Goal: Task Accomplishment & Management: Manage account settings

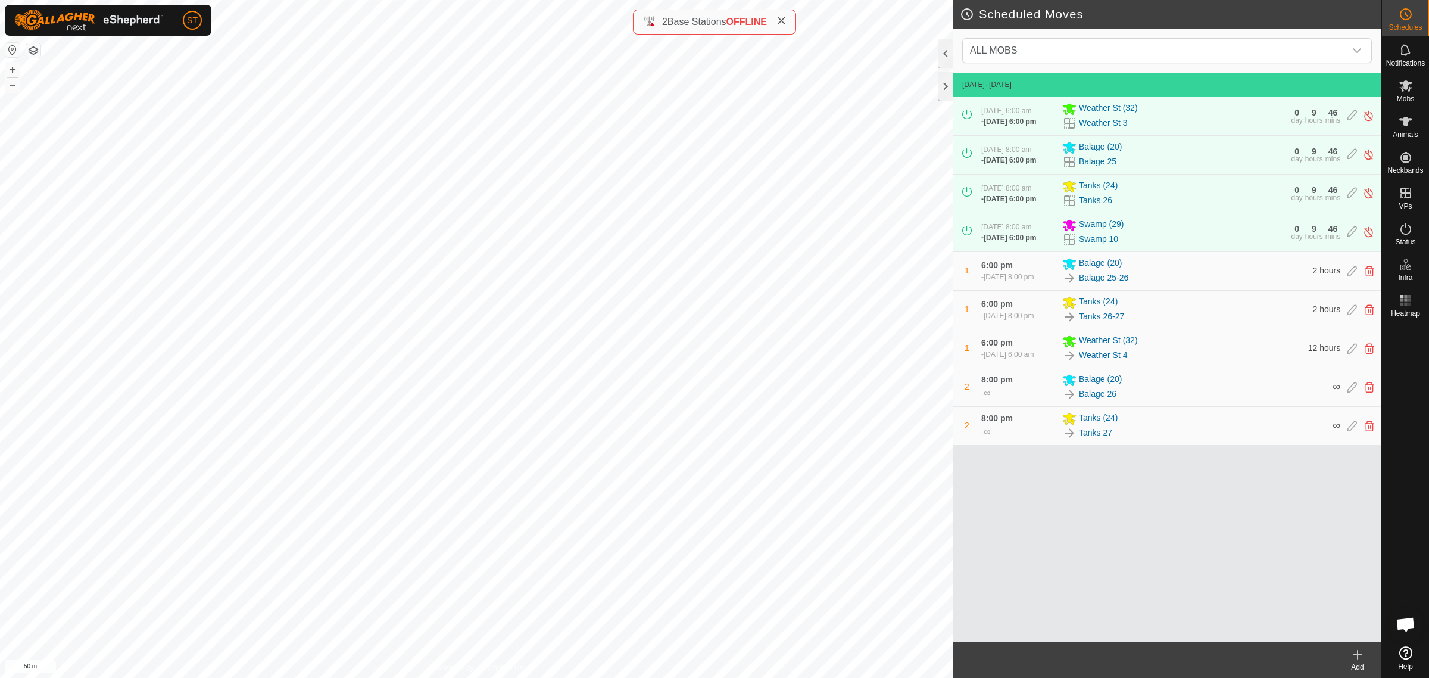
click at [1358, 659] on icon at bounding box center [1358, 654] width 14 height 14
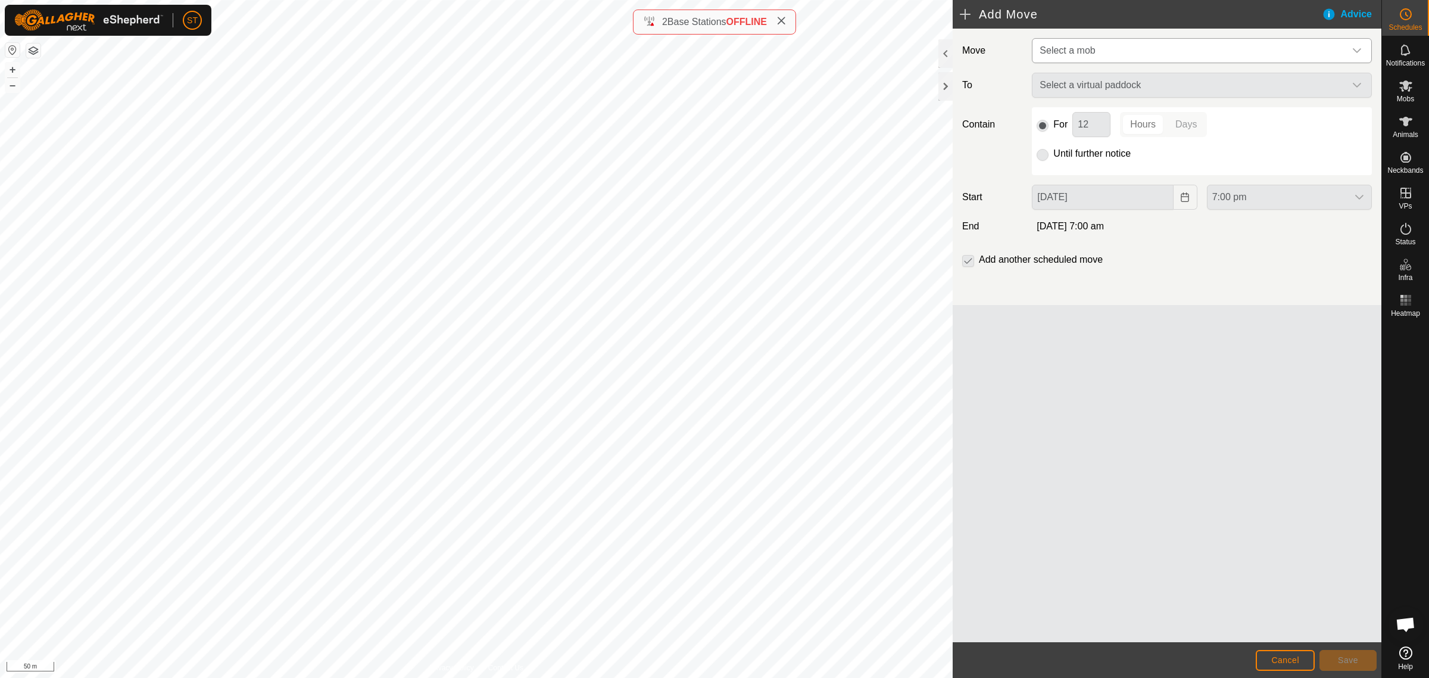
click at [1358, 51] on icon "dropdown trigger" at bounding box center [1357, 51] width 10 height 10
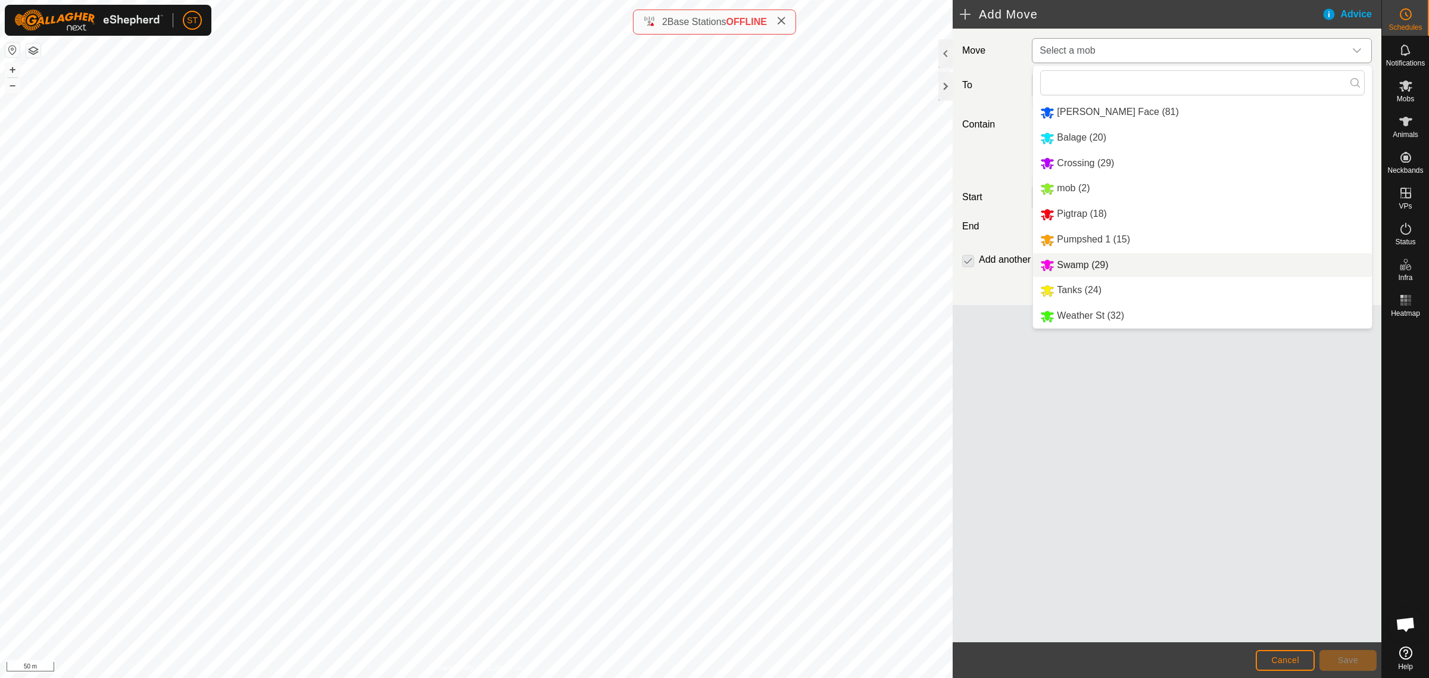
click at [1087, 268] on li "Swamp (29)" at bounding box center [1202, 265] width 339 height 24
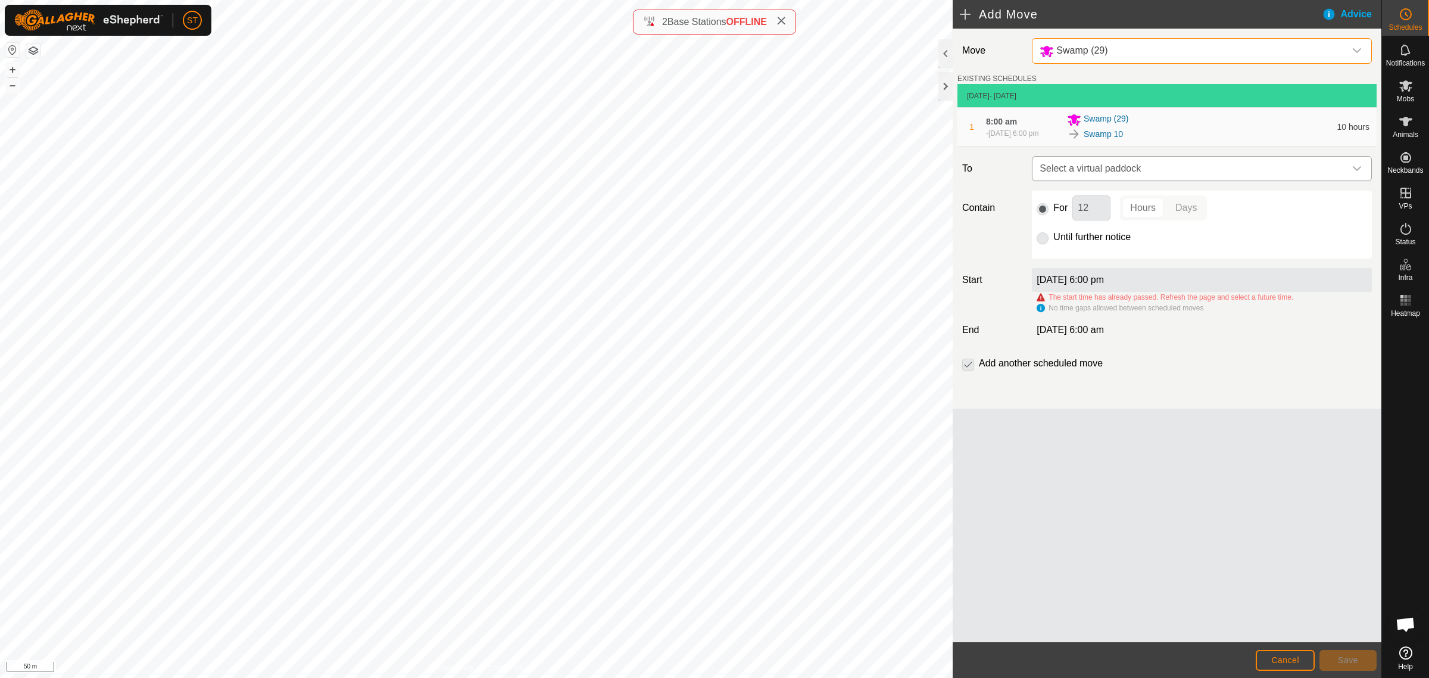
click at [1356, 171] on icon "dropdown trigger" at bounding box center [1357, 168] width 8 height 5
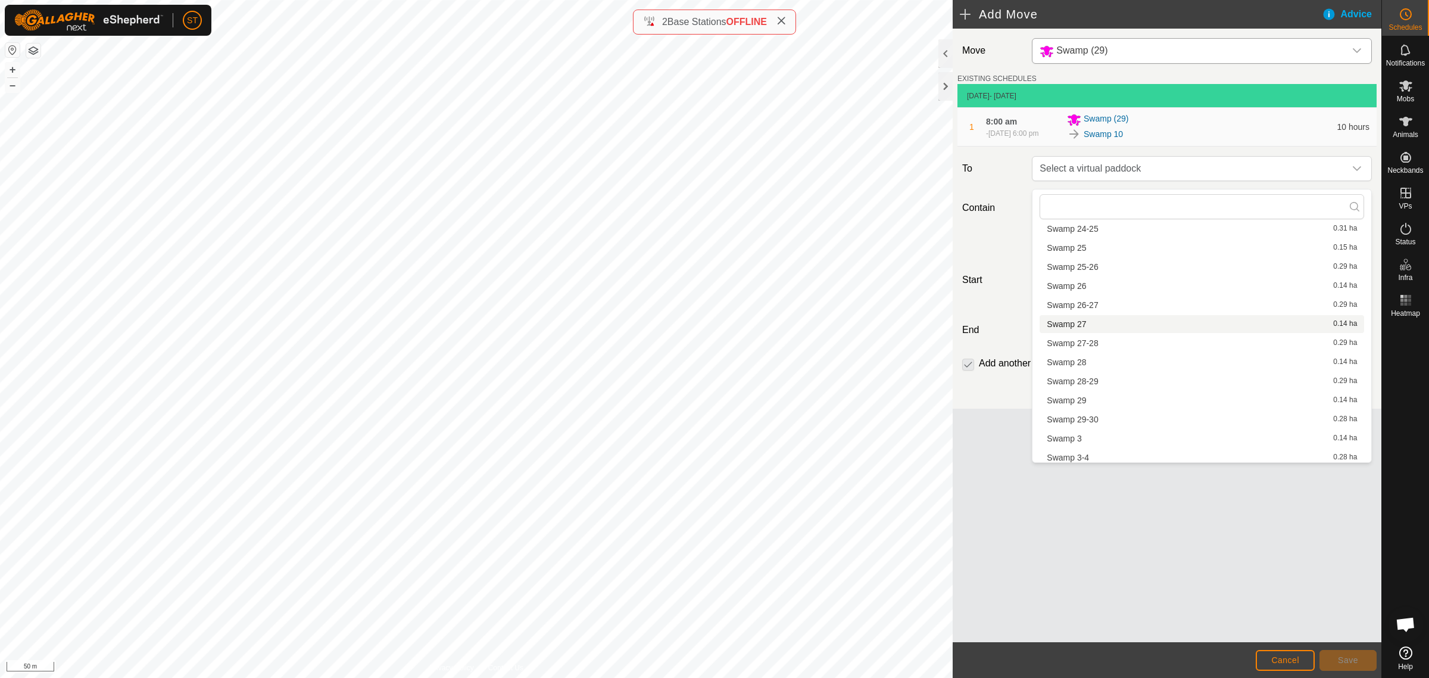
scroll to position [893, 0]
click at [1091, 391] on li "Swamp 29-30 0.28 ha" at bounding box center [1202, 396] width 325 height 18
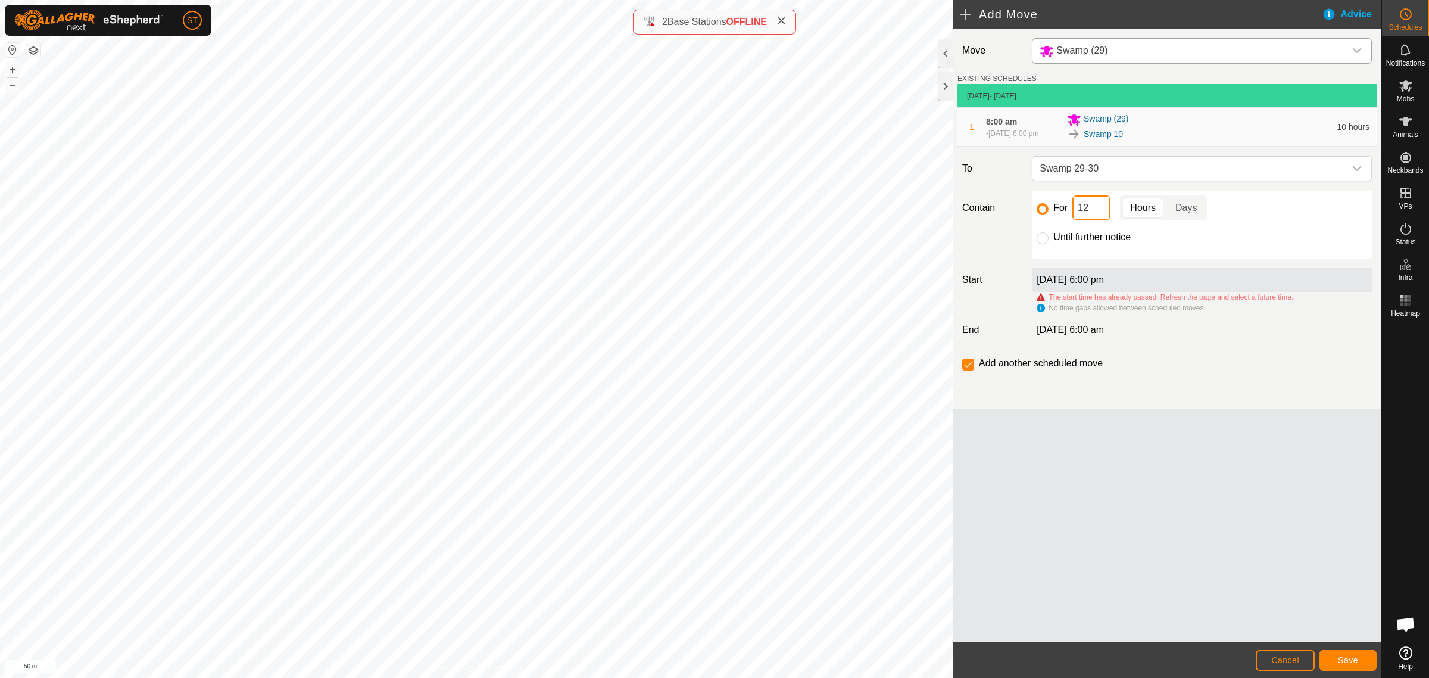
drag, startPoint x: 1093, startPoint y: 212, endPoint x: 1067, endPoint y: 214, distance: 26.3
click at [1067, 214] on div "For 12 Hours Days" at bounding box center [1202, 207] width 330 height 25
click at [1051, 282] on label "[DATE] 6:00 pm" at bounding box center [1070, 280] width 67 height 10
click at [1104, 285] on label "[DATE] 6:00 pm" at bounding box center [1070, 280] width 67 height 10
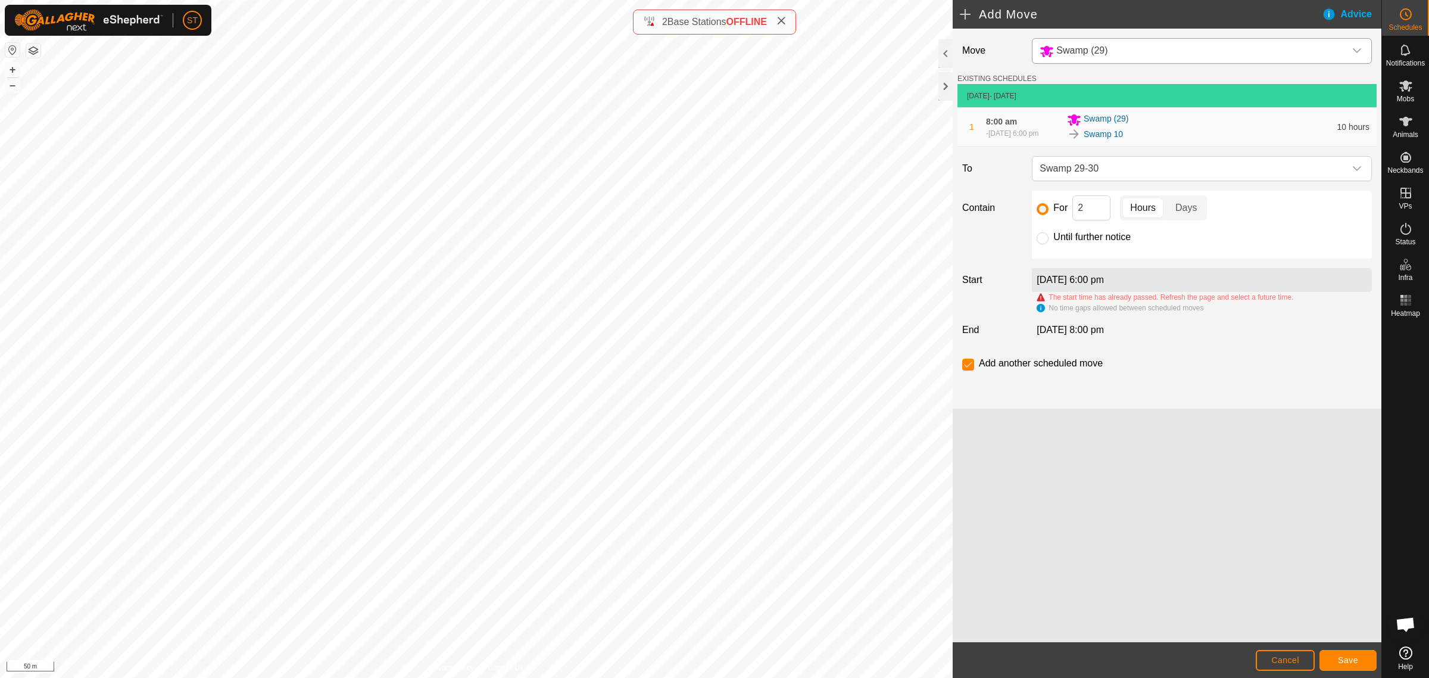
click at [1104, 285] on label "[DATE] 6:00 pm" at bounding box center [1070, 280] width 67 height 10
click at [1104, 284] on label "[DATE] 6:00 pm" at bounding box center [1070, 280] width 67 height 10
click at [1346, 658] on span "Save" at bounding box center [1348, 660] width 20 height 10
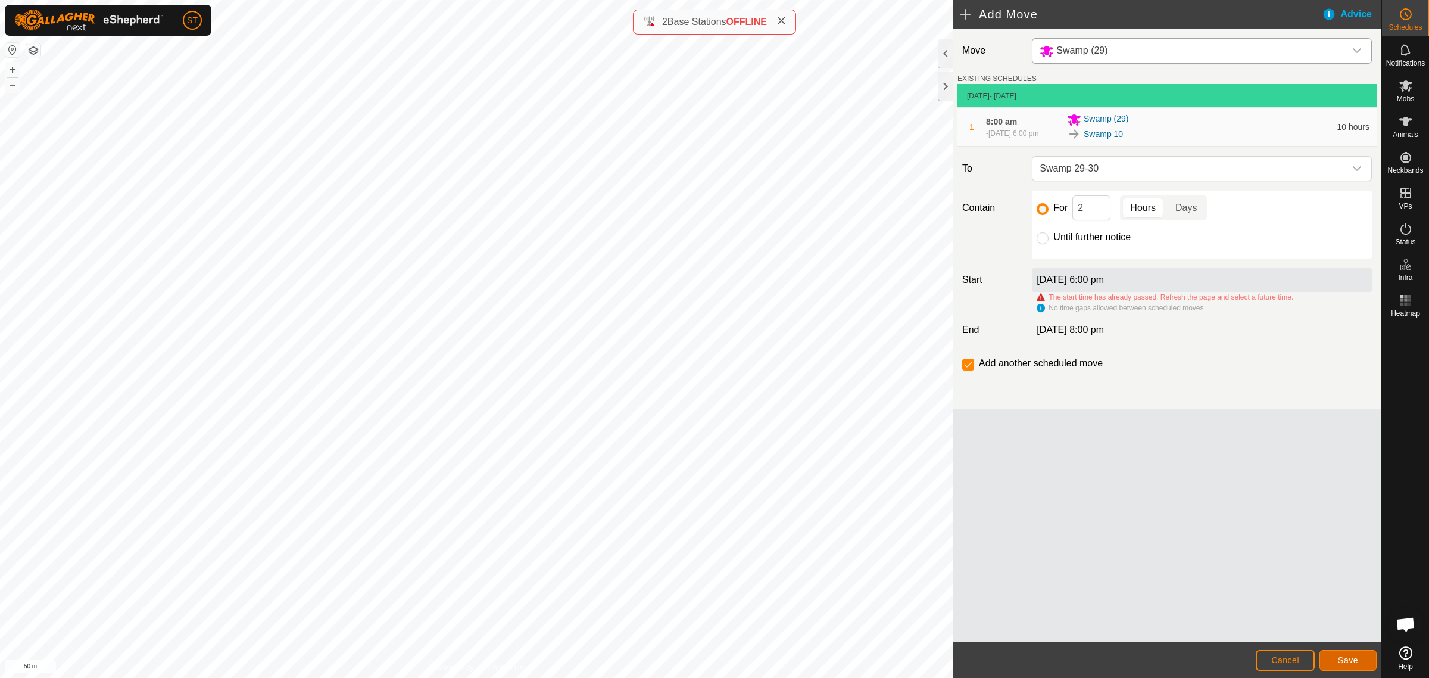
click at [1329, 655] on button "Save" at bounding box center [1348, 660] width 57 height 21
click at [1216, 400] on div "Move Swamp (29) EXISTING SCHEDULES 20 Sept 2025 - Today 1 8:00 am - 20 Sept 202…" at bounding box center [1167, 219] width 429 height 380
click at [1342, 660] on span "Save" at bounding box center [1348, 660] width 20 height 10
drag, startPoint x: 1092, startPoint y: 219, endPoint x: 1066, endPoint y: 216, distance: 25.2
click at [1066, 216] on div "For 2 Hours Days" at bounding box center [1202, 207] width 330 height 25
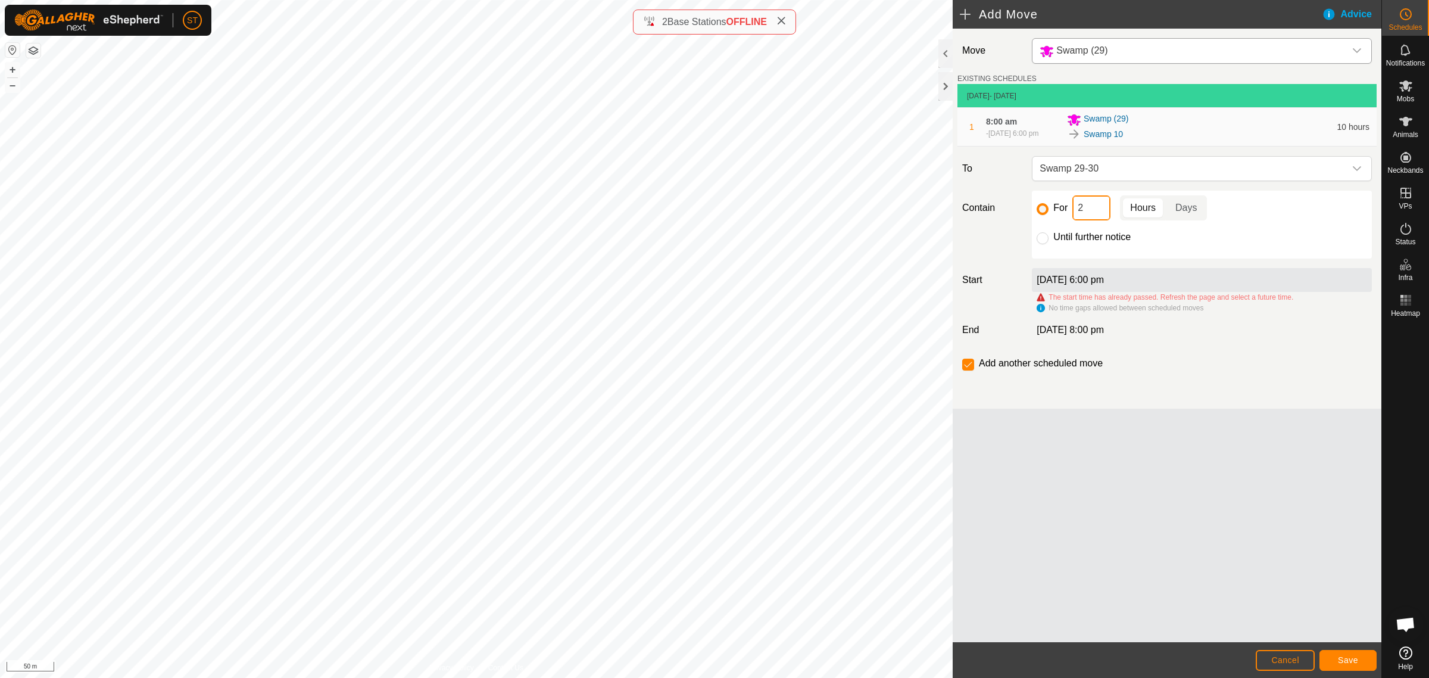
type input "1"
click at [1352, 664] on span "Save" at bounding box center [1348, 660] width 20 height 10
click at [1281, 663] on span "Cancel" at bounding box center [1285, 660] width 28 height 10
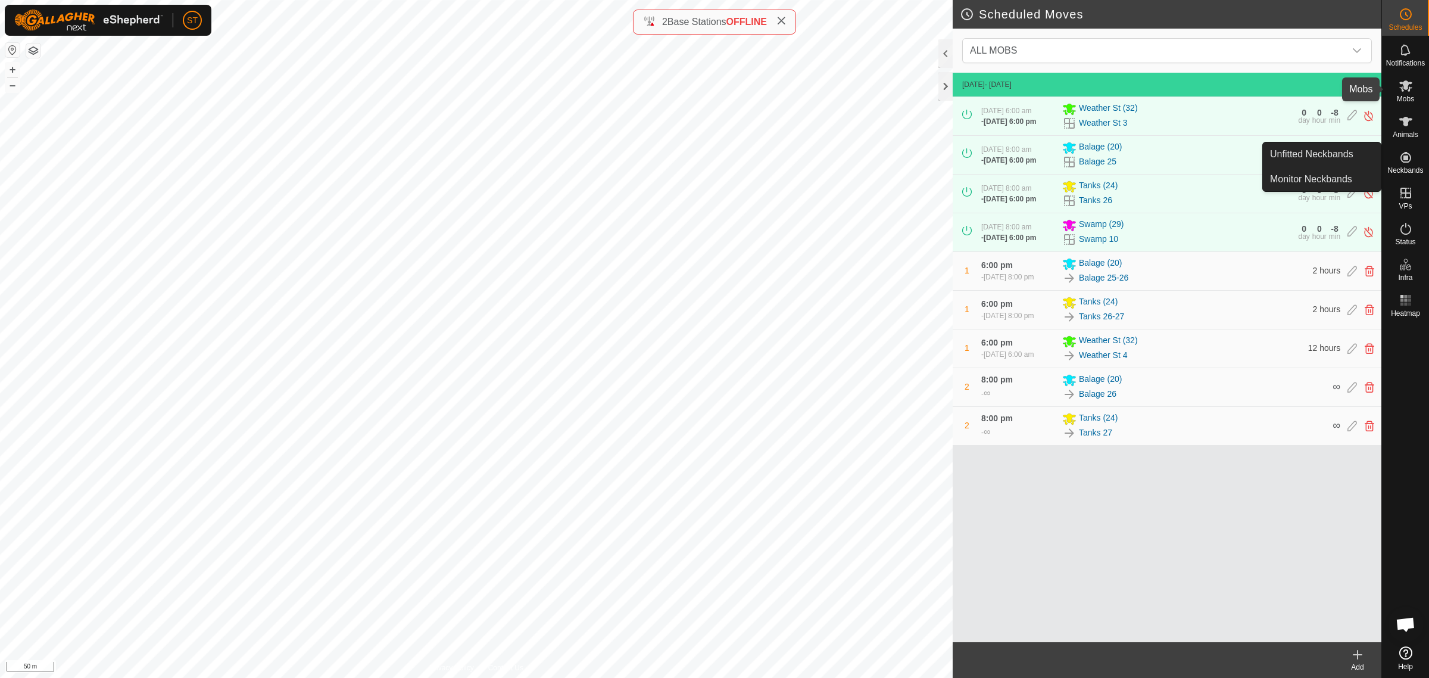
click at [1412, 88] on icon at bounding box center [1406, 86] width 14 height 14
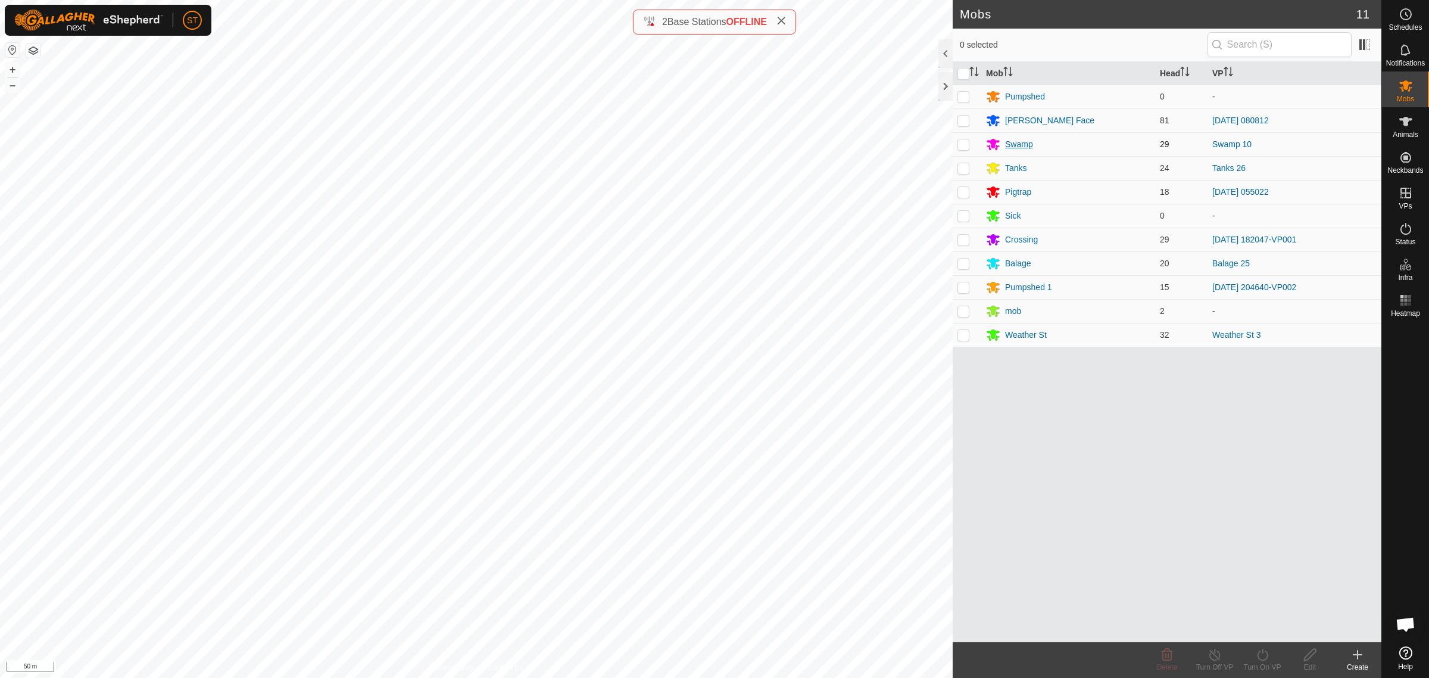
click at [1024, 147] on div "Swamp" at bounding box center [1019, 144] width 28 height 13
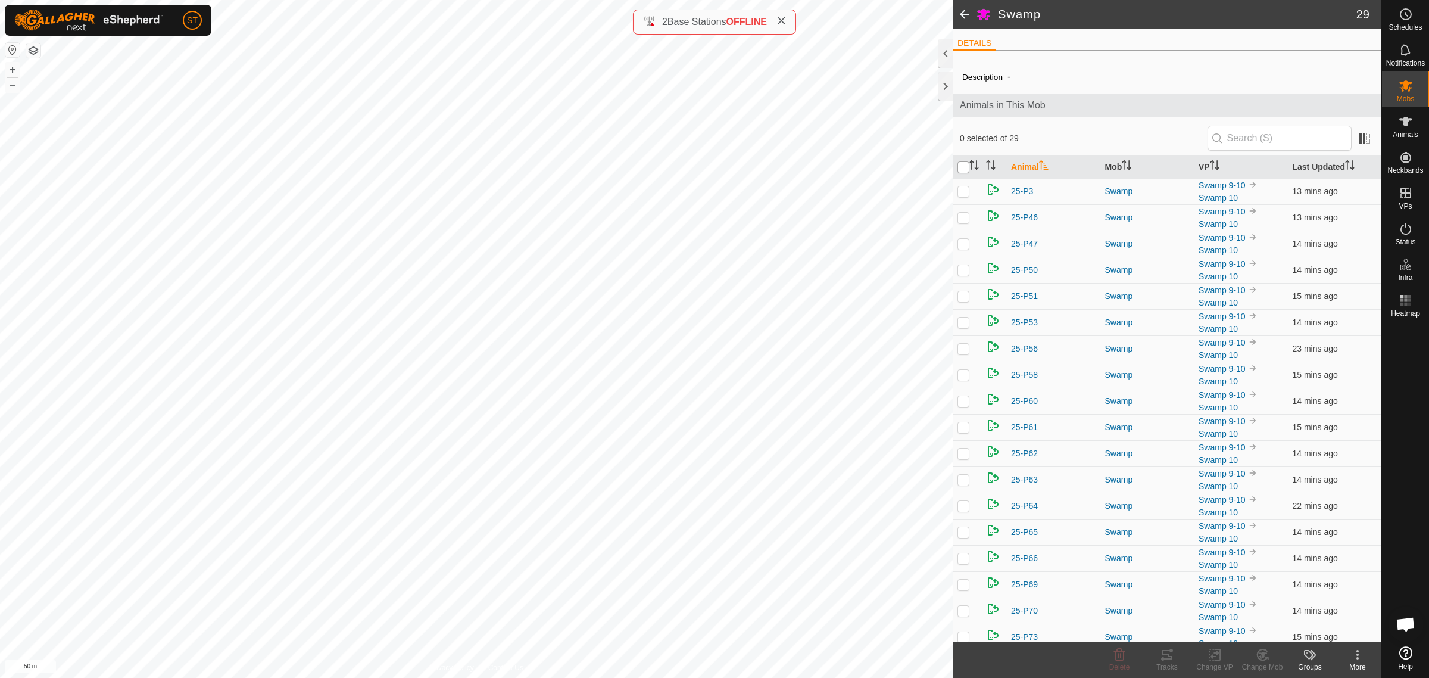
click at [960, 167] on input "checkbox" at bounding box center [964, 167] width 12 height 12
checkbox input "true"
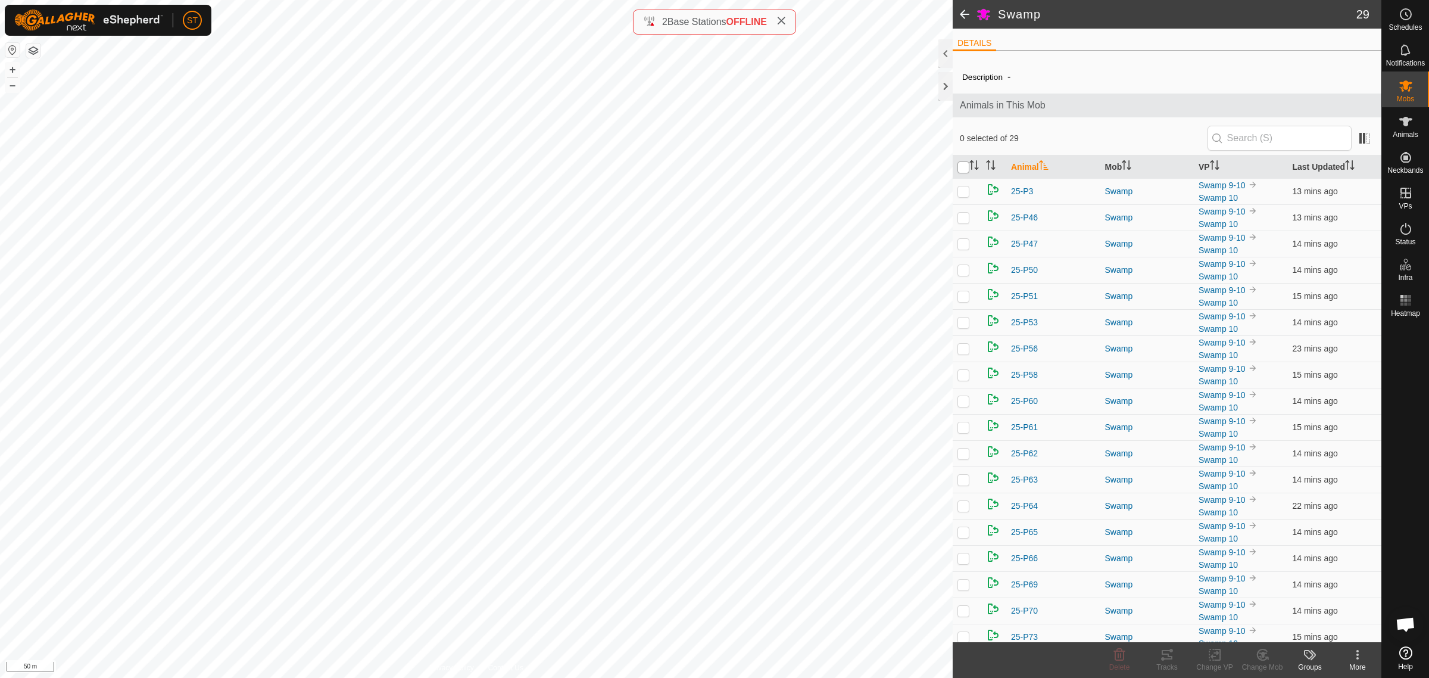
checkbox input "true"
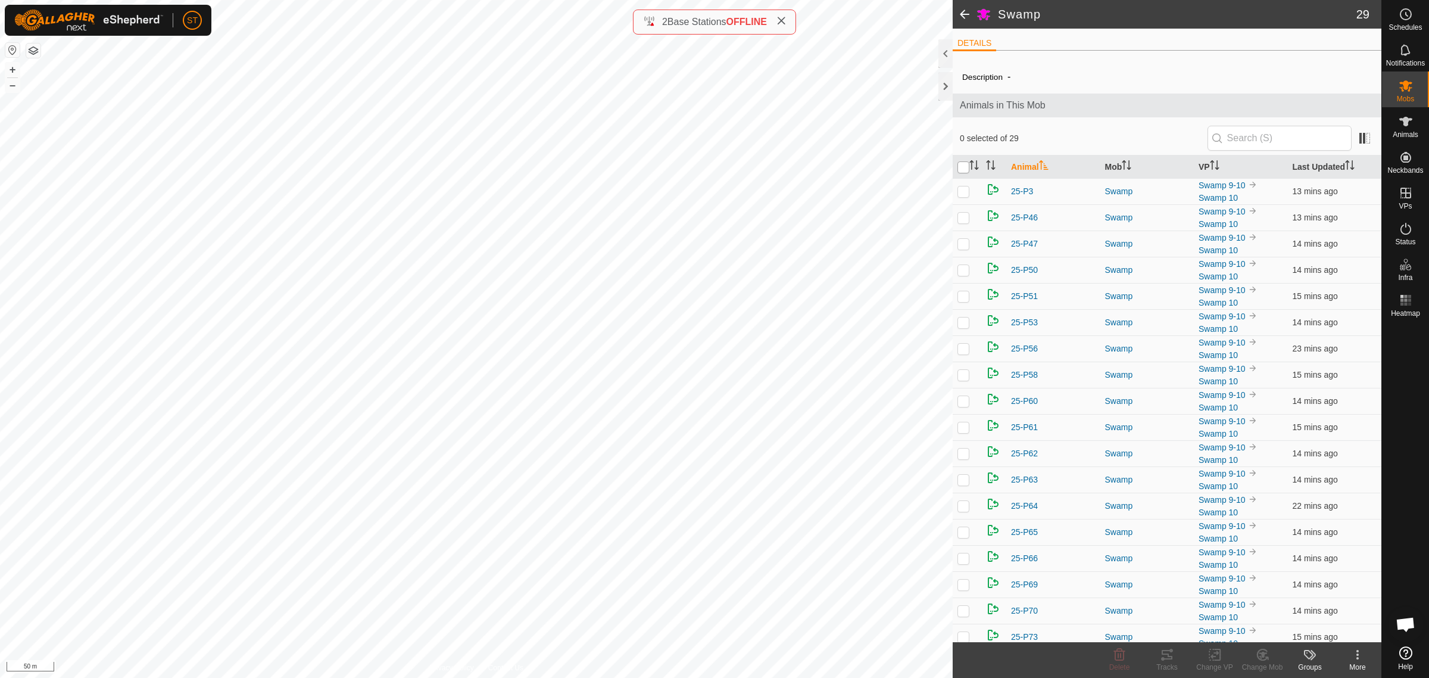
checkbox input "true"
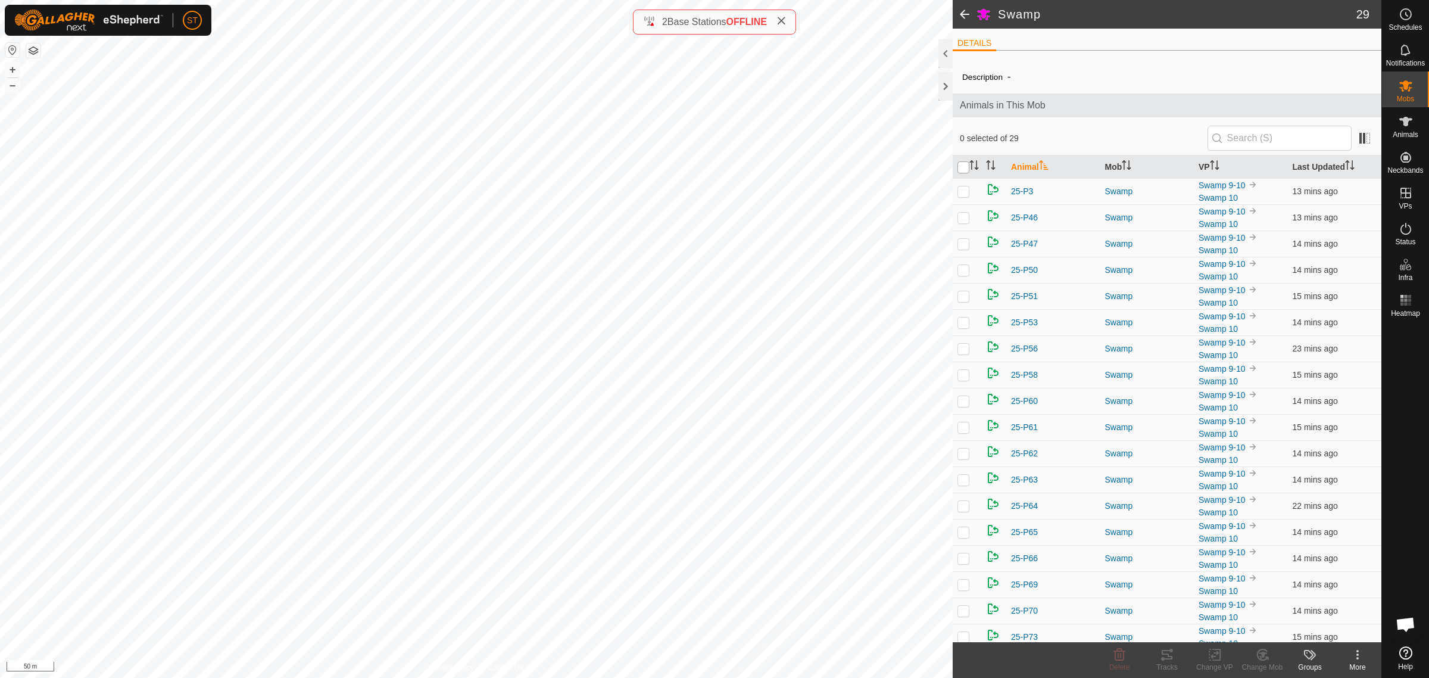
checkbox input "true"
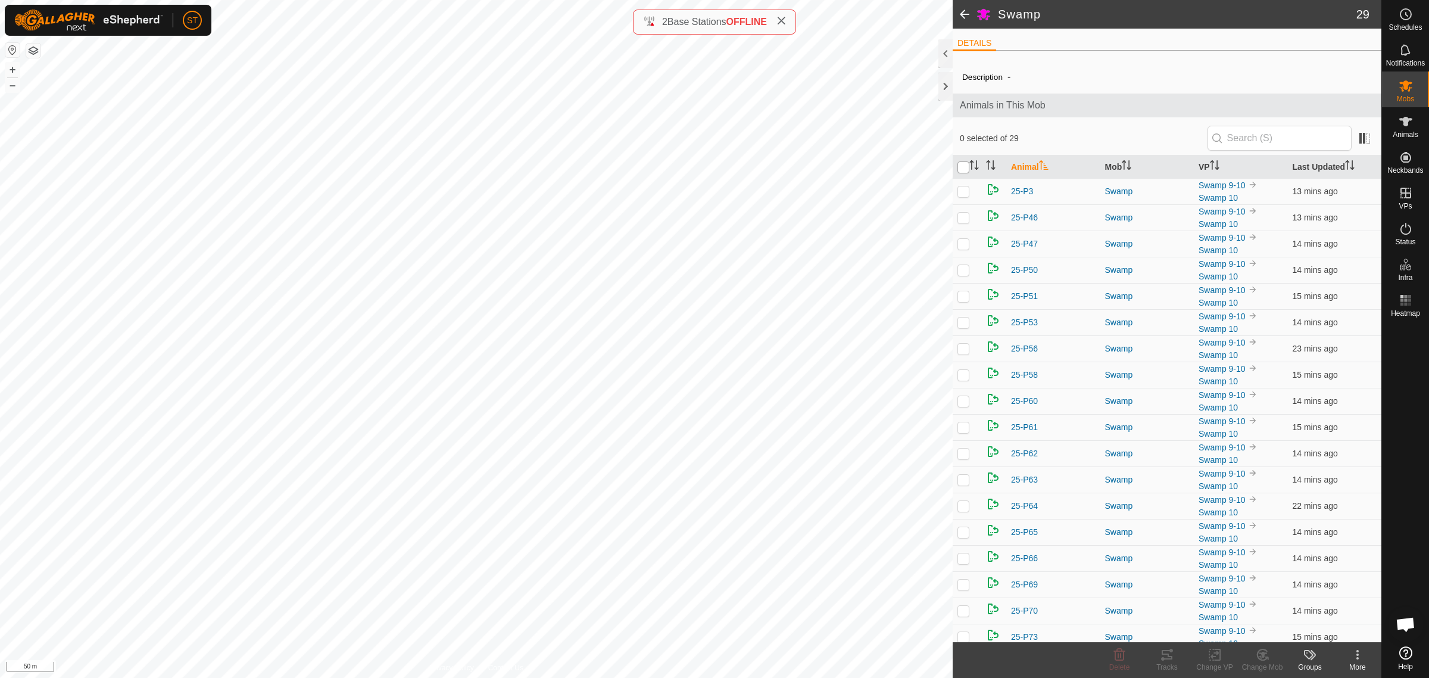
checkbox input "true"
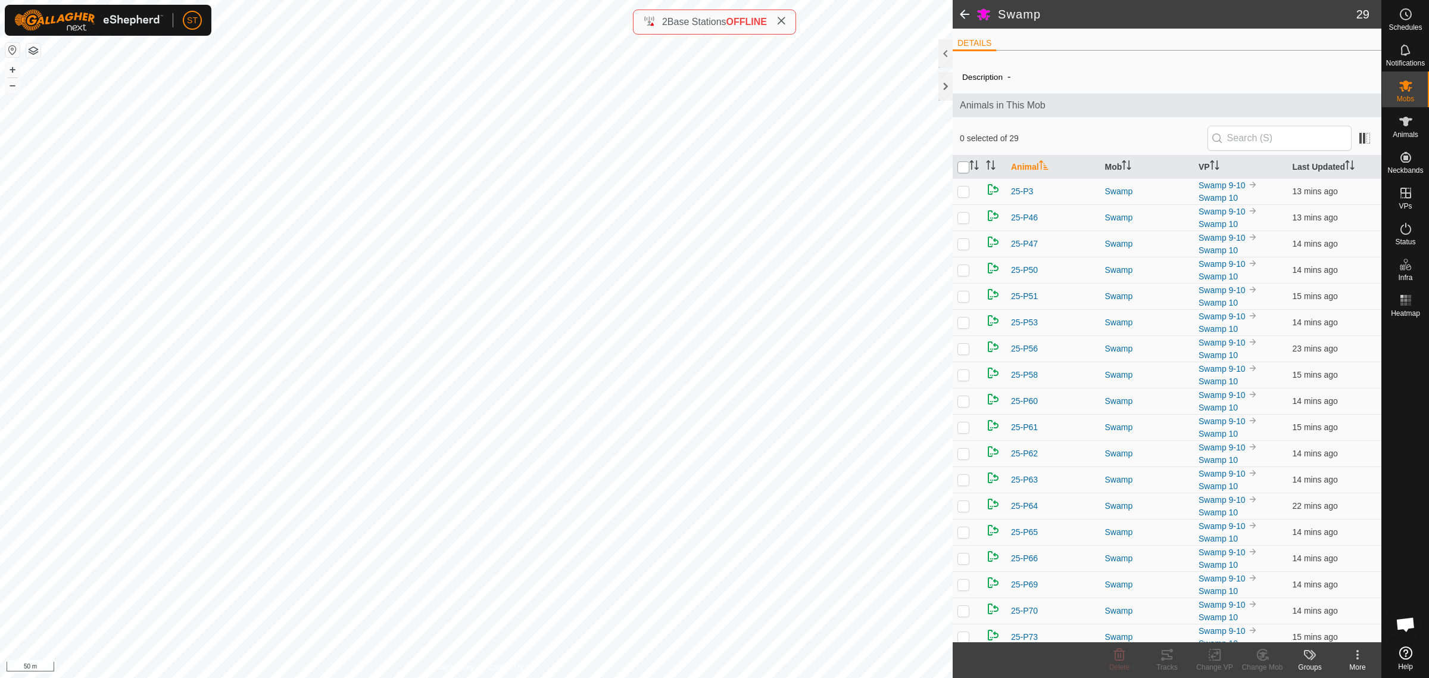
checkbox input "true"
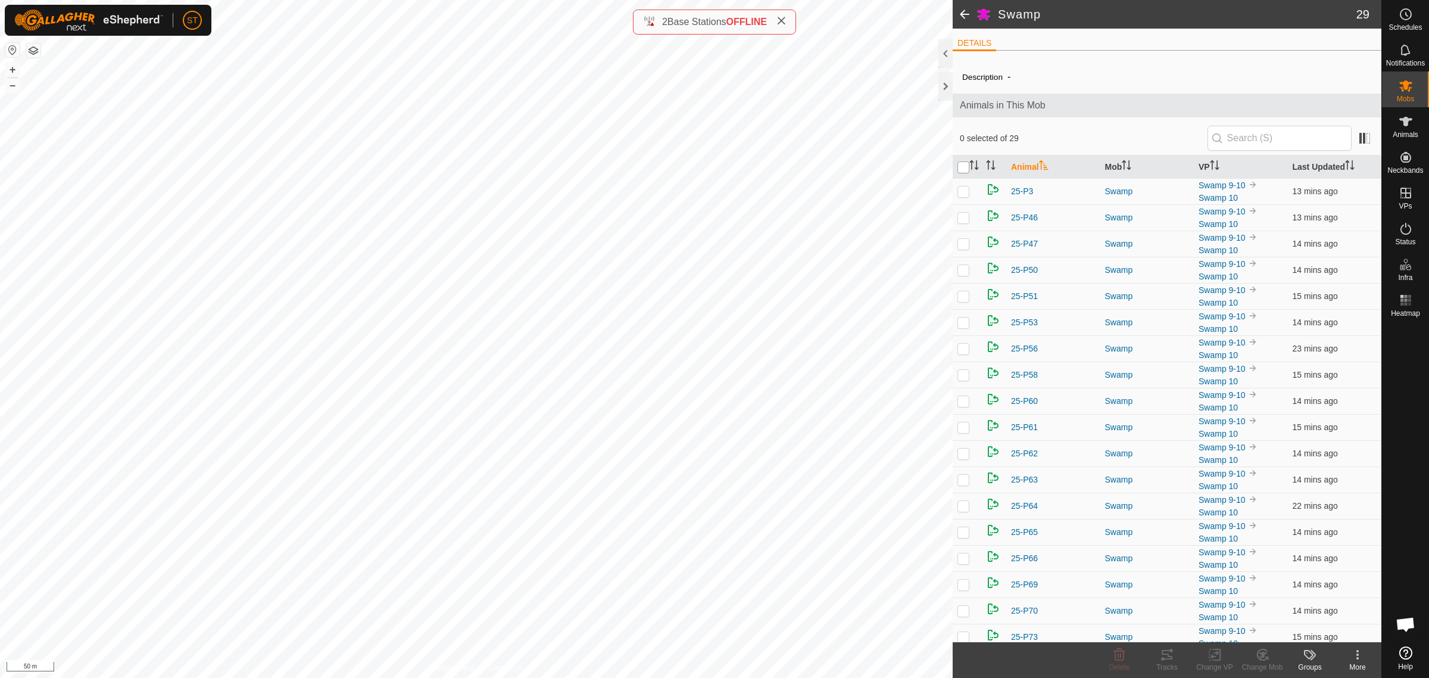
checkbox input "true"
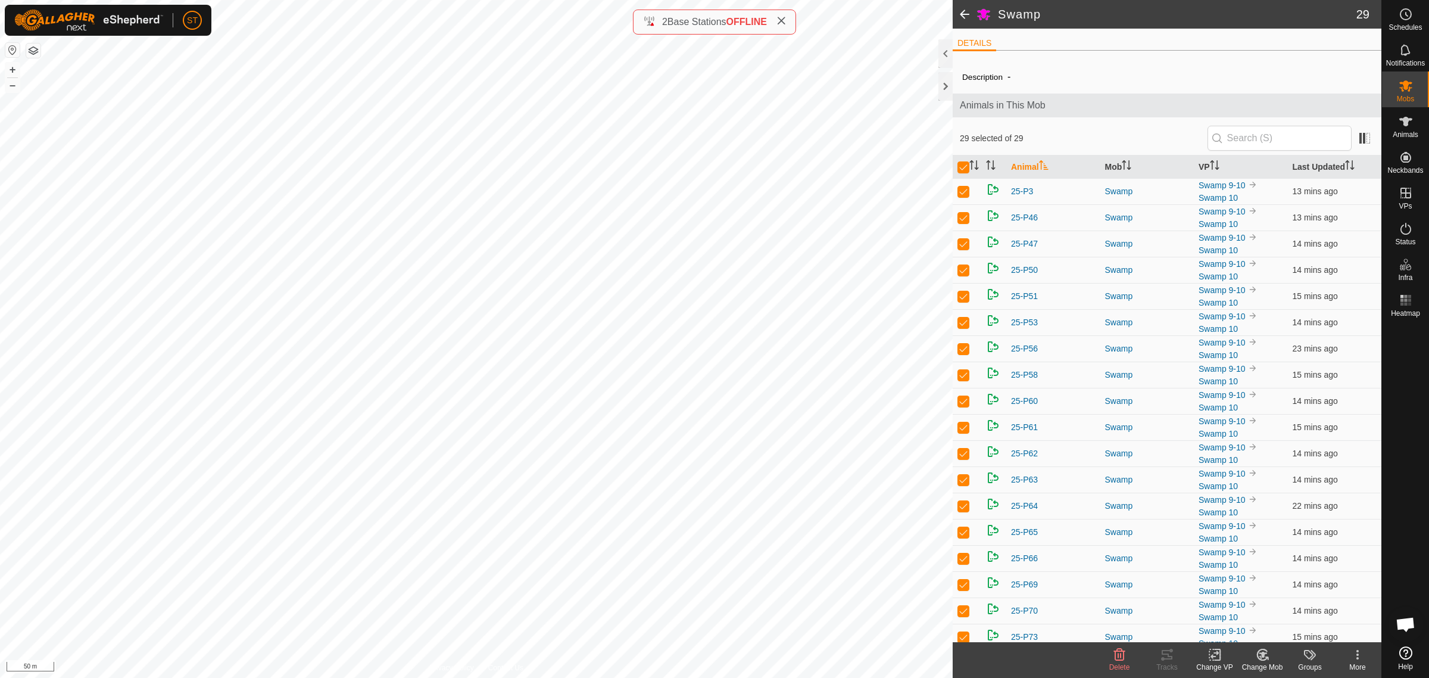
click at [1216, 653] on icon at bounding box center [1215, 655] width 8 height 8
click at [1243, 604] on link "Choose VP..." at bounding box center [1251, 604] width 118 height 24
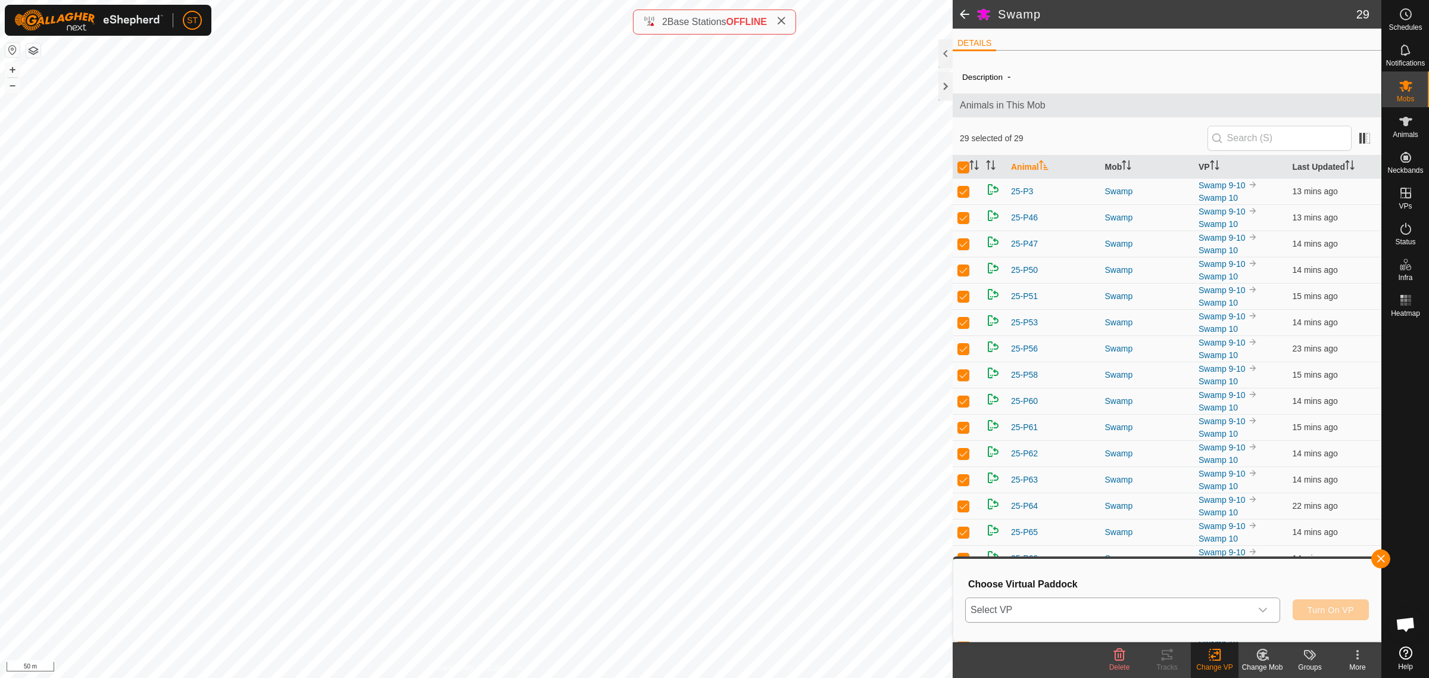
click at [1265, 613] on icon "dropdown trigger" at bounding box center [1263, 610] width 10 height 10
click at [1264, 607] on icon "dropdown trigger" at bounding box center [1263, 610] width 10 height 10
click at [1264, 608] on icon "dropdown trigger" at bounding box center [1263, 610] width 10 height 10
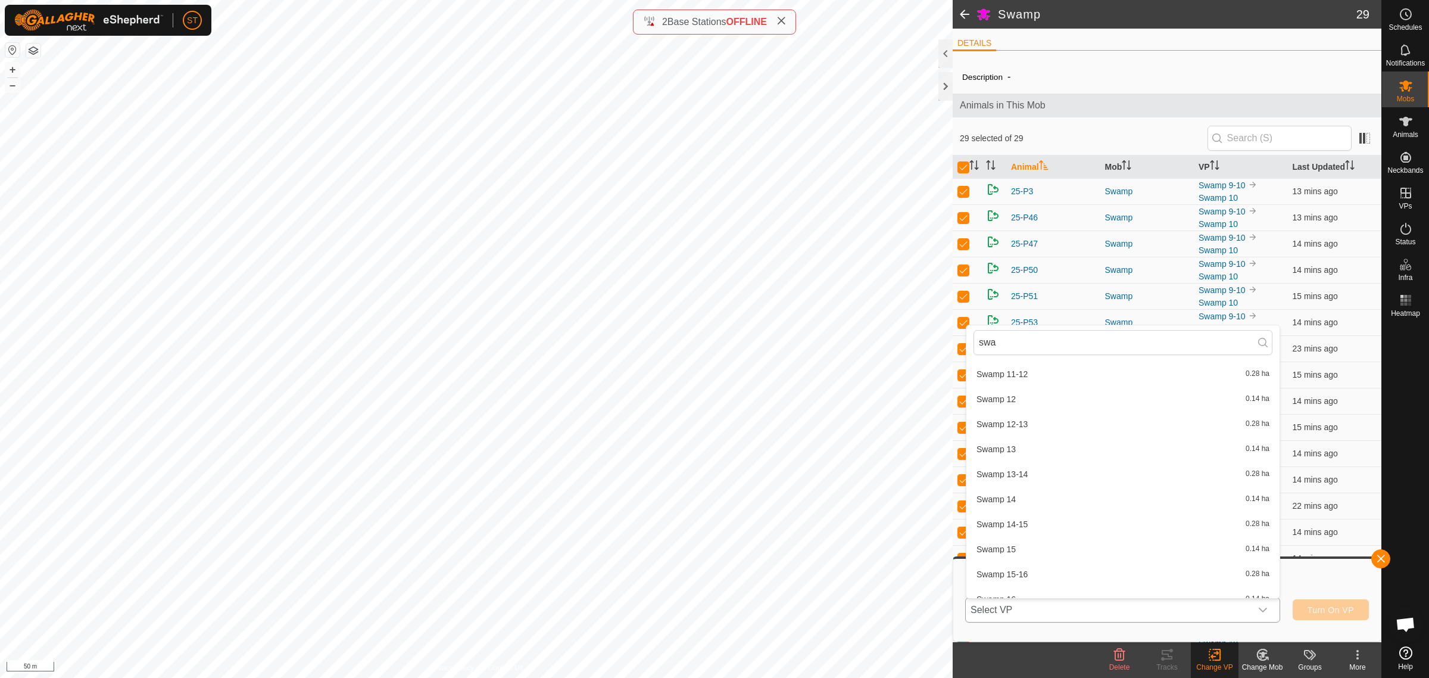
scroll to position [76, 0]
type input "swa"
click at [1025, 400] on li "Swamp 10-11 0.28 ha" at bounding box center [1122, 398] width 313 height 24
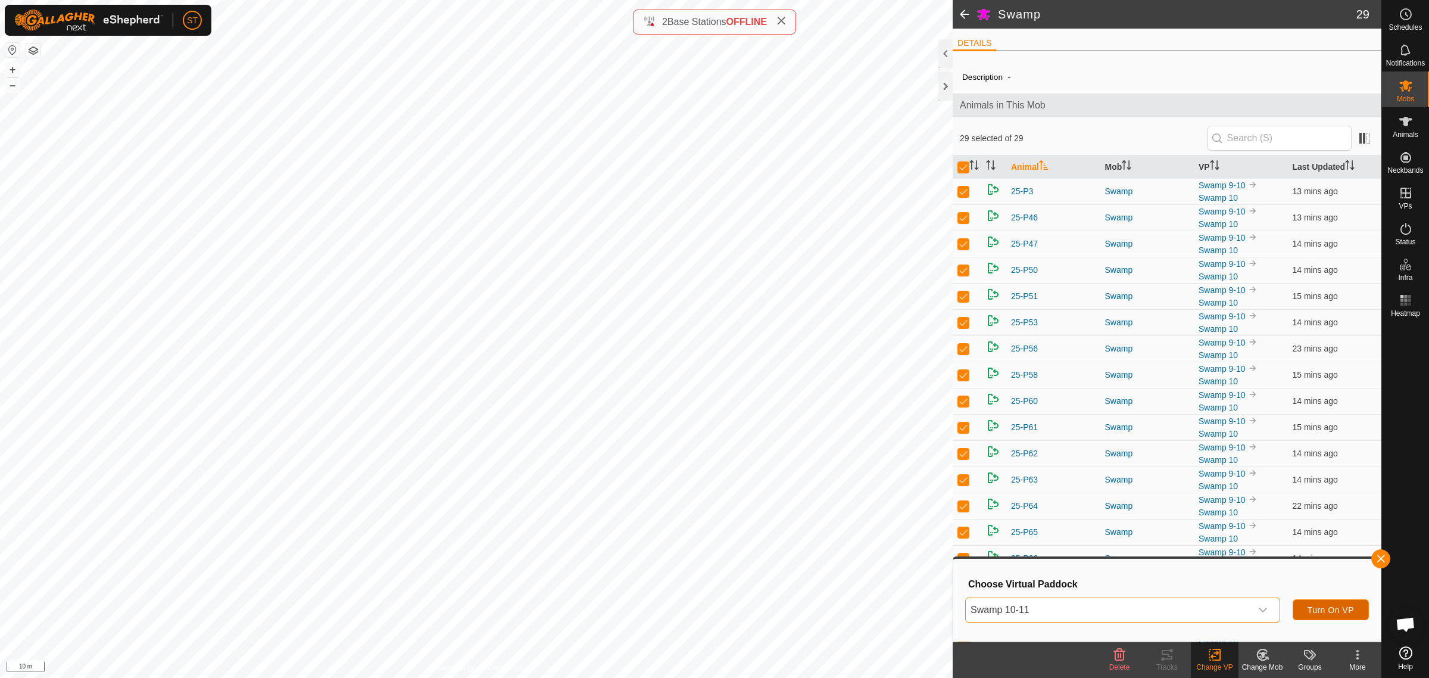
click at [1332, 603] on button "Turn On VP" at bounding box center [1331, 609] width 76 height 21
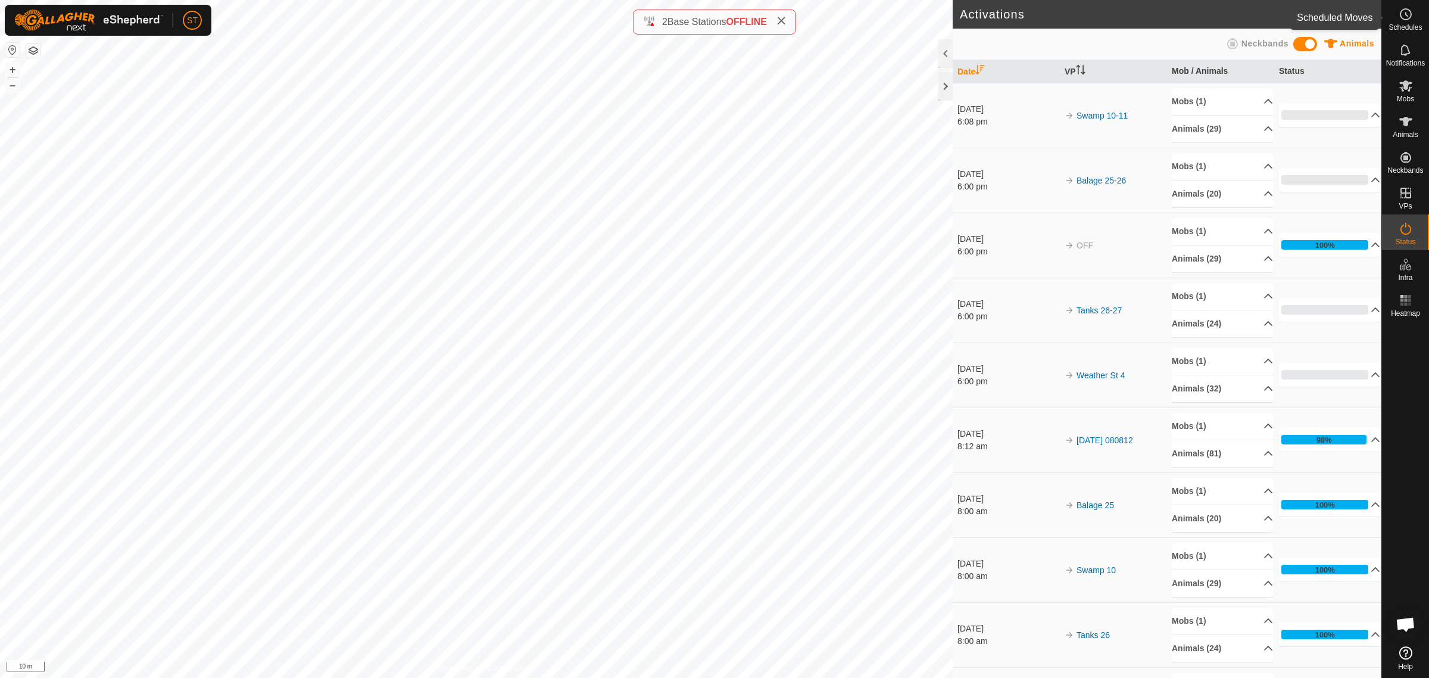
click at [1414, 24] on span "Schedules" at bounding box center [1405, 27] width 33 height 7
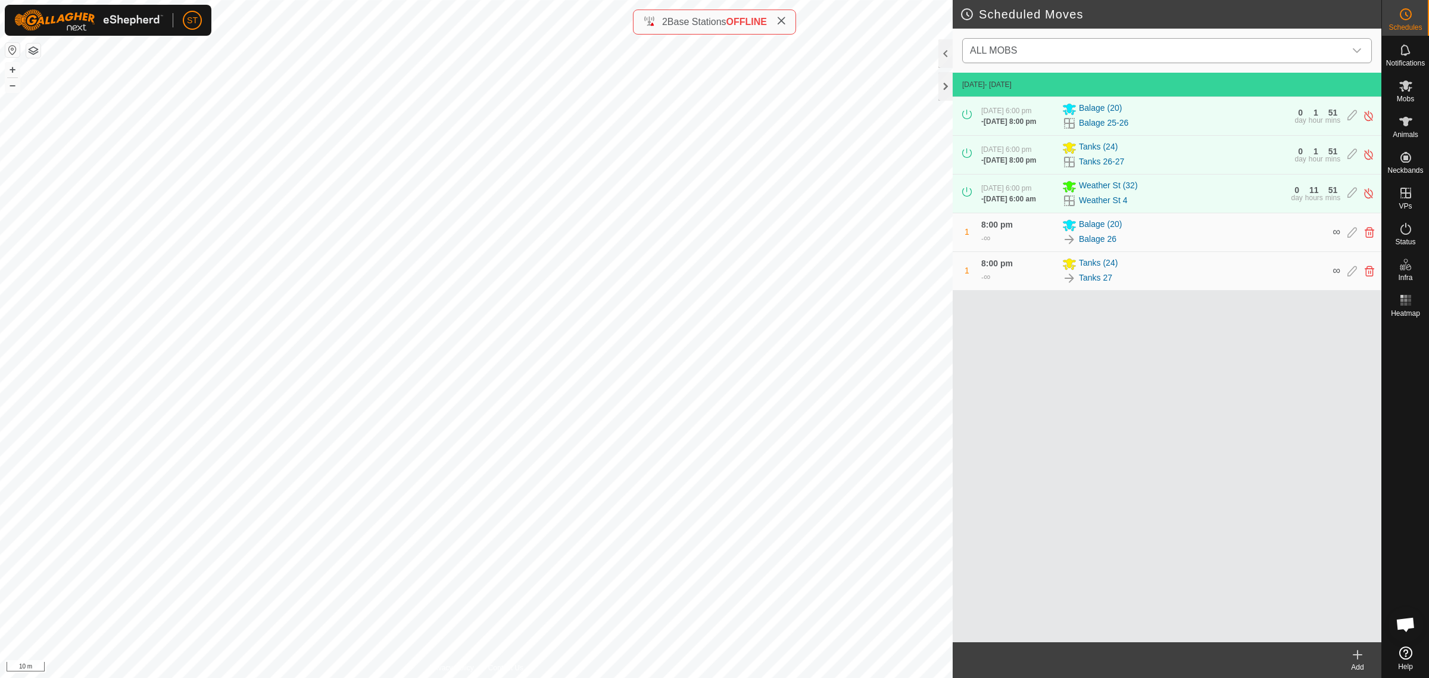
click at [1359, 54] on icon "dropdown trigger" at bounding box center [1357, 51] width 10 height 10
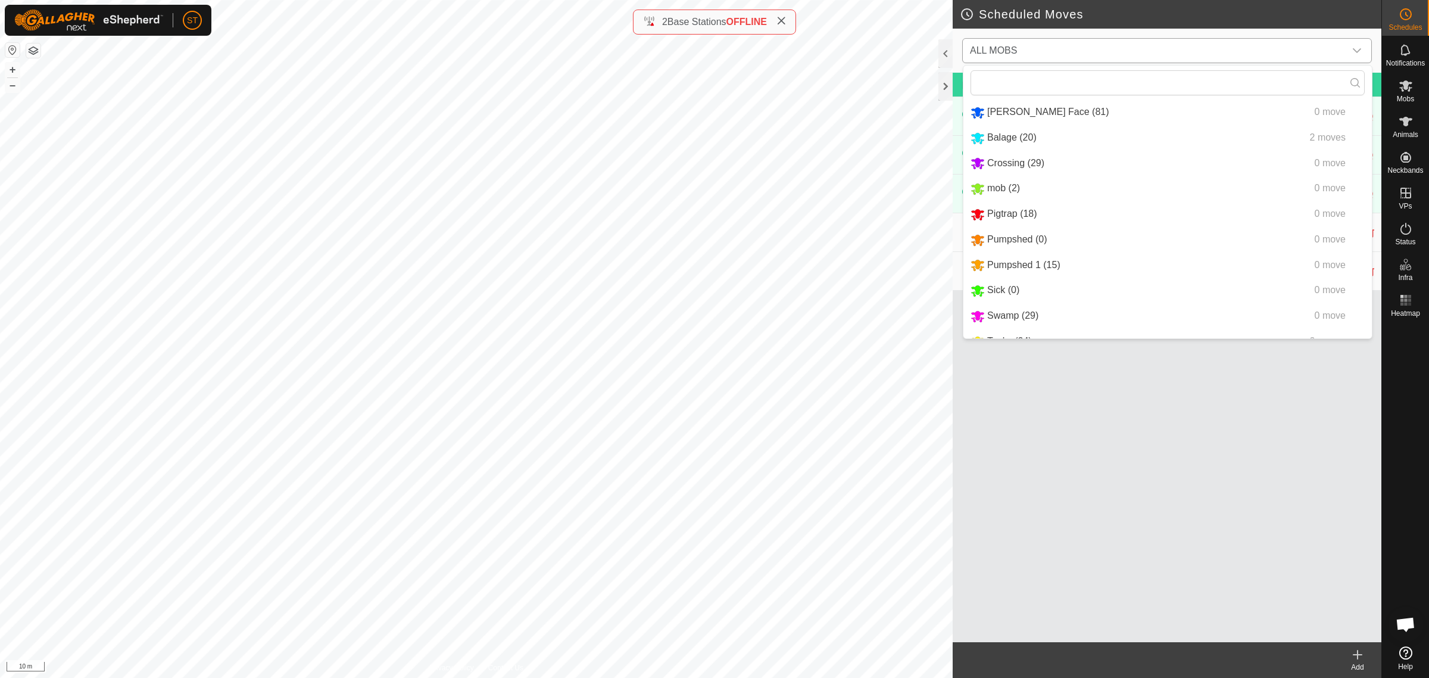
click at [1009, 316] on li "Swamp (29) 0 move" at bounding box center [1167, 316] width 408 height 24
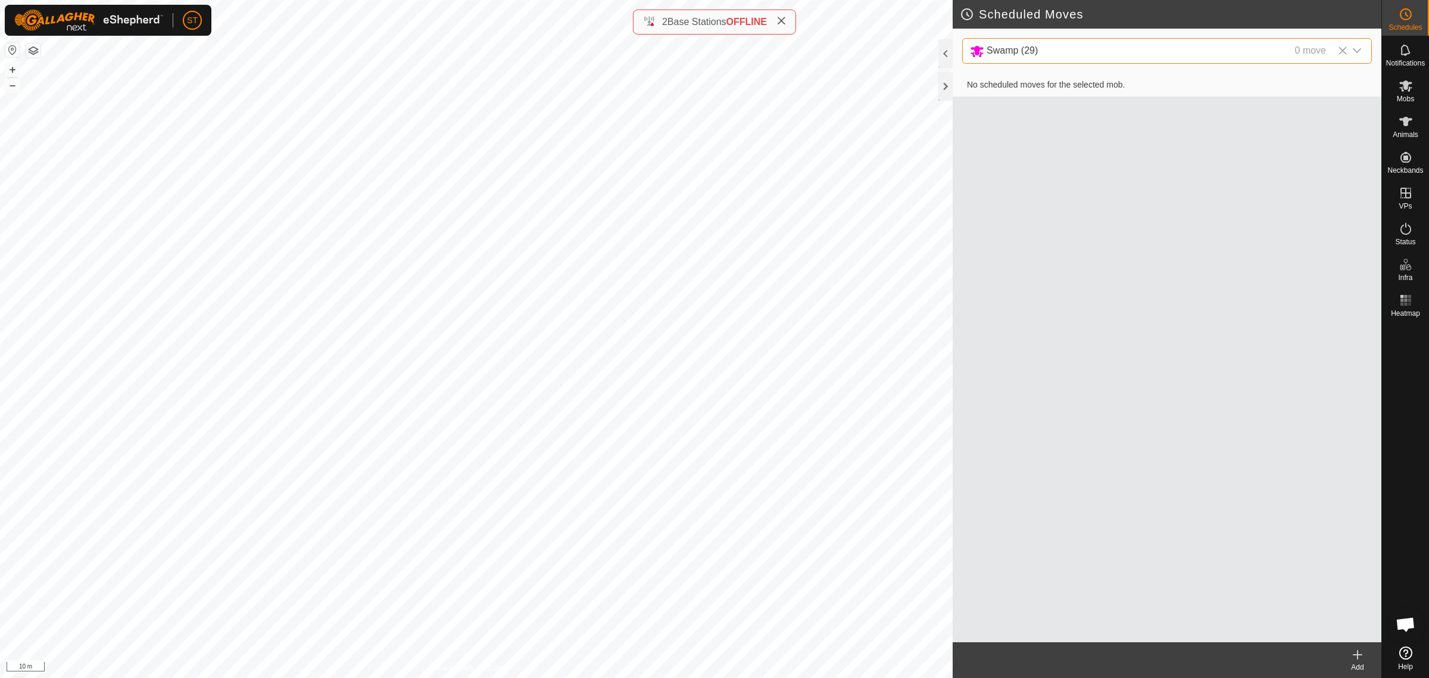
click at [1354, 660] on icon at bounding box center [1358, 654] width 14 height 14
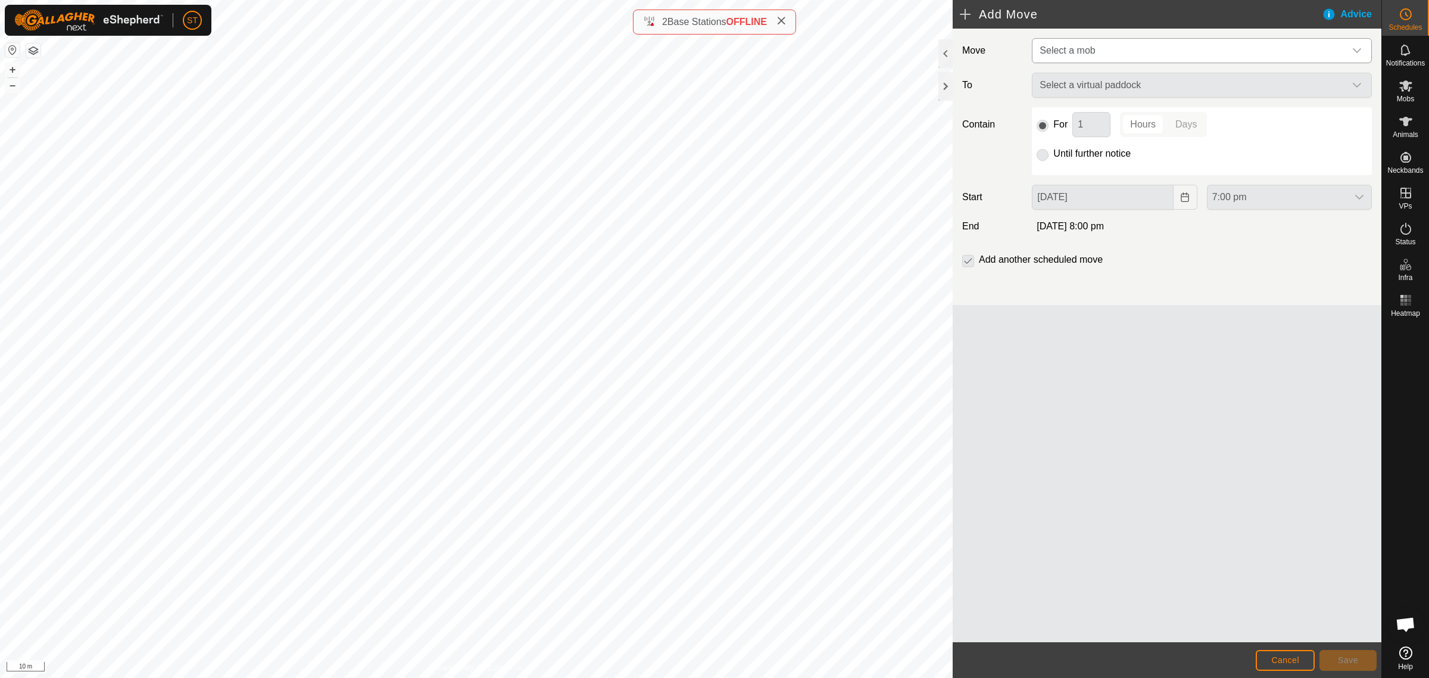
click at [1358, 52] on icon "dropdown trigger" at bounding box center [1357, 51] width 10 height 10
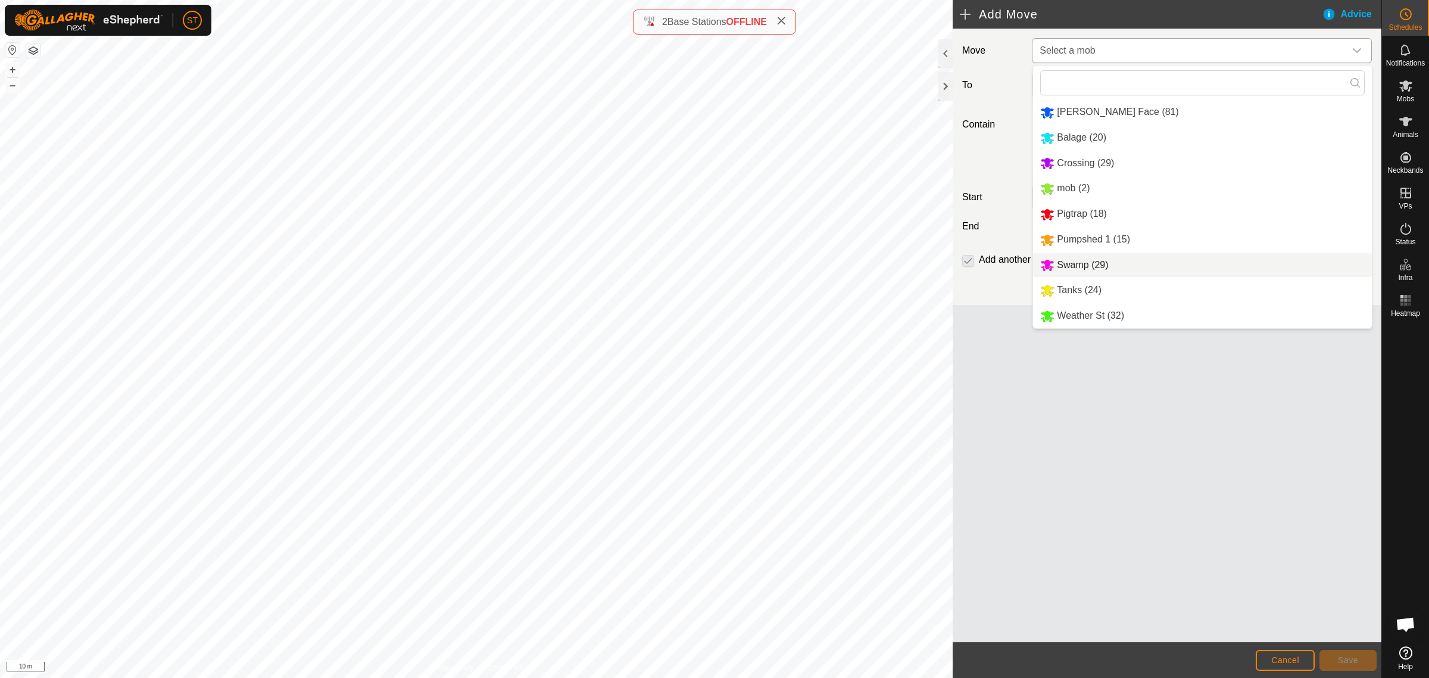
click at [1083, 272] on li "Swamp (29)" at bounding box center [1202, 265] width 339 height 24
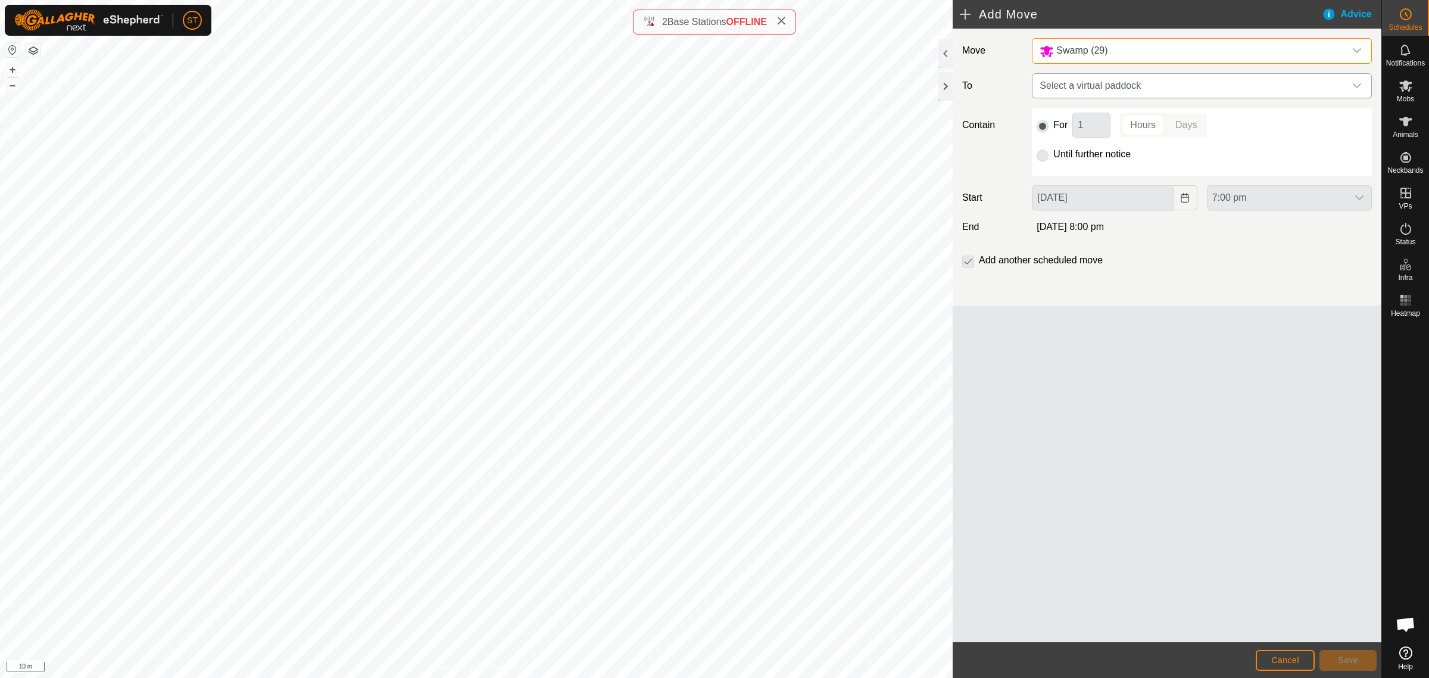
click at [1358, 88] on icon "dropdown trigger" at bounding box center [1357, 86] width 10 height 10
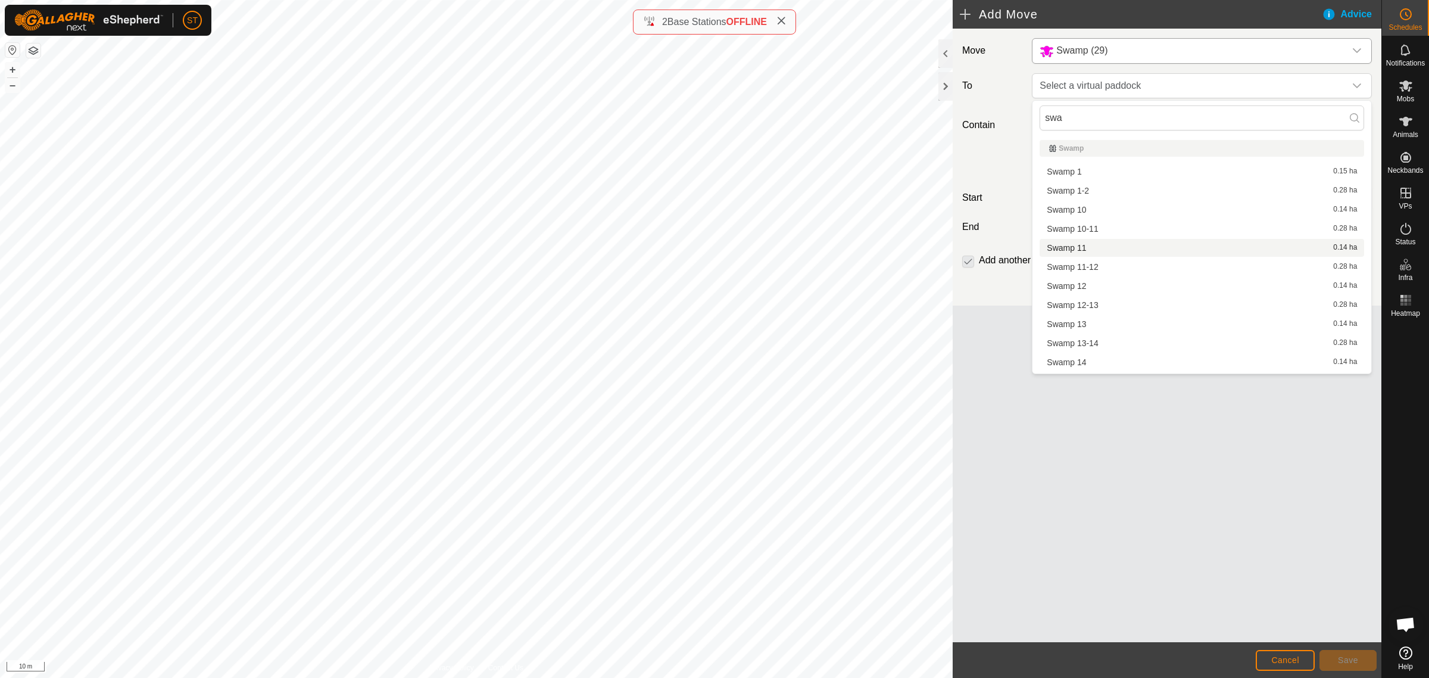
type input "swa"
click at [1077, 245] on li "Swamp 11 0.14 ha" at bounding box center [1202, 248] width 325 height 18
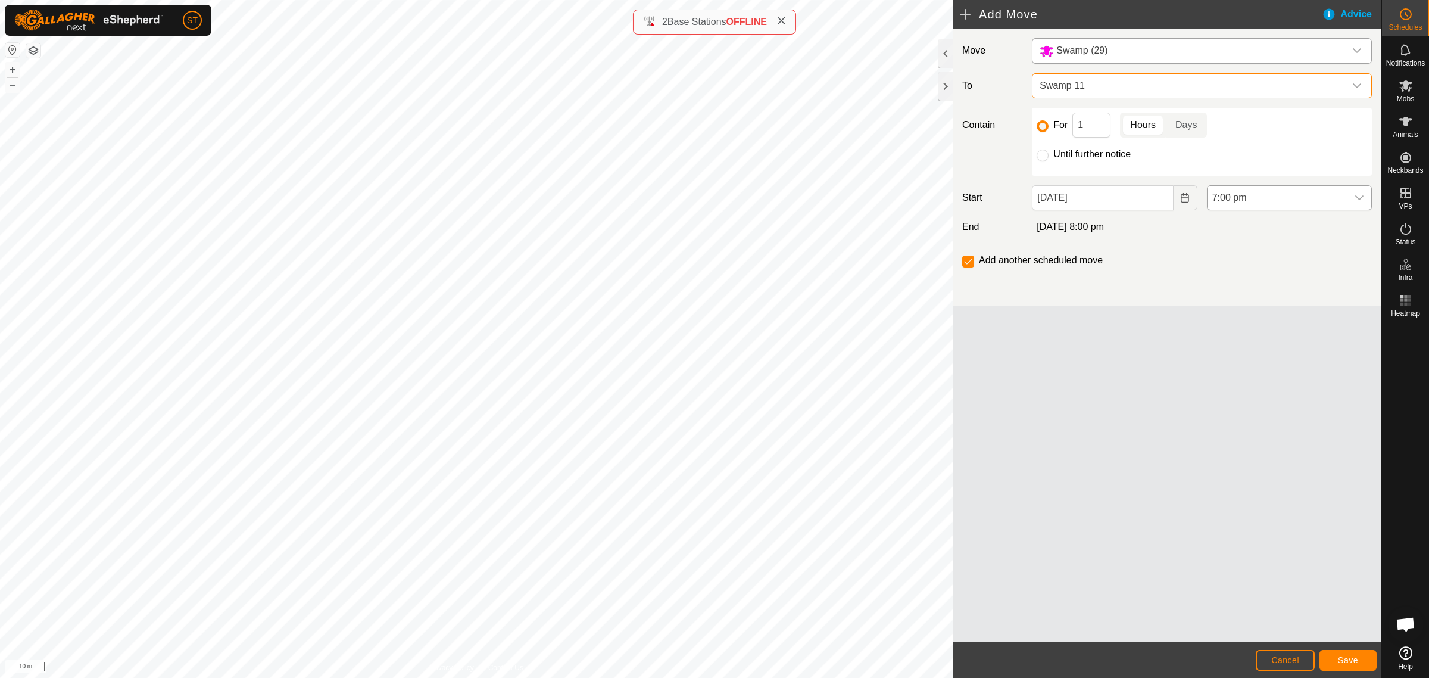
click at [1221, 197] on span "7:00 pm" at bounding box center [1278, 198] width 140 height 24
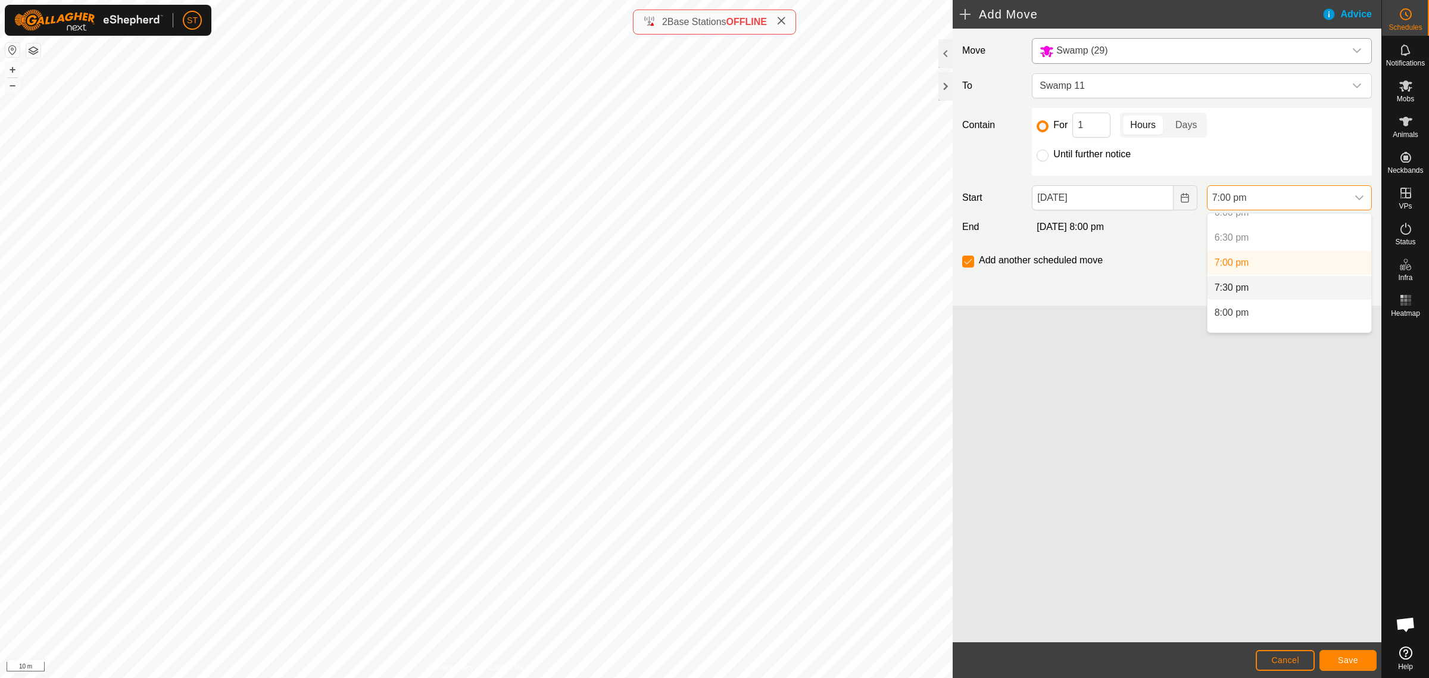
scroll to position [929, 0]
click at [1242, 289] on li "8:00 pm" at bounding box center [1290, 297] width 164 height 24
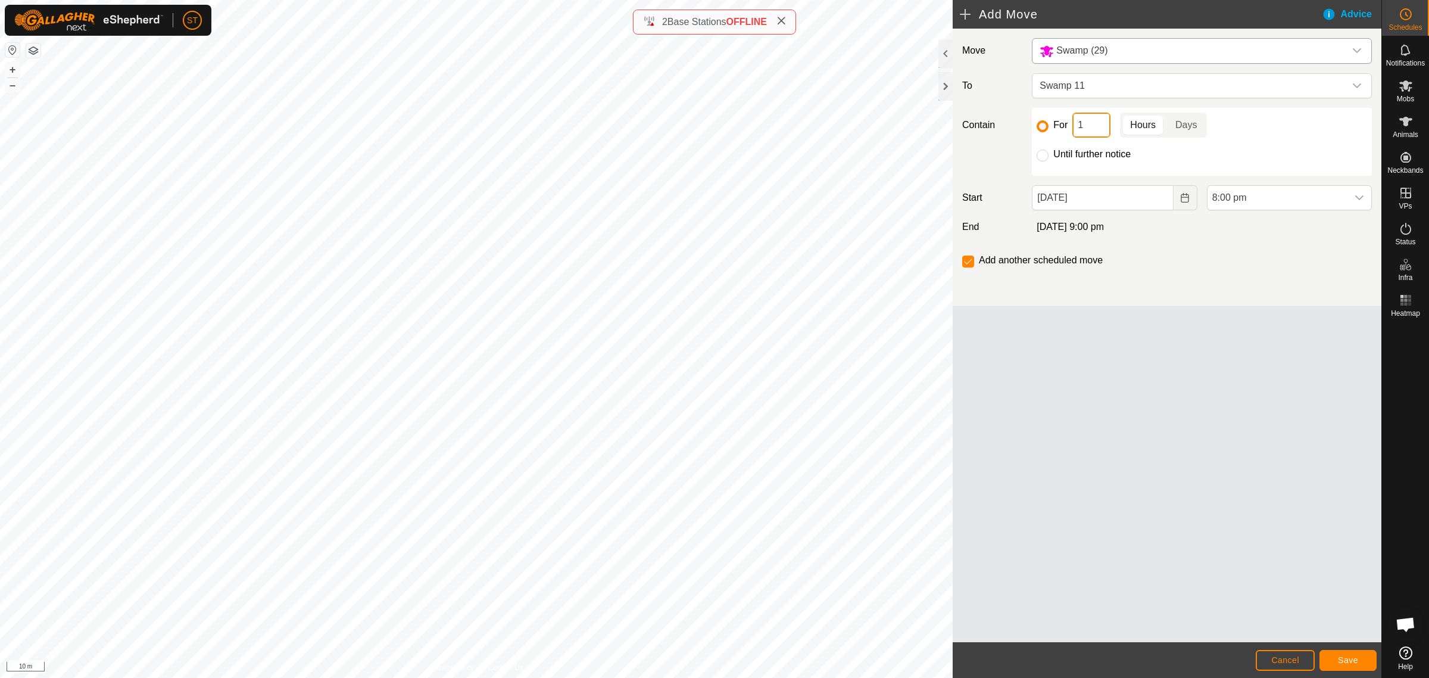
drag, startPoint x: 1087, startPoint y: 126, endPoint x: 1075, endPoint y: 126, distance: 11.9
click at [1075, 126] on input "1" at bounding box center [1091, 125] width 38 height 25
click at [1338, 663] on span "Save" at bounding box center [1348, 660] width 20 height 10
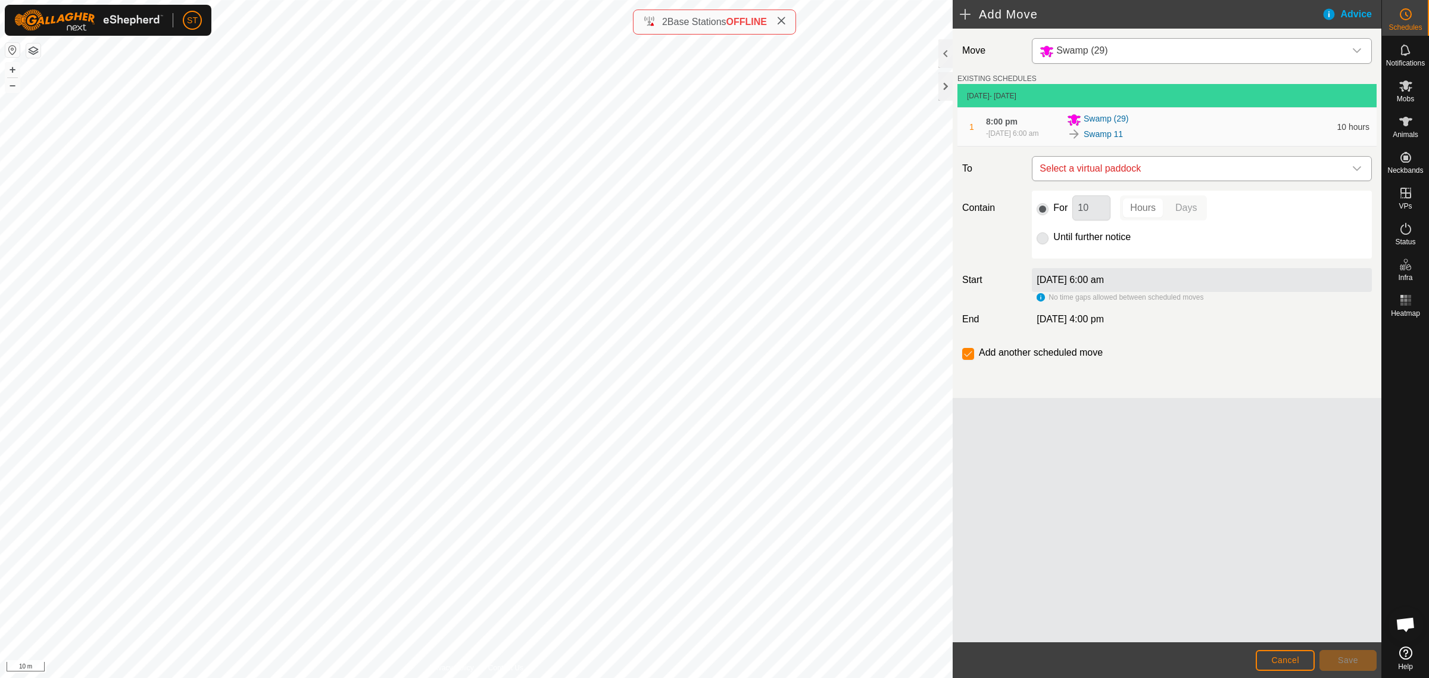
click at [1356, 173] on icon "dropdown trigger" at bounding box center [1357, 169] width 10 height 10
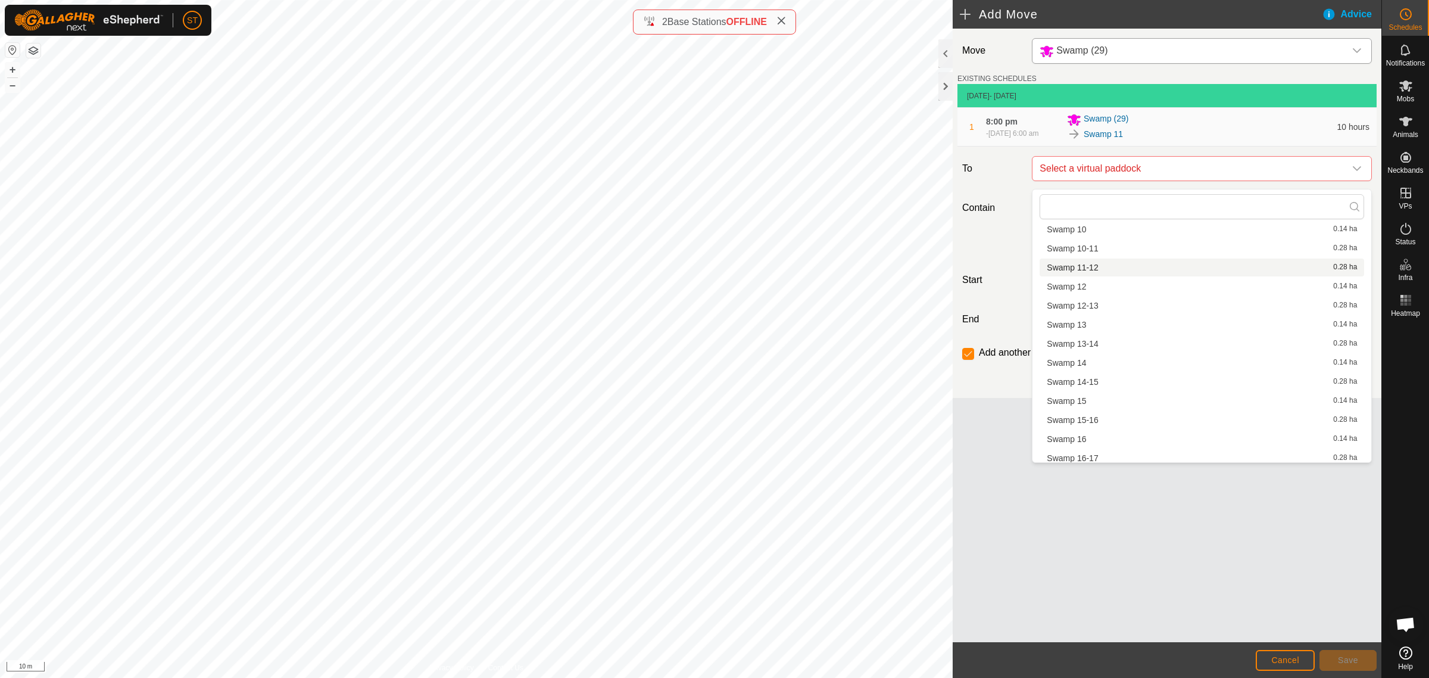
scroll to position [294, 0]
click at [1081, 270] on li "Swamp 11-12 0.28 ha" at bounding box center [1202, 272] width 325 height 18
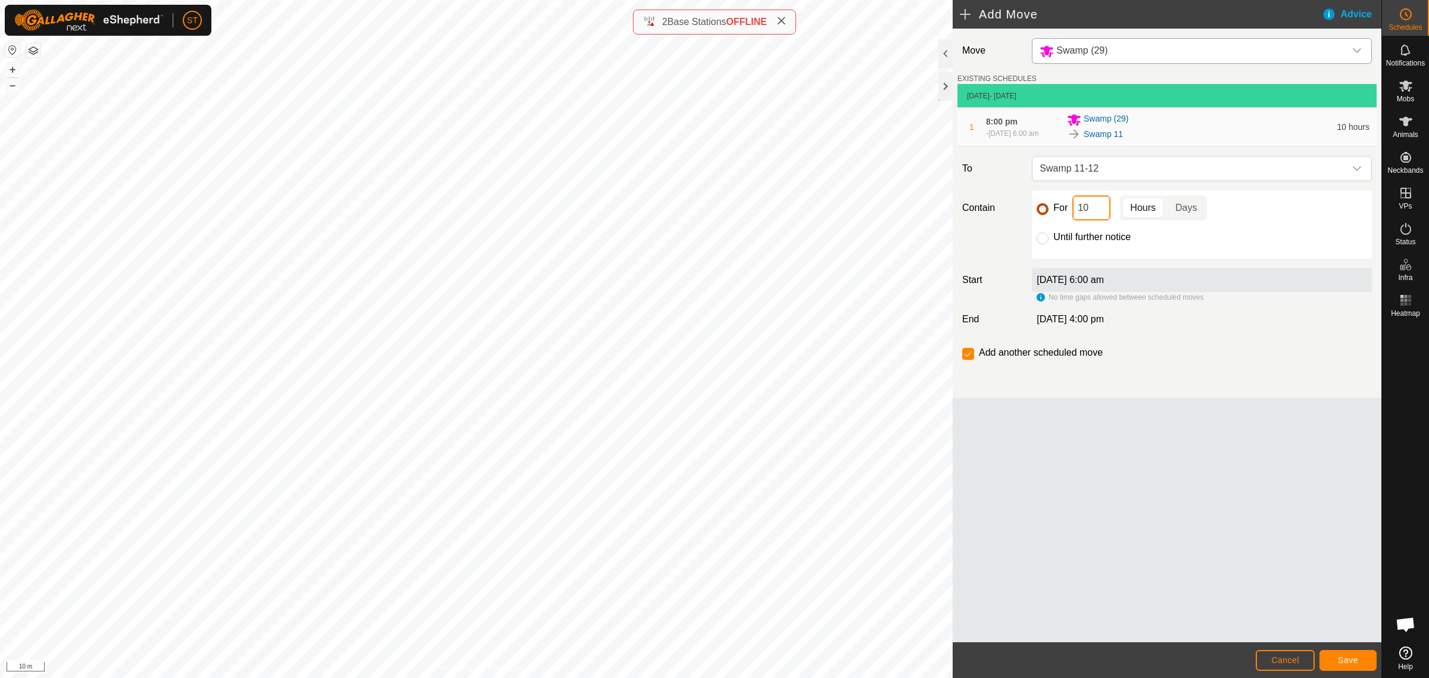
drag, startPoint x: 1093, startPoint y: 214, endPoint x: 1041, endPoint y: 215, distance: 52.4
click at [1041, 215] on div "For 10 Hours Days" at bounding box center [1202, 207] width 330 height 25
click at [1341, 657] on span "Save" at bounding box center [1348, 660] width 20 height 10
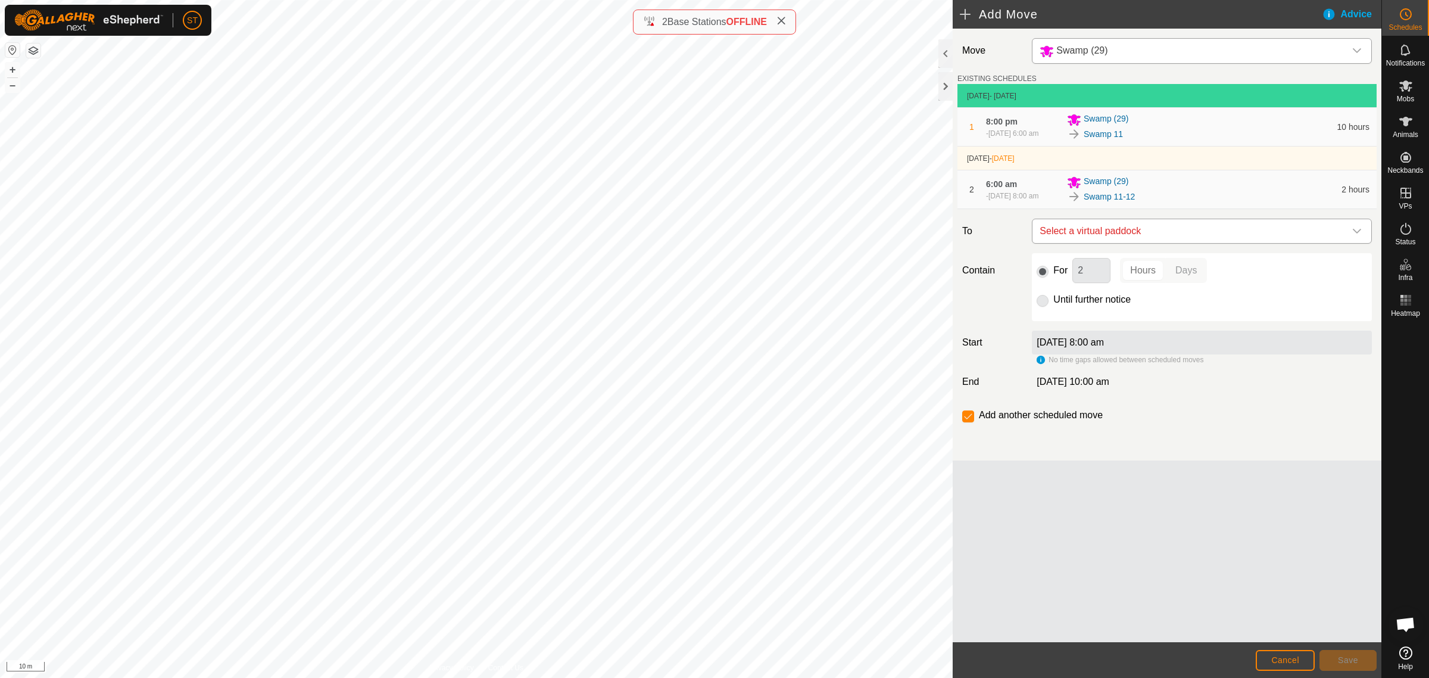
click at [1356, 236] on icon "dropdown trigger" at bounding box center [1357, 231] width 10 height 10
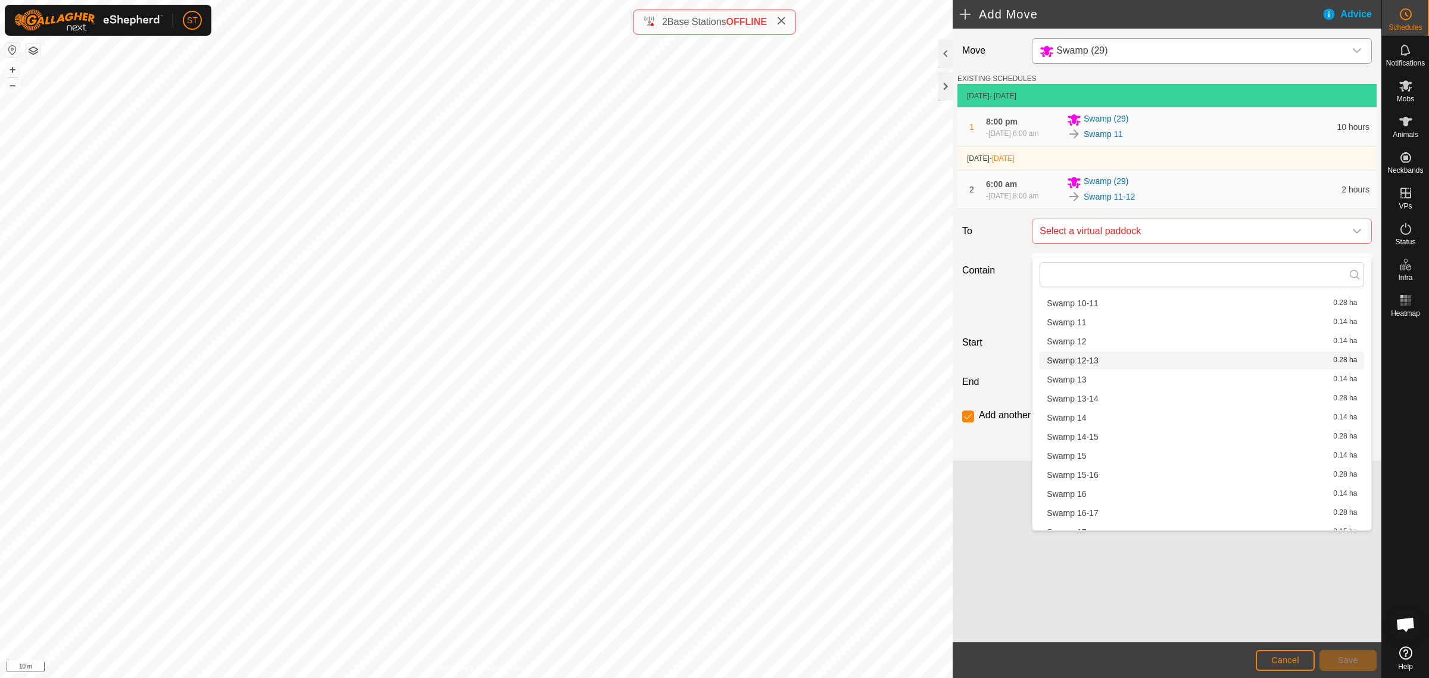
scroll to position [293, 0]
click at [1087, 358] on li "Swamp 12 0.14 ha" at bounding box center [1202, 359] width 325 height 18
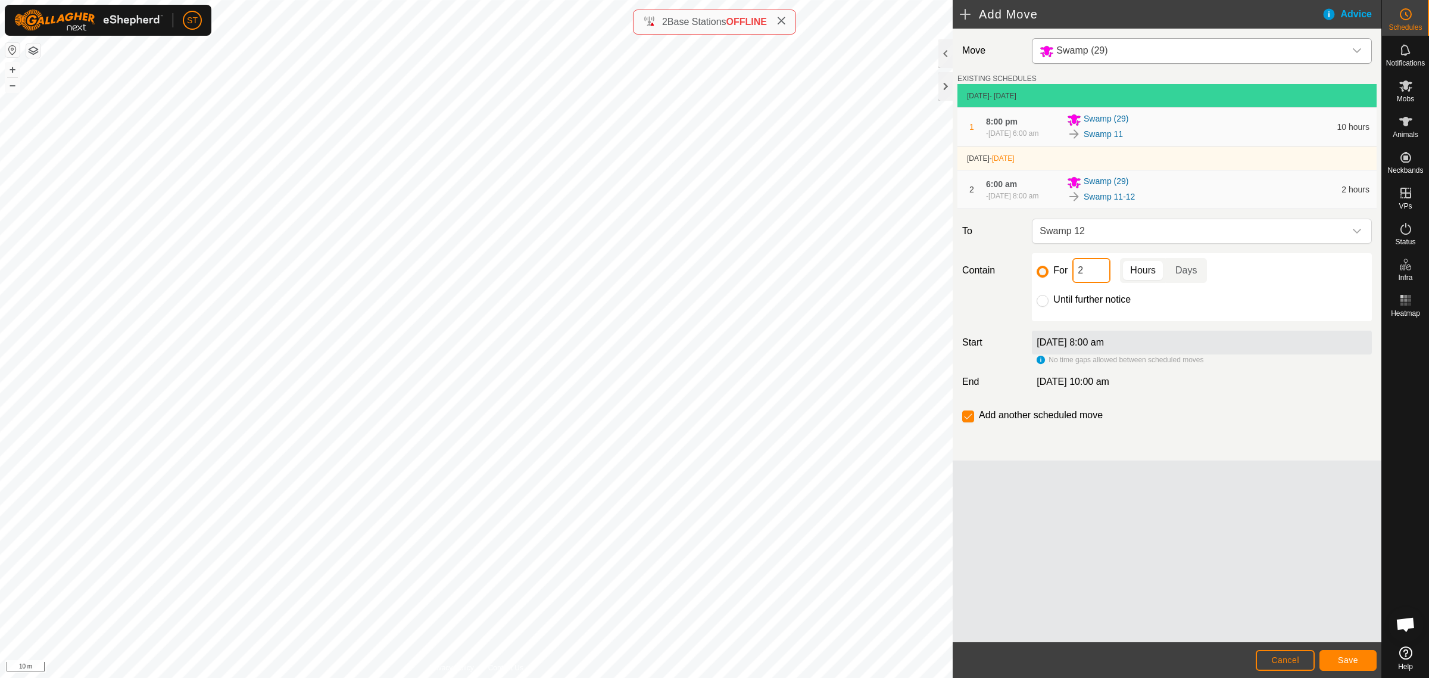
drag, startPoint x: 1088, startPoint y: 280, endPoint x: 1053, endPoint y: 282, distance: 35.2
click at [1054, 282] on div "For 2 Hours Days" at bounding box center [1202, 270] width 330 height 25
click at [1340, 660] on span "Save" at bounding box center [1348, 660] width 20 height 10
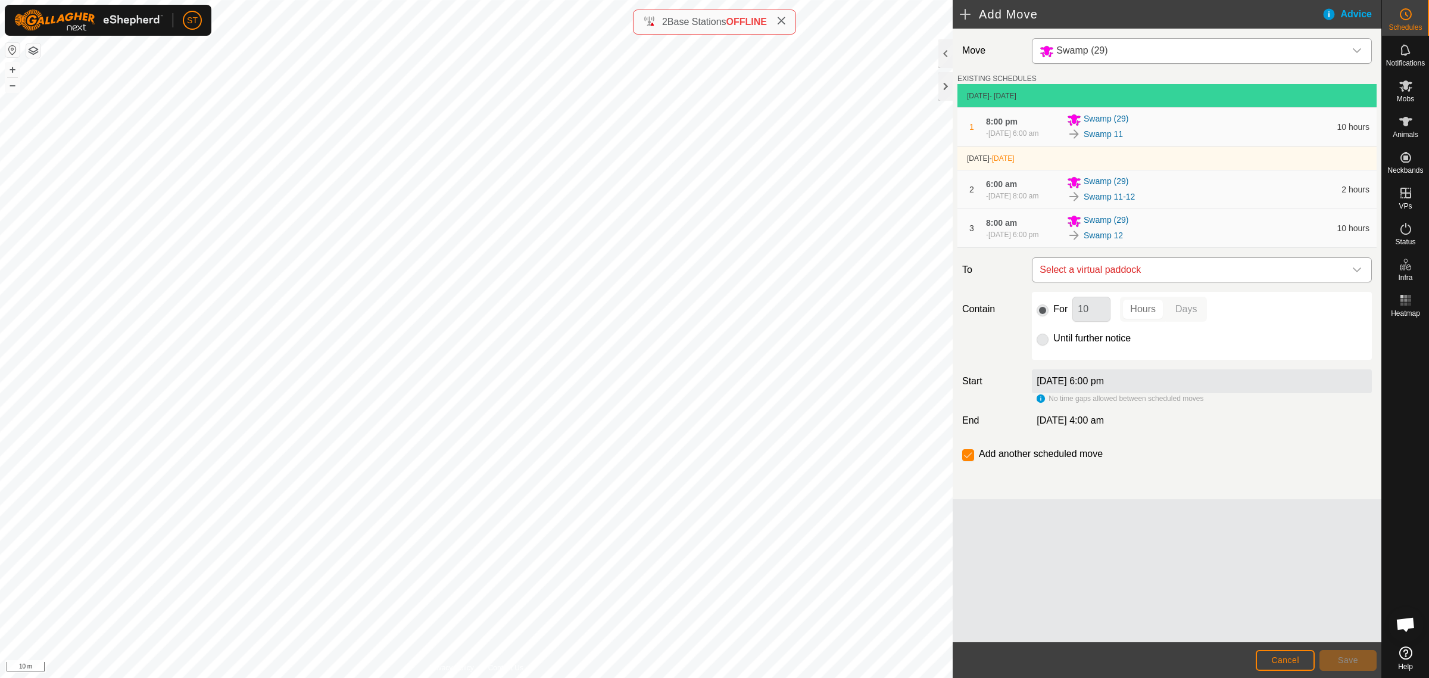
click at [1356, 275] on icon "dropdown trigger" at bounding box center [1357, 270] width 10 height 10
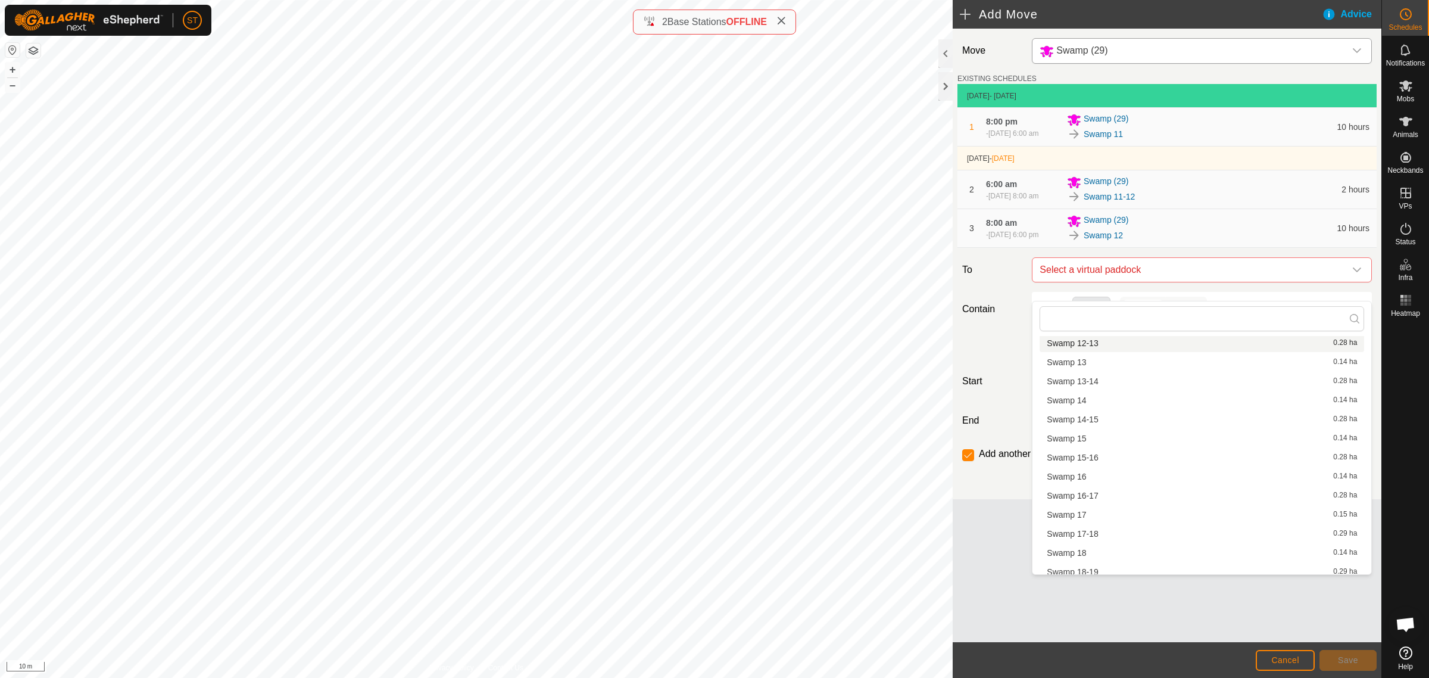
scroll to position [370, 0]
click at [1091, 347] on li "Swamp 12-13 0.28 ha" at bounding box center [1202, 345] width 325 height 18
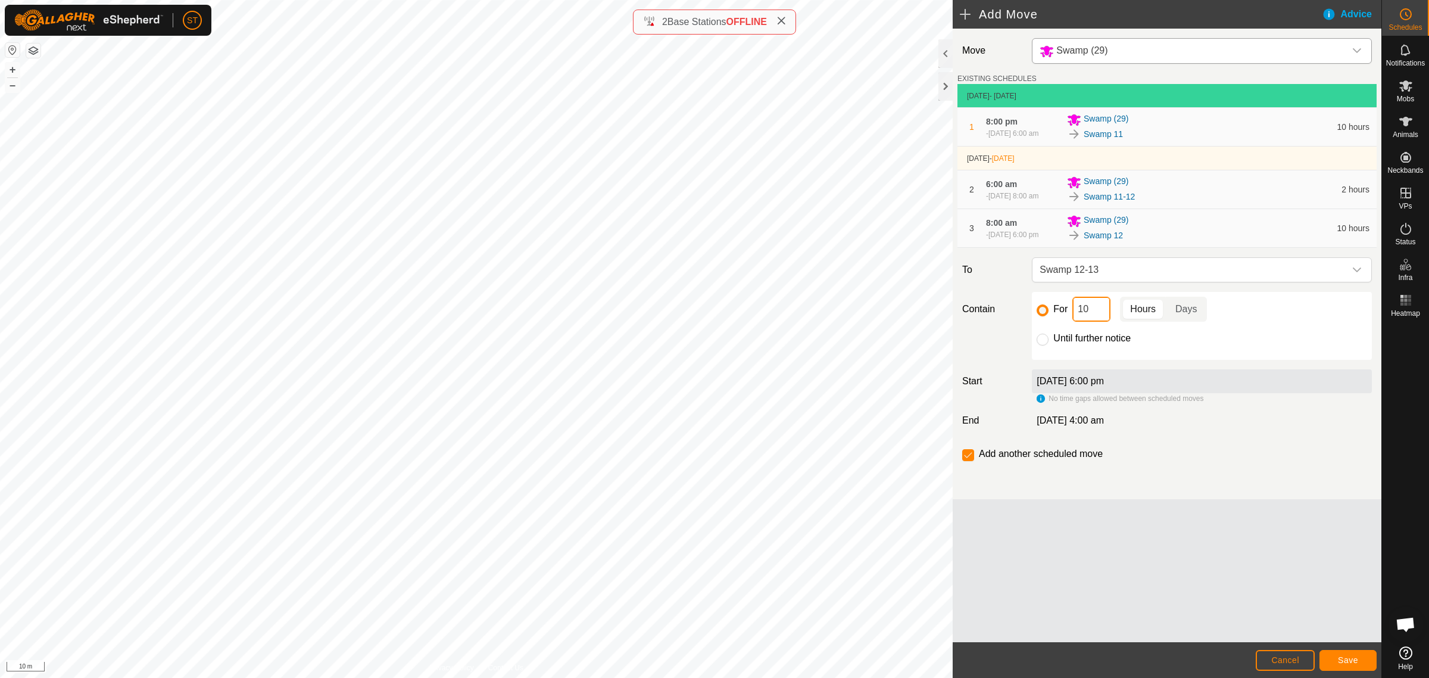
drag, startPoint x: 1094, startPoint y: 332, endPoint x: 1064, endPoint y: 333, distance: 31.0
click at [1064, 322] on div "For 10 Hours Days" at bounding box center [1202, 309] width 330 height 25
click at [1347, 659] on span "Save" at bounding box center [1348, 660] width 20 height 10
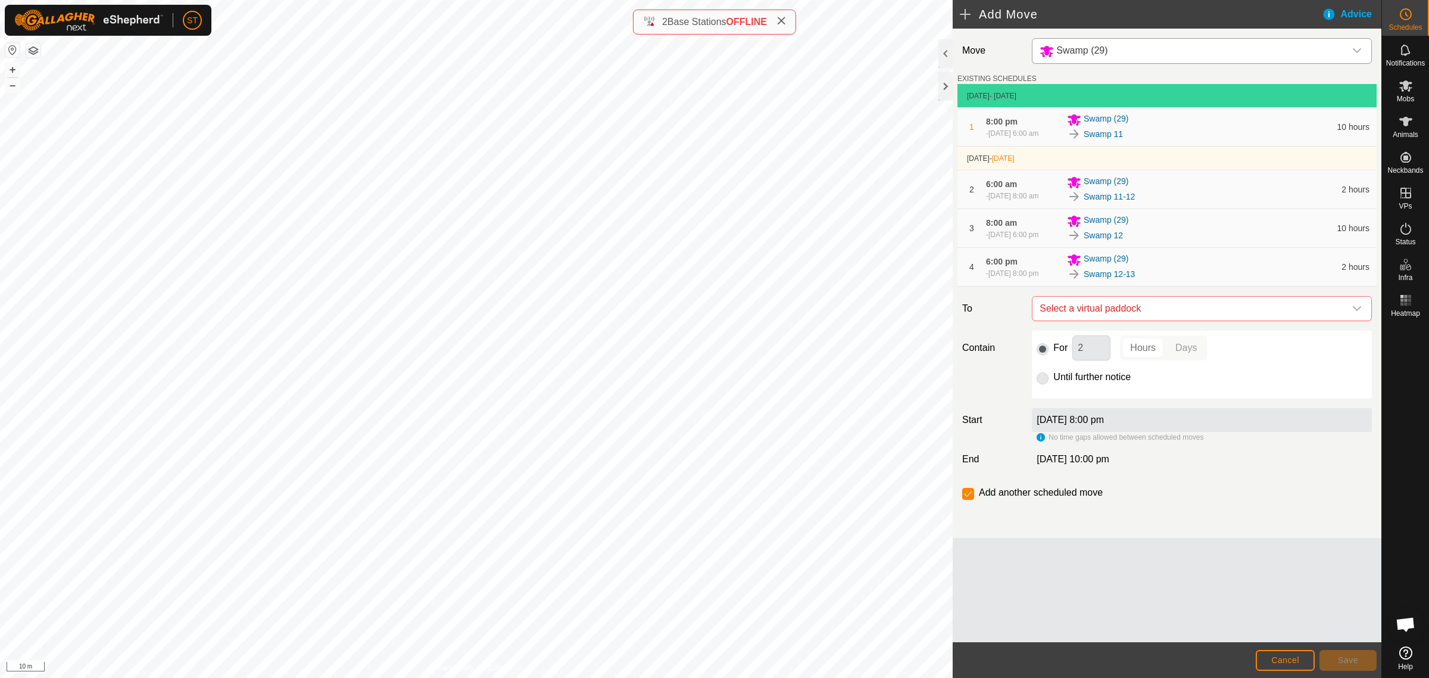
click at [1354, 313] on icon "dropdown trigger" at bounding box center [1357, 309] width 10 height 10
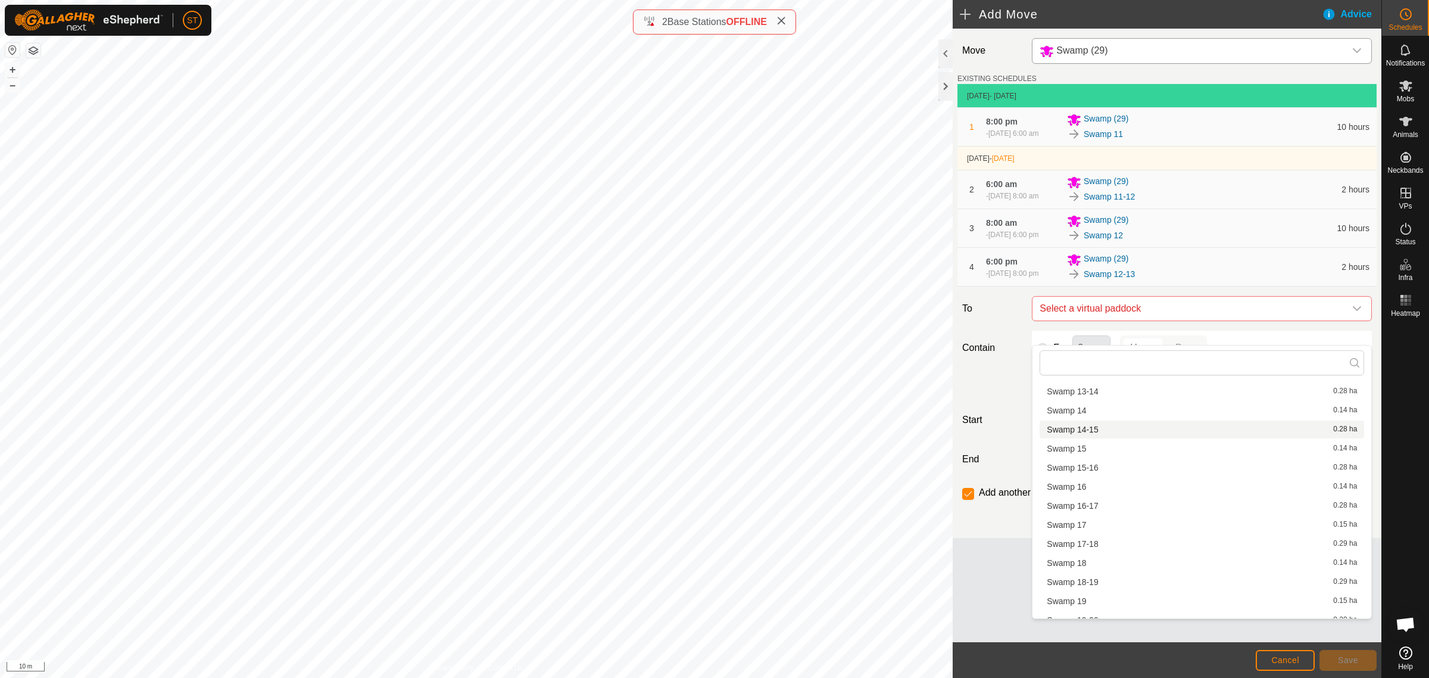
scroll to position [371, 0]
click at [1088, 406] on li "Swamp 13 0.14 ha" at bounding box center [1202, 407] width 325 height 18
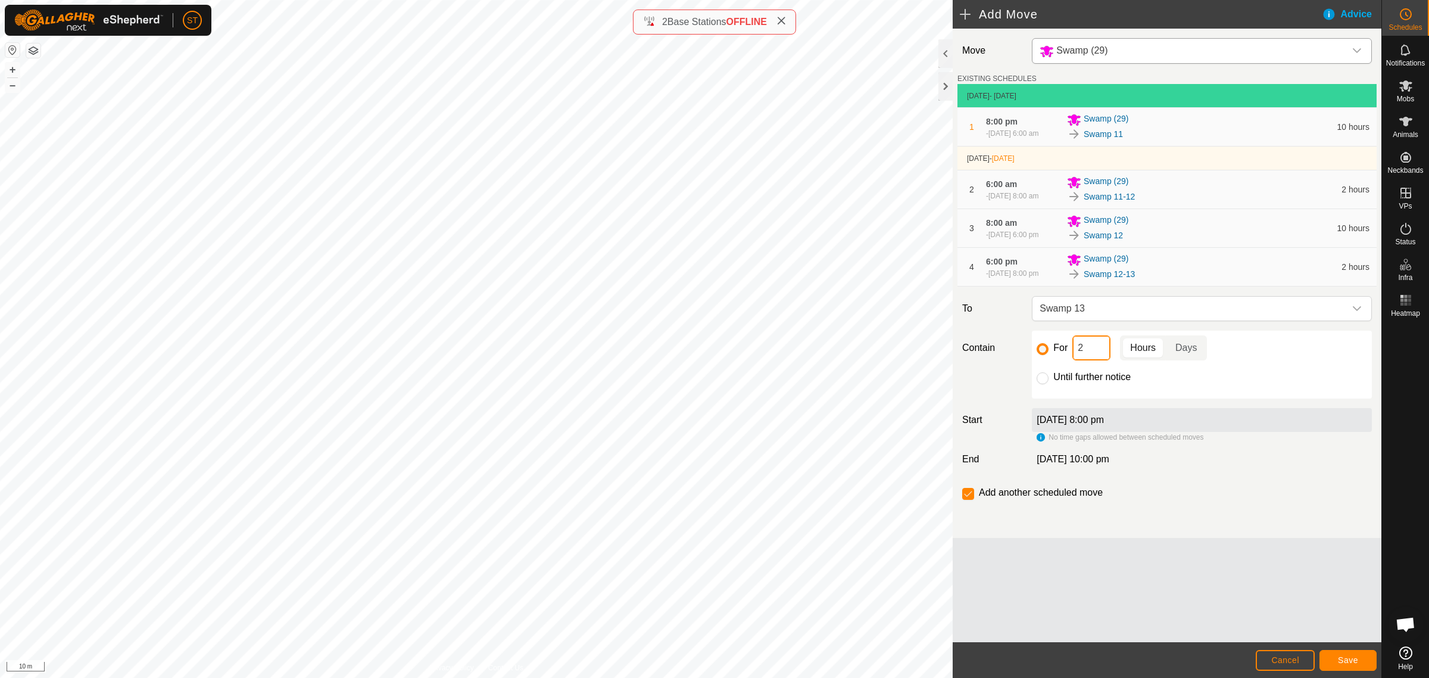
click at [1065, 360] on div "For 2 Hours Days" at bounding box center [1202, 347] width 330 height 25
click at [1352, 662] on span "Save" at bounding box center [1348, 660] width 20 height 10
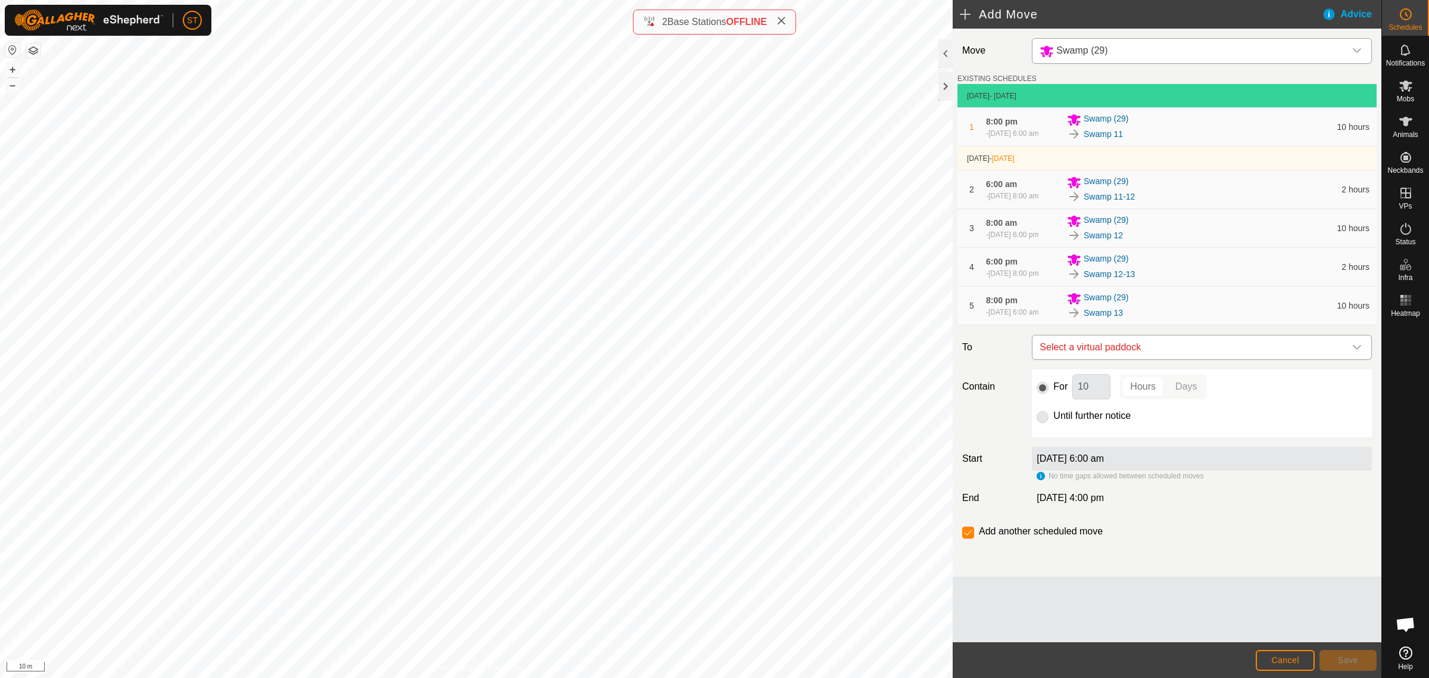
click at [1356, 352] on icon "dropdown trigger" at bounding box center [1357, 347] width 10 height 10
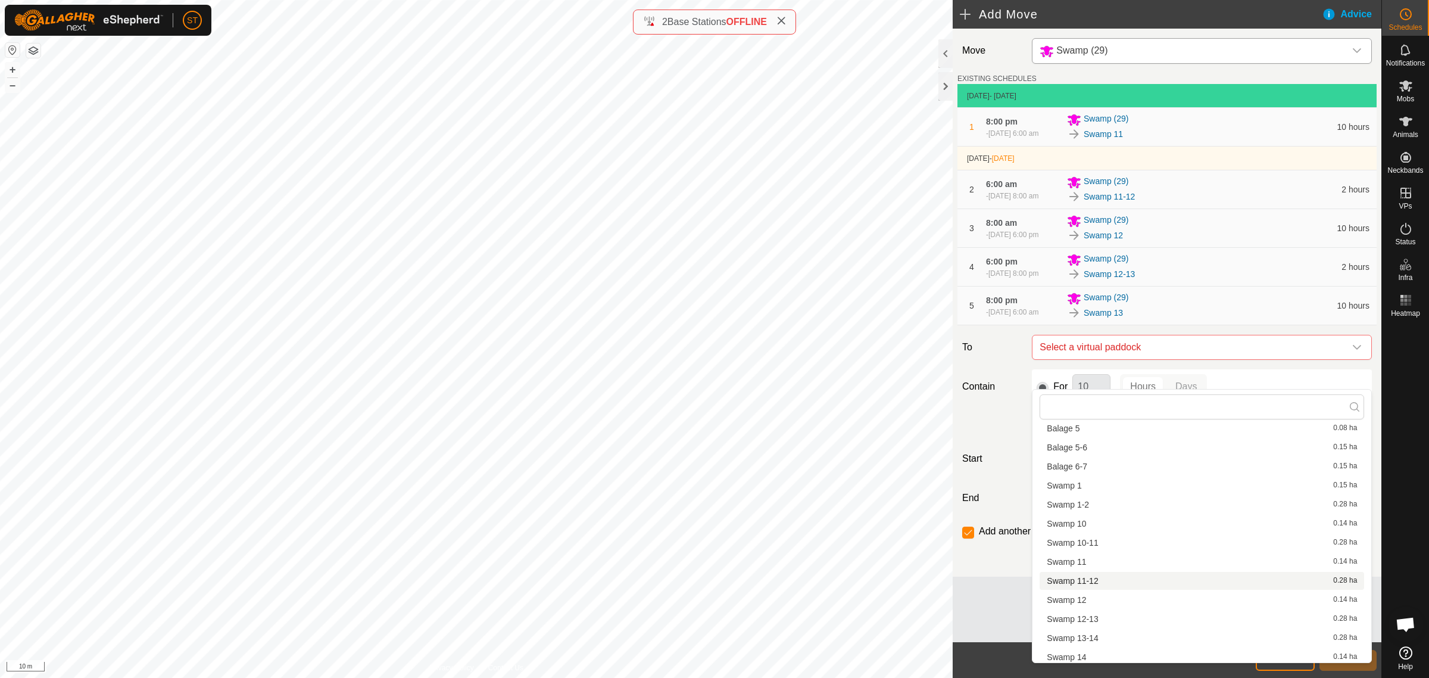
scroll to position [372, 0]
click at [1093, 469] on li "Swamp 13-14 0.28 ha" at bounding box center [1202, 469] width 325 height 18
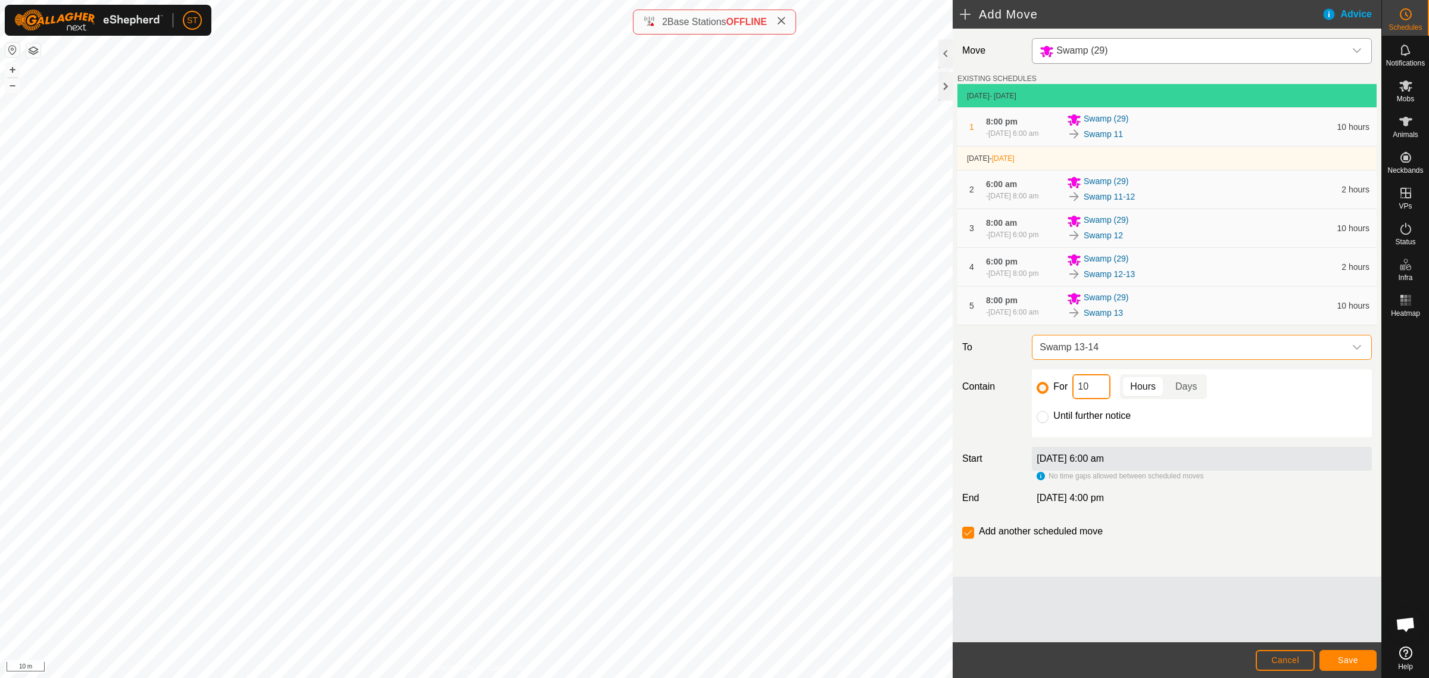
drag, startPoint x: 1089, startPoint y: 417, endPoint x: 1072, endPoint y: 417, distance: 16.1
click at [1073, 399] on input "10" at bounding box center [1091, 386] width 38 height 25
click at [1340, 660] on span "Save" at bounding box center [1348, 660] width 20 height 10
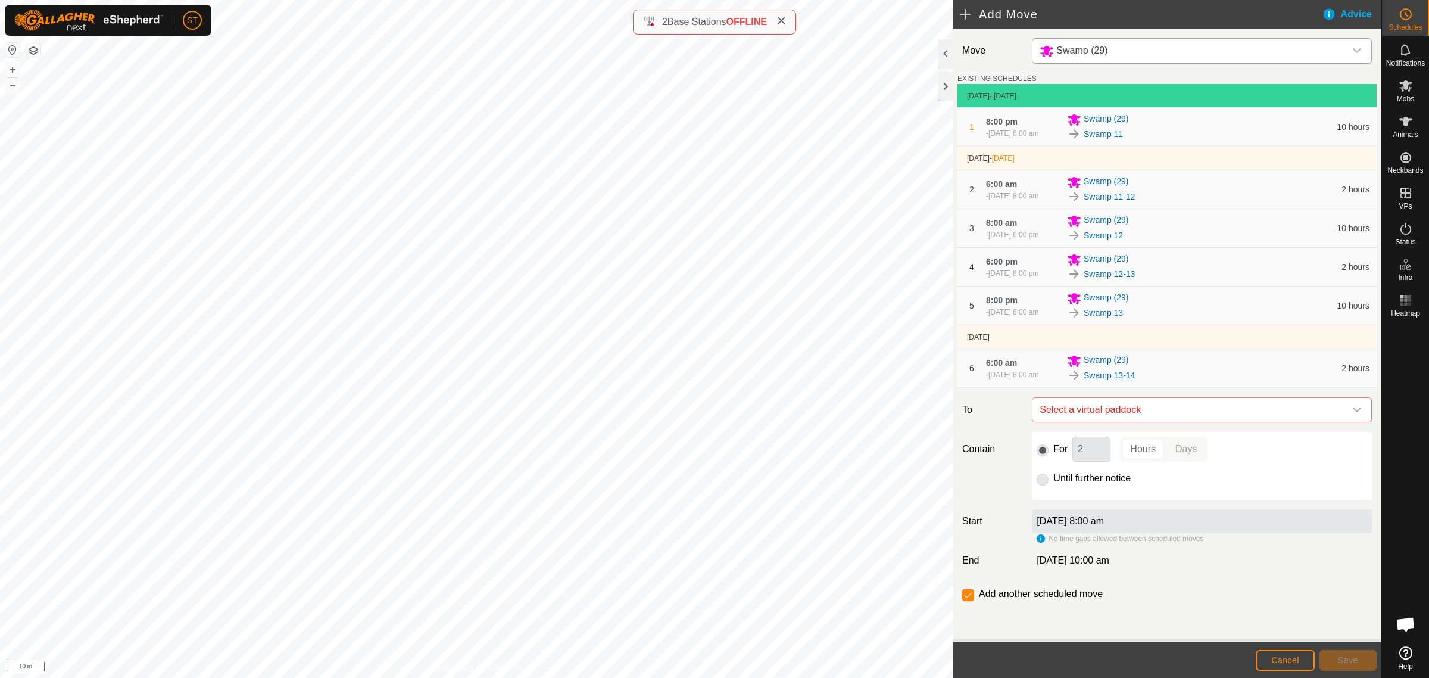
click at [1353, 412] on icon "dropdown trigger" at bounding box center [1357, 409] width 8 height 5
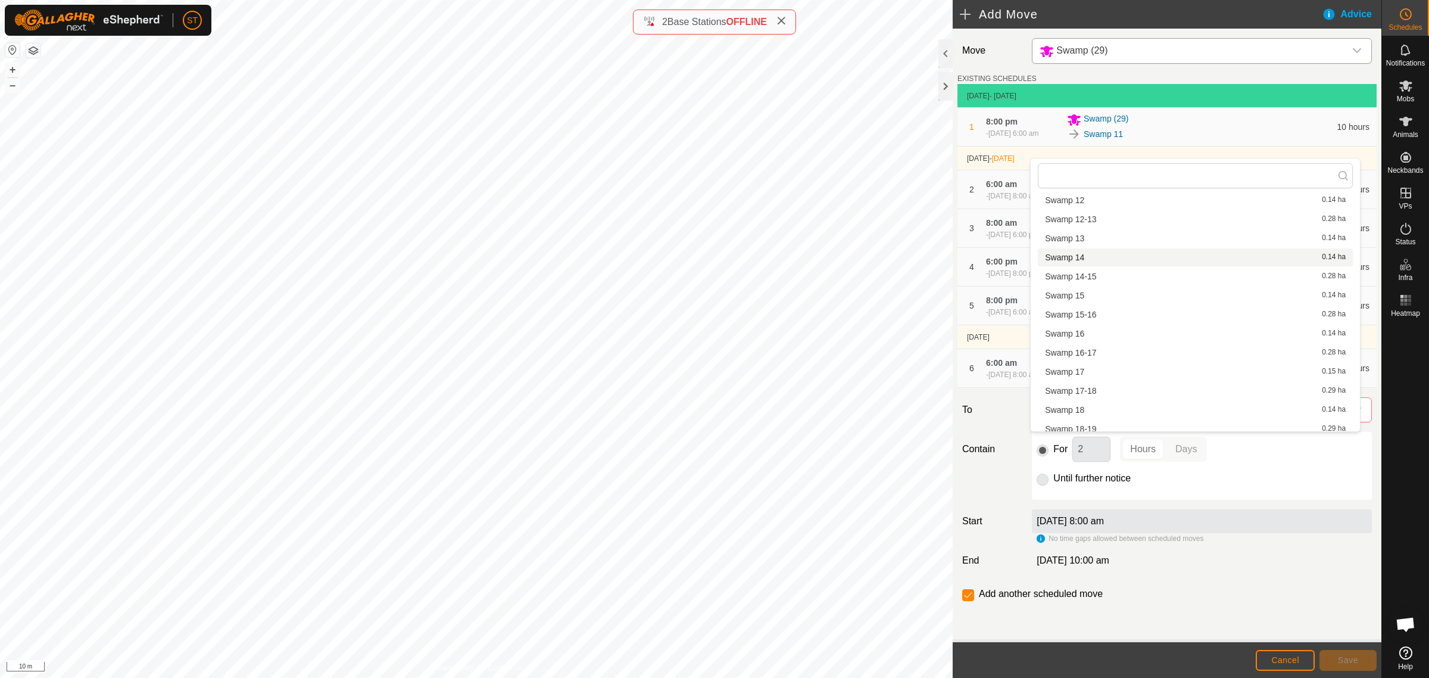
click at [1081, 257] on li "Swamp 14 0.14 ha" at bounding box center [1195, 257] width 315 height 18
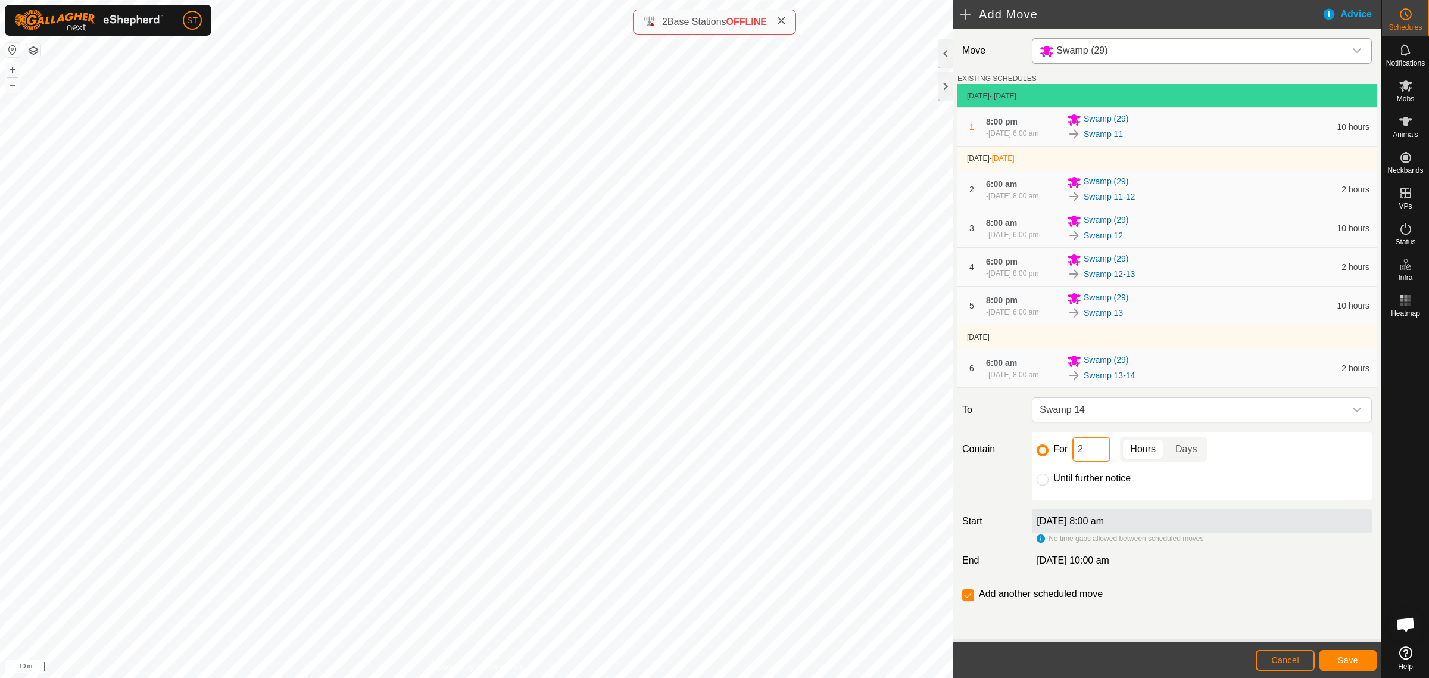
drag, startPoint x: 1087, startPoint y: 488, endPoint x: 1023, endPoint y: 484, distance: 64.5
click at [1023, 484] on div "Contain For 2 Hours Days Until further notice" at bounding box center [1167, 466] width 419 height 68
click at [1342, 662] on span "Save" at bounding box center [1348, 660] width 20 height 10
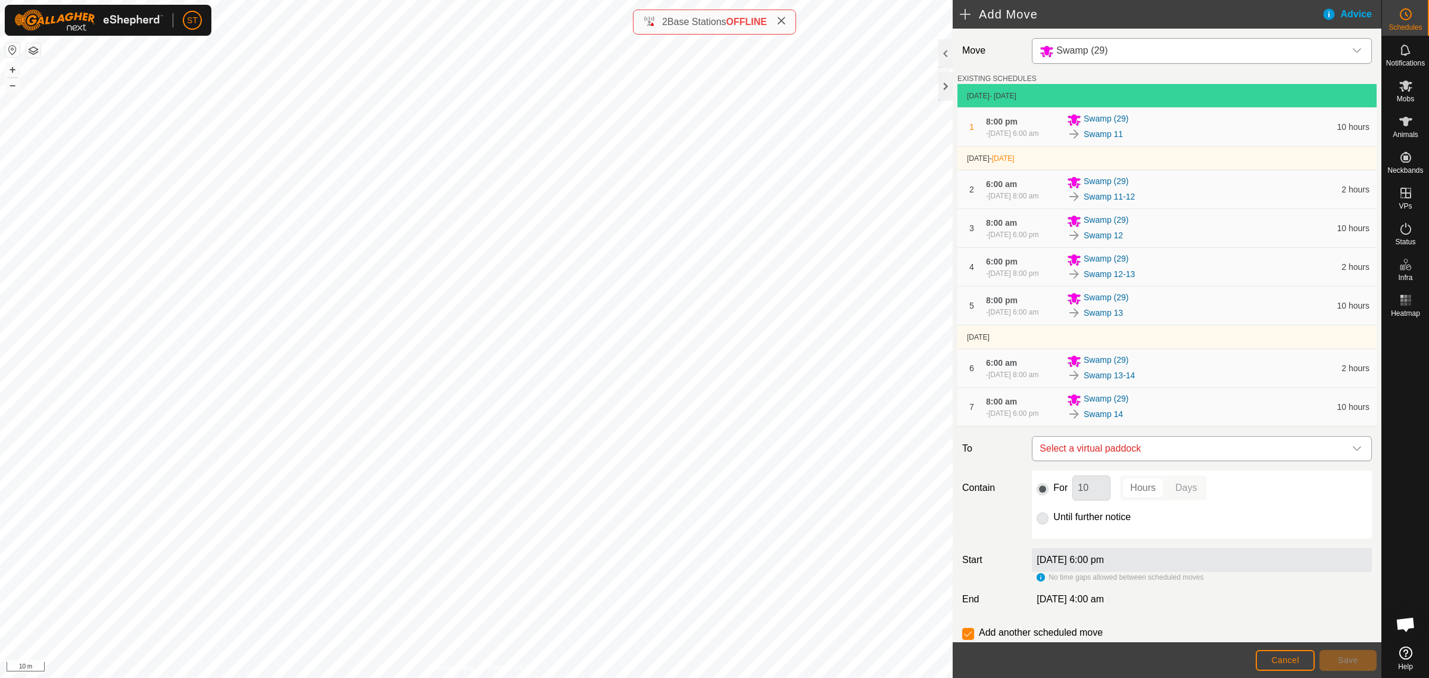
click at [1353, 451] on icon "dropdown trigger" at bounding box center [1357, 448] width 8 height 5
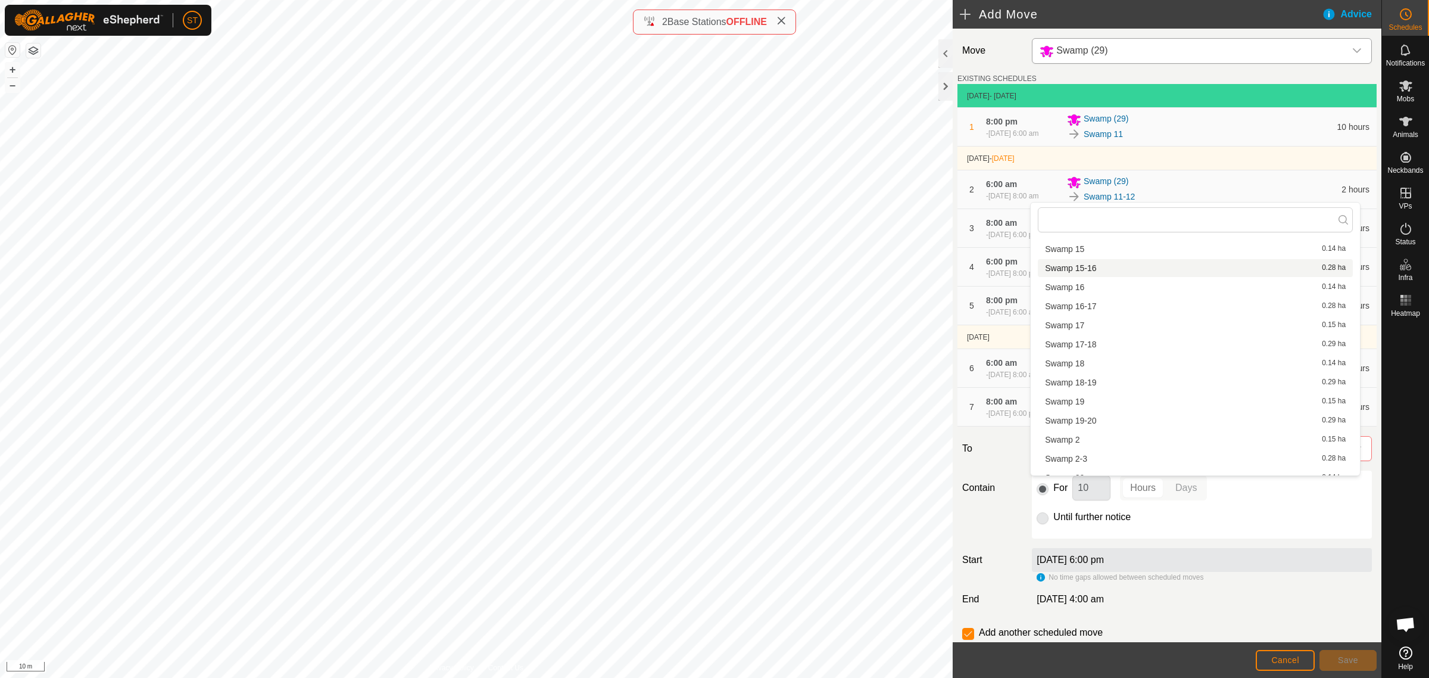
scroll to position [388, 0]
click at [1097, 307] on li "Swamp 14-15 0.28 ha" at bounding box center [1195, 304] width 315 height 18
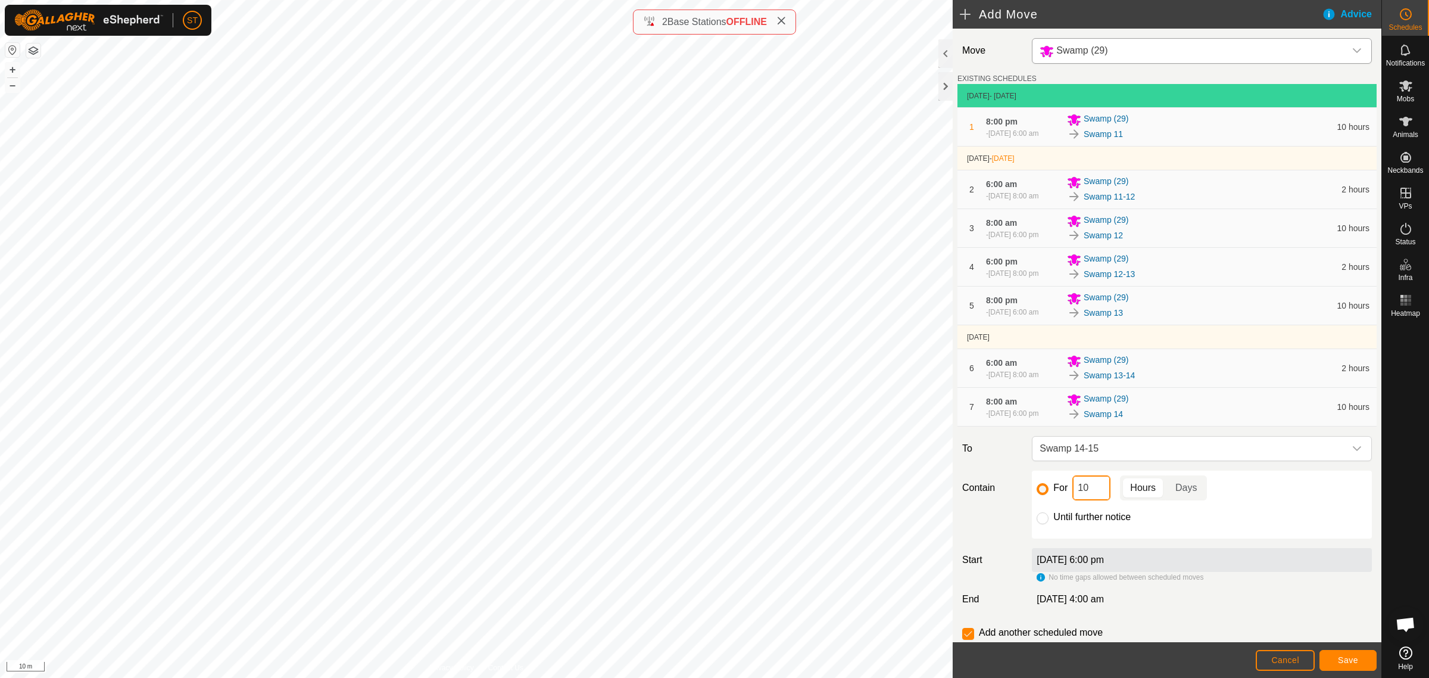
drag, startPoint x: 1096, startPoint y: 533, endPoint x: 1019, endPoint y: 522, distance: 77.0
click at [1020, 522] on div "Contain For 10 Hours Days Until further notice" at bounding box center [1167, 504] width 419 height 68
click at [1341, 655] on button "Save" at bounding box center [1348, 660] width 57 height 21
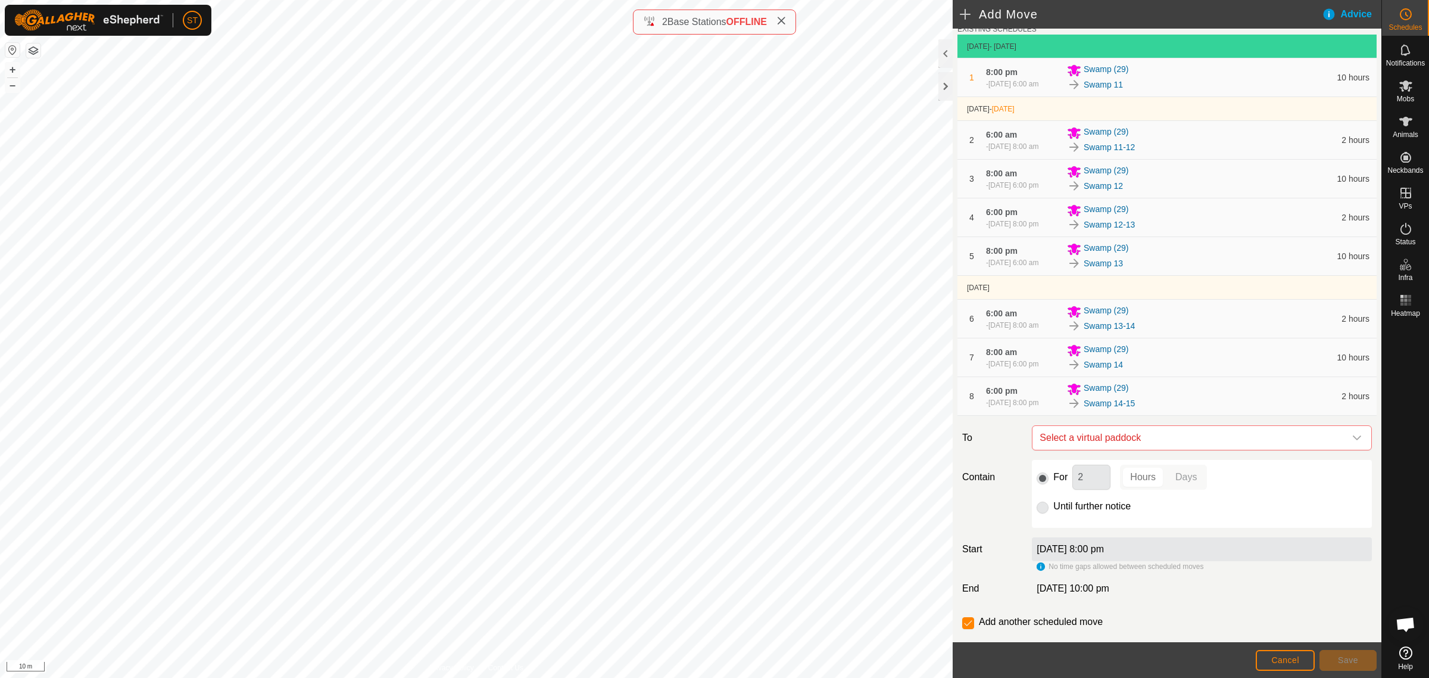
scroll to position [74, 0]
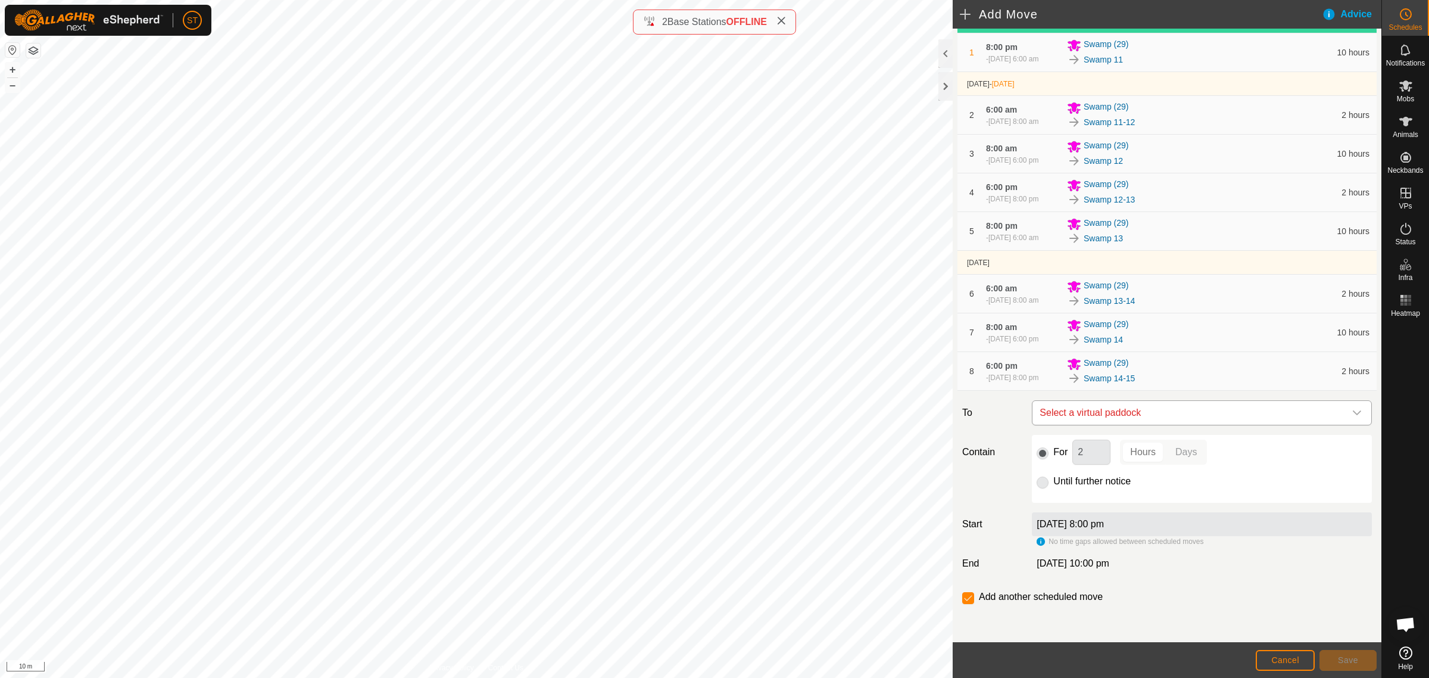
click at [1352, 417] on icon "dropdown trigger" at bounding box center [1357, 413] width 10 height 10
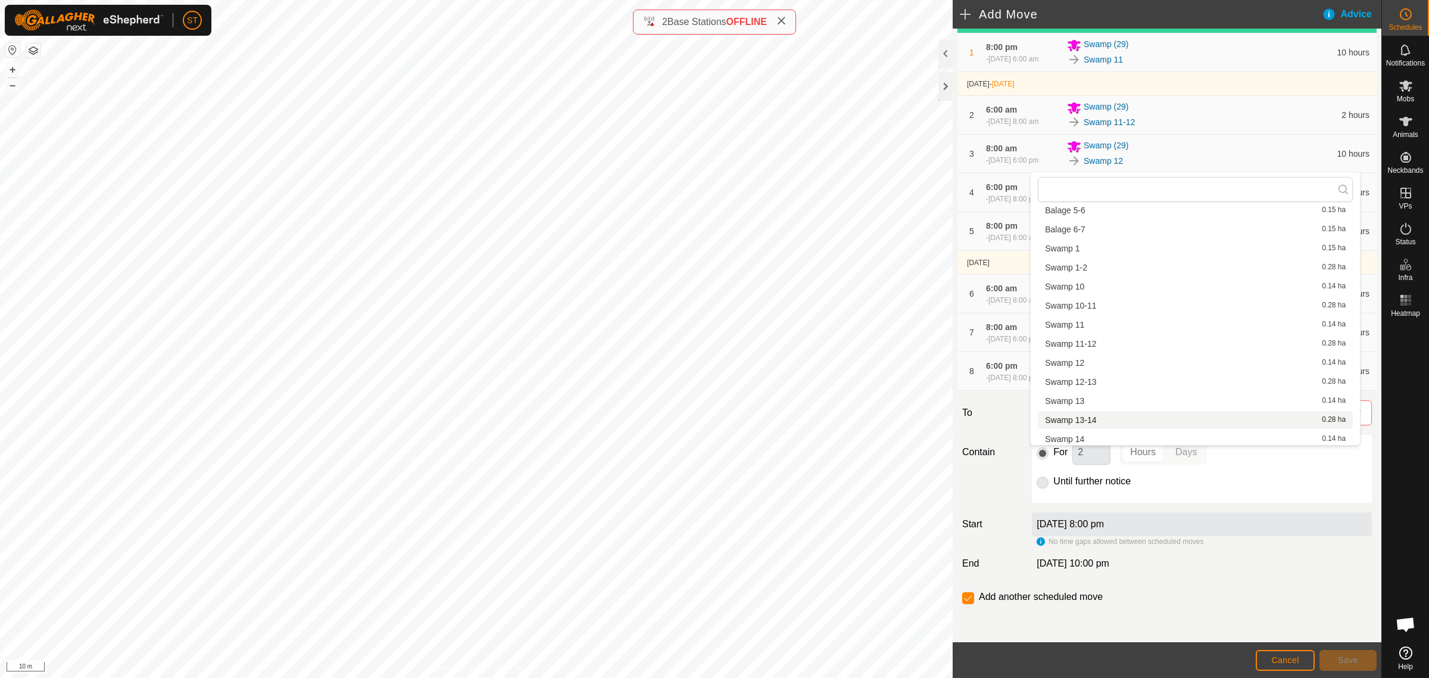
scroll to position [298, 0]
click at [1294, 488] on div "Until further notice" at bounding box center [1202, 481] width 330 height 14
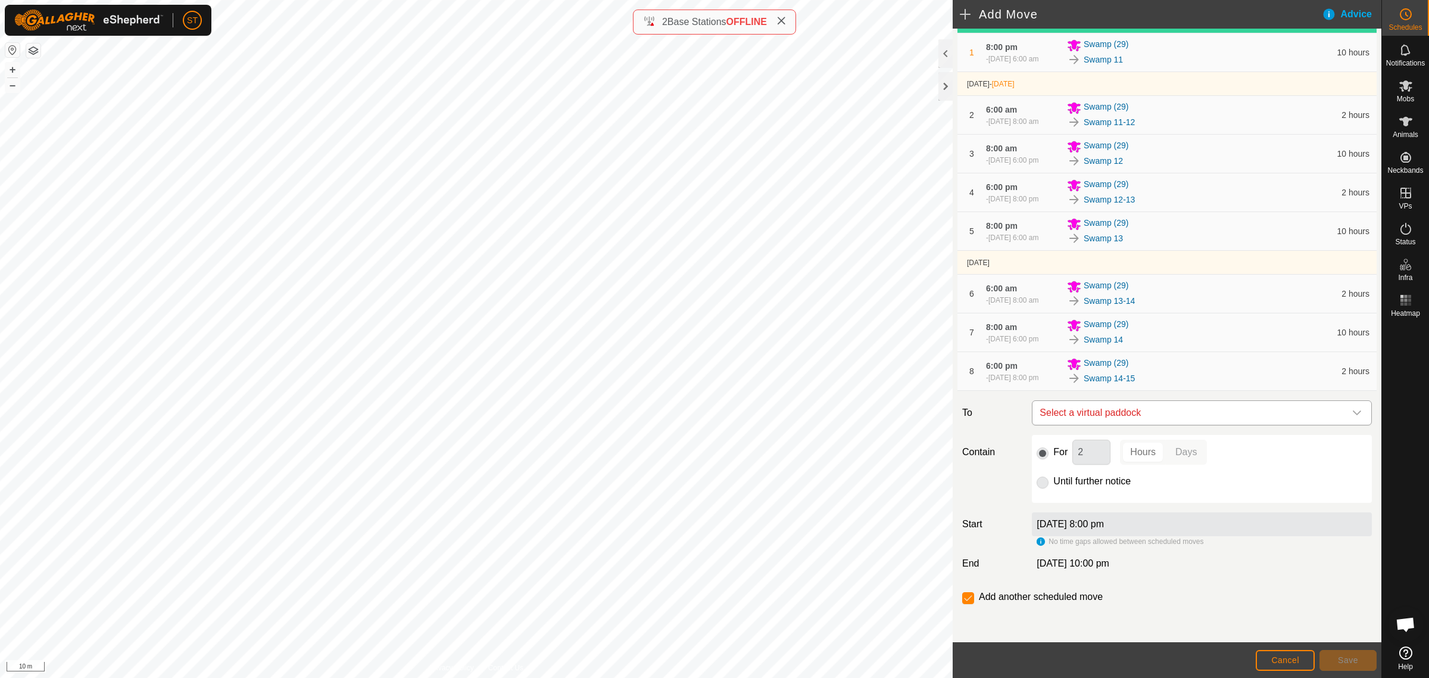
click at [1352, 417] on icon "dropdown trigger" at bounding box center [1357, 413] width 10 height 10
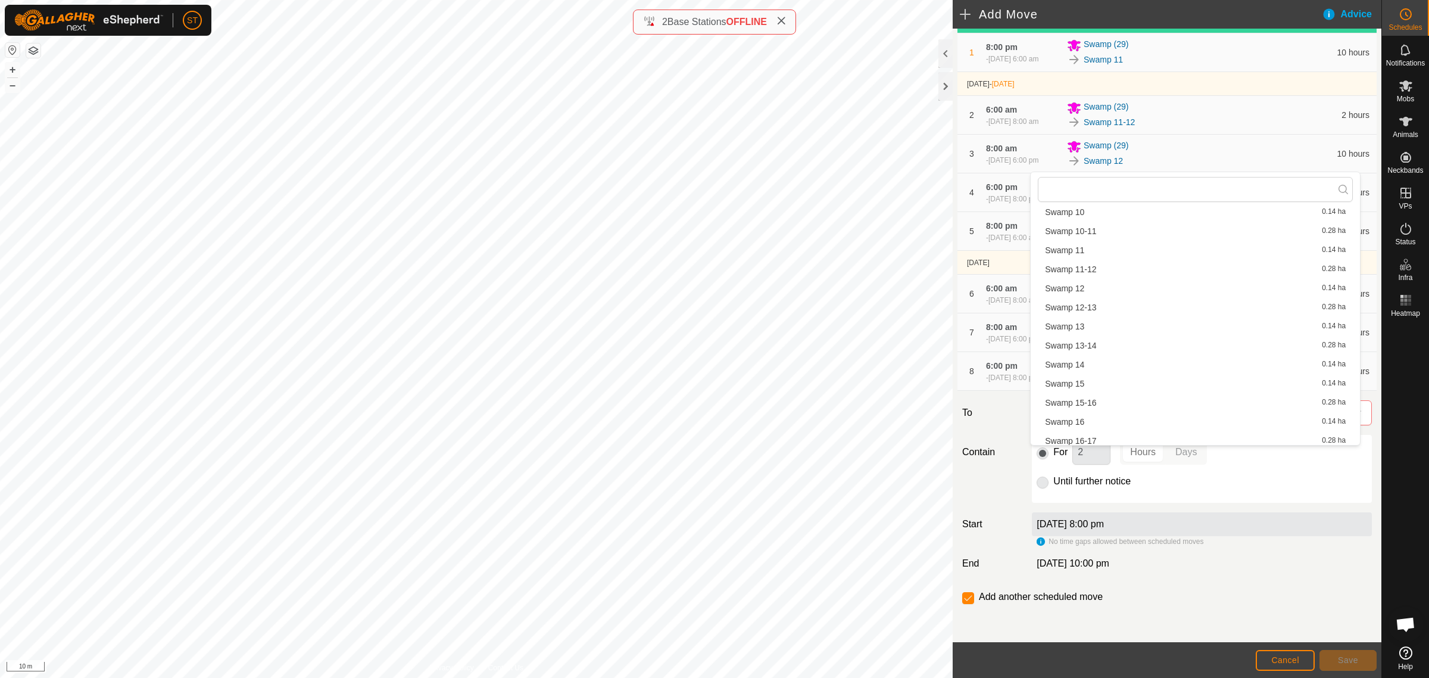
click at [1094, 381] on li "Swamp 15 0.14 ha" at bounding box center [1195, 384] width 315 height 18
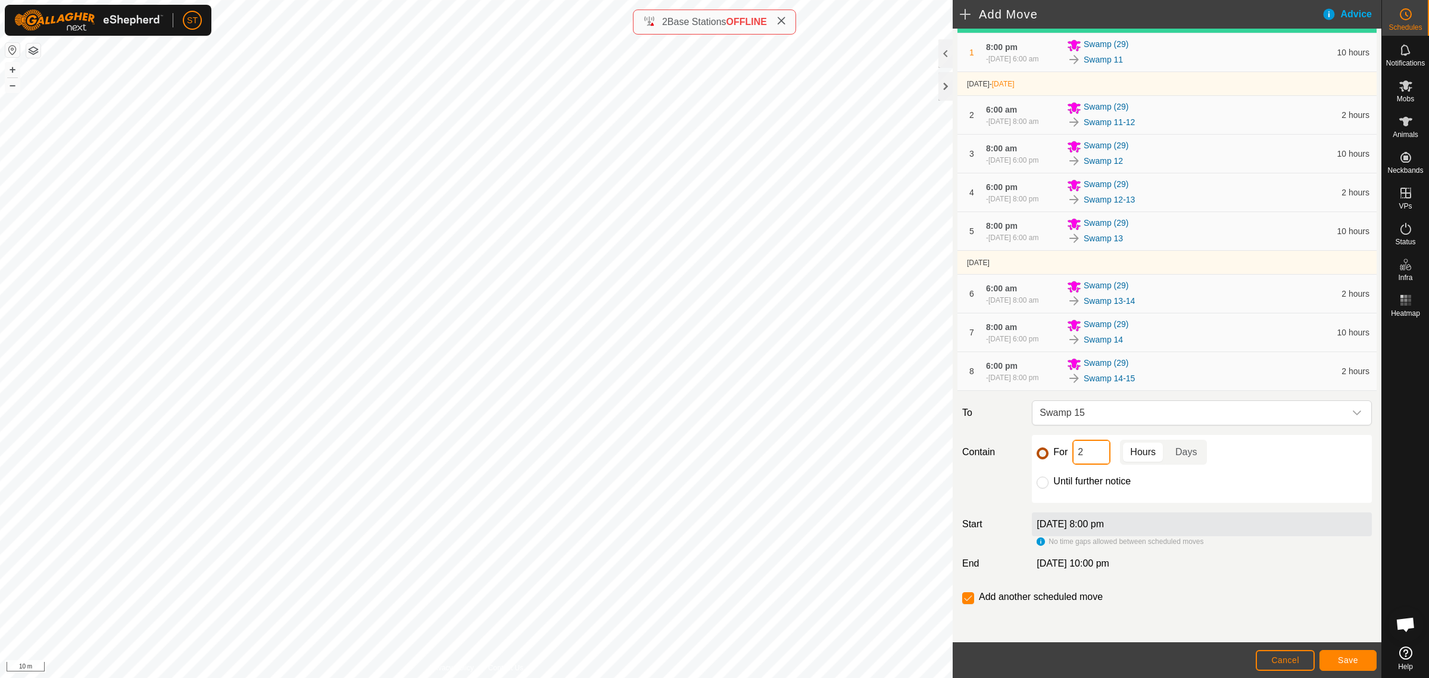
drag, startPoint x: 1087, startPoint y: 498, endPoint x: 1031, endPoint y: 482, distance: 58.2
click at [1037, 464] on div "For 2 Hours Days" at bounding box center [1202, 451] width 330 height 25
click at [1331, 658] on button "Save" at bounding box center [1348, 660] width 57 height 21
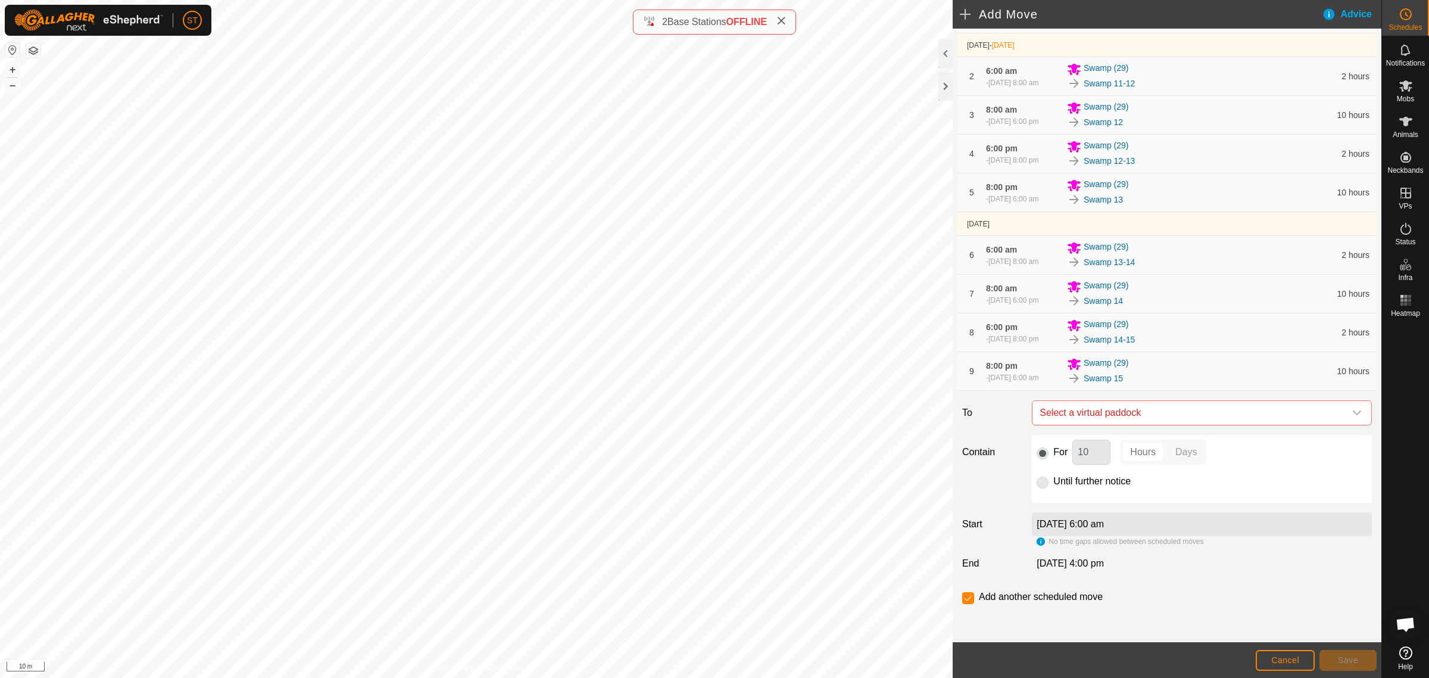
scroll to position [163, 0]
click at [1352, 414] on icon "dropdown trigger" at bounding box center [1357, 413] width 10 height 10
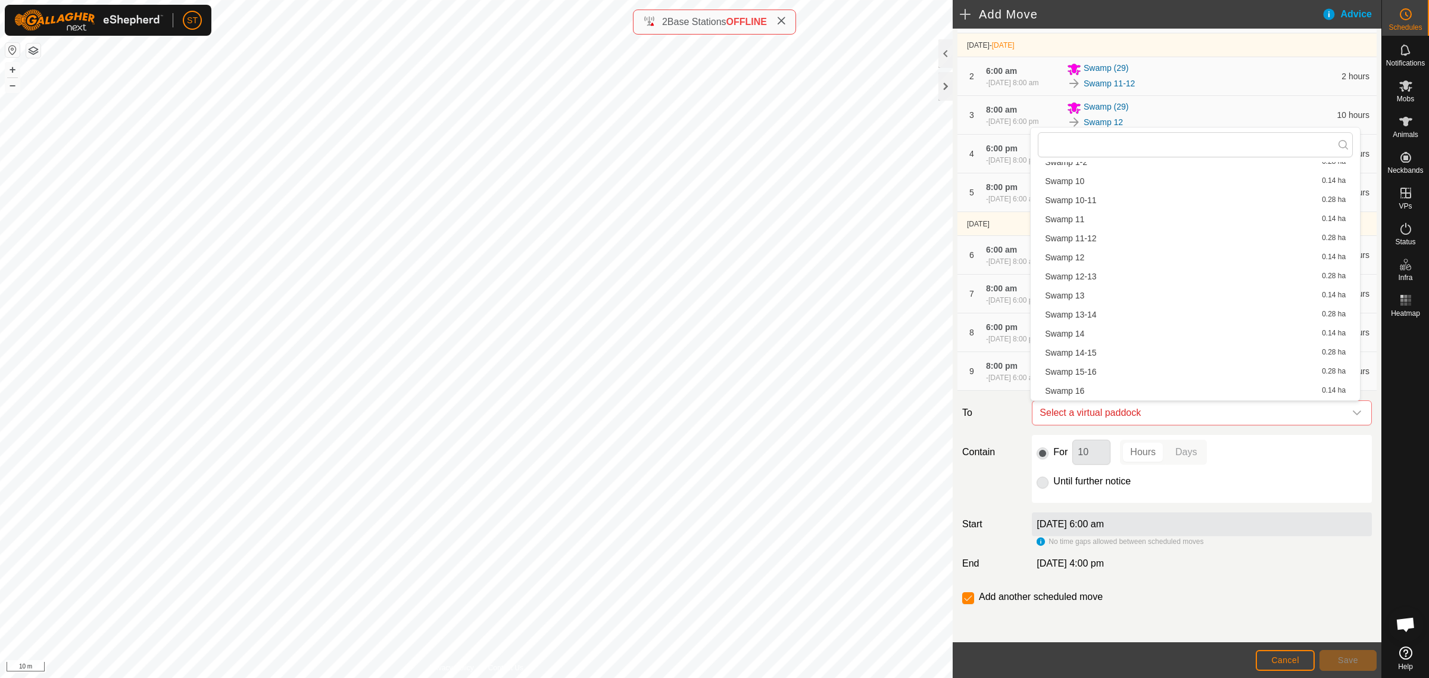
scroll to position [372, 0]
click at [1091, 282] on li "Swamp 15-16 0.28 ha" at bounding box center [1195, 284] width 315 height 18
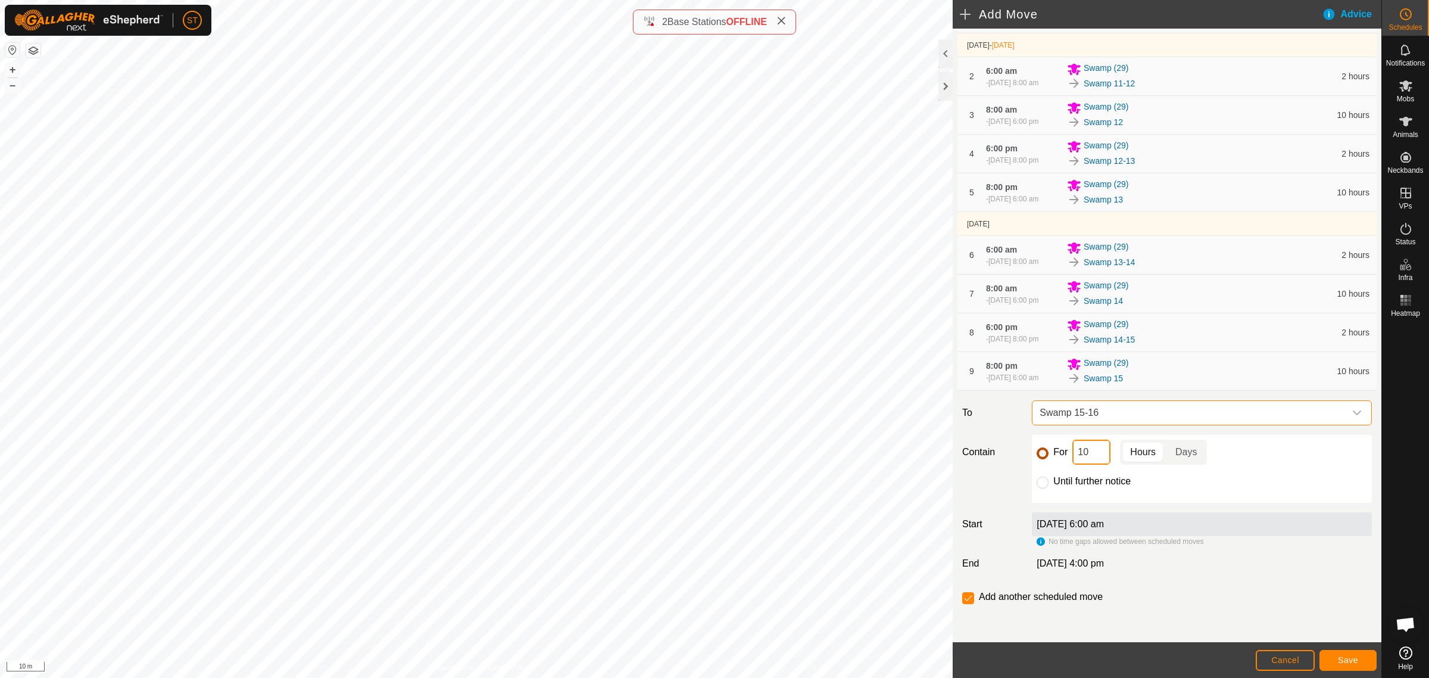
drag, startPoint x: 1097, startPoint y: 457, endPoint x: 1041, endPoint y: 454, distance: 56.1
click at [1041, 454] on div "For 10 Hours Days" at bounding box center [1202, 451] width 330 height 25
click at [1333, 659] on button "Save" at bounding box center [1348, 660] width 57 height 21
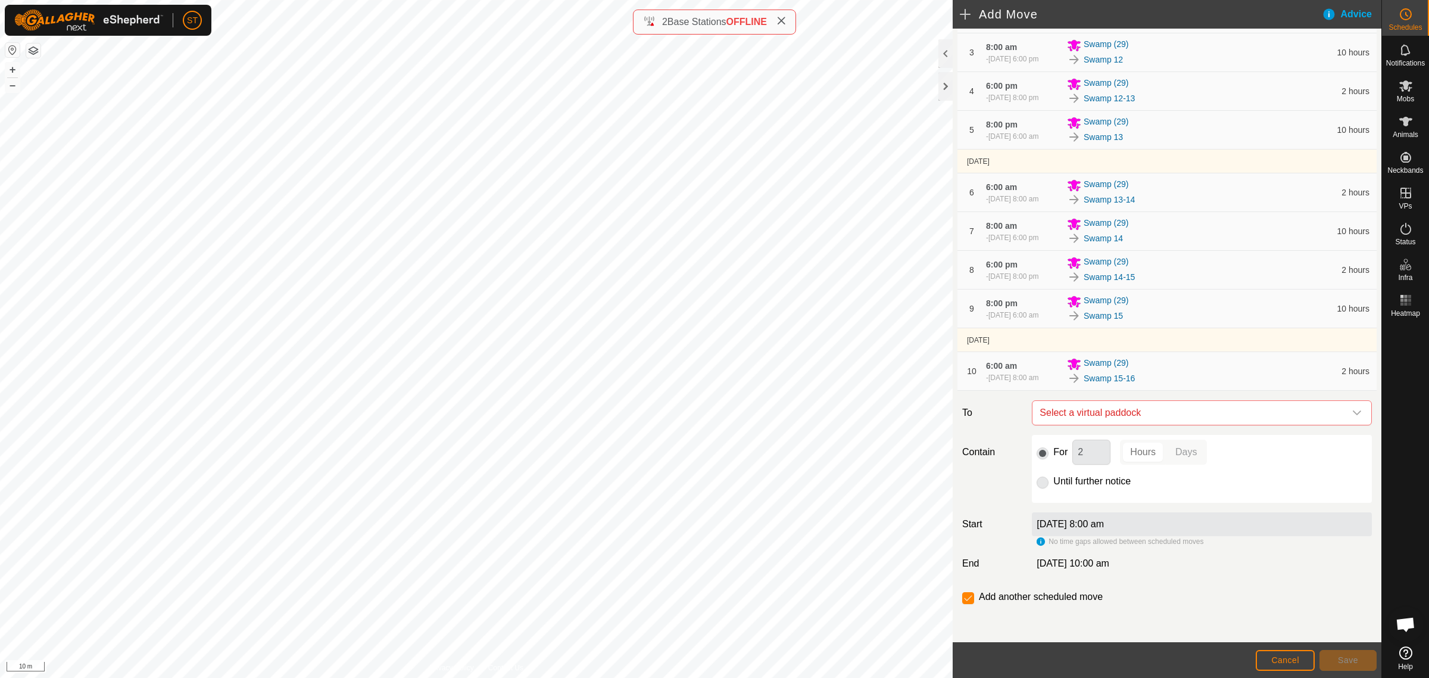
scroll to position [230, 0]
click at [1353, 412] on icon "dropdown trigger" at bounding box center [1357, 412] width 8 height 5
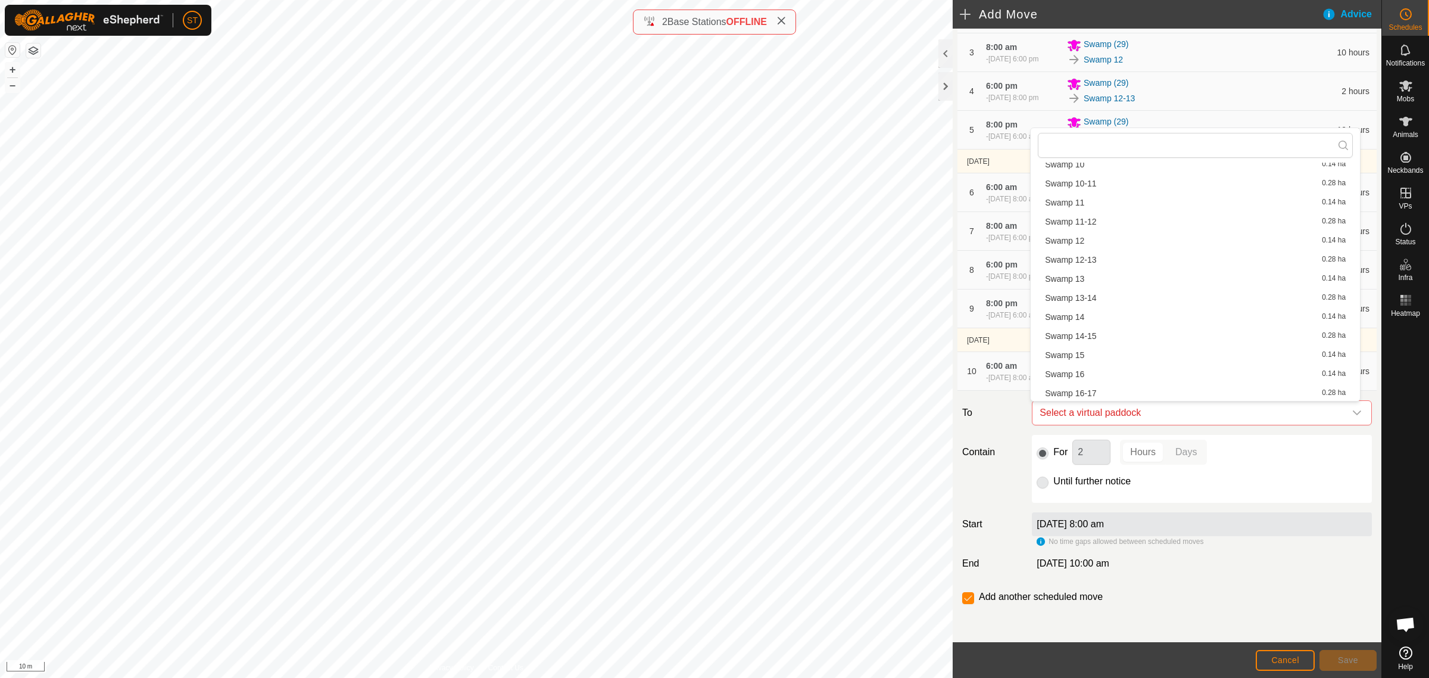
scroll to position [372, 0]
click at [1323, 519] on div "[DATE] 8:00 am" at bounding box center [1202, 524] width 340 height 24
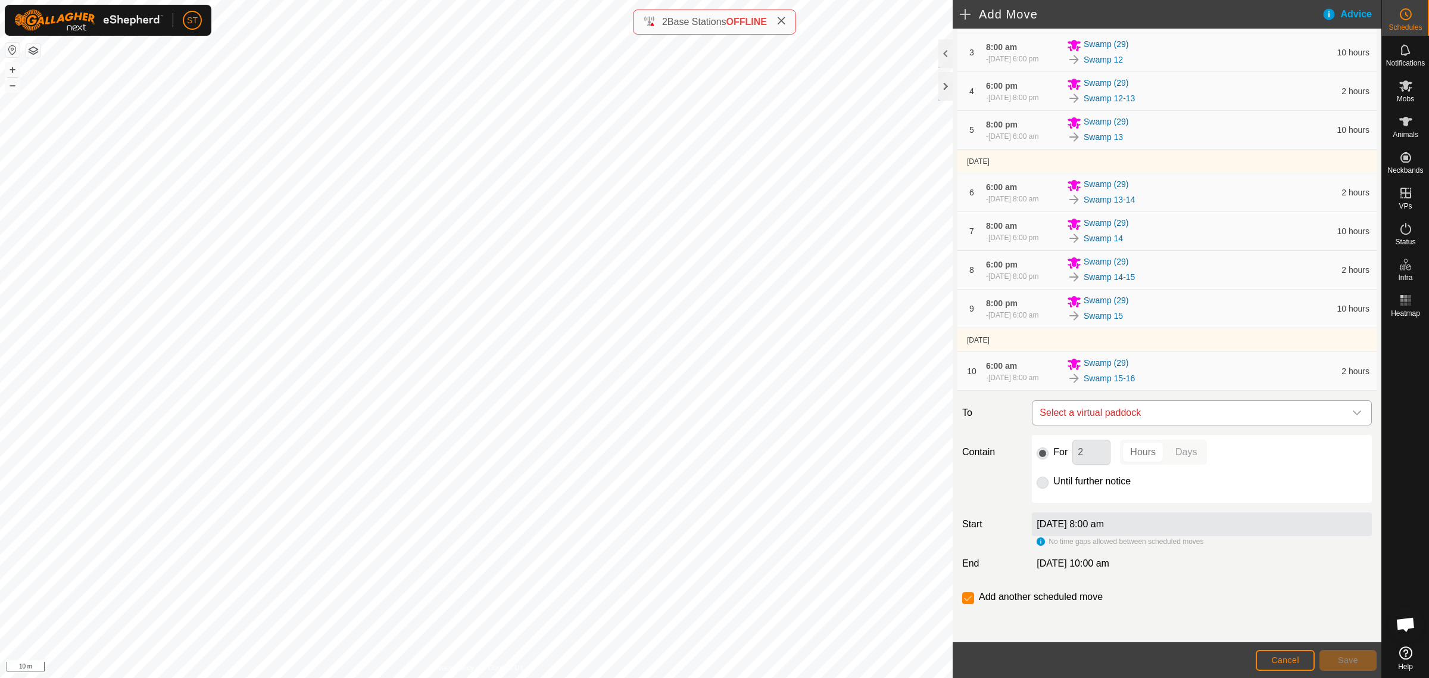
click at [1352, 412] on icon "dropdown trigger" at bounding box center [1357, 413] width 10 height 10
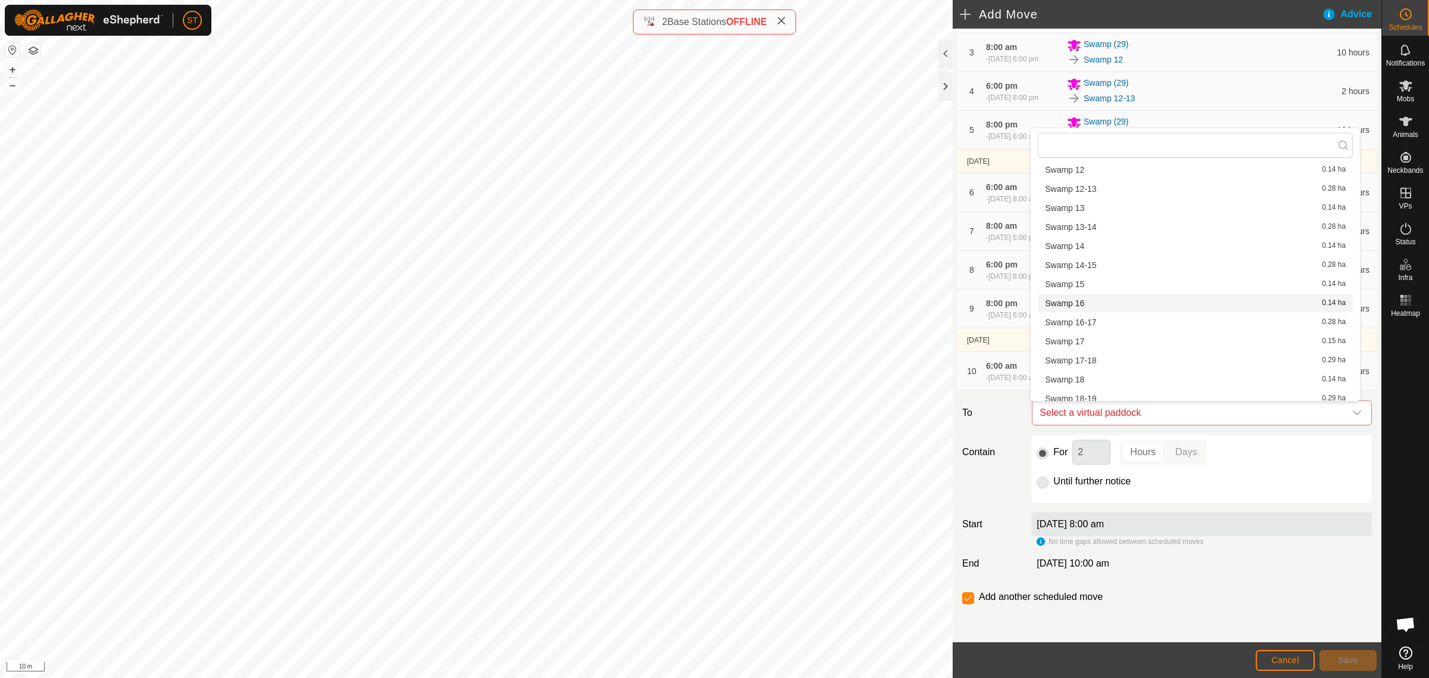
click at [1090, 301] on li "Swamp 16 0.14 ha" at bounding box center [1195, 303] width 315 height 18
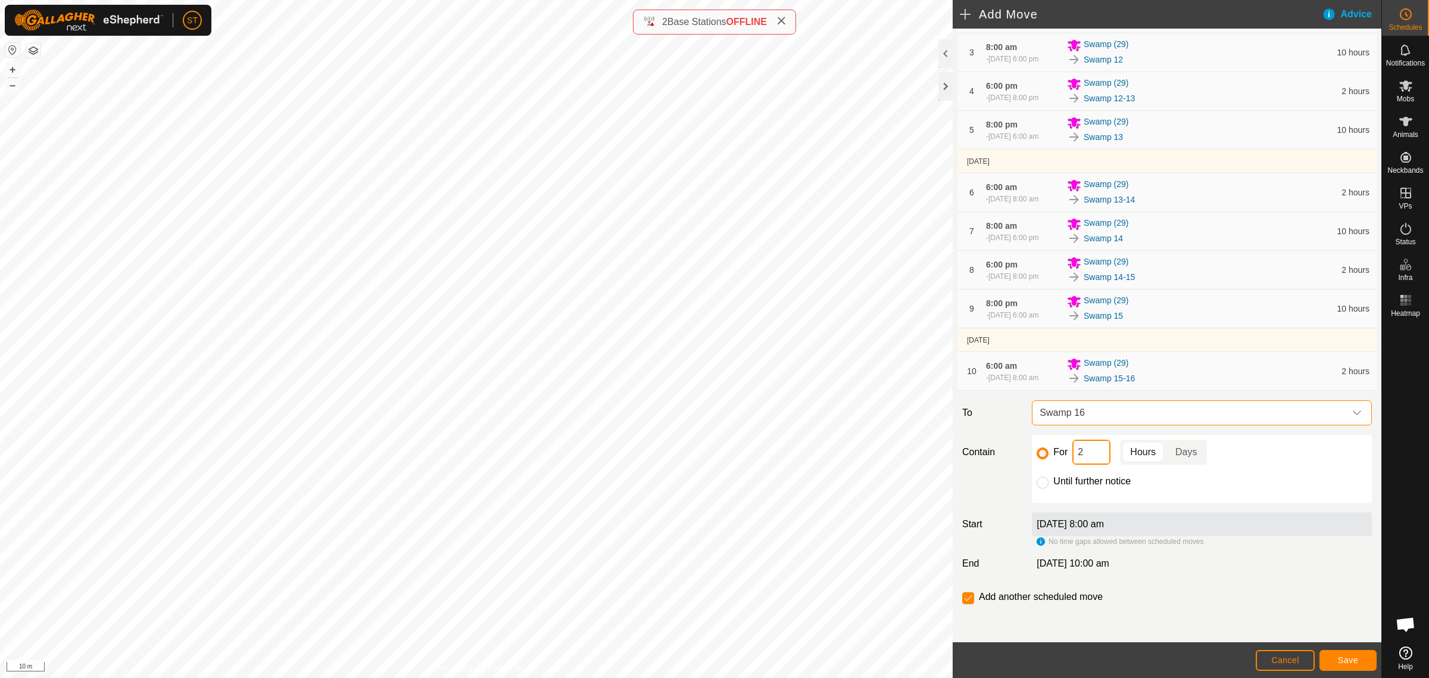
drag, startPoint x: 1092, startPoint y: 456, endPoint x: 1047, endPoint y: 450, distance: 45.1
click at [1047, 450] on div "For 2 Hours Days" at bounding box center [1202, 451] width 330 height 25
click at [1339, 659] on span "Save" at bounding box center [1348, 660] width 20 height 10
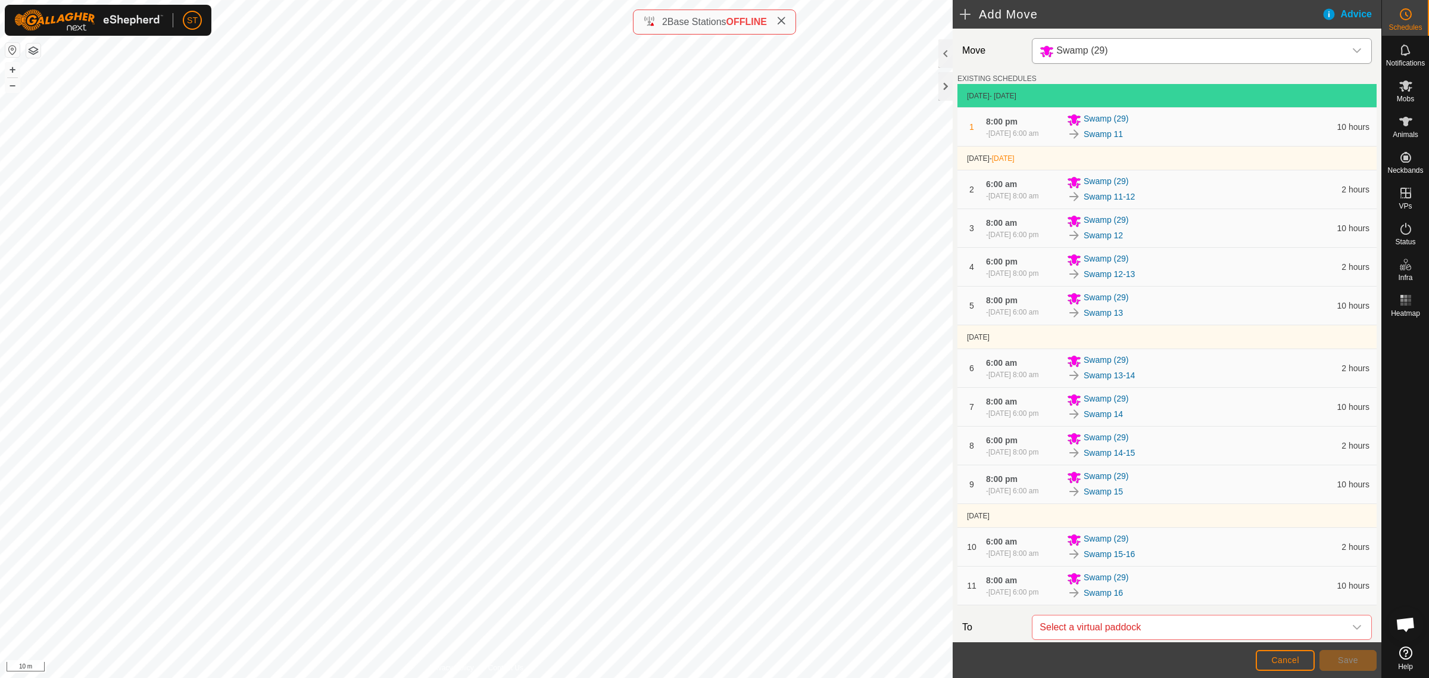
scroll to position [275, 0]
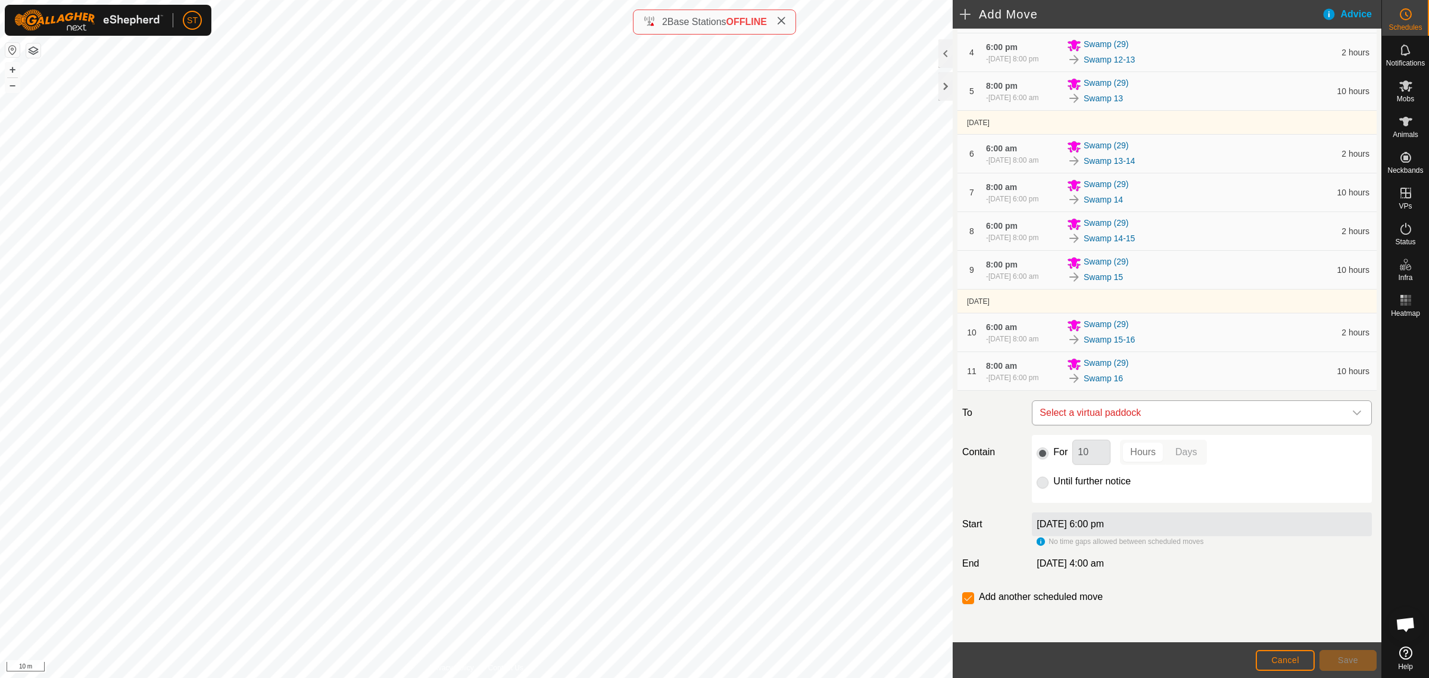
click at [1352, 411] on icon "dropdown trigger" at bounding box center [1357, 413] width 10 height 10
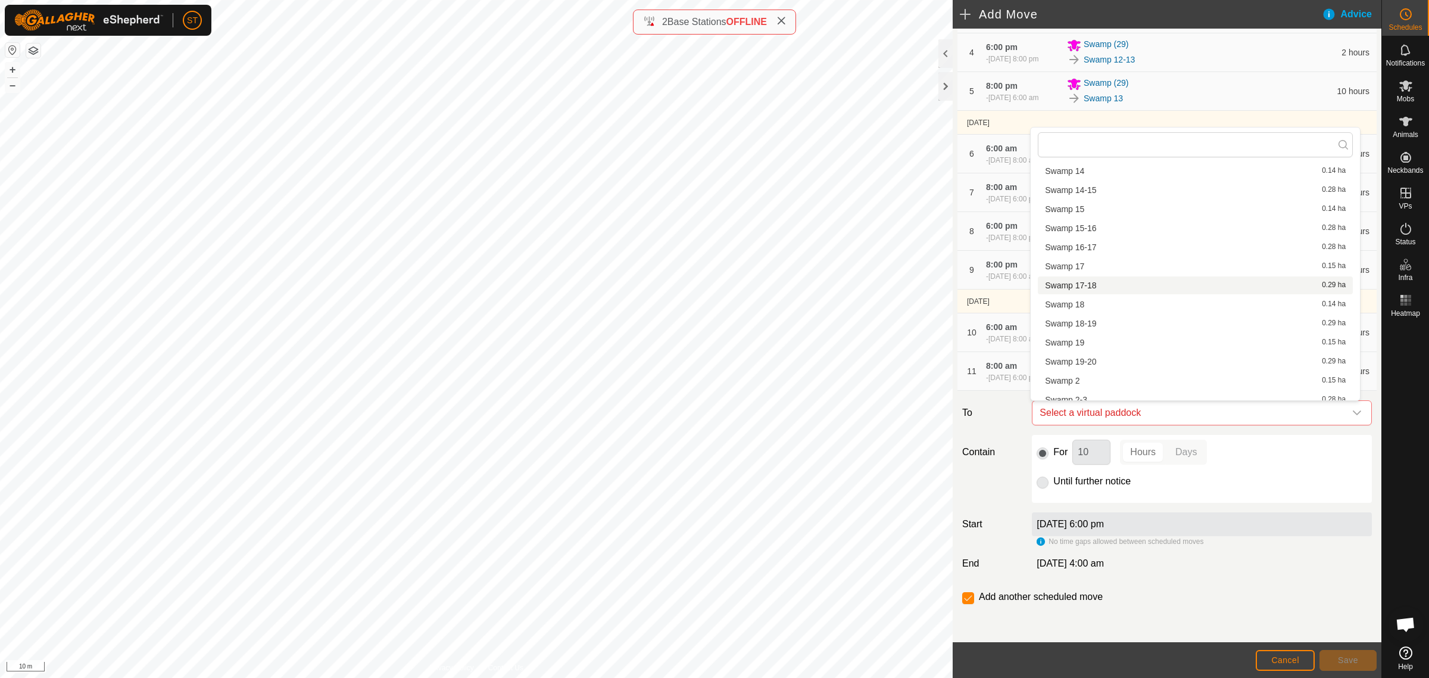
scroll to position [372, 0]
click at [1092, 319] on li "Swamp 16-17 0.28 ha" at bounding box center [1195, 322] width 315 height 18
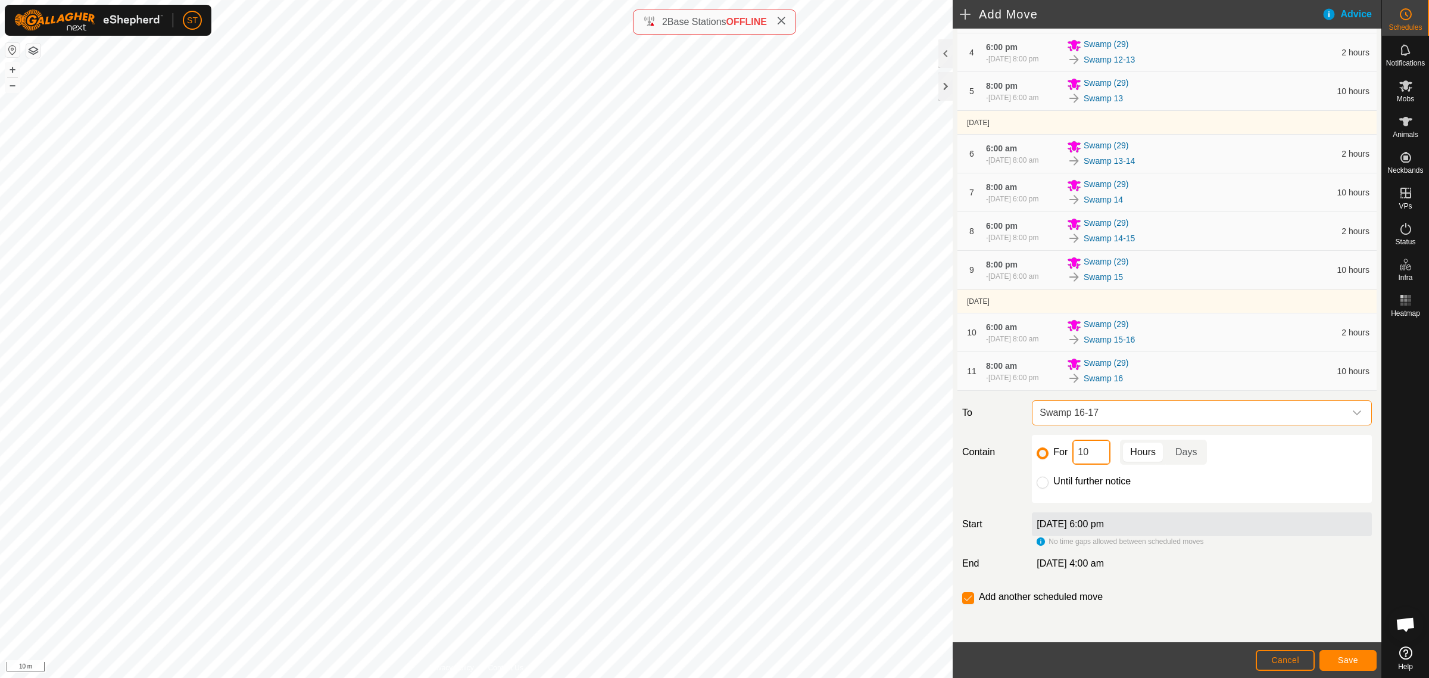
drag, startPoint x: 1088, startPoint y: 454, endPoint x: 1049, endPoint y: 456, distance: 38.7
click at [1049, 456] on div "For 10 Hours Days" at bounding box center [1202, 451] width 330 height 25
click at [1343, 657] on span "Save" at bounding box center [1348, 660] width 20 height 10
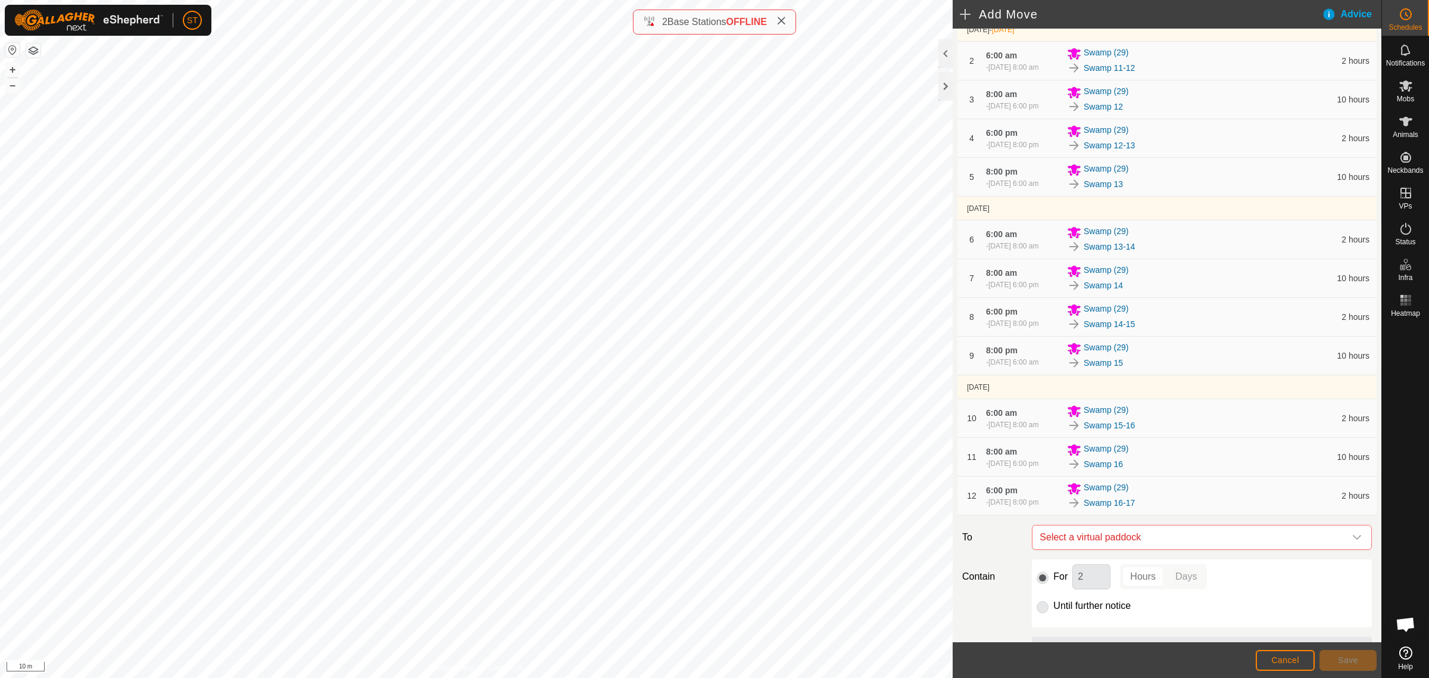
scroll to position [223, 0]
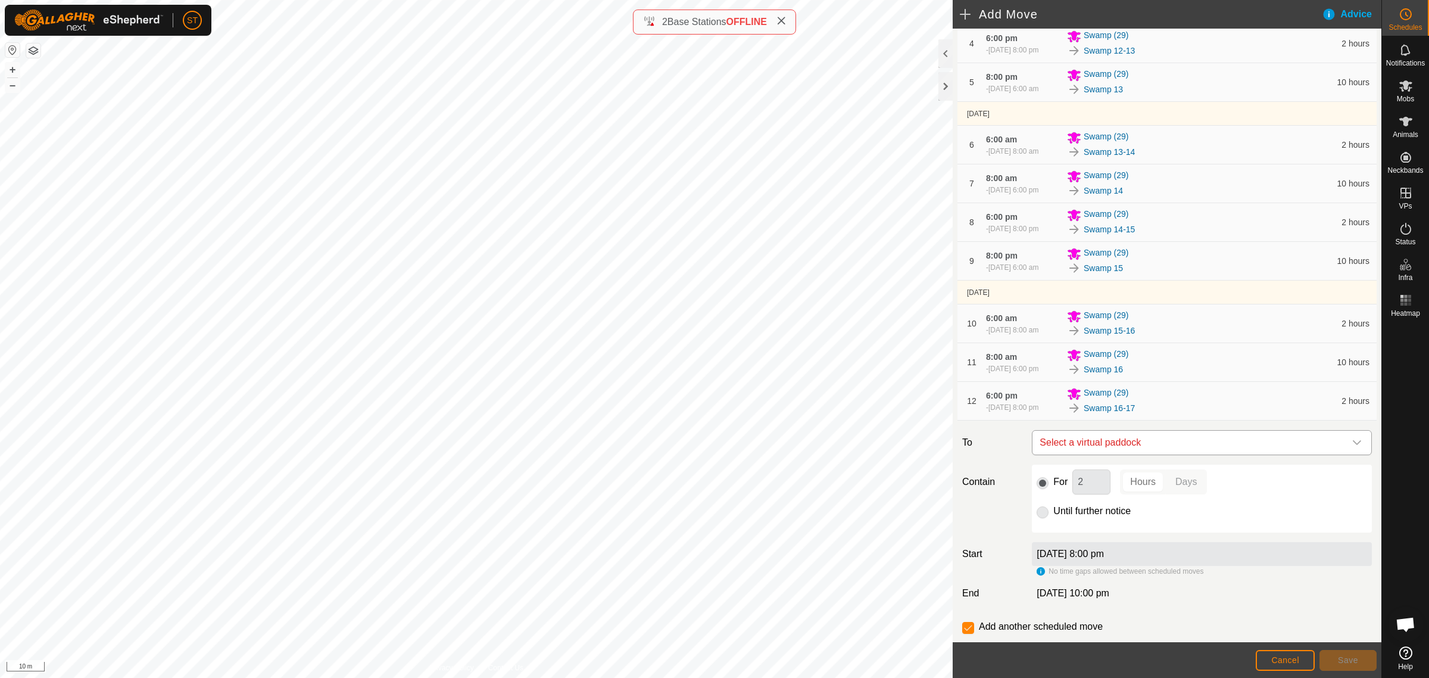
click at [1352, 447] on icon "dropdown trigger" at bounding box center [1357, 443] width 10 height 10
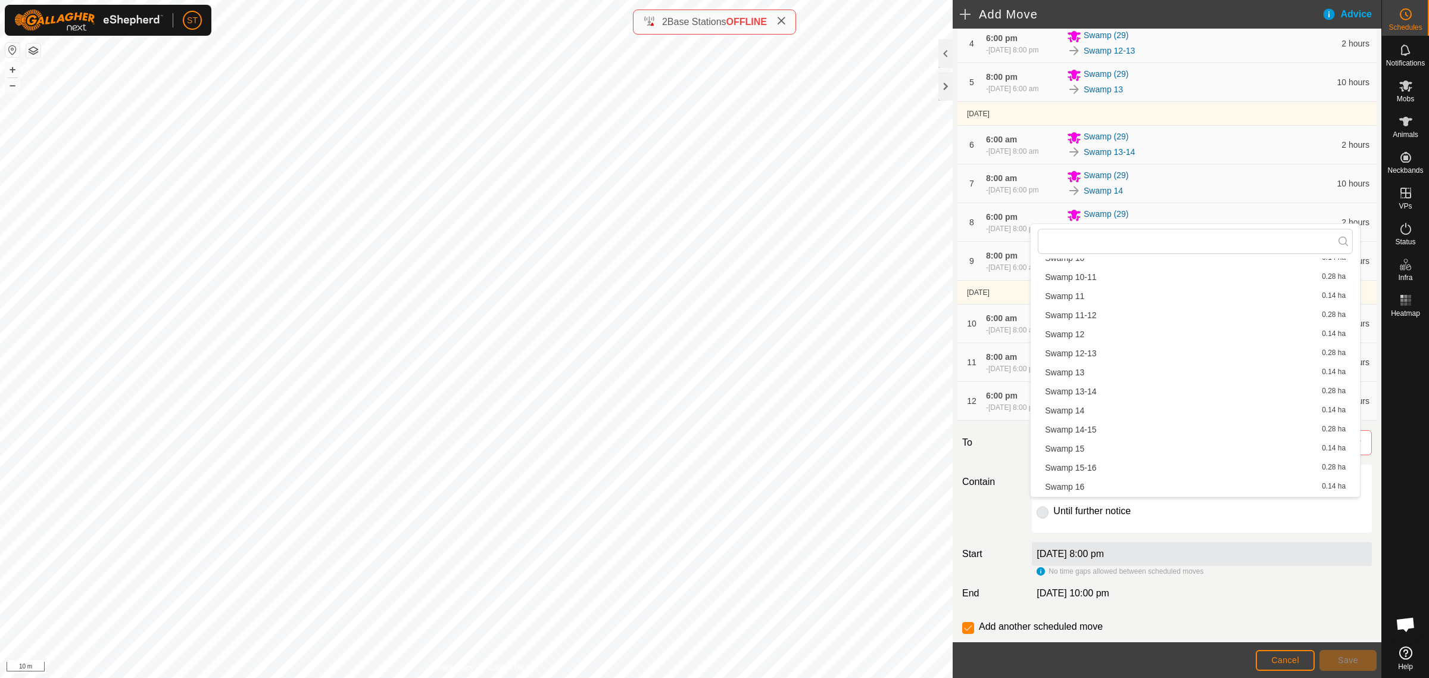
scroll to position [388, 0]
click at [1106, 421] on li "Swamp 17 0.15 ha" at bounding box center [1195, 421] width 315 height 18
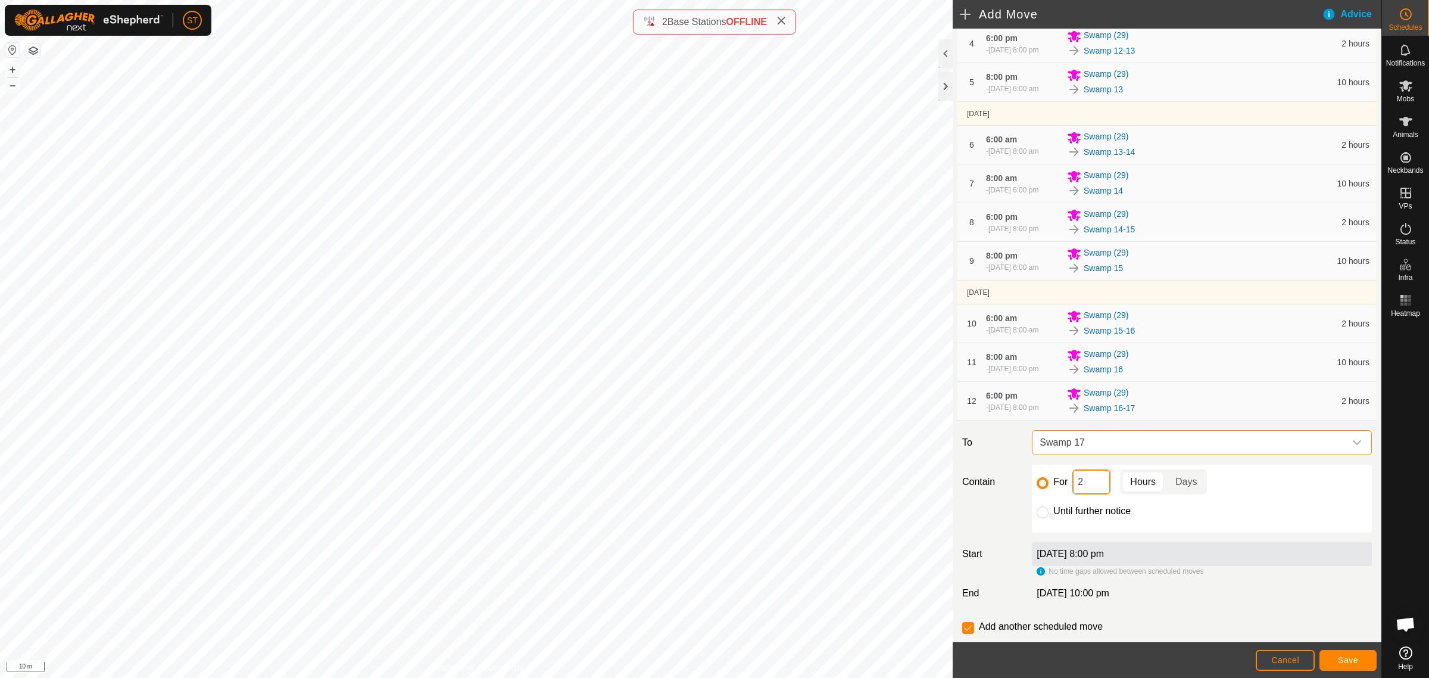
drag, startPoint x: 1096, startPoint y: 549, endPoint x: 1064, endPoint y: 549, distance: 32.2
click at [1064, 494] on div "For 2 Hours Days" at bounding box center [1202, 481] width 330 height 25
click at [1346, 656] on span "Save" at bounding box center [1348, 660] width 20 height 10
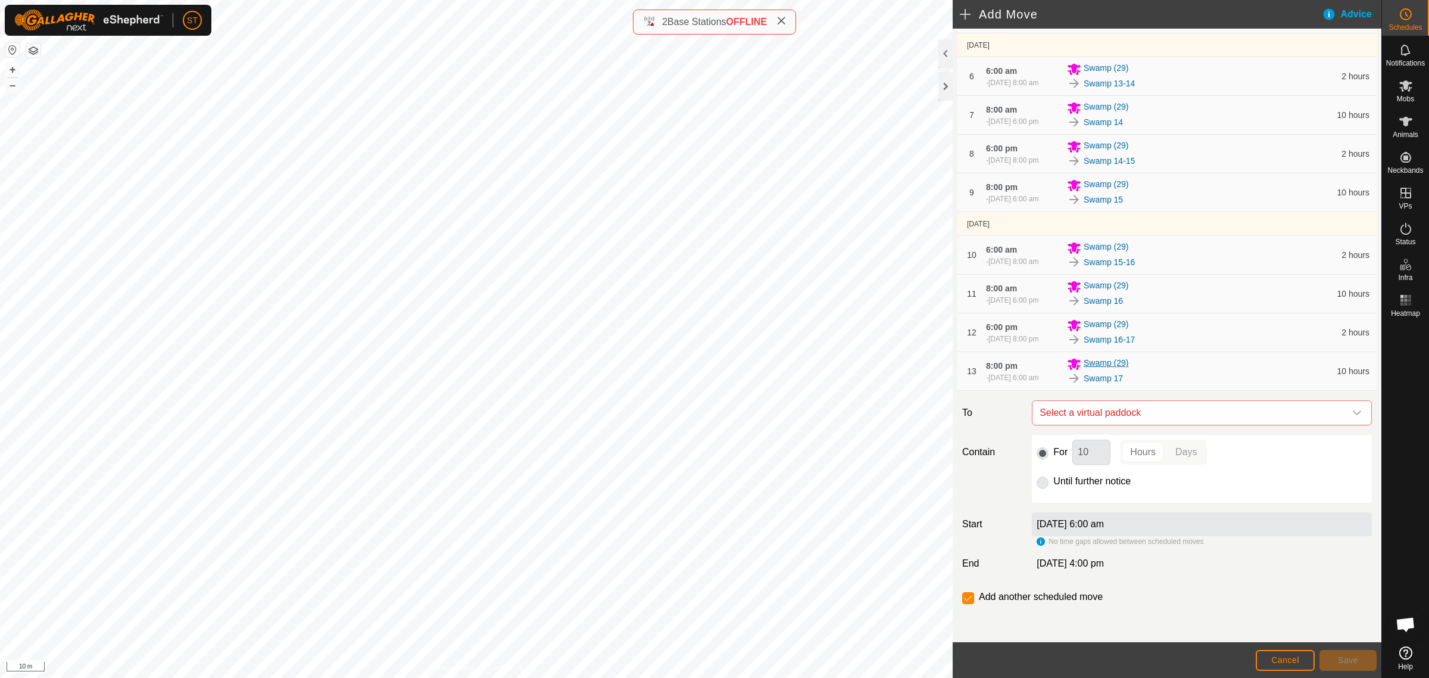
scroll to position [363, 0]
click at [1352, 414] on icon "dropdown trigger" at bounding box center [1357, 413] width 10 height 10
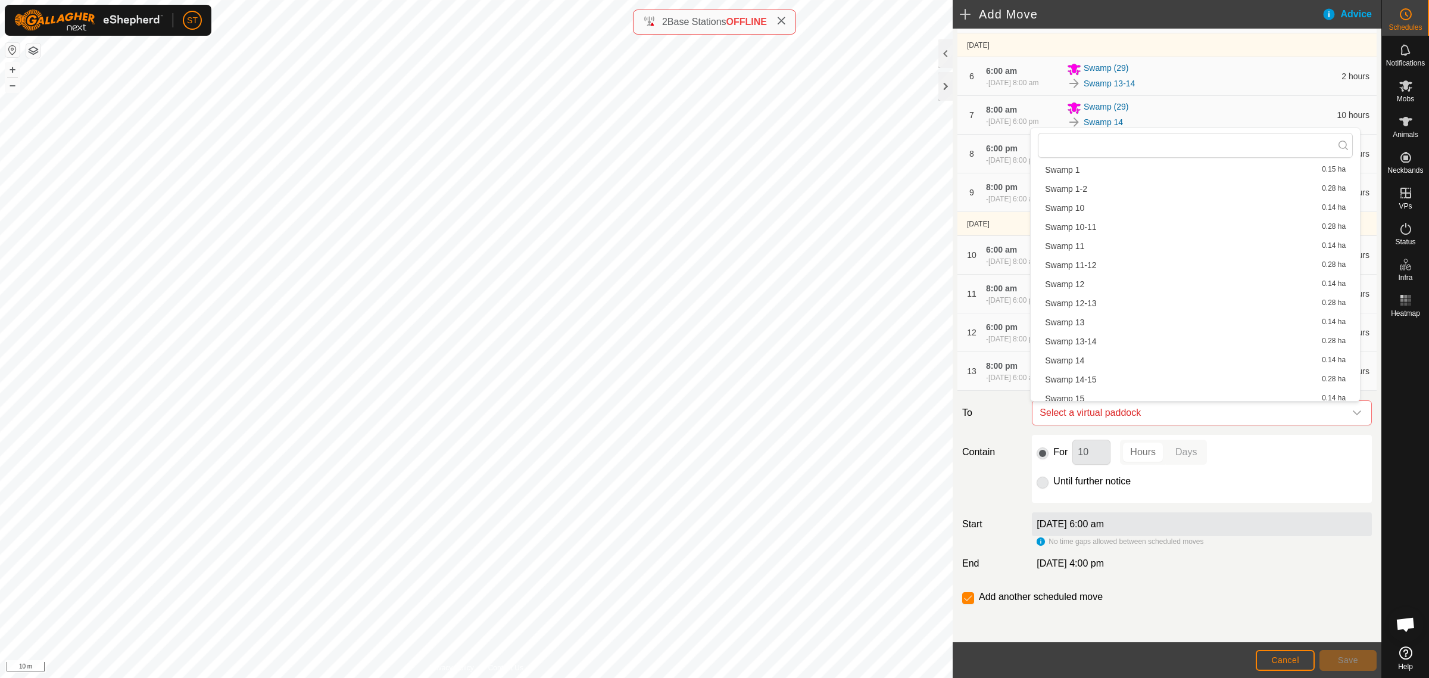
scroll to position [372, 0]
click at [1115, 358] on li "Swamp 17-18 0.29 ha" at bounding box center [1195, 360] width 315 height 18
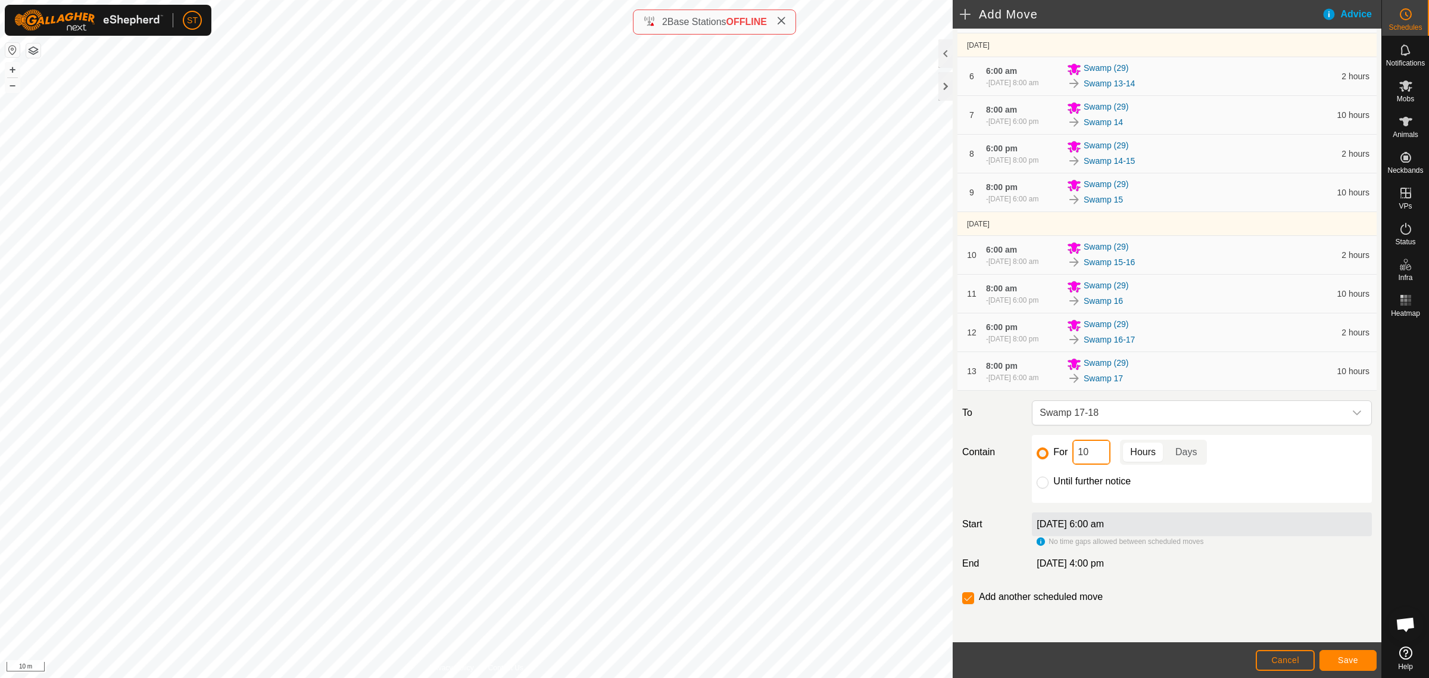
drag, startPoint x: 1100, startPoint y: 457, endPoint x: 1022, endPoint y: 457, distance: 77.4
click at [1022, 457] on div "Contain For 10 Hours Days Until further notice" at bounding box center [1167, 469] width 419 height 68
click at [1333, 664] on button "Save" at bounding box center [1348, 660] width 57 height 21
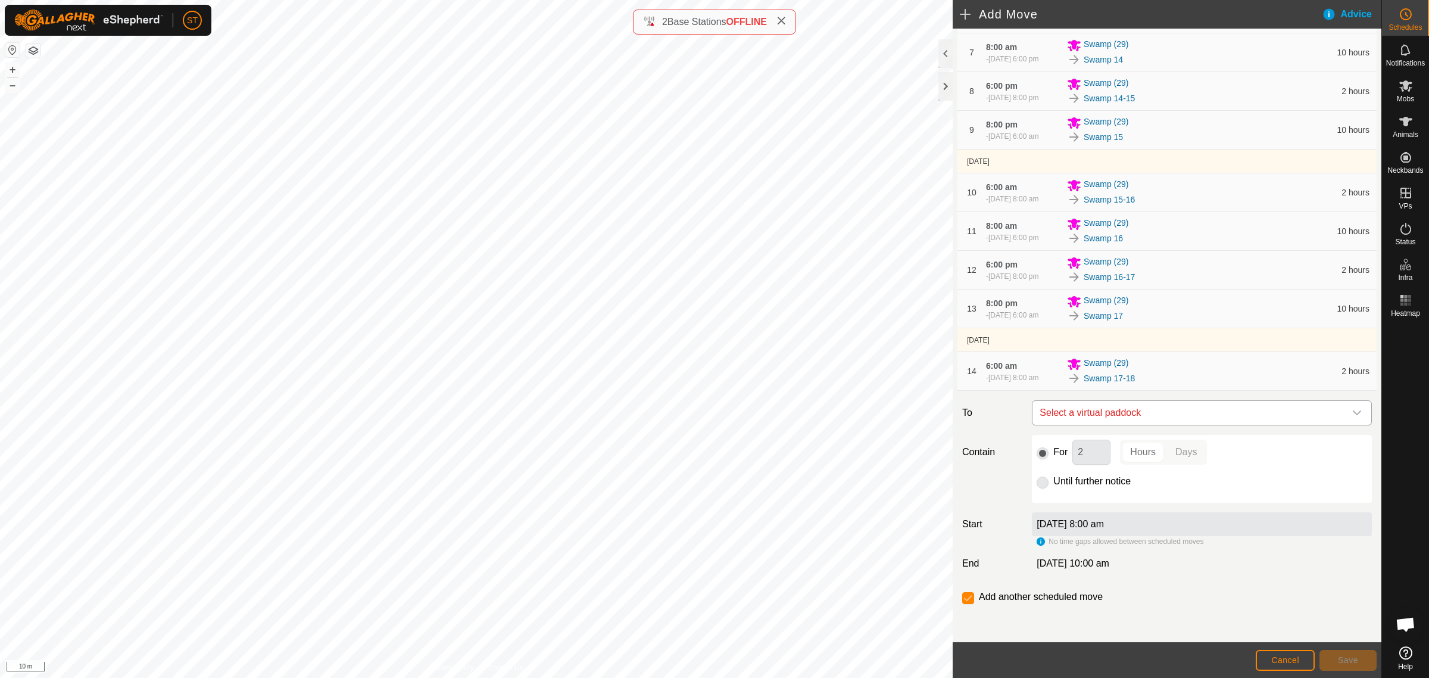
scroll to position [432, 0]
click at [1353, 413] on icon "dropdown trigger" at bounding box center [1357, 412] width 8 height 5
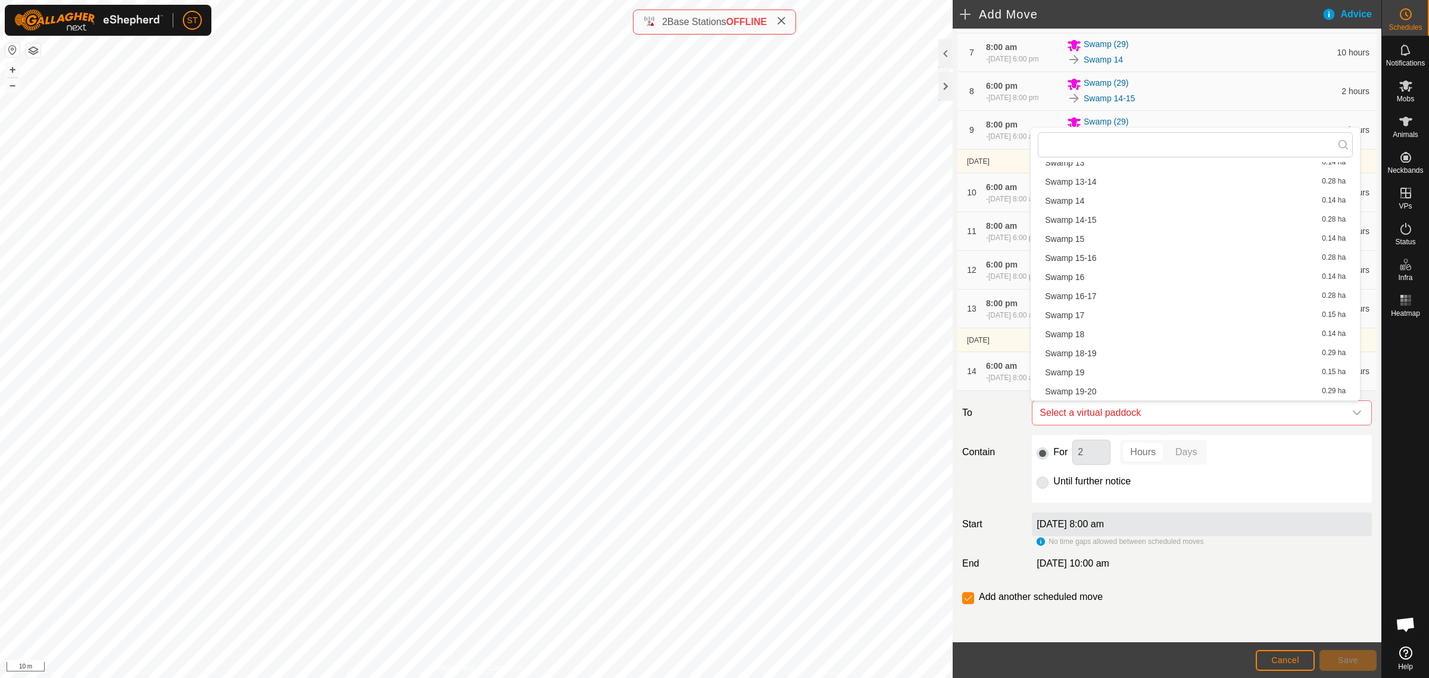
scroll to position [463, 0]
click at [1094, 285] on li "Swamp 18 0.14 ha" at bounding box center [1195, 288] width 315 height 18
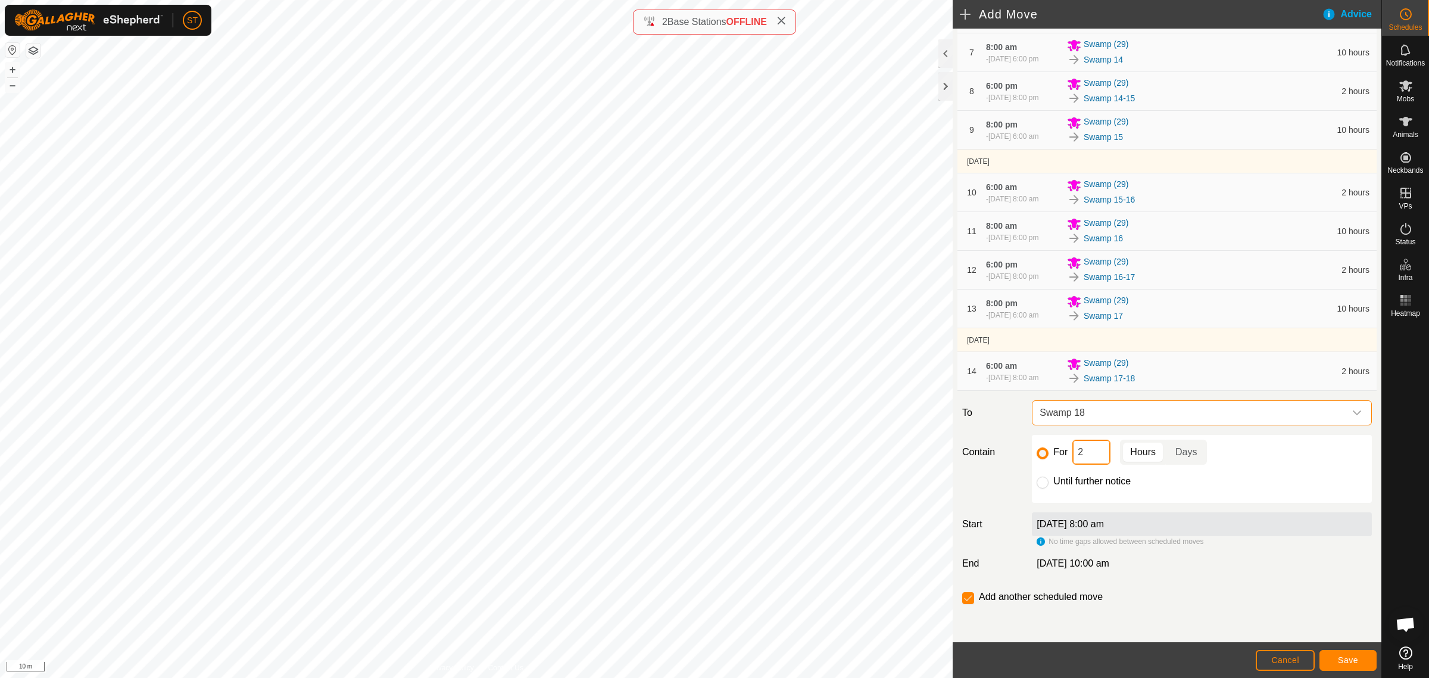
drag, startPoint x: 1093, startPoint y: 457, endPoint x: 1019, endPoint y: 451, distance: 73.5
click at [1019, 451] on div "Contain For 2 Hours Days Until further notice" at bounding box center [1167, 469] width 419 height 68
click at [1340, 656] on span "Save" at bounding box center [1348, 660] width 20 height 10
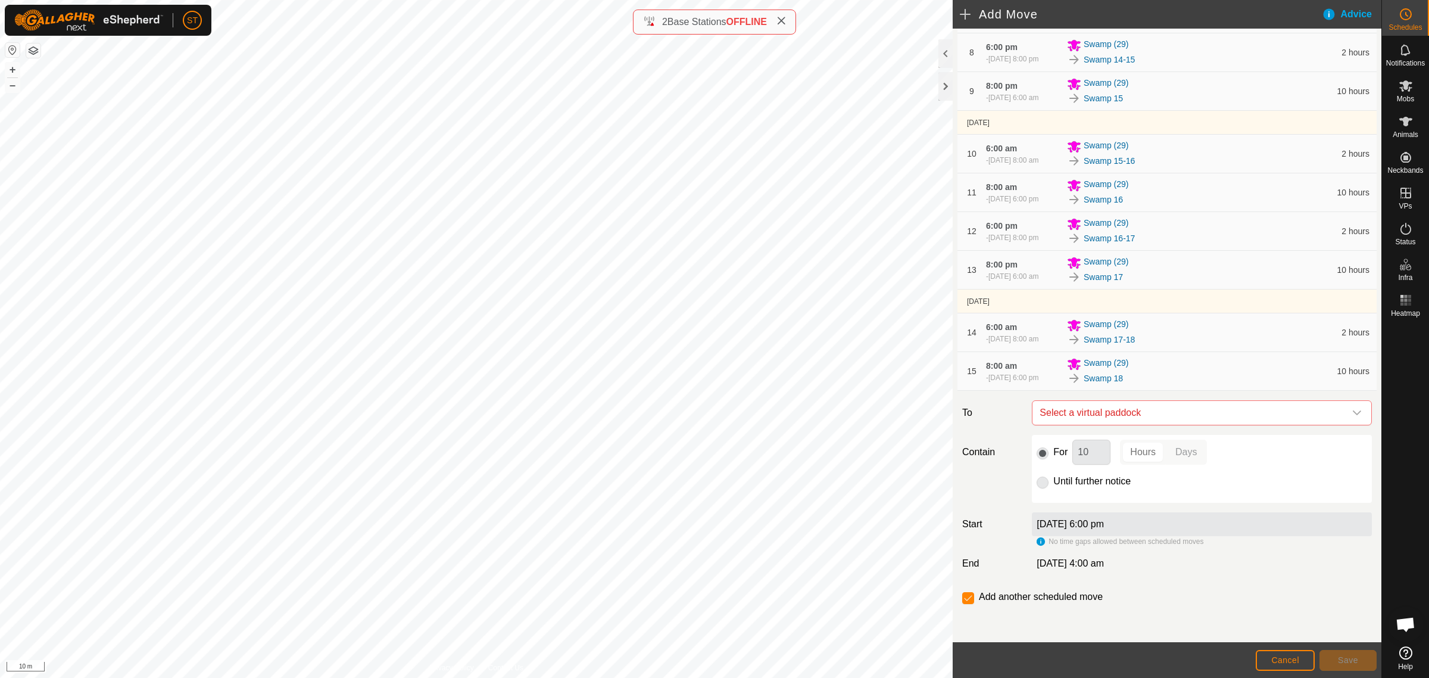
scroll to position [475, 0]
click at [1353, 412] on icon "dropdown trigger" at bounding box center [1357, 412] width 8 height 5
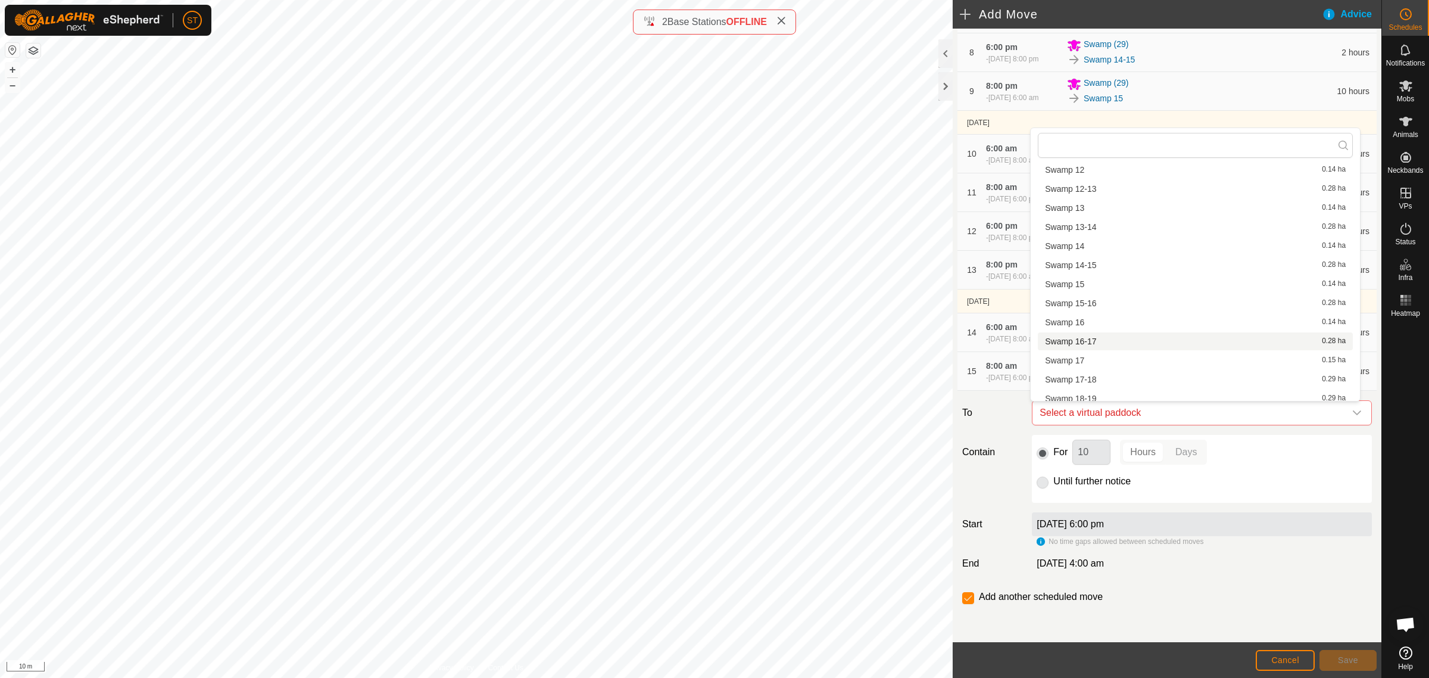
scroll to position [447, 0]
click at [1094, 322] on li "Swamp 18-19 0.29 ha" at bounding box center [1195, 324] width 315 height 18
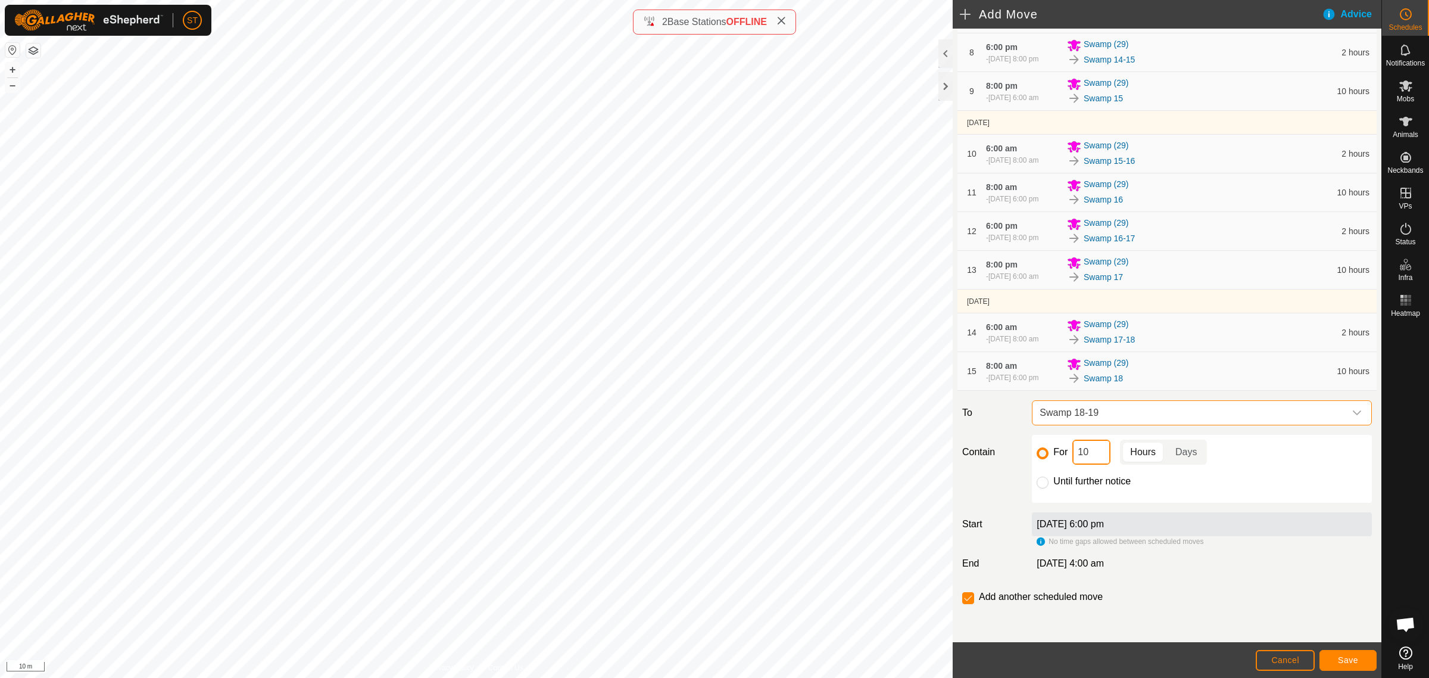
click at [1018, 454] on div "Contain For 10 Hours Days Until further notice" at bounding box center [1167, 469] width 419 height 68
click at [1349, 669] on button "Save" at bounding box center [1348, 660] width 57 height 21
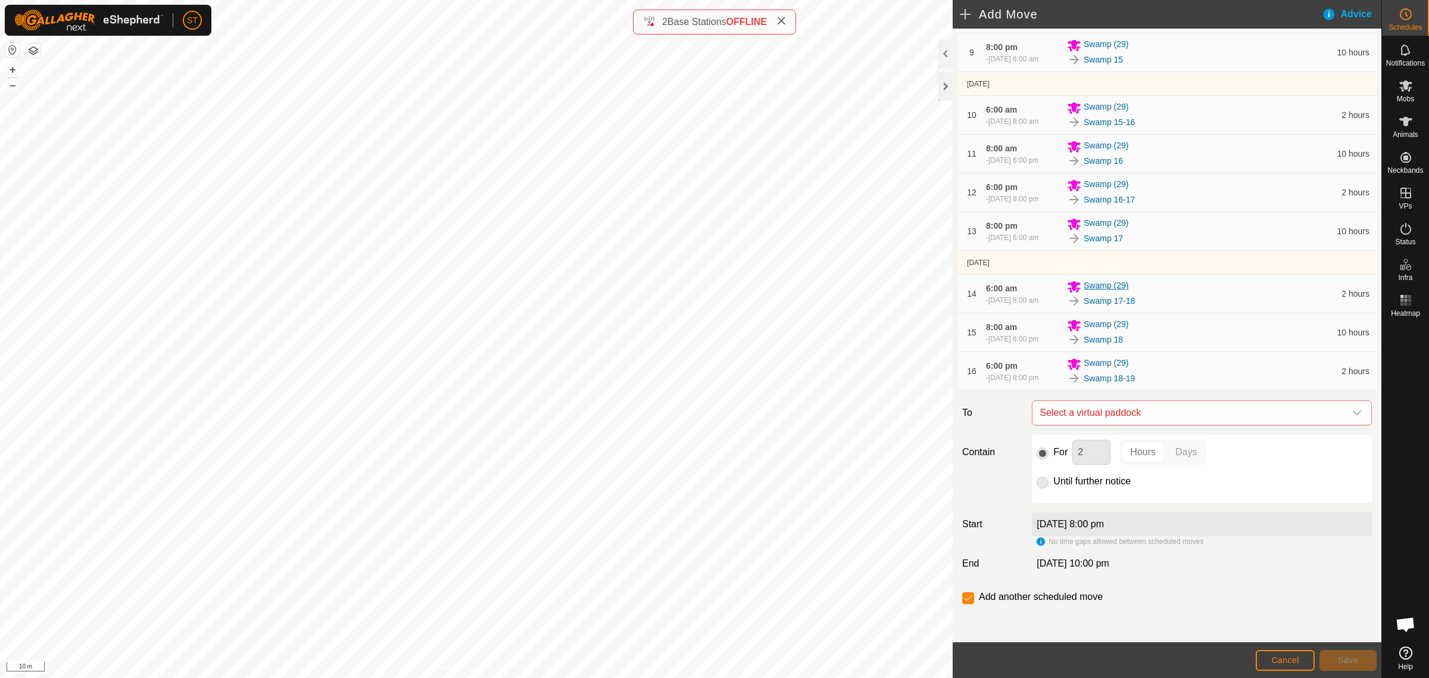
scroll to position [520, 0]
click at [1352, 414] on icon "dropdown trigger" at bounding box center [1357, 413] width 10 height 10
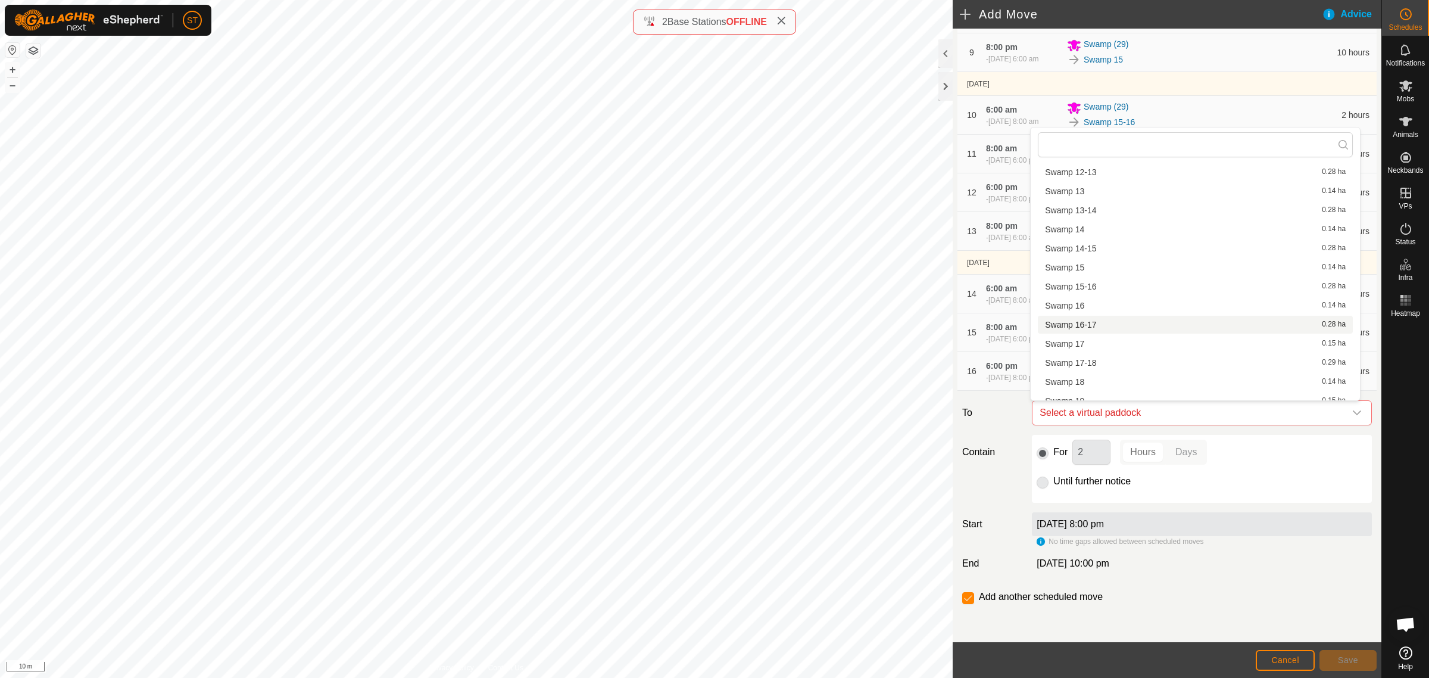
scroll to position [463, 0]
click at [1089, 328] on li "Swamp 19 0.15 ha" at bounding box center [1195, 326] width 315 height 18
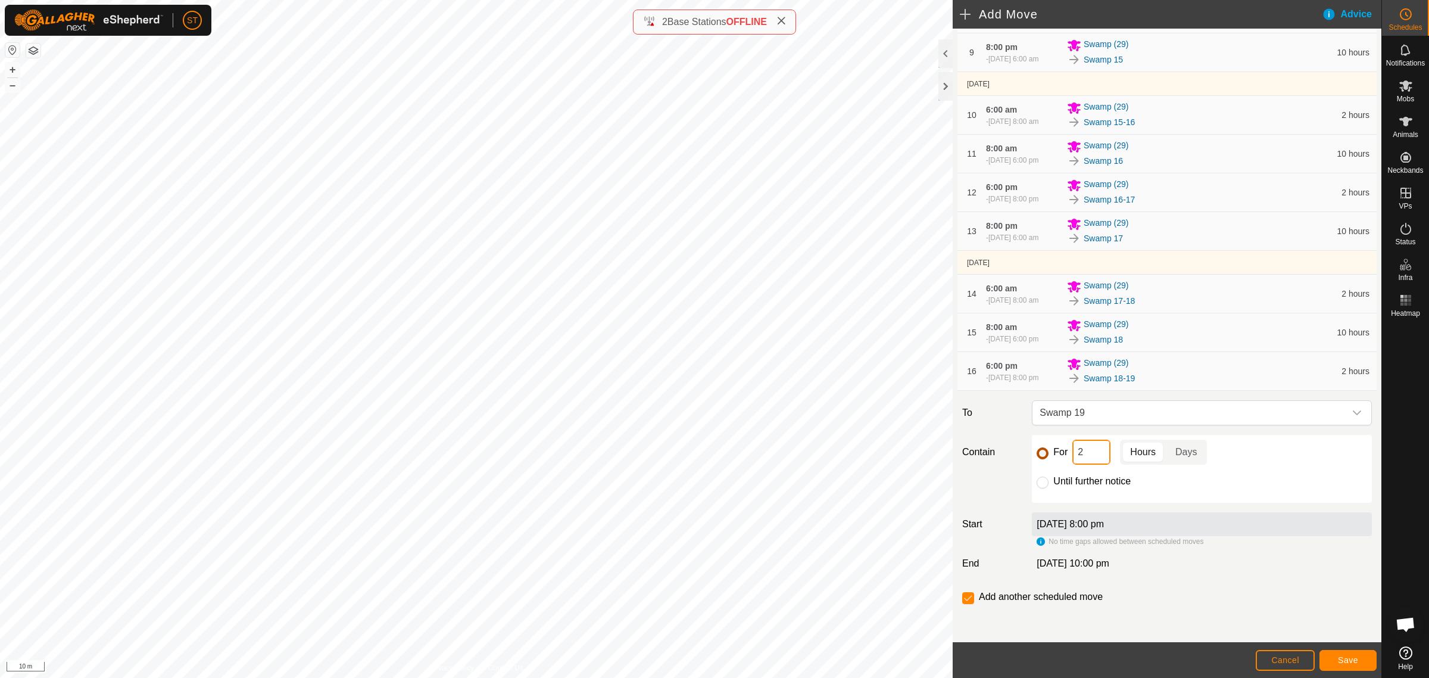
drag, startPoint x: 1072, startPoint y: 454, endPoint x: 1040, endPoint y: 450, distance: 33.0
click at [1044, 453] on div "For 2 Hours Days" at bounding box center [1202, 451] width 330 height 25
click at [1346, 663] on span "Save" at bounding box center [1348, 660] width 20 height 10
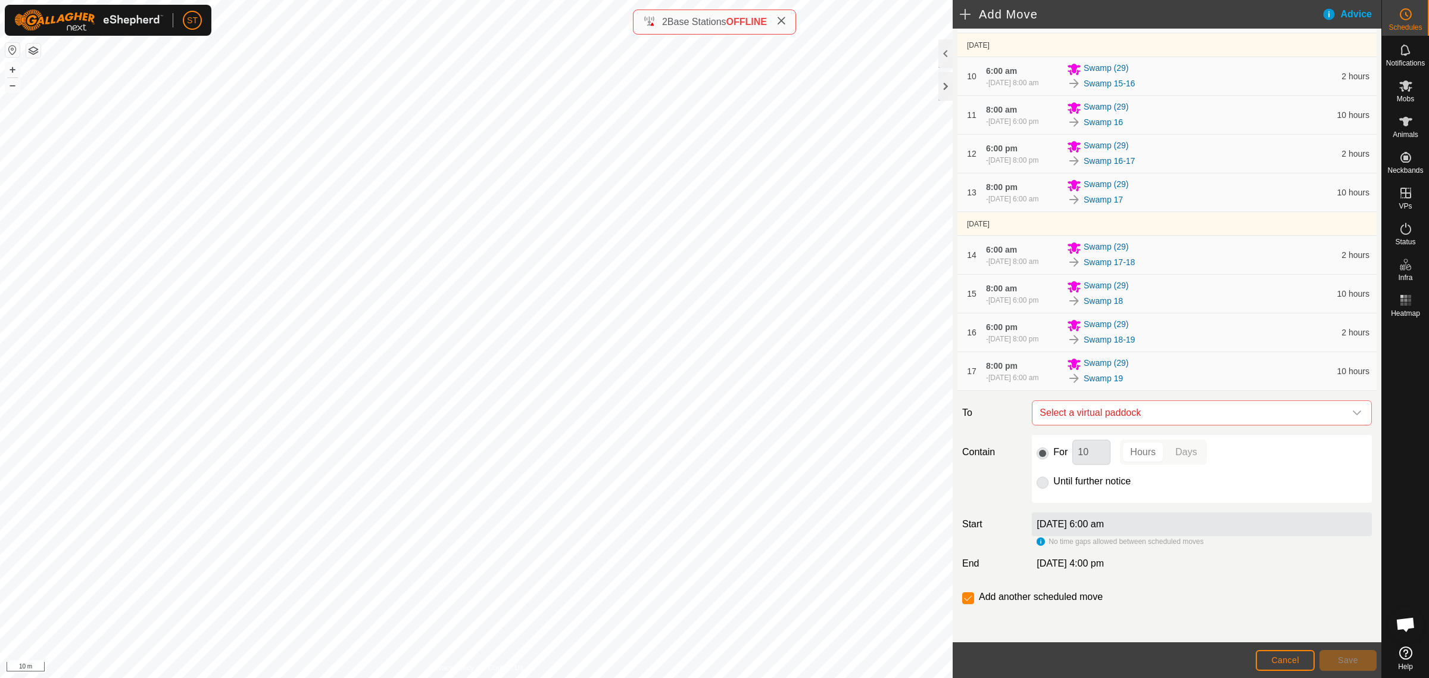
scroll to position [564, 0]
drag, startPoint x: 1345, startPoint y: 413, endPoint x: 1337, endPoint y: 410, distance: 8.3
click at [1352, 413] on icon "dropdown trigger" at bounding box center [1357, 413] width 10 height 10
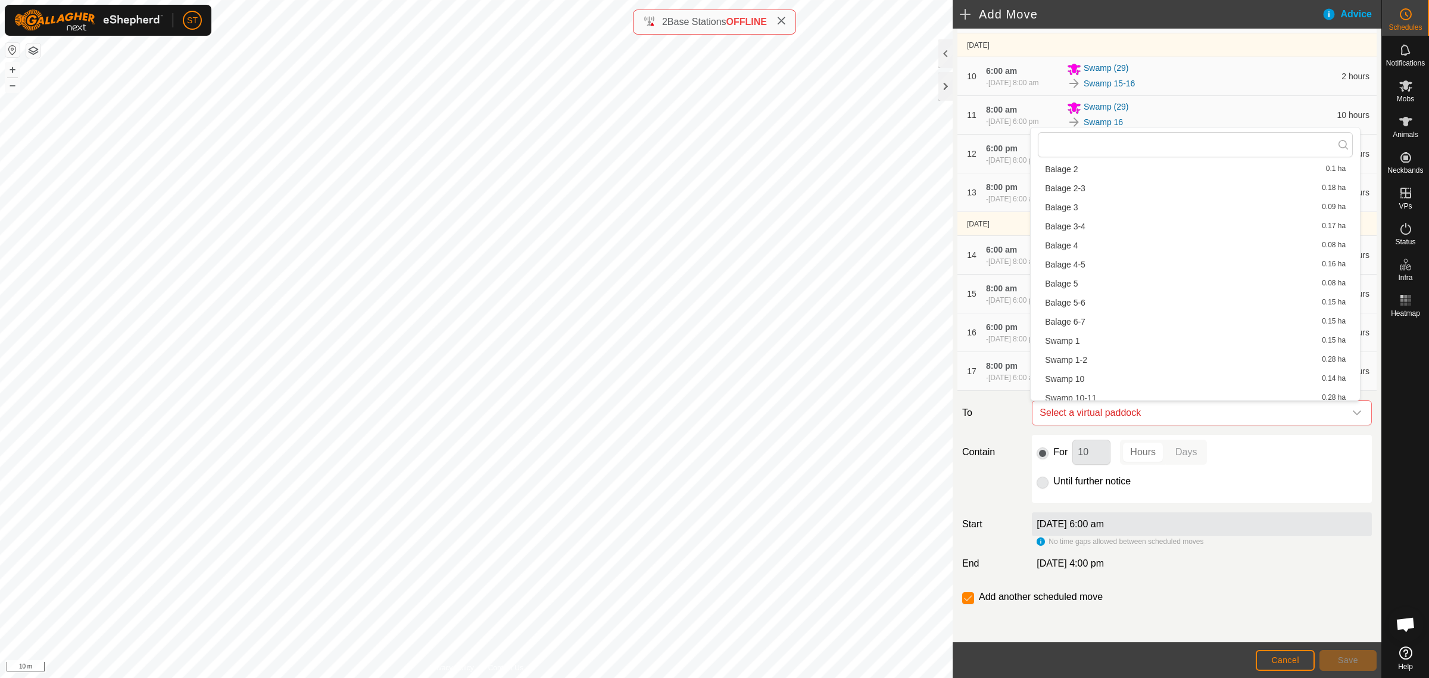
scroll to position [521, 0]
click at [1102, 288] on li "Swamp 19-20 0.29 ha" at bounding box center [1195, 287] width 315 height 18
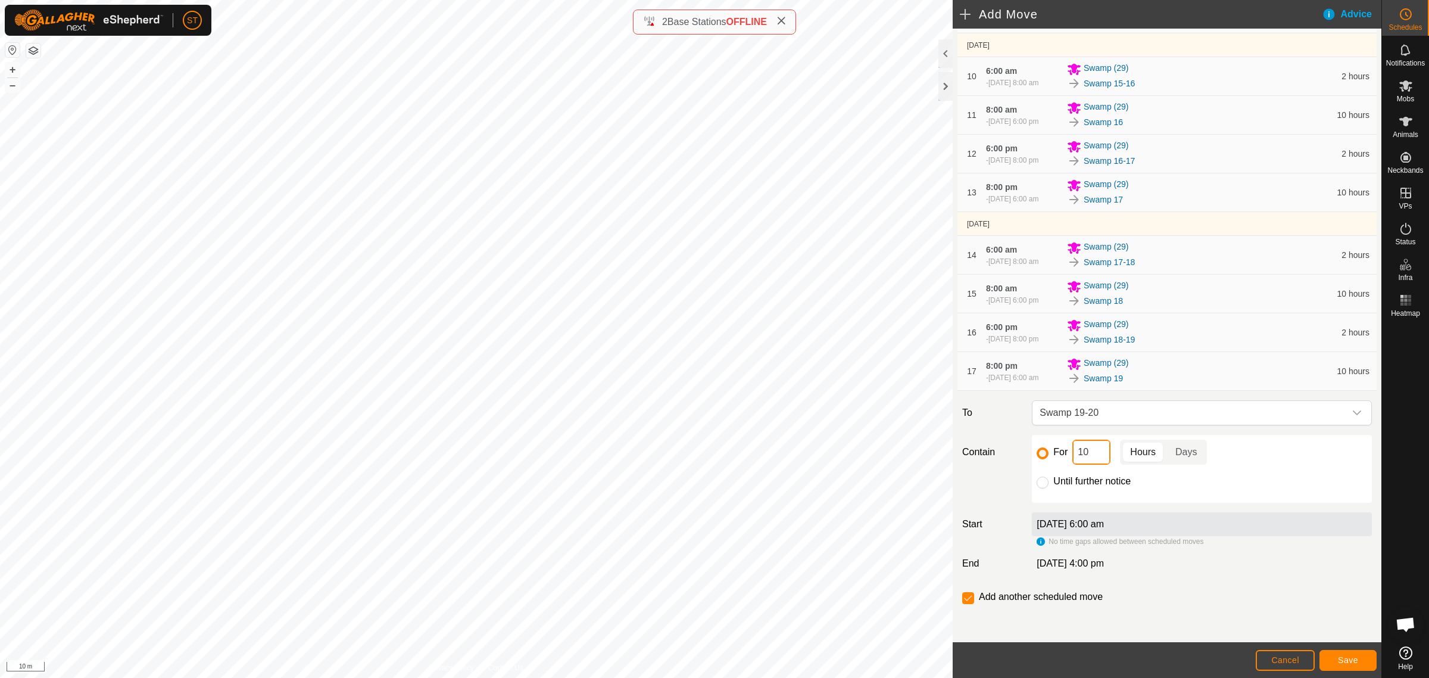
drag, startPoint x: 1093, startPoint y: 454, endPoint x: 1064, endPoint y: 454, distance: 28.6
click at [1069, 454] on div "For 10 Hours Days" at bounding box center [1202, 451] width 330 height 25
click at [1341, 660] on span "Save" at bounding box center [1348, 660] width 20 height 10
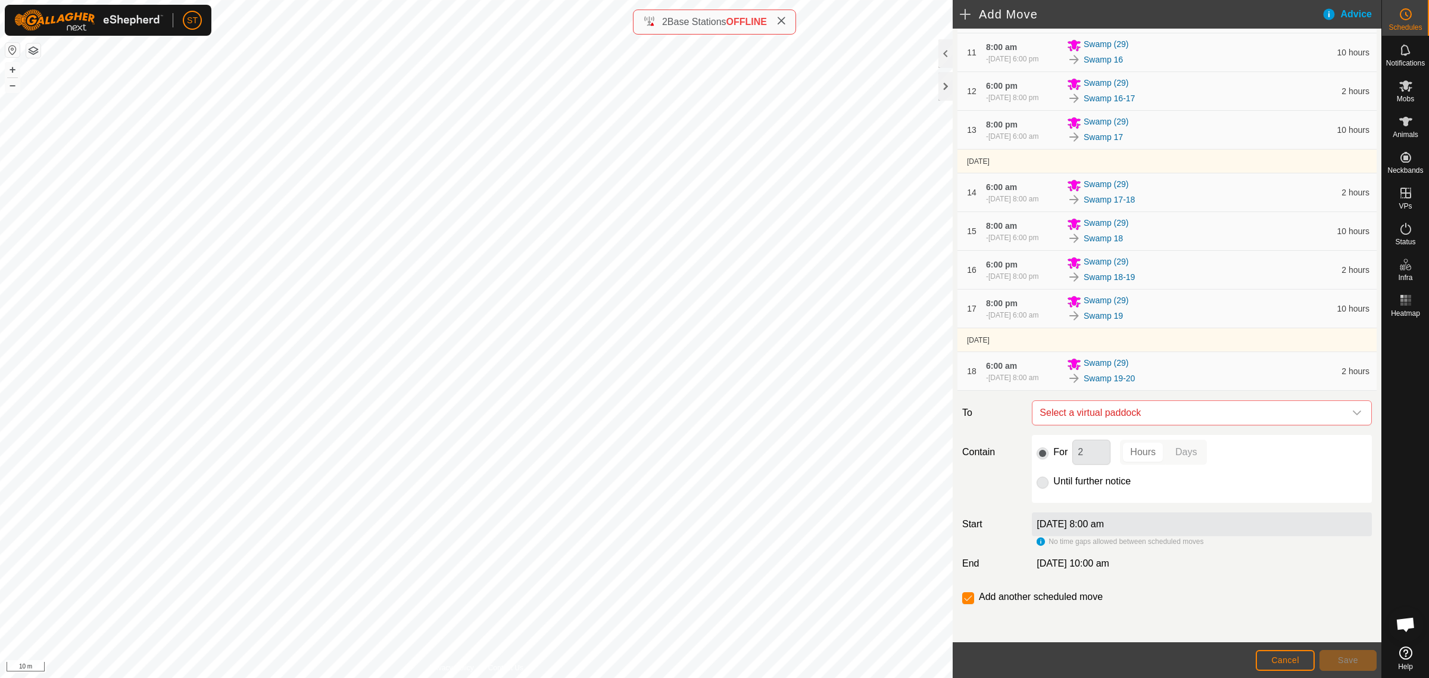
scroll to position [632, 0]
click at [1353, 414] on icon "dropdown trigger" at bounding box center [1357, 412] width 8 height 5
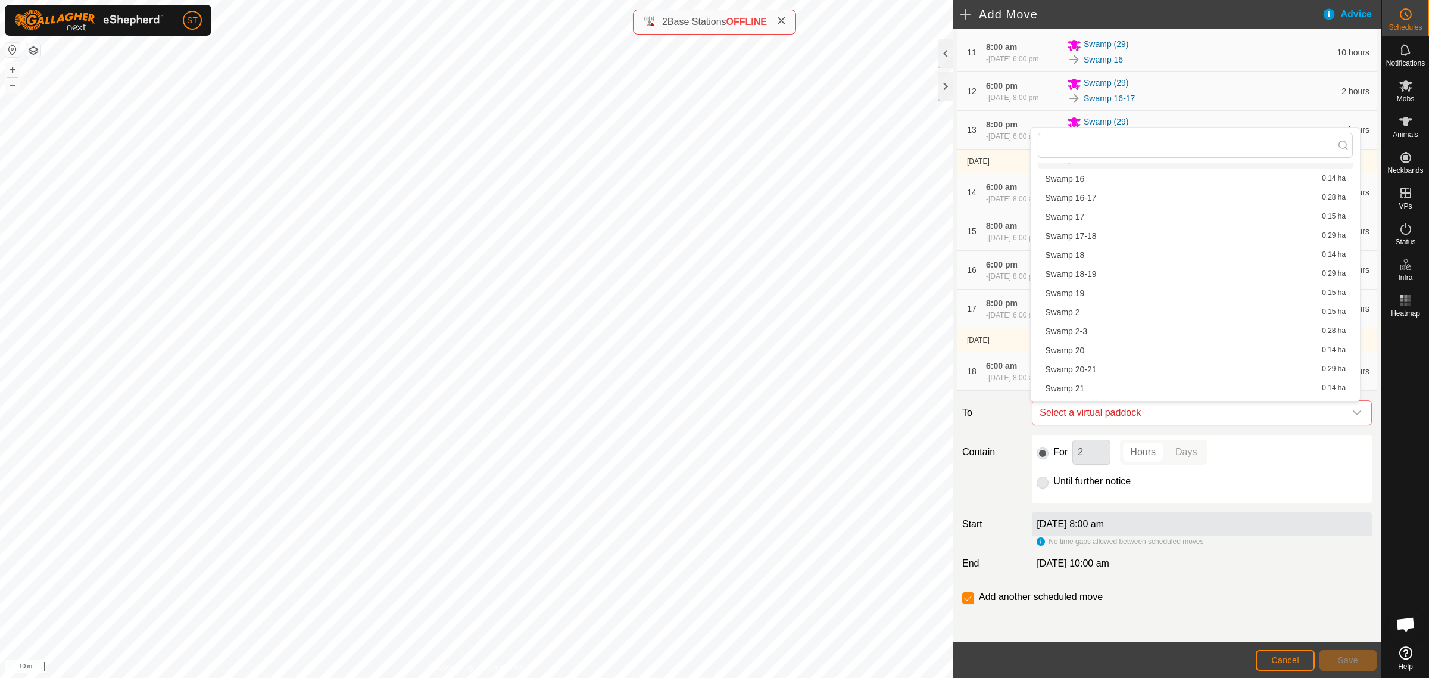
scroll to position [521, 0]
click at [1075, 340] on li "Swamp 20 0.14 ha" at bounding box center [1195, 345] width 315 height 18
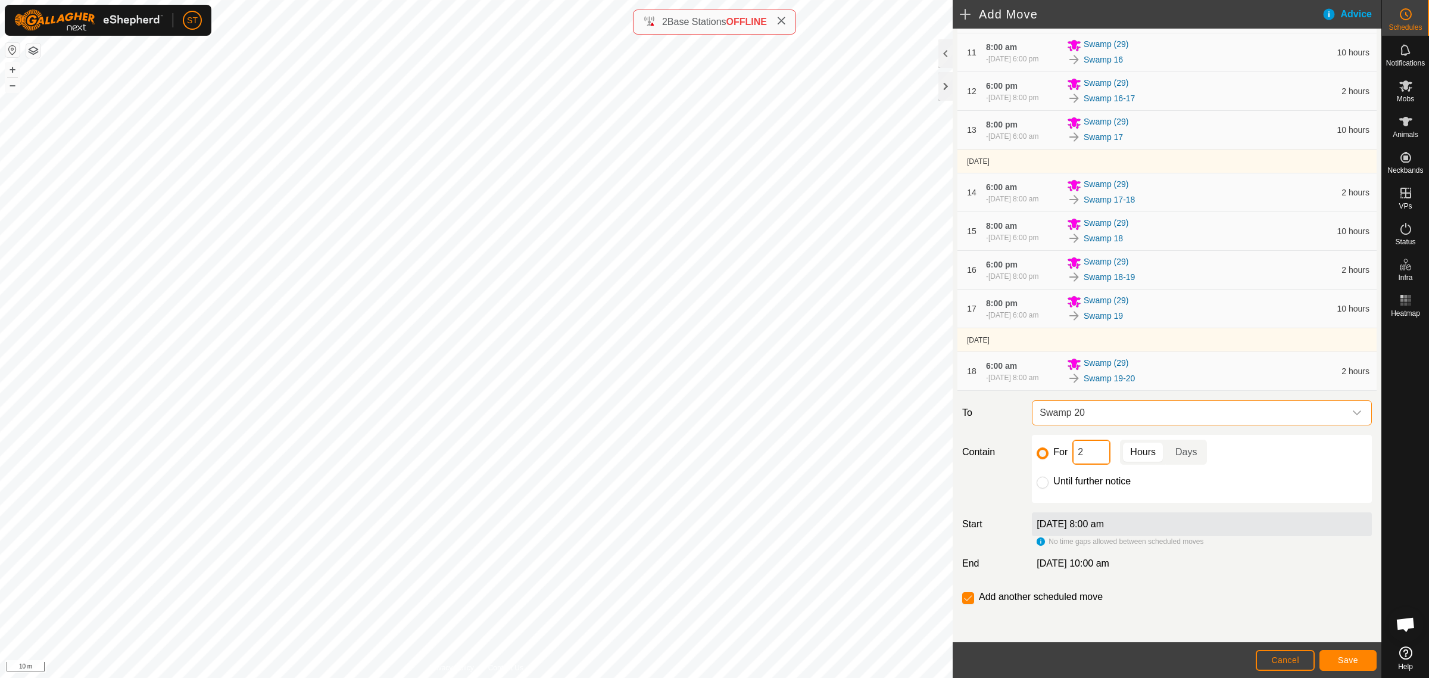
drag, startPoint x: 1087, startPoint y: 454, endPoint x: 1058, endPoint y: 453, distance: 29.8
click at [1060, 456] on div "For 2 Hours Days" at bounding box center [1202, 451] width 330 height 25
click at [1350, 656] on span "Save" at bounding box center [1348, 660] width 20 height 10
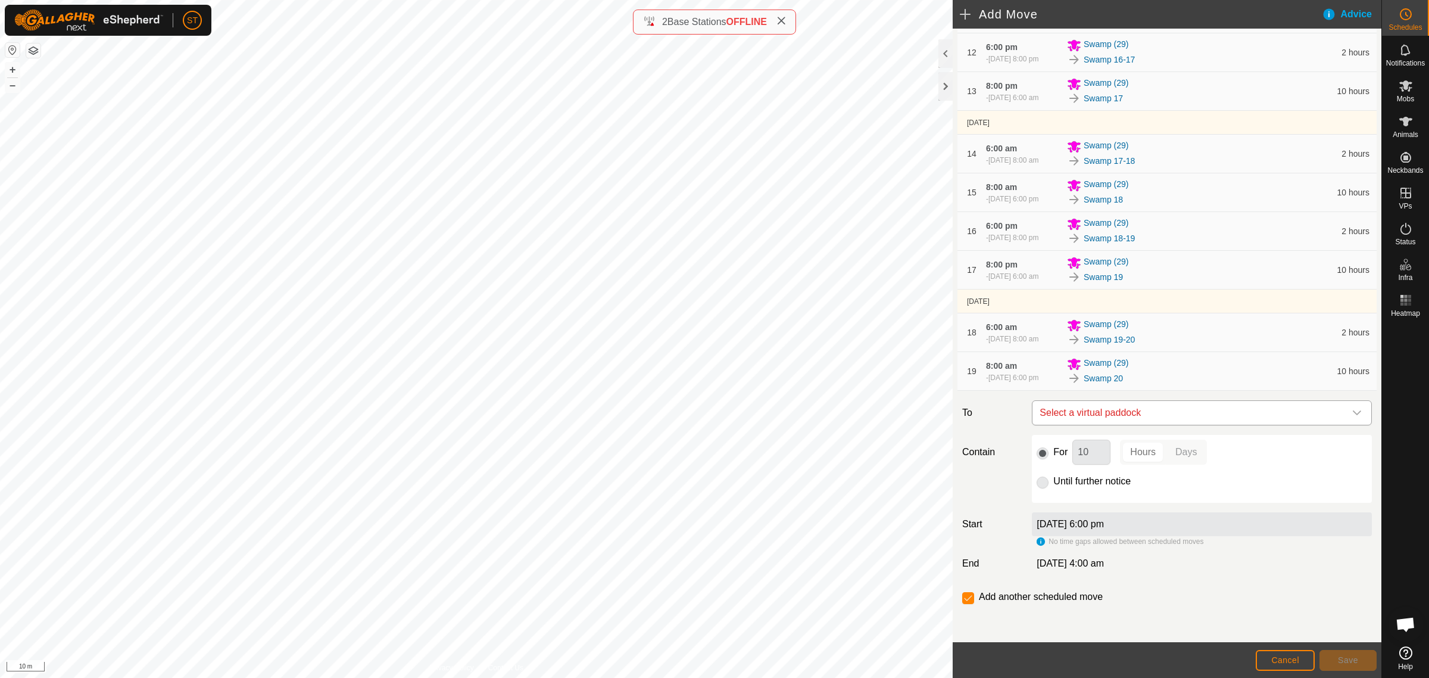
scroll to position [676, 0]
click at [1352, 410] on icon "dropdown trigger" at bounding box center [1357, 413] width 10 height 10
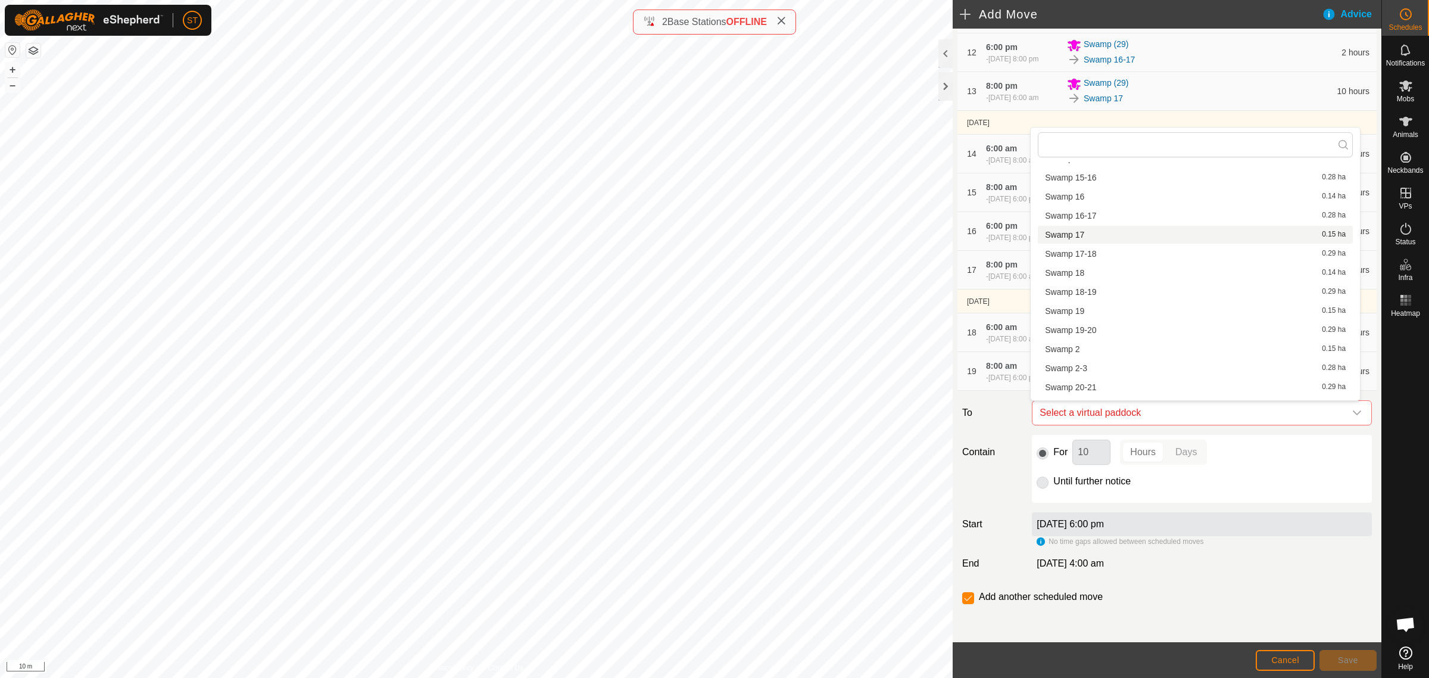
scroll to position [521, 0]
click at [1097, 360] on li "Swamp 20-21 0.29 ha" at bounding box center [1195, 363] width 315 height 18
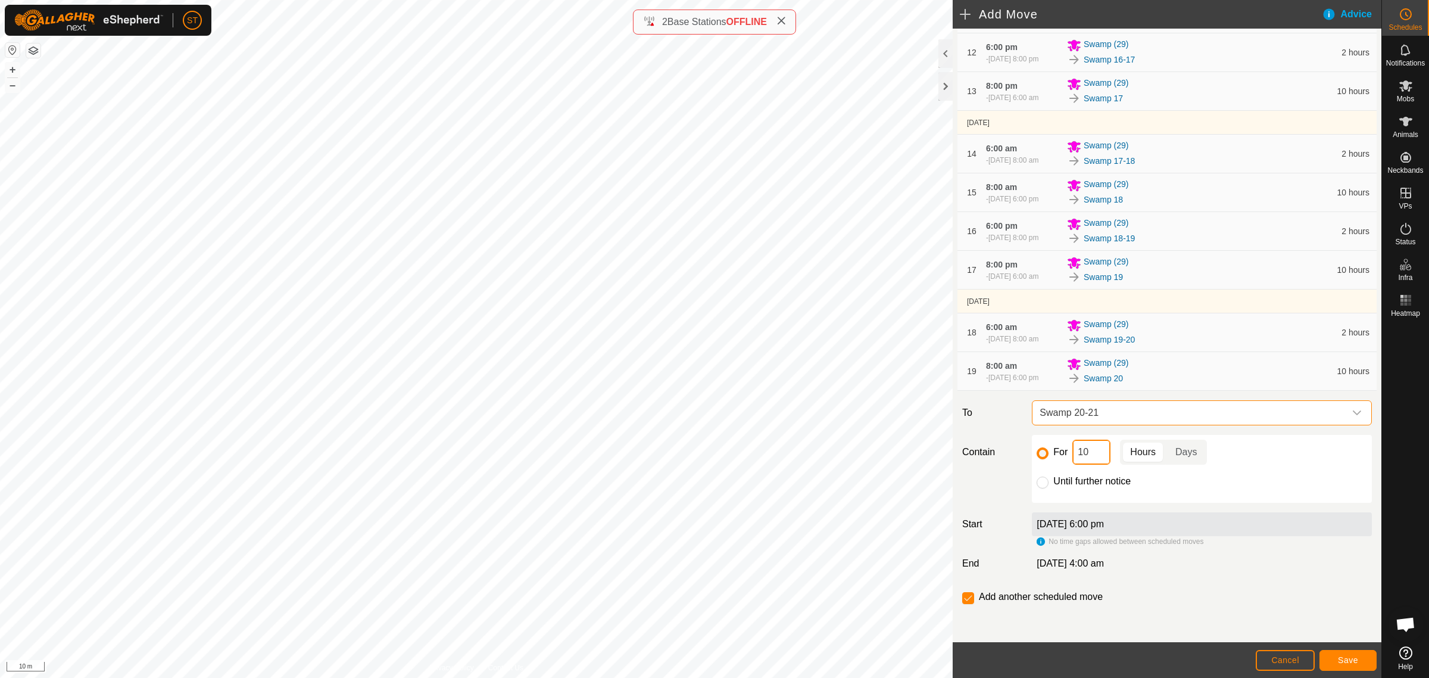
click at [1032, 445] on div "For 10 Hours Days Until further notice" at bounding box center [1202, 469] width 340 height 68
click at [1349, 663] on span "Save" at bounding box center [1348, 660] width 20 height 10
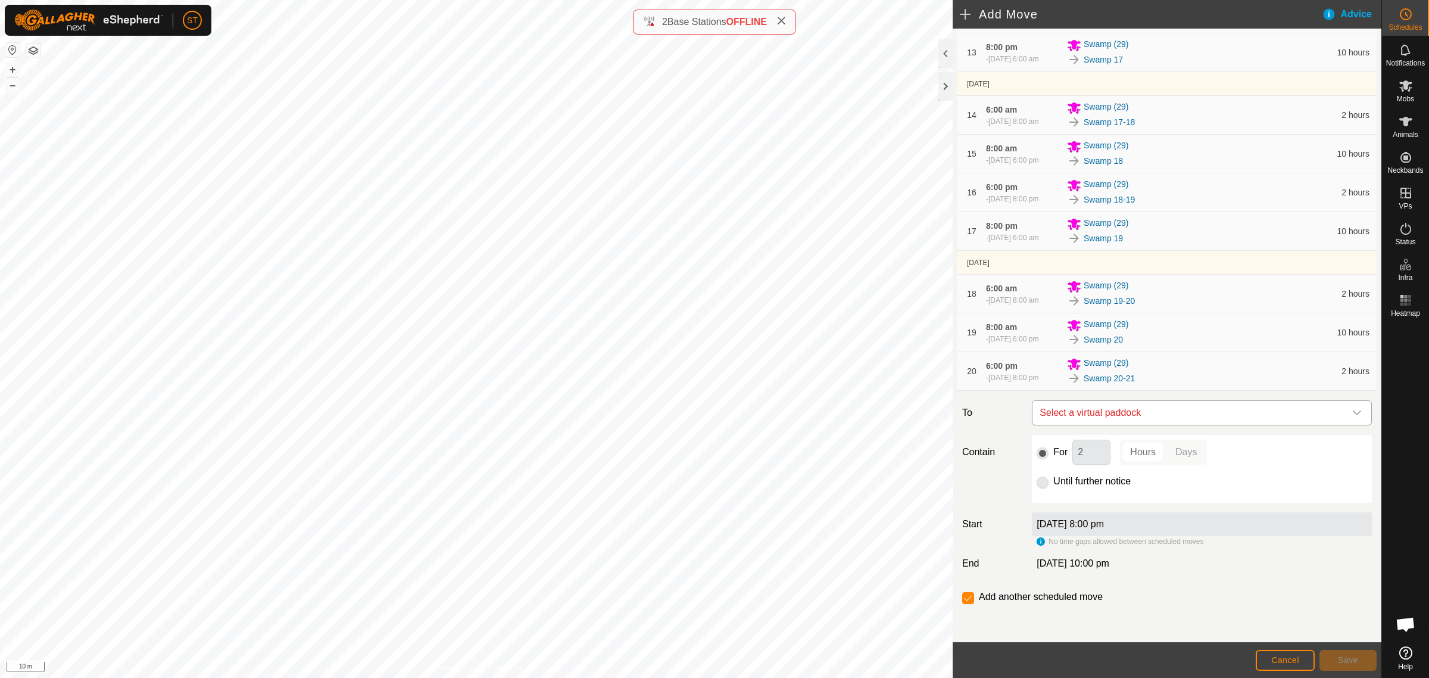
scroll to position [721, 0]
click at [1352, 411] on icon "dropdown trigger" at bounding box center [1357, 413] width 10 height 10
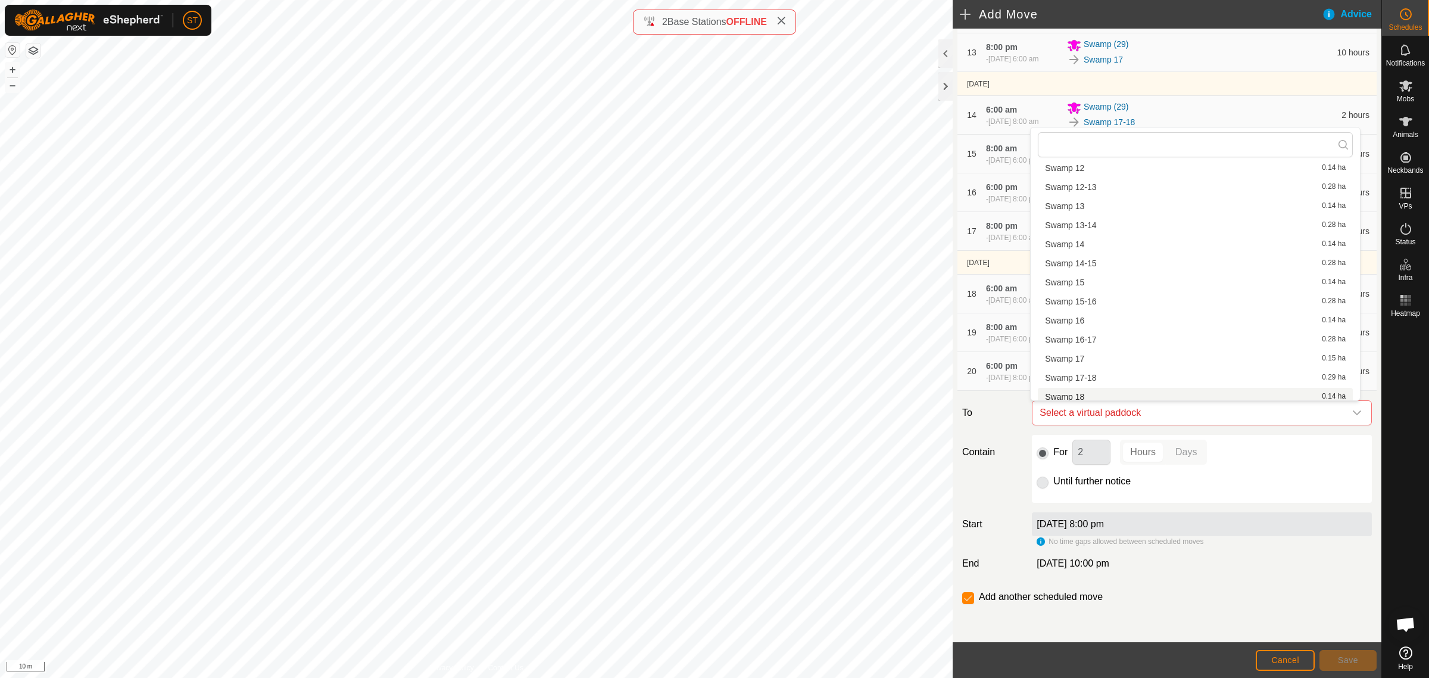
scroll to position [595, 0]
click at [1108, 305] on li "Swamp 21 0.14 ha" at bounding box center [1195, 308] width 315 height 18
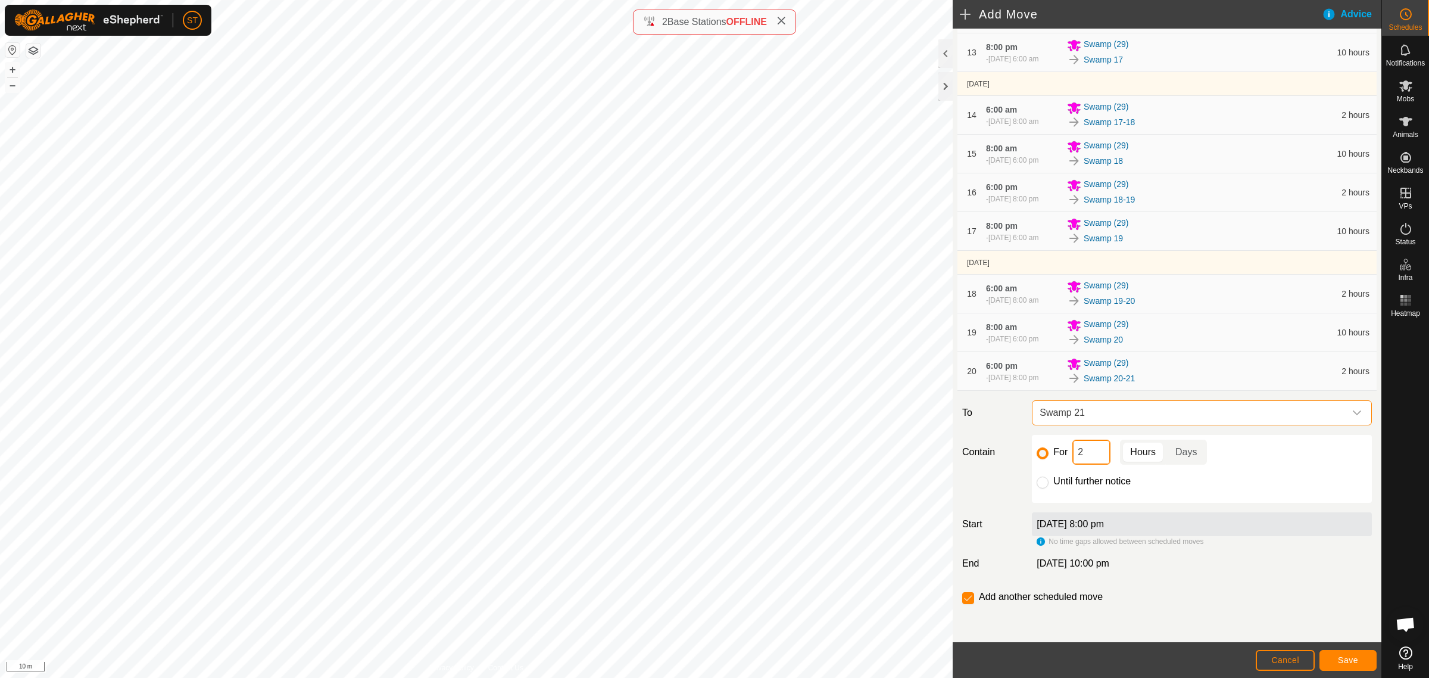
click at [1048, 454] on div "For 2 Hours Days" at bounding box center [1202, 451] width 330 height 25
click at [1352, 654] on button "Save" at bounding box center [1348, 660] width 57 height 21
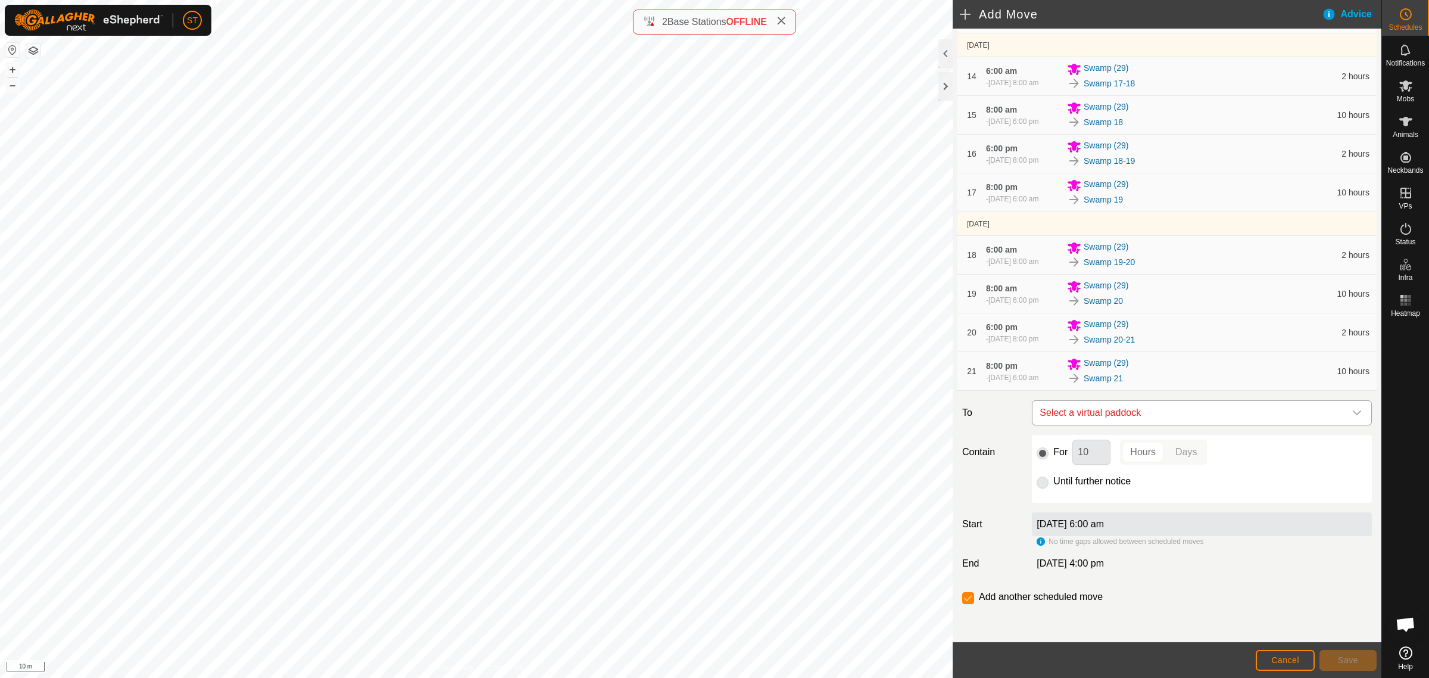
scroll to position [764, 0]
click at [1353, 413] on icon "dropdown trigger" at bounding box center [1357, 412] width 8 height 5
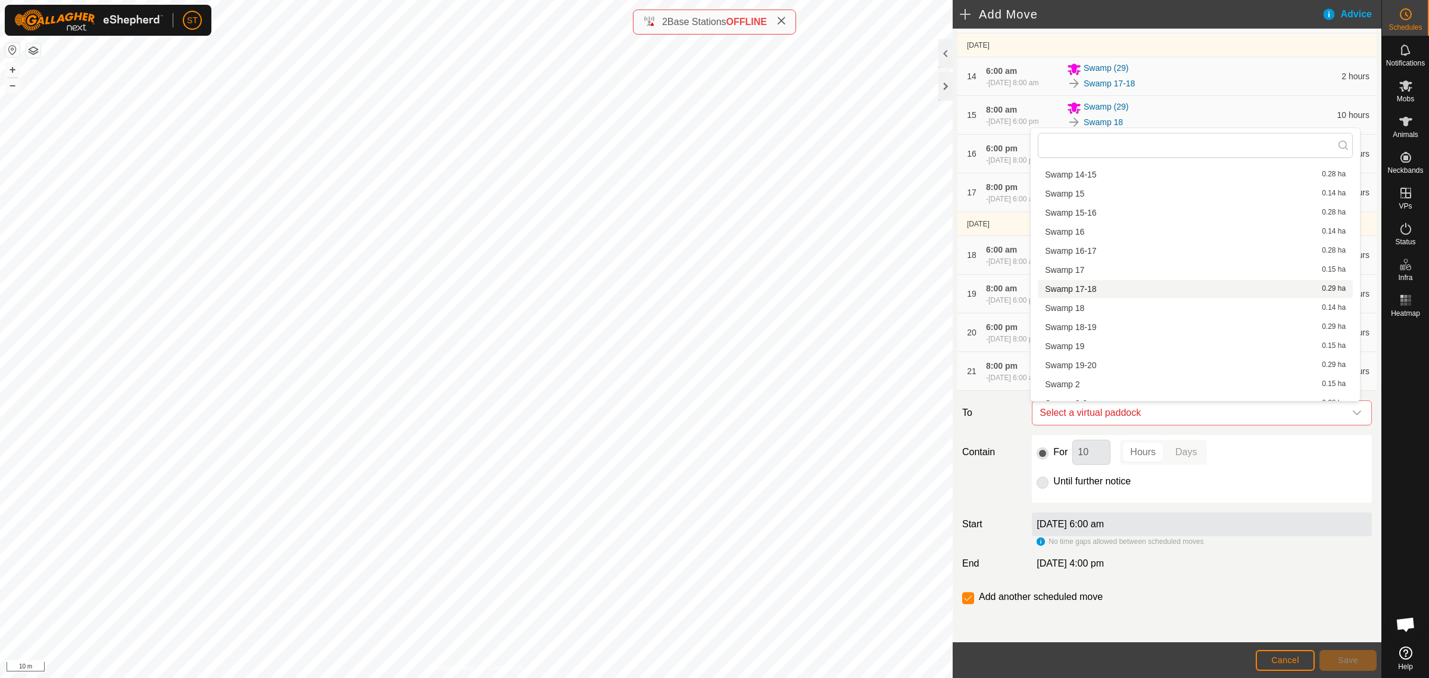
scroll to position [537, 0]
click at [1100, 383] on li "Swamp 21-22 0.29 ha" at bounding box center [1195, 386] width 315 height 18
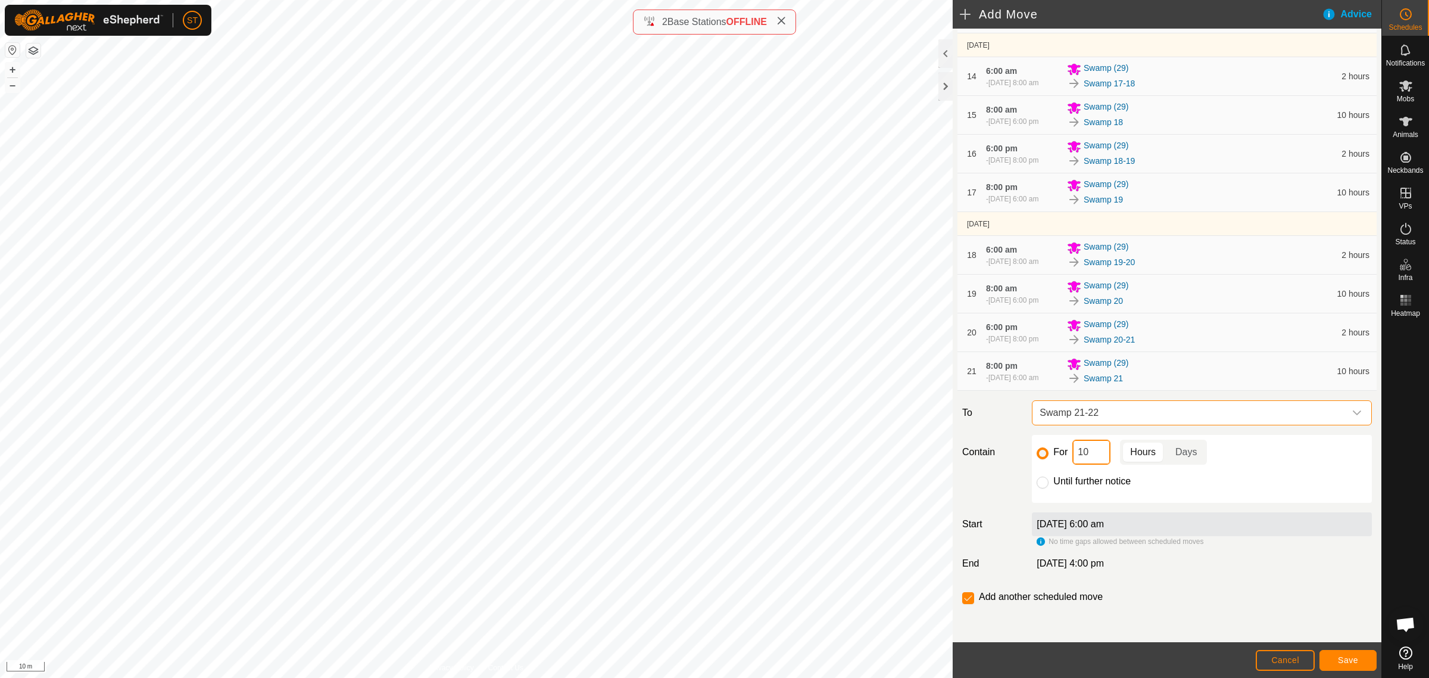
drag, startPoint x: 1093, startPoint y: 453, endPoint x: 1011, endPoint y: 451, distance: 82.8
click at [1011, 451] on div "Contain For 10 Hours Days Until further notice" at bounding box center [1167, 469] width 419 height 68
click at [1338, 661] on span "Save" at bounding box center [1348, 660] width 20 height 10
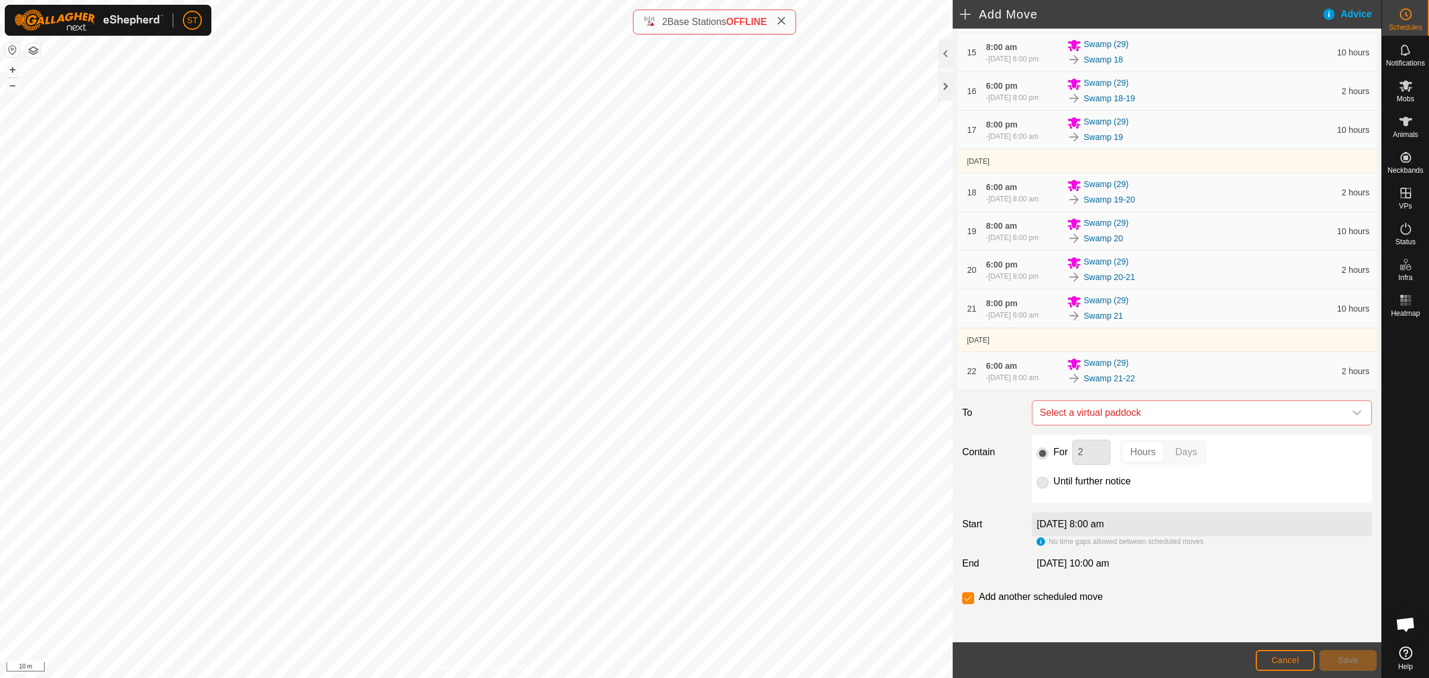
scroll to position [832, 0]
click at [1351, 412] on div "dropdown trigger" at bounding box center [1357, 413] width 24 height 24
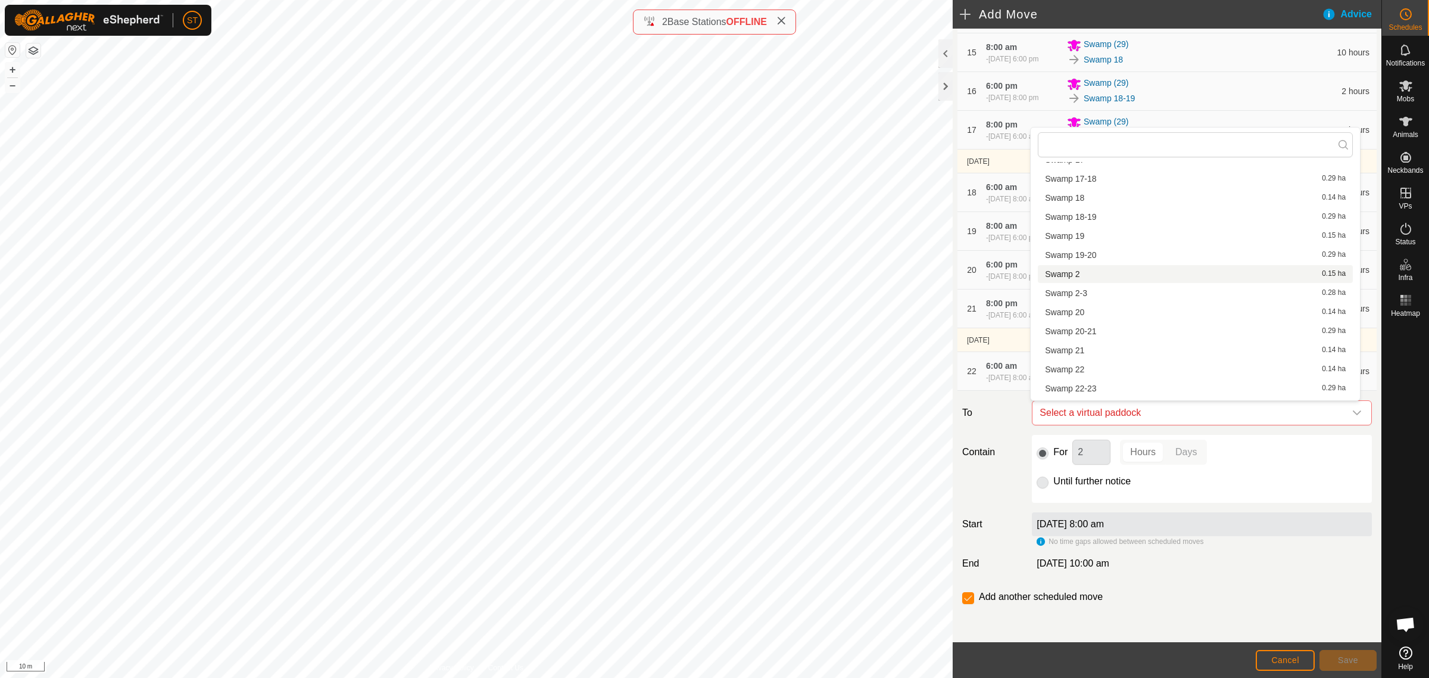
scroll to position [595, 0]
click at [1078, 344] on li "Swamp 22 0.14 ha" at bounding box center [1195, 346] width 315 height 18
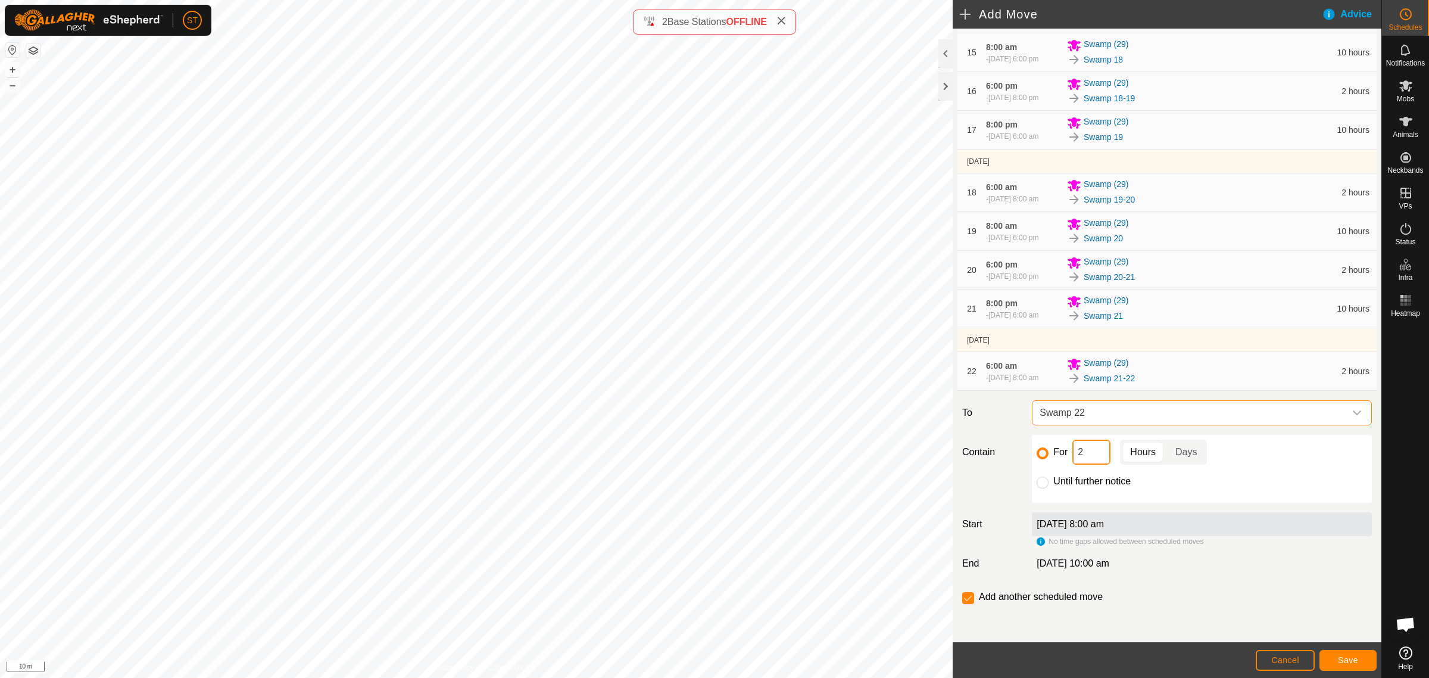
click at [1057, 459] on div "For 2 Hours Days" at bounding box center [1202, 451] width 330 height 25
click at [1344, 661] on span "Save" at bounding box center [1348, 660] width 20 height 10
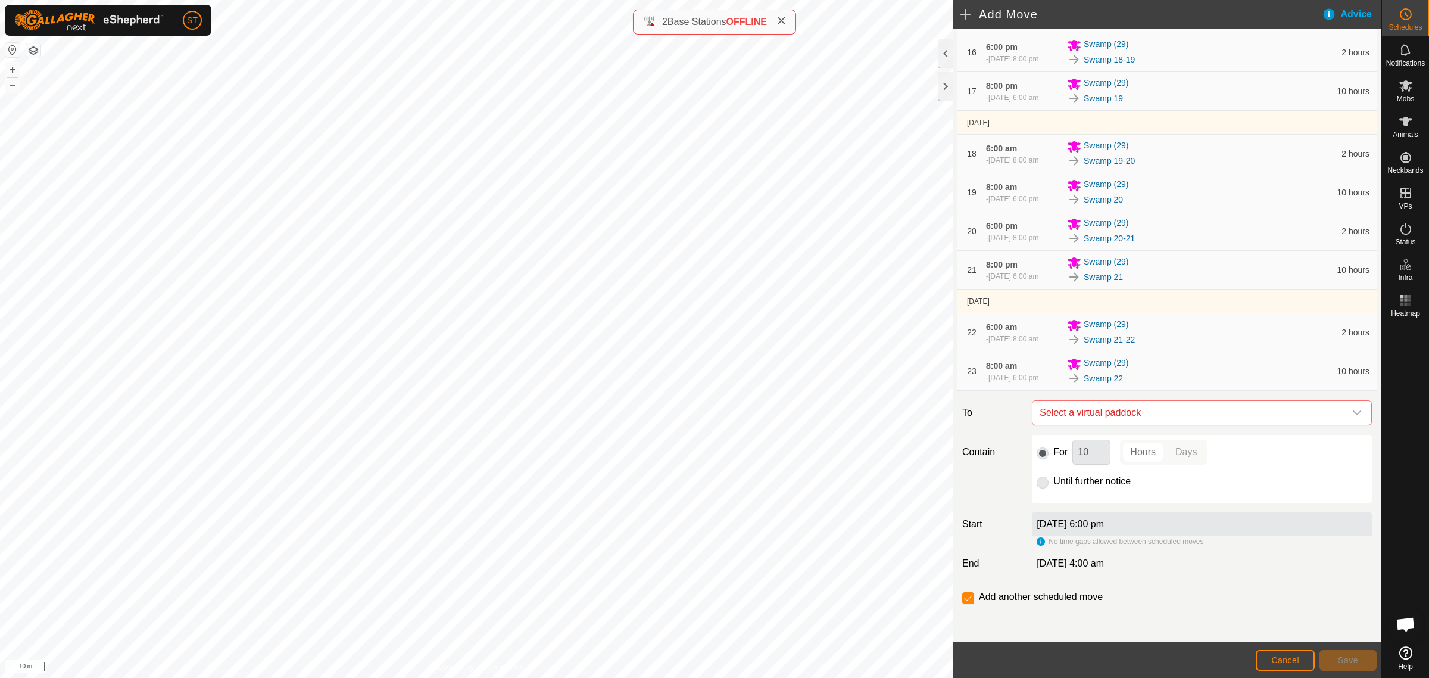
scroll to position [877, 0]
click at [1352, 410] on icon "dropdown trigger" at bounding box center [1357, 413] width 10 height 10
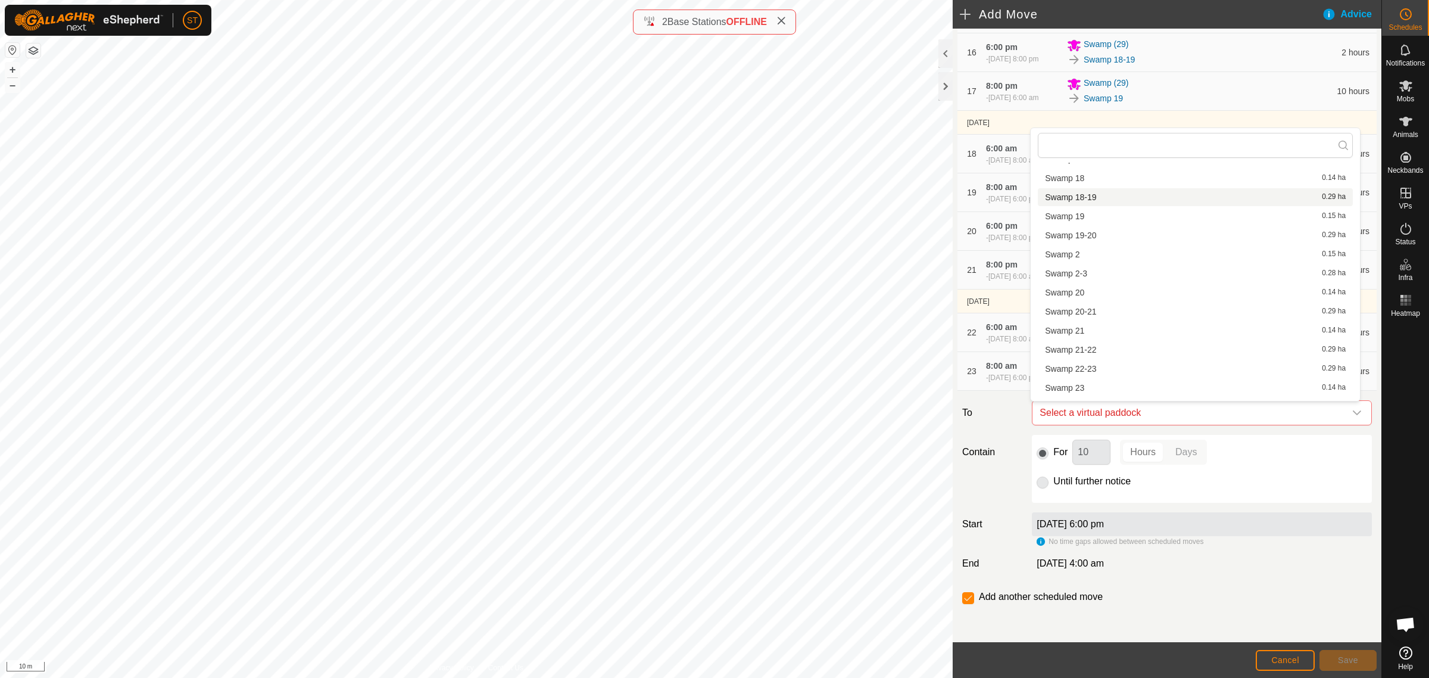
scroll to position [595, 0]
click at [1085, 364] on li "Swamp 22-23 0.29 ha" at bounding box center [1195, 366] width 315 height 18
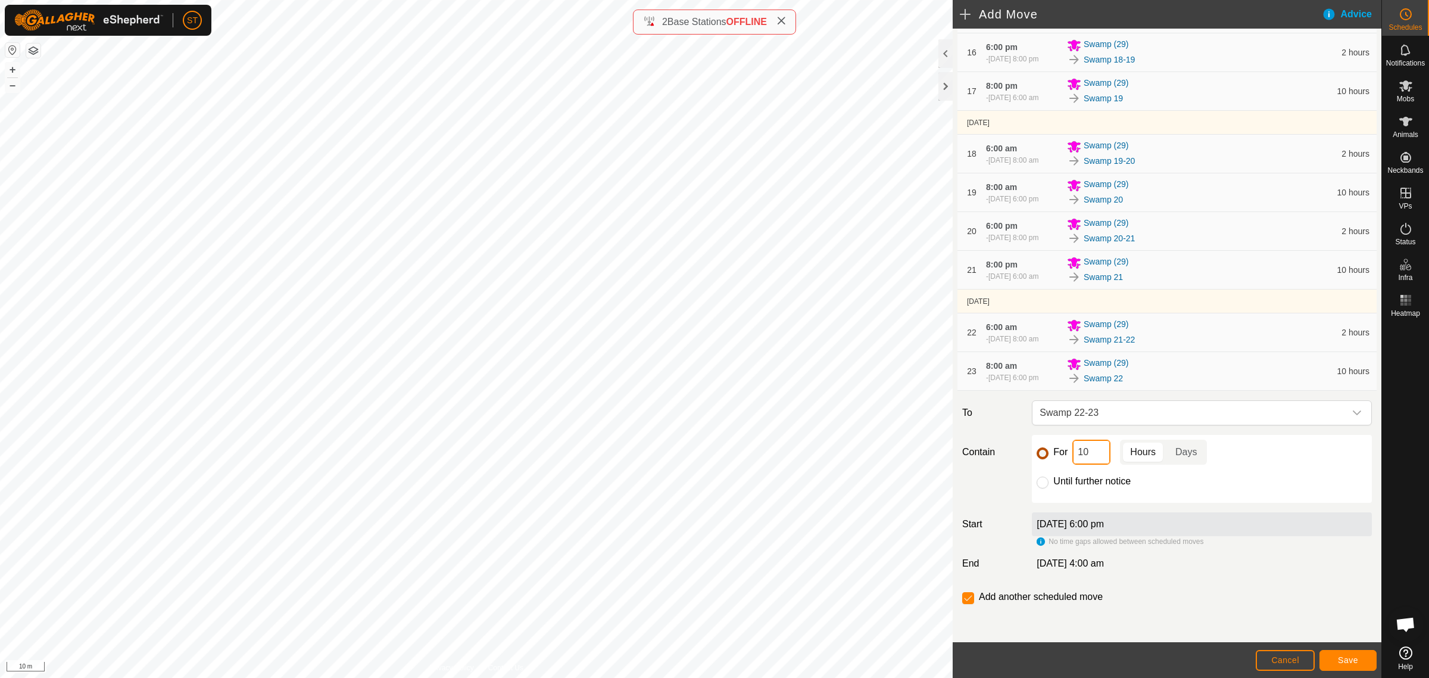
drag, startPoint x: 1094, startPoint y: 453, endPoint x: 1045, endPoint y: 450, distance: 49.5
click at [1045, 450] on div "For 10 Hours Days" at bounding box center [1202, 451] width 330 height 25
click at [1355, 658] on span "Save" at bounding box center [1348, 660] width 20 height 10
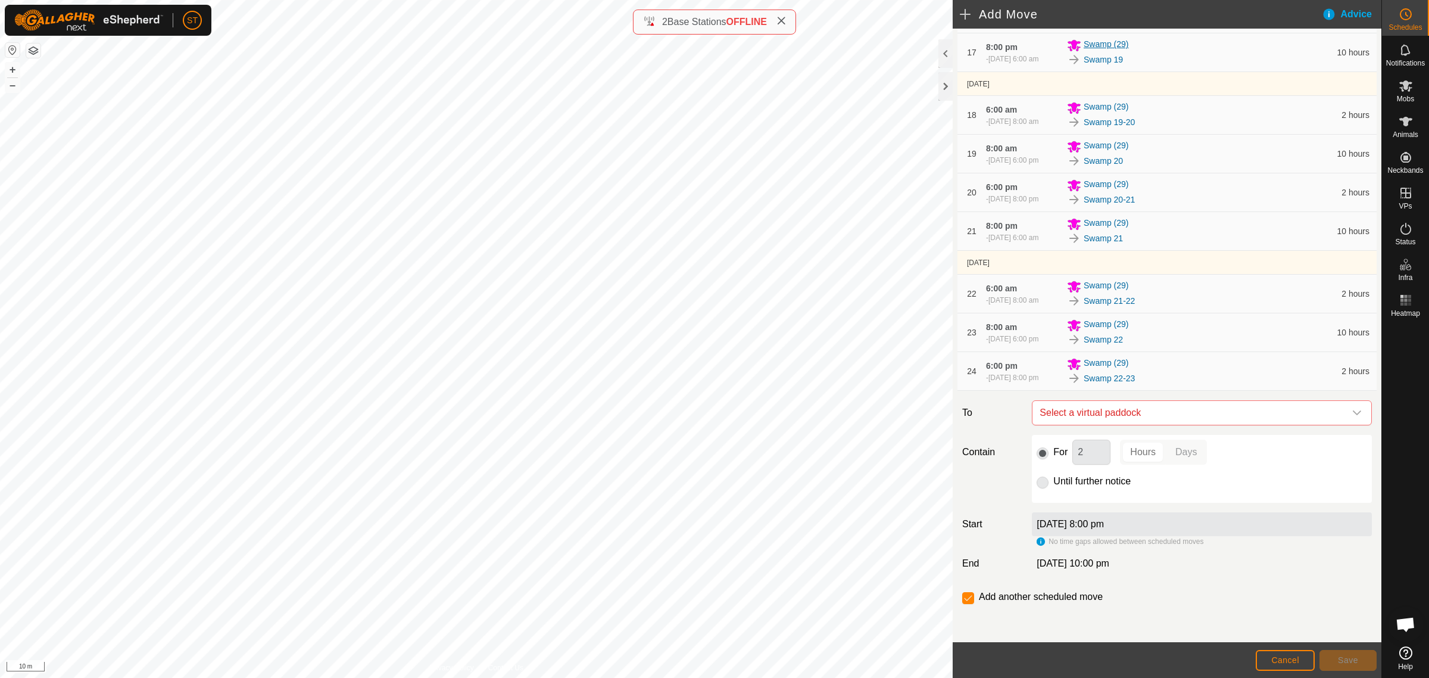
scroll to position [921, 0]
click at [1352, 411] on icon "dropdown trigger" at bounding box center [1357, 413] width 10 height 10
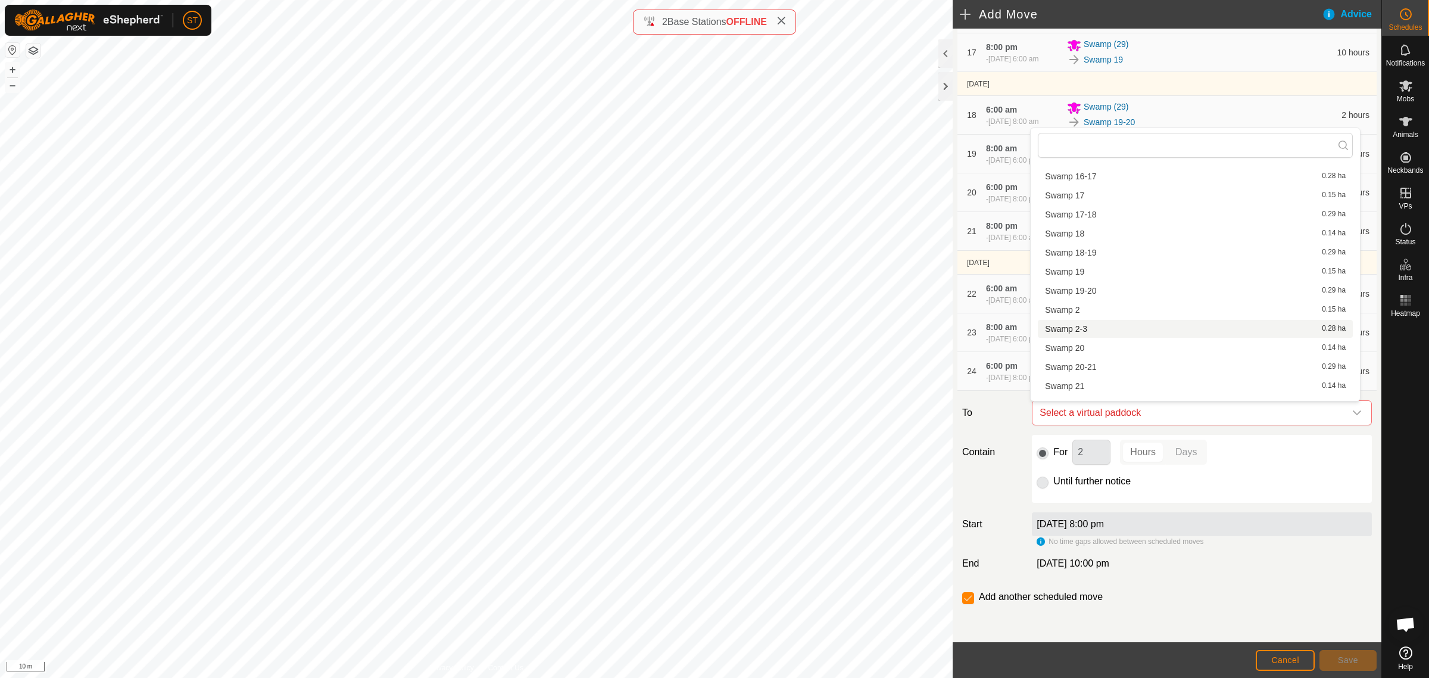
scroll to position [686, 0]
click at [1083, 294] on li "Swamp 23 0.14 ha" at bounding box center [1195, 294] width 315 height 18
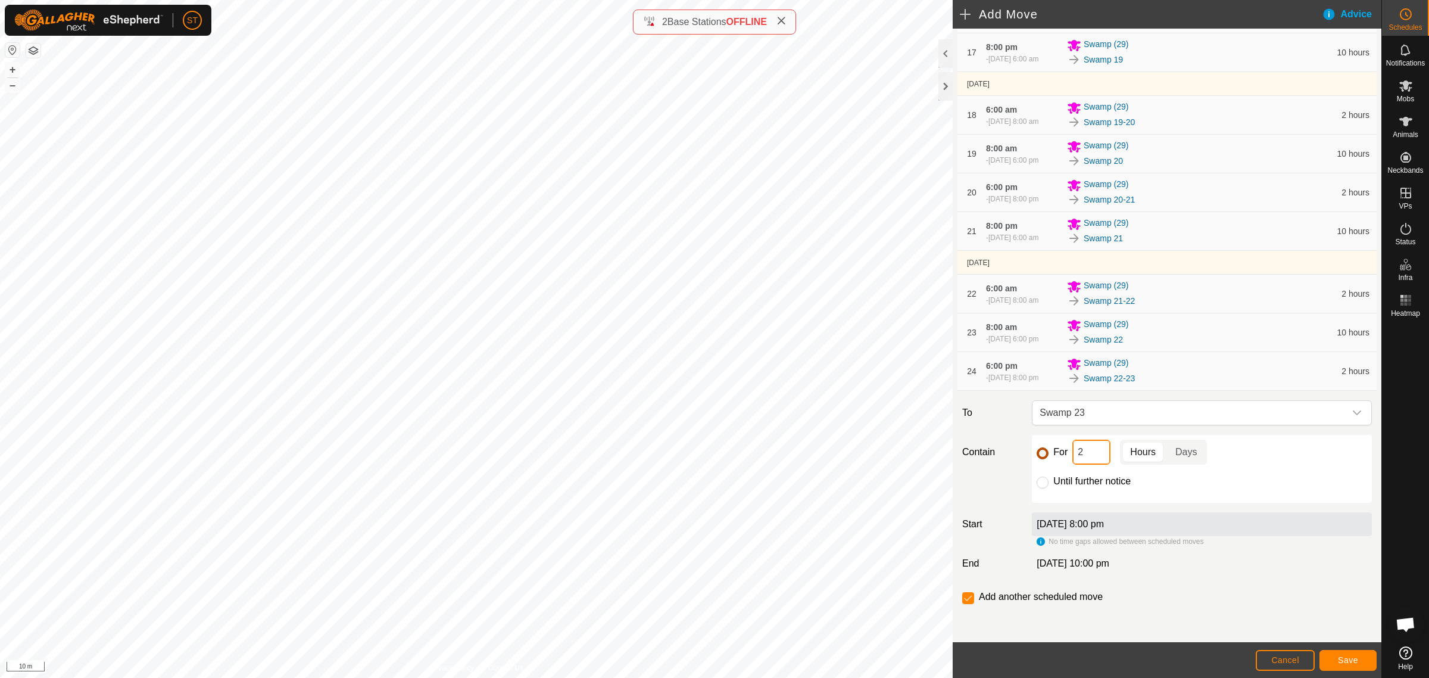
drag, startPoint x: 1092, startPoint y: 457, endPoint x: 1039, endPoint y: 457, distance: 52.4
click at [1039, 457] on div "For 2 Hours Days" at bounding box center [1202, 451] width 330 height 25
click at [1338, 656] on span "Save" at bounding box center [1348, 660] width 20 height 10
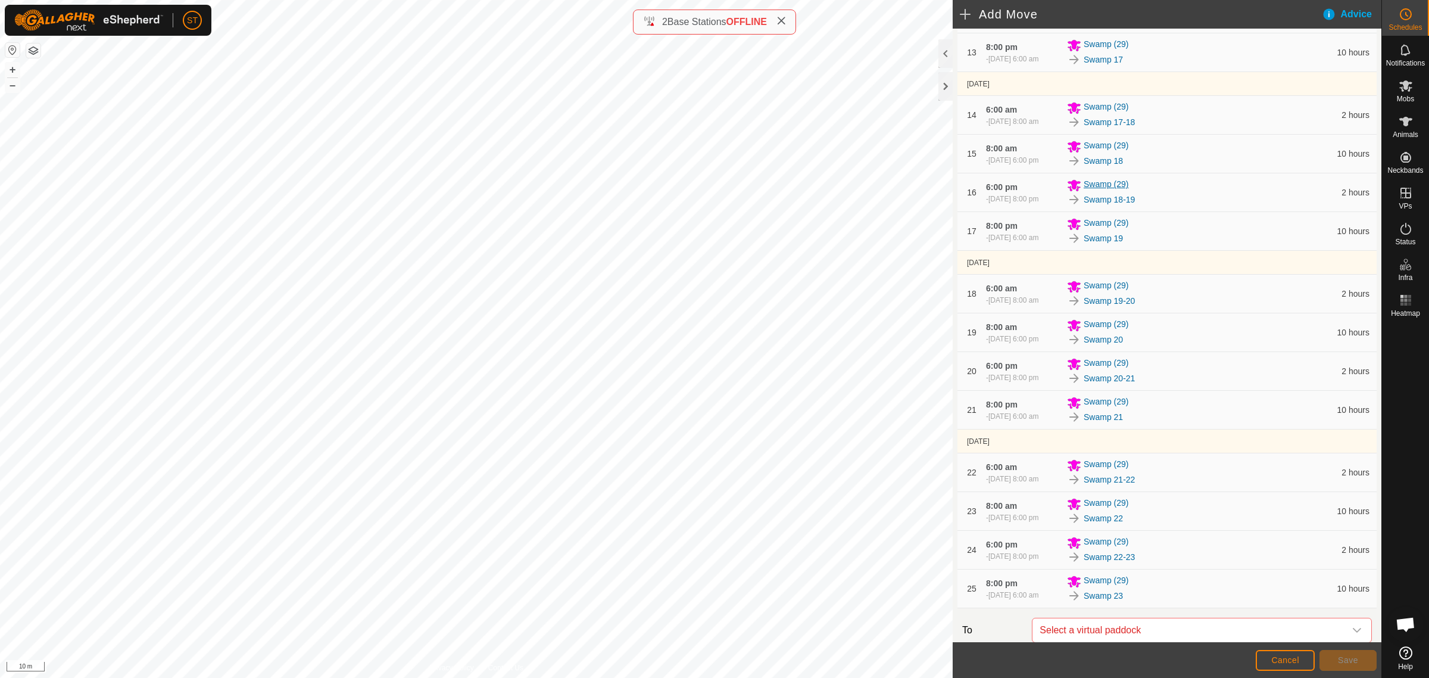
scroll to position [965, 0]
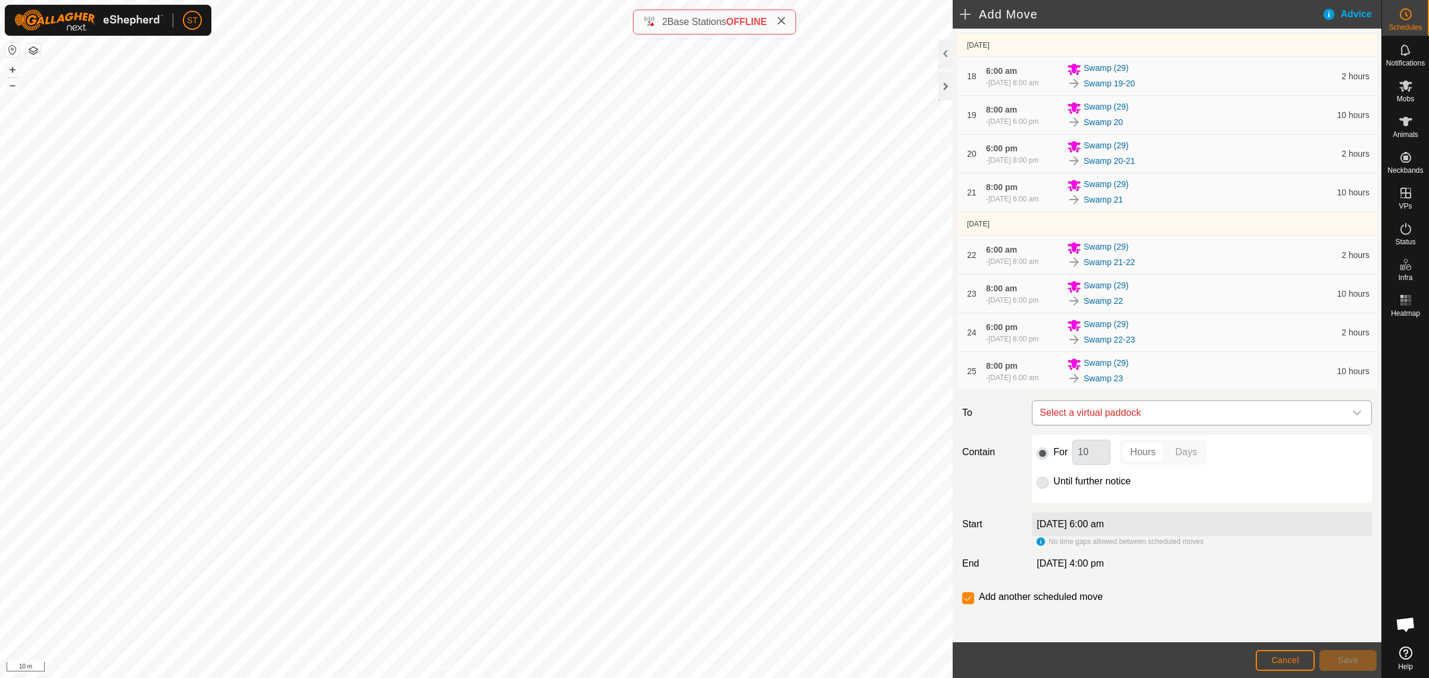
click at [1352, 416] on icon "dropdown trigger" at bounding box center [1357, 413] width 10 height 10
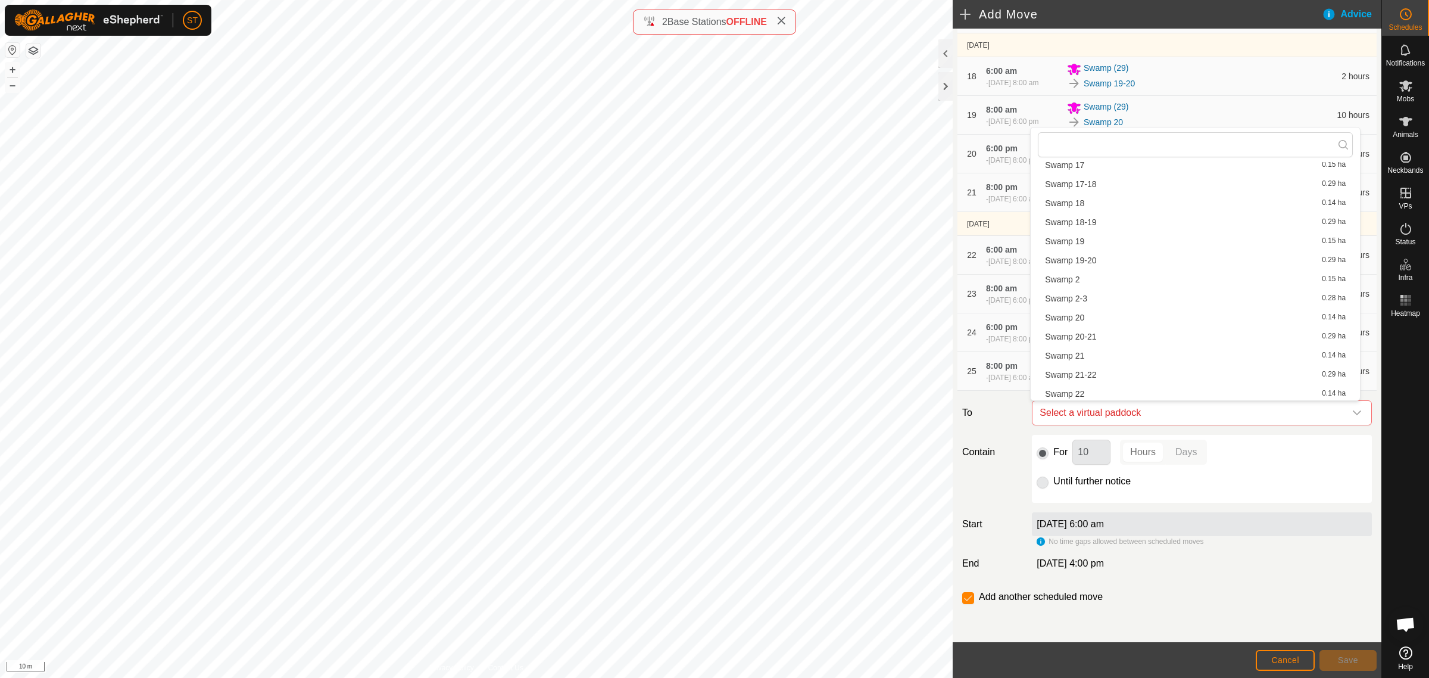
scroll to position [670, 0]
click at [1093, 329] on li "Swamp 23-24 0.31 ha" at bounding box center [1195, 329] width 315 height 18
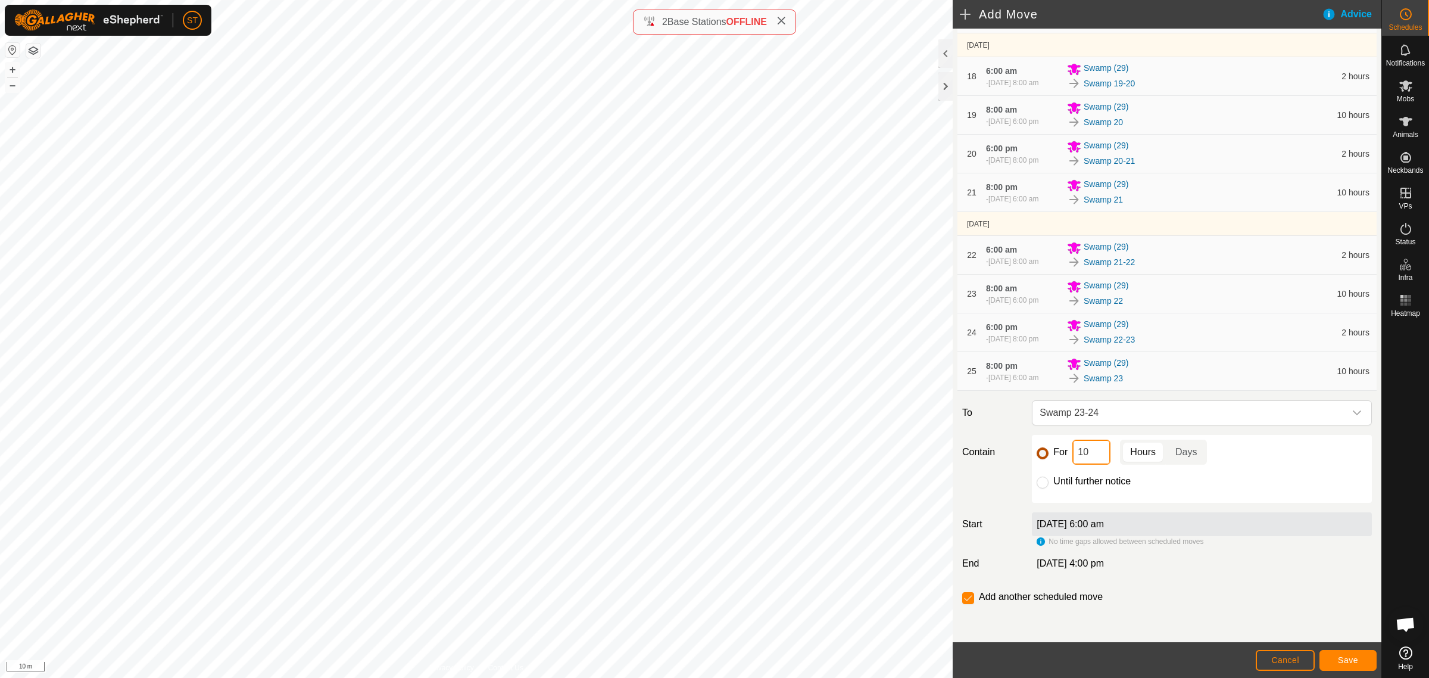
drag, startPoint x: 1093, startPoint y: 454, endPoint x: 1038, endPoint y: 453, distance: 54.8
click at [1038, 453] on div "For 10 Hours Days" at bounding box center [1202, 451] width 330 height 25
click at [1343, 656] on span "Save" at bounding box center [1348, 660] width 20 height 10
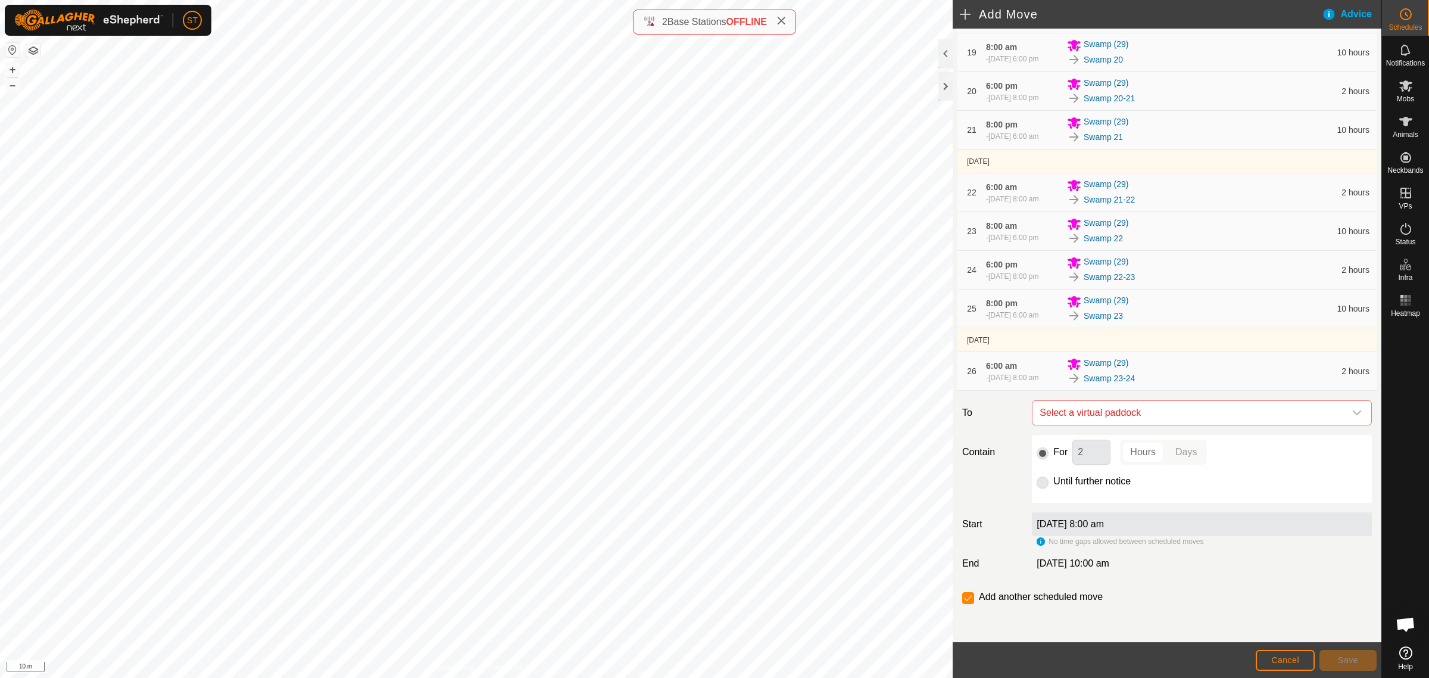
scroll to position [1033, 0]
click at [1352, 416] on icon "dropdown trigger" at bounding box center [1357, 413] width 10 height 10
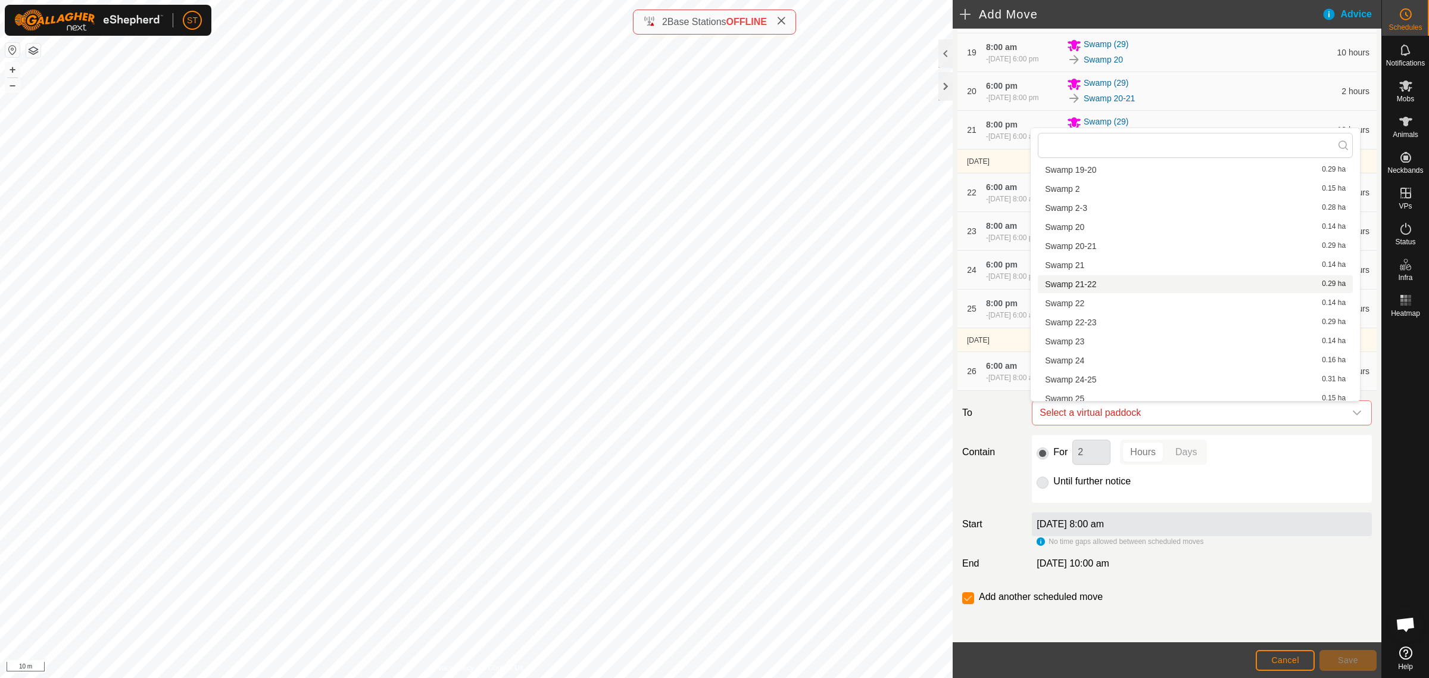
scroll to position [686, 0]
click at [1090, 332] on li "Swamp 24 0.16 ha" at bounding box center [1195, 332] width 315 height 18
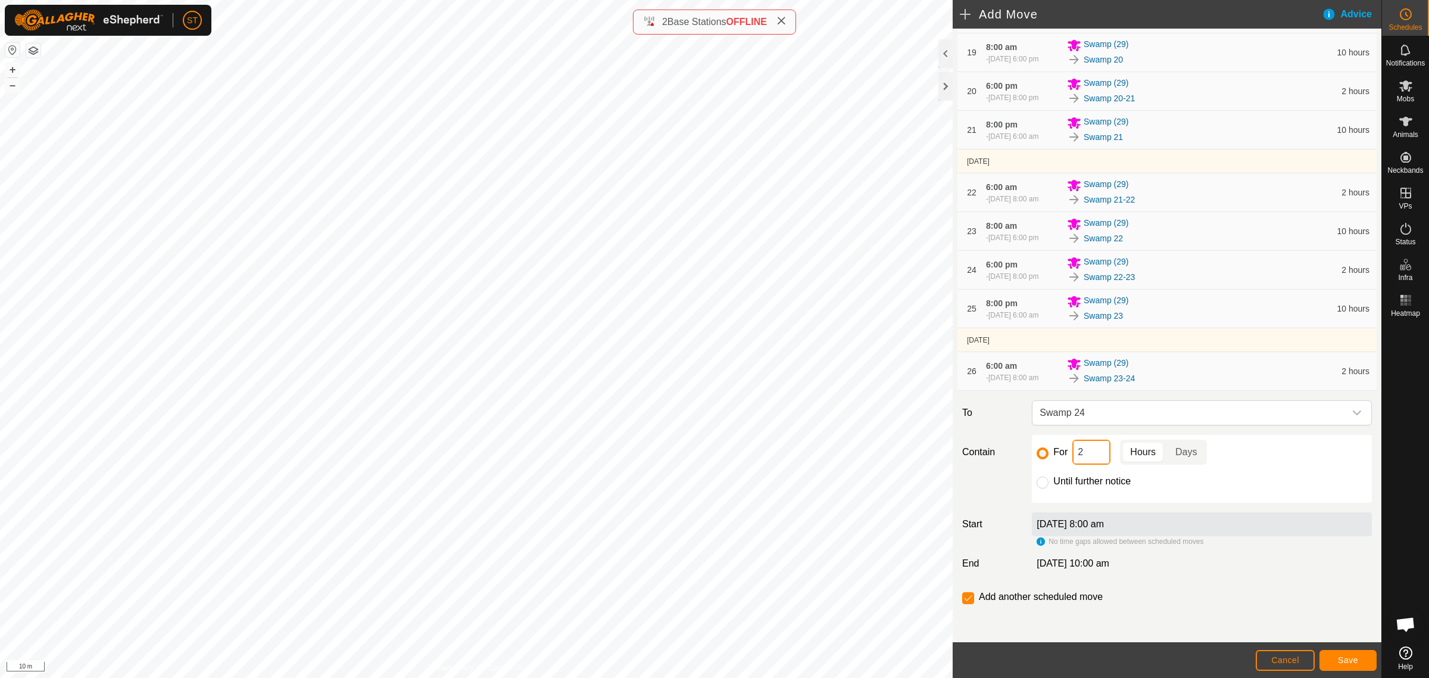
drag, startPoint x: 1080, startPoint y: 459, endPoint x: 1032, endPoint y: 456, distance: 47.8
click at [1032, 456] on div "For 2 Hours Days Until further notice" at bounding box center [1202, 469] width 340 height 68
click at [1349, 661] on span "Save" at bounding box center [1348, 660] width 20 height 10
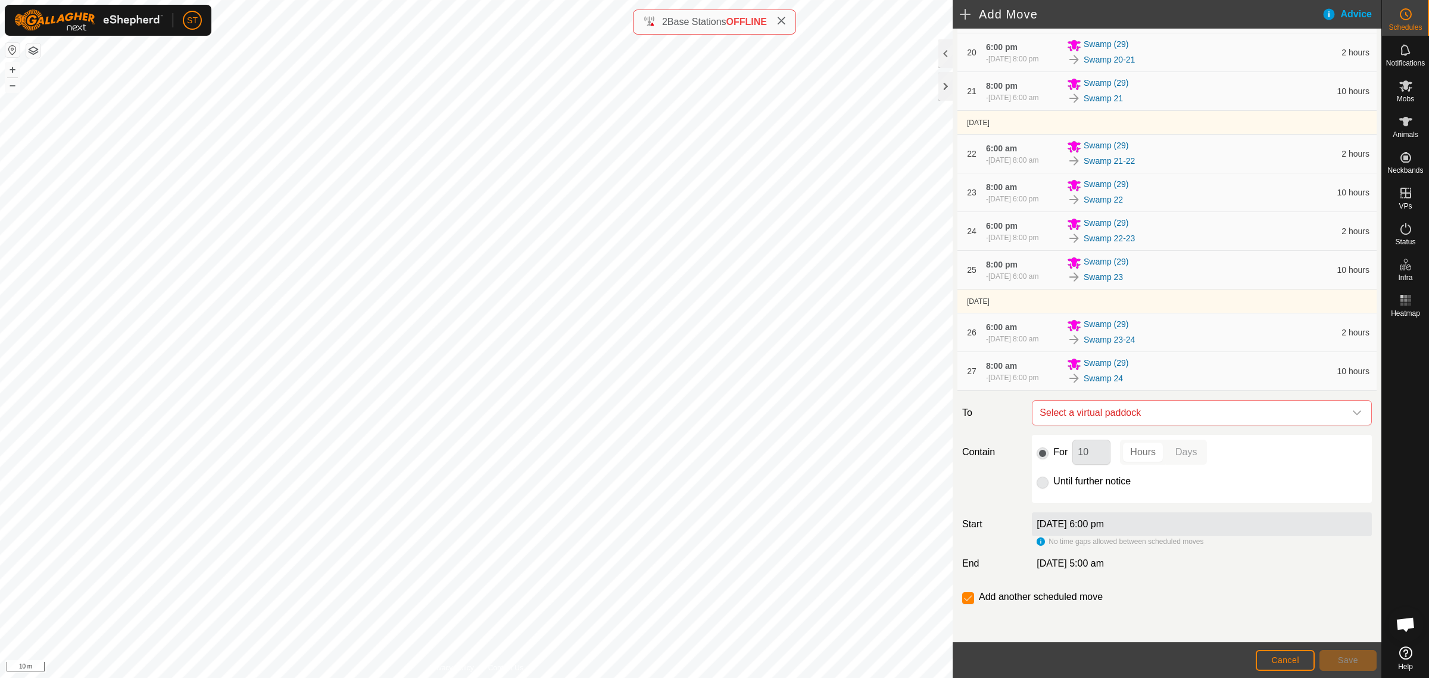
scroll to position [1042, 0]
click at [1352, 417] on icon "dropdown trigger" at bounding box center [1357, 413] width 10 height 10
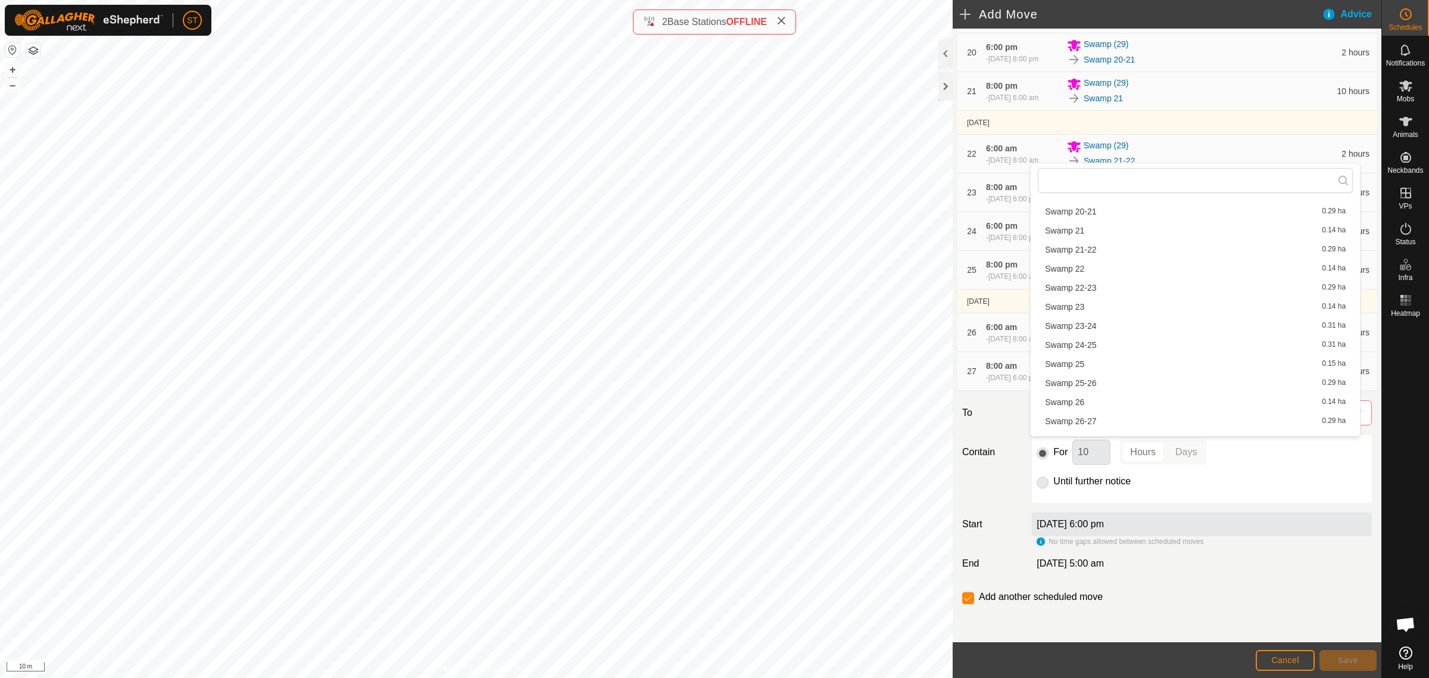
scroll to position [760, 0]
click at [1097, 311] on li "Swamp 24-25 0.31 ha" at bounding box center [1195, 312] width 315 height 18
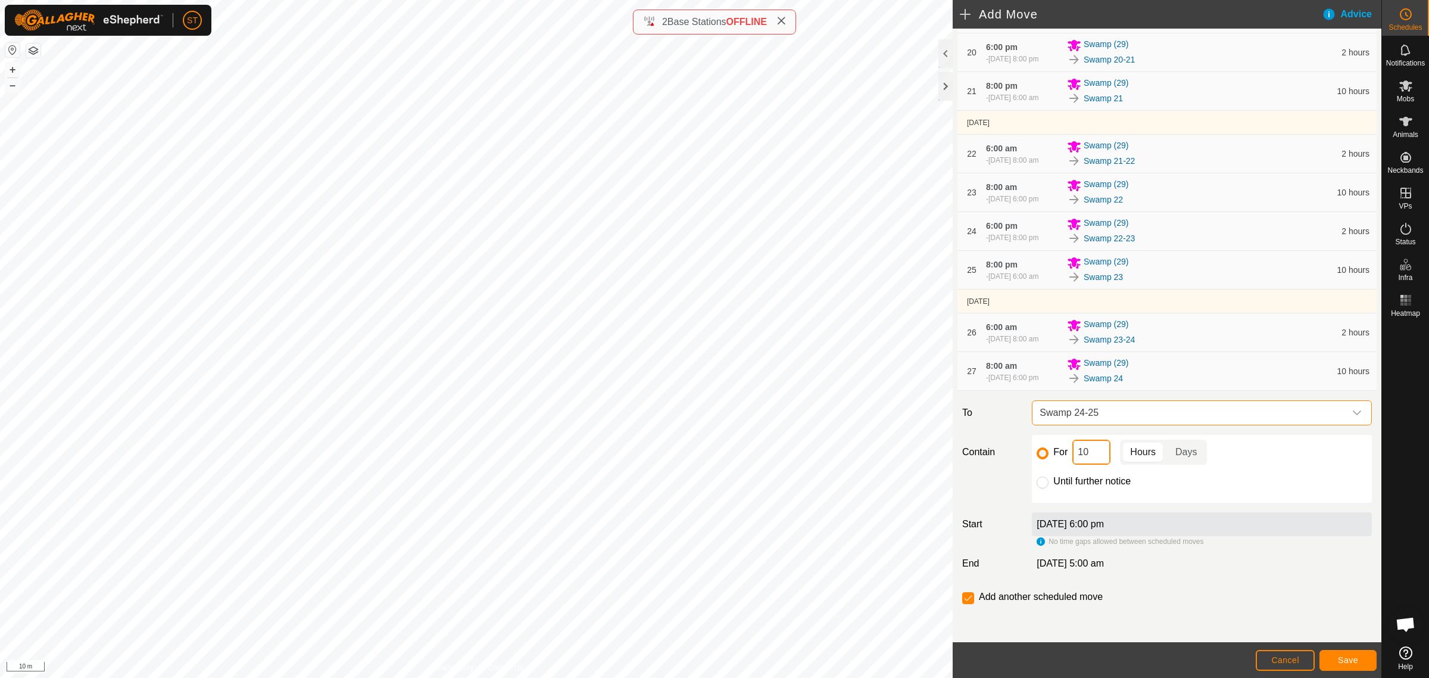
drag, startPoint x: 1065, startPoint y: 492, endPoint x: 1057, endPoint y: 492, distance: 7.7
click at [1057, 464] on div "For 10 Hours Days" at bounding box center [1202, 451] width 330 height 25
click at [1334, 655] on button "Save" at bounding box center [1348, 660] width 57 height 21
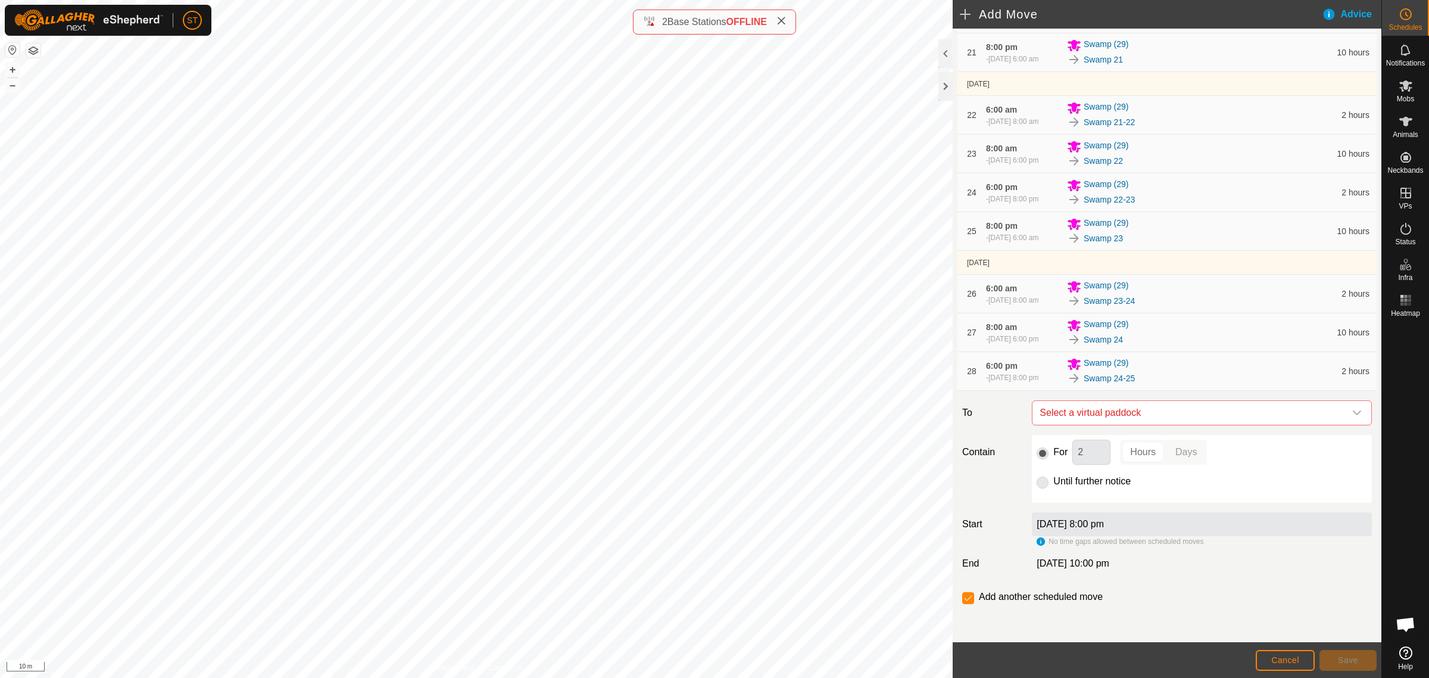
scroll to position [1121, 0]
click at [1352, 413] on icon "dropdown trigger" at bounding box center [1357, 413] width 10 height 10
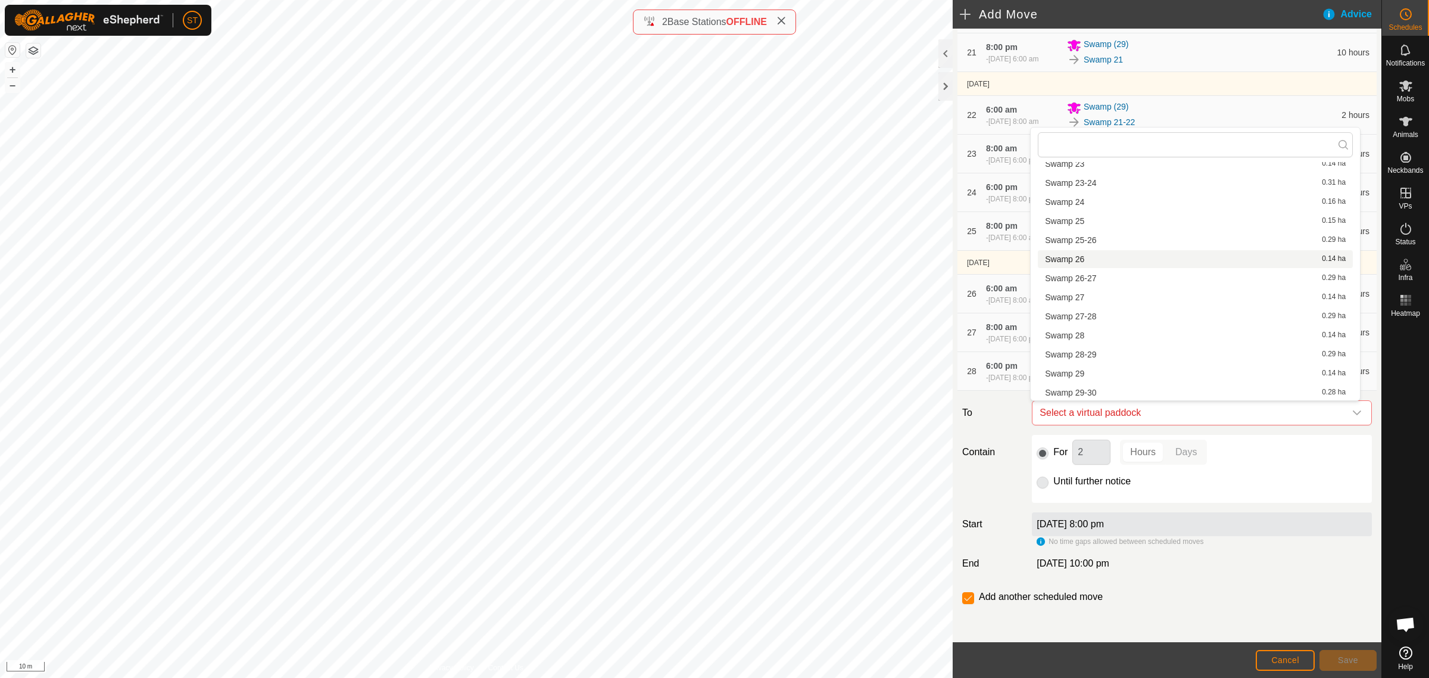
scroll to position [760, 0]
click at [1100, 295] on li "Swamp 25 0.15 ha" at bounding box center [1195, 295] width 315 height 18
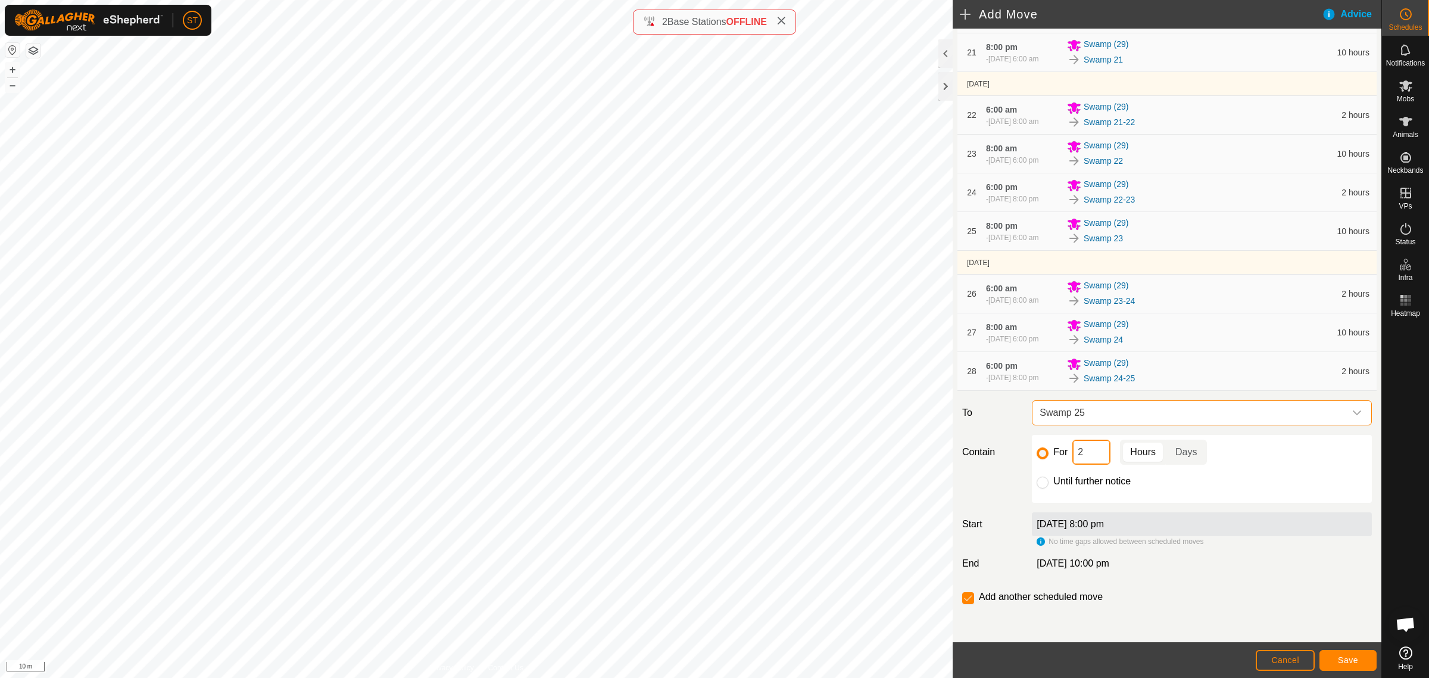
click at [1059, 459] on div "For 2 Hours Days" at bounding box center [1202, 451] width 330 height 25
type input "10"
click at [1358, 652] on button "Save" at bounding box center [1348, 660] width 57 height 21
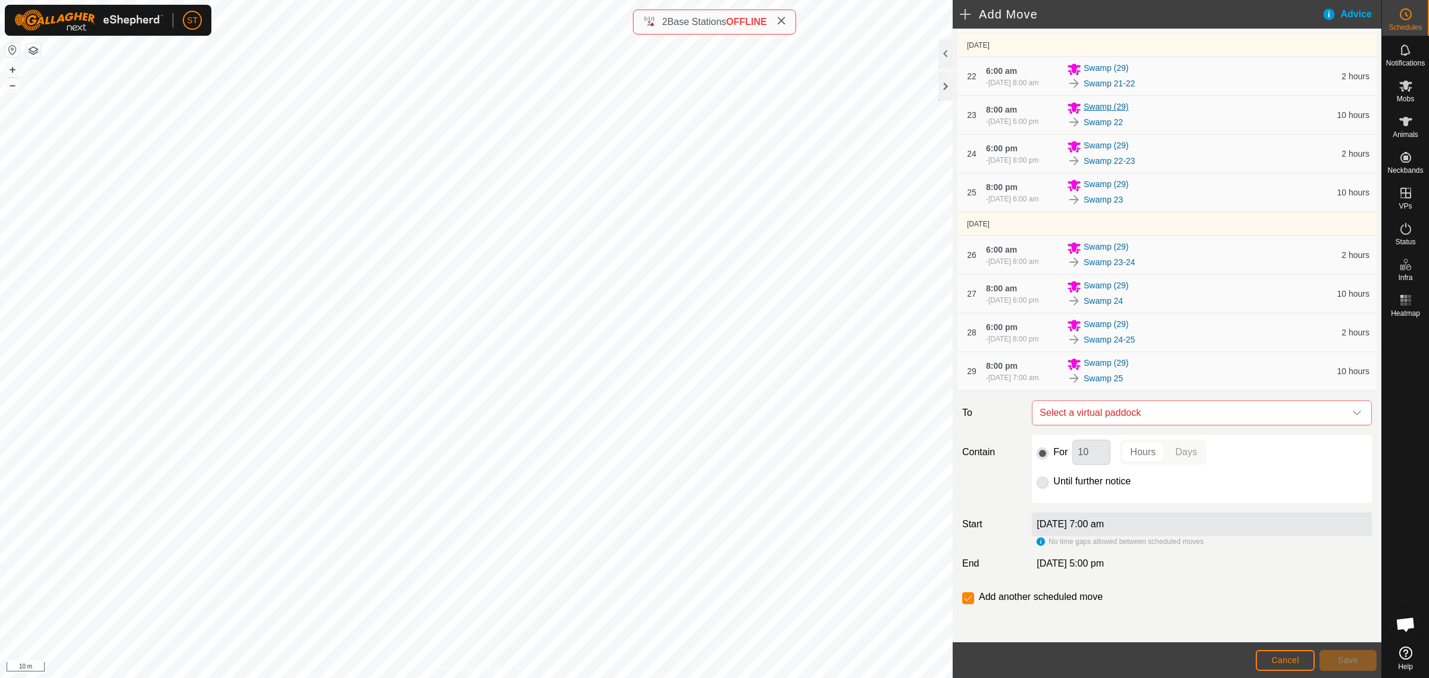
scroll to position [1165, 0]
click at [968, 600] on input "checkbox" at bounding box center [968, 598] width 12 height 12
checkbox input "false"
click at [1281, 660] on span "Cancel" at bounding box center [1285, 660] width 28 height 10
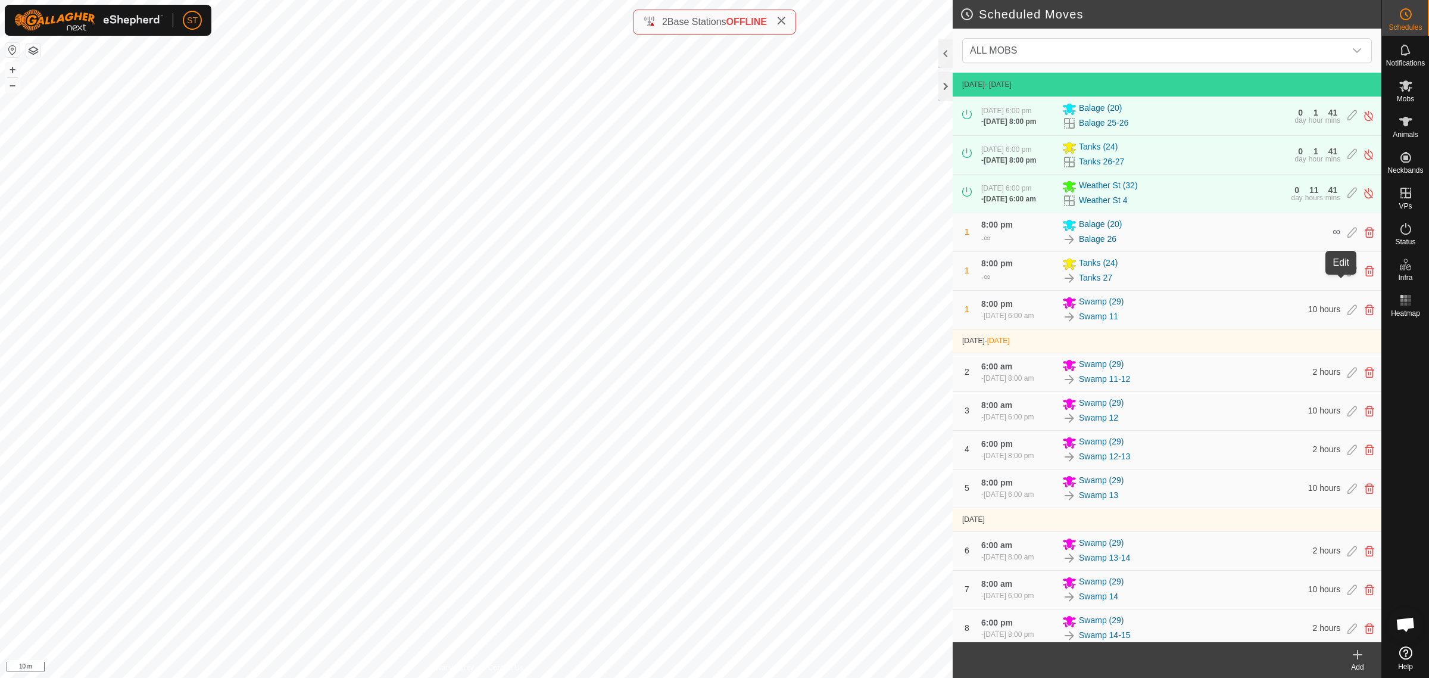
click at [1348, 276] on icon at bounding box center [1353, 271] width 10 height 11
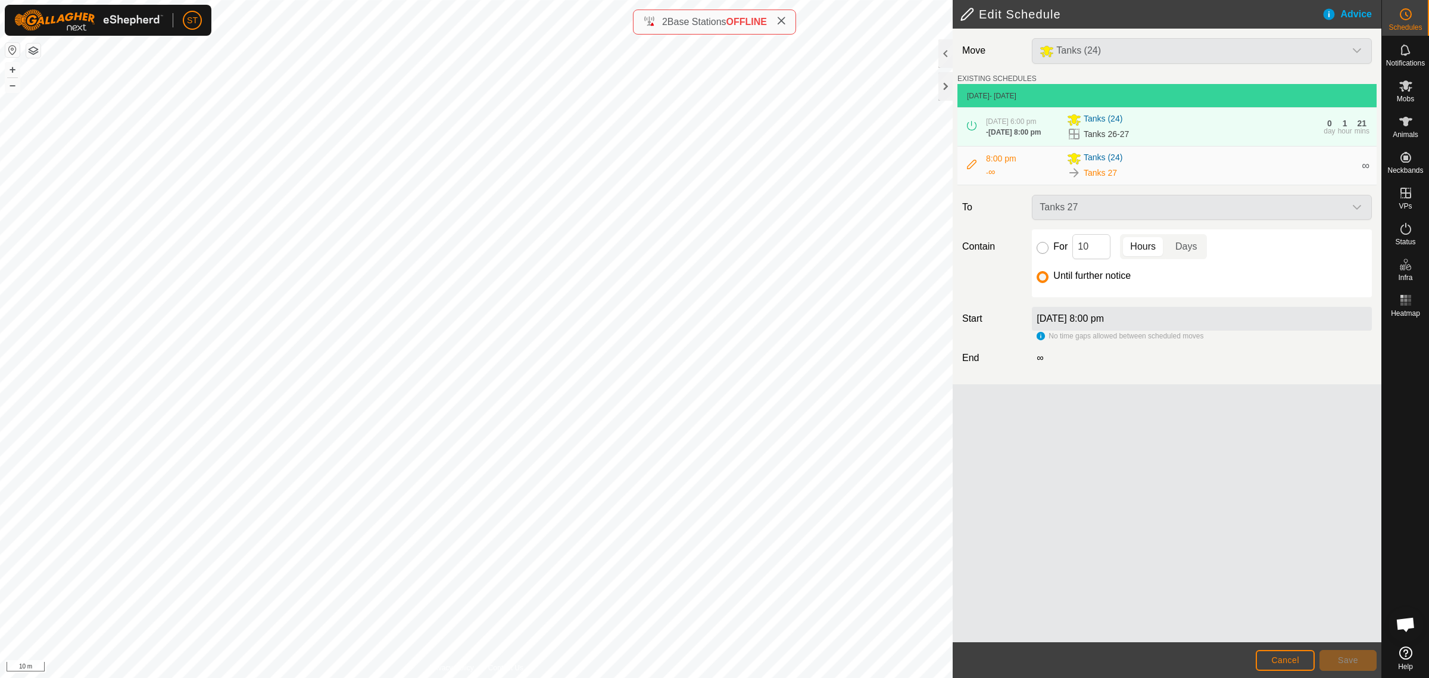
click at [1043, 251] on input "For" at bounding box center [1043, 248] width 12 height 12
radio input "true"
click at [1343, 657] on span "Save" at bounding box center [1348, 660] width 20 height 10
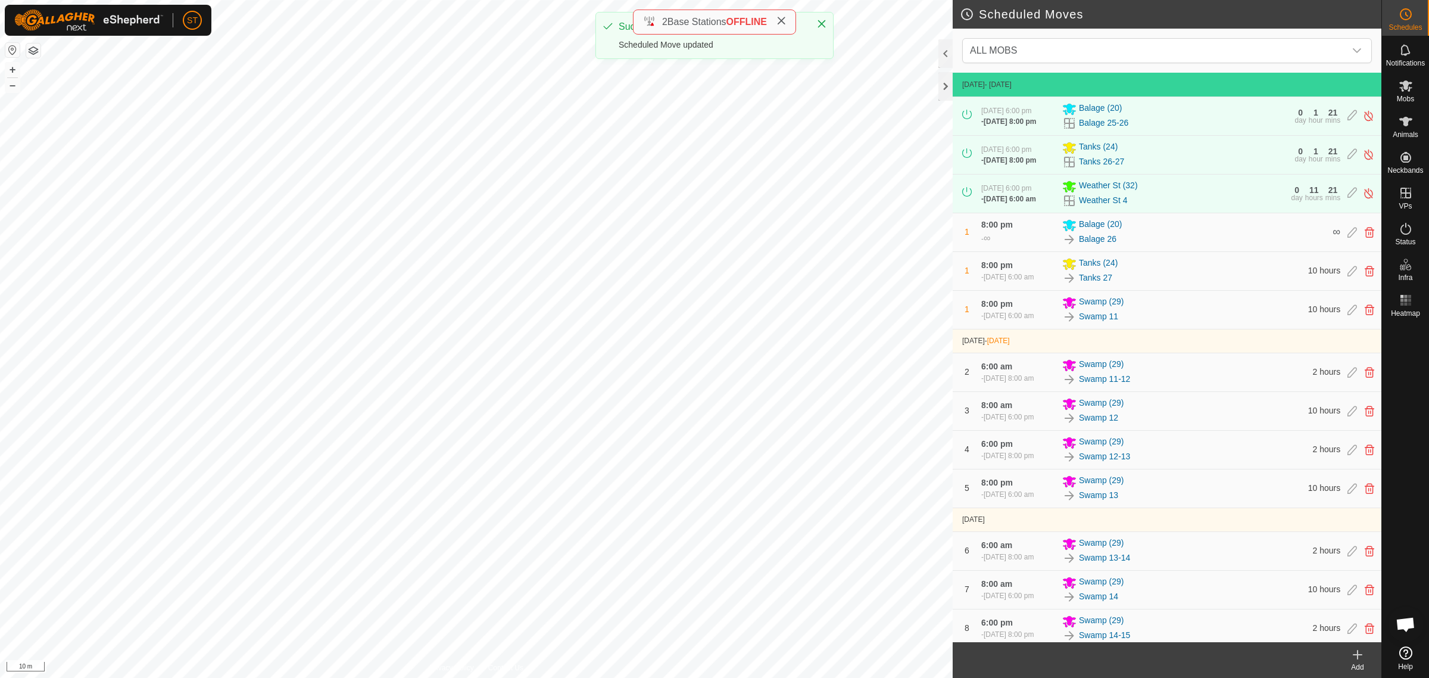
click at [1354, 653] on icon at bounding box center [1358, 654] width 14 height 14
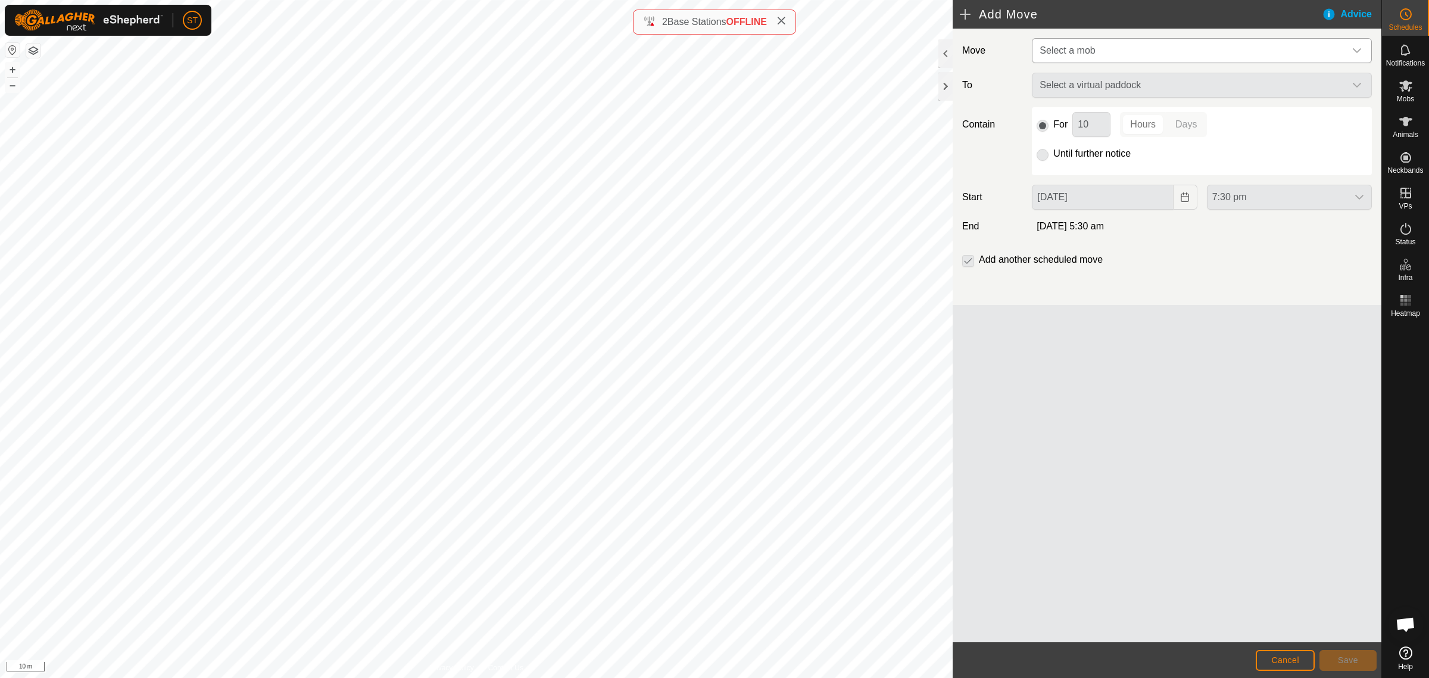
click at [1359, 48] on icon "dropdown trigger" at bounding box center [1357, 51] width 10 height 10
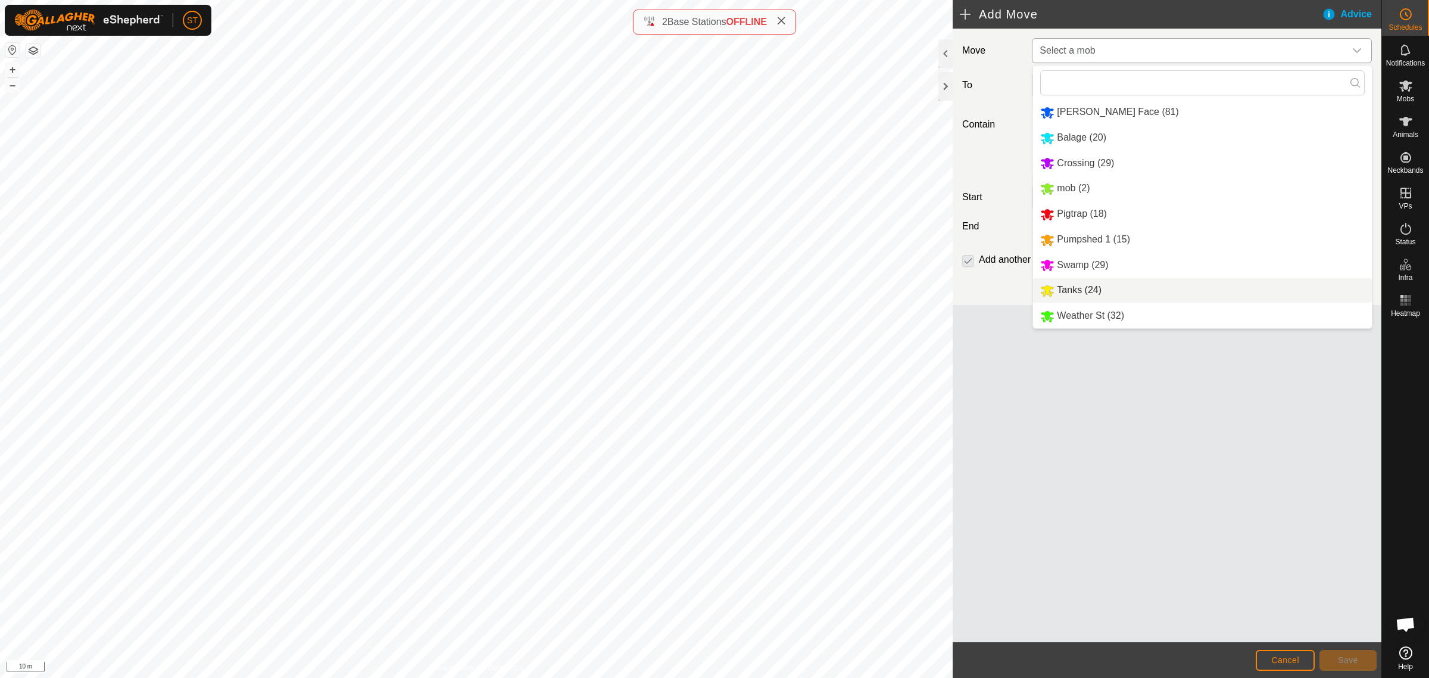
click at [1064, 292] on li "Tanks (24)" at bounding box center [1202, 290] width 339 height 24
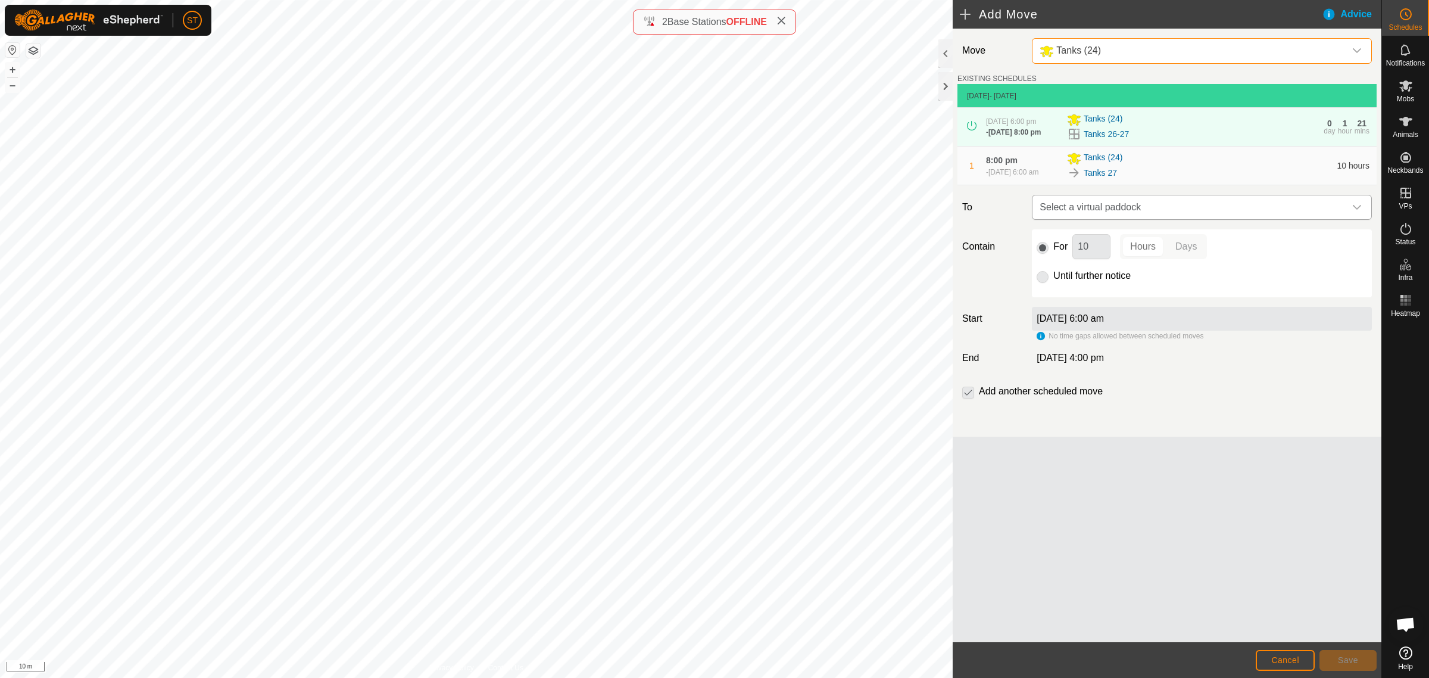
click at [1355, 212] on icon "dropdown trigger" at bounding box center [1357, 207] width 10 height 10
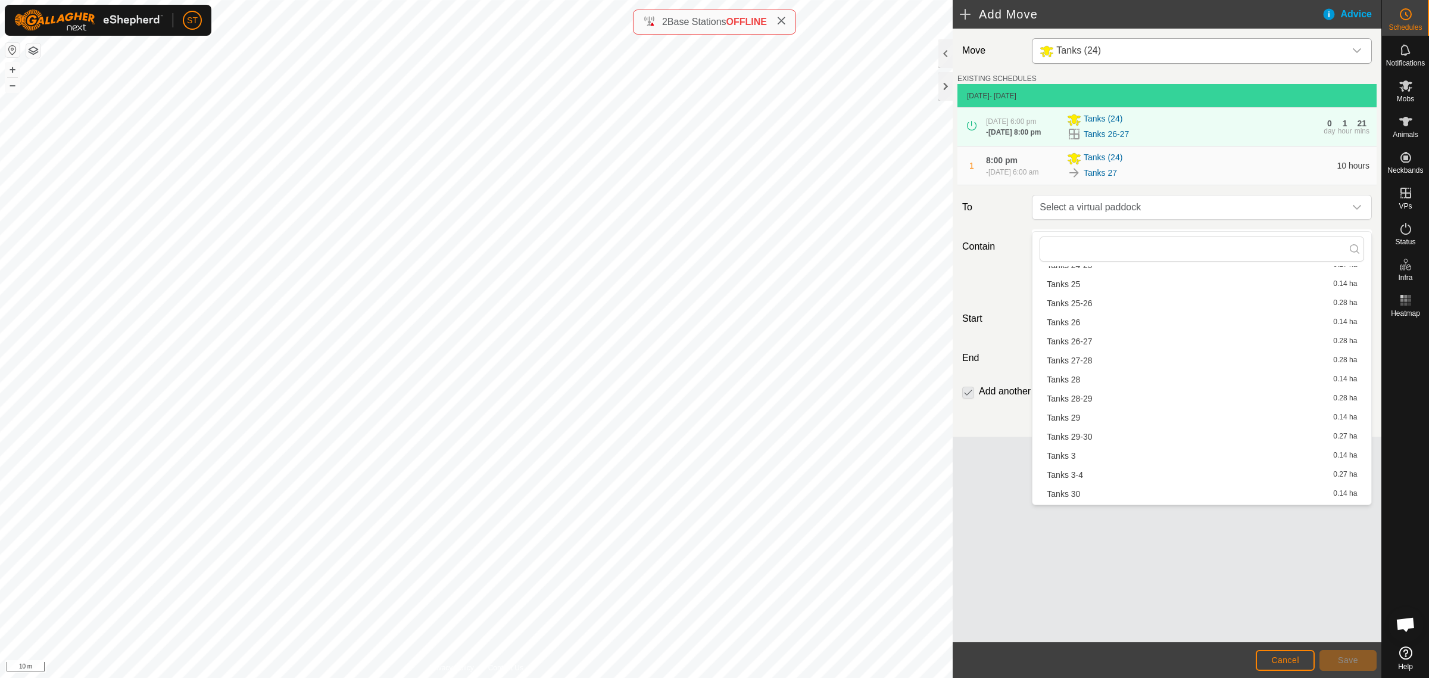
scroll to position [670, 0]
click at [1093, 376] on li "Tanks 27-28 0.28 ha" at bounding box center [1202, 376] width 325 height 18
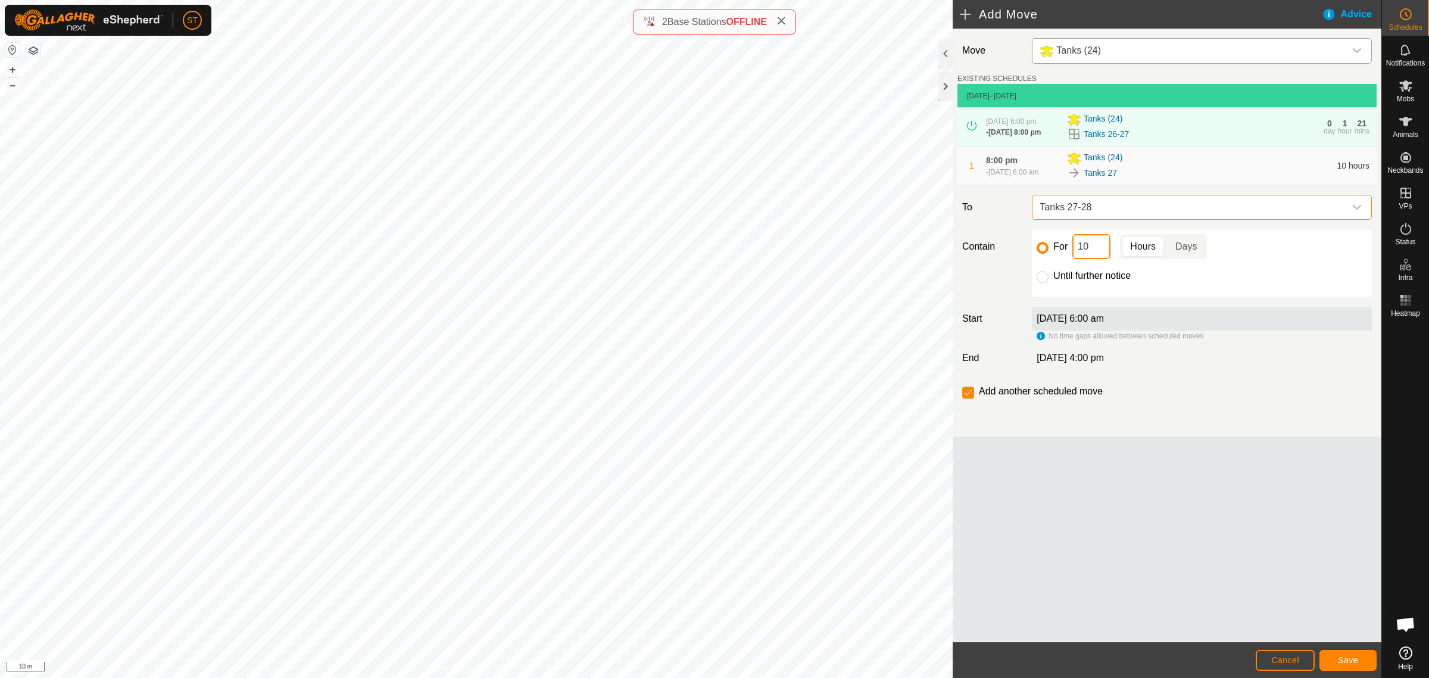
drag, startPoint x: 1096, startPoint y: 258, endPoint x: 1063, endPoint y: 258, distance: 33.3
click at [1063, 258] on div "For 10 Hours Days" at bounding box center [1202, 246] width 330 height 25
click at [1340, 655] on button "Save" at bounding box center [1348, 660] width 57 height 21
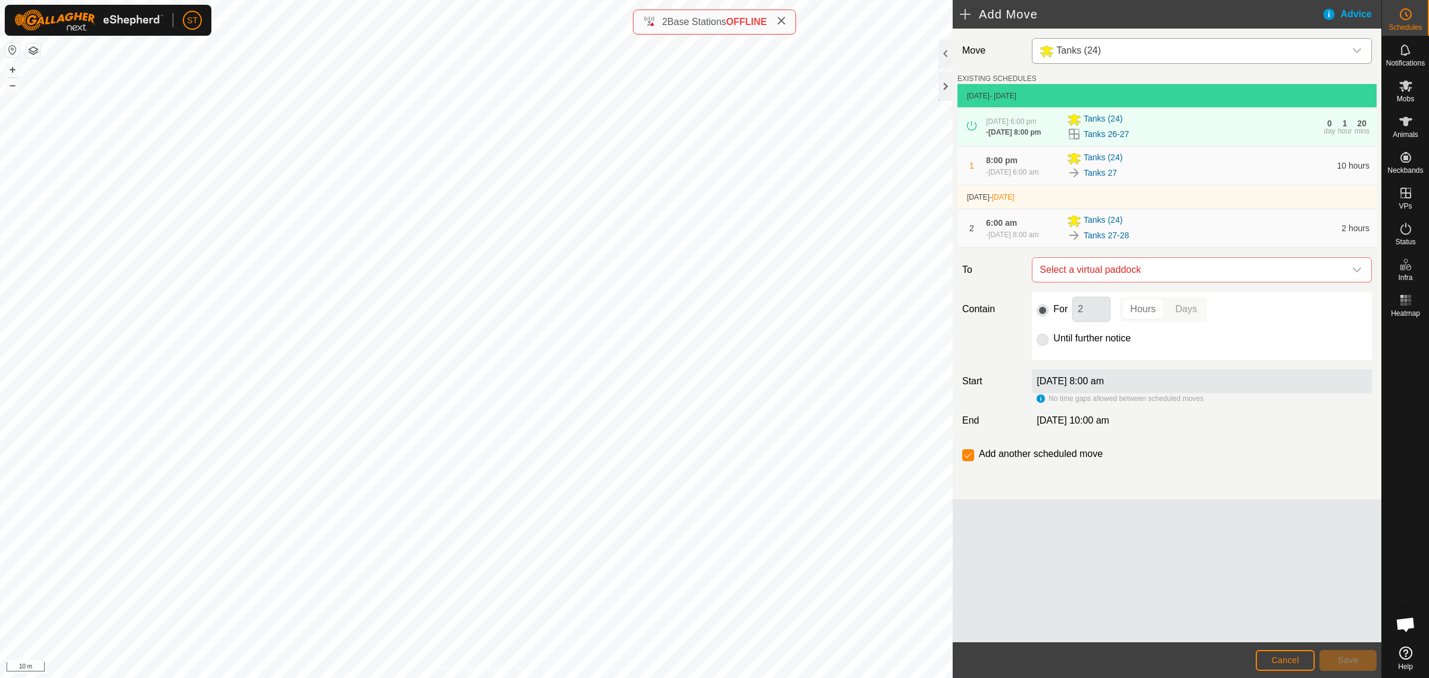
click at [1355, 272] on icon "dropdown trigger" at bounding box center [1357, 269] width 8 height 5
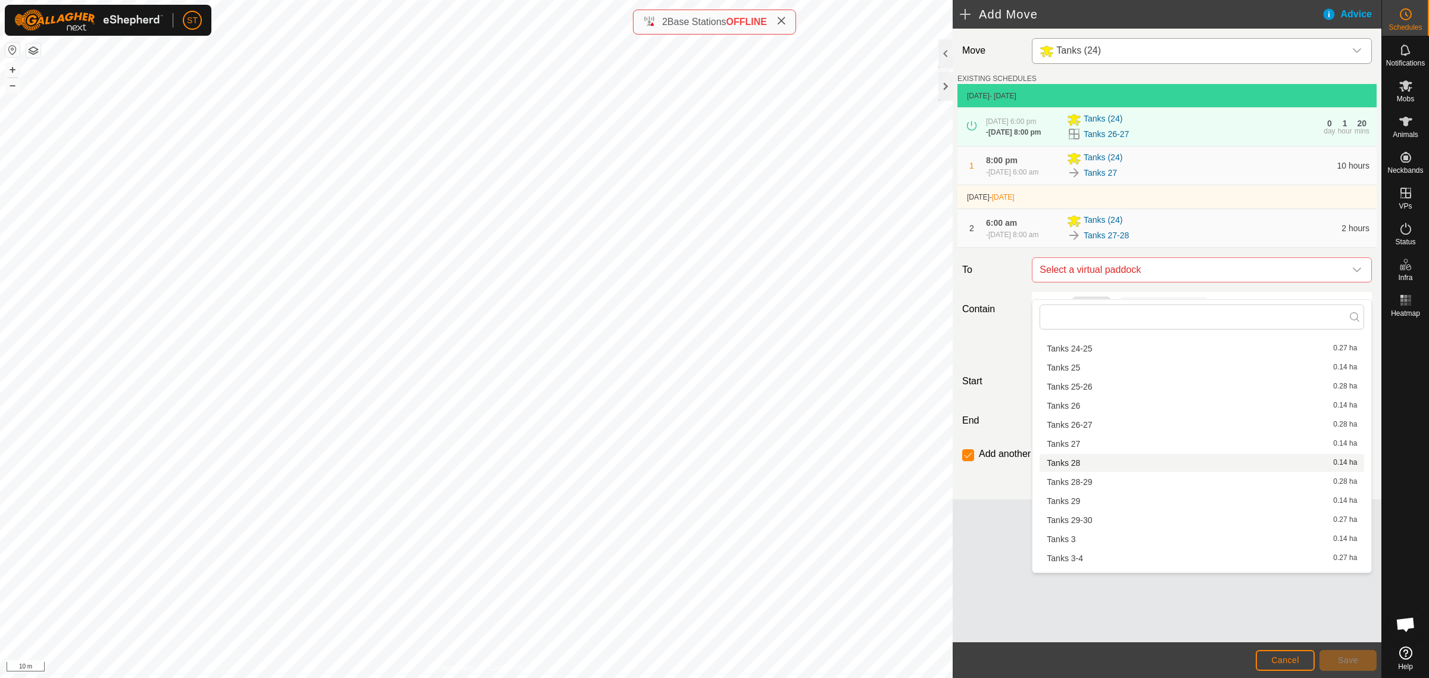
click at [1073, 460] on li "Tanks 28 0.14 ha" at bounding box center [1202, 463] width 325 height 18
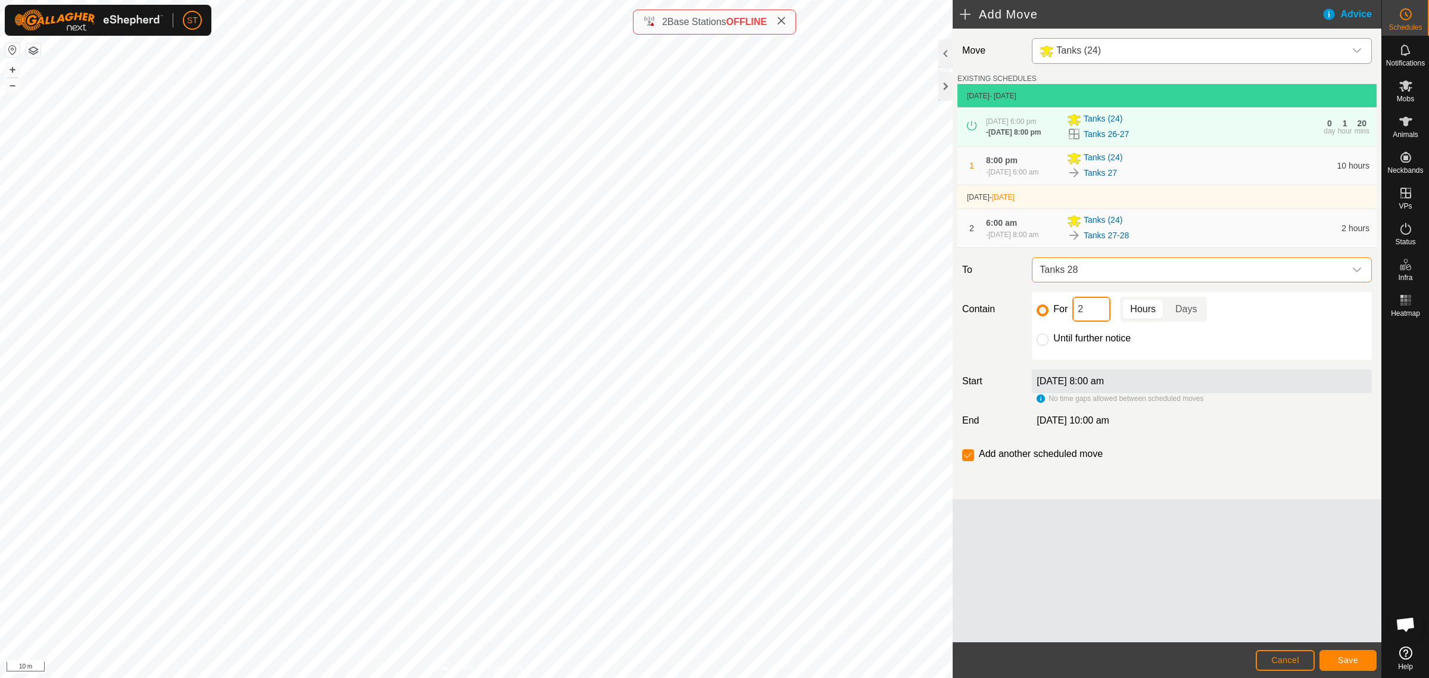
drag, startPoint x: 1088, startPoint y: 326, endPoint x: 1067, endPoint y: 329, distance: 21.1
click at [1067, 322] on div "For 2 Hours Days" at bounding box center [1202, 309] width 330 height 25
click at [1335, 656] on button "Save" at bounding box center [1348, 660] width 57 height 21
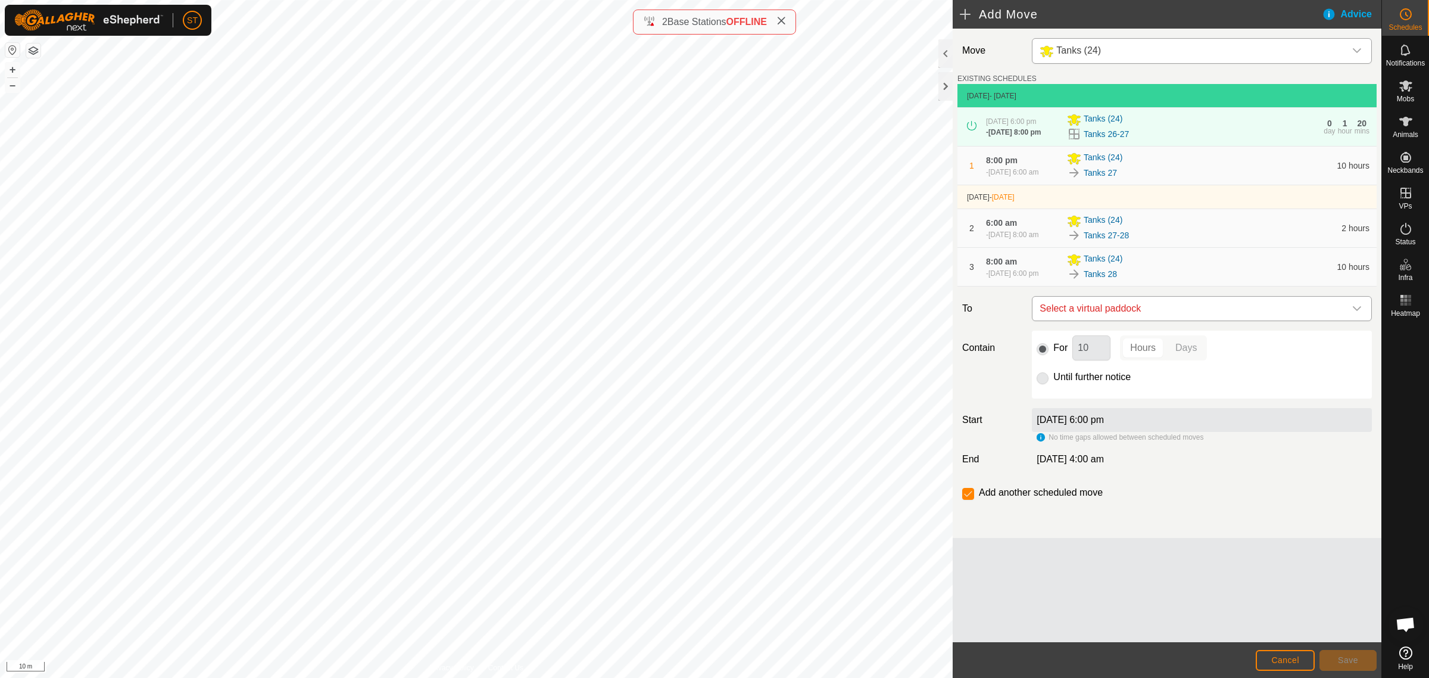
click at [1355, 313] on icon "dropdown trigger" at bounding box center [1357, 309] width 10 height 10
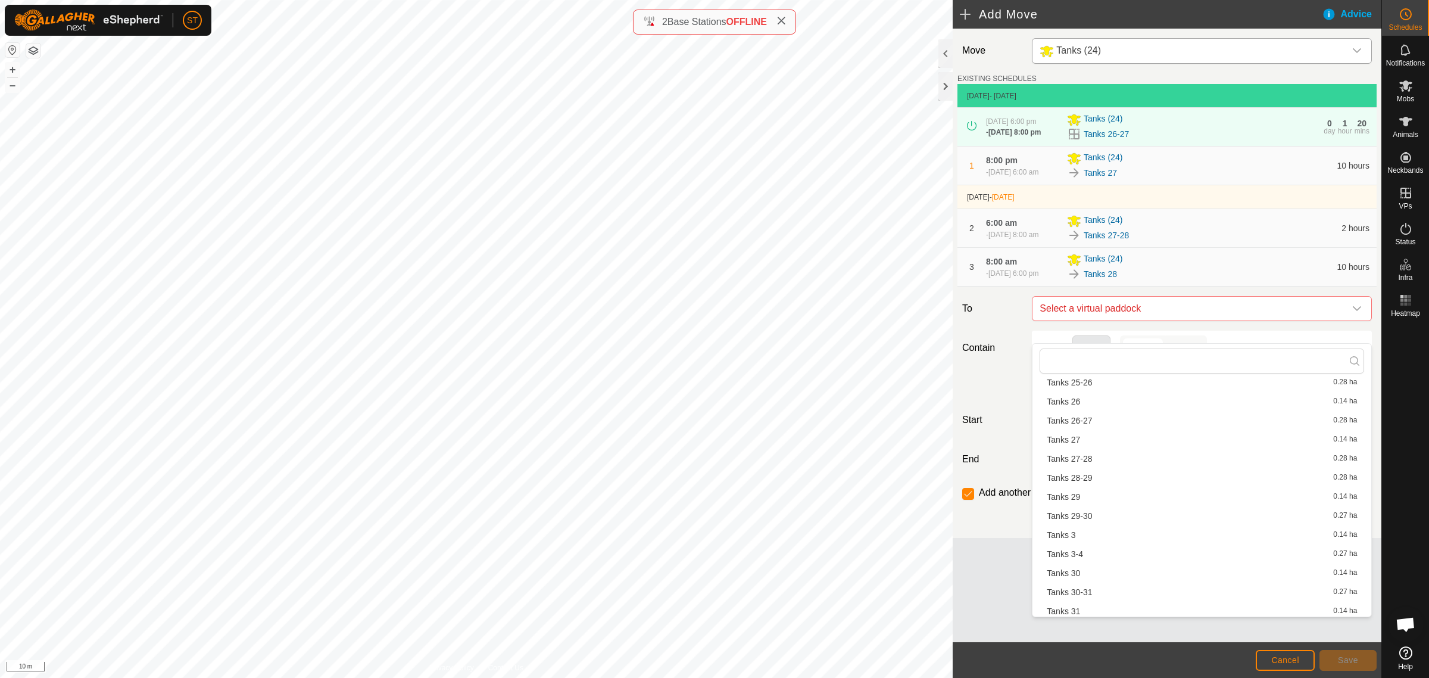
scroll to position [744, 0]
click at [1094, 453] on li "Tanks 28-29 0.28 ha" at bounding box center [1202, 451] width 325 height 18
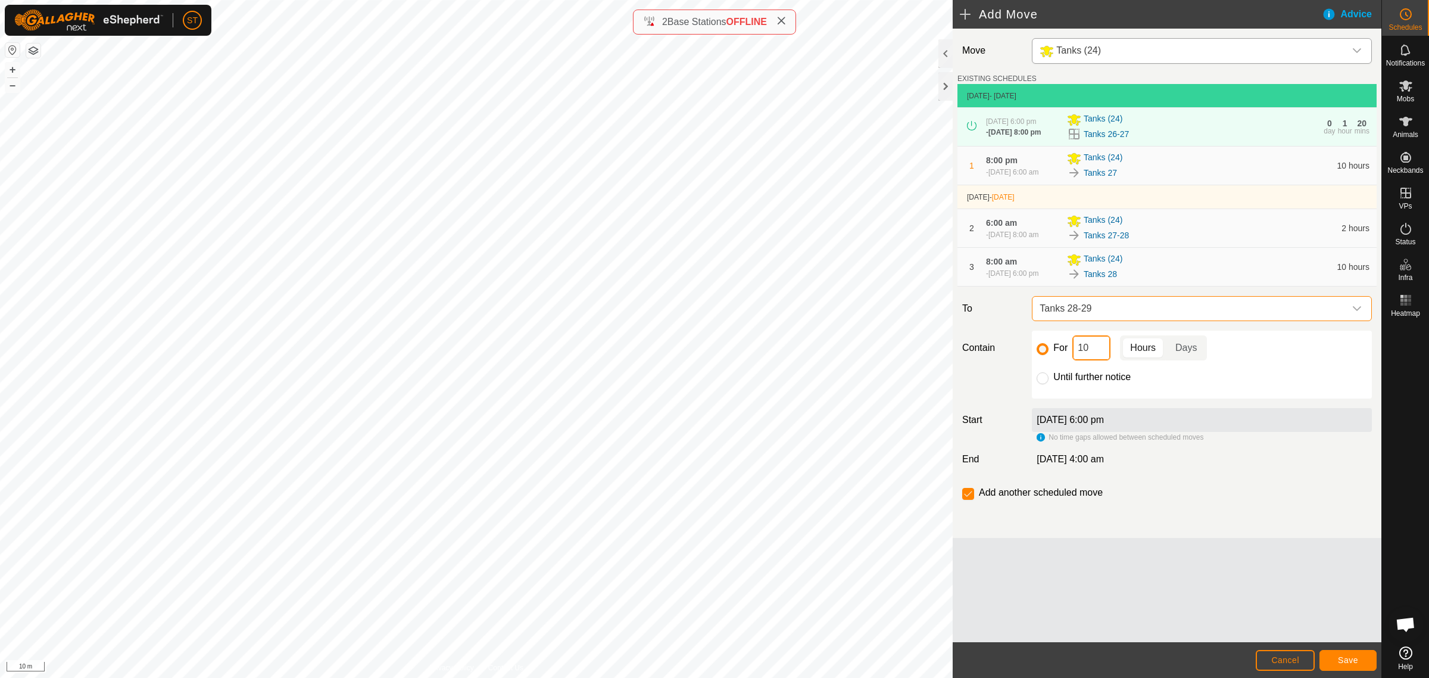
drag, startPoint x: 1097, startPoint y: 369, endPoint x: 1054, endPoint y: 369, distance: 42.9
click at [1054, 360] on div "For 10 Hours Days" at bounding box center [1202, 347] width 330 height 25
click at [1349, 658] on span "Save" at bounding box center [1348, 660] width 20 height 10
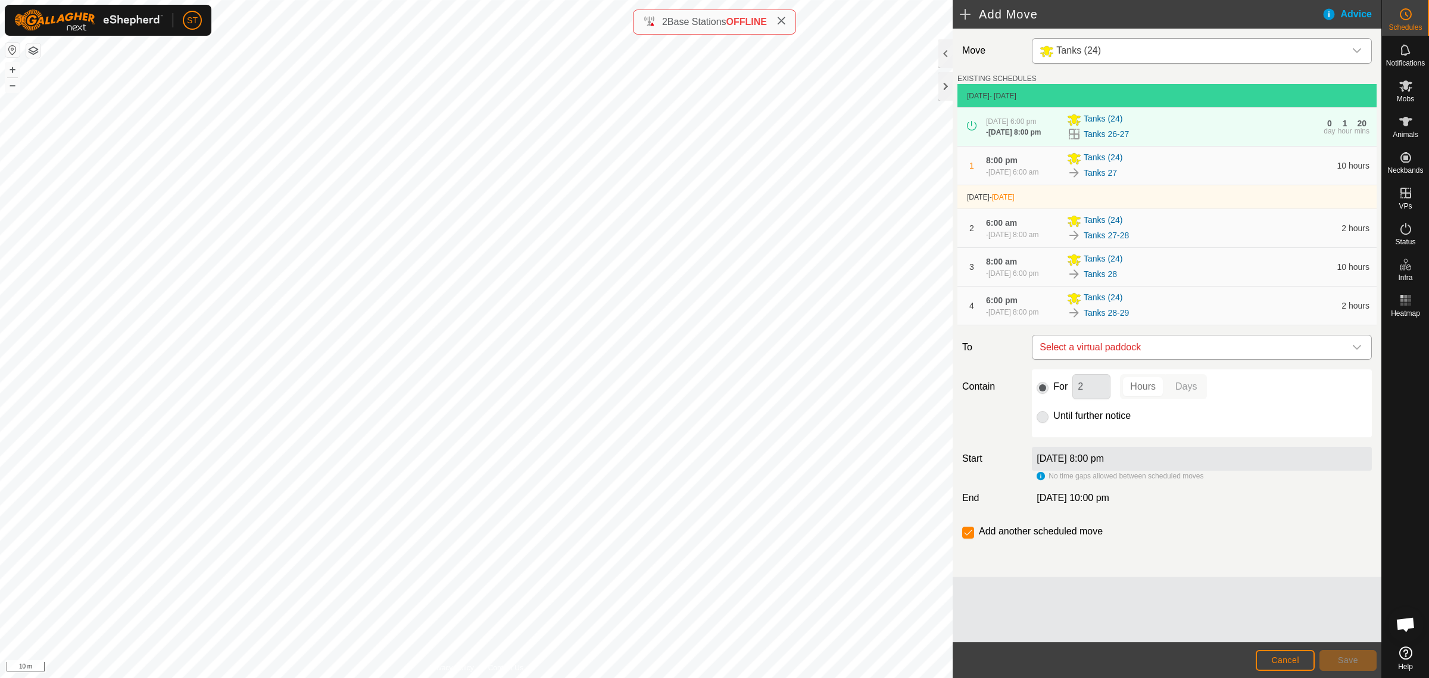
click at [1359, 352] on icon "dropdown trigger" at bounding box center [1357, 347] width 10 height 10
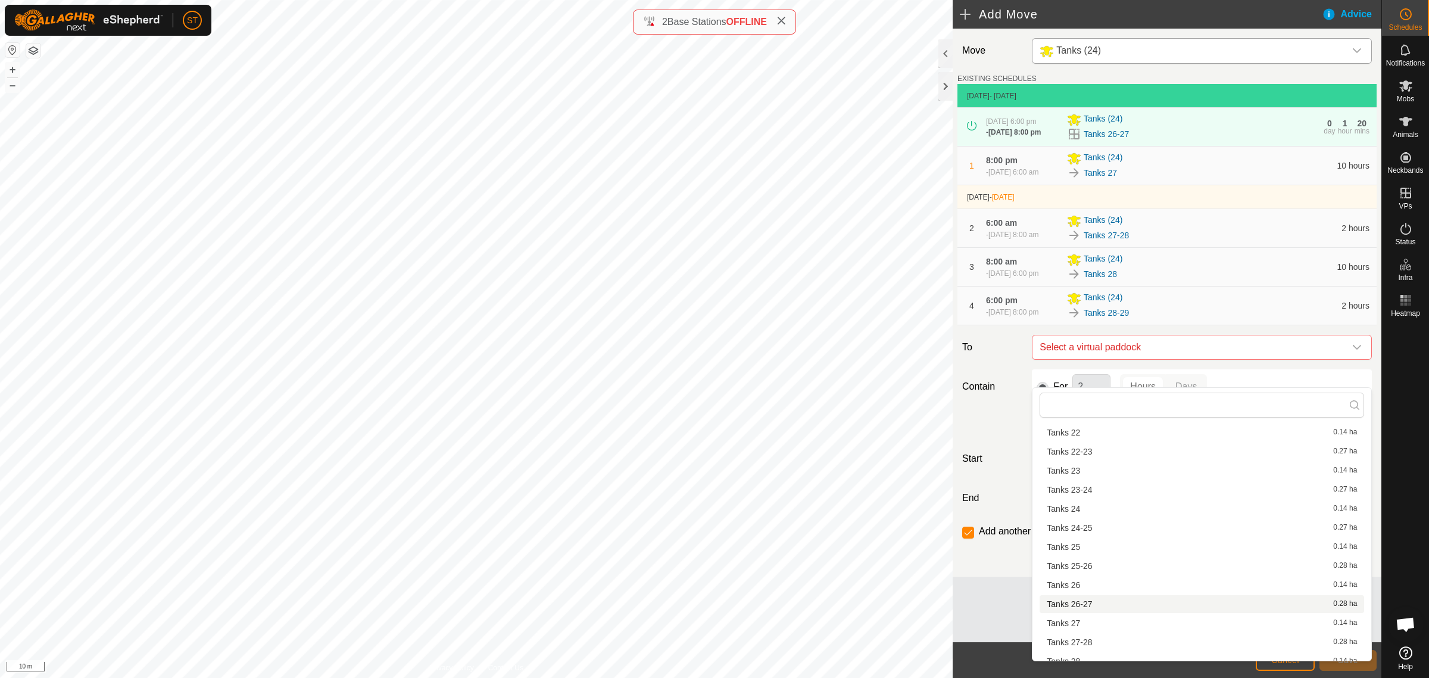
scroll to position [653, 0]
click at [1094, 600] on li "Tanks 29 0.14 ha" at bounding box center [1202, 606] width 325 height 18
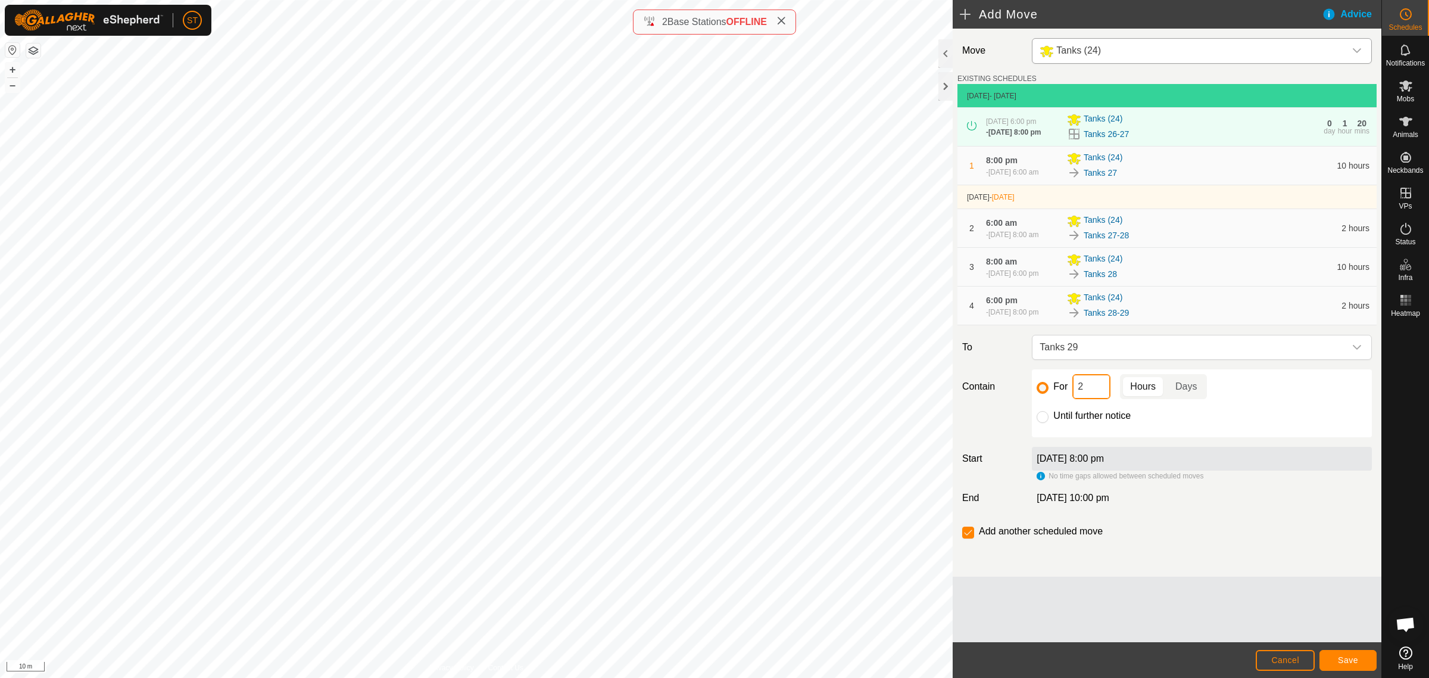
drag, startPoint x: 1094, startPoint y: 417, endPoint x: 1064, endPoint y: 417, distance: 29.8
click at [1065, 399] on div "For 2 Hours Days" at bounding box center [1202, 386] width 330 height 25
click at [1340, 656] on button "Save" at bounding box center [1348, 660] width 57 height 21
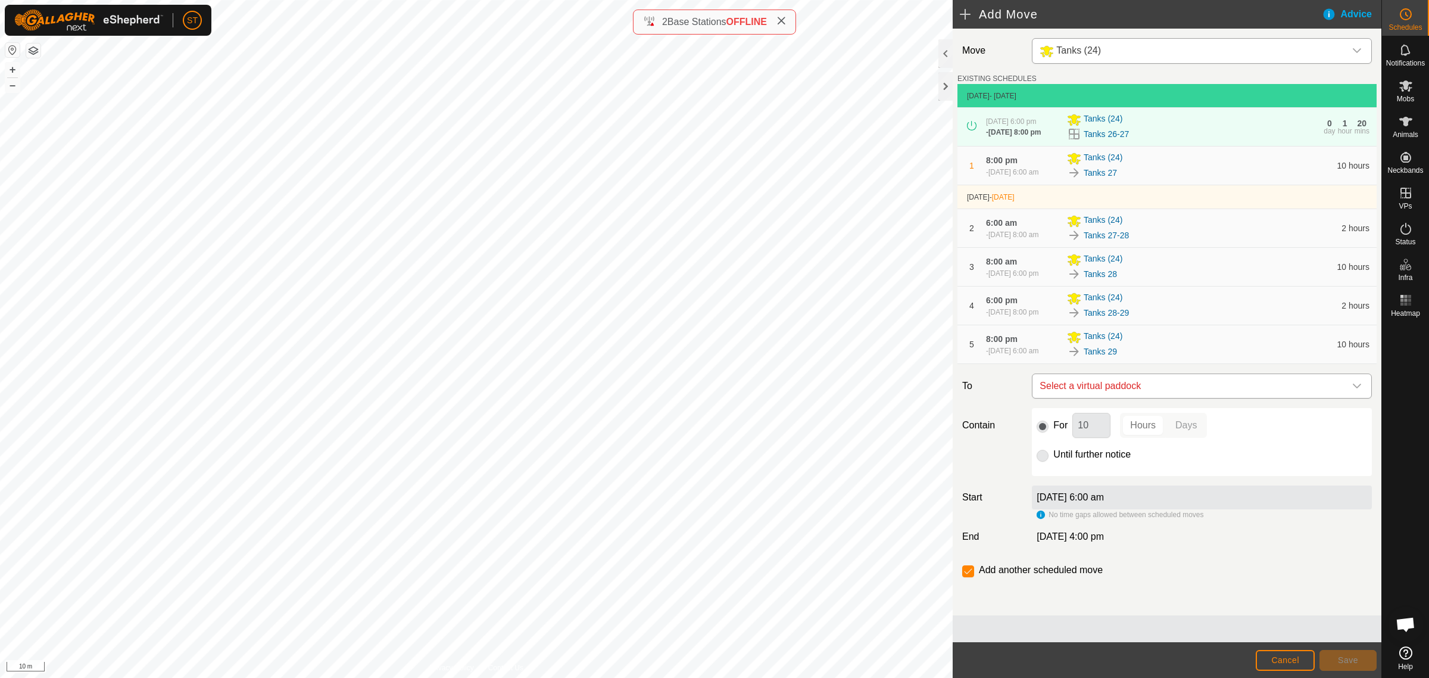
click at [1353, 388] on icon "dropdown trigger" at bounding box center [1357, 385] width 8 height 5
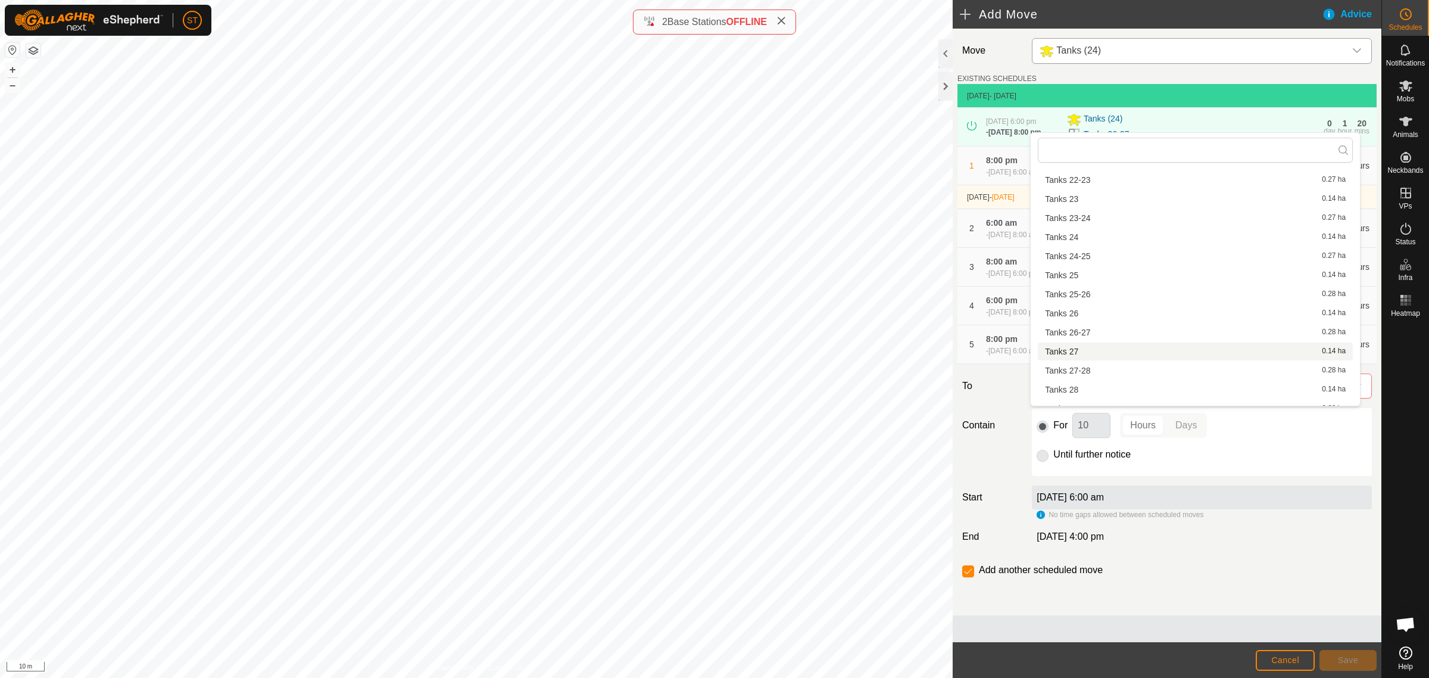
scroll to position [670, 0]
click at [1087, 354] on li "Tanks 29-30 0.27 ha" at bounding box center [1195, 353] width 315 height 18
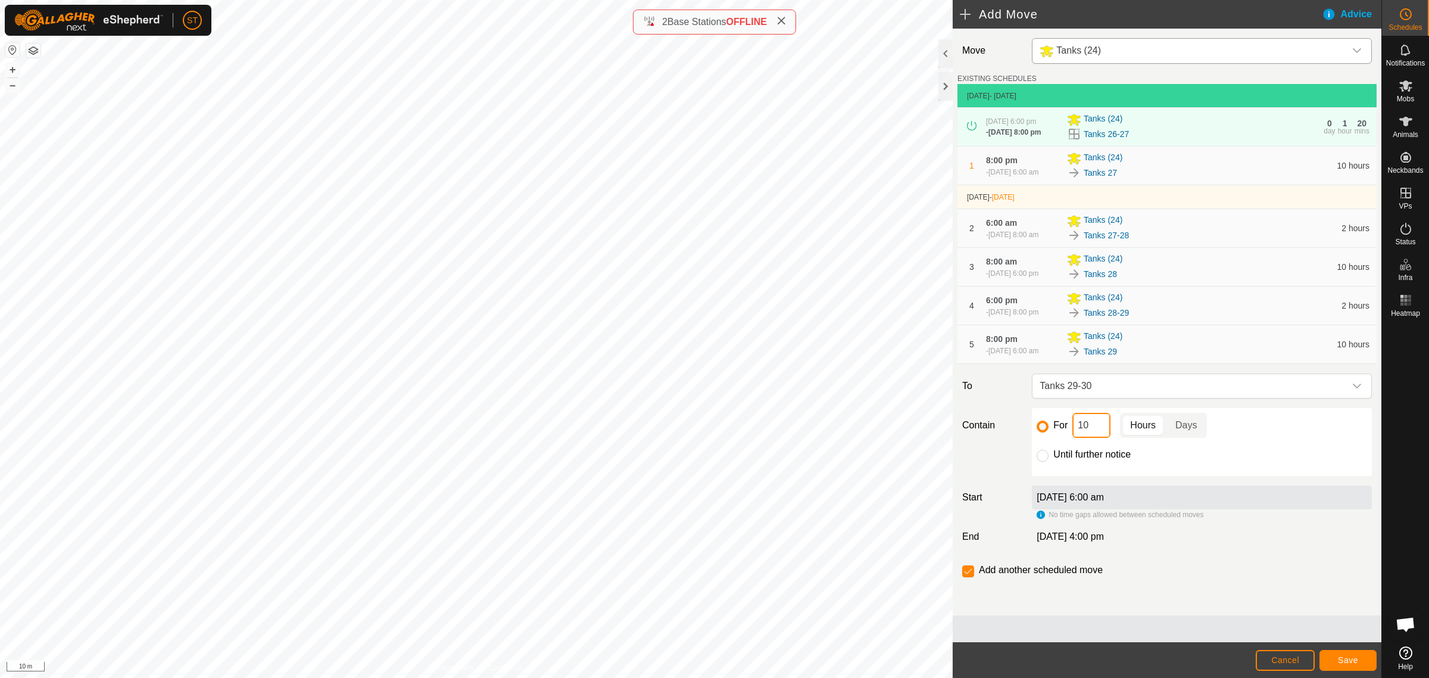
drag, startPoint x: 1087, startPoint y: 459, endPoint x: 1055, endPoint y: 460, distance: 32.2
click at [1055, 438] on div "For 10 Hours Days" at bounding box center [1202, 425] width 330 height 25
click at [1328, 657] on button "Save" at bounding box center [1348, 660] width 57 height 21
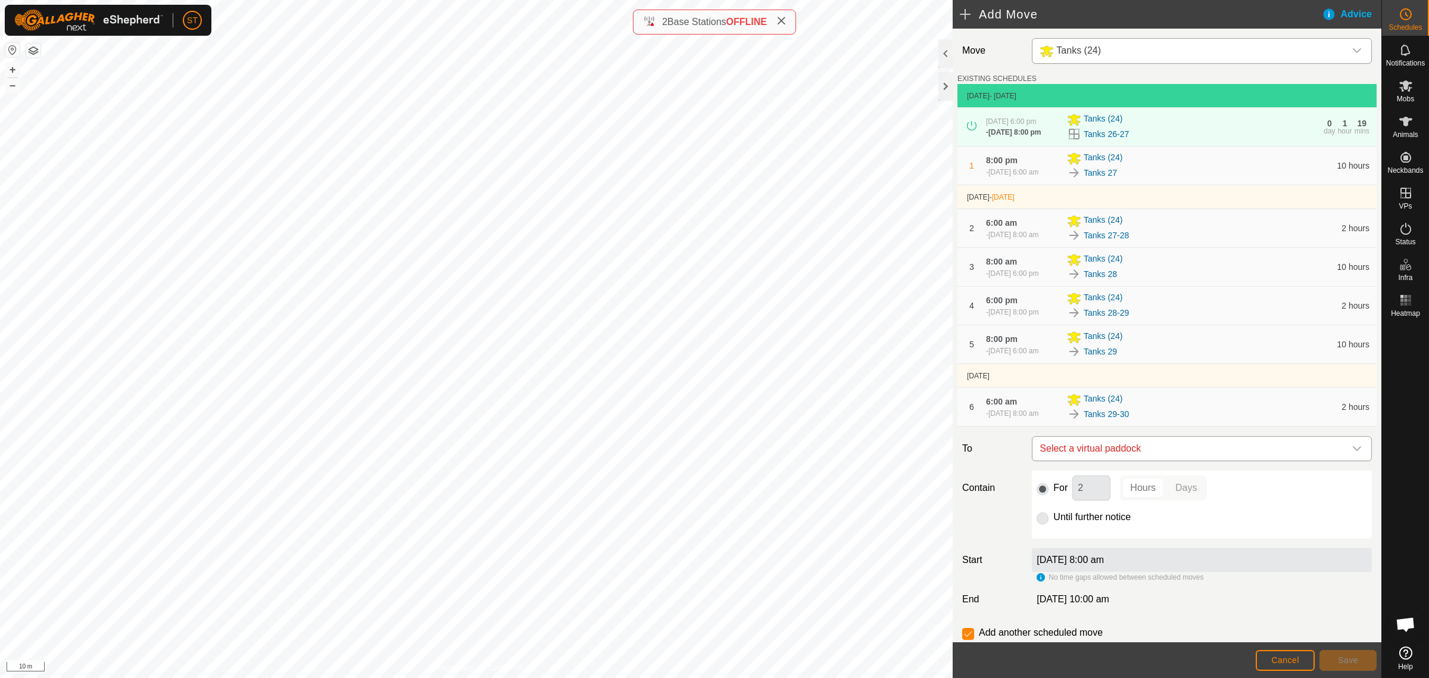
click at [1352, 460] on div "dropdown trigger" at bounding box center [1357, 448] width 24 height 24
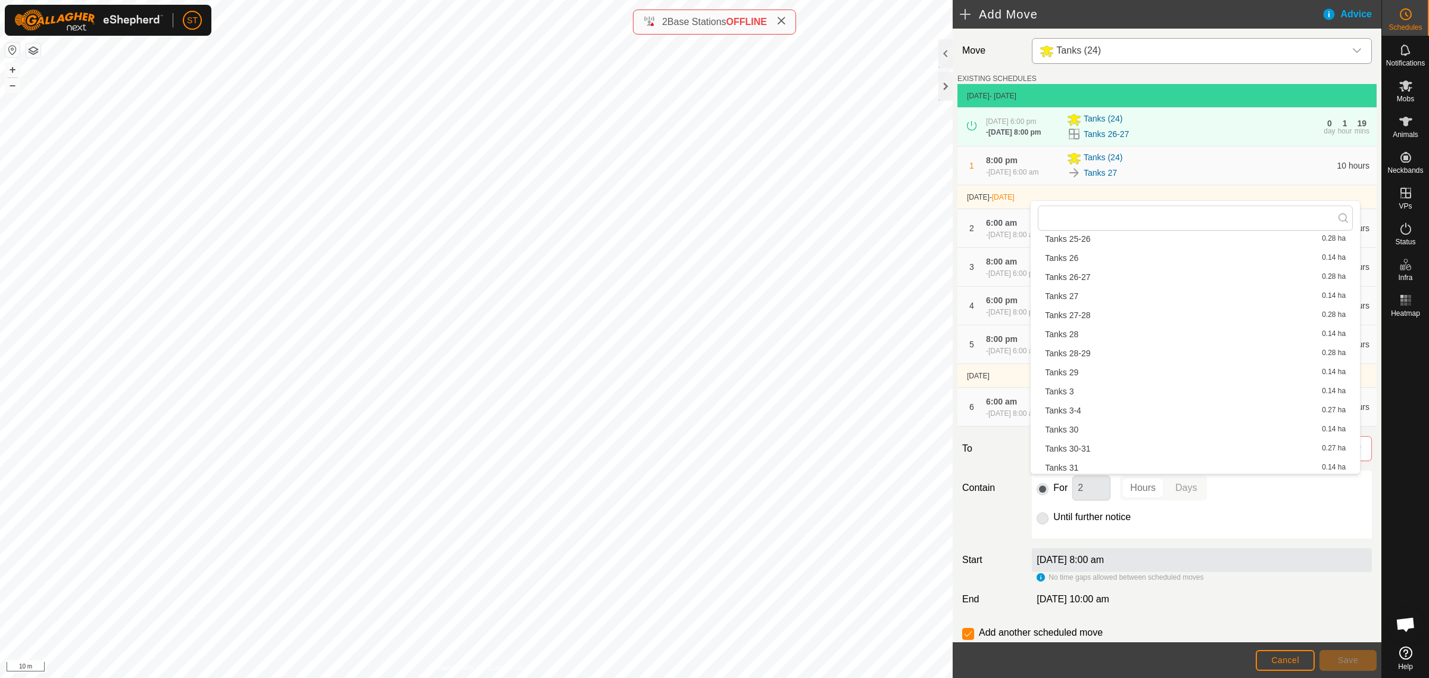
scroll to position [744, 0]
click at [1091, 408] on li "Tanks 30 0.14 ha" at bounding box center [1195, 404] width 315 height 18
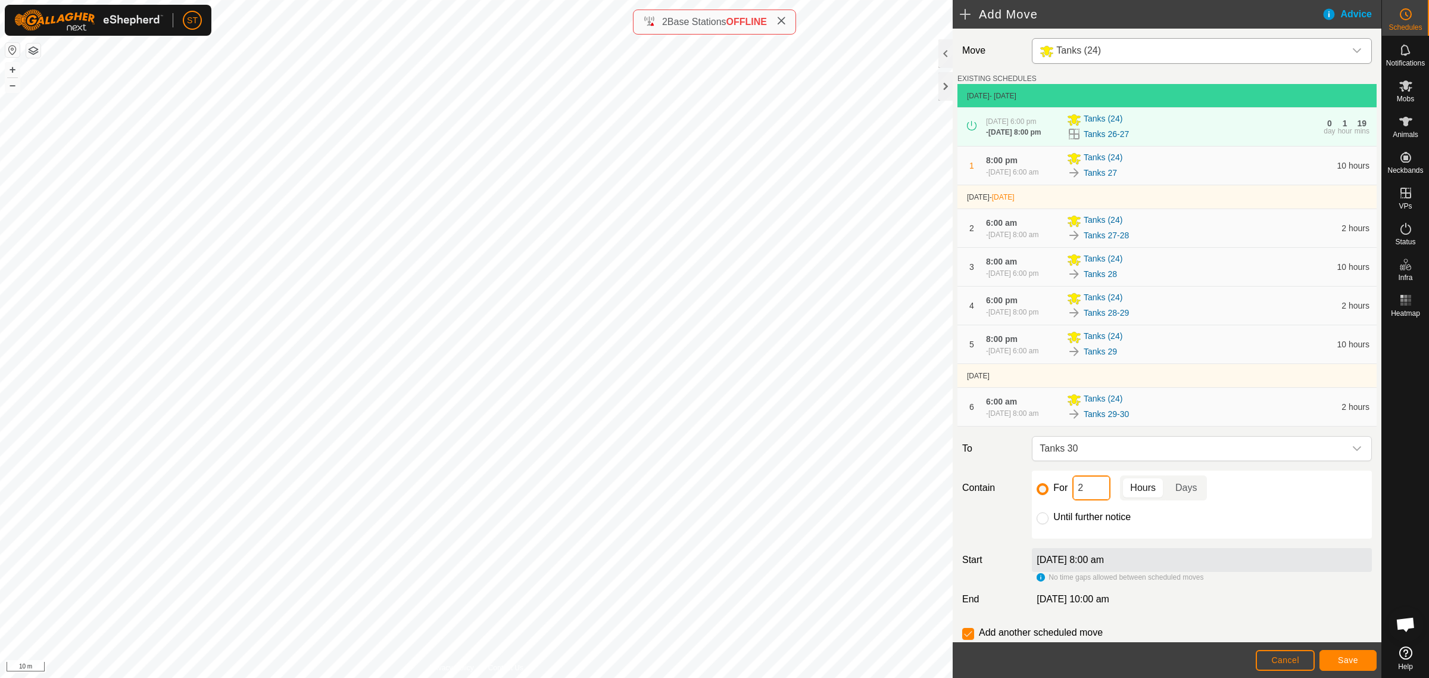
click at [1064, 500] on div "For 2 Hours Days" at bounding box center [1202, 487] width 330 height 25
click at [1346, 662] on span "Save" at bounding box center [1348, 660] width 20 height 10
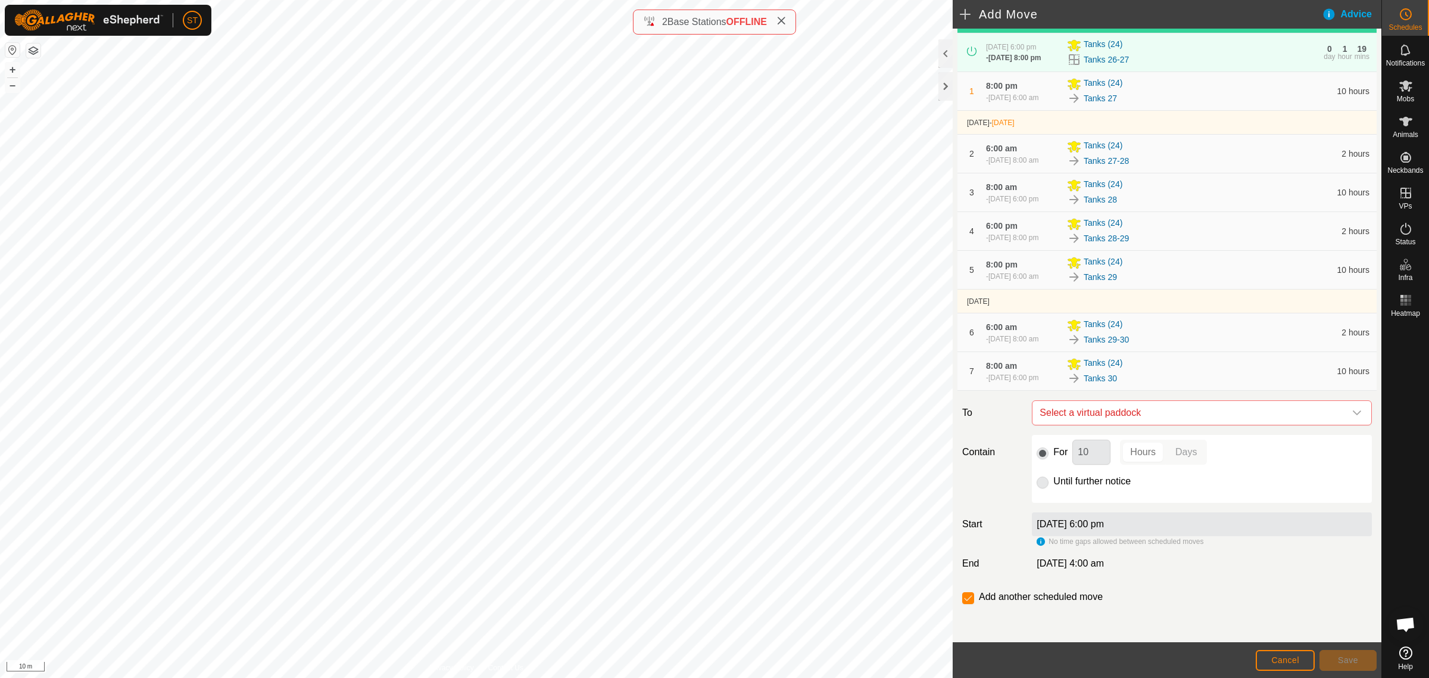
scroll to position [117, 0]
click at [1353, 414] on icon "dropdown trigger" at bounding box center [1357, 412] width 8 height 5
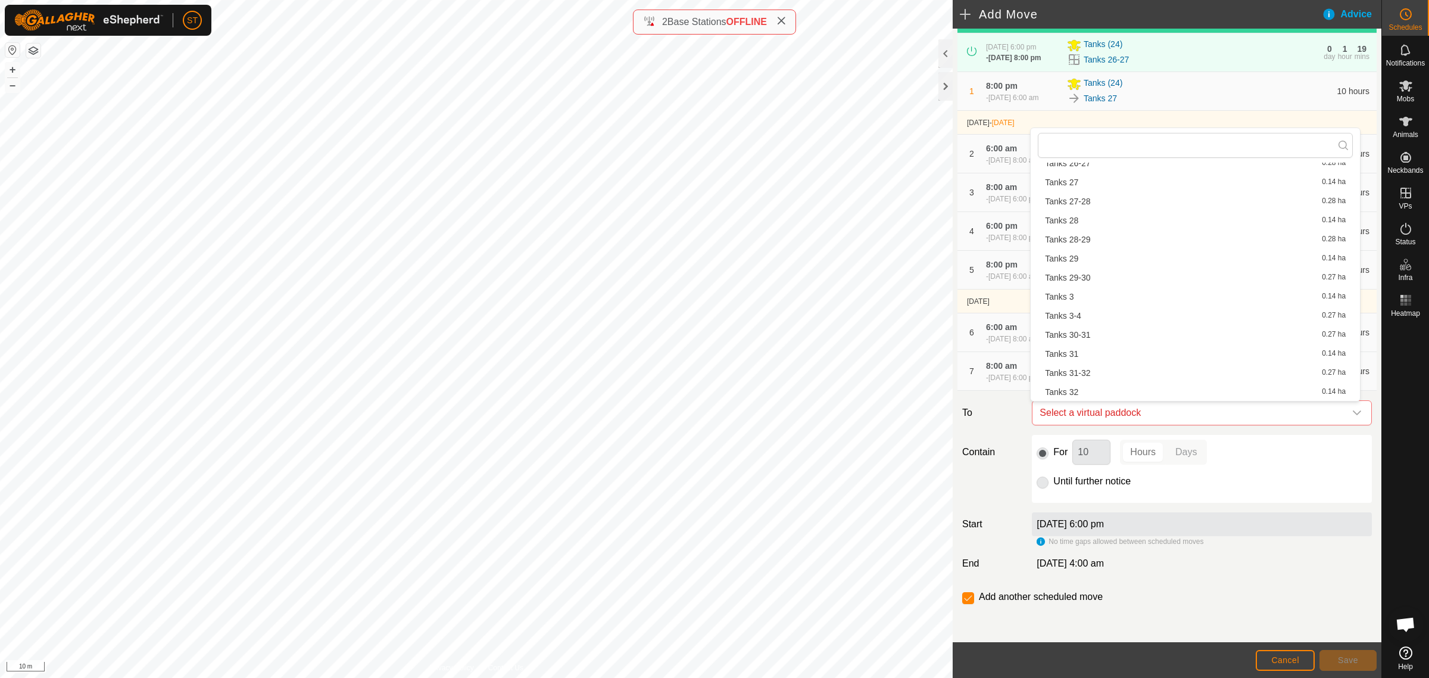
scroll to position [760, 0]
click at [1089, 331] on li "Tanks 30-31 0.27 ha" at bounding box center [1195, 334] width 315 height 18
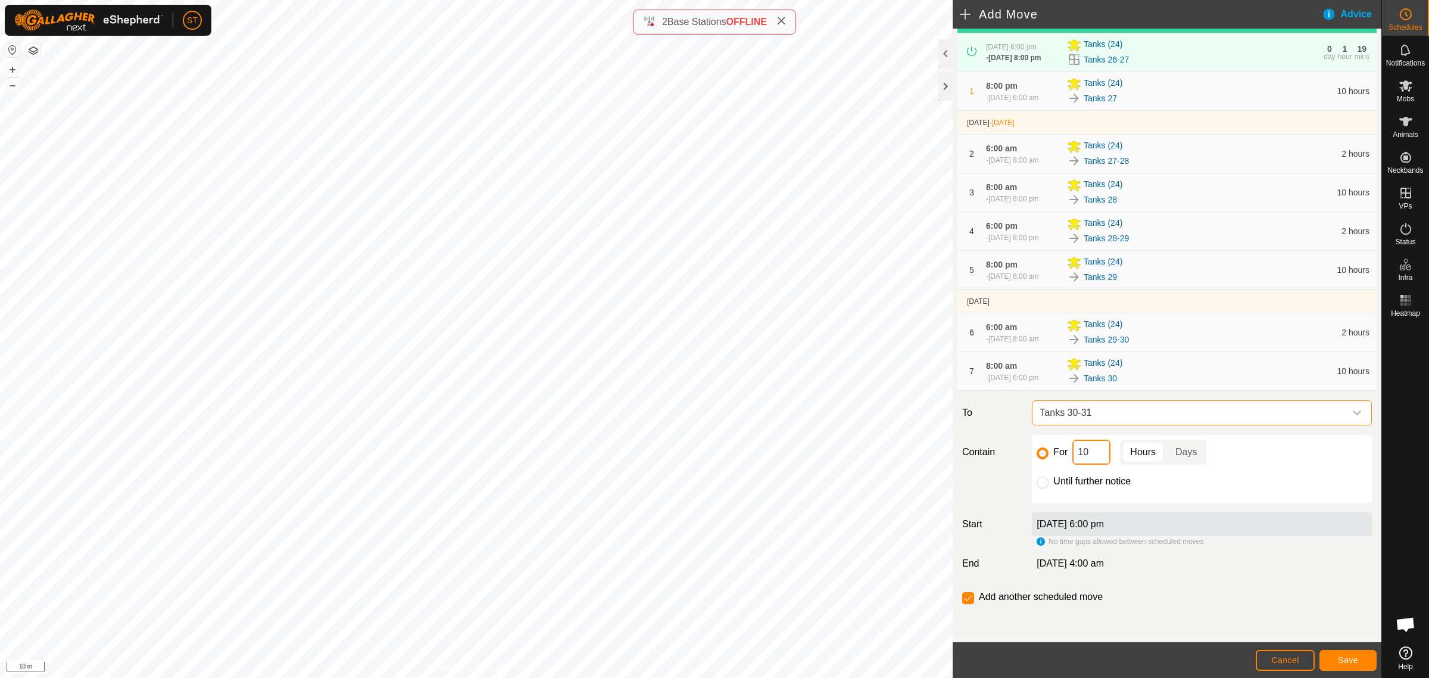
drag, startPoint x: 1092, startPoint y: 456, endPoint x: 1070, endPoint y: 456, distance: 21.4
click at [1072, 456] on input "10" at bounding box center [1091, 451] width 38 height 25
click at [1339, 656] on span "Save" at bounding box center [1348, 660] width 20 height 10
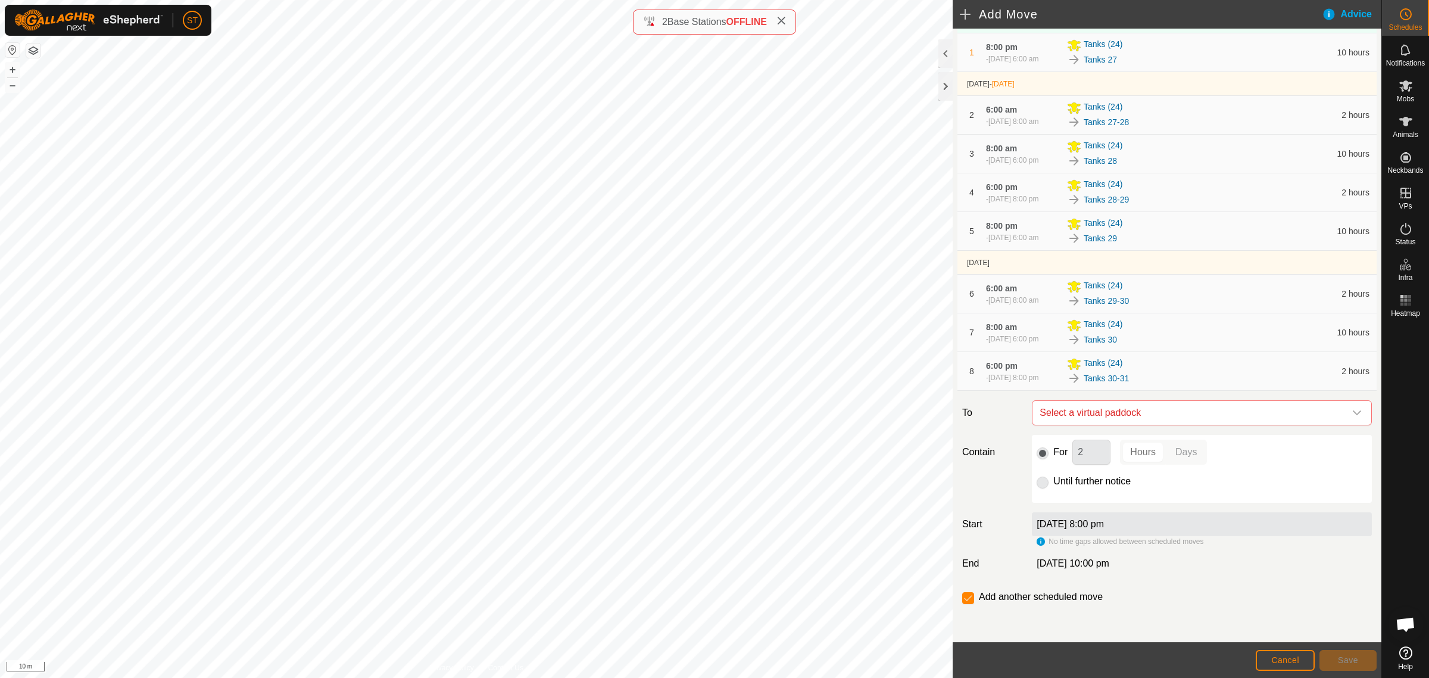
scroll to position [149, 0]
click at [1353, 415] on icon "dropdown trigger" at bounding box center [1357, 412] width 8 height 5
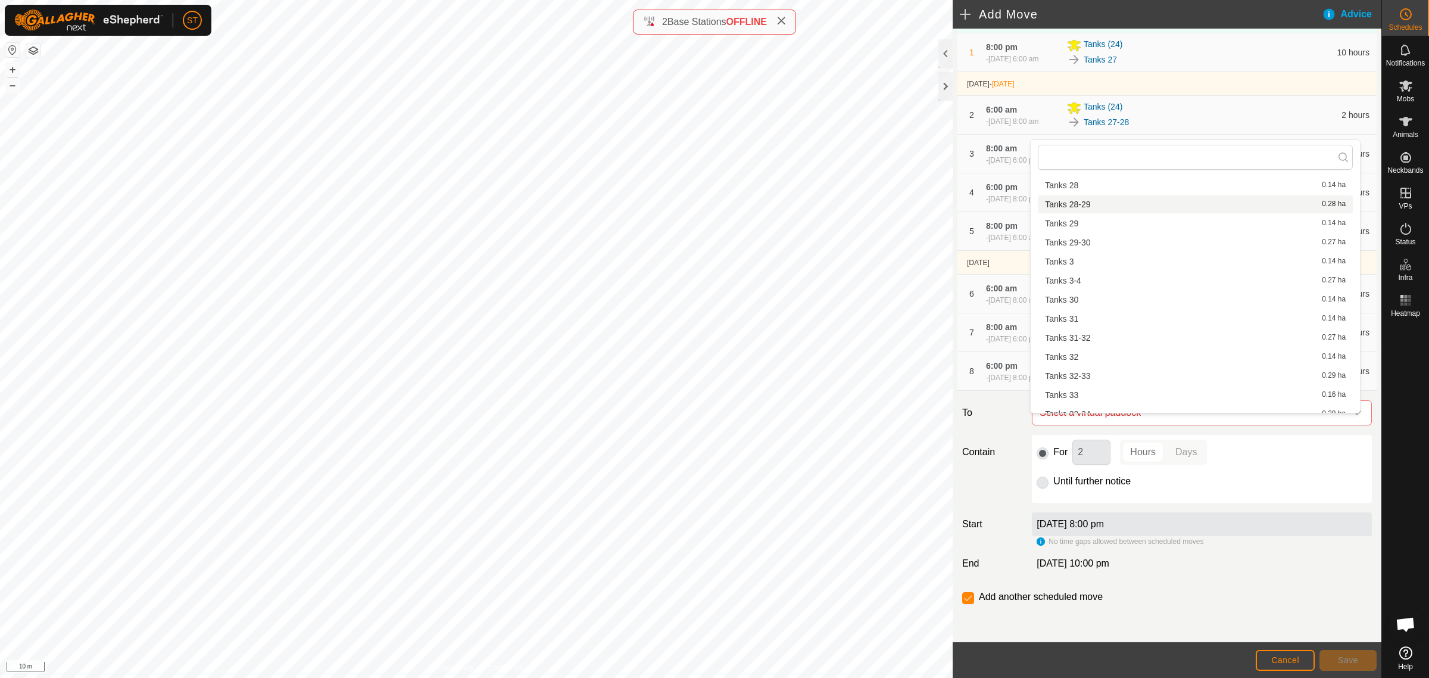
scroll to position [819, 0]
click at [1085, 310] on li "Tanks 31 0.14 ha" at bounding box center [1195, 307] width 315 height 18
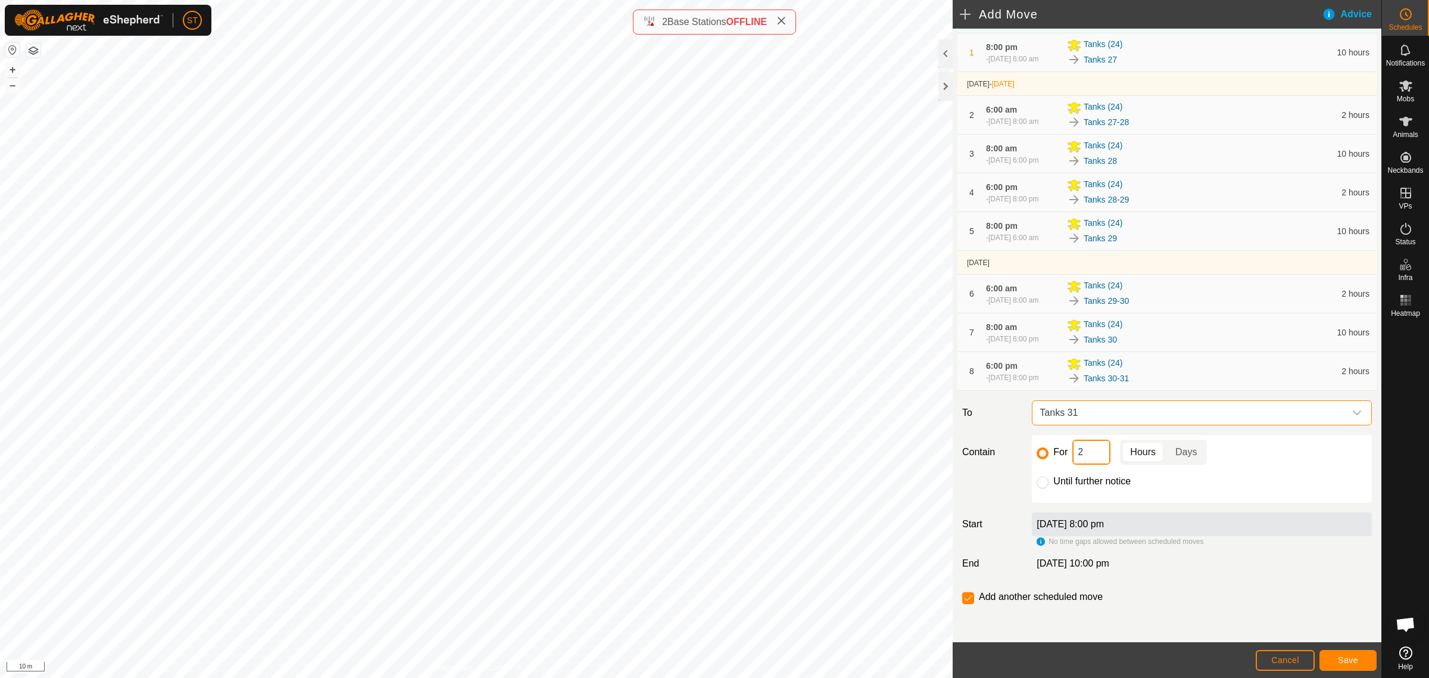
drag, startPoint x: 1059, startPoint y: 470, endPoint x: 1027, endPoint y: 470, distance: 31.6
click at [1028, 470] on div "For 2 Hours Days Until further notice" at bounding box center [1202, 469] width 350 height 68
click at [1349, 658] on span "Save" at bounding box center [1348, 660] width 20 height 10
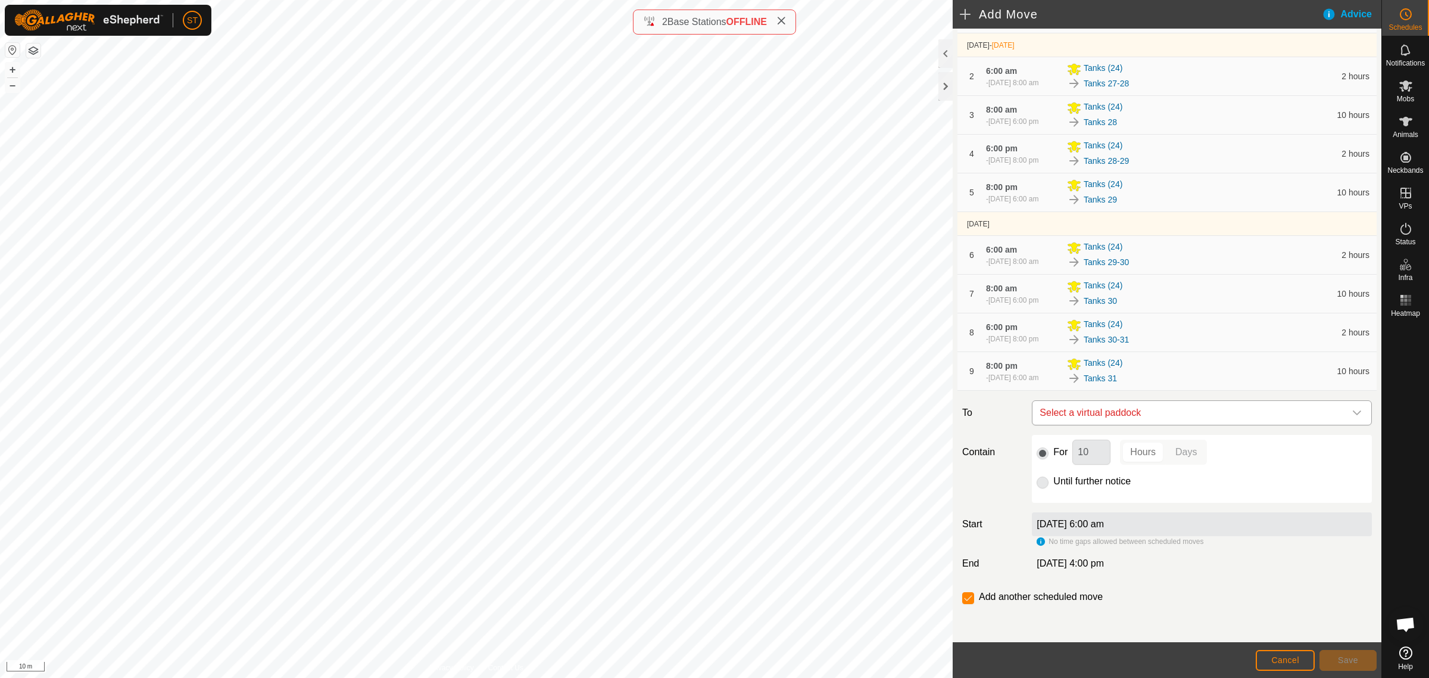
scroll to position [205, 0]
click at [1353, 413] on icon "dropdown trigger" at bounding box center [1357, 412] width 8 height 5
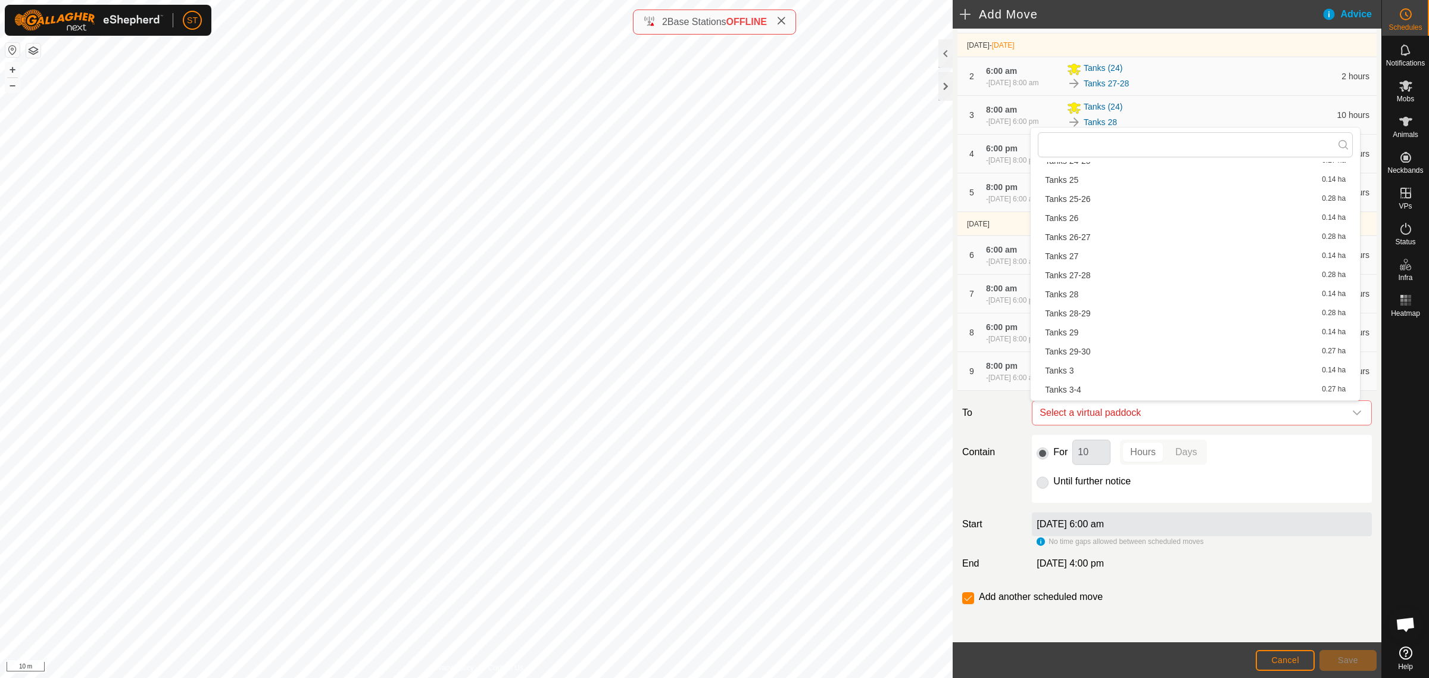
scroll to position [760, 0]
click at [1092, 367] on li "Tanks 31-32 0.27 ha" at bounding box center [1195, 372] width 315 height 18
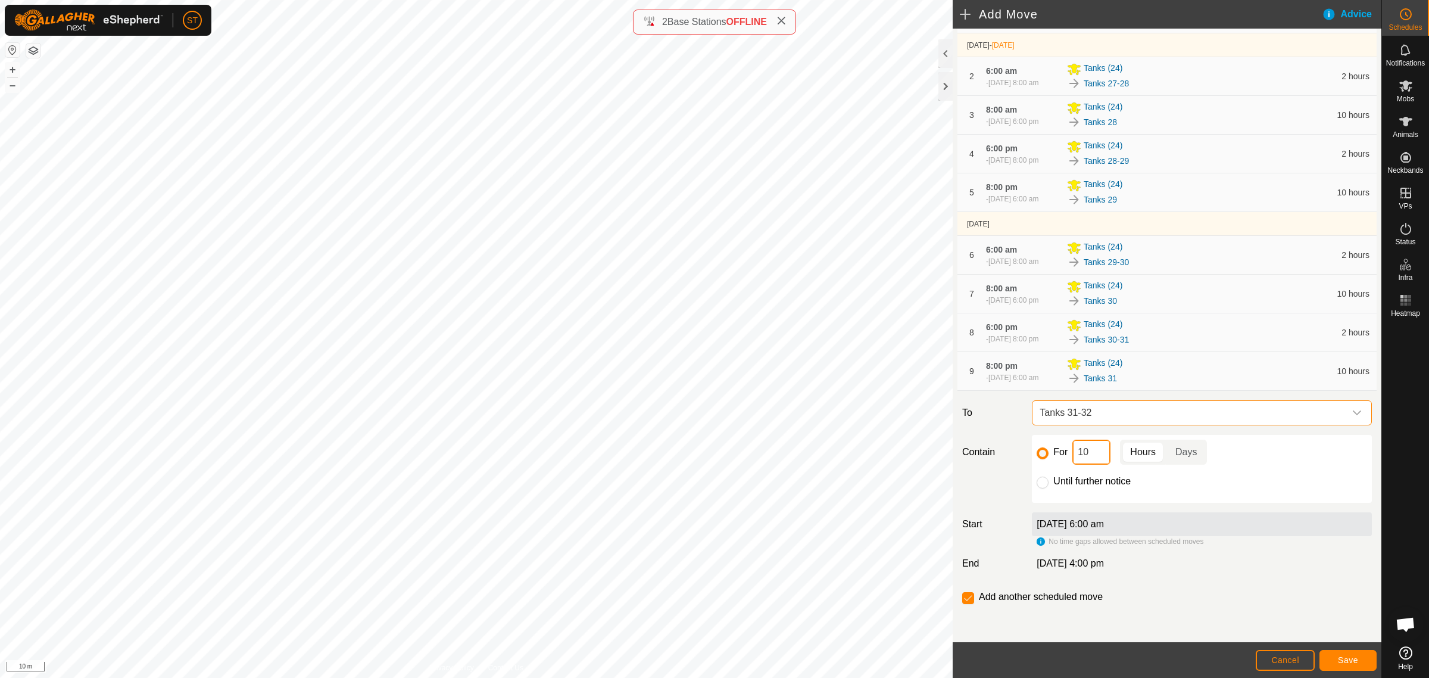
drag, startPoint x: 1096, startPoint y: 456, endPoint x: 1051, endPoint y: 454, distance: 45.3
click at [1051, 454] on div "For 10 Hours Days" at bounding box center [1202, 451] width 330 height 25
click at [1353, 659] on span "Save" at bounding box center [1348, 660] width 20 height 10
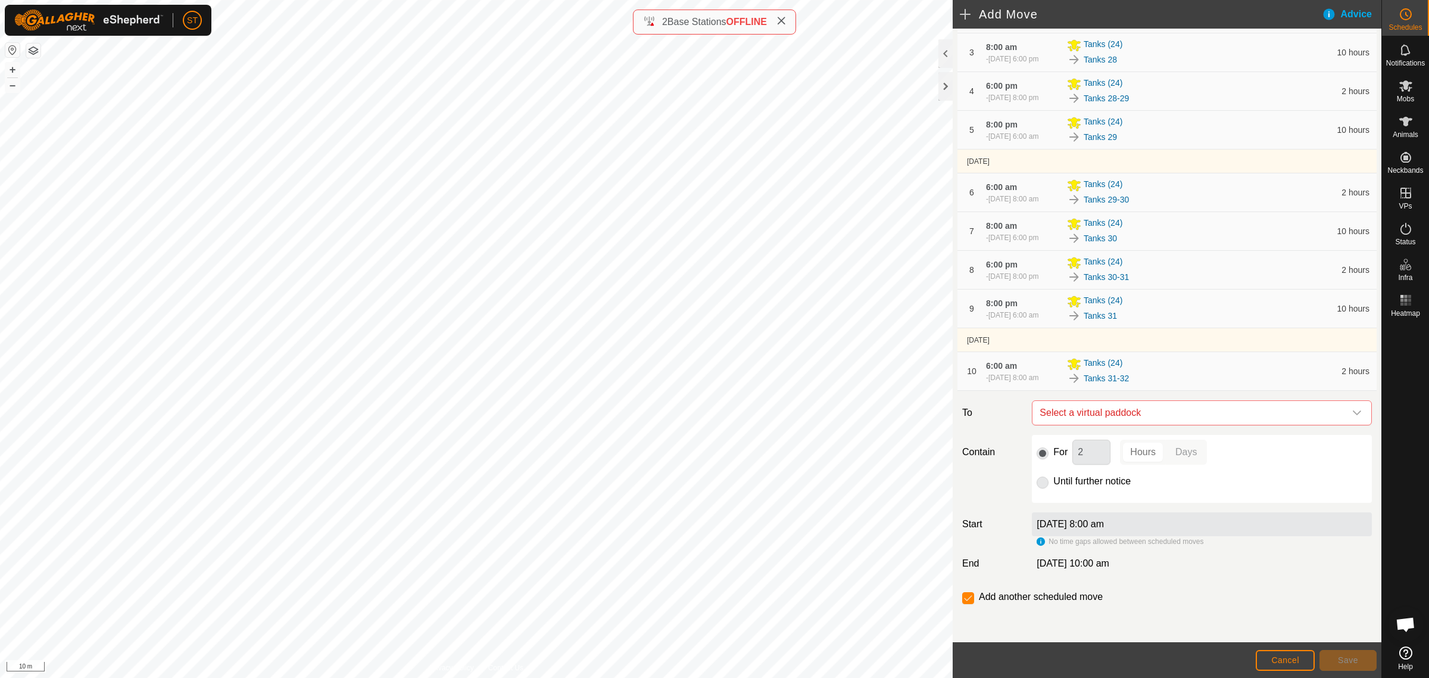
scroll to position [273, 0]
click at [1352, 414] on icon "dropdown trigger" at bounding box center [1357, 413] width 10 height 10
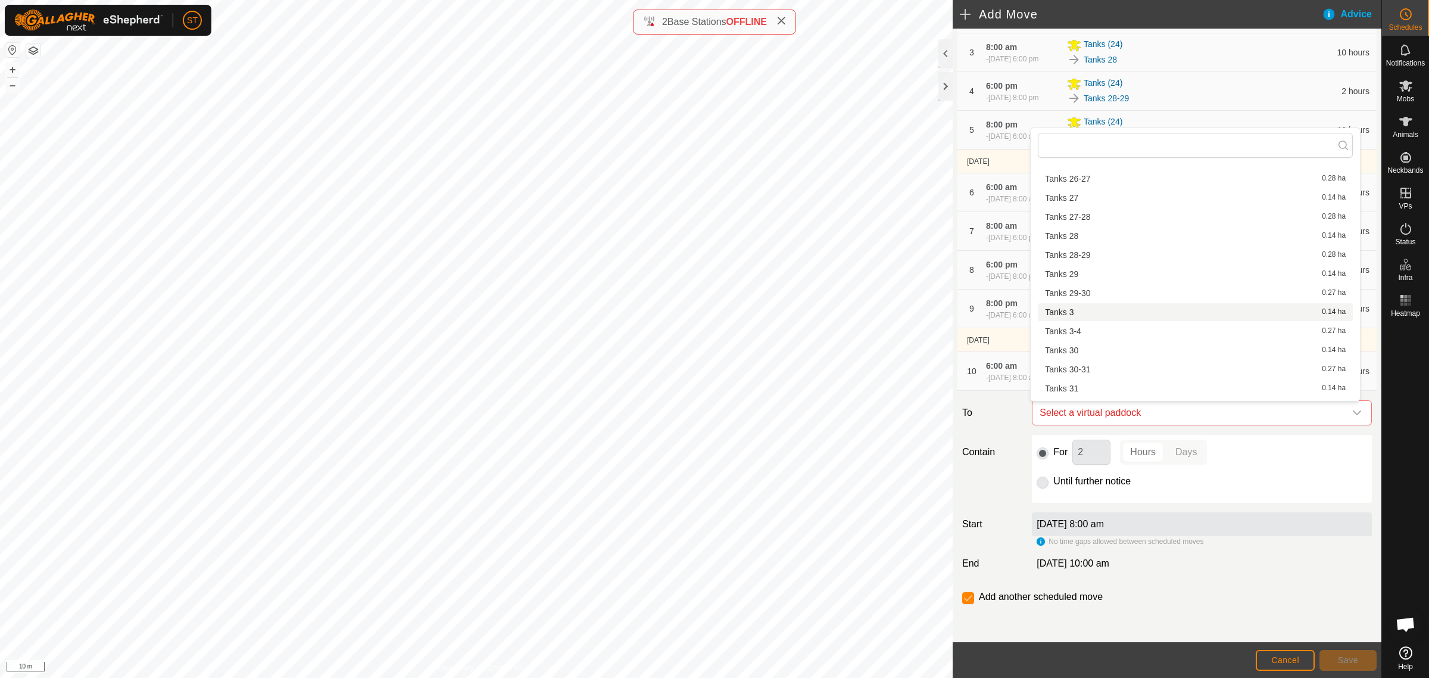
scroll to position [819, 0]
click at [1088, 333] on li "Tanks 32 0.14 ha" at bounding box center [1195, 333] width 315 height 18
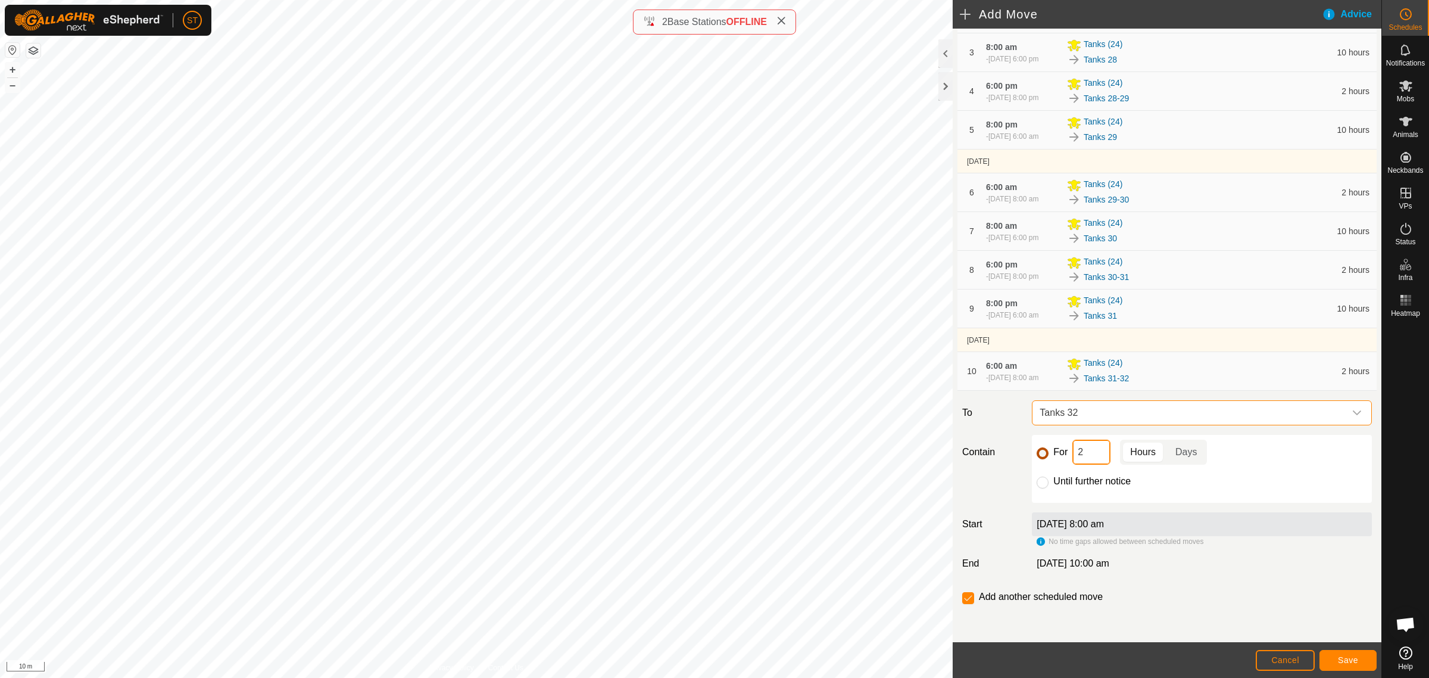
drag, startPoint x: 1089, startPoint y: 456, endPoint x: 1039, endPoint y: 454, distance: 49.5
click at [1039, 454] on div "For 2 Hours Days" at bounding box center [1202, 451] width 330 height 25
click at [1346, 658] on span "Save" at bounding box center [1348, 660] width 20 height 10
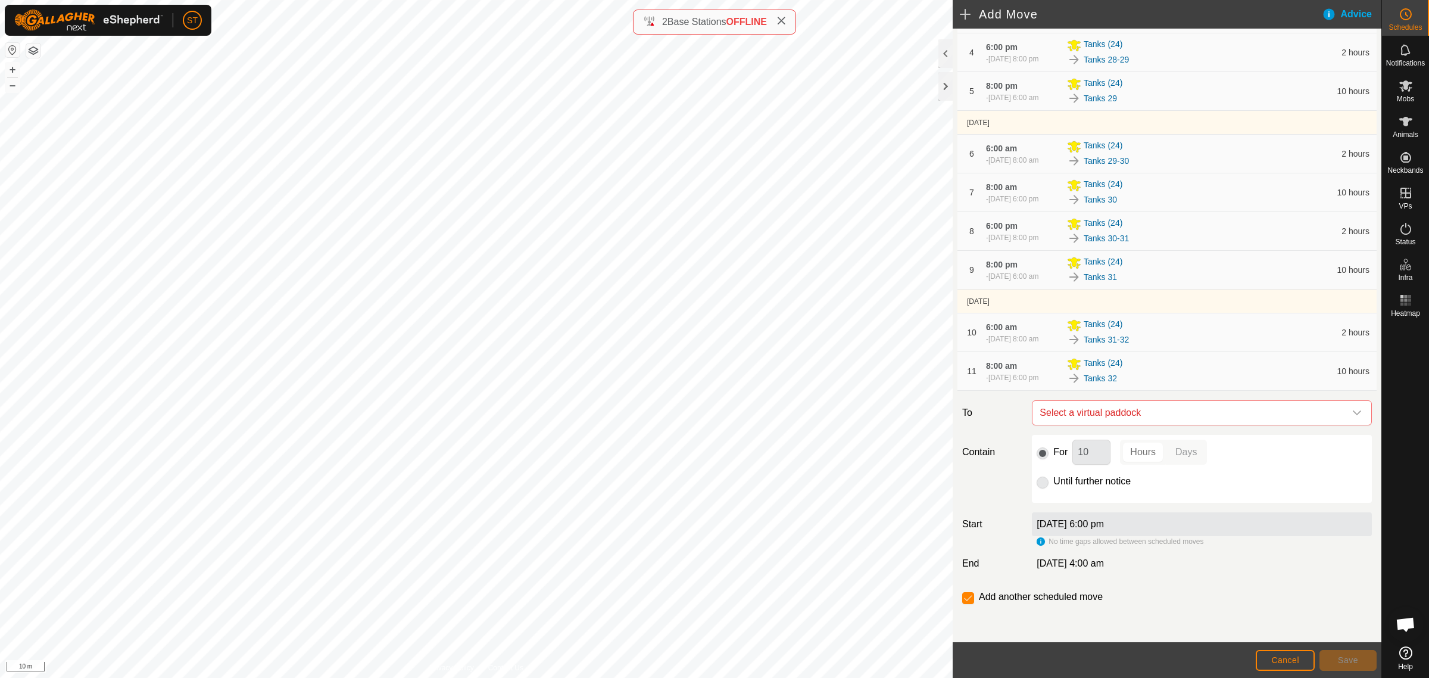
scroll to position [317, 0]
click at [1353, 412] on icon "dropdown trigger" at bounding box center [1357, 412] width 8 height 5
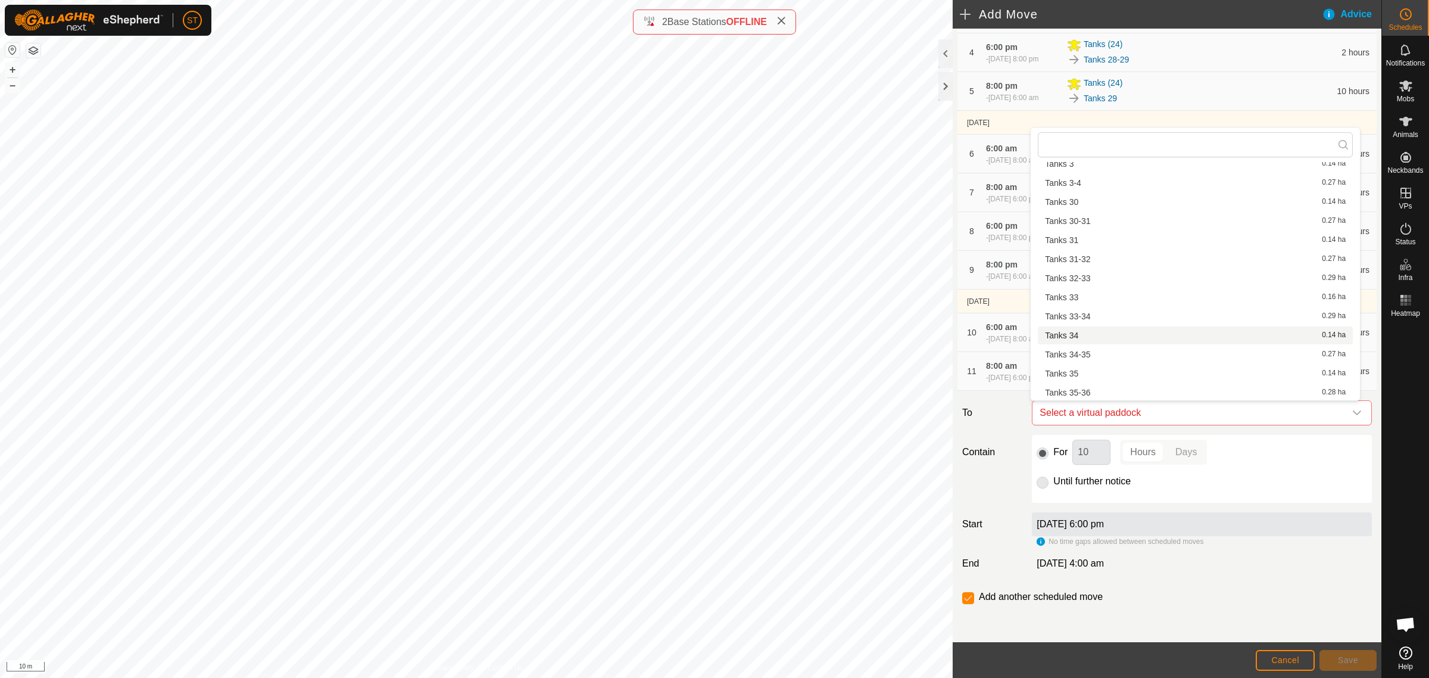
scroll to position [893, 0]
click at [1097, 276] on li "Tanks 32-33 0.29 ha" at bounding box center [1195, 277] width 315 height 18
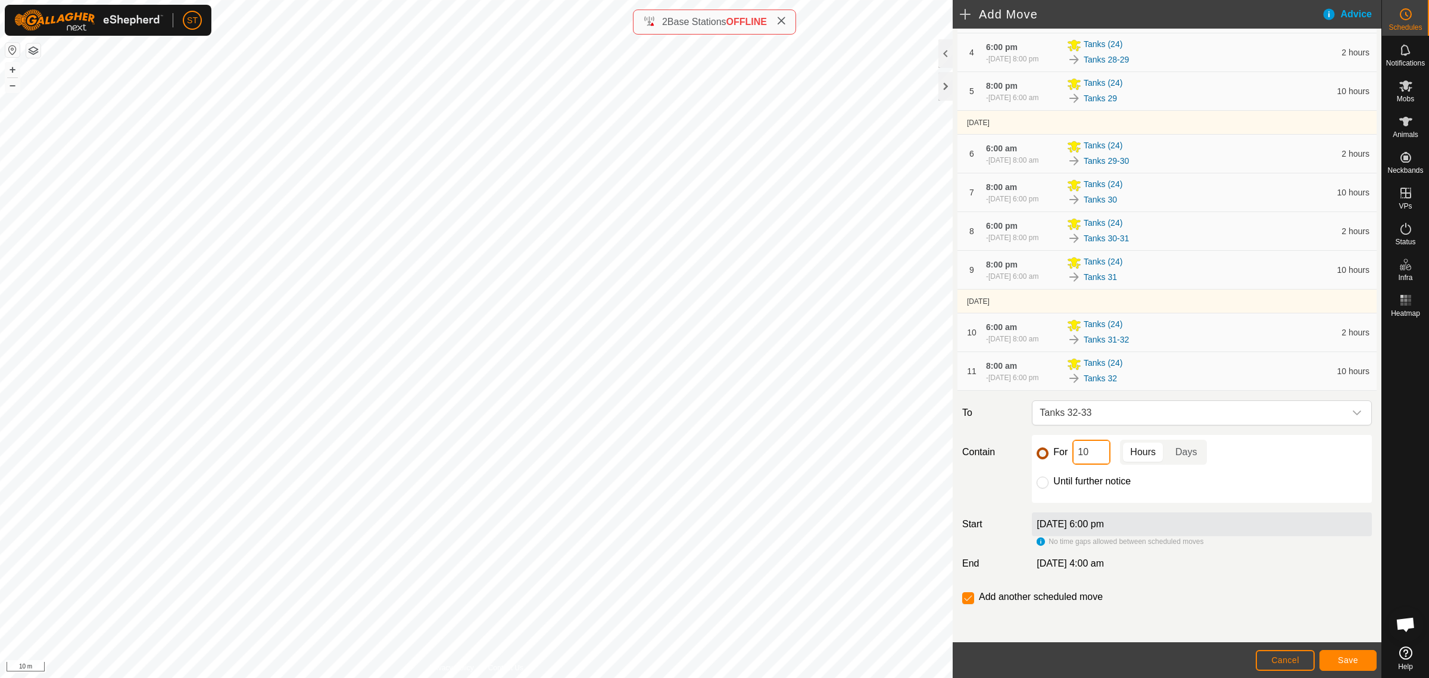
drag, startPoint x: 1093, startPoint y: 451, endPoint x: 1030, endPoint y: 451, distance: 62.5
click at [1040, 451] on div "For 10 Hours Days" at bounding box center [1202, 451] width 330 height 25
click at [1358, 662] on button "Save" at bounding box center [1348, 660] width 57 height 21
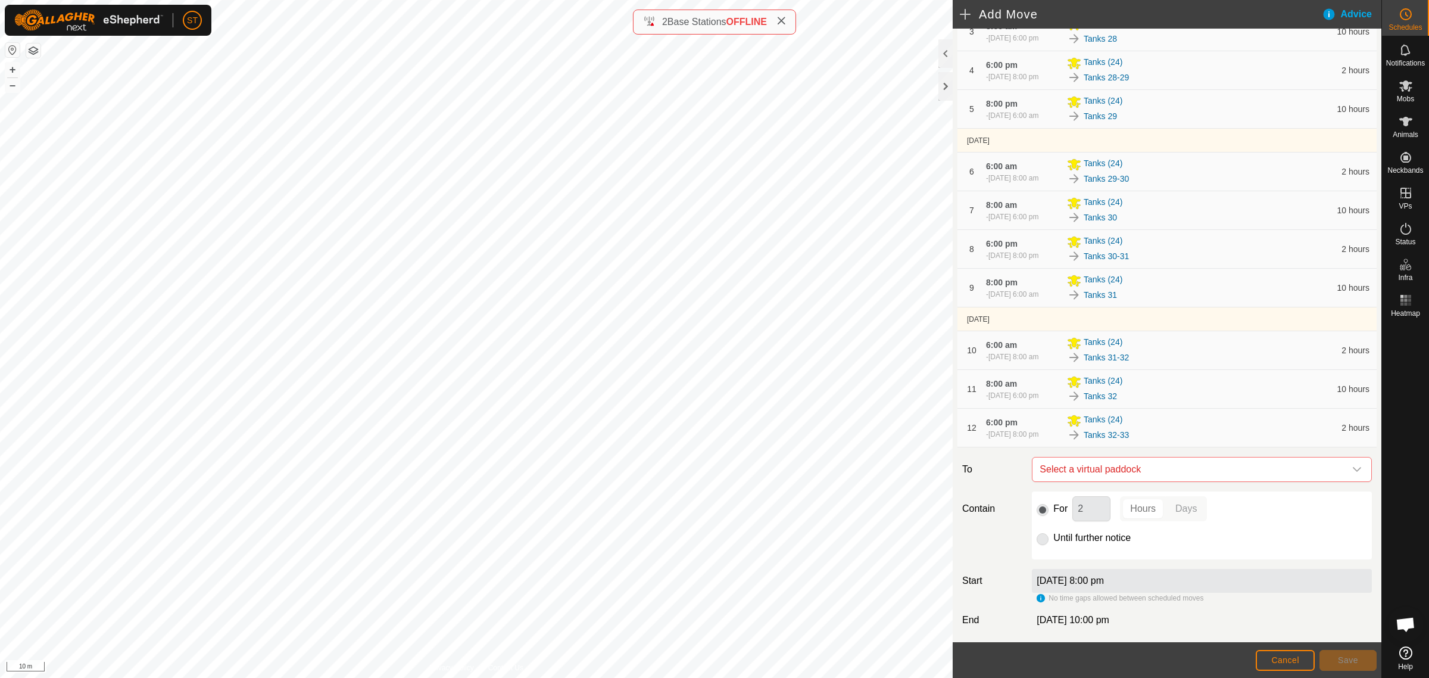
scroll to position [361, 0]
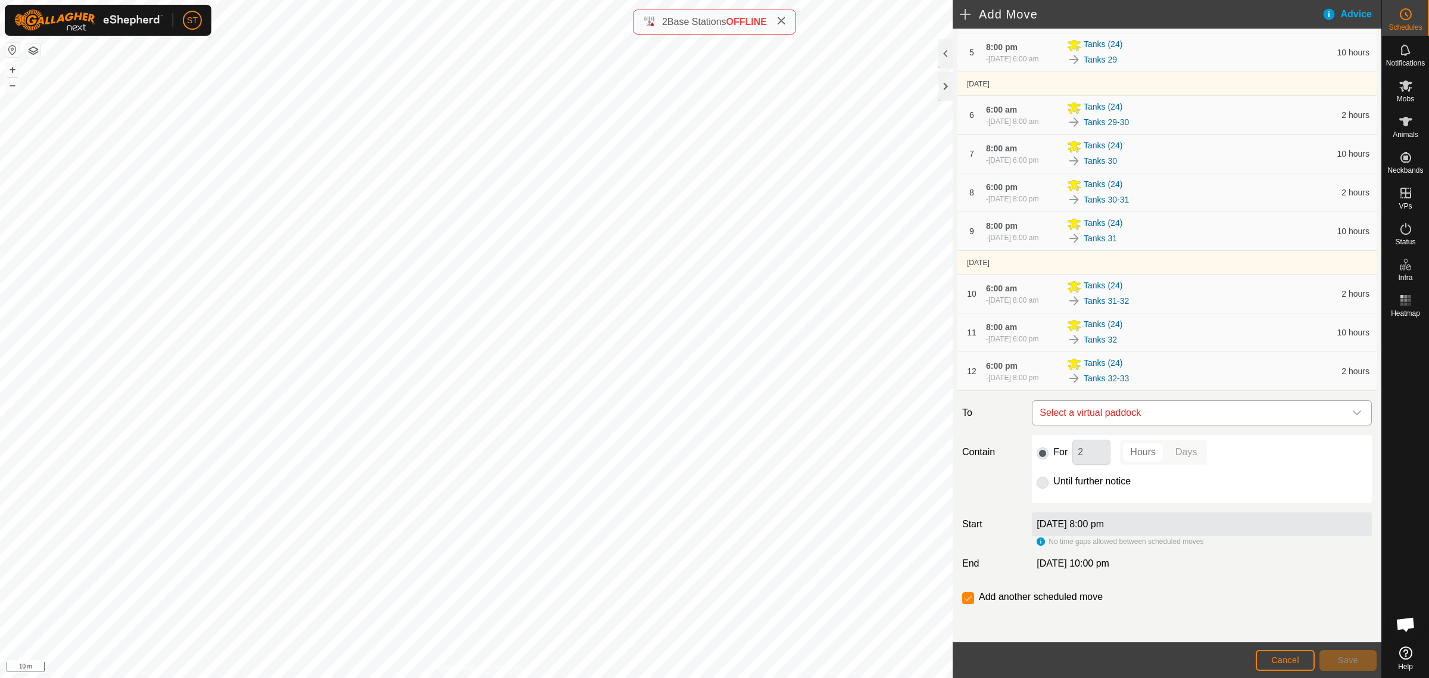
click at [1352, 415] on icon "dropdown trigger" at bounding box center [1357, 413] width 10 height 10
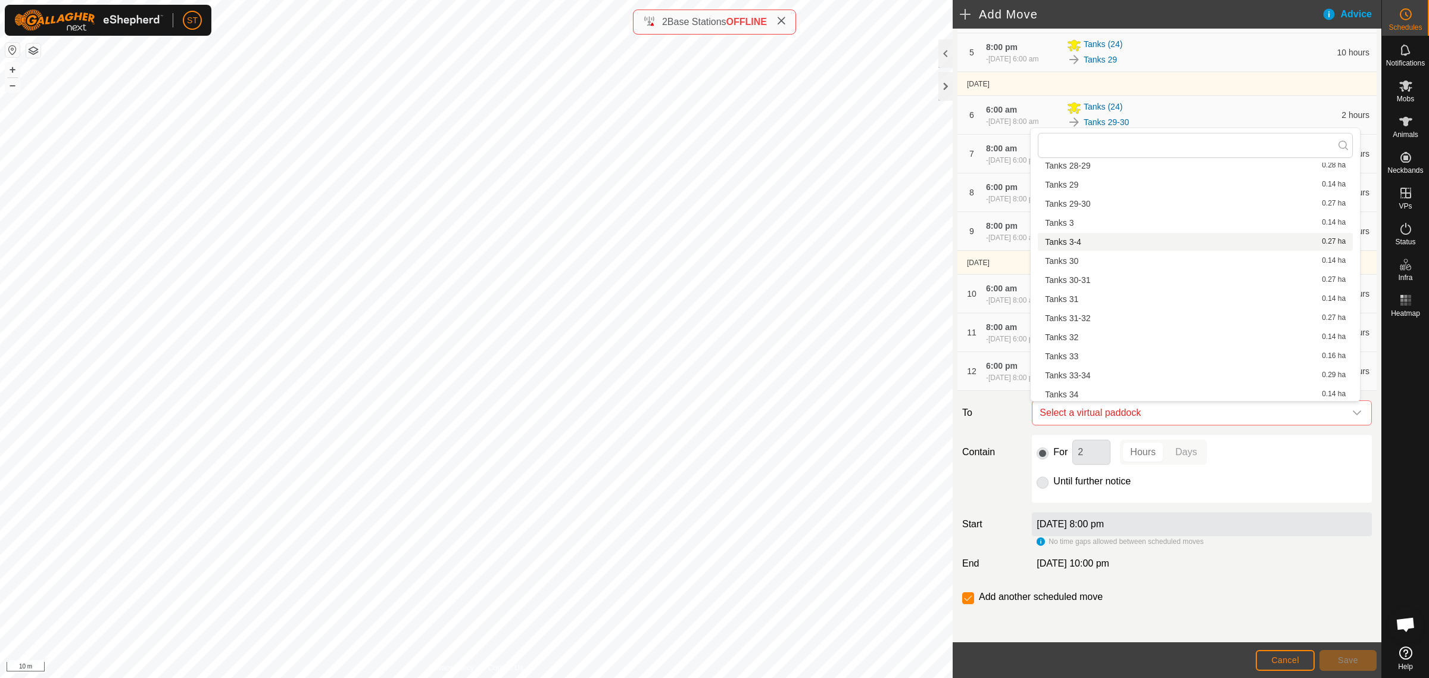
scroll to position [835, 0]
click at [1082, 350] on li "Tanks 33 0.16 ha" at bounding box center [1195, 355] width 315 height 18
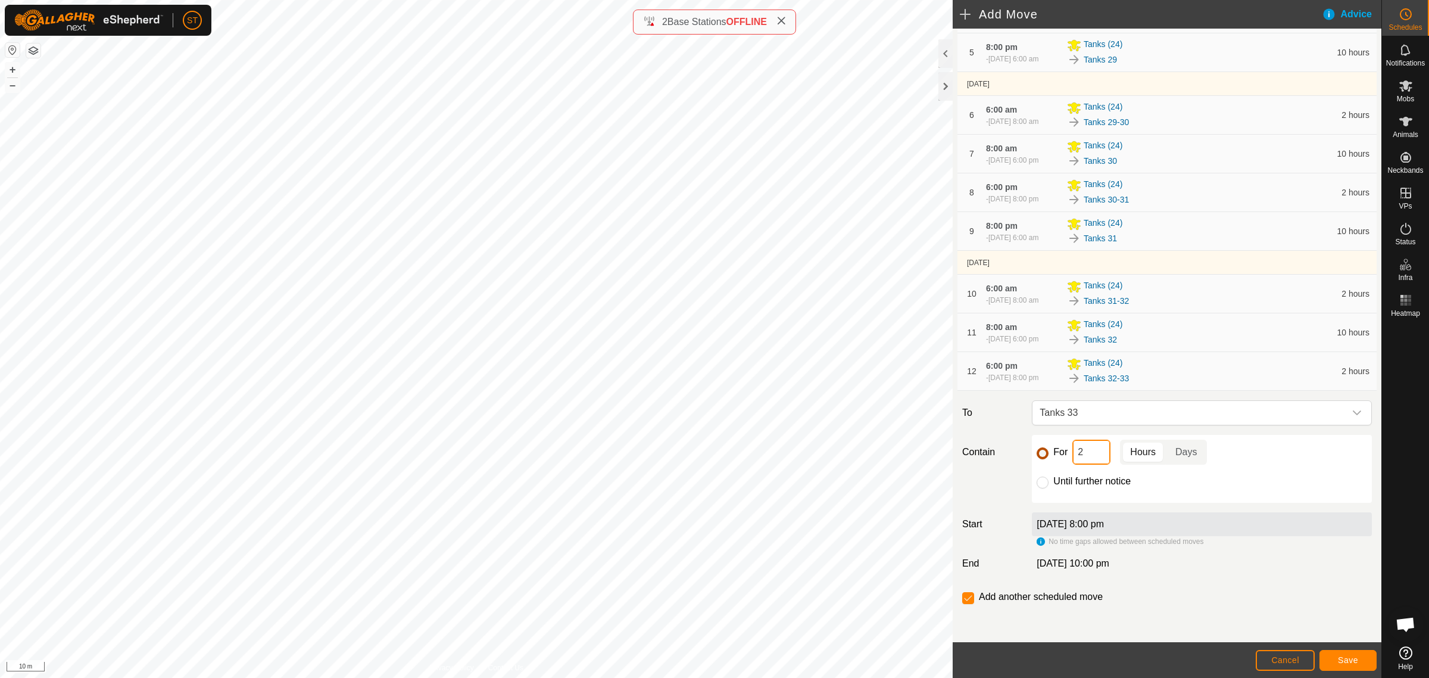
drag, startPoint x: 1087, startPoint y: 456, endPoint x: 1043, endPoint y: 456, distance: 44.7
click at [1043, 456] on div "For 2 Hours Days" at bounding box center [1202, 451] width 330 height 25
click at [1337, 654] on button "Save" at bounding box center [1348, 660] width 57 height 21
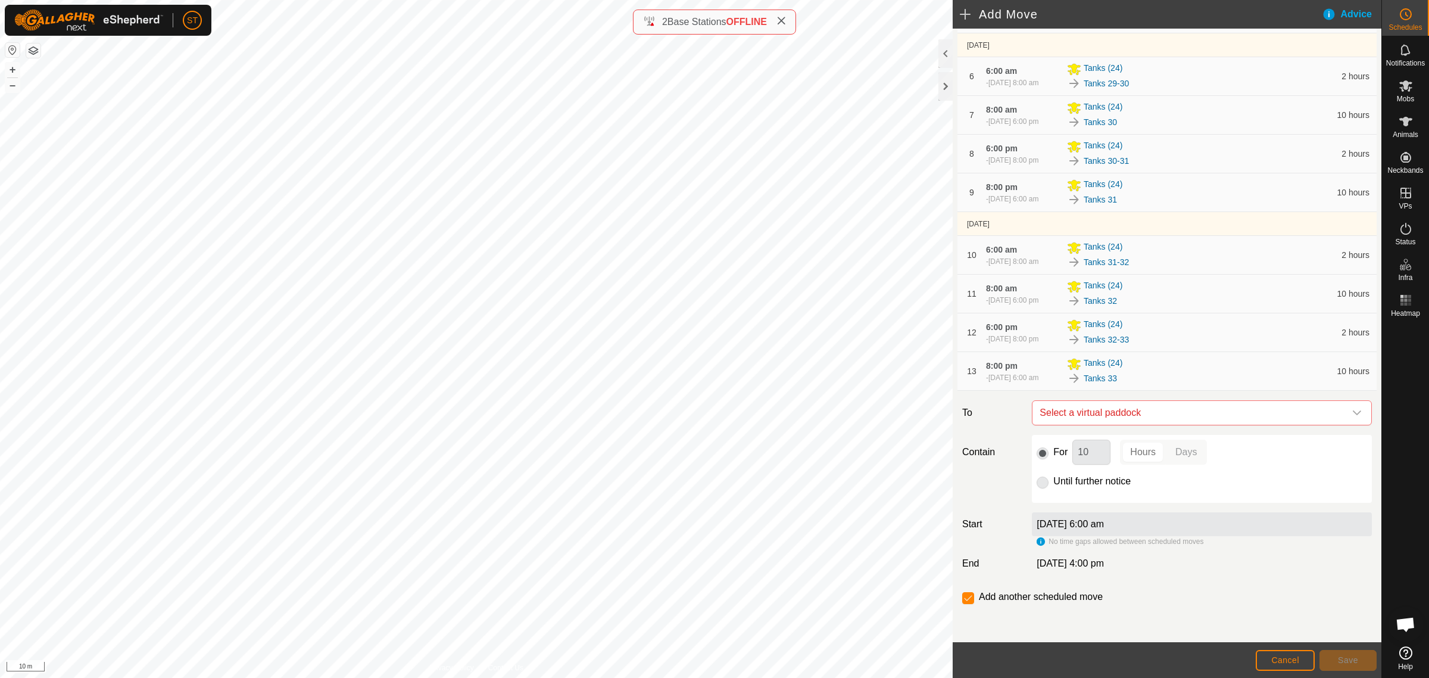
scroll to position [372, 0]
click at [1351, 425] on div "dropdown trigger" at bounding box center [1357, 413] width 24 height 24
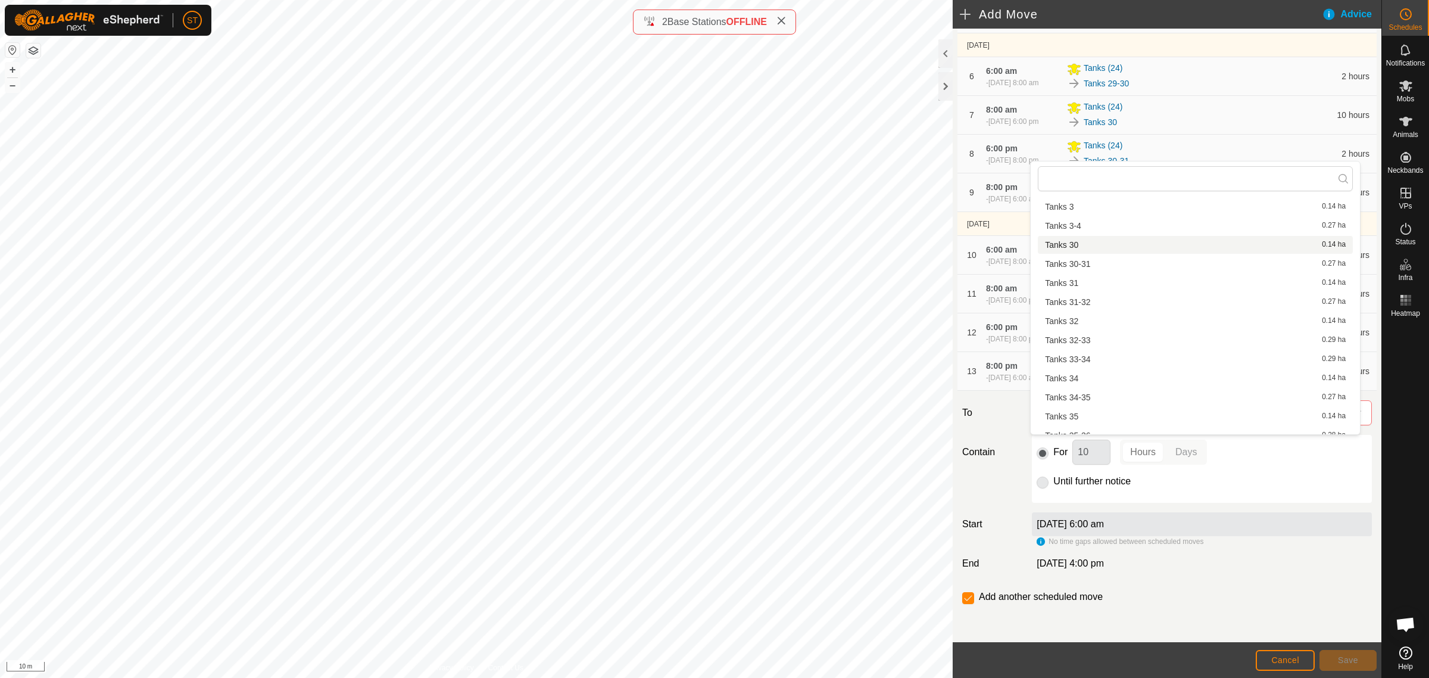
scroll to position [909, 0]
click at [1081, 333] on li "Tanks 33-34 0.29 ha" at bounding box center [1195, 333] width 315 height 18
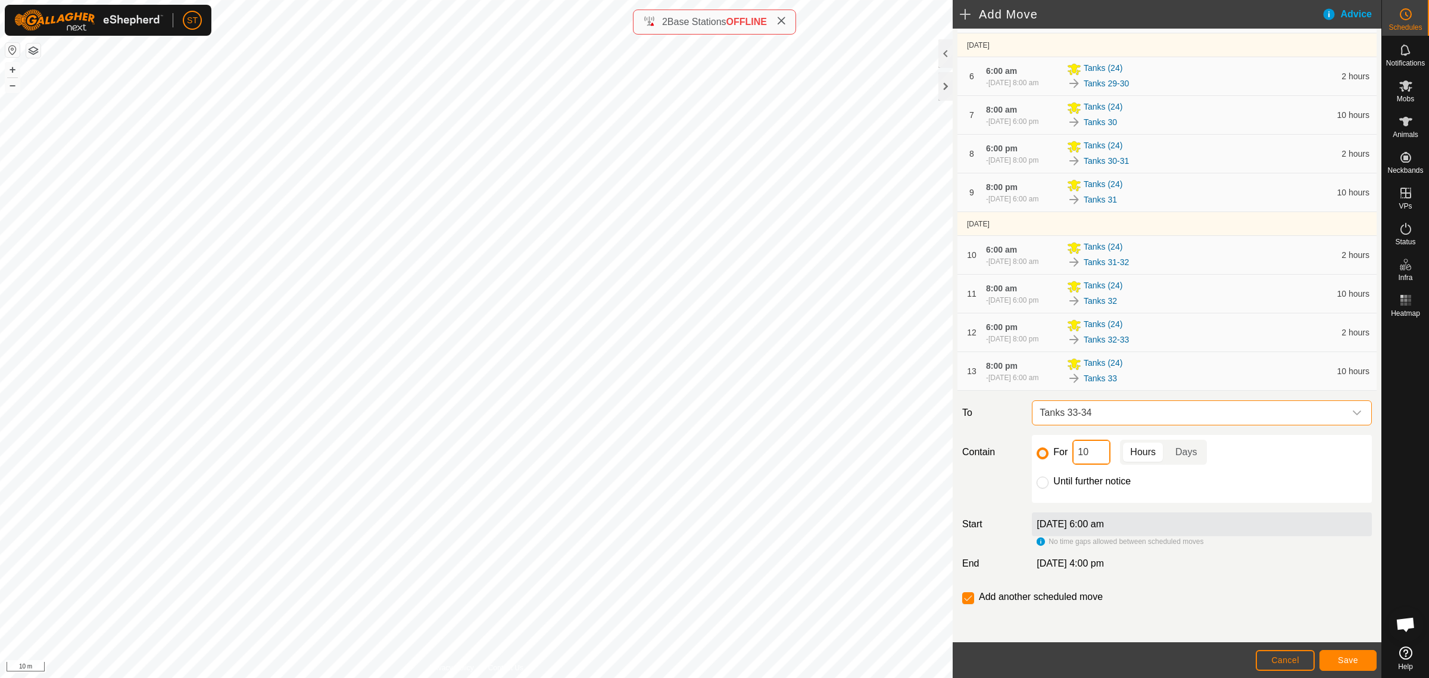
drag, startPoint x: 1066, startPoint y: 481, endPoint x: 1041, endPoint y: 481, distance: 25.6
click at [1041, 464] on div "For 10 Hours Days" at bounding box center [1202, 451] width 330 height 25
click at [1351, 656] on span "Save" at bounding box center [1348, 660] width 20 height 10
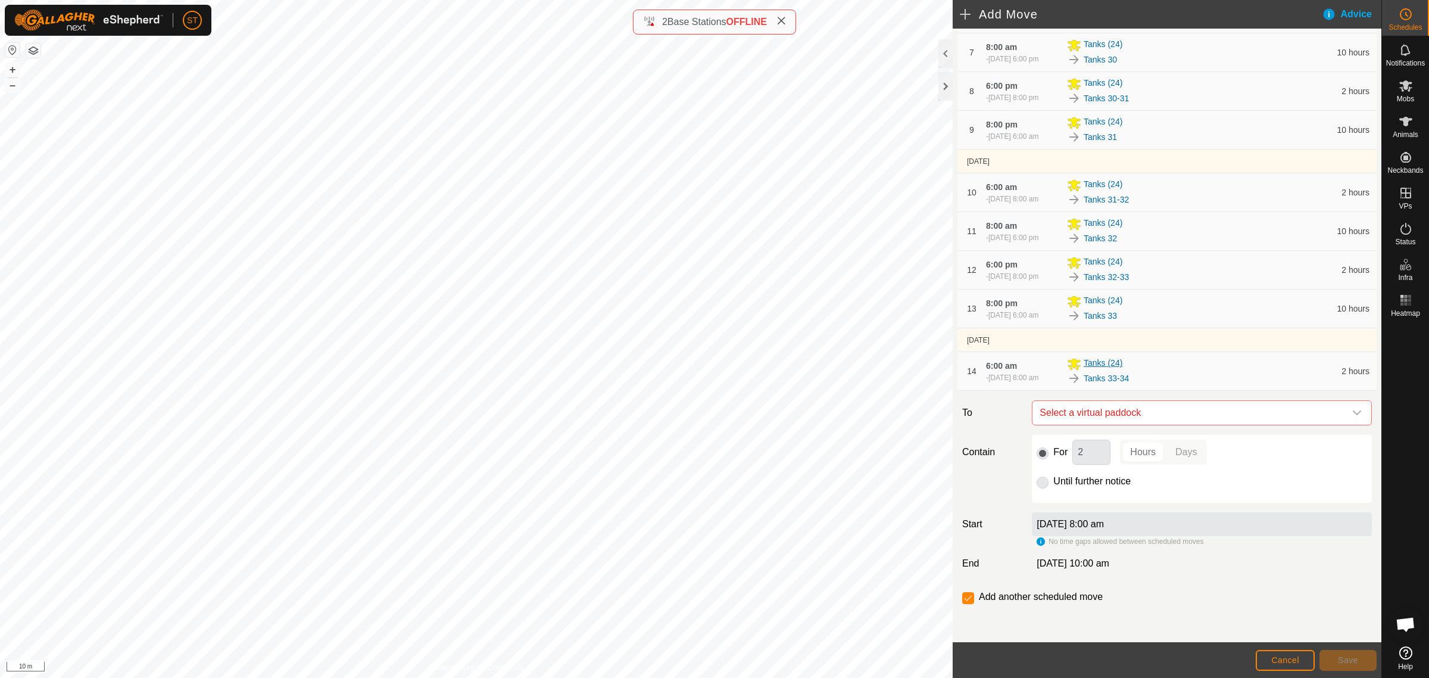
scroll to position [474, 0]
click at [1352, 414] on icon "dropdown trigger" at bounding box center [1357, 413] width 10 height 10
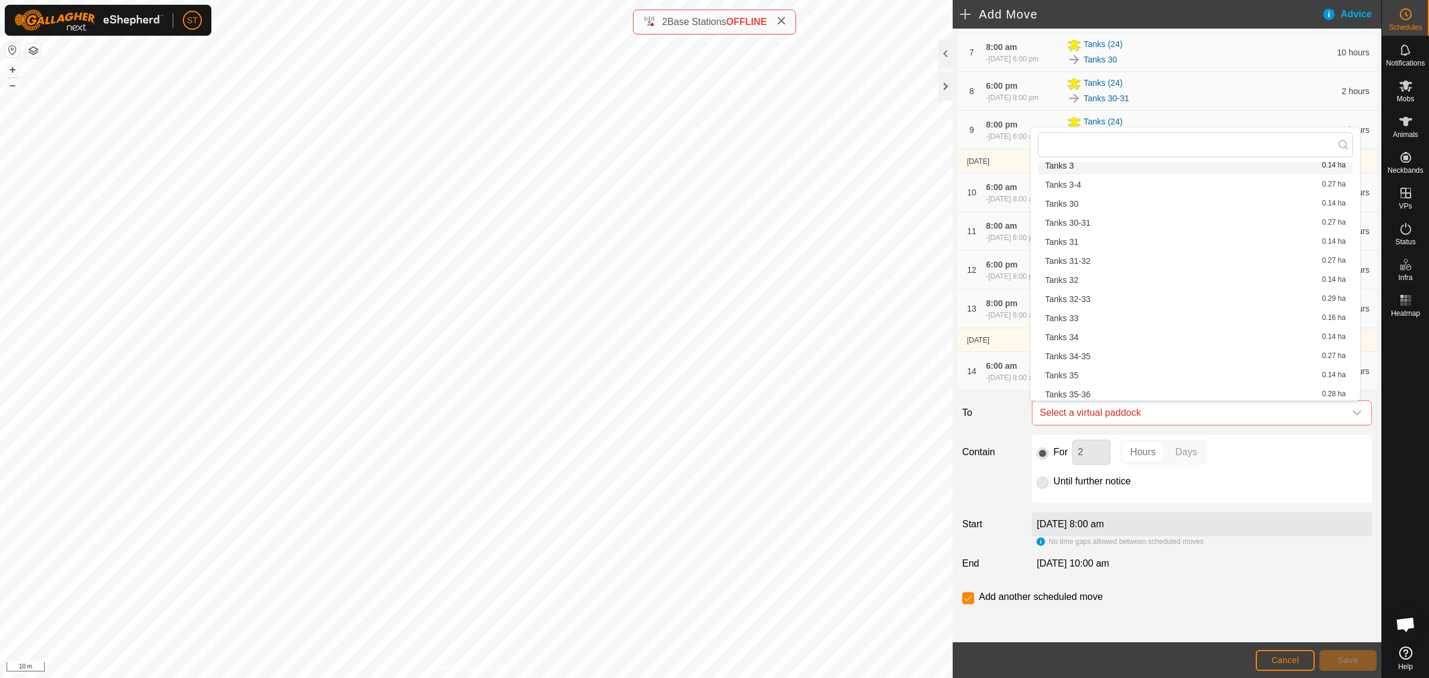
scroll to position [893, 0]
click at [1081, 332] on li "Tanks 34 0.14 ha" at bounding box center [1195, 334] width 315 height 18
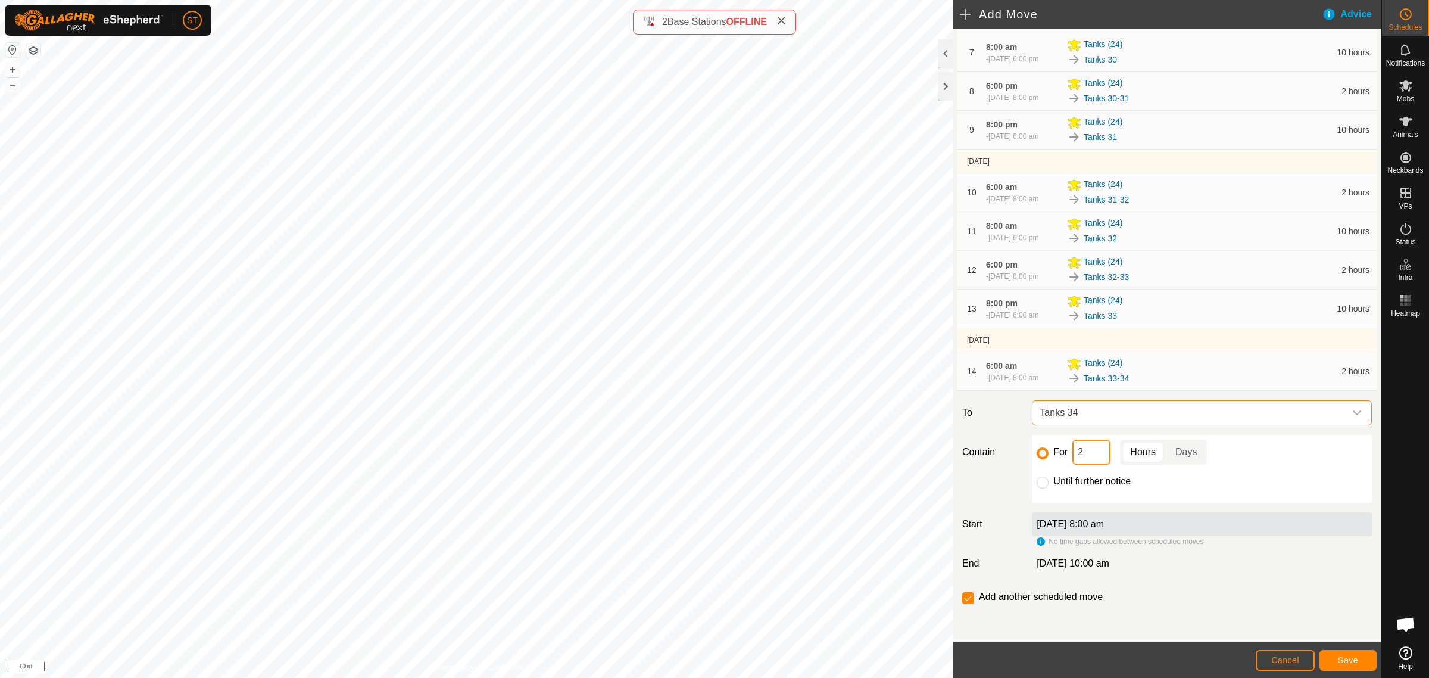
drag, startPoint x: 1090, startPoint y: 456, endPoint x: 1047, endPoint y: 451, distance: 43.1
click at [1049, 451] on div "For 2 Hours Days" at bounding box center [1202, 451] width 330 height 25
click at [1334, 662] on button "Save" at bounding box center [1348, 660] width 57 height 21
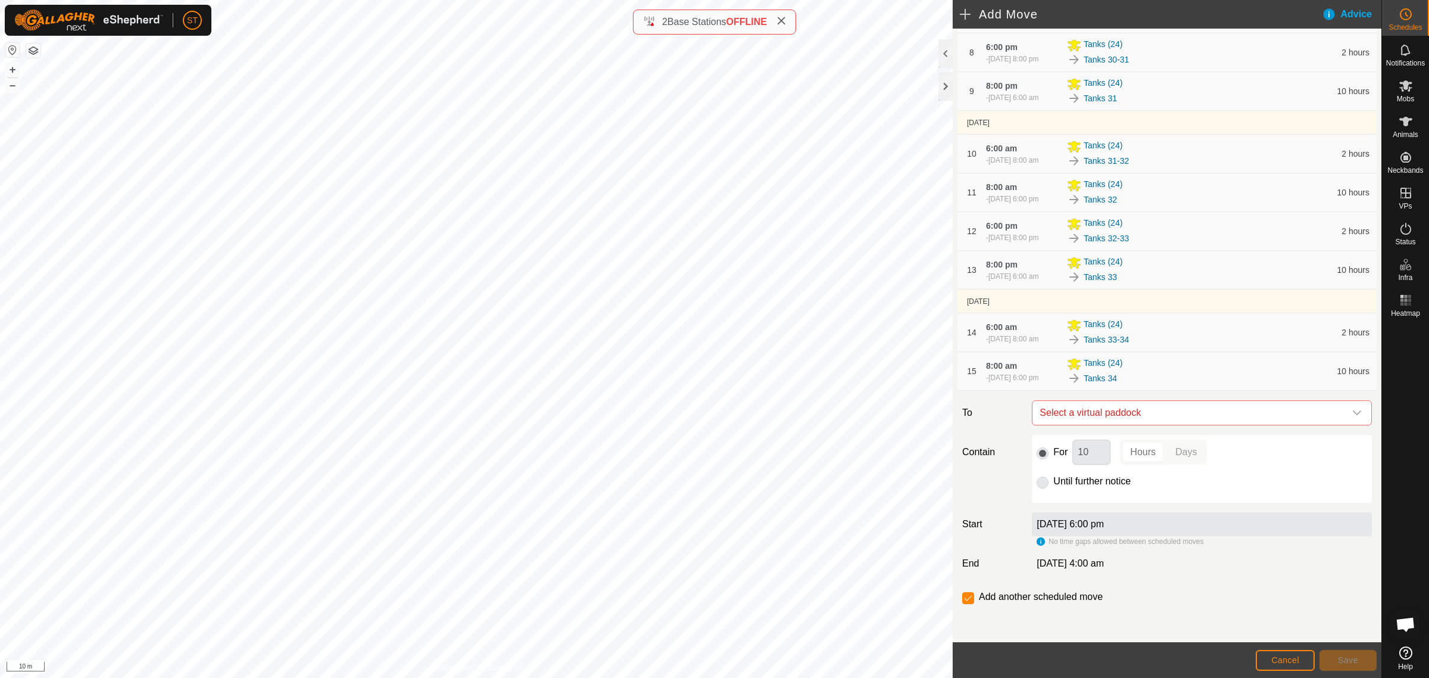
scroll to position [518, 0]
click at [1353, 414] on icon "dropdown trigger" at bounding box center [1357, 412] width 8 height 5
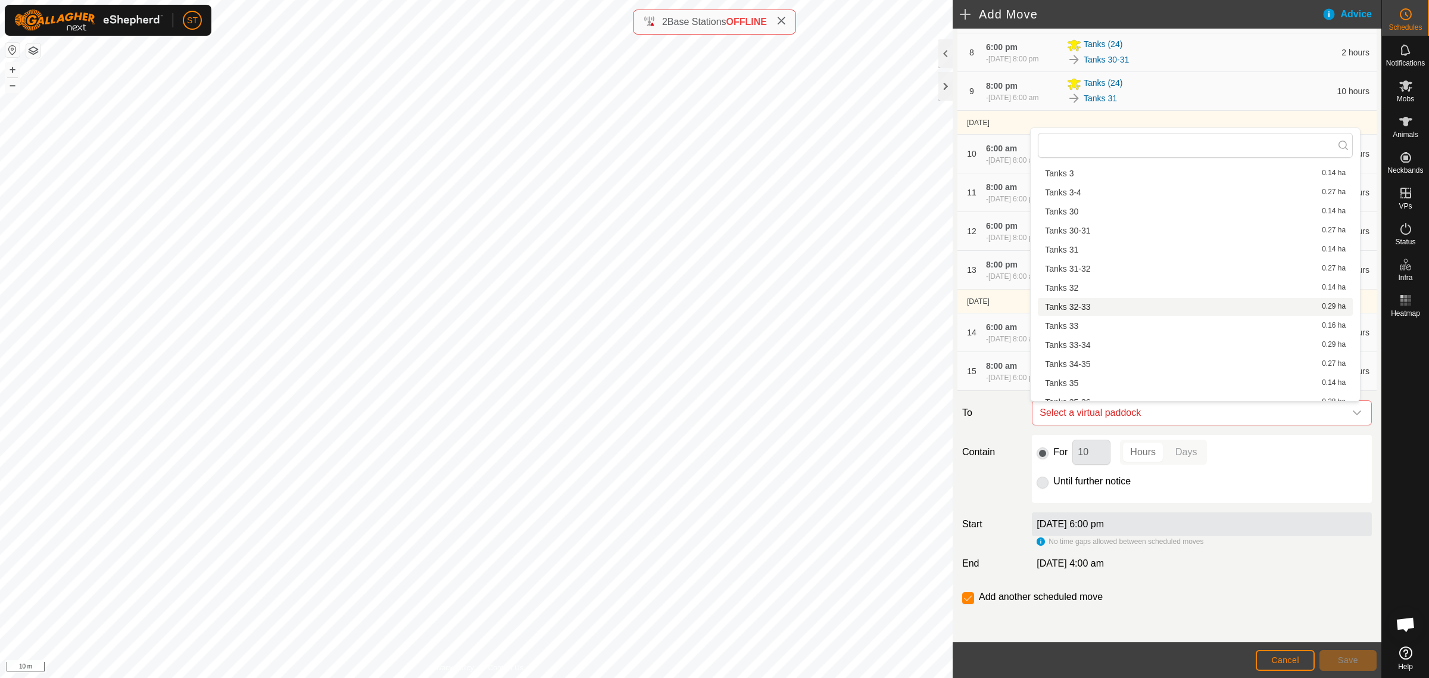
scroll to position [909, 0]
click at [1087, 335] on li "Tanks 34-35 0.27 ha" at bounding box center [1195, 338] width 315 height 18
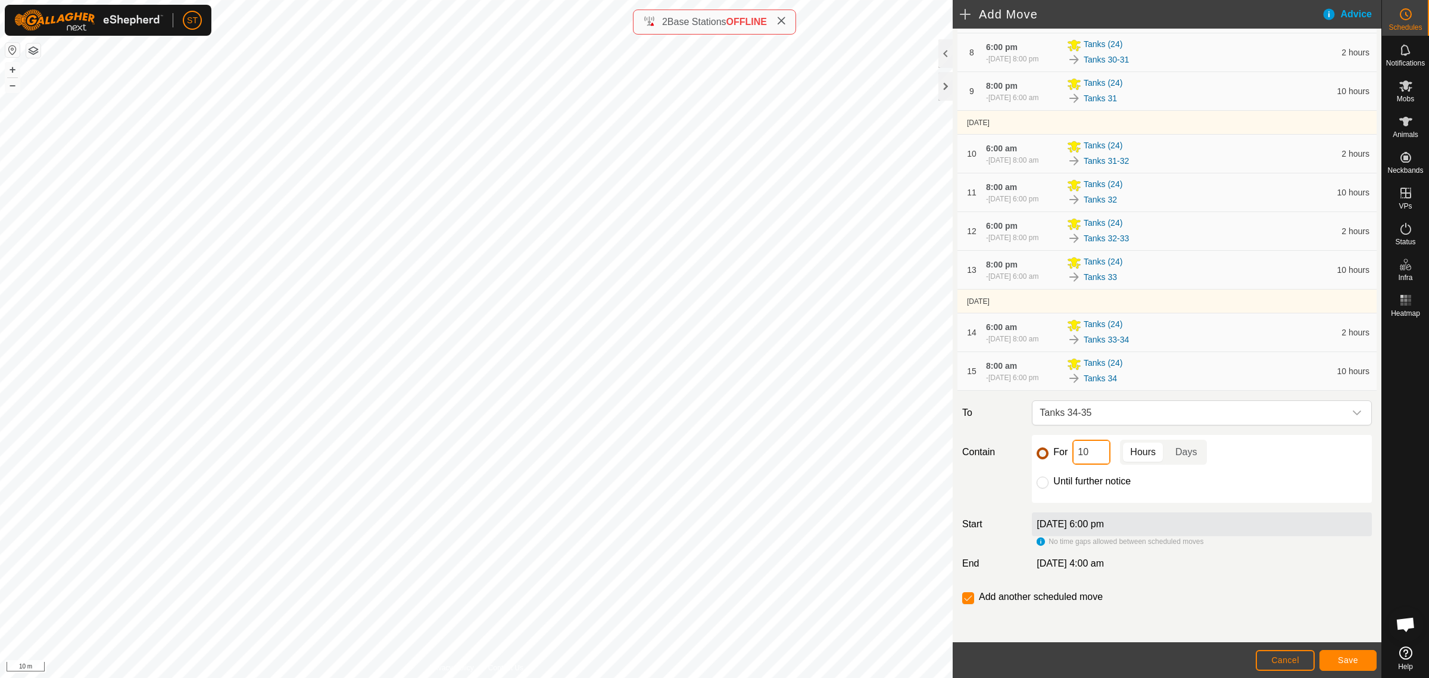
drag, startPoint x: 1093, startPoint y: 457, endPoint x: 1045, endPoint y: 454, distance: 47.8
click at [1045, 454] on div "For 10 Hours Days" at bounding box center [1202, 451] width 330 height 25
click at [1334, 659] on button "Save" at bounding box center [1348, 660] width 57 height 21
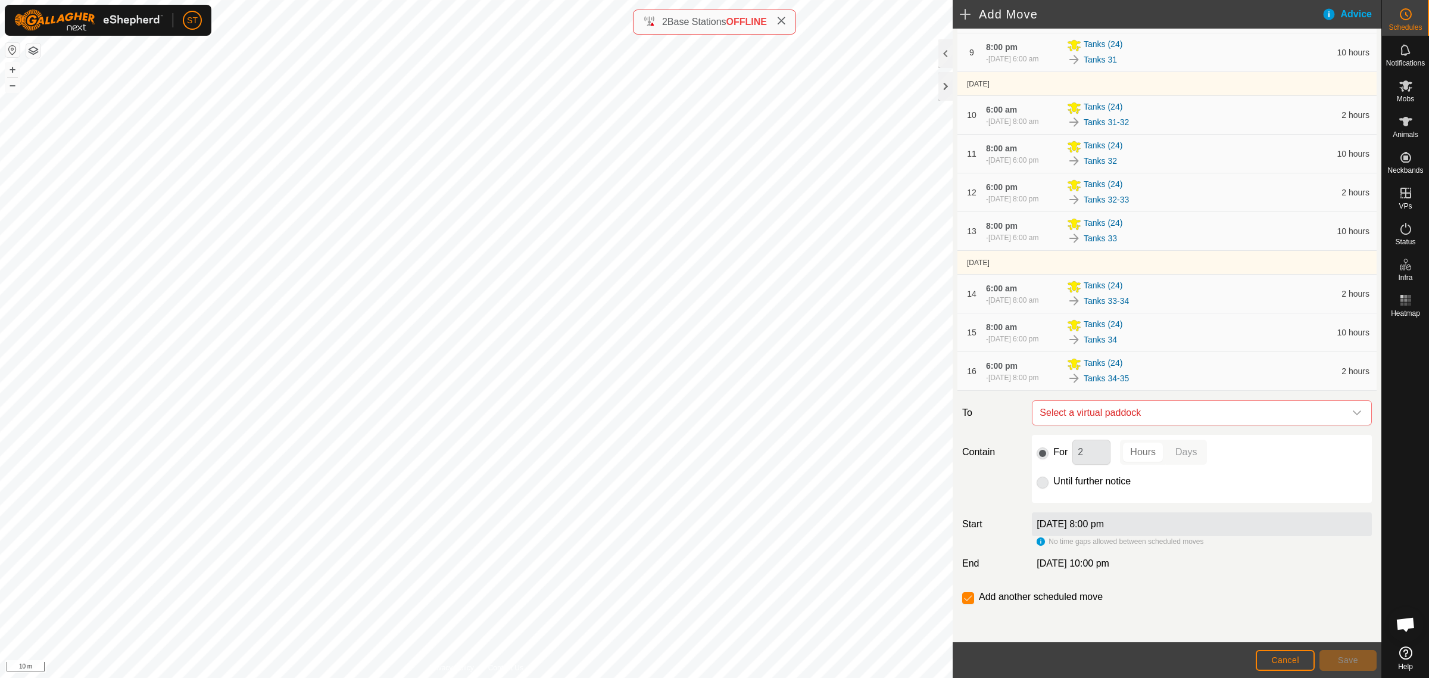
scroll to position [562, 0]
click at [1352, 412] on icon "dropdown trigger" at bounding box center [1357, 413] width 10 height 10
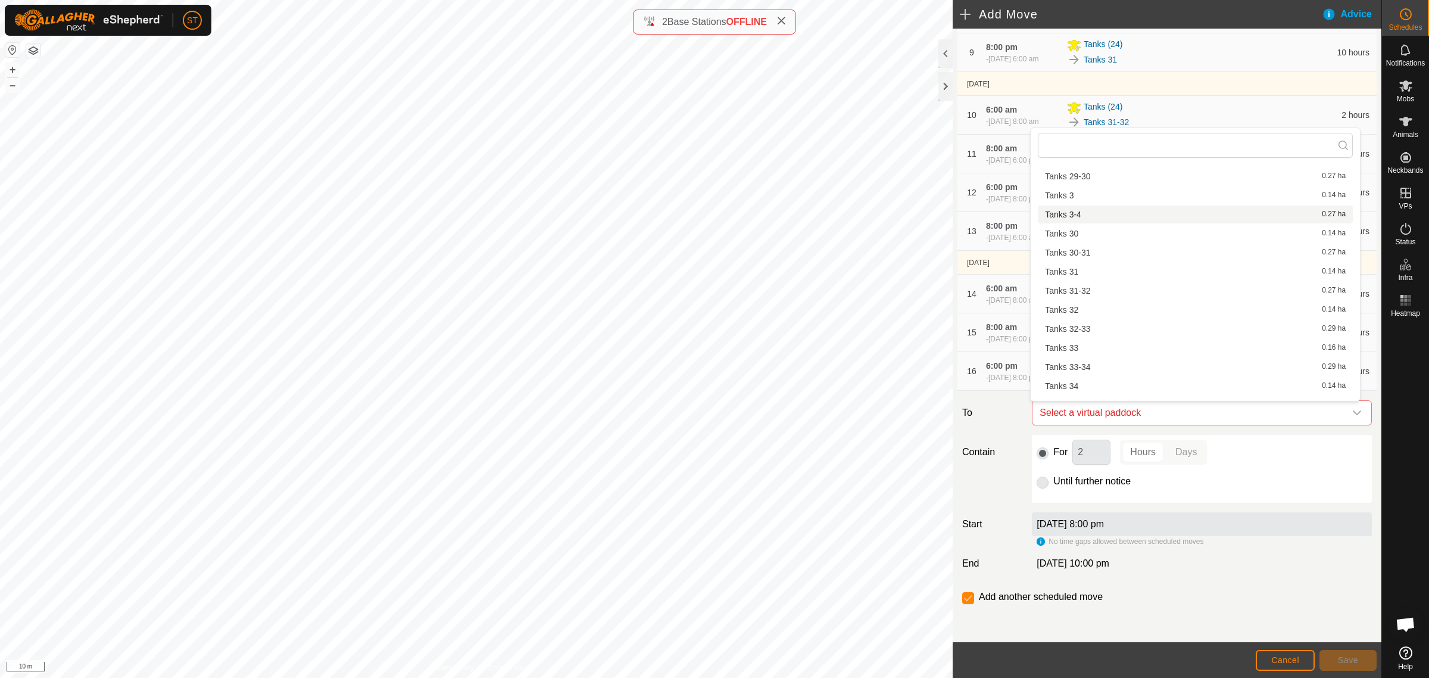
scroll to position [909, 0]
click at [1085, 350] on li "Tanks 35 0.14 ha" at bounding box center [1195, 357] width 315 height 18
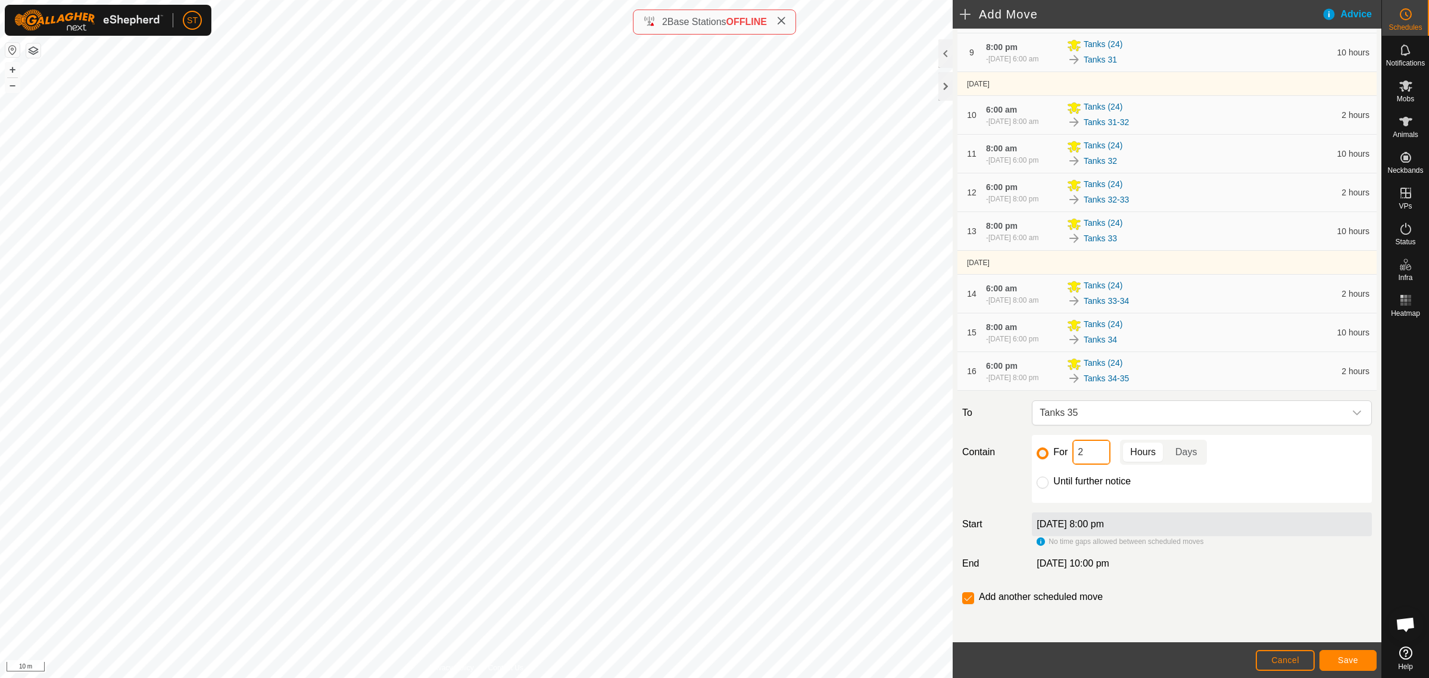
drag, startPoint x: 1063, startPoint y: 456, endPoint x: 1047, endPoint y: 454, distance: 16.2
click at [1047, 456] on div "For 2 Hours Days" at bounding box center [1202, 451] width 330 height 25
click at [1356, 656] on span "Save" at bounding box center [1348, 660] width 20 height 10
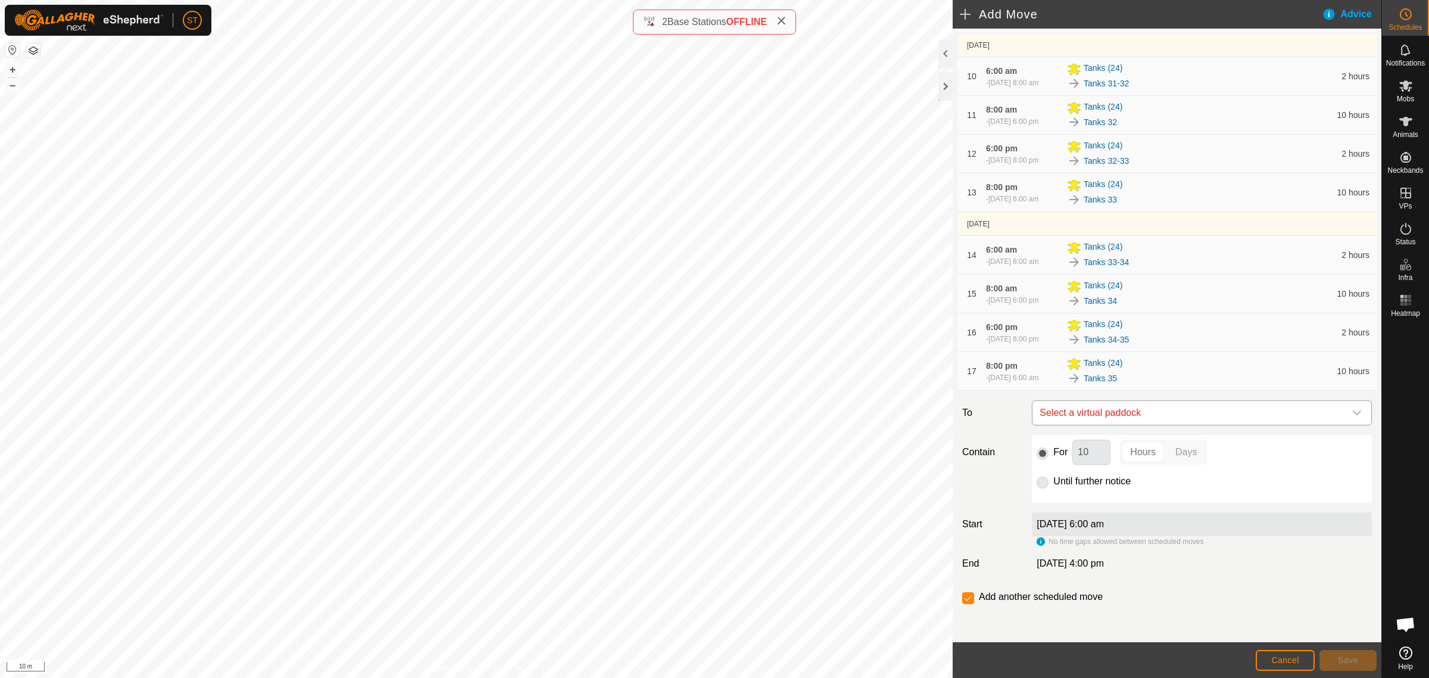
scroll to position [606, 0]
click at [1352, 411] on icon "dropdown trigger" at bounding box center [1357, 413] width 10 height 10
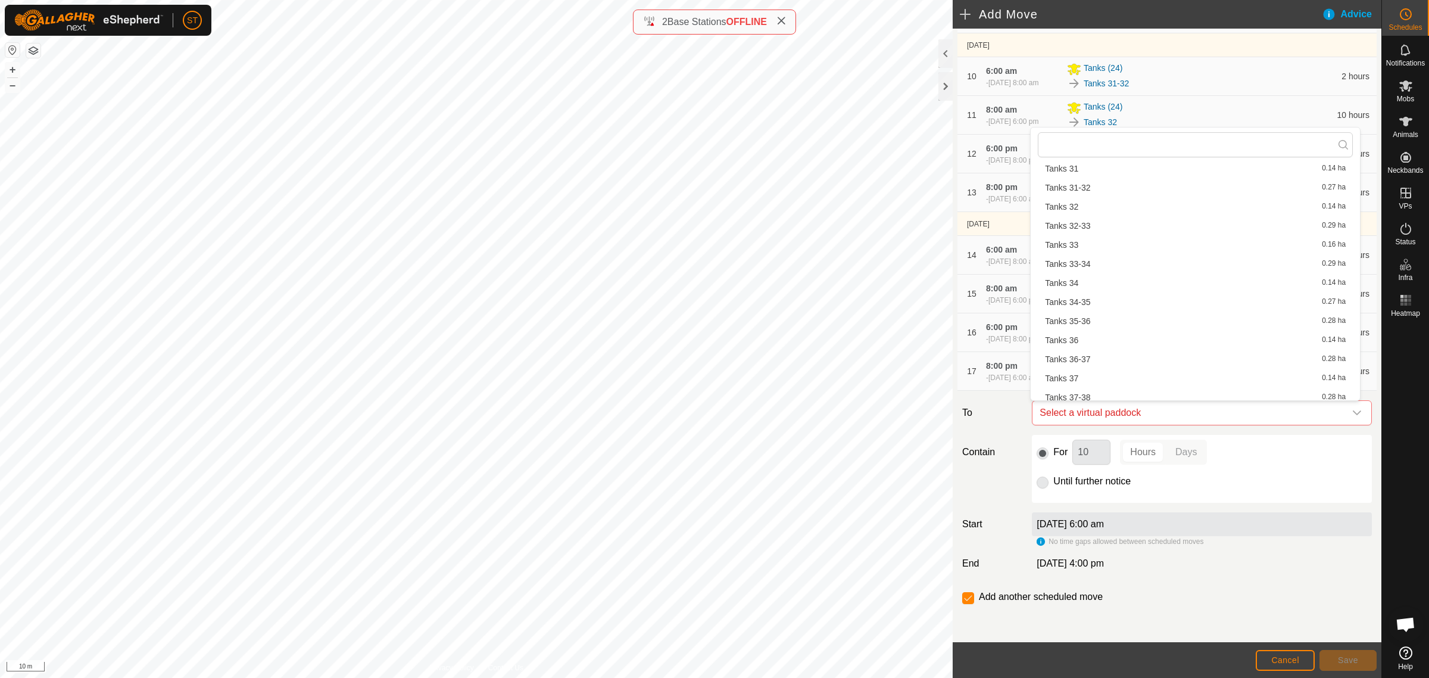
scroll to position [968, 0]
click at [1096, 314] on li "Tanks 35-36 0.28 ha" at bounding box center [1195, 317] width 315 height 18
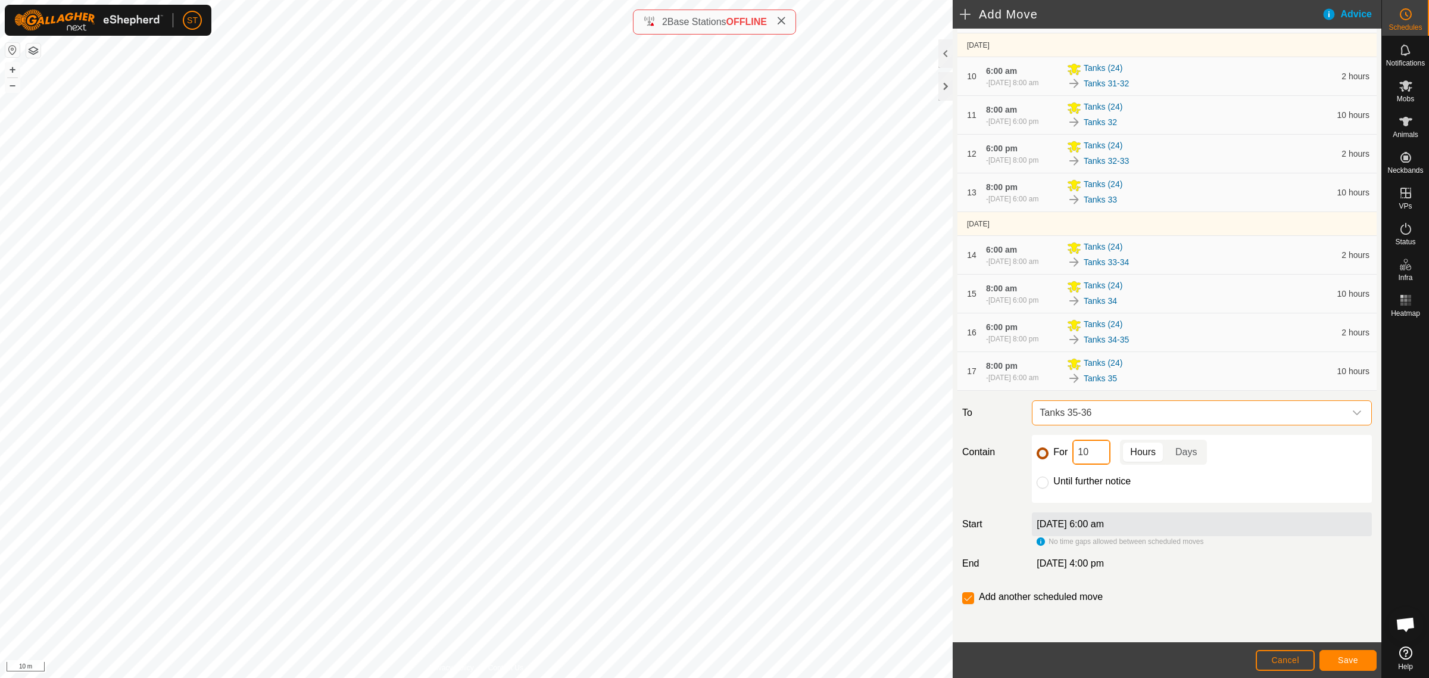
drag, startPoint x: 1094, startPoint y: 459, endPoint x: 1042, endPoint y: 450, distance: 53.2
click at [1048, 451] on div "For 10 Hours Days" at bounding box center [1202, 451] width 330 height 25
click at [1323, 655] on button "Save" at bounding box center [1348, 660] width 57 height 21
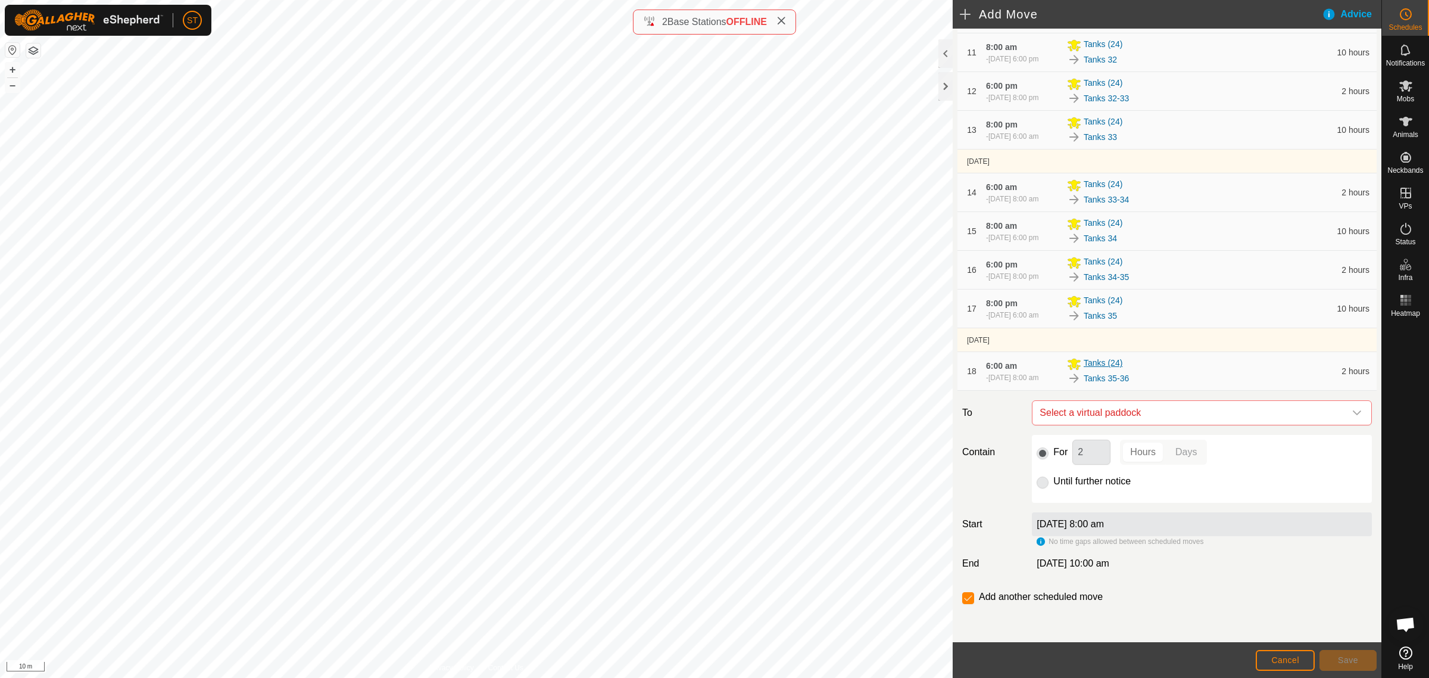
scroll to position [674, 0]
click at [1352, 411] on div "dropdown trigger" at bounding box center [1357, 413] width 24 height 24
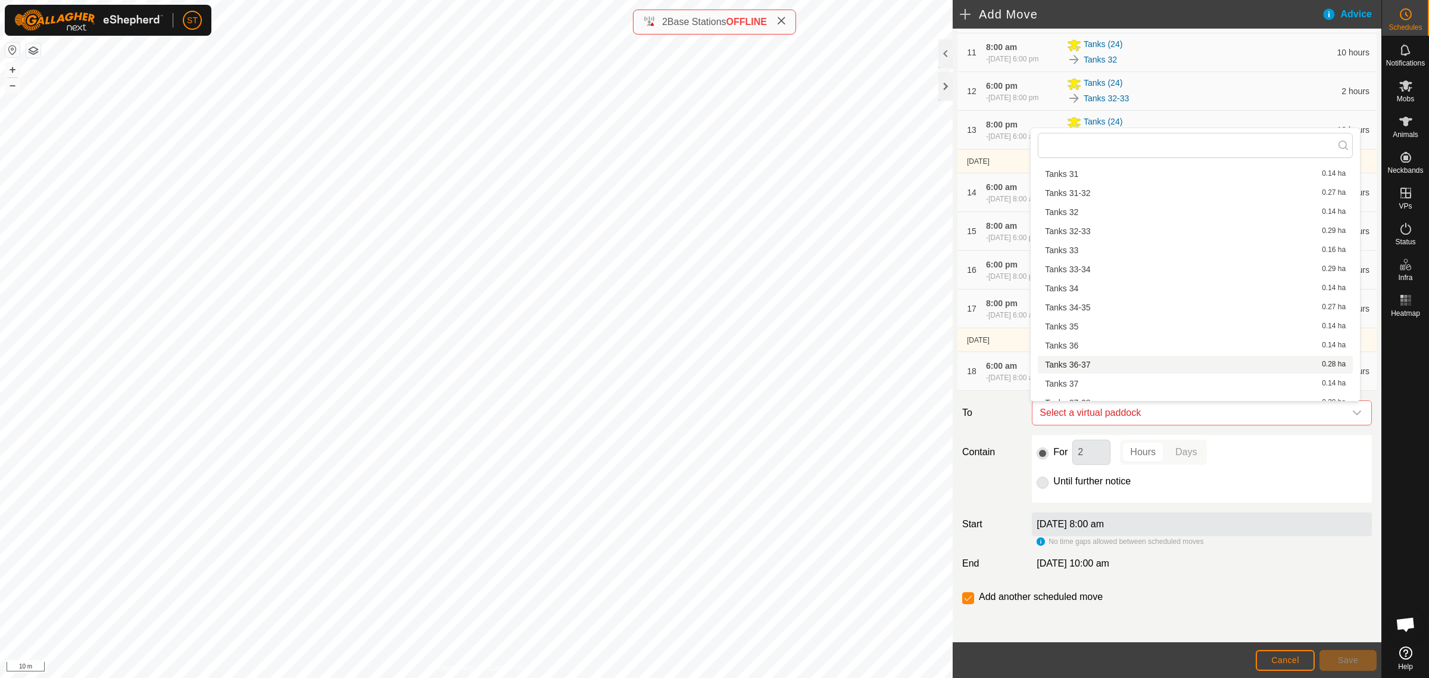
scroll to position [968, 0]
click at [1091, 332] on li "Tanks 36 0.14 ha" at bounding box center [1195, 337] width 315 height 18
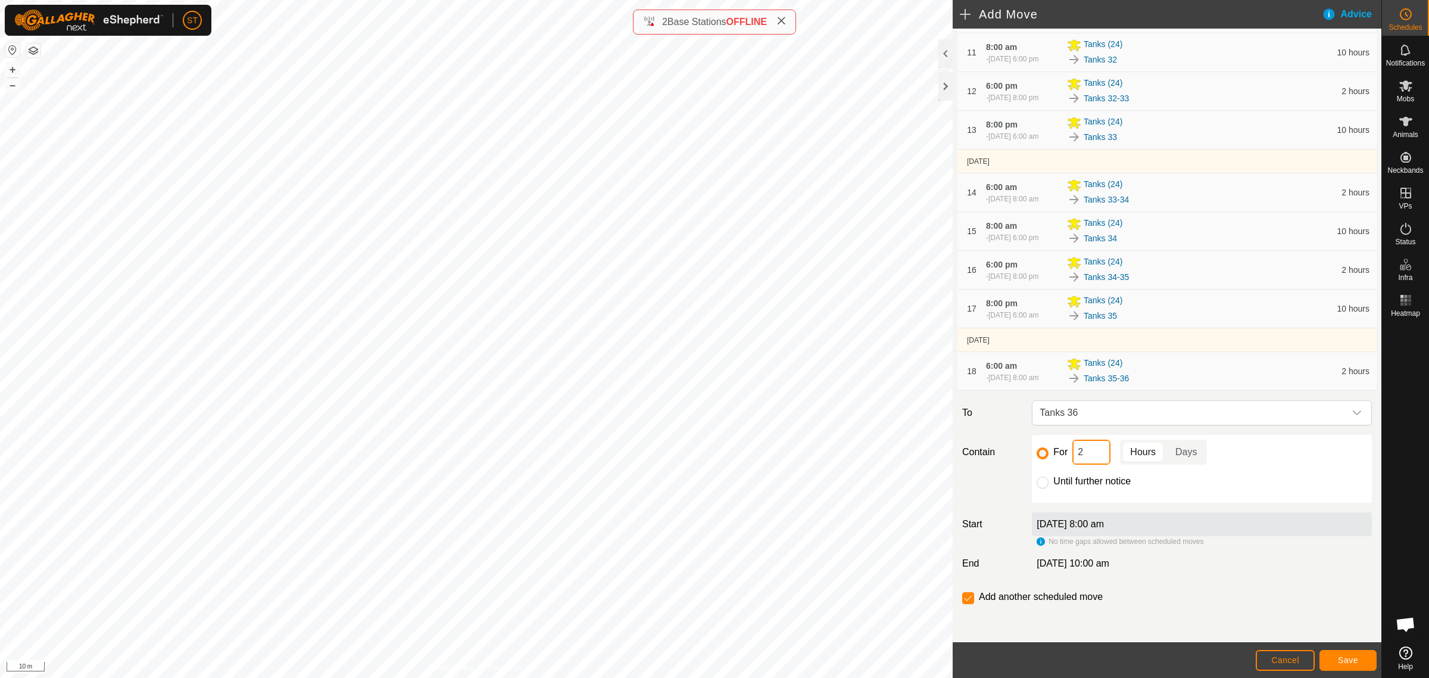
drag, startPoint x: 1089, startPoint y: 450, endPoint x: 1052, endPoint y: 456, distance: 36.7
click at [1053, 456] on div "For 2 Hours Days" at bounding box center [1202, 451] width 330 height 25
click at [1342, 659] on span "Save" at bounding box center [1348, 660] width 20 height 10
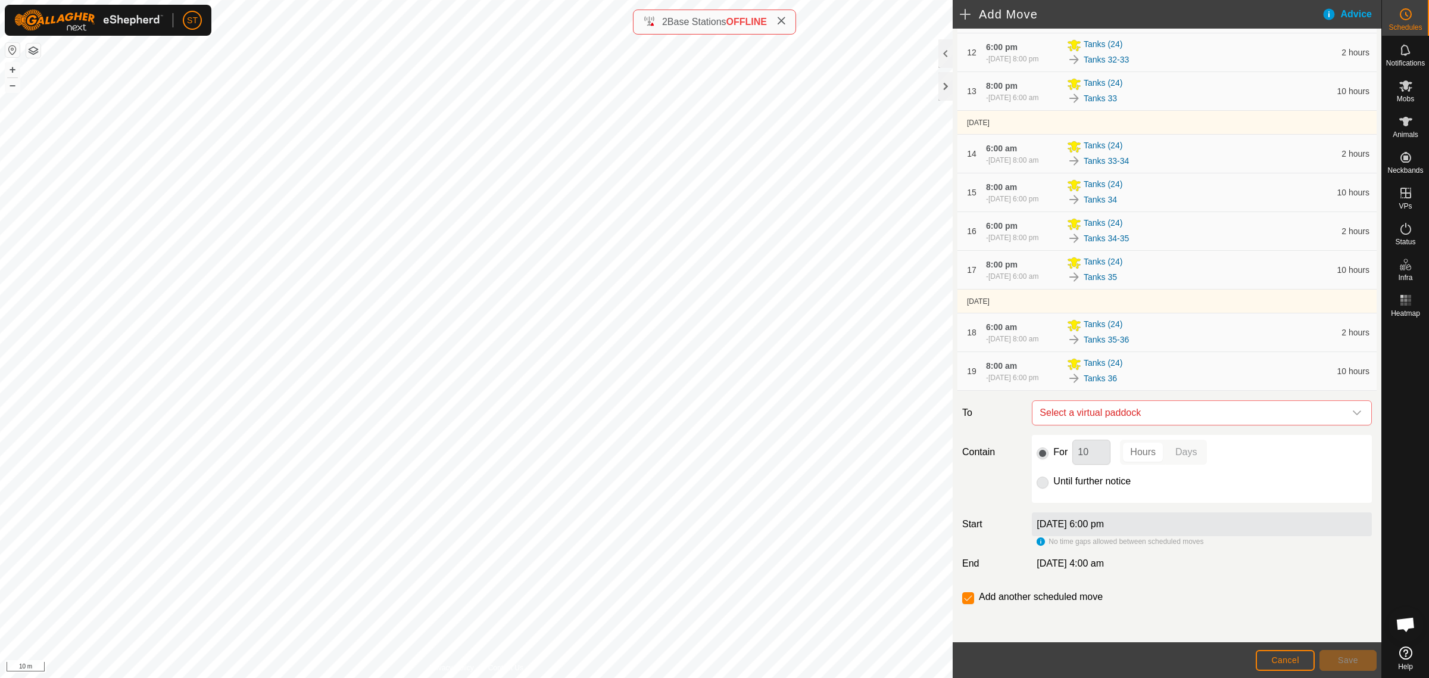
scroll to position [719, 0]
click at [1352, 414] on icon "dropdown trigger" at bounding box center [1357, 413] width 10 height 10
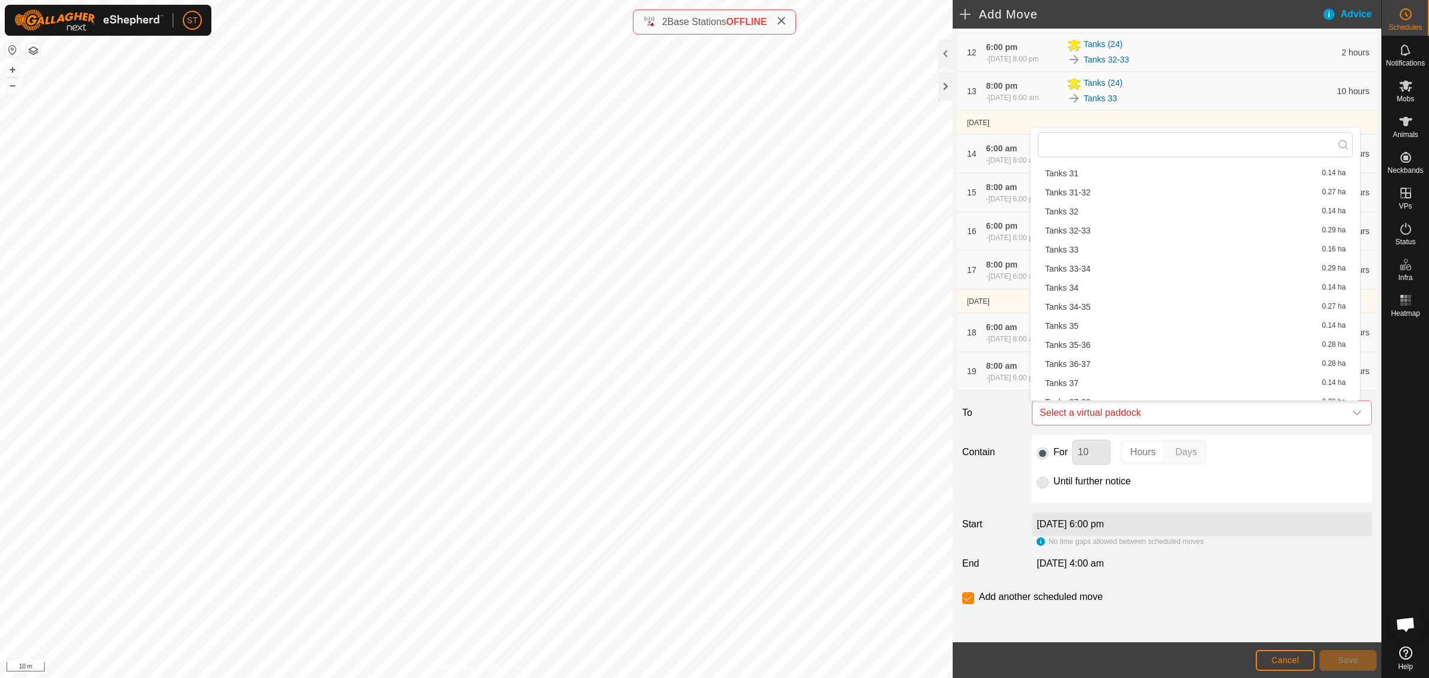
scroll to position [968, 0]
click at [1085, 351] on li "Tanks 36-37 0.28 ha" at bounding box center [1195, 355] width 315 height 18
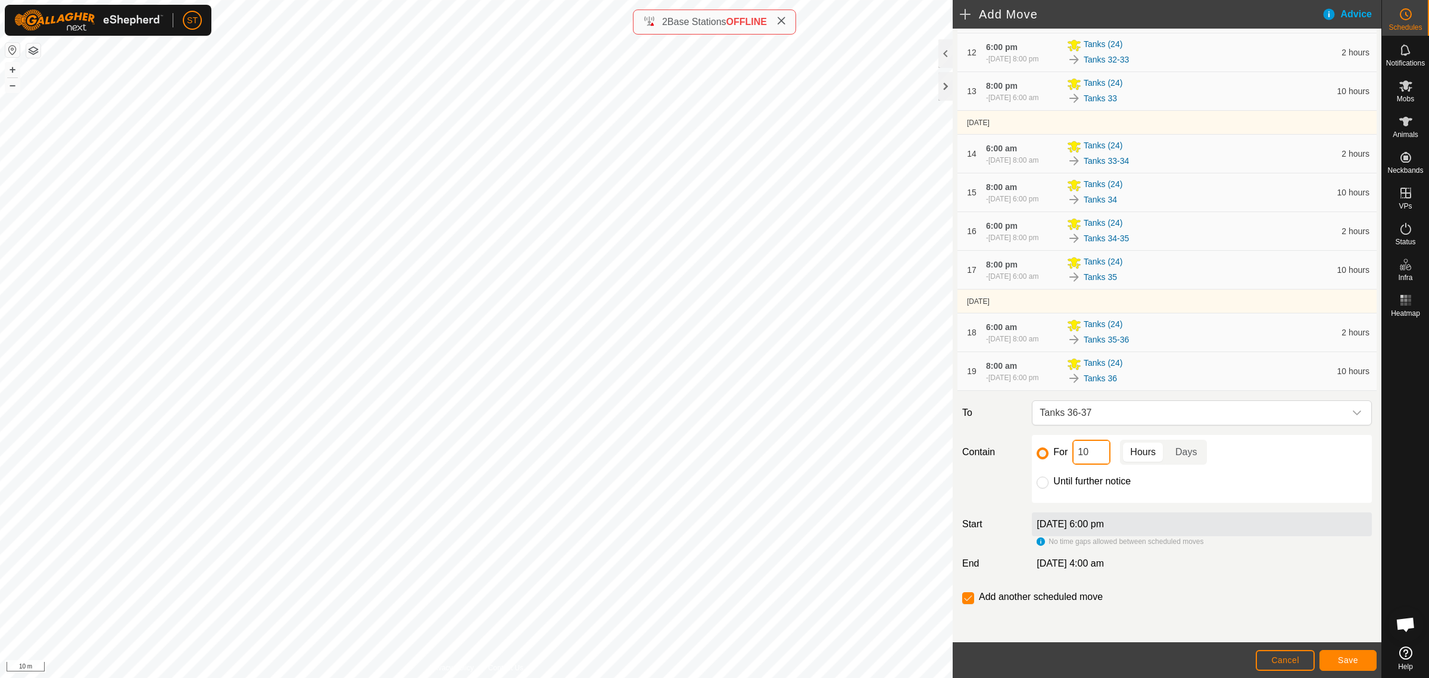
drag, startPoint x: 1081, startPoint y: 453, endPoint x: 1048, endPoint y: 454, distance: 33.4
click at [1048, 454] on div "For 10 Hours Days" at bounding box center [1202, 451] width 330 height 25
click at [1355, 661] on span "Save" at bounding box center [1348, 660] width 20 height 10
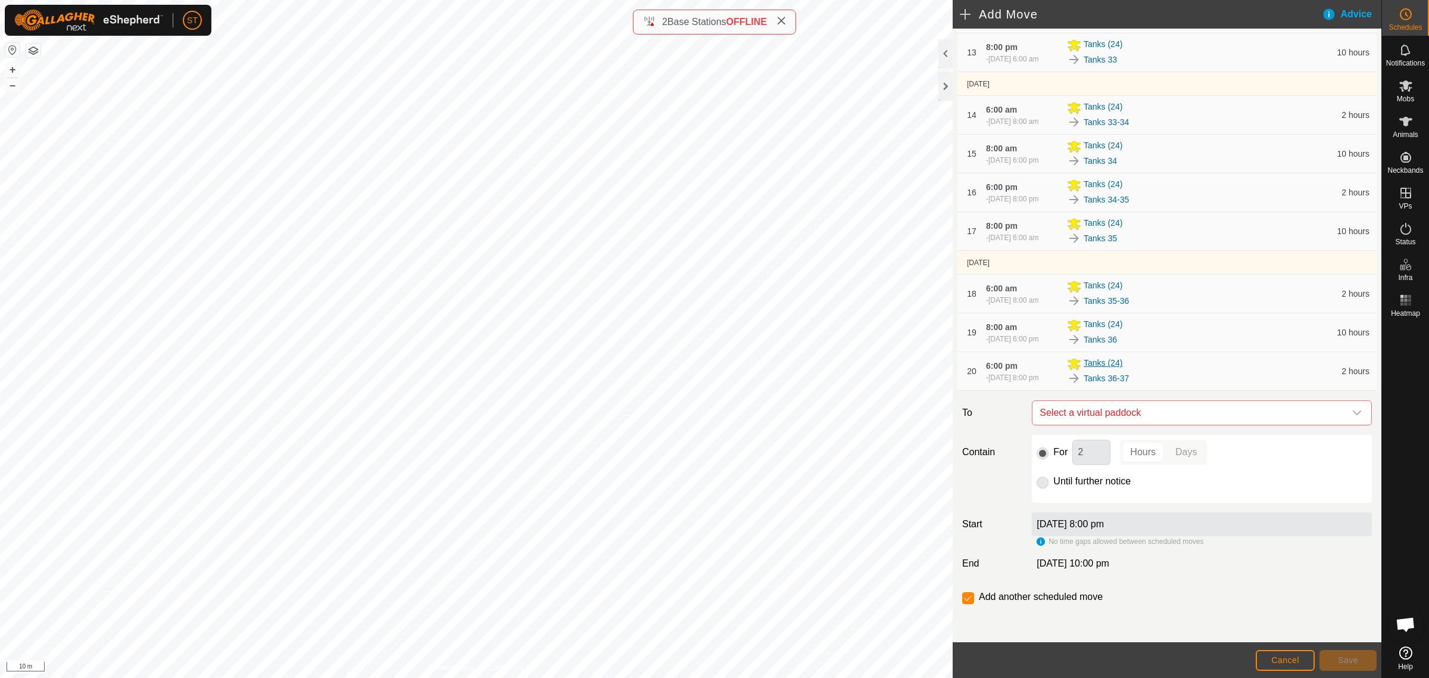
scroll to position [763, 0]
click at [1353, 414] on icon "dropdown trigger" at bounding box center [1357, 412] width 8 height 5
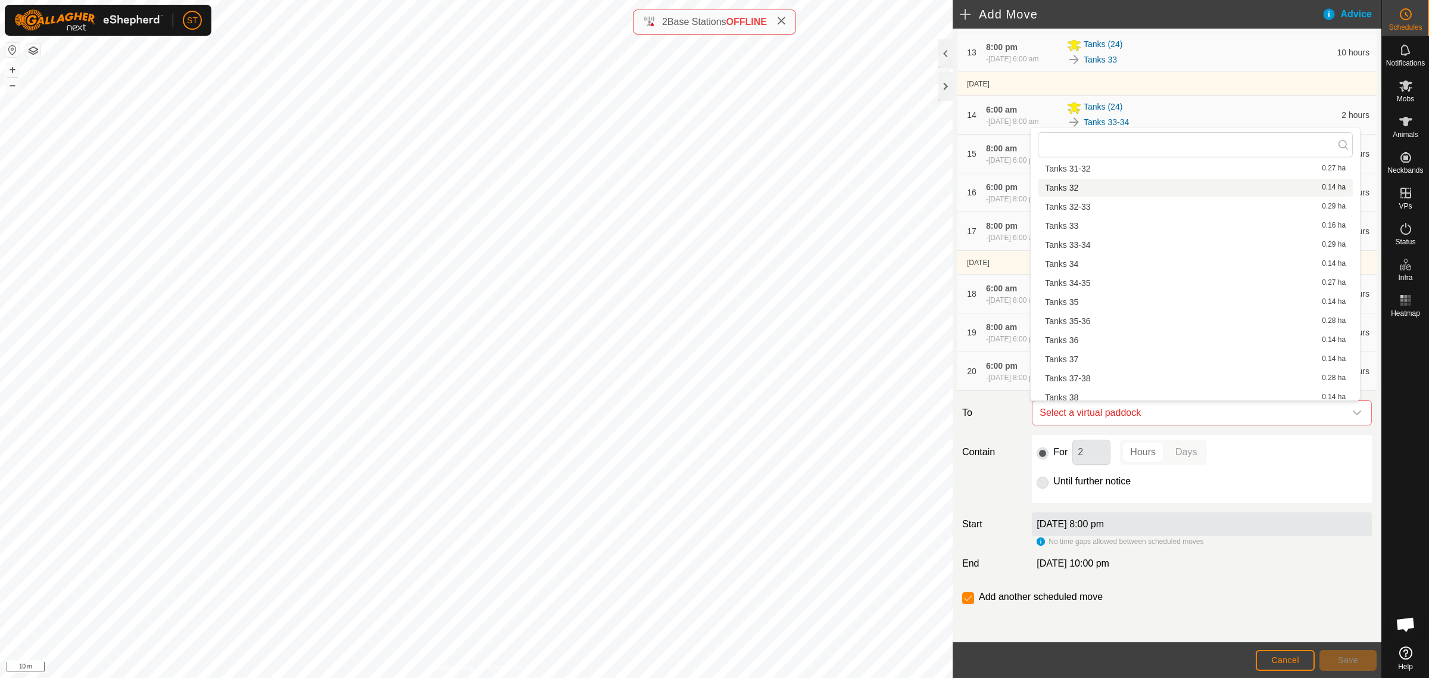
scroll to position [984, 0]
click at [1078, 355] on li "Tanks 37 0.14 ha" at bounding box center [1195, 358] width 315 height 18
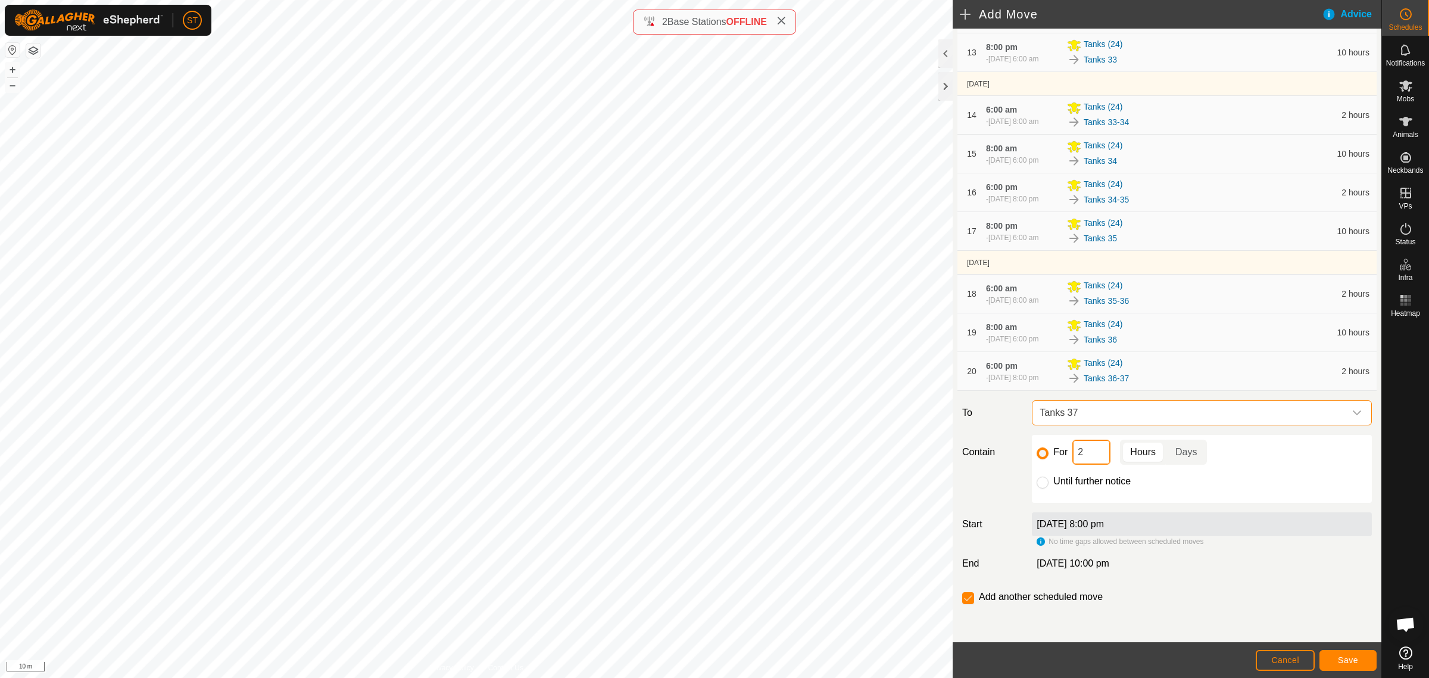
drag, startPoint x: 1087, startPoint y: 456, endPoint x: 1060, endPoint y: 456, distance: 27.4
click at [1060, 456] on div "For 2 Hours Days" at bounding box center [1202, 451] width 330 height 25
click at [1349, 663] on span "Save" at bounding box center [1348, 660] width 20 height 10
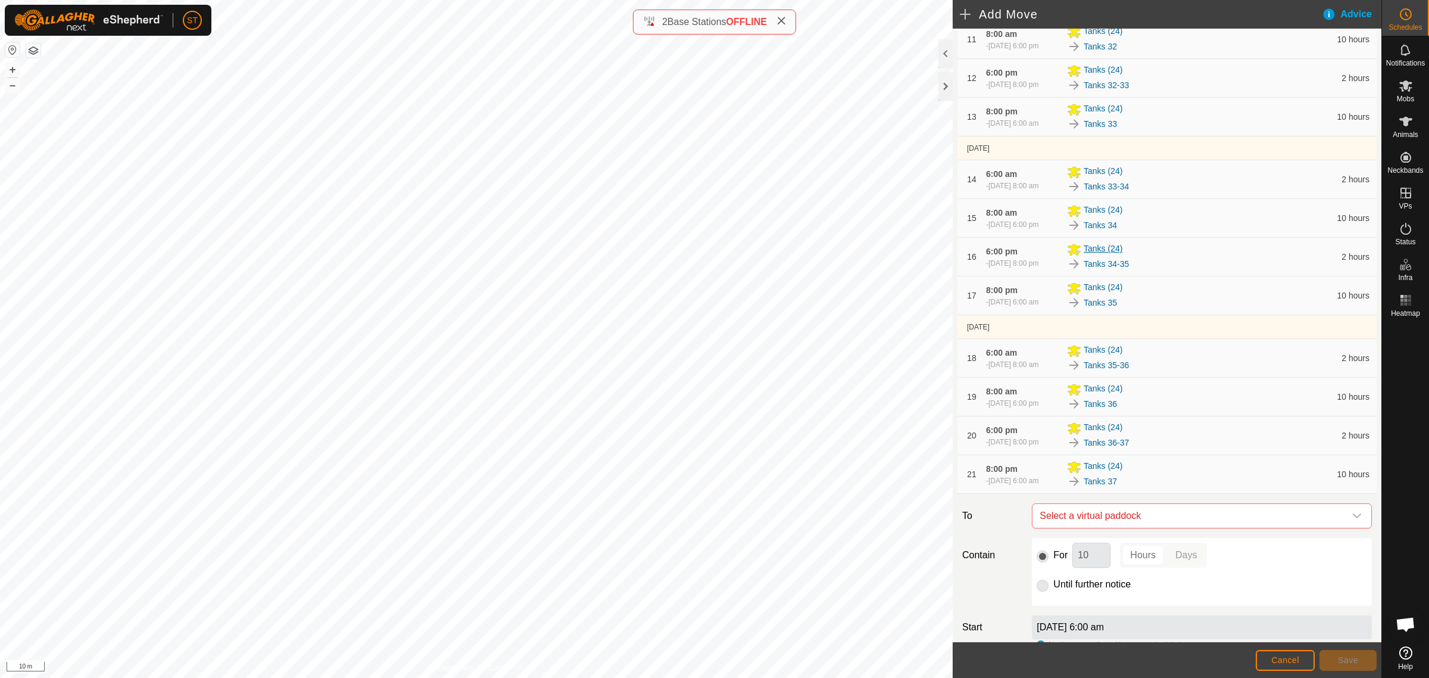
scroll to position [807, 0]
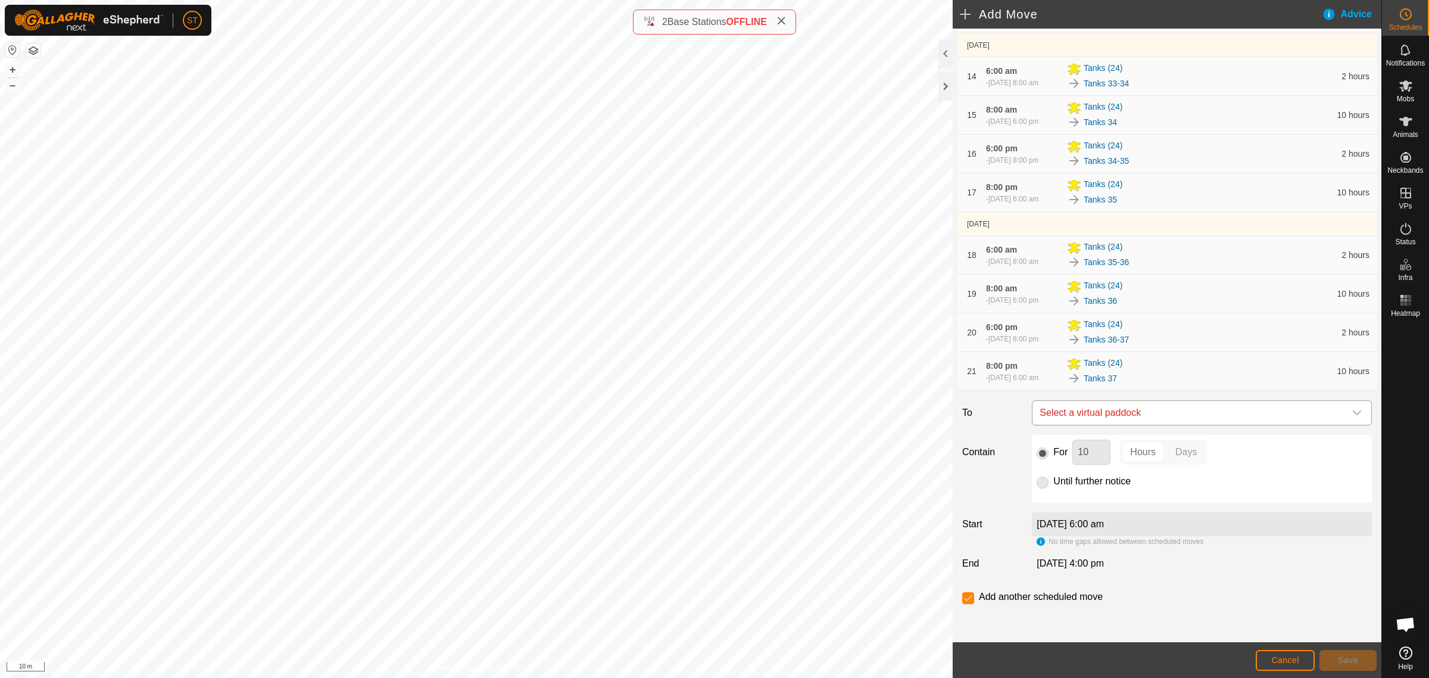
click at [1352, 414] on icon "dropdown trigger" at bounding box center [1357, 413] width 10 height 10
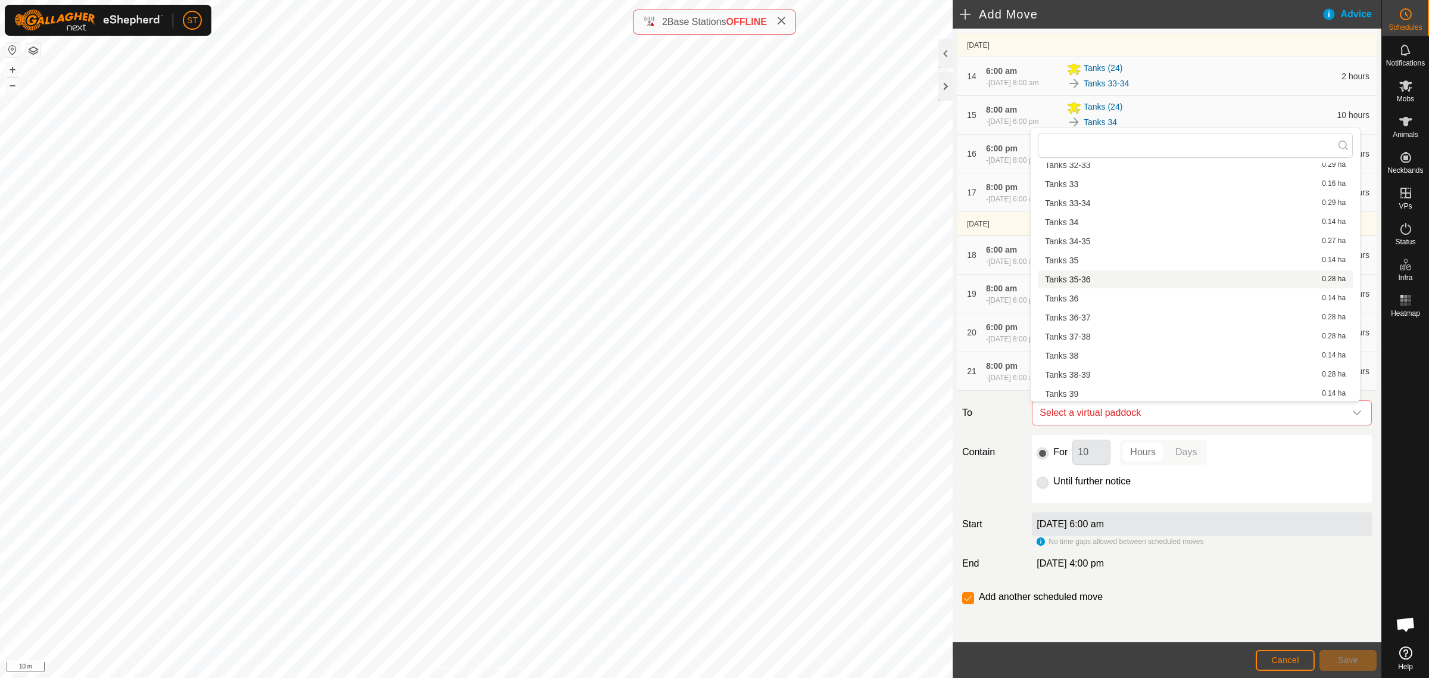
scroll to position [1058, 0]
click at [1090, 304] on li "Tanks 37-38 0.28 ha" at bounding box center [1195, 303] width 315 height 18
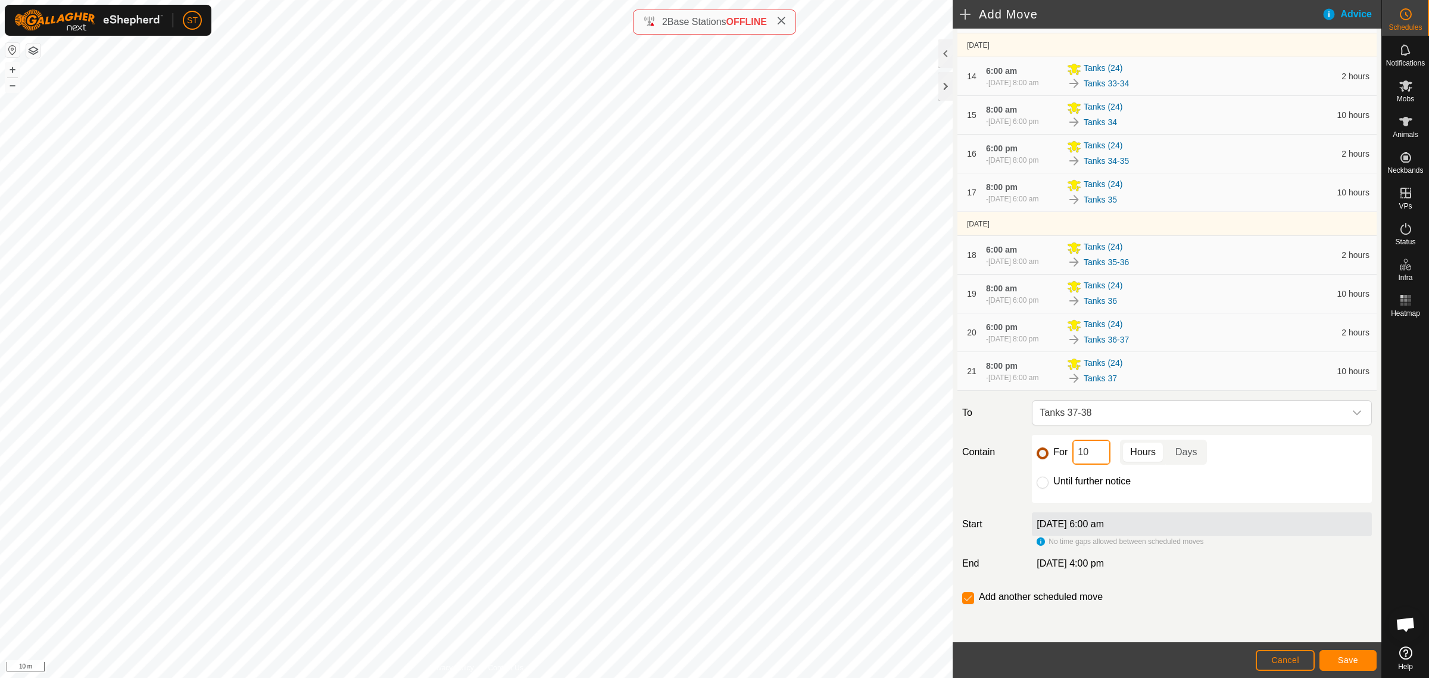
drag, startPoint x: 1094, startPoint y: 451, endPoint x: 1046, endPoint y: 454, distance: 48.3
click at [1047, 456] on div "For 10 Hours Days" at bounding box center [1202, 451] width 330 height 25
click at [1336, 660] on button "Save" at bounding box center [1348, 660] width 57 height 21
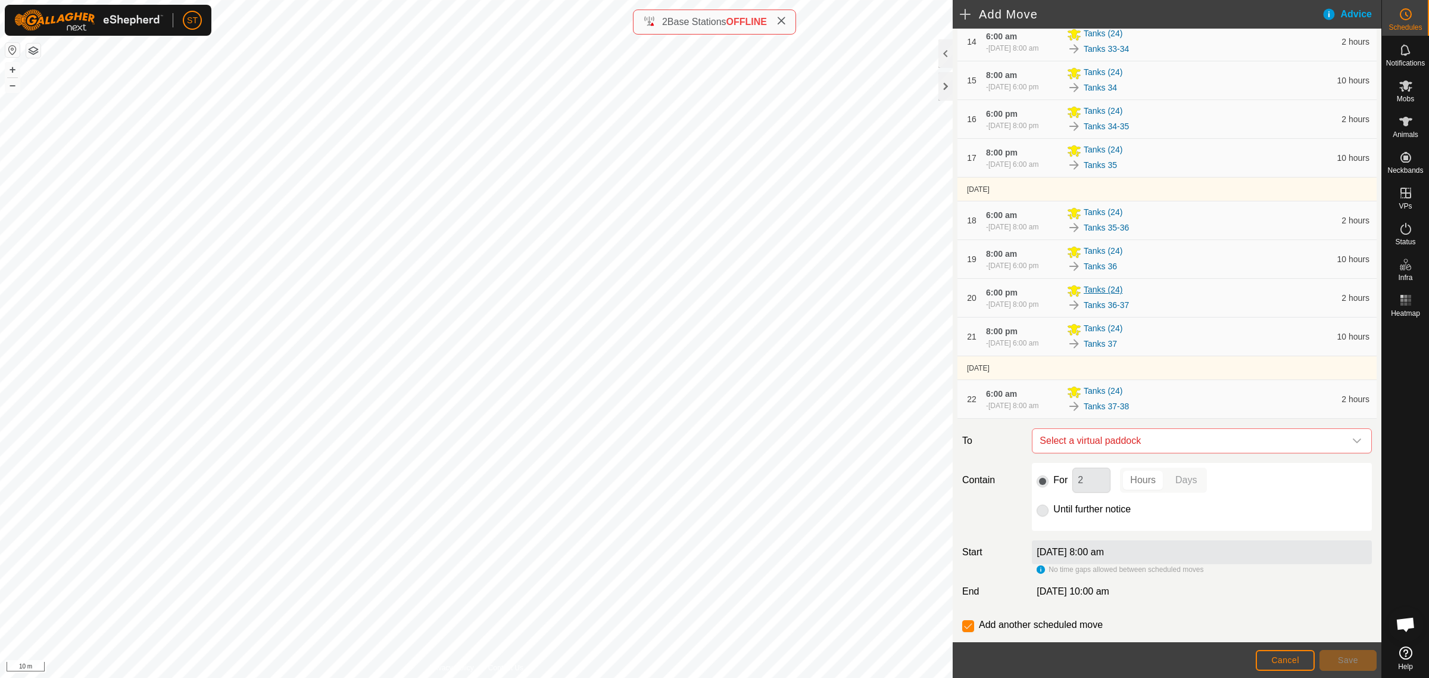
scroll to position [875, 0]
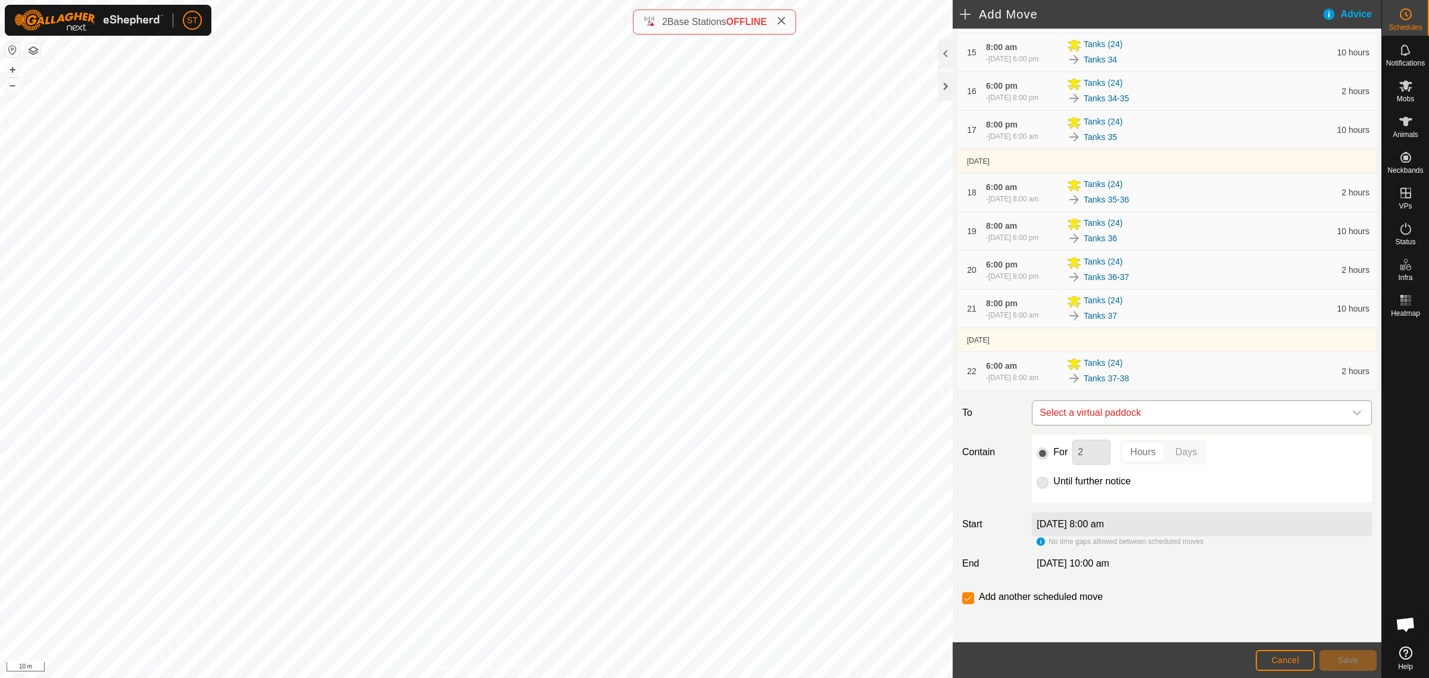
click at [1352, 411] on icon "dropdown trigger" at bounding box center [1357, 413] width 10 height 10
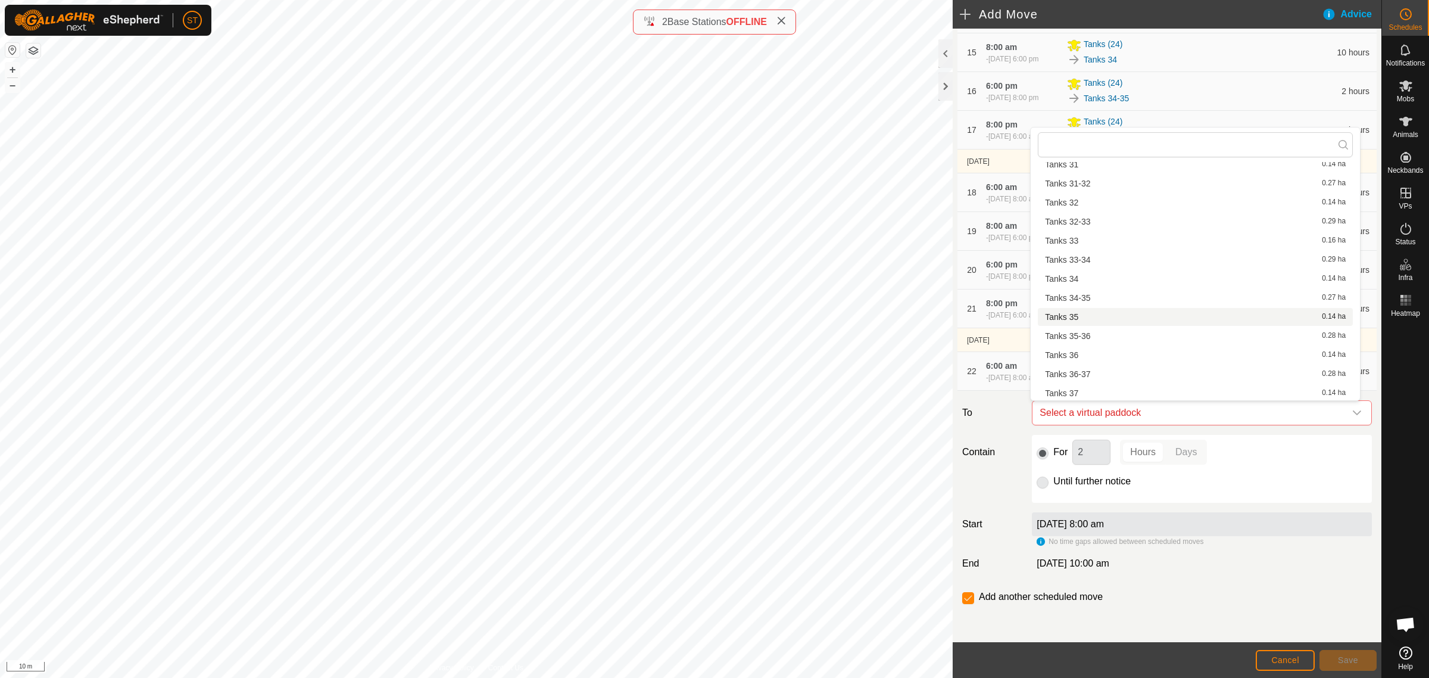
scroll to position [1042, 0]
click at [1079, 335] on li "Tanks 38 0.14 ha" at bounding box center [1195, 338] width 315 height 18
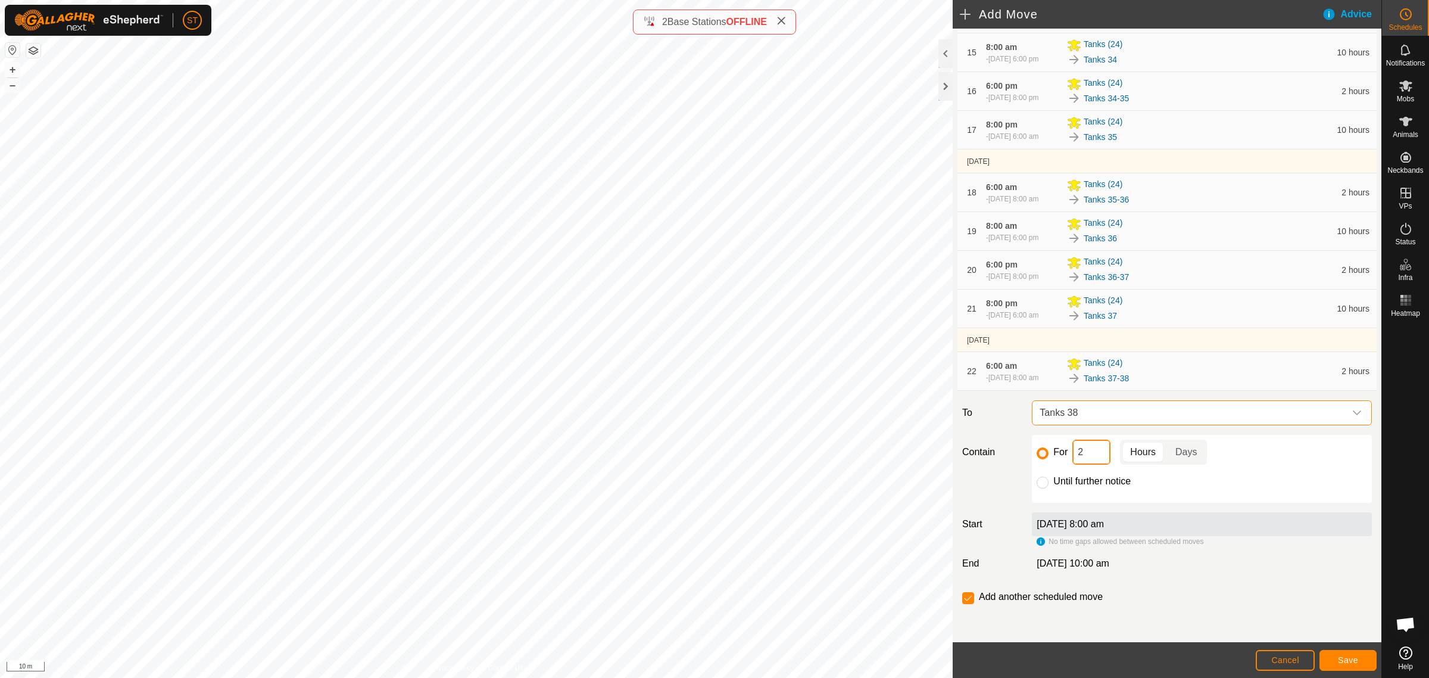
drag, startPoint x: 1083, startPoint y: 456, endPoint x: 1065, endPoint y: 456, distance: 17.9
click at [1065, 456] on div "For 2 Hours Days" at bounding box center [1202, 451] width 330 height 25
click at [1340, 663] on span "Save" at bounding box center [1348, 660] width 20 height 10
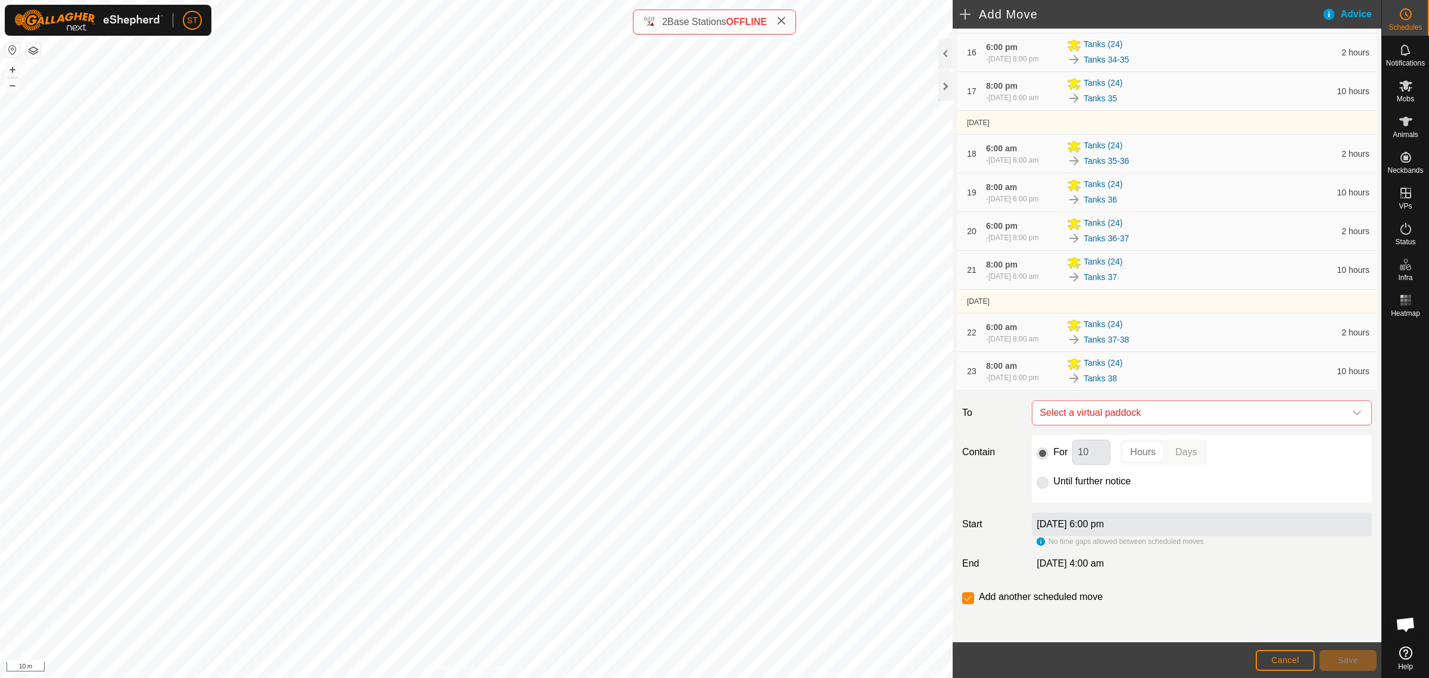
scroll to position [919, 0]
click at [1352, 409] on icon "dropdown trigger" at bounding box center [1357, 413] width 10 height 10
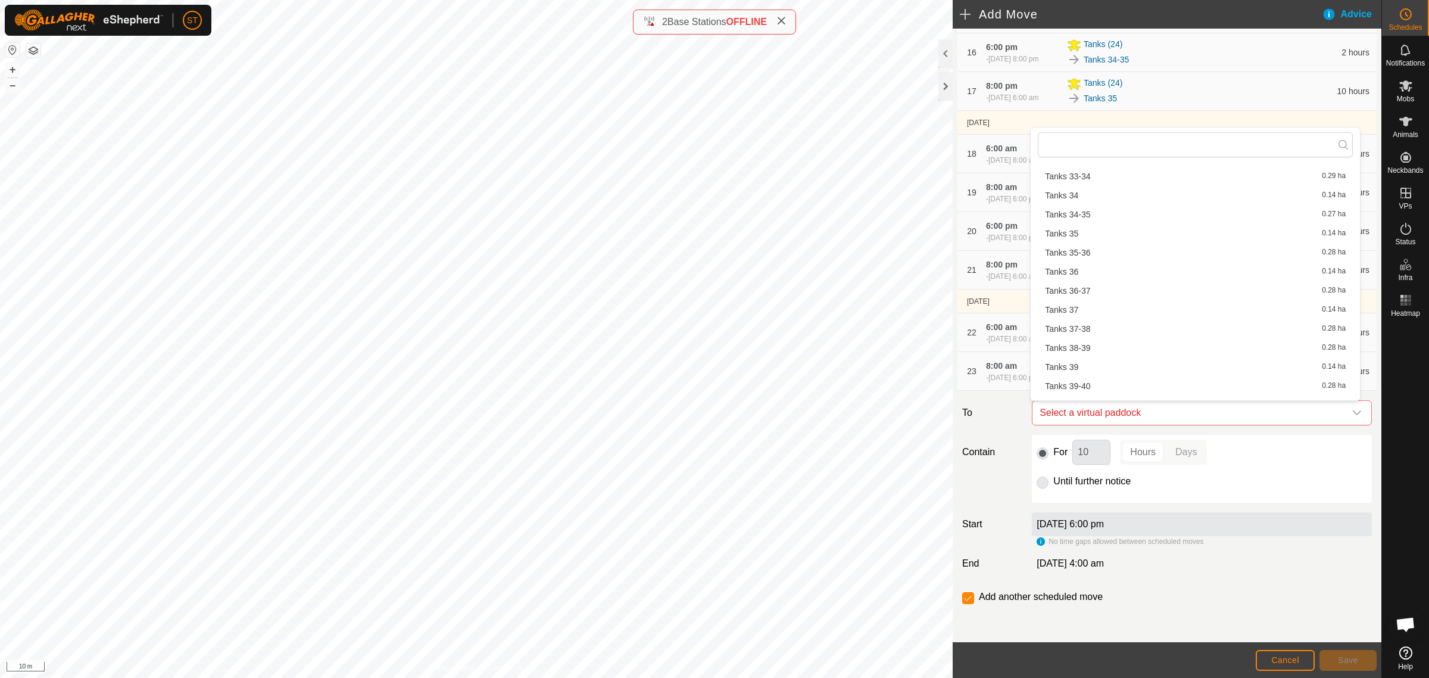
scroll to position [1042, 0]
click at [1096, 351] on li "Tanks 38-39 0.28 ha" at bounding box center [1195, 357] width 315 height 18
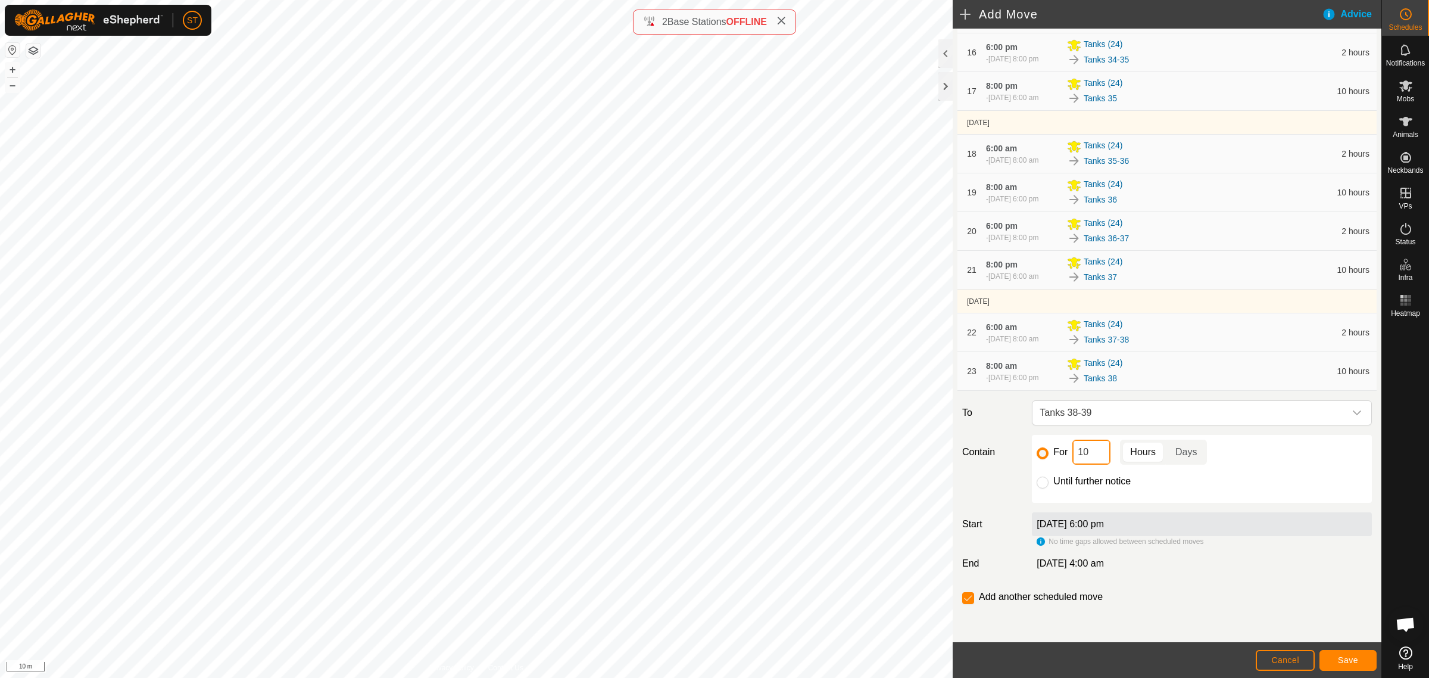
drag, startPoint x: 1094, startPoint y: 451, endPoint x: 1056, endPoint y: 453, distance: 38.2
click at [1061, 453] on div "For 10 Hours Days" at bounding box center [1202, 451] width 330 height 25
click at [1339, 662] on span "Save" at bounding box center [1348, 660] width 20 height 10
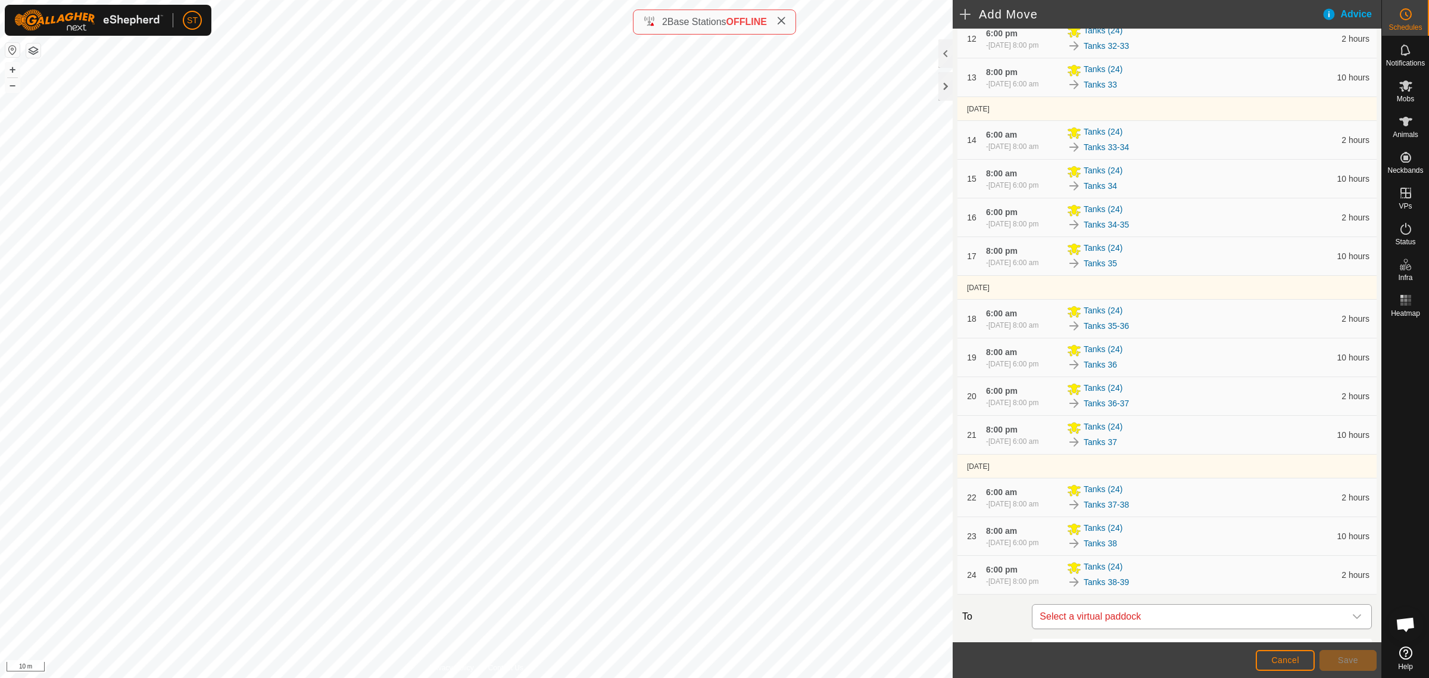
scroll to position [963, 0]
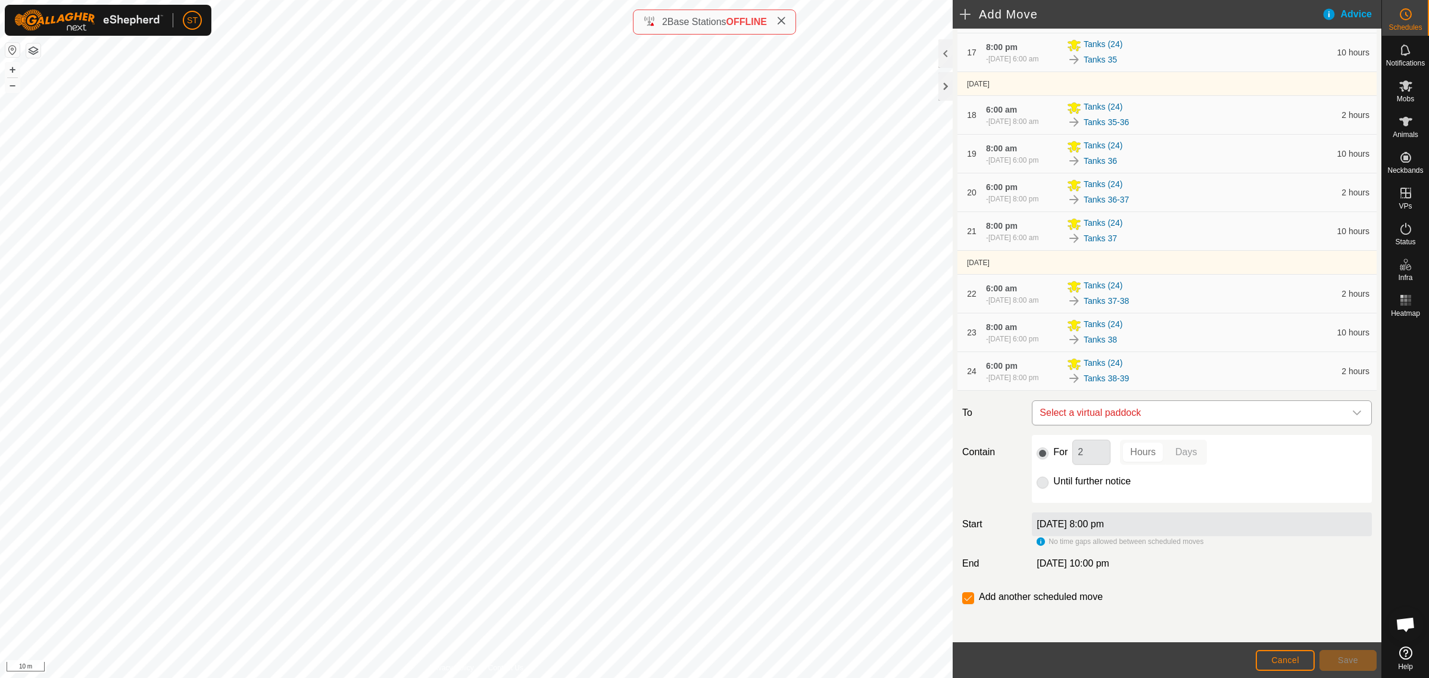
click at [1352, 414] on icon "dropdown trigger" at bounding box center [1357, 413] width 10 height 10
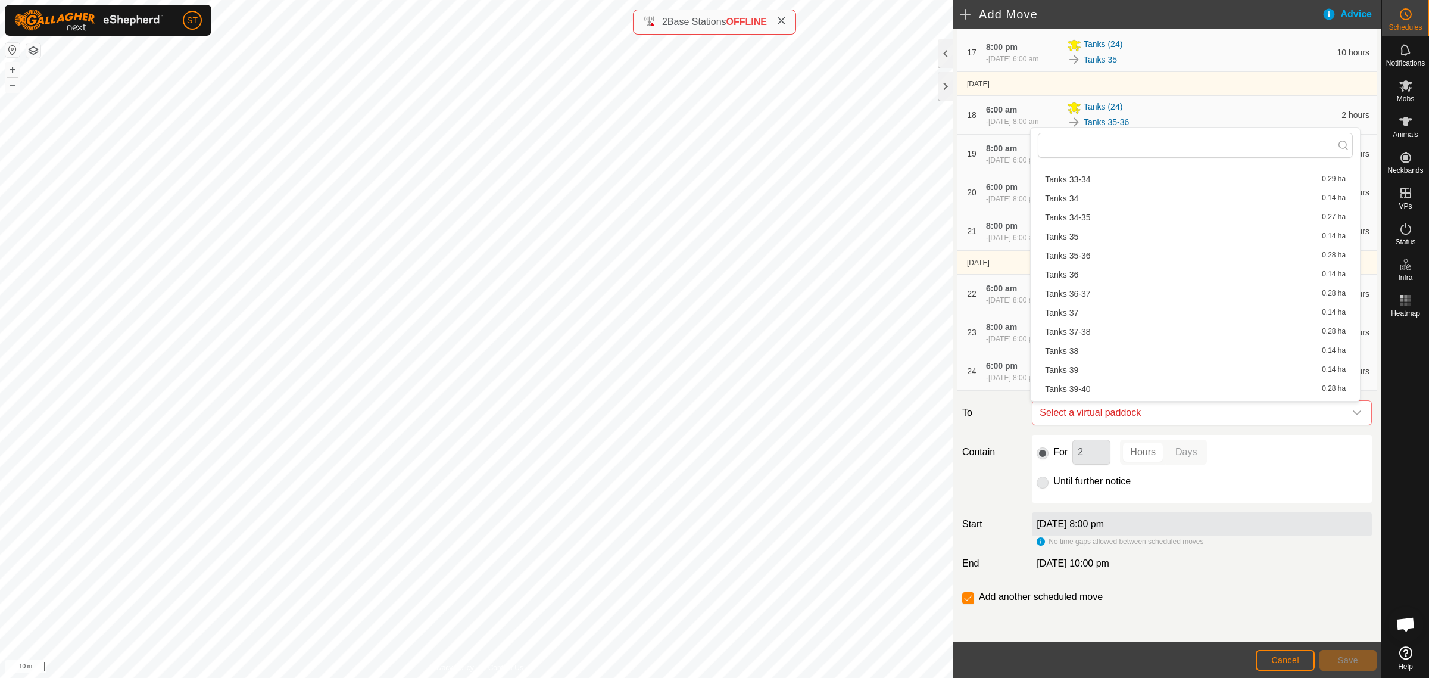
scroll to position [1058, 0]
click at [1083, 360] on li "Tanks 39 0.14 ha" at bounding box center [1195, 360] width 315 height 18
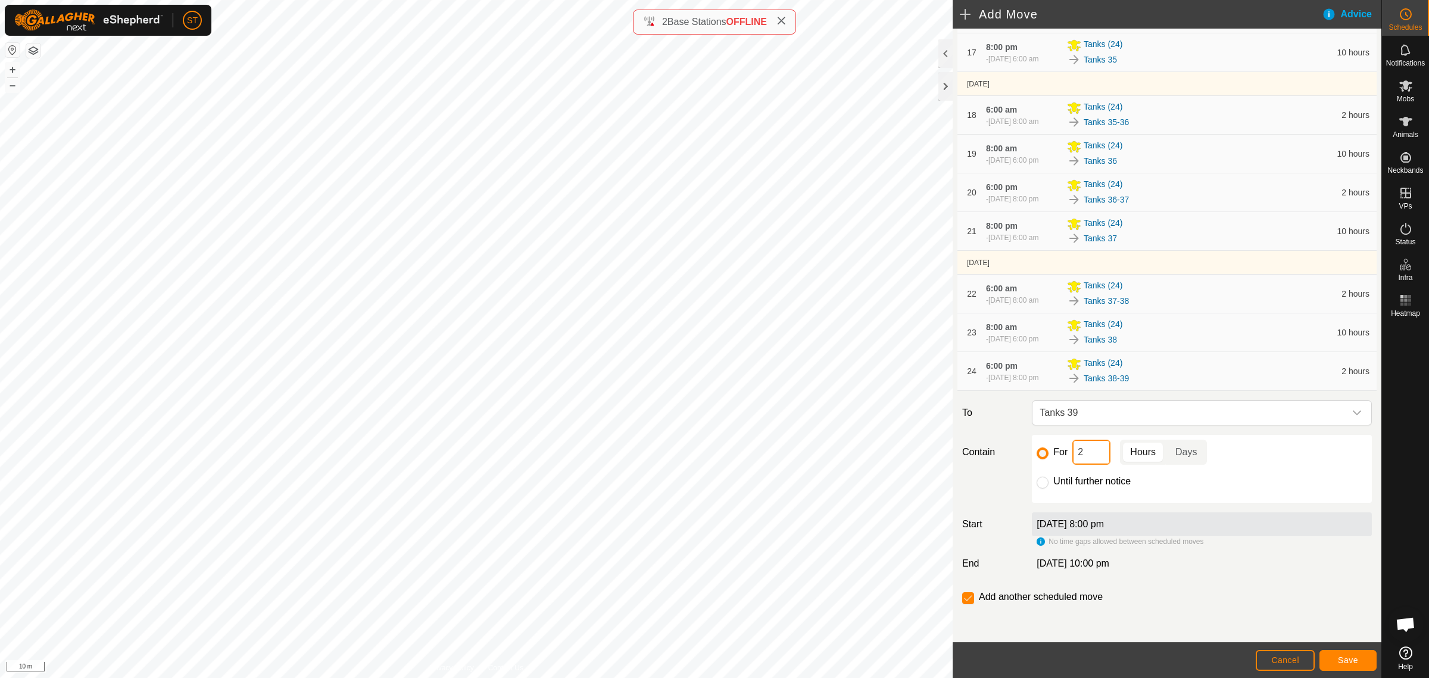
drag, startPoint x: 1096, startPoint y: 456, endPoint x: 1019, endPoint y: 448, distance: 77.1
click at [1027, 456] on div "For 2 Hours Days Until further notice" at bounding box center [1202, 469] width 350 height 68
click at [1352, 662] on span "Save" at bounding box center [1348, 660] width 20 height 10
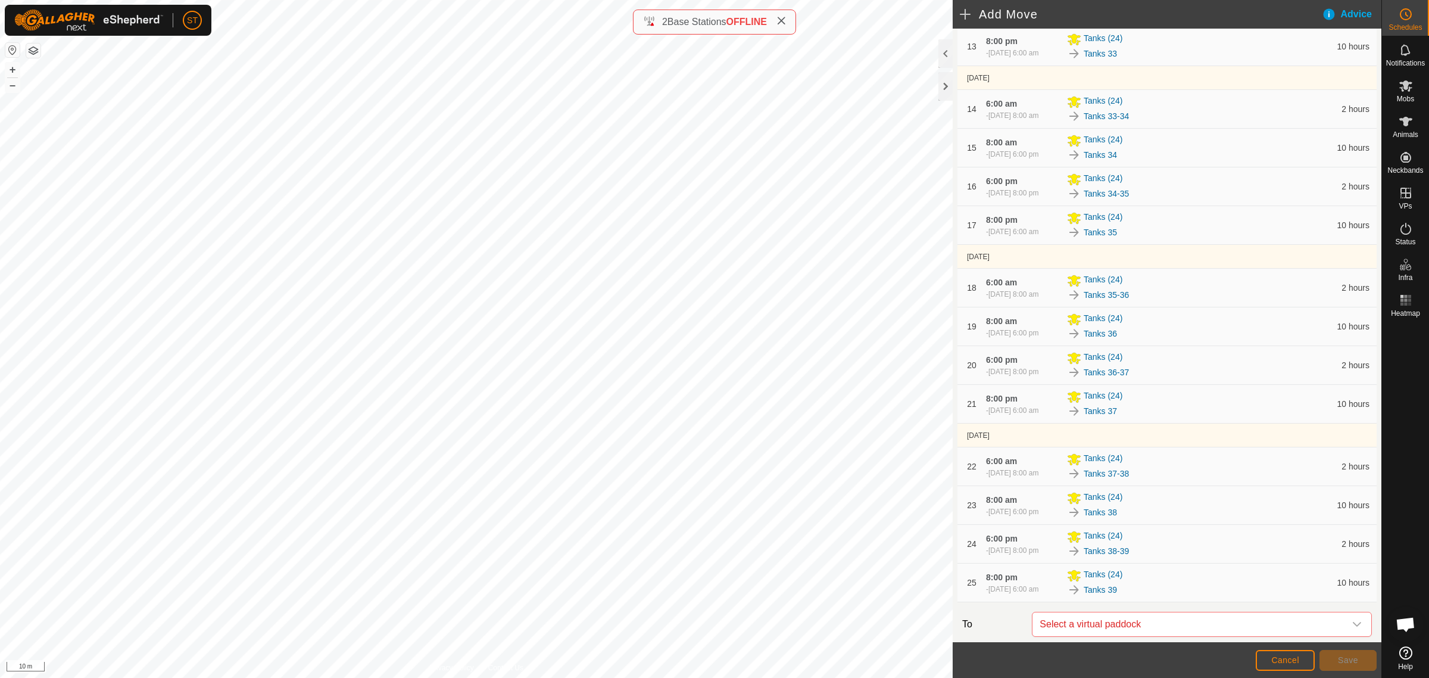
scroll to position [1008, 0]
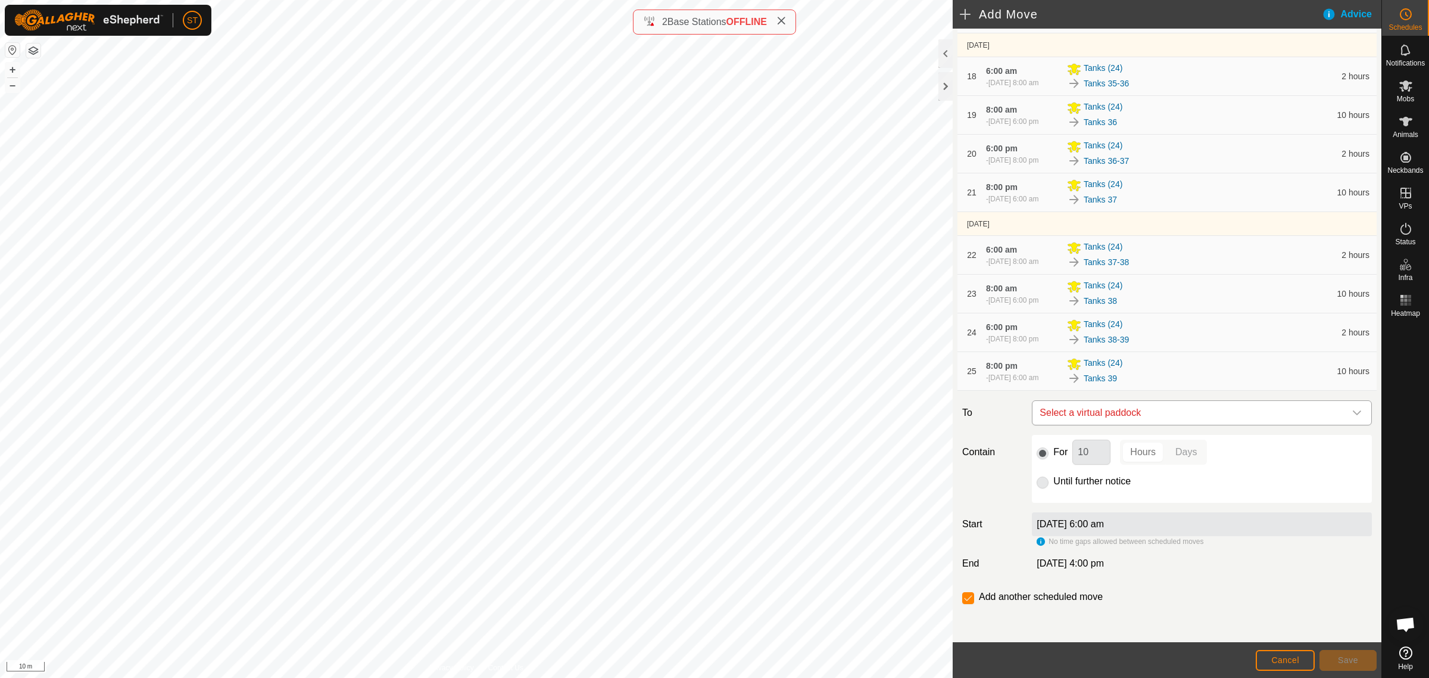
click at [1352, 413] on icon "dropdown trigger" at bounding box center [1357, 413] width 10 height 10
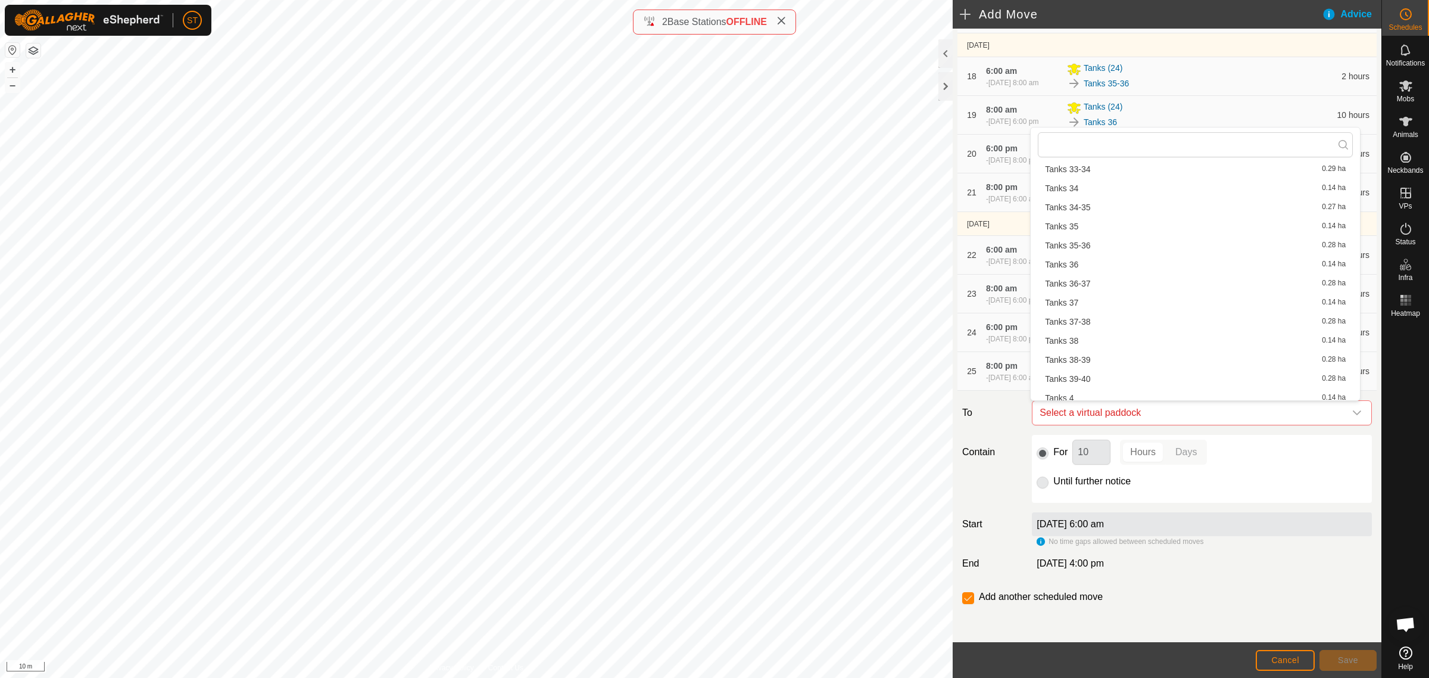
scroll to position [1133, 0]
click at [1087, 302] on li "Tanks 39-40 0.28 ha" at bounding box center [1195, 304] width 315 height 18
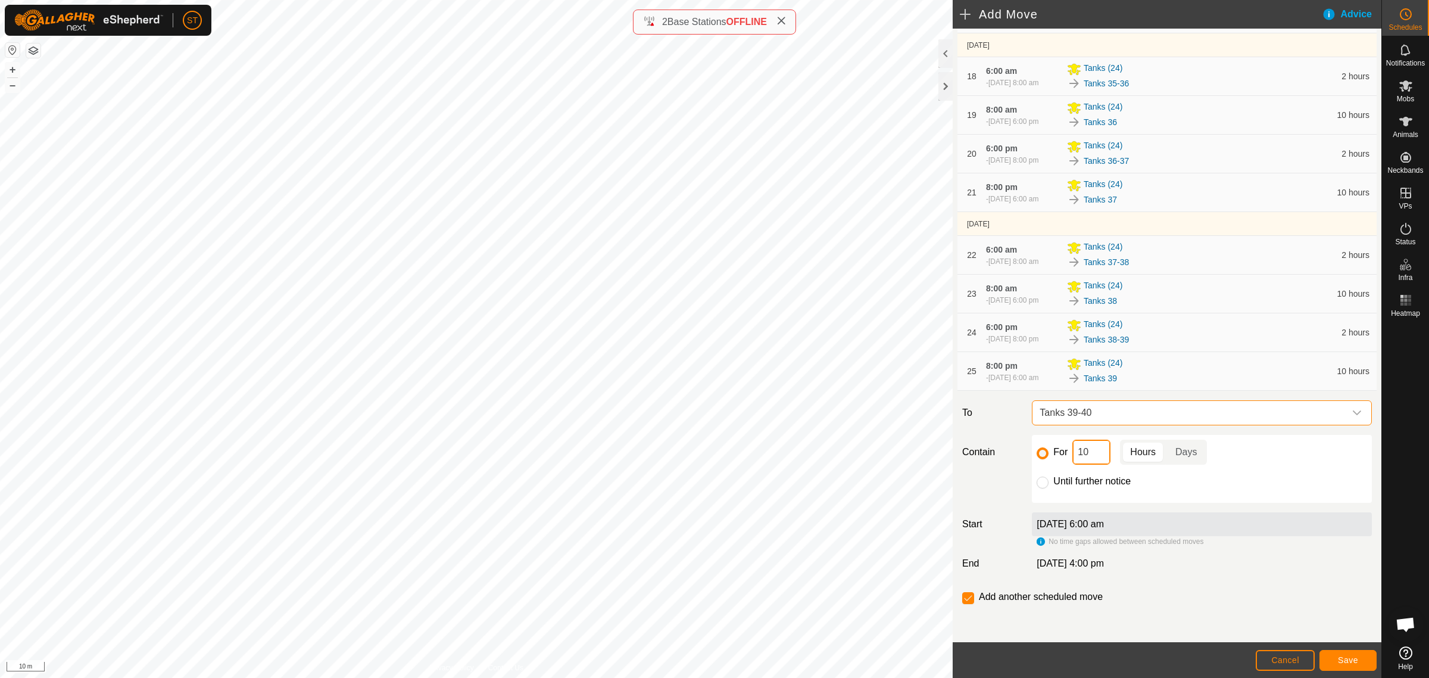
drag, startPoint x: 1090, startPoint y: 450, endPoint x: 1071, endPoint y: 453, distance: 19.8
click at [1072, 453] on input "10" at bounding box center [1091, 451] width 38 height 25
click at [1359, 661] on button "Save" at bounding box center [1348, 660] width 57 height 21
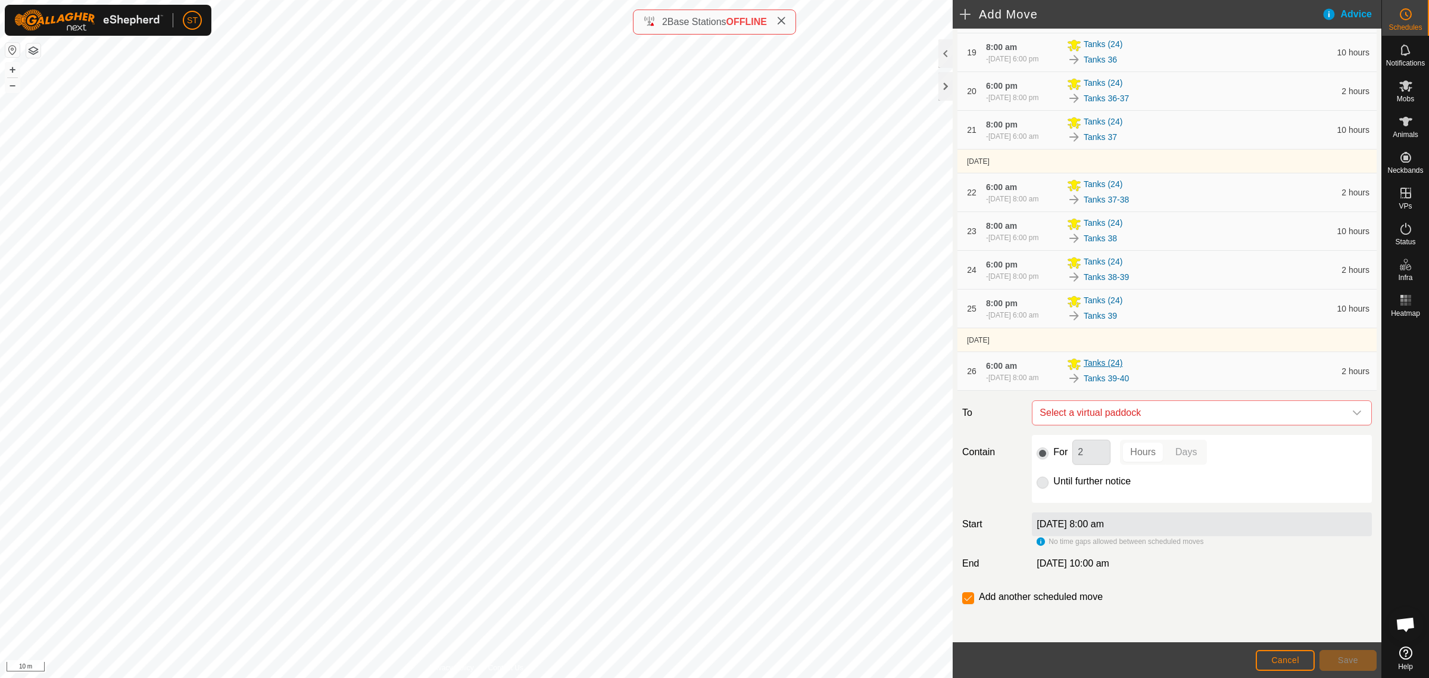
scroll to position [1075, 0]
click at [1353, 412] on icon "dropdown trigger" at bounding box center [1357, 412] width 8 height 5
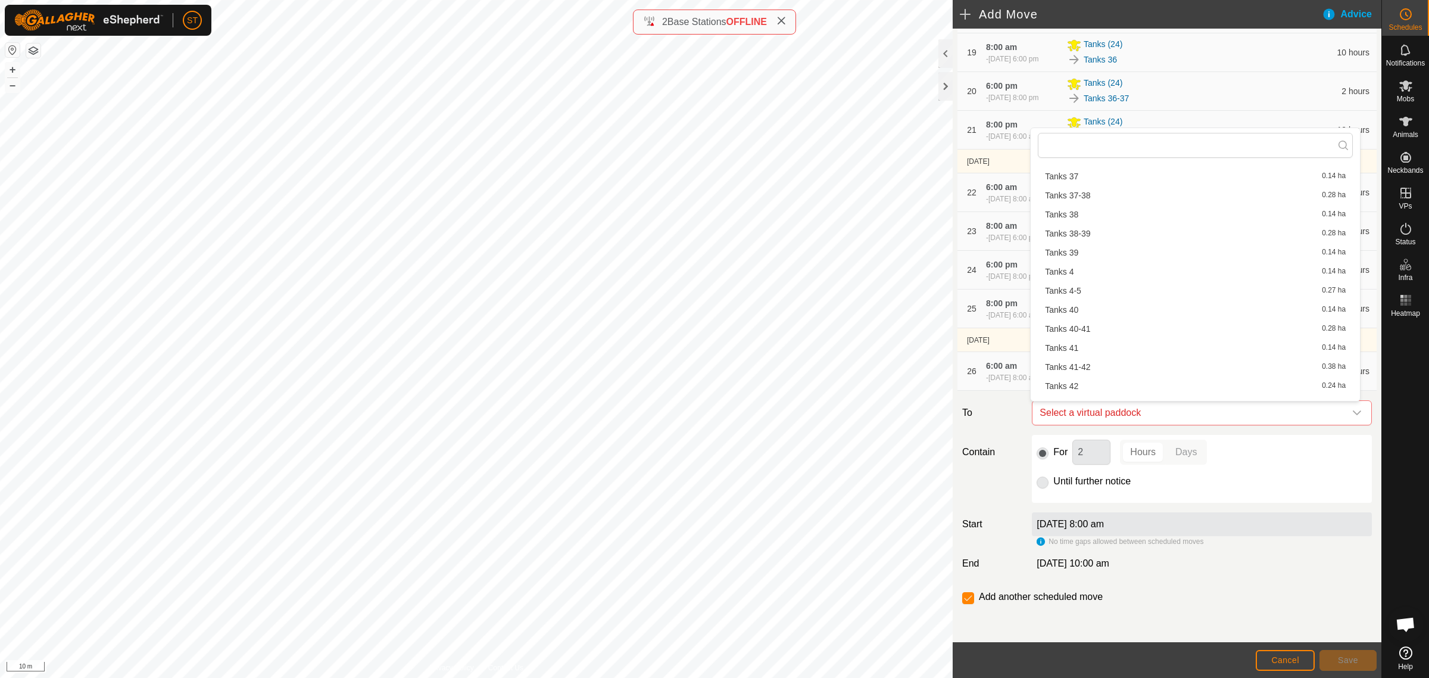
scroll to position [1191, 0]
click at [1090, 303] on li "Tanks 40 0.14 ha" at bounding box center [1195, 304] width 315 height 18
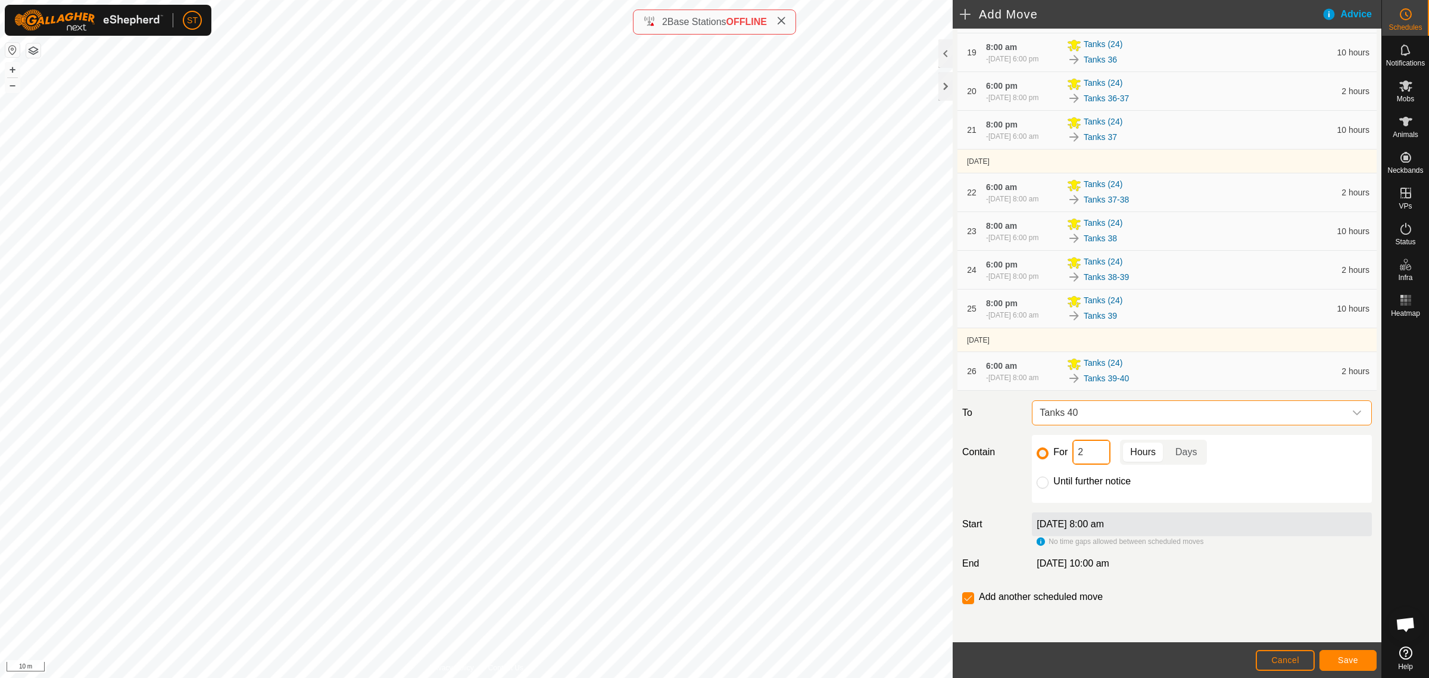
drag, startPoint x: 1096, startPoint y: 456, endPoint x: 1060, endPoint y: 456, distance: 36.3
click at [1060, 456] on div "For 2 Hours Days" at bounding box center [1202, 451] width 330 height 25
click at [1335, 659] on button "Save" at bounding box center [1348, 660] width 57 height 21
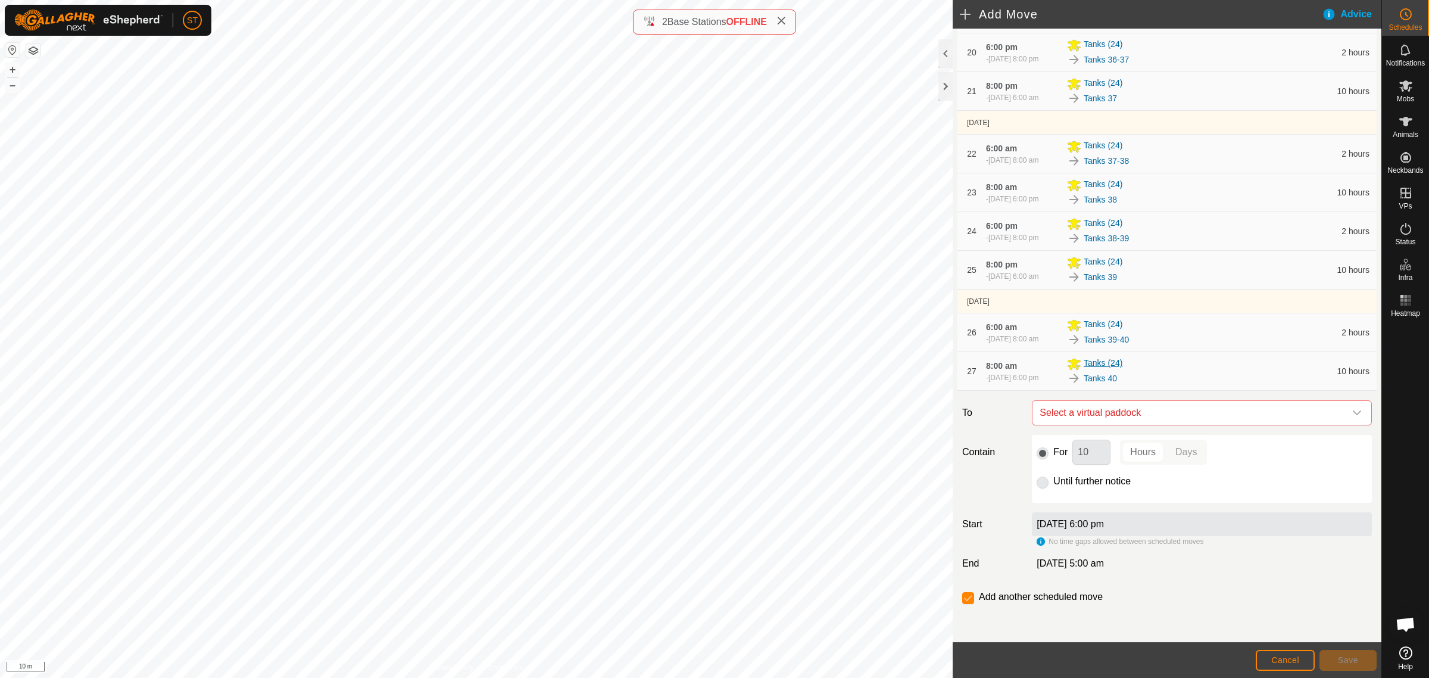
scroll to position [1119, 0]
click at [1353, 411] on icon "dropdown trigger" at bounding box center [1357, 412] width 8 height 5
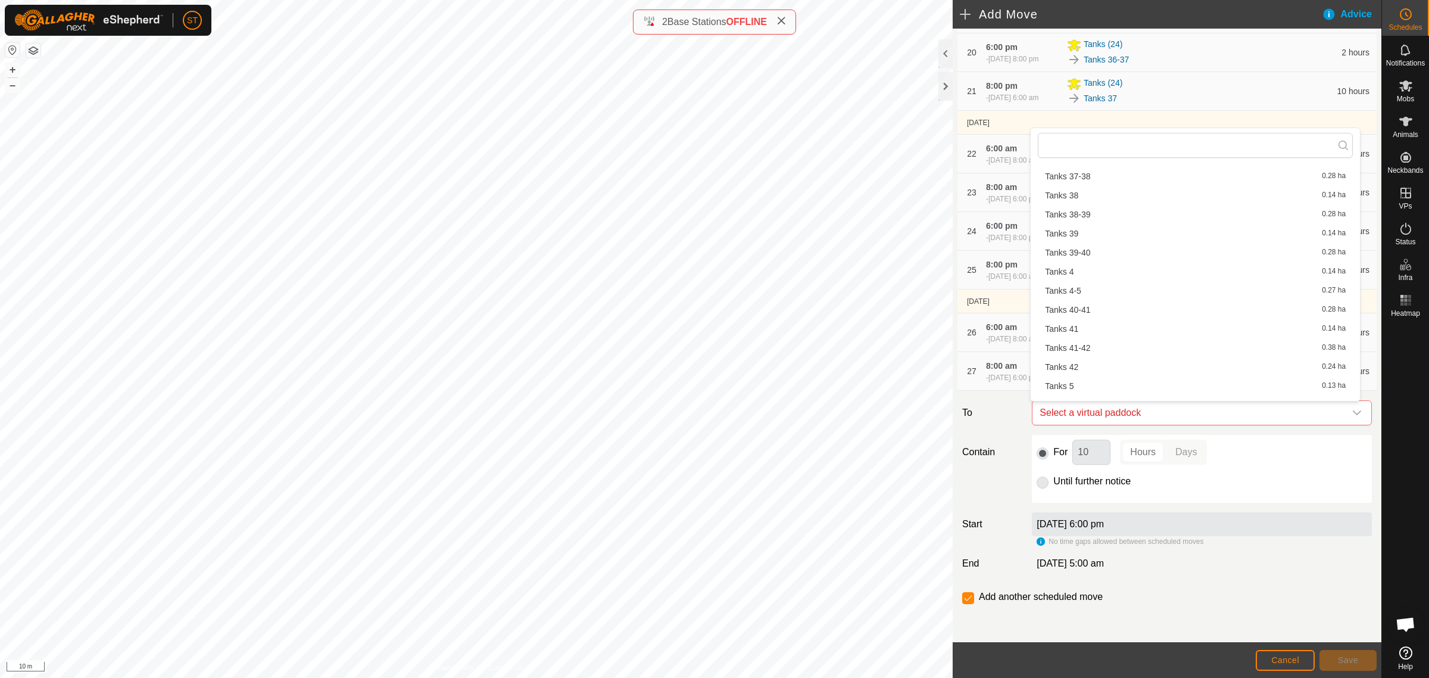
scroll to position [1265, 0]
click at [1081, 283] on li "Tanks 41-42 0.38 ha" at bounding box center [1195, 286] width 315 height 18
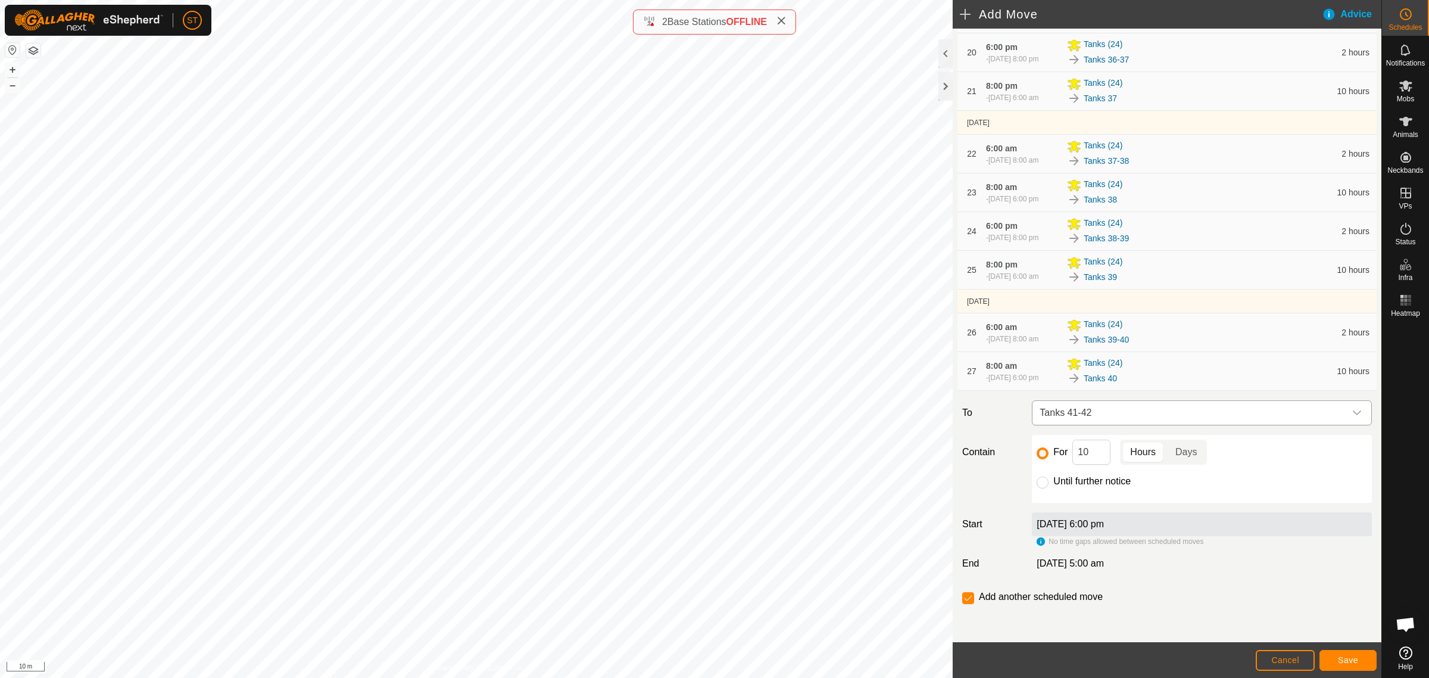
click at [1355, 416] on div "dropdown trigger" at bounding box center [1357, 413] width 24 height 24
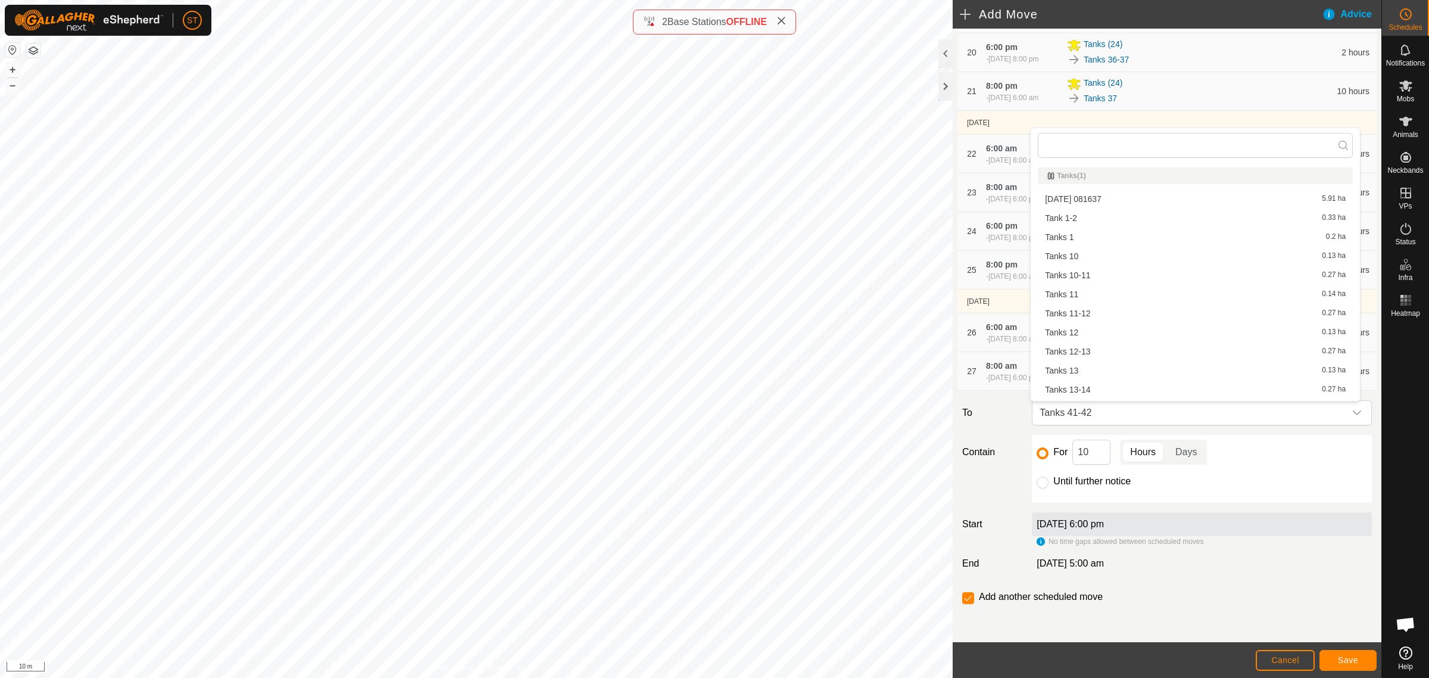
scroll to position [1159, 0]
click at [1099, 355] on li "Tanks 40-41 0.28 ha" at bounding box center [1195, 355] width 315 height 18
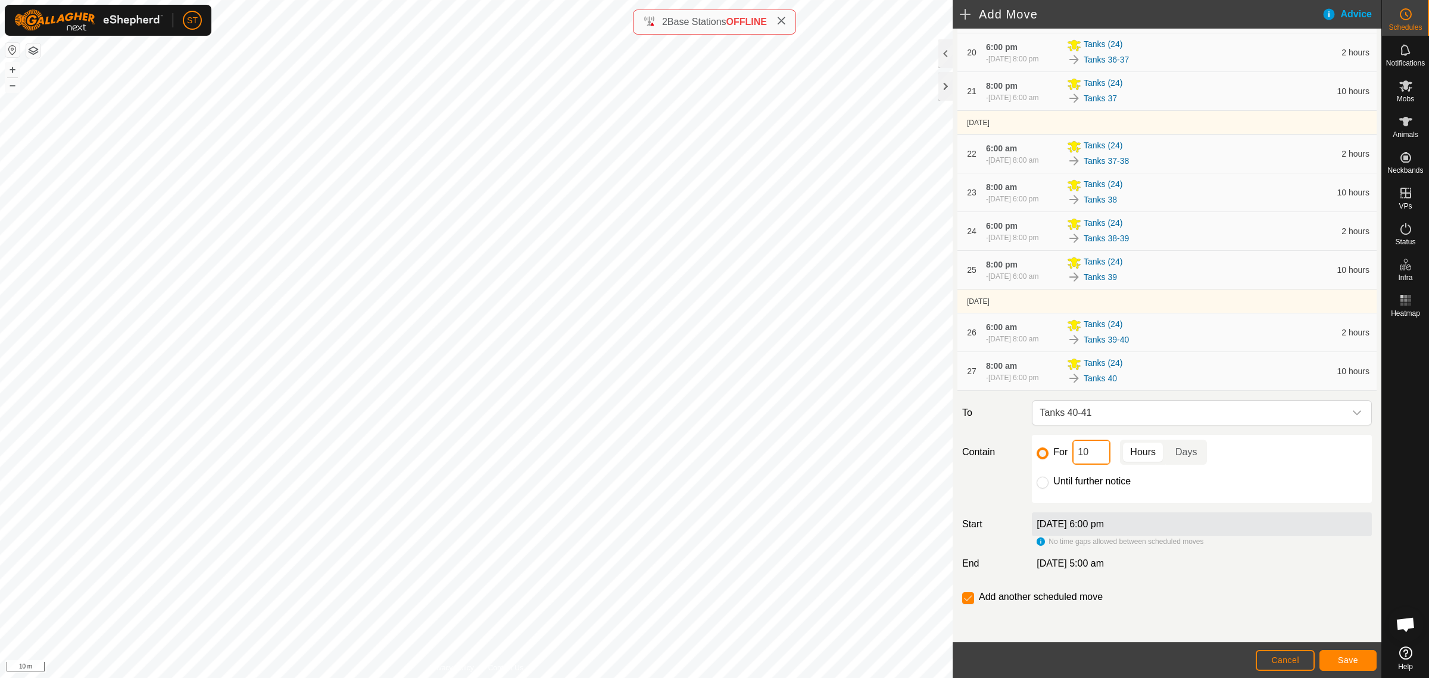
drag, startPoint x: 1096, startPoint y: 460, endPoint x: 1049, endPoint y: 459, distance: 46.5
click at [1050, 459] on div "For 10 Hours Days" at bounding box center [1202, 451] width 330 height 25
type input "2"
click at [1346, 659] on span "Save" at bounding box center [1348, 660] width 20 height 10
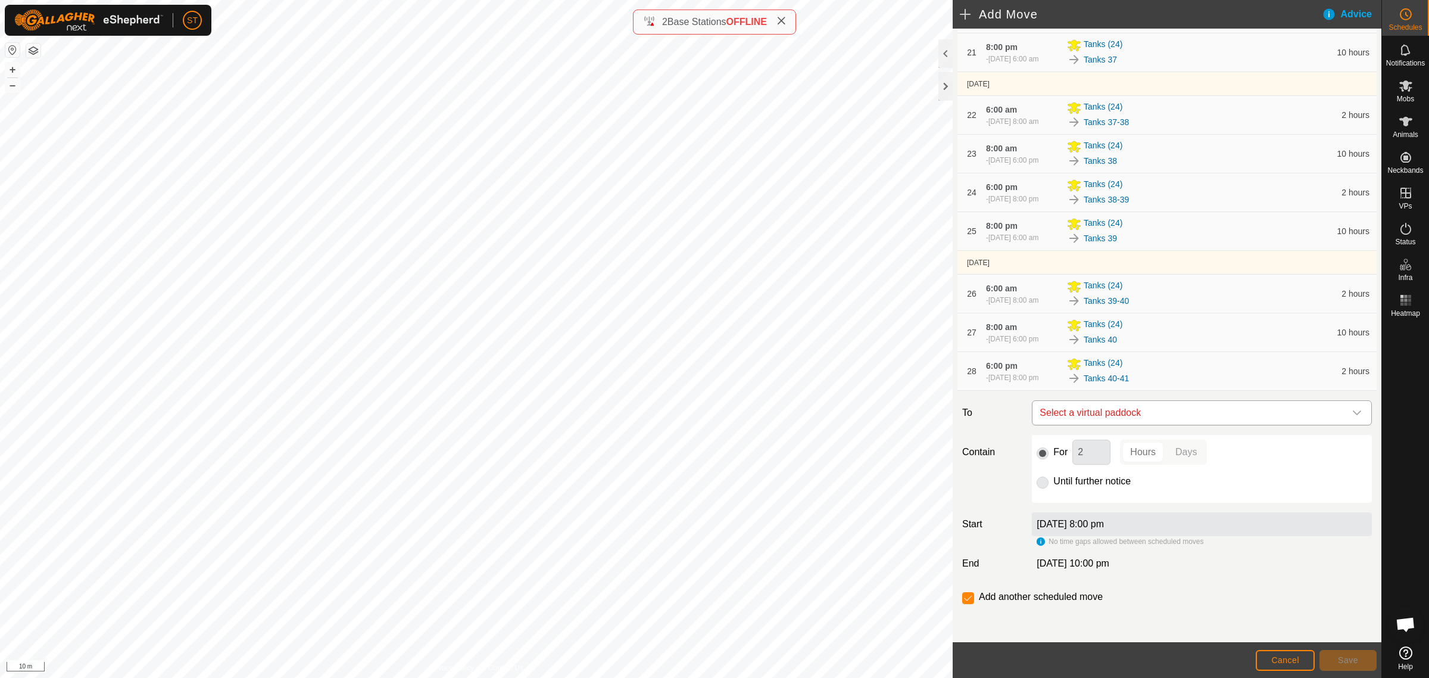
scroll to position [1164, 0]
click at [1351, 415] on div "dropdown trigger" at bounding box center [1357, 413] width 24 height 24
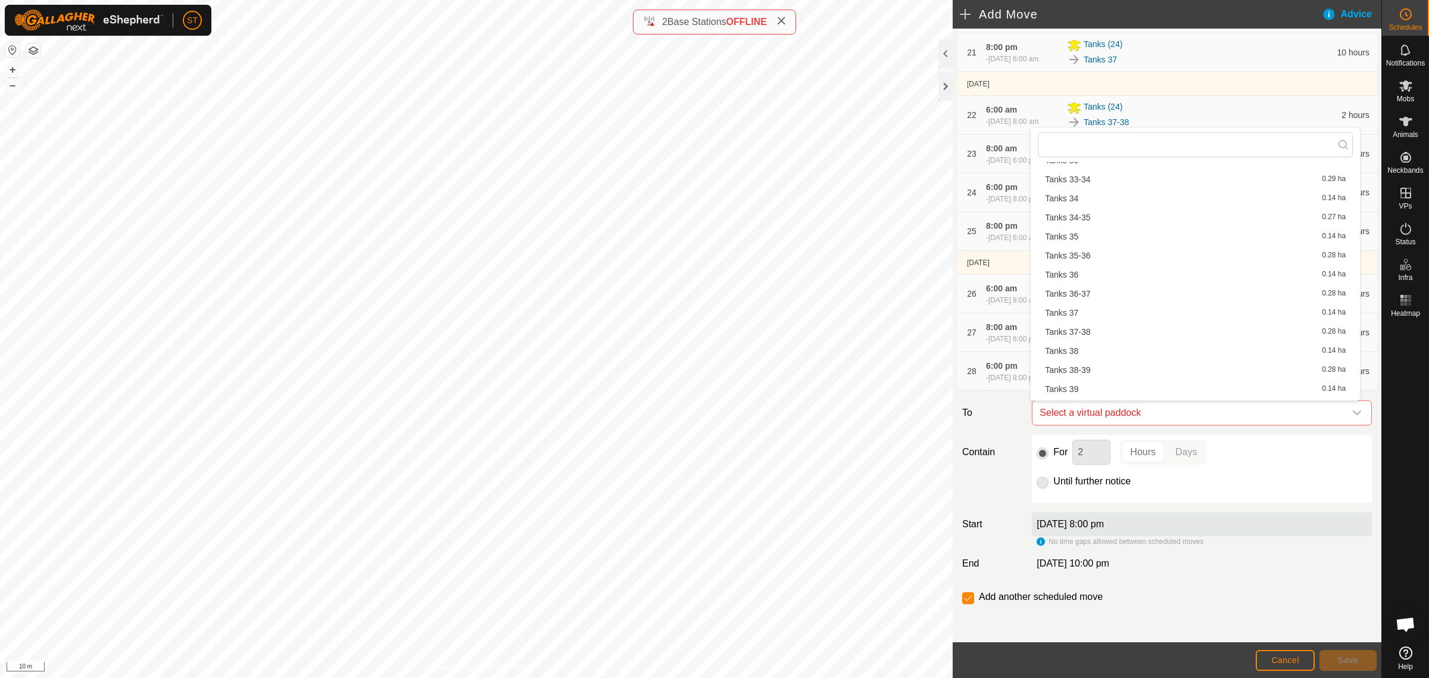
scroll to position [1191, 0]
click at [1084, 336] on li "Tanks 41 0.14 ha" at bounding box center [1195, 341] width 315 height 18
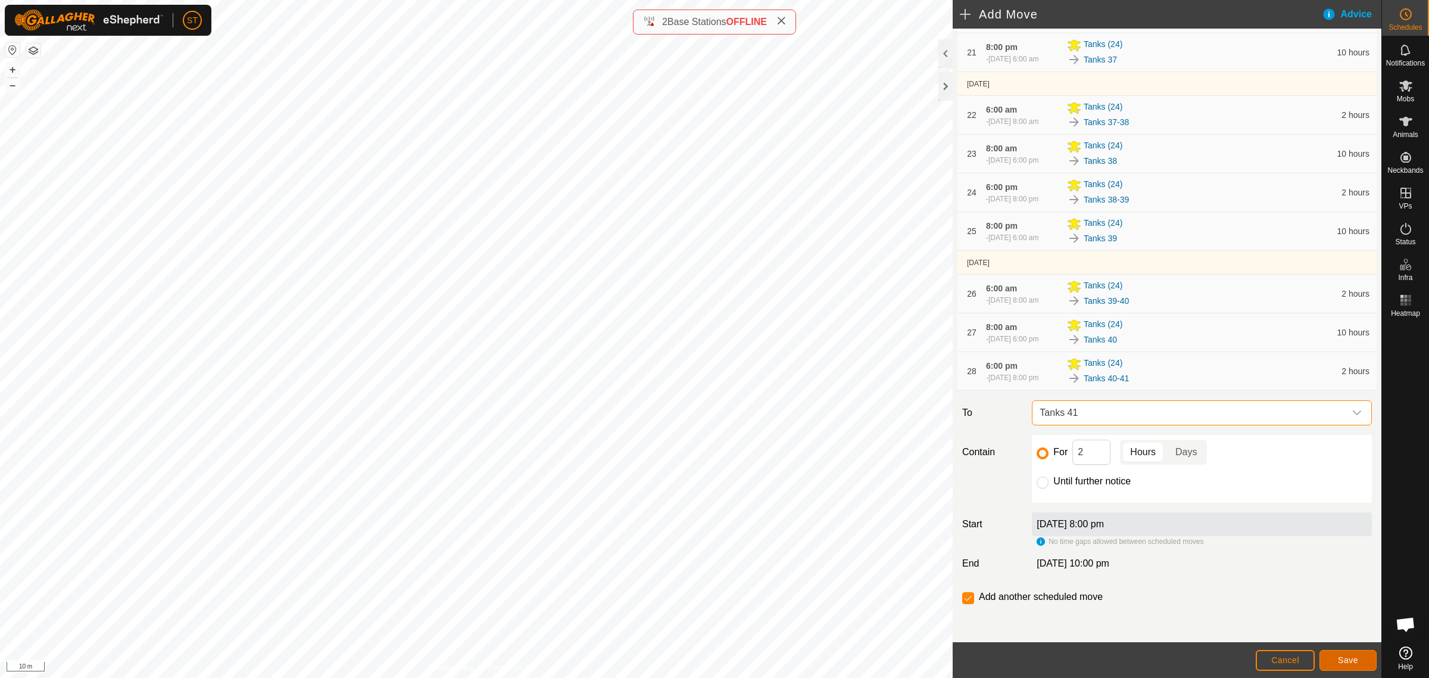
click at [1340, 662] on span "Save" at bounding box center [1348, 660] width 20 height 10
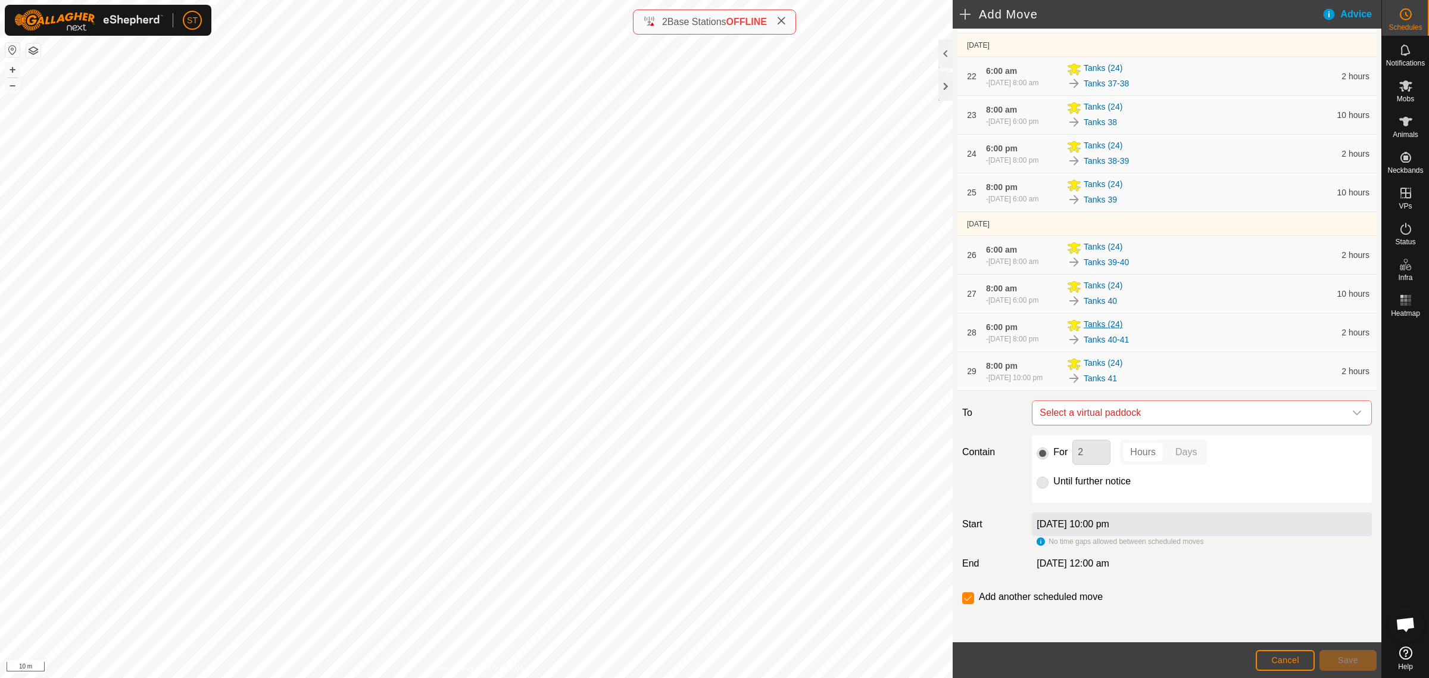
scroll to position [1208, 0]
click at [1353, 413] on icon "dropdown trigger" at bounding box center [1357, 412] width 8 height 5
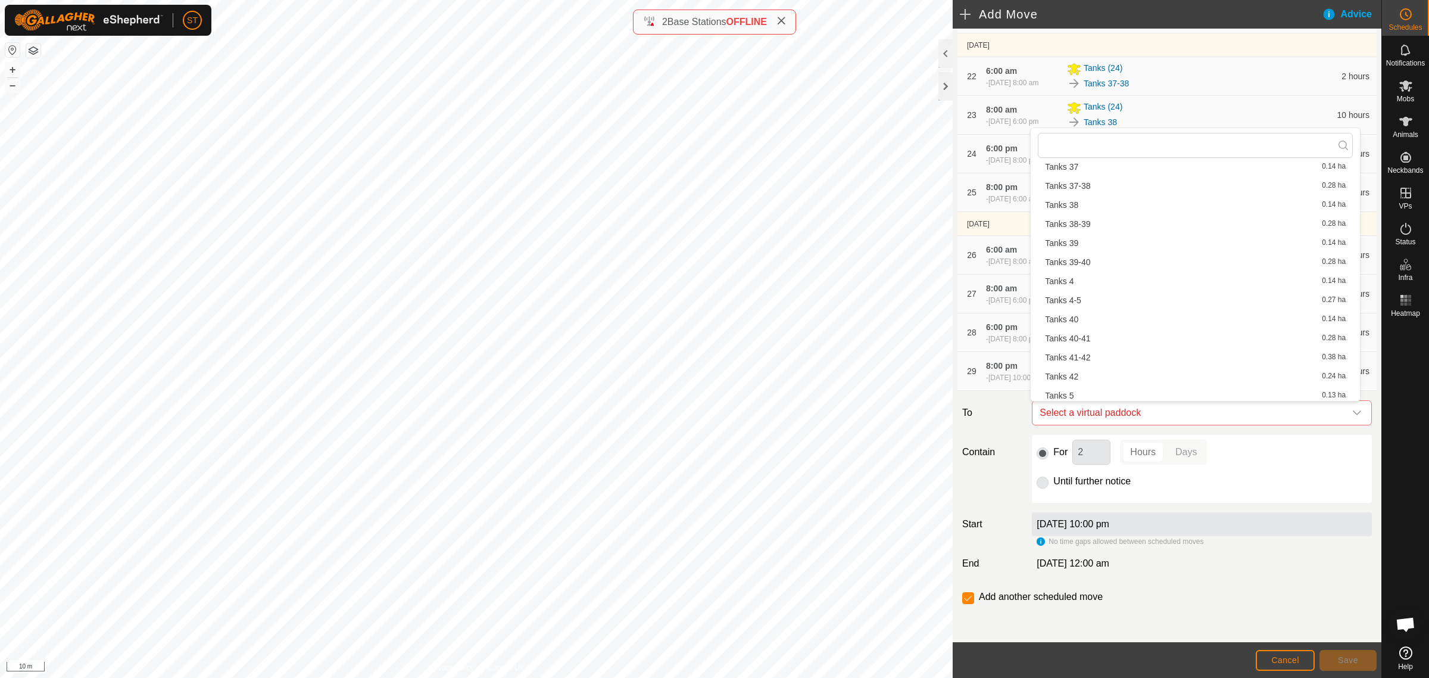
scroll to position [1219, 0]
click at [1096, 330] on li "Tanks 41-42 0.38 ha" at bounding box center [1195, 333] width 315 height 18
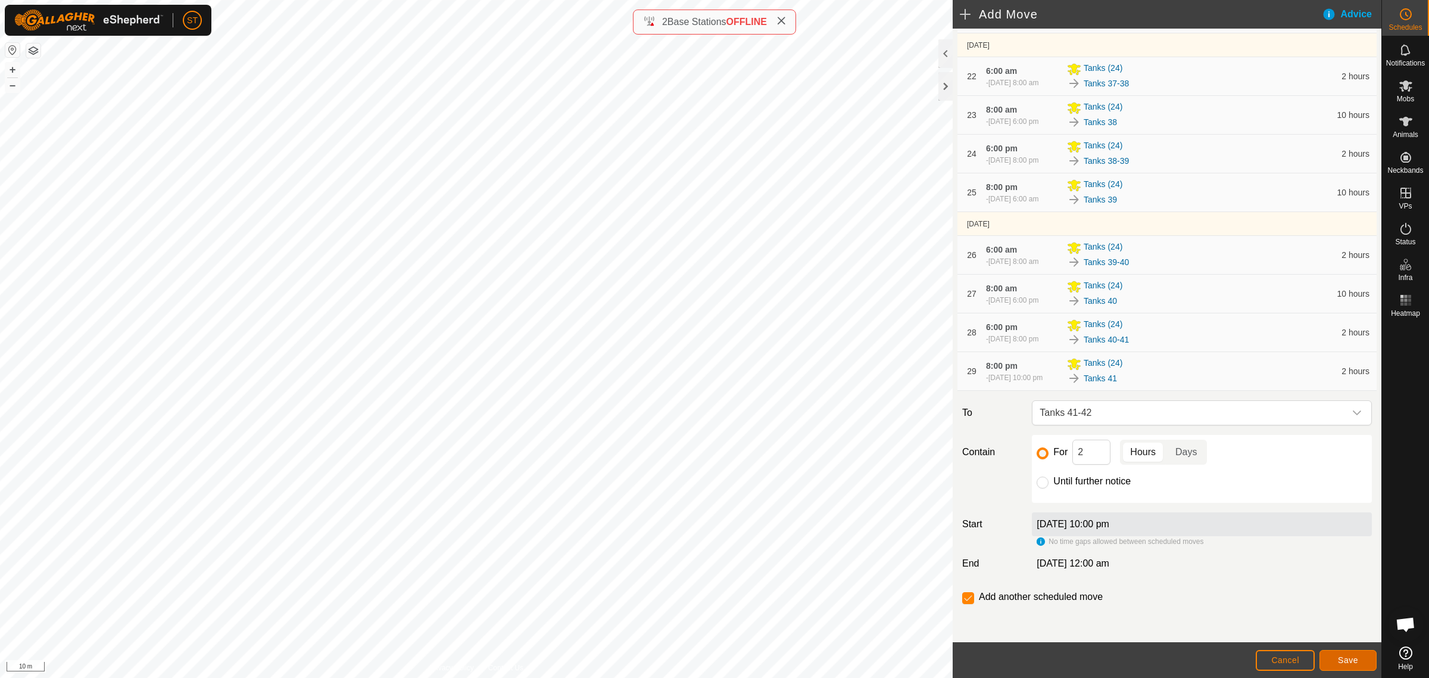
click at [1346, 663] on span "Save" at bounding box center [1348, 660] width 20 height 10
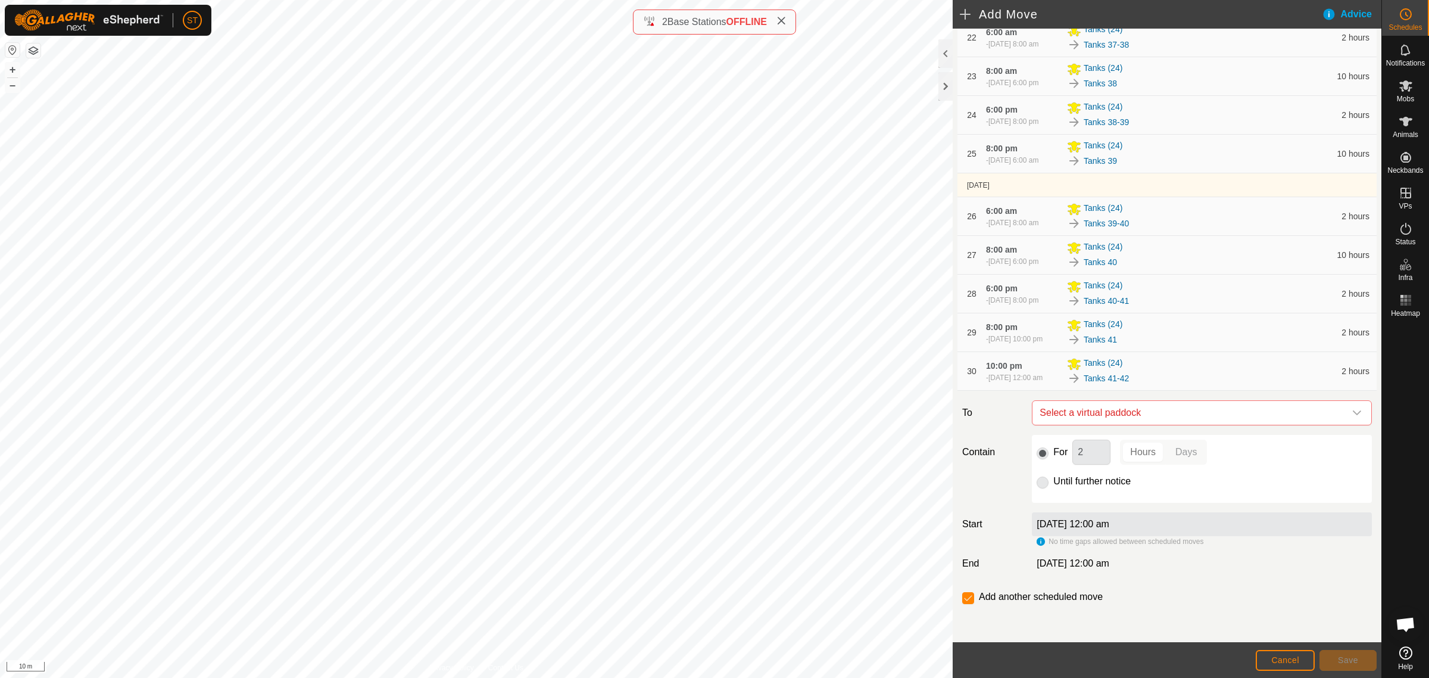
scroll to position [1252, 0]
click at [997, 322] on span "8:00 pm" at bounding box center [1002, 327] width 32 height 10
click at [1094, 333] on link "Tanks 41" at bounding box center [1100, 339] width 33 height 13
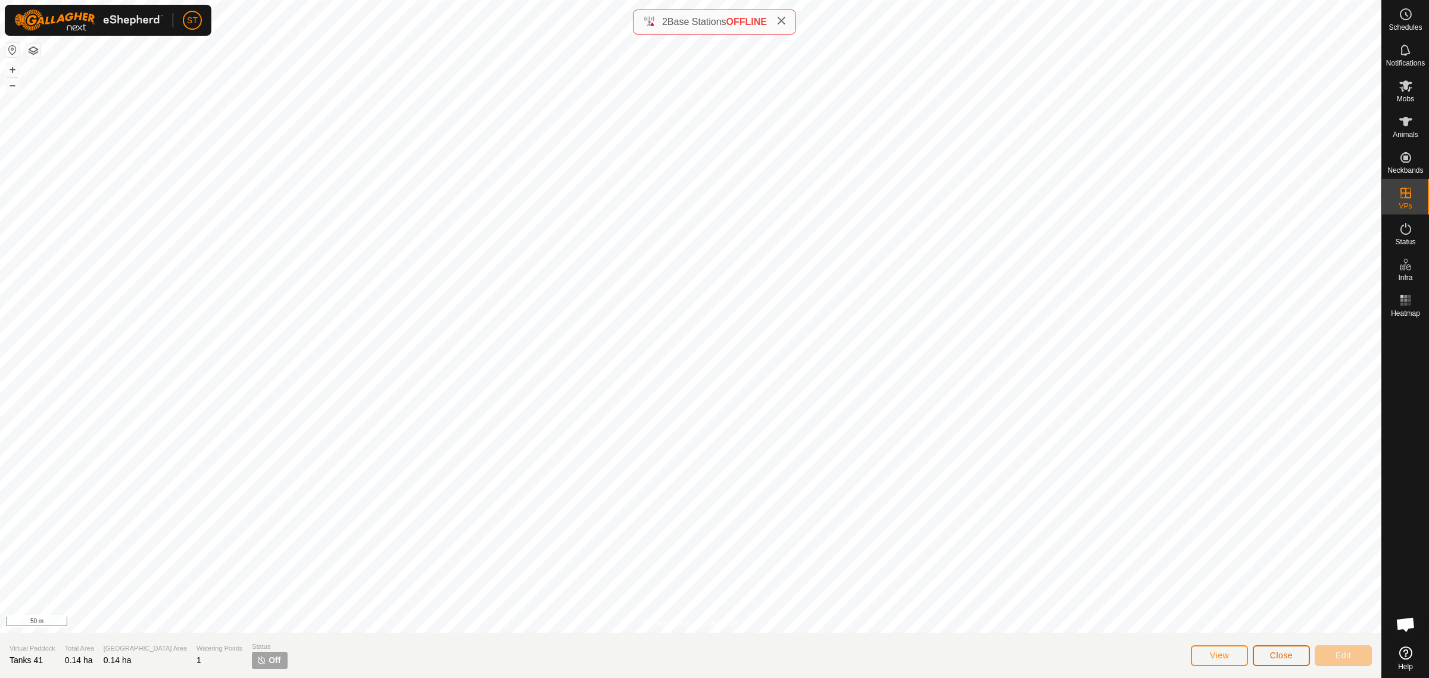
click at [1268, 656] on button "Close" at bounding box center [1281, 655] width 57 height 21
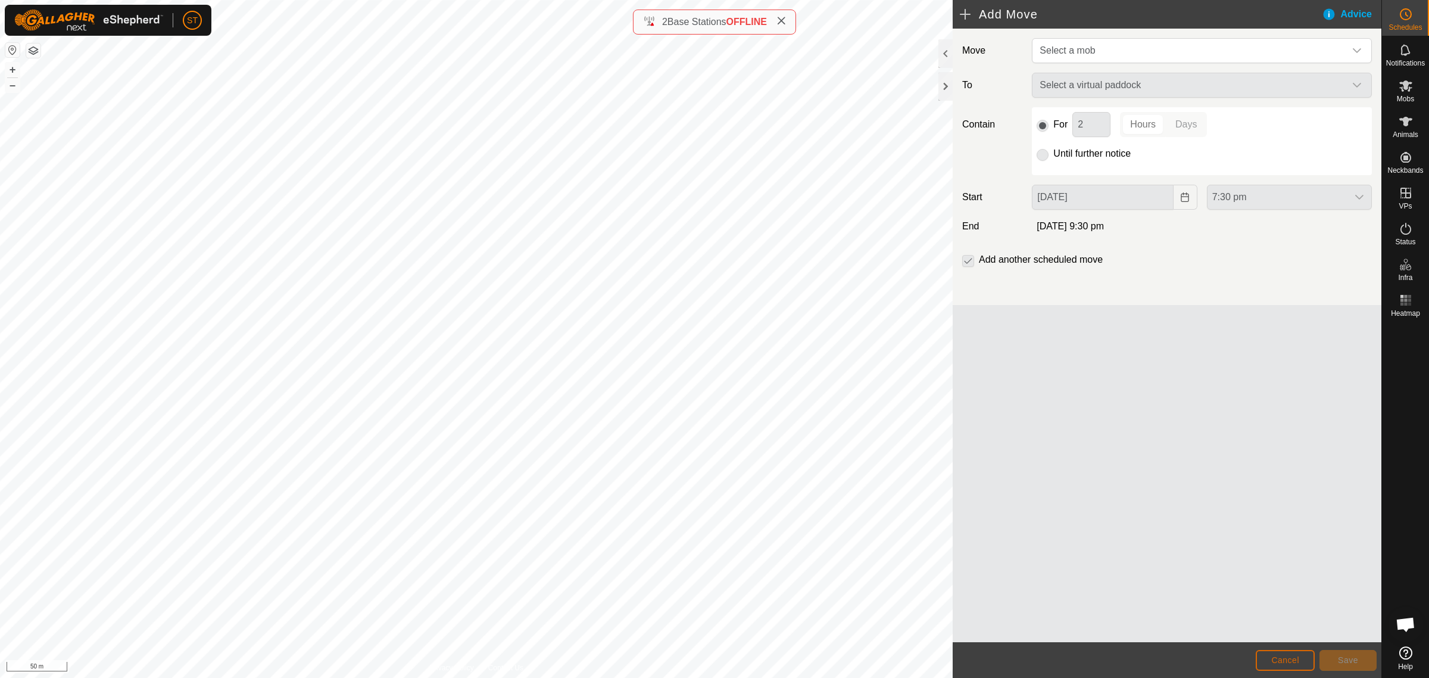
click at [1285, 656] on span "Cancel" at bounding box center [1285, 660] width 28 height 10
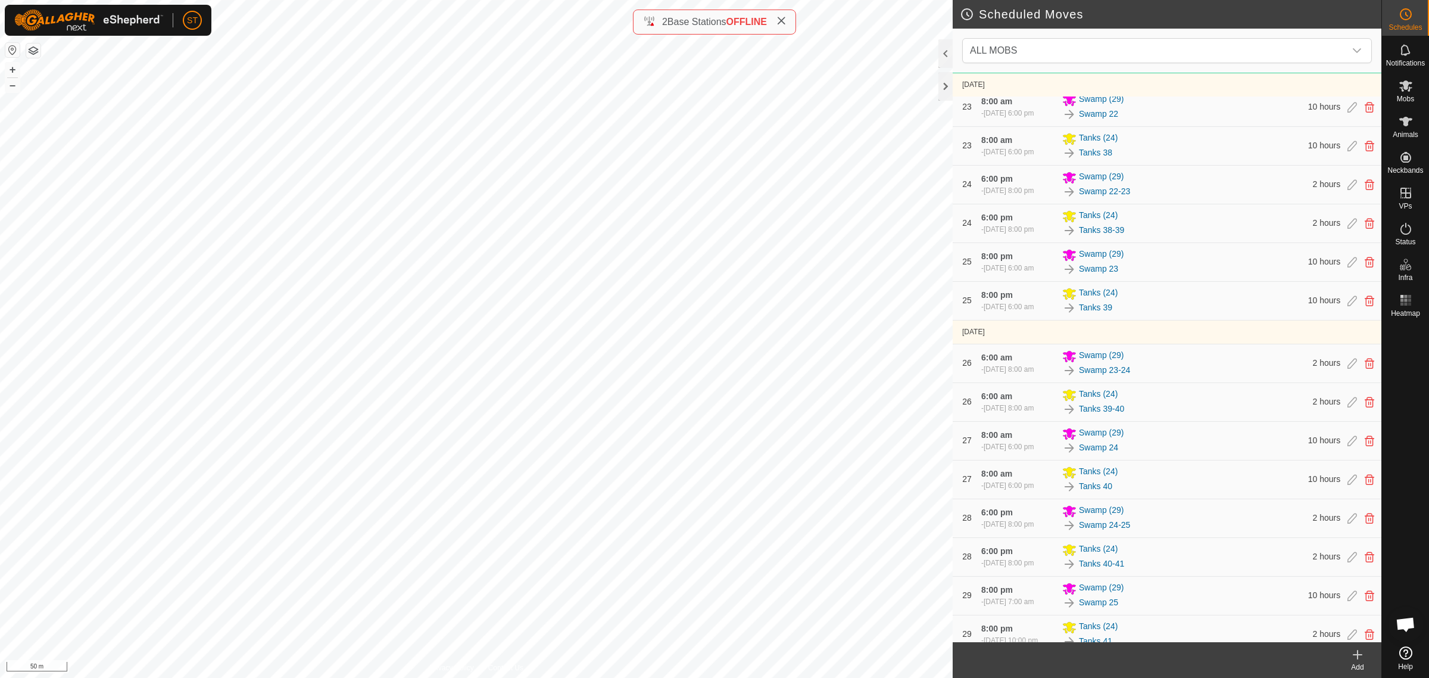
scroll to position [2394, 0]
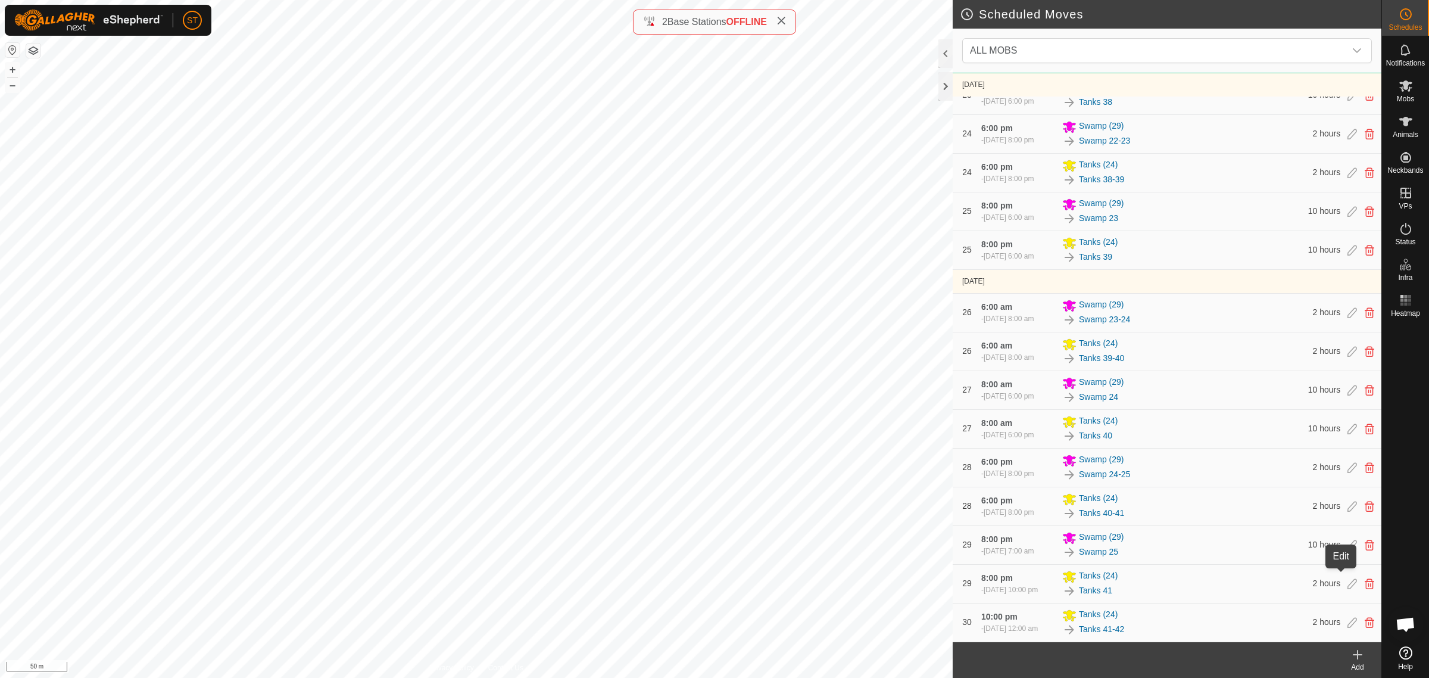
click at [1348, 578] on icon at bounding box center [1353, 583] width 10 height 11
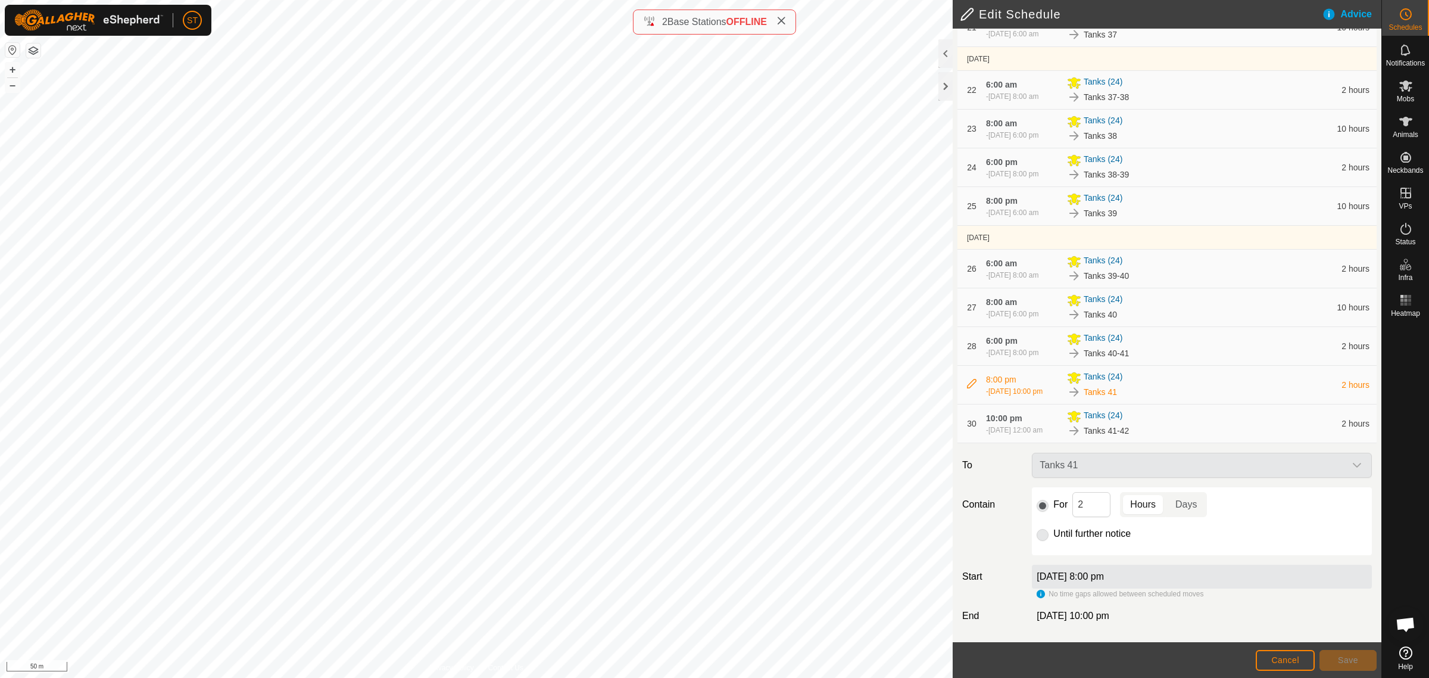
scroll to position [1200, 0]
drag, startPoint x: 1090, startPoint y: 507, endPoint x: 1053, endPoint y: 504, distance: 37.0
click at [1053, 504] on div "For 2 Hours Days" at bounding box center [1202, 504] width 330 height 25
type input "10"
click at [1334, 658] on button "Save" at bounding box center [1348, 660] width 57 height 21
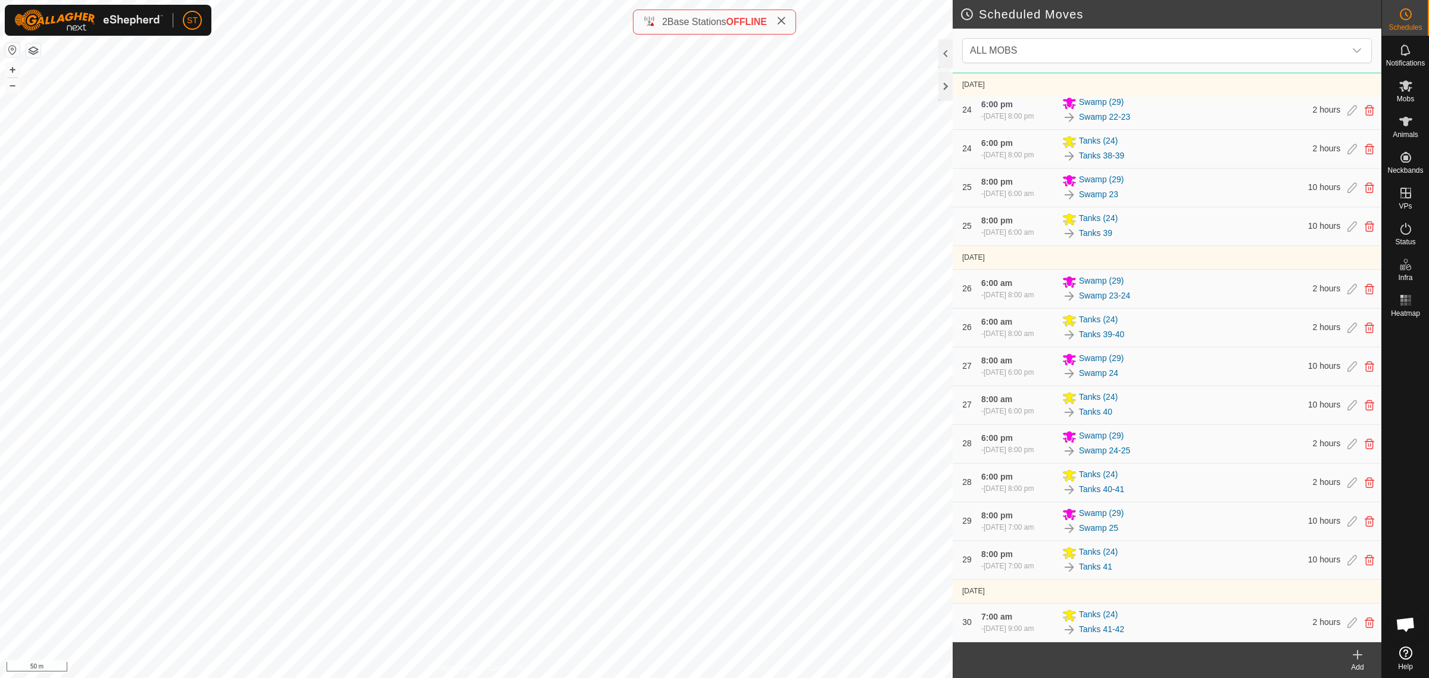
scroll to position [2418, 0]
click at [1362, 659] on icon at bounding box center [1358, 654] width 14 height 14
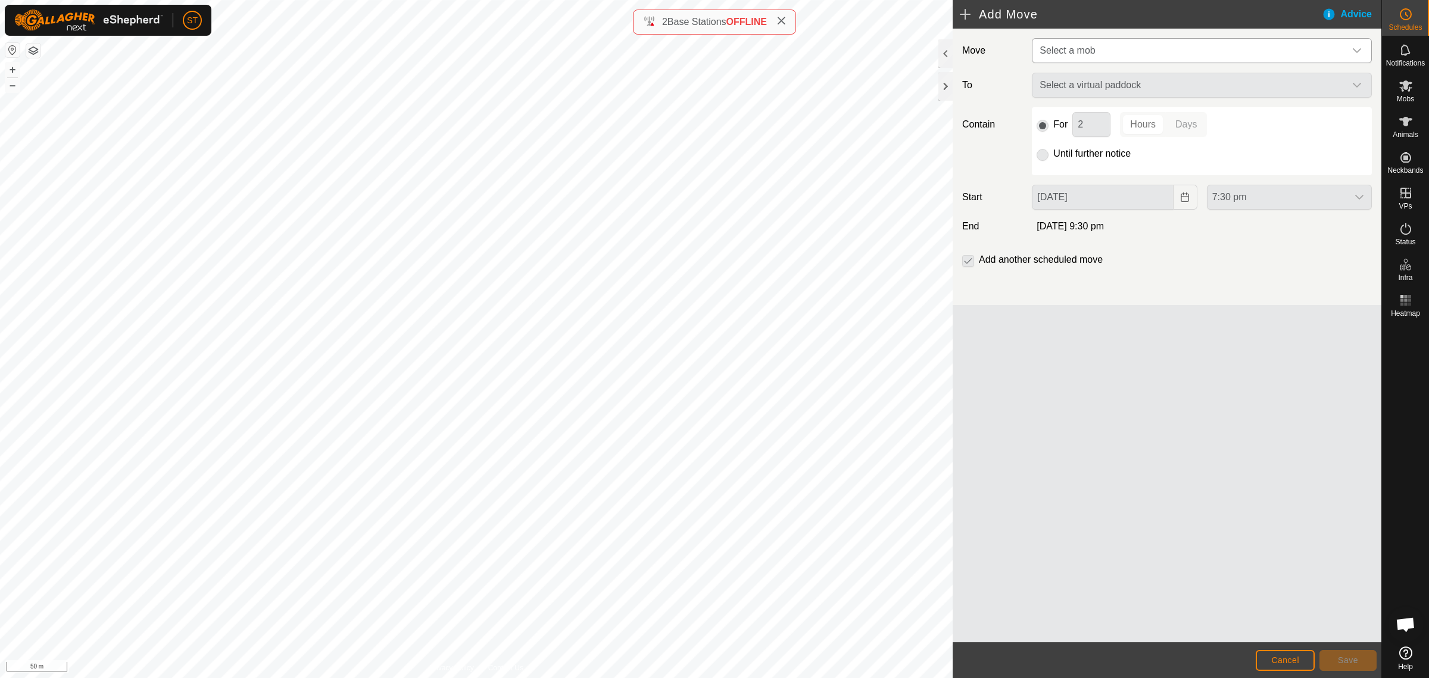
click at [1359, 46] on icon "dropdown trigger" at bounding box center [1357, 51] width 10 height 10
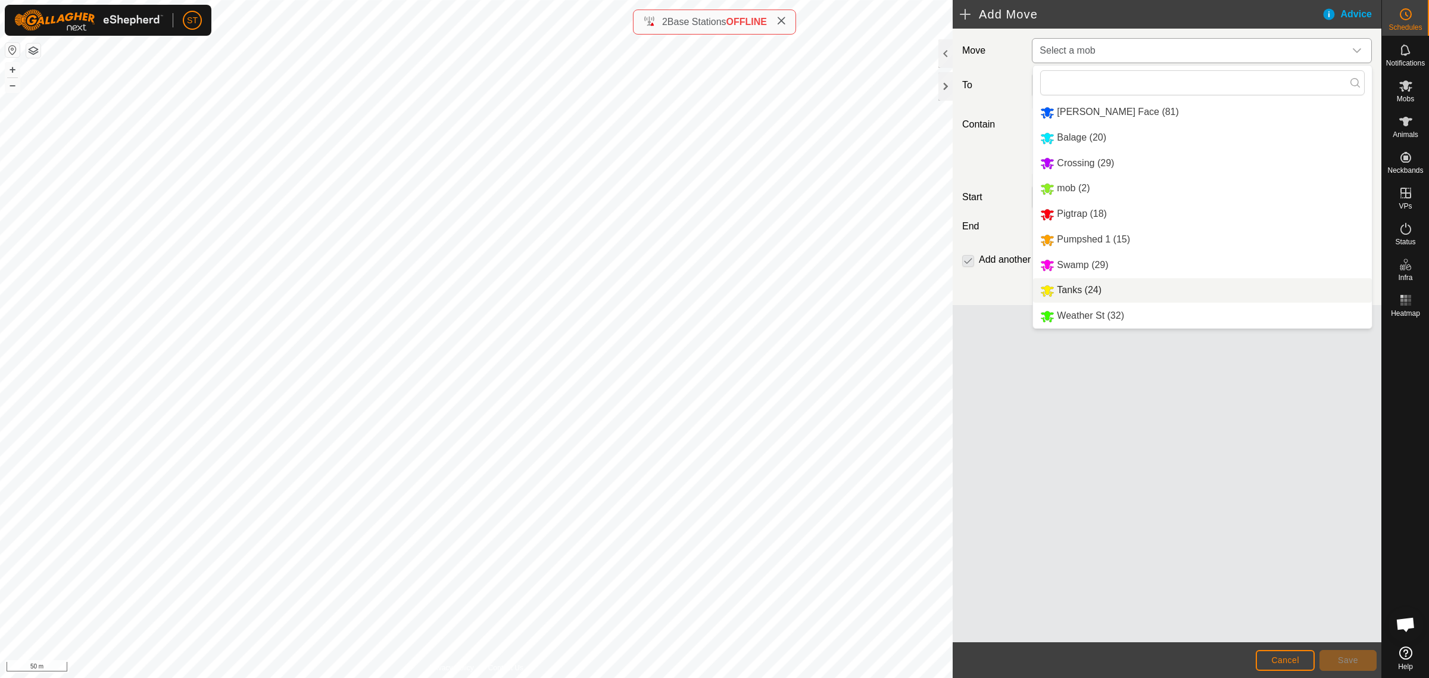
click at [1082, 289] on li "Tanks (24)" at bounding box center [1202, 290] width 339 height 24
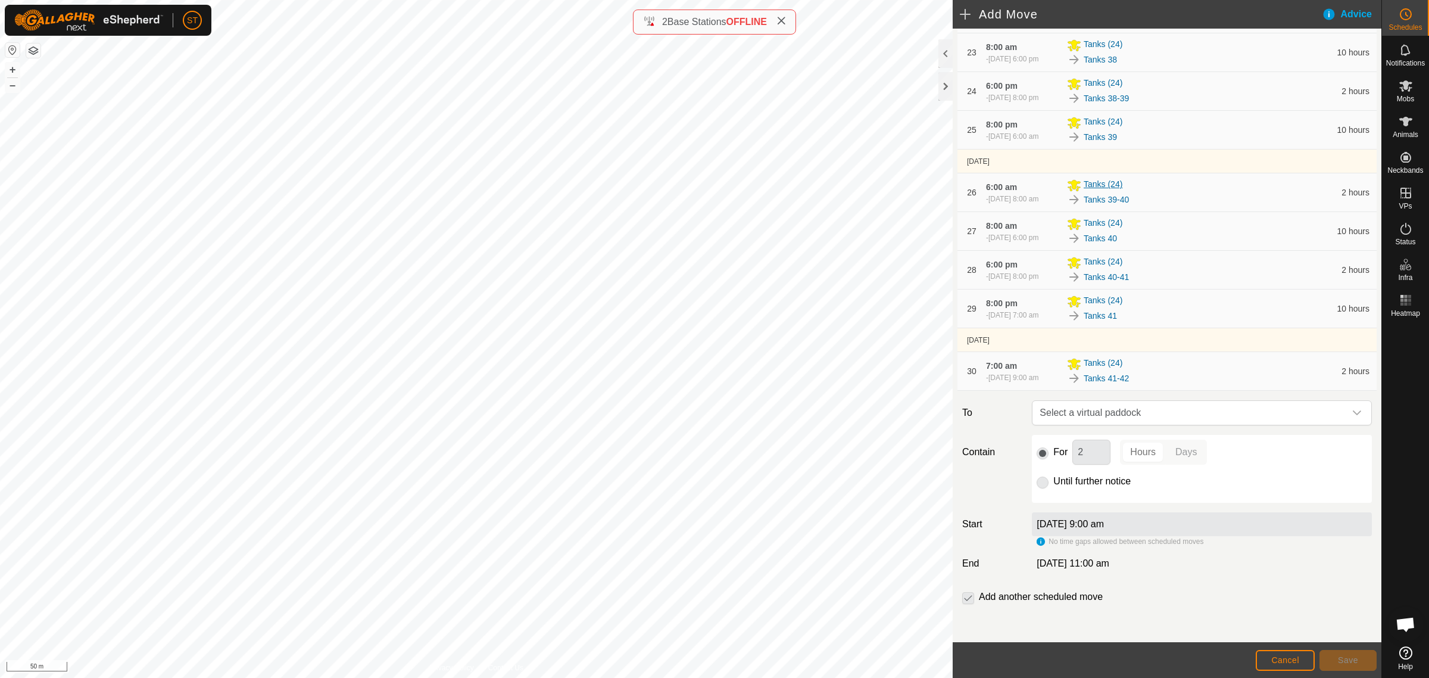
scroll to position [1276, 0]
click at [1352, 414] on icon "dropdown trigger" at bounding box center [1357, 413] width 10 height 10
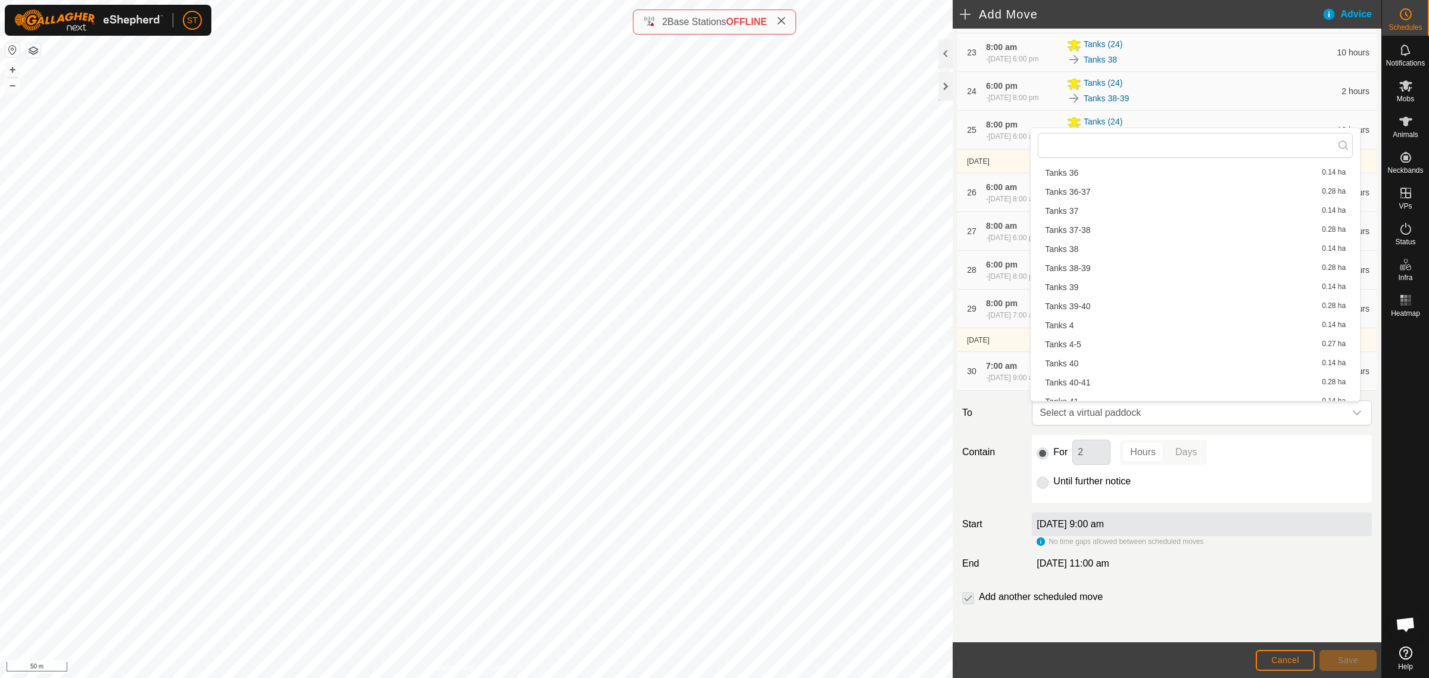
scroll to position [1265, 0]
click at [1081, 300] on li "Tanks 42 0.24 ha" at bounding box center [1195, 306] width 315 height 18
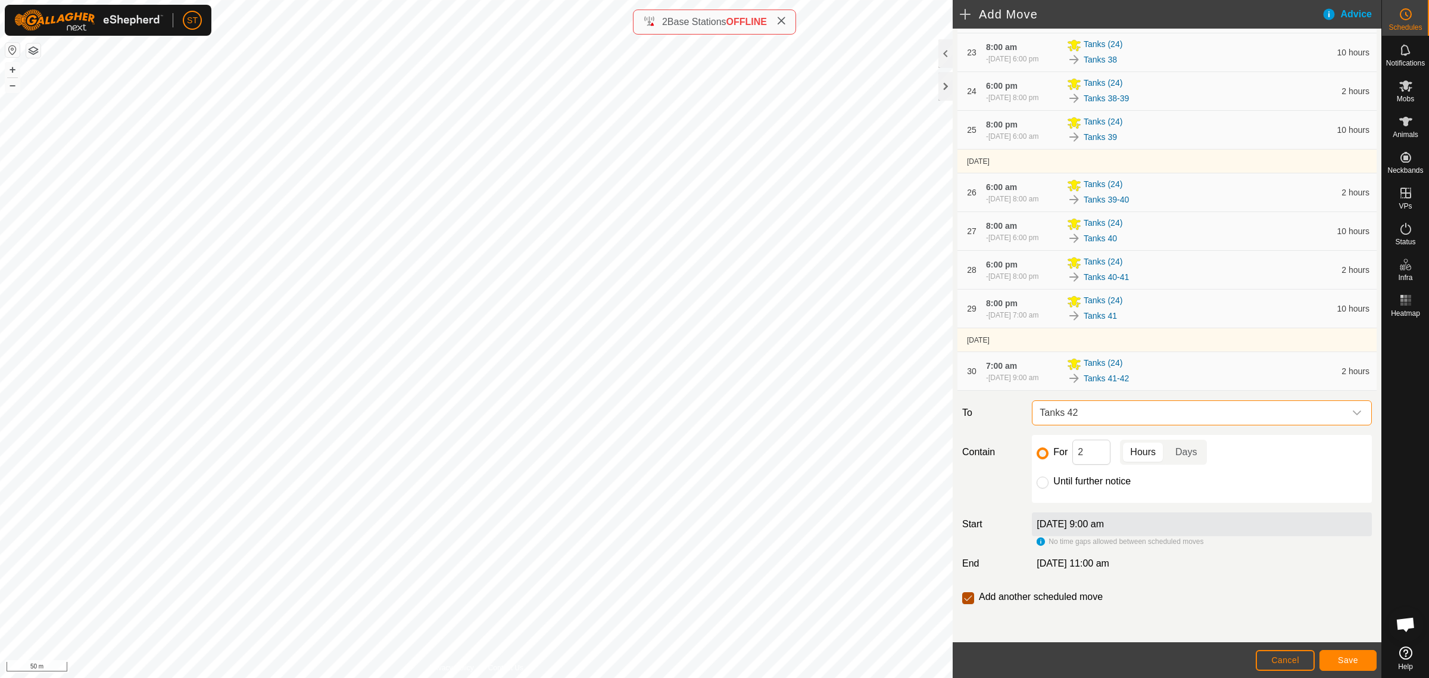
click at [965, 596] on input "checkbox" at bounding box center [968, 598] width 12 height 12
checkbox input "false"
drag, startPoint x: 1094, startPoint y: 454, endPoint x: 1026, endPoint y: 450, distance: 68.0
click at [1037, 451] on div "For 2 Hours Days" at bounding box center [1202, 451] width 330 height 25
type input "10"
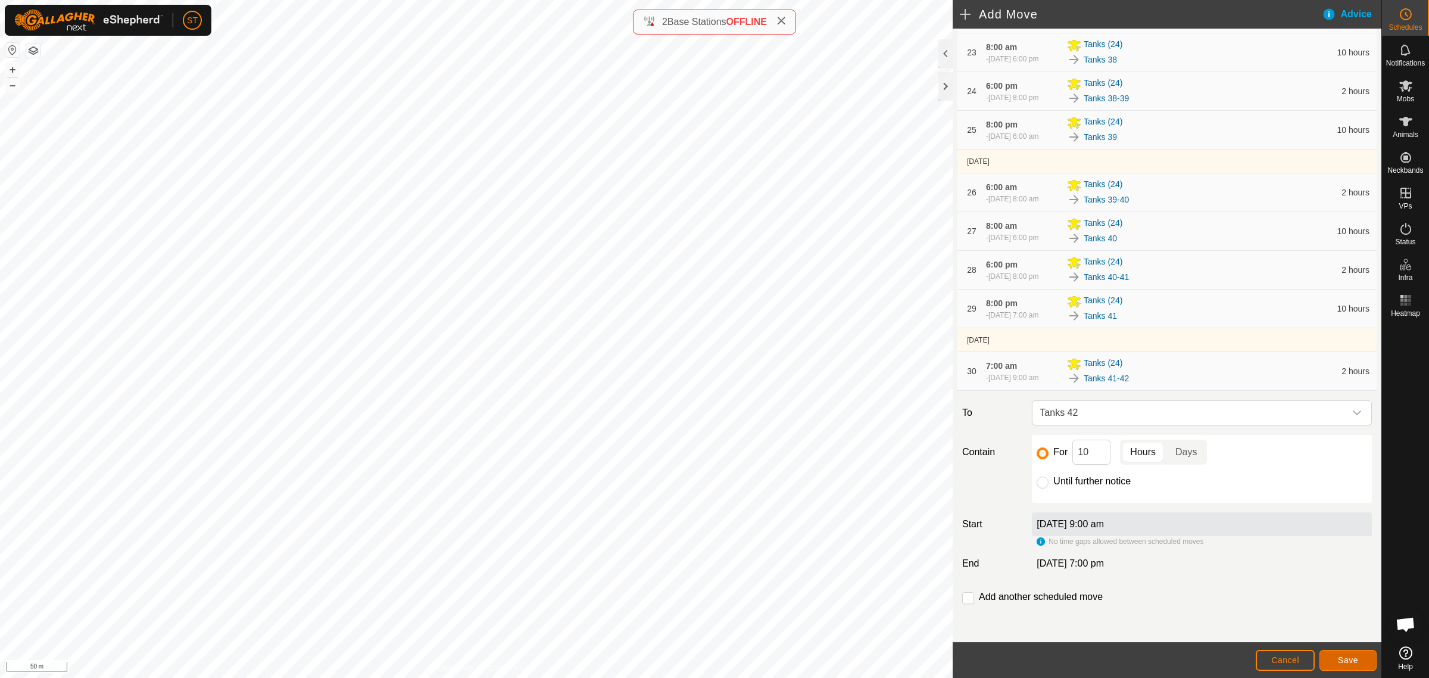
click at [1349, 659] on span "Save" at bounding box center [1348, 660] width 20 height 10
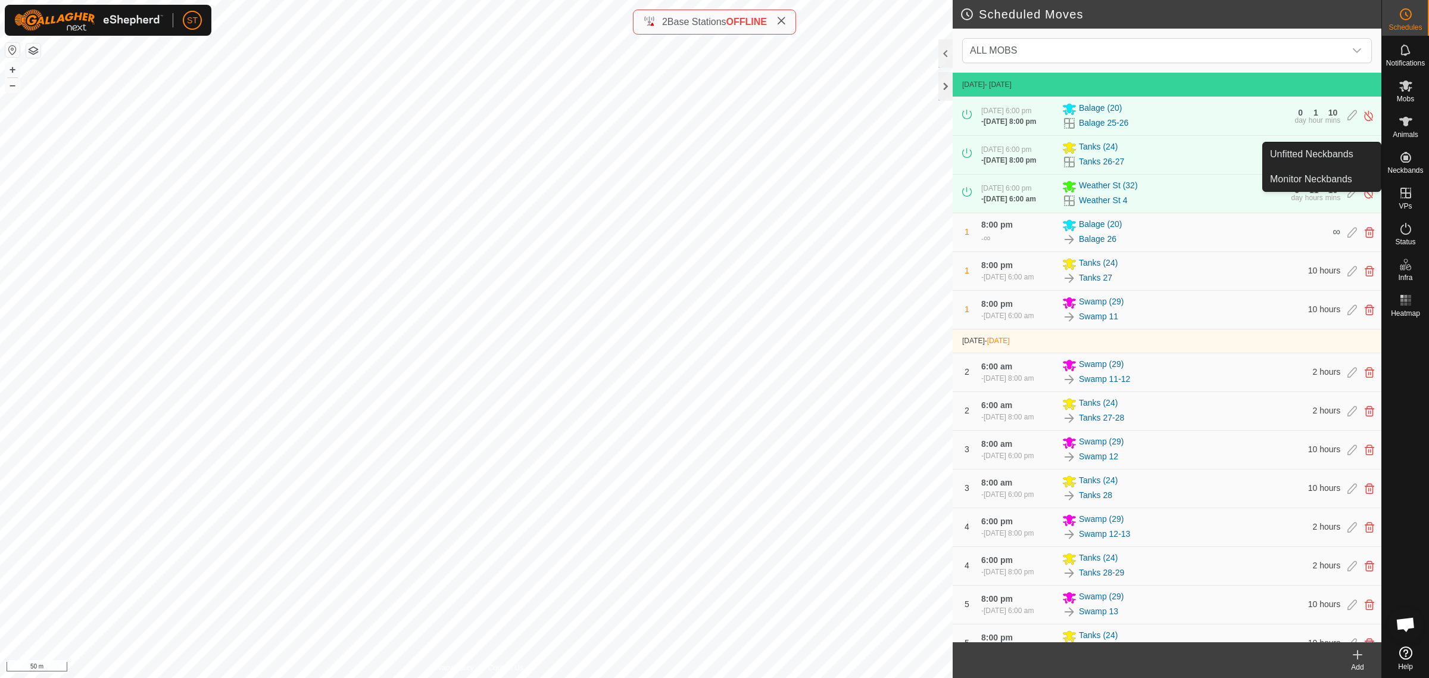
click at [1355, 658] on icon at bounding box center [1358, 654] width 14 height 14
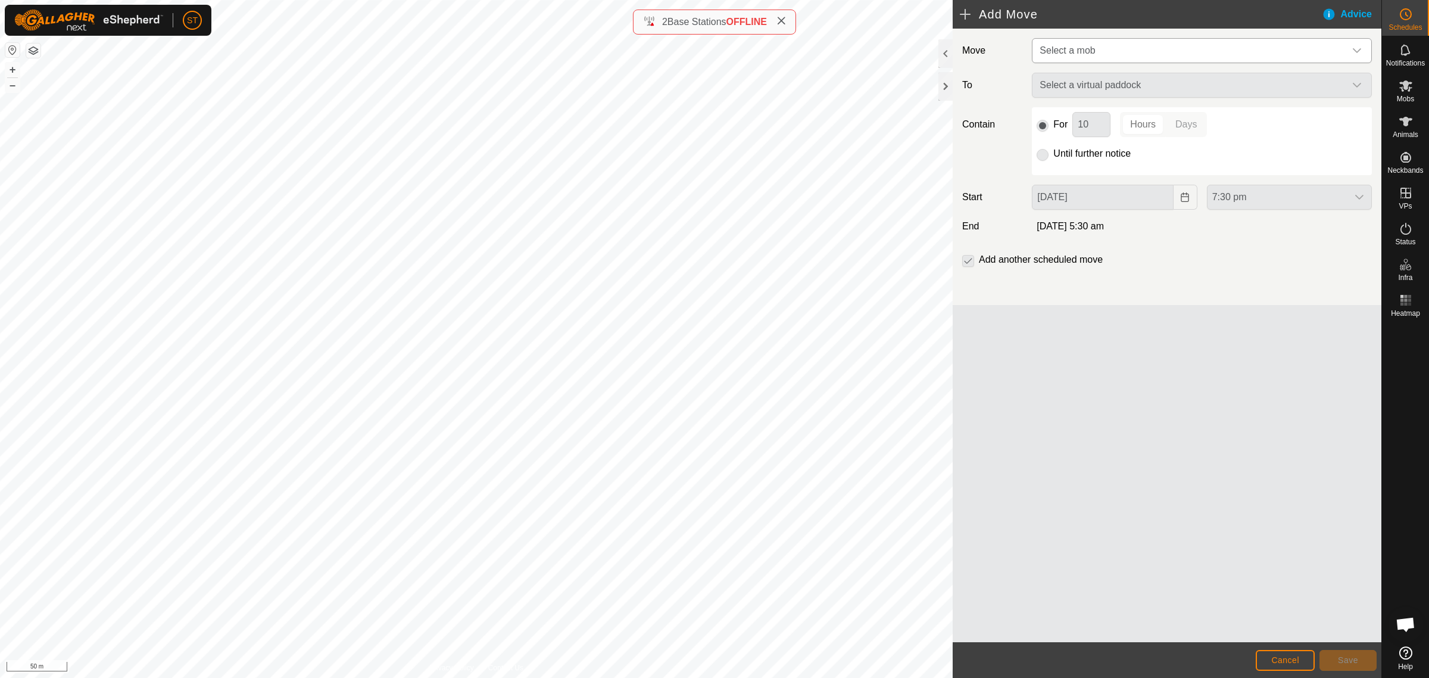
click at [1355, 49] on icon "dropdown trigger" at bounding box center [1357, 51] width 10 height 10
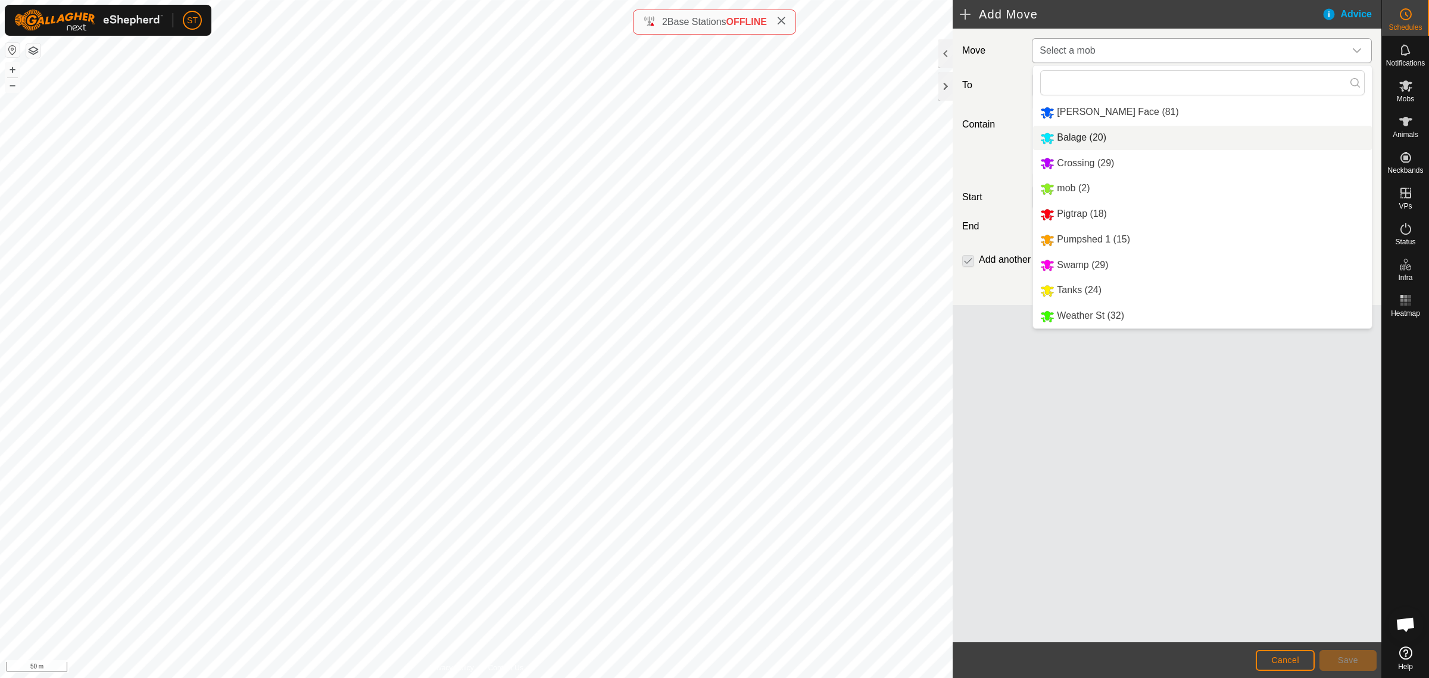
click at [1077, 136] on li "Balage (20)" at bounding box center [1202, 138] width 339 height 24
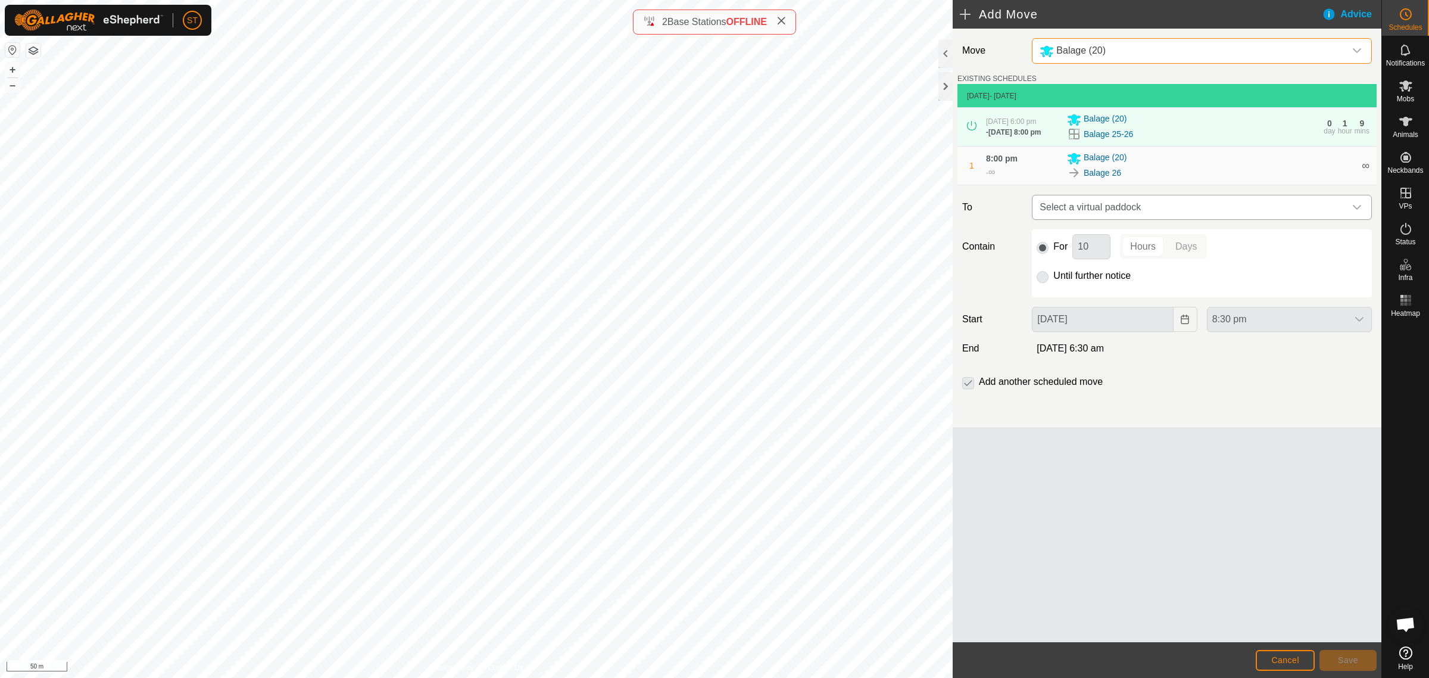
click at [1356, 210] on icon "dropdown trigger" at bounding box center [1357, 207] width 10 height 10
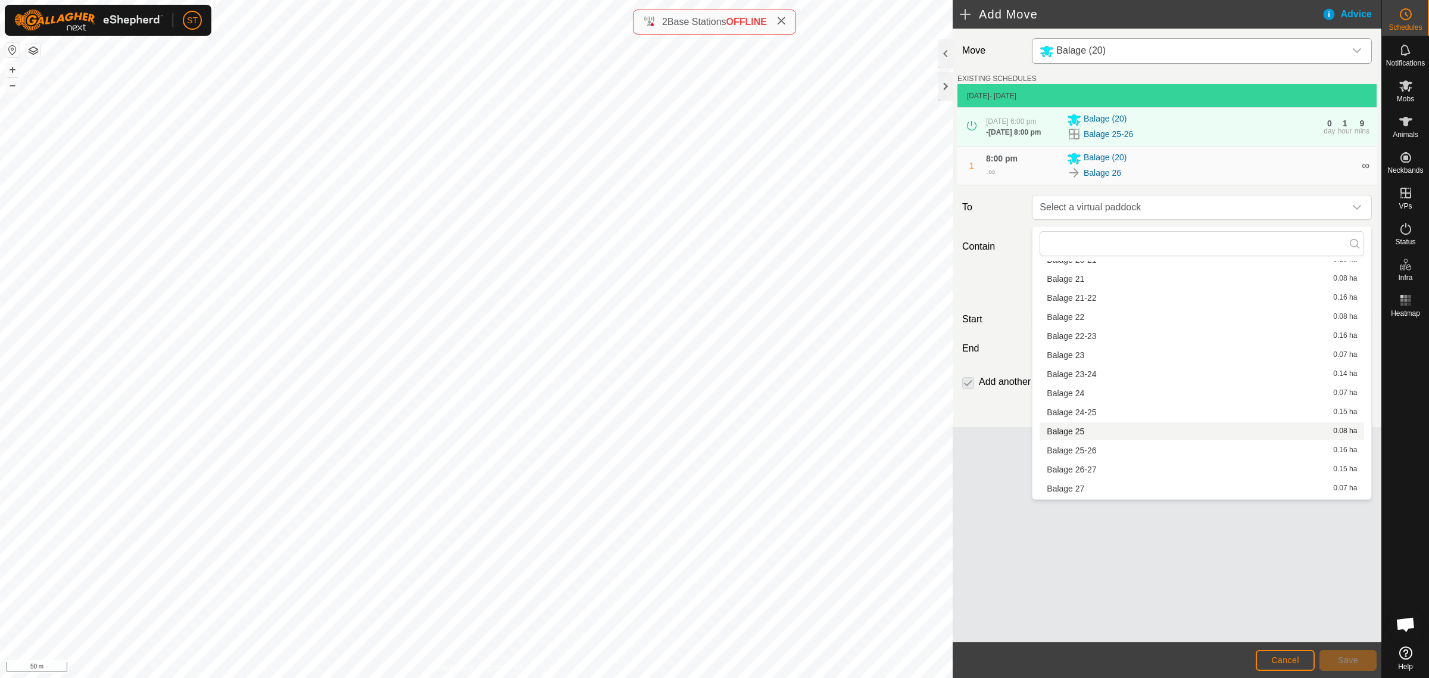
scroll to position [447, 0]
click at [1090, 459] on li "Balage 26-27 0.15 ha" at bounding box center [1202, 460] width 325 height 18
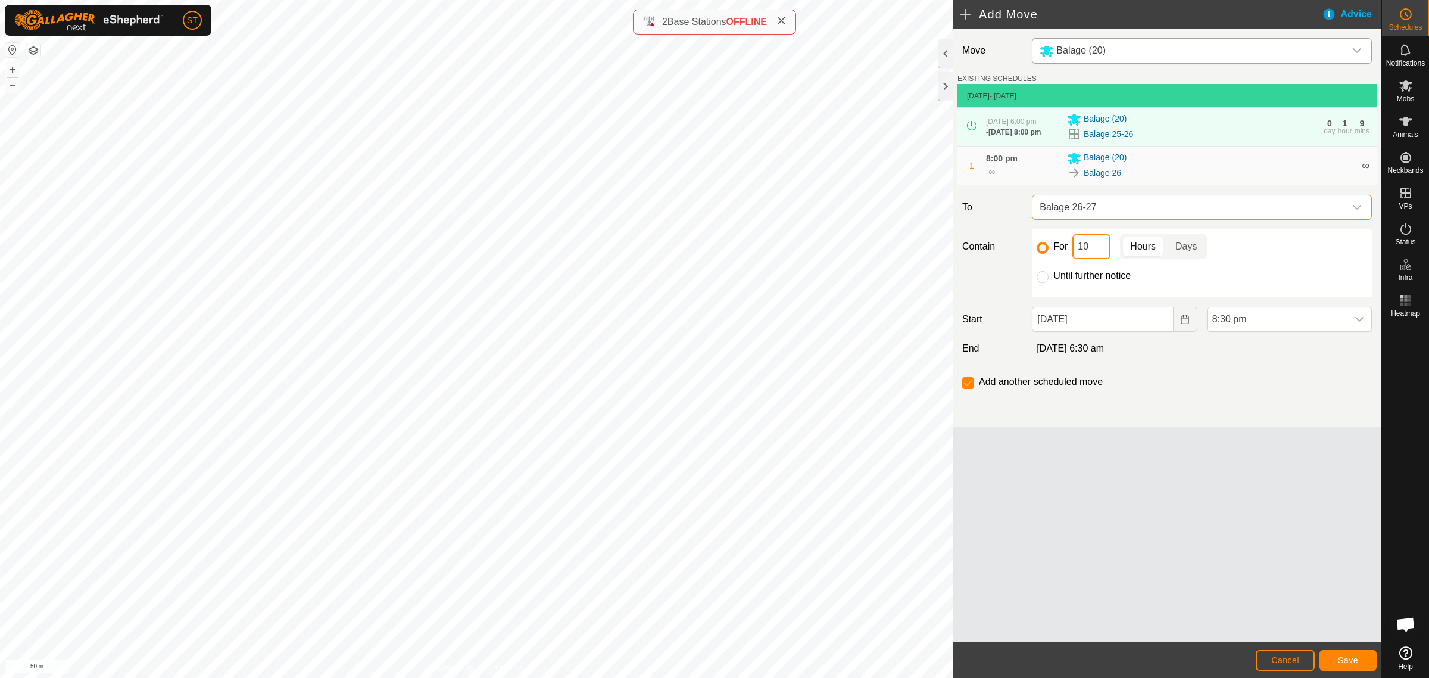
drag, startPoint x: 1094, startPoint y: 248, endPoint x: 1062, endPoint y: 248, distance: 32.2
click at [1062, 248] on div "For 10 Hours Days" at bounding box center [1202, 246] width 330 height 25
type input "2"
click at [1188, 320] on icon "Choose Date" at bounding box center [1185, 319] width 10 height 10
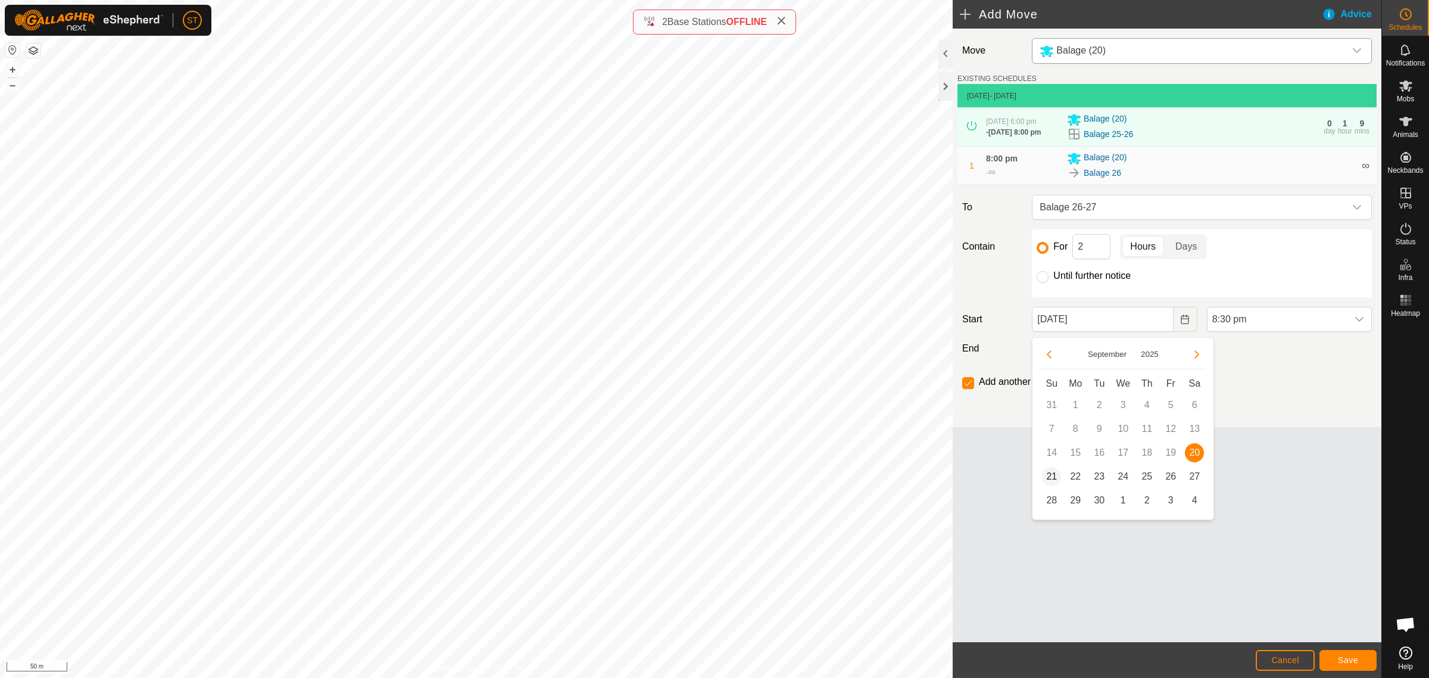
click at [1046, 474] on span "21" at bounding box center [1051, 476] width 19 height 19
type input "21 Sep, 2025"
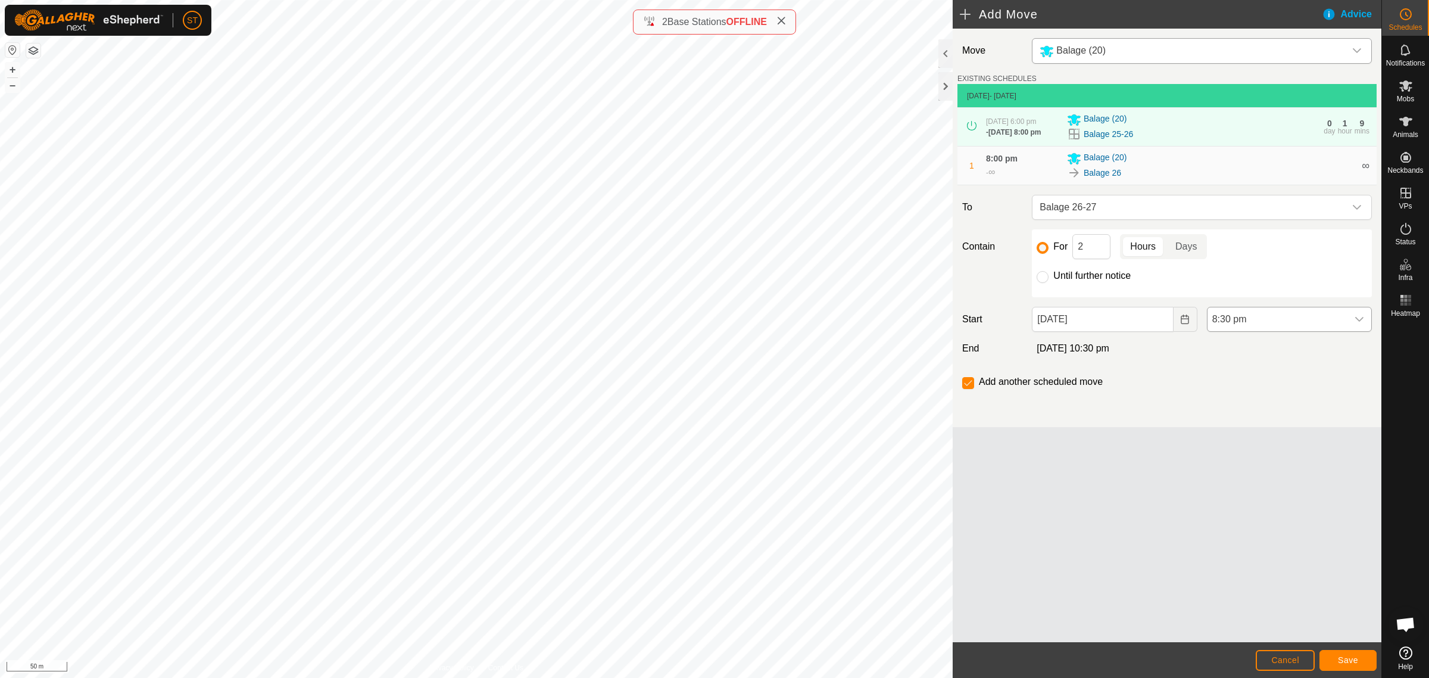
click at [1364, 323] on icon "dropdown trigger" at bounding box center [1360, 319] width 10 height 10
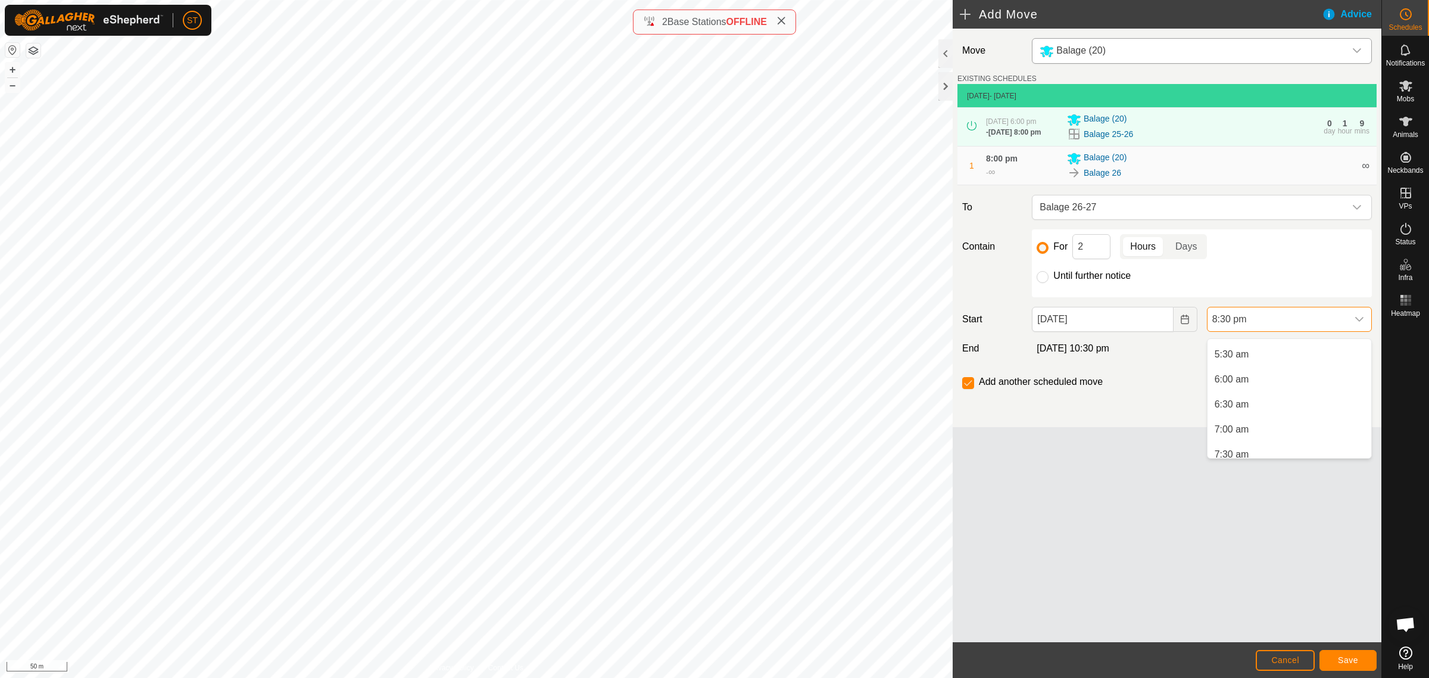
scroll to position [254, 0]
click at [1248, 397] on li "6:00 am" at bounding box center [1290, 397] width 164 height 24
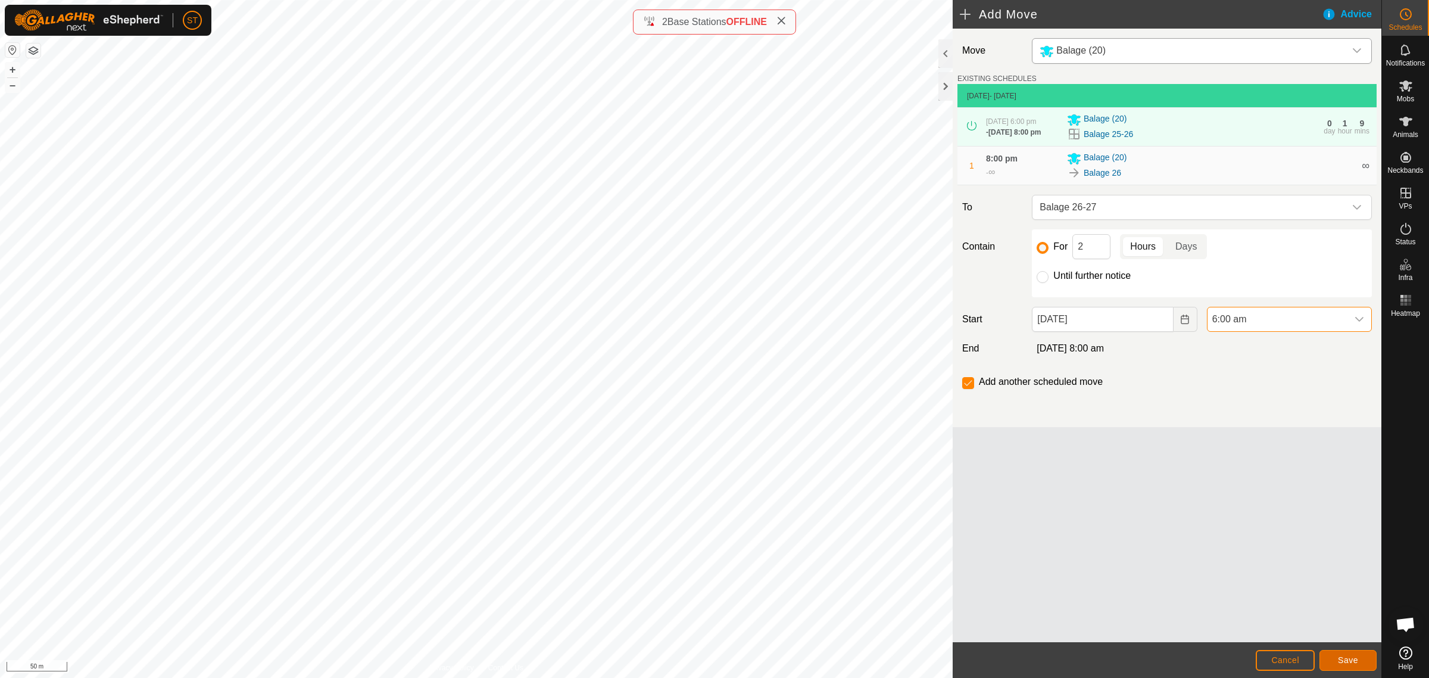
click at [1337, 662] on button "Save" at bounding box center [1348, 660] width 57 height 21
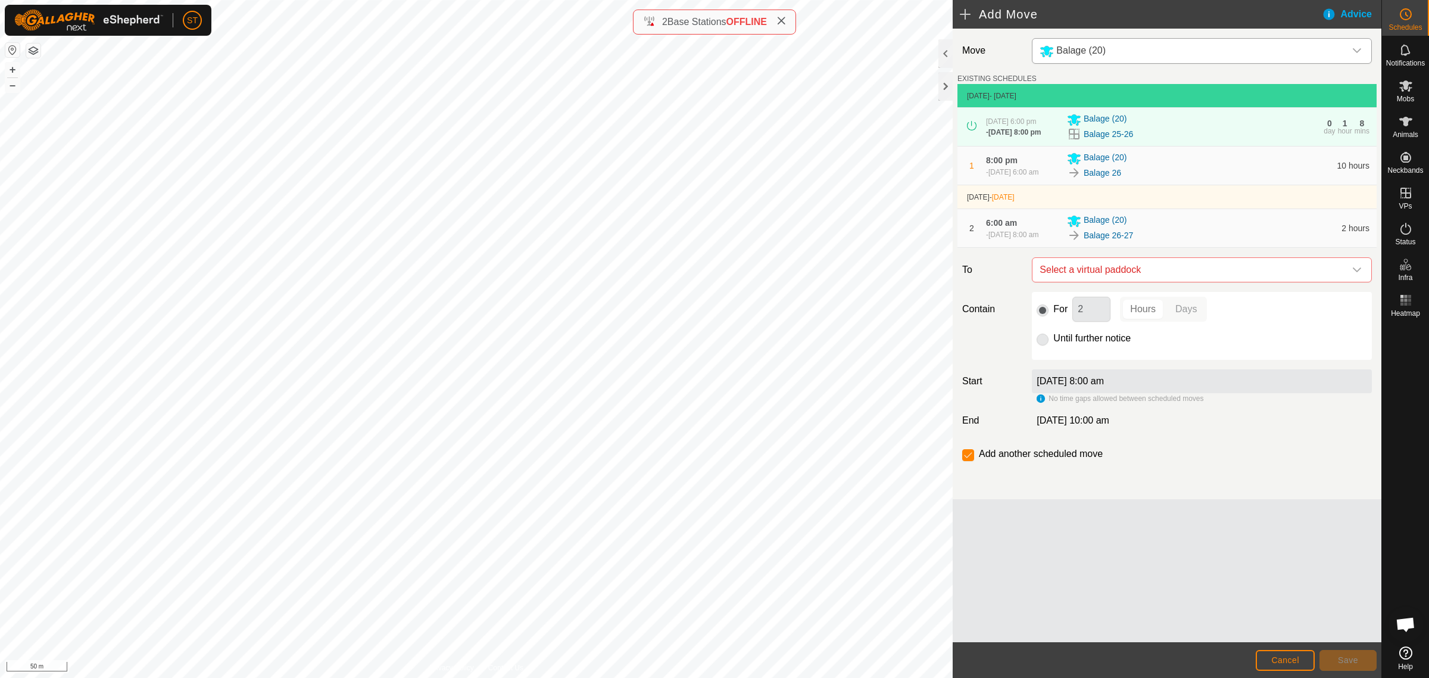
click at [1356, 275] on icon "dropdown trigger" at bounding box center [1357, 270] width 10 height 10
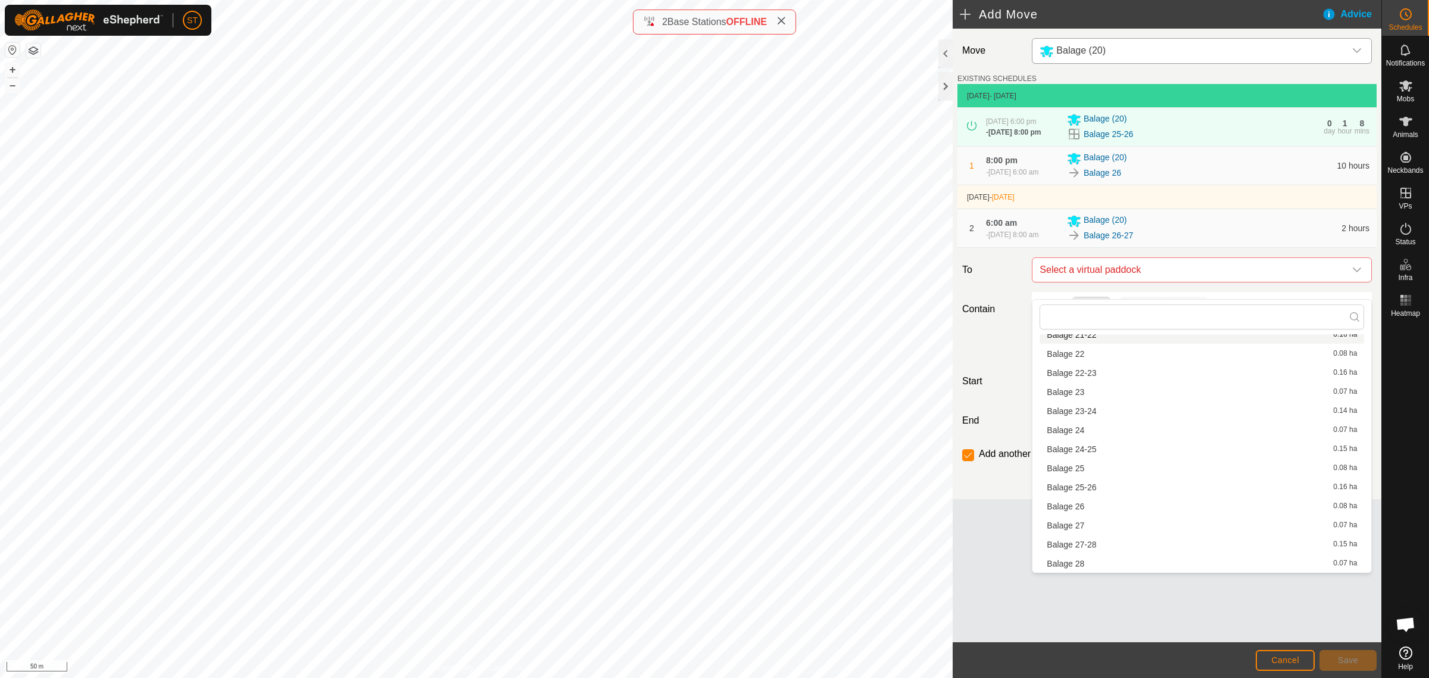
scroll to position [521, 0]
click at [1081, 481] on li "Balage 27 0.07 ha" at bounding box center [1202, 478] width 325 height 18
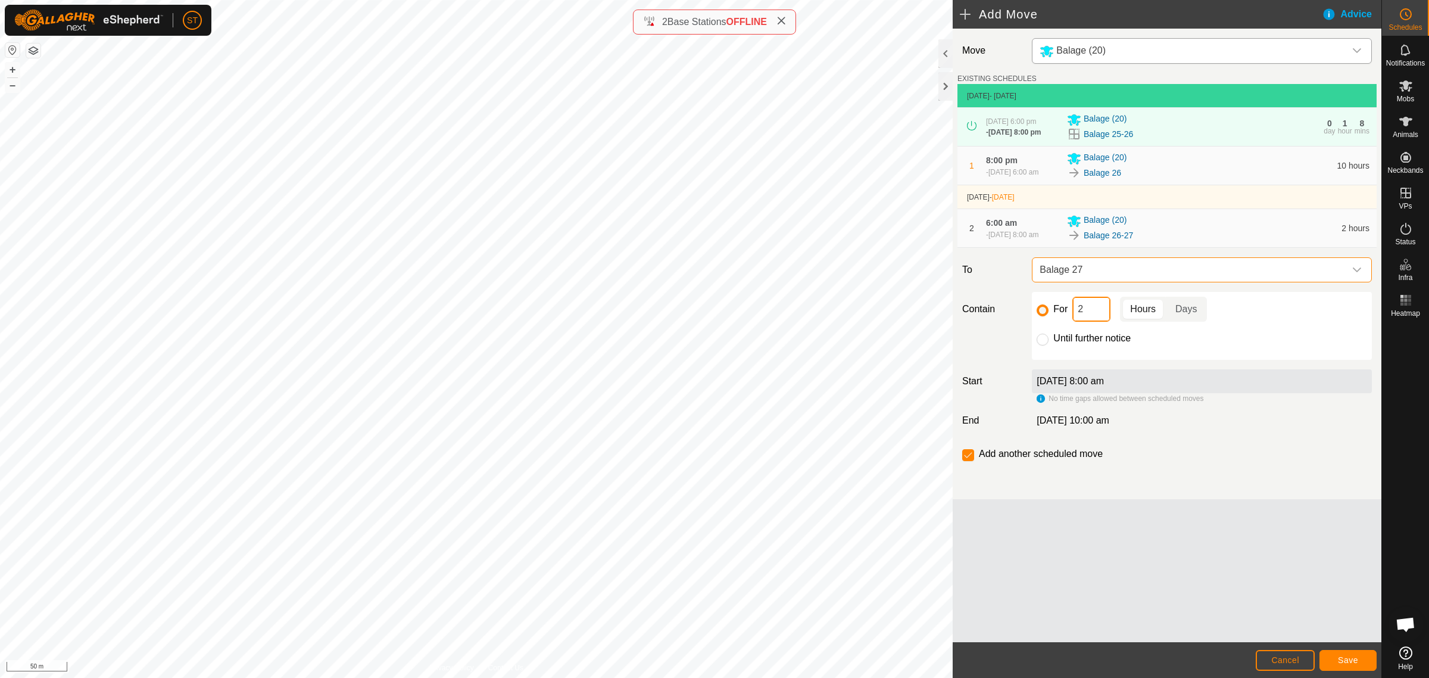
drag, startPoint x: 1090, startPoint y: 323, endPoint x: 1055, endPoint y: 326, distance: 35.3
click at [1055, 322] on div "For 2 Hours Days" at bounding box center [1202, 309] width 330 height 25
click at [1347, 657] on span "Save" at bounding box center [1348, 660] width 20 height 10
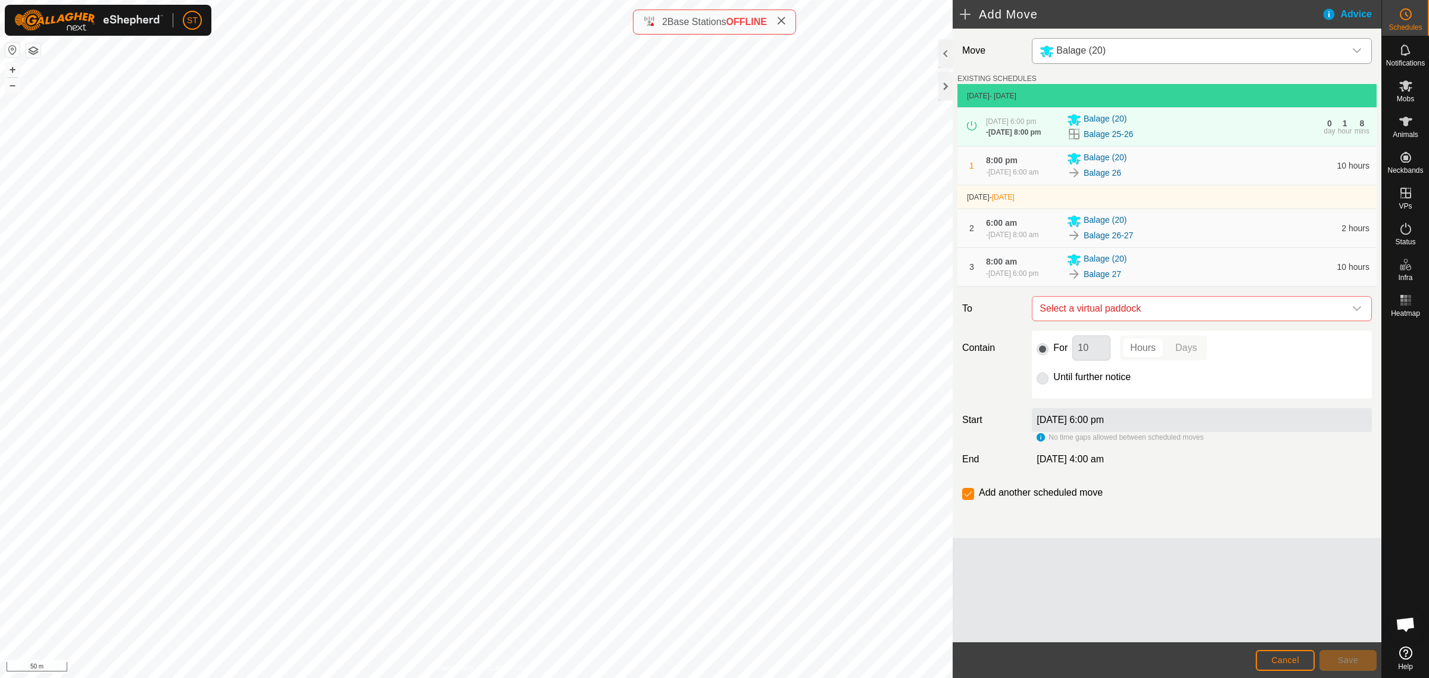
click at [1361, 313] on icon "dropdown trigger" at bounding box center [1357, 309] width 10 height 10
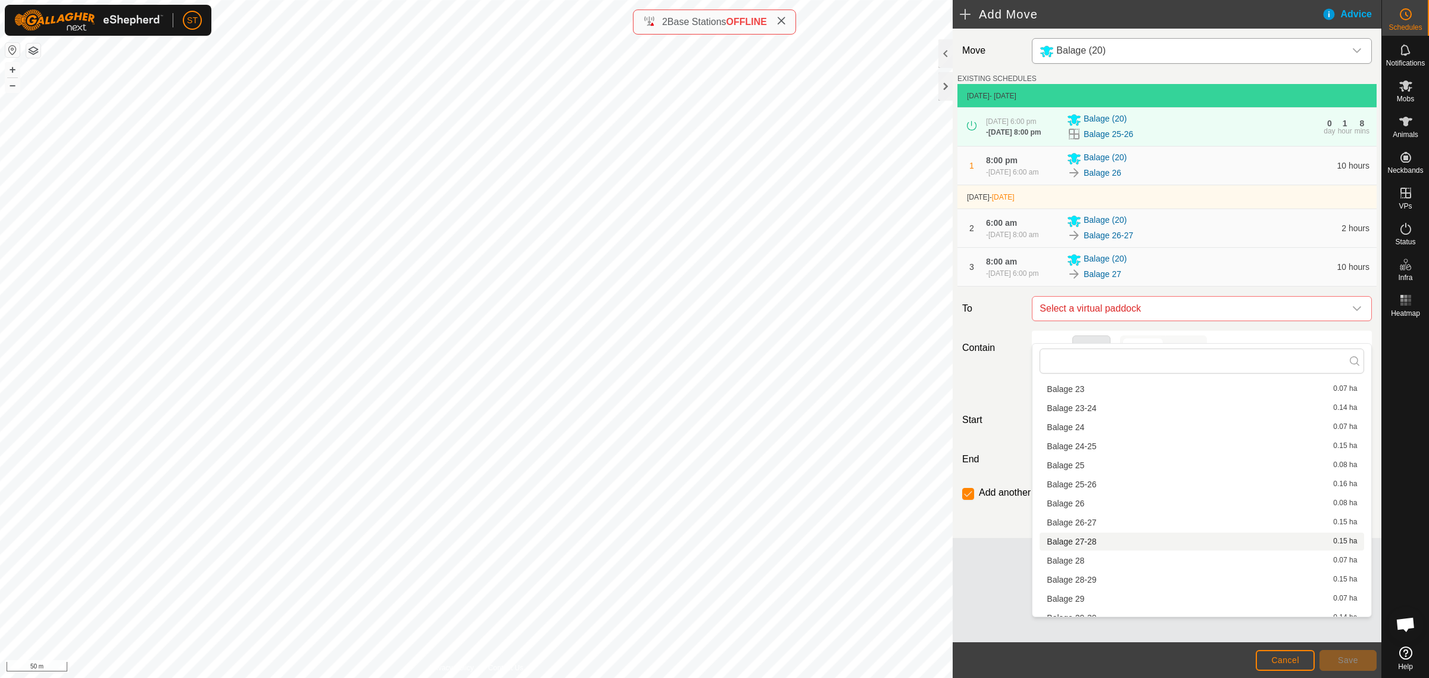
click at [1087, 539] on li "Balage 27-28 0.15 ha" at bounding box center [1202, 541] width 325 height 18
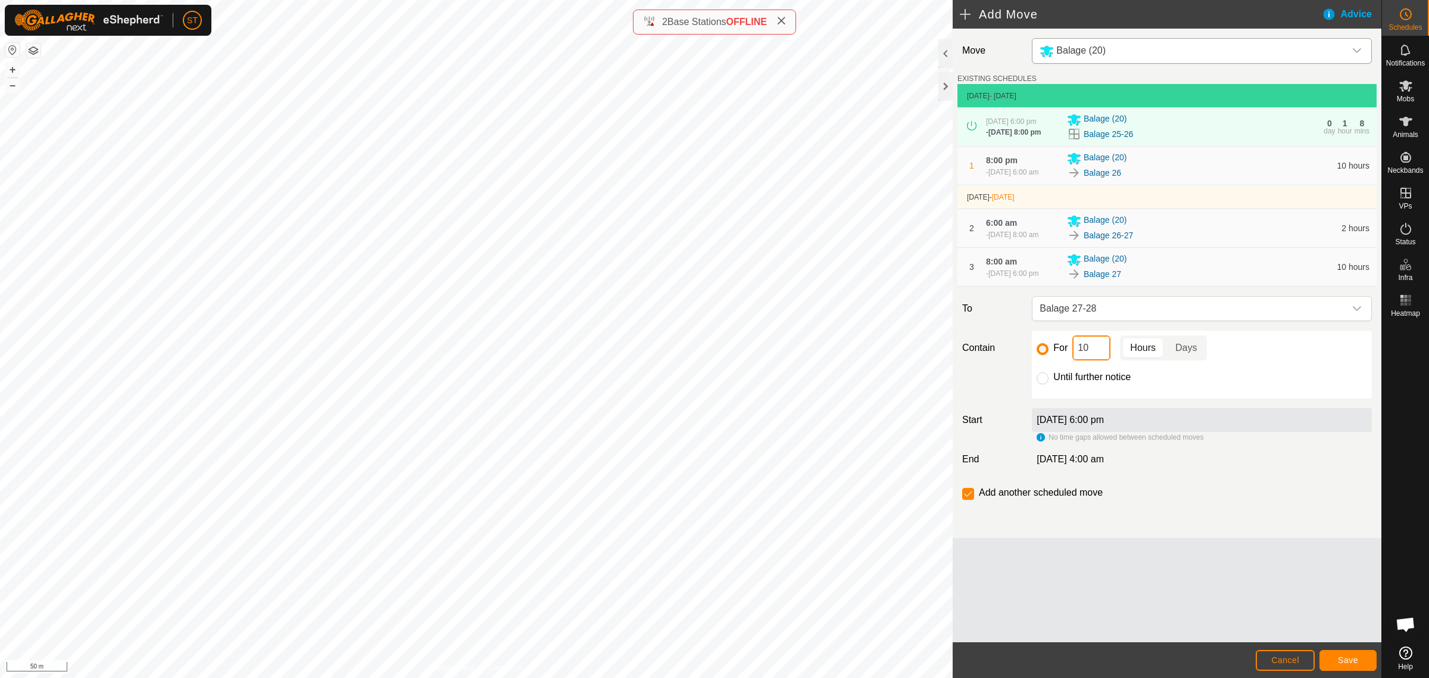
drag, startPoint x: 1090, startPoint y: 368, endPoint x: 1060, endPoint y: 367, distance: 29.8
click at [1064, 360] on div "For 10 Hours Days" at bounding box center [1202, 347] width 330 height 25
click at [1343, 656] on span "Save" at bounding box center [1348, 660] width 20 height 10
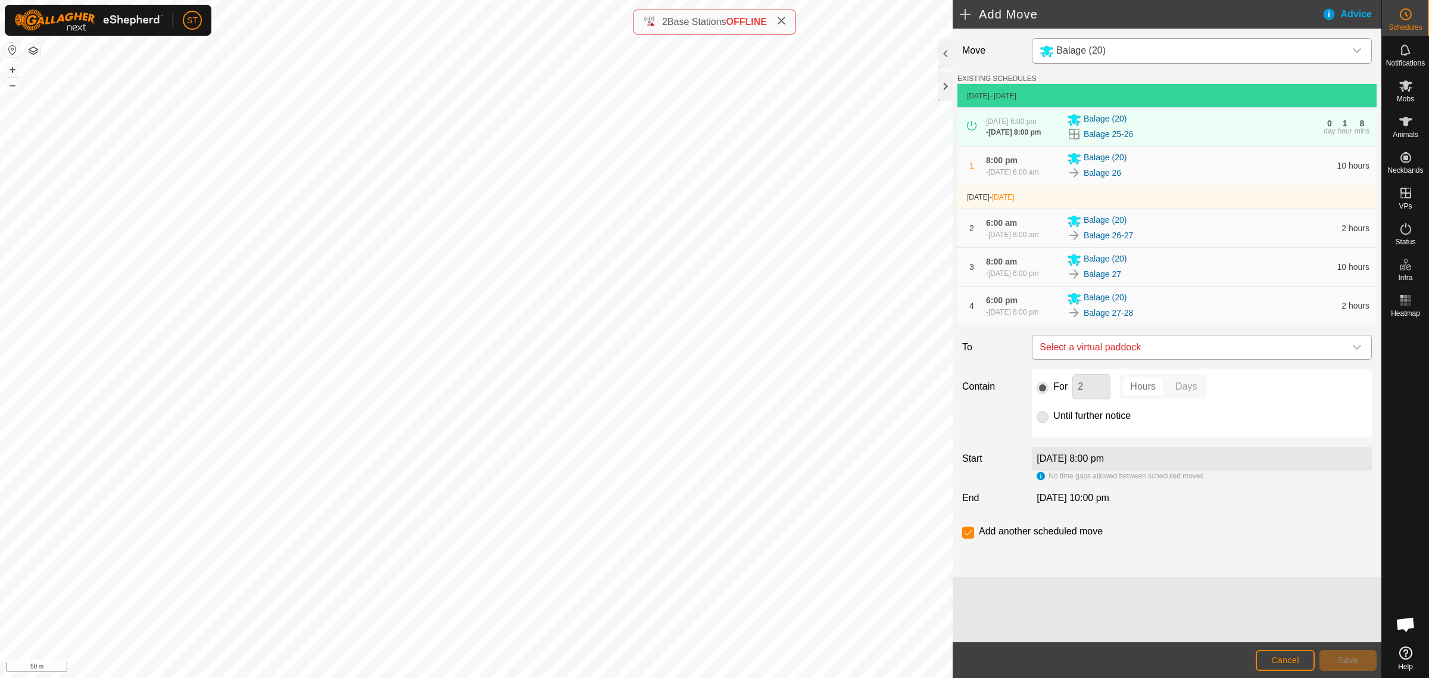
click at [1355, 352] on icon "dropdown trigger" at bounding box center [1357, 347] width 10 height 10
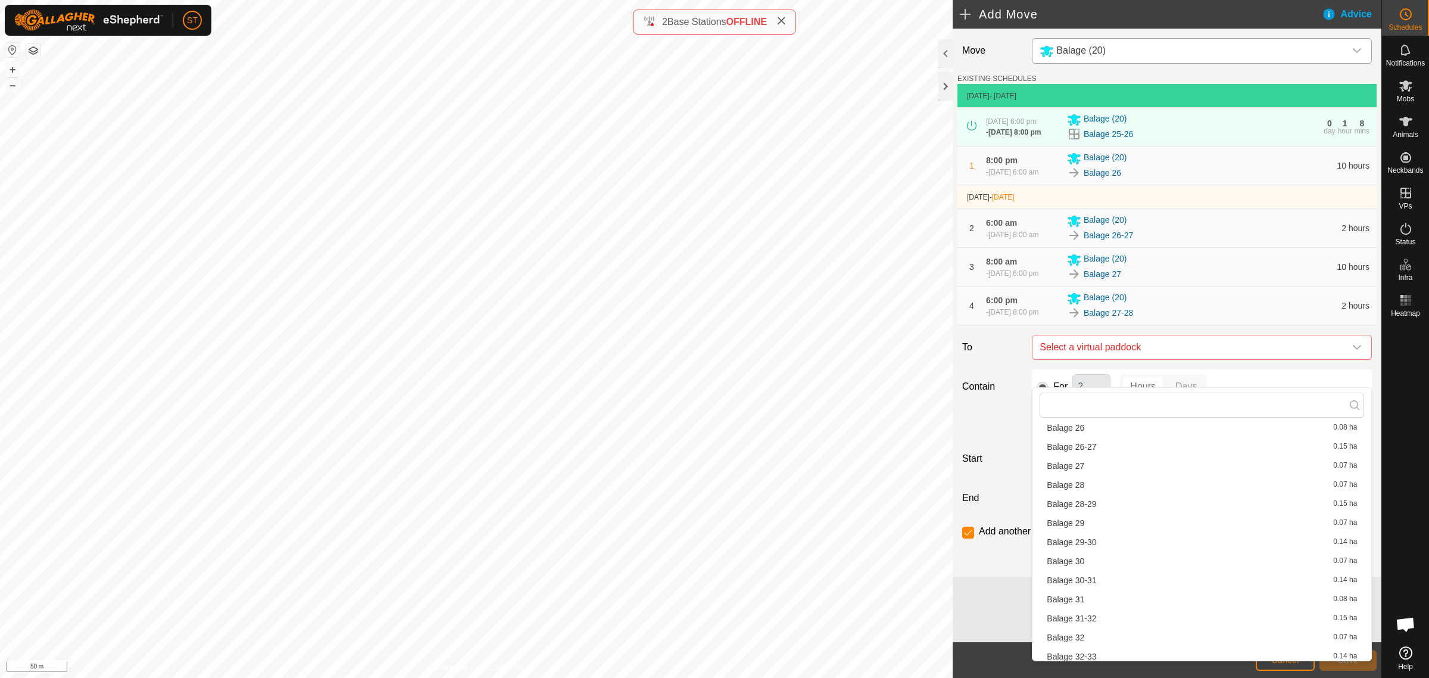
scroll to position [666, 0]
click at [1083, 459] on li "Balage 28 0.07 ha" at bounding box center [1202, 460] width 325 height 18
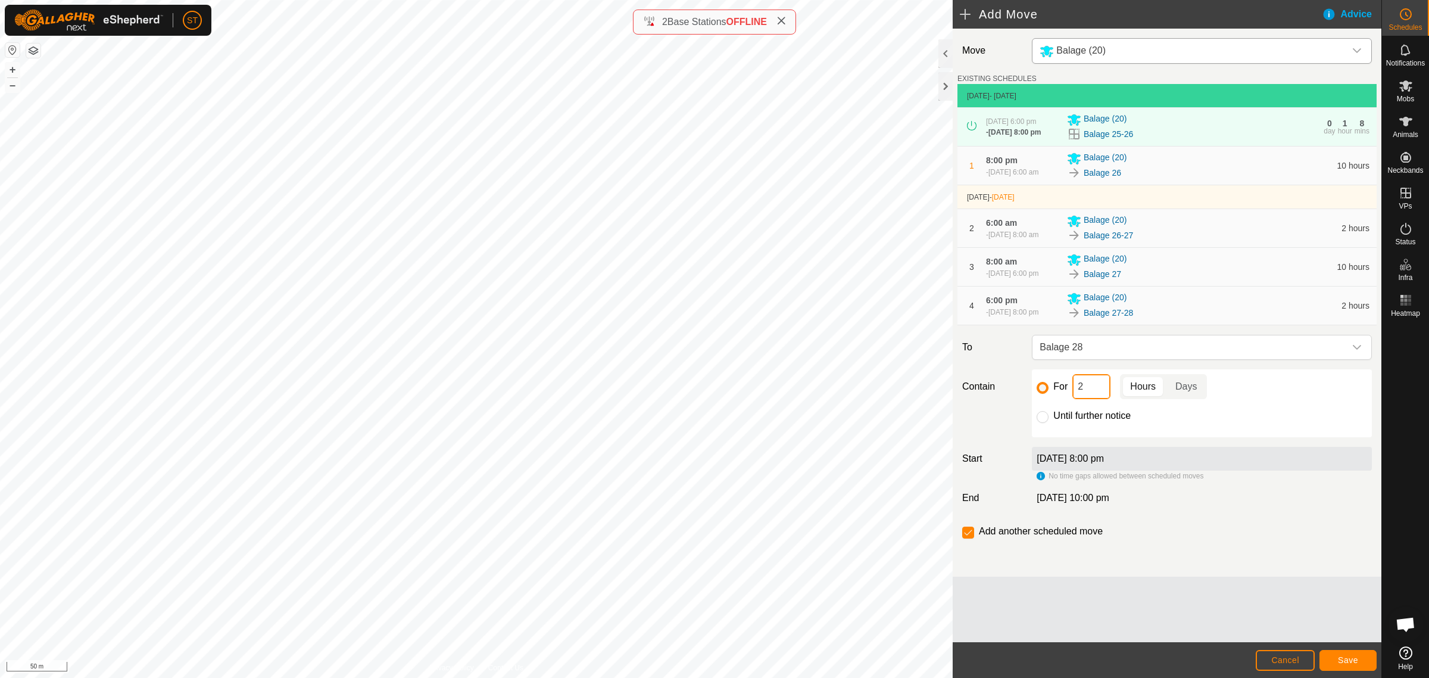
drag, startPoint x: 1092, startPoint y: 419, endPoint x: 1066, endPoint y: 417, distance: 25.0
click at [1066, 399] on div "For 2 Hours Days" at bounding box center [1202, 386] width 330 height 25
click at [1346, 659] on span "Save" at bounding box center [1348, 660] width 20 height 10
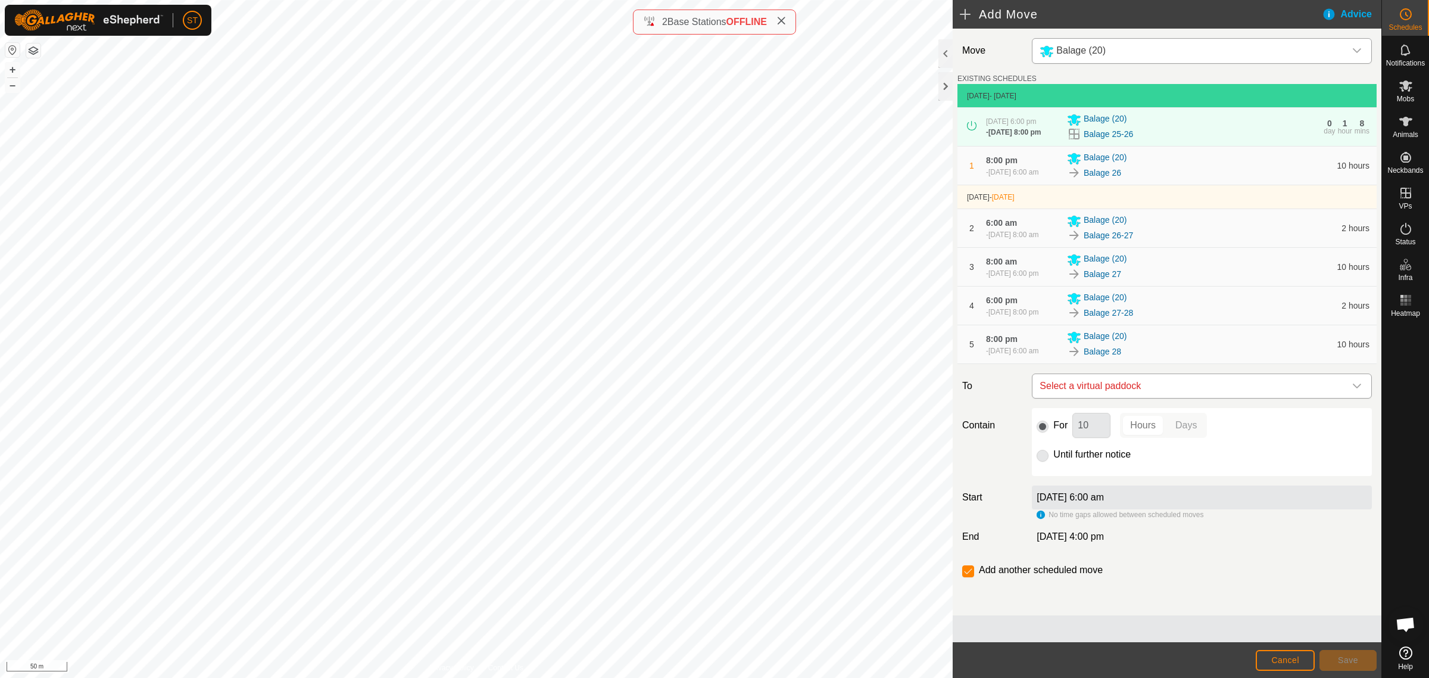
click at [1352, 391] on icon "dropdown trigger" at bounding box center [1357, 386] width 10 height 10
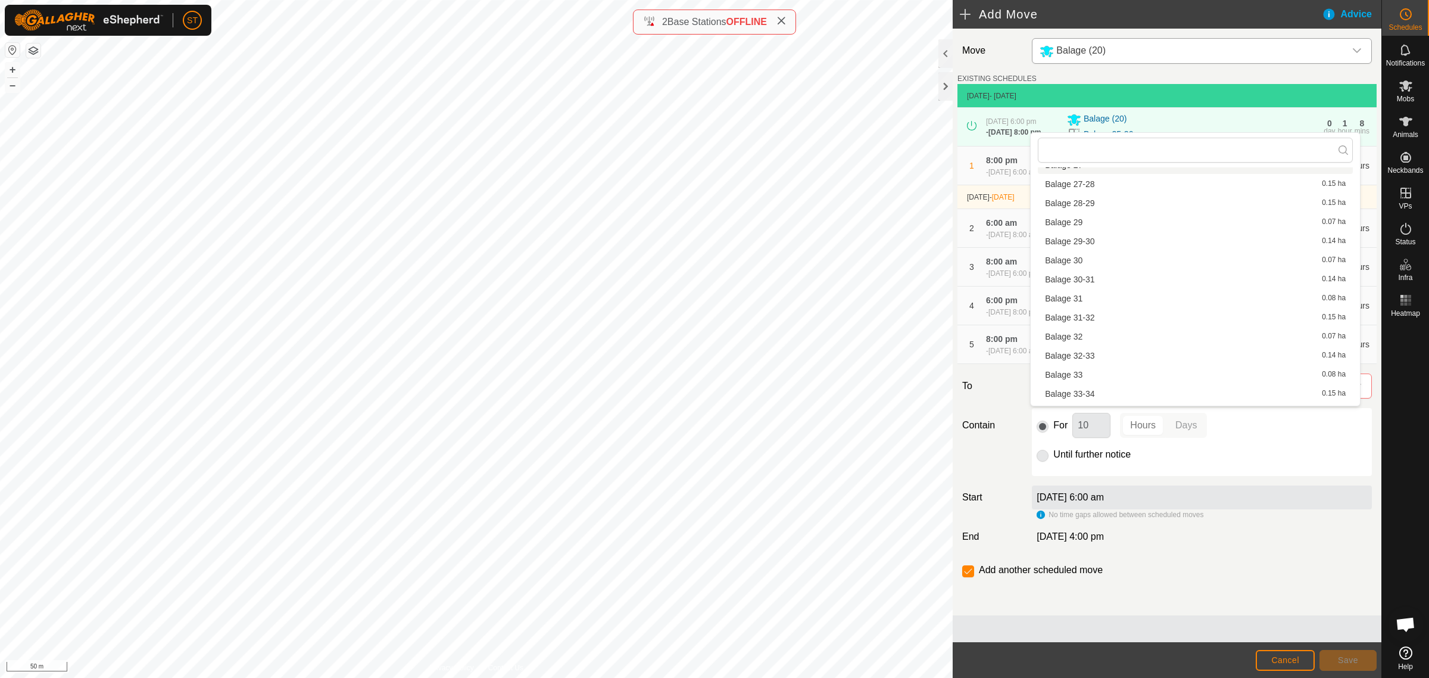
scroll to position [612, 0]
click at [1112, 275] on li "Balage 28-29 0.15 ha" at bounding box center [1195, 278] width 315 height 18
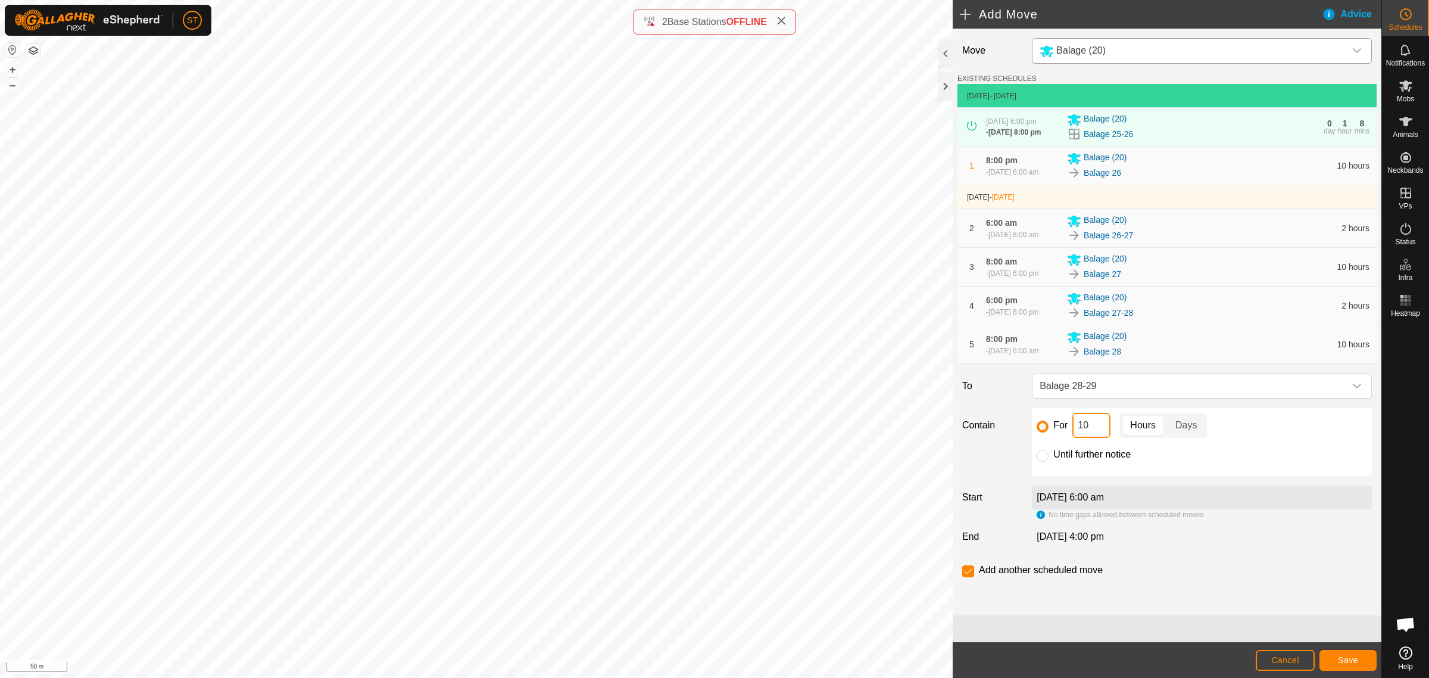
drag, startPoint x: 1090, startPoint y: 457, endPoint x: 1018, endPoint y: 454, distance: 71.5
click at [1024, 457] on div "Contain For 10 Hours Days Until further notice" at bounding box center [1167, 442] width 419 height 68
click at [1358, 657] on button "Save" at bounding box center [1348, 660] width 57 height 21
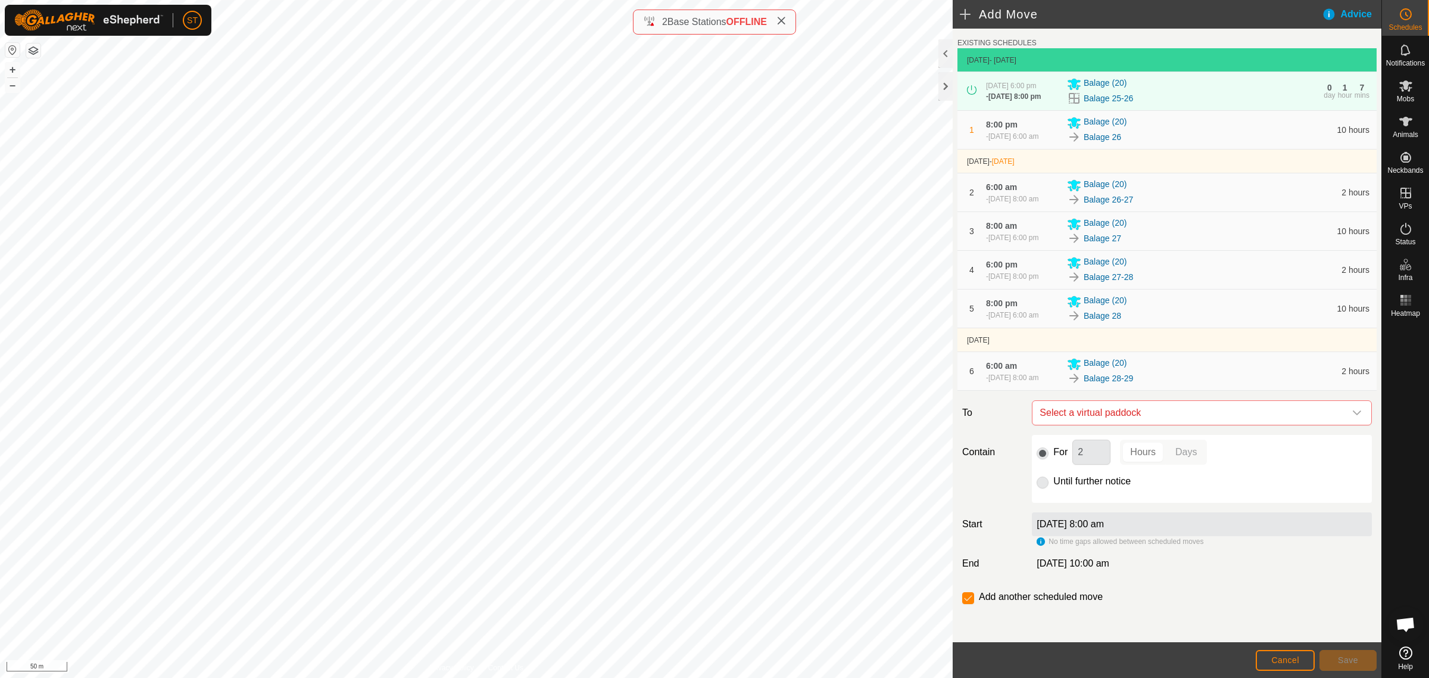
scroll to position [73, 0]
click at [1352, 411] on icon "dropdown trigger" at bounding box center [1357, 413] width 10 height 10
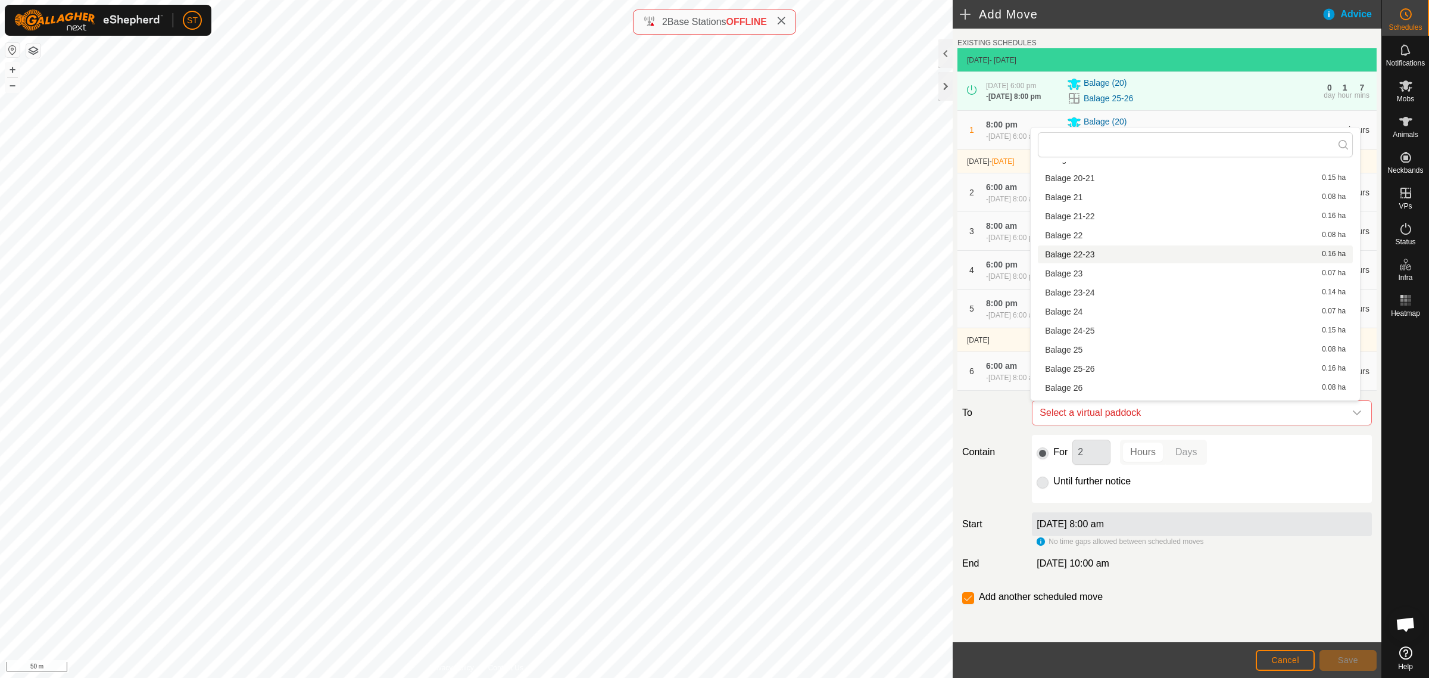
scroll to position [537, 0]
click at [1069, 364] on li "Balage 29 0.07 ha" at bounding box center [1195, 366] width 315 height 18
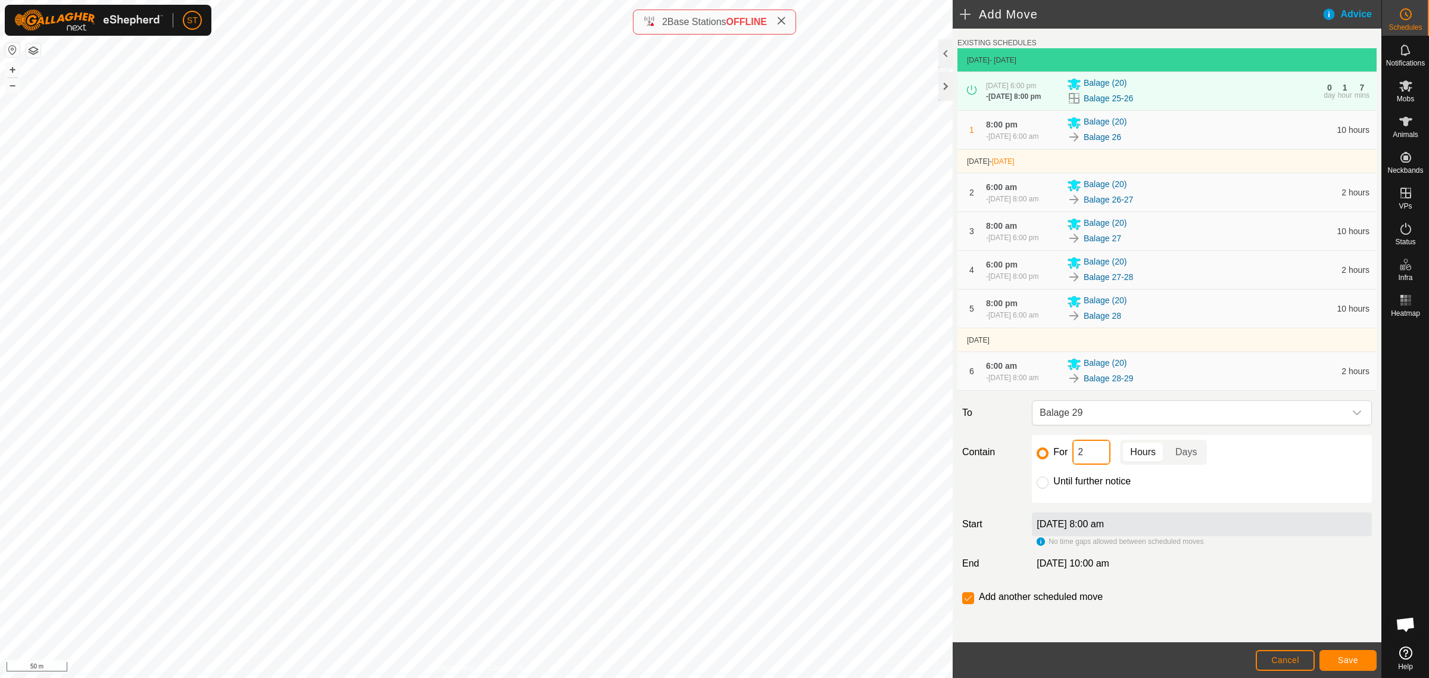
click at [1053, 453] on div "For 2 Hours Days" at bounding box center [1202, 451] width 330 height 25
click at [1343, 655] on button "Save" at bounding box center [1348, 660] width 57 height 21
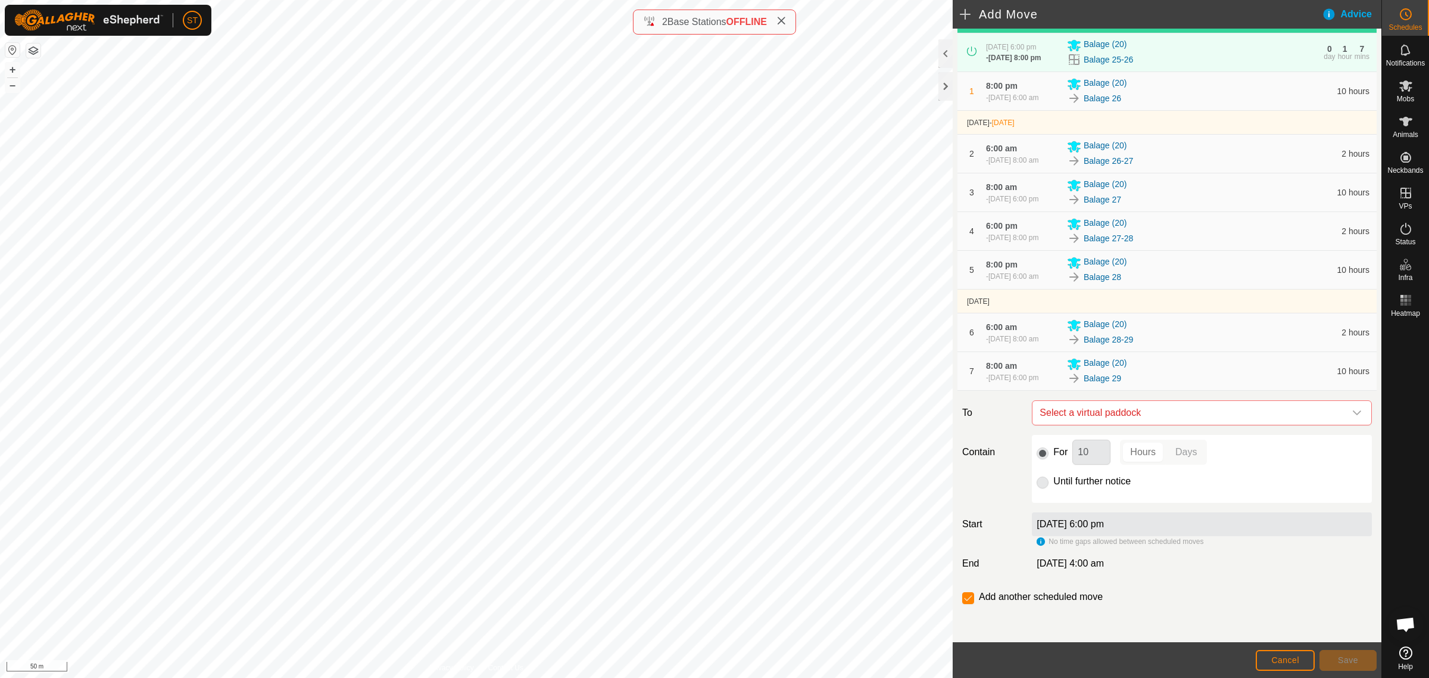
scroll to position [117, 0]
click at [1352, 414] on icon "dropdown trigger" at bounding box center [1357, 413] width 10 height 10
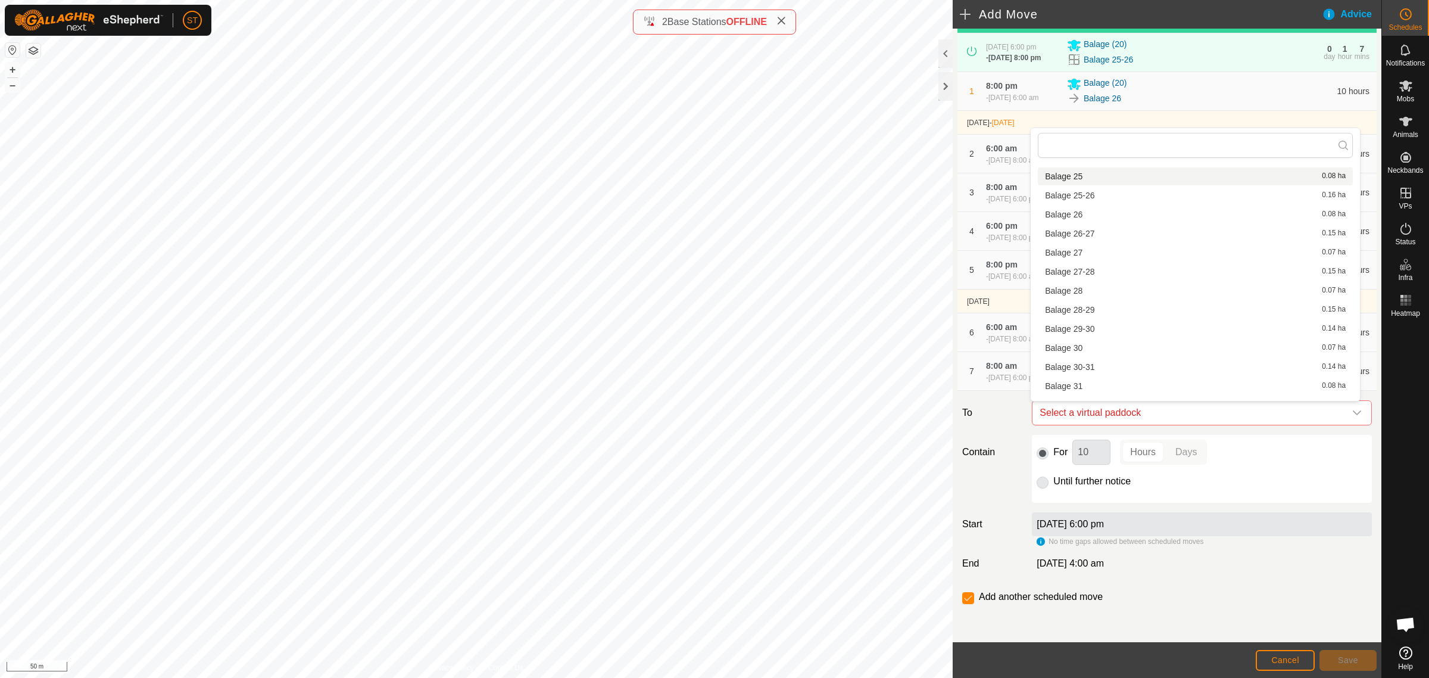
scroll to position [595, 0]
click at [1100, 328] on li "Balage 29-30 0.14 ha" at bounding box center [1195, 328] width 315 height 18
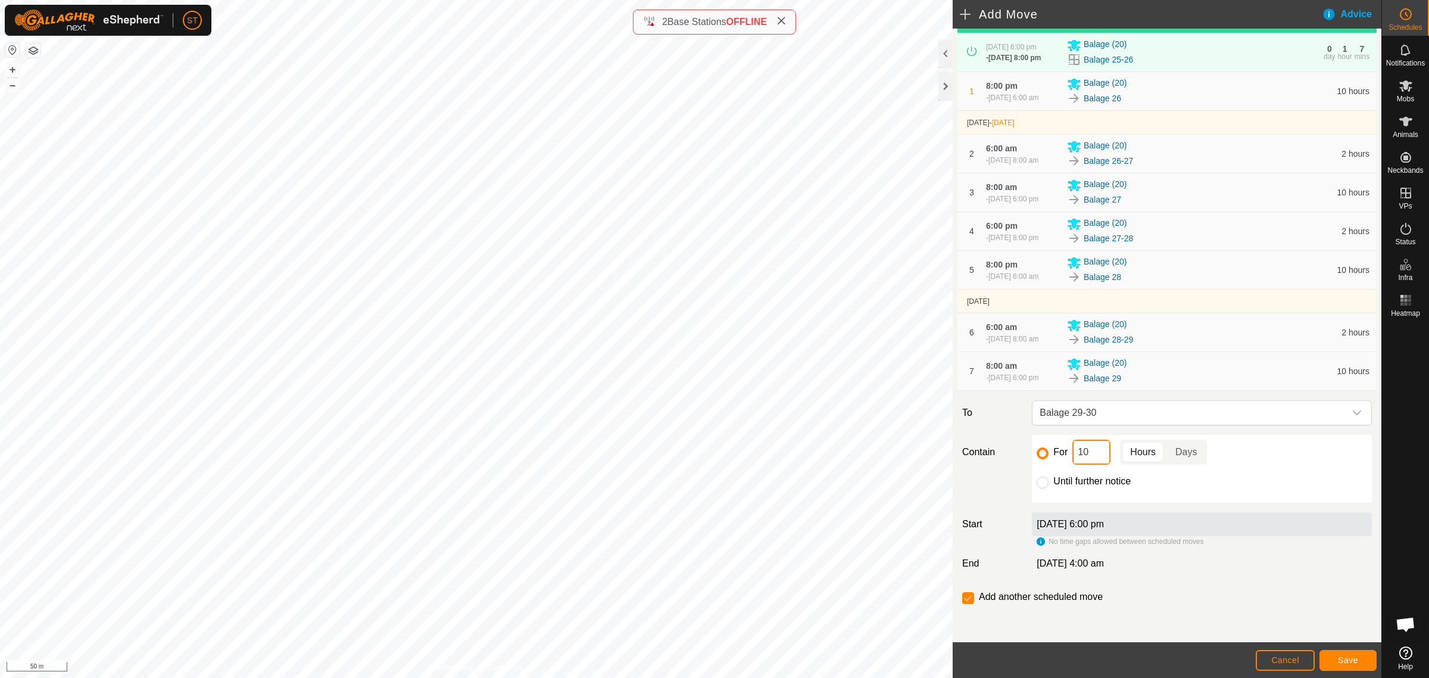
click at [1058, 453] on div "For 10 Hours Days" at bounding box center [1202, 451] width 330 height 25
click at [1331, 661] on button "Save" at bounding box center [1348, 660] width 57 height 21
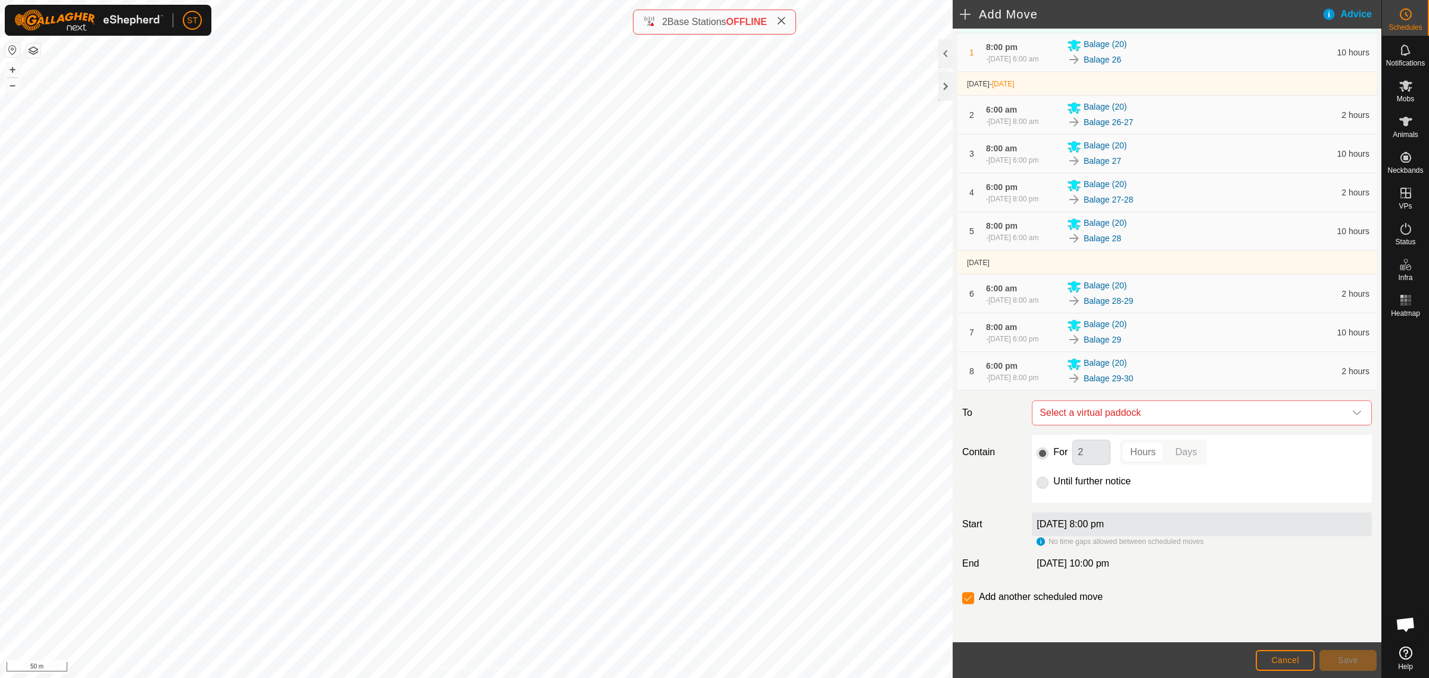
scroll to position [161, 0]
click at [1353, 414] on icon "dropdown trigger" at bounding box center [1357, 412] width 8 height 5
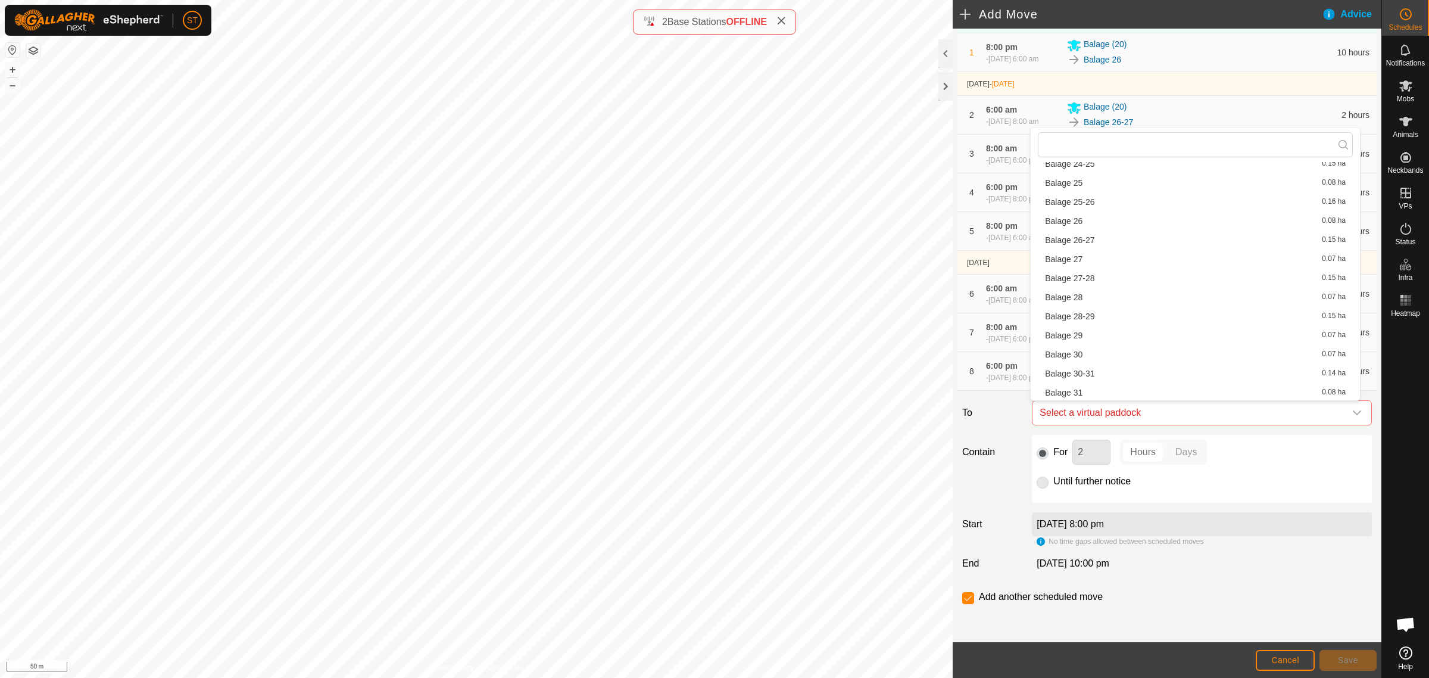
scroll to position [595, 0]
click at [1087, 344] on li "Balage 30 0.07 ha" at bounding box center [1195, 346] width 315 height 18
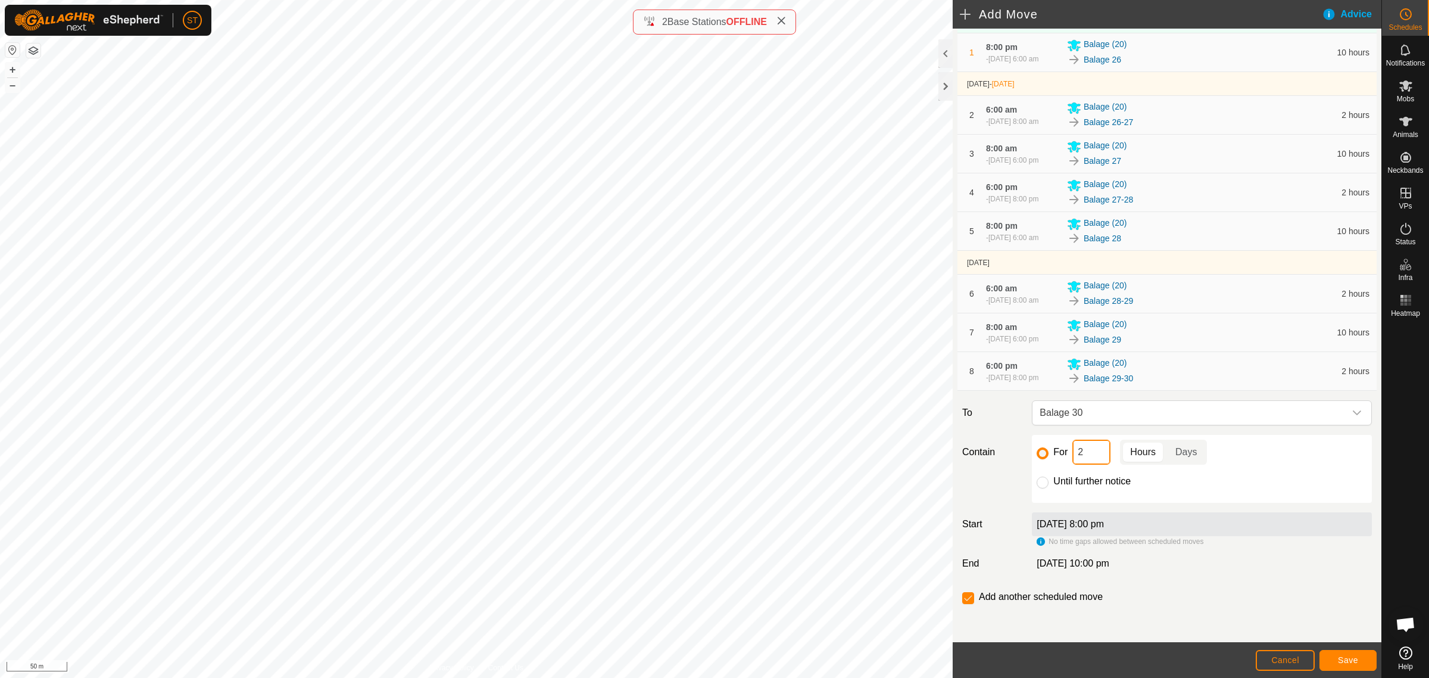
drag, startPoint x: 1069, startPoint y: 454, endPoint x: 1035, endPoint y: 450, distance: 34.2
click at [1041, 454] on div "For 2 Hours Days" at bounding box center [1202, 451] width 330 height 25
click at [1350, 659] on span "Save" at bounding box center [1348, 660] width 20 height 10
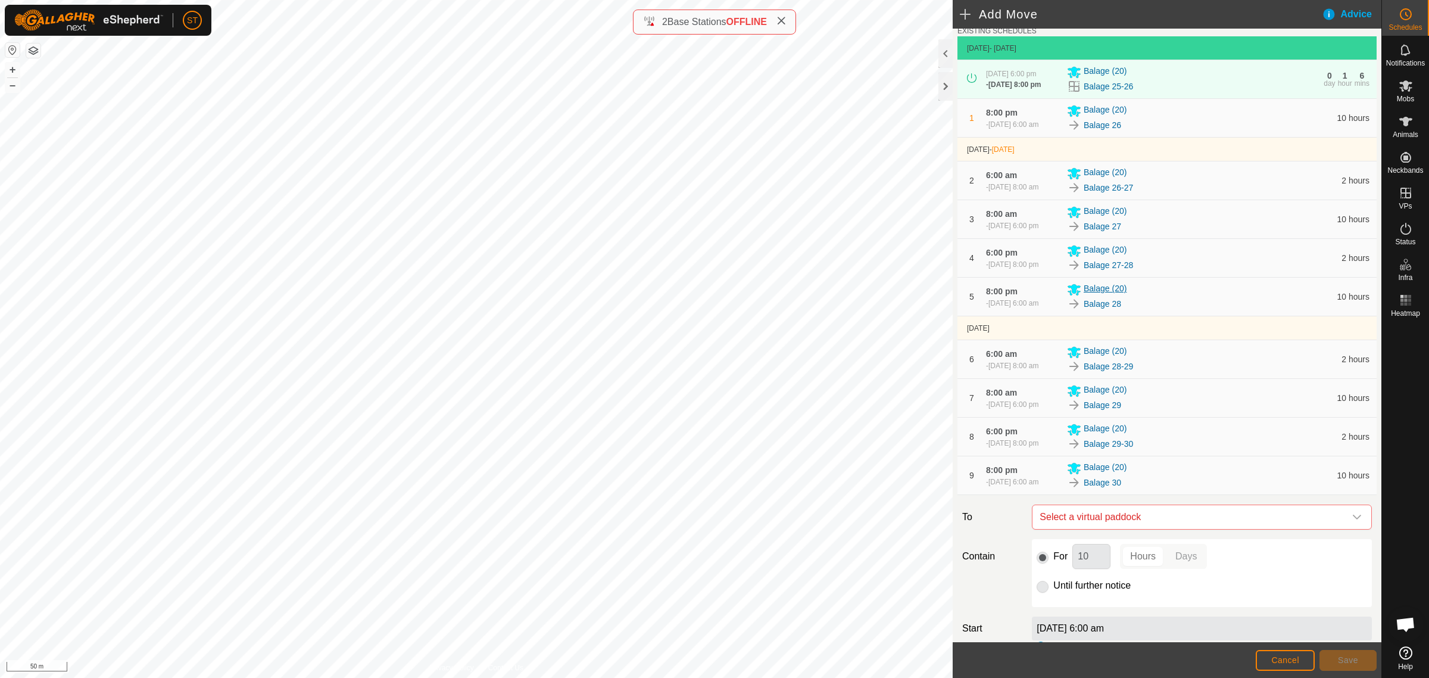
scroll to position [205, 0]
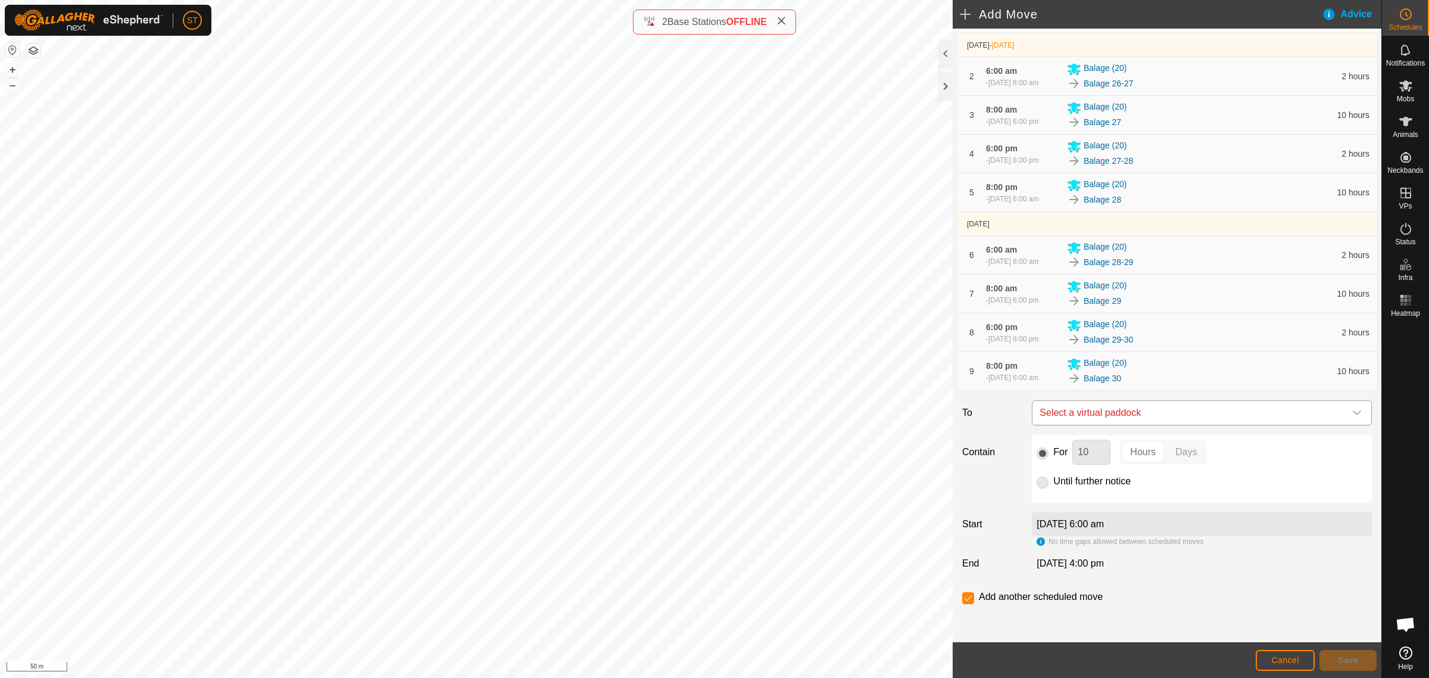
click at [1352, 414] on icon "dropdown trigger" at bounding box center [1357, 413] width 10 height 10
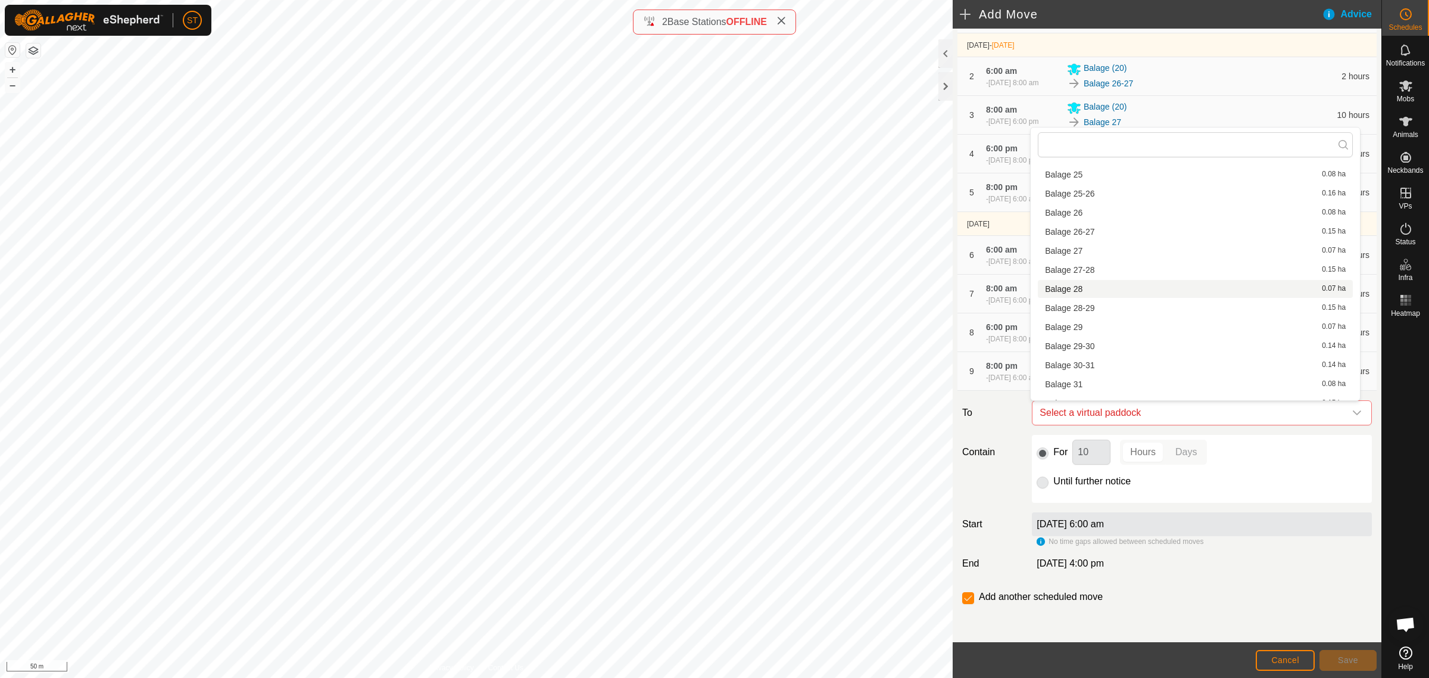
scroll to position [670, 0]
click at [1088, 290] on li "Balage 30-31 0.14 ha" at bounding box center [1195, 291] width 315 height 18
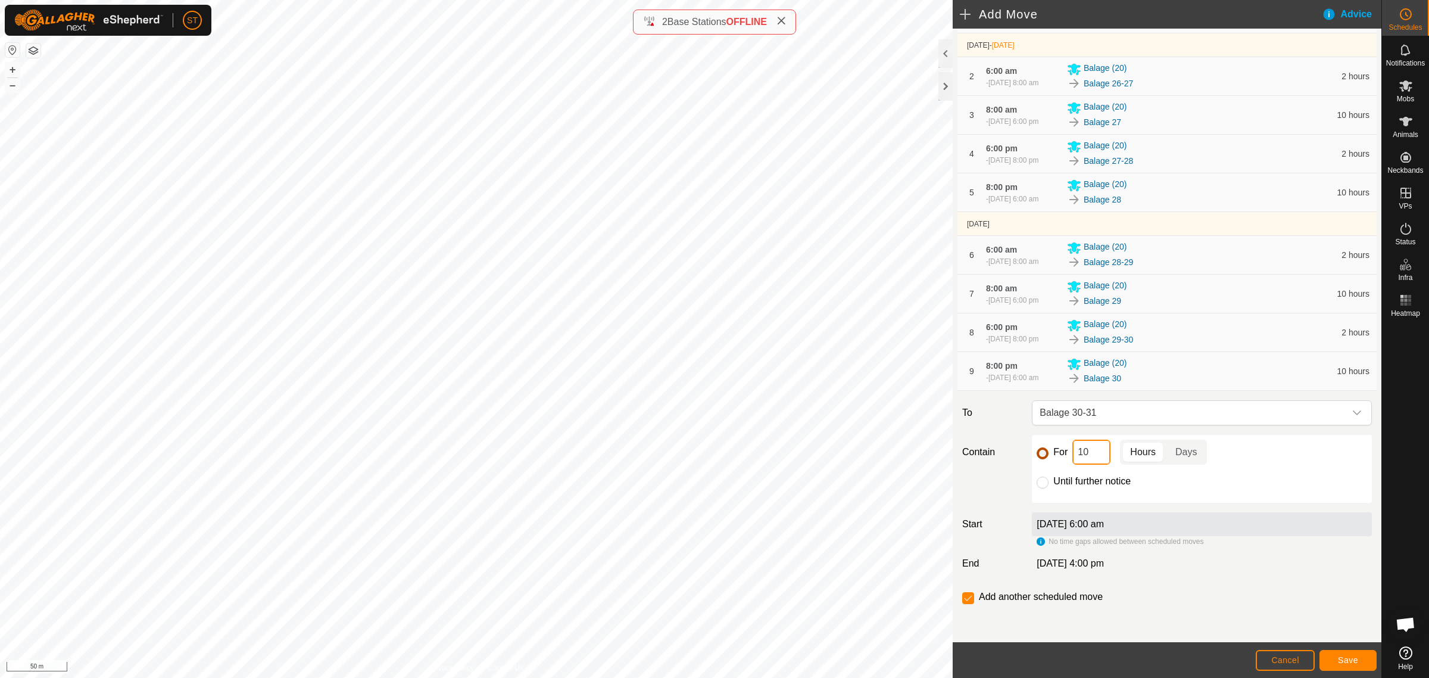
drag, startPoint x: 1093, startPoint y: 454, endPoint x: 1041, endPoint y: 447, distance: 52.9
click at [1044, 450] on div "For 10 Hours Days" at bounding box center [1202, 451] width 330 height 25
click at [1355, 658] on span "Save" at bounding box center [1348, 660] width 20 height 10
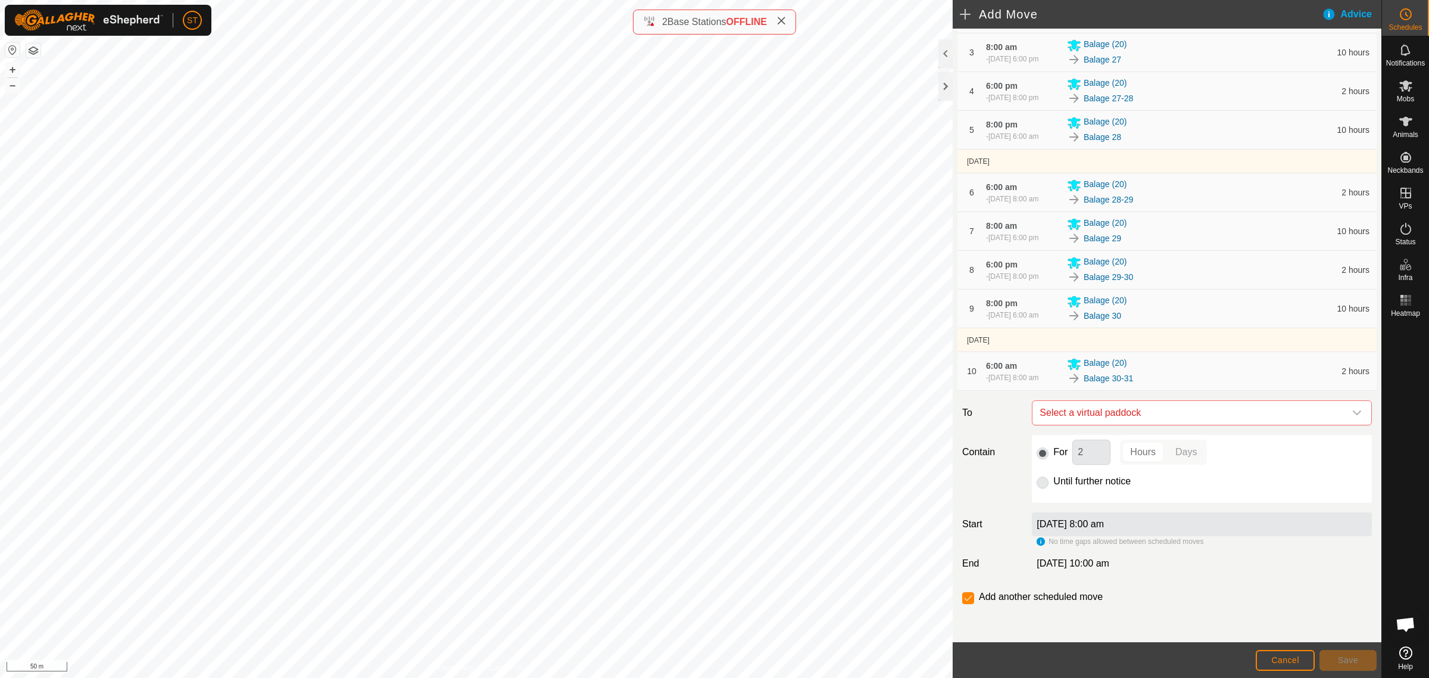
scroll to position [273, 0]
click at [1353, 412] on icon "dropdown trigger" at bounding box center [1357, 412] width 8 height 5
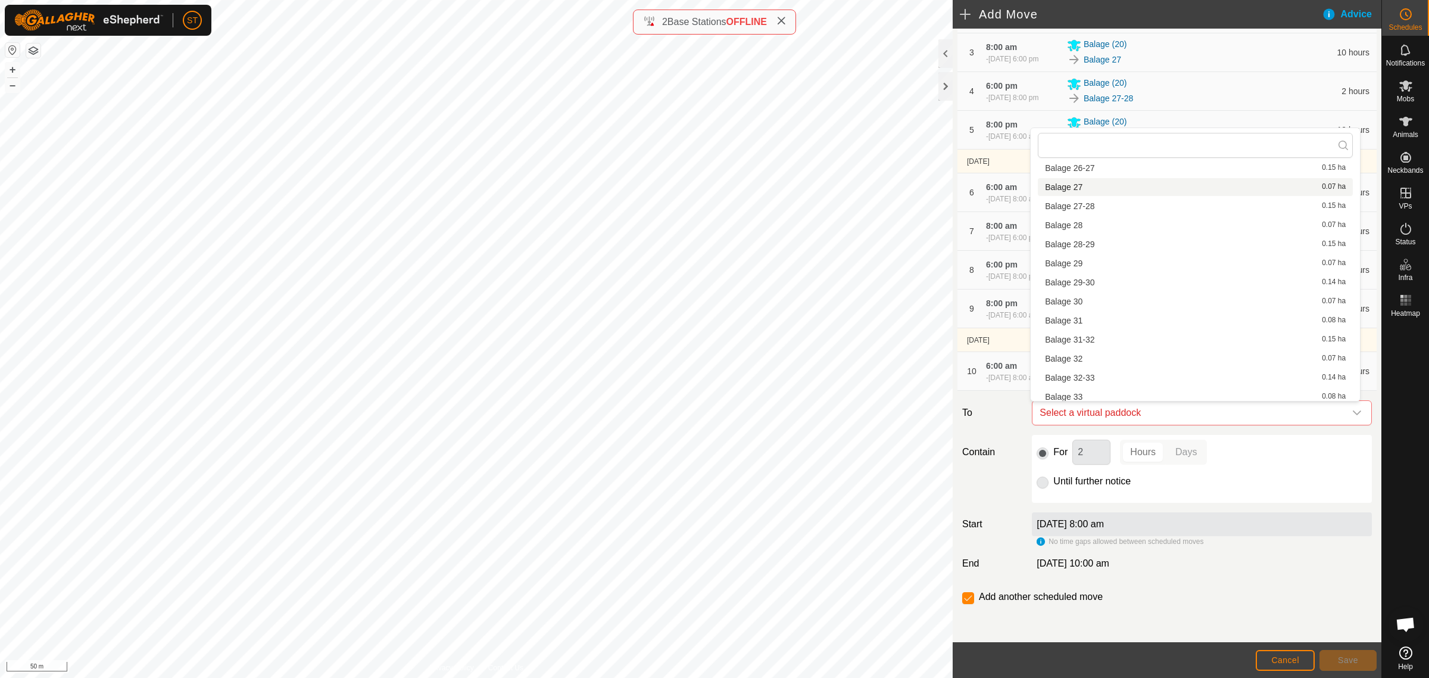
scroll to position [670, 0]
click at [1079, 311] on li "Balage 31 0.08 ha" at bounding box center [1195, 310] width 315 height 18
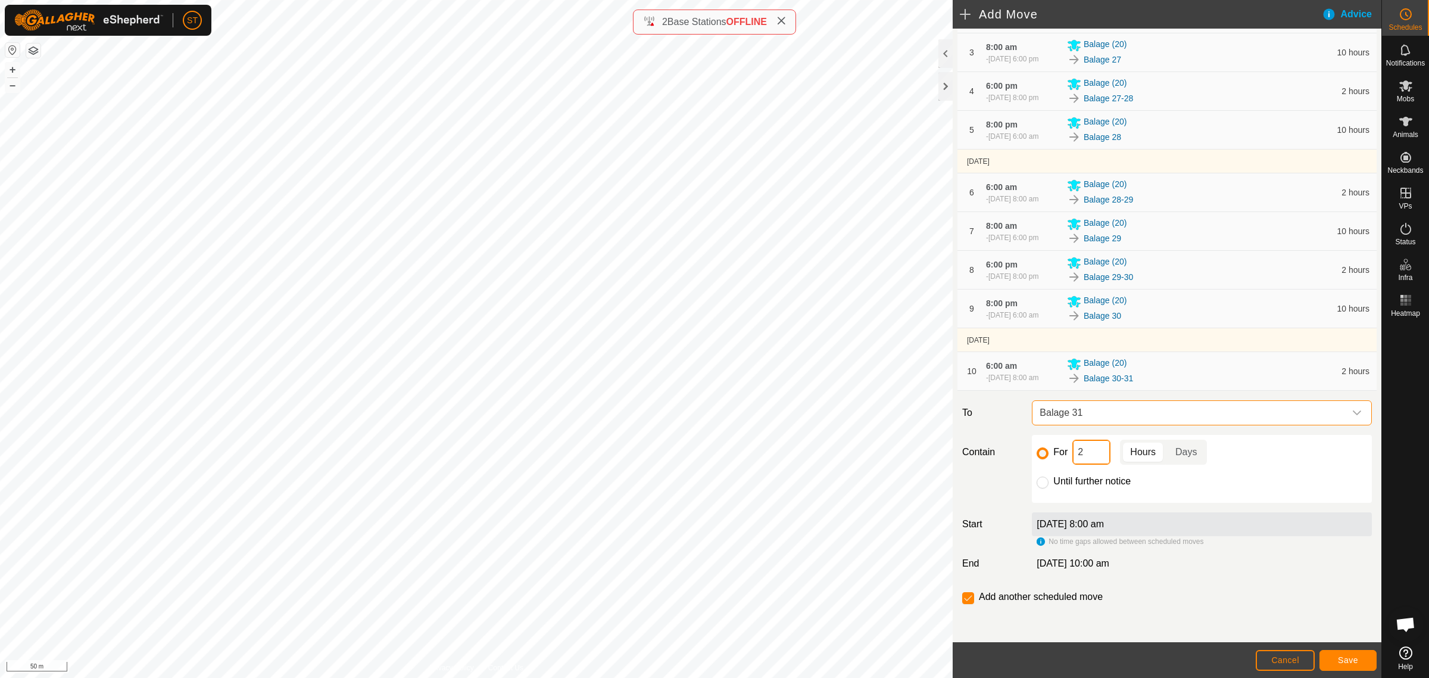
drag, startPoint x: 1087, startPoint y: 454, endPoint x: 1055, endPoint y: 454, distance: 32.8
click at [1055, 454] on div "For 2 Hours Days" at bounding box center [1202, 451] width 330 height 25
click at [1335, 659] on button "Save" at bounding box center [1348, 660] width 57 height 21
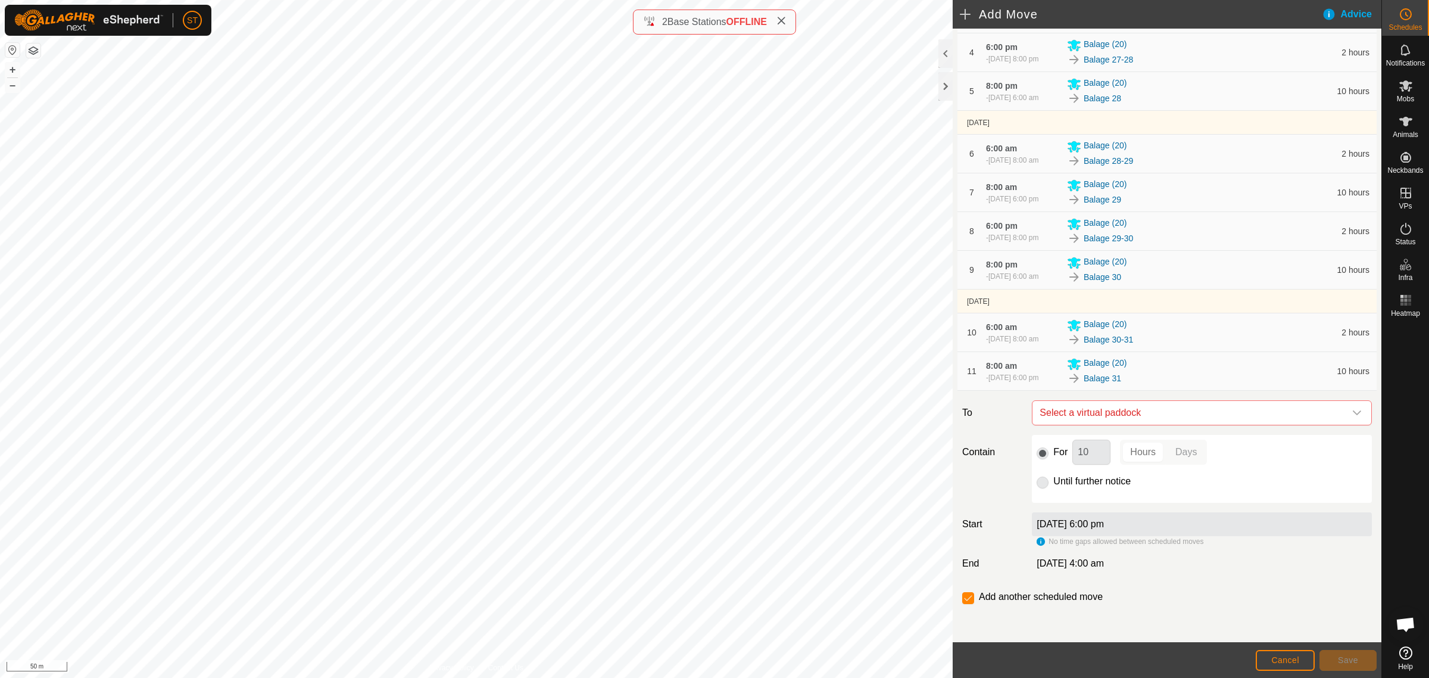
scroll to position [317, 0]
click at [1352, 416] on icon "dropdown trigger" at bounding box center [1357, 413] width 10 height 10
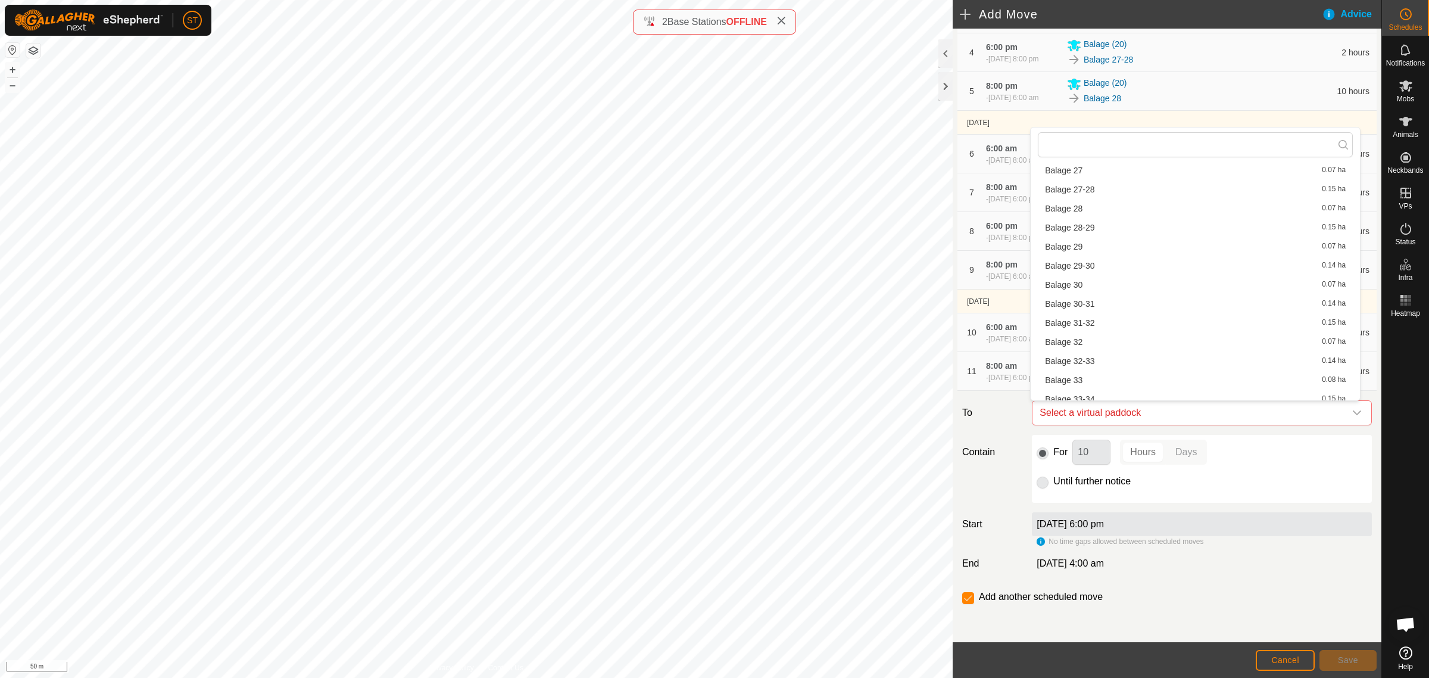
scroll to position [686, 0]
click at [1088, 308] on span "Balage 31-32" at bounding box center [1069, 312] width 49 height 8
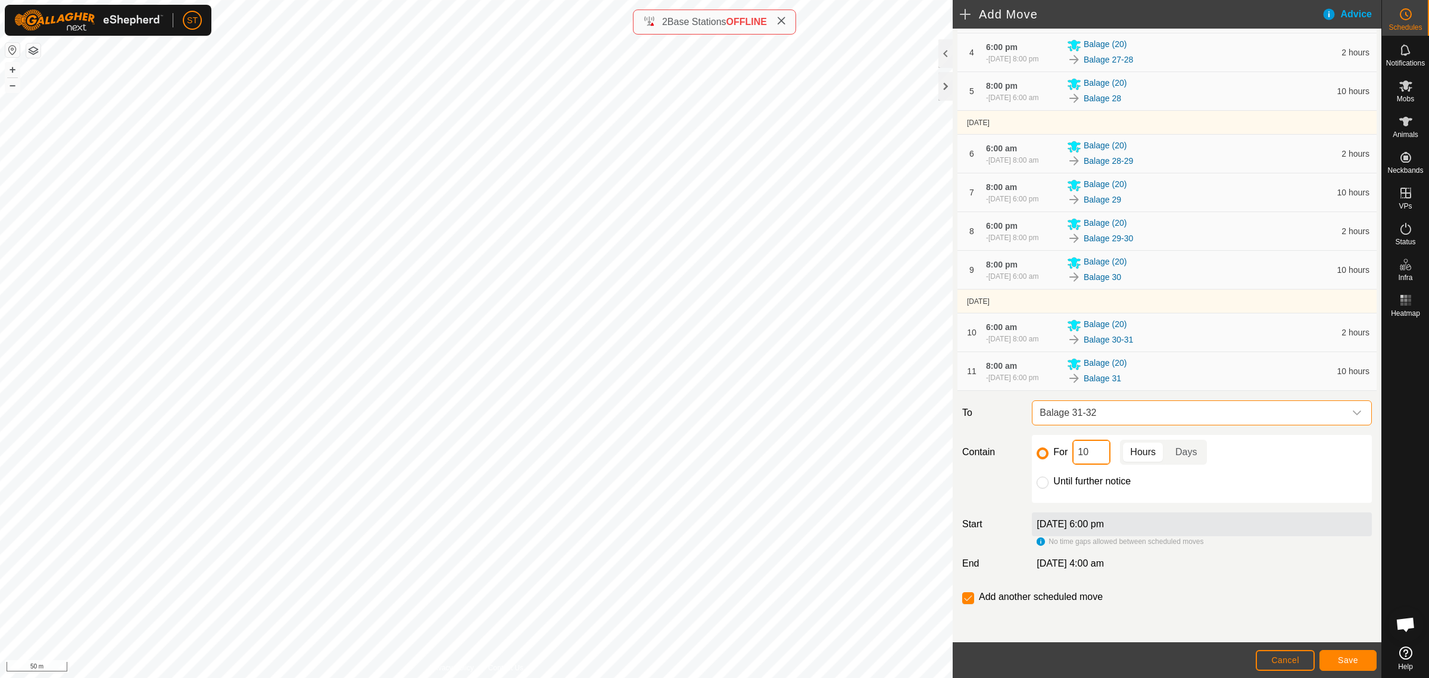
drag, startPoint x: 1052, startPoint y: 453, endPoint x: 1043, endPoint y: 448, distance: 9.6
click at [1049, 451] on div "For 10 Hours Days" at bounding box center [1202, 451] width 330 height 25
click at [1337, 659] on button "Save" at bounding box center [1348, 660] width 57 height 21
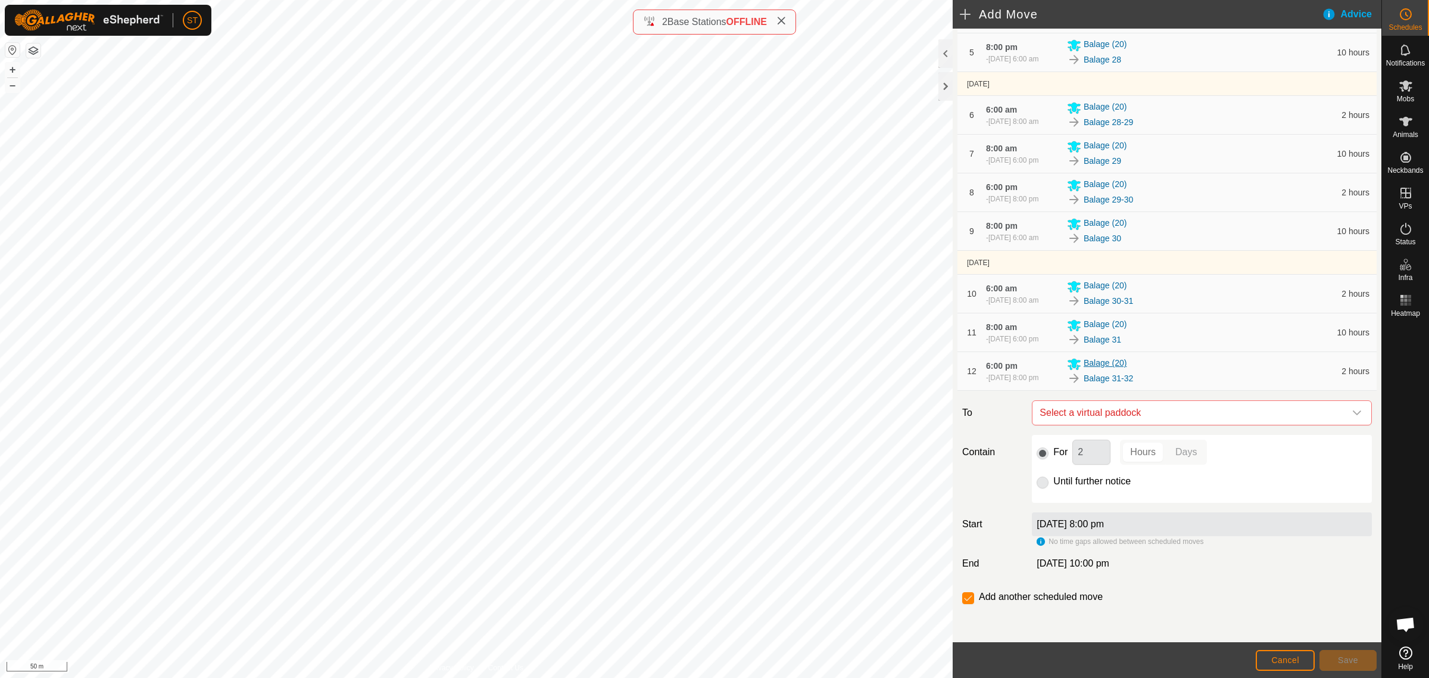
scroll to position [361, 0]
click at [1352, 410] on icon "dropdown trigger" at bounding box center [1357, 413] width 10 height 10
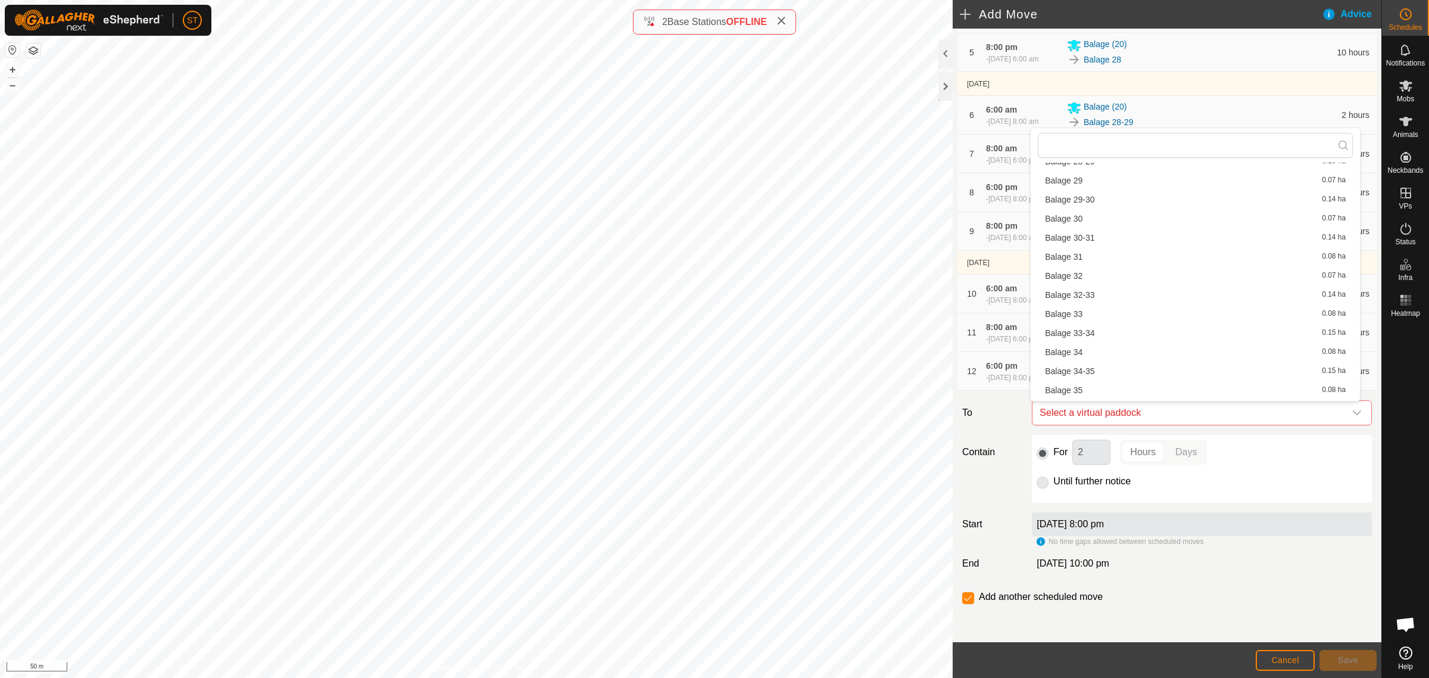
scroll to position [760, 0]
click at [1091, 259] on li "Balage 32 0.07 ha" at bounding box center [1195, 258] width 315 height 18
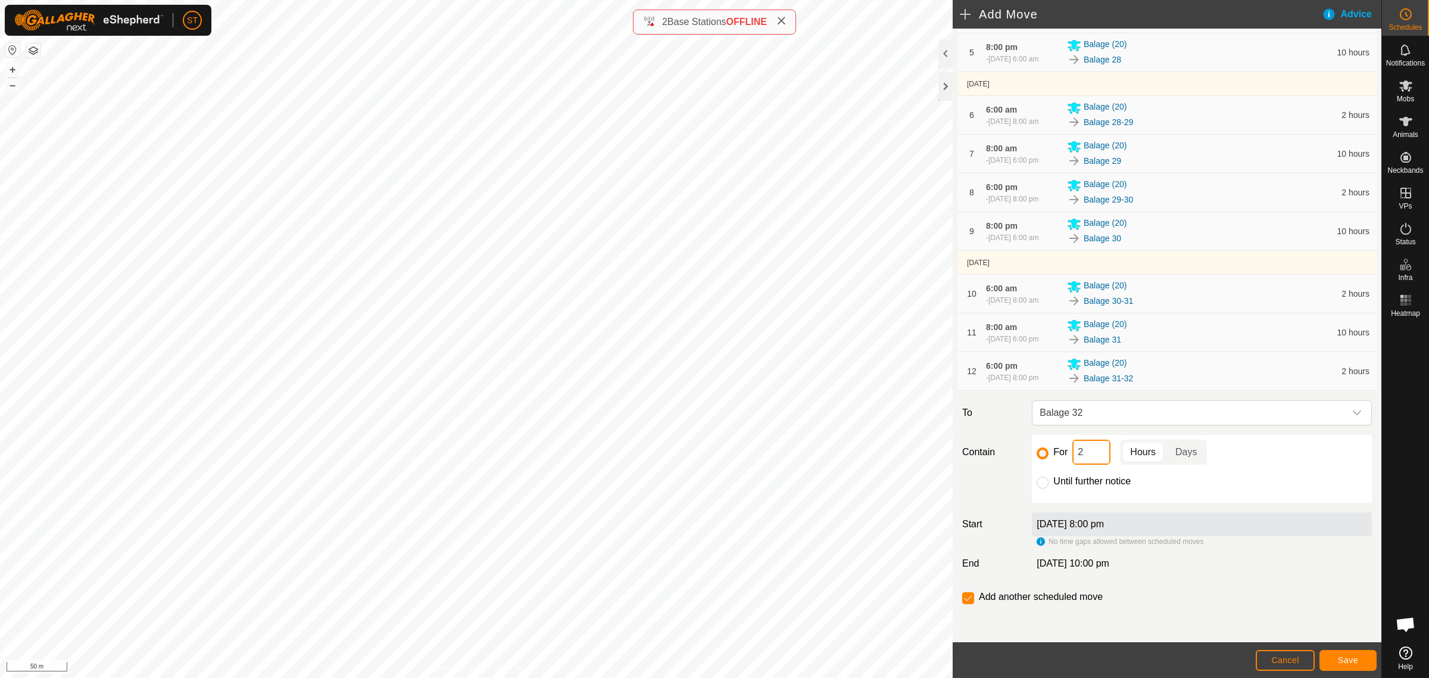
drag, startPoint x: 1089, startPoint y: 454, endPoint x: 1036, endPoint y: 454, distance: 52.4
click at [1049, 454] on div "For 2 Hours Days" at bounding box center [1202, 451] width 330 height 25
click at [1346, 656] on span "Save" at bounding box center [1348, 660] width 20 height 10
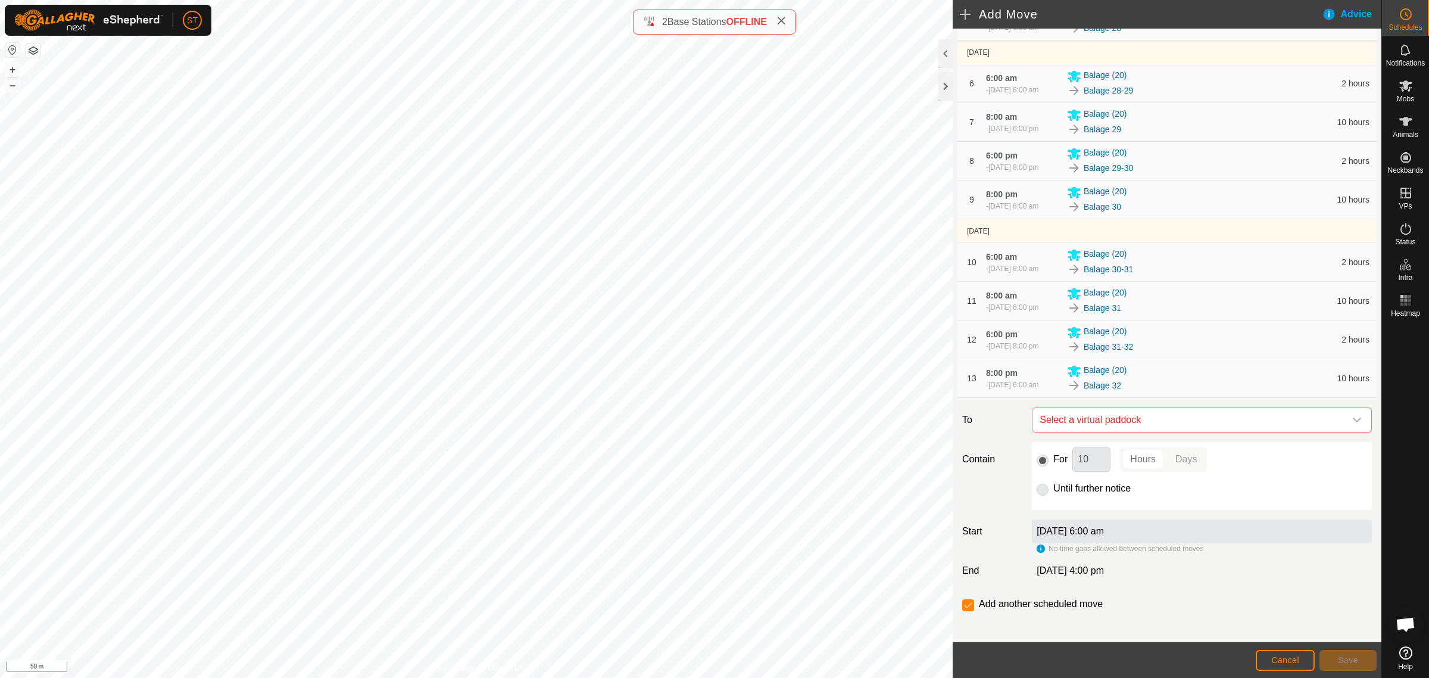
scroll to position [406, 0]
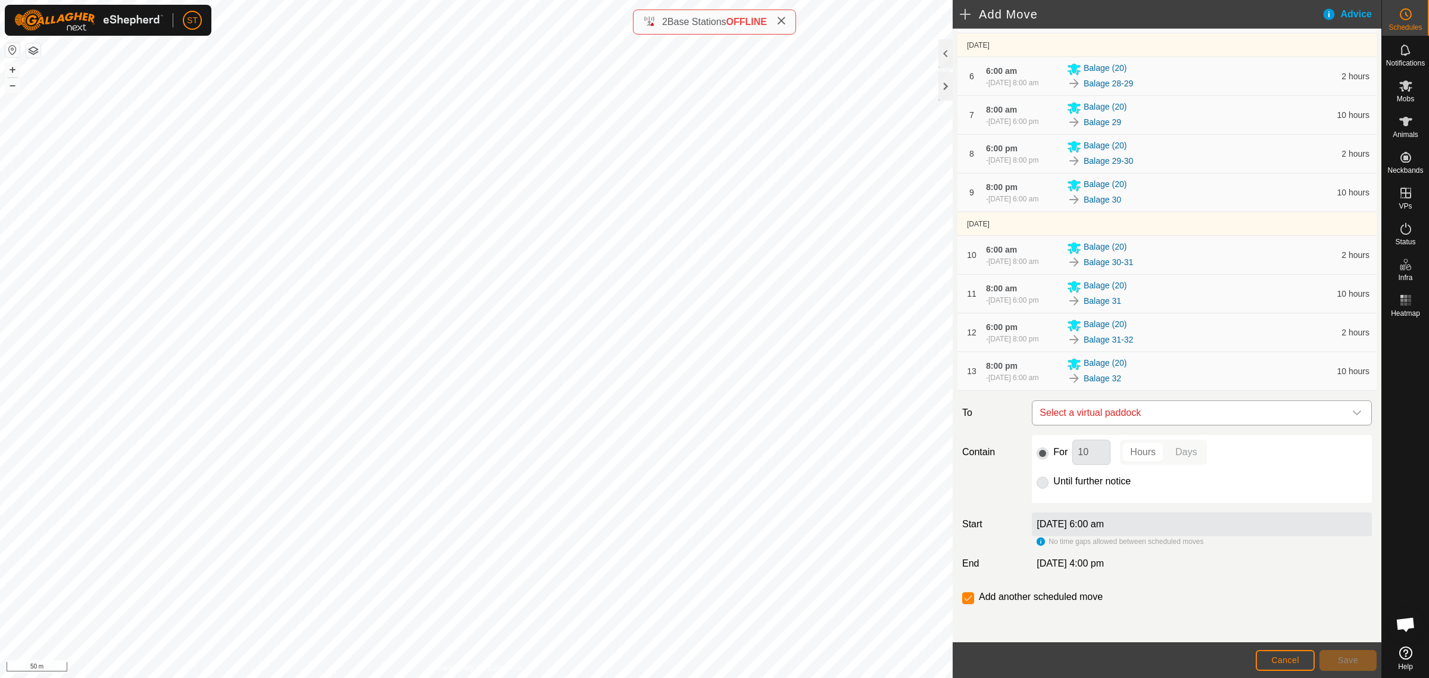
click at [1352, 414] on icon "dropdown trigger" at bounding box center [1357, 413] width 10 height 10
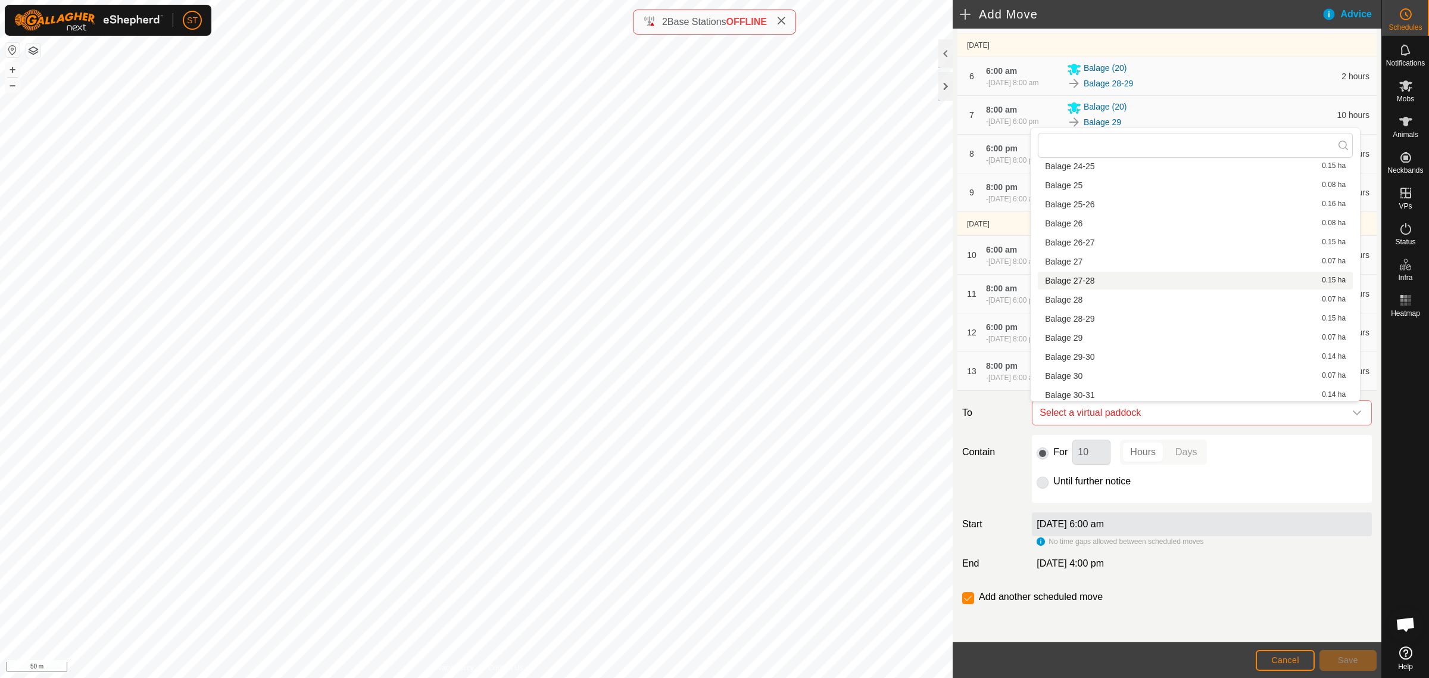
scroll to position [670, 0]
click at [1096, 368] on li "Balage 32-33 0.14 ha" at bounding box center [1195, 367] width 315 height 18
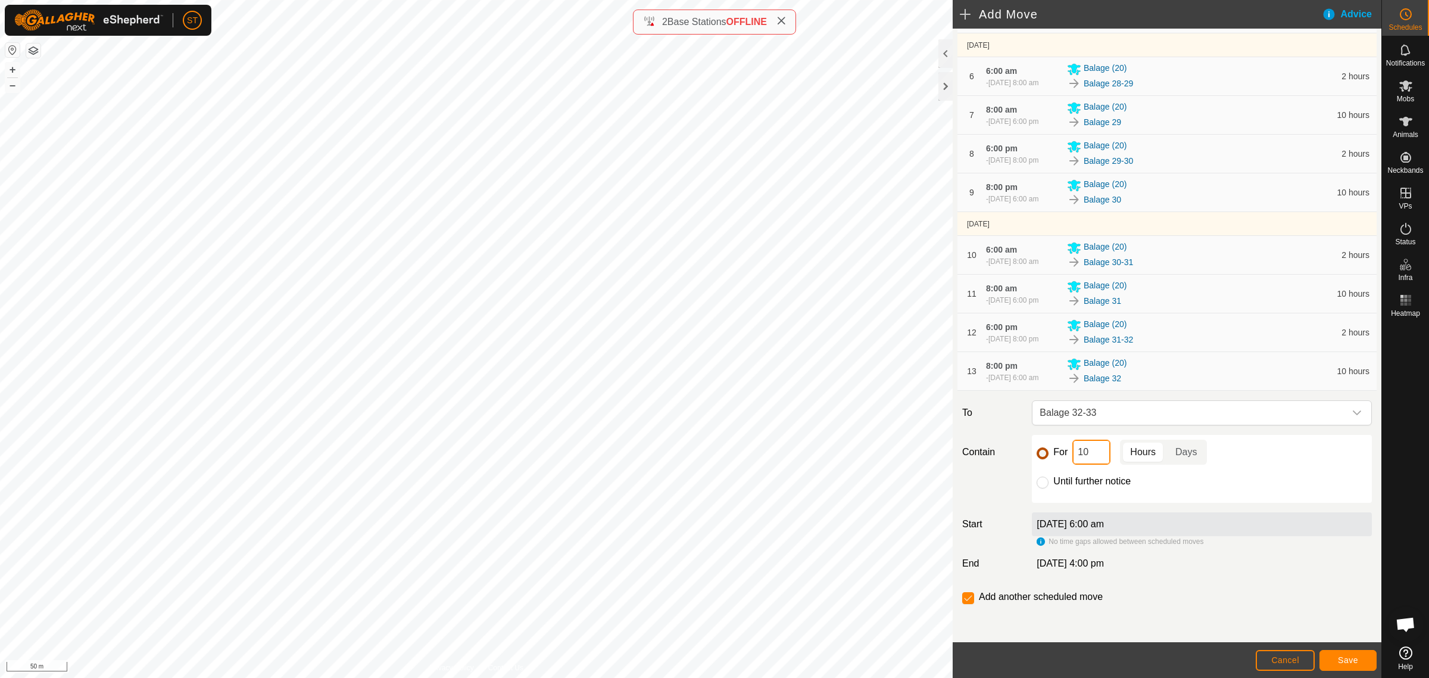
drag, startPoint x: 1075, startPoint y: 454, endPoint x: 1040, endPoint y: 453, distance: 35.2
click at [1040, 453] on div "For 10 Hours Days" at bounding box center [1202, 451] width 330 height 25
click at [1358, 658] on button "Save" at bounding box center [1348, 660] width 57 height 21
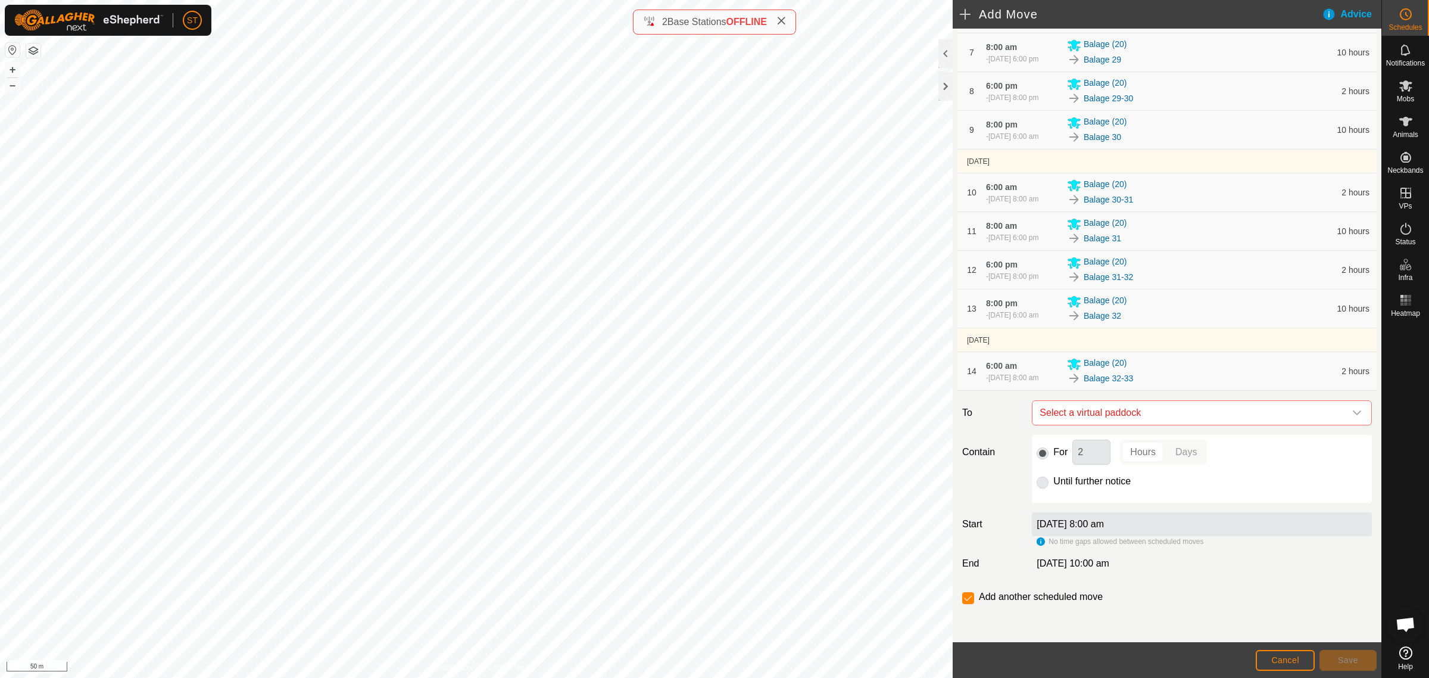
scroll to position [474, 0]
click at [1352, 412] on icon "dropdown trigger" at bounding box center [1357, 413] width 10 height 10
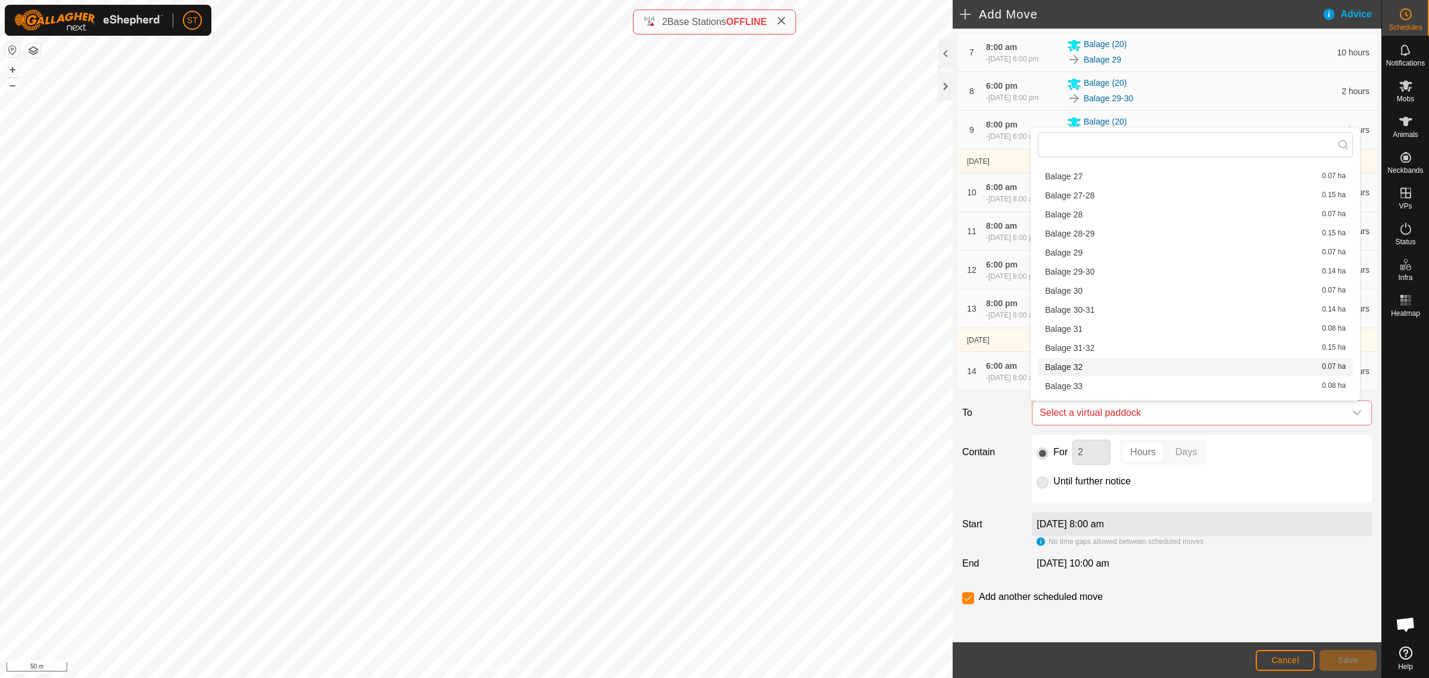
scroll to position [744, 0]
click at [1084, 311] on li "Balage 33 0.08 ha" at bounding box center [1195, 312] width 315 height 18
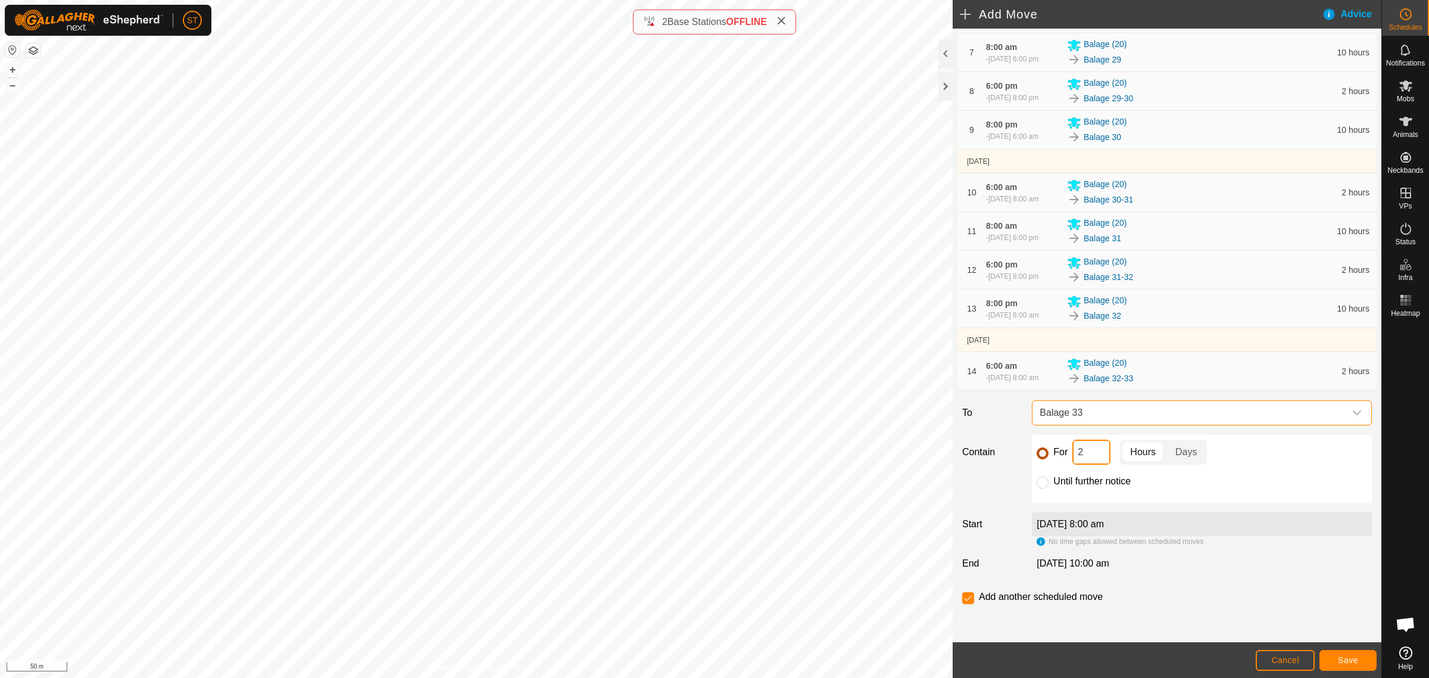
click at [1038, 451] on div "For 2 Hours Days" at bounding box center [1202, 451] width 330 height 25
click at [1333, 659] on button "Save" at bounding box center [1348, 660] width 57 height 21
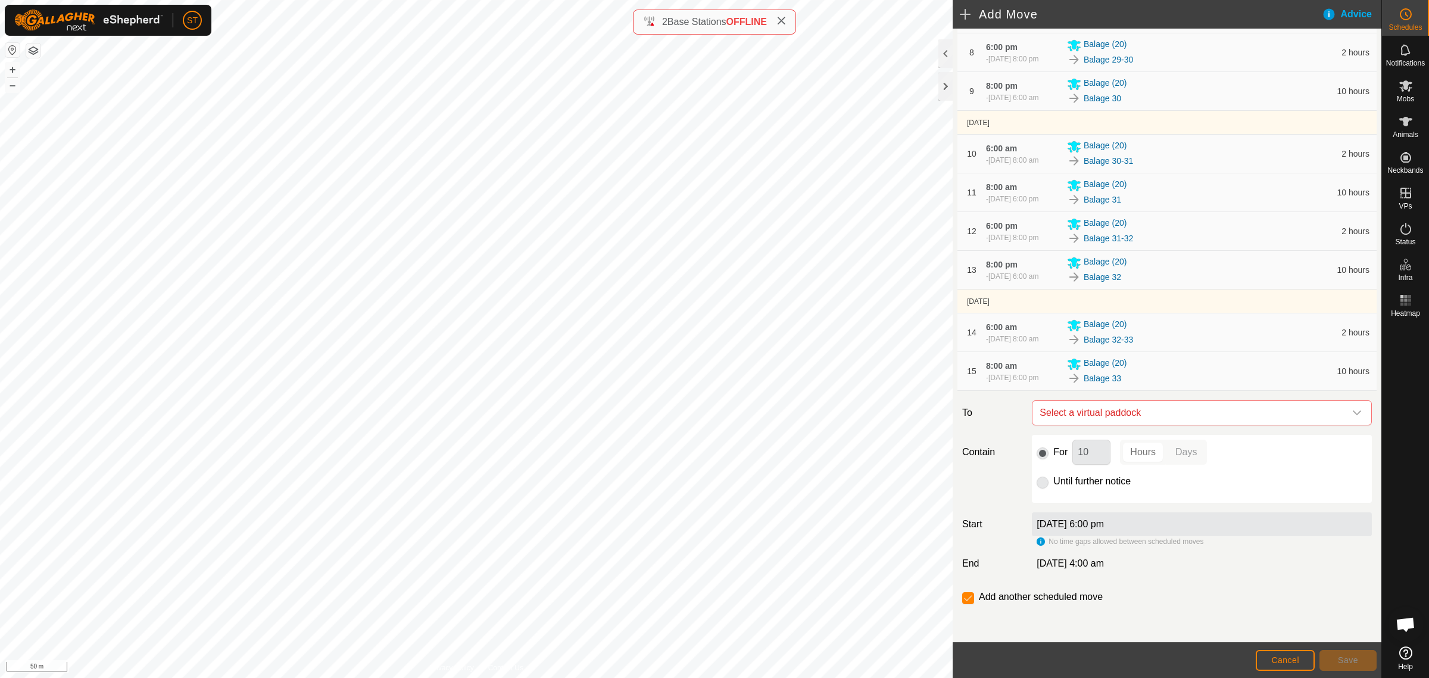
scroll to position [518, 0]
click at [1353, 414] on icon "dropdown trigger" at bounding box center [1357, 412] width 8 height 5
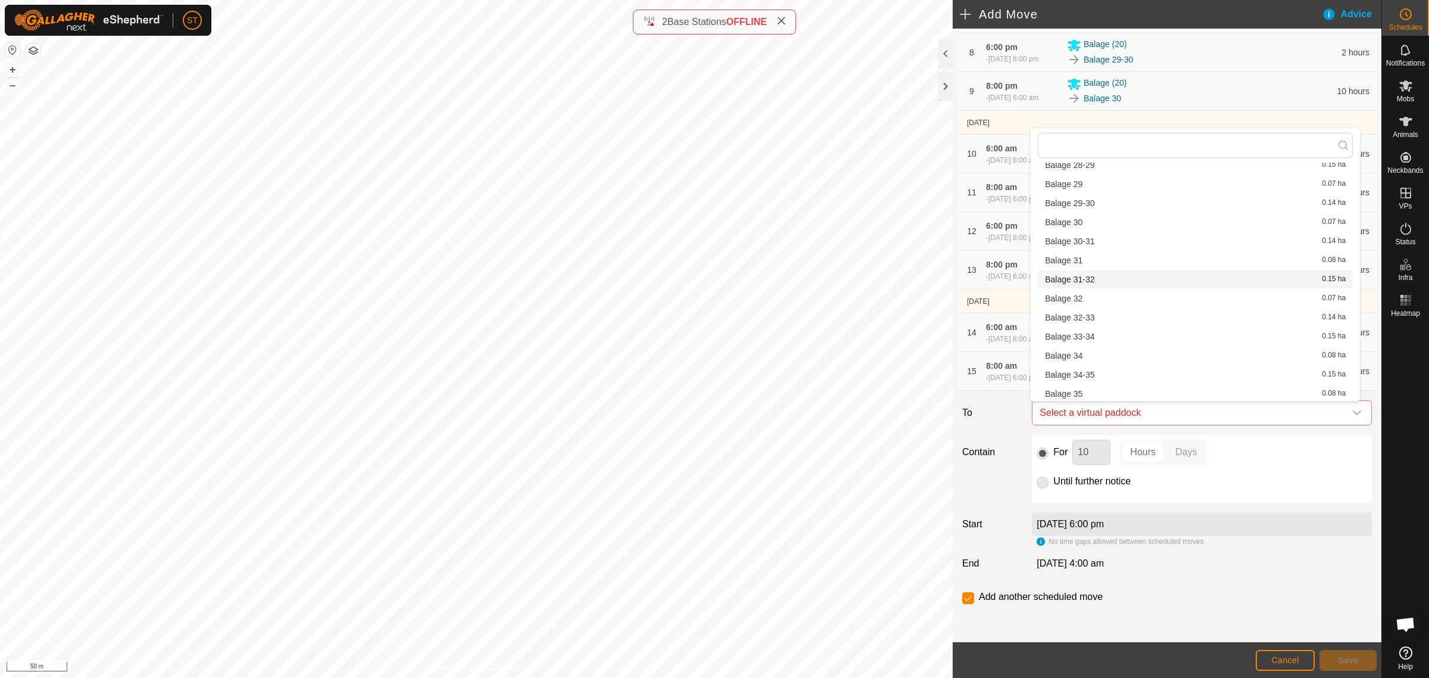
scroll to position [760, 0]
click at [1079, 311] on li "Balage 33-34 0.15 ha" at bounding box center [1195, 315] width 315 height 18
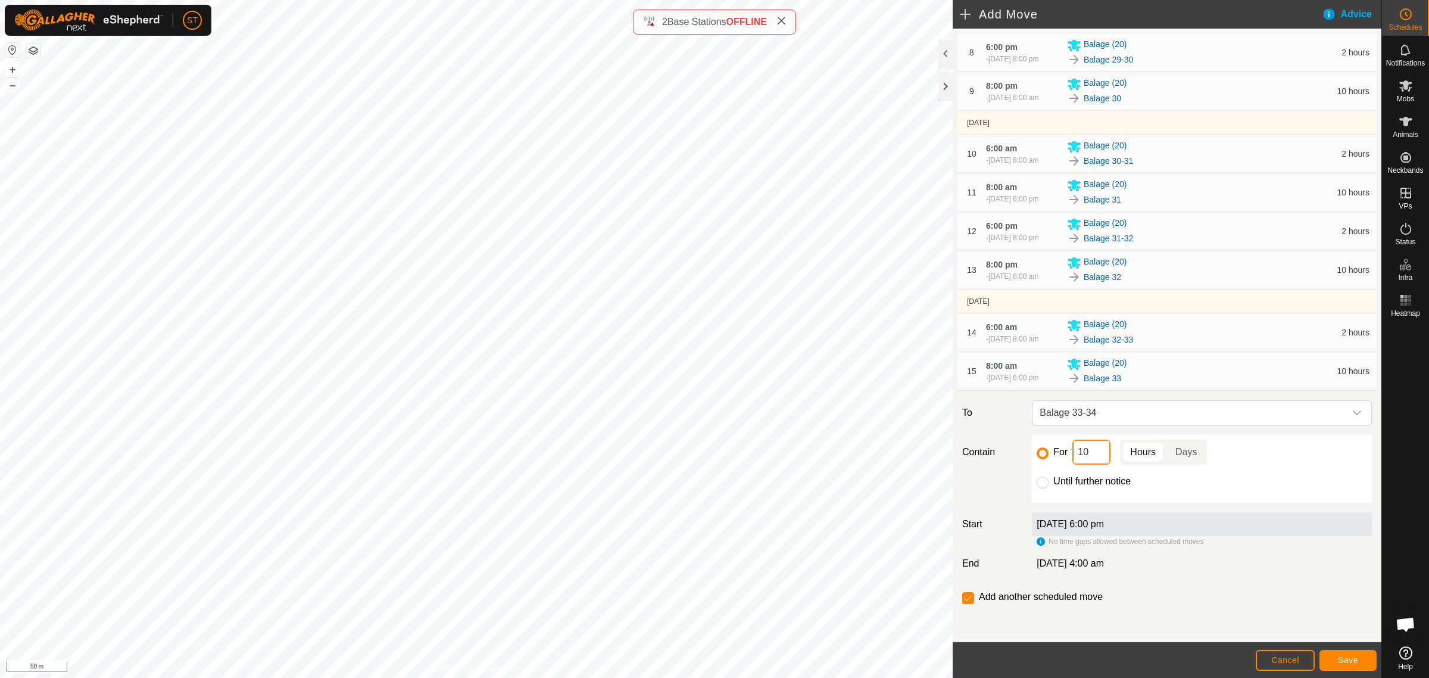
drag, startPoint x: 1094, startPoint y: 453, endPoint x: 1034, endPoint y: 448, distance: 59.7
click at [1039, 448] on div "For 10 Hours Days" at bounding box center [1202, 451] width 330 height 25
click at [1346, 658] on span "Save" at bounding box center [1348, 660] width 20 height 10
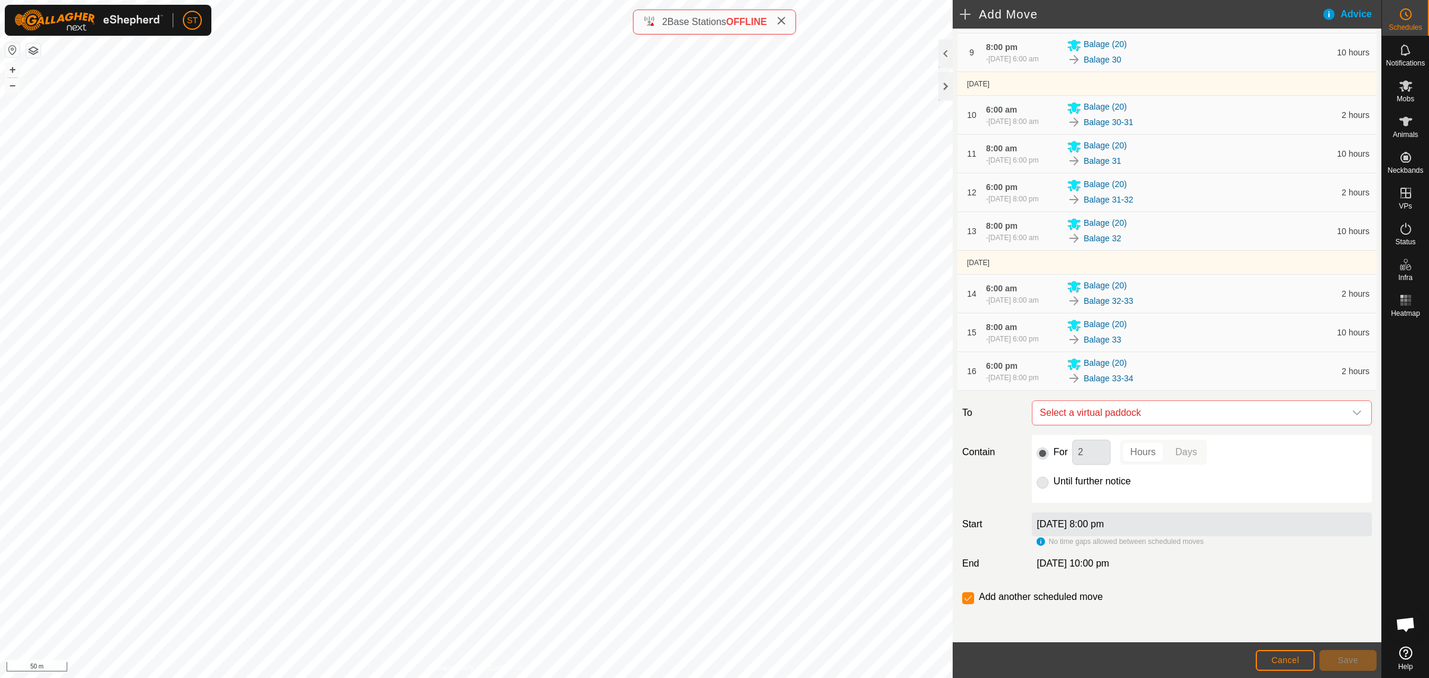
scroll to position [562, 0]
click at [1352, 411] on icon "dropdown trigger" at bounding box center [1357, 413] width 10 height 10
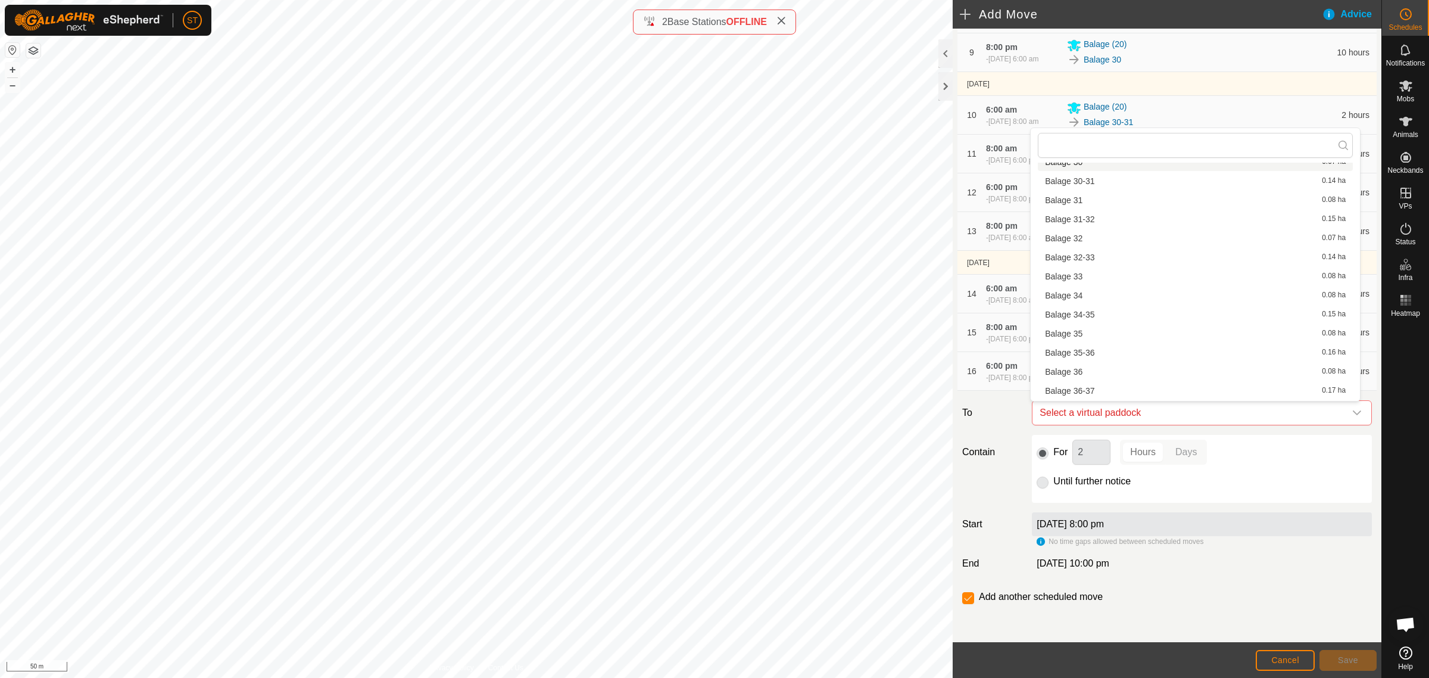
scroll to position [819, 0]
click at [1081, 278] on li "Balage 34 0.08 ha" at bounding box center [1195, 276] width 315 height 18
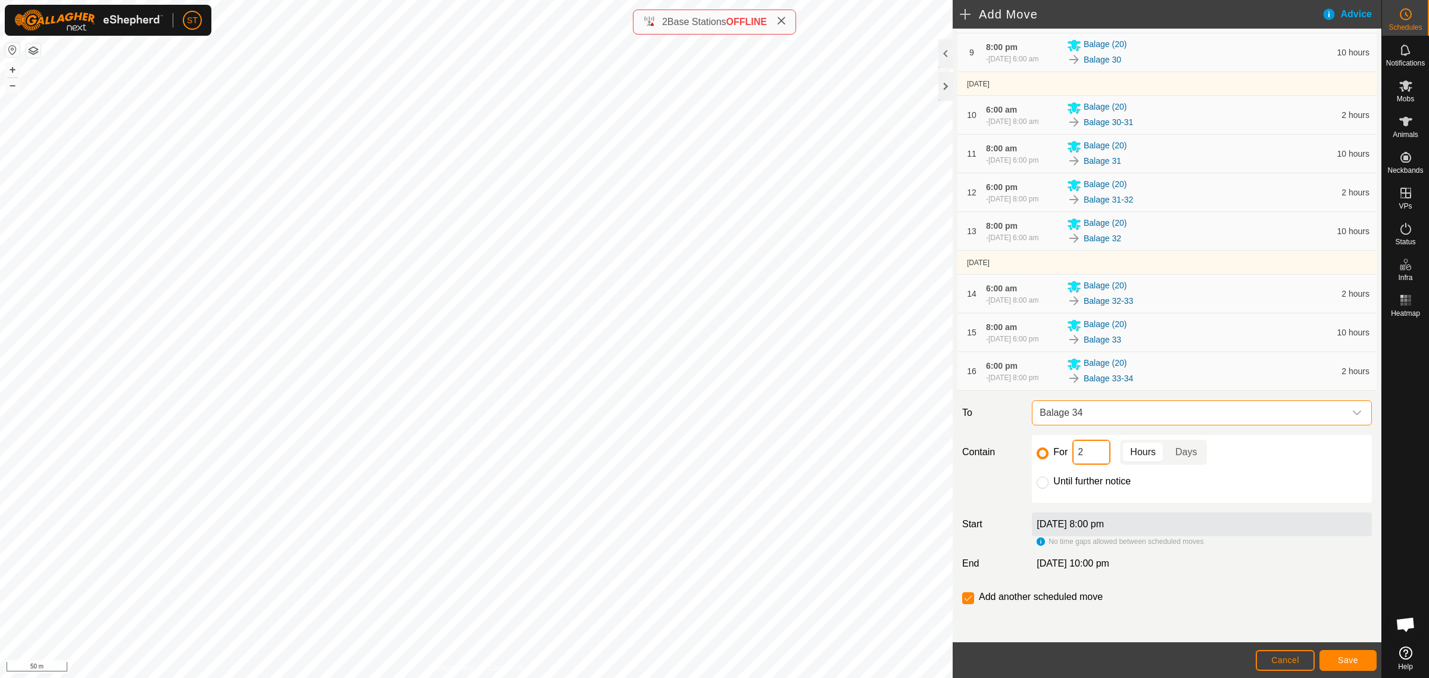
drag, startPoint x: 1084, startPoint y: 454, endPoint x: 1052, endPoint y: 451, distance: 32.9
click at [1052, 451] on div "For 2 Hours Days" at bounding box center [1202, 451] width 330 height 25
click at [1355, 659] on span "Save" at bounding box center [1348, 660] width 20 height 10
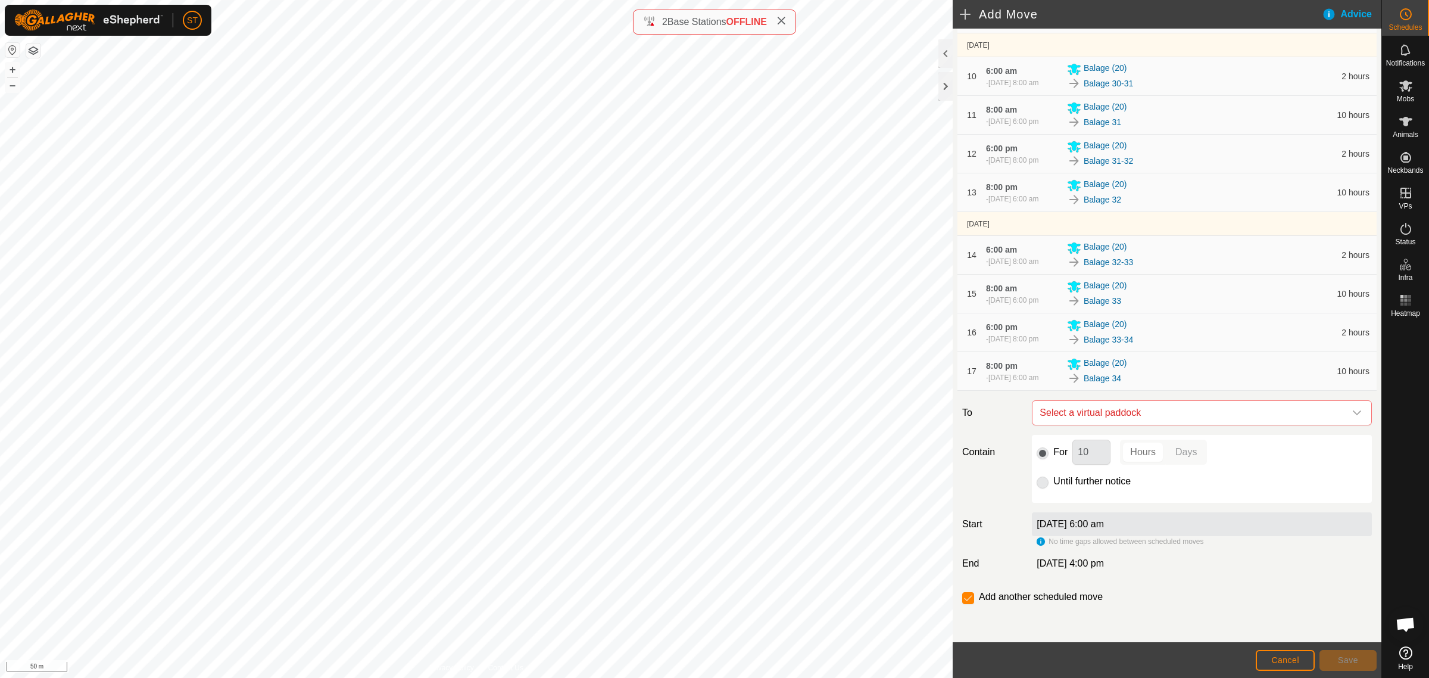
scroll to position [606, 0]
click at [1352, 410] on icon "dropdown trigger" at bounding box center [1357, 413] width 10 height 10
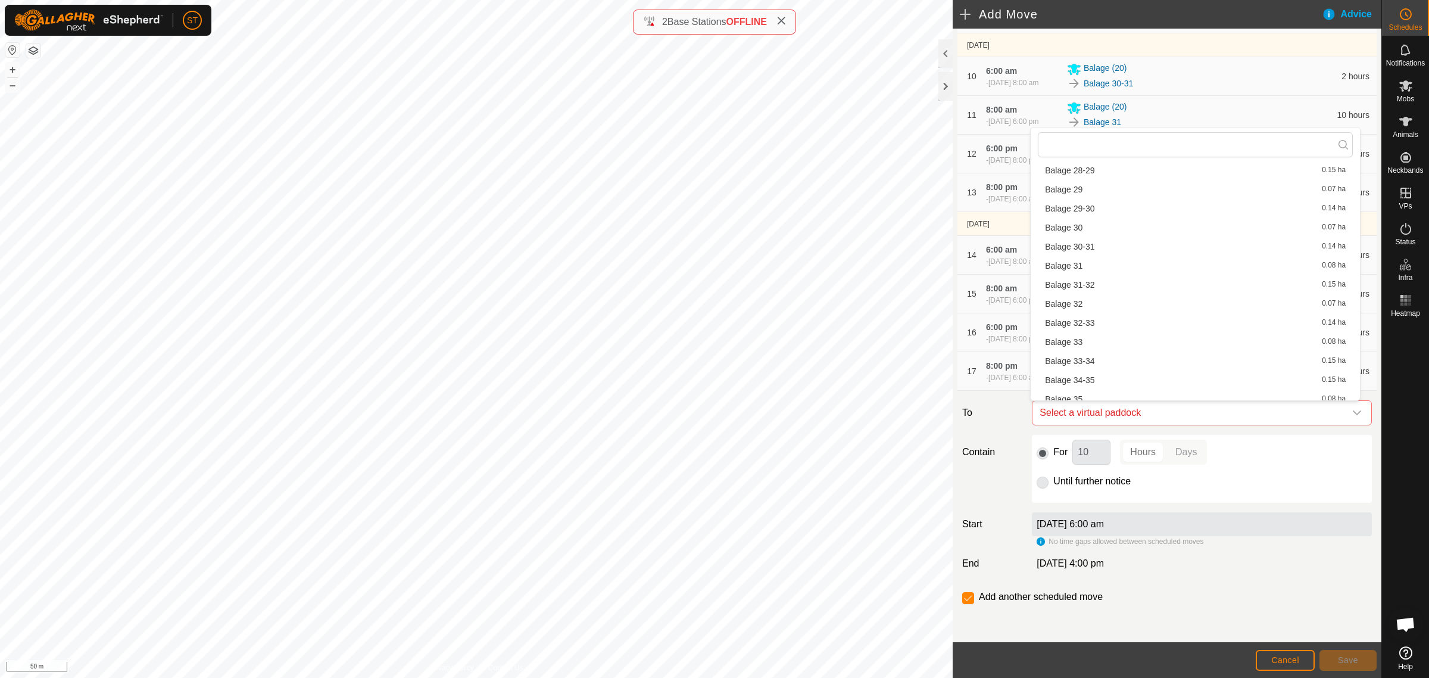
scroll to position [744, 0]
click at [1090, 364] on li "Balage 34-35 0.15 ha" at bounding box center [1195, 369] width 315 height 18
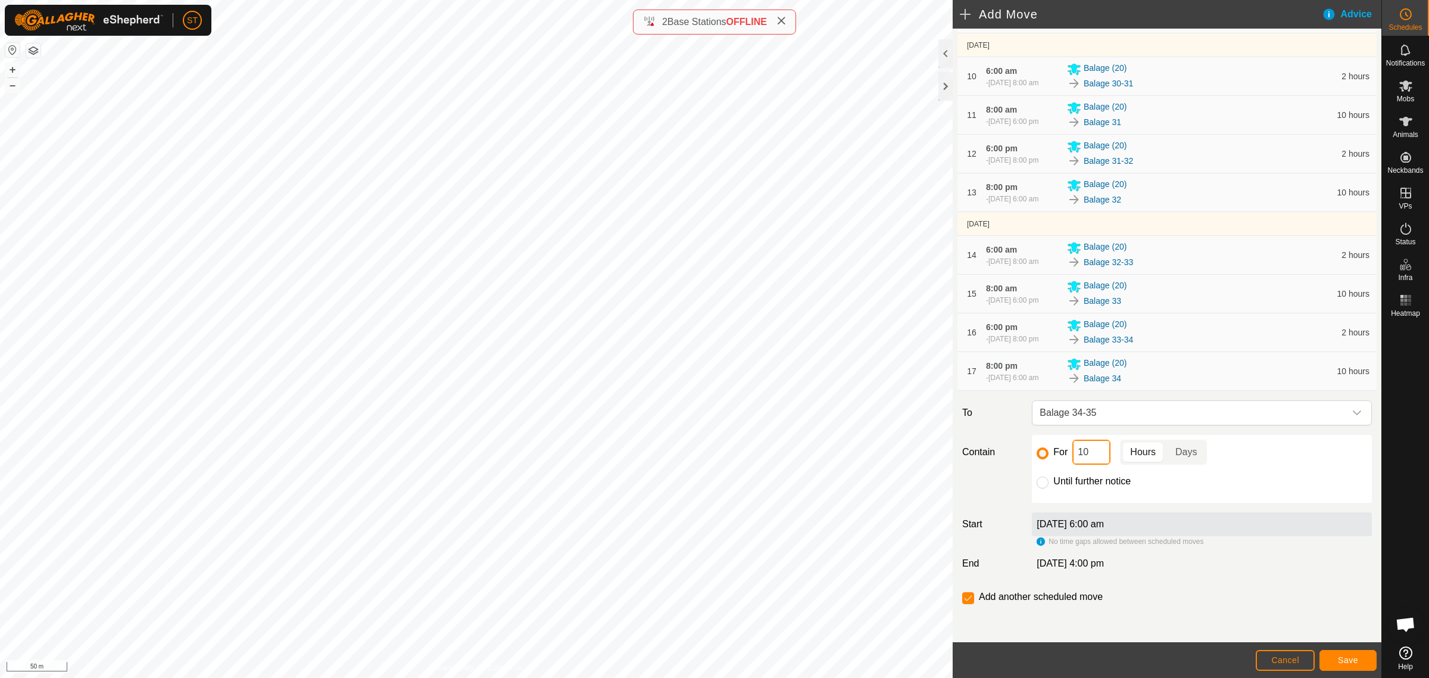
drag, startPoint x: 1082, startPoint y: 451, endPoint x: 1028, endPoint y: 448, distance: 53.7
click at [1032, 448] on div "For 10 Hours Days Until further notice" at bounding box center [1202, 469] width 340 height 68
click at [1341, 657] on span "Save" at bounding box center [1348, 660] width 20 height 10
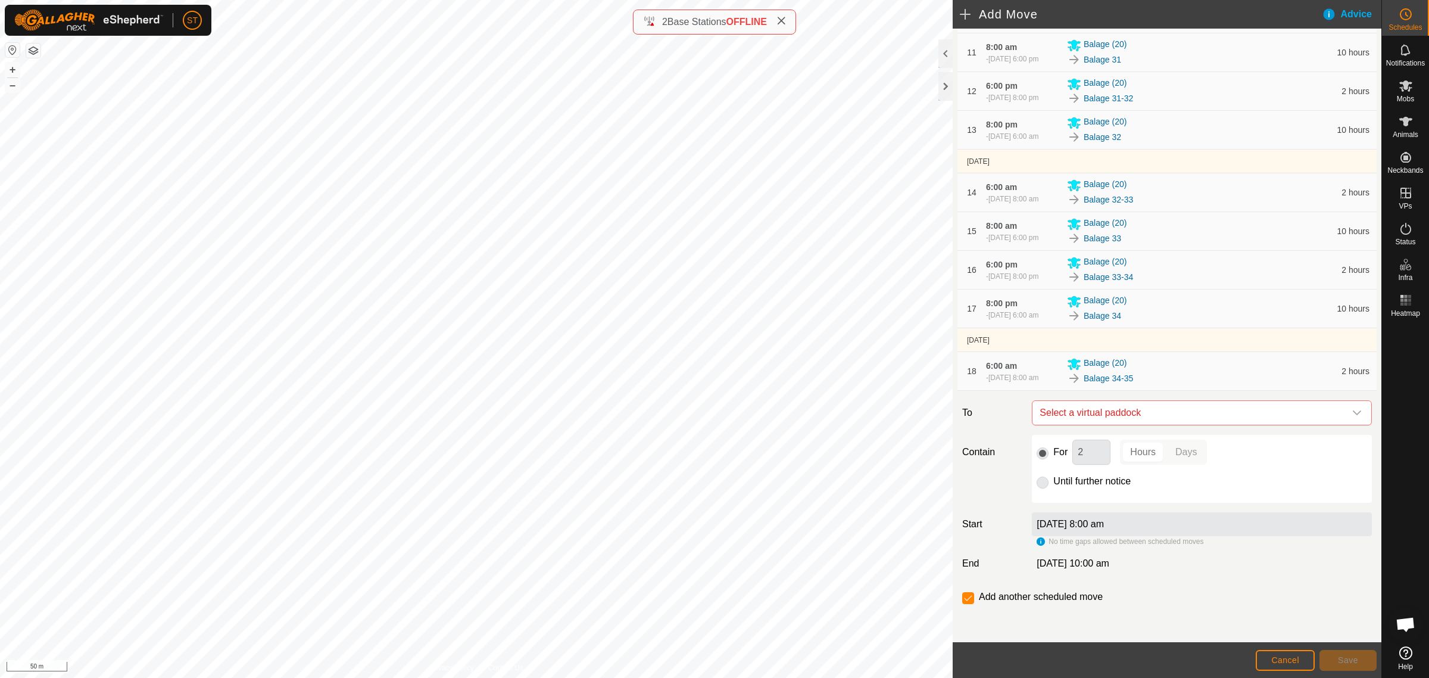
scroll to position [674, 0]
click at [1352, 410] on icon "dropdown trigger" at bounding box center [1357, 413] width 10 height 10
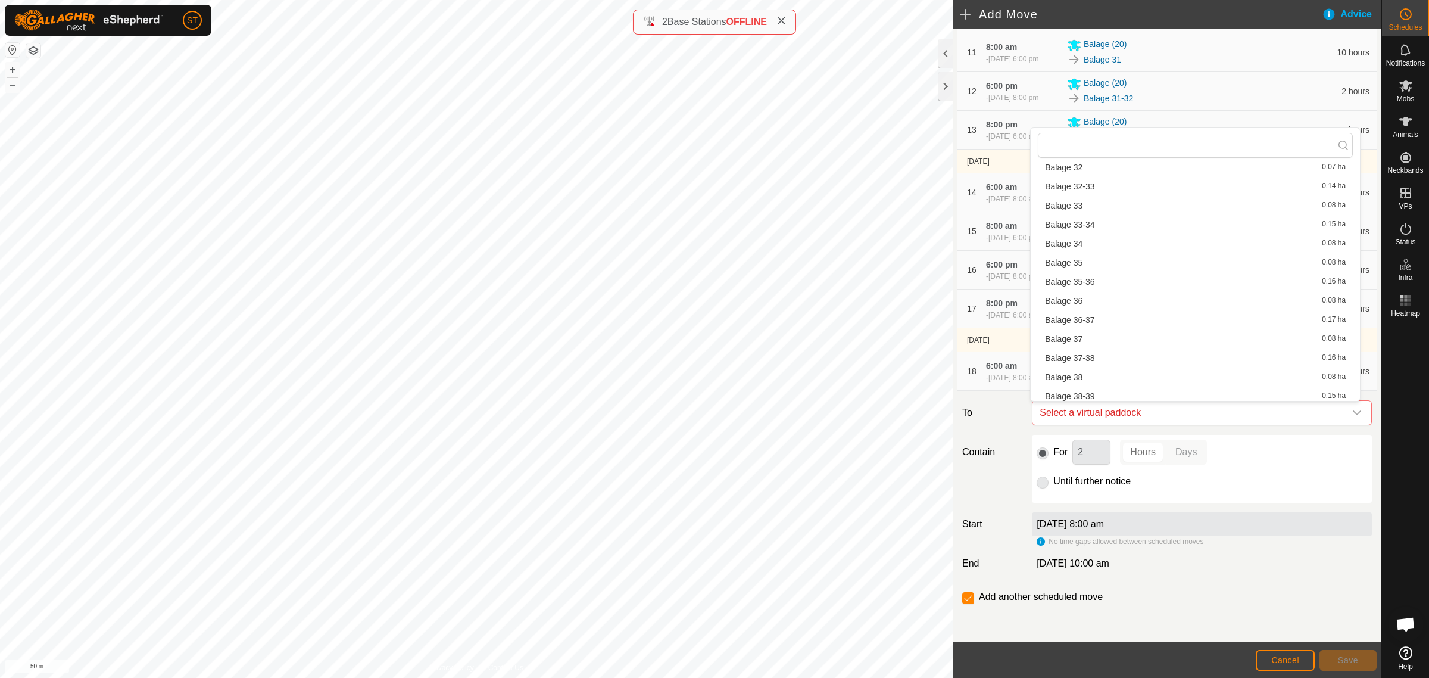
scroll to position [893, 0]
click at [1083, 236] on li "Balage 35 0.08 ha" at bounding box center [1195, 239] width 315 height 18
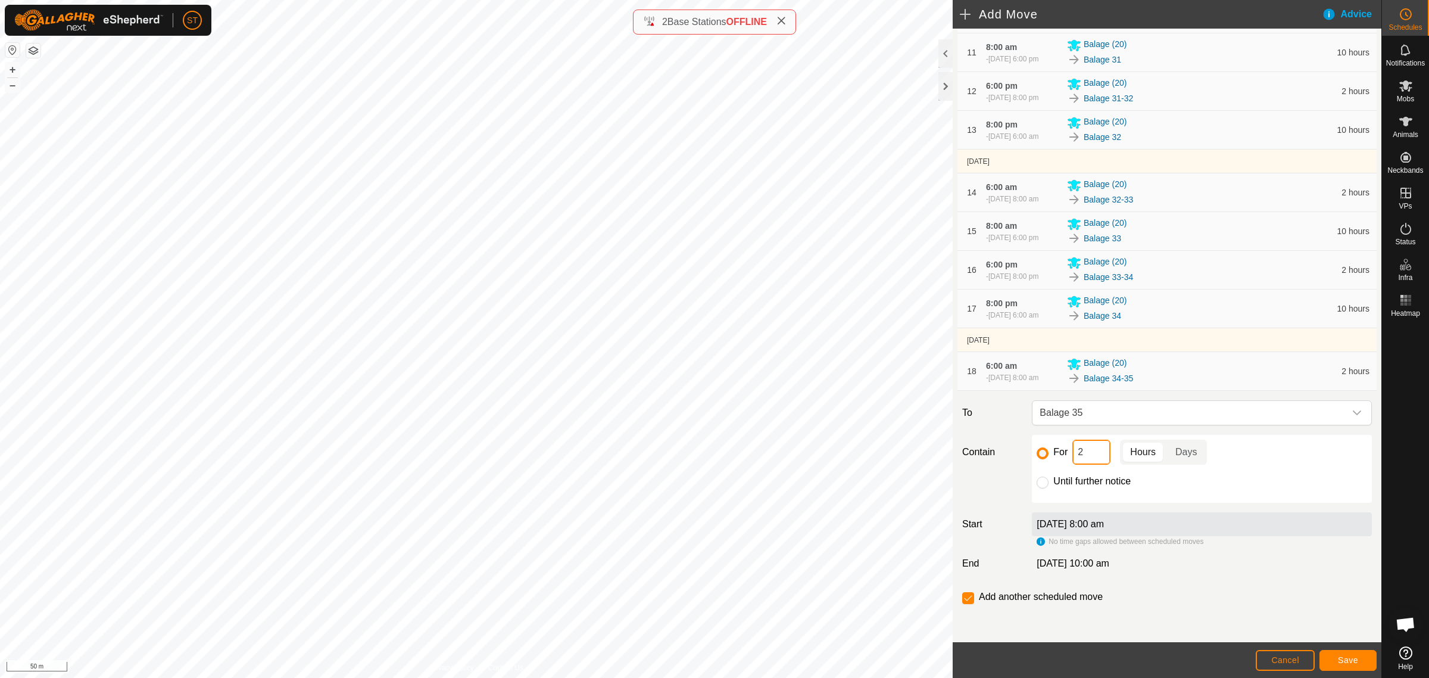
drag, startPoint x: 1090, startPoint y: 451, endPoint x: 1069, endPoint y: 453, distance: 20.9
click at [1072, 453] on input "2" at bounding box center [1091, 451] width 38 height 25
click at [1346, 652] on button "Save" at bounding box center [1348, 660] width 57 height 21
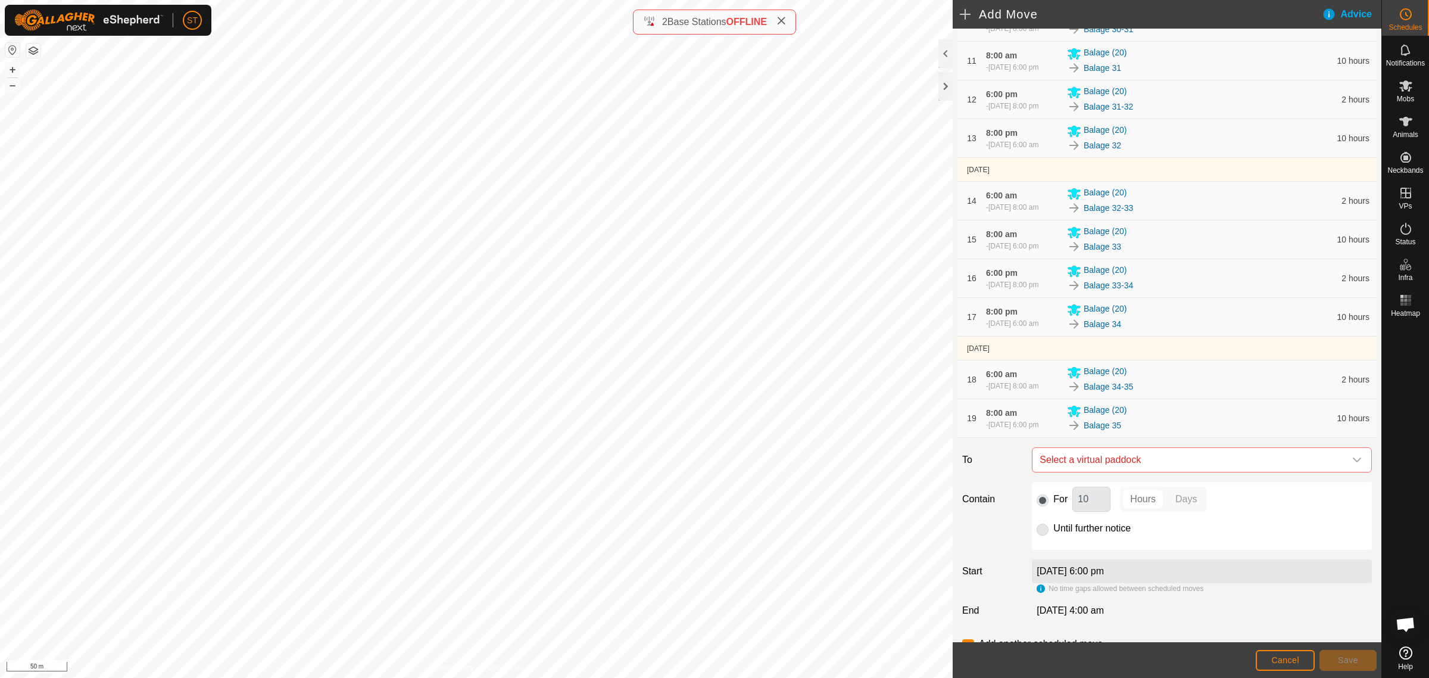
scroll to position [719, 0]
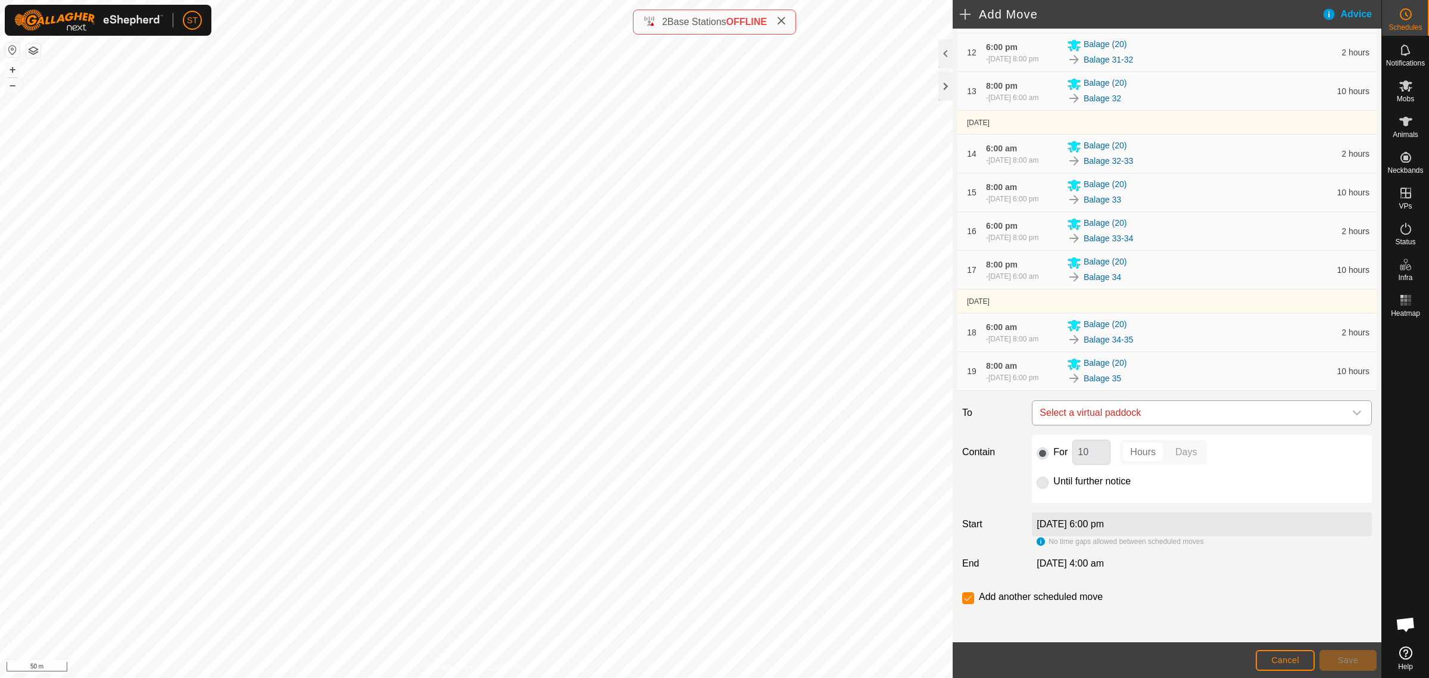
click at [1353, 412] on icon "dropdown trigger" at bounding box center [1357, 412] width 8 height 5
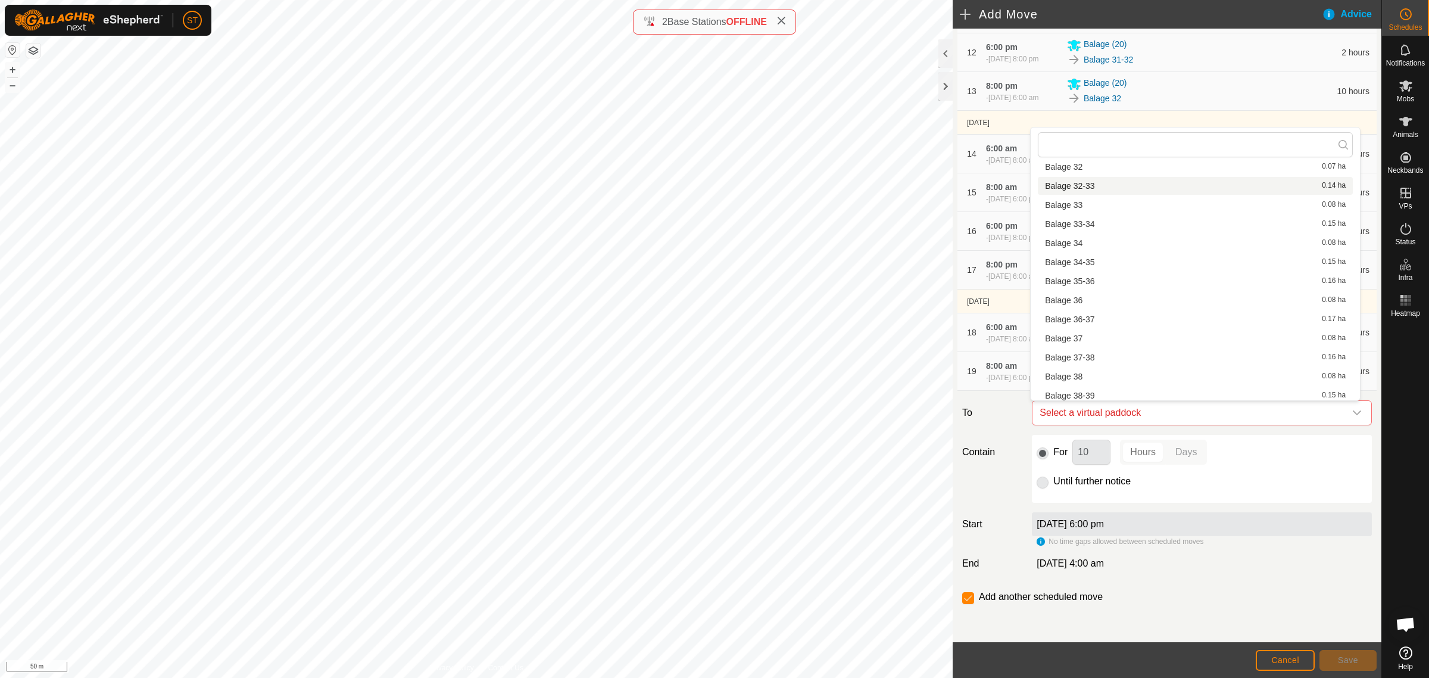
scroll to position [893, 0]
click at [1086, 258] on li "Balage 35-36 0.16 ha" at bounding box center [1195, 258] width 315 height 18
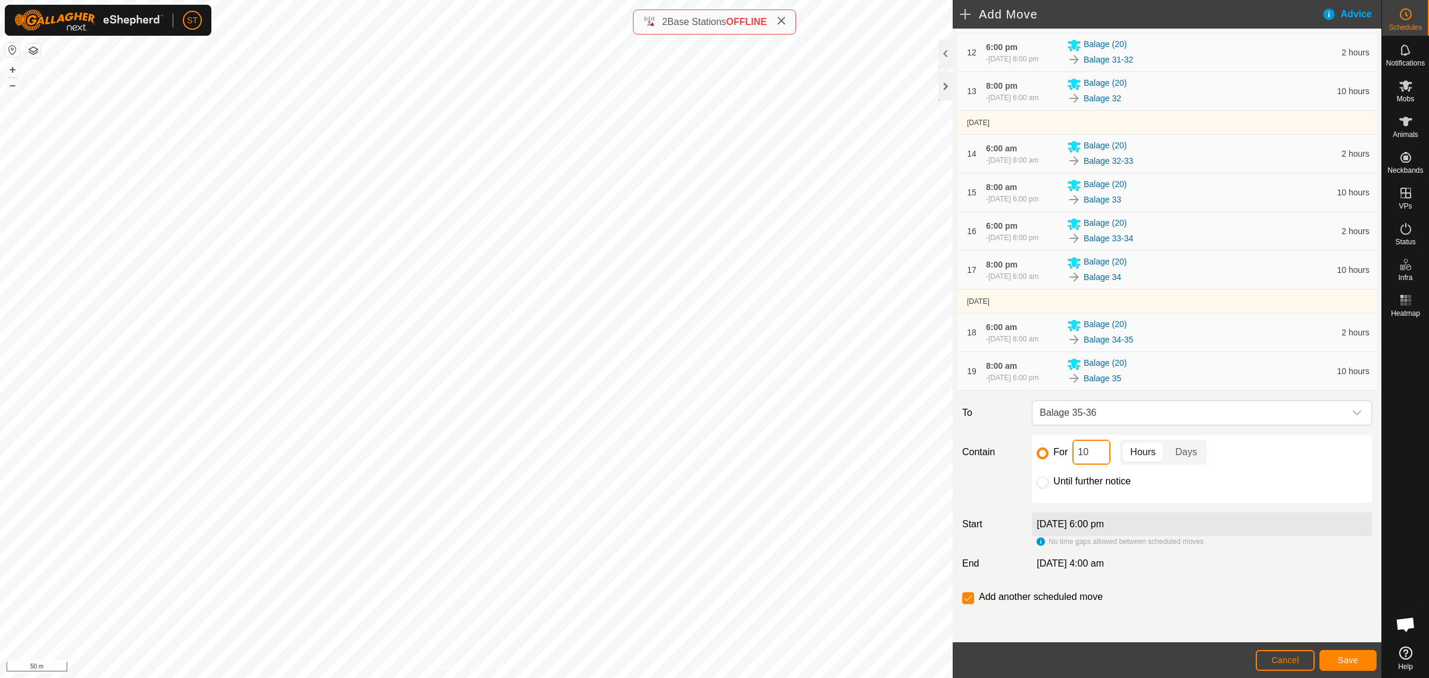
drag, startPoint x: 1089, startPoint y: 451, endPoint x: 1051, endPoint y: 451, distance: 37.5
click at [1054, 453] on div "For 10 Hours Days" at bounding box center [1202, 451] width 330 height 25
click at [1351, 659] on span "Save" at bounding box center [1348, 660] width 20 height 10
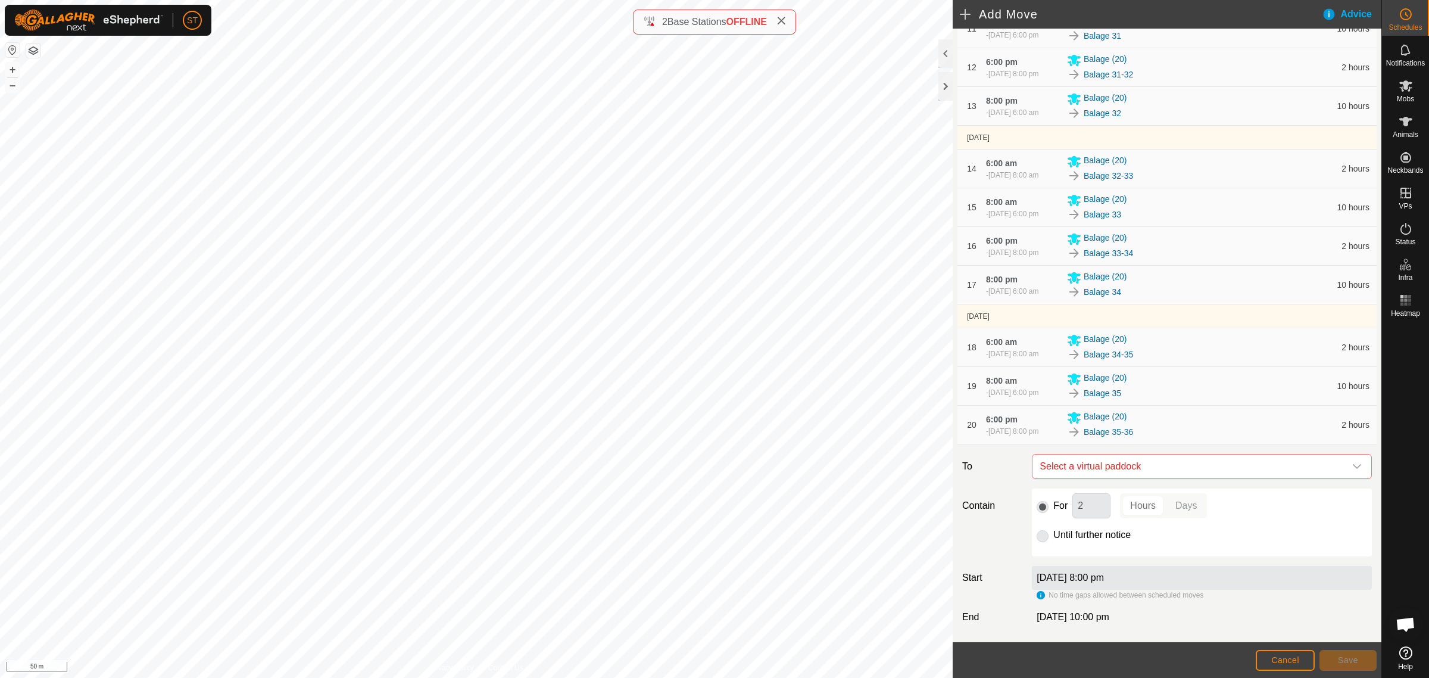
scroll to position [763, 0]
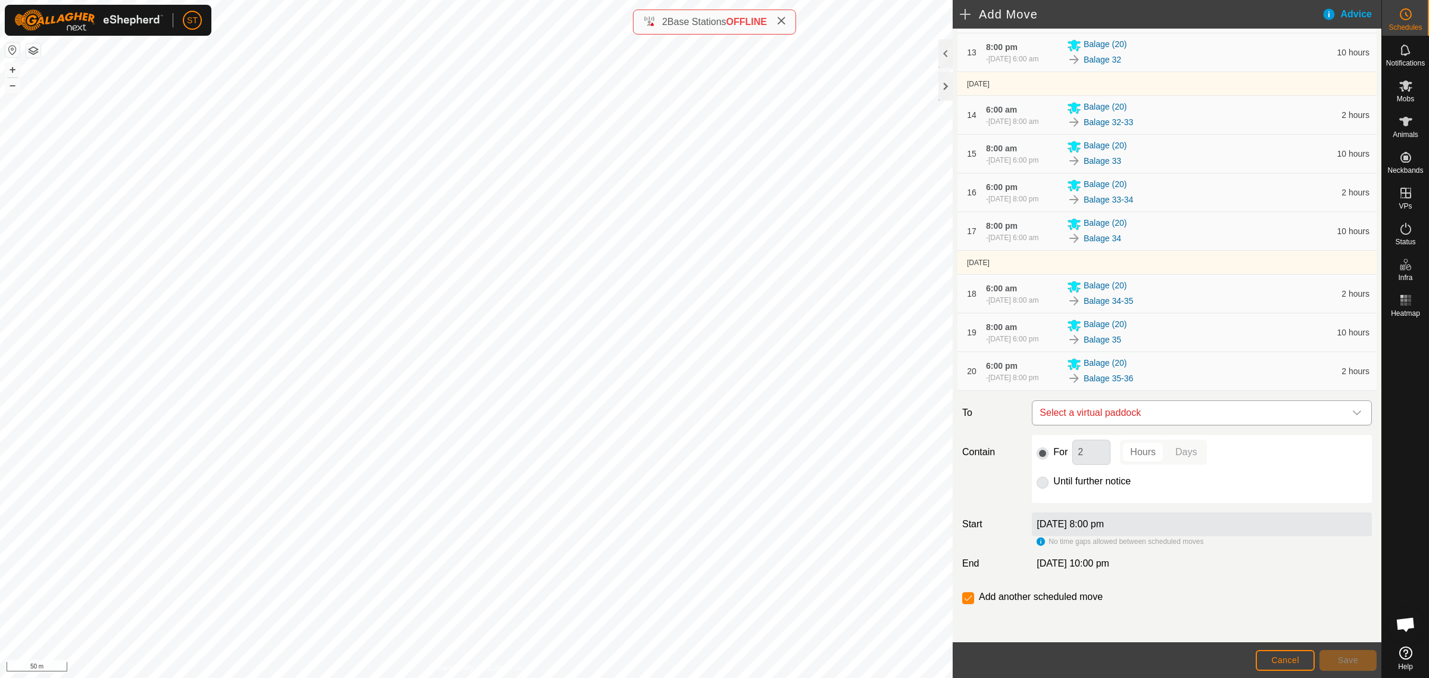
click at [1352, 410] on icon "dropdown trigger" at bounding box center [1357, 413] width 10 height 10
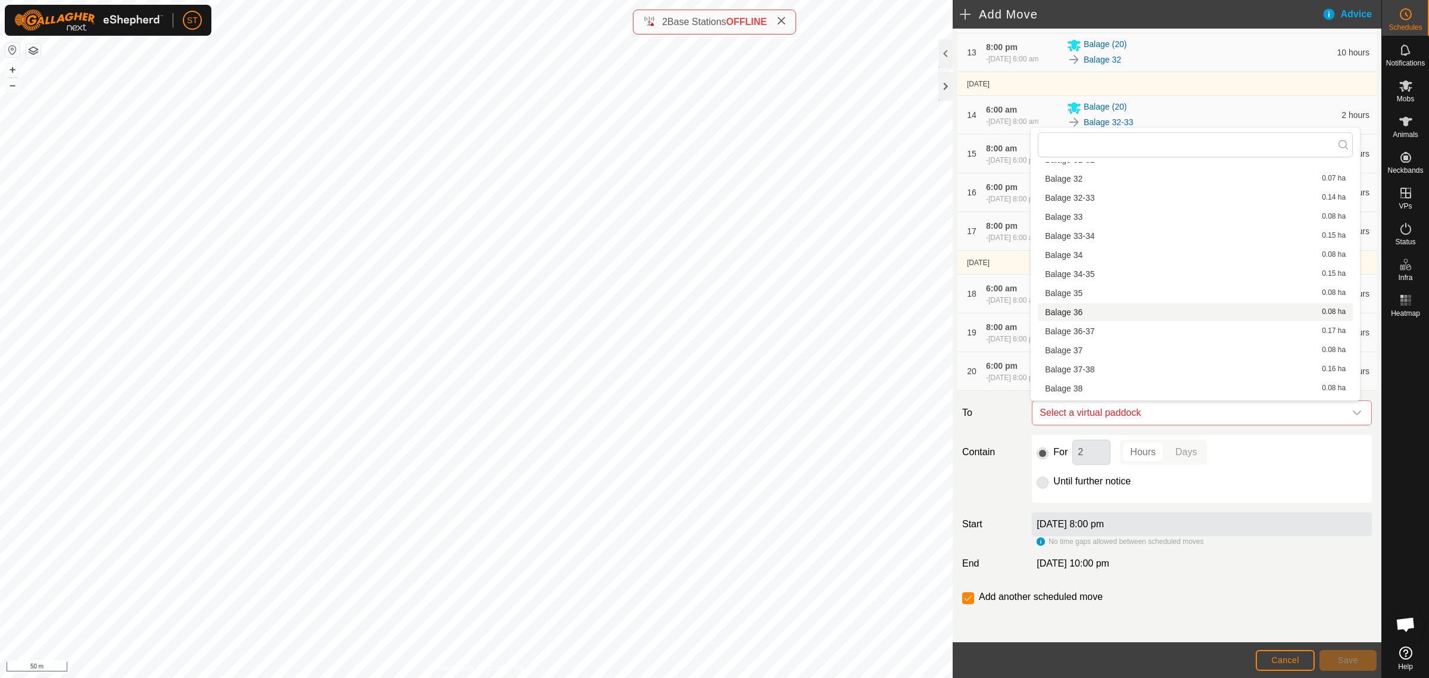
scroll to position [893, 0]
click at [1089, 275] on li "Balage 36 0.08 ha" at bounding box center [1195, 277] width 315 height 18
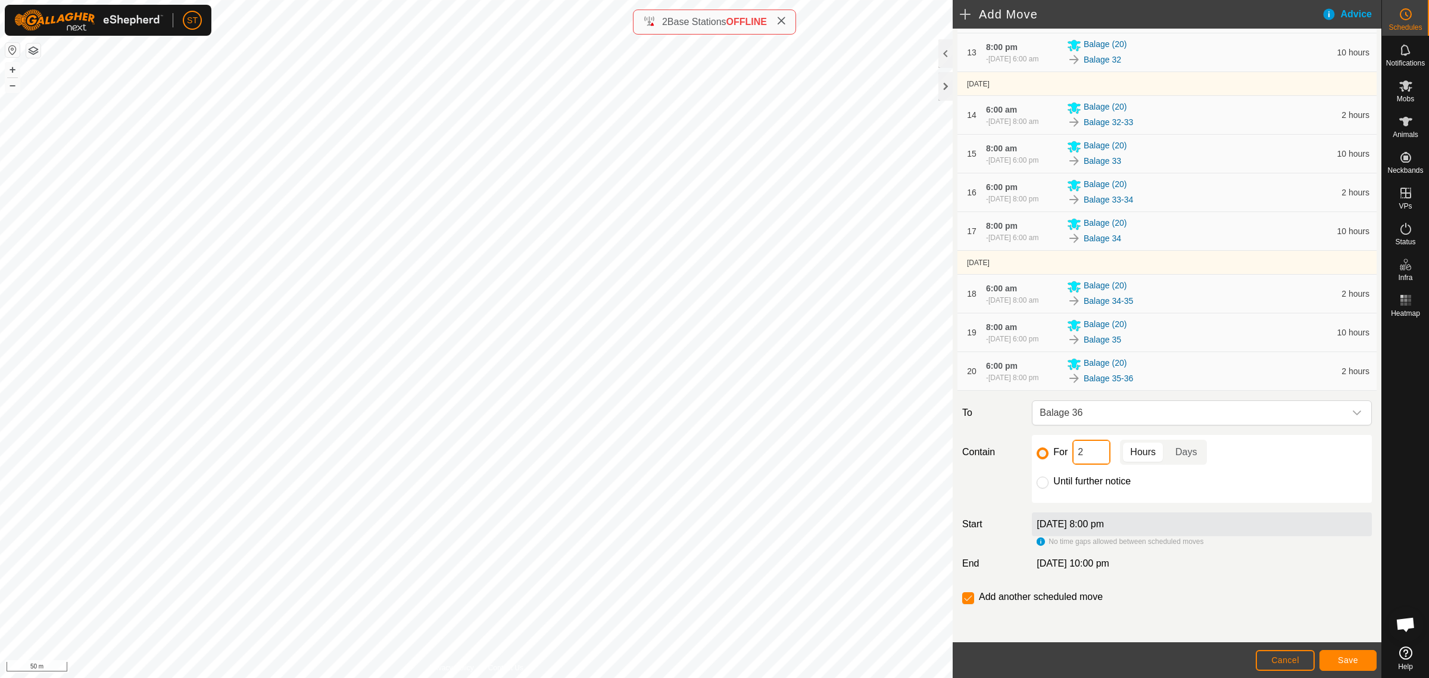
drag, startPoint x: 1090, startPoint y: 450, endPoint x: 1012, endPoint y: 451, distance: 78.0
click at [1012, 451] on div "Contain For 2 Hours Days Until further notice" at bounding box center [1167, 469] width 419 height 68
click at [1342, 659] on span "Save" at bounding box center [1348, 660] width 20 height 10
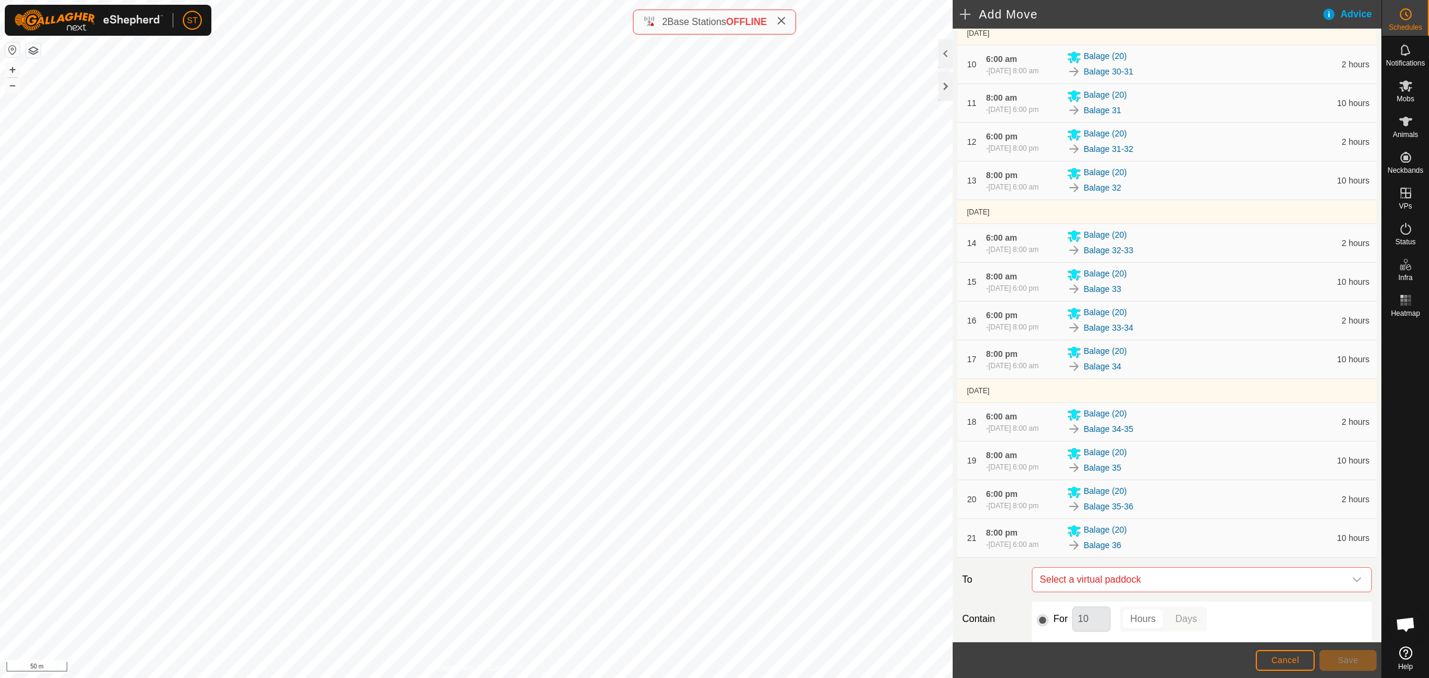
scroll to position [807, 0]
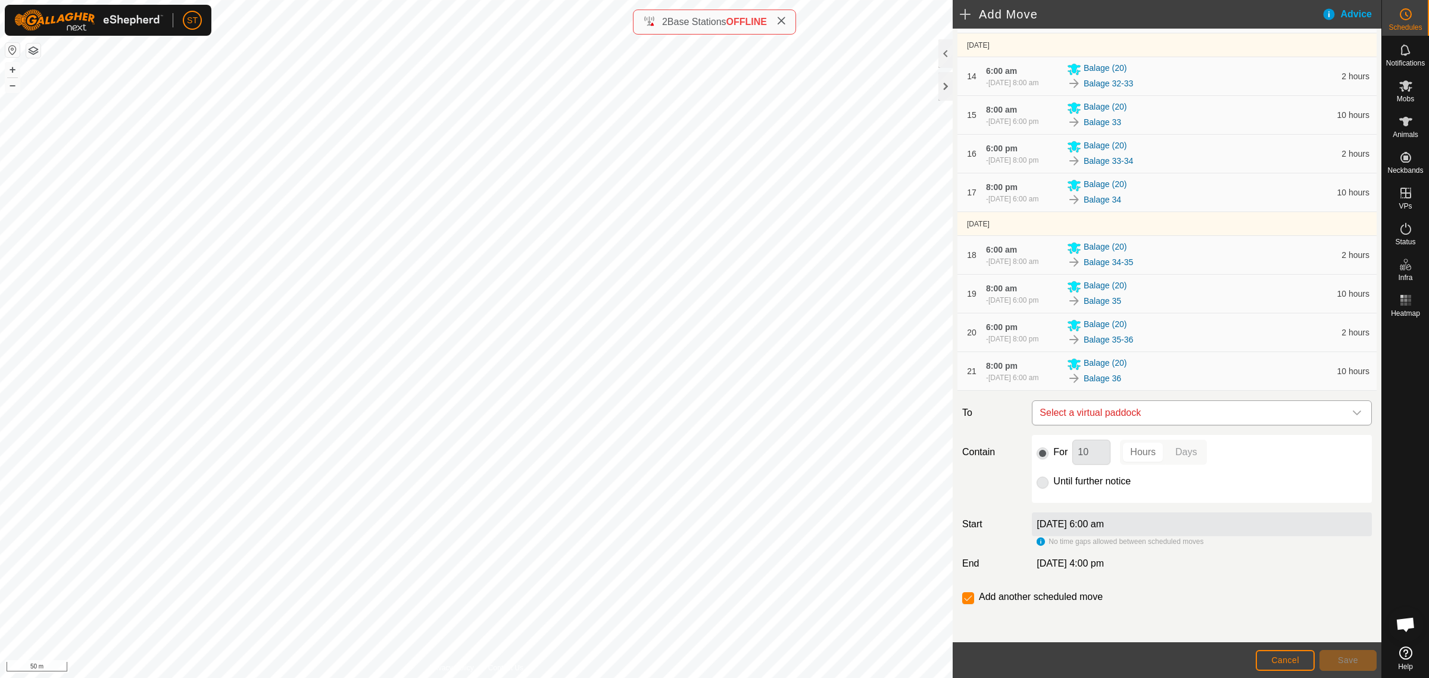
click at [1352, 414] on icon "dropdown trigger" at bounding box center [1357, 413] width 10 height 10
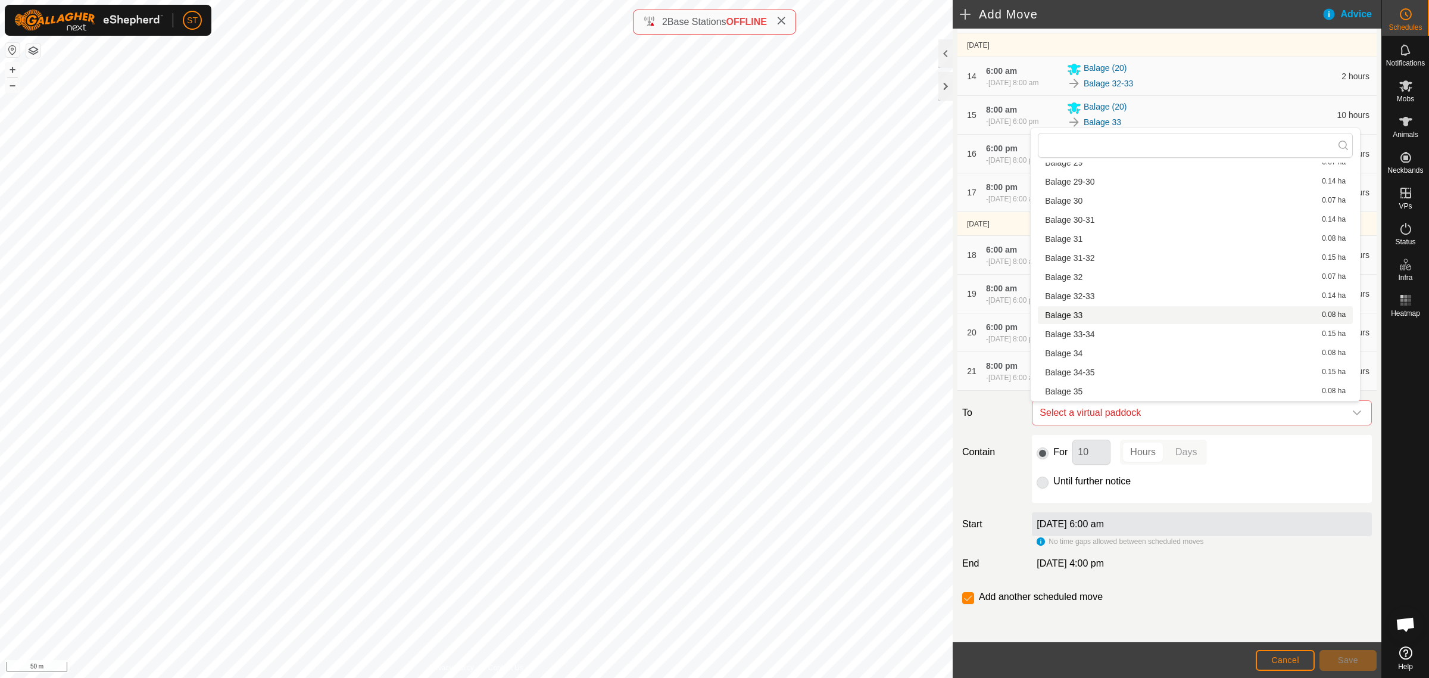
scroll to position [835, 0]
click at [1088, 350] on li "Balage 36-37 0.17 ha" at bounding box center [1195, 355] width 315 height 18
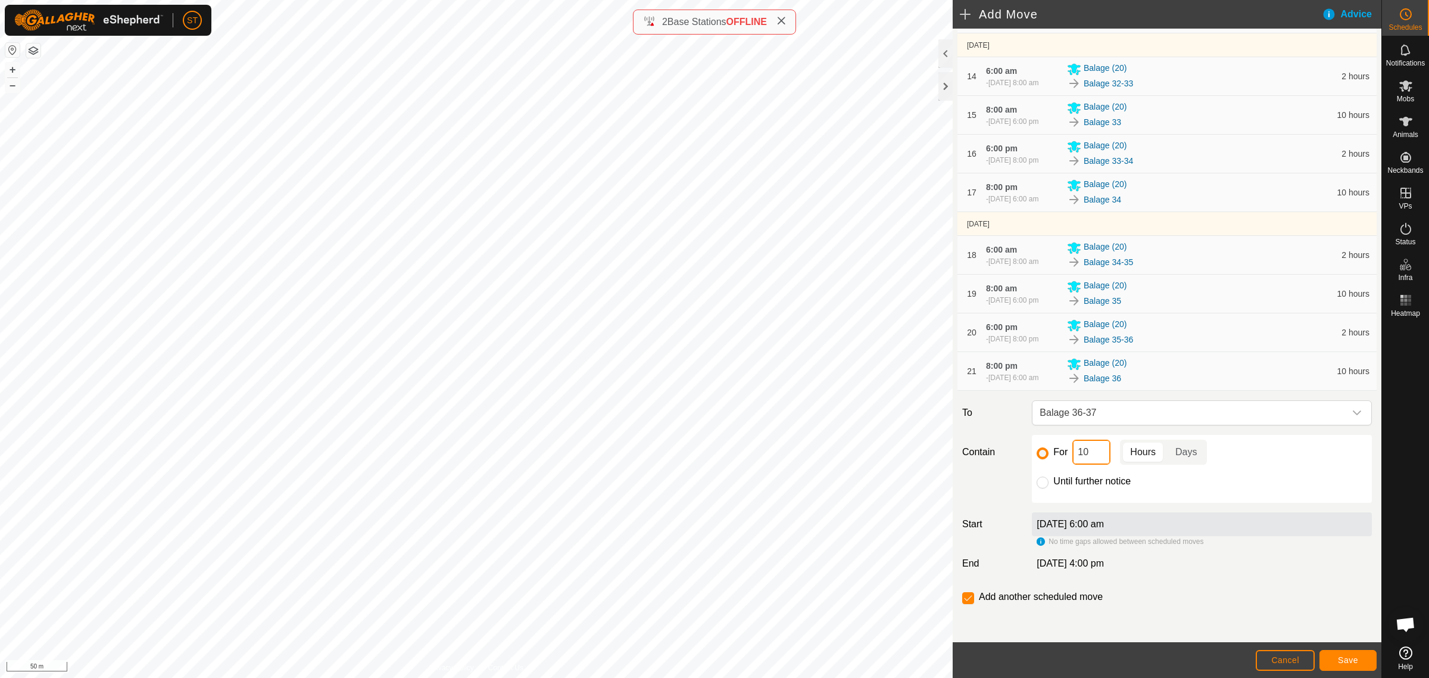
drag, startPoint x: 1087, startPoint y: 459, endPoint x: 1049, endPoint y: 453, distance: 39.1
click at [1052, 456] on div "For 10 Hours Days" at bounding box center [1202, 451] width 330 height 25
click at [1347, 663] on span "Save" at bounding box center [1348, 660] width 20 height 10
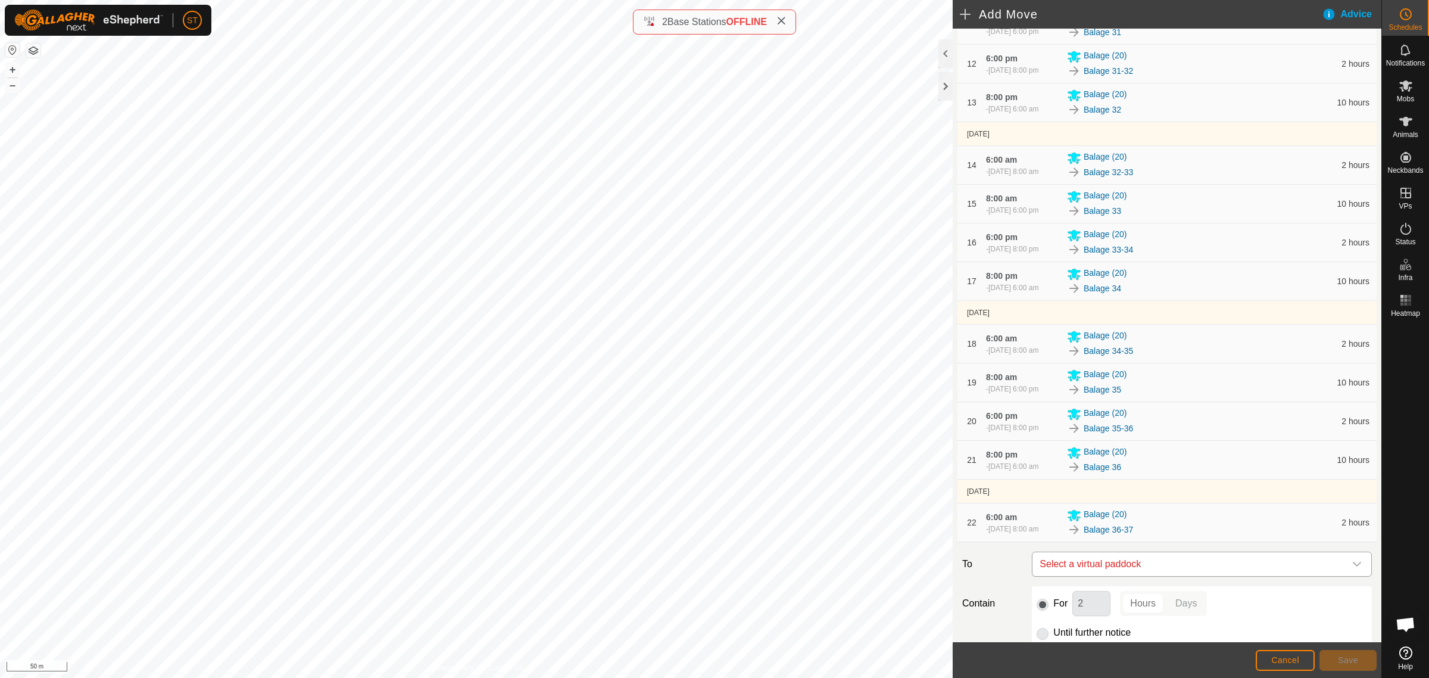
scroll to position [875, 0]
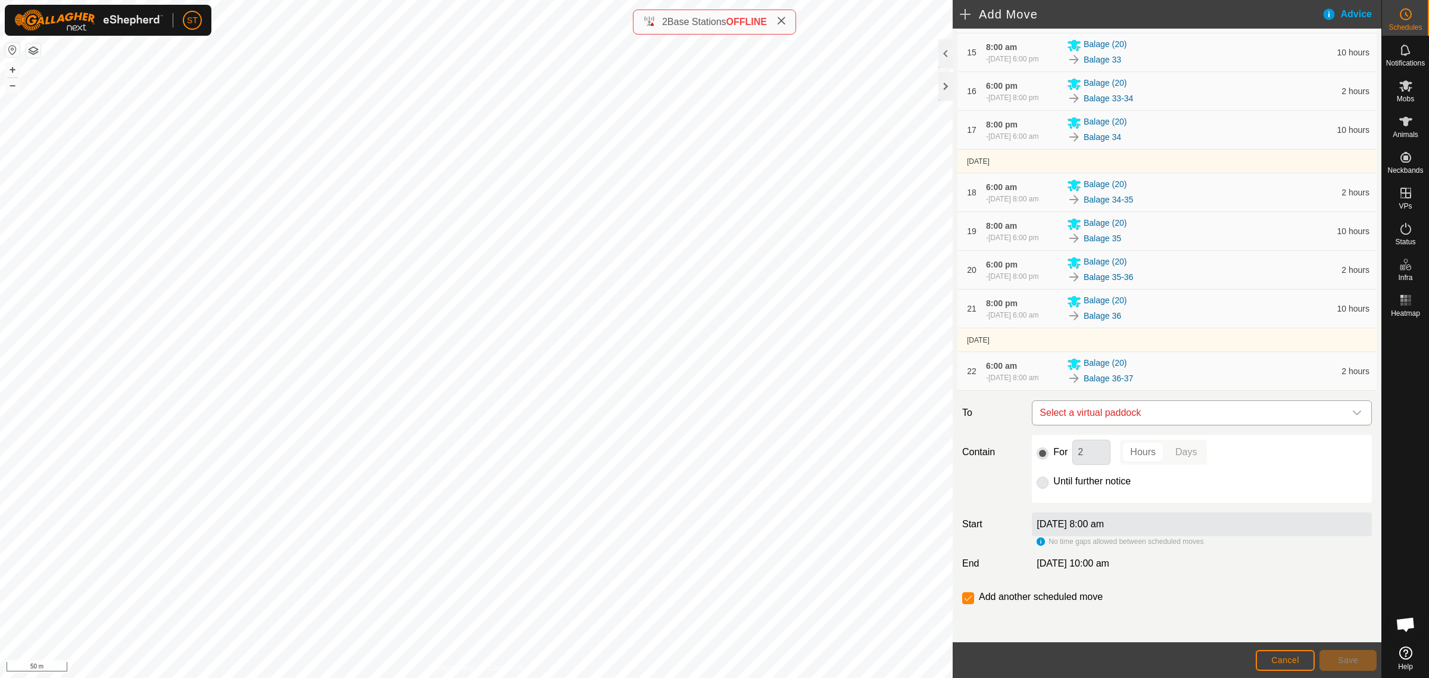
click at [1352, 411] on icon "dropdown trigger" at bounding box center [1357, 413] width 10 height 10
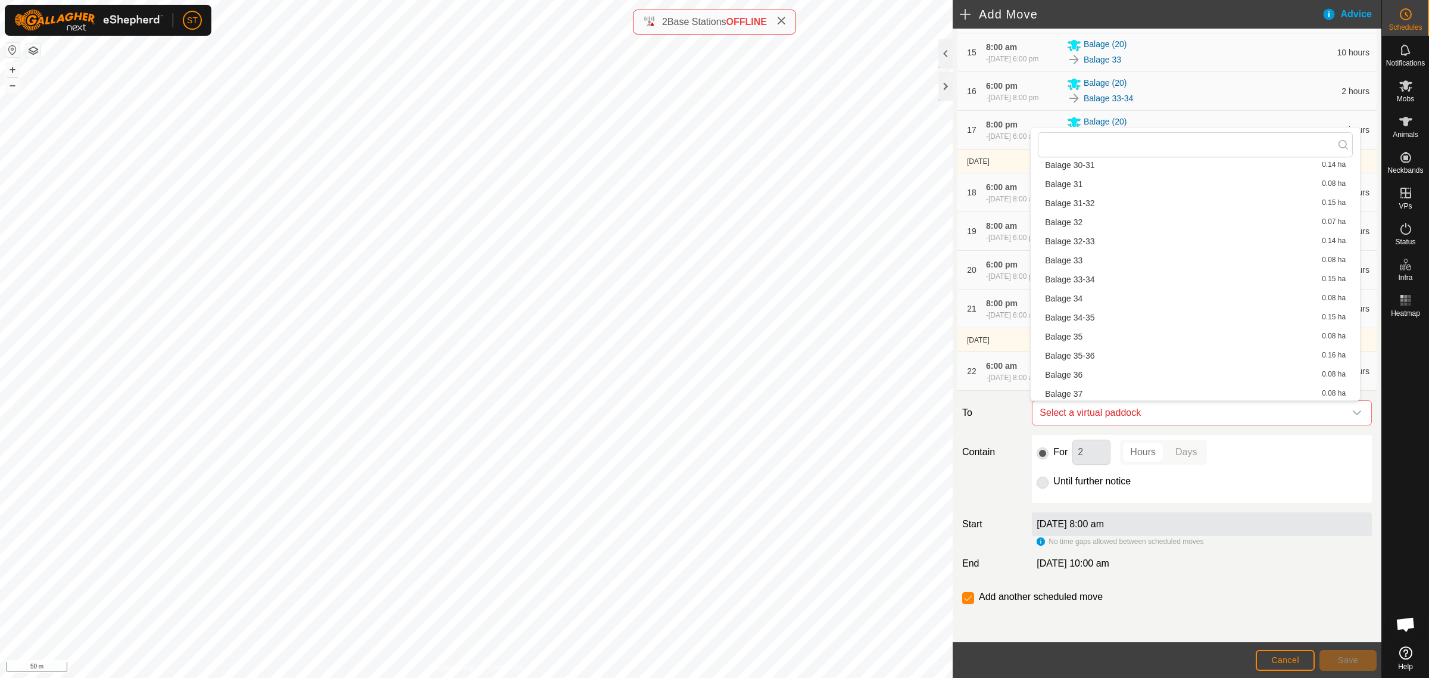
scroll to position [819, 0]
click at [1071, 385] on li "Balage 37 0.08 ha" at bounding box center [1195, 390] width 315 height 18
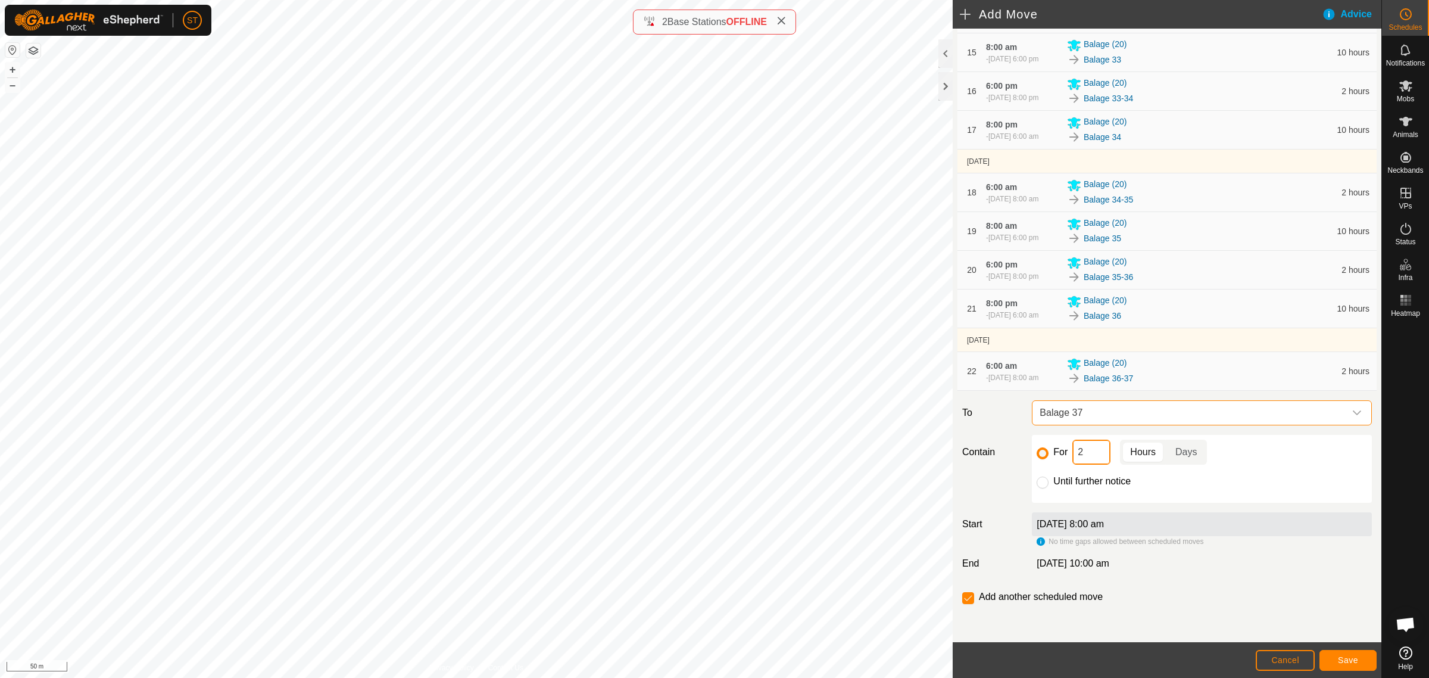
drag, startPoint x: 1084, startPoint y: 454, endPoint x: 1059, endPoint y: 456, distance: 25.1
click at [1064, 456] on div "For 2 Hours Days" at bounding box center [1202, 451] width 330 height 25
click at [1343, 658] on span "Save" at bounding box center [1348, 660] width 20 height 10
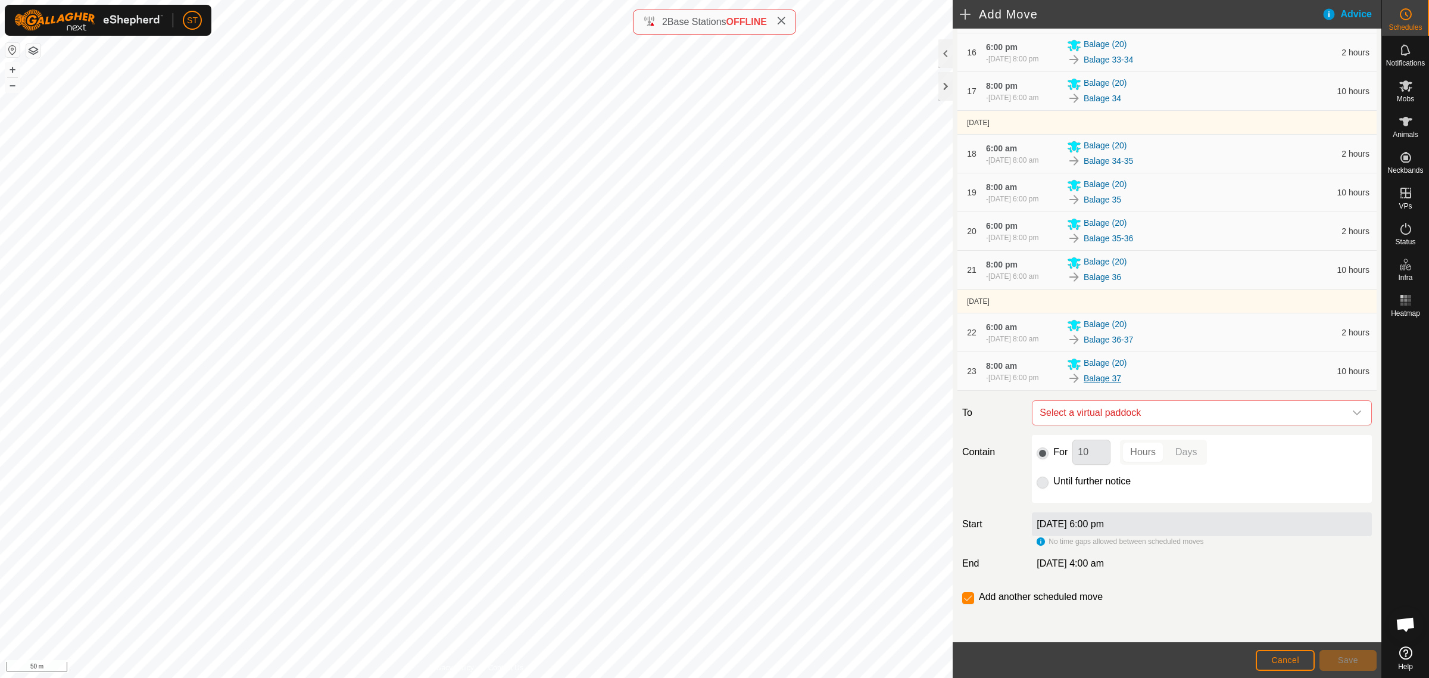
scroll to position [919, 0]
click at [1352, 410] on icon "dropdown trigger" at bounding box center [1357, 413] width 10 height 10
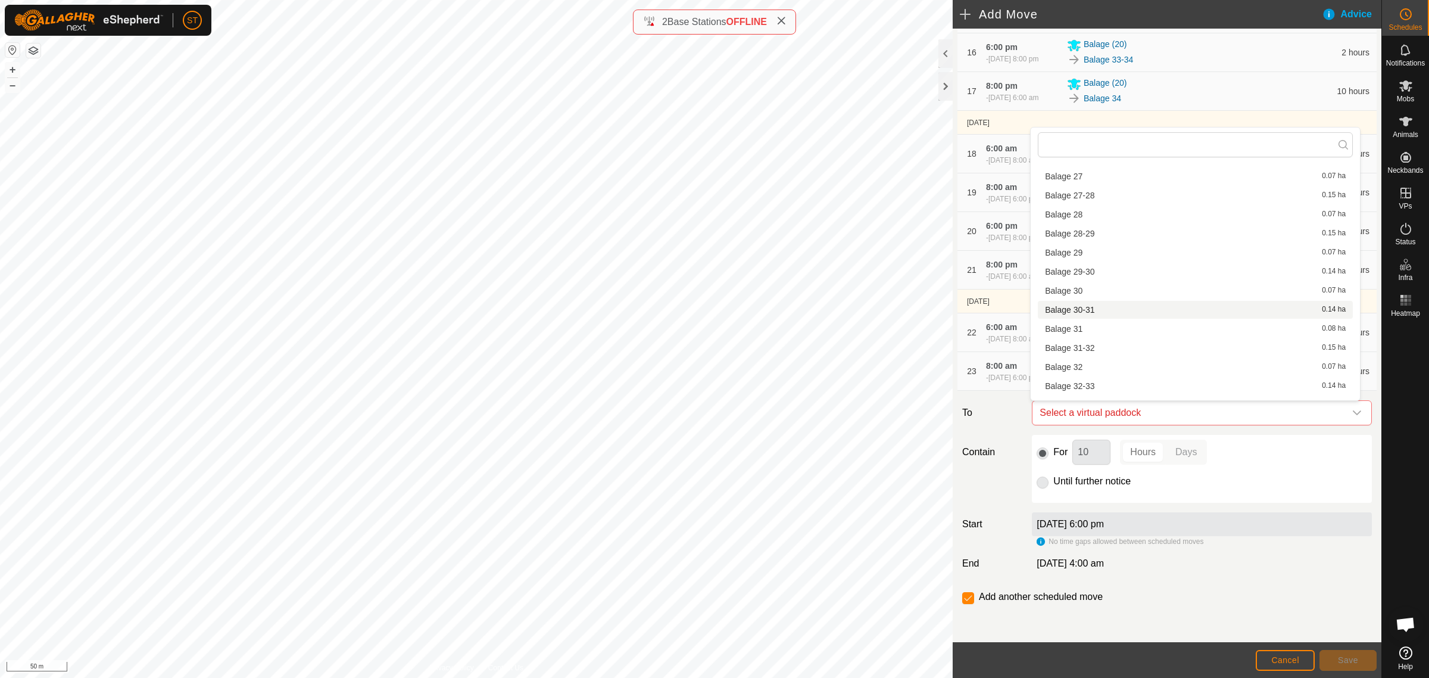
scroll to position [968, 0]
click at [1091, 260] on li "Balage 37-38 0.16 ha" at bounding box center [1195, 260] width 315 height 18
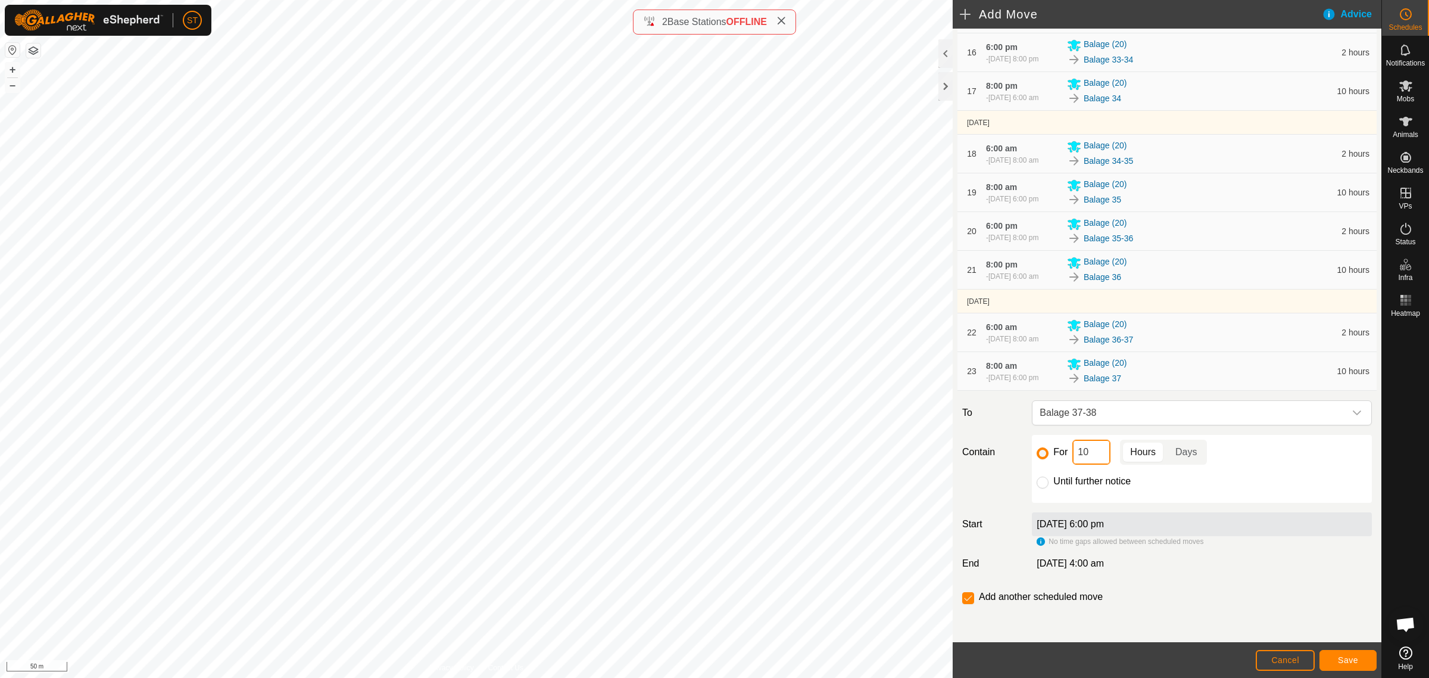
drag, startPoint x: 1085, startPoint y: 450, endPoint x: 1052, endPoint y: 453, distance: 33.4
click at [1052, 453] on div "For 10 Hours Days" at bounding box center [1202, 451] width 330 height 25
click at [1336, 654] on button "Save" at bounding box center [1348, 660] width 57 height 21
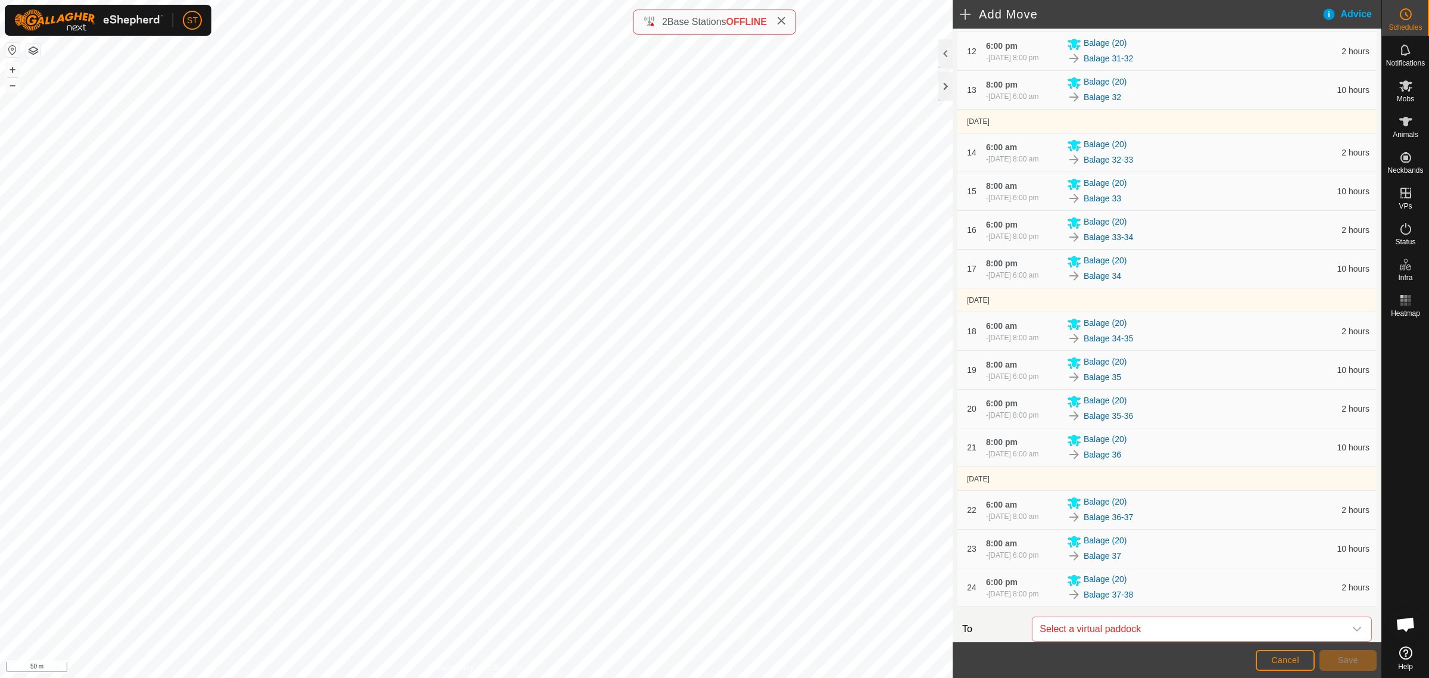
scroll to position [963, 0]
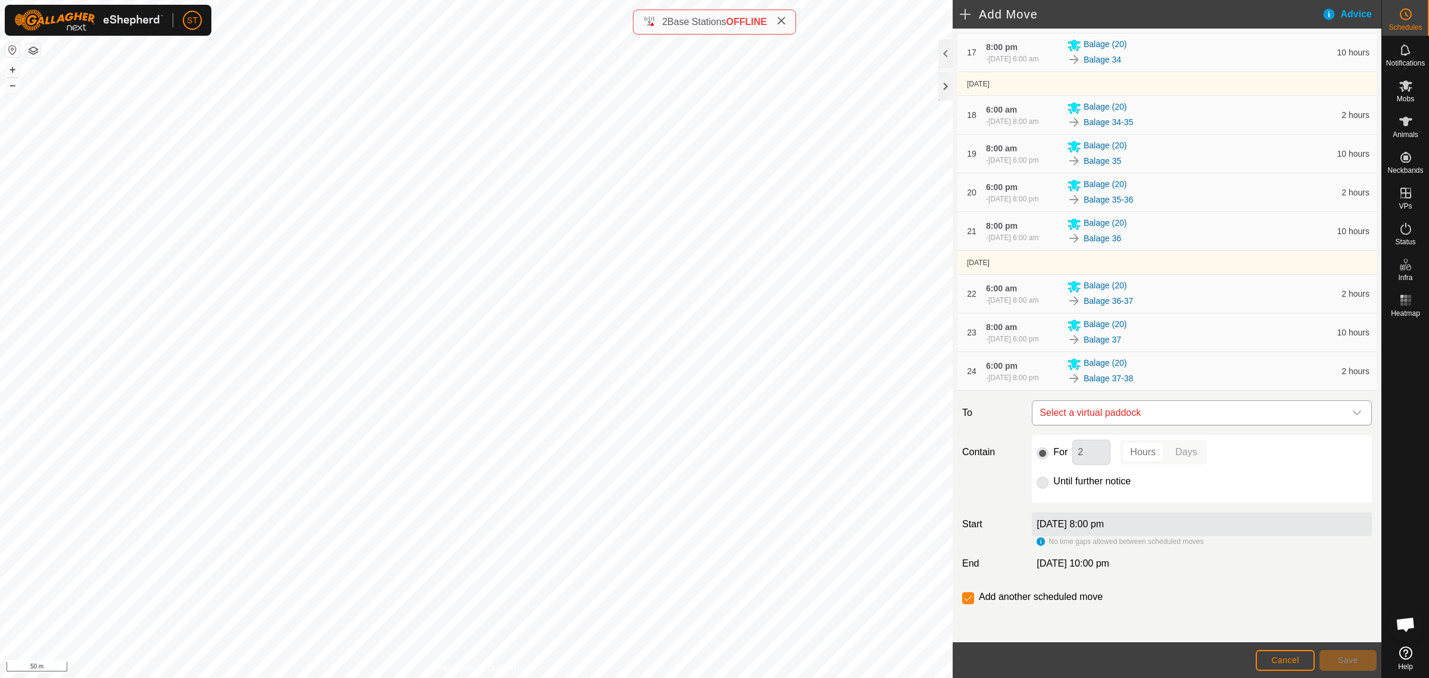
drag, startPoint x: 1348, startPoint y: 415, endPoint x: 1318, endPoint y: 408, distance: 30.6
click at [1352, 415] on icon "dropdown trigger" at bounding box center [1357, 413] width 10 height 10
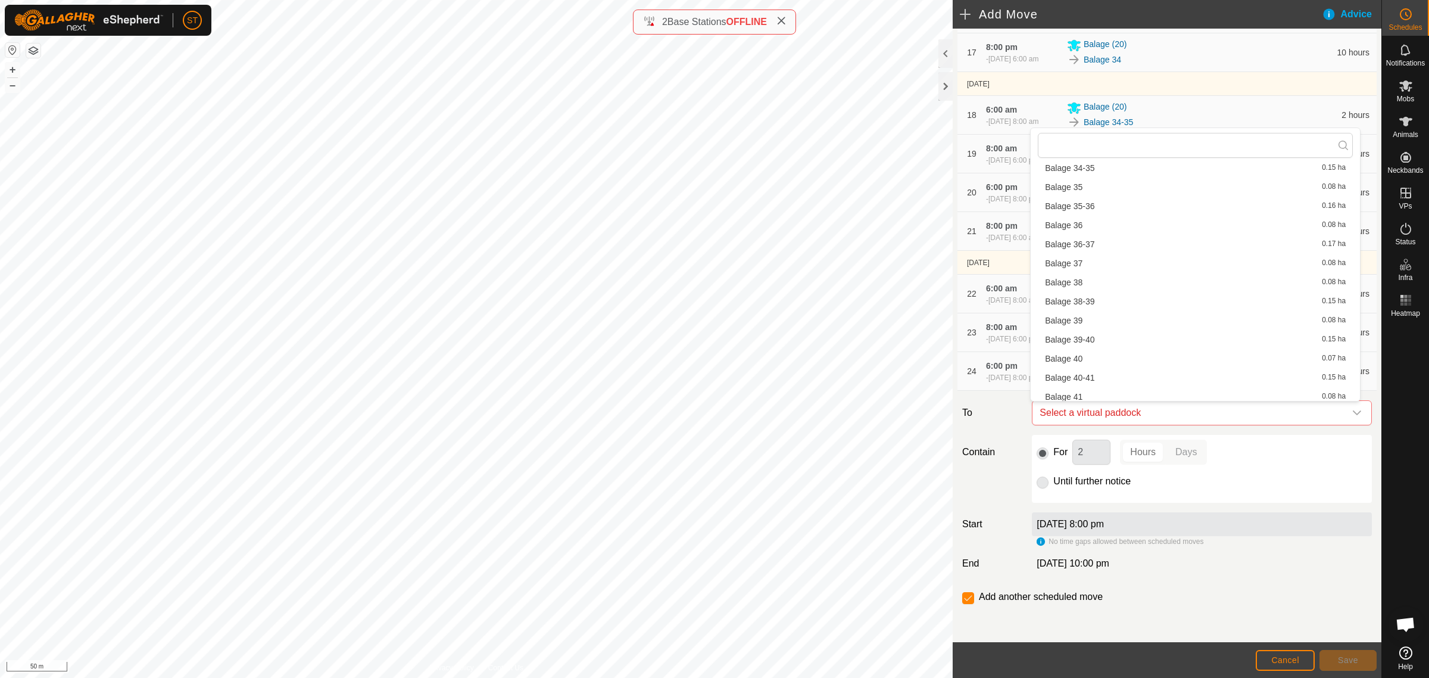
scroll to position [968, 0]
click at [1087, 280] on li "Balage 38 0.08 ha" at bounding box center [1195, 279] width 315 height 18
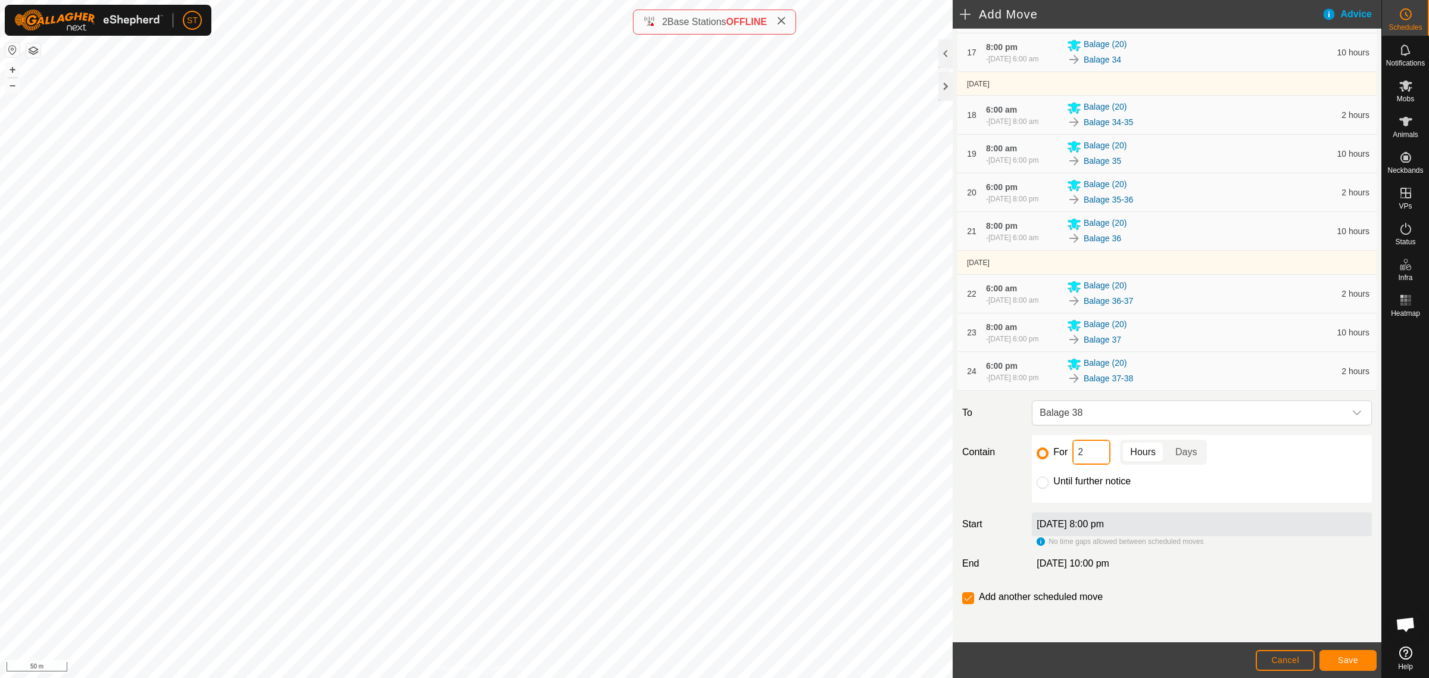
drag, startPoint x: 1088, startPoint y: 453, endPoint x: 1053, endPoint y: 451, distance: 35.2
click at [1058, 453] on div "For 2 Hours Days" at bounding box center [1202, 451] width 330 height 25
click at [1347, 656] on span "Save" at bounding box center [1348, 660] width 20 height 10
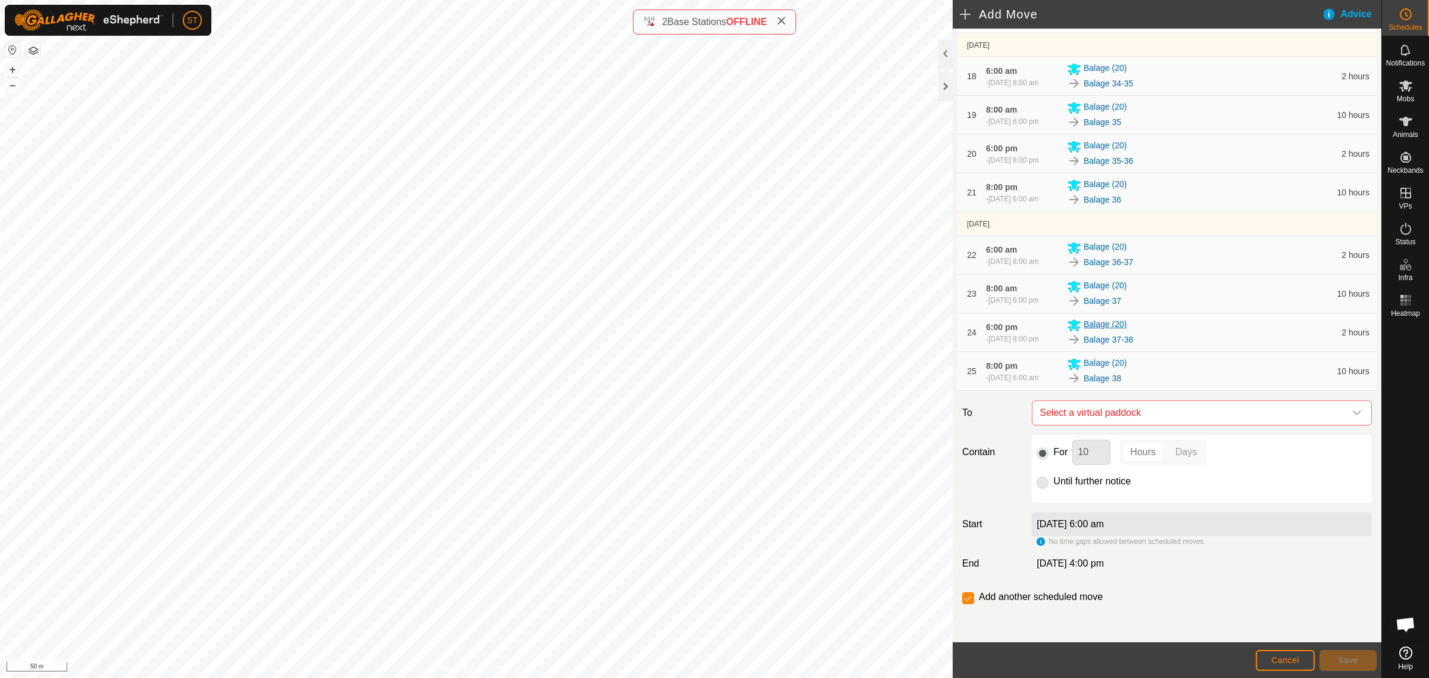
scroll to position [1008, 0]
click at [1353, 411] on icon "dropdown trigger" at bounding box center [1357, 412] width 8 height 5
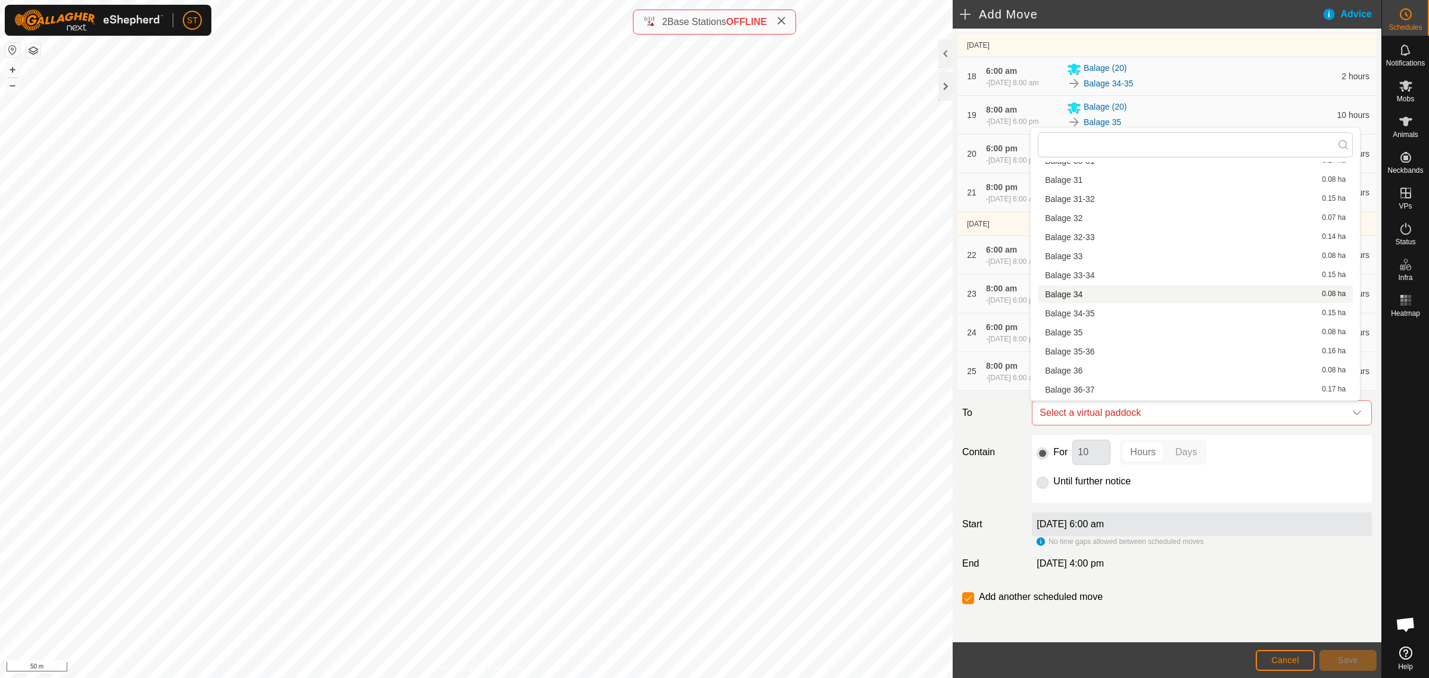
scroll to position [893, 0]
click at [1087, 372] on li "Balage 38-39 0.15 ha" at bounding box center [1195, 372] width 315 height 18
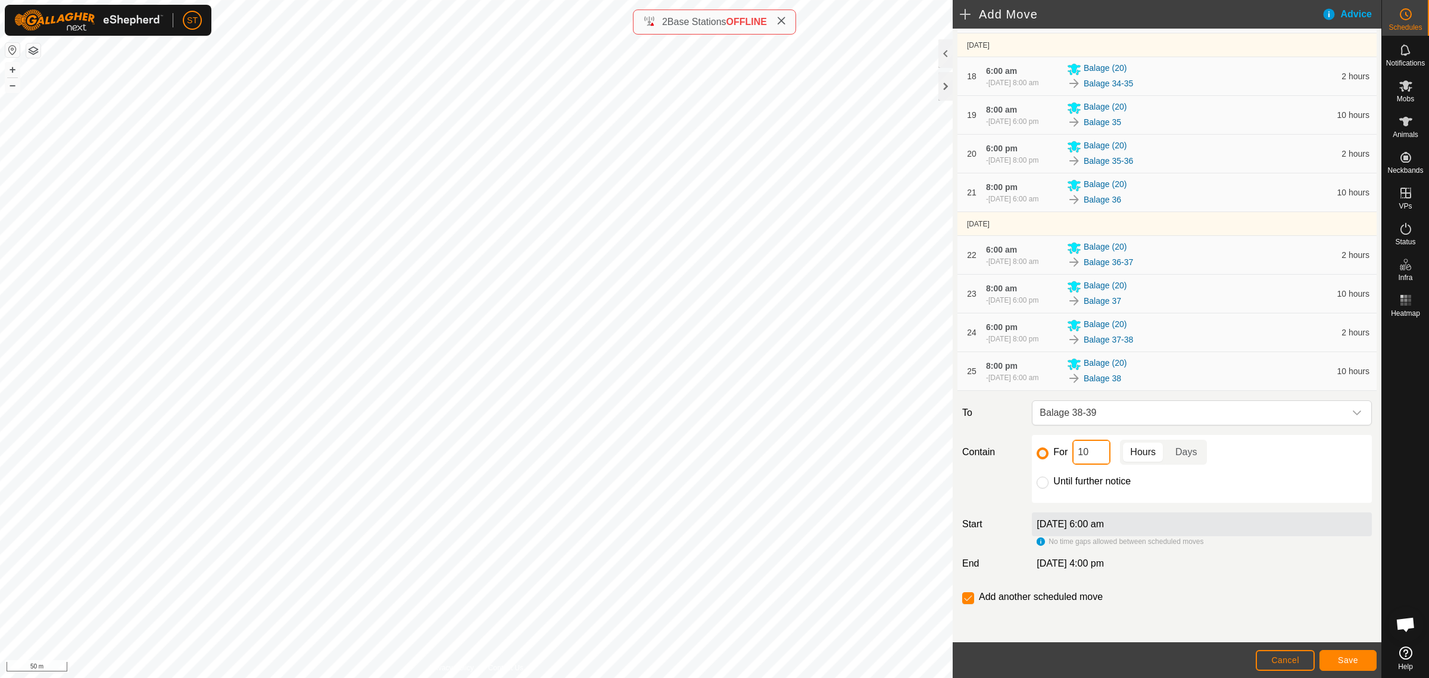
drag, startPoint x: 1082, startPoint y: 451, endPoint x: 1059, endPoint y: 451, distance: 23.2
click at [1060, 451] on div "For 10 Hours Days" at bounding box center [1202, 451] width 330 height 25
click at [1334, 659] on button "Save" at bounding box center [1348, 660] width 57 height 21
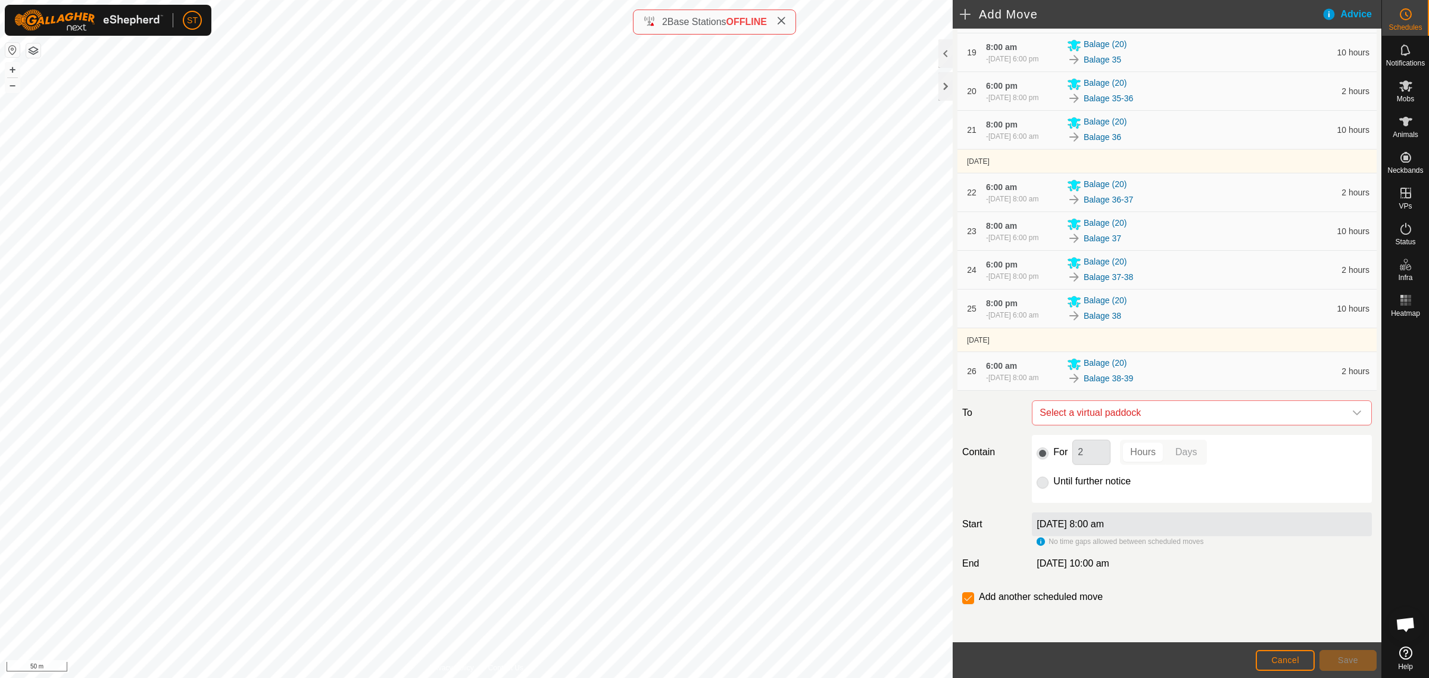
scroll to position [1075, 0]
click at [1352, 416] on icon "dropdown trigger" at bounding box center [1357, 413] width 10 height 10
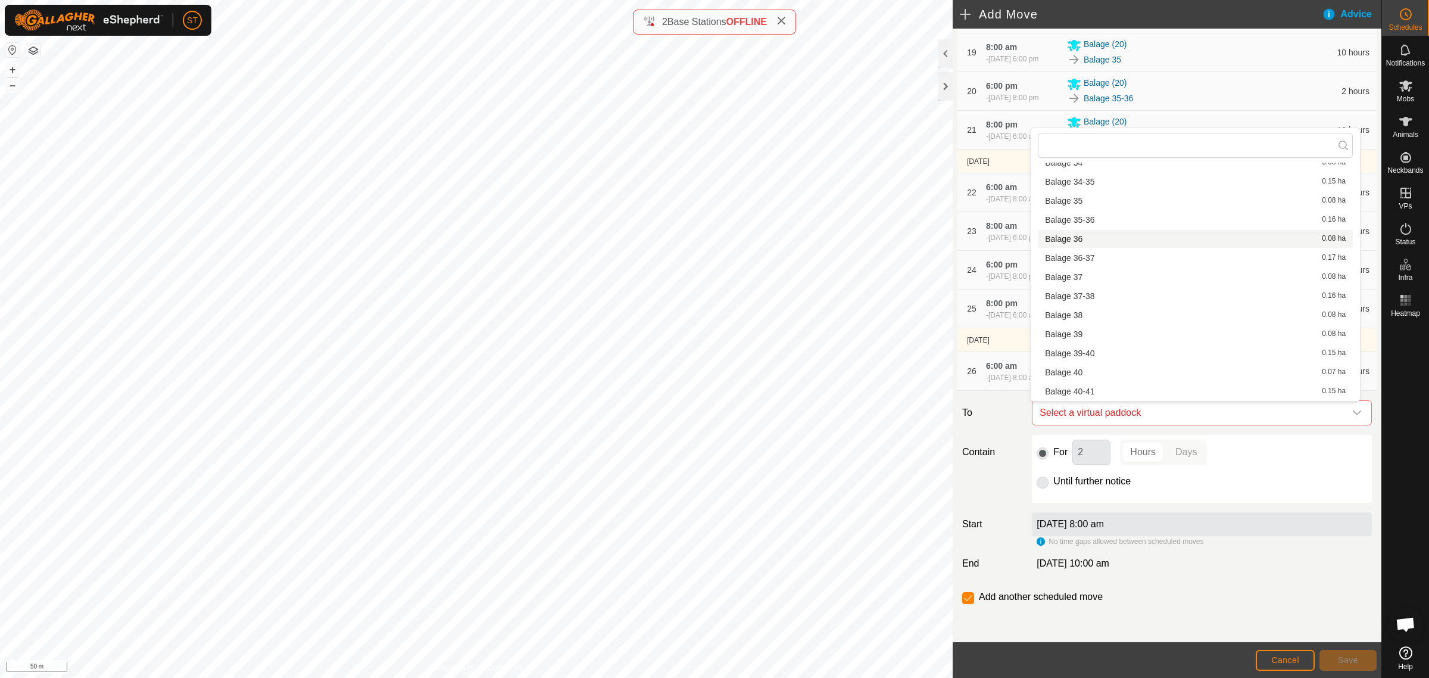
scroll to position [968, 0]
click at [1083, 314] on li "Balage 39 0.08 ha" at bounding box center [1195, 317] width 315 height 18
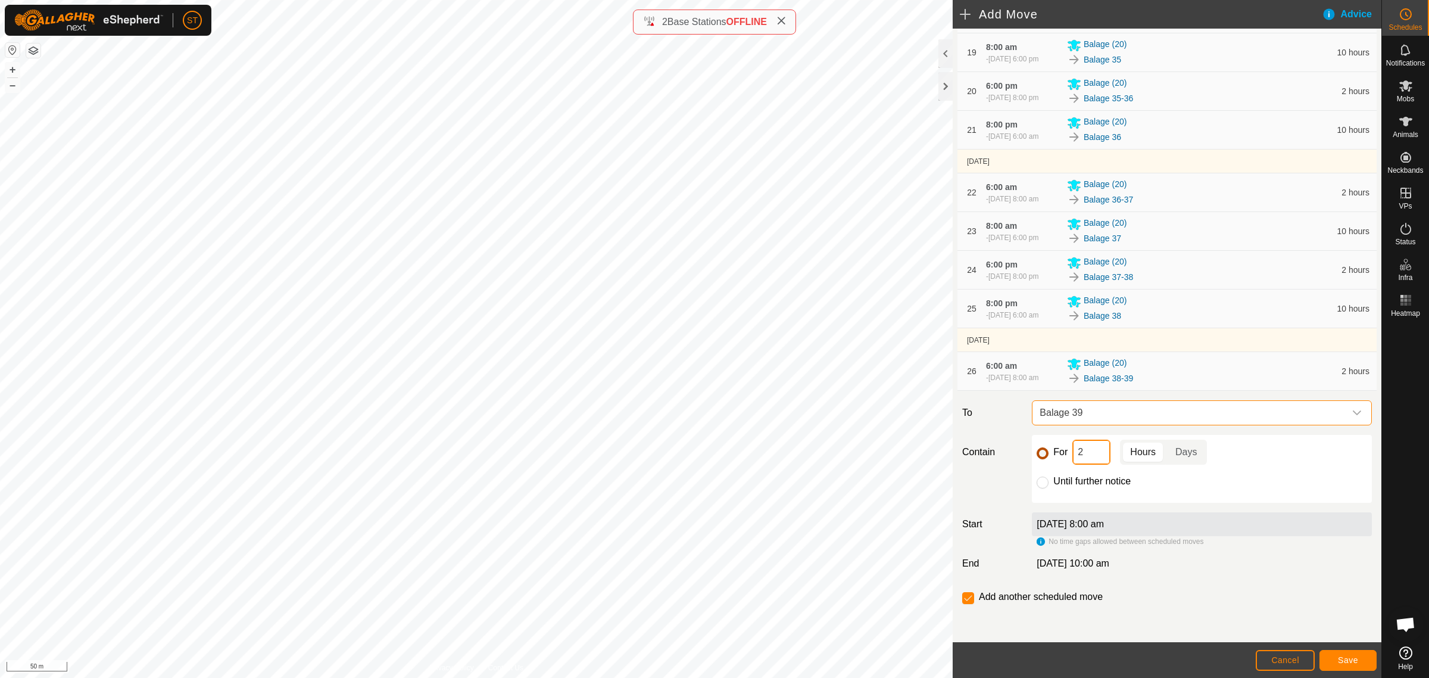
drag, startPoint x: 1086, startPoint y: 459, endPoint x: 1043, endPoint y: 456, distance: 43.0
click at [1043, 456] on div "For 2 Hours Days" at bounding box center [1202, 451] width 330 height 25
click at [1324, 654] on button "Save" at bounding box center [1348, 660] width 57 height 21
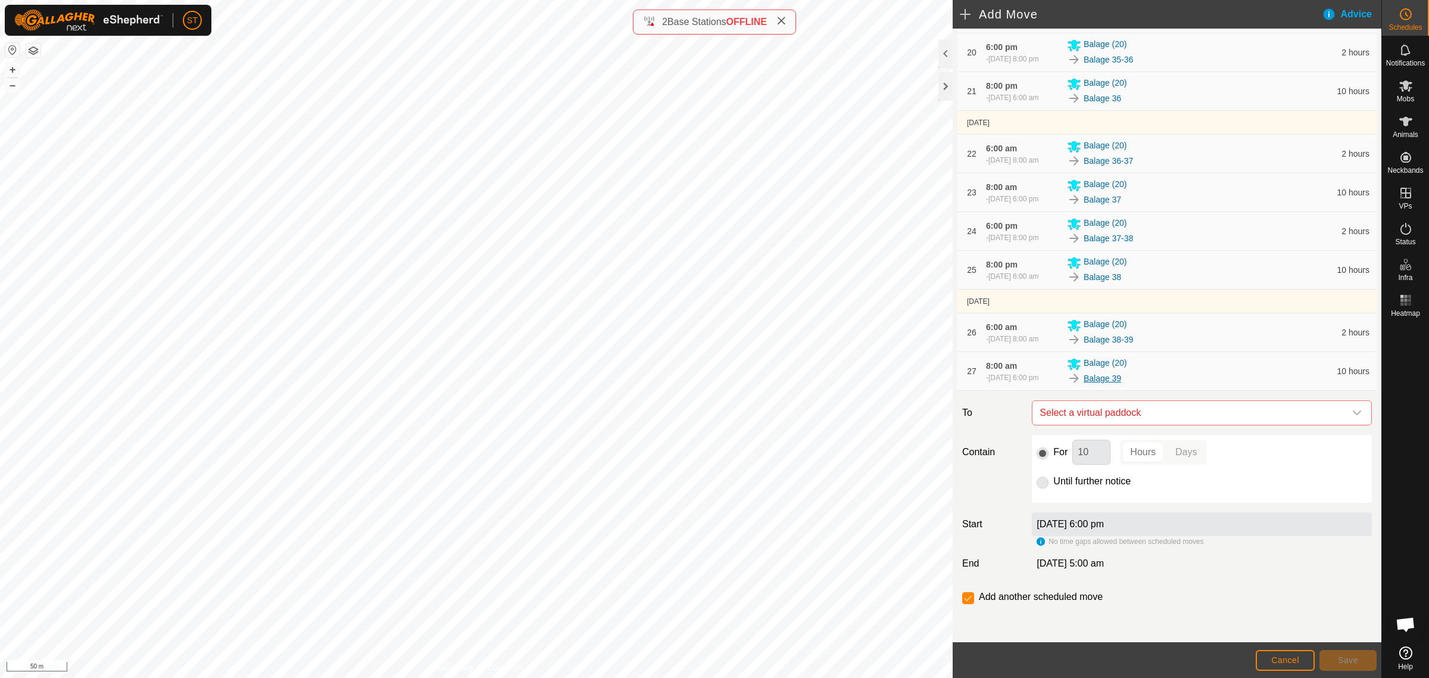
scroll to position [1119, 0]
click at [1352, 414] on icon "dropdown trigger" at bounding box center [1357, 413] width 10 height 10
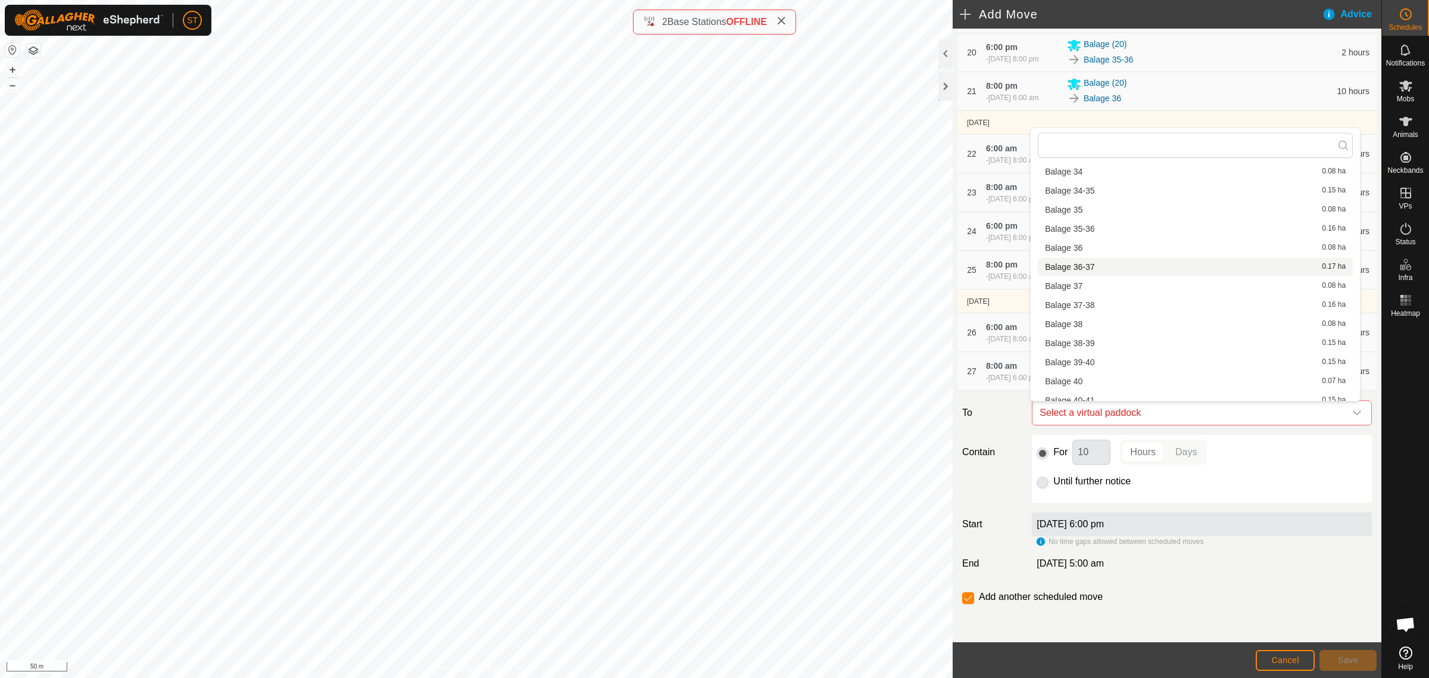
scroll to position [968, 0]
click at [1091, 337] on li "Balage 39-40 0.15 ha" at bounding box center [1195, 337] width 315 height 18
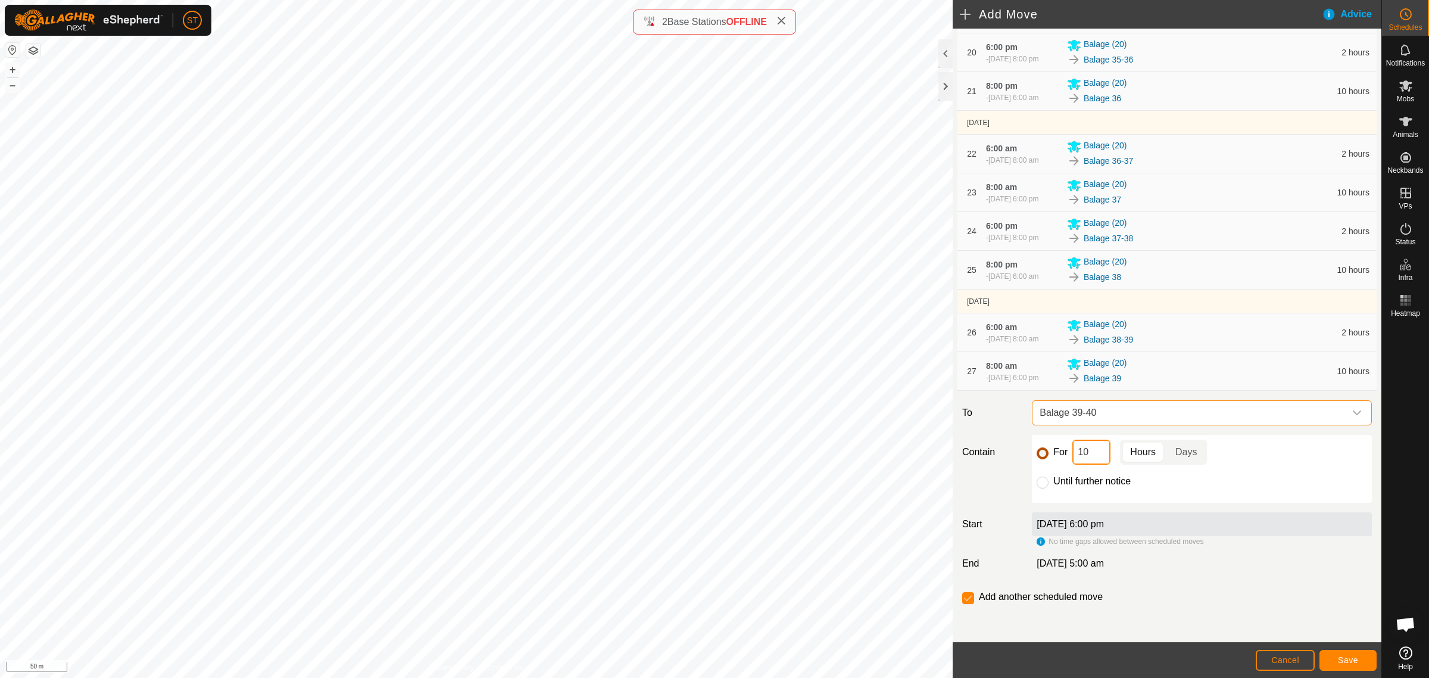
drag, startPoint x: 1090, startPoint y: 453, endPoint x: 1045, endPoint y: 451, distance: 44.7
click at [1048, 451] on div "For 10 Hours Days" at bounding box center [1202, 451] width 330 height 25
click at [1340, 656] on span "Save" at bounding box center [1348, 660] width 20 height 10
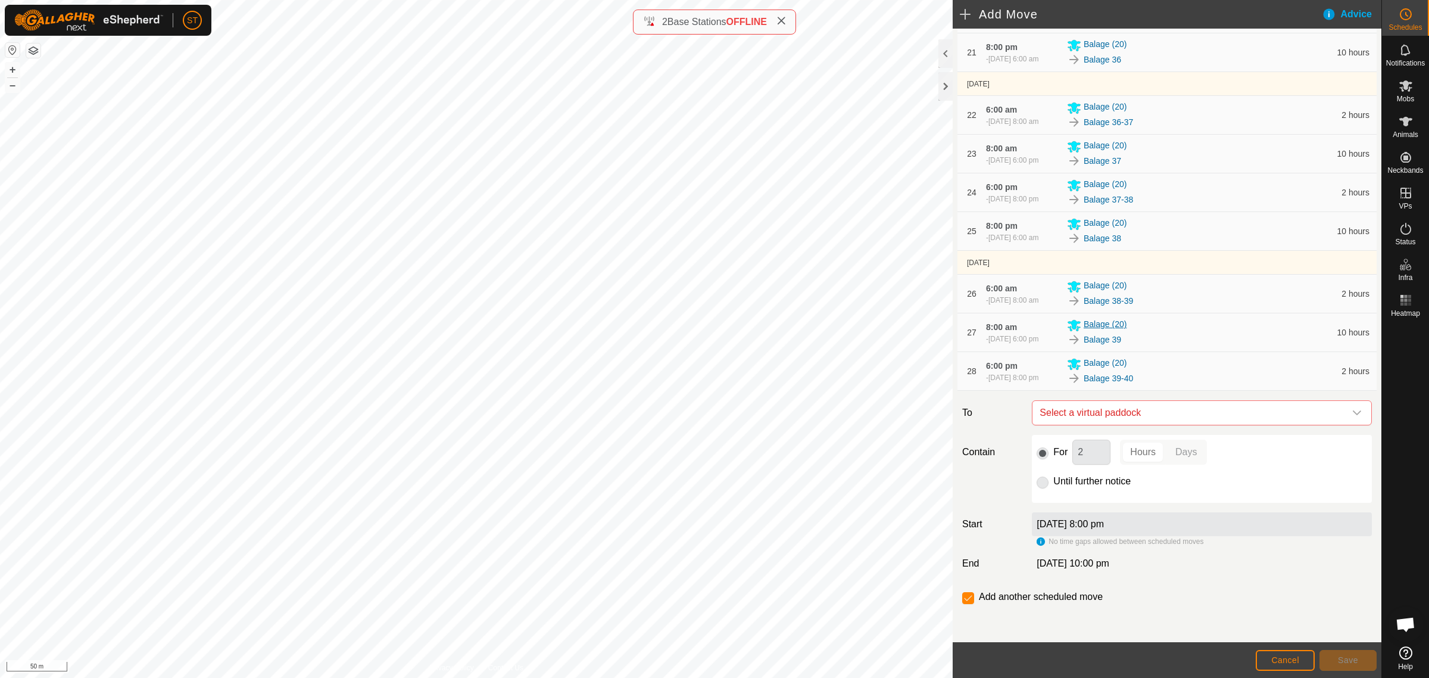
scroll to position [1164, 0]
click at [1352, 415] on icon "dropdown trigger" at bounding box center [1357, 413] width 10 height 10
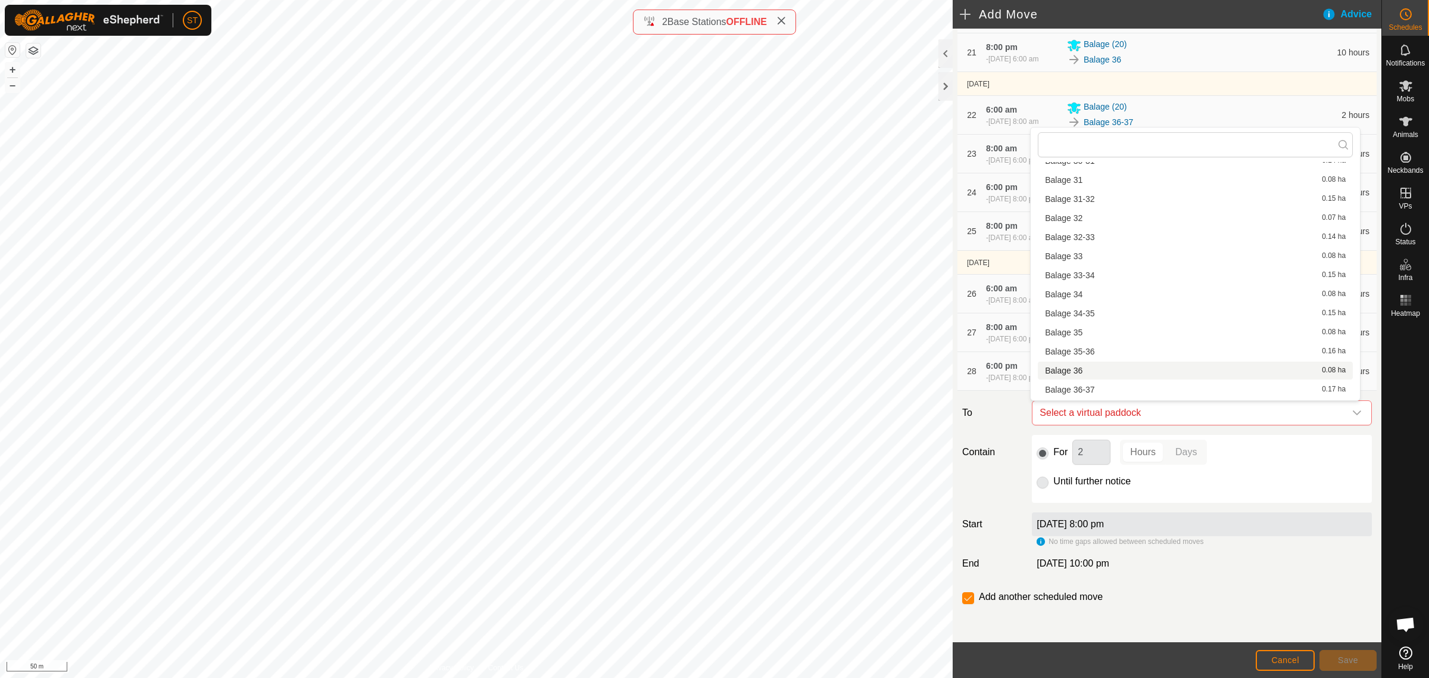
scroll to position [968, 0]
click at [1093, 355] on li "Balage 40 0.07 ha" at bounding box center [1195, 355] width 315 height 18
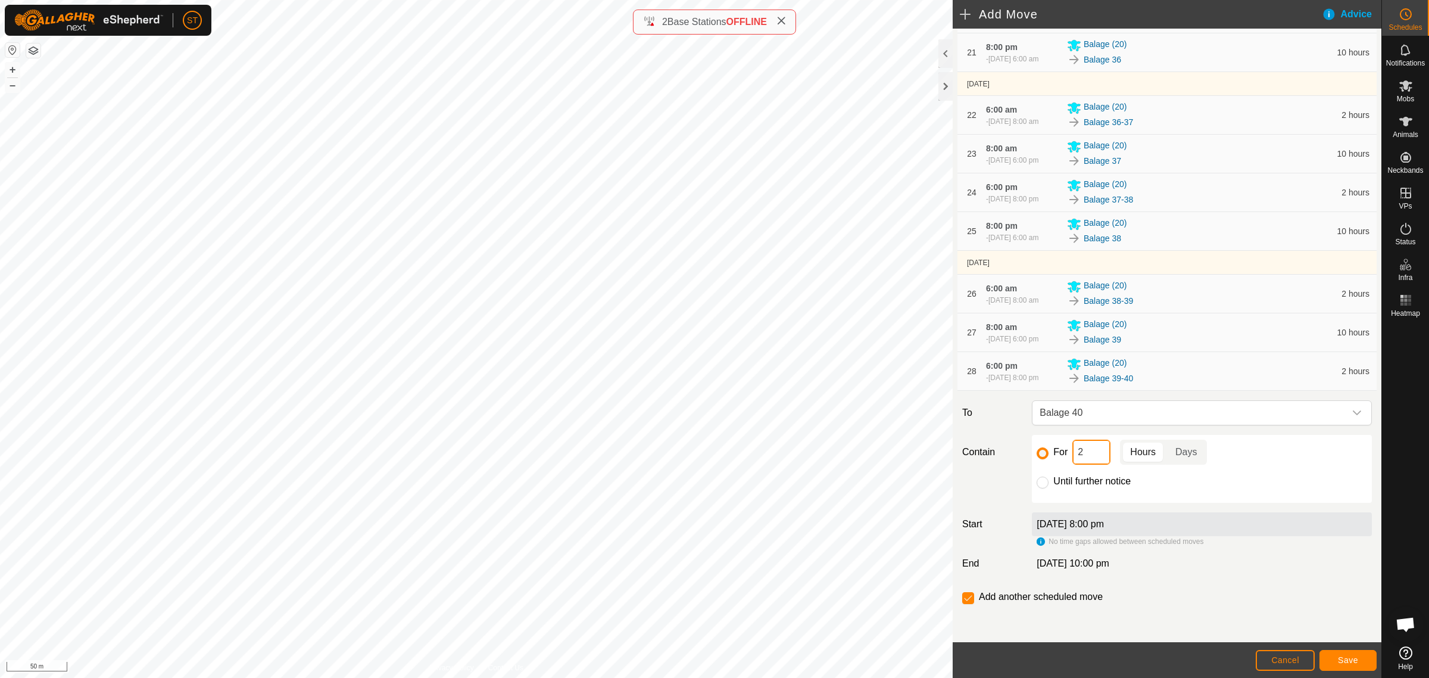
drag, startPoint x: 1094, startPoint y: 462, endPoint x: 1034, endPoint y: 450, distance: 61.9
click at [1034, 450] on div "For 2 Hours Days Until further notice" at bounding box center [1202, 469] width 340 height 68
click at [1334, 664] on button "Save" at bounding box center [1348, 660] width 57 height 21
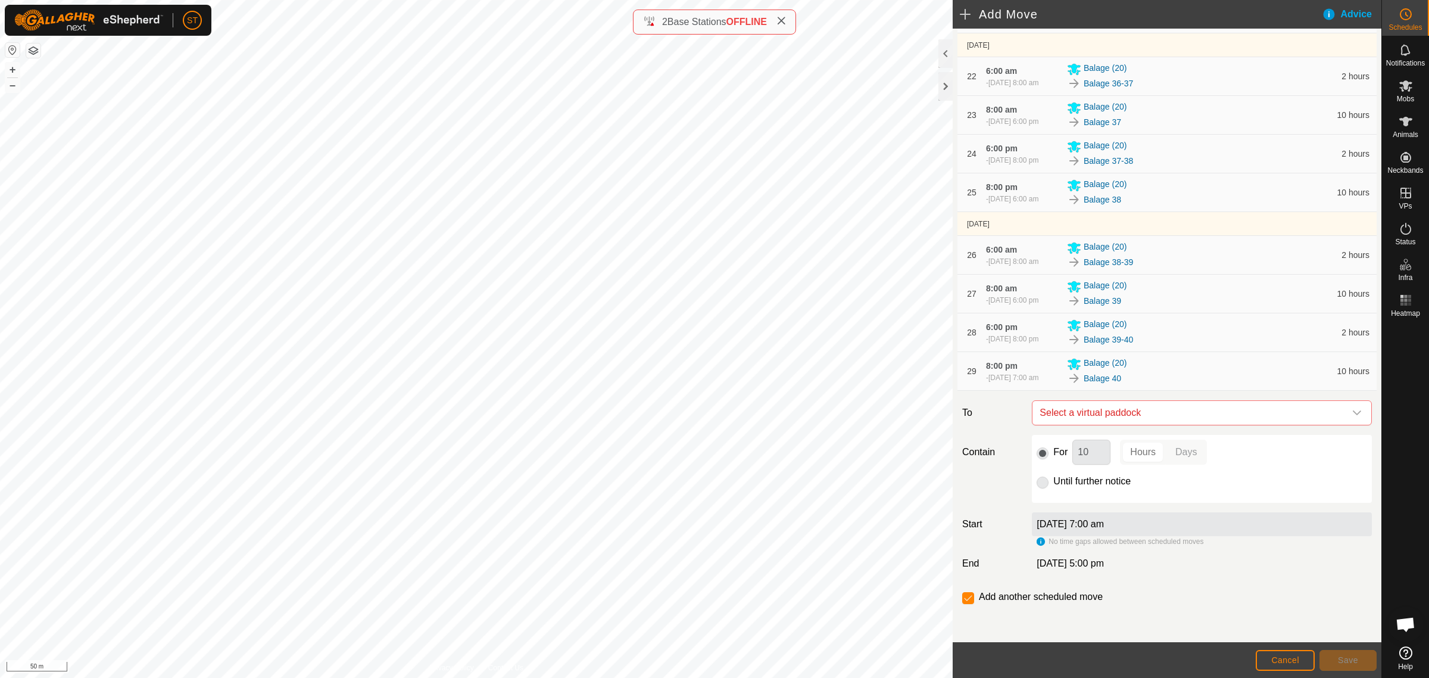
scroll to position [1208, 0]
click at [1353, 413] on icon "dropdown trigger" at bounding box center [1357, 412] width 8 height 5
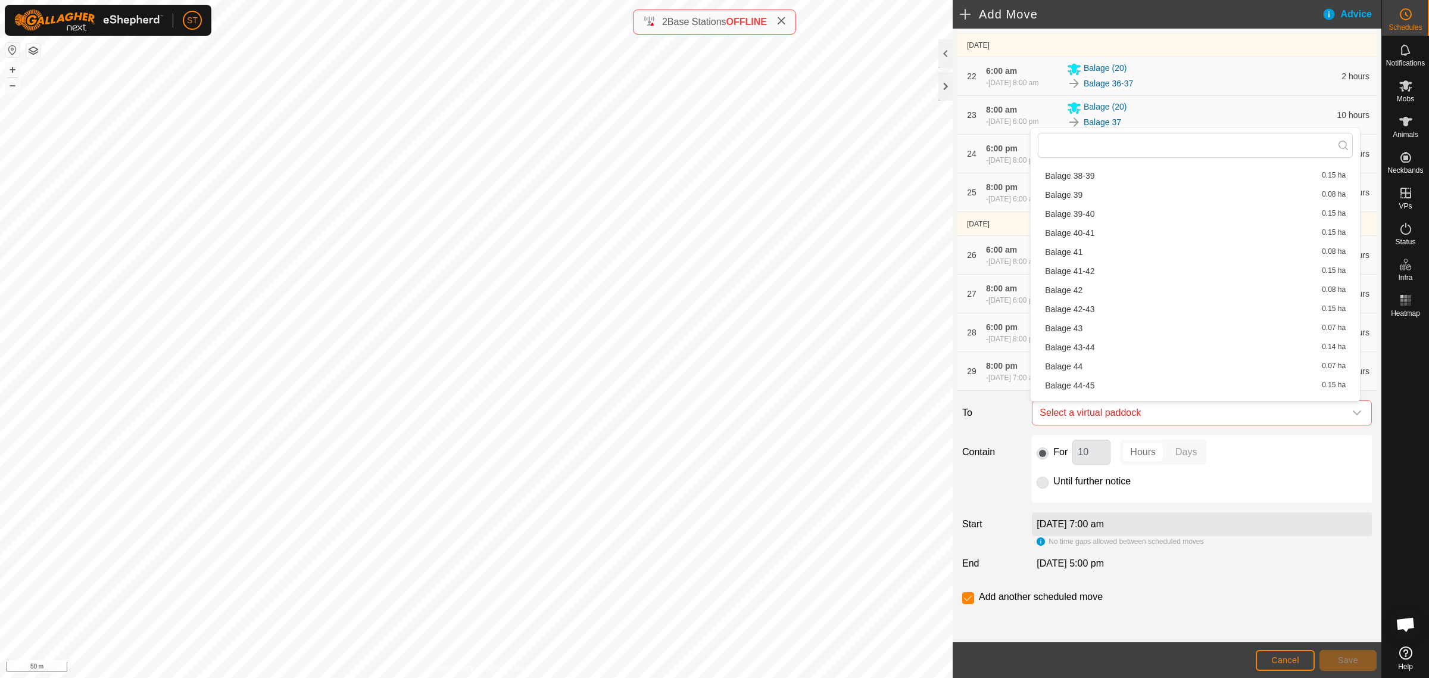
scroll to position [1117, 0]
click at [1064, 222] on li "Balage 40-41 0.15 ha" at bounding box center [1195, 226] width 315 height 18
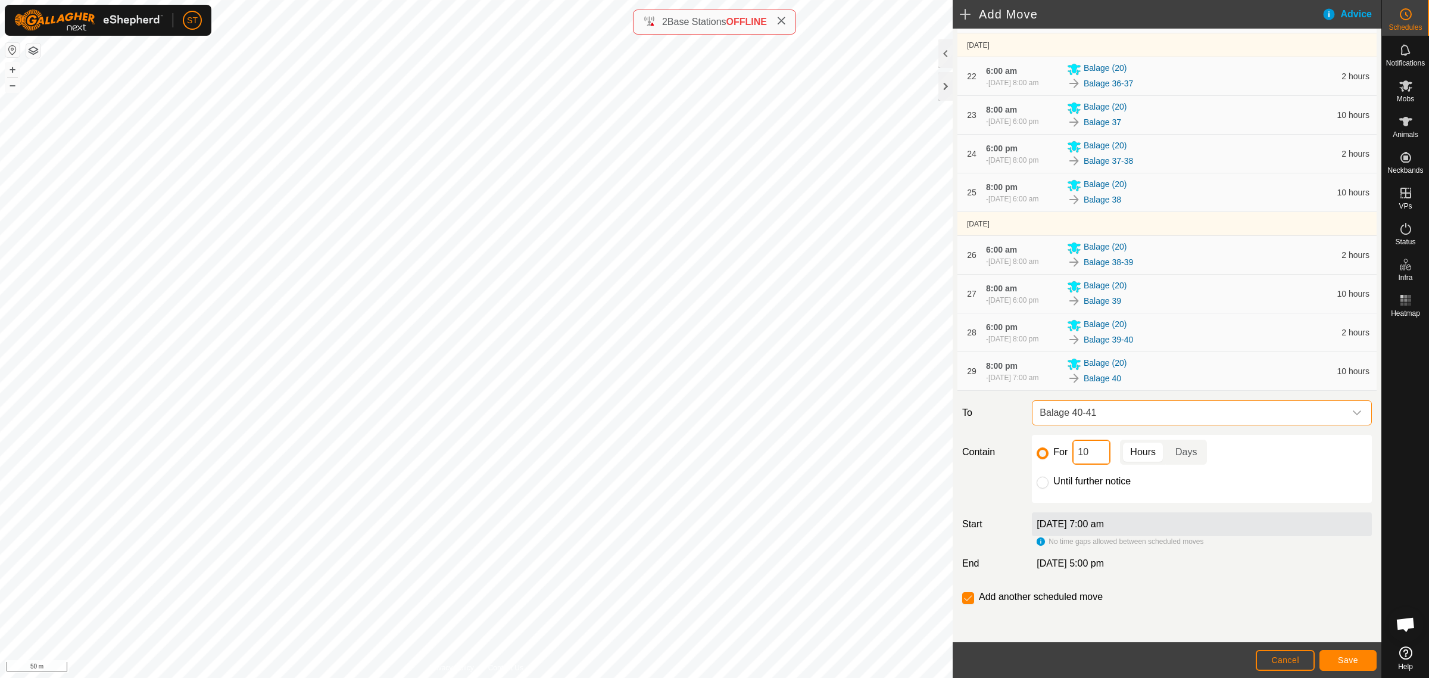
drag, startPoint x: 1087, startPoint y: 454, endPoint x: 1053, endPoint y: 454, distance: 34.5
click at [1053, 454] on div "For 10 Hours Days" at bounding box center [1202, 451] width 330 height 25
click at [1330, 656] on button "Save" at bounding box center [1348, 660] width 57 height 21
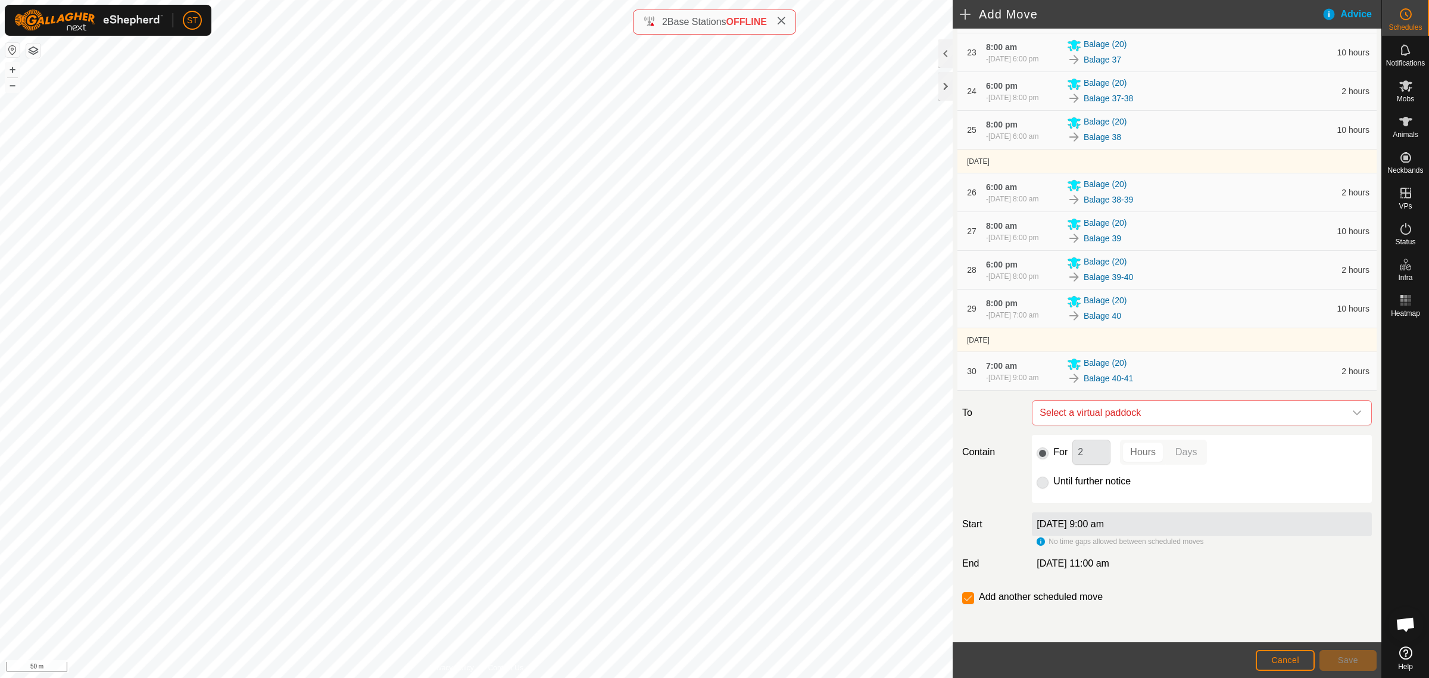
scroll to position [1276, 0]
click at [1352, 413] on div "dropdown trigger" at bounding box center [1357, 413] width 24 height 24
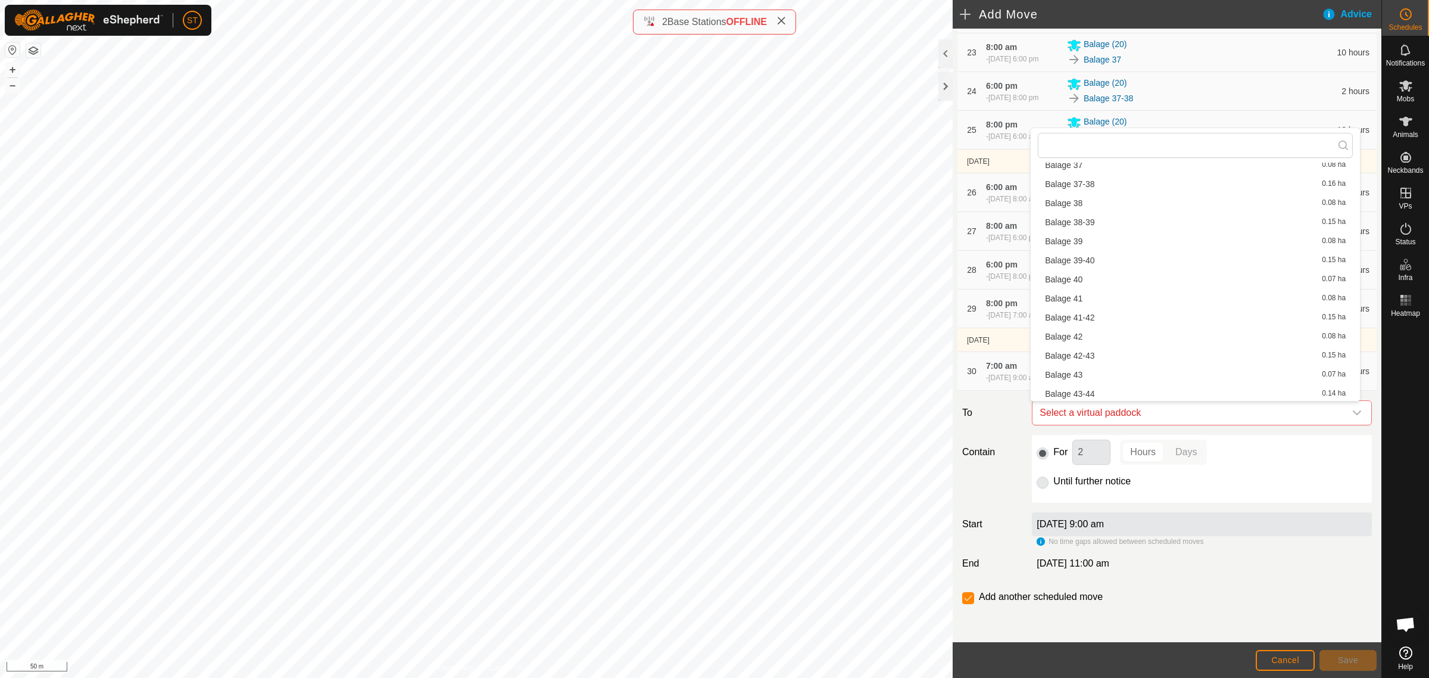
scroll to position [1117, 0]
click at [1081, 244] on li "Balage 41 0.08 ha" at bounding box center [1195, 245] width 315 height 18
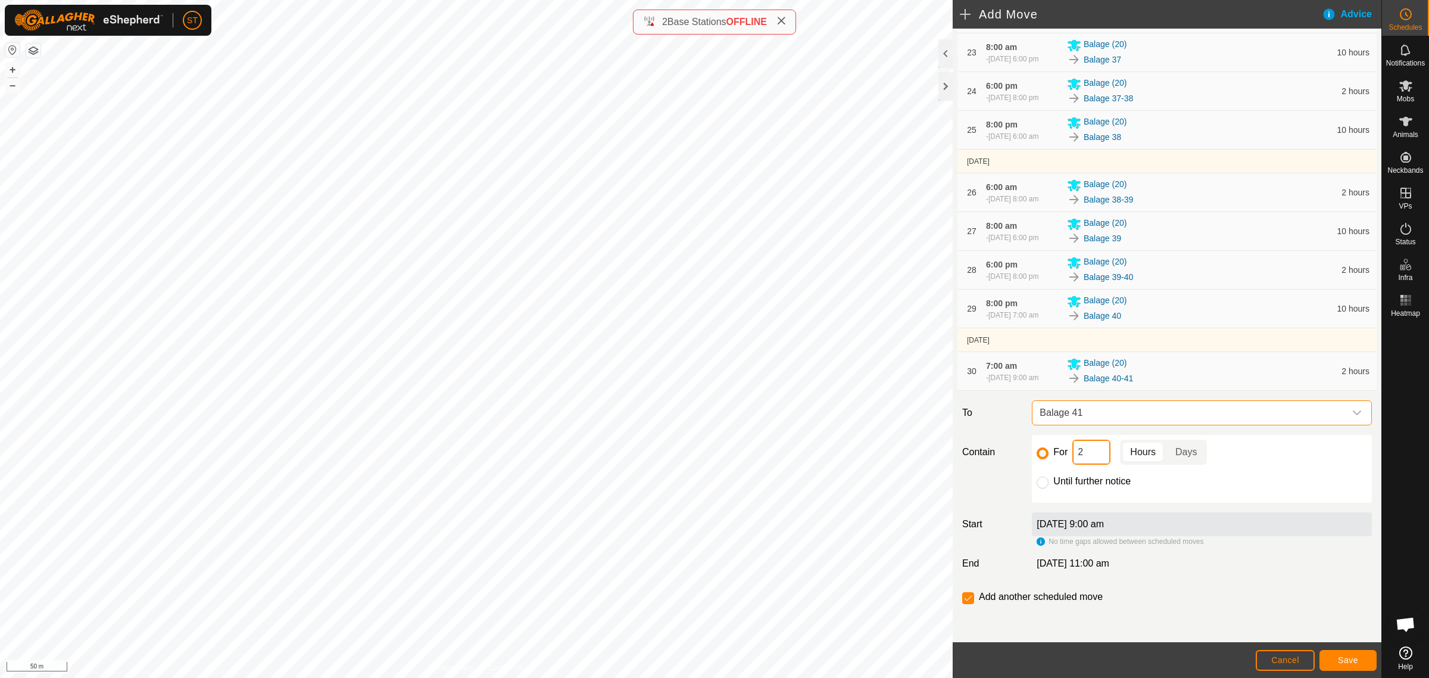
drag, startPoint x: 1090, startPoint y: 451, endPoint x: 1040, endPoint y: 447, distance: 50.1
click at [1041, 447] on div "For 2 Hours Days" at bounding box center [1202, 451] width 330 height 25
click at [1343, 659] on span "Save" at bounding box center [1348, 660] width 20 height 10
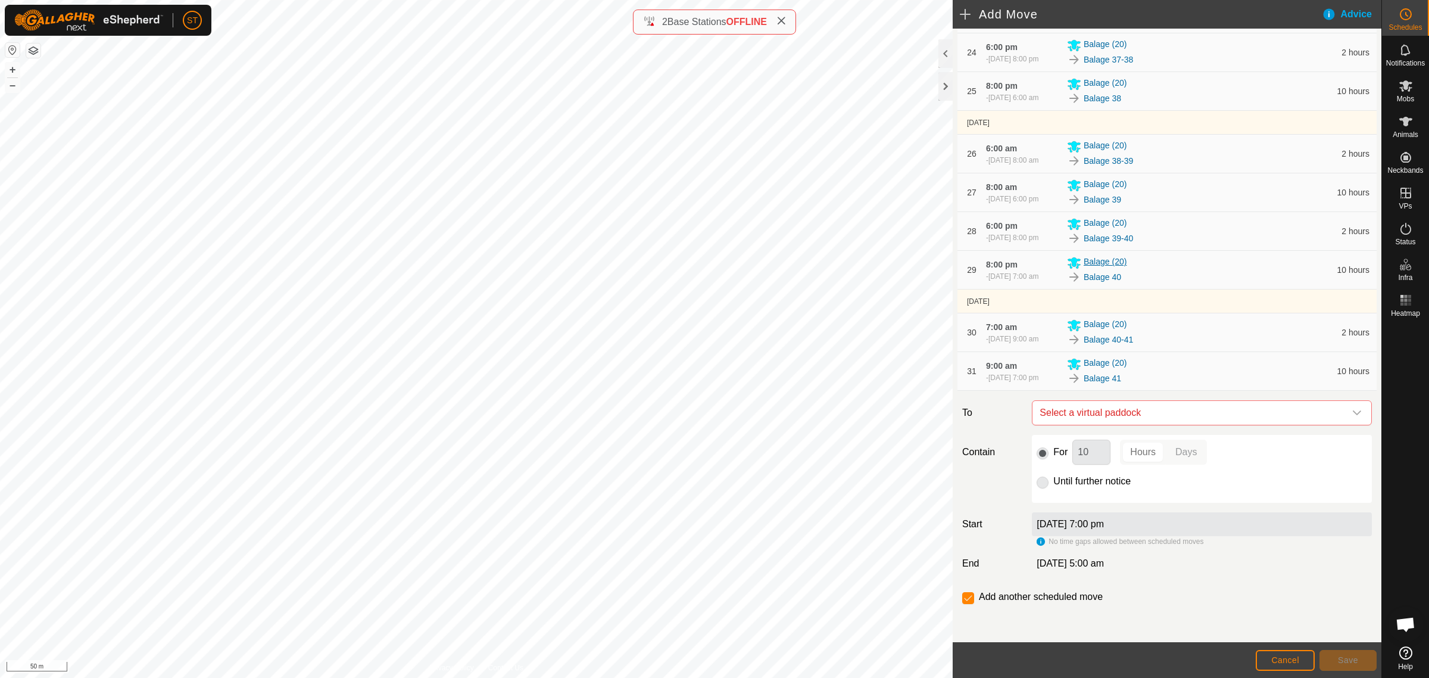
scroll to position [1320, 0]
click at [1352, 409] on icon "dropdown trigger" at bounding box center [1357, 413] width 10 height 10
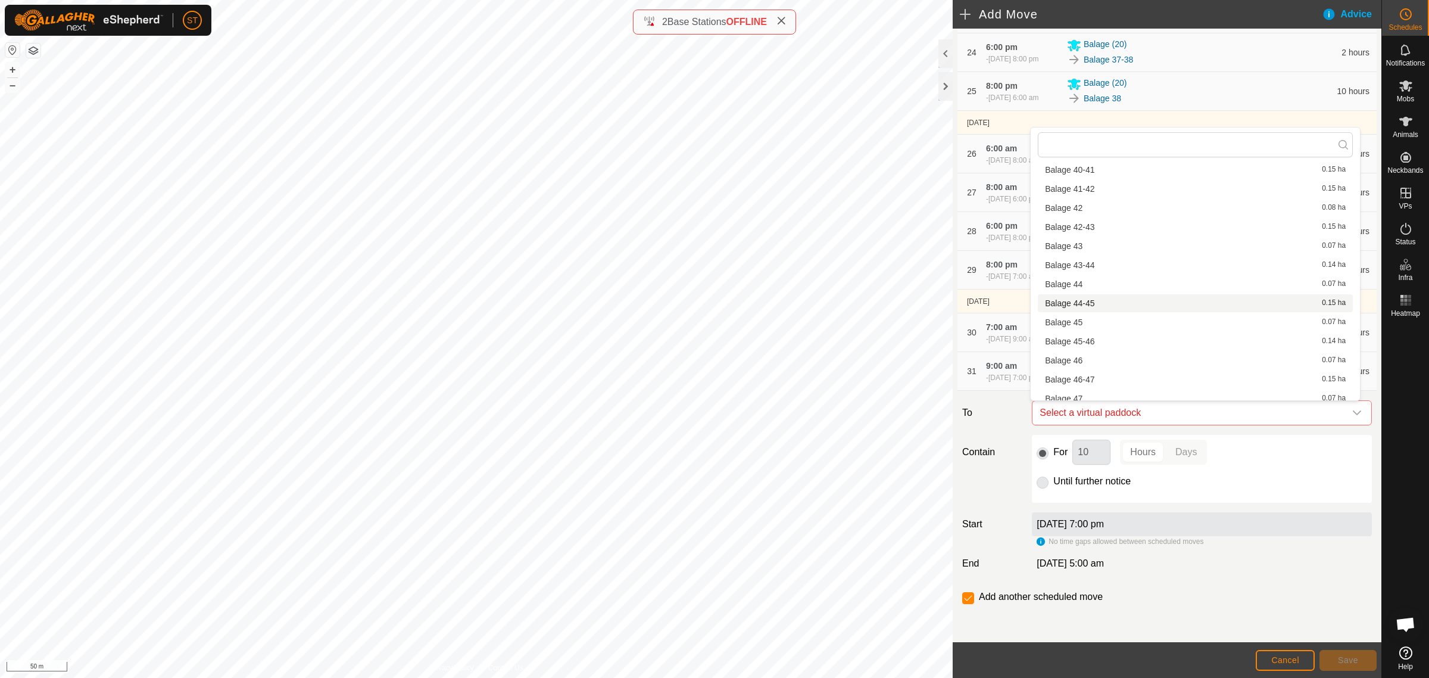
scroll to position [1117, 0]
click at [1114, 259] on li "Balage 41-42 0.15 ha" at bounding box center [1195, 263] width 315 height 18
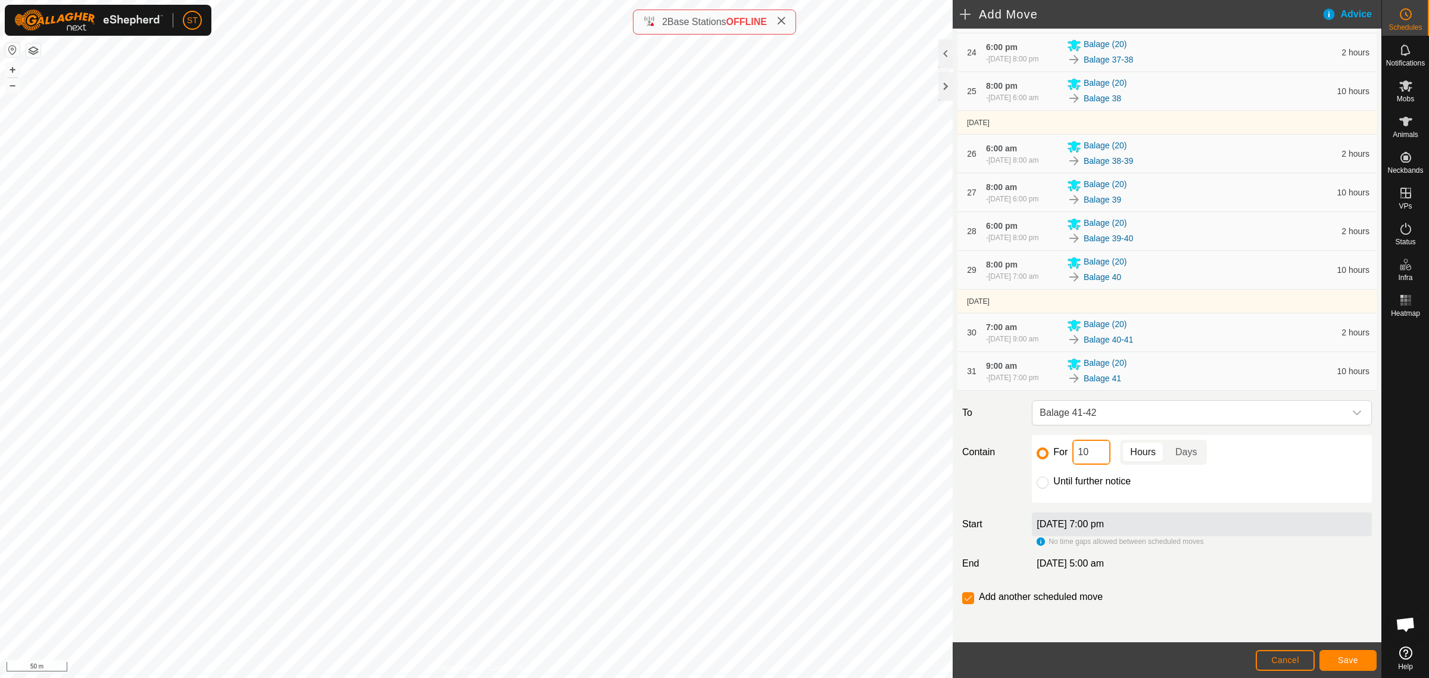
drag, startPoint x: 1097, startPoint y: 448, endPoint x: 1065, endPoint y: 445, distance: 32.9
click at [1068, 447] on div "For 10 Hours Days" at bounding box center [1202, 451] width 330 height 25
type input "2"
click at [963, 602] on input "checkbox" at bounding box center [968, 598] width 12 height 12
checkbox input "false"
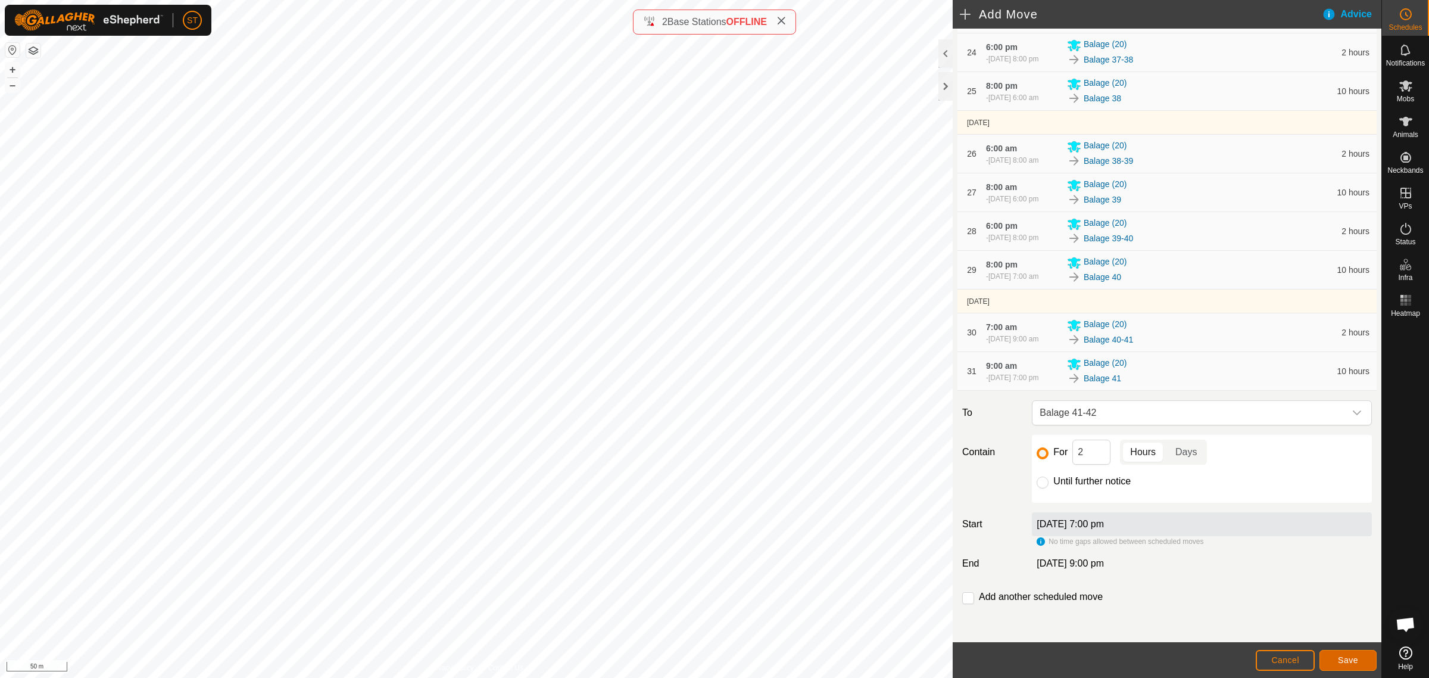
click at [1349, 656] on span "Save" at bounding box center [1348, 660] width 20 height 10
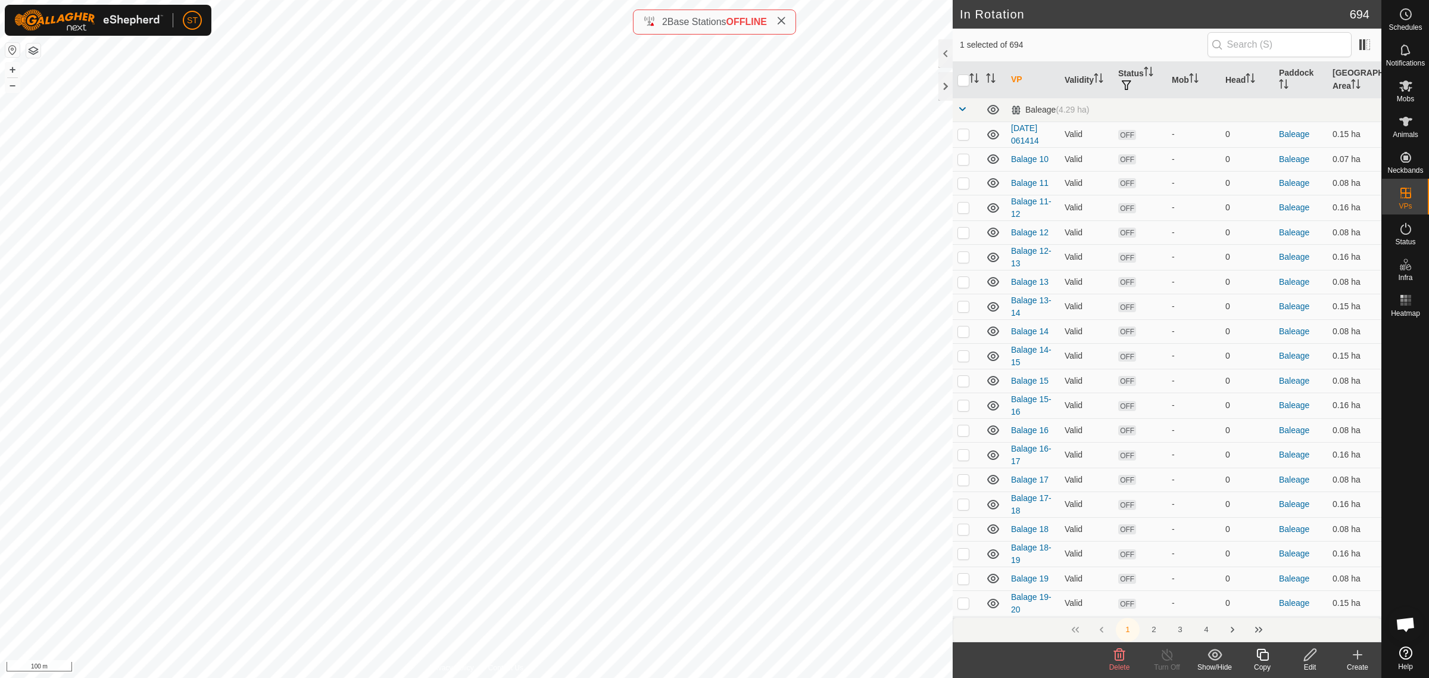
click at [1121, 652] on icon at bounding box center [1119, 654] width 14 height 14
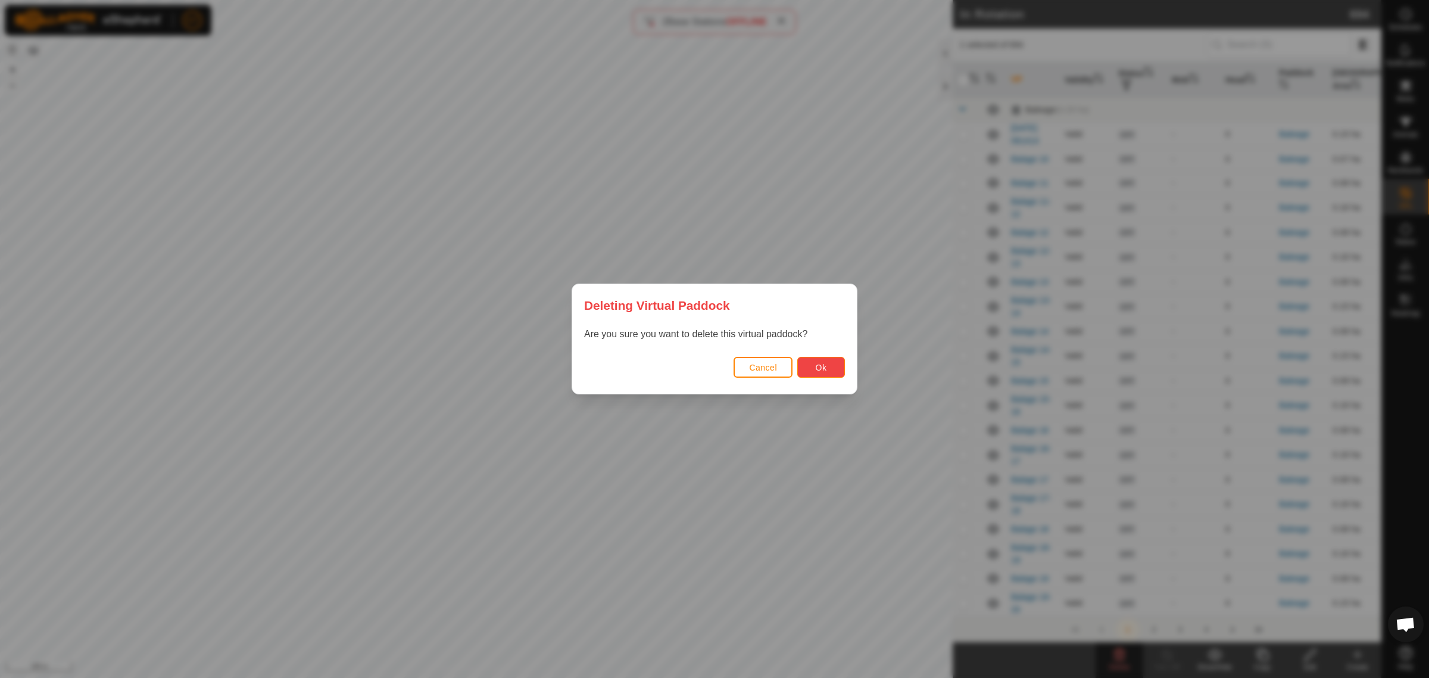
click at [832, 367] on button "Ok" at bounding box center [821, 367] width 48 height 21
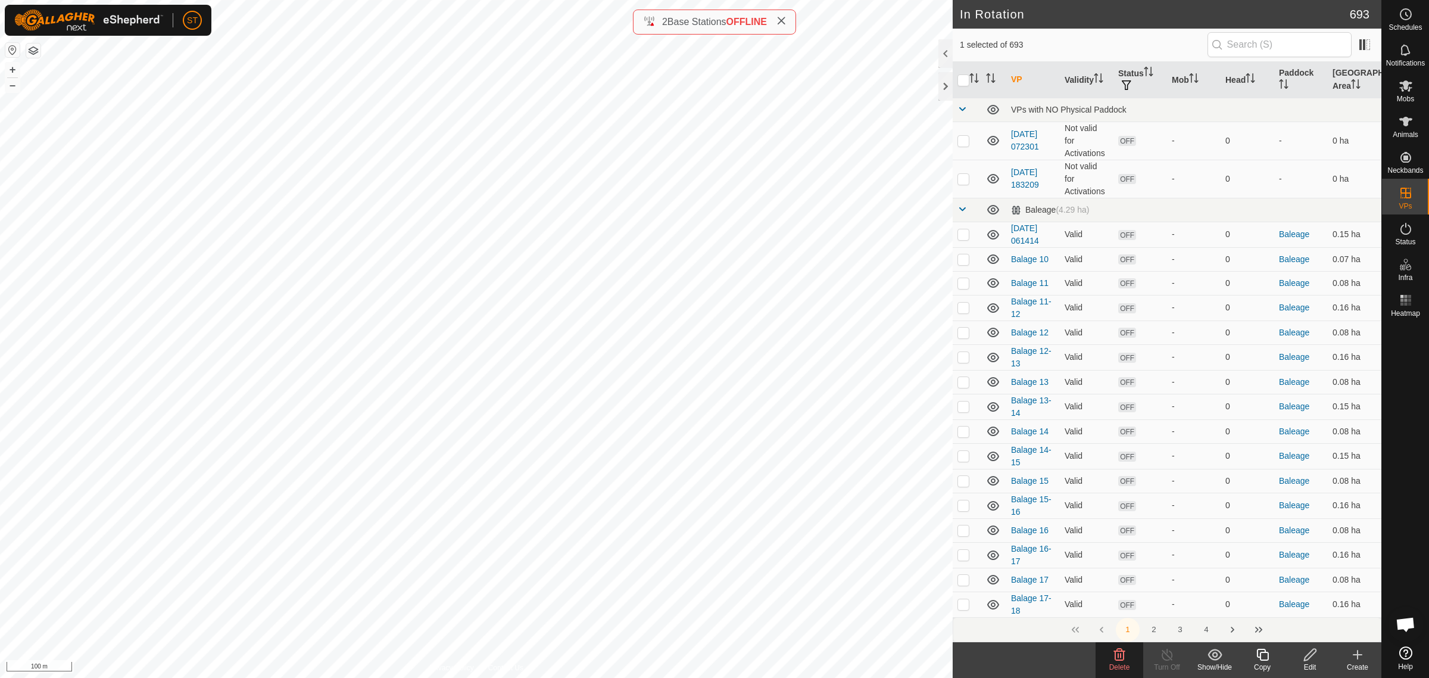
click at [1120, 661] on icon at bounding box center [1119, 654] width 14 height 14
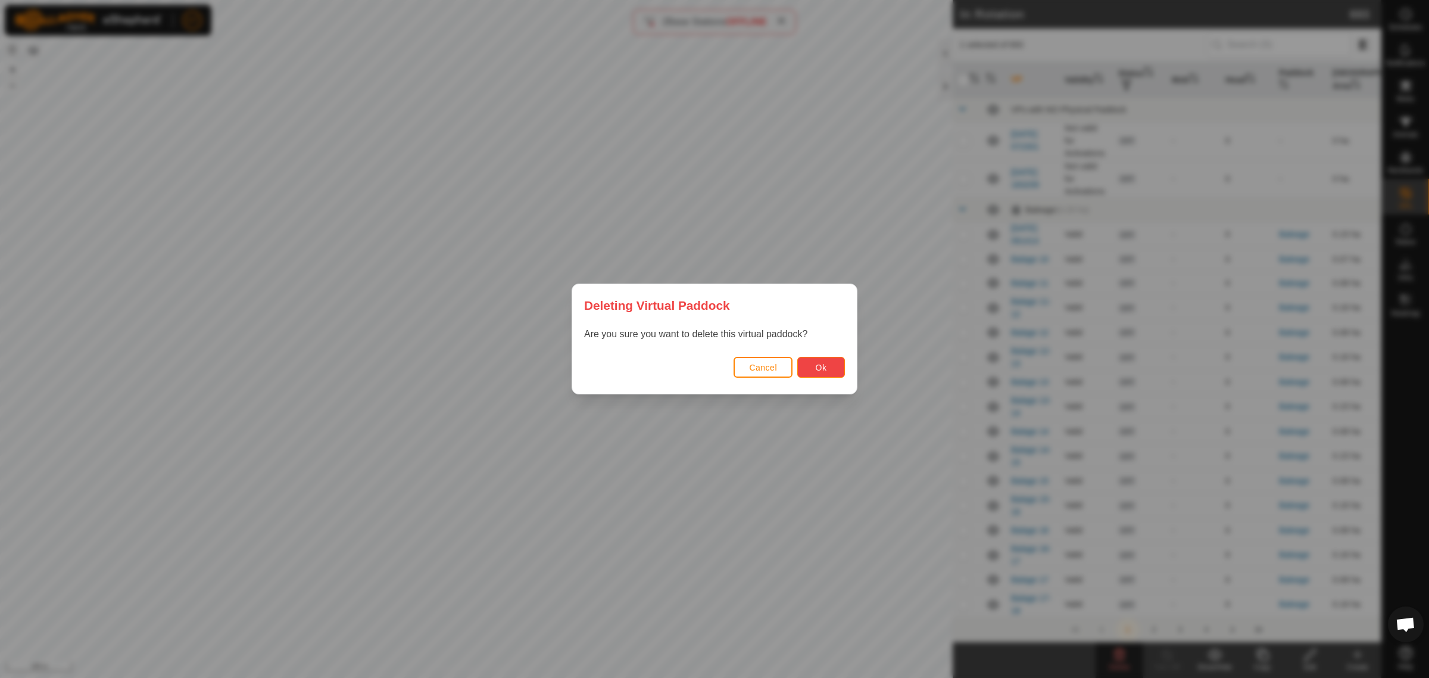
click at [810, 367] on button "Ok" at bounding box center [821, 367] width 48 height 21
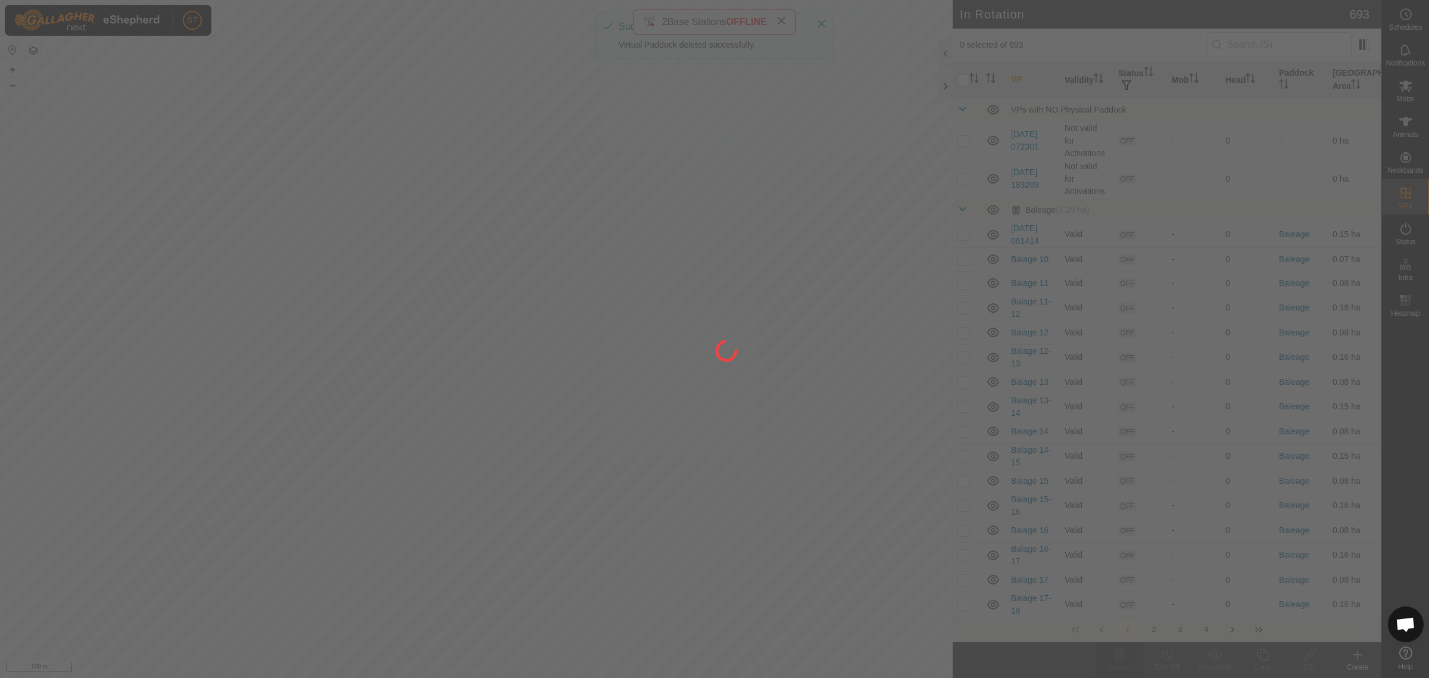
drag, startPoint x: 376, startPoint y: 432, endPoint x: 286, endPoint y: 253, distance: 200.5
click at [286, 254] on div at bounding box center [714, 339] width 1429 height 678
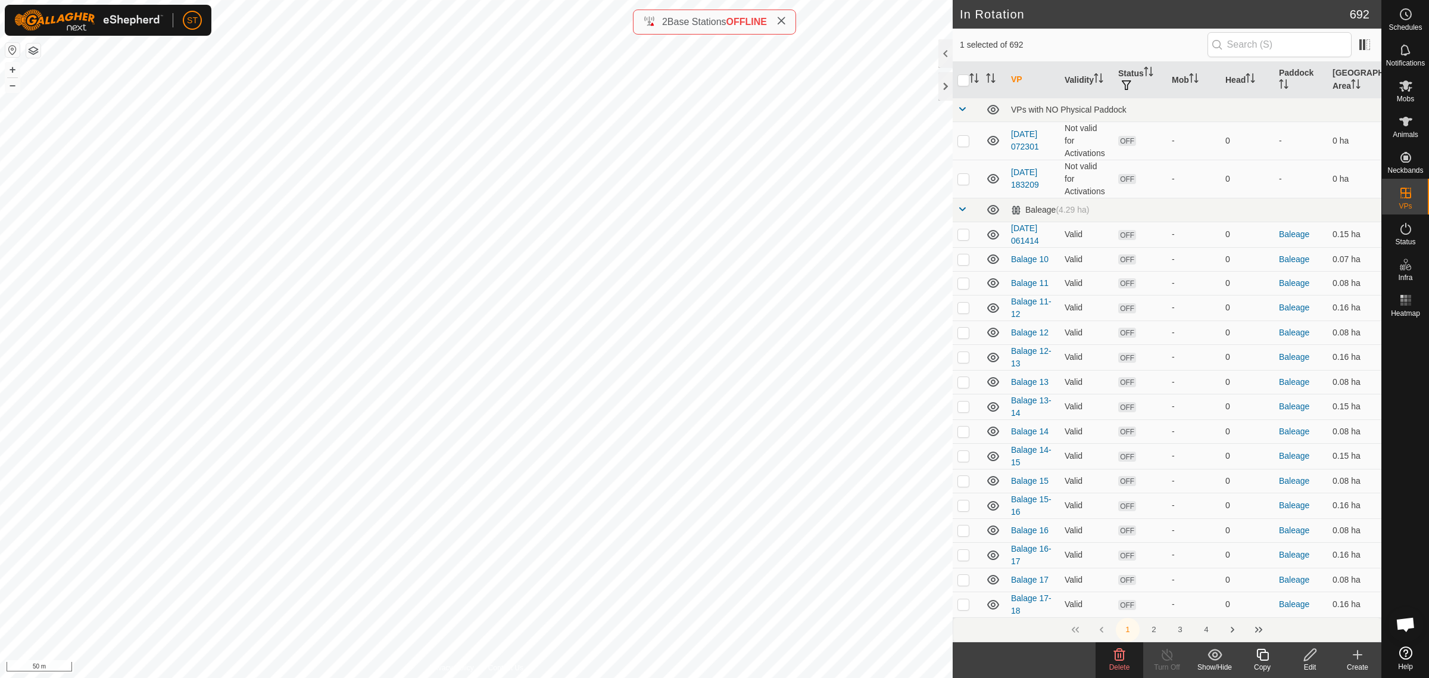
click at [1112, 659] on icon at bounding box center [1119, 654] width 14 height 14
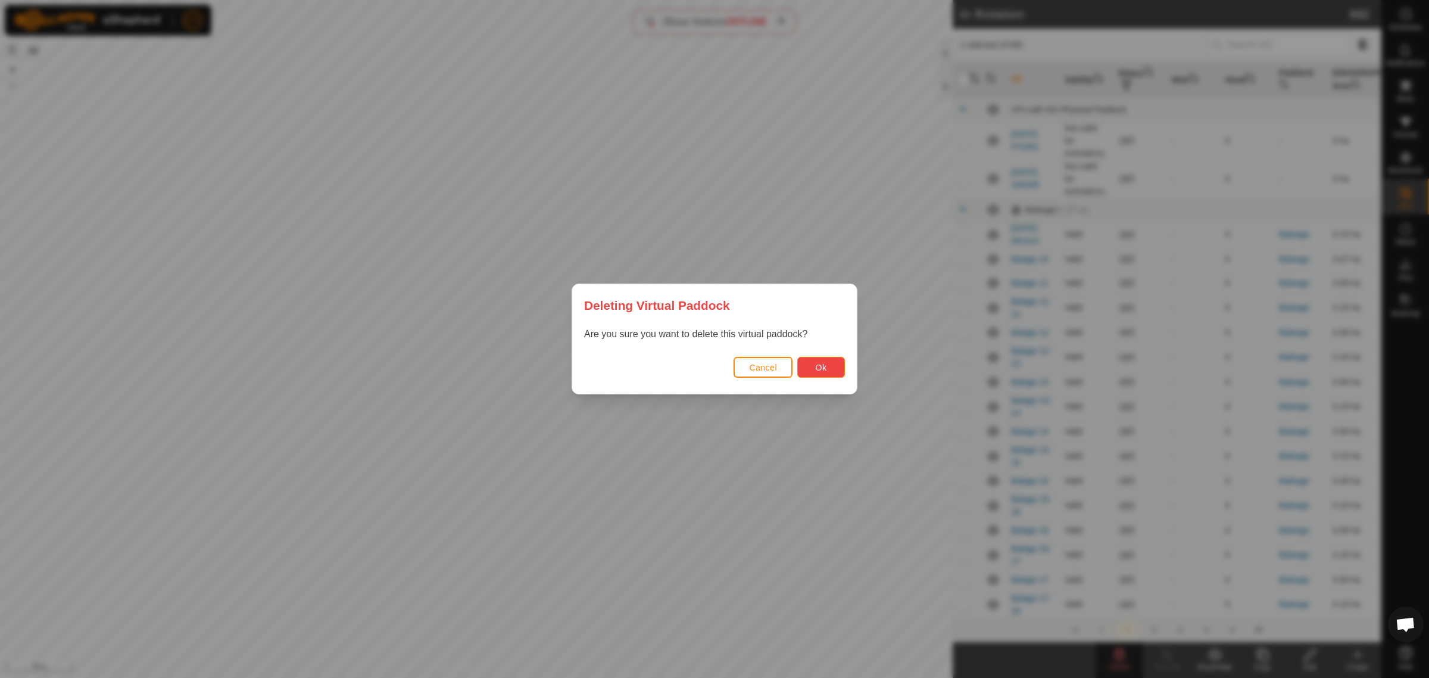
click at [831, 374] on button "Ok" at bounding box center [821, 367] width 48 height 21
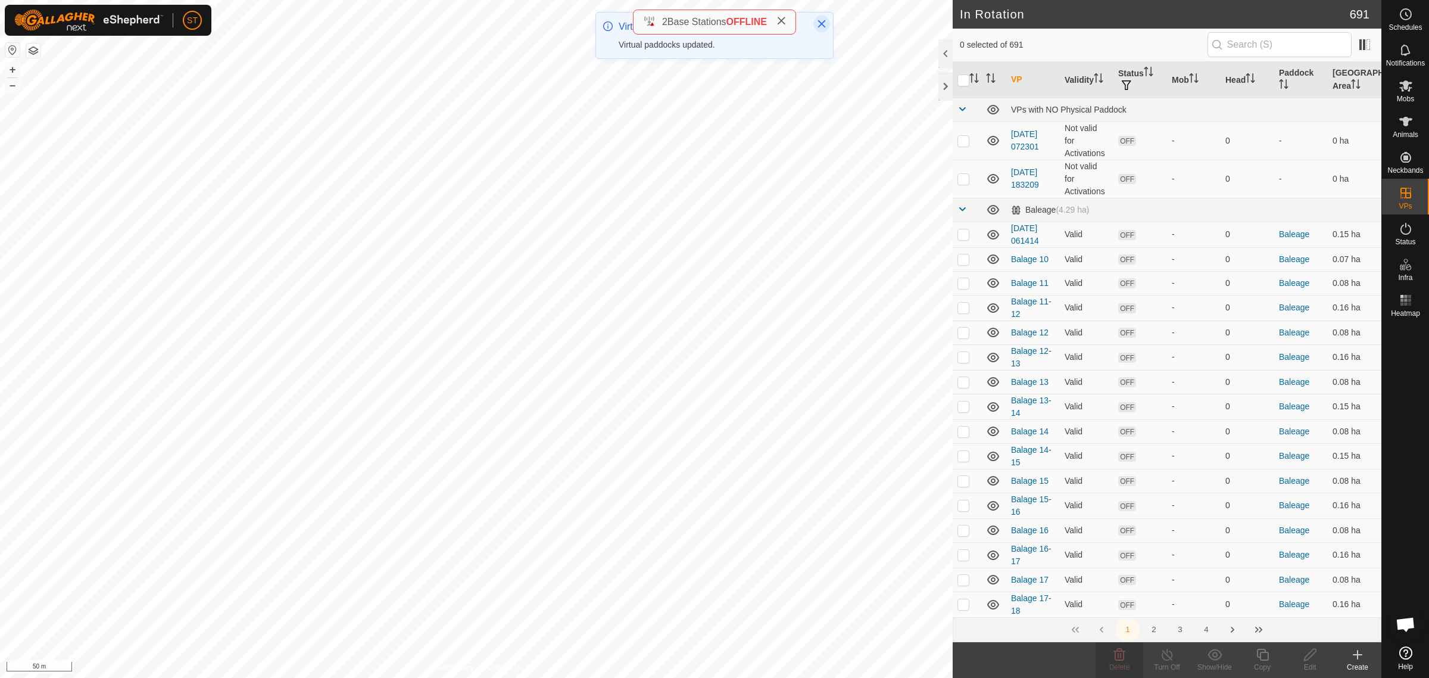
click at [819, 24] on icon "Close" at bounding box center [822, 24] width 10 height 10
click at [784, 20] on icon at bounding box center [781, 21] width 10 height 10
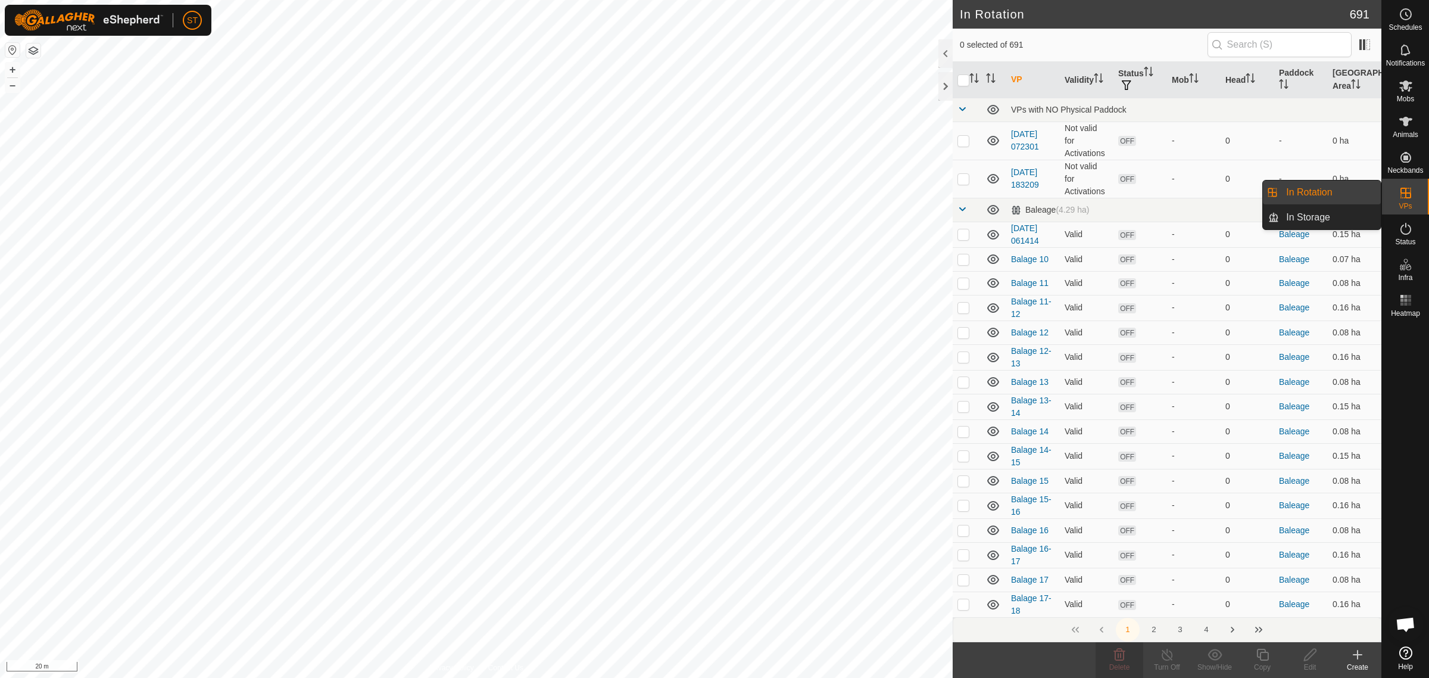
click at [1308, 194] on link "In Rotation" at bounding box center [1330, 192] width 102 height 24
click at [1361, 657] on icon at bounding box center [1358, 654] width 14 height 14
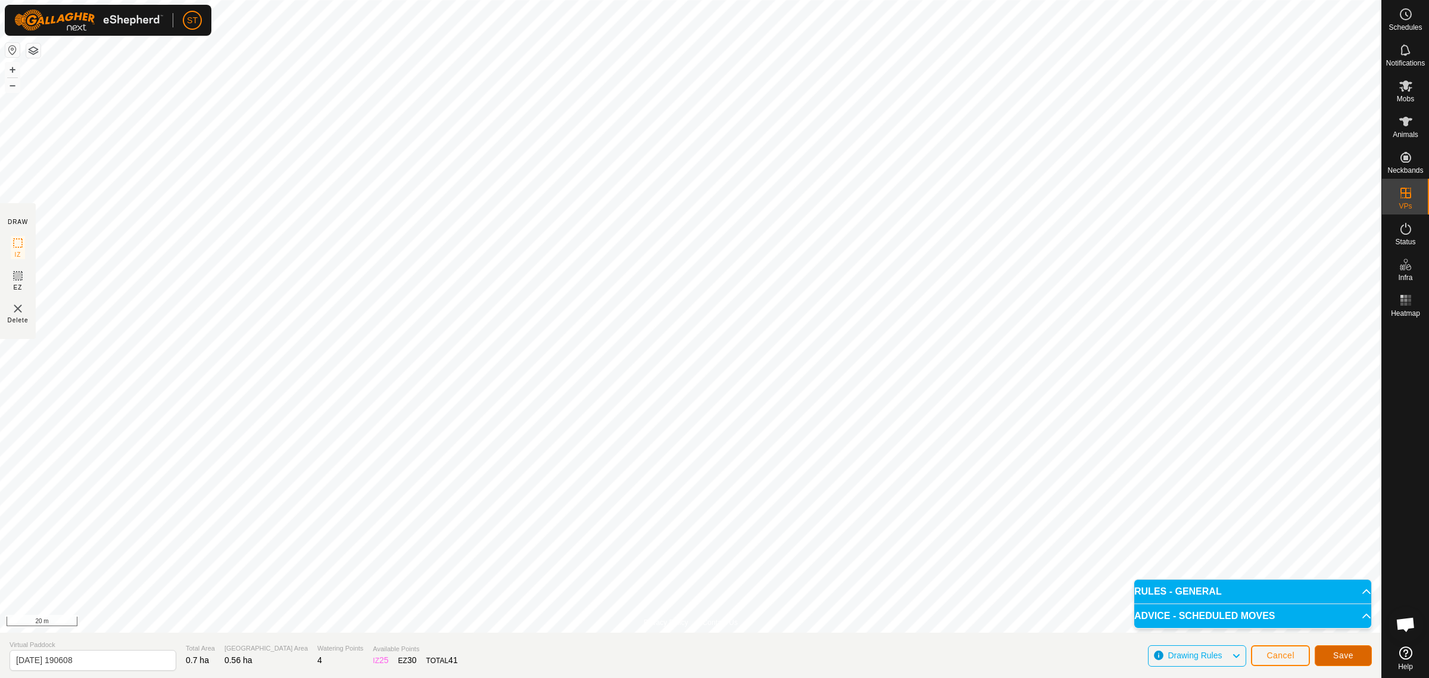
click at [1332, 653] on button "Save" at bounding box center [1343, 655] width 57 height 21
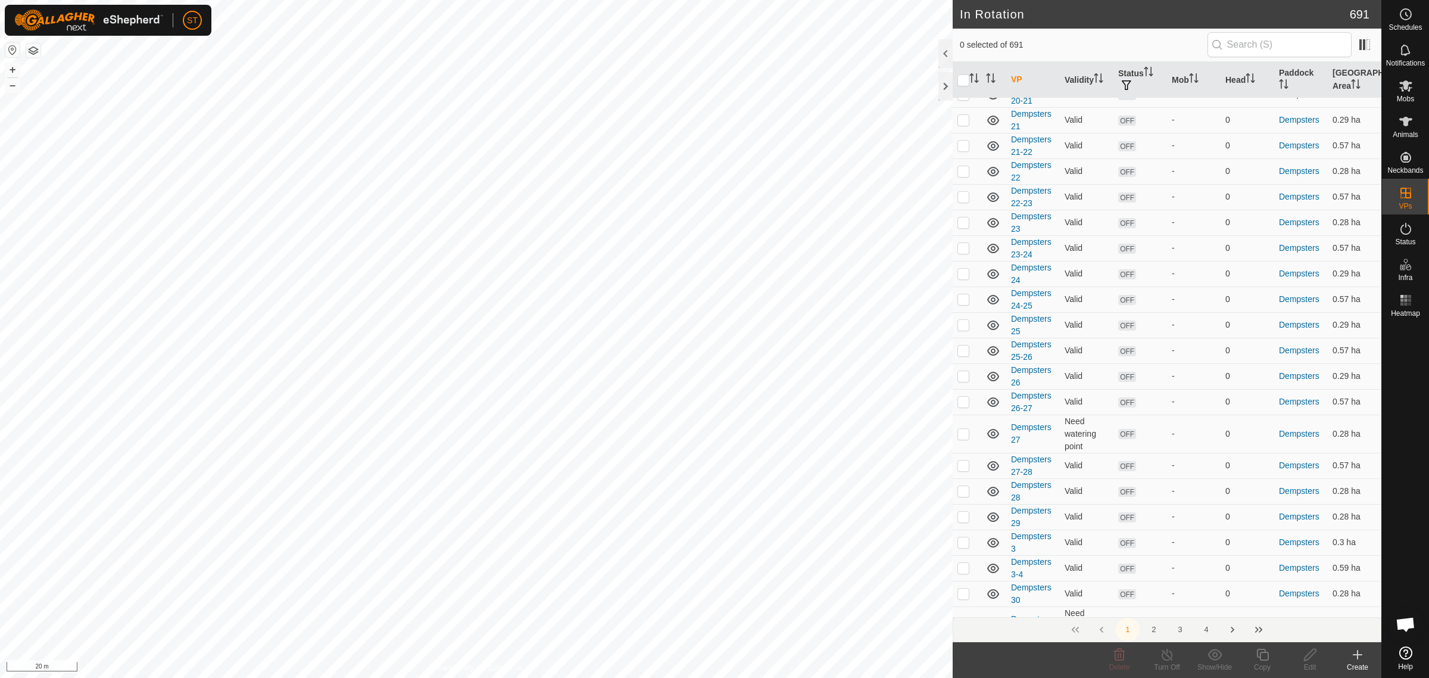
scroll to position [4767, 0]
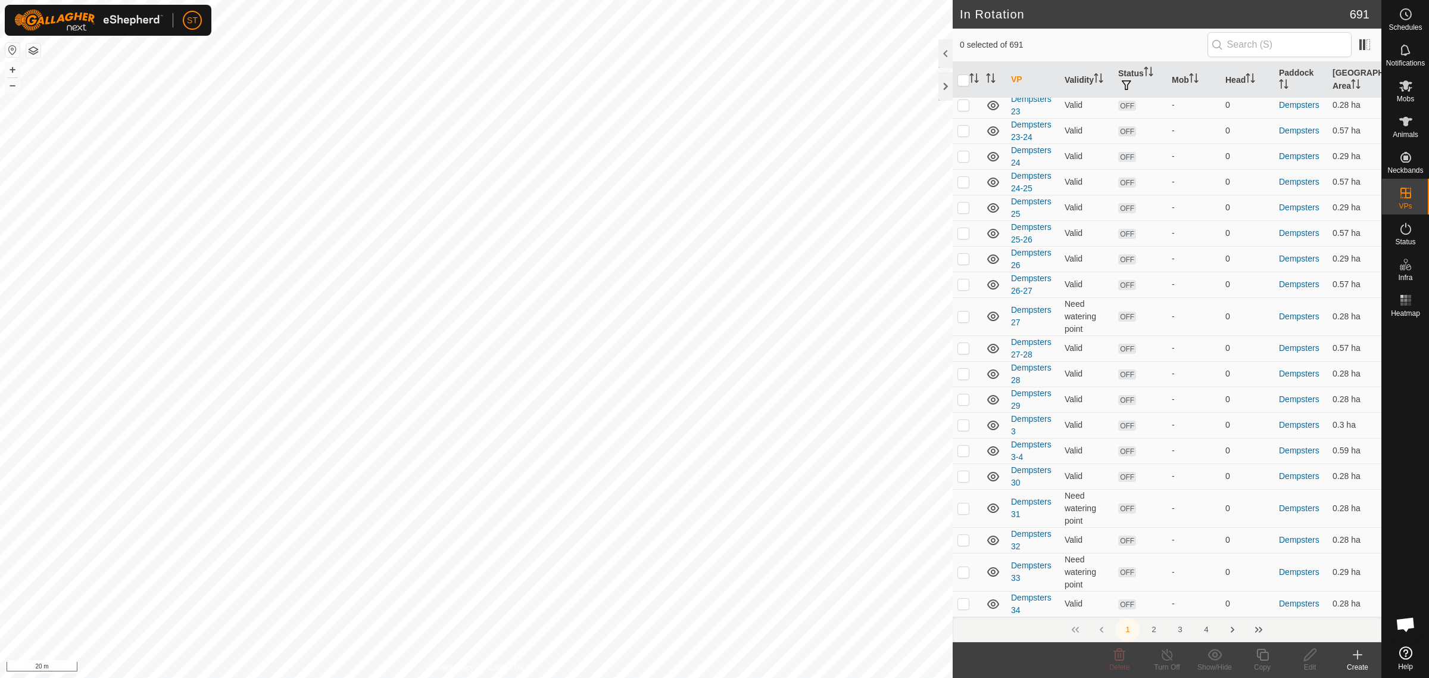
click at [1204, 627] on button "4" at bounding box center [1207, 630] width 24 height 24
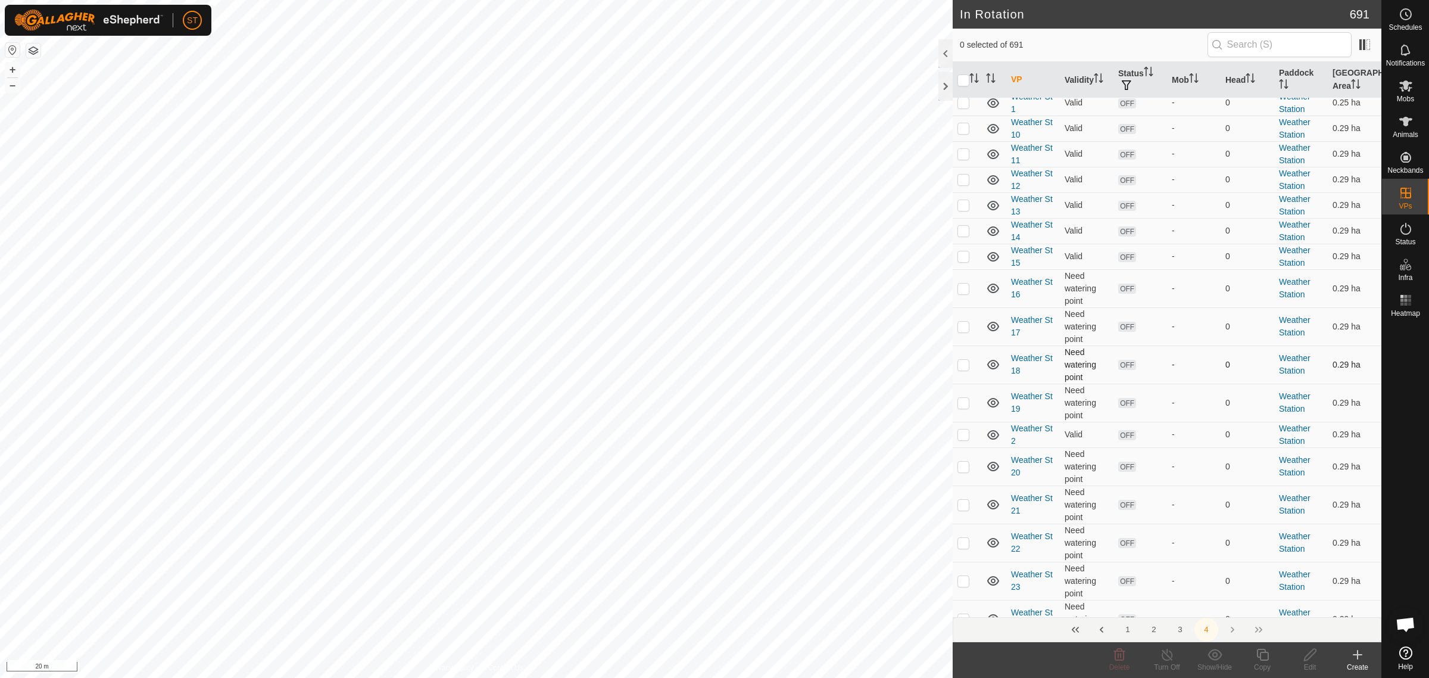
scroll to position [0, 0]
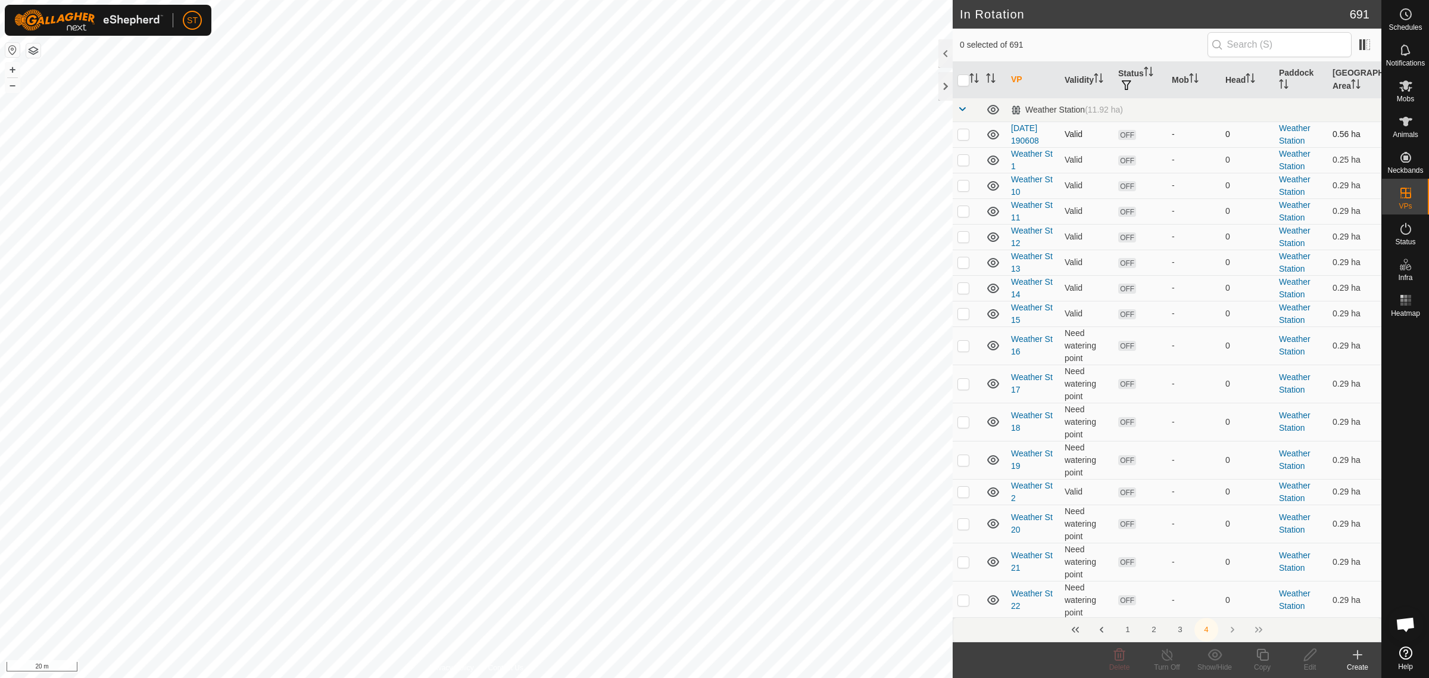
click at [963, 135] on p-checkbox at bounding box center [964, 134] width 12 height 10
checkbox input "true"
click at [1313, 659] on icon at bounding box center [1310, 654] width 15 height 14
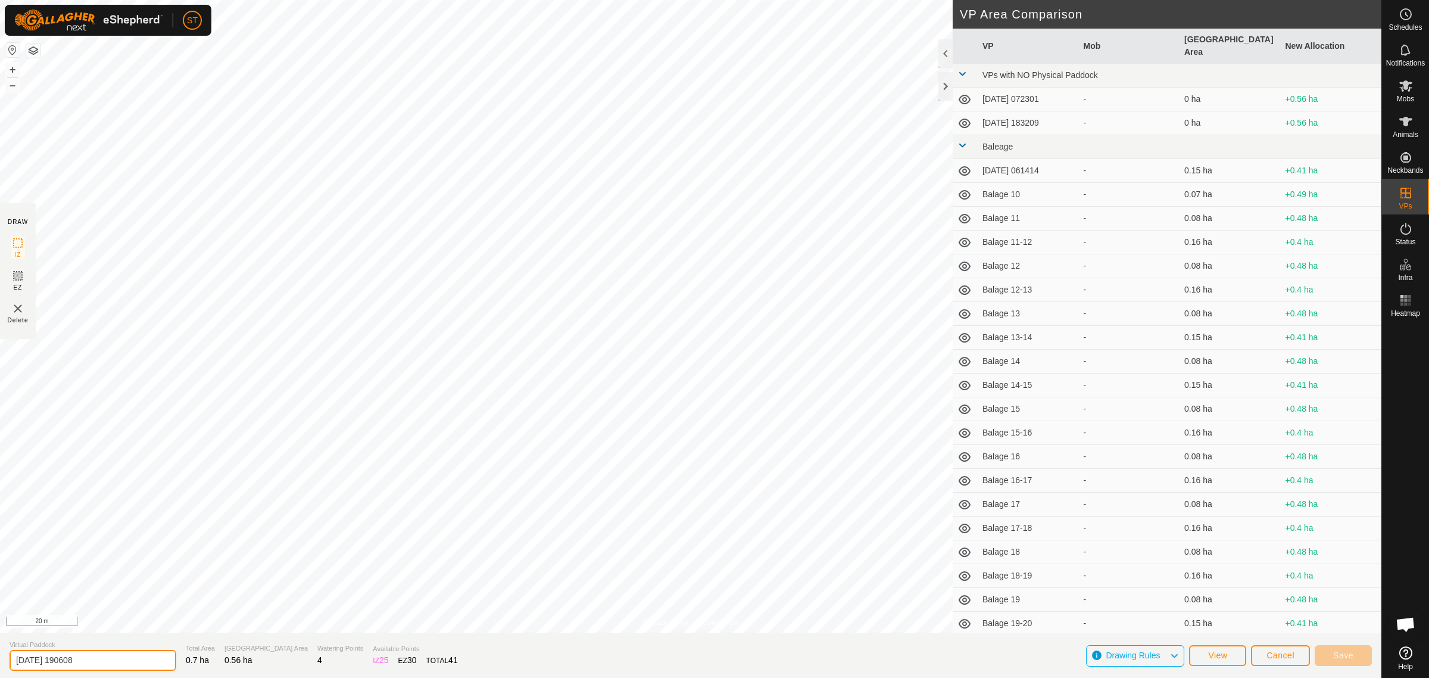
drag, startPoint x: 67, startPoint y: 661, endPoint x: -23, endPoint y: 660, distance: 89.3
click at [0, 660] on html "ST Schedules Notifications Mobs Animals Neckbands VPs Status Infra Heatmap Help…" at bounding box center [714, 339] width 1429 height 678
drag, startPoint x: 101, startPoint y: 656, endPoint x: -21, endPoint y: 656, distance: 122.1
click at [0, 656] on html "ST Schedules Notifications Mobs Animals Neckbands VPs Status Infra Heatmap Help…" at bounding box center [714, 339] width 1429 height 678
type input "Weather St 1-2"
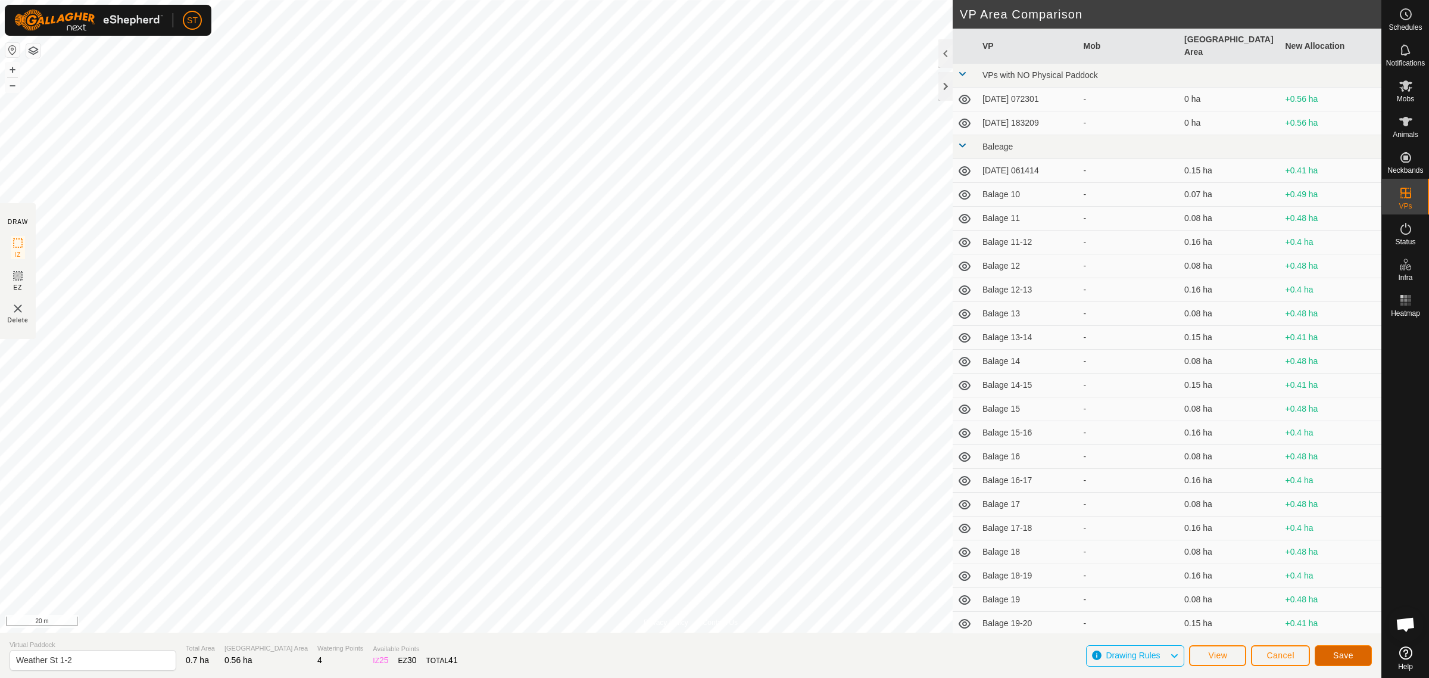
click at [1349, 652] on span "Save" at bounding box center [1343, 655] width 20 height 10
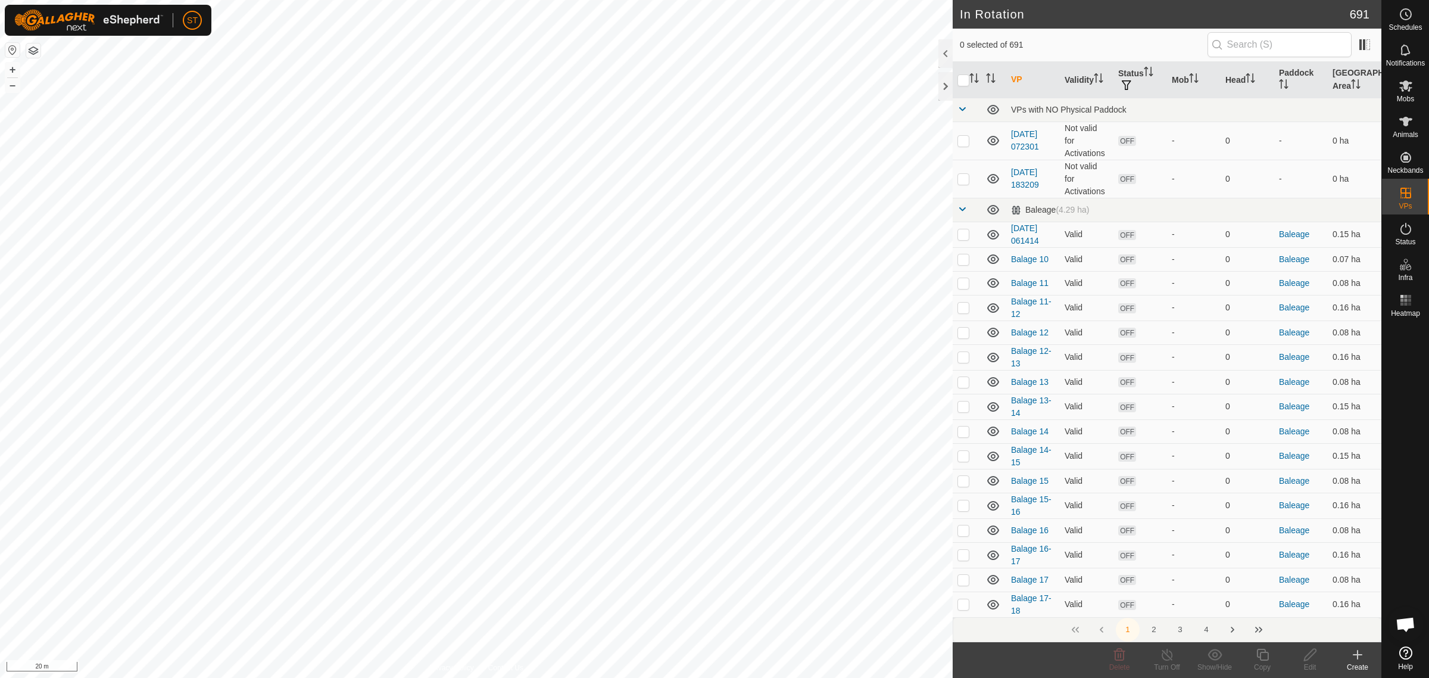
click at [1361, 659] on icon at bounding box center [1358, 654] width 14 height 14
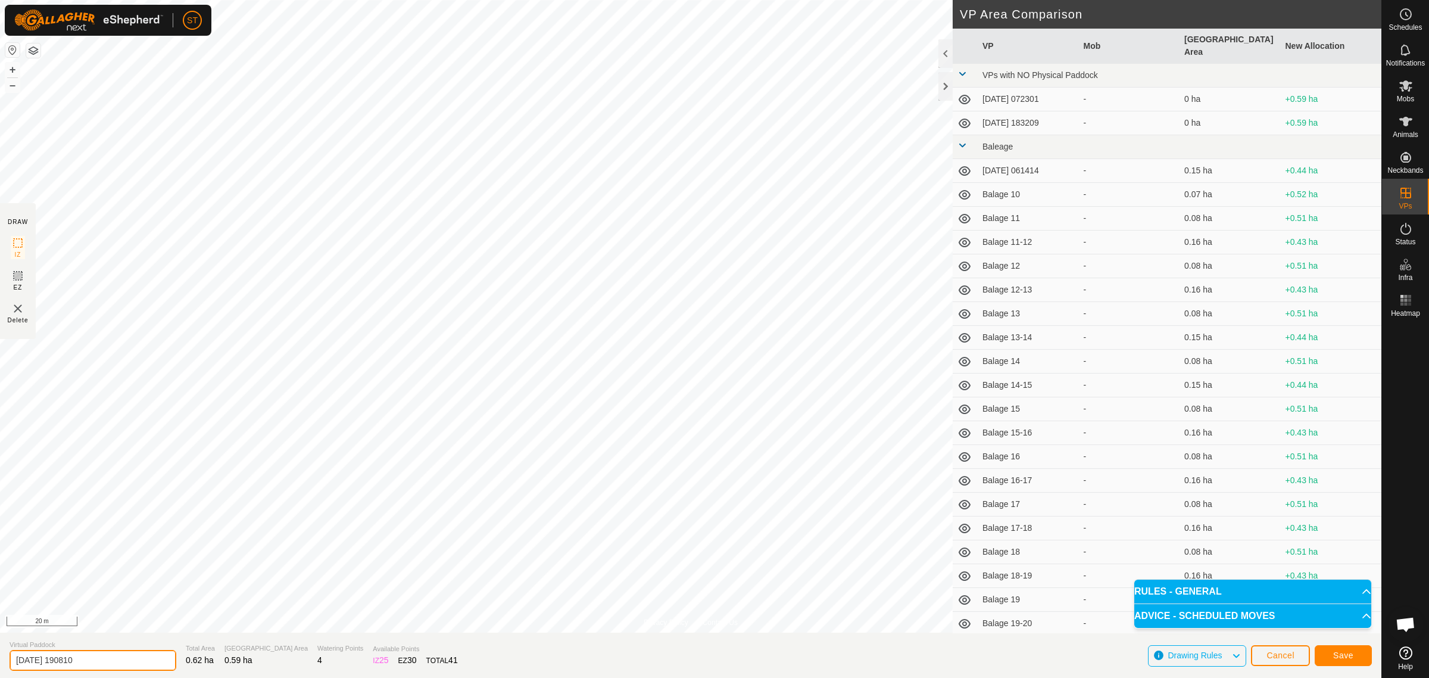
drag, startPoint x: 91, startPoint y: 662, endPoint x: -76, endPoint y: 655, distance: 166.9
click at [0, 655] on html "ST Schedules Notifications Mobs Animals Neckbands VPs Status Infra Heatmap Help…" at bounding box center [714, 339] width 1429 height 678
paste input "Weather St 1-2"
type input "Weather St 2-3"
click at [1325, 653] on button "Save" at bounding box center [1343, 655] width 57 height 21
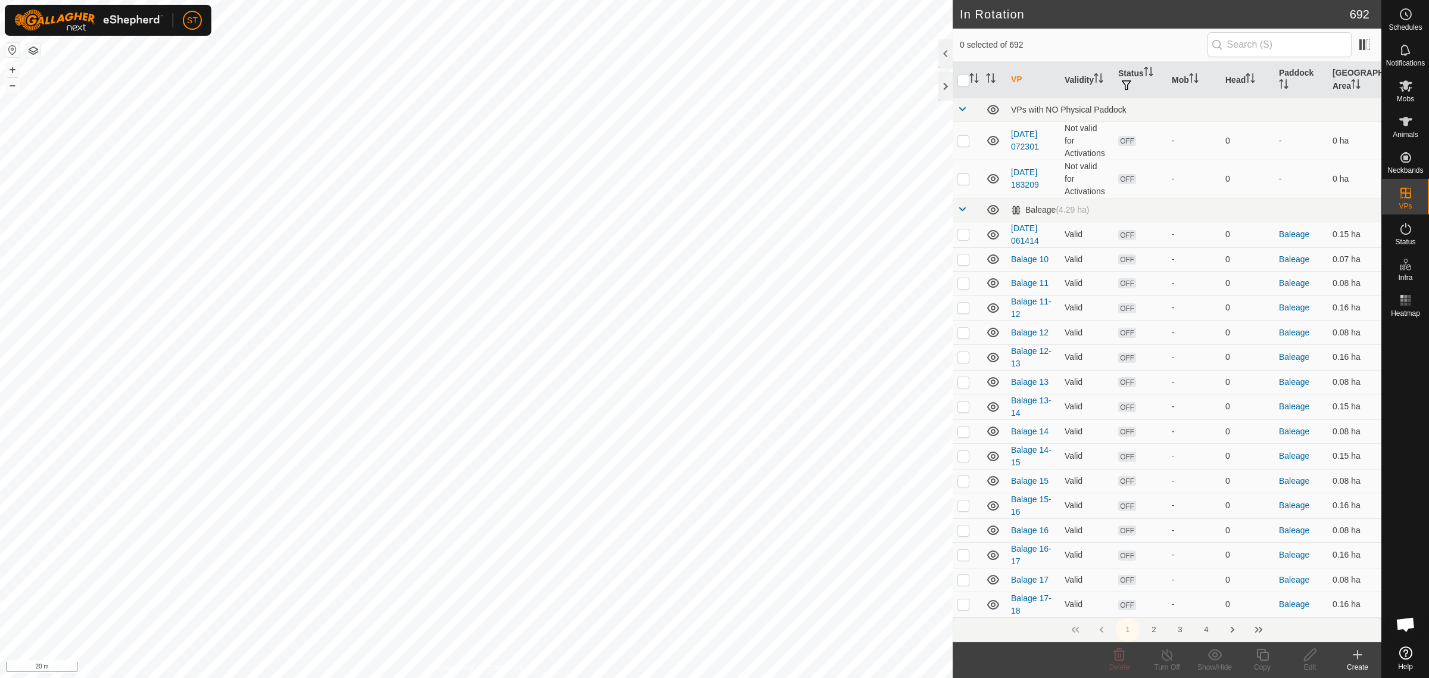
click at [1361, 662] on div "Create" at bounding box center [1358, 667] width 48 height 11
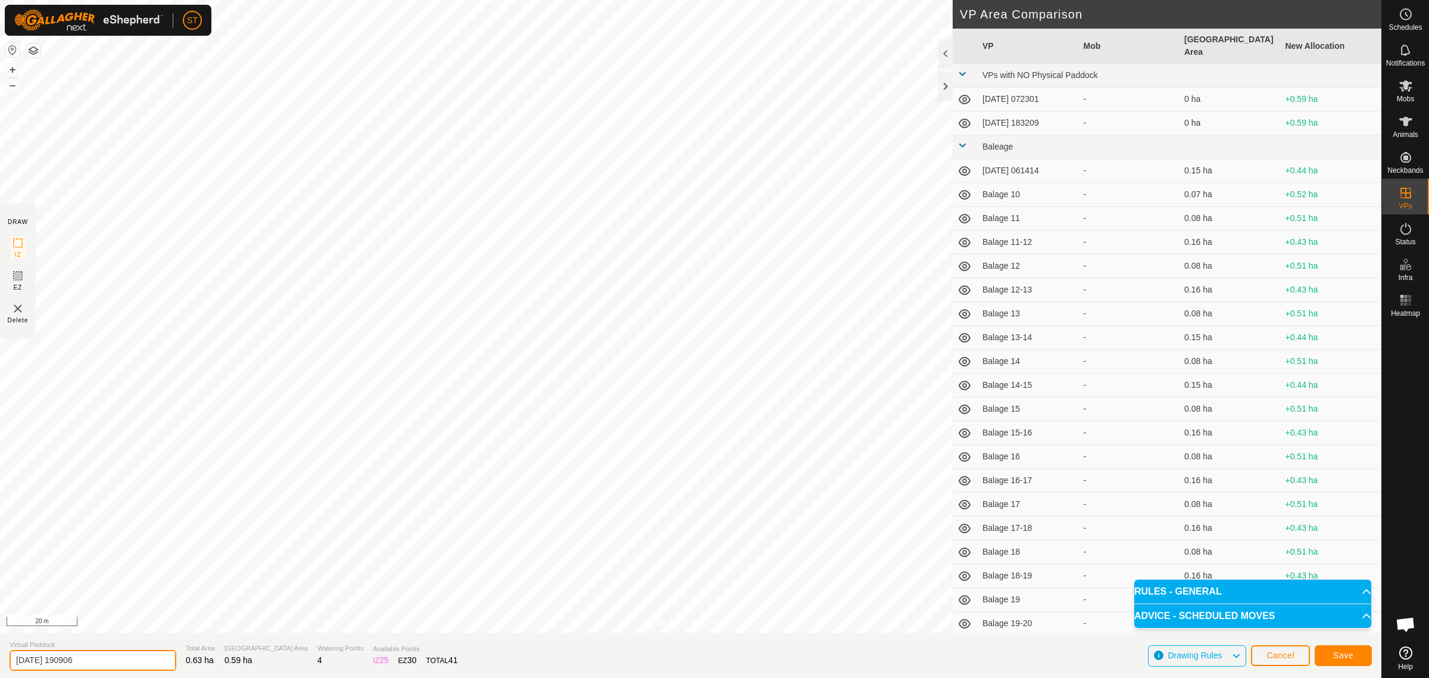
drag, startPoint x: 63, startPoint y: 661, endPoint x: -24, endPoint y: 673, distance: 87.8
click at [0, 673] on html "ST Schedules Notifications Mobs Animals Neckbands VPs Status Infra Heatmap Help…" at bounding box center [714, 339] width 1429 height 678
paste input "Weather St 1-2"
type input "Weather St 3-4"
click at [1346, 653] on span "Save" at bounding box center [1343, 655] width 20 height 10
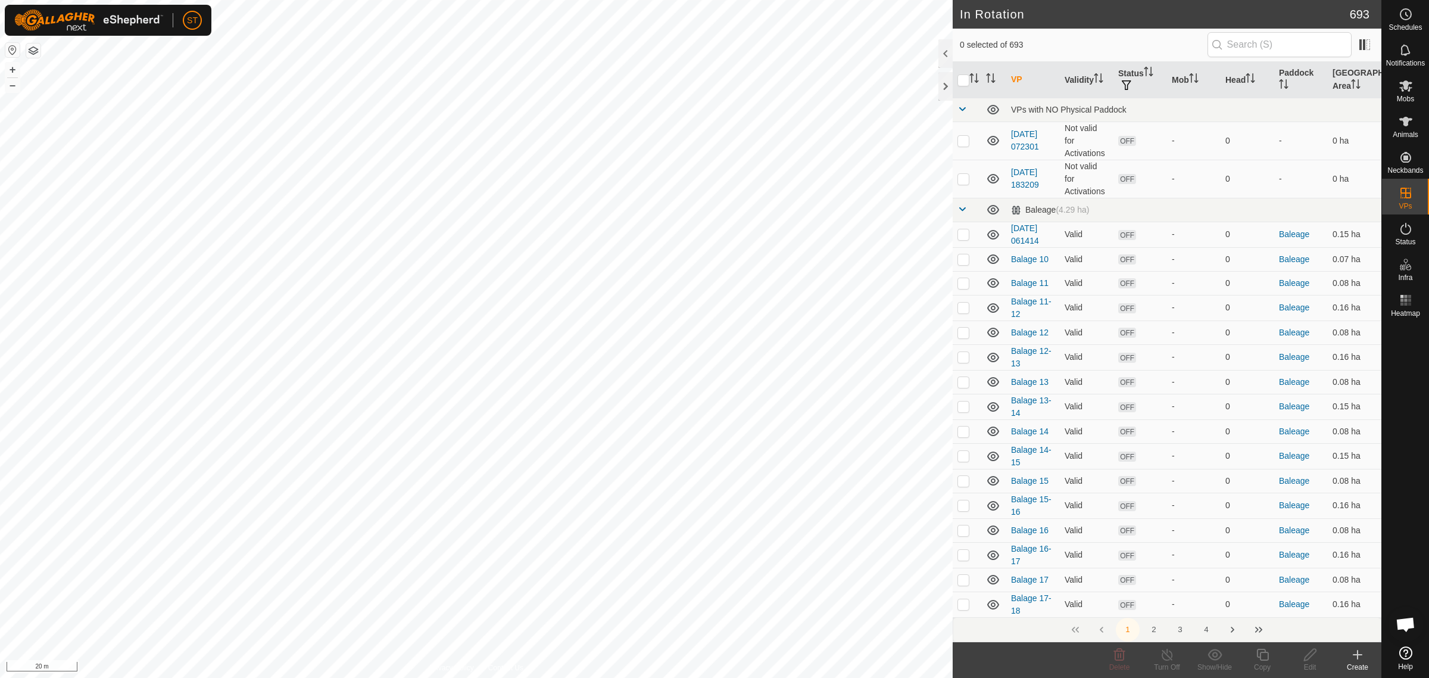
click at [1361, 662] on div "Create" at bounding box center [1358, 667] width 48 height 11
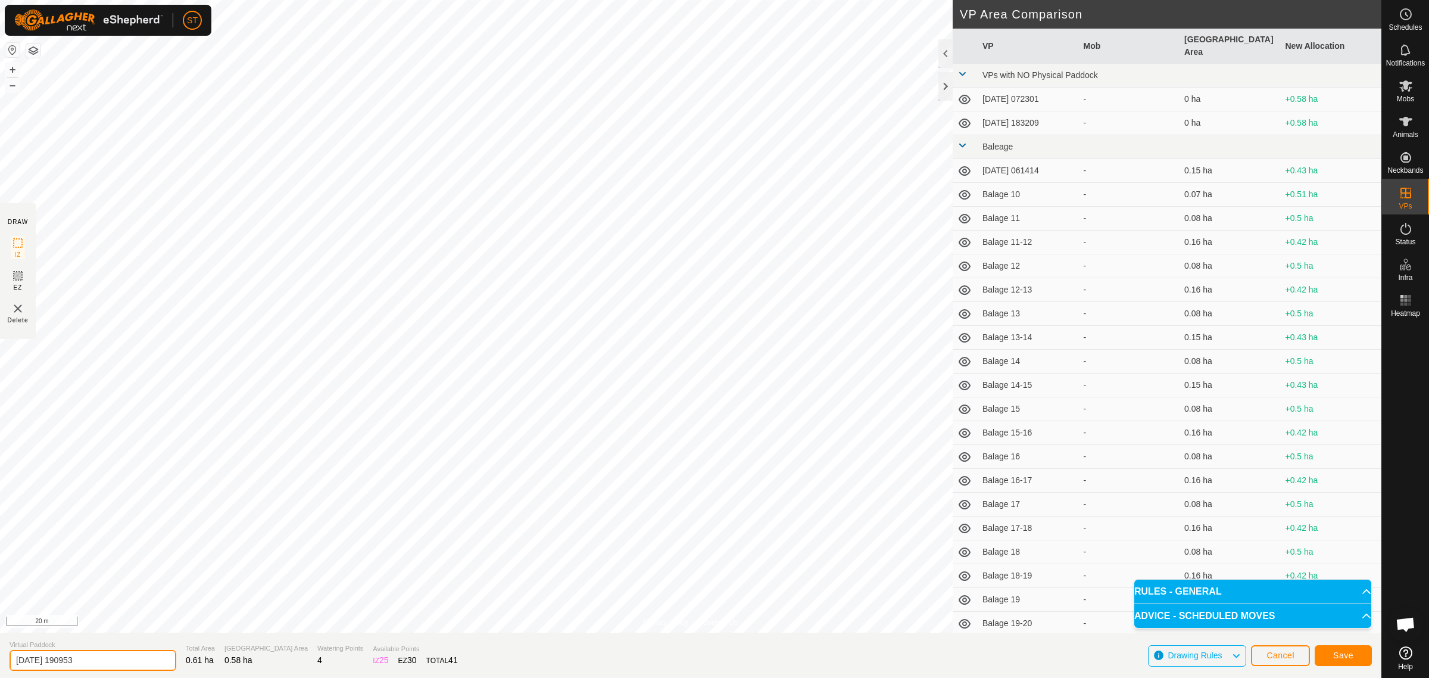
drag, startPoint x: 74, startPoint y: 660, endPoint x: -83, endPoint y: 665, distance: 157.9
click at [0, 665] on html "ST Schedules Notifications Mobs Animals Neckbands VPs Status Infra Heatmap Help…" at bounding box center [714, 339] width 1429 height 678
paste input "Weather St 1-2"
type input "Weather St 4-5"
click at [1340, 659] on span "Save" at bounding box center [1343, 655] width 20 height 10
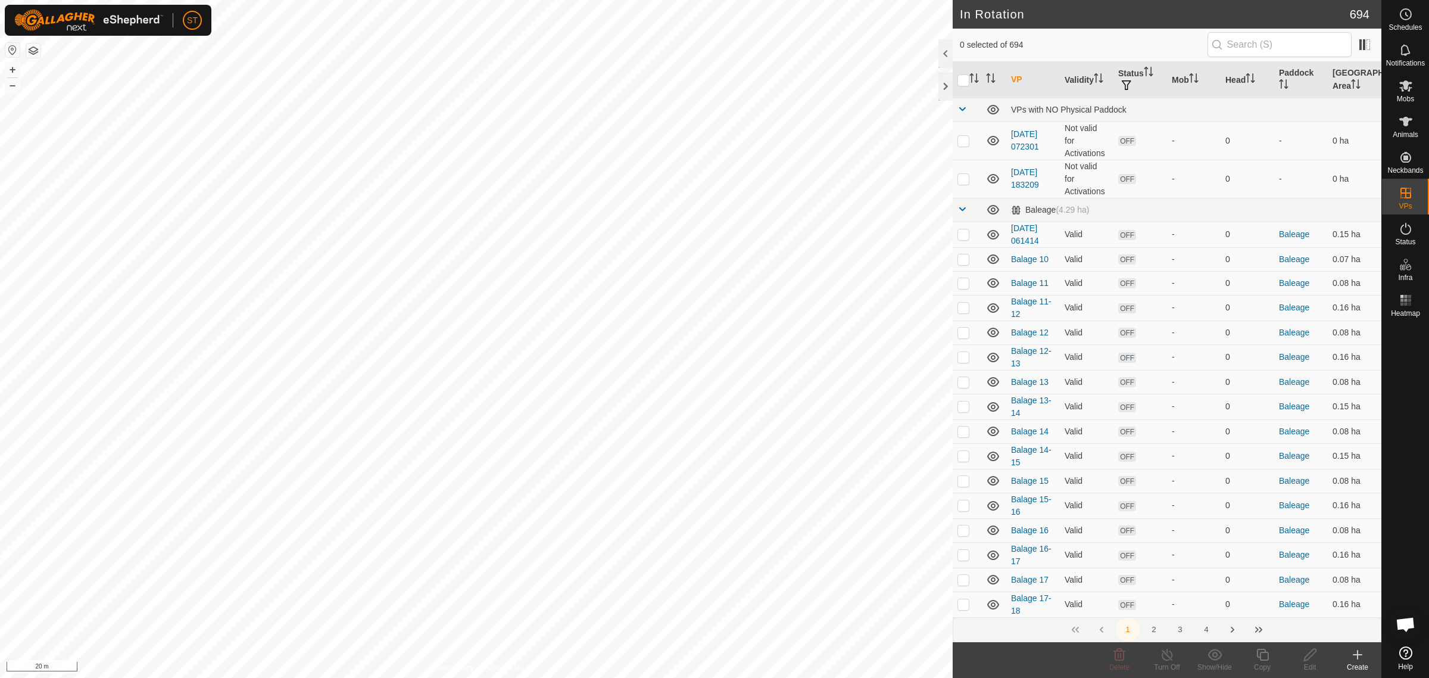
click at [1362, 660] on icon at bounding box center [1358, 654] width 14 height 14
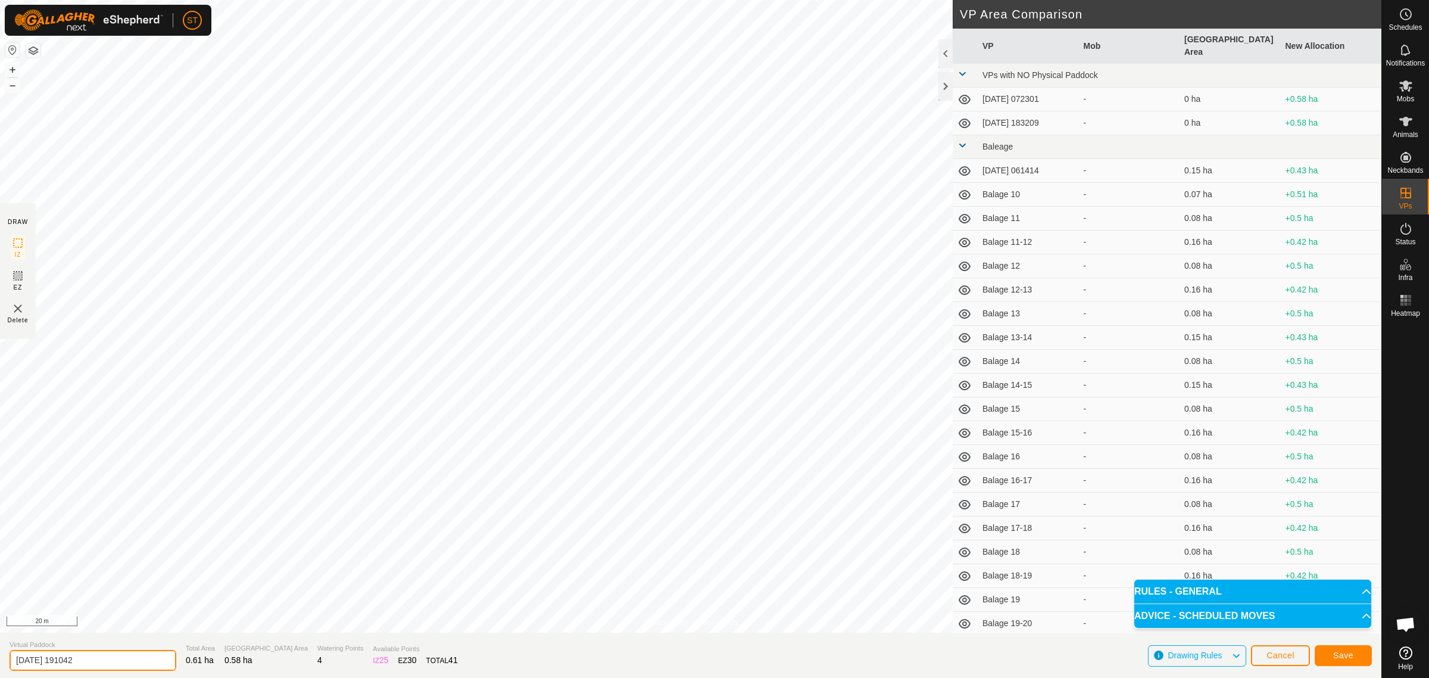
drag, startPoint x: 99, startPoint y: 658, endPoint x: -64, endPoint y: 662, distance: 163.2
click at [0, 662] on html "ST Schedules Notifications Mobs Animals Neckbands VPs Status Infra Heatmap Help…" at bounding box center [714, 339] width 1429 height 678
paste input "Weather St 1-"
type input "Weather St 5-6"
click at [1353, 650] on span "Save" at bounding box center [1343, 655] width 20 height 10
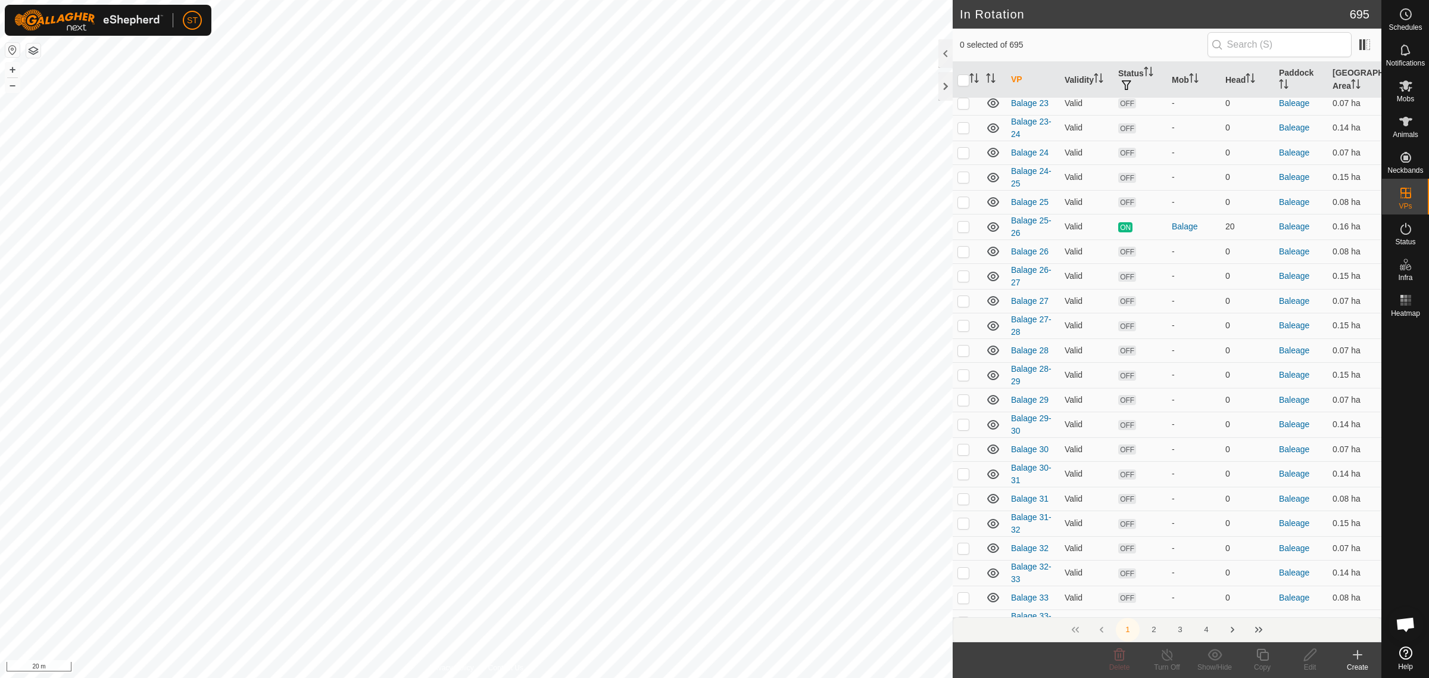
scroll to position [819, 0]
click at [1210, 630] on button "4" at bounding box center [1207, 630] width 24 height 24
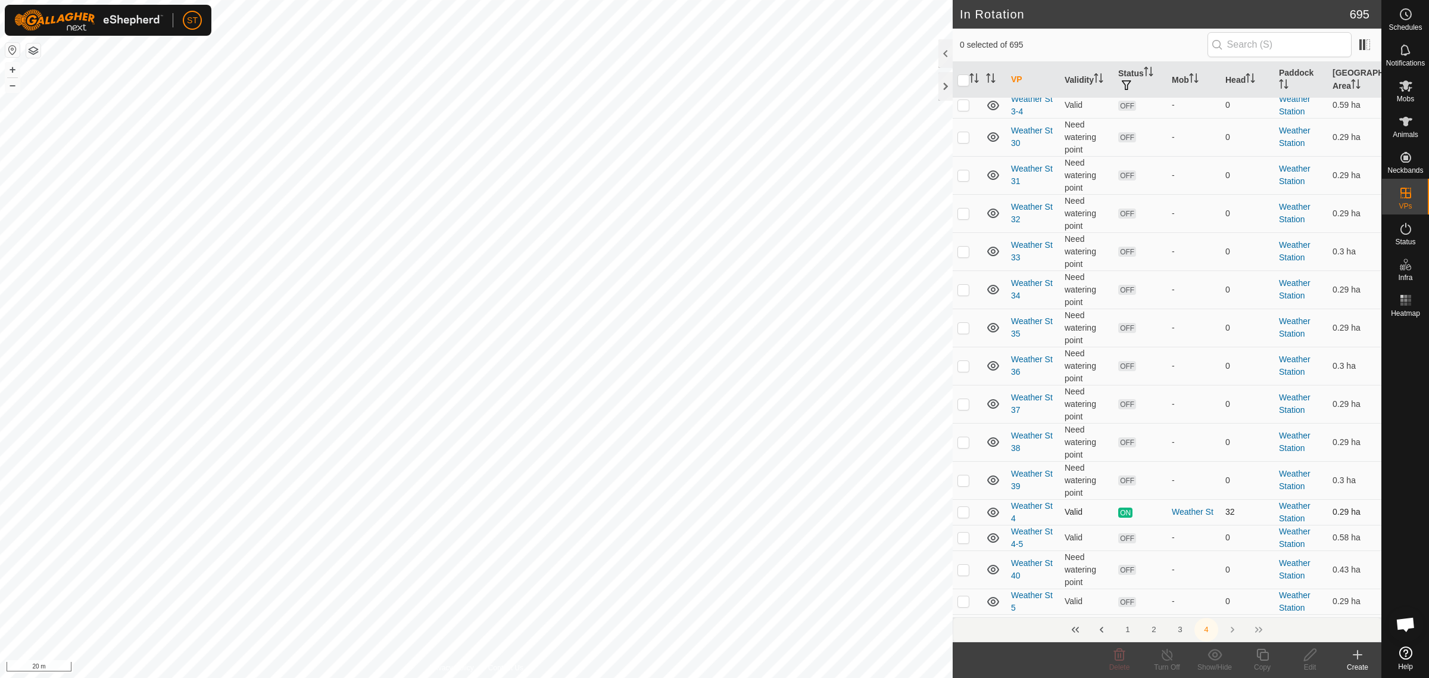
click at [963, 516] on p-checkbox at bounding box center [964, 512] width 12 height 10
checkbox input "true"
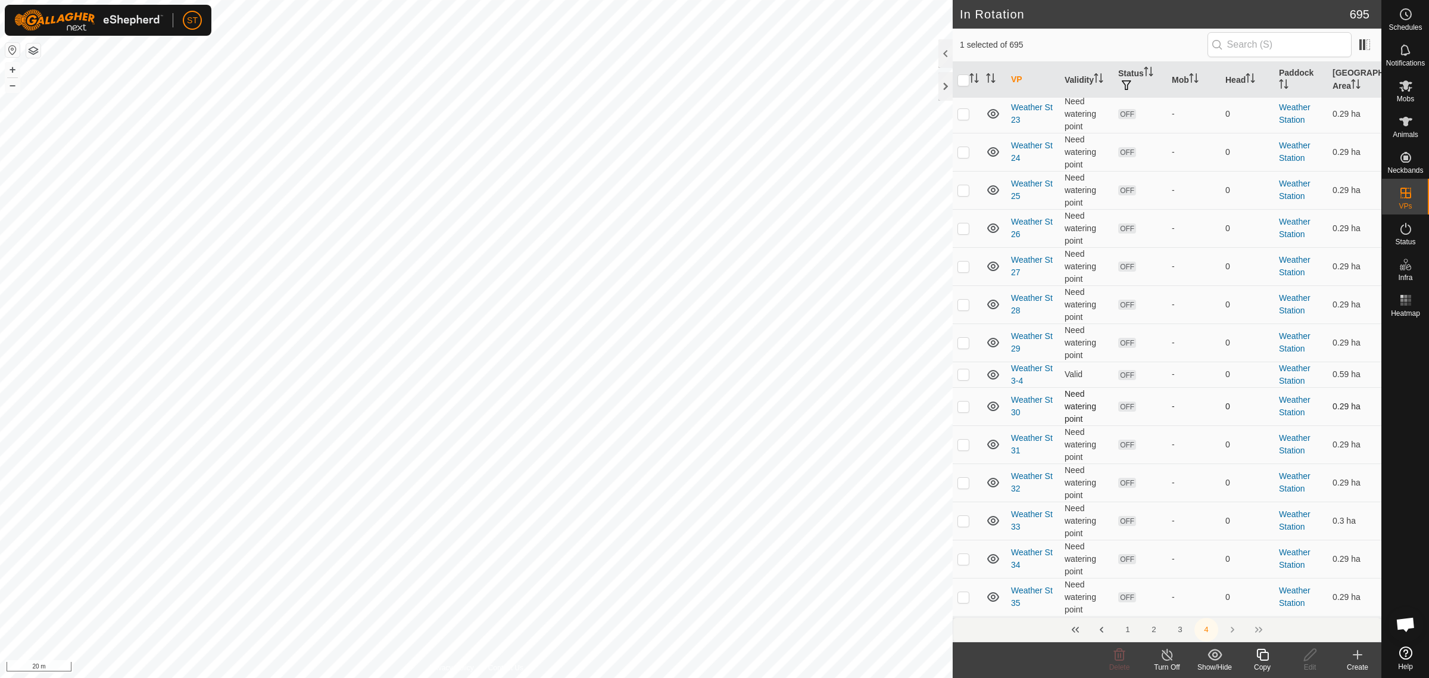
scroll to position [521, 0]
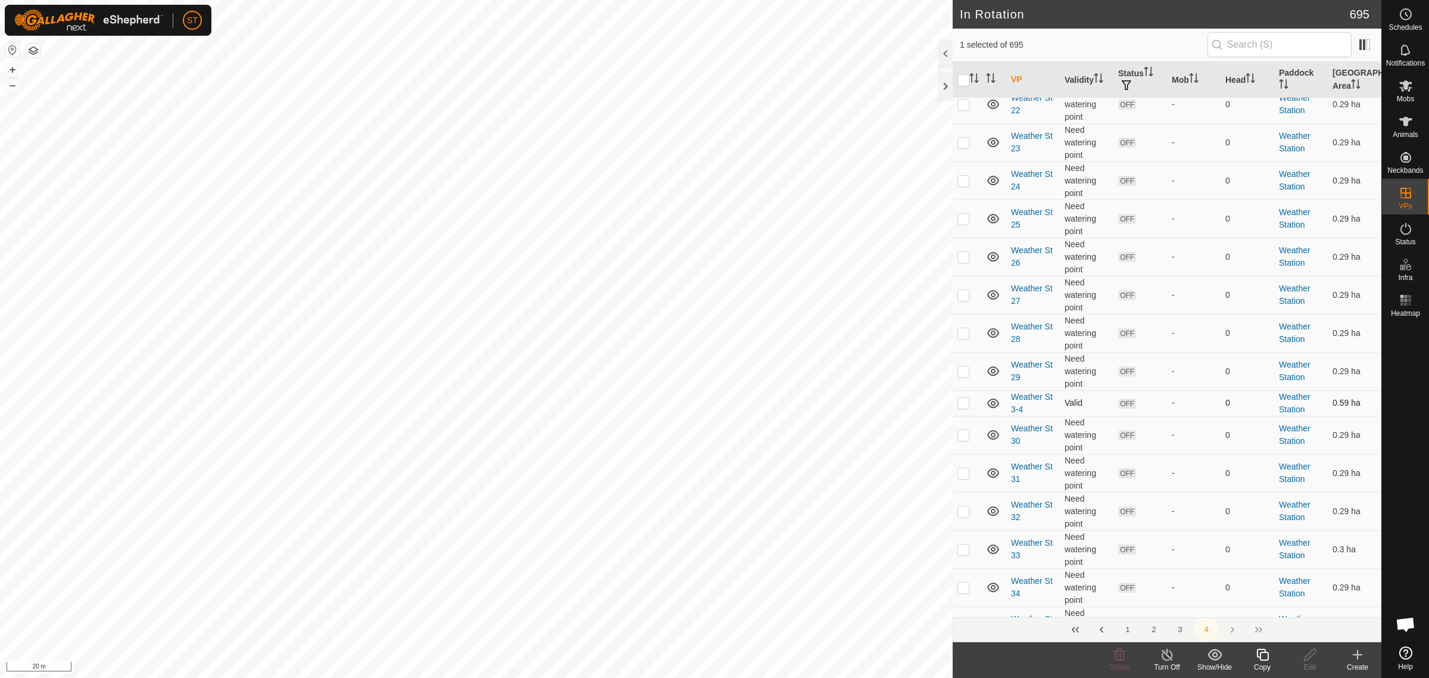
click at [962, 407] on p-checkbox at bounding box center [964, 403] width 12 height 10
checkbox input "false"
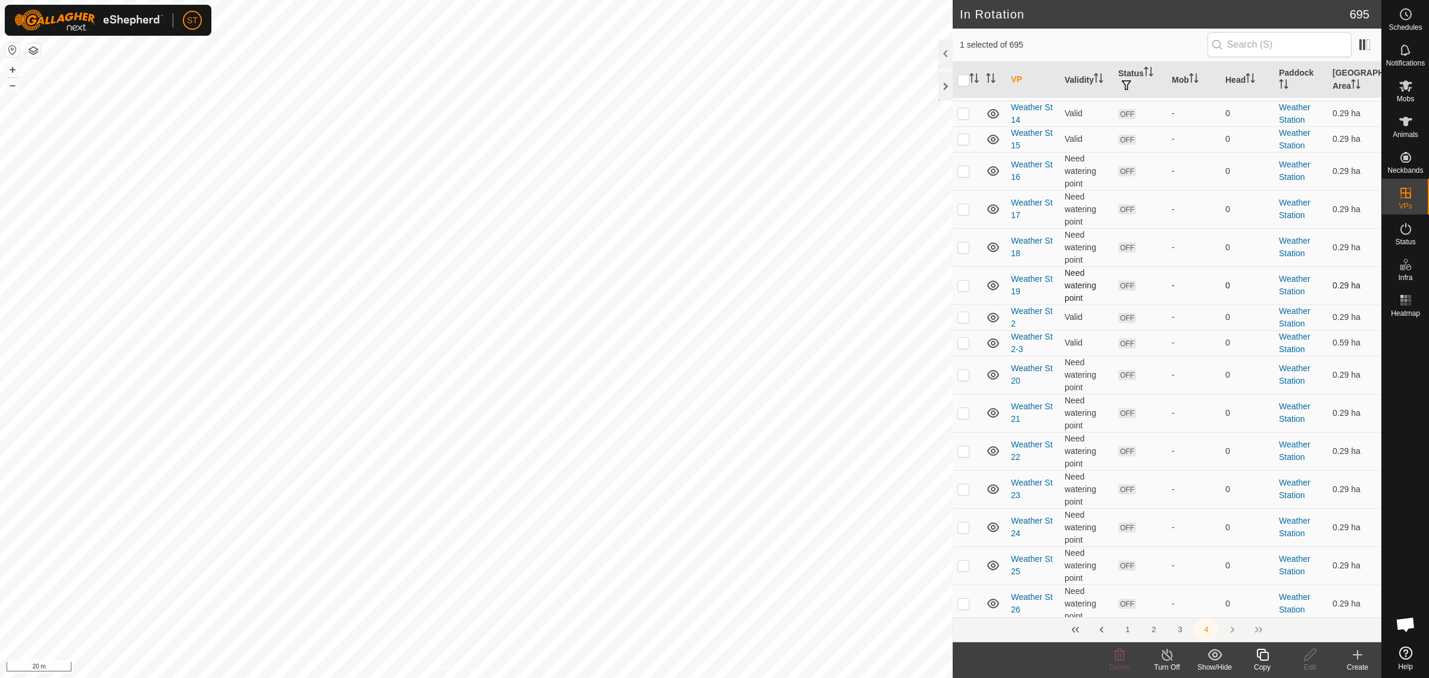
scroll to position [149, 0]
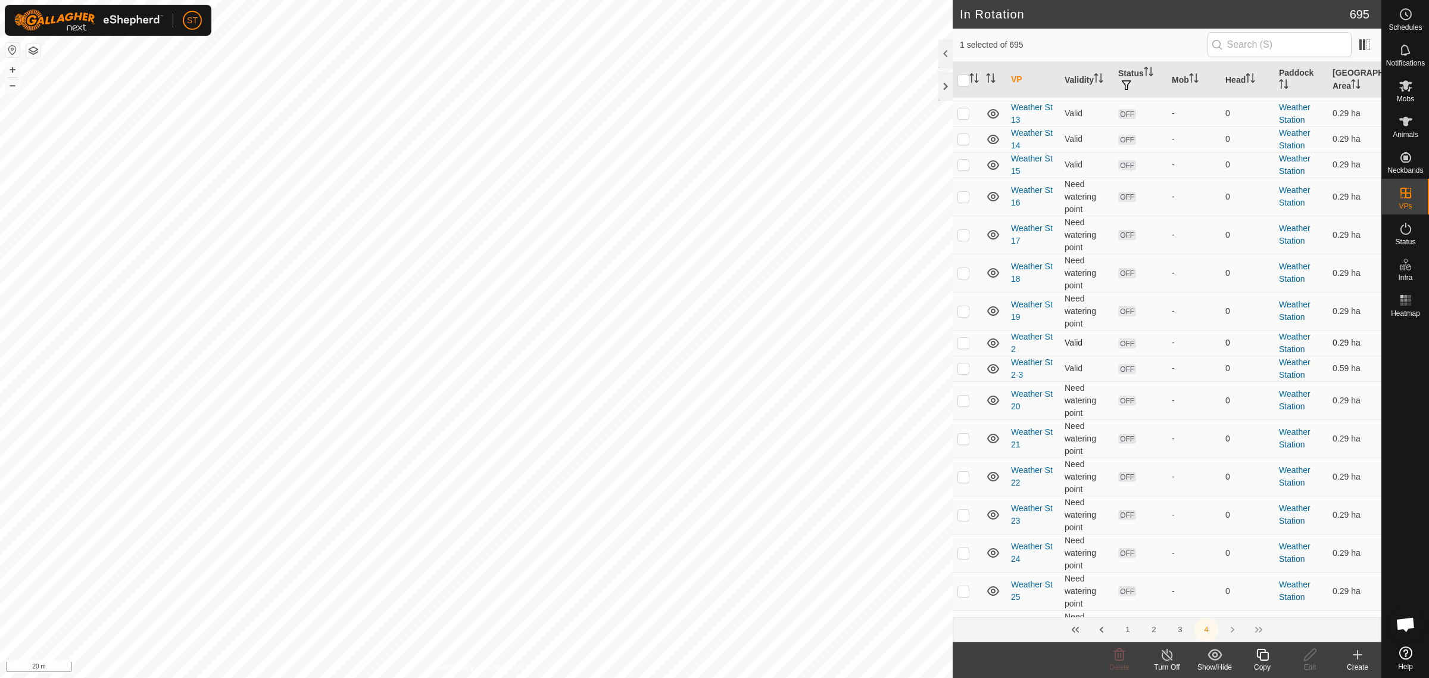
click at [965, 347] on p-checkbox at bounding box center [964, 343] width 12 height 10
checkbox input "false"
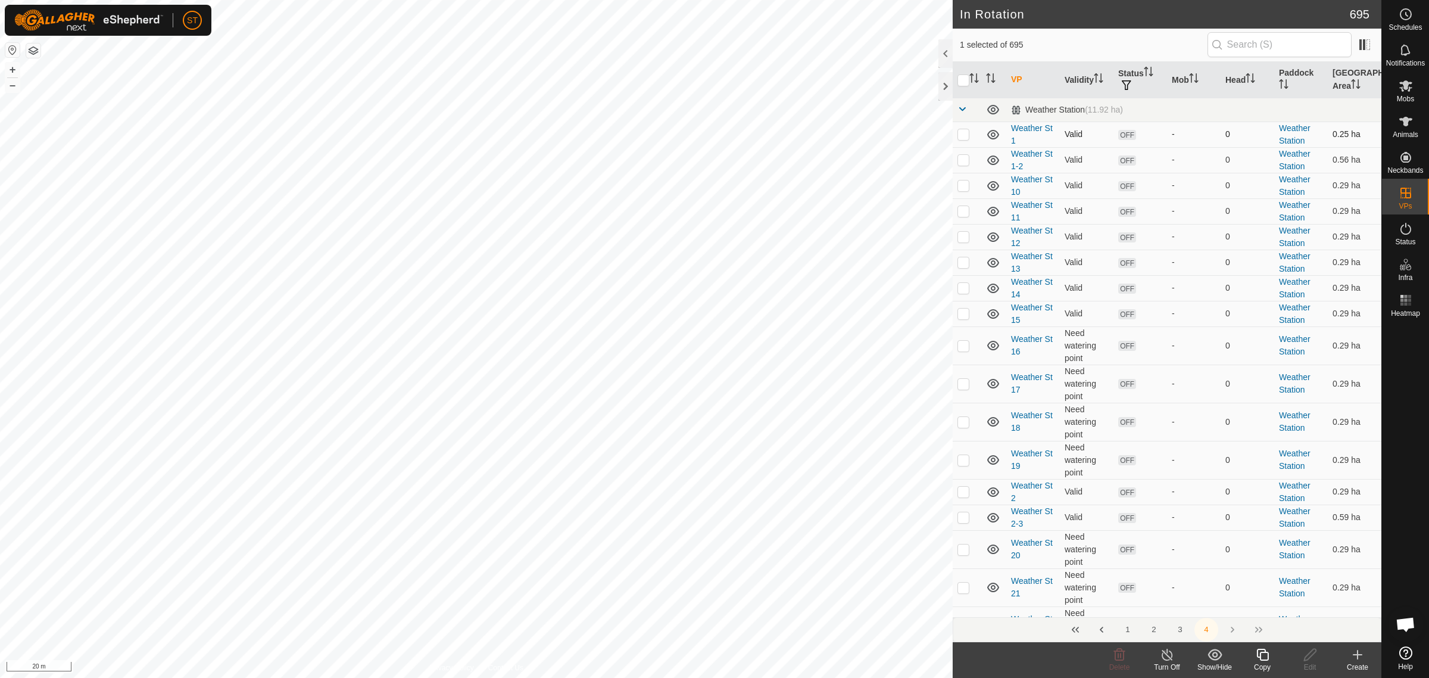
click at [960, 130] on p-checkbox at bounding box center [964, 134] width 12 height 10
checkbox input "false"
checkbox input "true"
checkbox input "false"
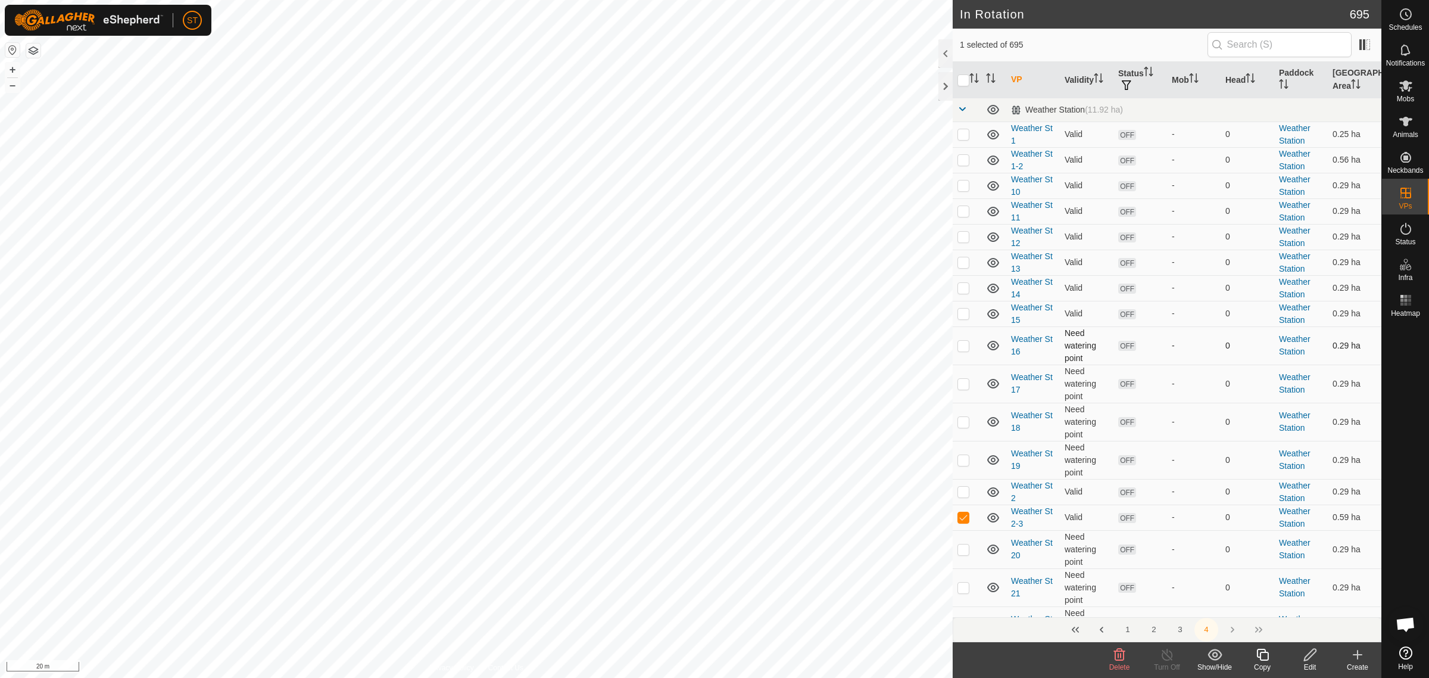
checkbox input "false"
checkbox input "true"
checkbox input "false"
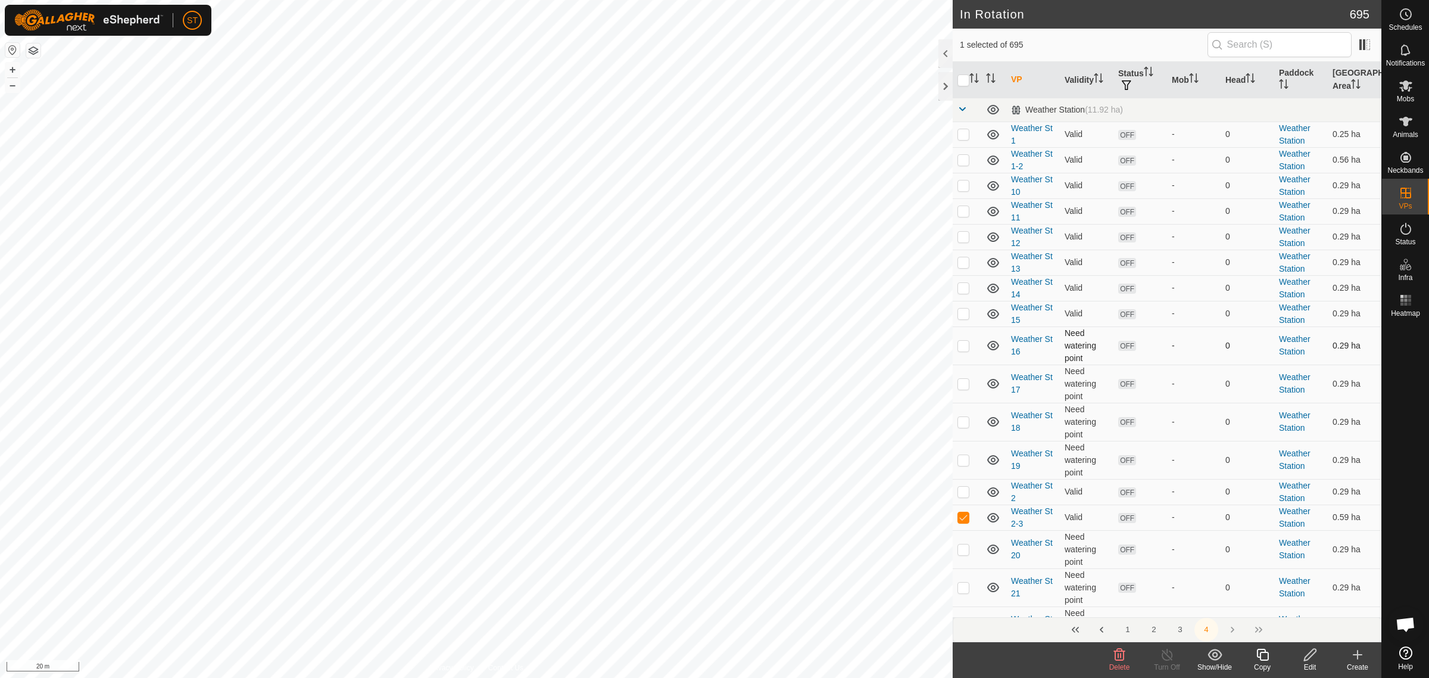
checkbox input "true"
checkbox input "false"
click at [1355, 662] on div "Create" at bounding box center [1358, 667] width 48 height 11
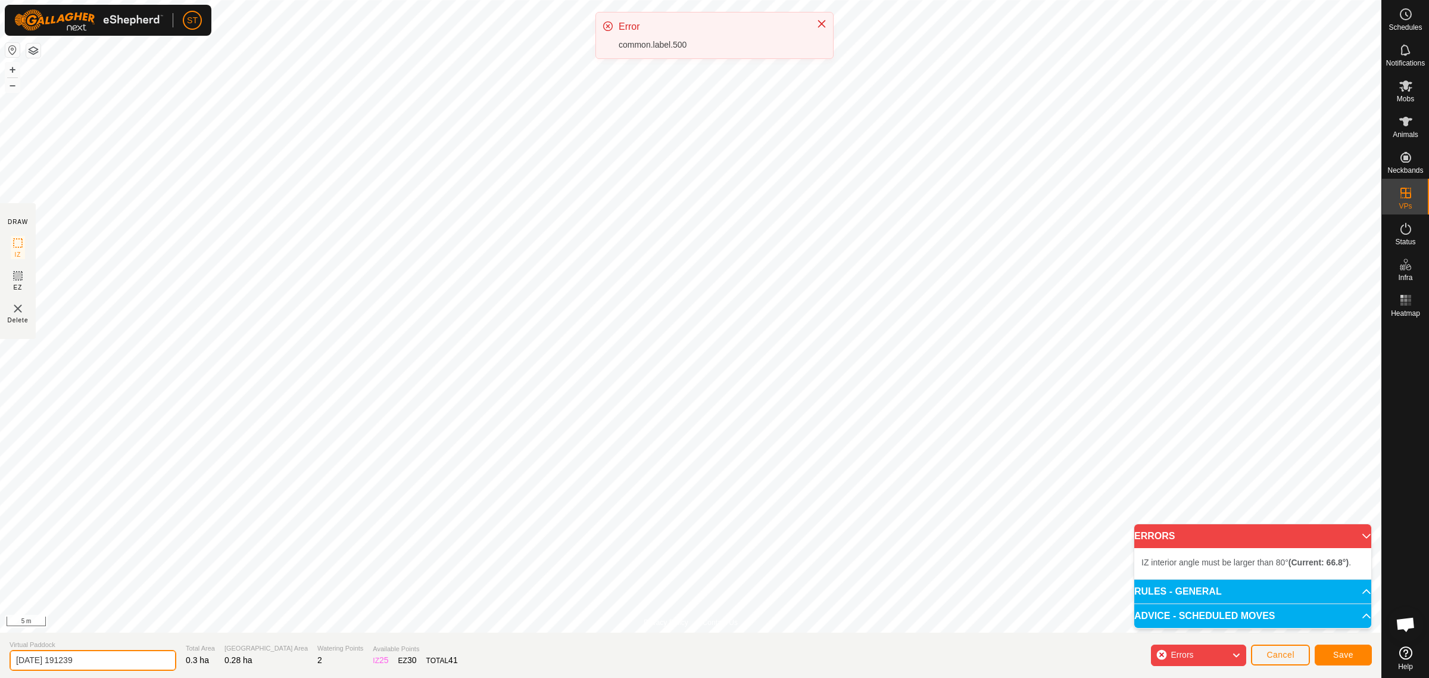
drag, startPoint x: 111, startPoint y: 659, endPoint x: -92, endPoint y: 653, distance: 203.1
click at [0, 653] on html "ST Schedules Notifications Mobs Animals Neckbands VPs Status Infra Heatmap Help…" at bounding box center [714, 339] width 1429 height 678
paste input "Weather St 1-2"
type input "Weather St 3"
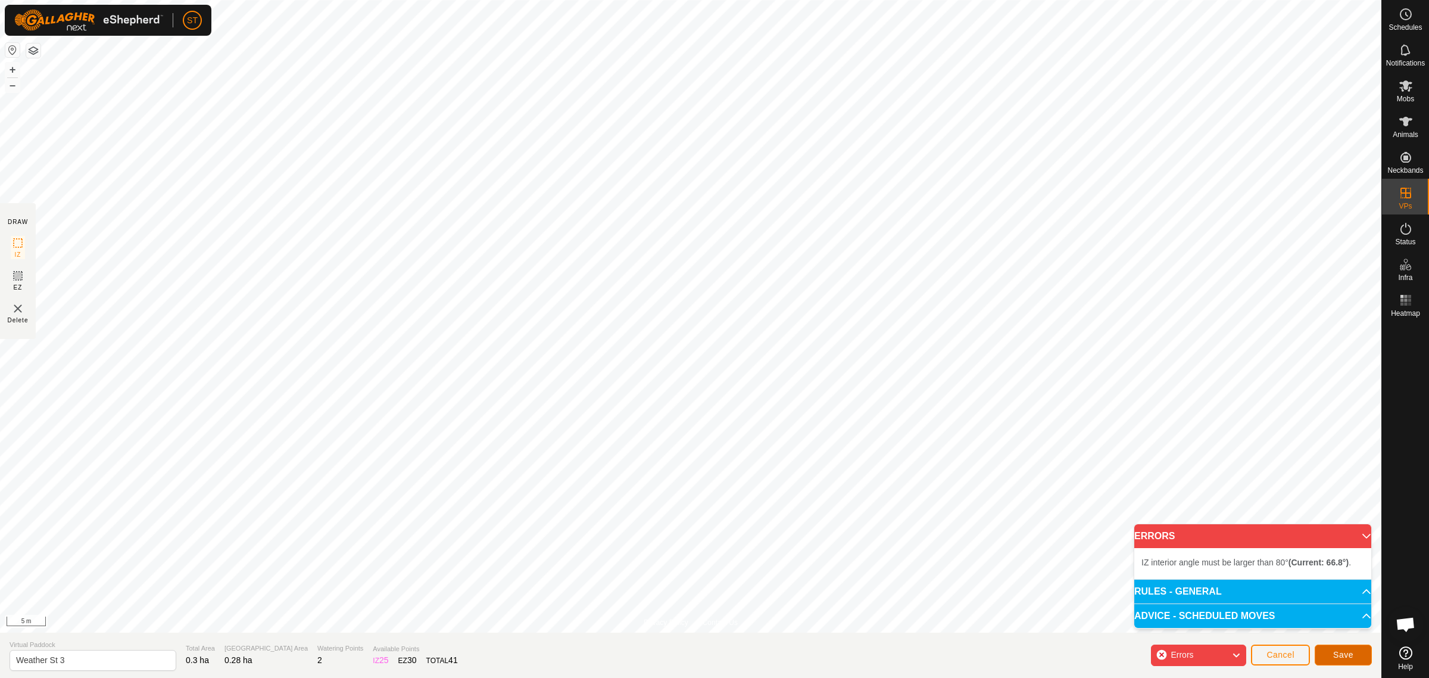
click at [1337, 650] on span "Save" at bounding box center [1343, 655] width 20 height 10
click at [1273, 653] on span "Cancel" at bounding box center [1281, 655] width 28 height 10
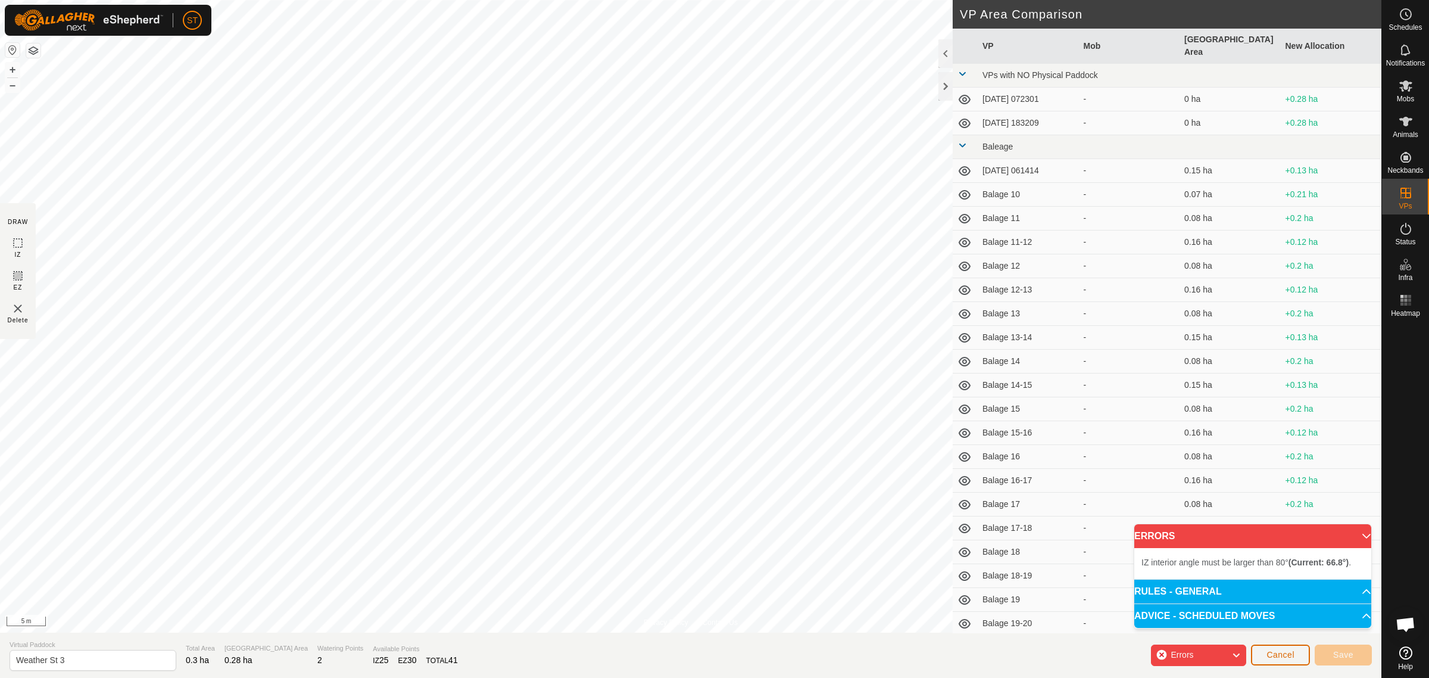
drag, startPoint x: 1281, startPoint y: 657, endPoint x: 1223, endPoint y: 603, distance: 79.2
click at [1280, 657] on span "Cancel" at bounding box center [1281, 655] width 28 height 10
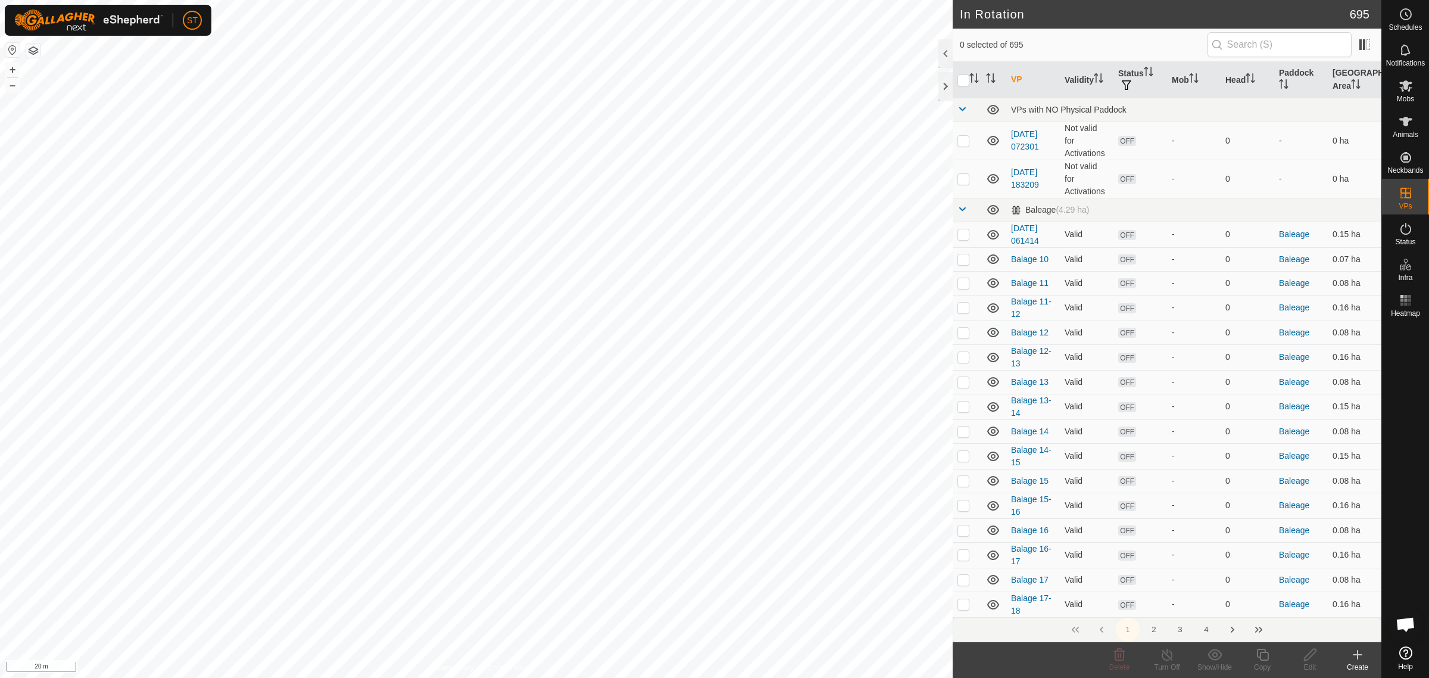
click at [1362, 660] on icon at bounding box center [1358, 654] width 14 height 14
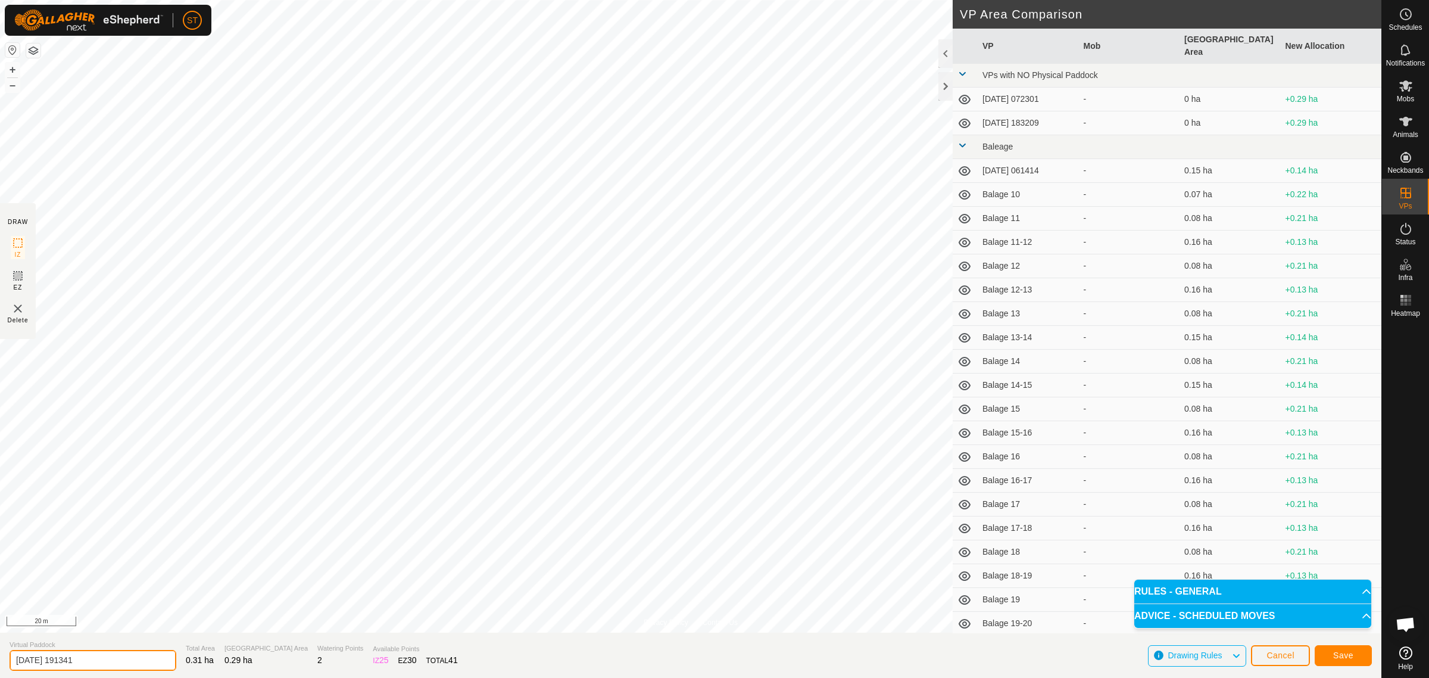
drag, startPoint x: 101, startPoint y: 658, endPoint x: -83, endPoint y: 666, distance: 184.2
click at [0, 666] on html "ST Schedules Notifications Mobs Animals Neckbands VPs Status Infra Heatmap Help…" at bounding box center [714, 339] width 1429 height 678
paste input "Weather St 1-2"
type input "Weather St 3"
click at [1353, 651] on span "Save" at bounding box center [1343, 655] width 20 height 10
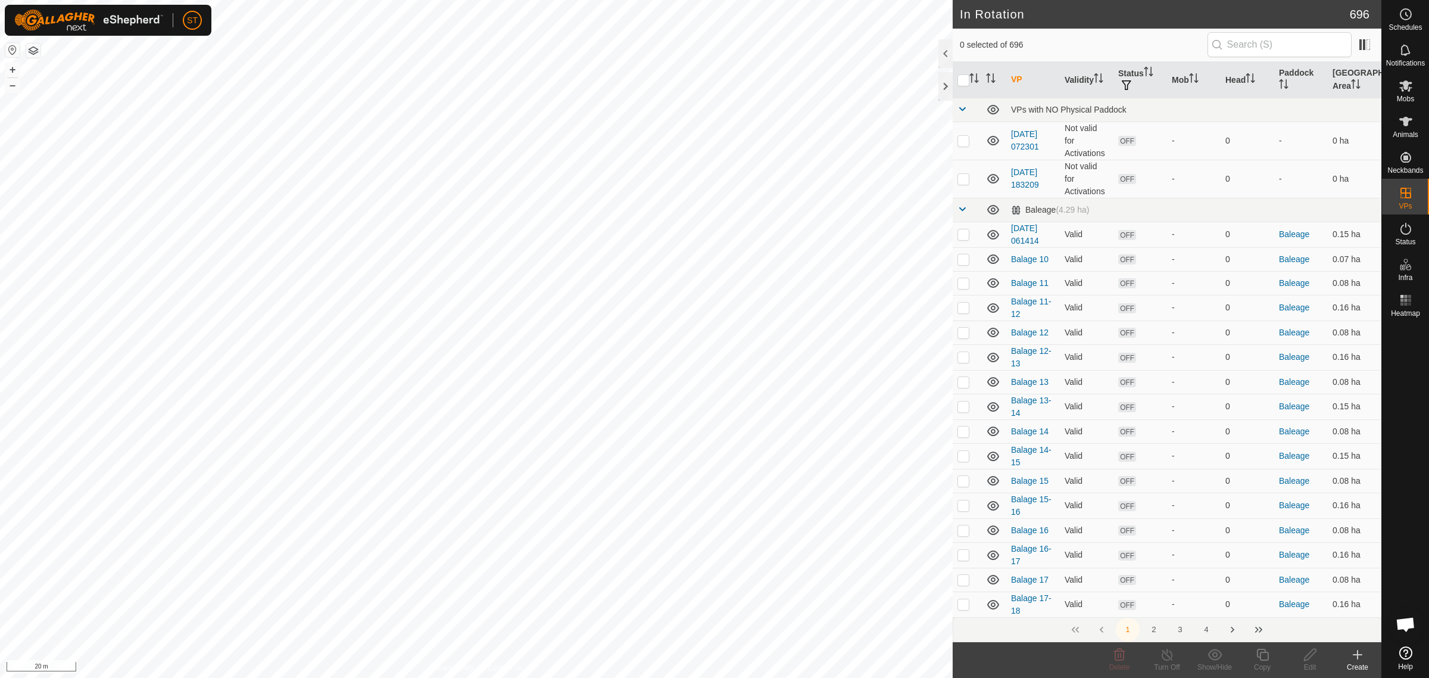
drag, startPoint x: 1212, startPoint y: 632, endPoint x: 1218, endPoint y: 617, distance: 16.0
click at [1212, 632] on button "4" at bounding box center [1207, 630] width 24 height 24
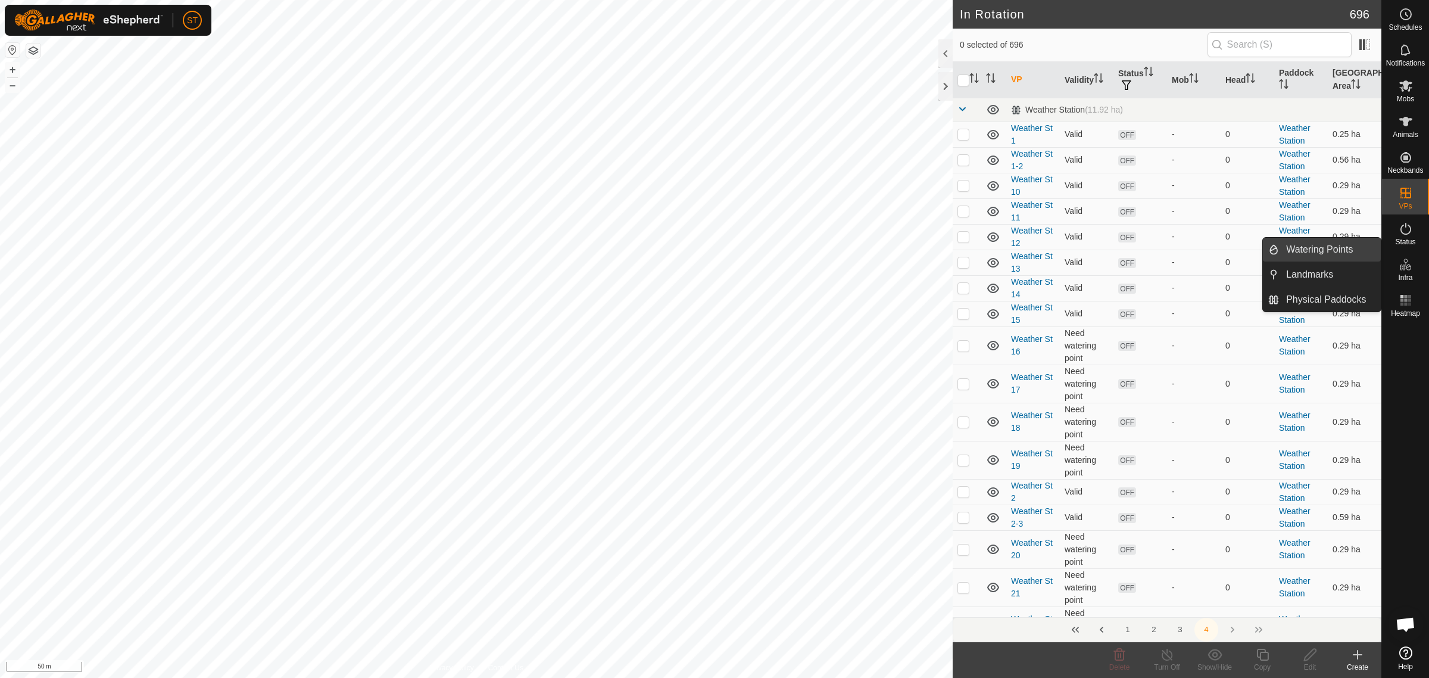
click at [1308, 245] on link "Watering Points" at bounding box center [1330, 250] width 102 height 24
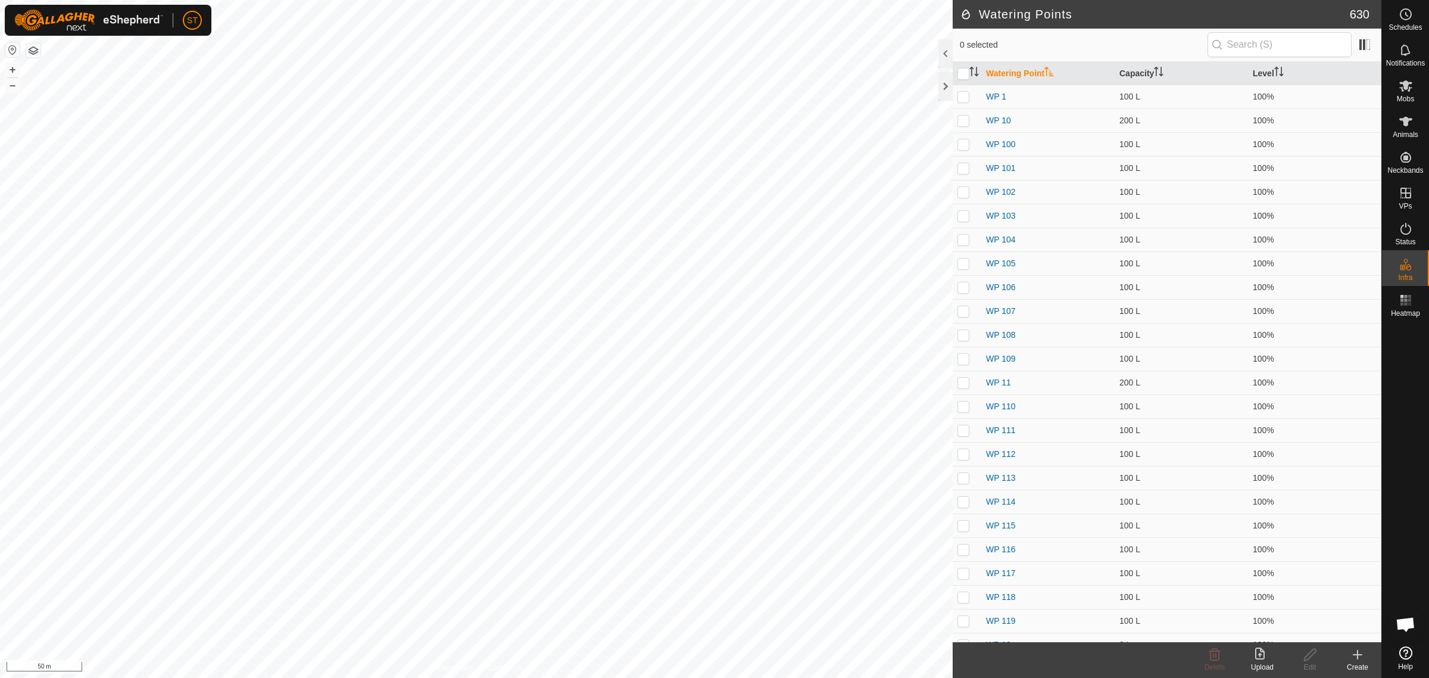
click at [1356, 658] on icon at bounding box center [1358, 654] width 14 height 14
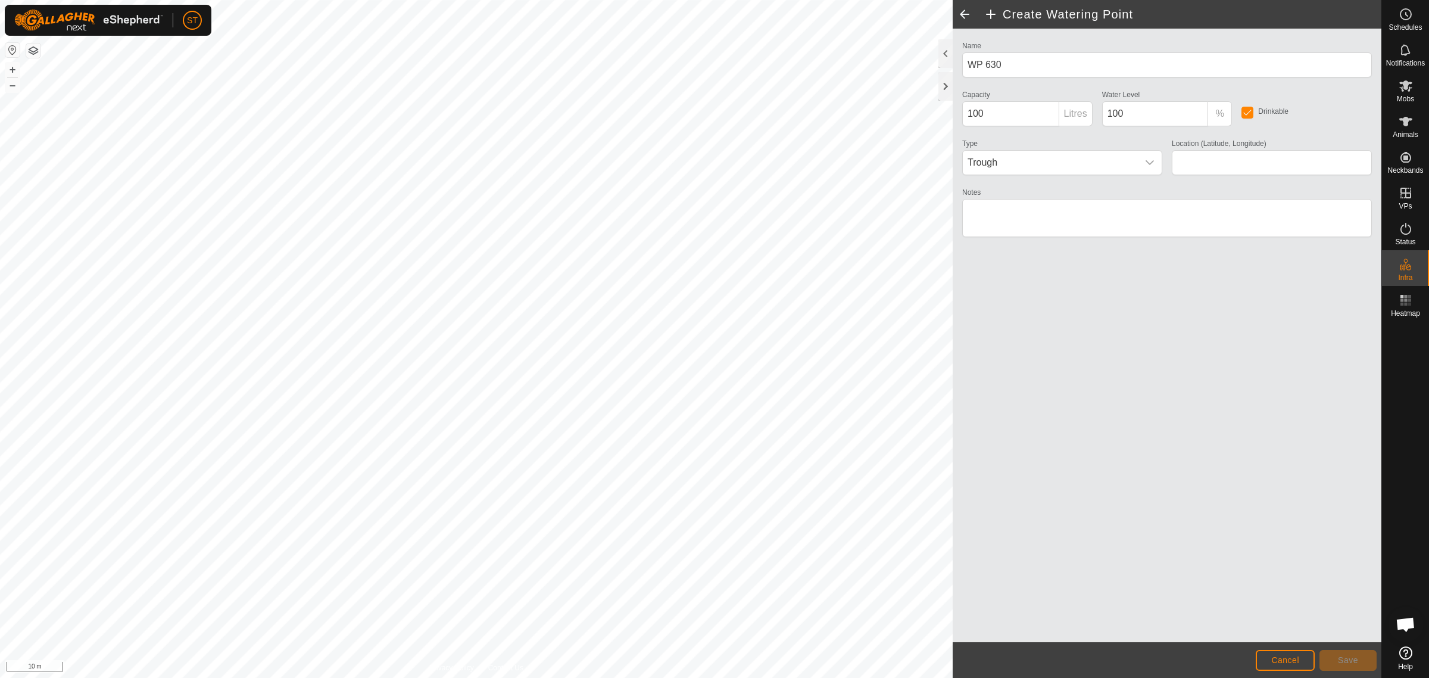
type input "-45.349546, 170.619436"
click at [1341, 659] on span "Save" at bounding box center [1348, 660] width 20 height 10
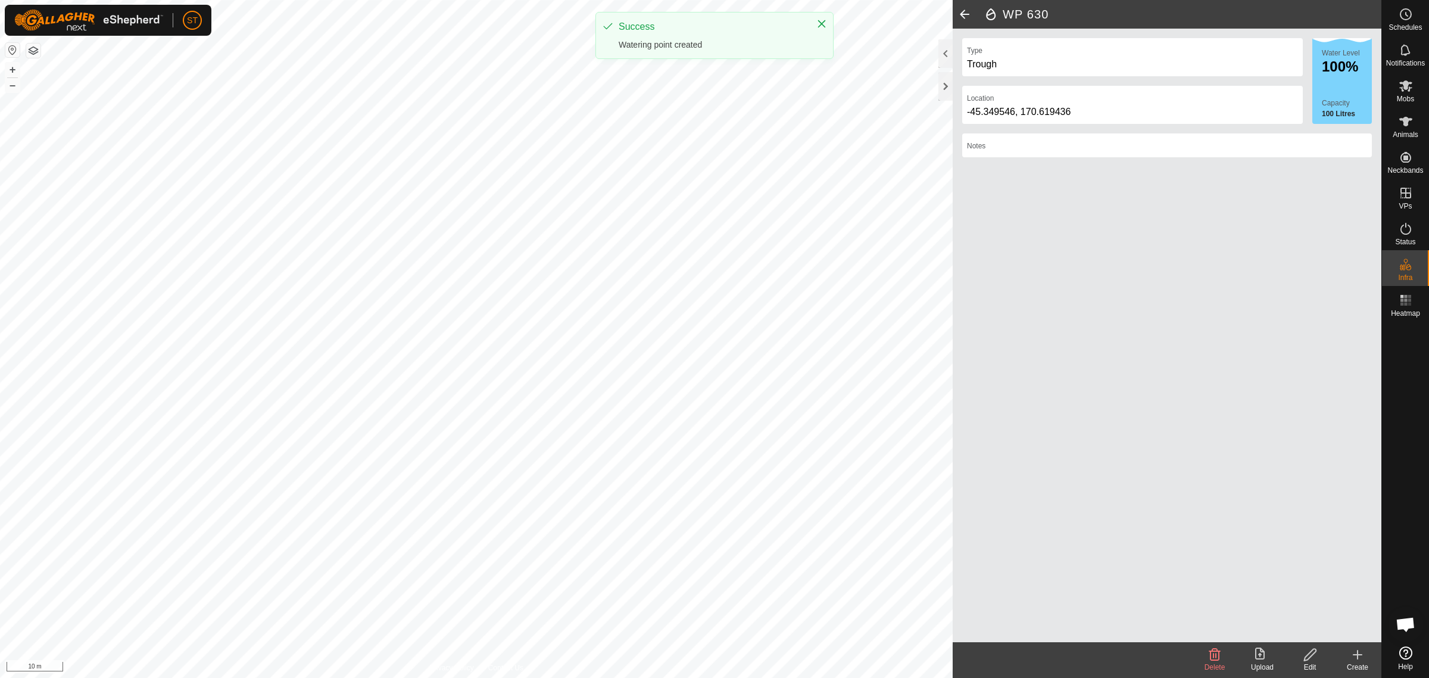
click at [1355, 662] on div "Create" at bounding box center [1358, 667] width 48 height 11
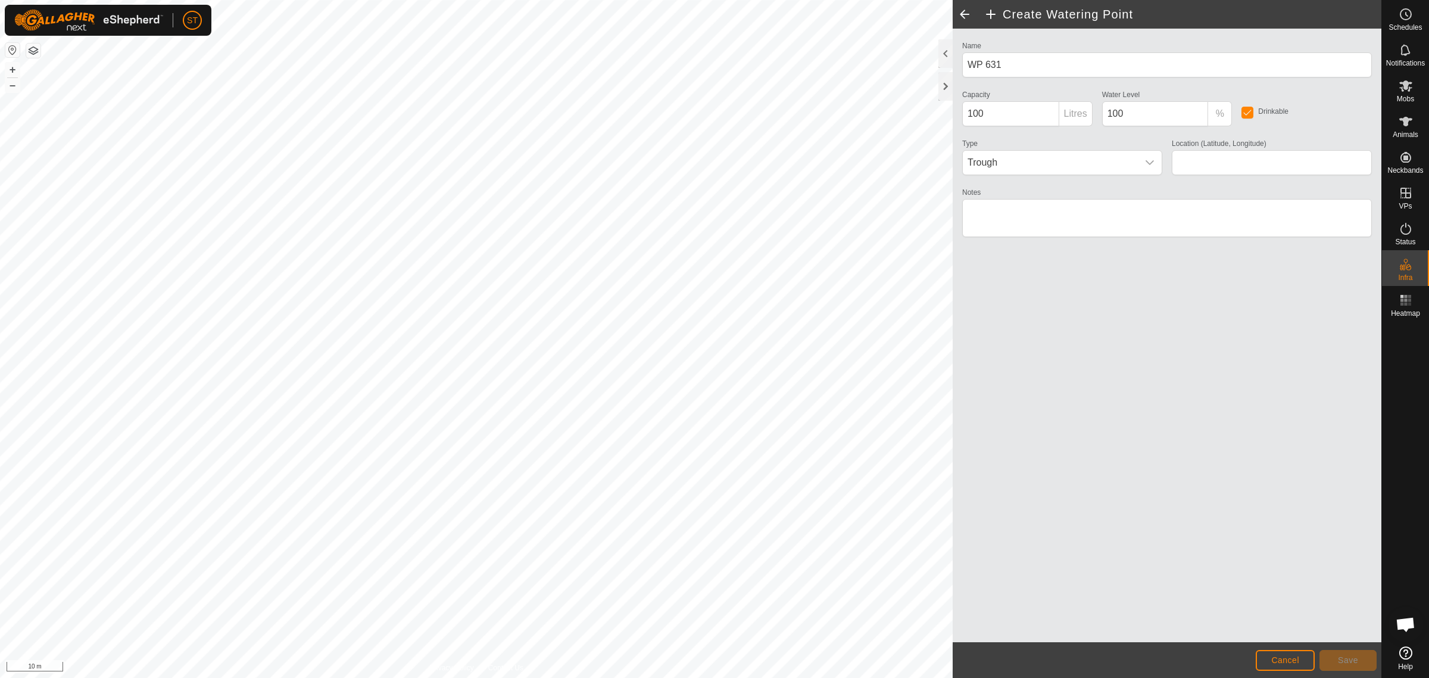
type input "-45.349425, 170.619424"
click at [1362, 662] on button "Save" at bounding box center [1348, 660] width 57 height 21
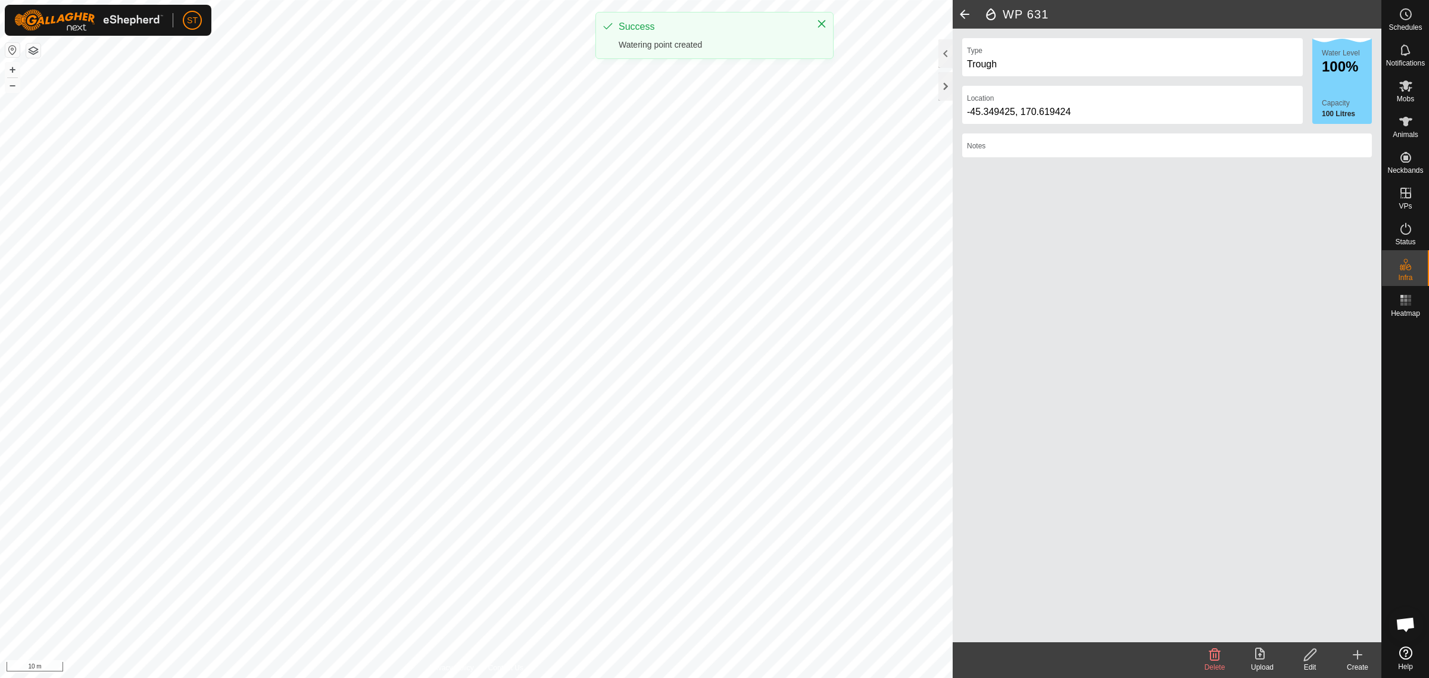
click at [1361, 656] on icon at bounding box center [1358, 654] width 14 height 14
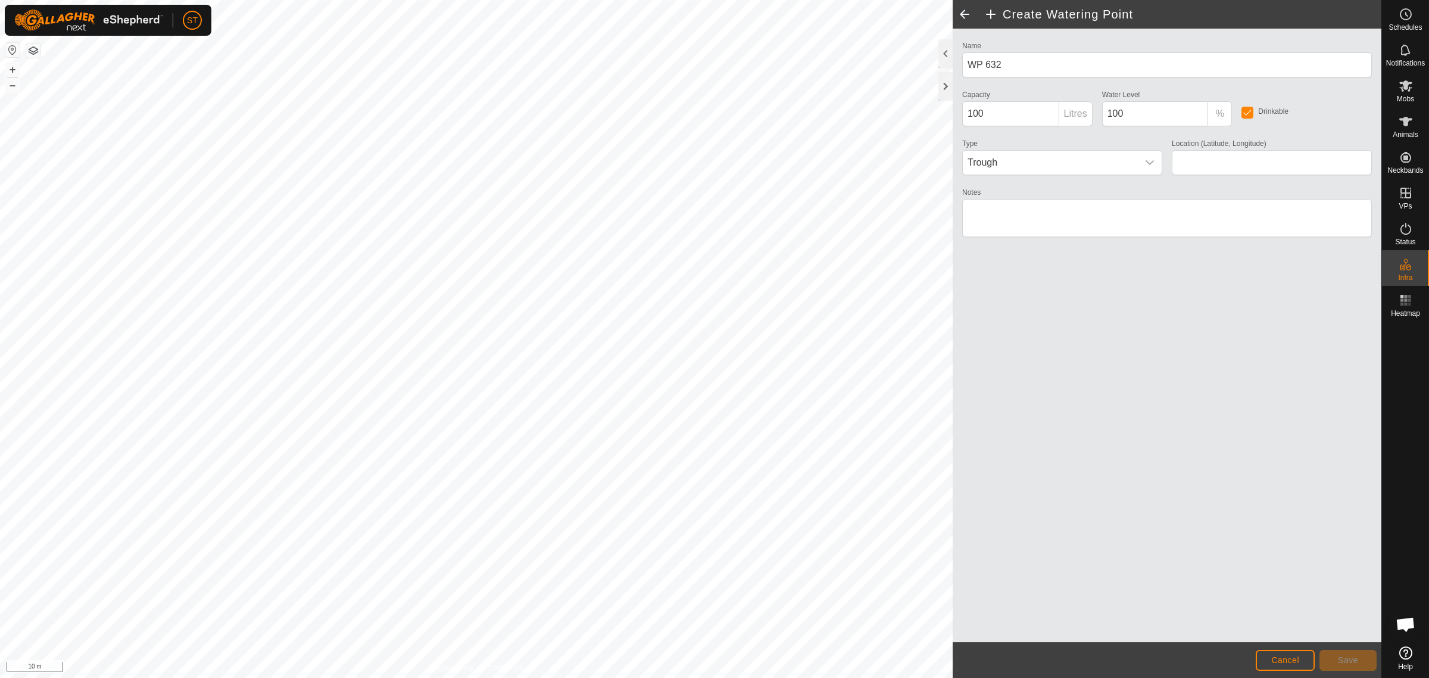
type input "-45.349299, 170.619409"
click at [1349, 654] on button "Save" at bounding box center [1348, 660] width 57 height 21
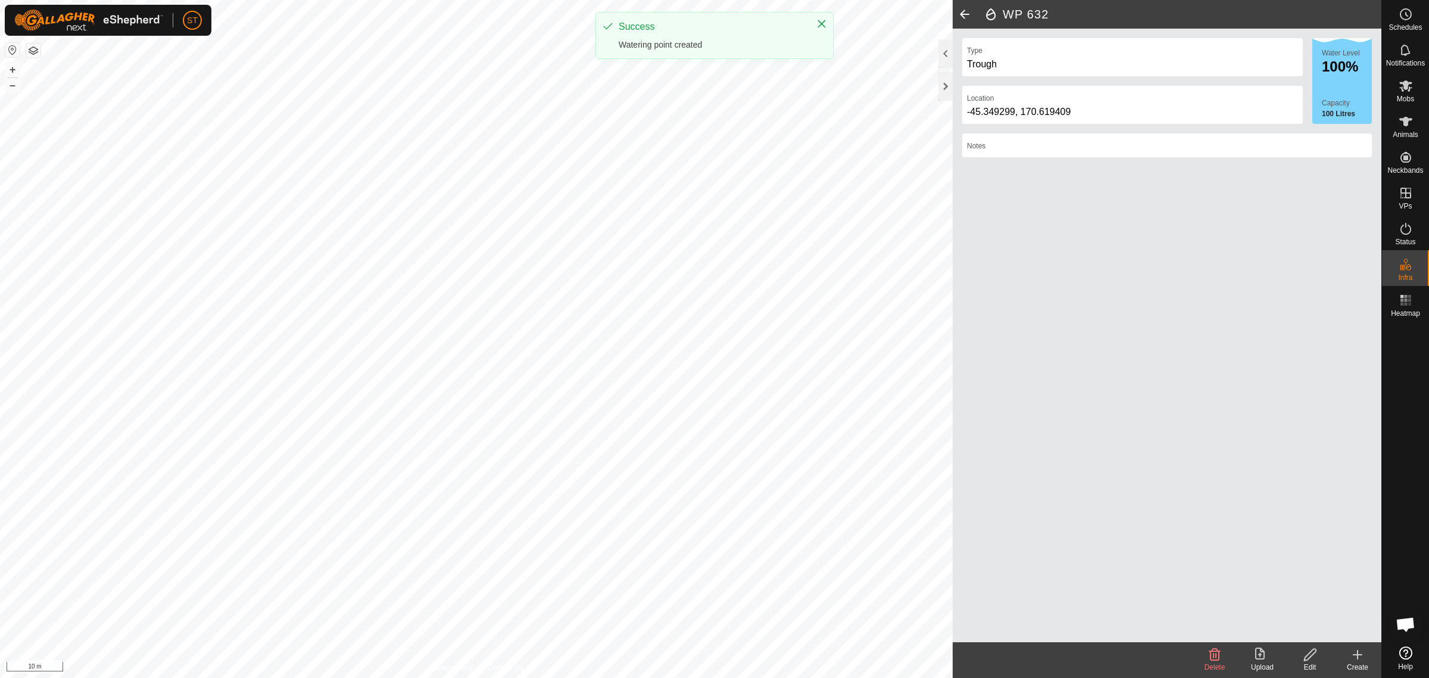
click at [1355, 659] on icon at bounding box center [1358, 654] width 14 height 14
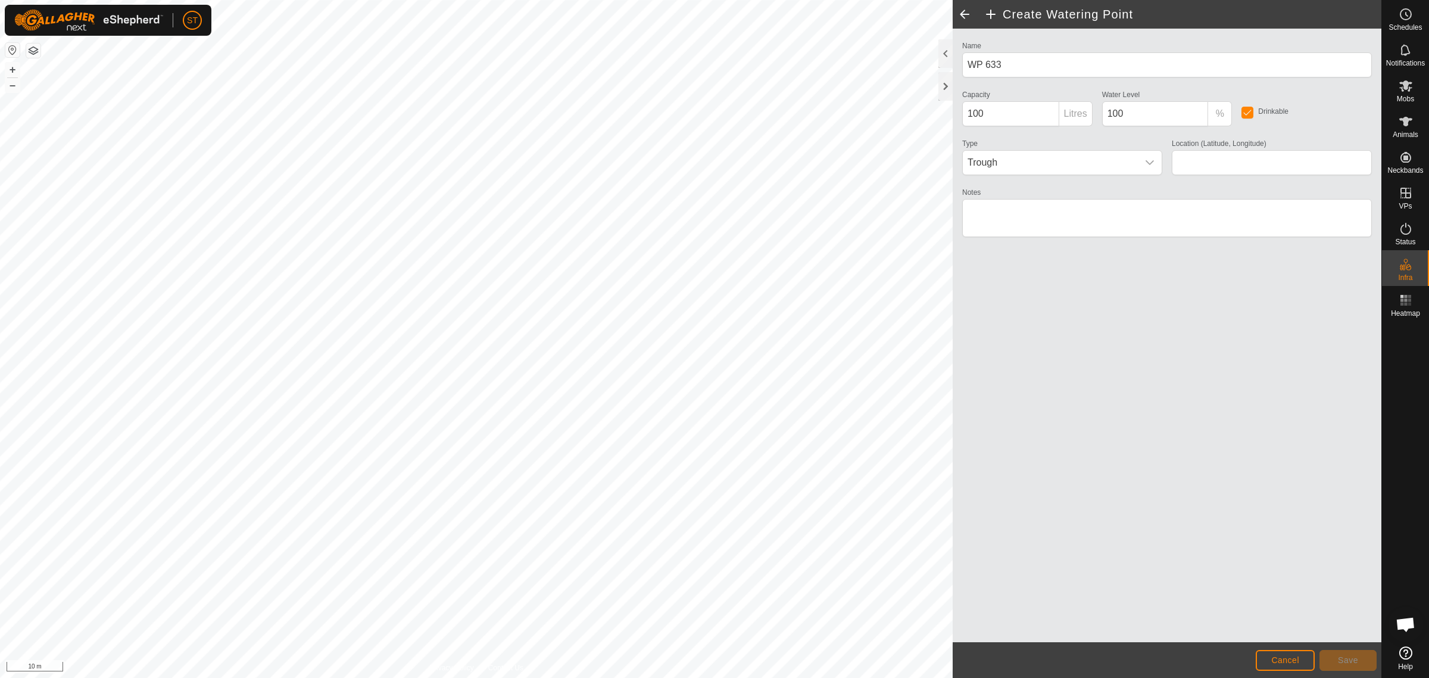
type input "-45.349178, 170.619394"
click at [1352, 656] on span "Save" at bounding box center [1348, 660] width 20 height 10
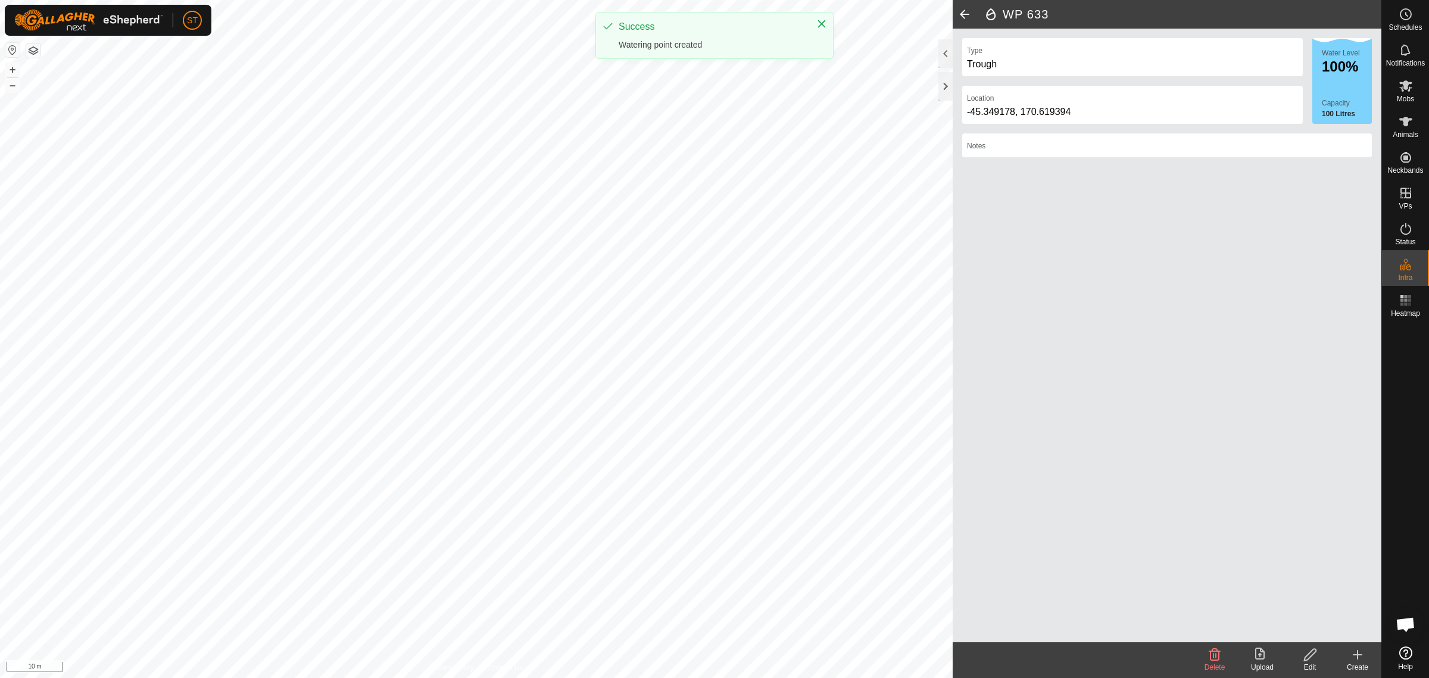
click at [1356, 654] on icon at bounding box center [1358, 654] width 8 height 0
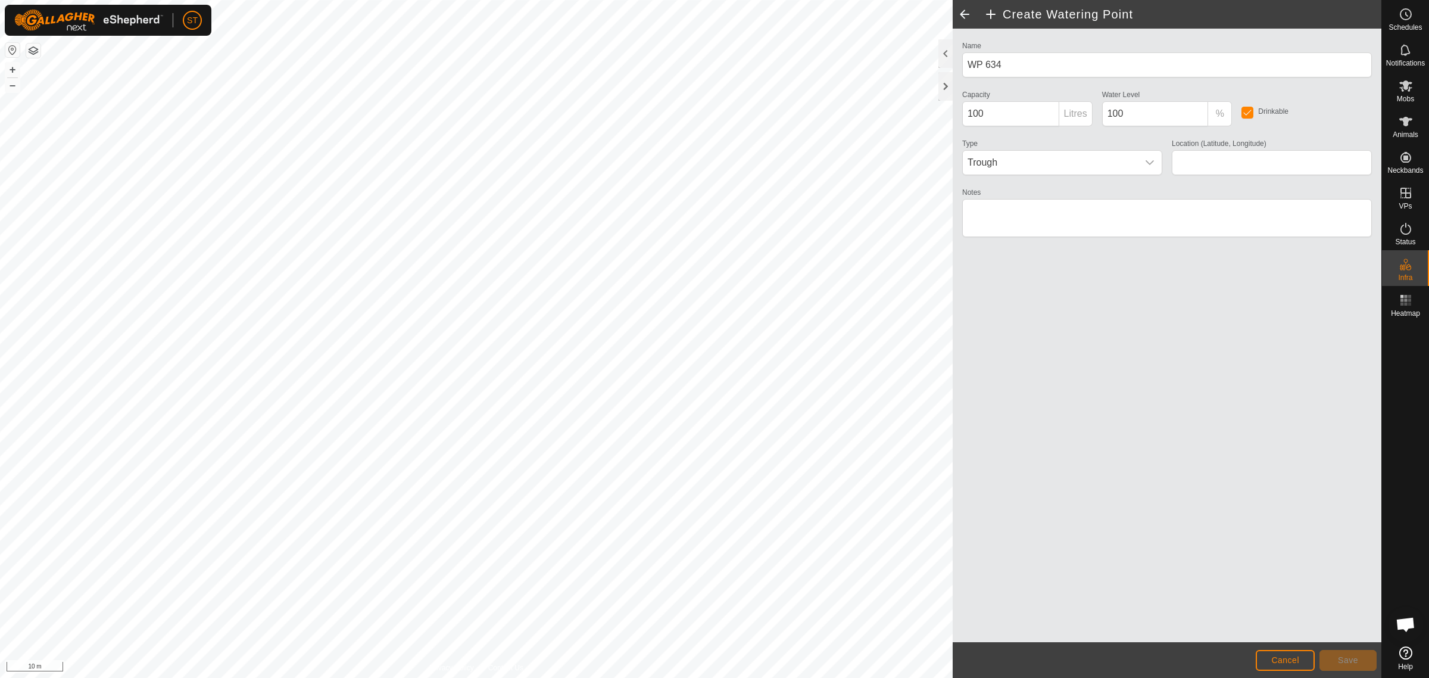
type input "-45.349064, 170.619382"
click at [1339, 654] on button "Save" at bounding box center [1348, 660] width 57 height 21
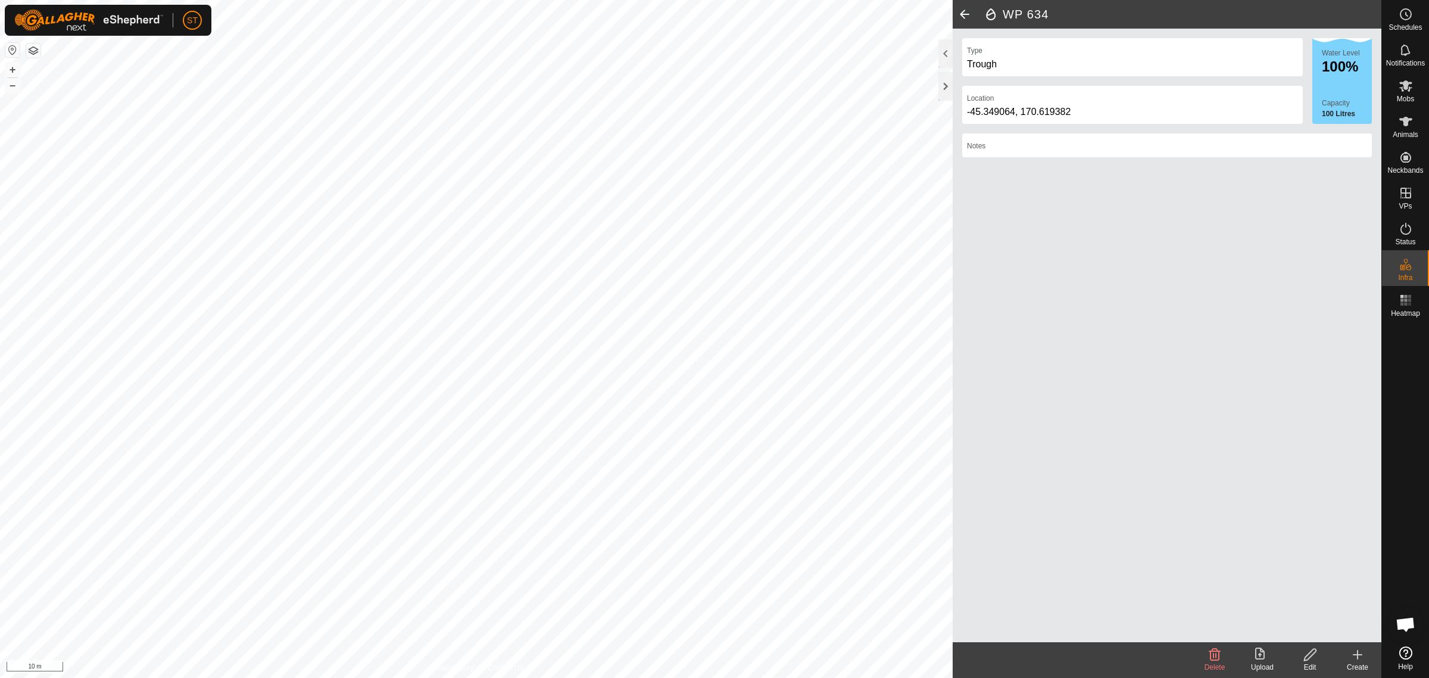
click at [1361, 656] on icon at bounding box center [1358, 654] width 14 height 14
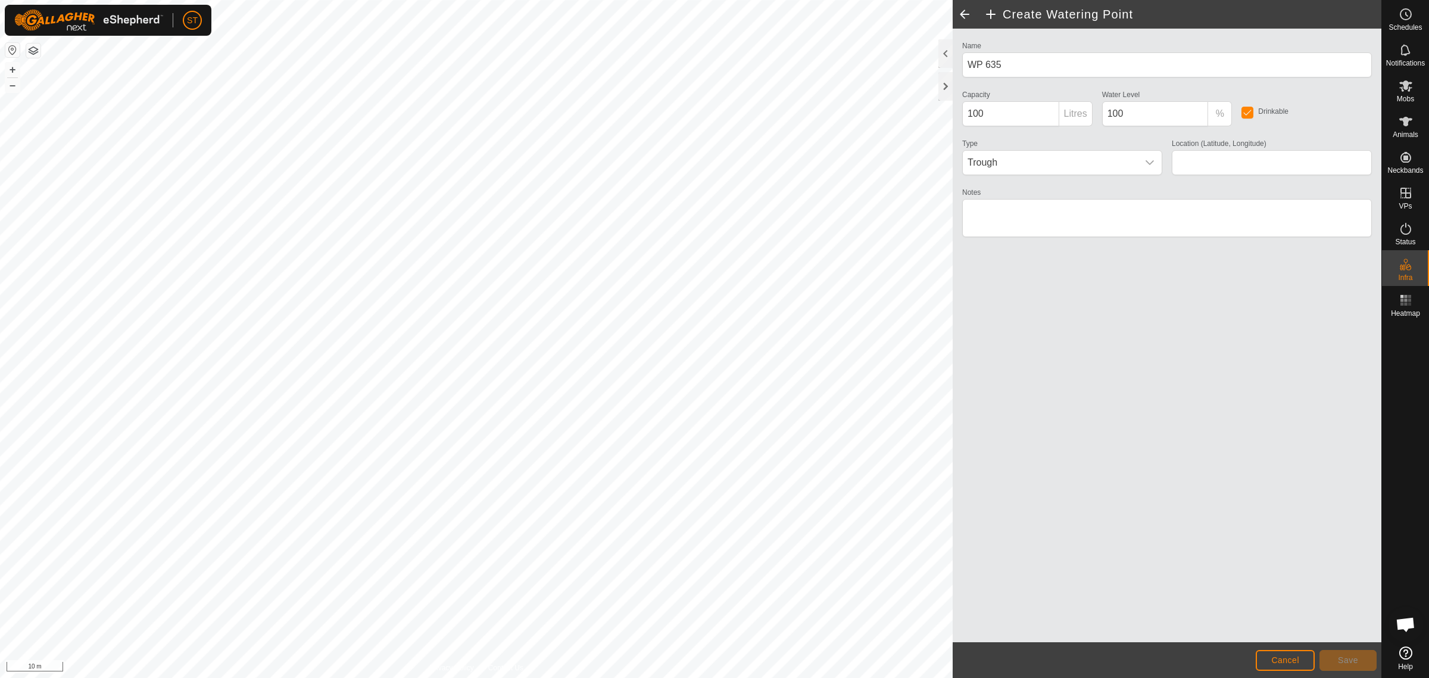
type input "-45.348943, 170.619367"
click at [1338, 656] on span "Save" at bounding box center [1348, 660] width 20 height 10
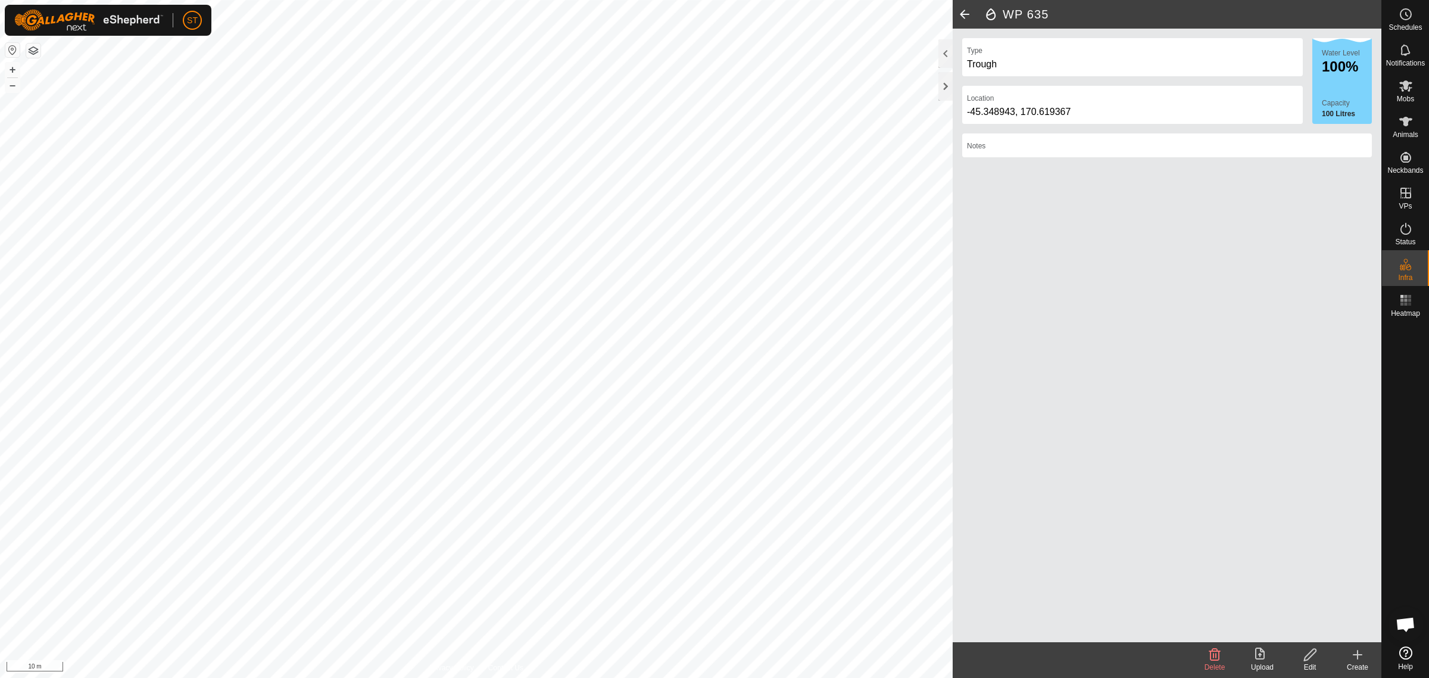
click at [1356, 656] on icon at bounding box center [1358, 654] width 14 height 14
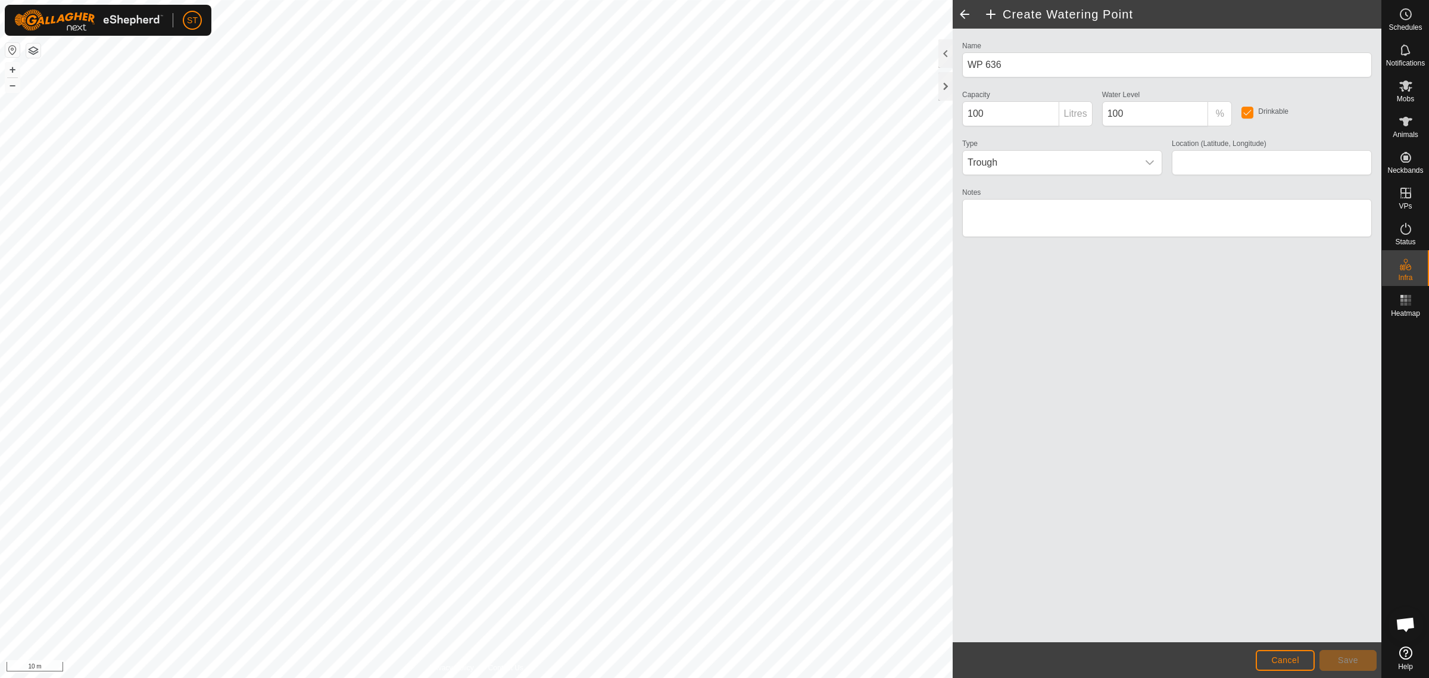
type input "-45.348839, 170.619357"
click at [1356, 661] on span "Save" at bounding box center [1348, 660] width 20 height 10
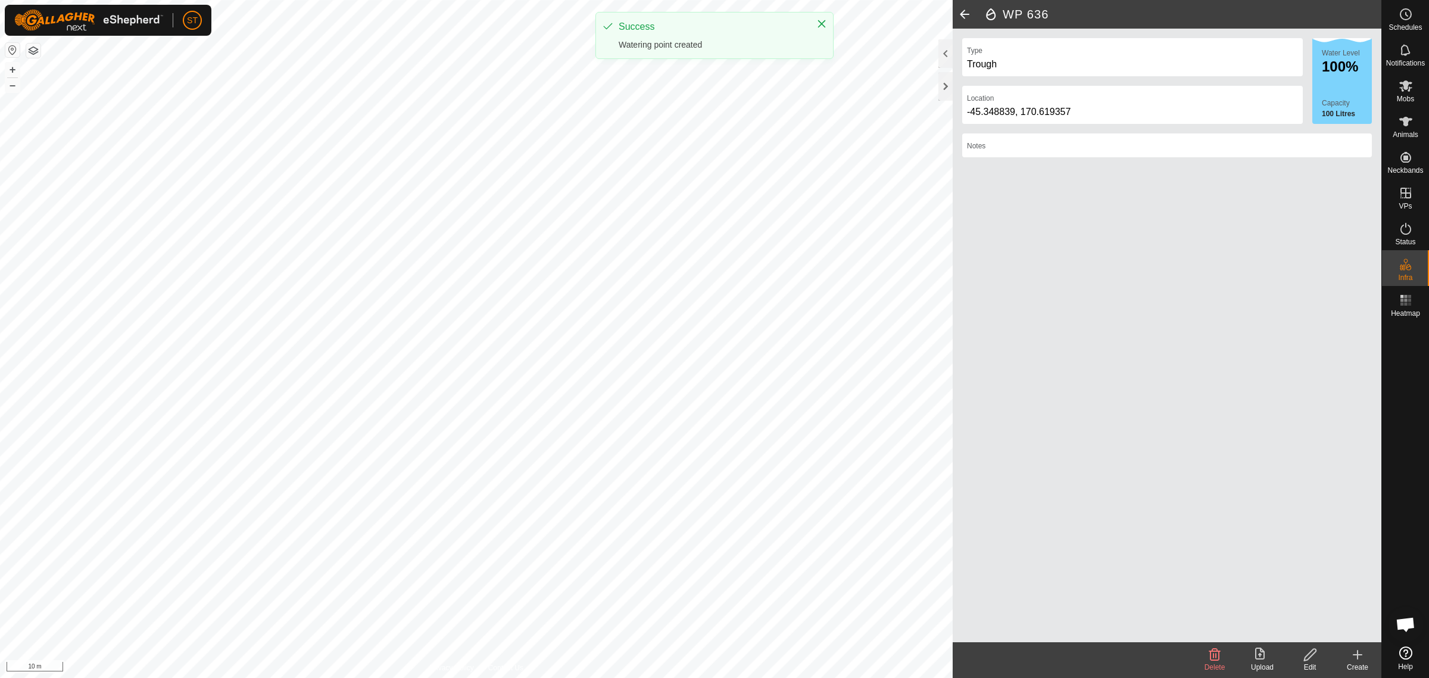
click at [1359, 657] on icon at bounding box center [1358, 654] width 14 height 14
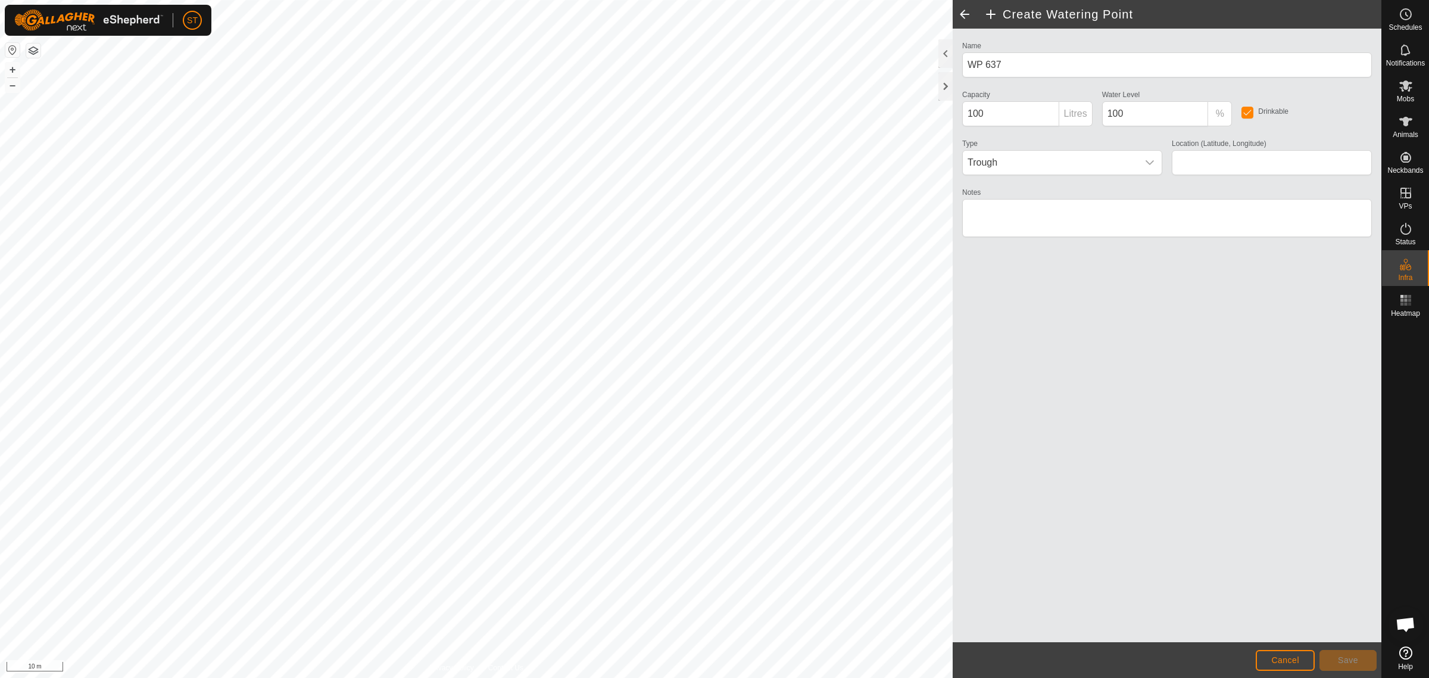
type input "-45.348729, 170.619343"
click at [1353, 664] on span "Save" at bounding box center [1348, 660] width 20 height 10
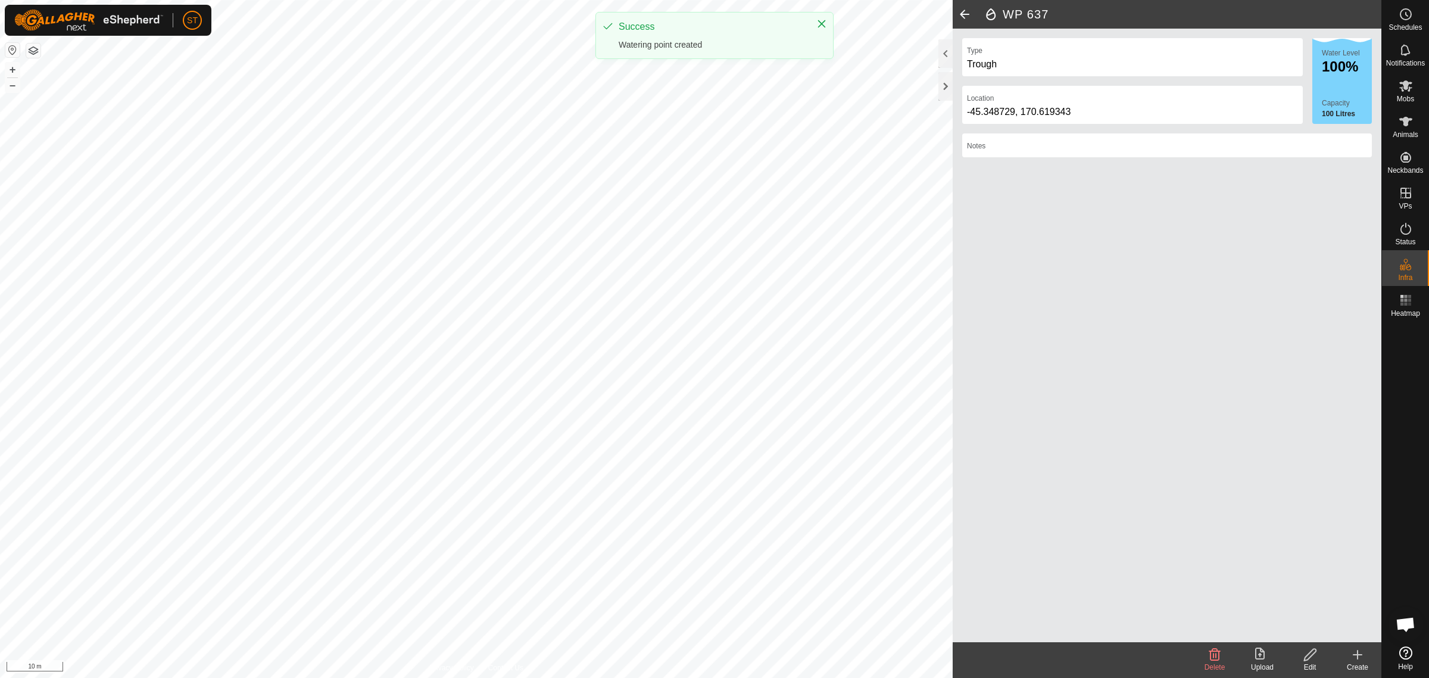
click at [1355, 656] on icon at bounding box center [1358, 654] width 14 height 14
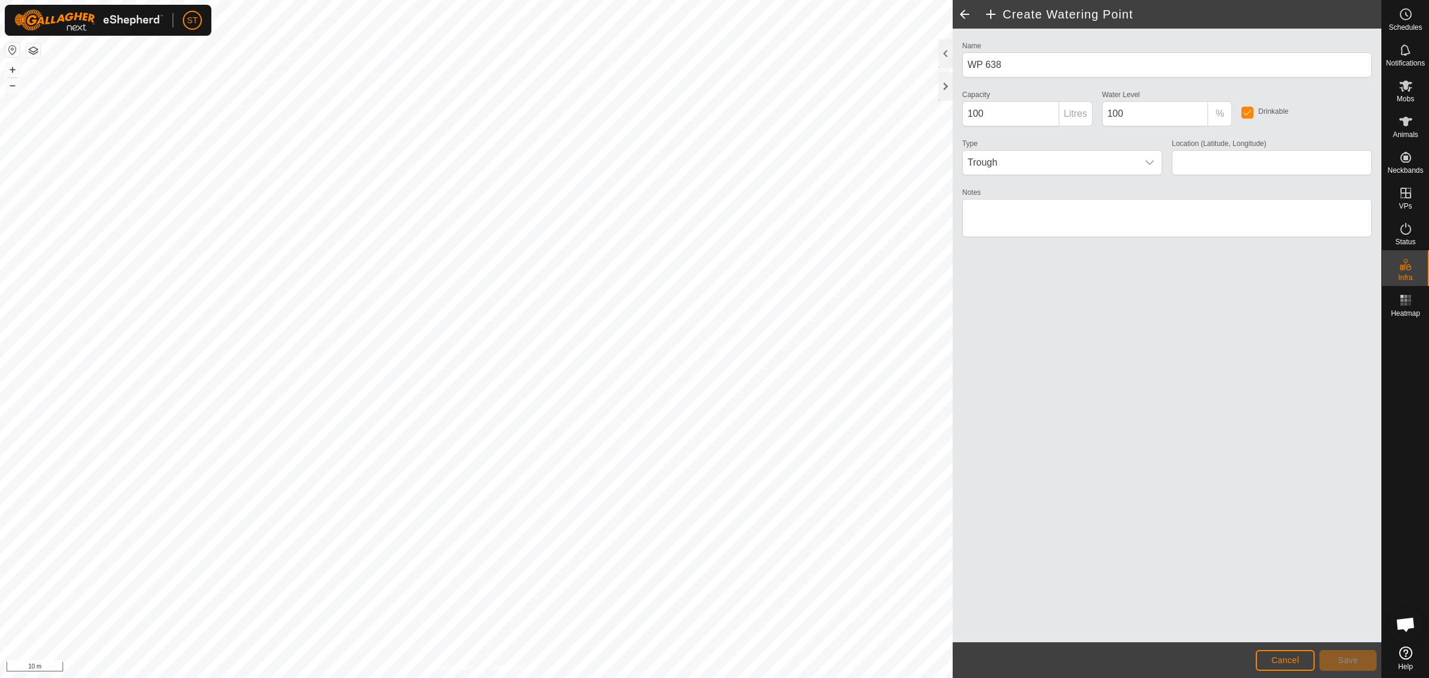
type input "-45.348620, 170.619330"
click at [1333, 655] on button "Save" at bounding box center [1348, 660] width 57 height 21
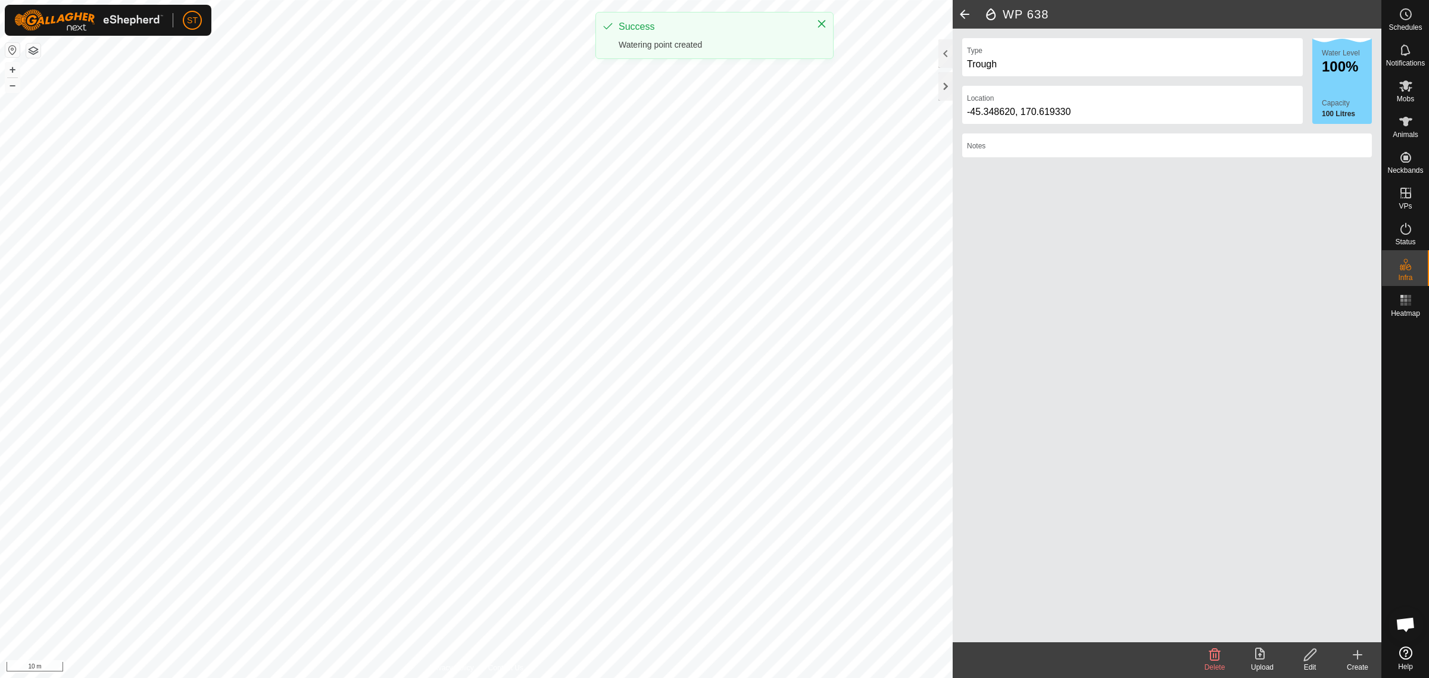
click at [1355, 657] on icon at bounding box center [1358, 654] width 14 height 14
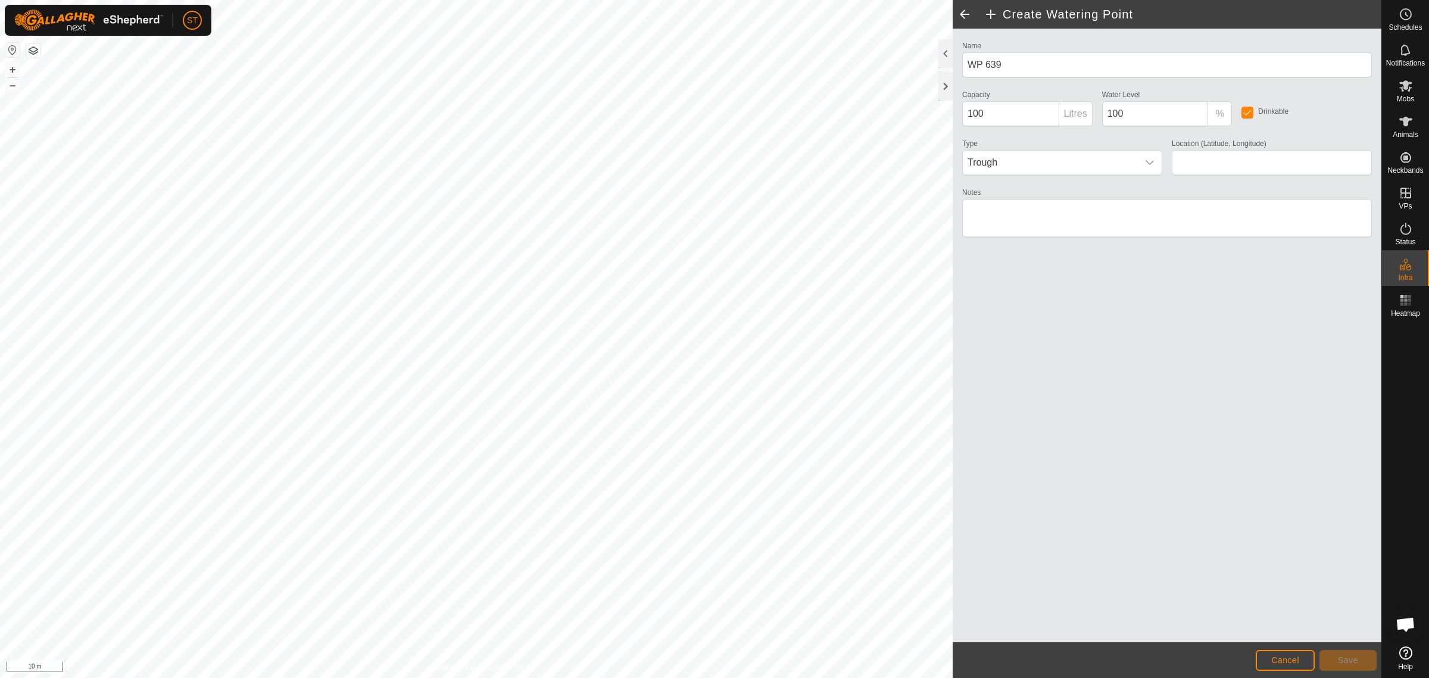
type input "-45.348513, 170.619315"
click at [1336, 661] on button "Save" at bounding box center [1348, 660] width 57 height 21
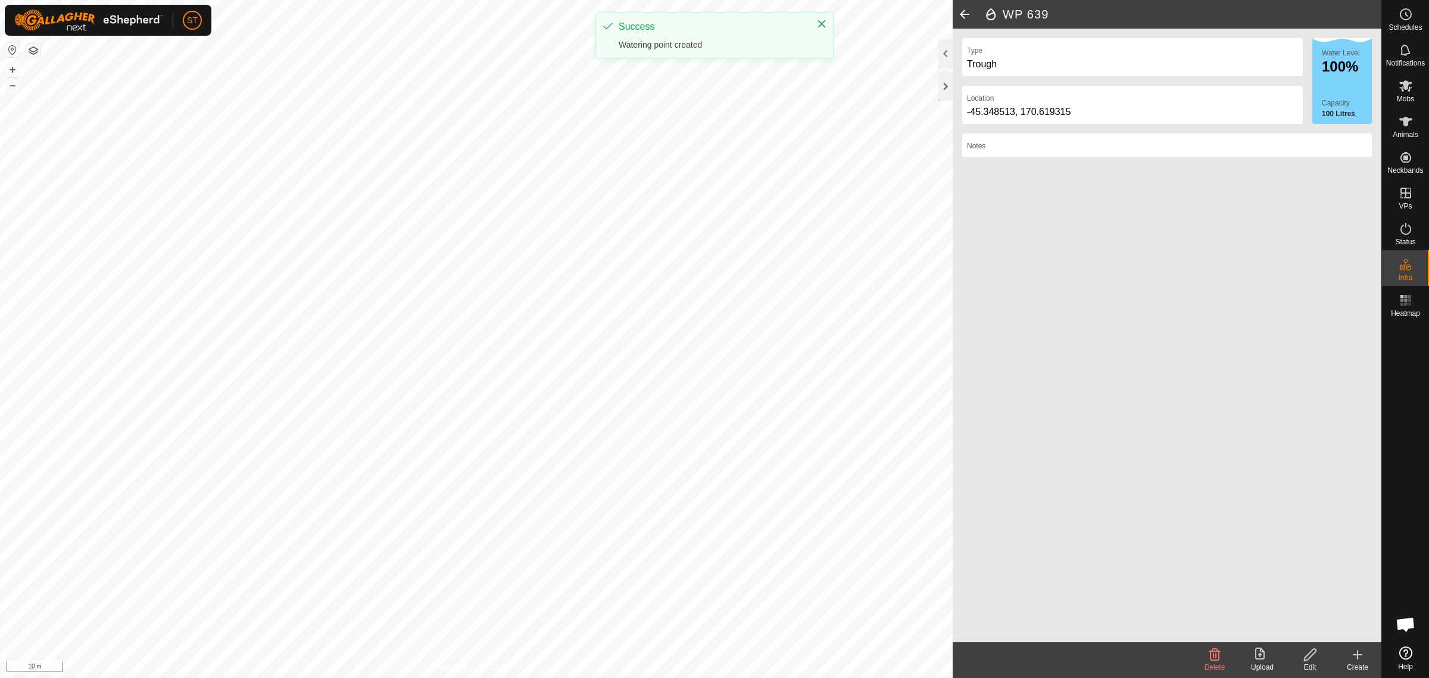
click at [1356, 652] on icon at bounding box center [1358, 654] width 14 height 14
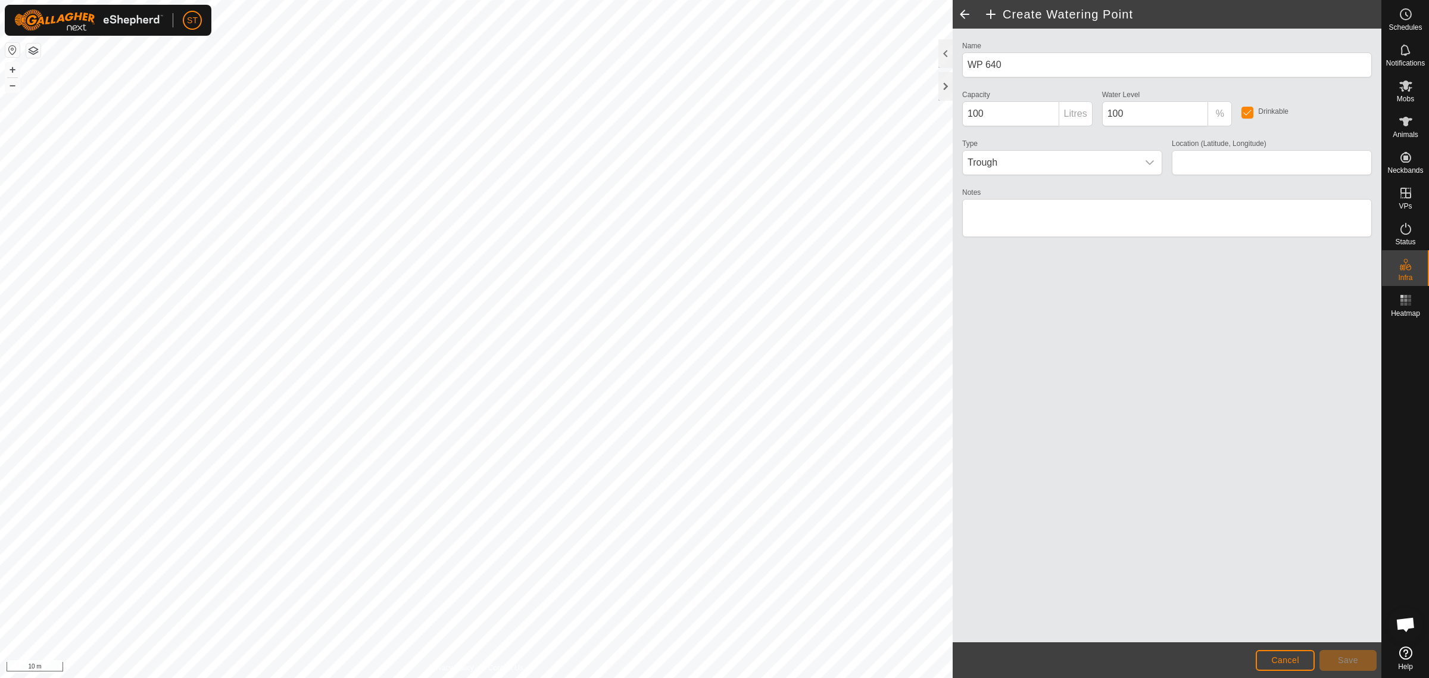
type input "-45.348415, 170.619305"
click at [1325, 656] on button "Save" at bounding box center [1348, 660] width 57 height 21
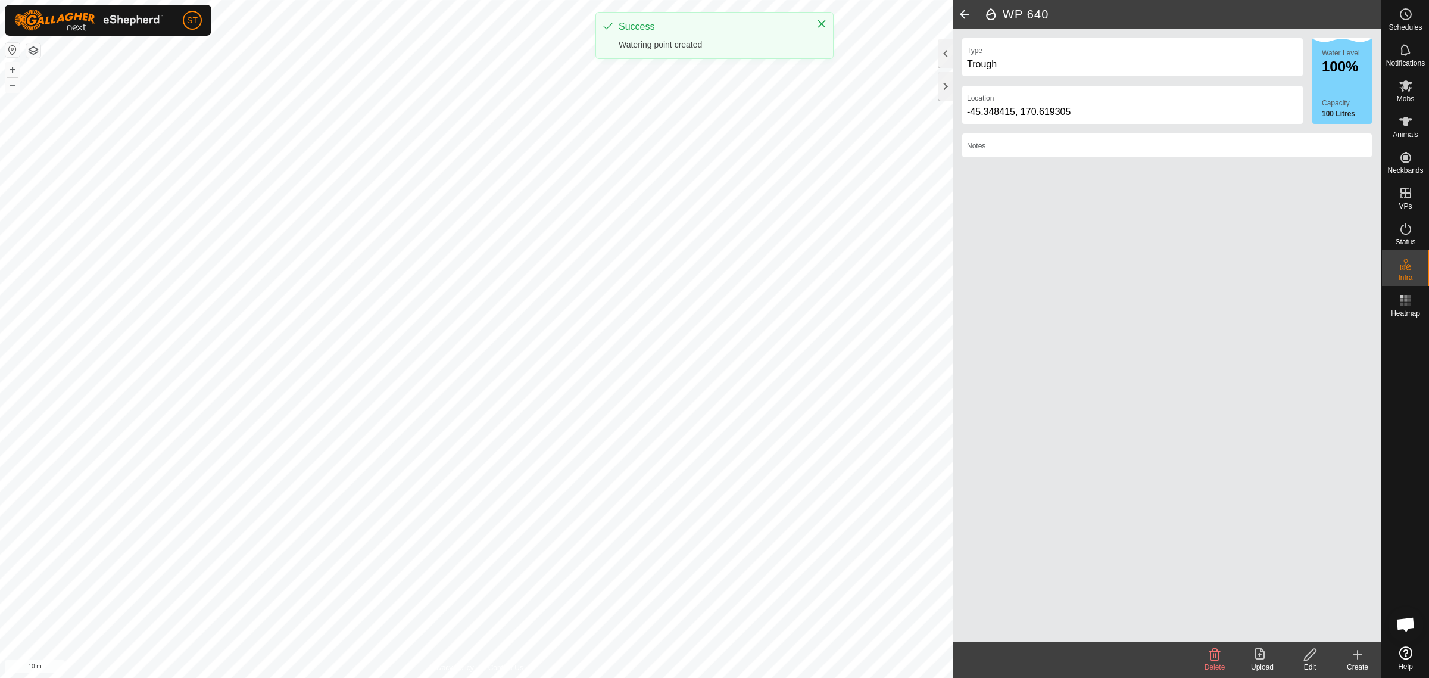
click at [1358, 661] on icon at bounding box center [1358, 654] width 14 height 14
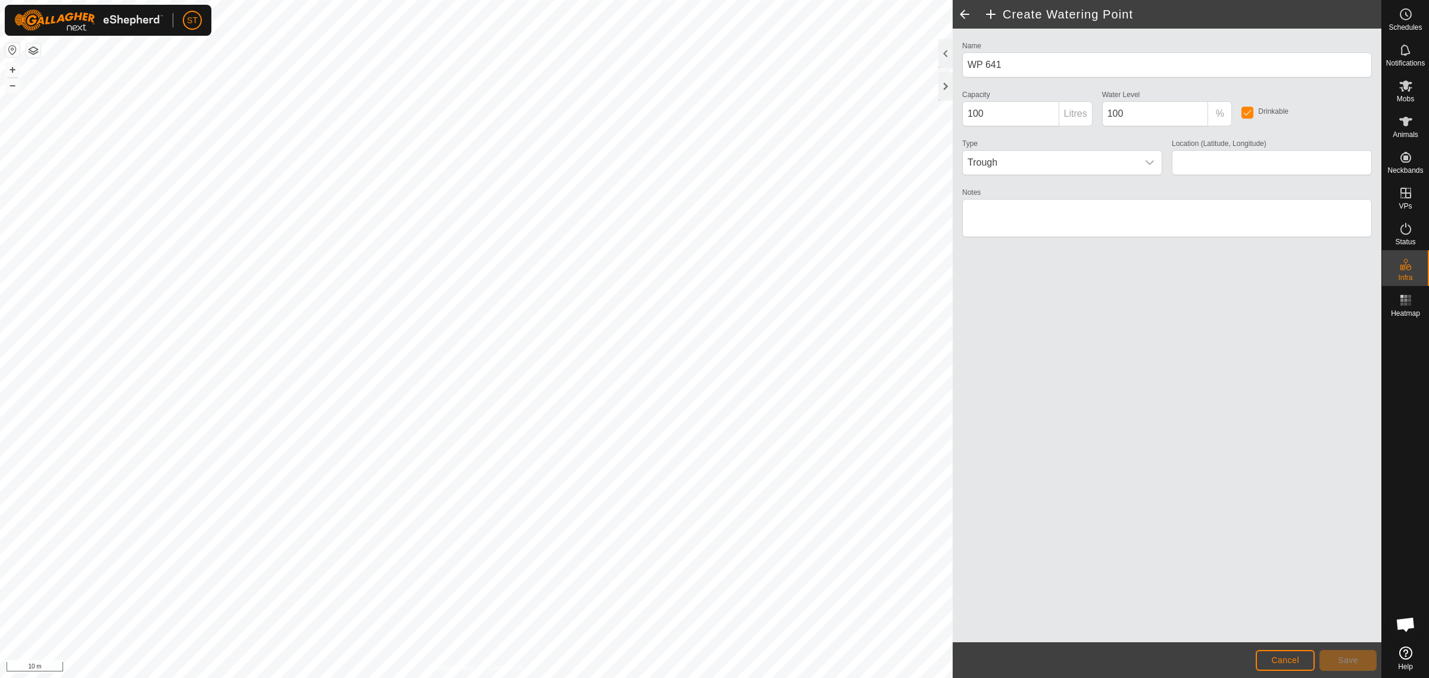
type input "-45.348315, 170.619295"
click at [1352, 660] on span "Save" at bounding box center [1348, 660] width 20 height 10
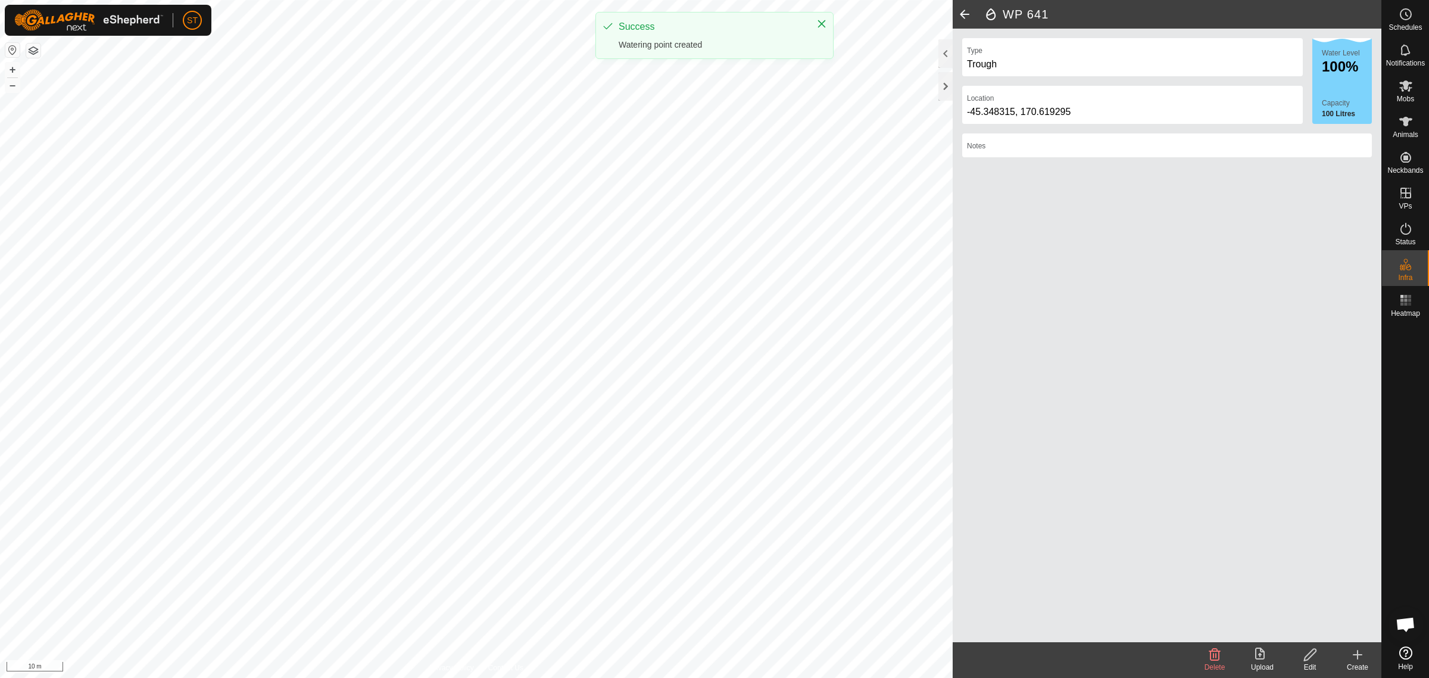
click at [1353, 657] on icon at bounding box center [1358, 654] width 14 height 14
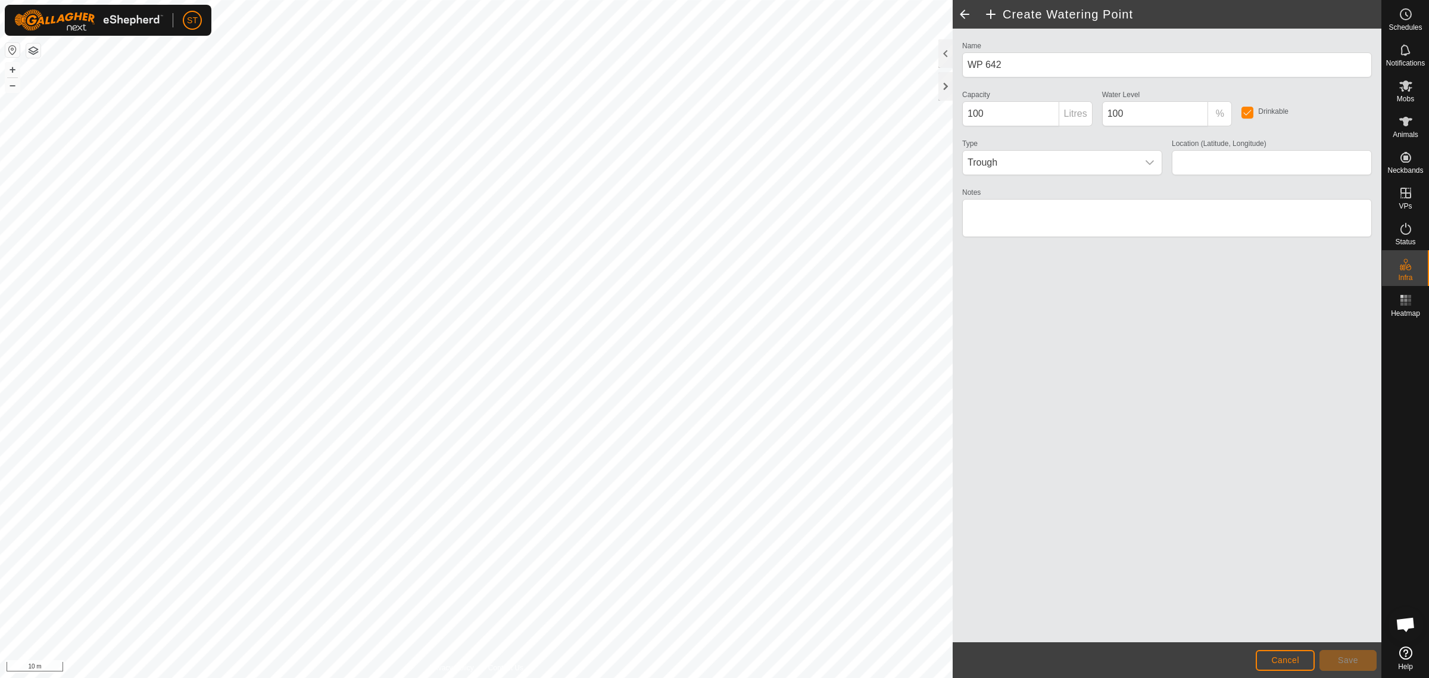
type input "-45.348208, 170.619283"
click at [1347, 657] on span "Save" at bounding box center [1348, 660] width 20 height 10
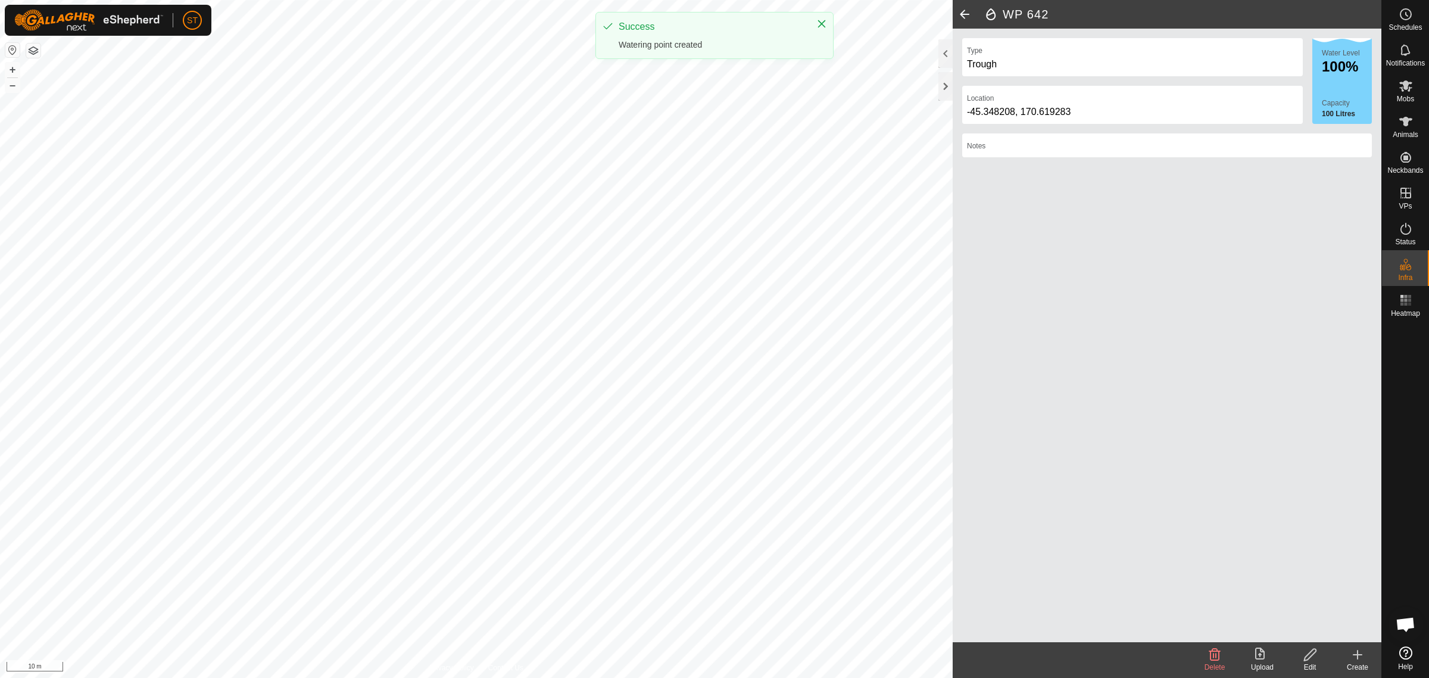
drag, startPoint x: 1358, startPoint y: 656, endPoint x: 1304, endPoint y: 613, distance: 68.7
click at [1356, 656] on icon at bounding box center [1358, 654] width 14 height 14
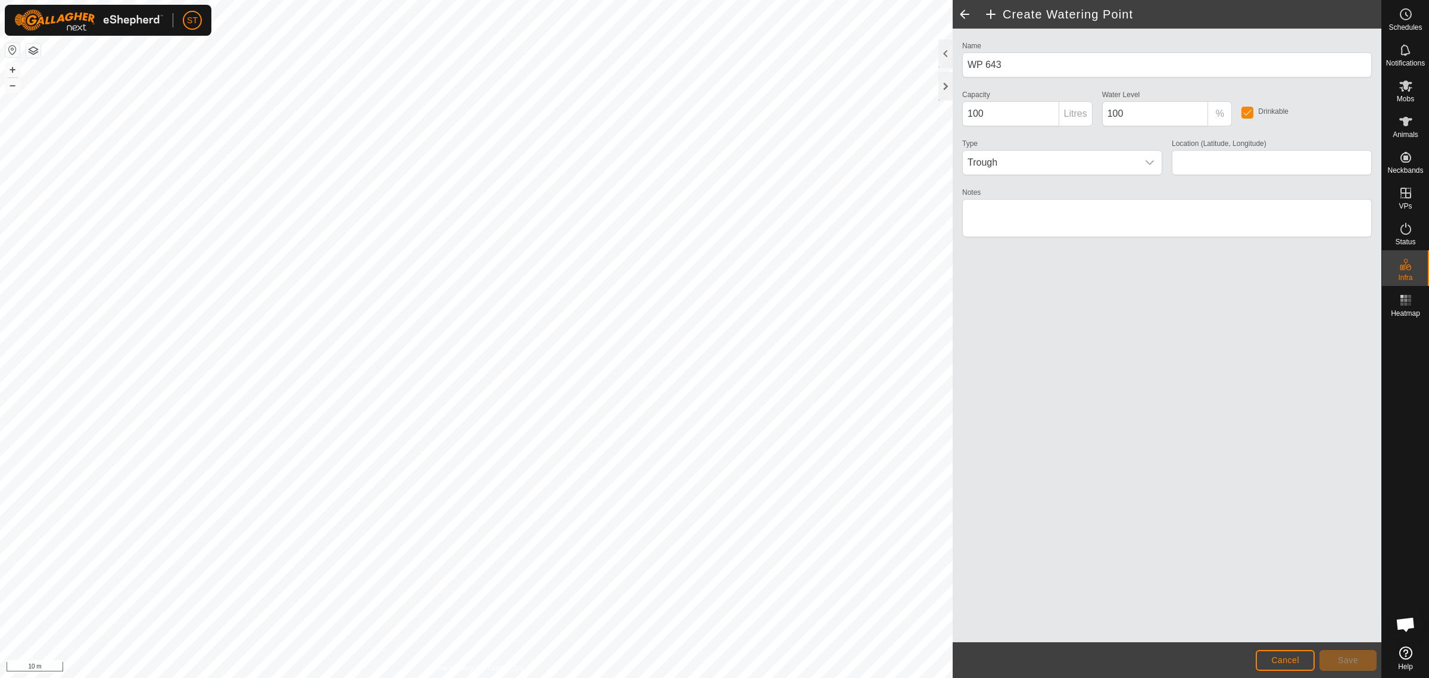
type input "-45.348118, 170.619270"
click at [1338, 660] on span "Save" at bounding box center [1348, 660] width 20 height 10
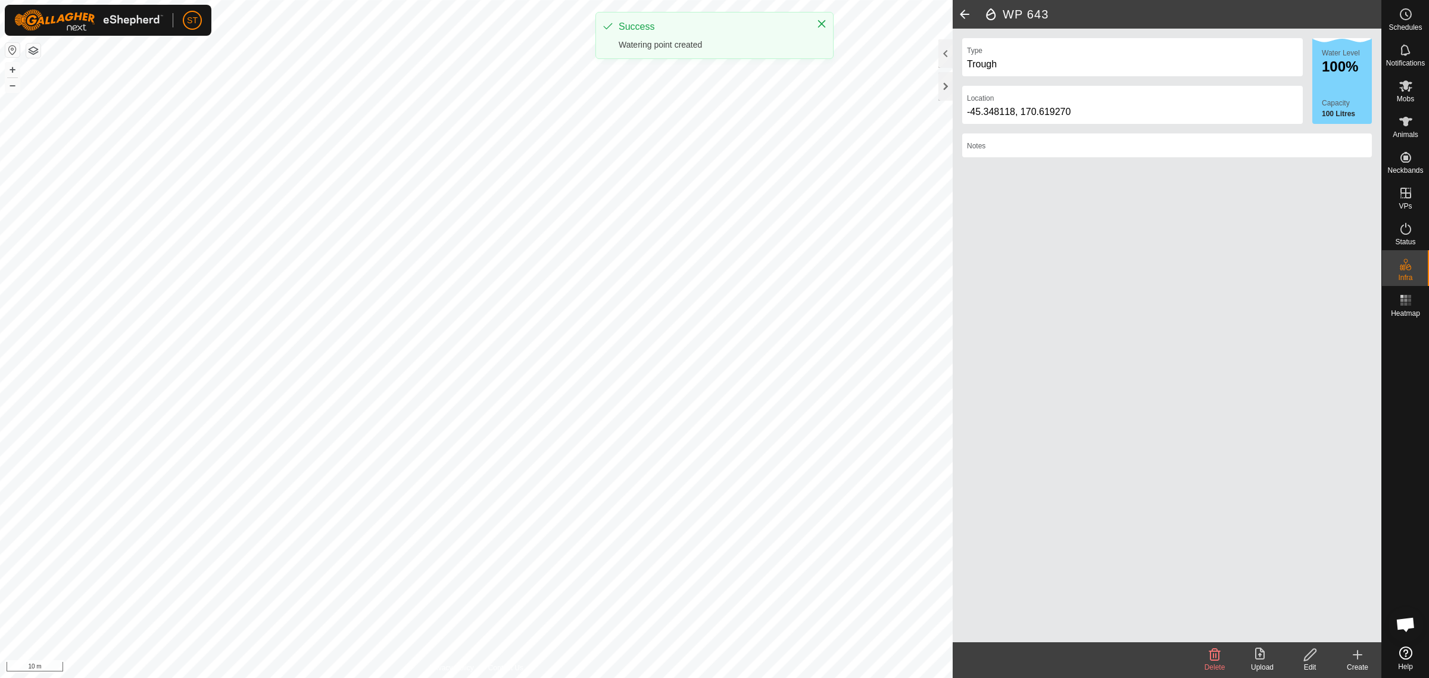
click at [1359, 661] on icon at bounding box center [1358, 654] width 14 height 14
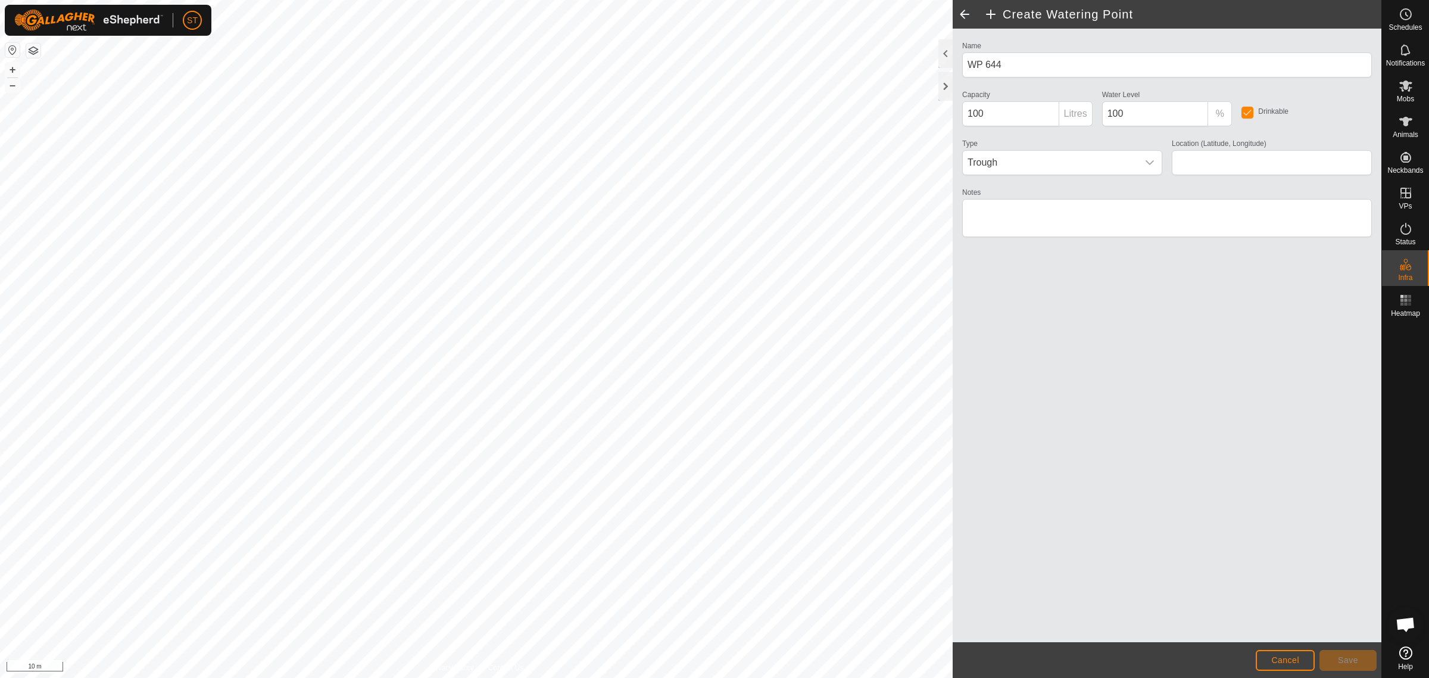
type input "-45.348020, 170.619260"
click at [1352, 657] on span "Save" at bounding box center [1348, 660] width 20 height 10
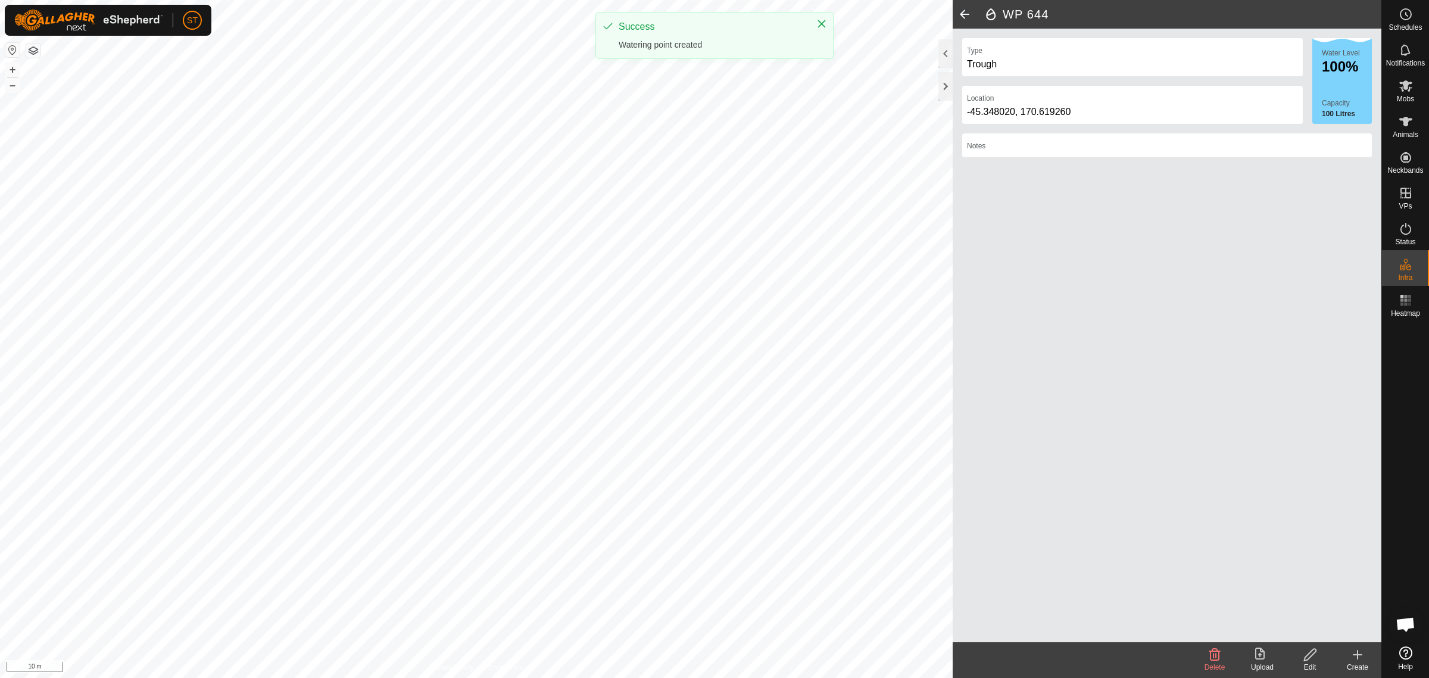
click at [1359, 658] on icon at bounding box center [1358, 654] width 14 height 14
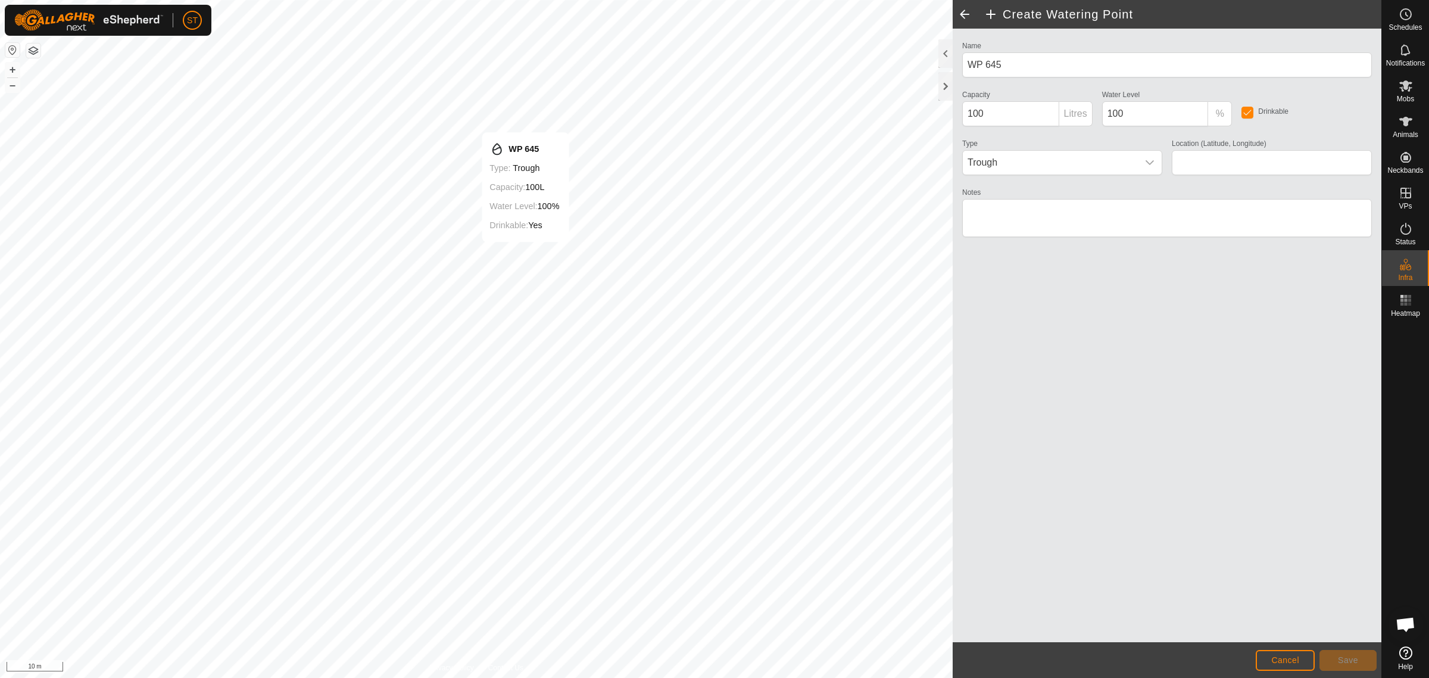
type input "-45.347923, 170.619248"
click at [1367, 662] on button "Save" at bounding box center [1348, 660] width 57 height 21
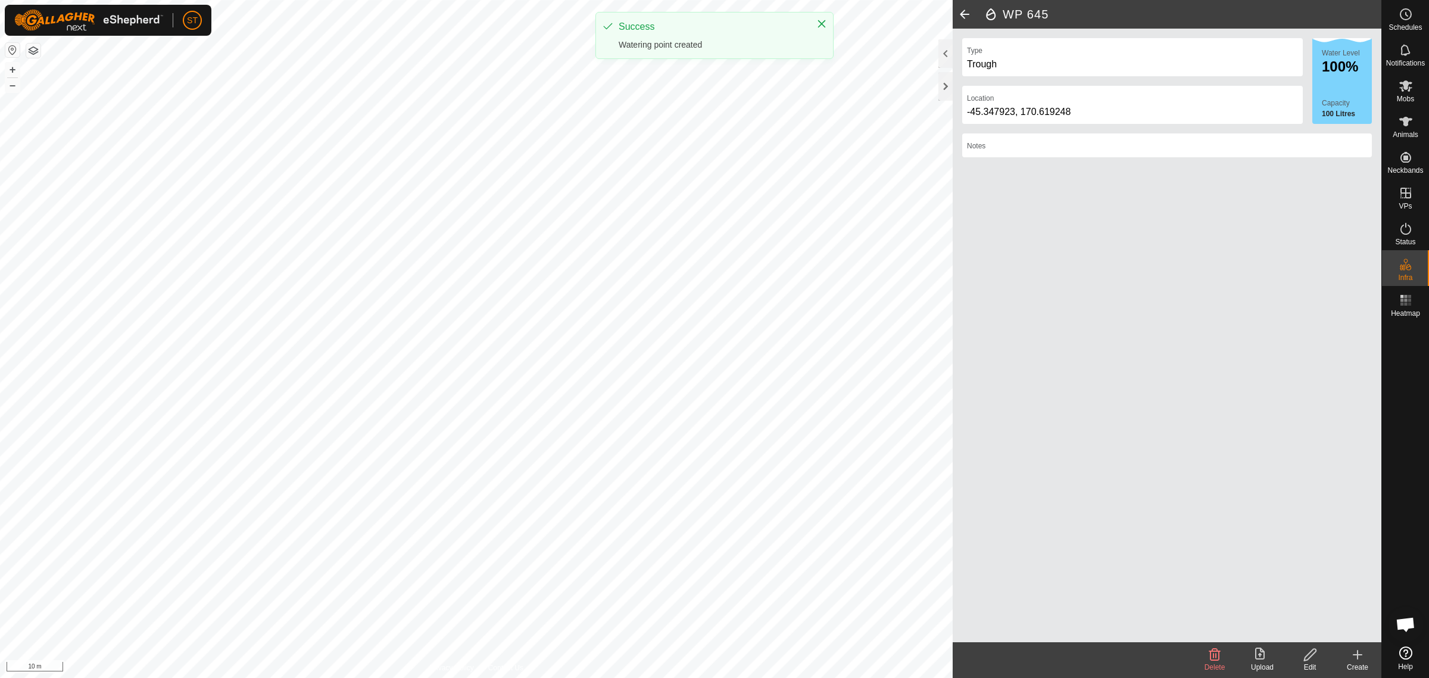
click at [1358, 657] on icon at bounding box center [1358, 654] width 0 height 8
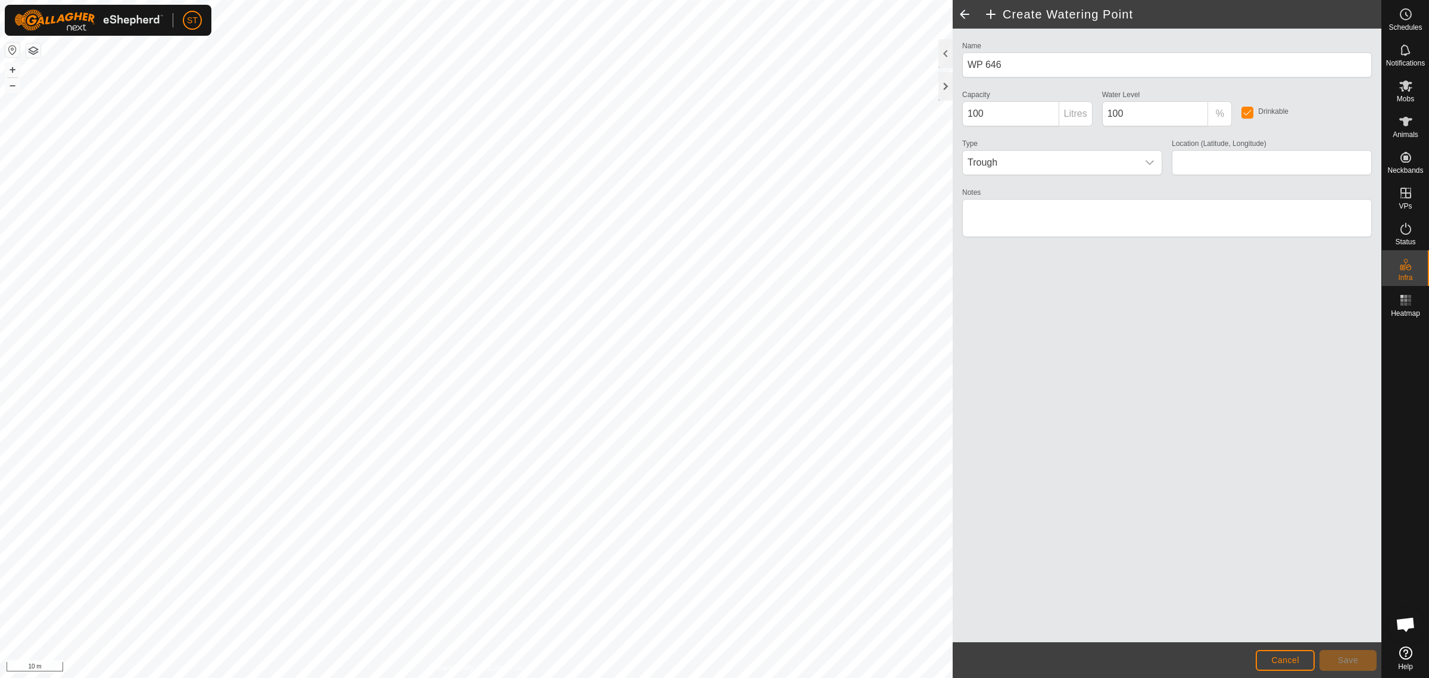
type input "-45.347831, 170.619236"
click at [1359, 659] on button "Save" at bounding box center [1348, 660] width 57 height 21
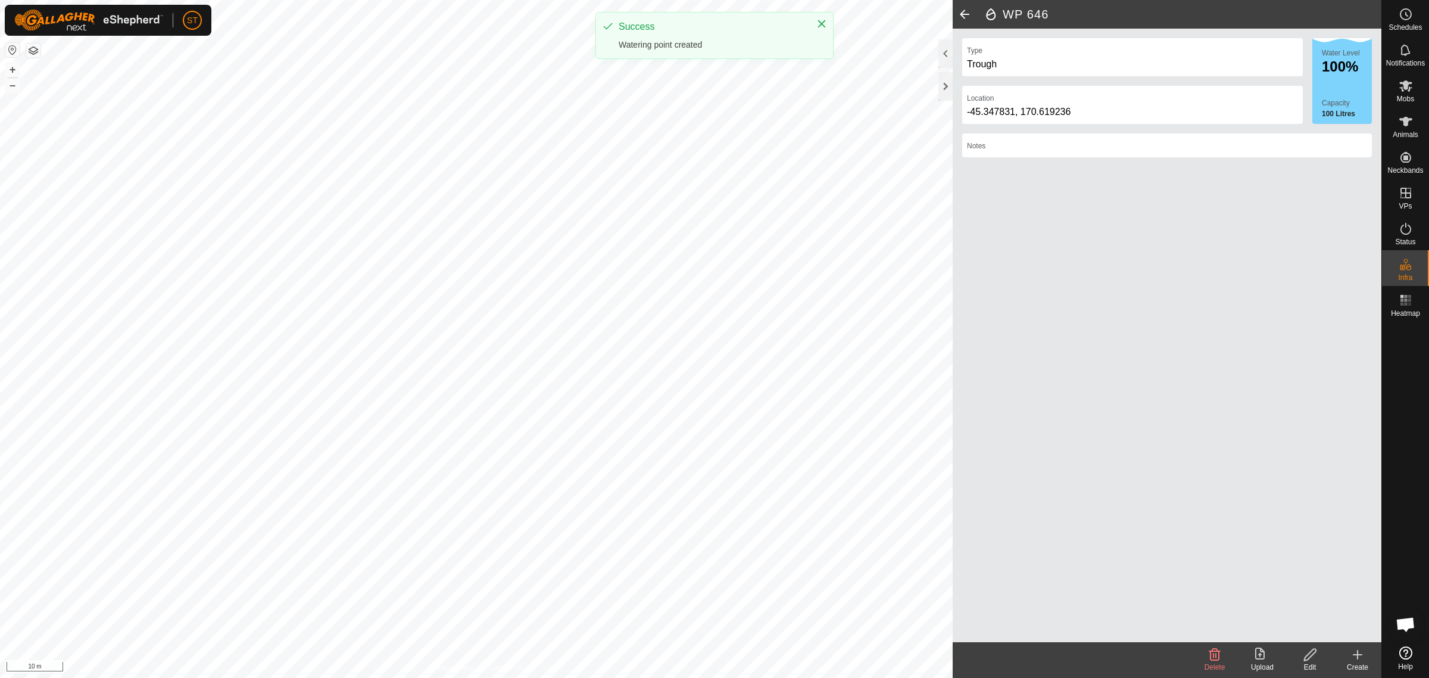
click at [1355, 656] on icon at bounding box center [1358, 654] width 14 height 14
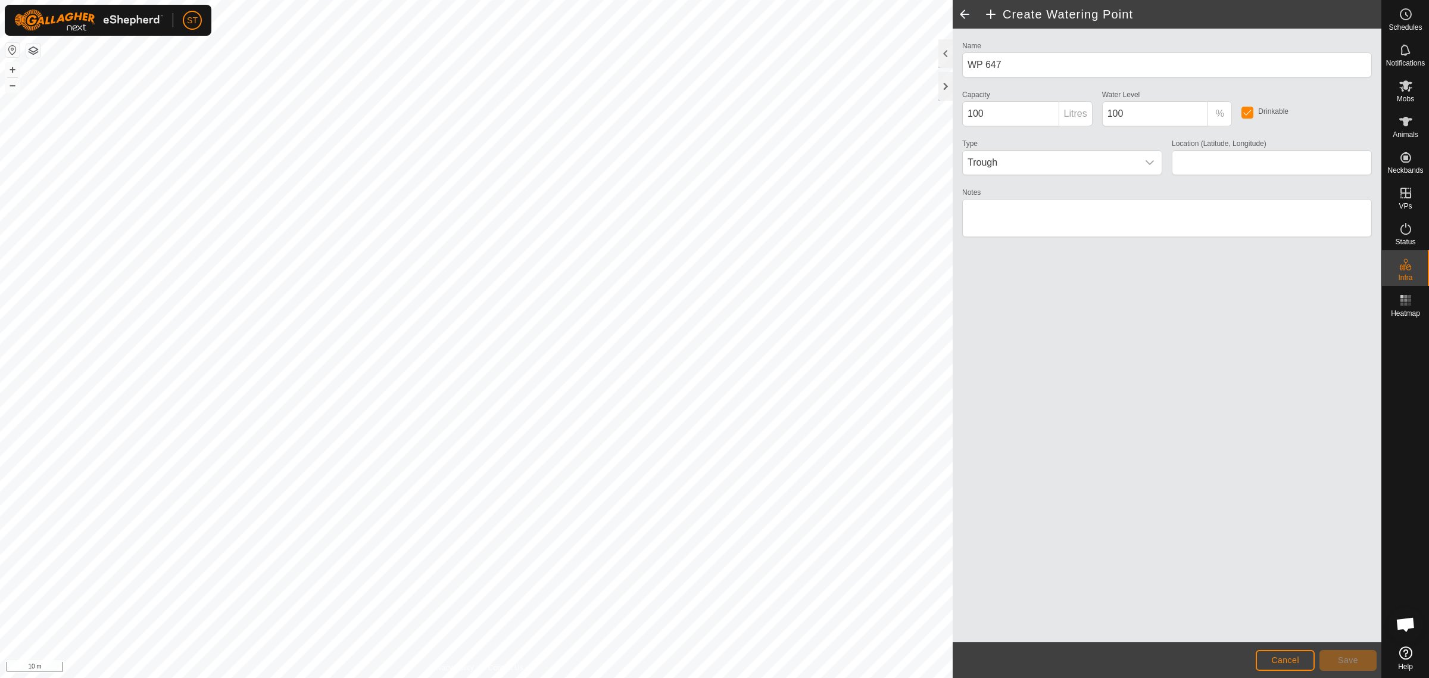
type input "-45.347742, 170.619226"
click at [1354, 660] on span "Save" at bounding box center [1348, 660] width 20 height 10
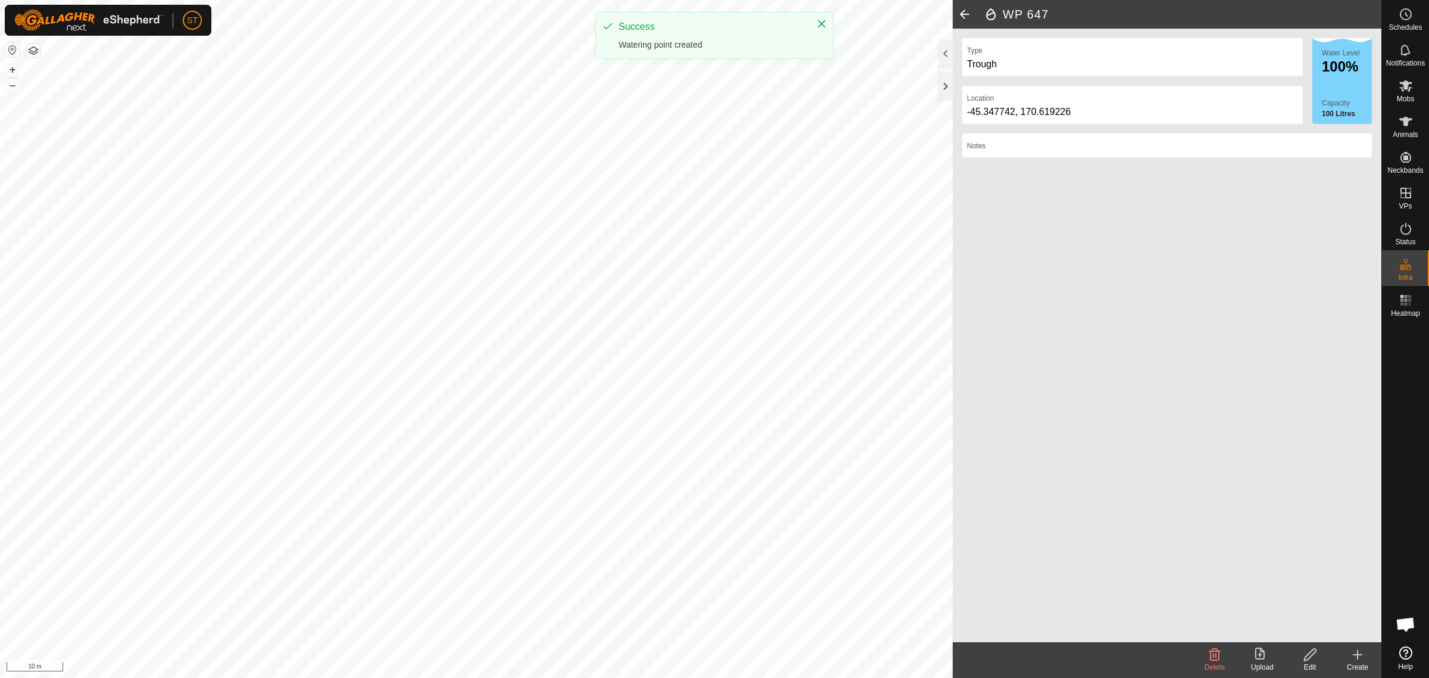
click at [1364, 657] on icon at bounding box center [1358, 654] width 14 height 14
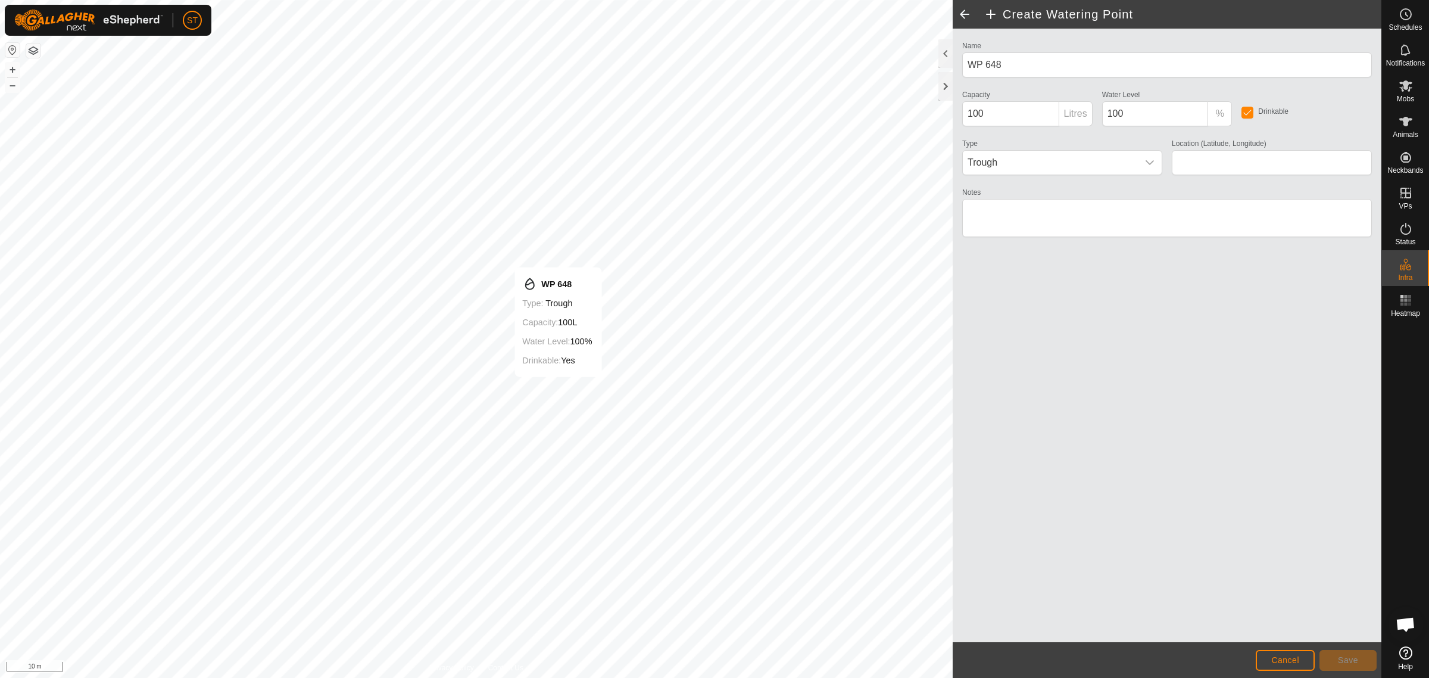
type input "-45.347651, 170.619216"
click at [1355, 657] on span "Save" at bounding box center [1348, 660] width 20 height 10
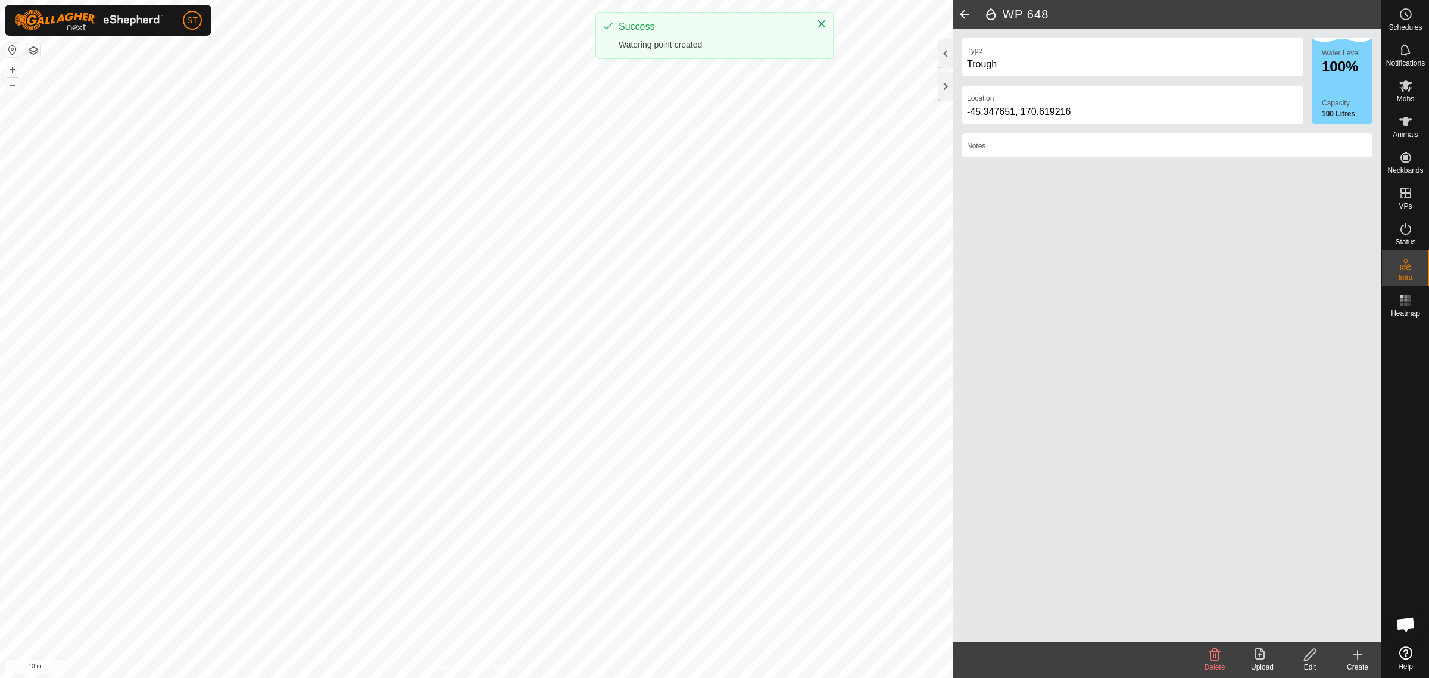
click at [1355, 658] on icon at bounding box center [1358, 654] width 14 height 14
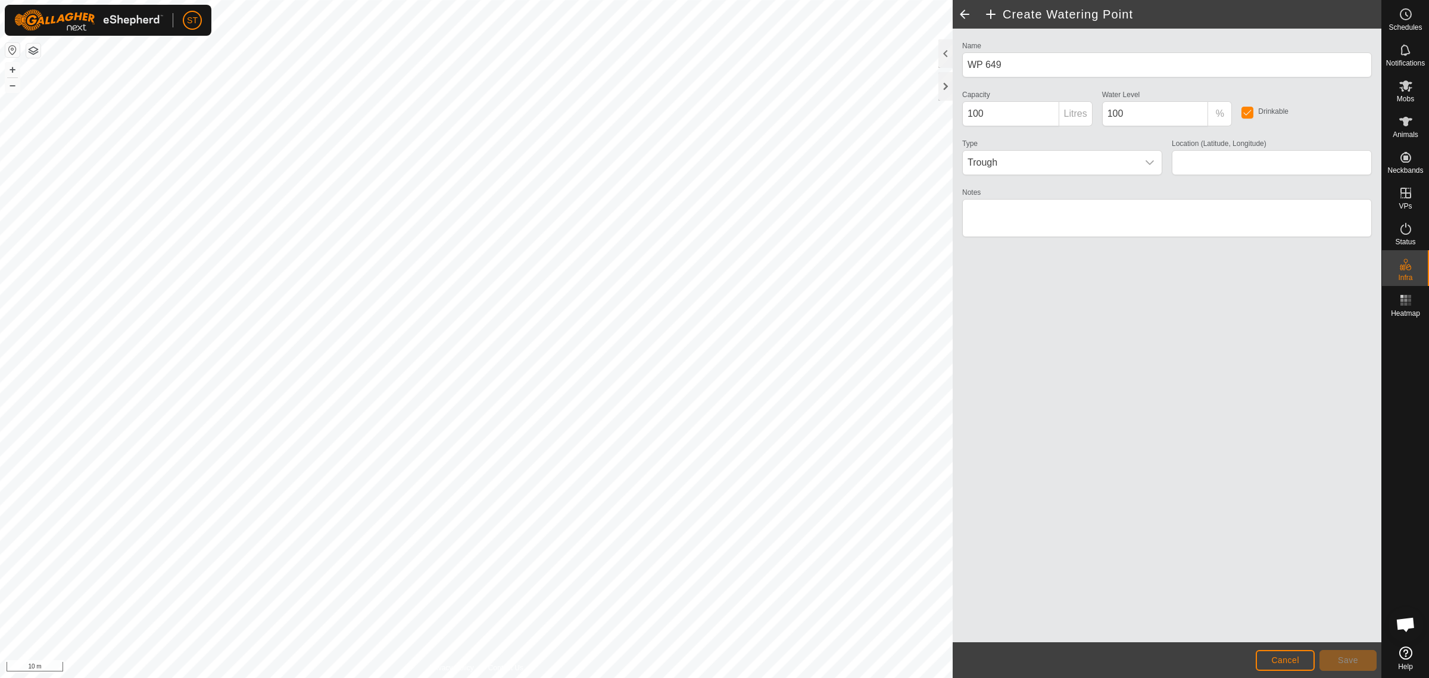
type input "-45.347561, 170.619206"
click at [1334, 655] on button "Save" at bounding box center [1348, 660] width 57 height 21
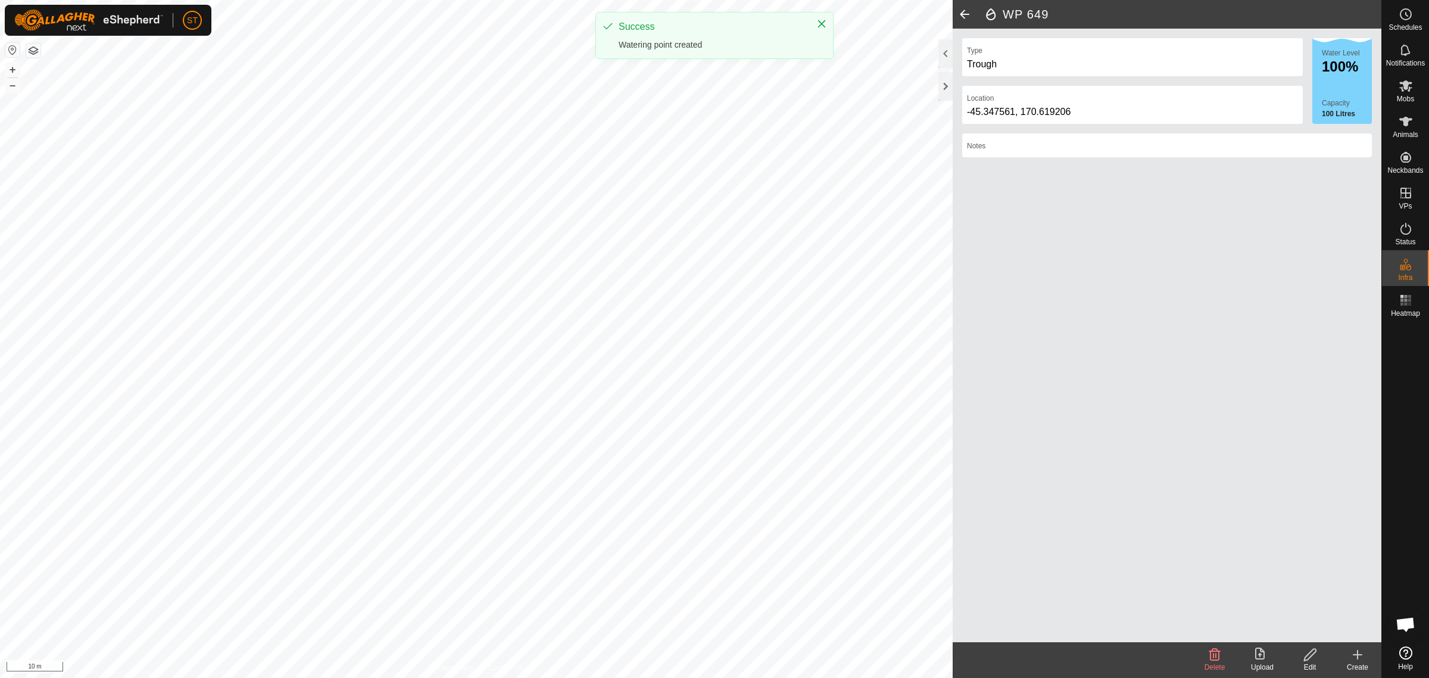
click at [1359, 659] on icon at bounding box center [1358, 654] width 14 height 14
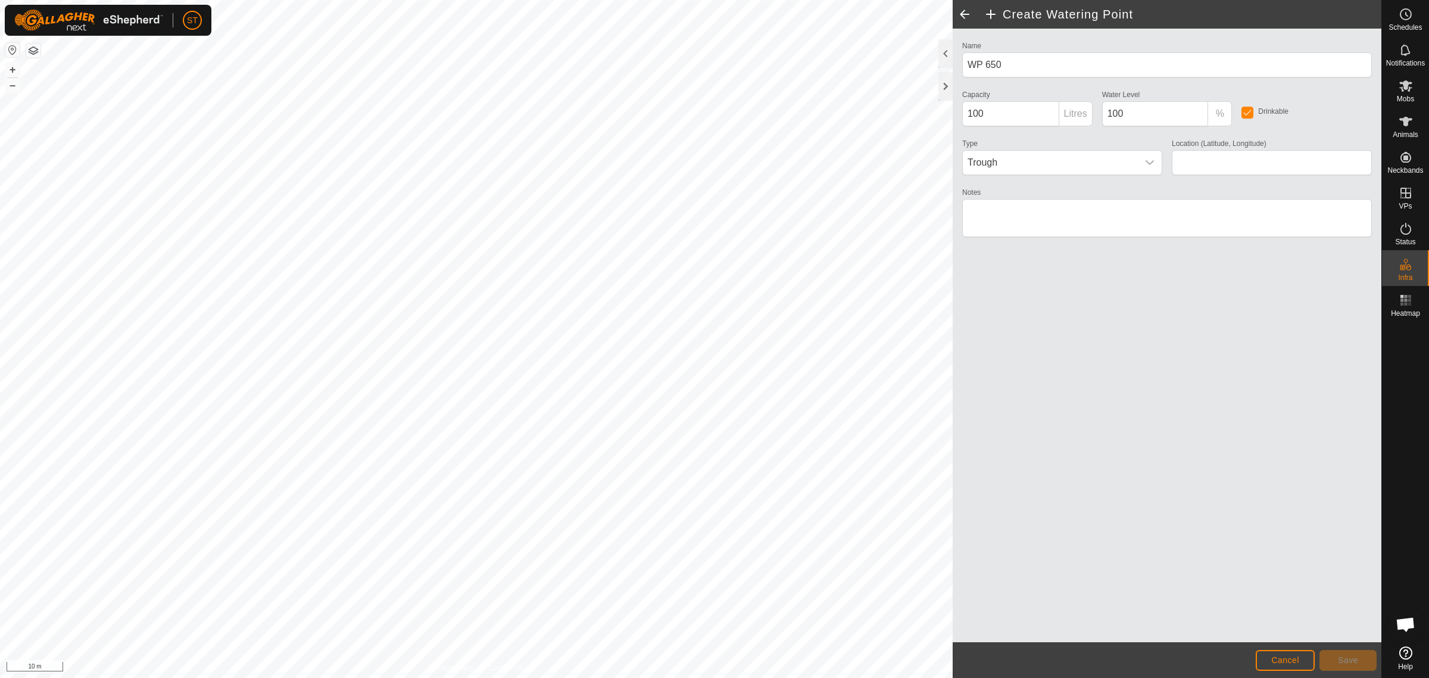
type input "-45.347470, 170.619195"
click at [1361, 656] on button "Save" at bounding box center [1348, 660] width 57 height 21
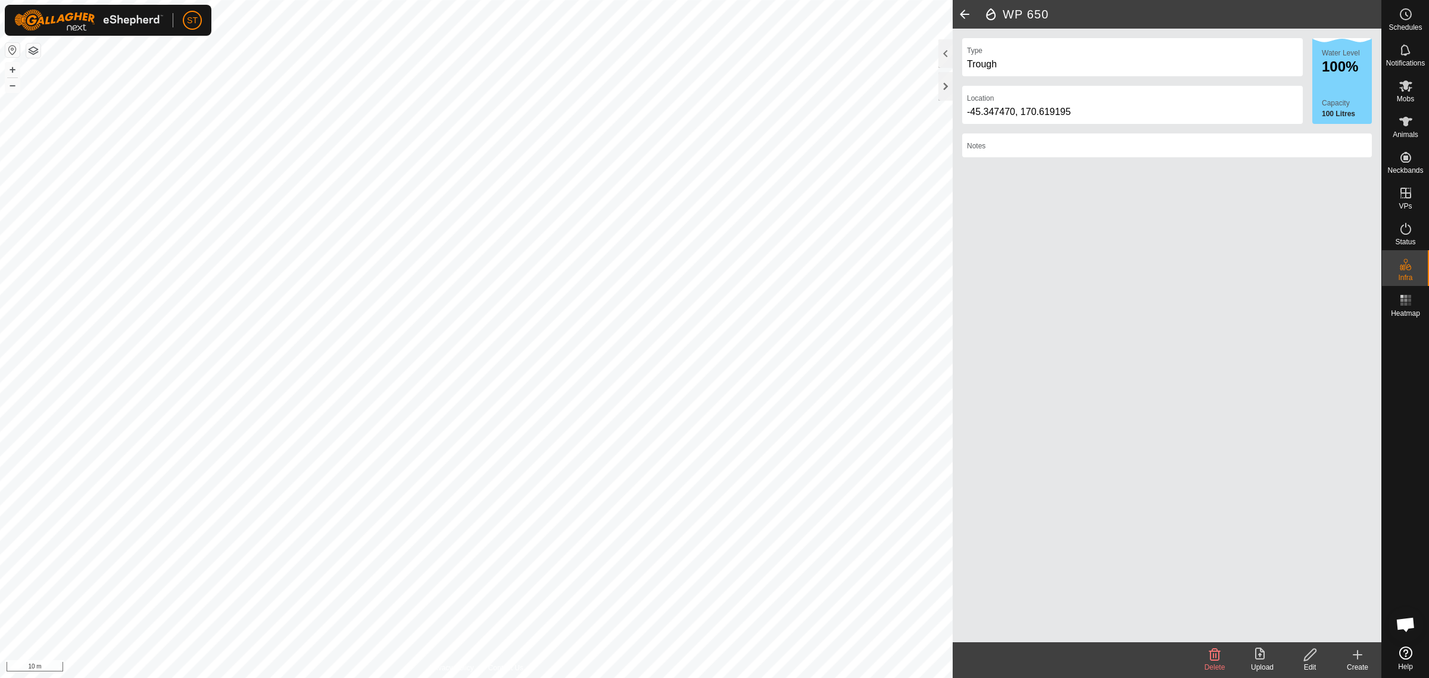
click at [1356, 659] on icon at bounding box center [1358, 654] width 14 height 14
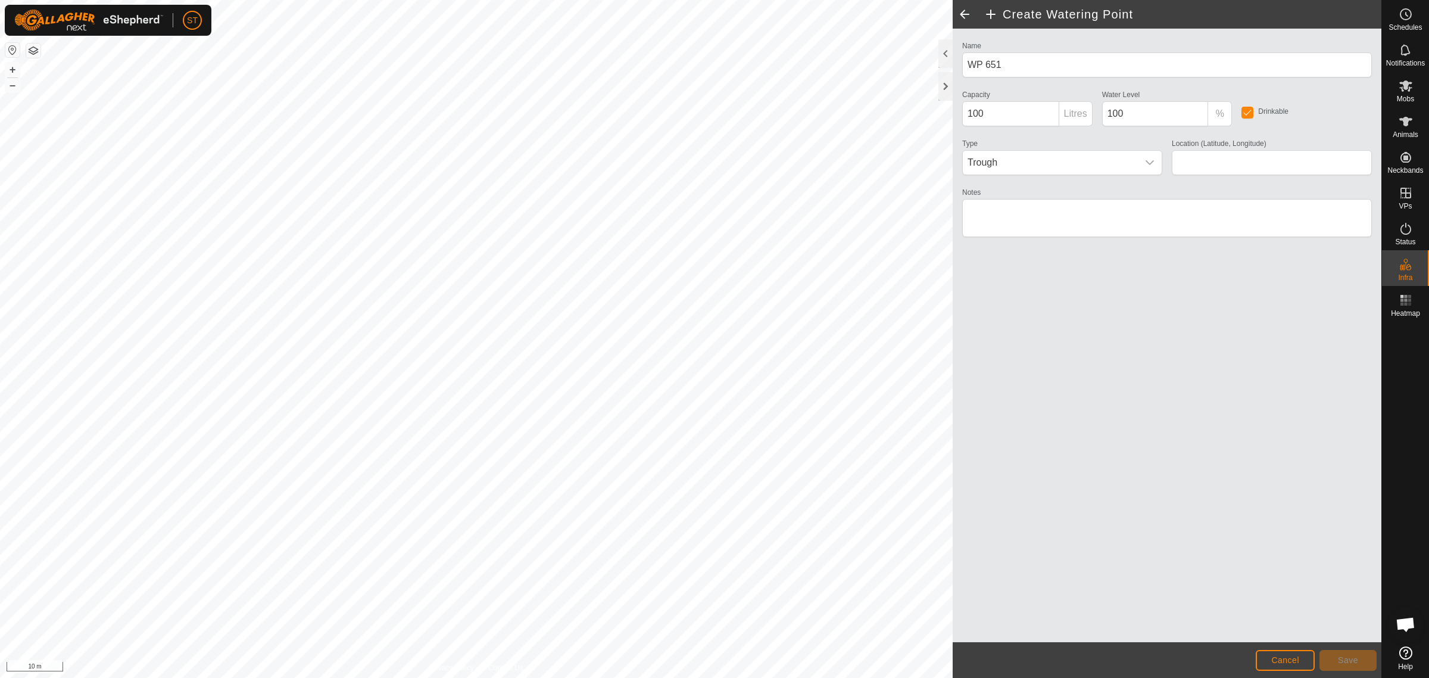
type input "-45.347385, 170.619185"
click at [1337, 667] on button "Save" at bounding box center [1348, 660] width 57 height 21
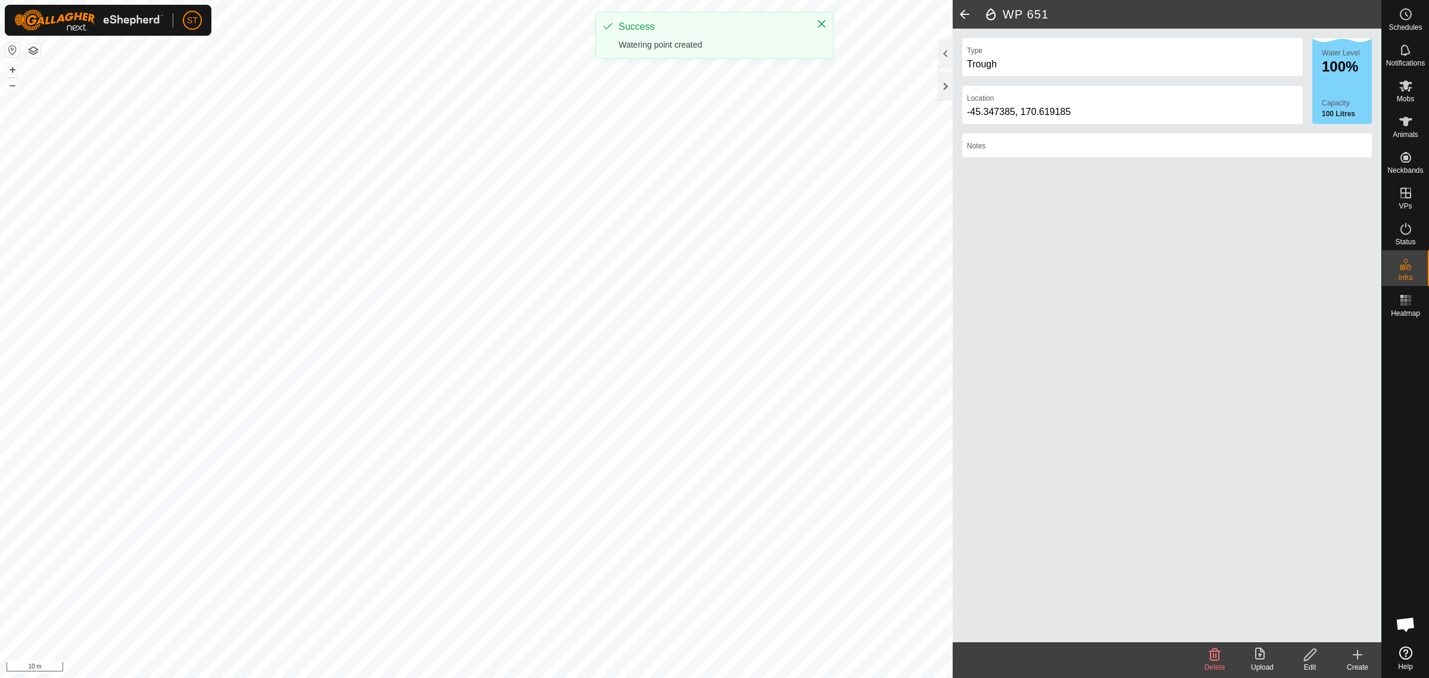
click at [1356, 654] on icon at bounding box center [1358, 654] width 8 height 0
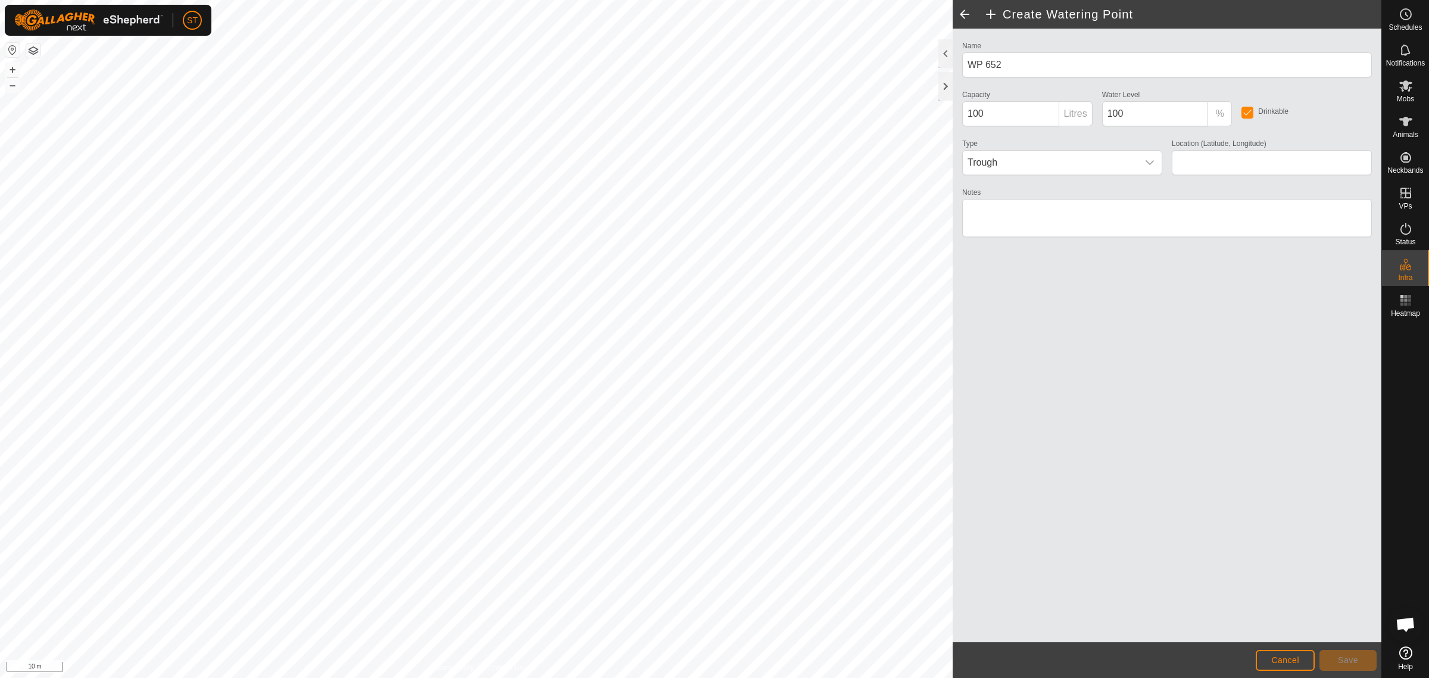
type input "-45.347299, 170.619174"
click at [1346, 665] on button "Save" at bounding box center [1348, 660] width 57 height 21
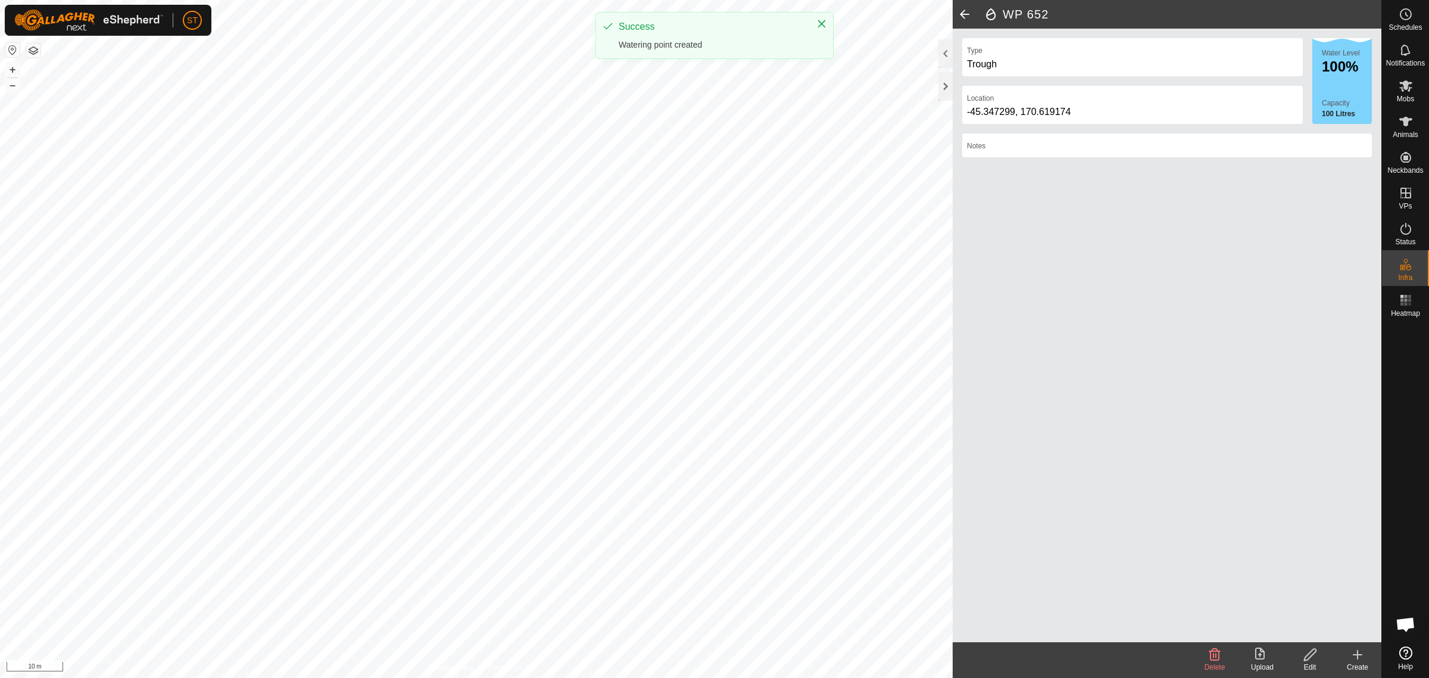
click at [1358, 654] on icon at bounding box center [1358, 654] width 8 height 0
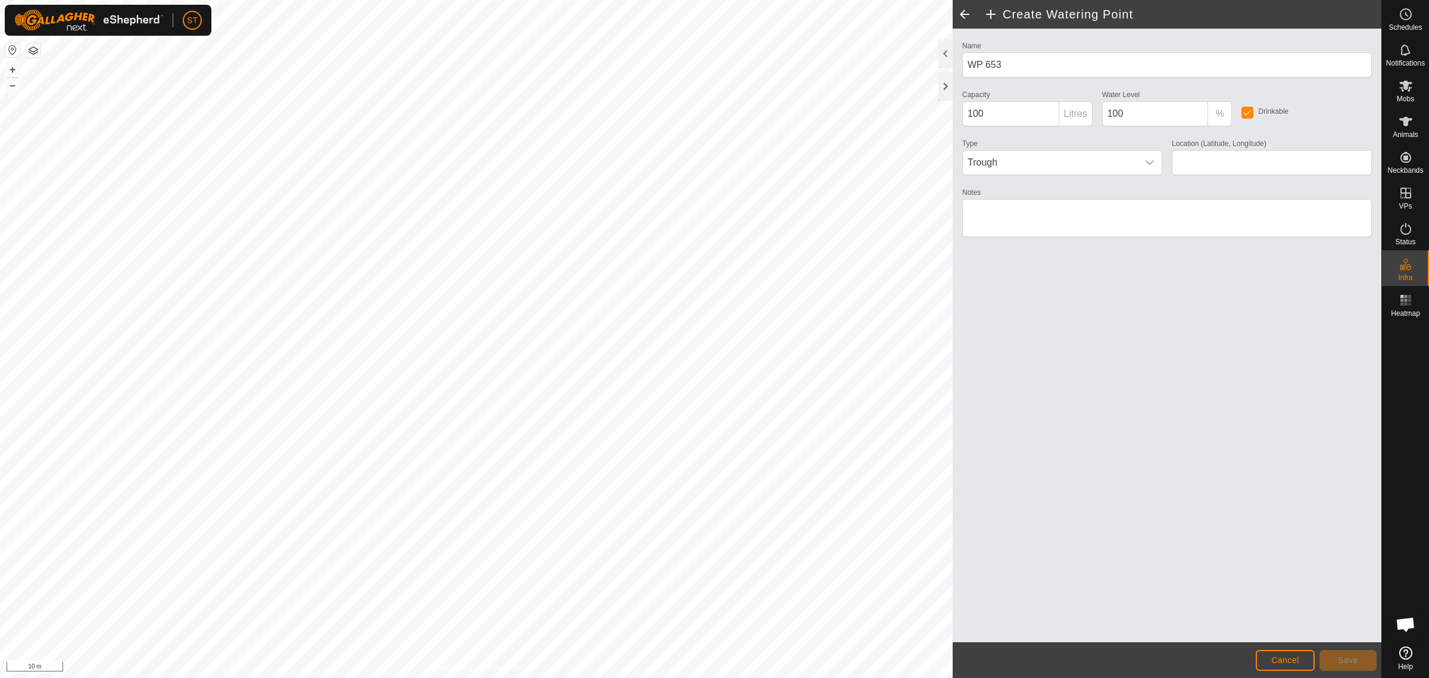
type input "-45.347214, 170.619164"
click at [1349, 664] on span "Save" at bounding box center [1348, 660] width 20 height 10
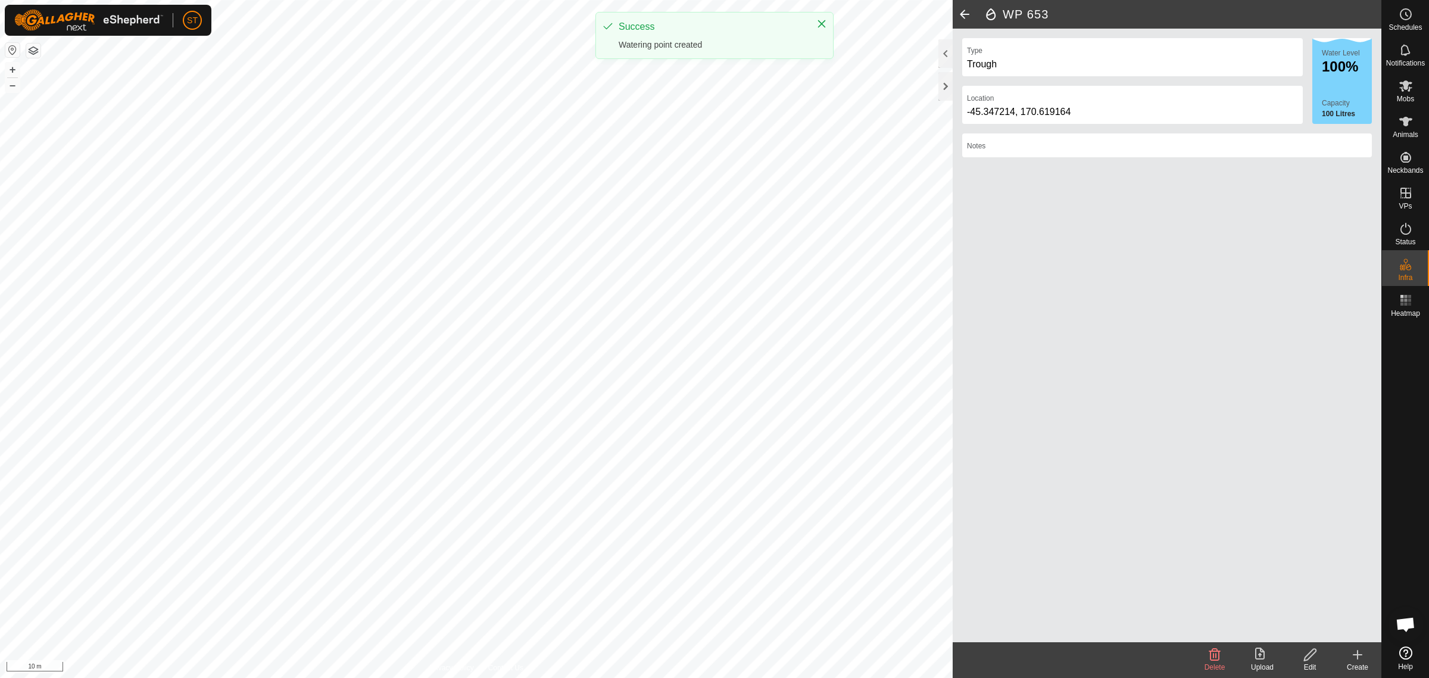
click at [1355, 660] on icon at bounding box center [1358, 654] width 14 height 14
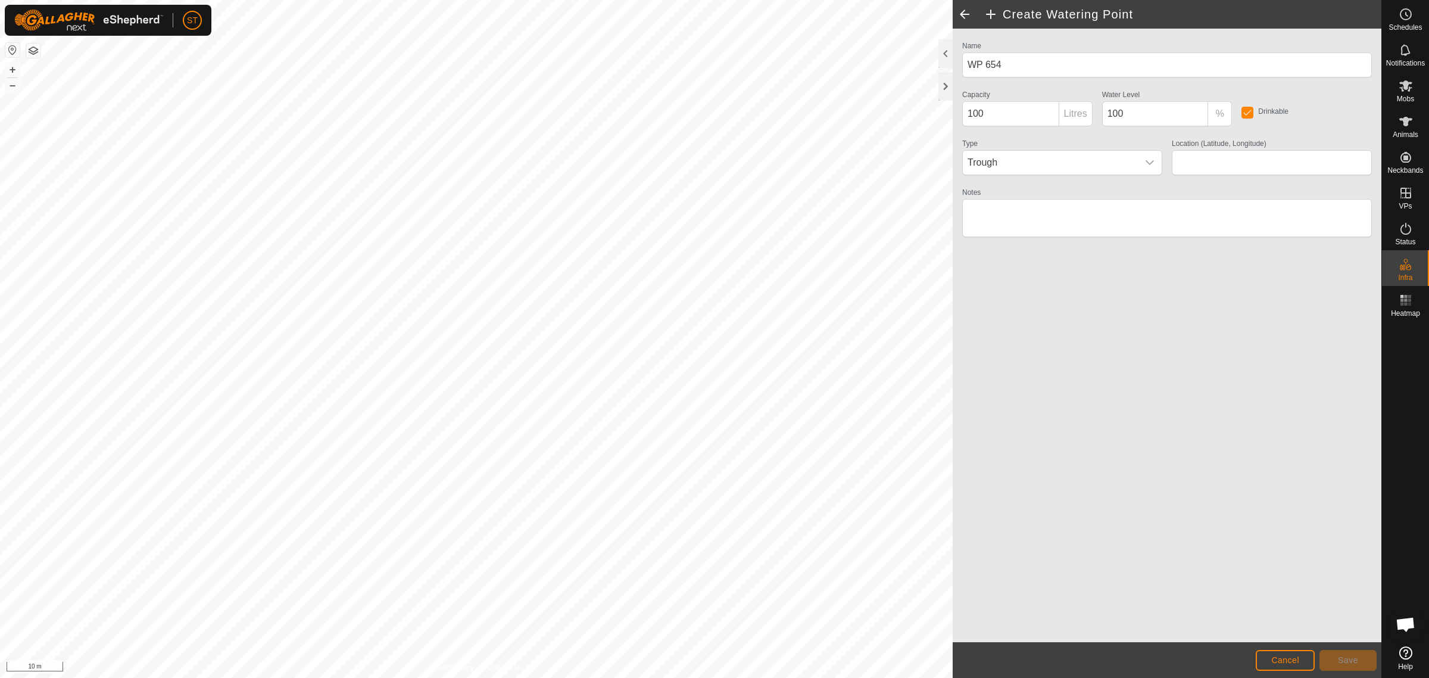
type input "-45.347129, 170.619156"
click at [1339, 657] on span "Save" at bounding box center [1348, 660] width 20 height 10
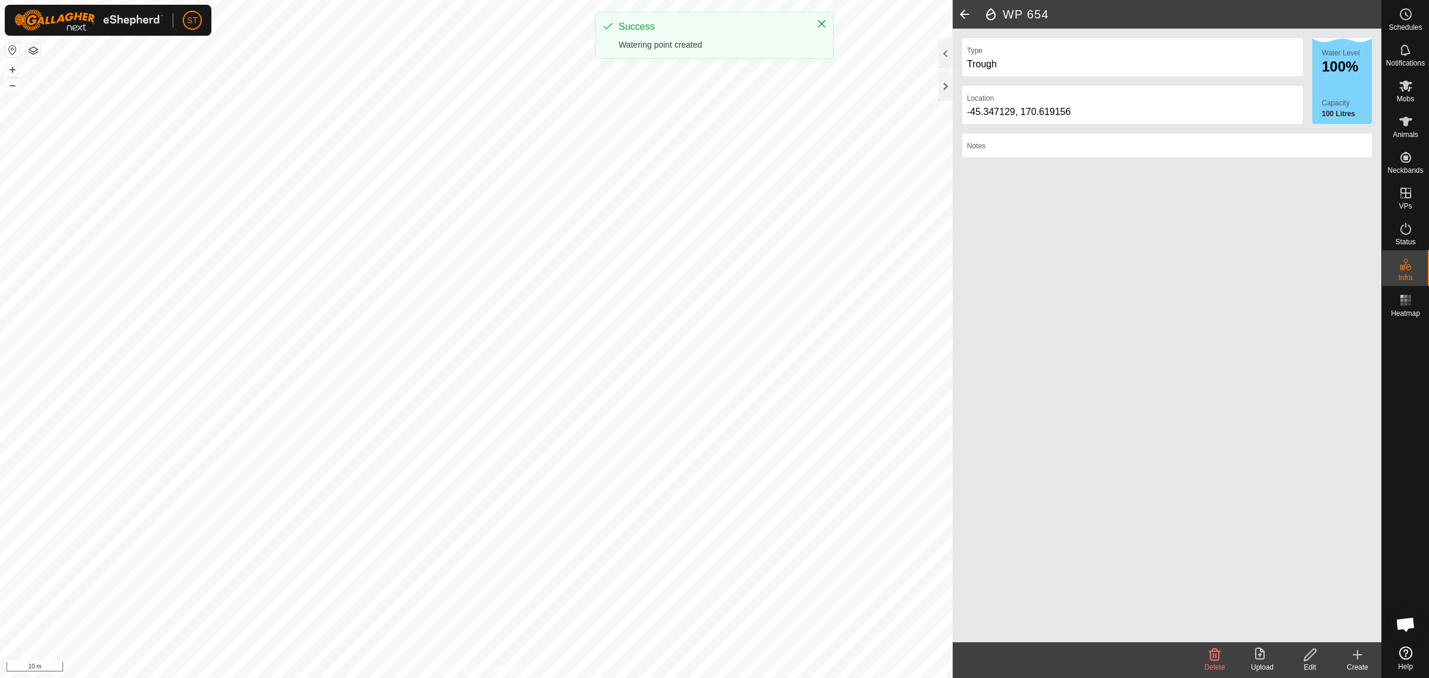
click at [1359, 662] on div "Create" at bounding box center [1358, 667] width 48 height 11
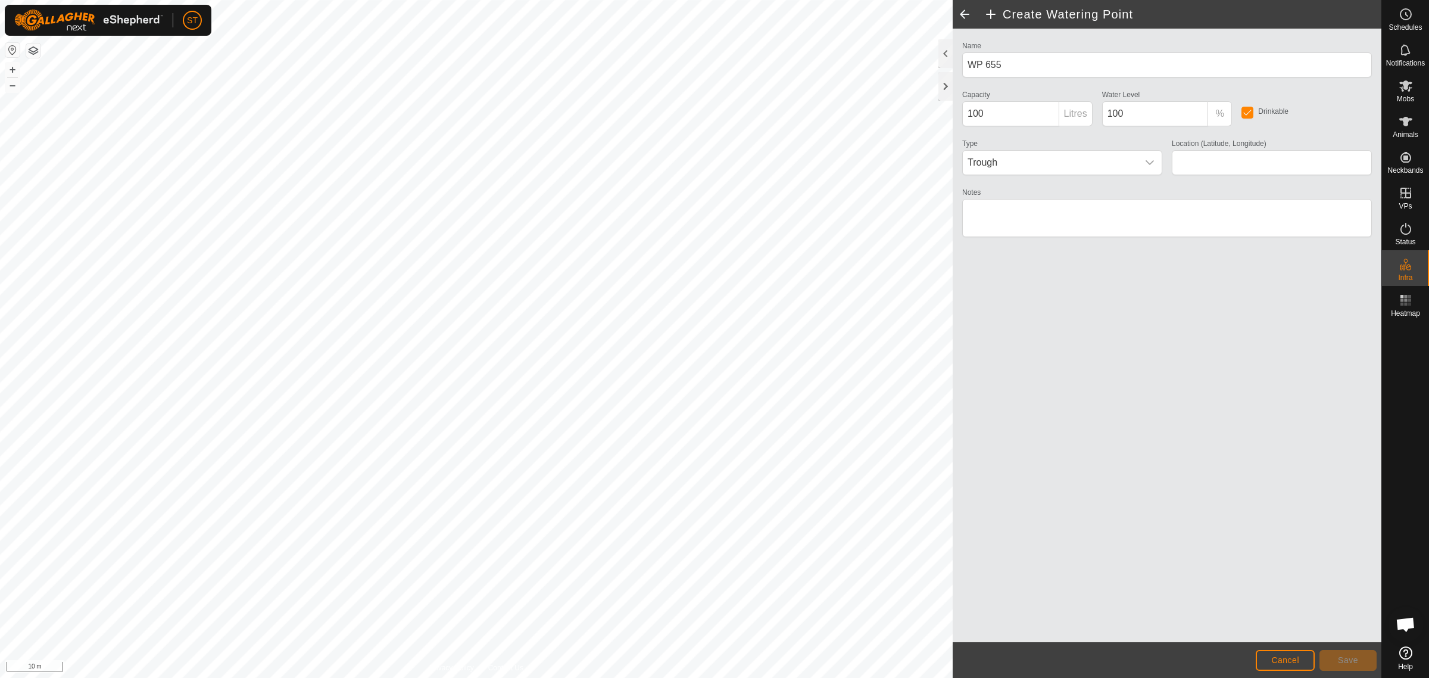
type input "-45.347053, 170.619146"
click at [1344, 653] on button "Save" at bounding box center [1348, 660] width 57 height 21
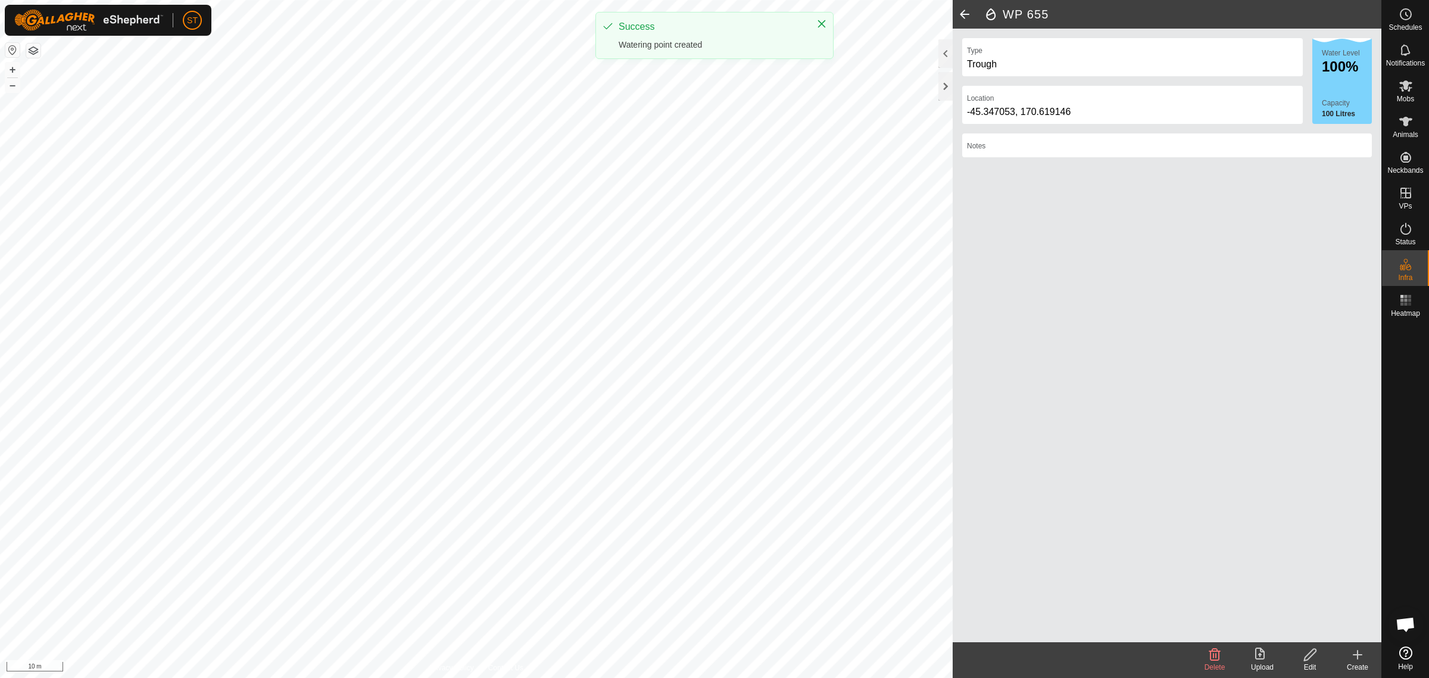
click at [1358, 653] on icon at bounding box center [1358, 654] width 0 height 8
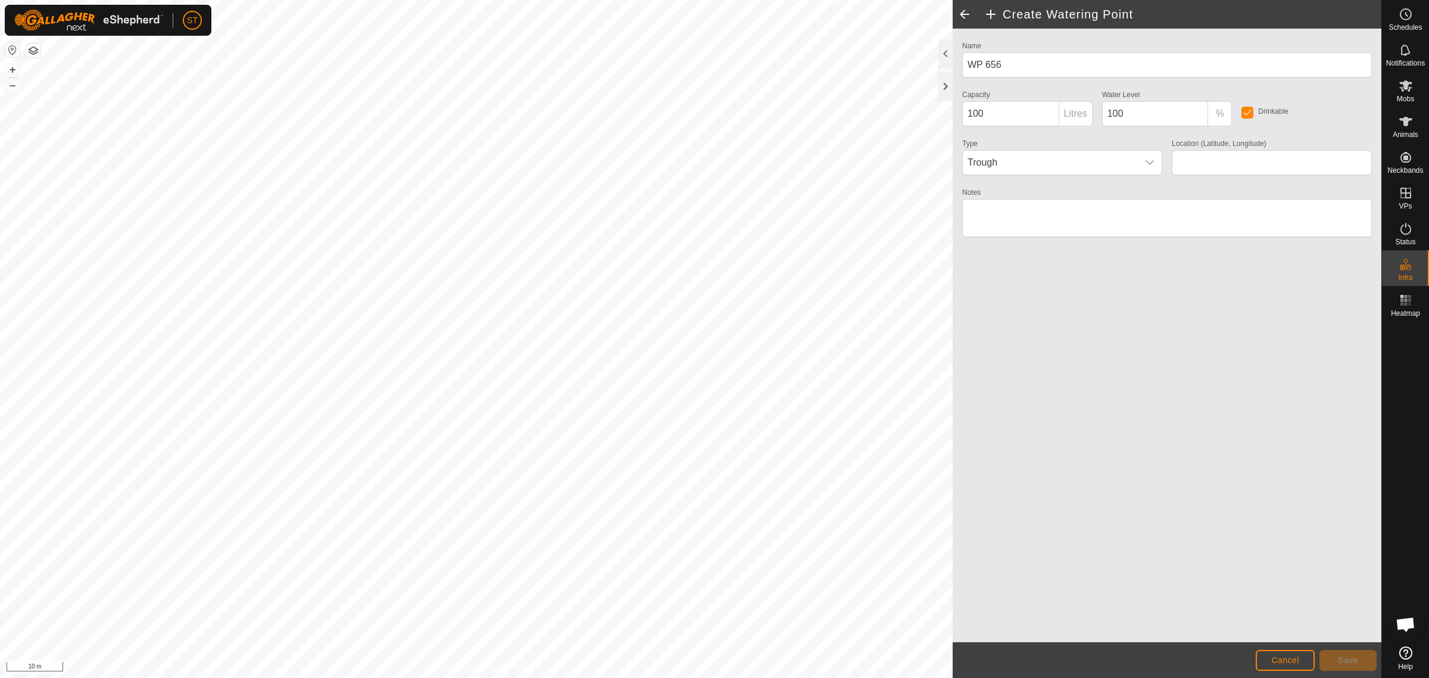
type input "-45.346968, 170.619138"
click at [1358, 659] on span "Save" at bounding box center [1348, 660] width 20 height 10
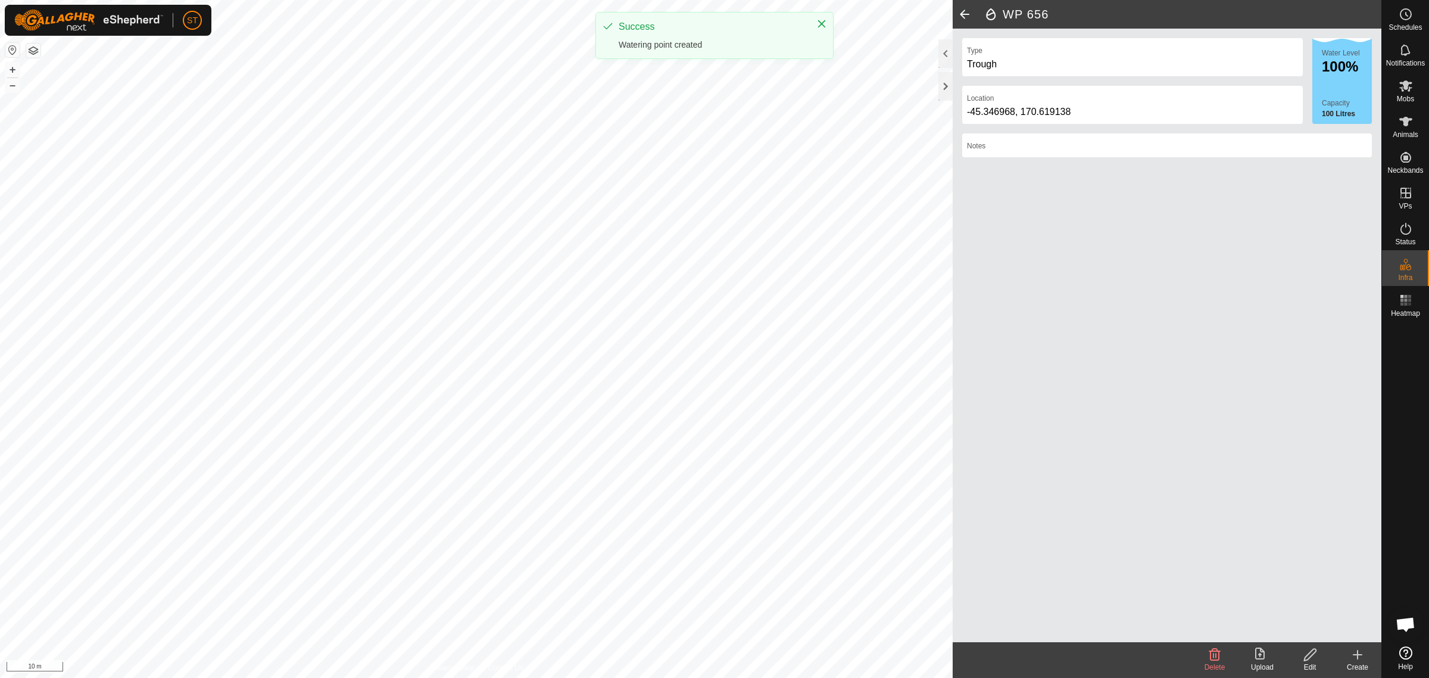
click at [1354, 654] on icon at bounding box center [1358, 654] width 8 height 0
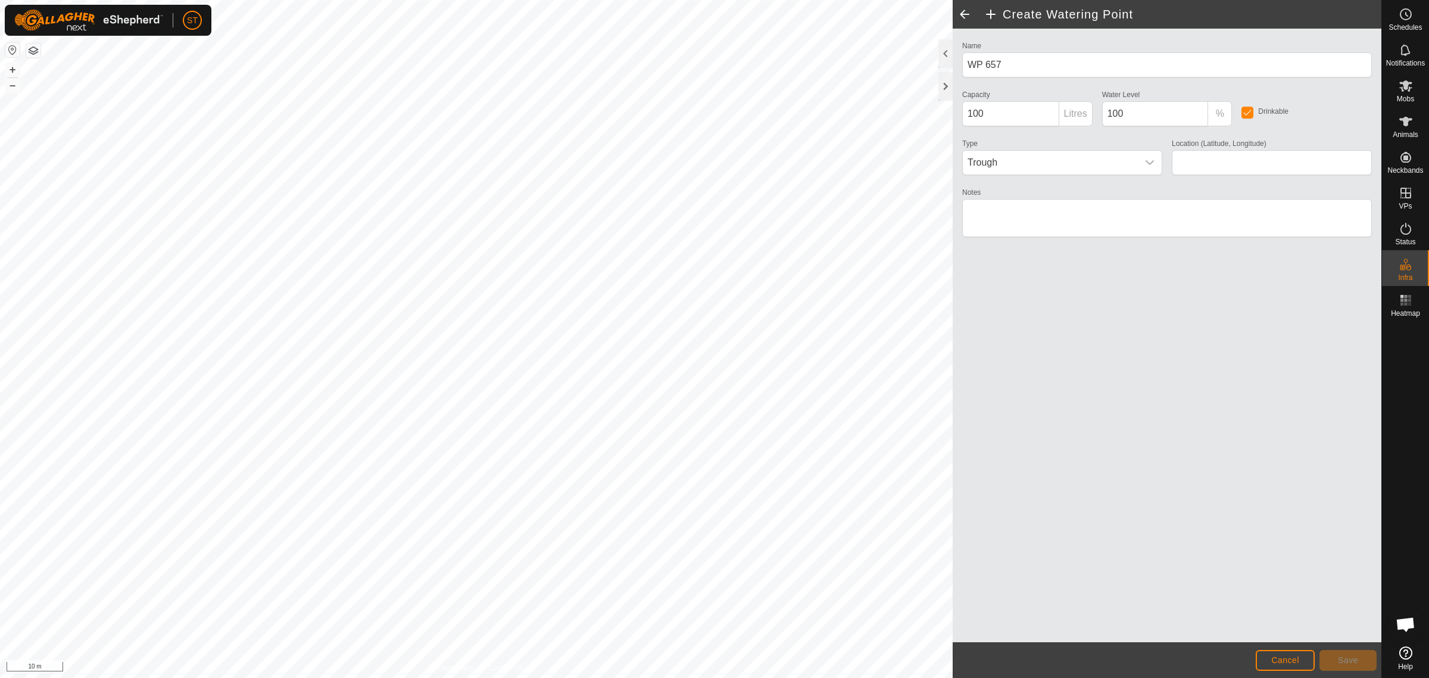
type input "-45.346887, 170.619129"
click at [1352, 658] on span "Save" at bounding box center [1348, 660] width 20 height 10
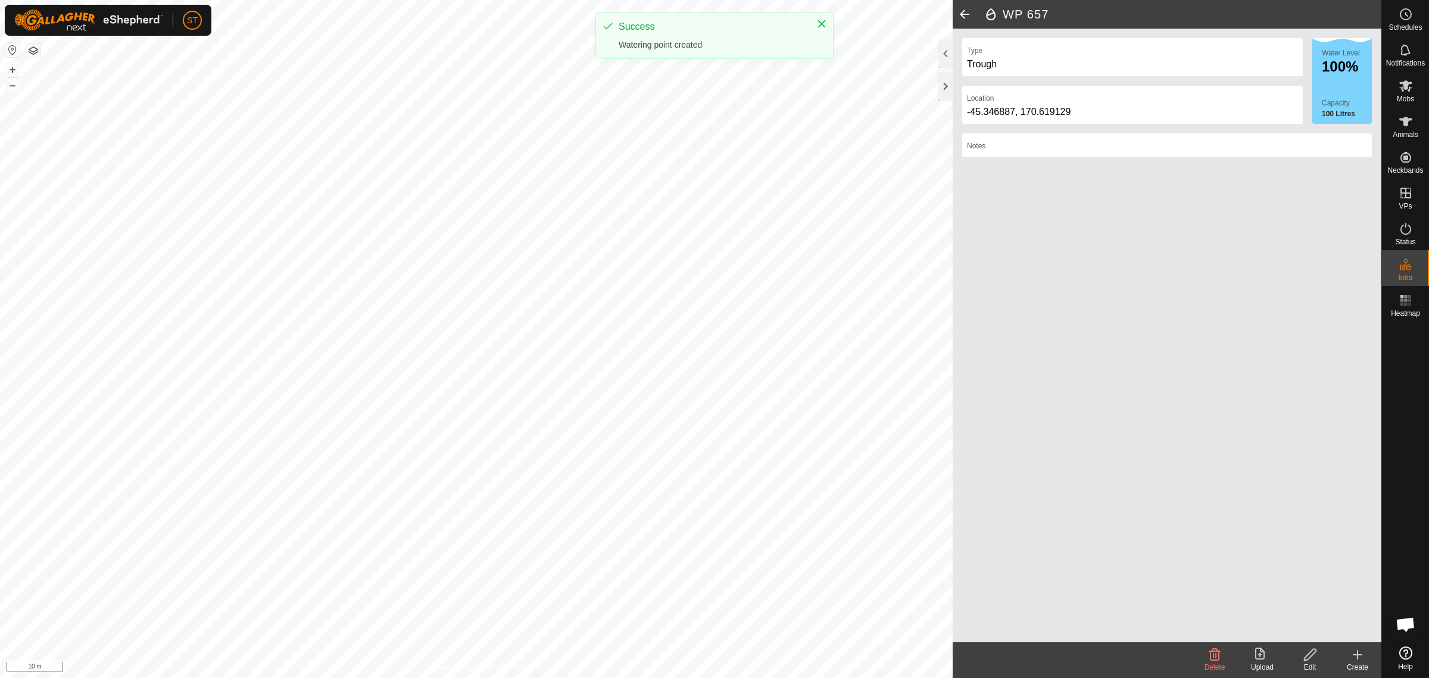
click at [1359, 660] on icon at bounding box center [1358, 654] width 14 height 14
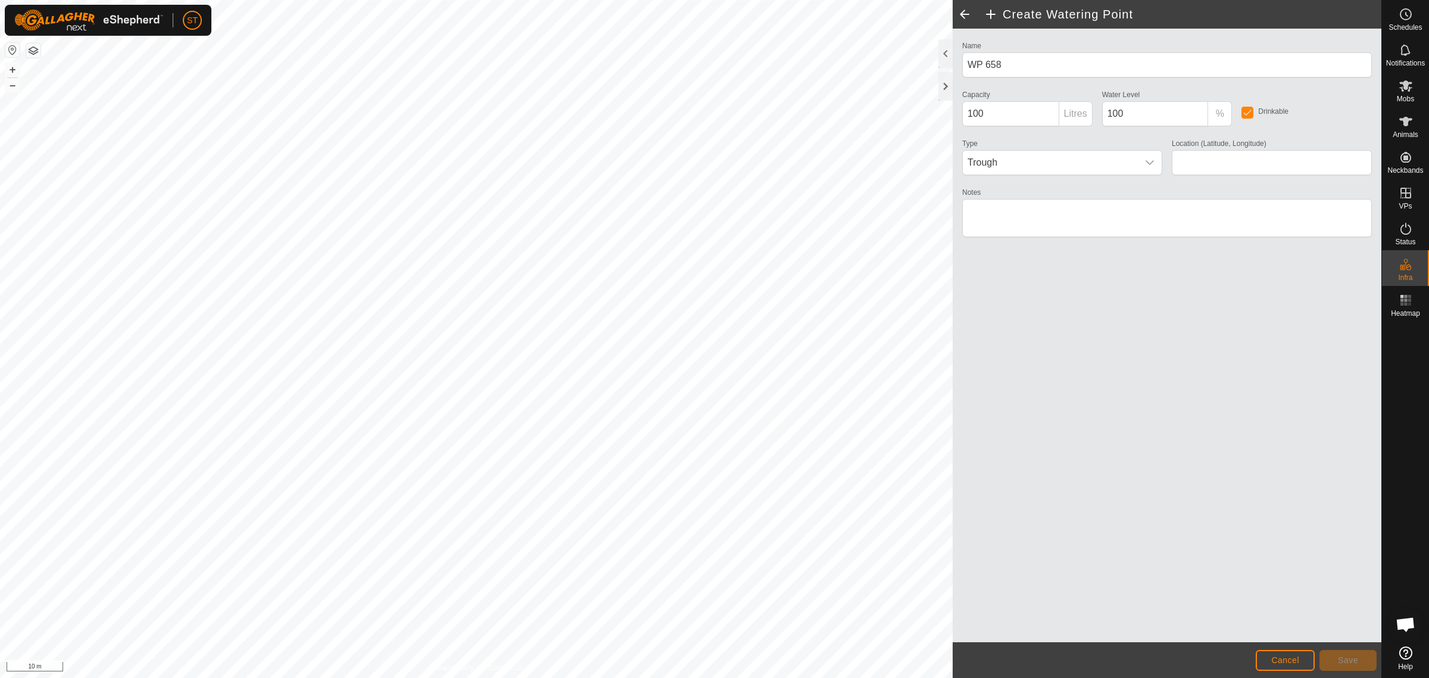
type input "-45.346808, 170.619117"
click at [1338, 660] on span "Save" at bounding box center [1348, 660] width 20 height 10
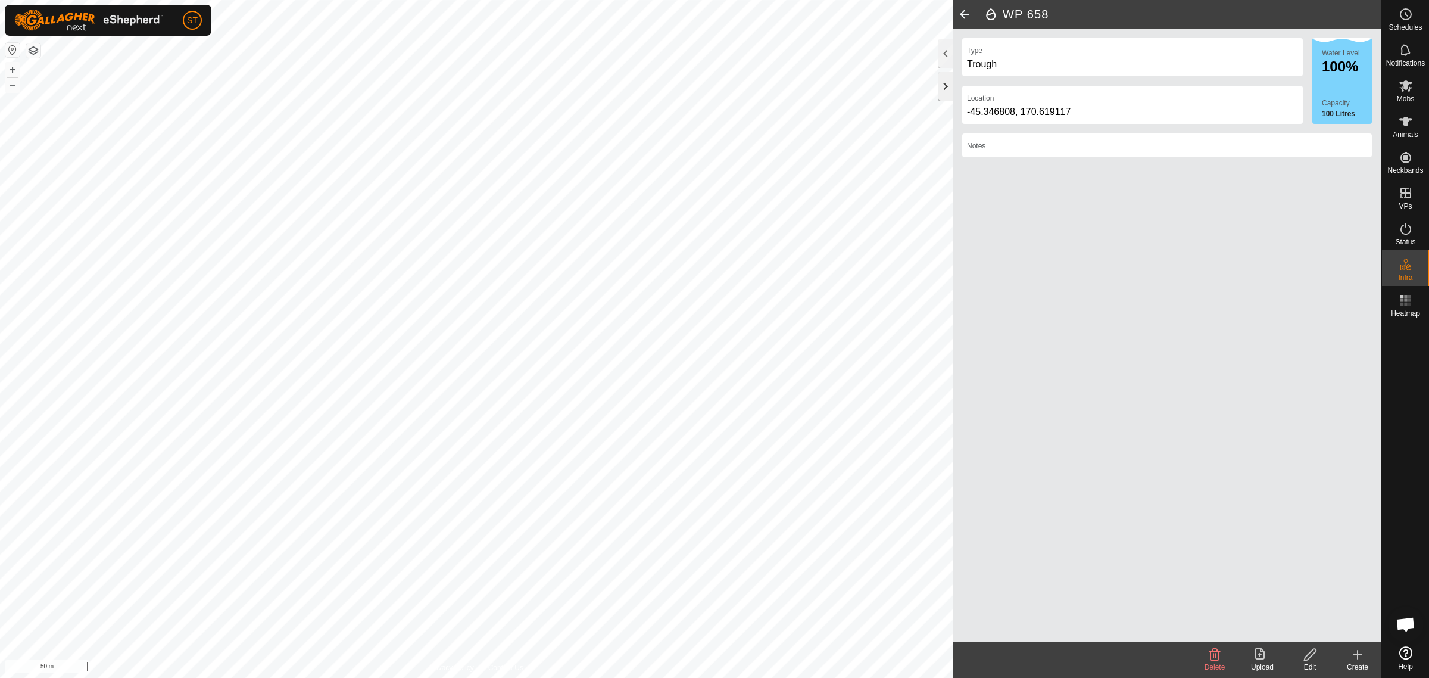
click at [946, 88] on div at bounding box center [945, 86] width 14 height 29
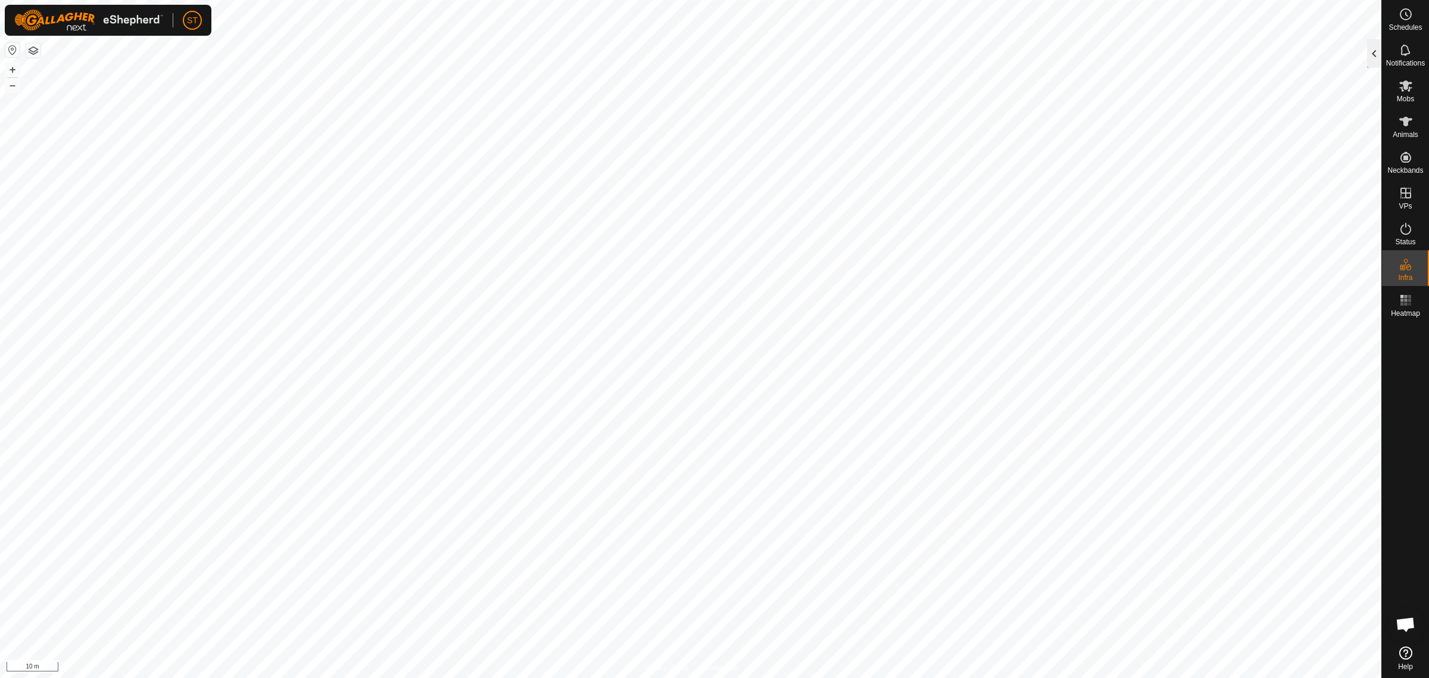
click at [1377, 55] on div at bounding box center [1374, 53] width 14 height 29
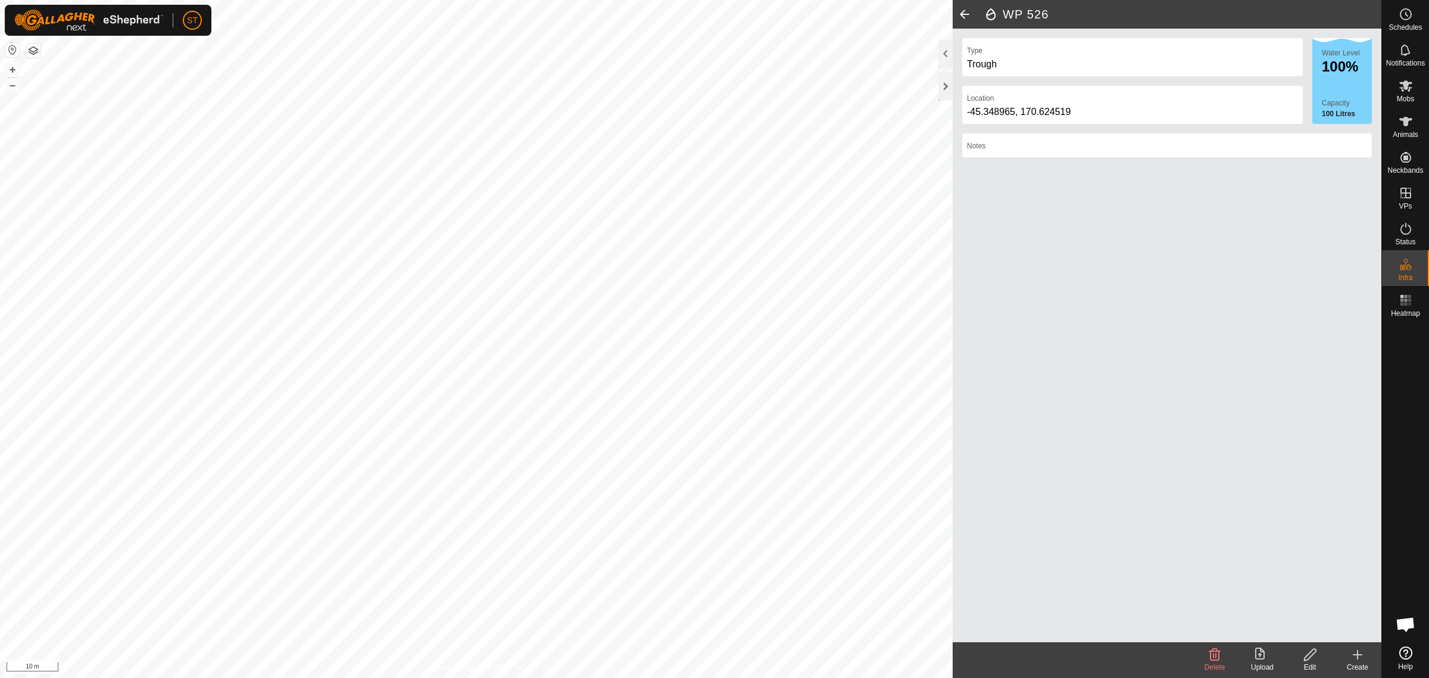
click at [1313, 661] on icon at bounding box center [1310, 654] width 15 height 14
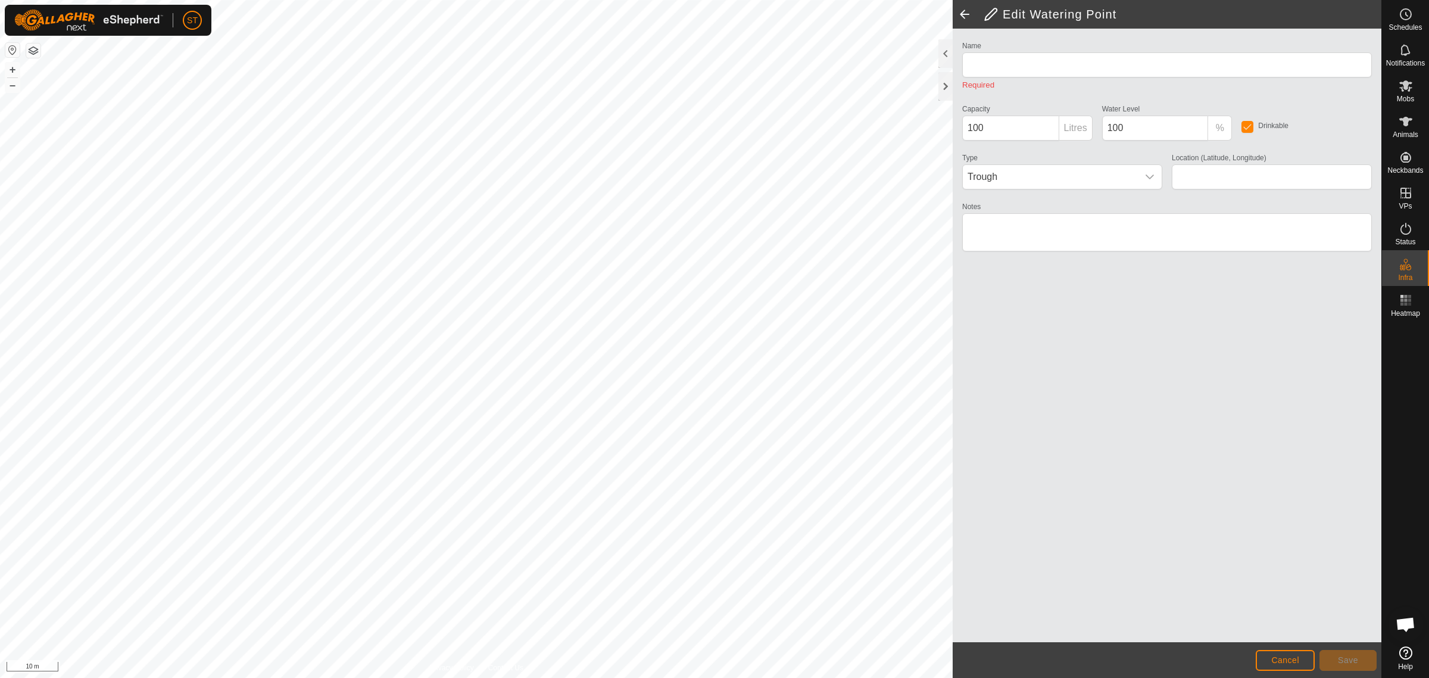
type input "WP 526"
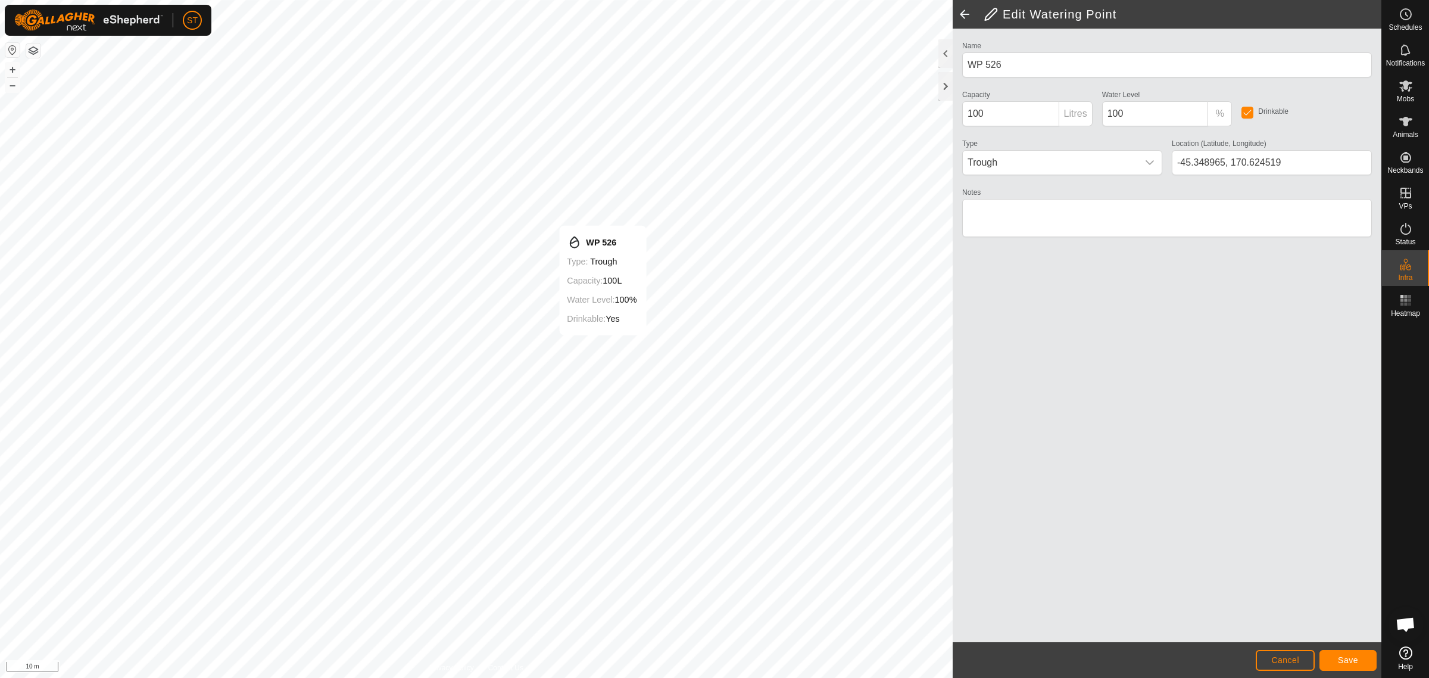
type input "-45.348726, 170.623884"
click at [1346, 659] on span "Save" at bounding box center [1348, 660] width 20 height 10
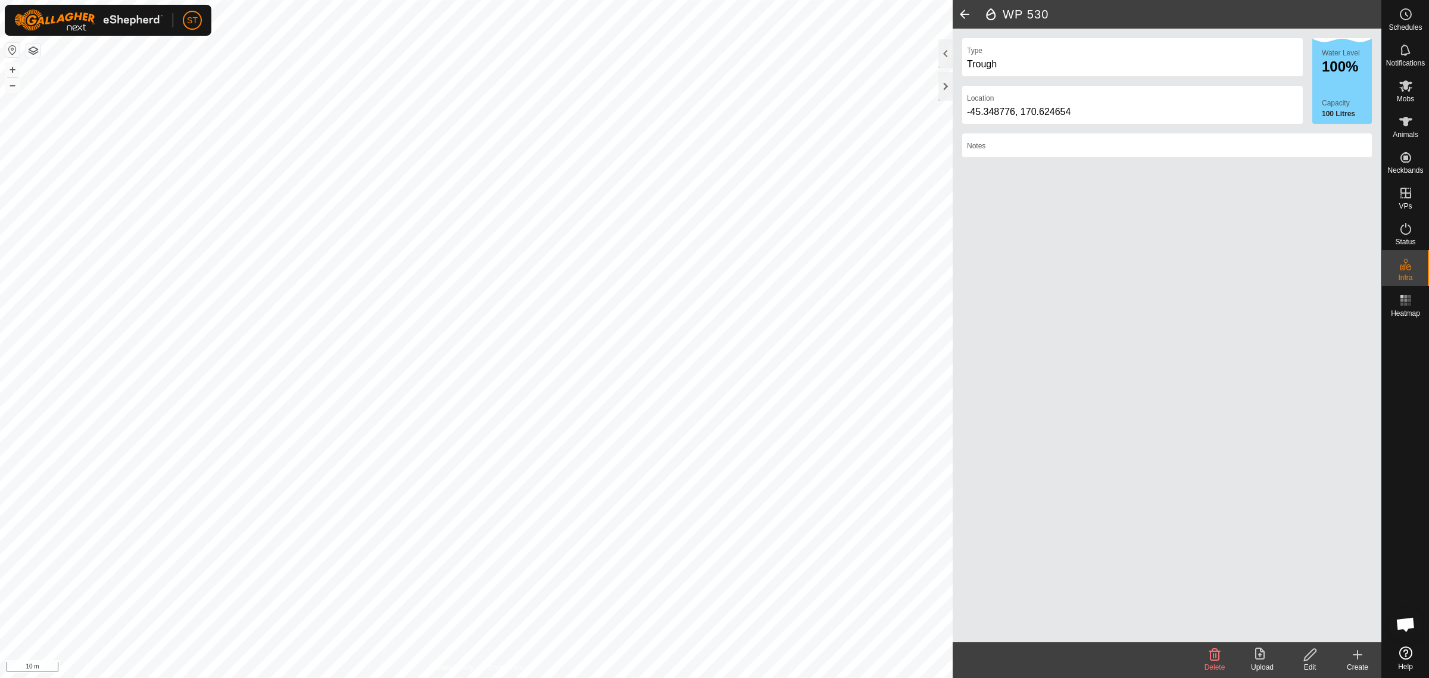
click at [1306, 657] on icon at bounding box center [1310, 654] width 15 height 14
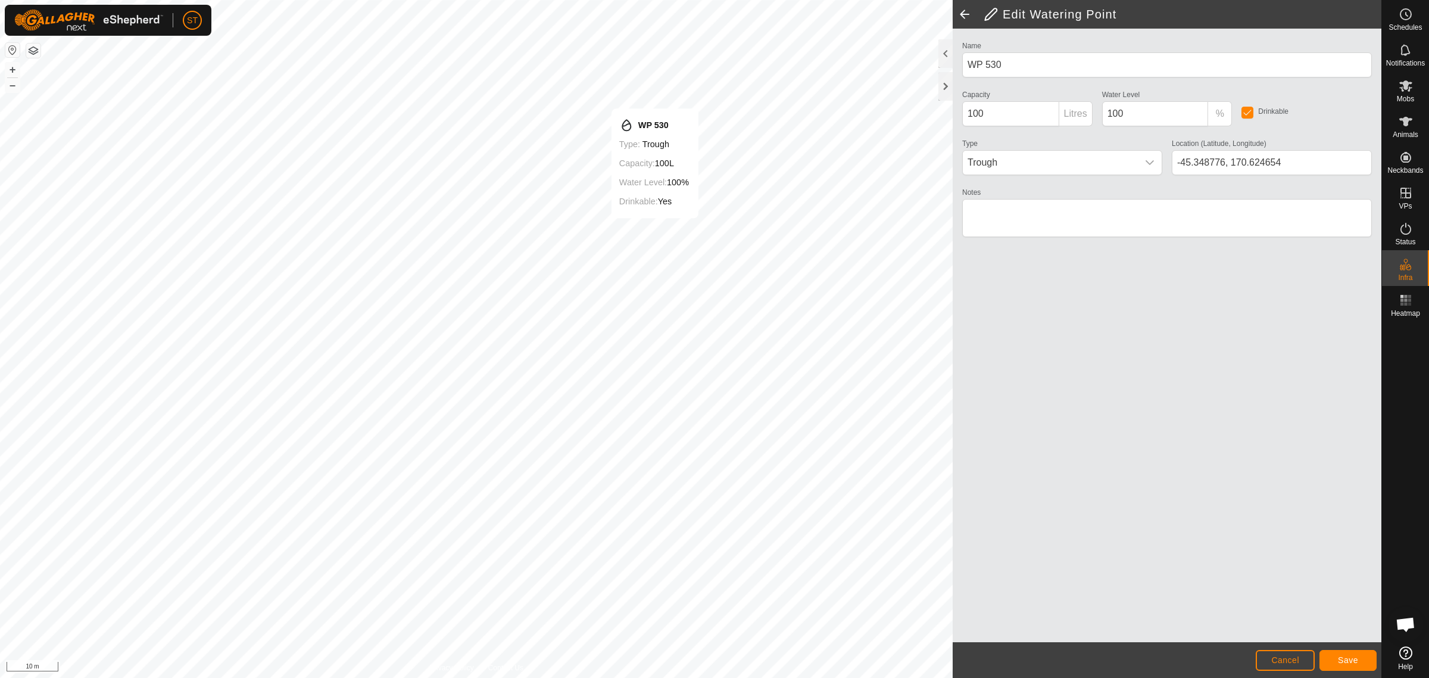
type input "-45.348524, 170.624009"
click at [1358, 665] on button "Save" at bounding box center [1348, 660] width 57 height 21
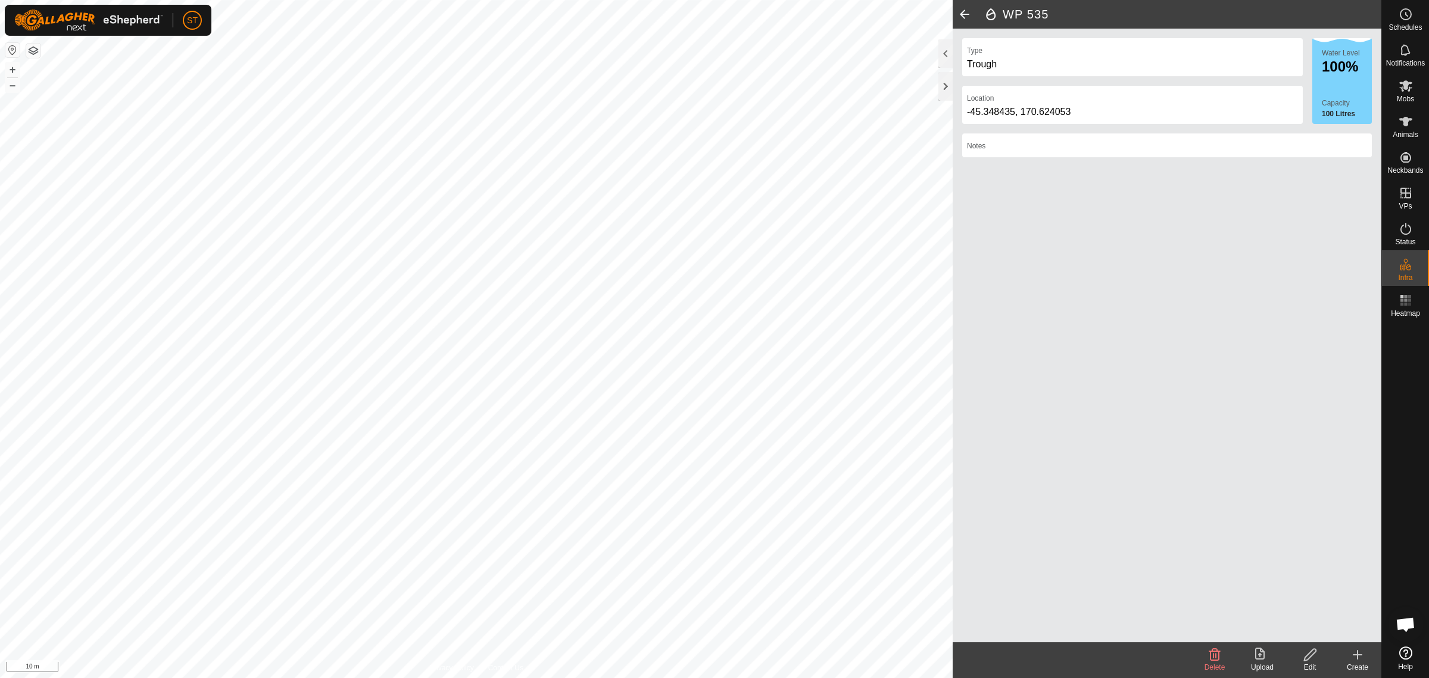
click at [1311, 662] on div "Edit" at bounding box center [1310, 667] width 48 height 11
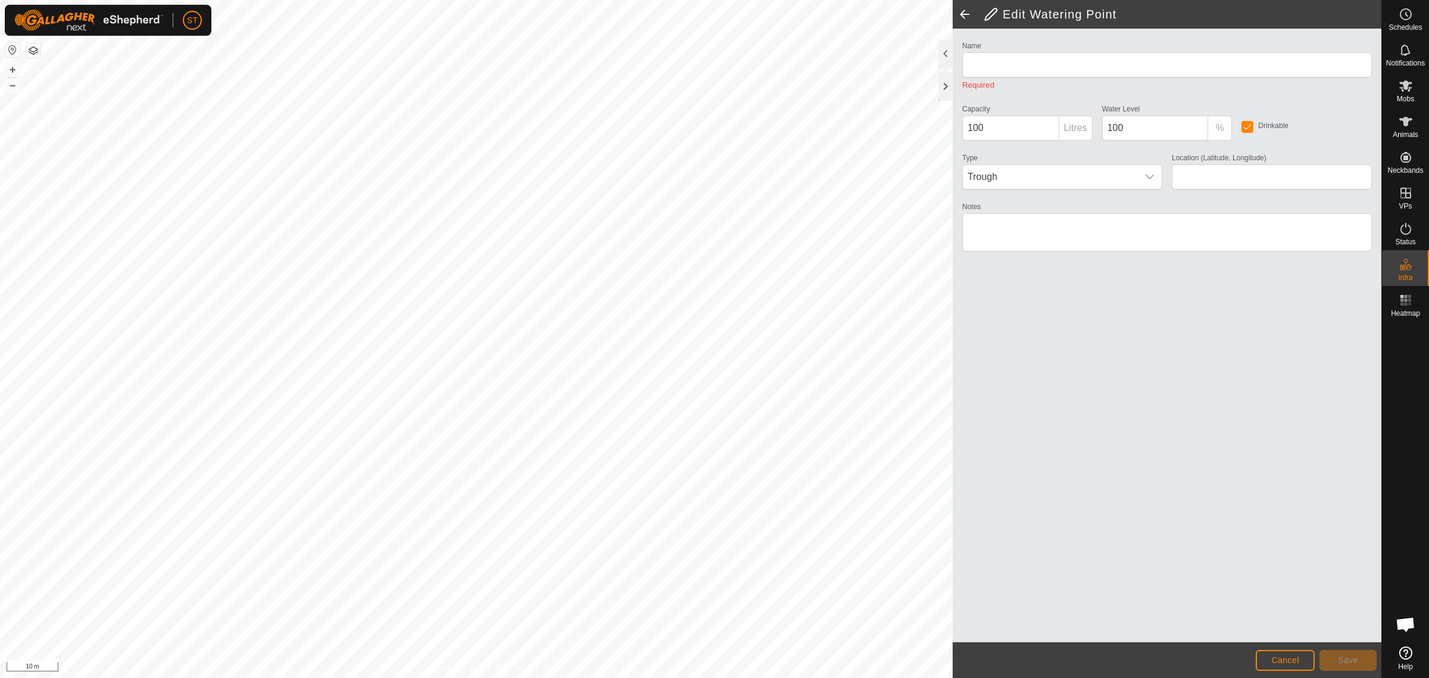
type input "WP 535"
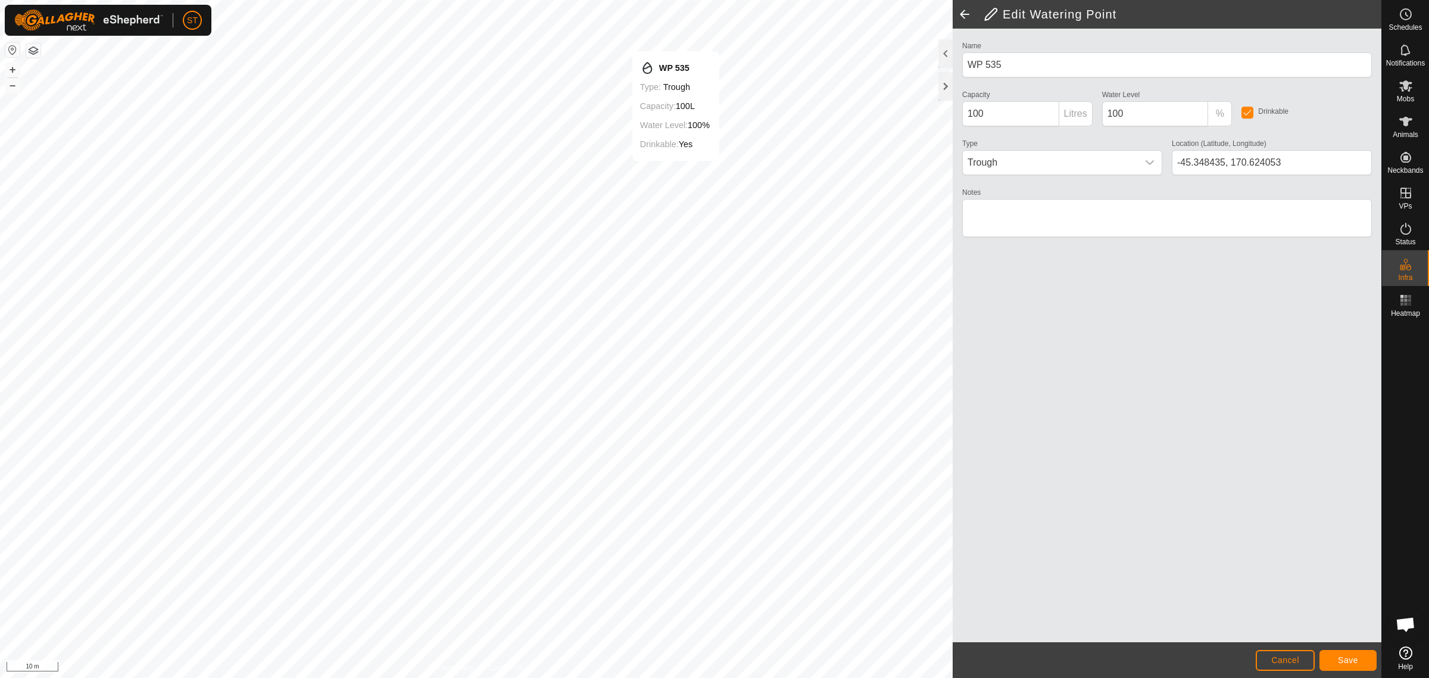
type input "-45.348431, 170.624071"
click at [1349, 662] on span "Save" at bounding box center [1348, 660] width 20 height 10
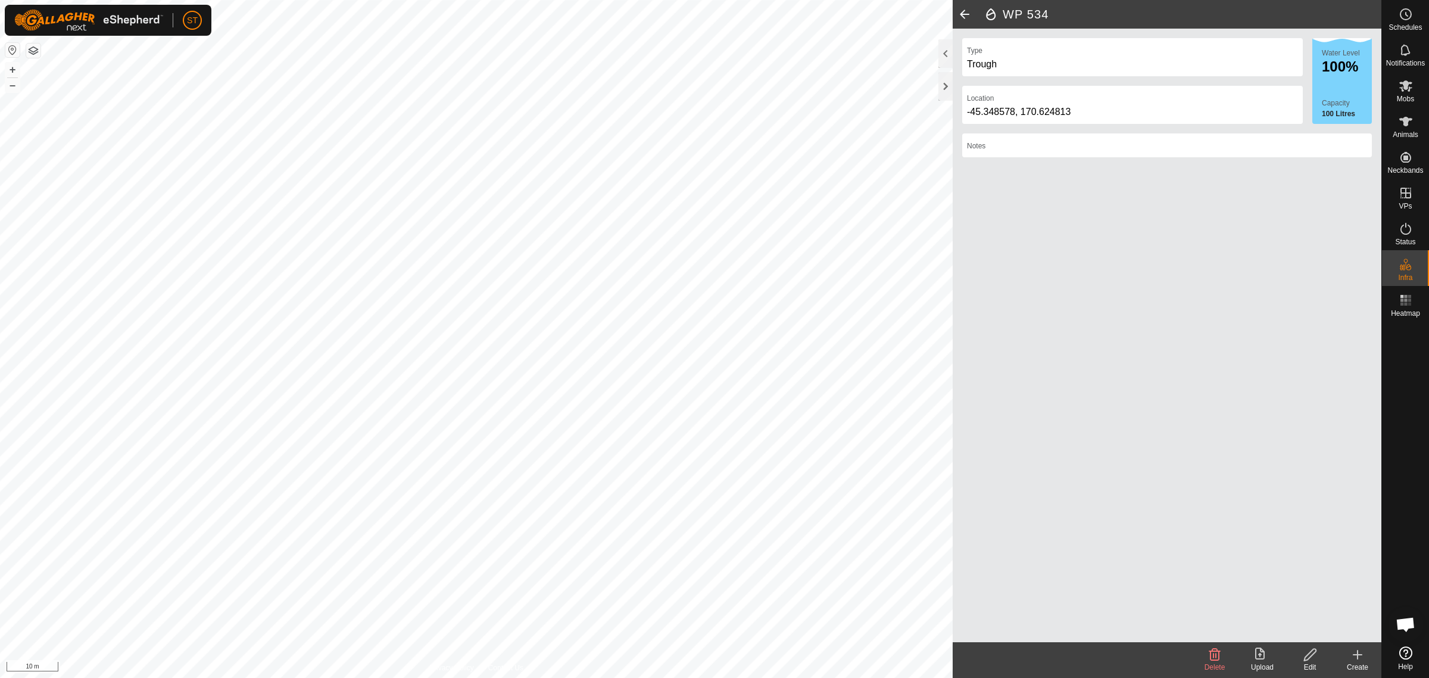
click at [1309, 661] on icon at bounding box center [1310, 654] width 15 height 14
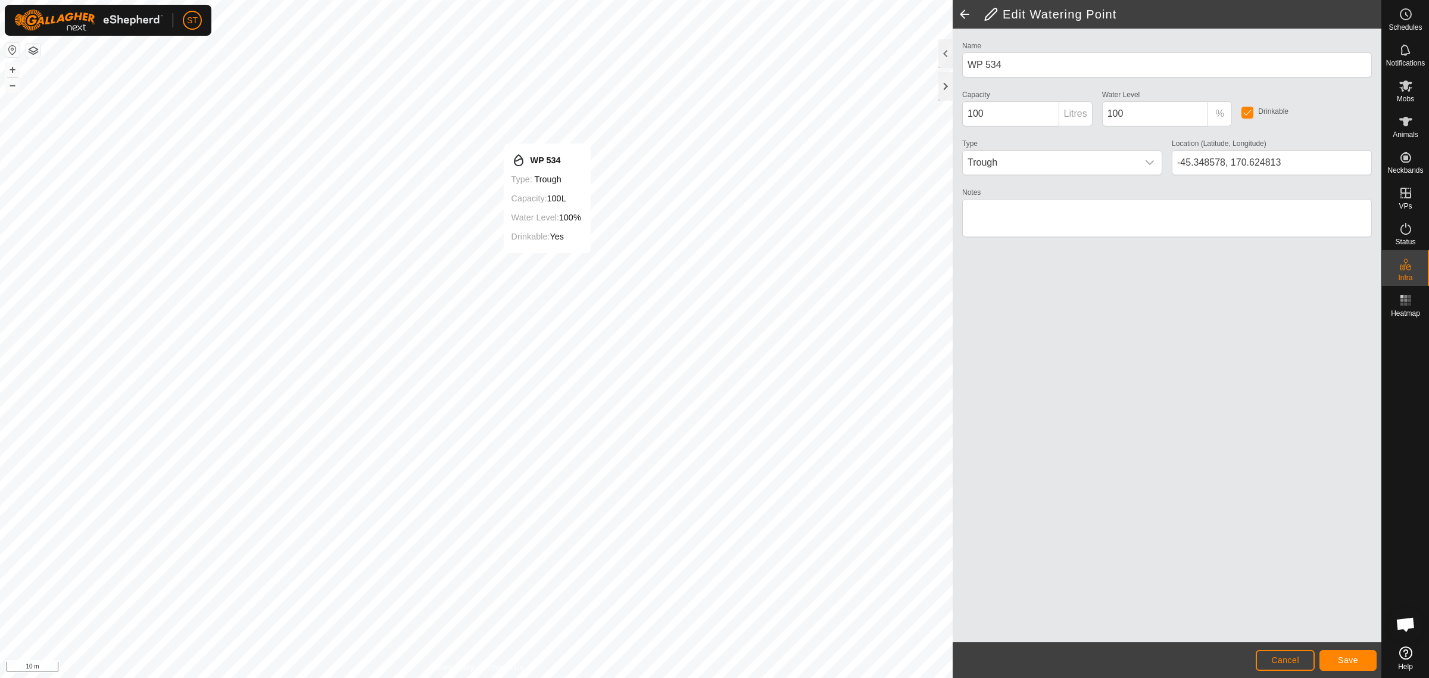
type input "-45.348329, 170.624137"
click at [1348, 657] on span "Save" at bounding box center [1348, 660] width 20 height 10
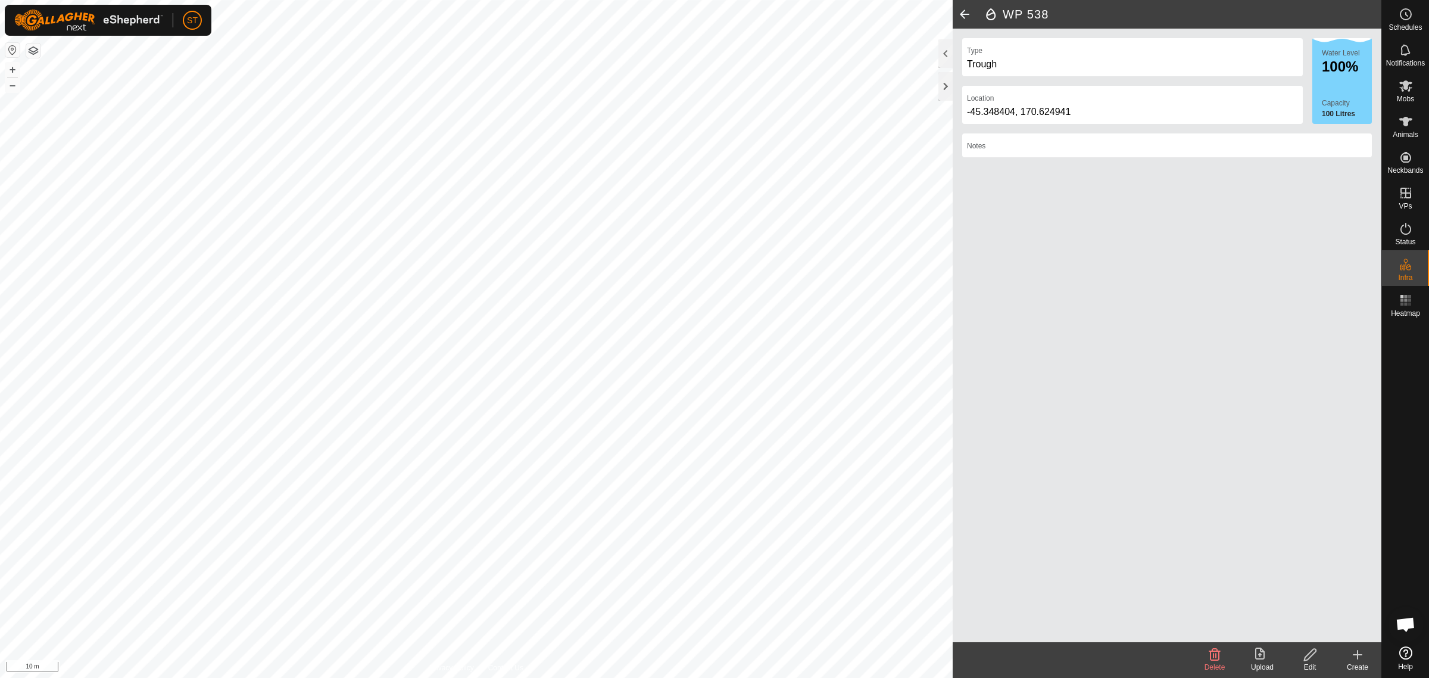
click at [1307, 656] on icon at bounding box center [1310, 654] width 15 height 14
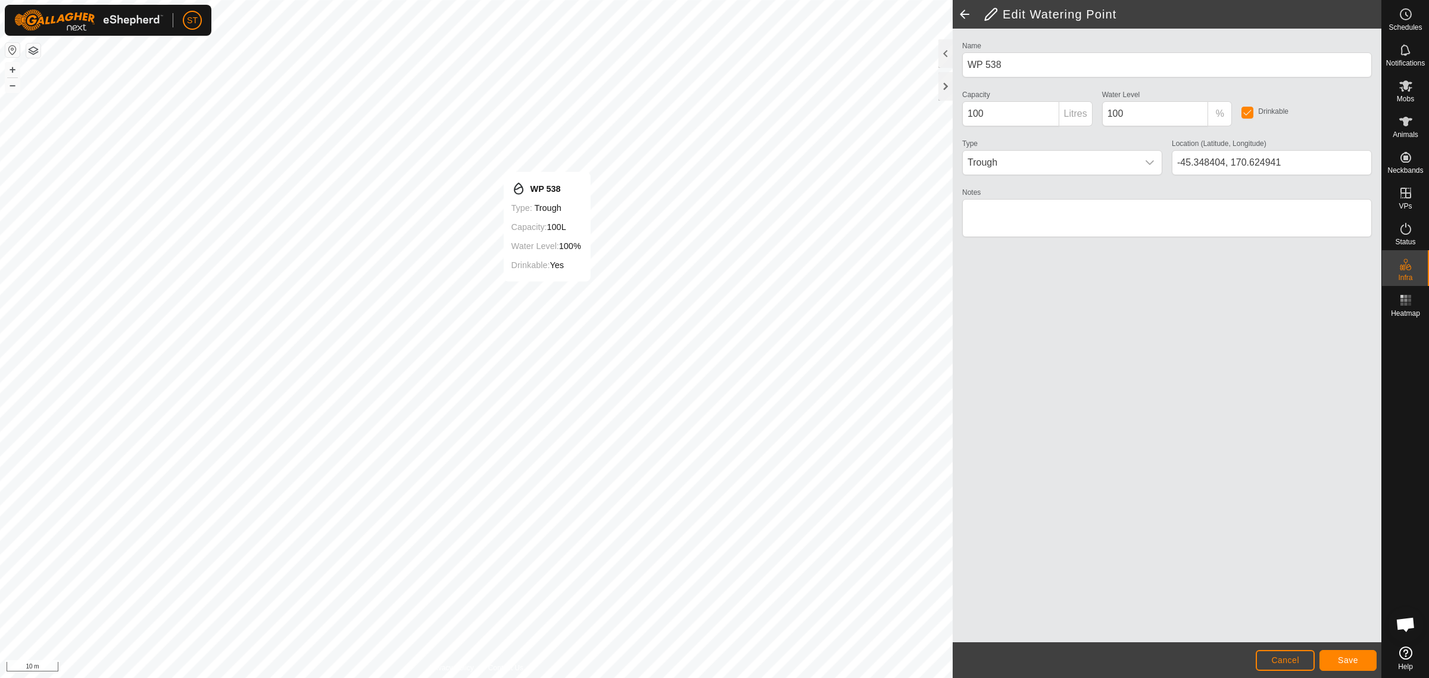
type input "-45.348135, 170.624258"
click at [1364, 660] on button "Save" at bounding box center [1348, 660] width 57 height 21
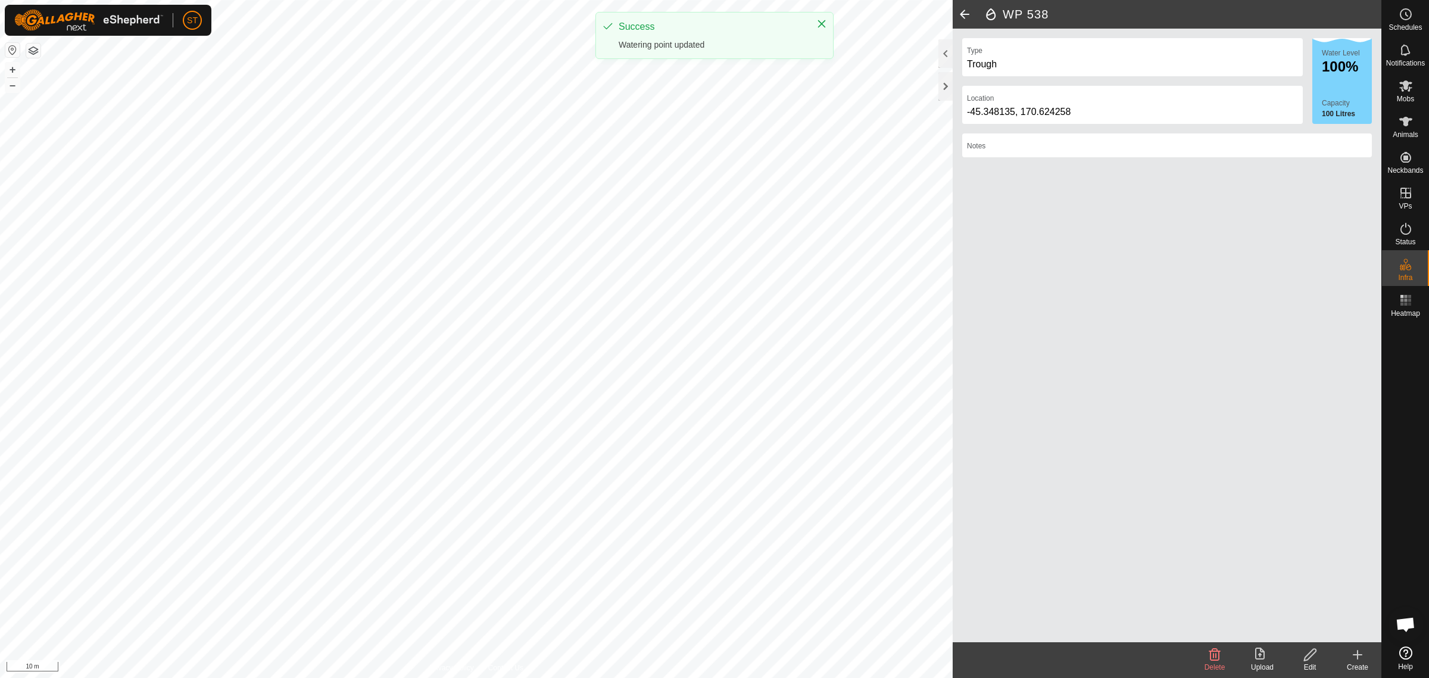
click at [1309, 658] on icon at bounding box center [1310, 654] width 12 height 12
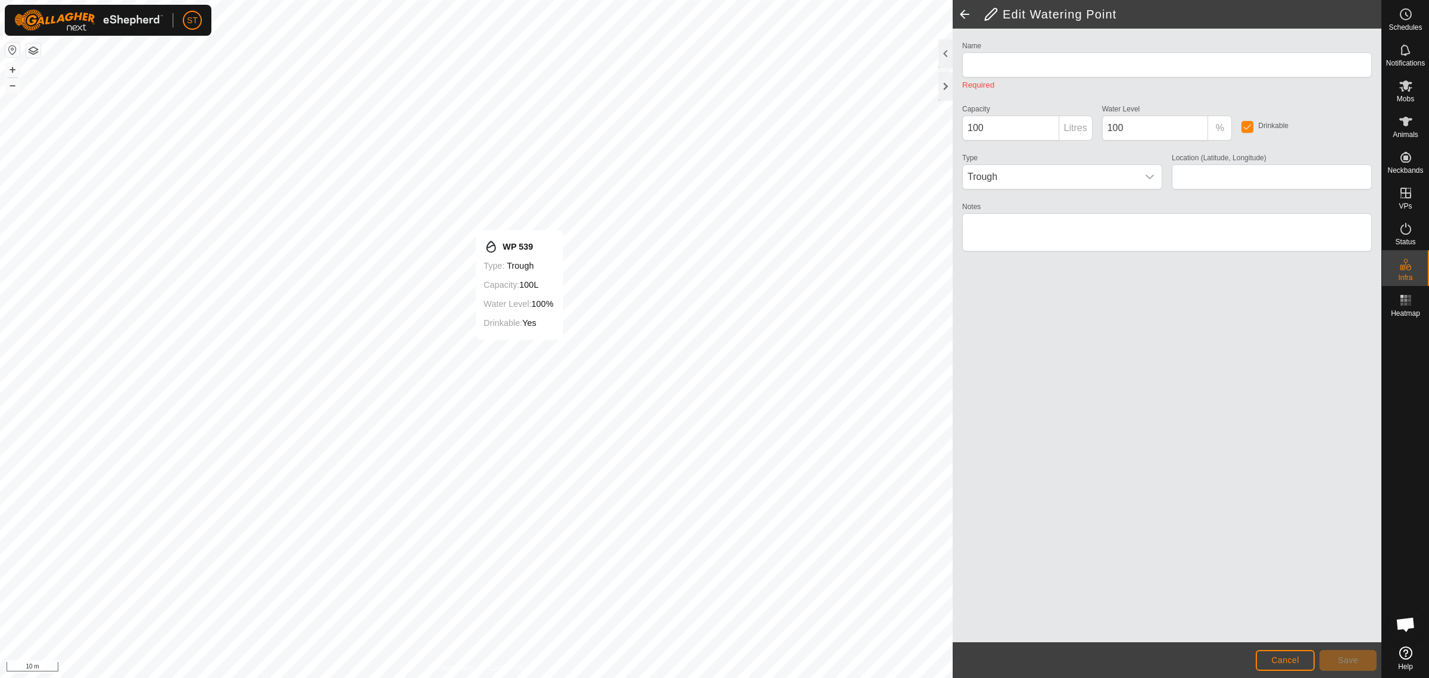
type input "-45.348235, 170.624185"
type input "WP 539"
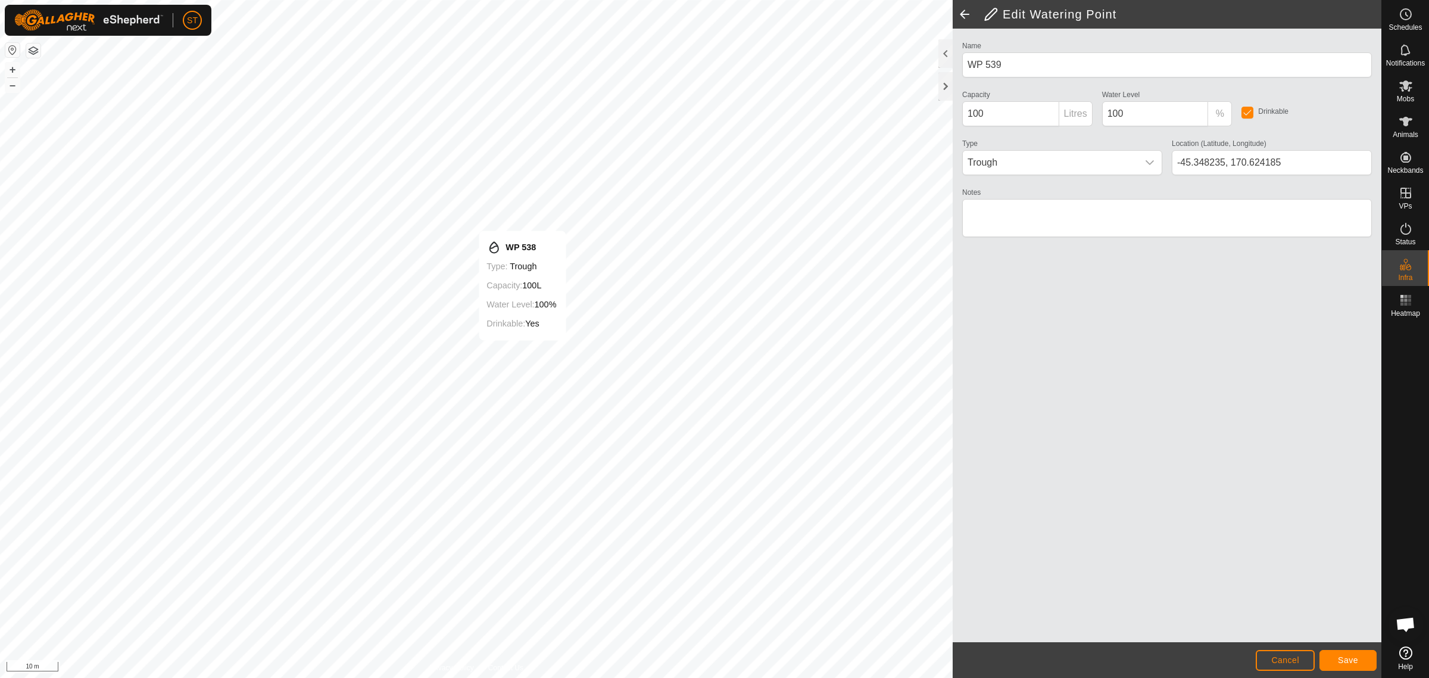
type input "-45.348236, 170.624192"
click at [1361, 653] on button "Save" at bounding box center [1348, 660] width 57 height 21
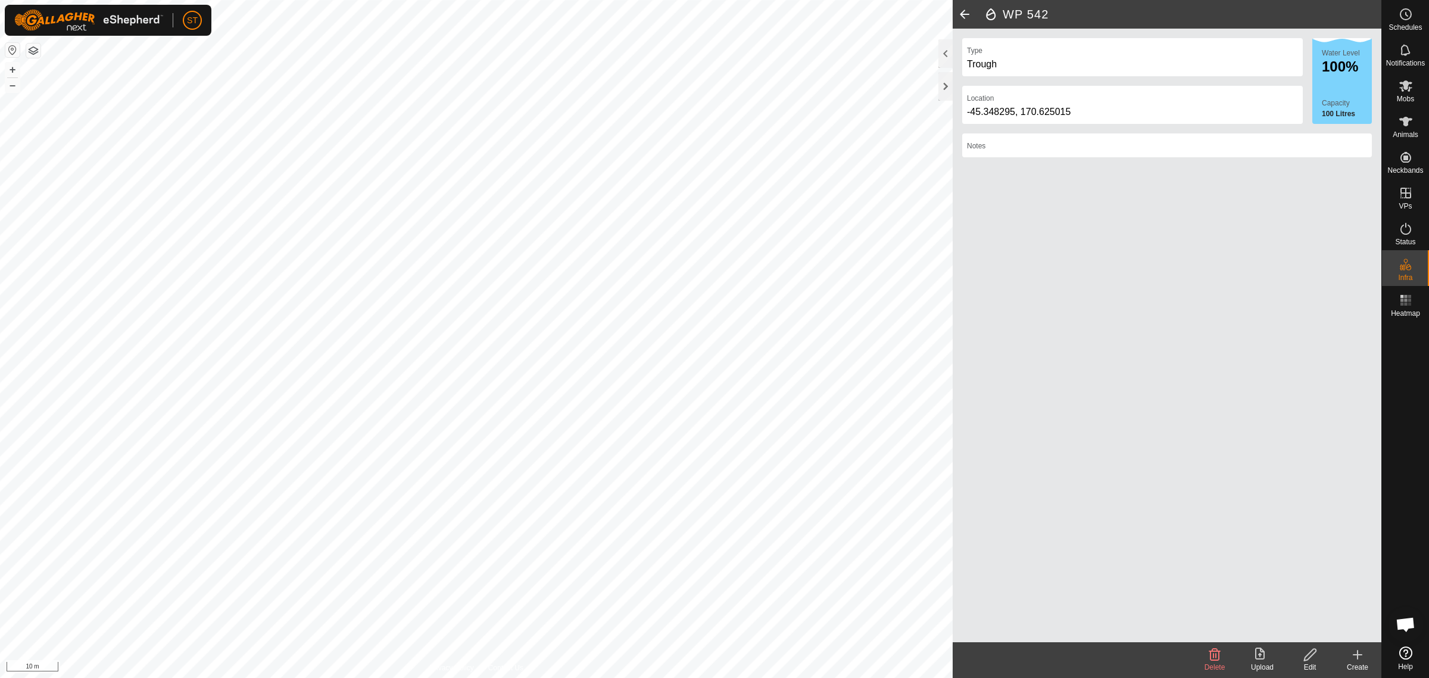
click at [1311, 659] on icon at bounding box center [1310, 654] width 15 height 14
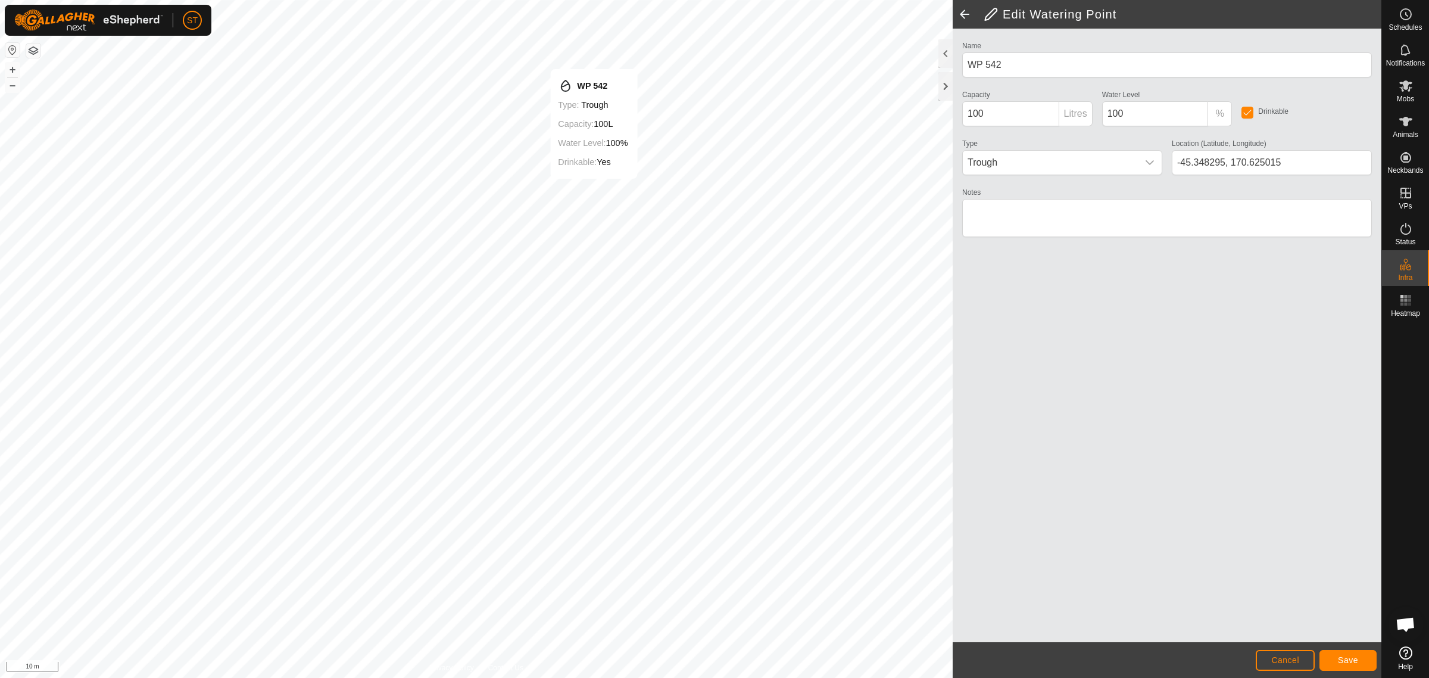
type input "-45.347956, 170.624372"
click at [1347, 659] on span "Save" at bounding box center [1348, 660] width 20 height 10
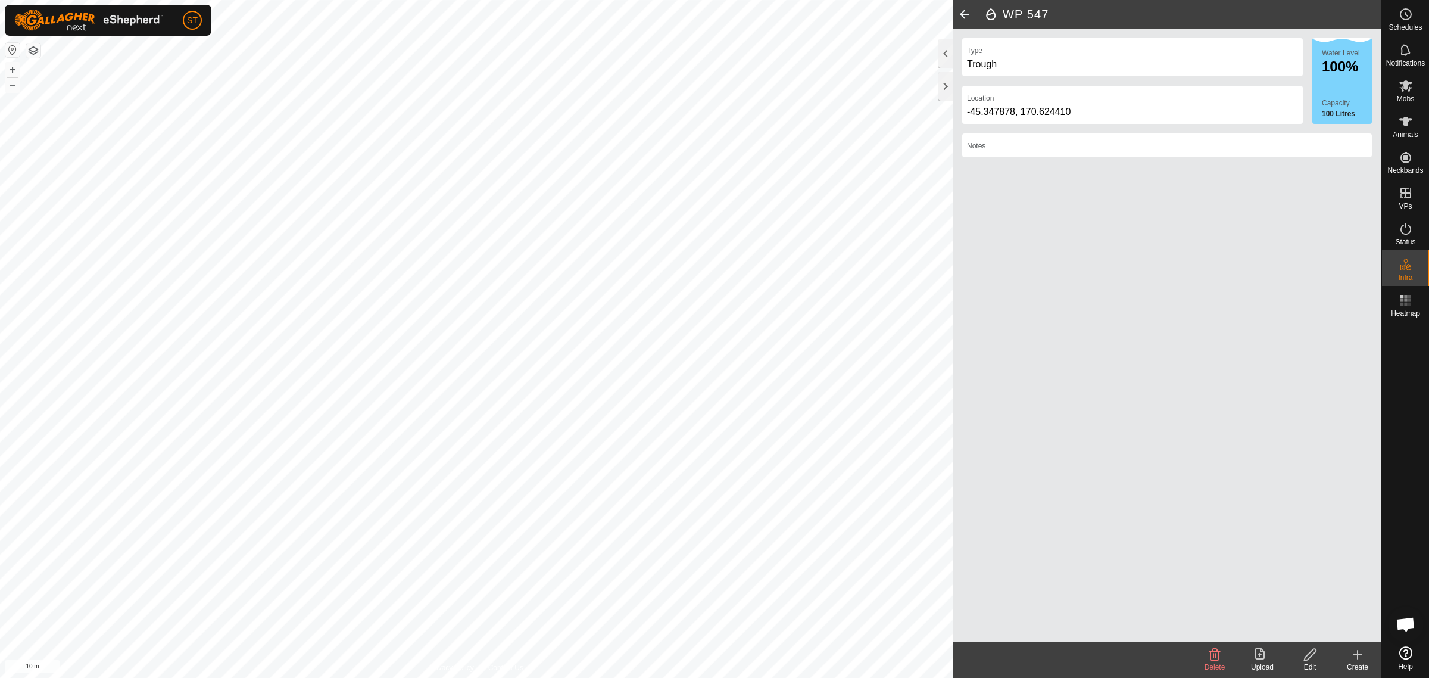
click at [1311, 662] on div "Edit" at bounding box center [1310, 667] width 48 height 11
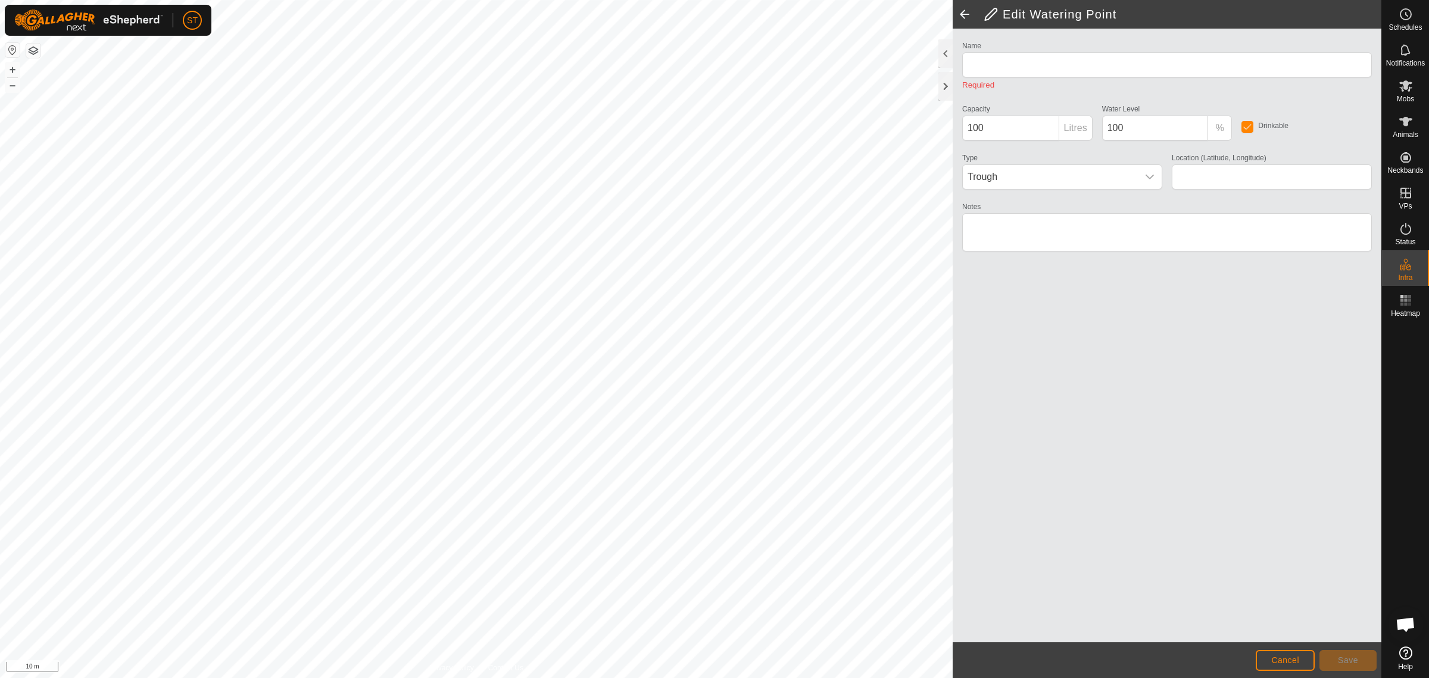
type input "WP 547"
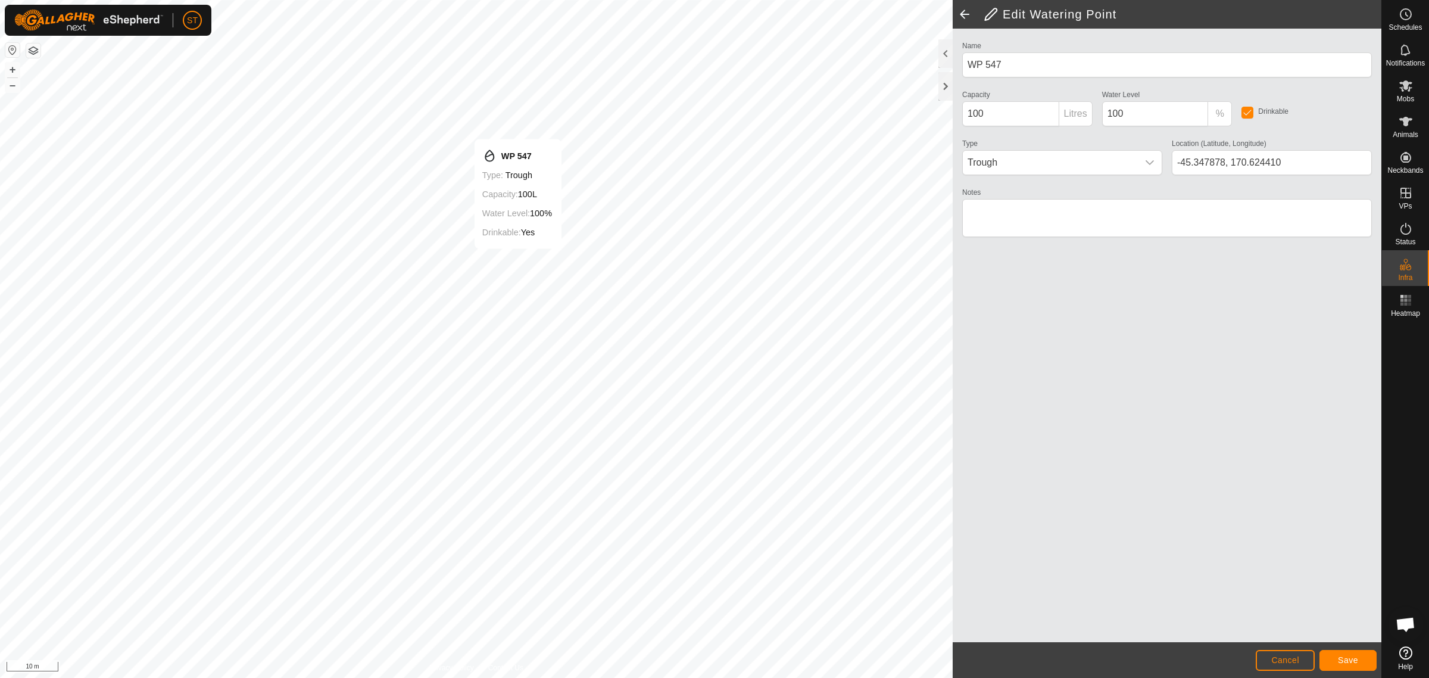
type input "-45.347870, 170.624425"
click at [1352, 659] on span "Save" at bounding box center [1348, 660] width 20 height 10
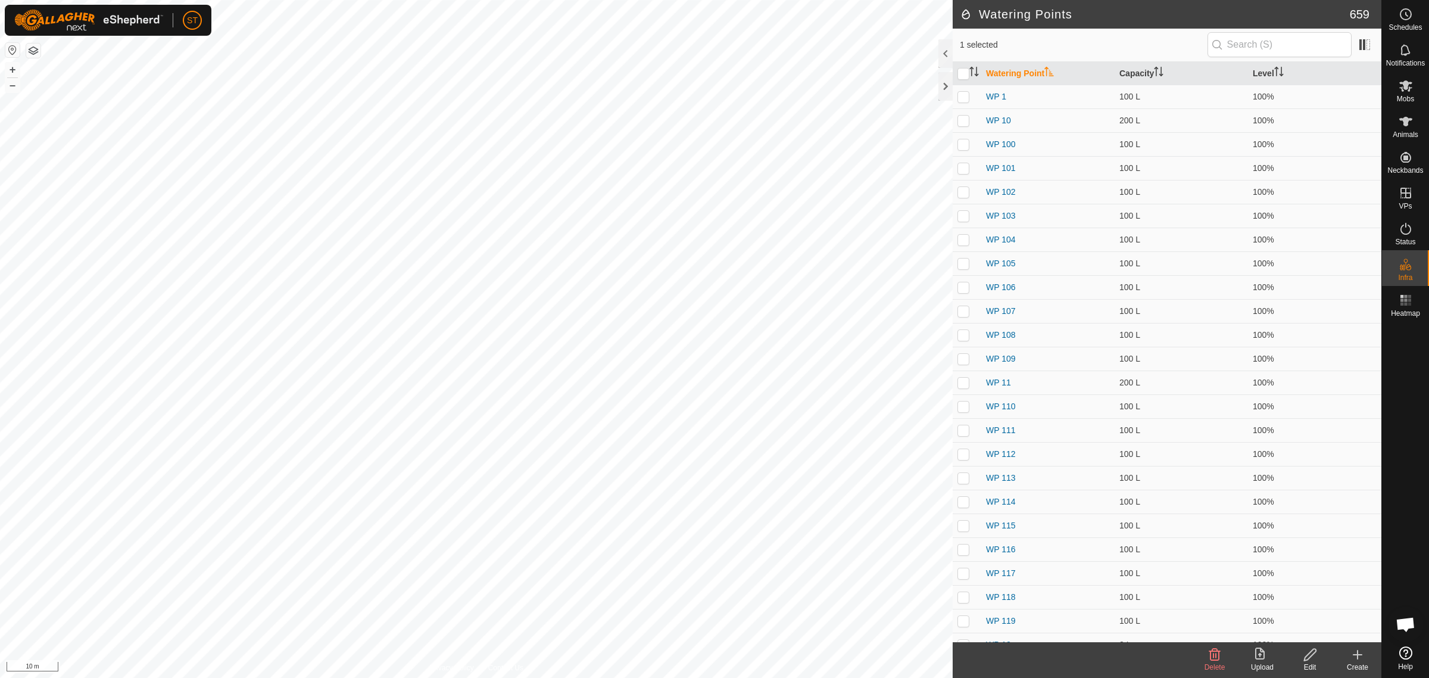
click at [1310, 662] on div "Edit" at bounding box center [1310, 667] width 48 height 11
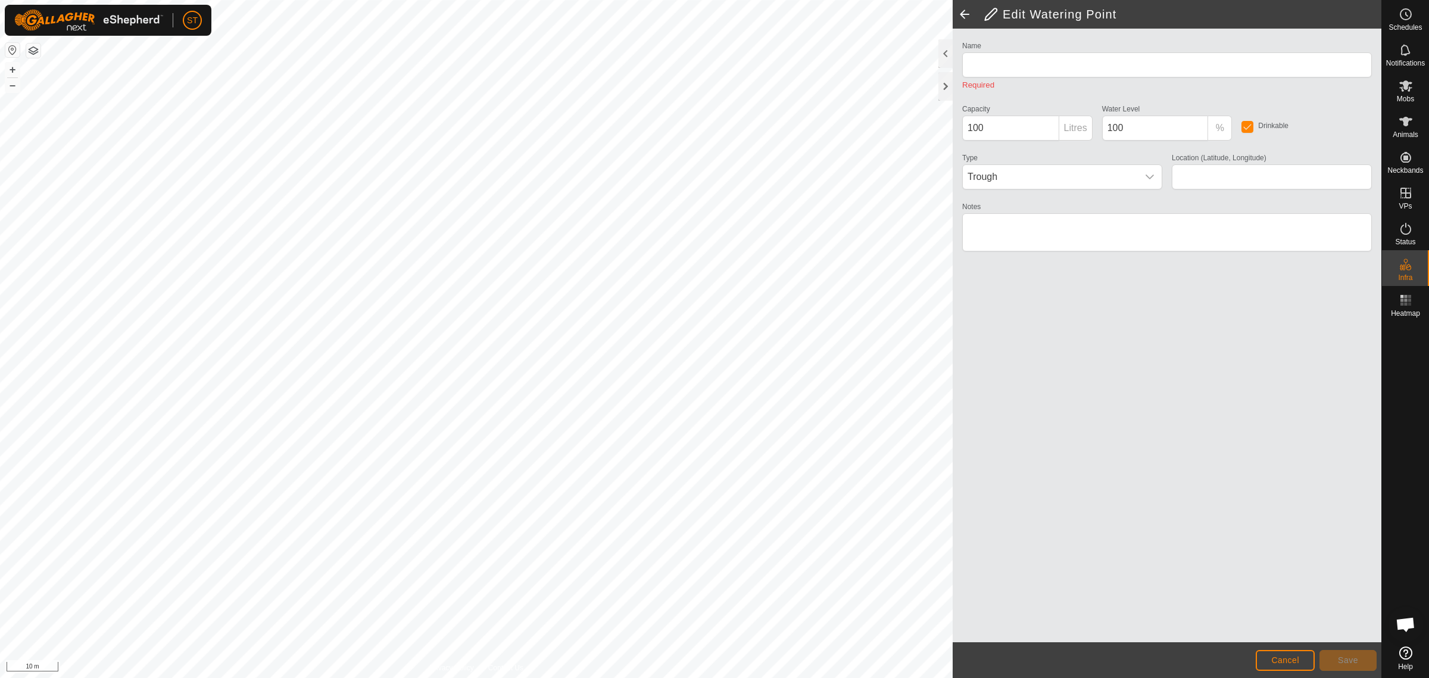
type input "WP 546"
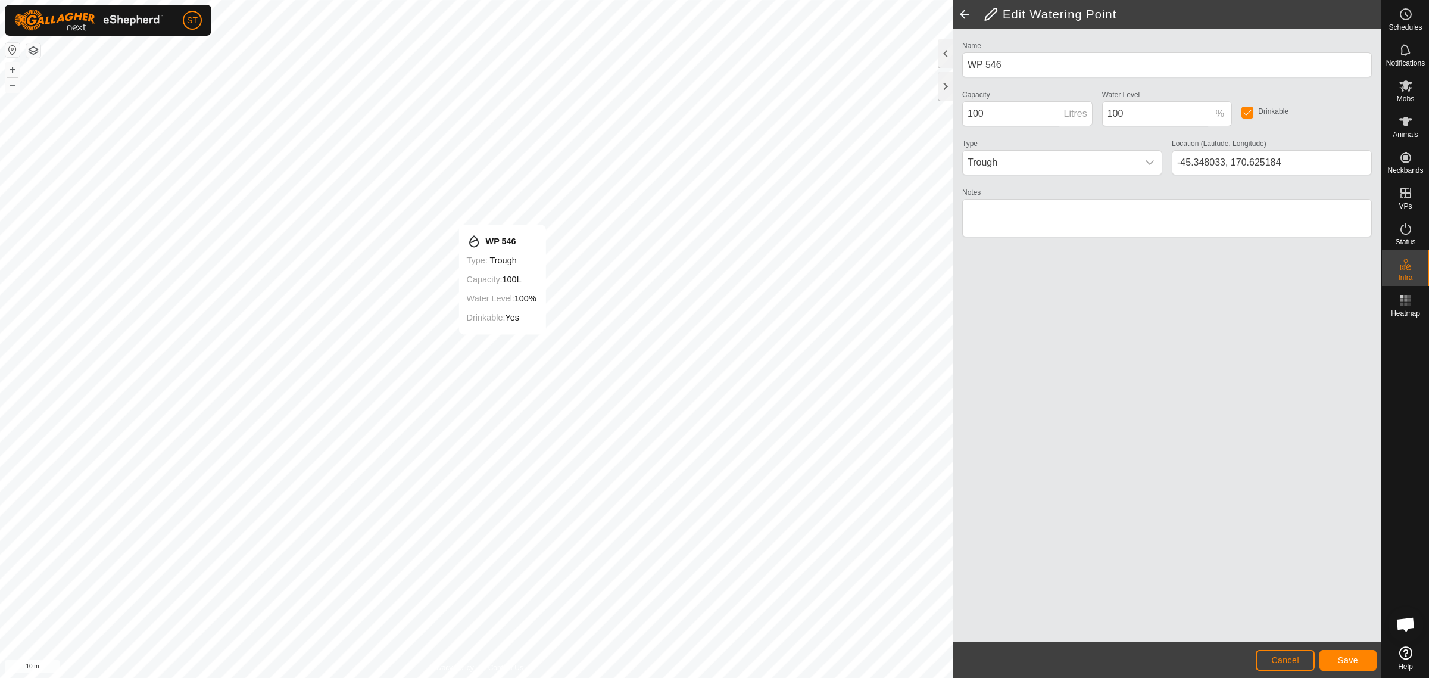
type input "-45.347776, 170.624484"
click at [1358, 666] on button "Save" at bounding box center [1348, 660] width 57 height 21
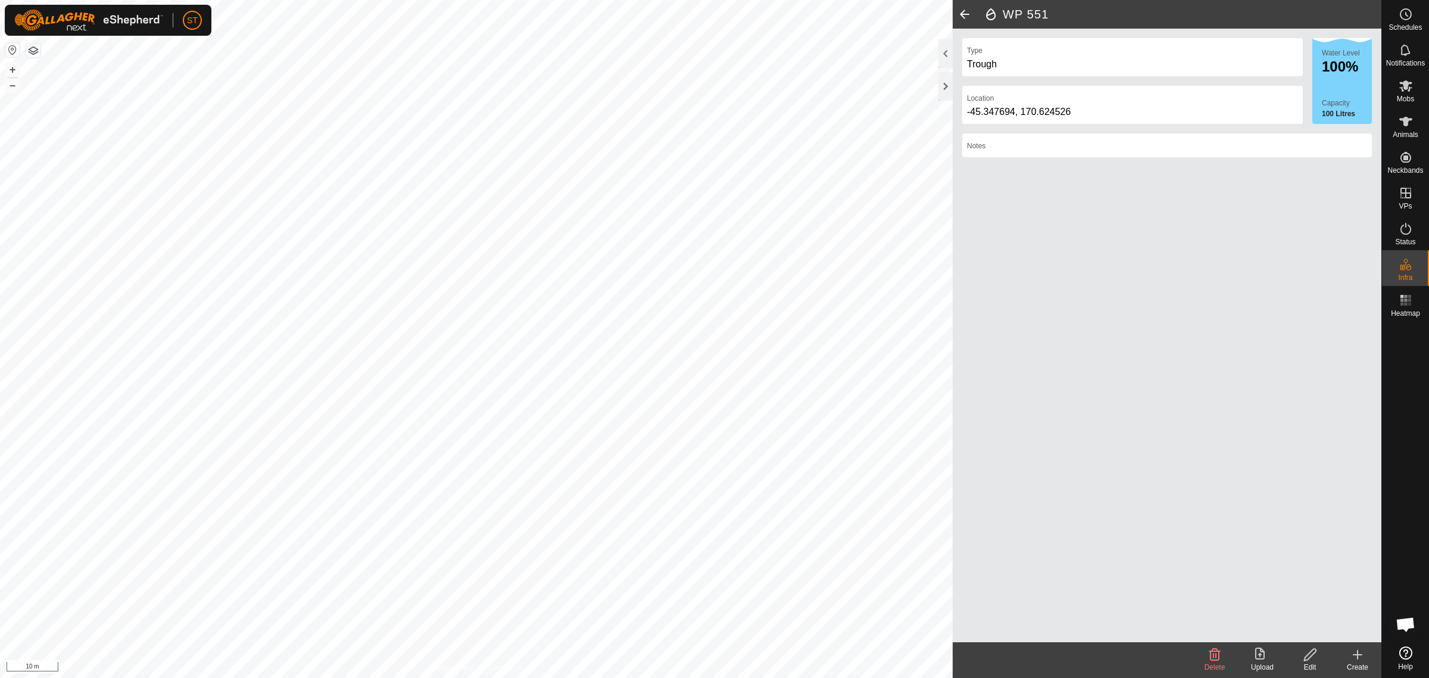
click at [1308, 661] on icon at bounding box center [1310, 654] width 15 height 14
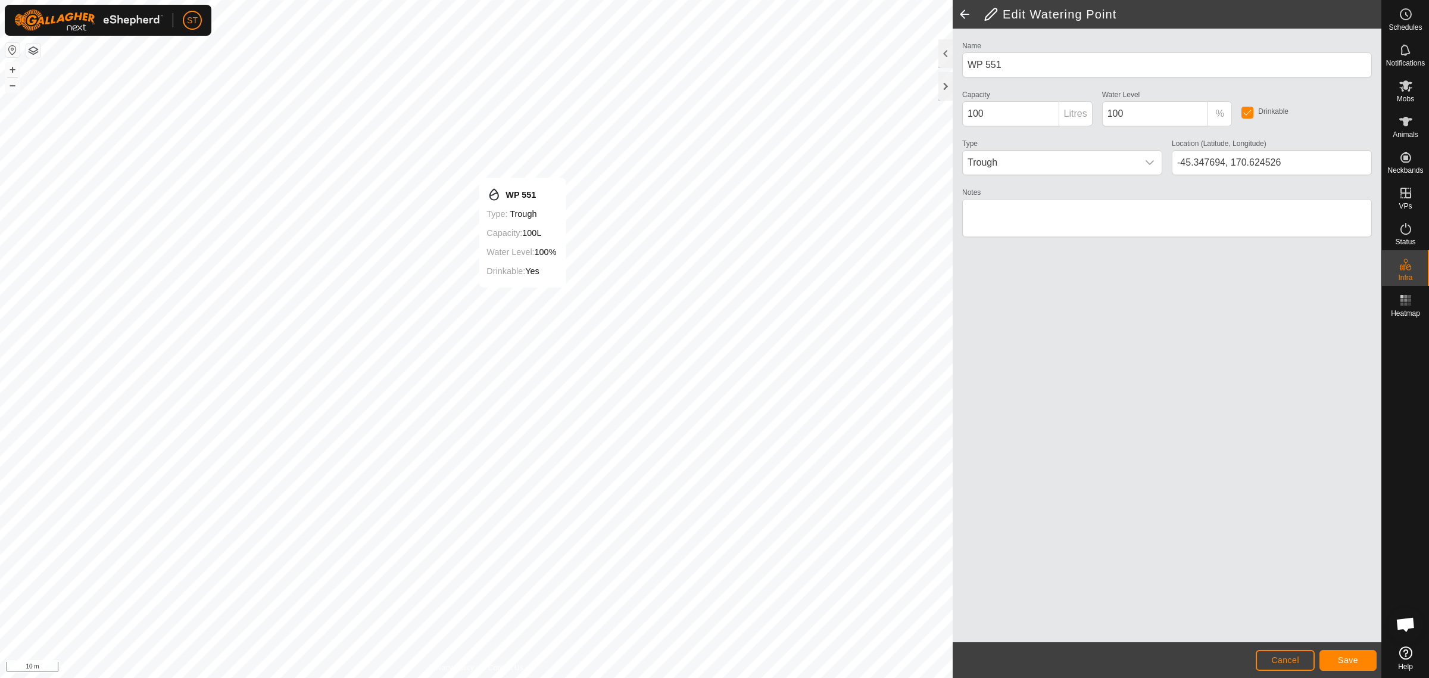
type input "-45.347689, 170.624541"
click at [1332, 659] on button "Save" at bounding box center [1348, 660] width 57 height 21
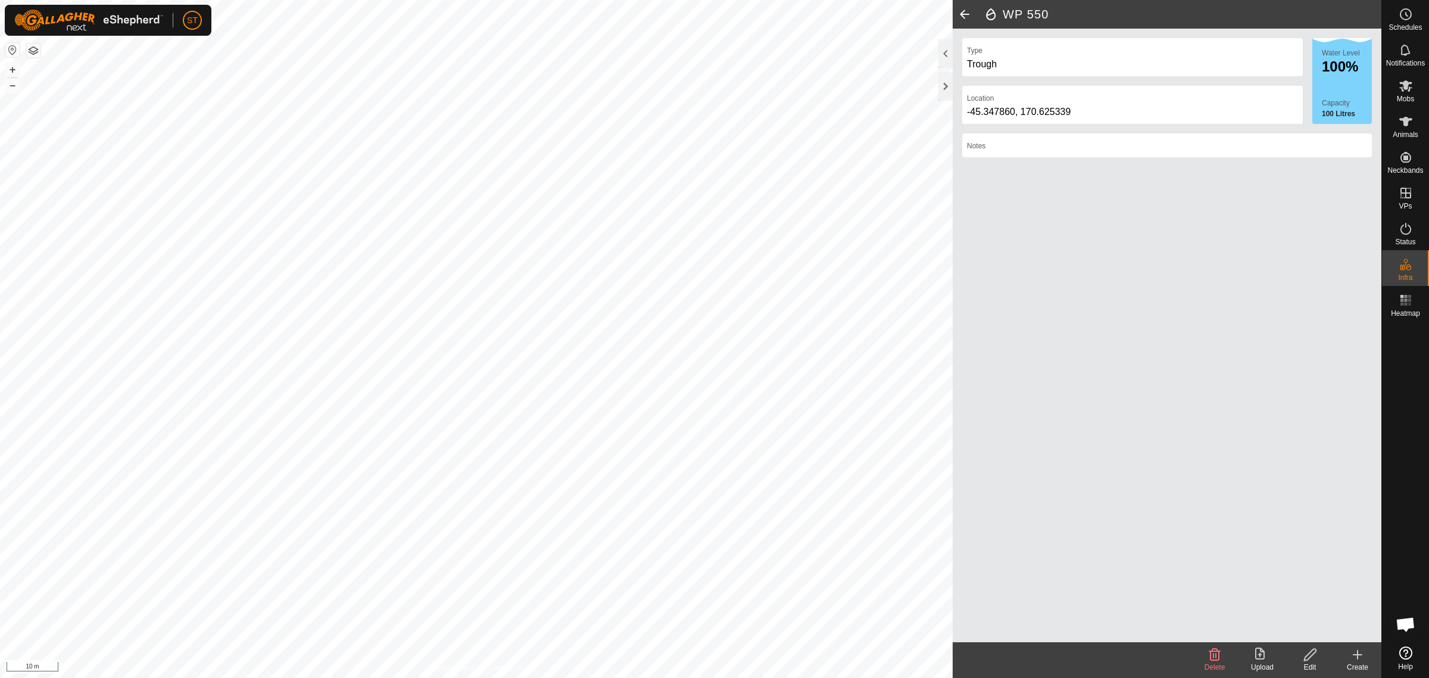
click at [1312, 662] on div "Edit" at bounding box center [1310, 667] width 48 height 11
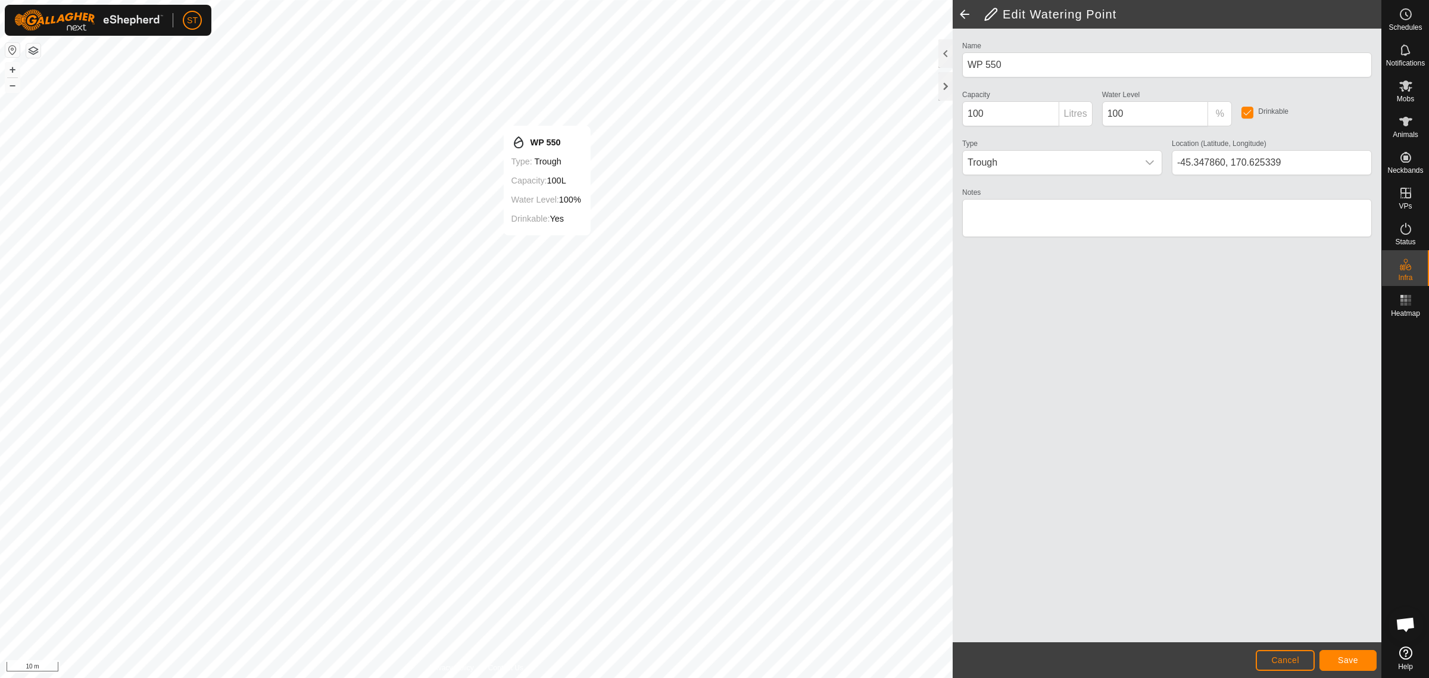
type input "-45.347598, 170.624595"
click at [1364, 659] on button "Save" at bounding box center [1348, 660] width 57 height 21
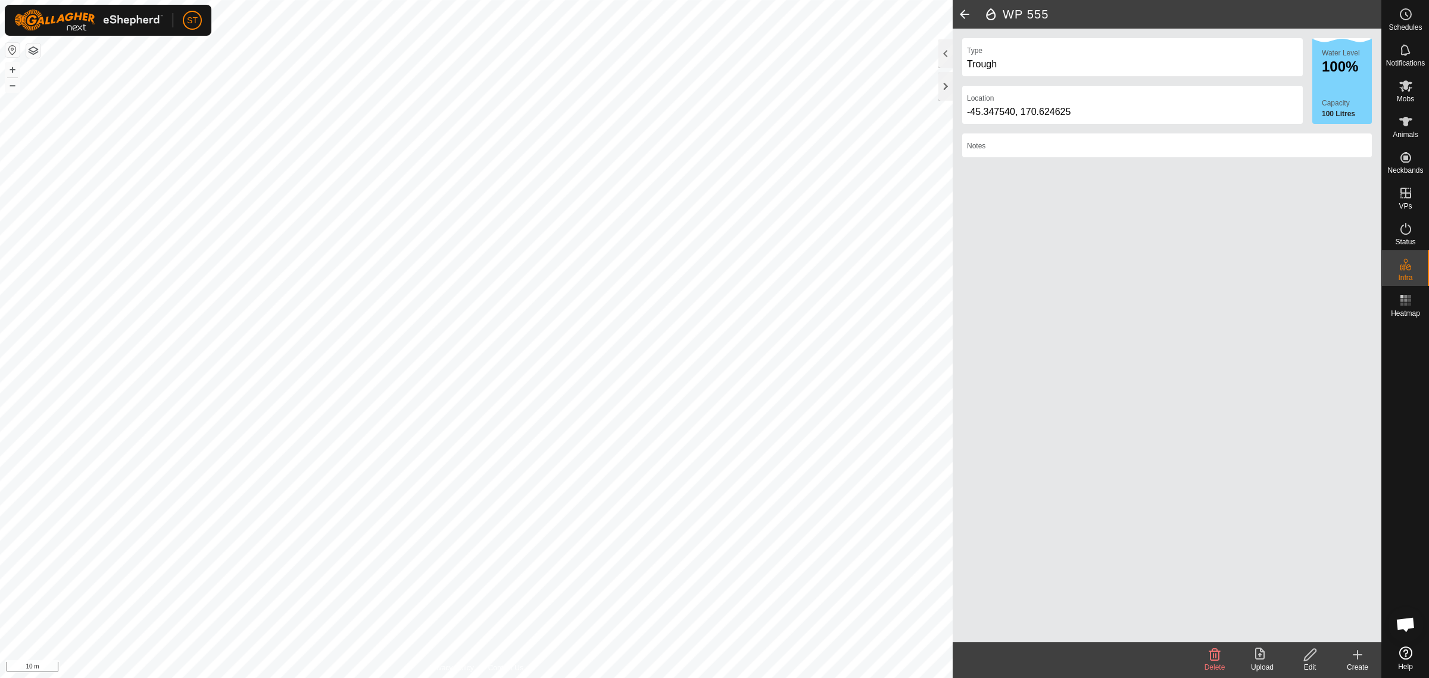
click at [1313, 660] on icon at bounding box center [1310, 654] width 15 height 14
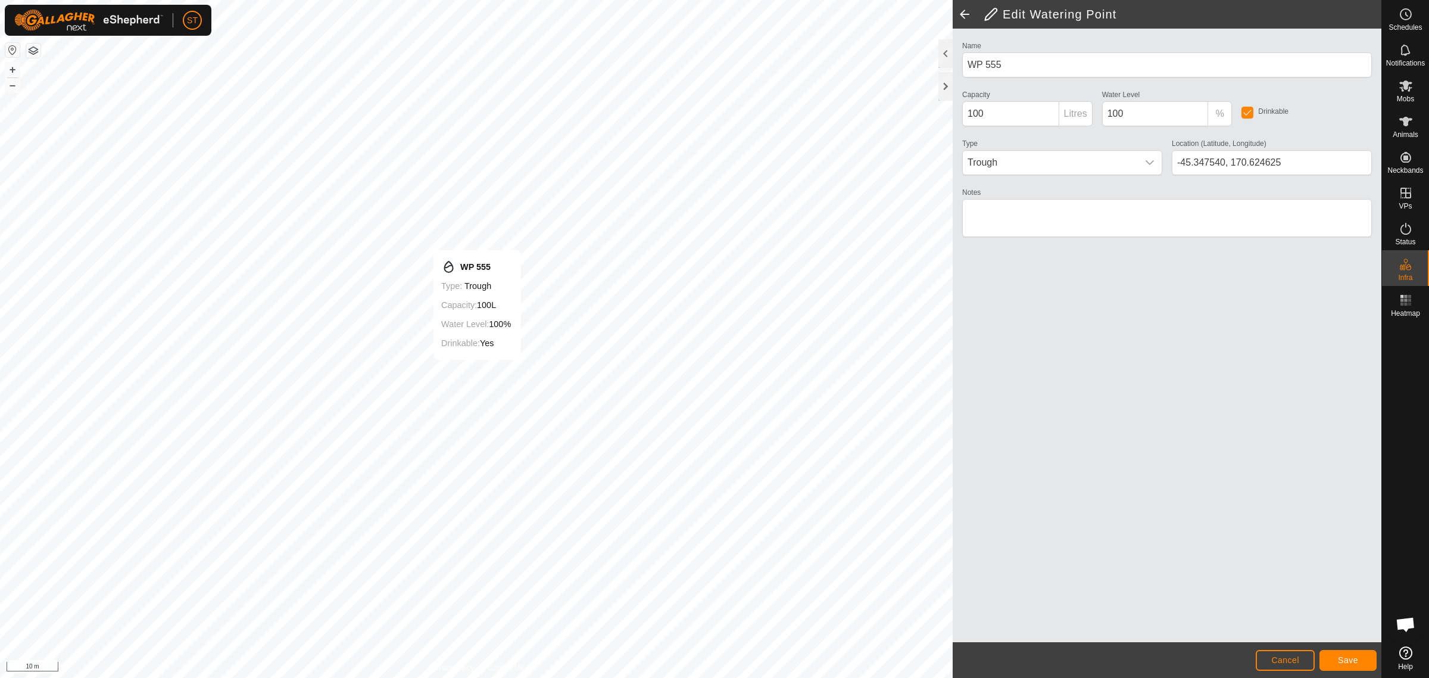
type input "-45.347521, 170.624647"
click at [1350, 664] on span "Save" at bounding box center [1348, 660] width 20 height 10
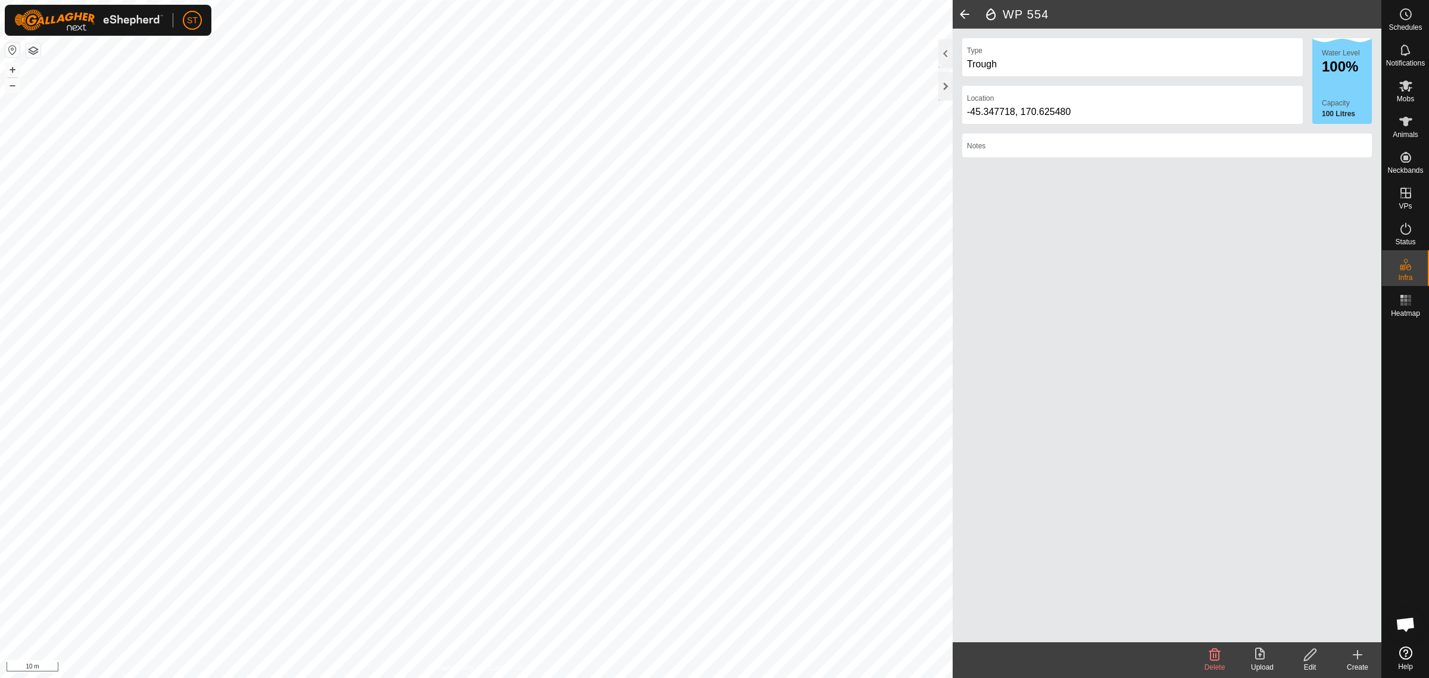
click at [1314, 659] on icon at bounding box center [1310, 654] width 15 height 14
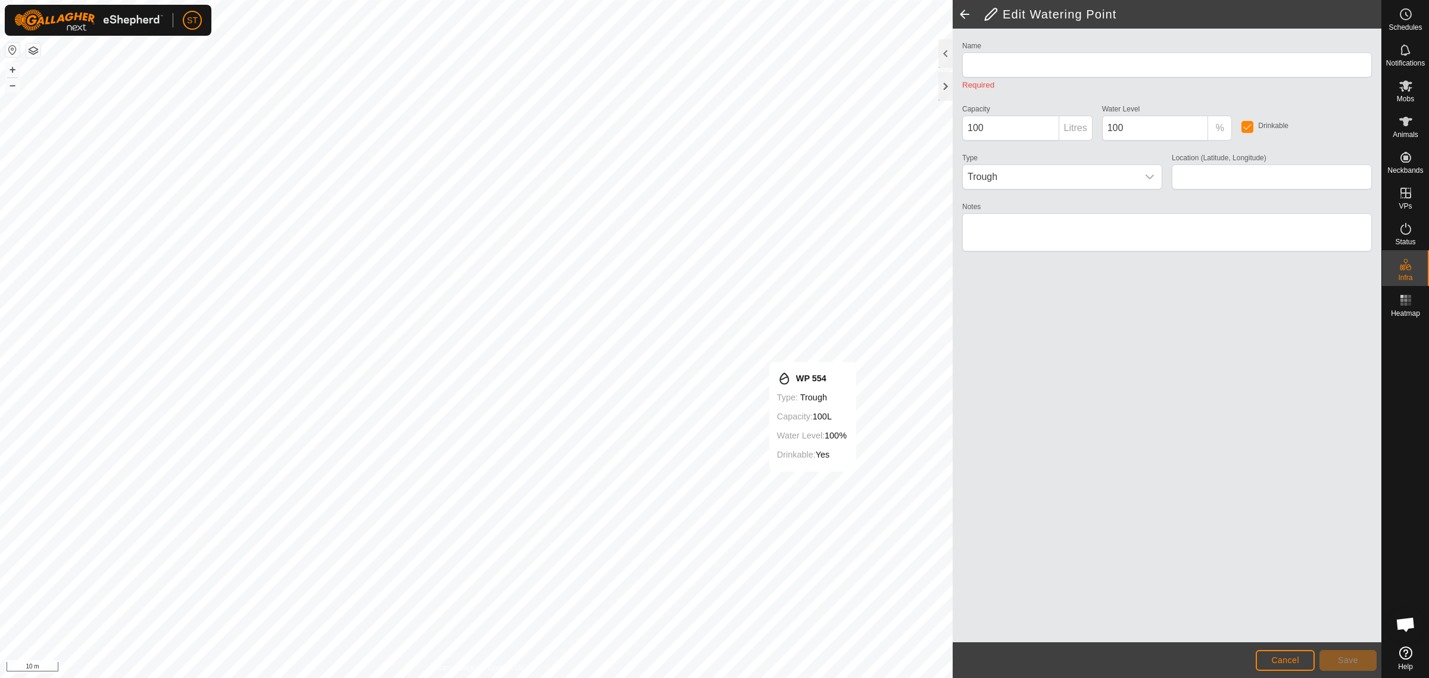
type input "-45.347718, 170.625480"
type input "WP 554"
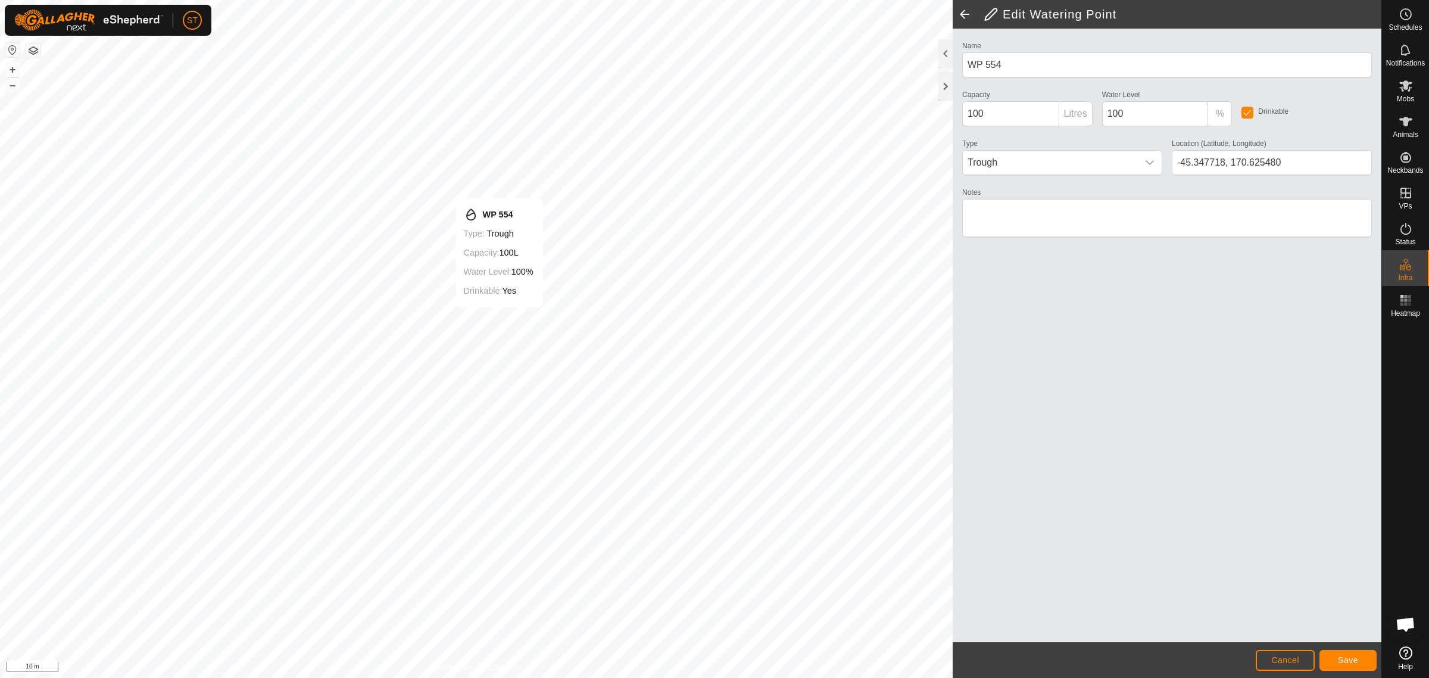
type input "-45.347432, 170.624702"
click at [1337, 658] on button "Save" at bounding box center [1348, 660] width 57 height 21
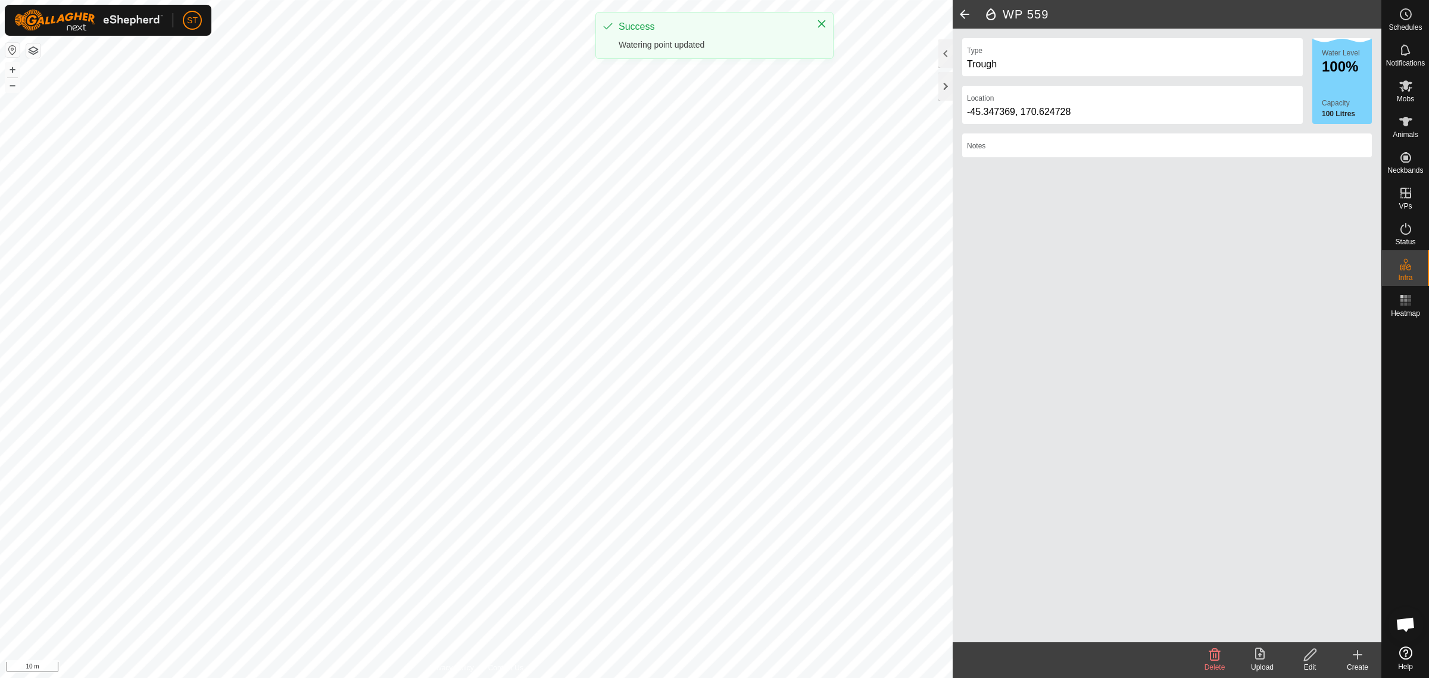
click at [1312, 659] on icon at bounding box center [1310, 654] width 15 height 14
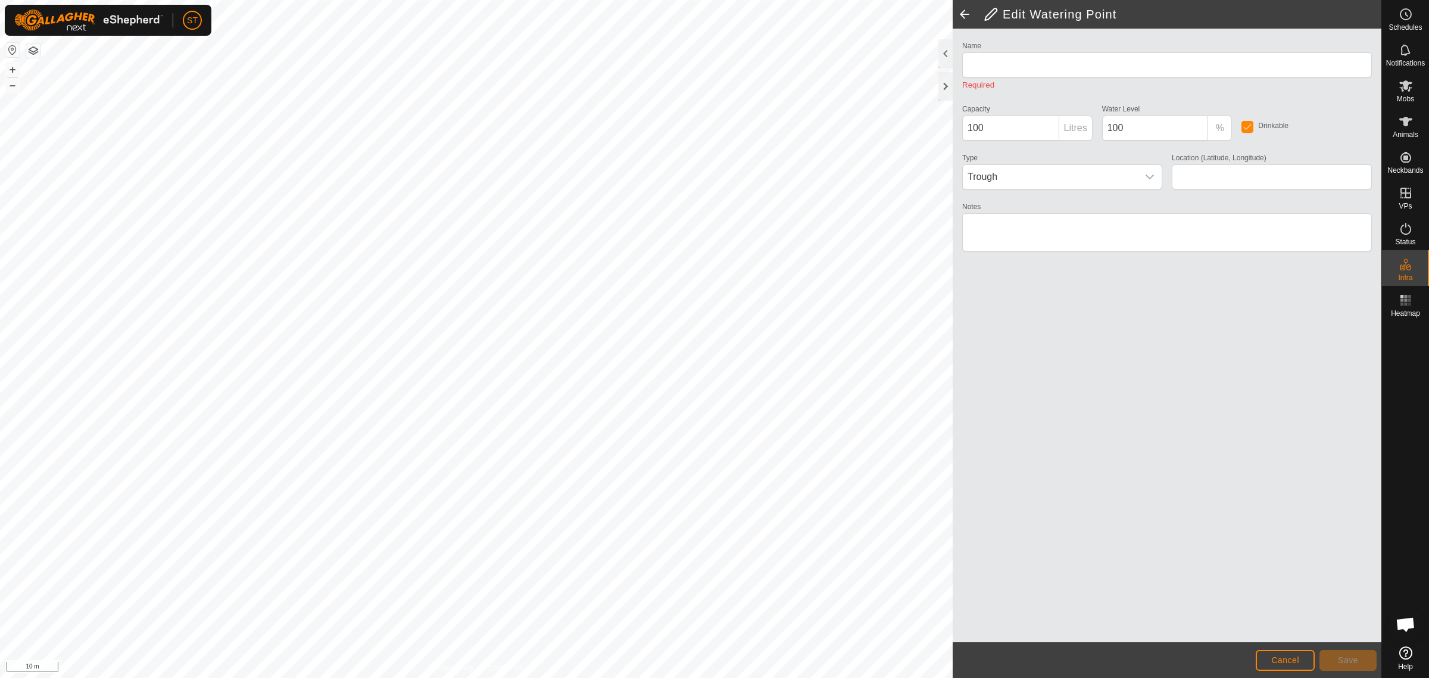
type input "WP 559"
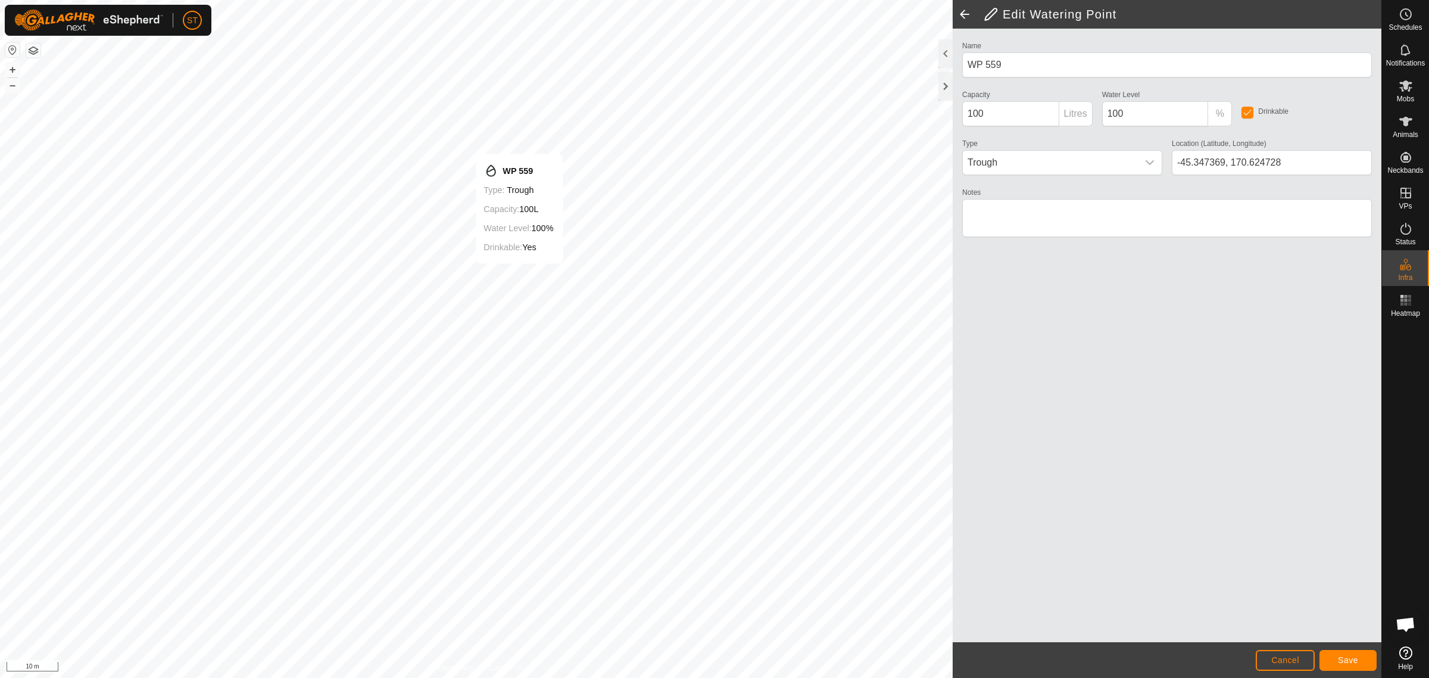
type input "-45.347352, 170.624754"
click at [1333, 660] on button "Save" at bounding box center [1348, 660] width 57 height 21
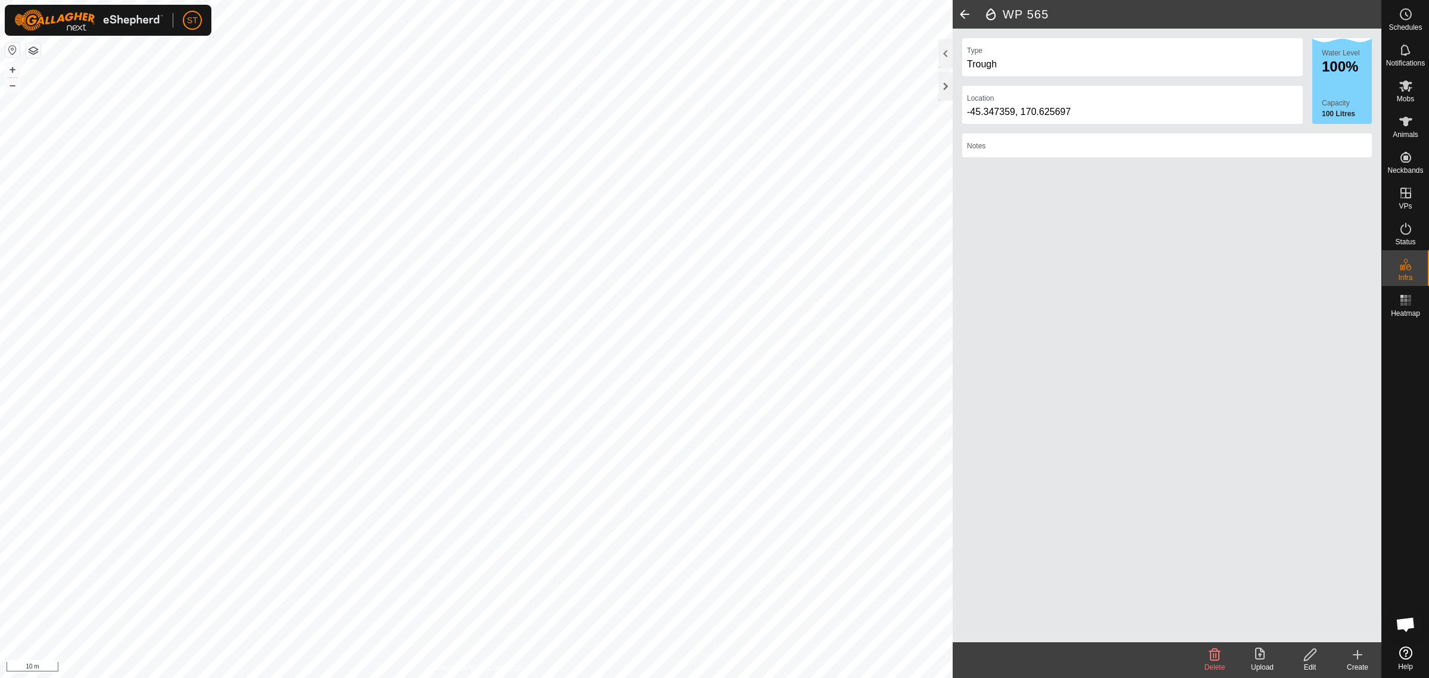
click at [1308, 658] on icon at bounding box center [1310, 654] width 15 height 14
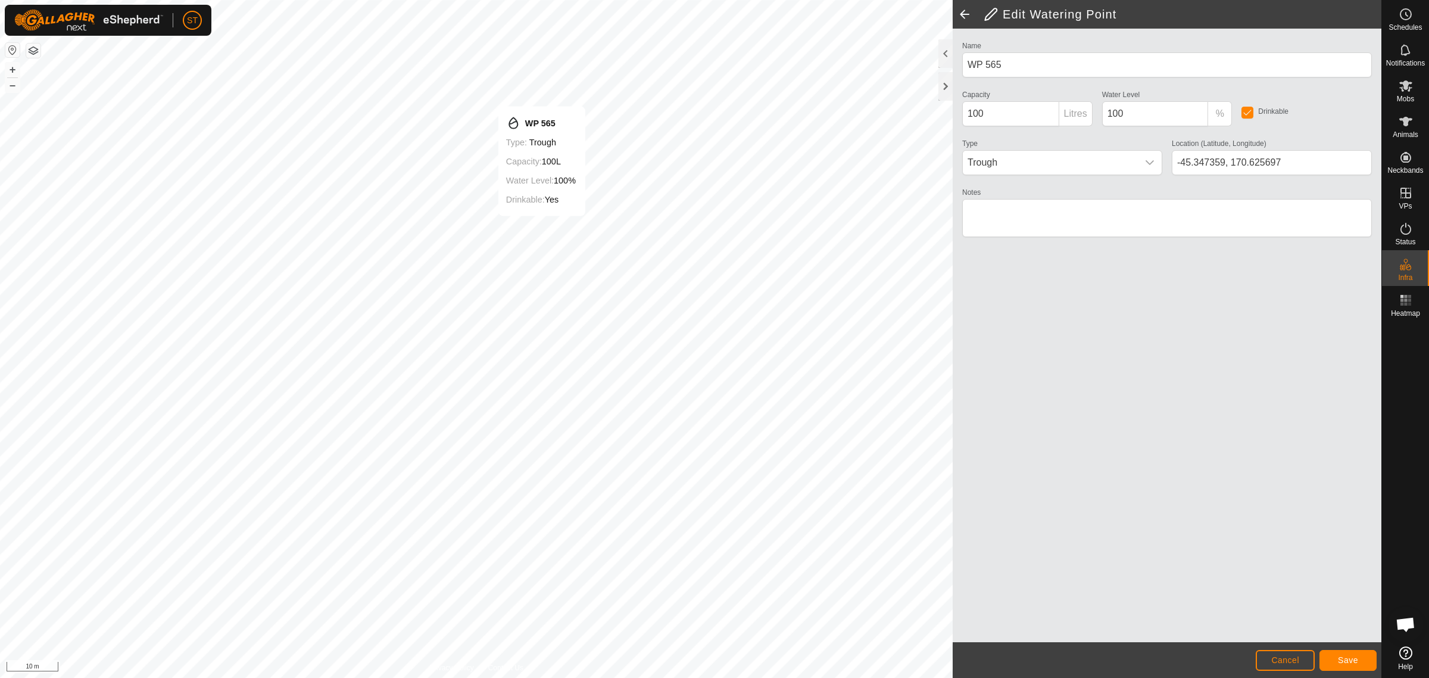
type input "-45.347269, 170.624809"
click at [1341, 666] on button "Save" at bounding box center [1348, 660] width 57 height 21
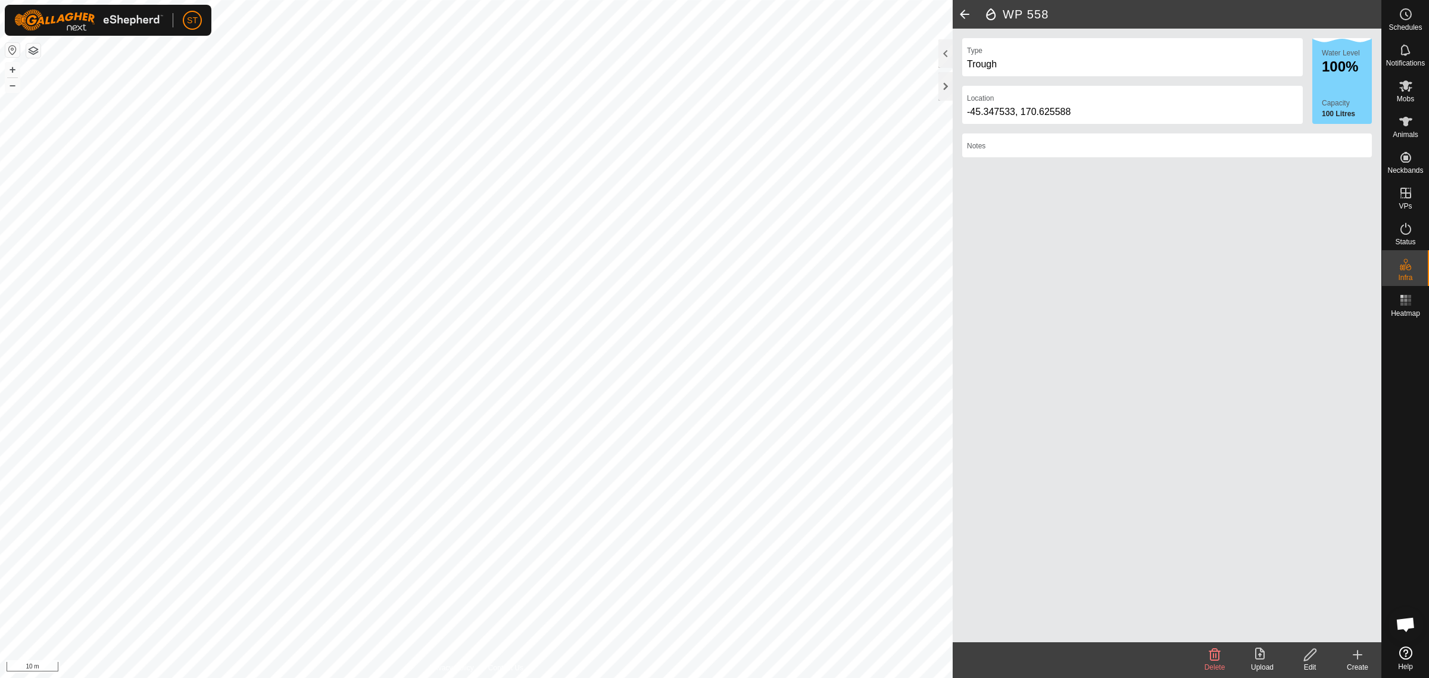
click at [1212, 653] on icon at bounding box center [1215, 654] width 14 height 14
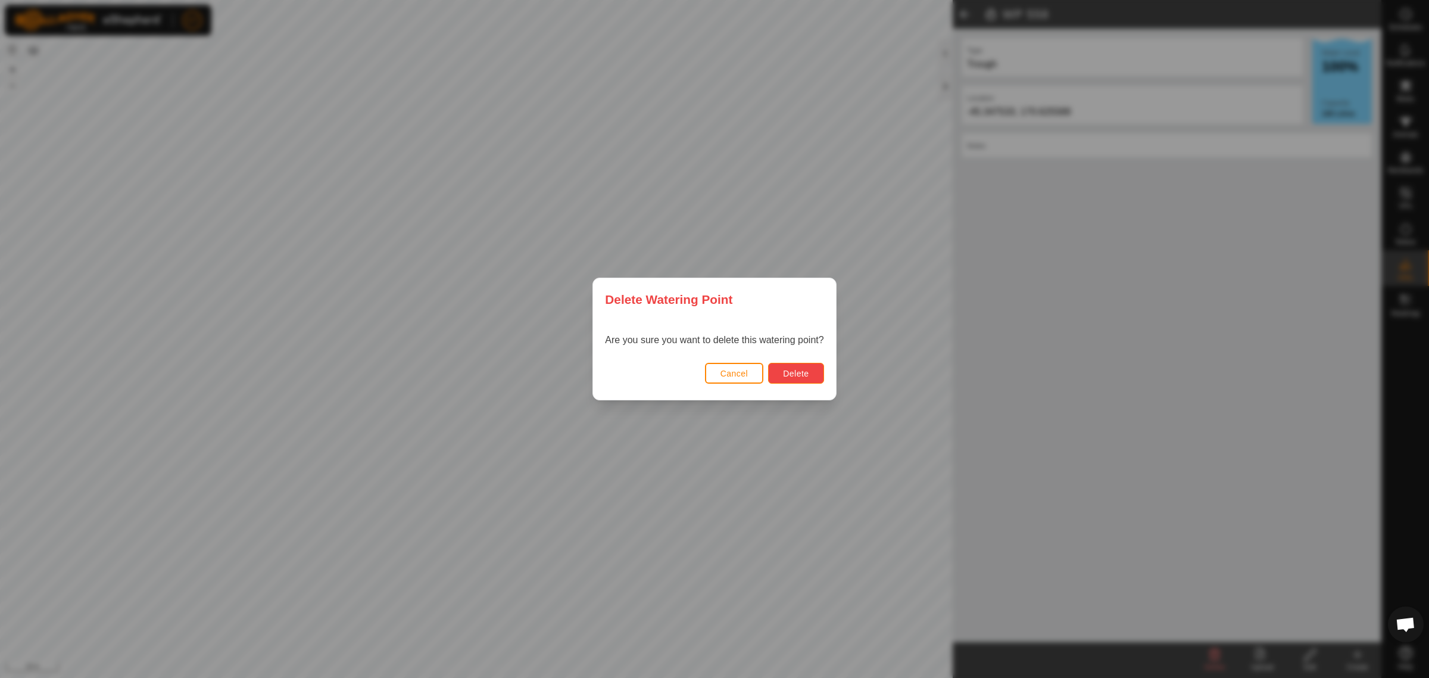
click at [796, 374] on span "Delete" at bounding box center [796, 374] width 26 height 10
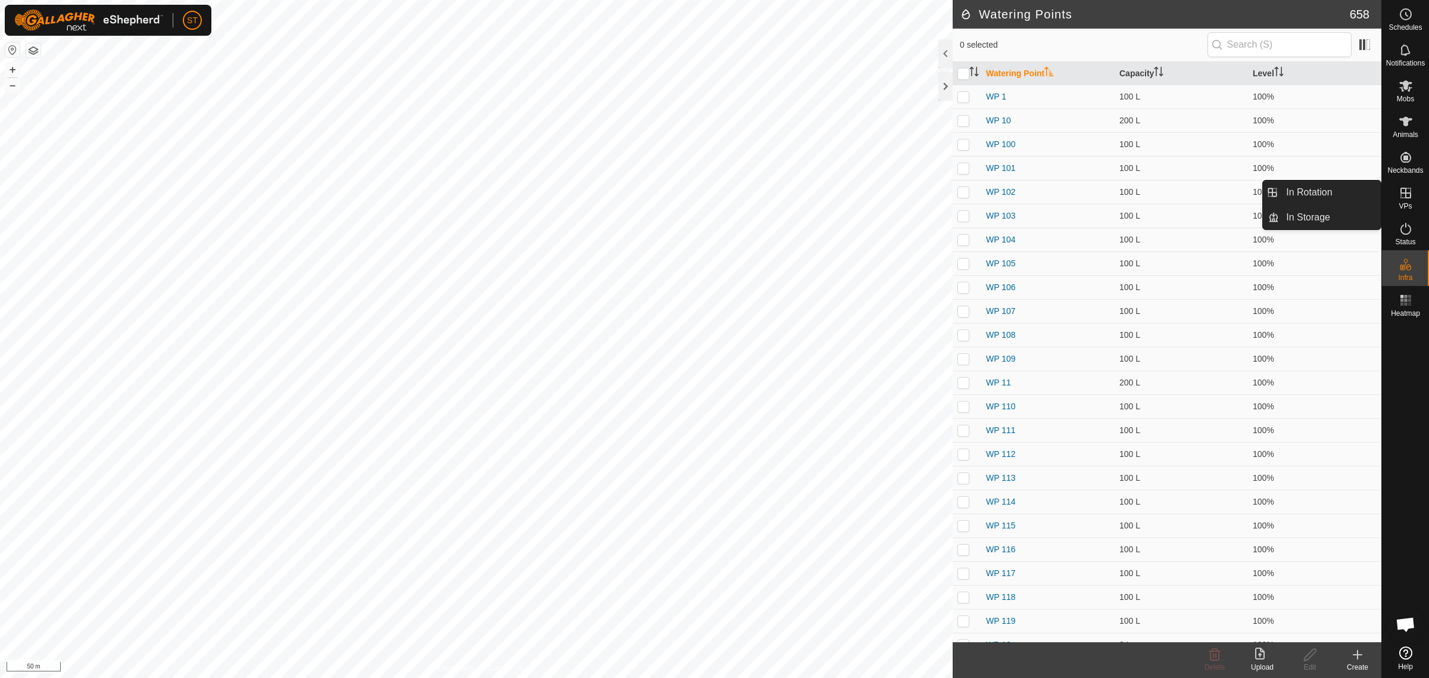
click at [1408, 199] on icon at bounding box center [1406, 193] width 14 height 14
click at [1314, 191] on link "In Rotation" at bounding box center [1330, 192] width 102 height 24
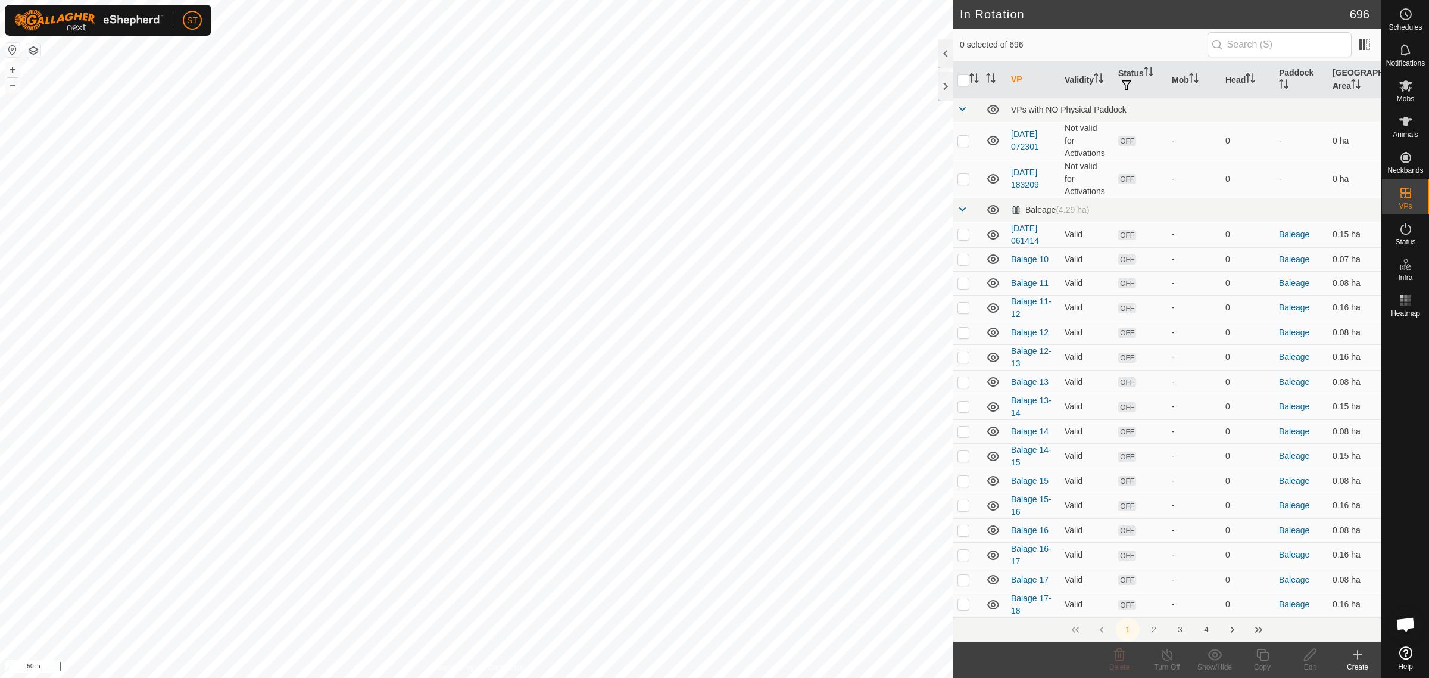
click at [1205, 631] on button "4" at bounding box center [1207, 630] width 24 height 24
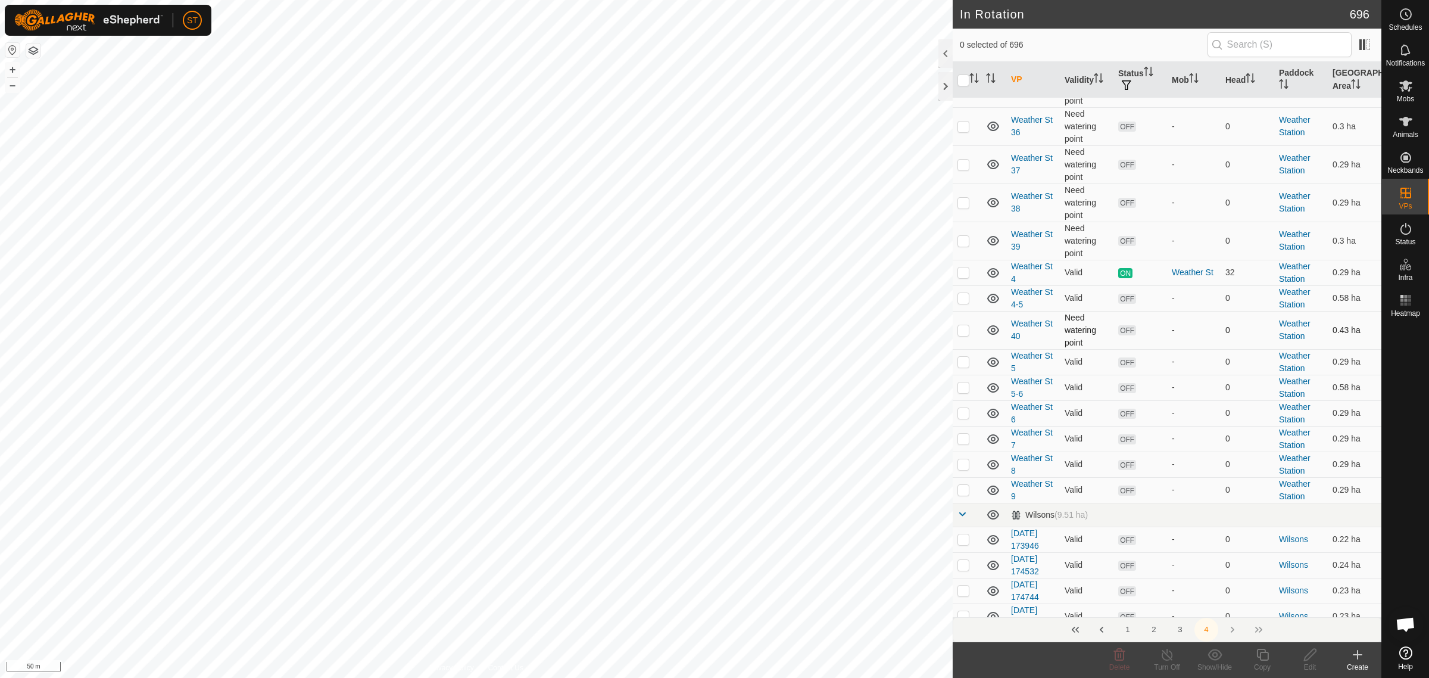
scroll to position [1117, 0]
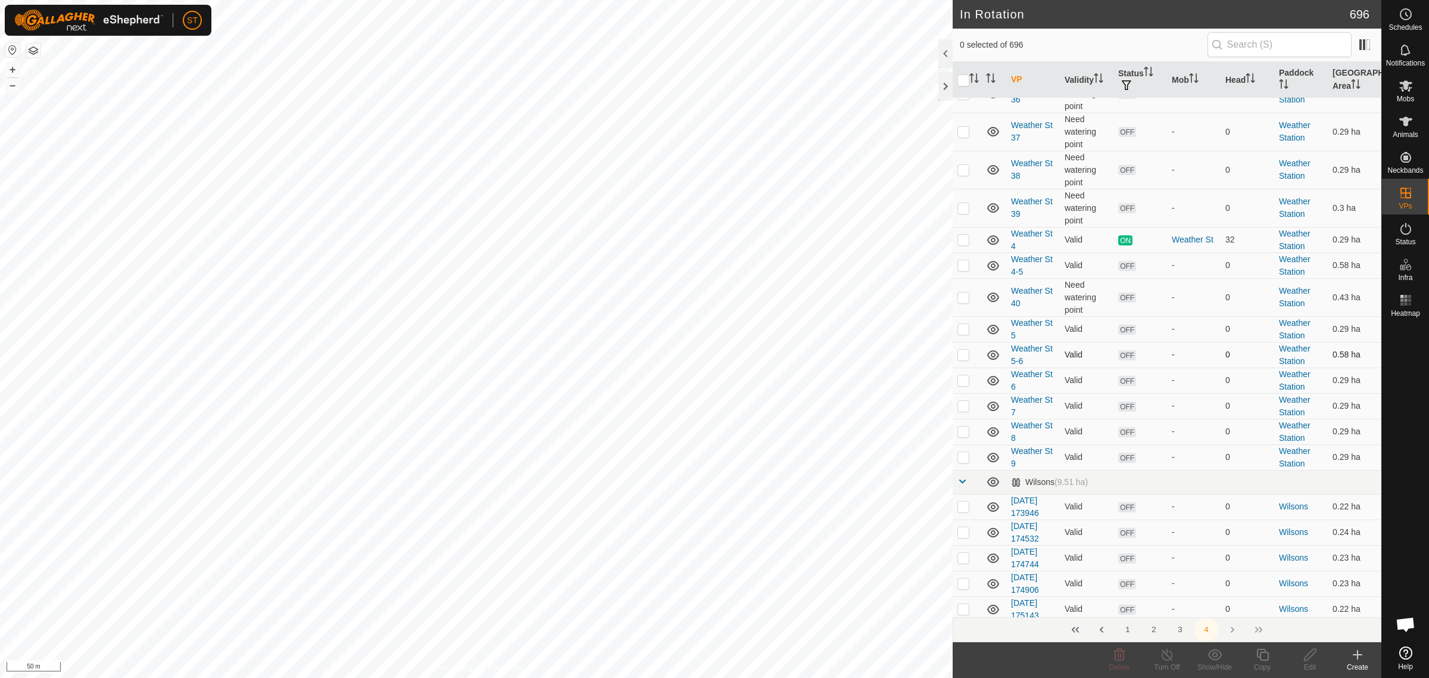
click at [960, 359] on p-checkbox at bounding box center [964, 355] width 12 height 10
click at [962, 359] on p-checkbox at bounding box center [964, 355] width 12 height 10
checkbox input "false"
click at [1358, 657] on icon at bounding box center [1358, 654] width 0 height 8
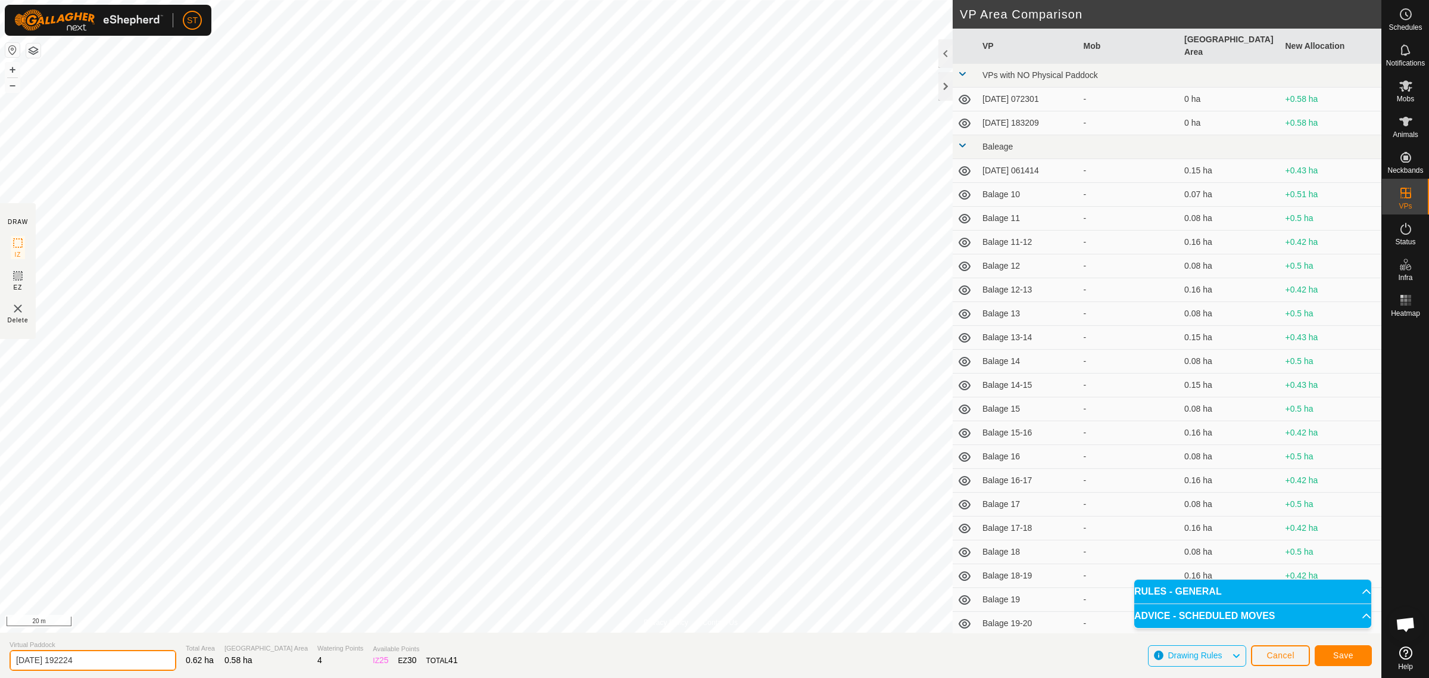
drag, startPoint x: 23, startPoint y: 658, endPoint x: -64, endPoint y: 661, distance: 86.4
click at [0, 661] on html "ST Schedules Notifications Mobs Animals Neckbands VPs Status Infra Heatmap Help…" at bounding box center [714, 339] width 1429 height 678
paste input "Weather St 1-2"
type input "Weather [DEMOGRAPHIC_DATA]-7"
click at [1327, 654] on button "Save" at bounding box center [1343, 655] width 57 height 21
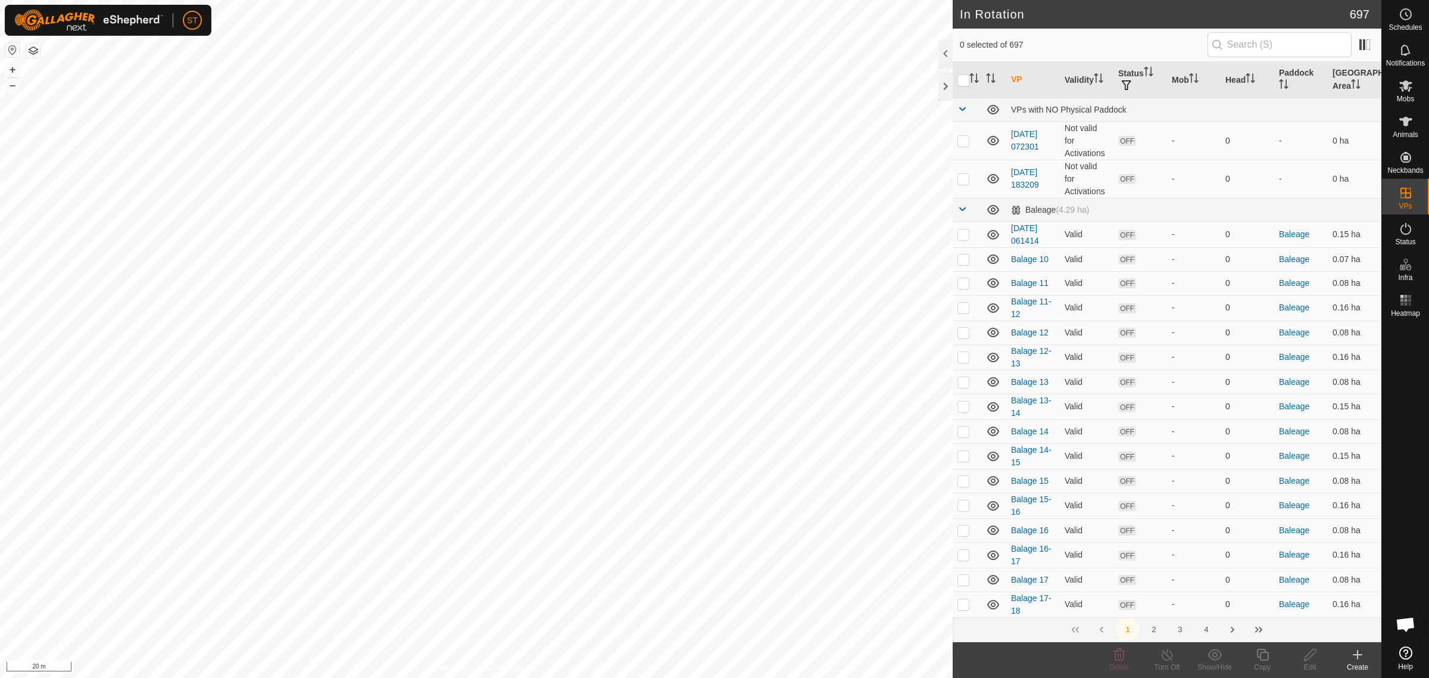
click at [1359, 660] on icon at bounding box center [1358, 654] width 14 height 14
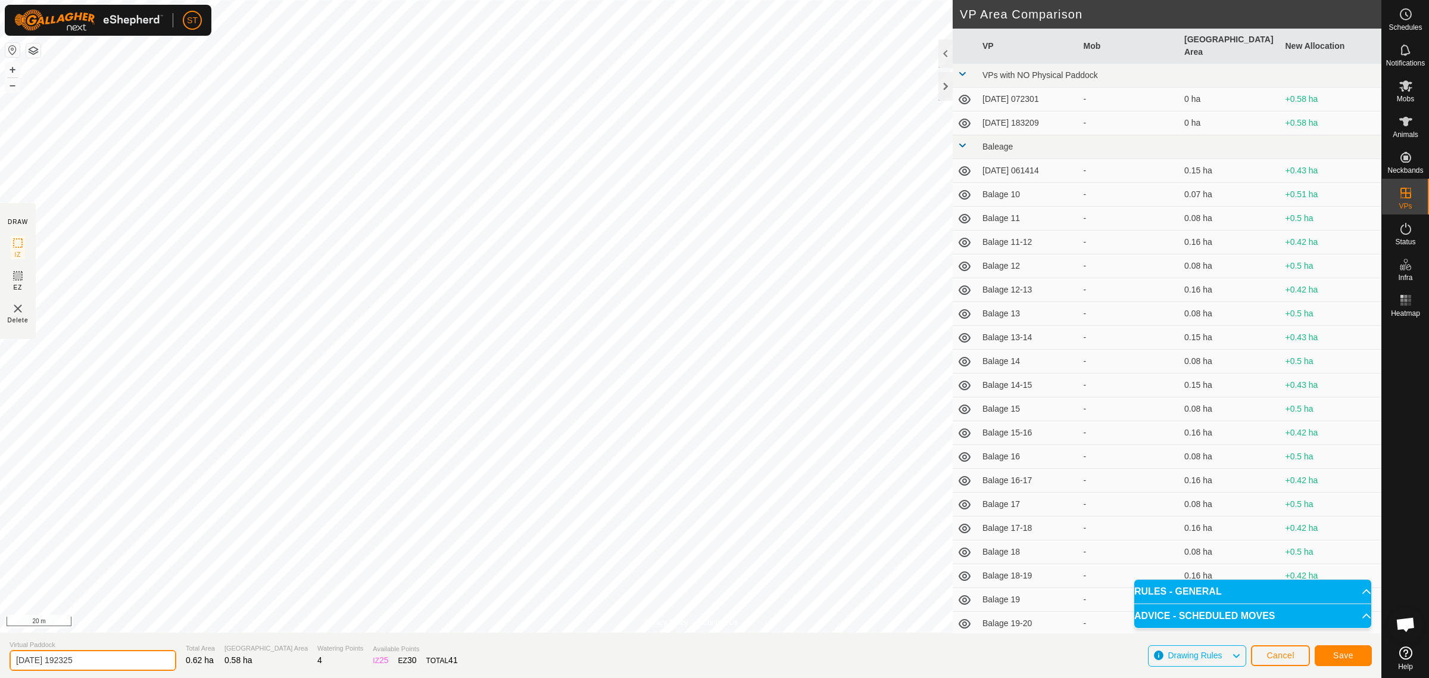
drag, startPoint x: 105, startPoint y: 657, endPoint x: -91, endPoint y: 659, distance: 195.3
click at [0, 659] on html "ST Schedules Notifications Mobs Animals Neckbands VPs Status Infra Heatmap Help…" at bounding box center [714, 339] width 1429 height 678
paste input "Weather St 1-2"
type input "Weather St 7-8"
click at [1340, 662] on button "Save" at bounding box center [1343, 655] width 57 height 21
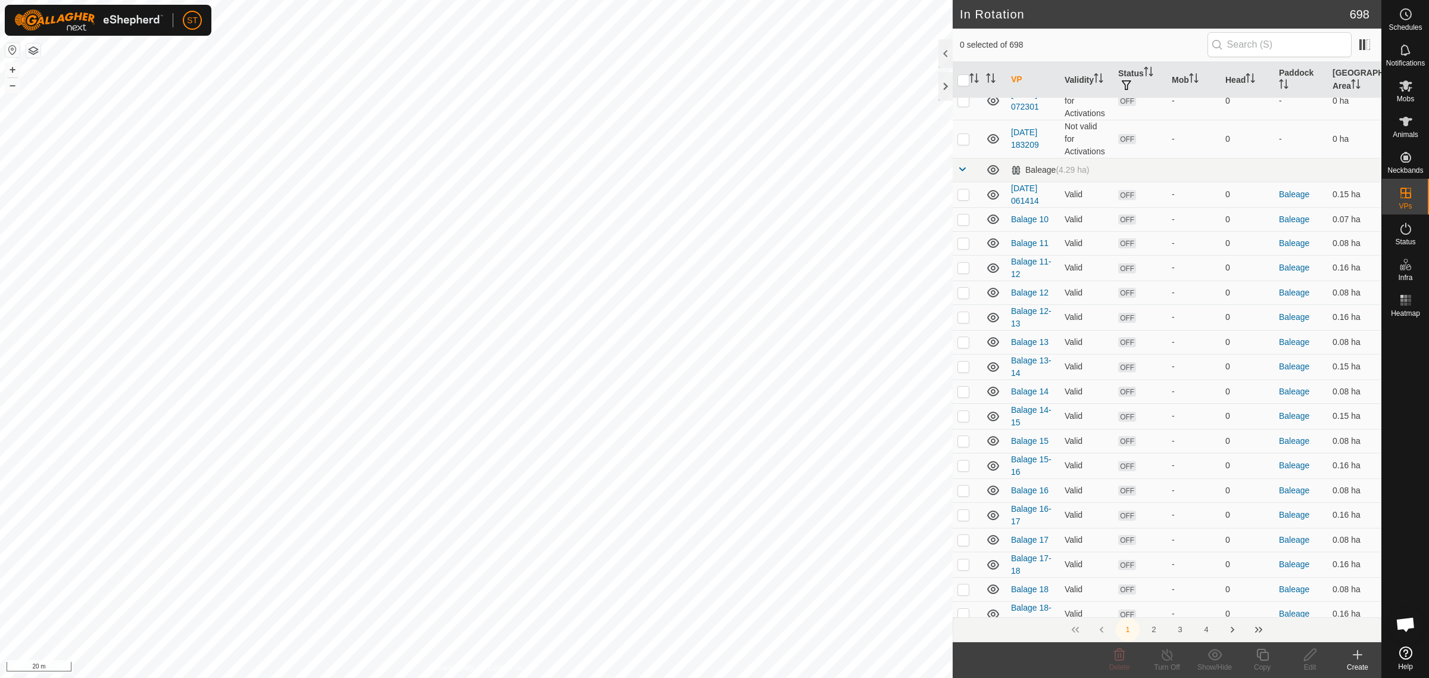
scroll to position [74, 0]
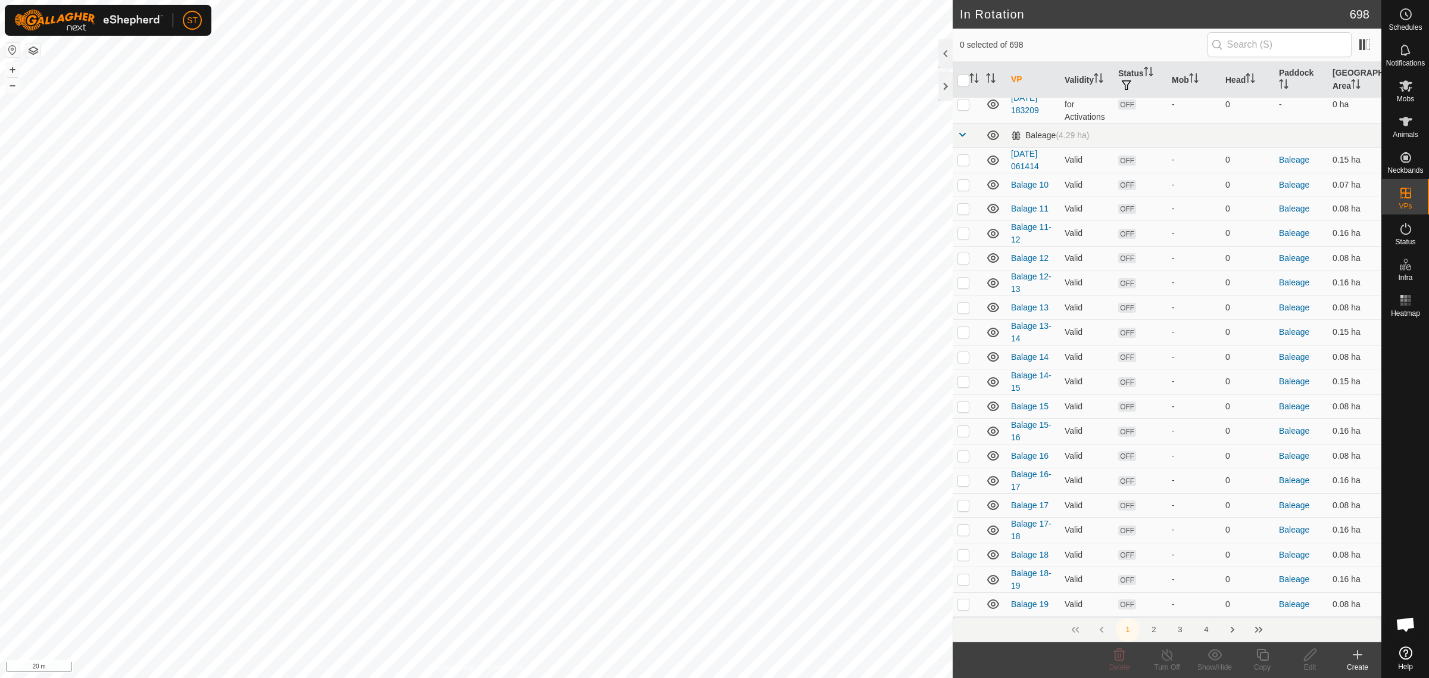
click at [1209, 631] on button "4" at bounding box center [1207, 630] width 24 height 24
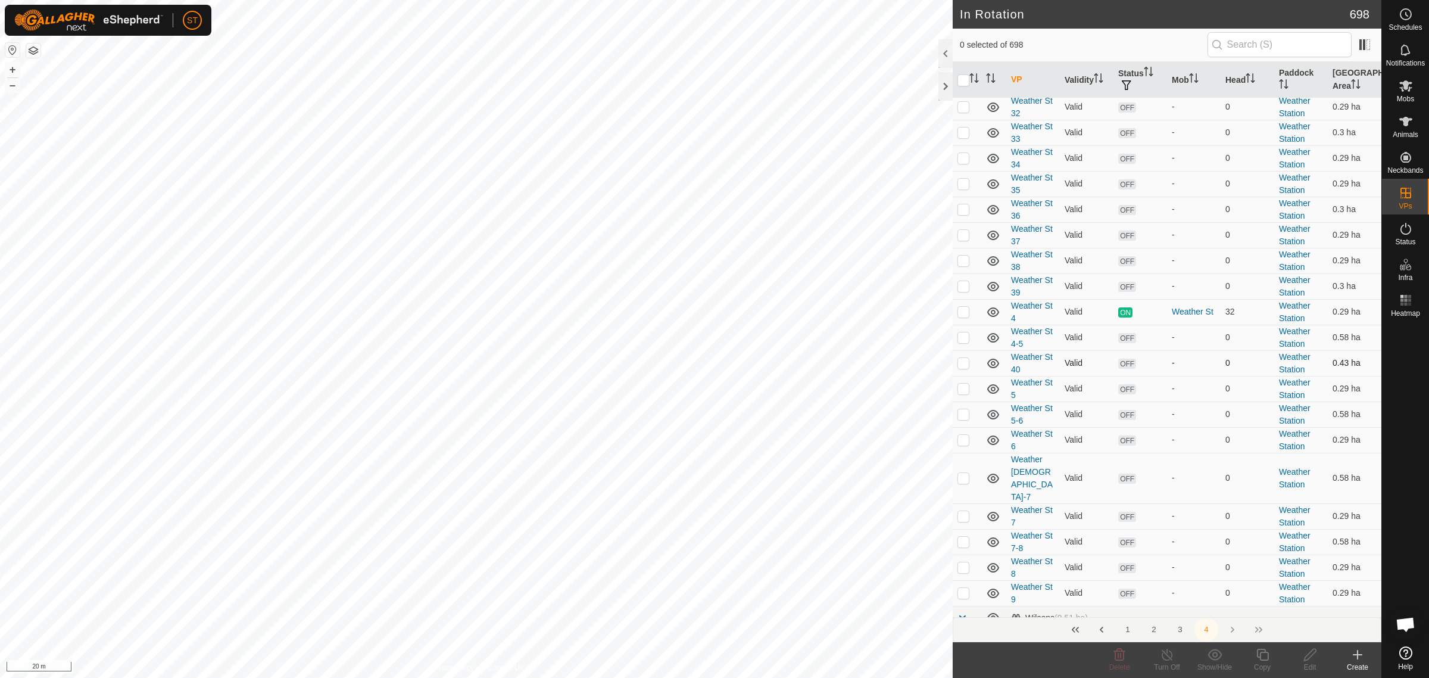
scroll to position [819, 0]
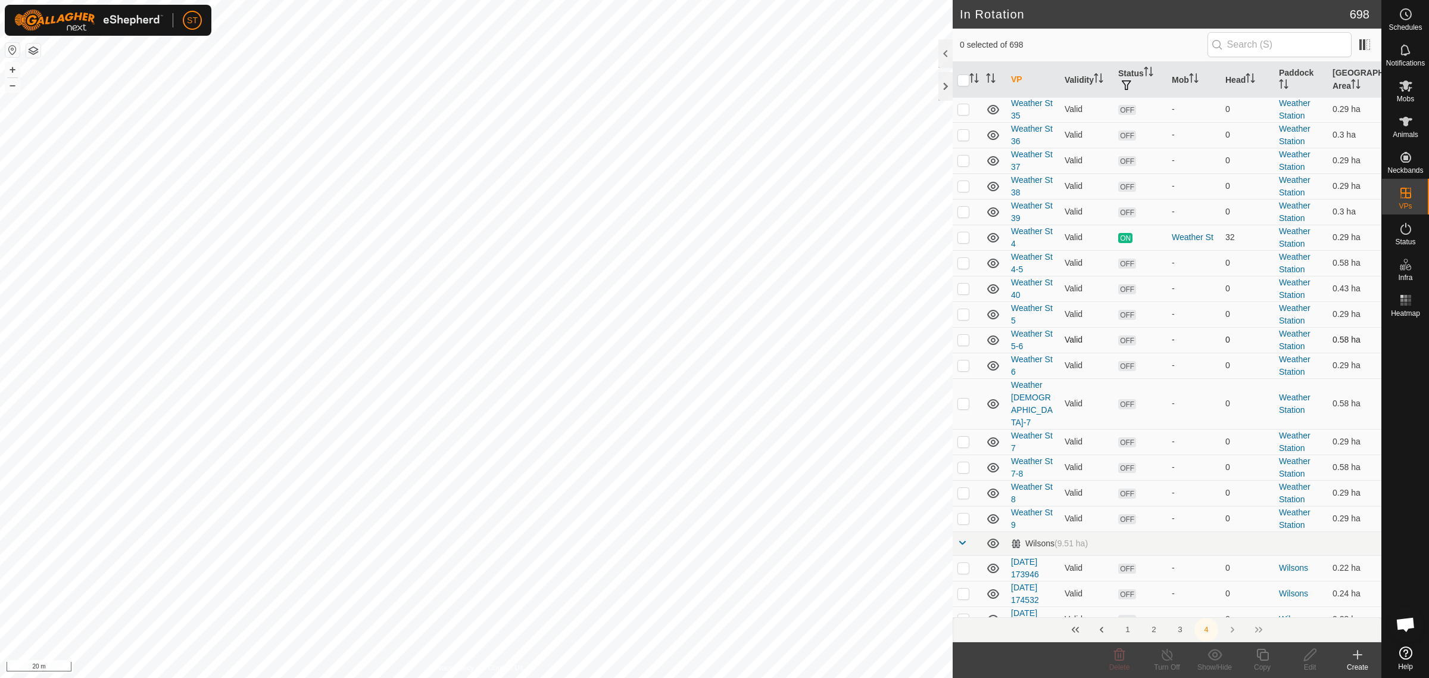
click at [963, 344] on p-checkbox at bounding box center [964, 340] width 12 height 10
checkbox input "true"
click at [963, 398] on p-checkbox at bounding box center [964, 403] width 12 height 10
checkbox input "true"
click at [966, 462] on p-checkbox at bounding box center [964, 467] width 12 height 10
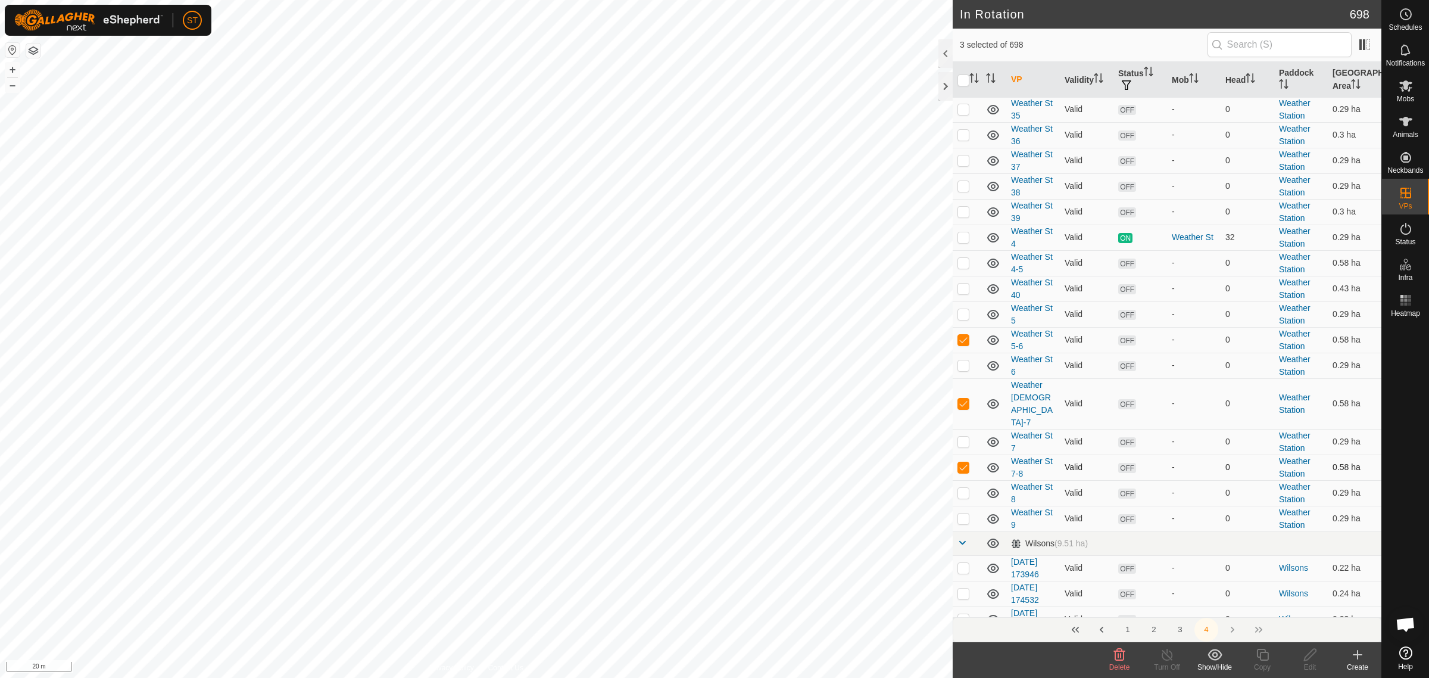
drag, startPoint x: 966, startPoint y: 447, endPoint x: 966, endPoint y: 432, distance: 14.9
click at [966, 462] on p-checkbox at bounding box center [964, 467] width 12 height 10
checkbox input "false"
click at [965, 350] on td at bounding box center [967, 340] width 29 height 26
checkbox input "false"
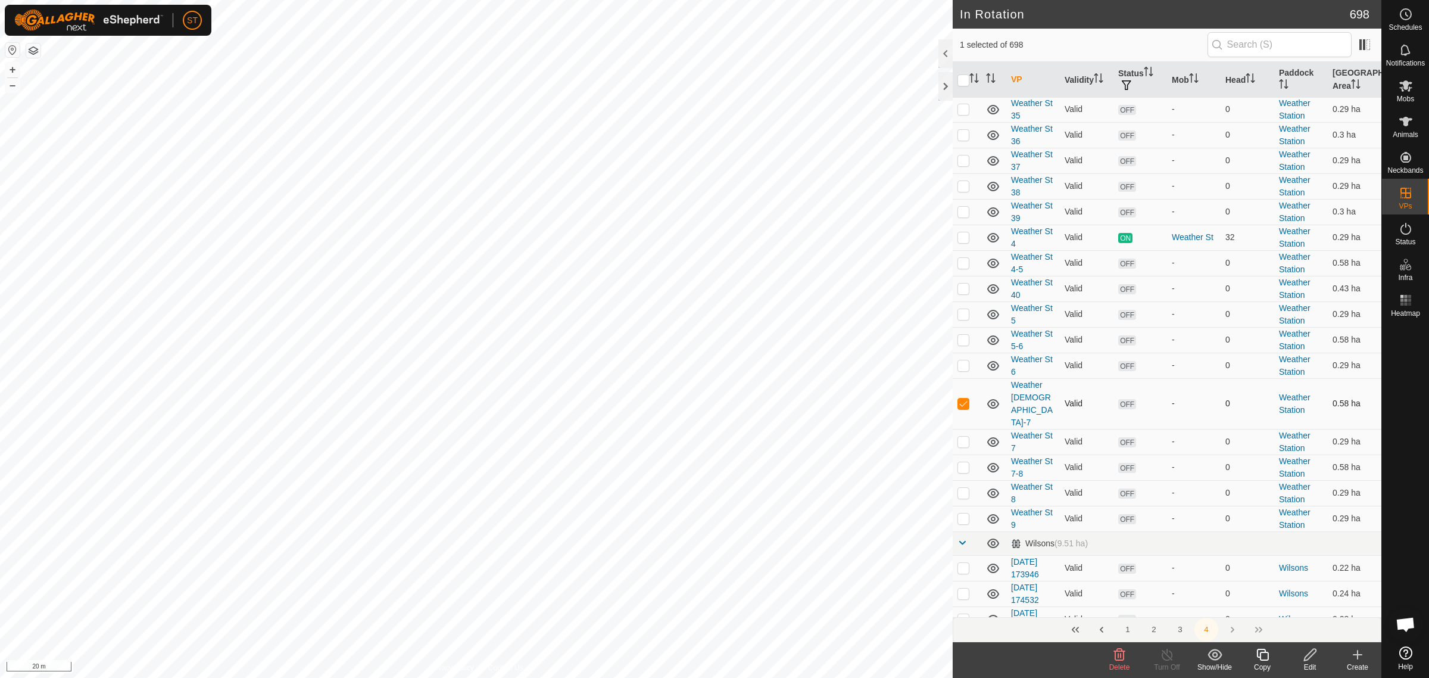
click at [965, 398] on p-checkbox at bounding box center [964, 403] width 12 height 10
checkbox input "false"
click at [966, 462] on p-checkbox at bounding box center [964, 467] width 12 height 10
checkbox input "true"
click at [1356, 658] on icon at bounding box center [1358, 654] width 14 height 14
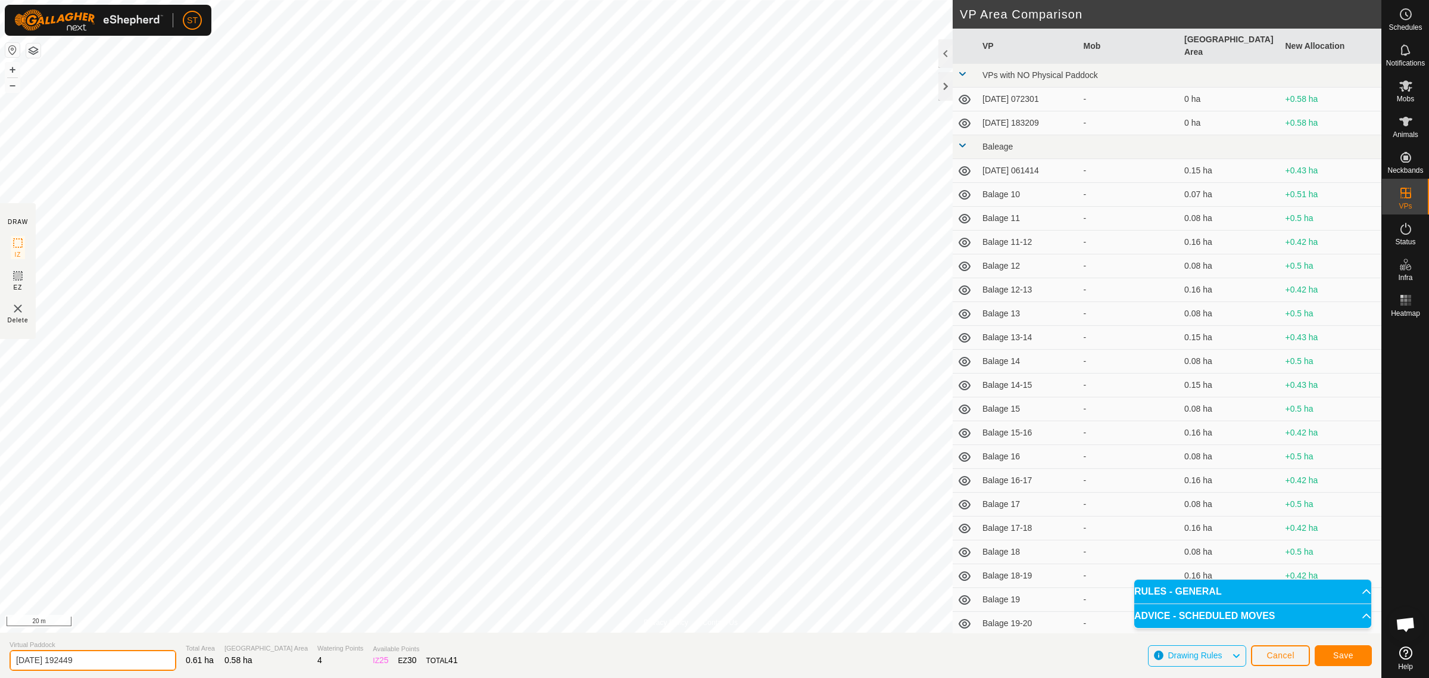
drag, startPoint x: 99, startPoint y: 656, endPoint x: -17, endPoint y: 664, distance: 117.0
click at [0, 664] on html "ST Schedules Notifications Mobs Animals Neckbands VPs Status Infra Heatmap Help…" at bounding box center [714, 339] width 1429 height 678
paste input "Weather St 1-2"
type input "Weather St 7"
click at [1272, 660] on button "Cancel" at bounding box center [1280, 655] width 59 height 21
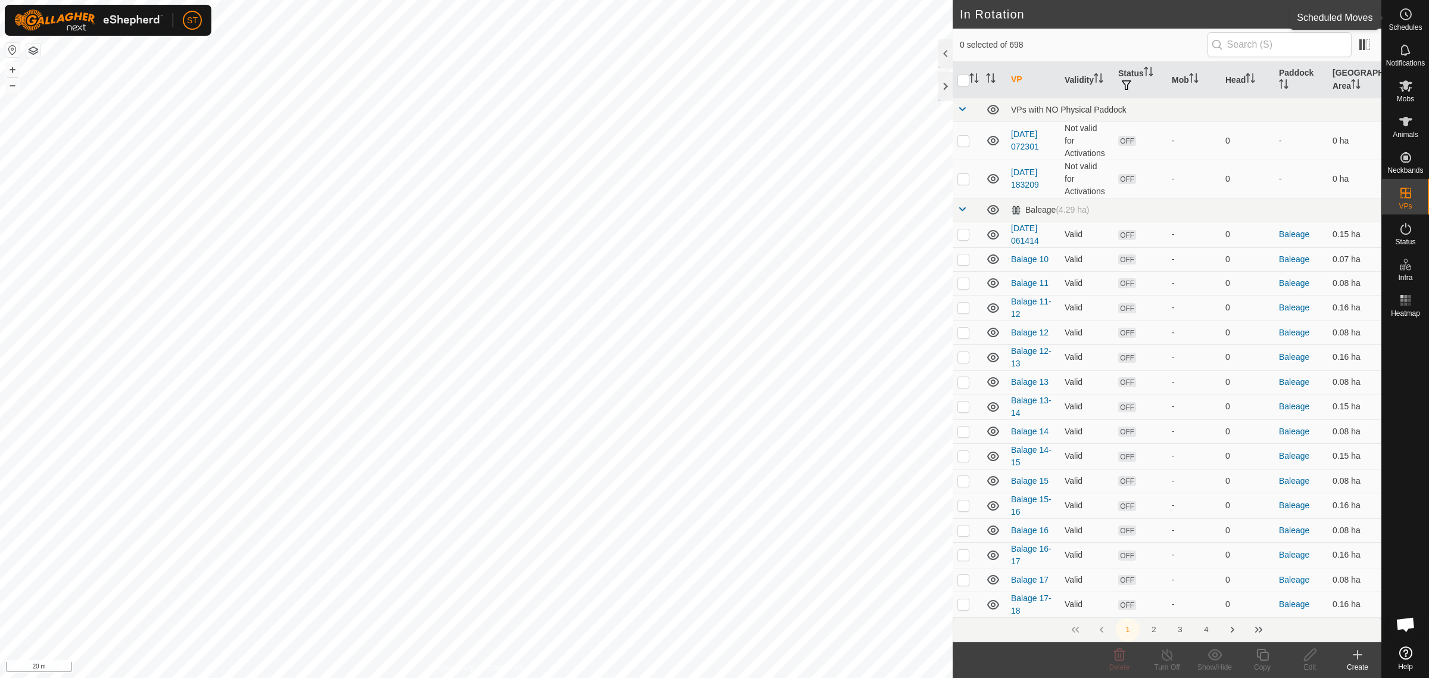
click at [1409, 19] on icon at bounding box center [1406, 14] width 14 height 14
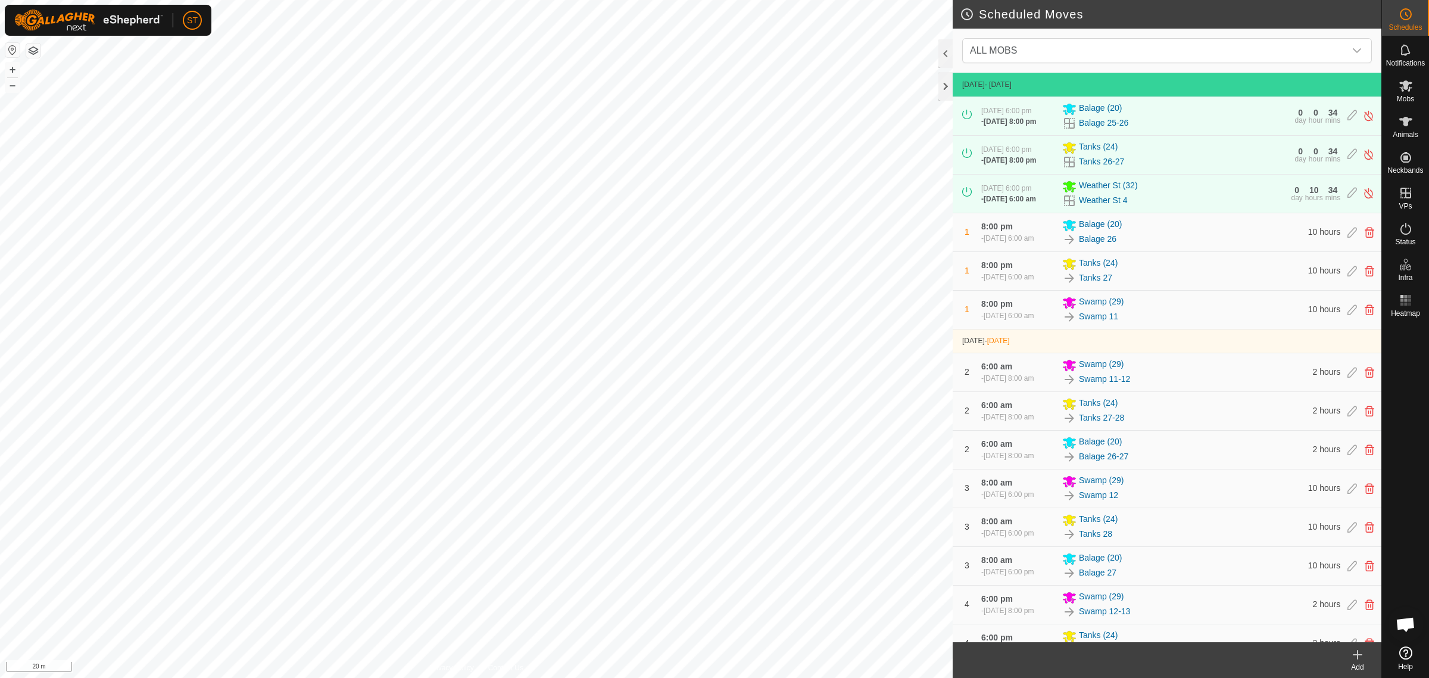
click at [1361, 661] on icon at bounding box center [1358, 654] width 14 height 14
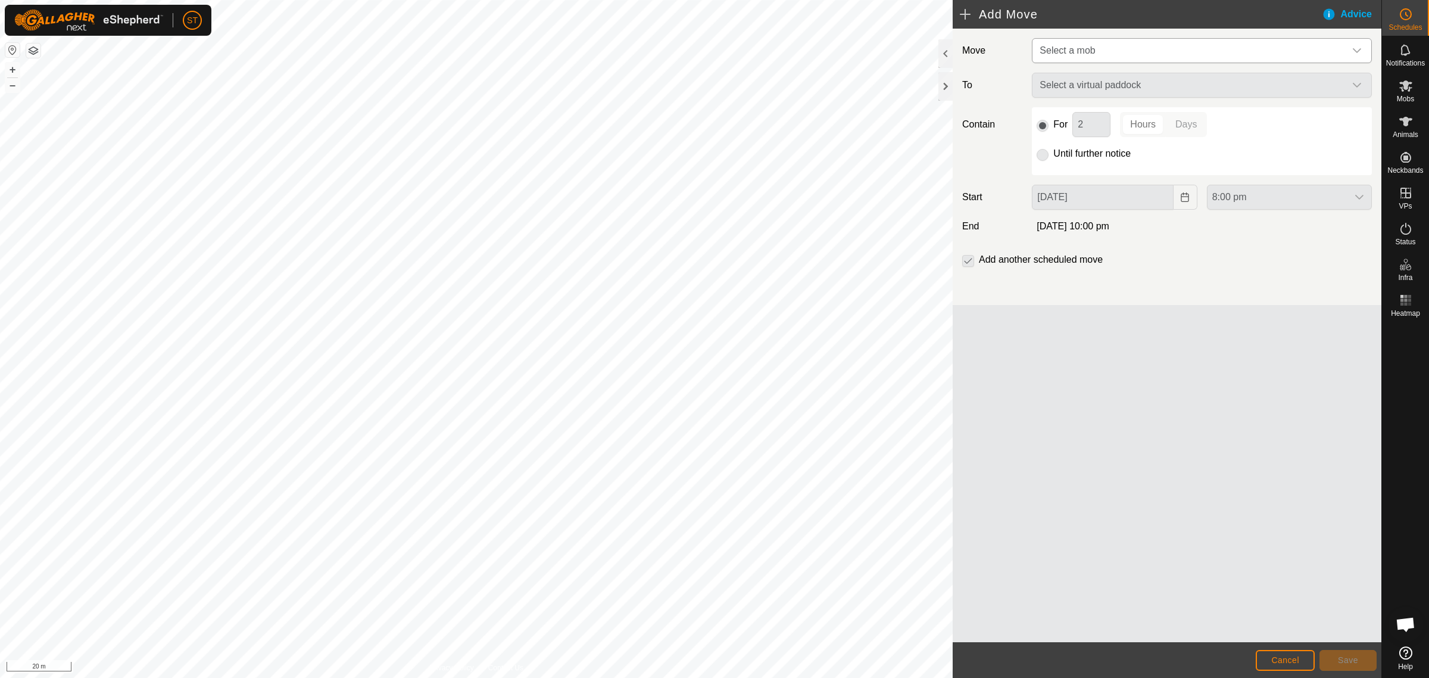
click at [1361, 49] on icon "dropdown trigger" at bounding box center [1357, 50] width 8 height 5
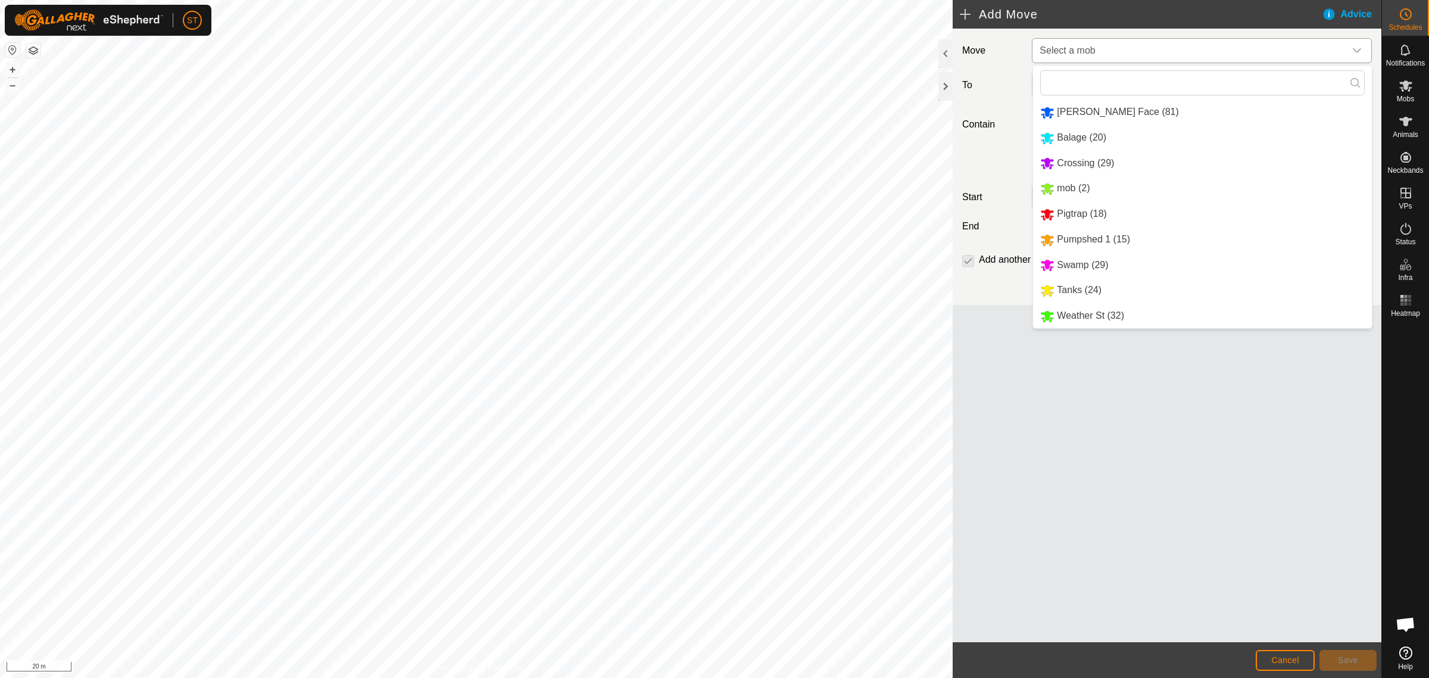
click at [1085, 316] on li "Weather St (32)" at bounding box center [1202, 316] width 339 height 24
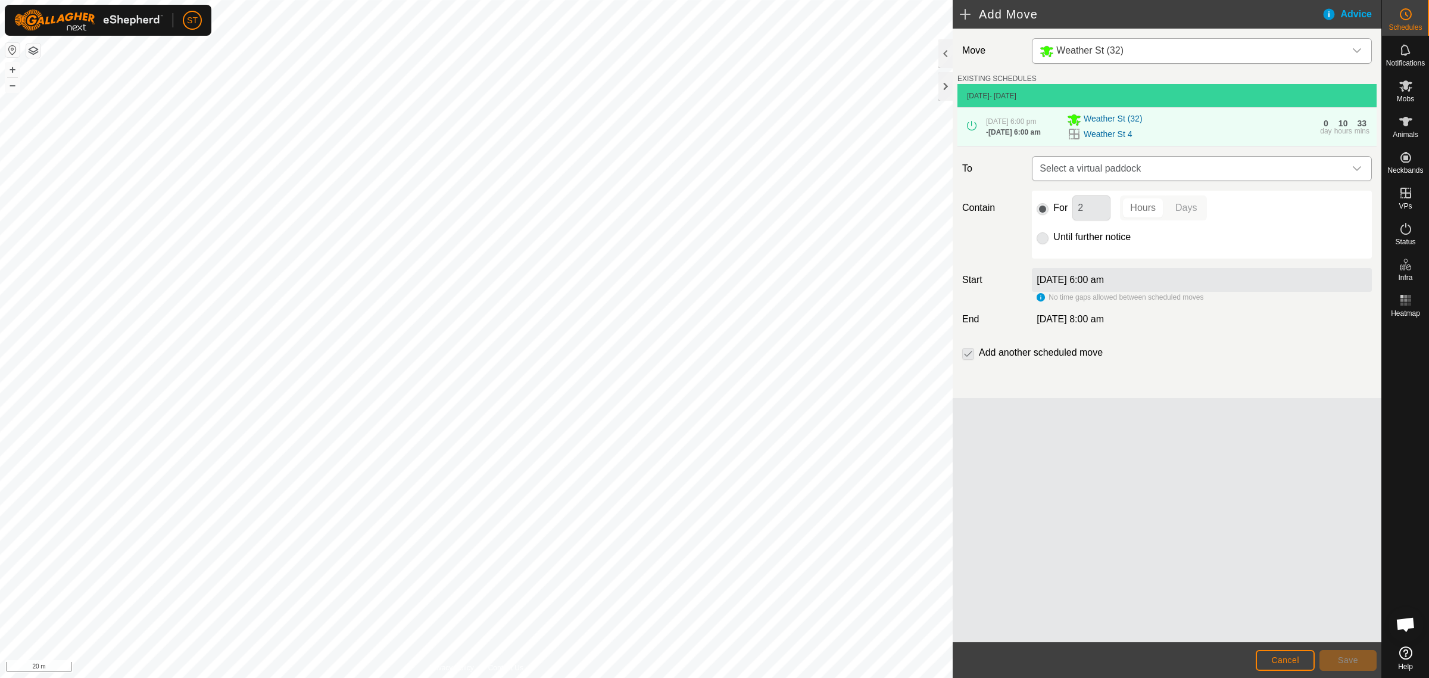
click at [1359, 171] on icon "dropdown trigger" at bounding box center [1357, 169] width 10 height 10
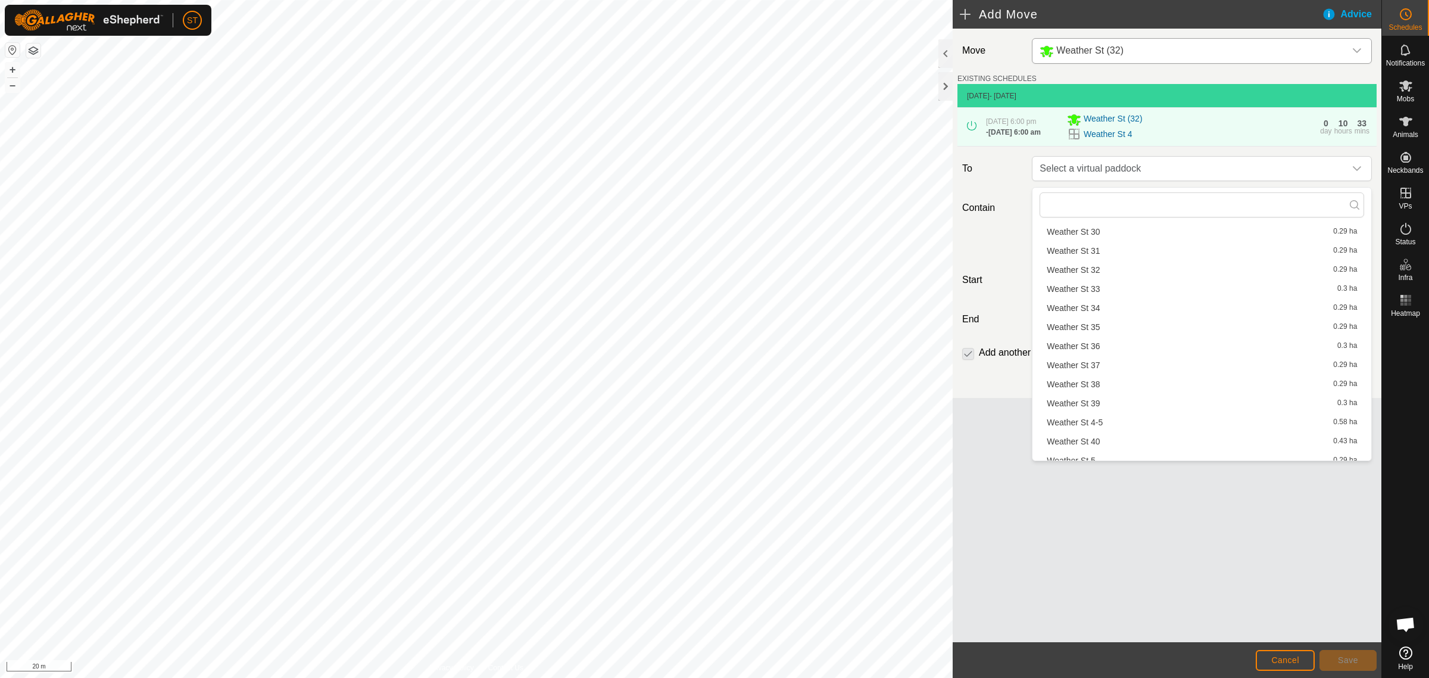
scroll to position [595, 0]
click at [1102, 350] on li "Weather St 4-5 0.58 ha" at bounding box center [1202, 349] width 325 height 18
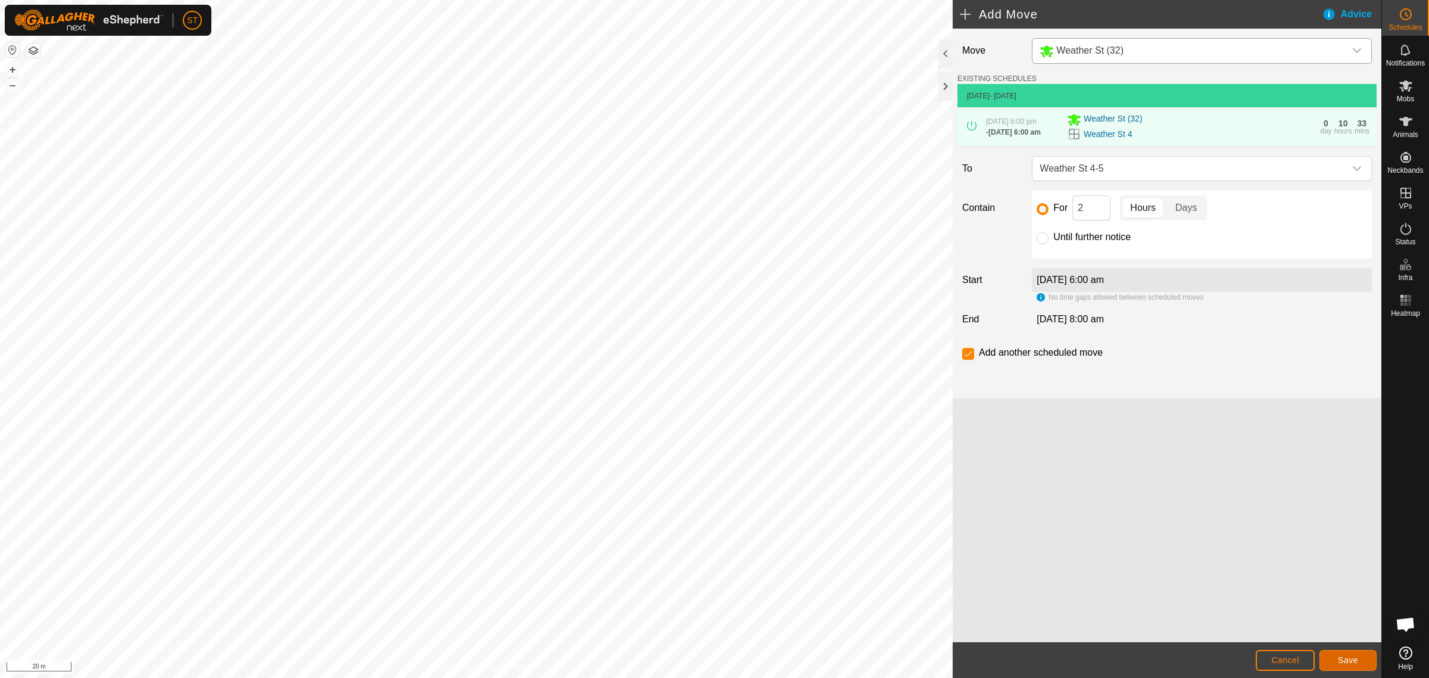
click at [1336, 661] on button "Save" at bounding box center [1348, 660] width 57 height 21
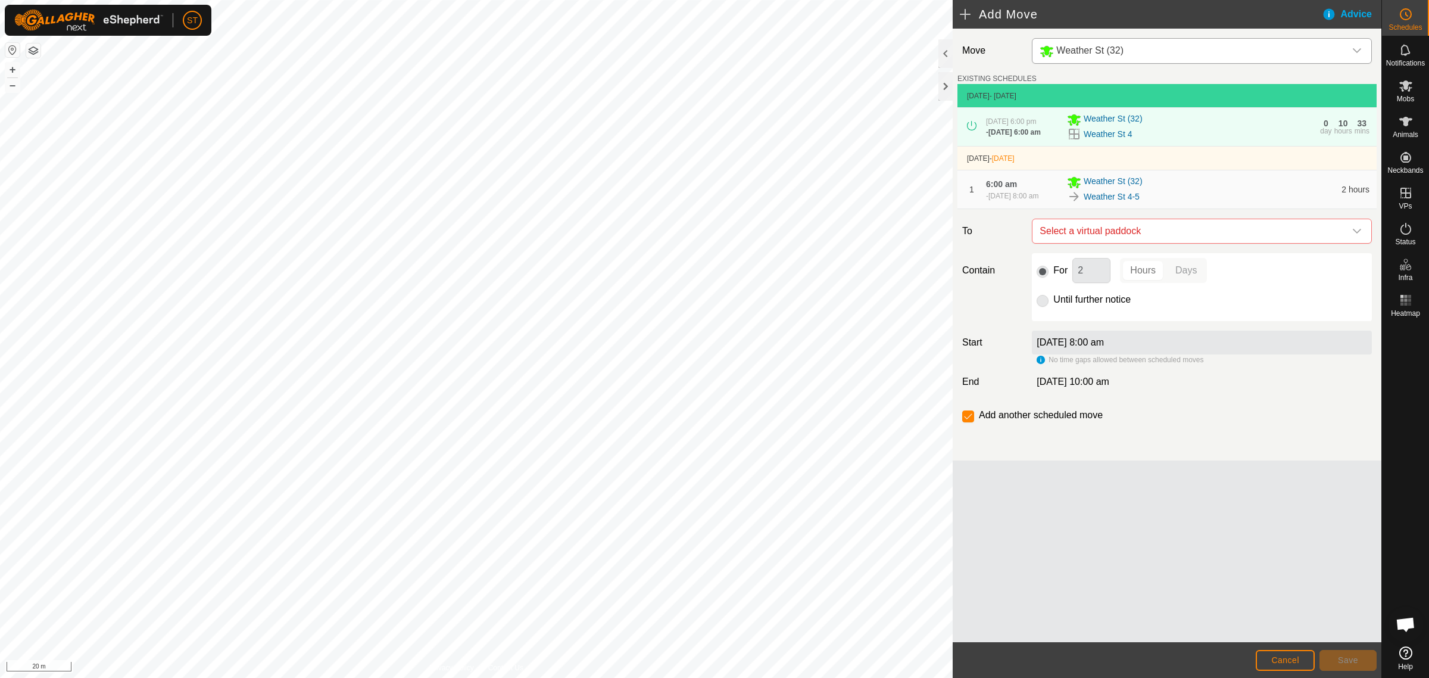
click at [1358, 233] on icon "dropdown trigger" at bounding box center [1357, 231] width 8 height 5
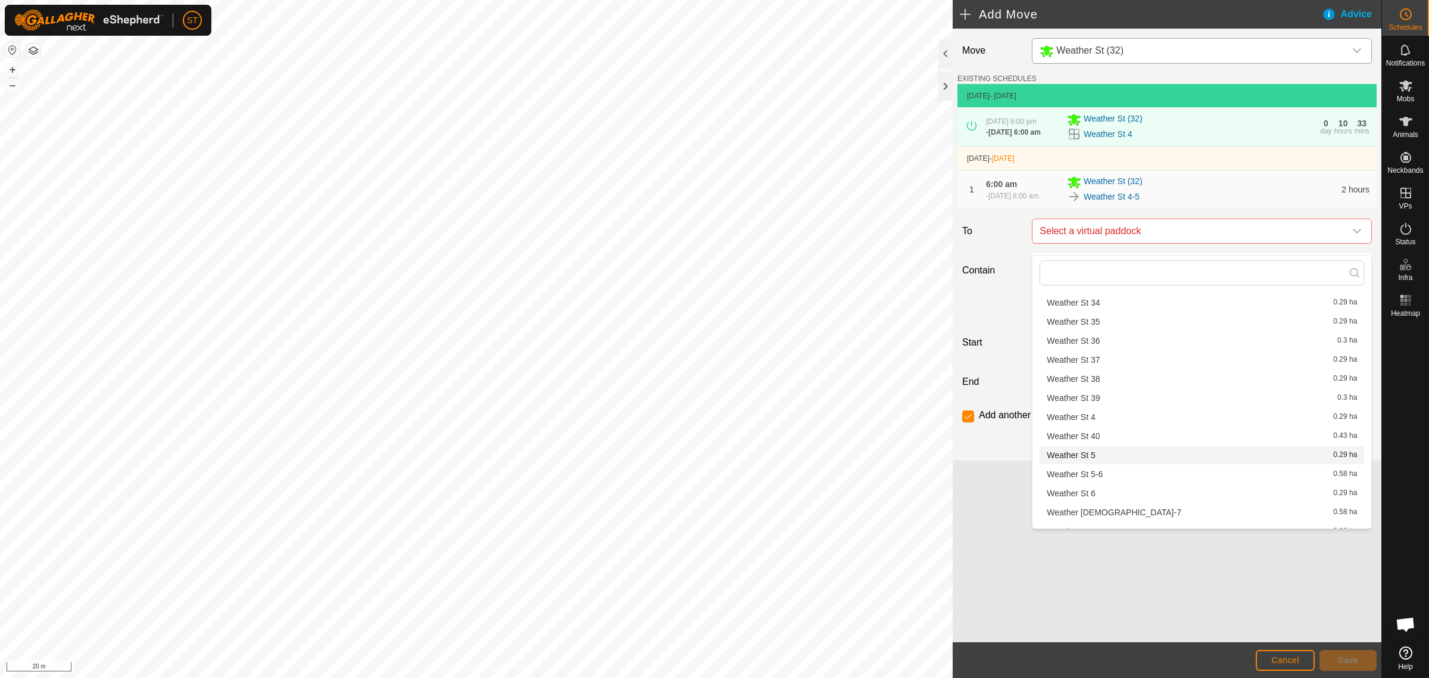
click at [1090, 454] on li "Weather St 5 0.29 ha" at bounding box center [1202, 455] width 325 height 18
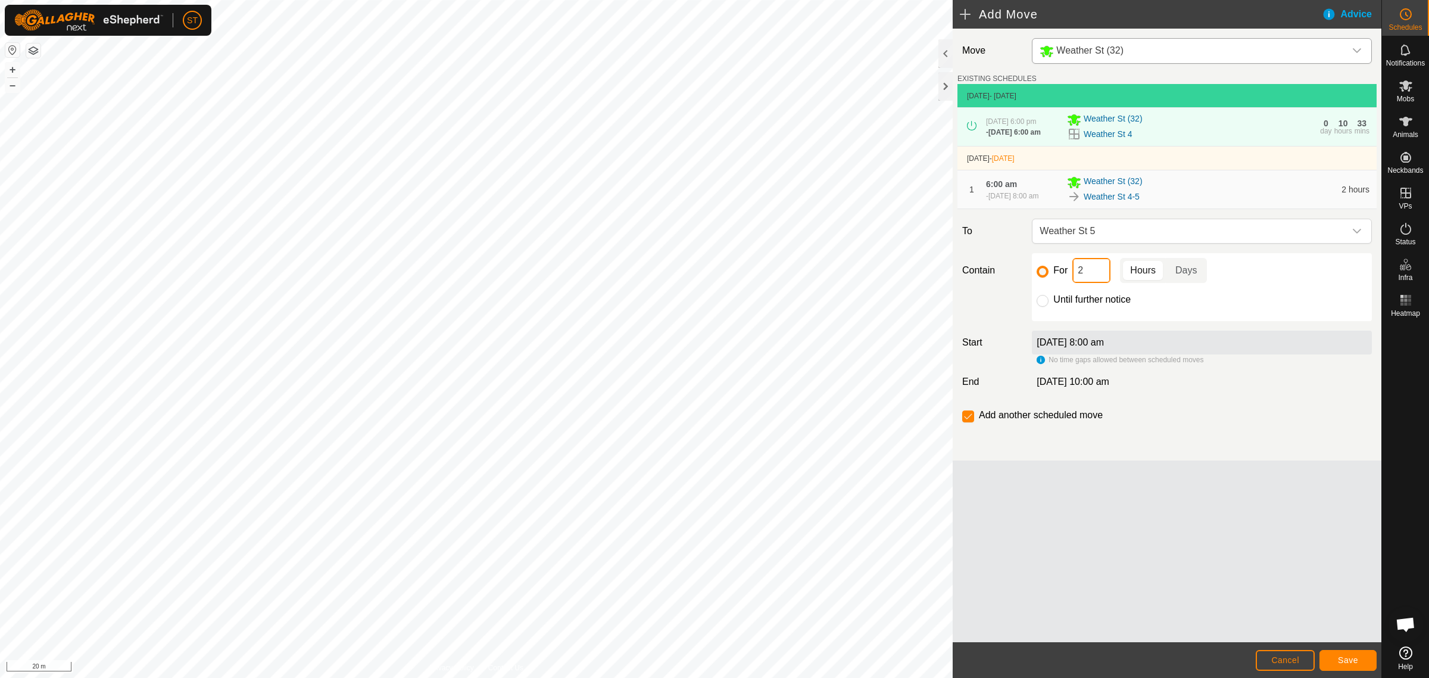
drag, startPoint x: 1074, startPoint y: 282, endPoint x: 1061, endPoint y: 284, distance: 13.3
click at [1063, 283] on div "For 2 Hours Days" at bounding box center [1202, 270] width 330 height 25
click at [1333, 654] on button "Save" at bounding box center [1348, 660] width 57 height 21
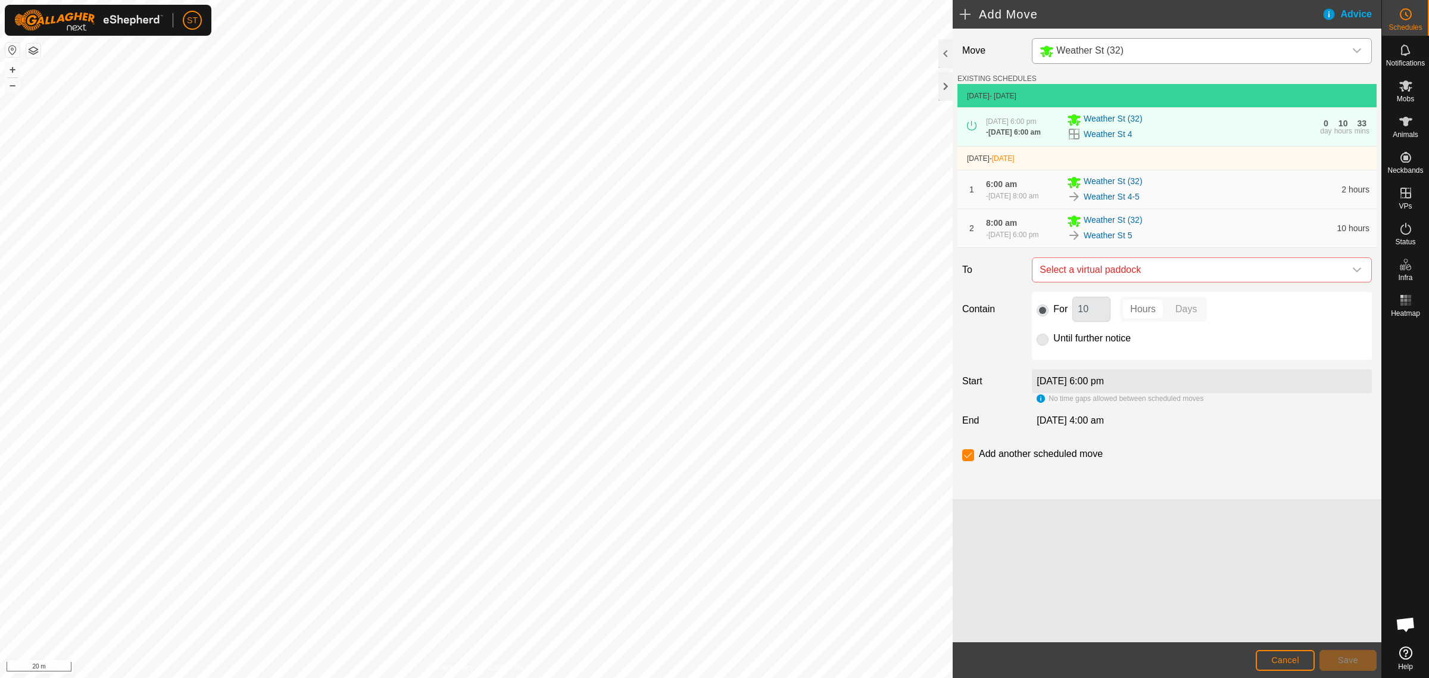
click at [1358, 275] on icon "dropdown trigger" at bounding box center [1357, 270] width 10 height 10
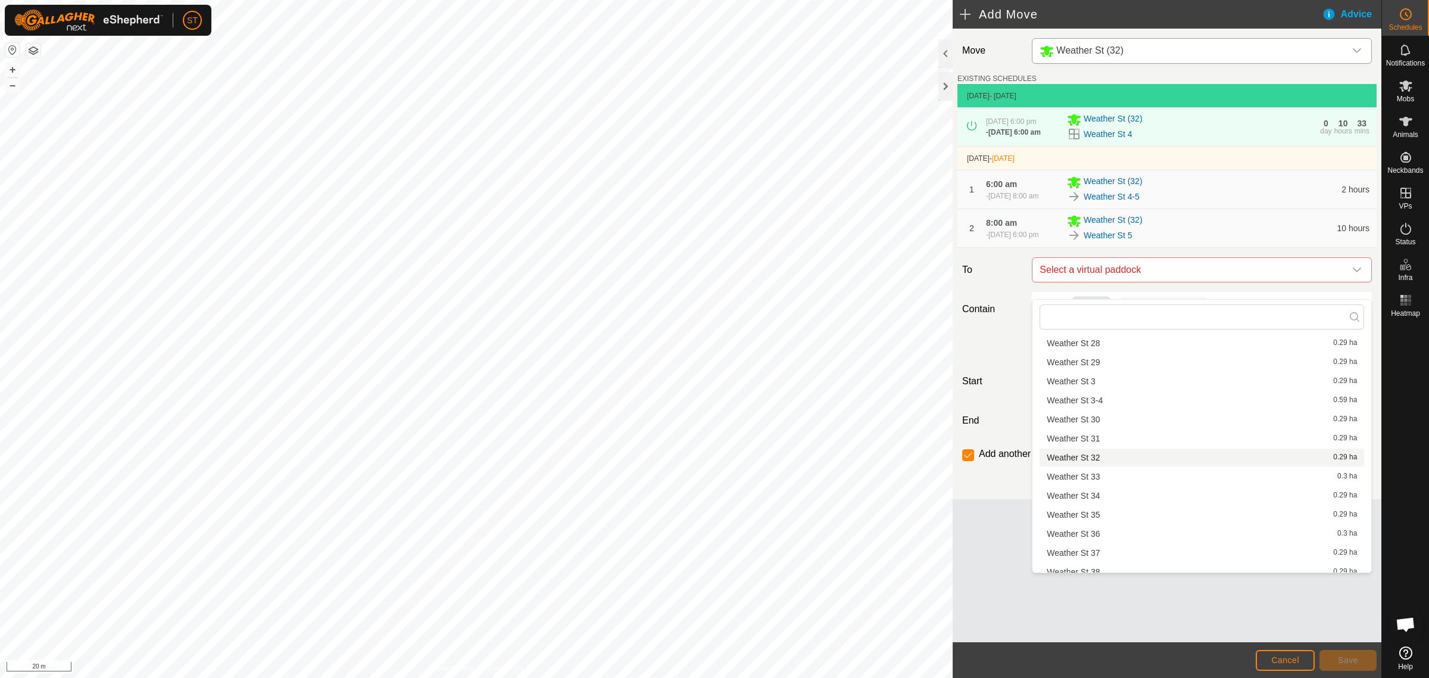
scroll to position [664, 0]
click at [1105, 447] on li "Weather St 5-6 0.58 ha" at bounding box center [1202, 450] width 325 height 18
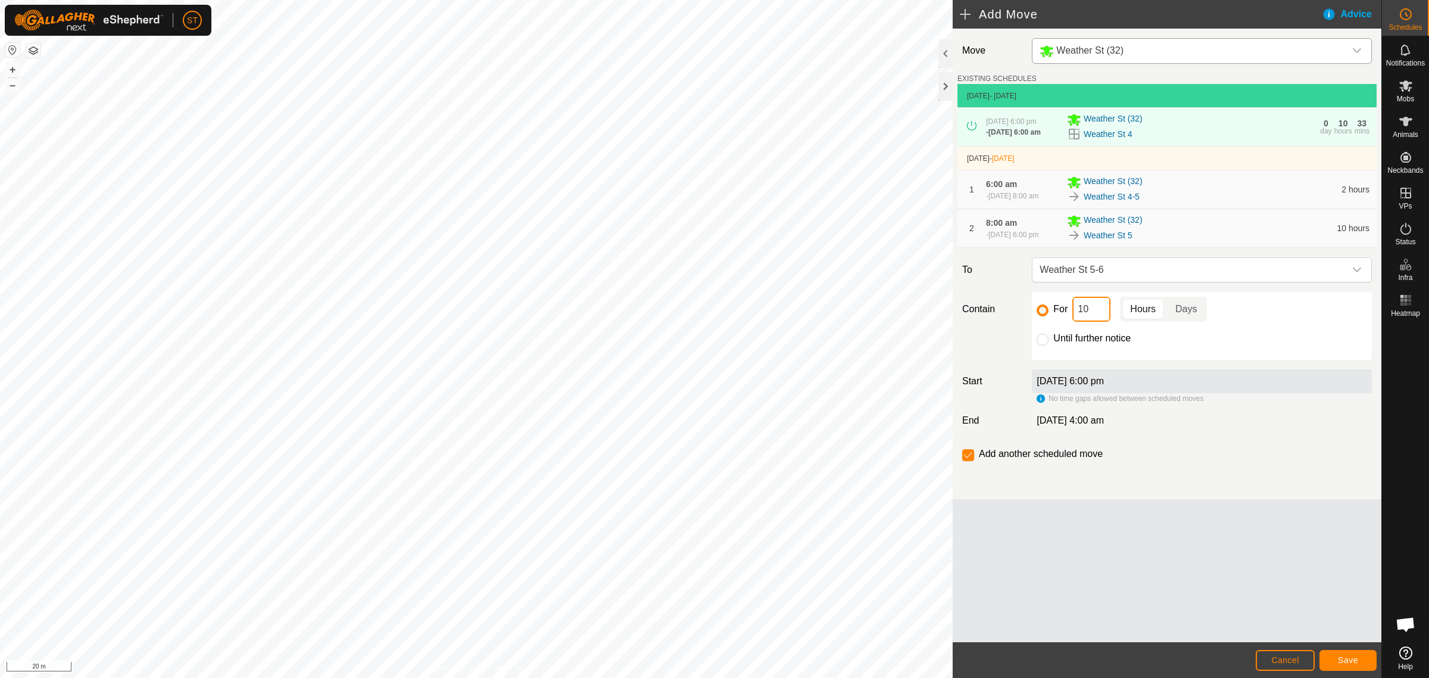
drag, startPoint x: 1091, startPoint y: 328, endPoint x: 1053, endPoint y: 325, distance: 38.3
click at [1055, 322] on div "For 10 Hours Days" at bounding box center [1202, 309] width 330 height 25
click at [1337, 659] on button "Save" at bounding box center [1348, 660] width 57 height 21
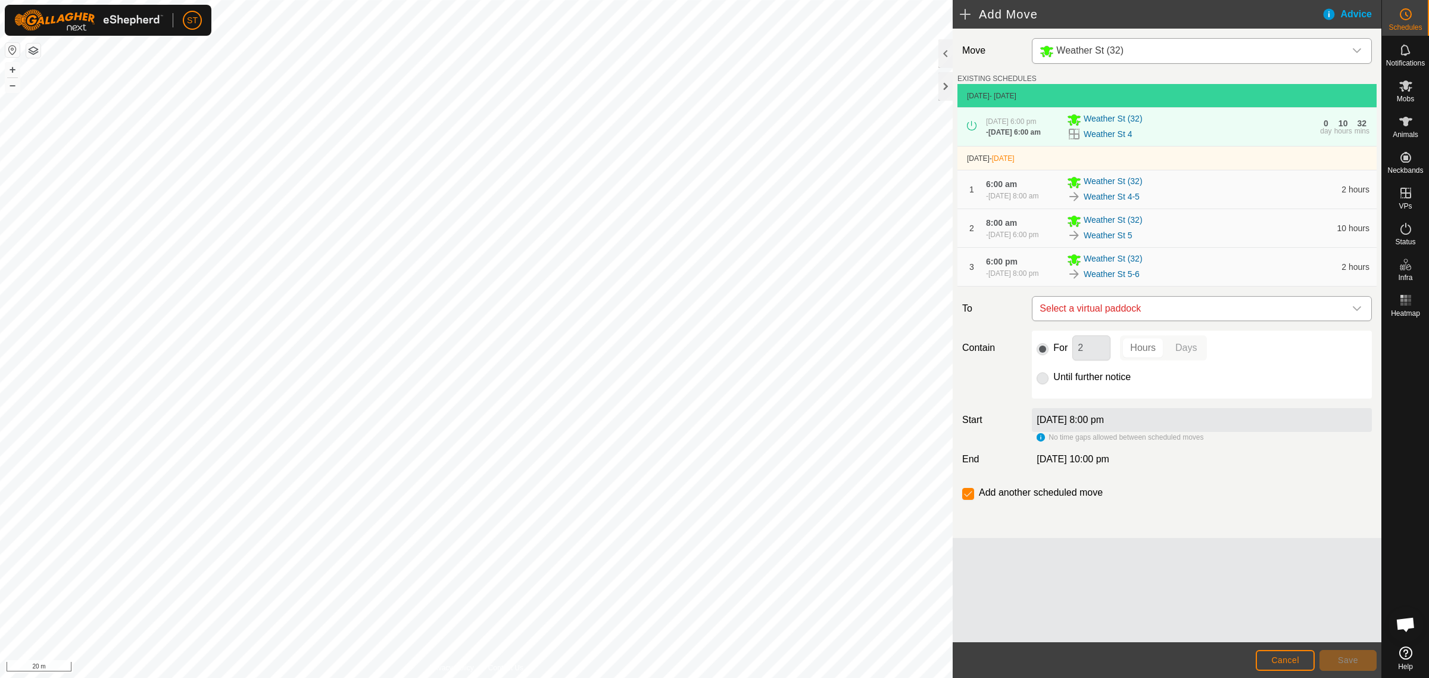
click at [1358, 313] on icon "dropdown trigger" at bounding box center [1357, 309] width 10 height 10
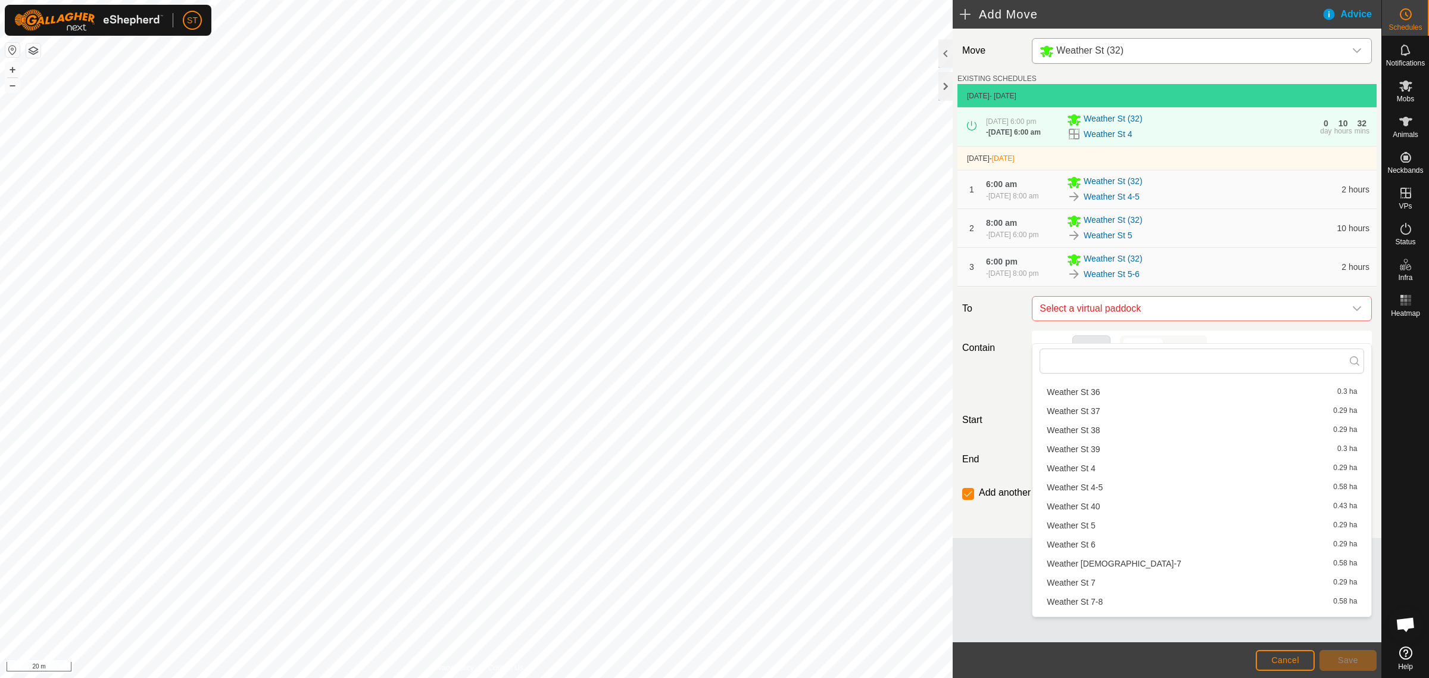
scroll to position [663, 0]
click at [1094, 511] on li "Weather St 6 0.29 ha" at bounding box center [1202, 514] width 325 height 18
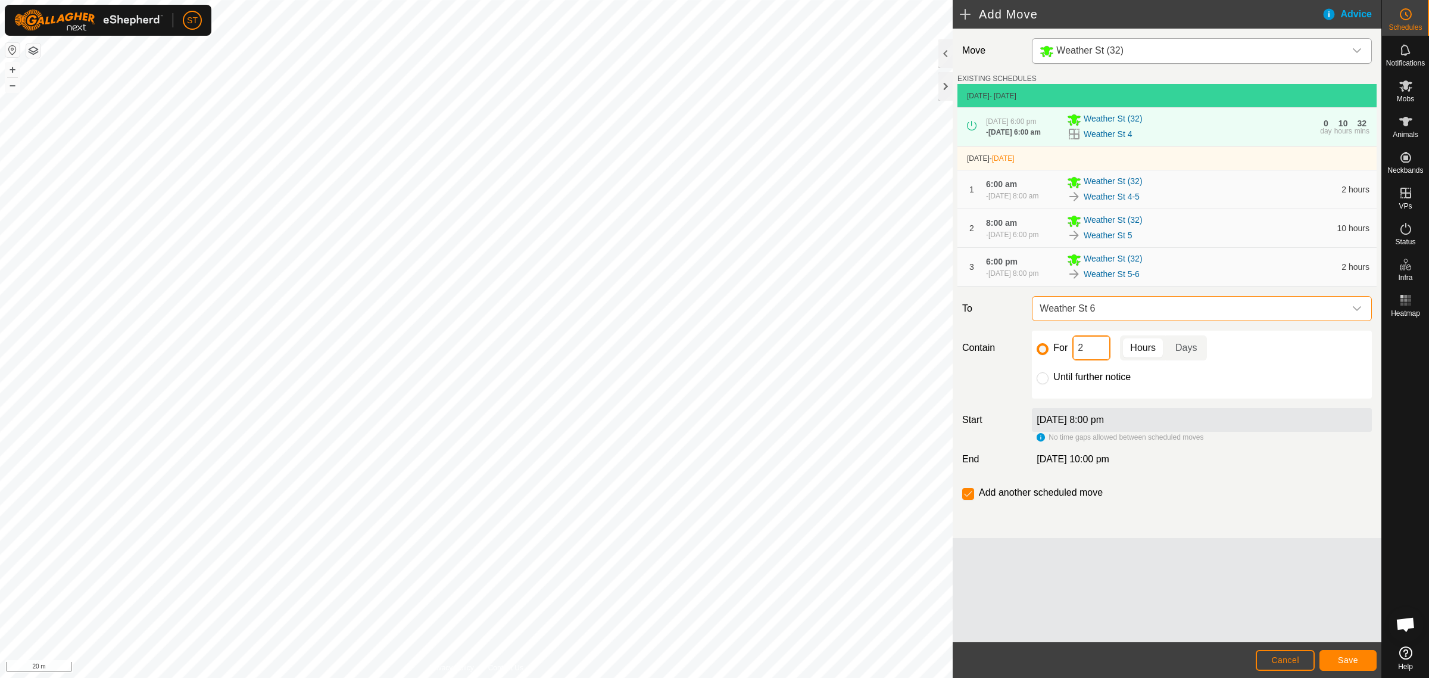
drag, startPoint x: 1086, startPoint y: 368, endPoint x: 1059, endPoint y: 369, distance: 26.8
click at [1061, 360] on div "For 2 Hours Days" at bounding box center [1202, 347] width 330 height 25
click at [1349, 655] on button "Save" at bounding box center [1348, 660] width 57 height 21
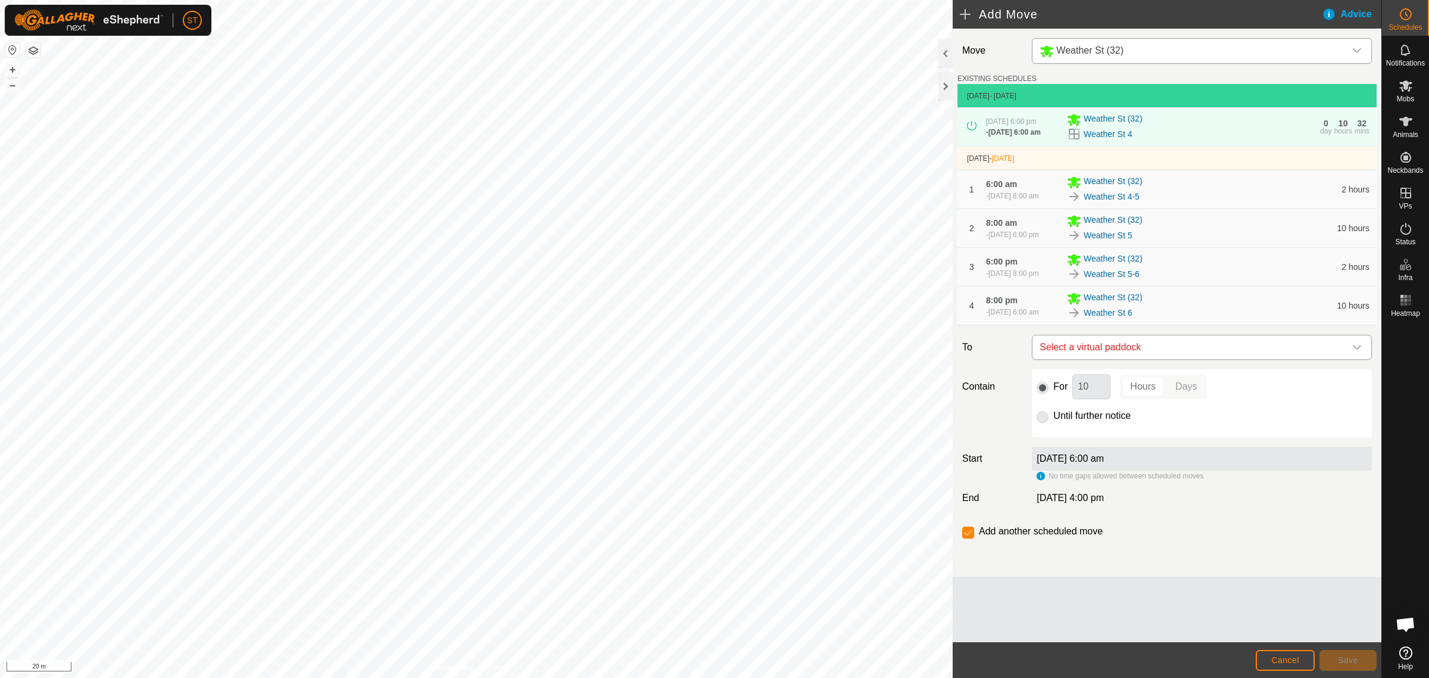
click at [1359, 352] on icon "dropdown trigger" at bounding box center [1357, 347] width 10 height 10
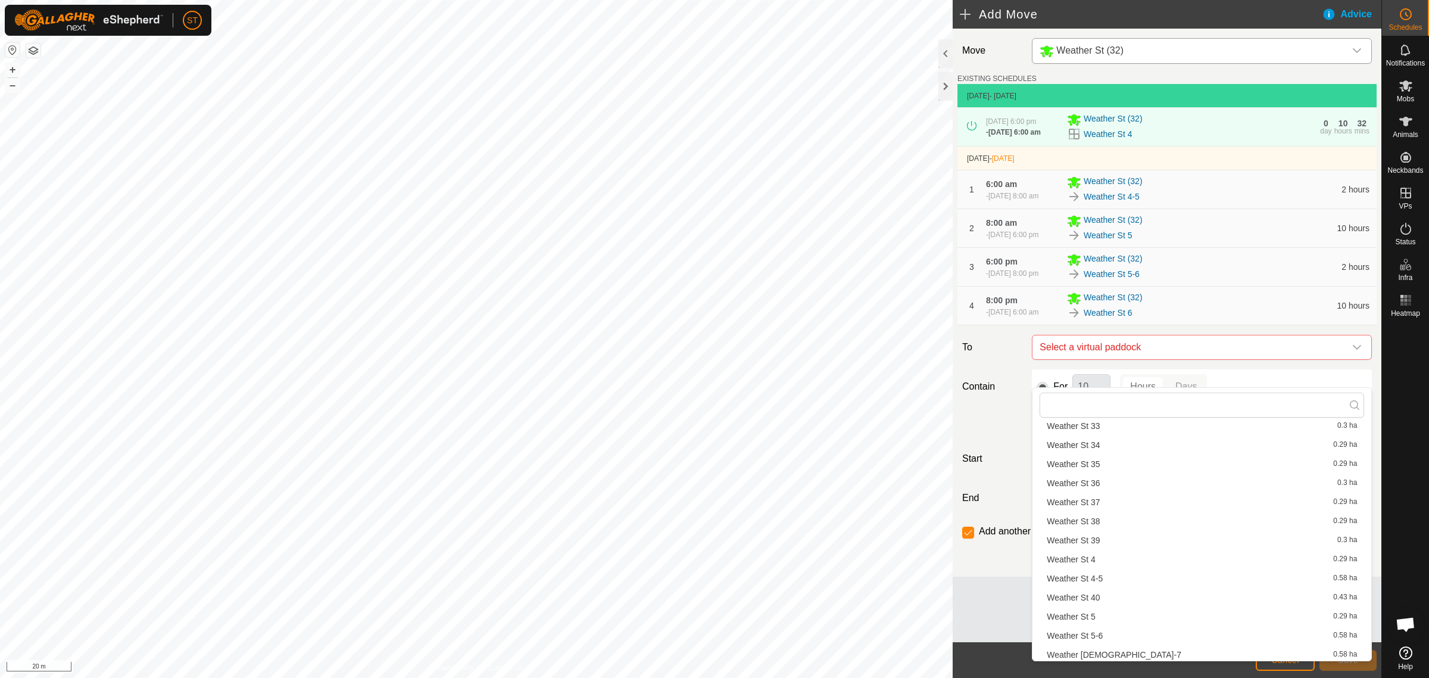
scroll to position [664, 0]
click at [1097, 573] on li "Weather St 6-7 0.58 ha" at bounding box center [1202, 576] width 325 height 18
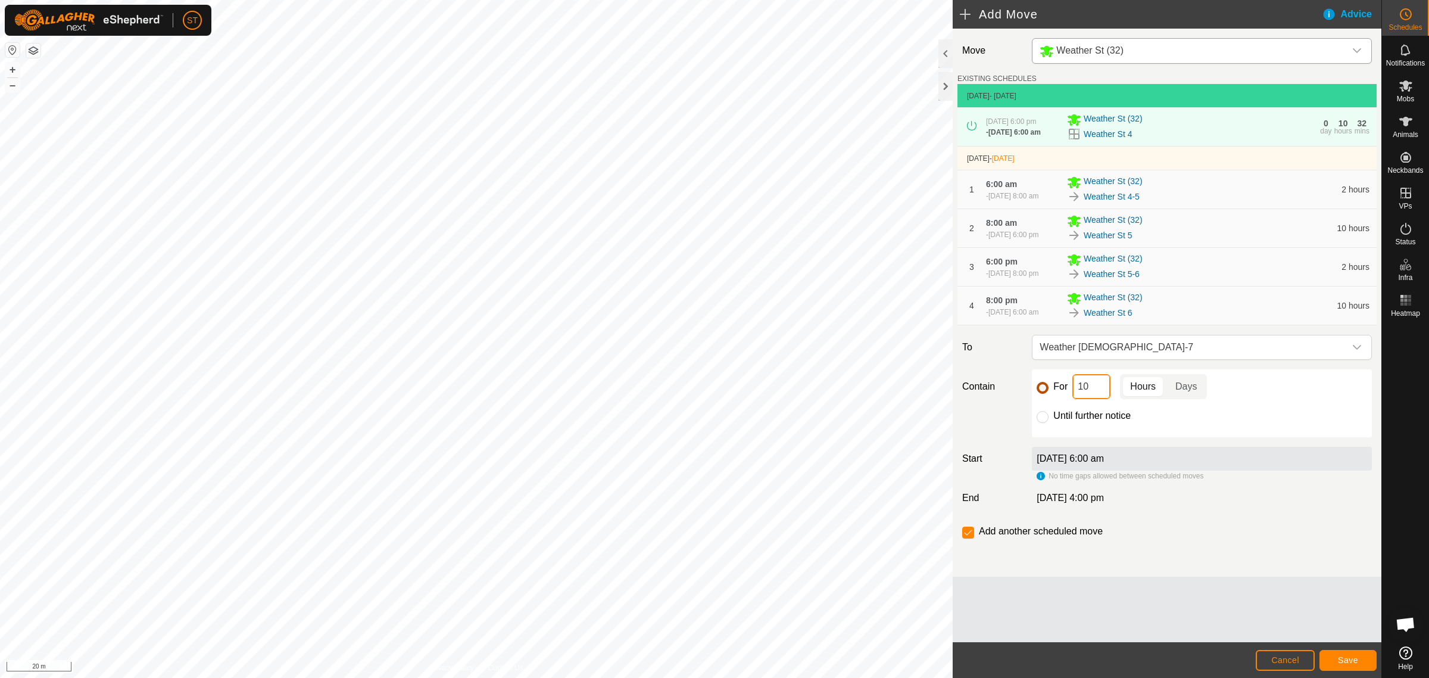
drag, startPoint x: 1096, startPoint y: 415, endPoint x: 1049, endPoint y: 414, distance: 47.0
click at [1049, 399] on div "For 10 Hours Days" at bounding box center [1202, 386] width 330 height 25
click at [1339, 659] on span "Save" at bounding box center [1348, 660] width 20 height 10
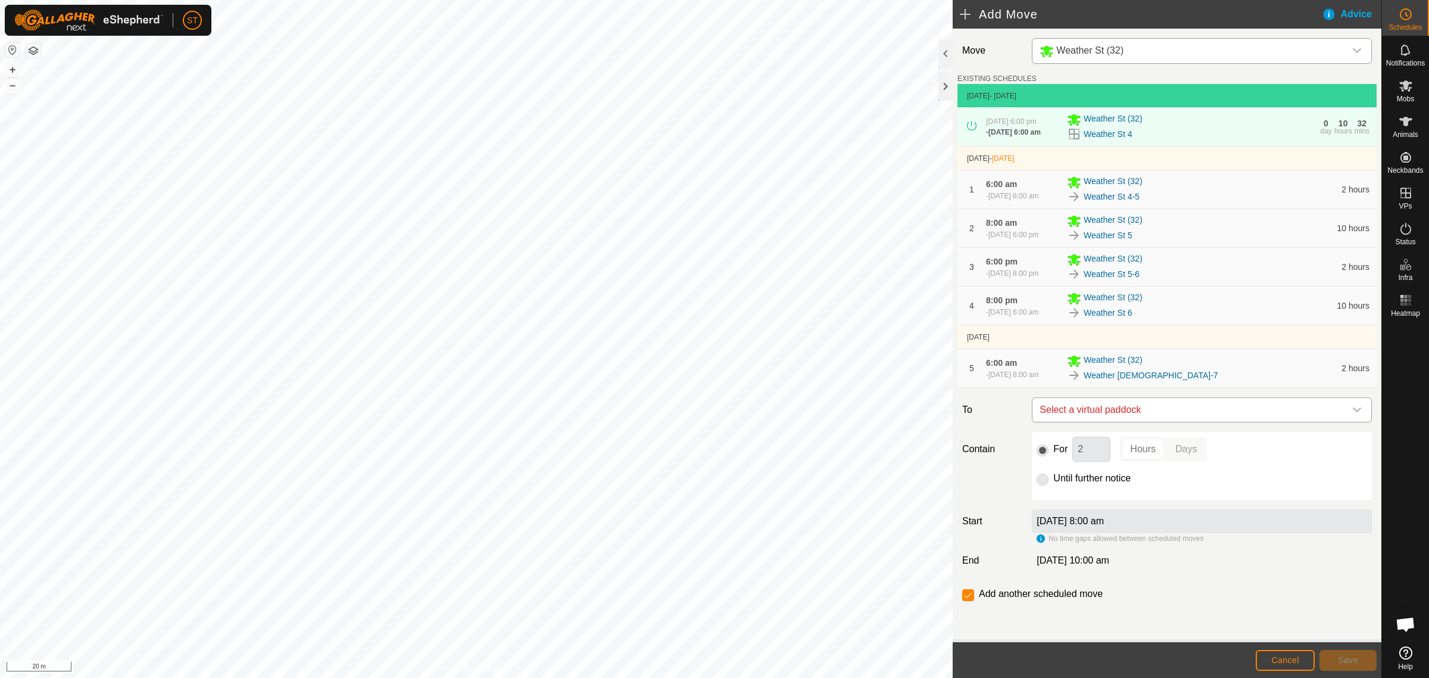
click at [1352, 414] on icon "dropdown trigger" at bounding box center [1357, 410] width 10 height 10
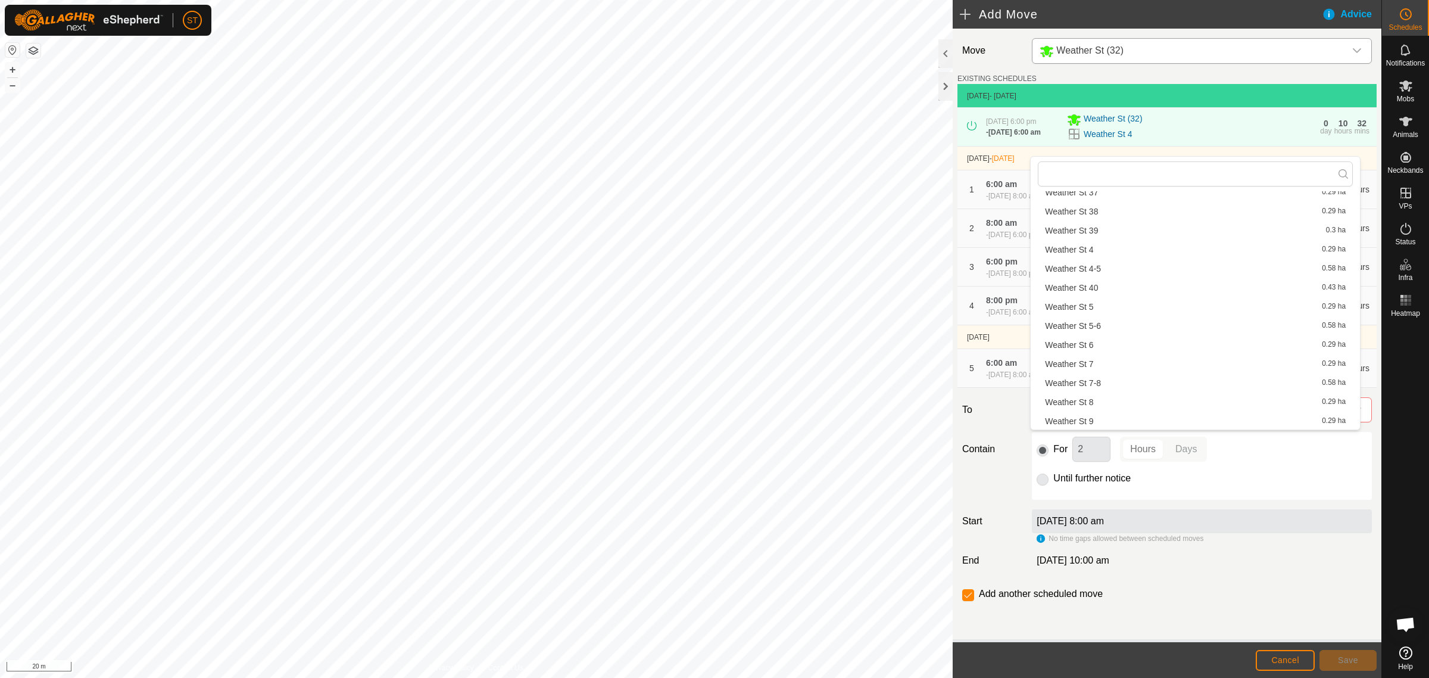
click at [1090, 362] on li "Weather St 7 0.29 ha" at bounding box center [1195, 364] width 315 height 18
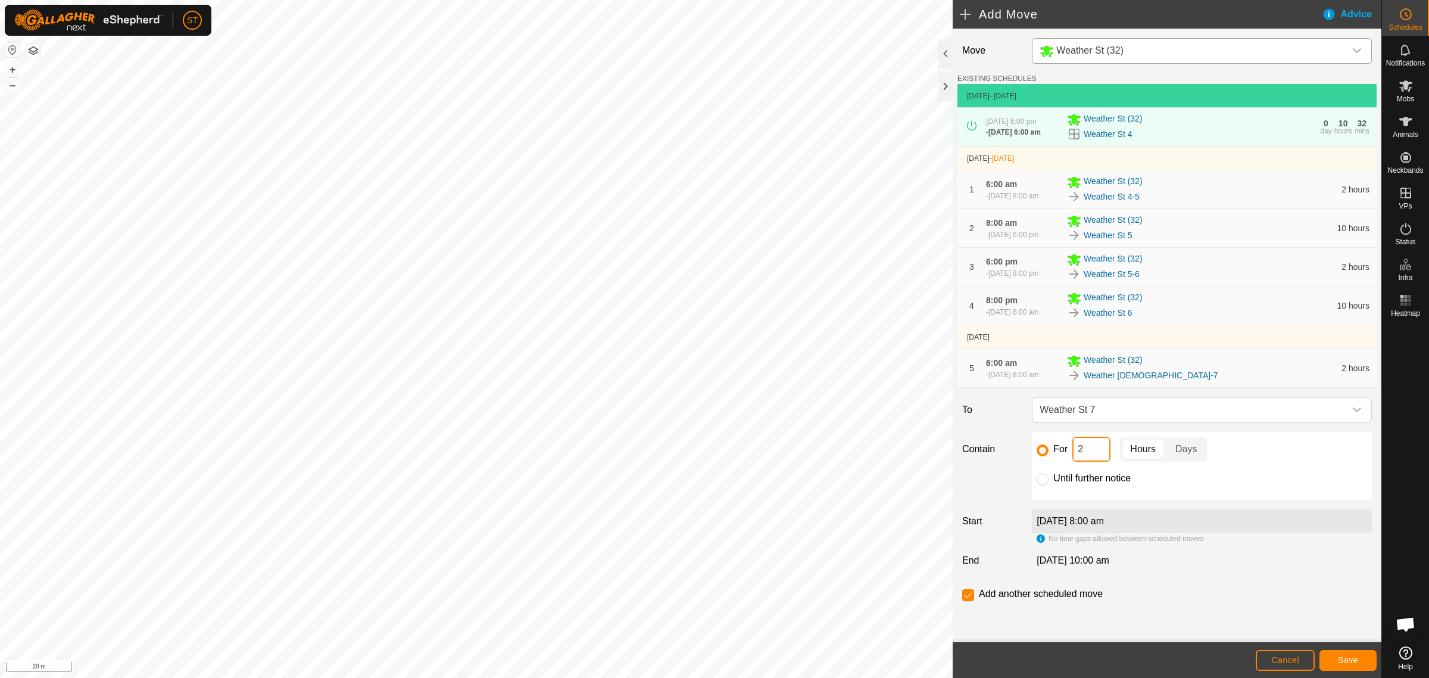
drag, startPoint x: 1092, startPoint y: 483, endPoint x: 1047, endPoint y: 481, distance: 44.7
click at [1047, 461] on div "For 2 Hours Days" at bounding box center [1202, 448] width 330 height 25
click at [1335, 655] on button "Save" at bounding box center [1348, 660] width 57 height 21
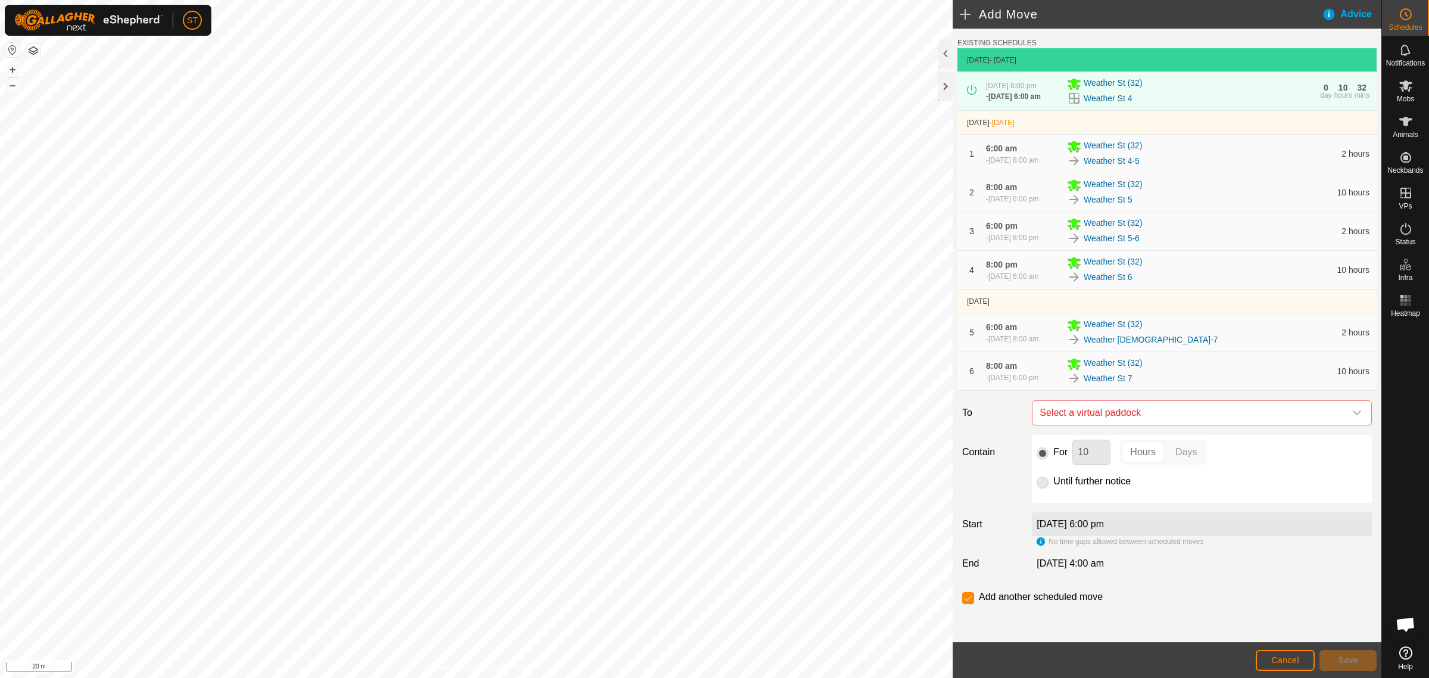
scroll to position [73, 0]
click at [1352, 411] on icon "dropdown trigger" at bounding box center [1357, 413] width 10 height 10
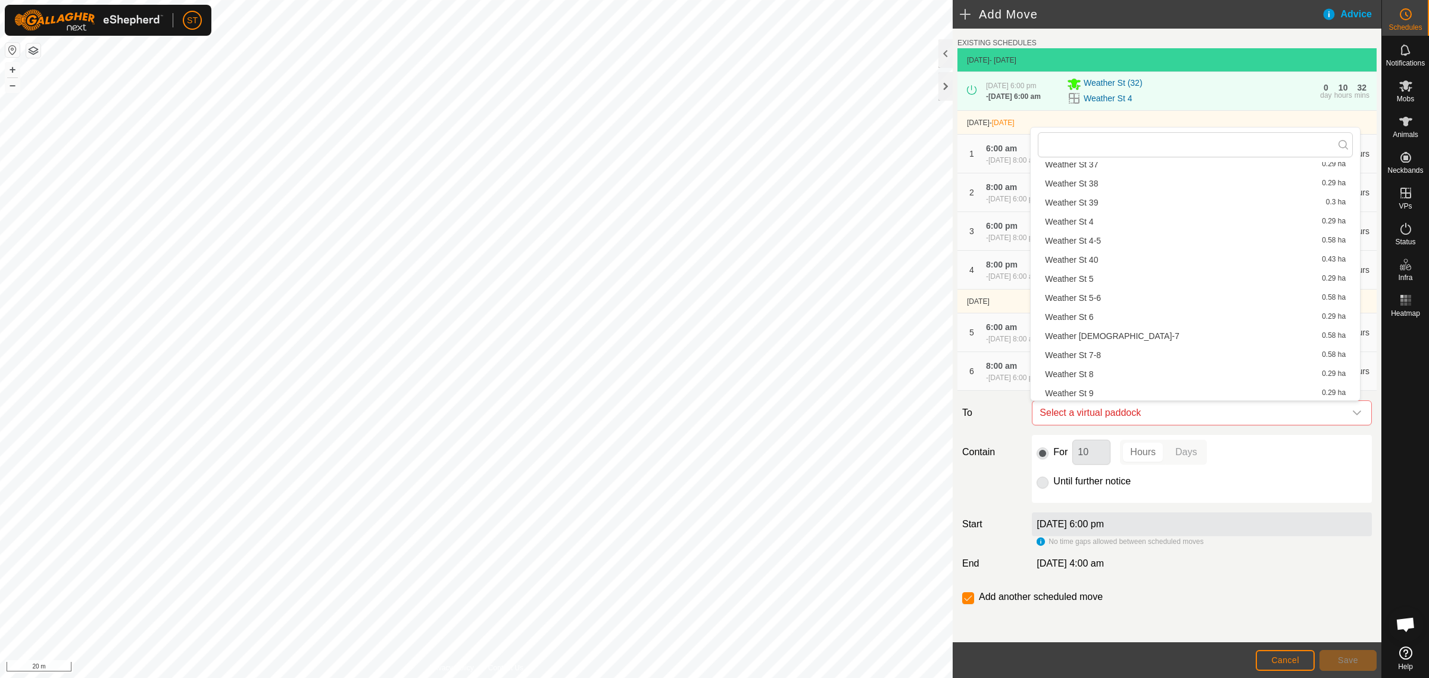
scroll to position [664, 0]
click at [1102, 350] on li "Weather St 7-8 0.58 ha" at bounding box center [1195, 354] width 315 height 18
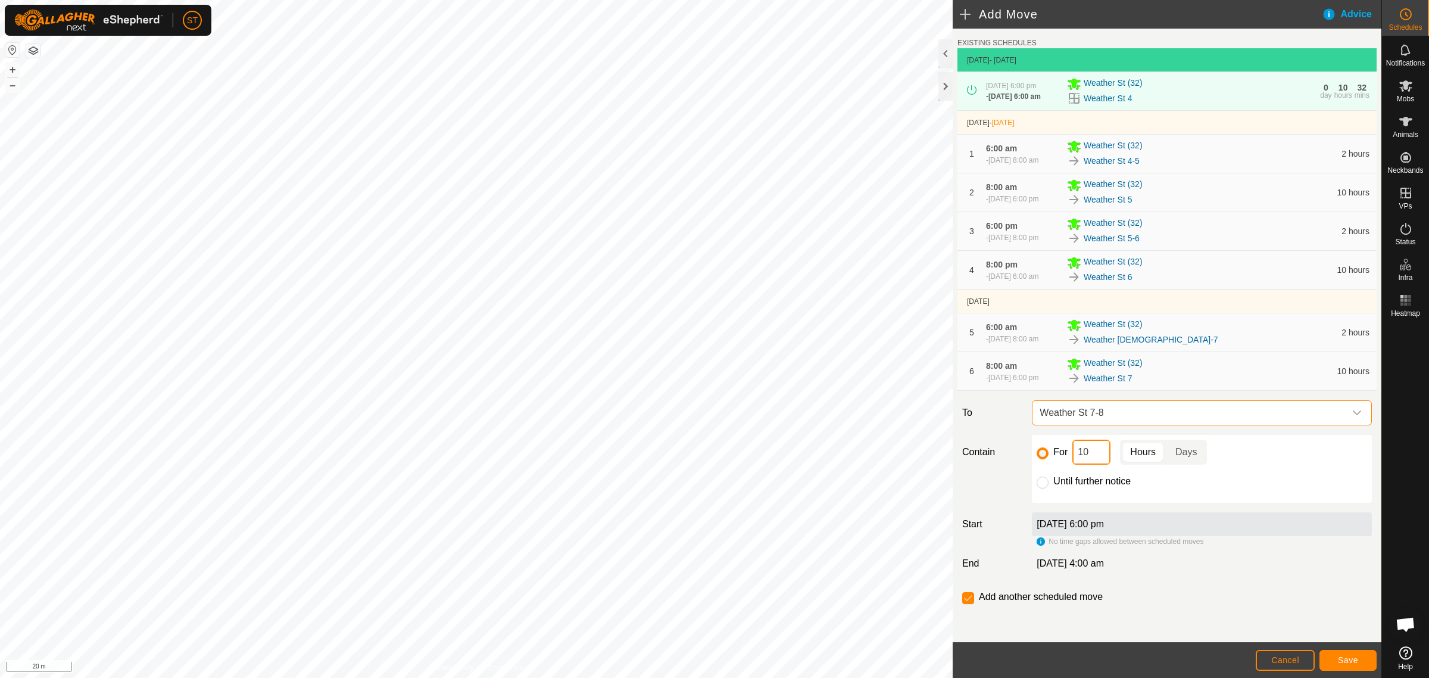
drag, startPoint x: 1039, startPoint y: 447, endPoint x: 1028, endPoint y: 444, distance: 11.7
click at [1032, 445] on div "For 10 Hours Days Until further notice" at bounding box center [1202, 469] width 340 height 68
click at [1340, 655] on button "Save" at bounding box center [1348, 660] width 57 height 21
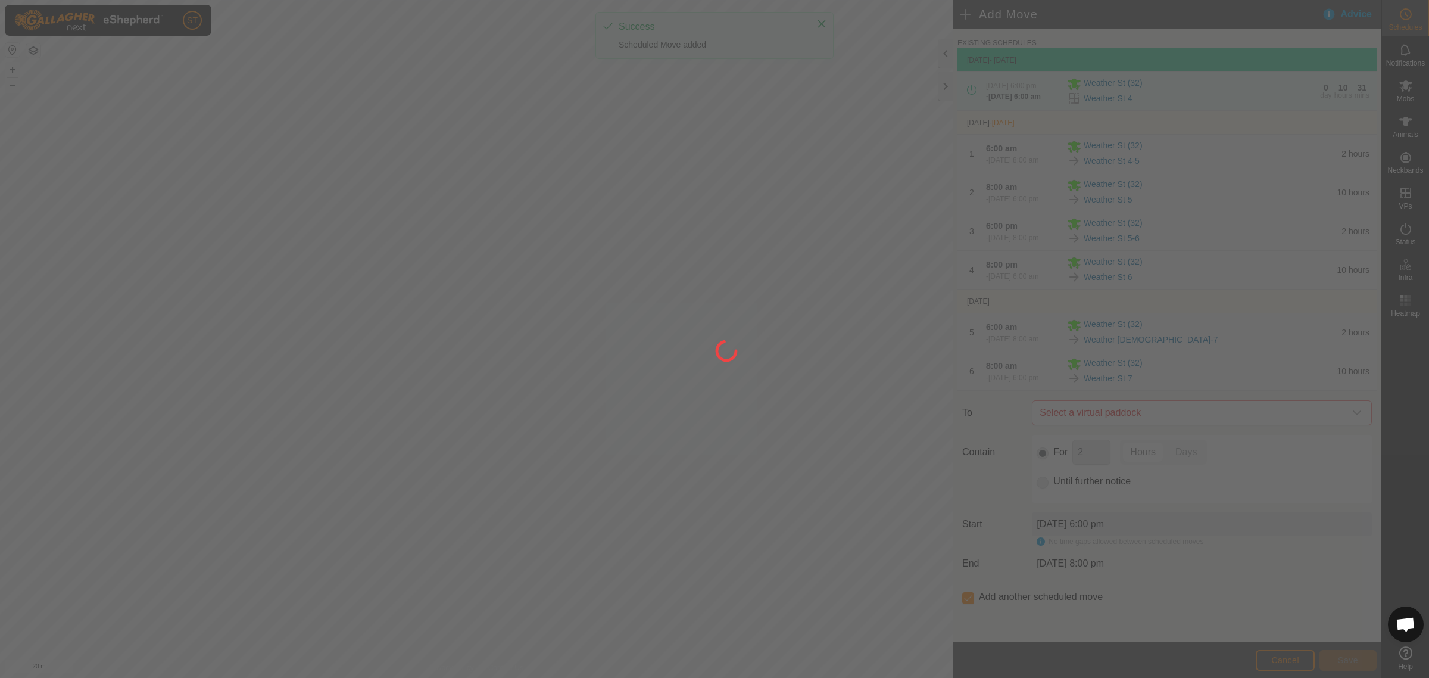
scroll to position [0, 0]
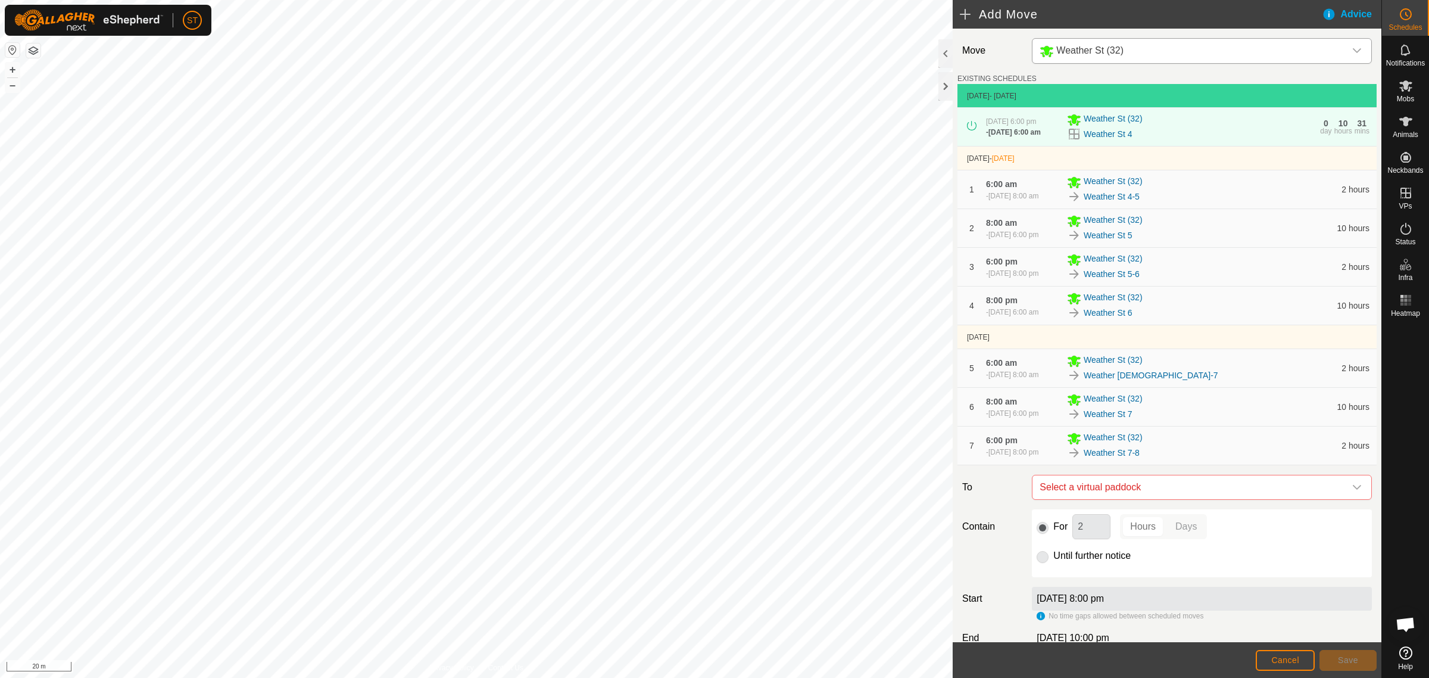
click at [1352, 492] on icon "dropdown trigger" at bounding box center [1357, 487] width 10 height 10
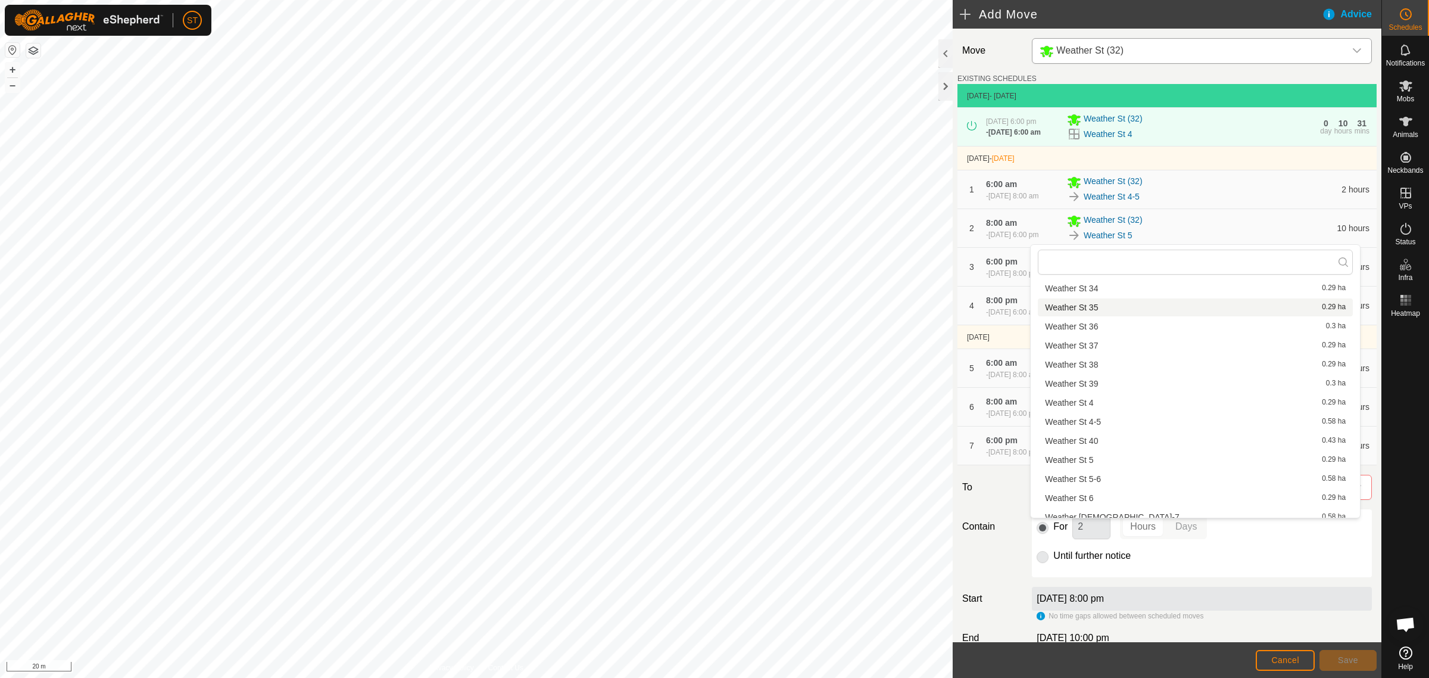
scroll to position [663, 0]
click at [1092, 492] on li "Weather St 8 0.29 ha" at bounding box center [1195, 491] width 315 height 18
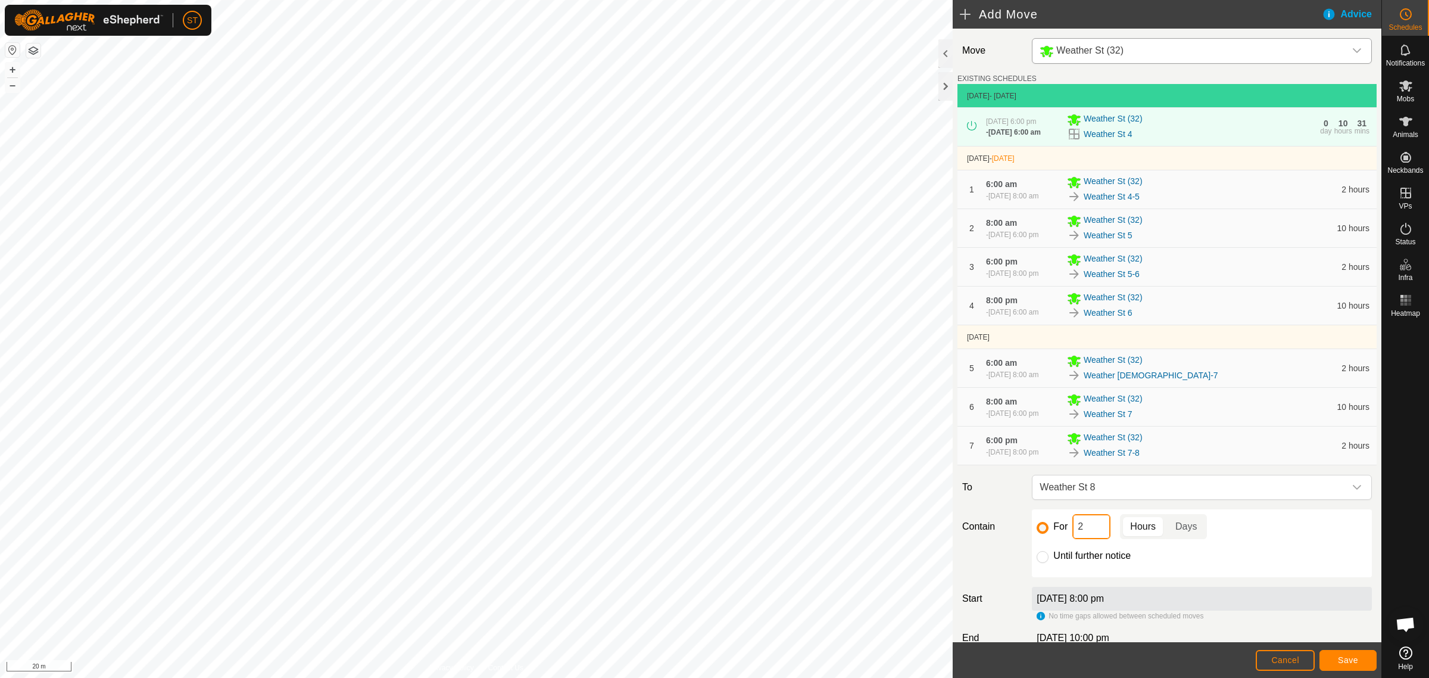
drag, startPoint x: 1065, startPoint y: 572, endPoint x: 1034, endPoint y: 554, distance: 36.0
click at [1052, 539] on div "For 2 Hours Days" at bounding box center [1202, 526] width 330 height 25
type input "10"
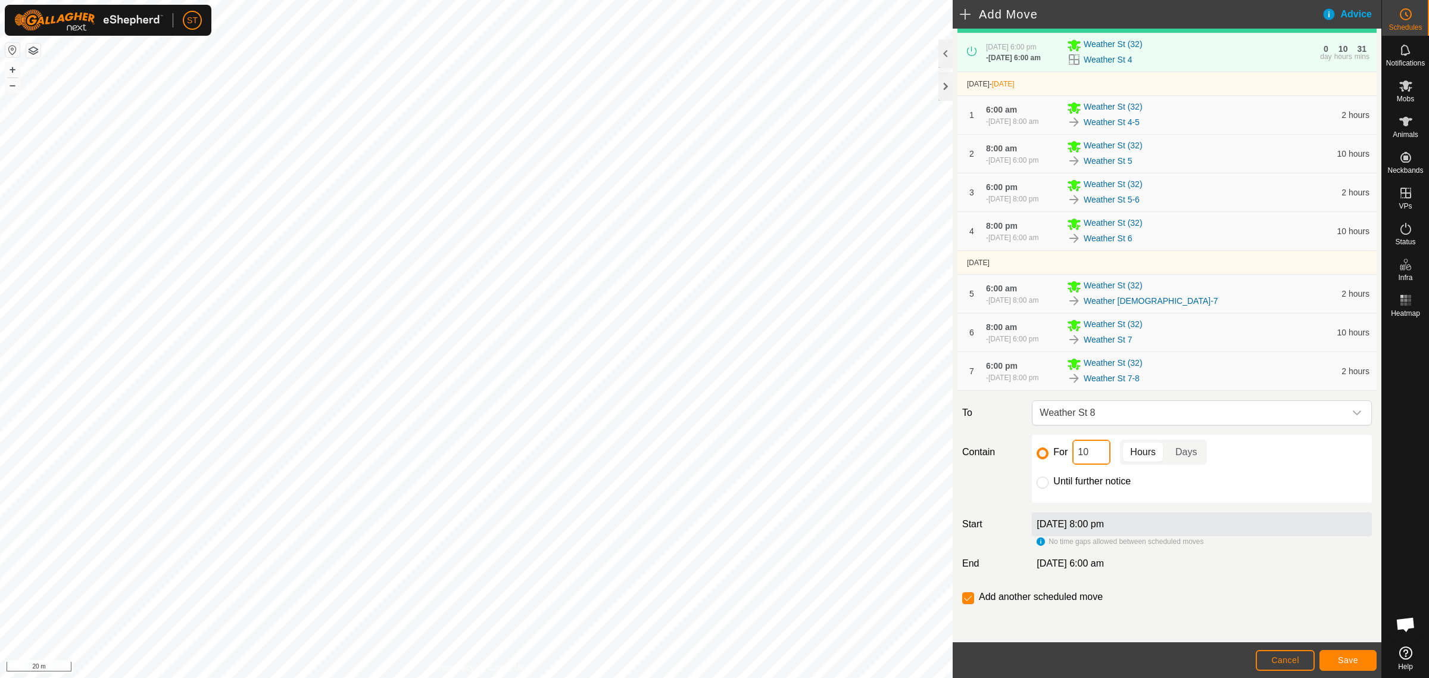
scroll to position [117, 0]
click at [971, 600] on input "checkbox" at bounding box center [968, 598] width 12 height 12
checkbox input "false"
click at [1353, 660] on span "Save" at bounding box center [1348, 660] width 20 height 10
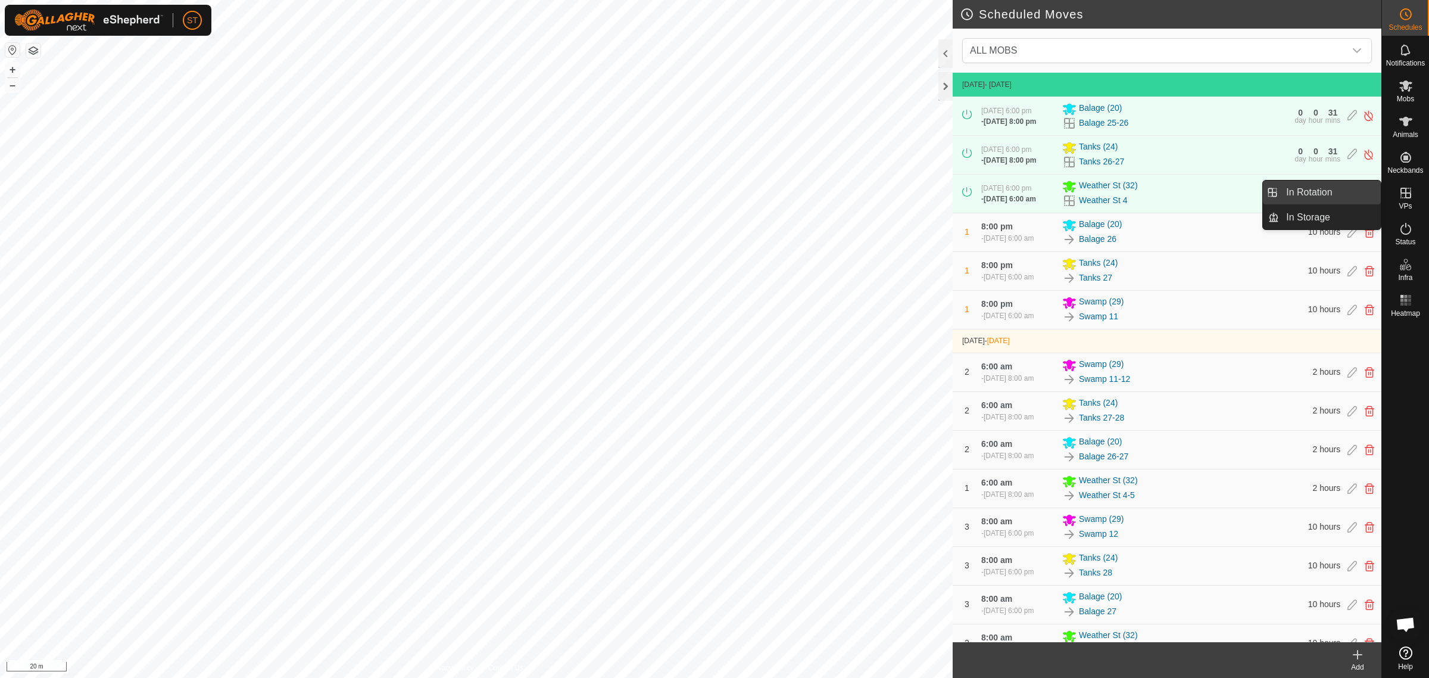
click at [1316, 191] on link "In Rotation" at bounding box center [1330, 192] width 102 height 24
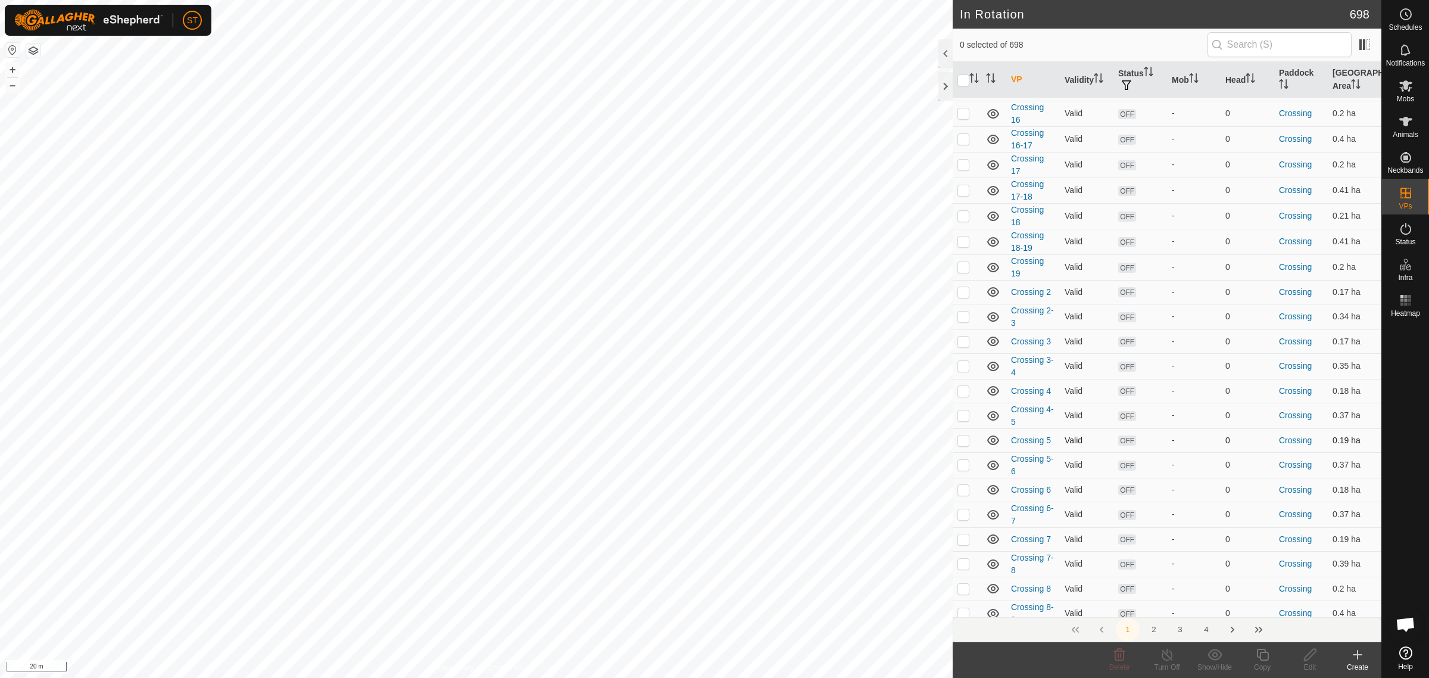
scroll to position [3275, 0]
click at [1405, 91] on icon at bounding box center [1406, 86] width 14 height 14
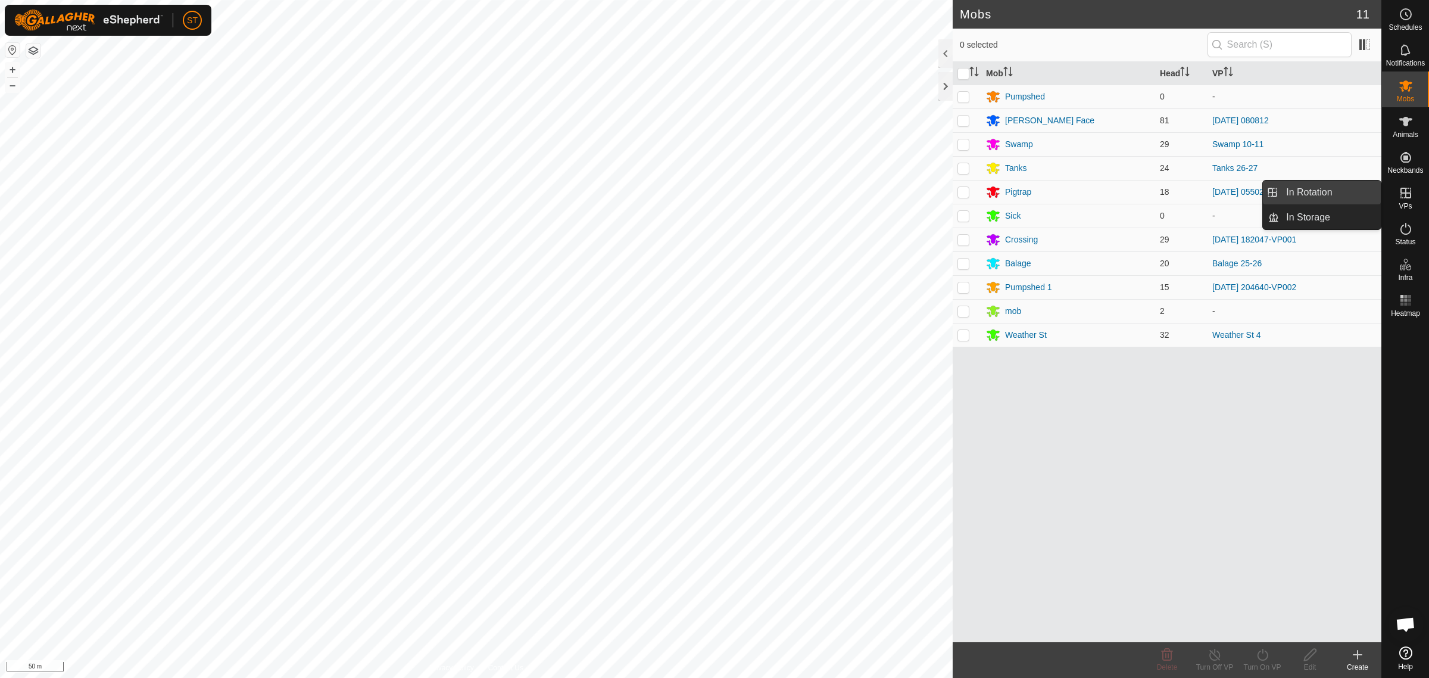
click at [1310, 189] on link "In Rotation" at bounding box center [1330, 192] width 102 height 24
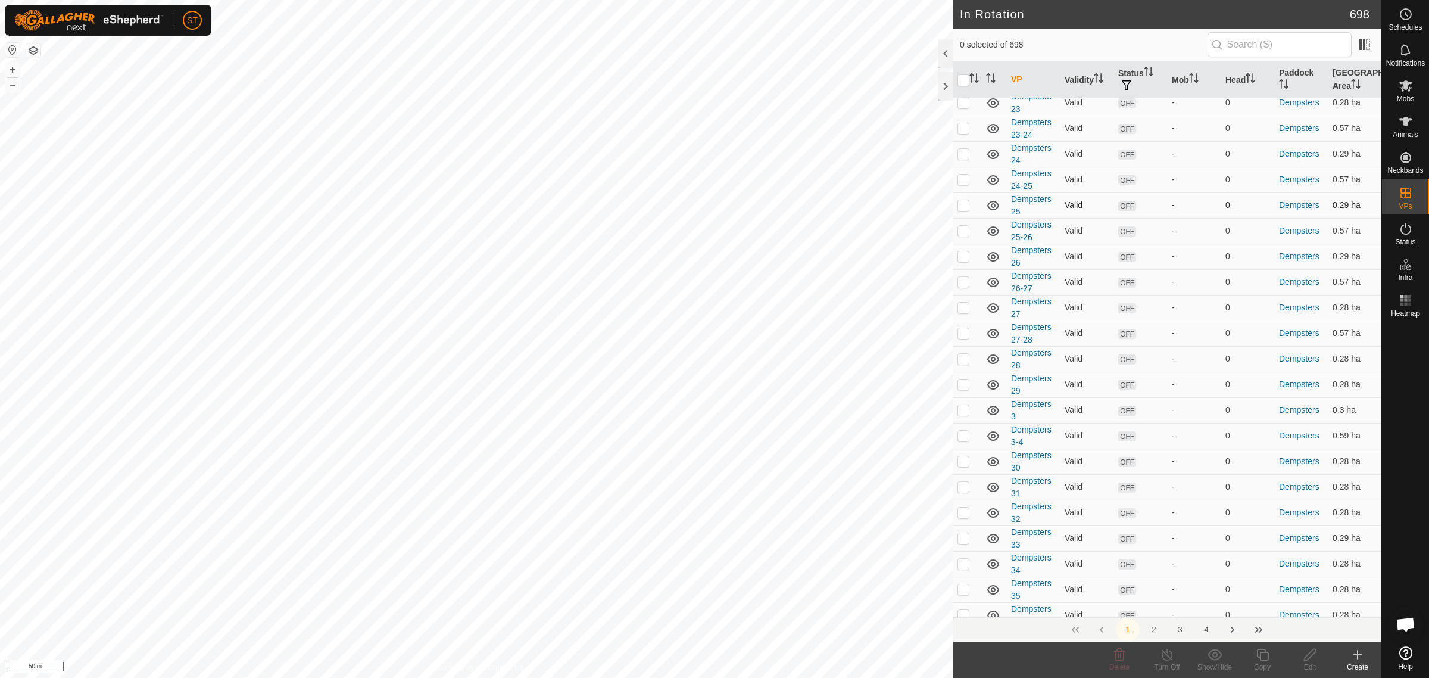
scroll to position [4681, 0]
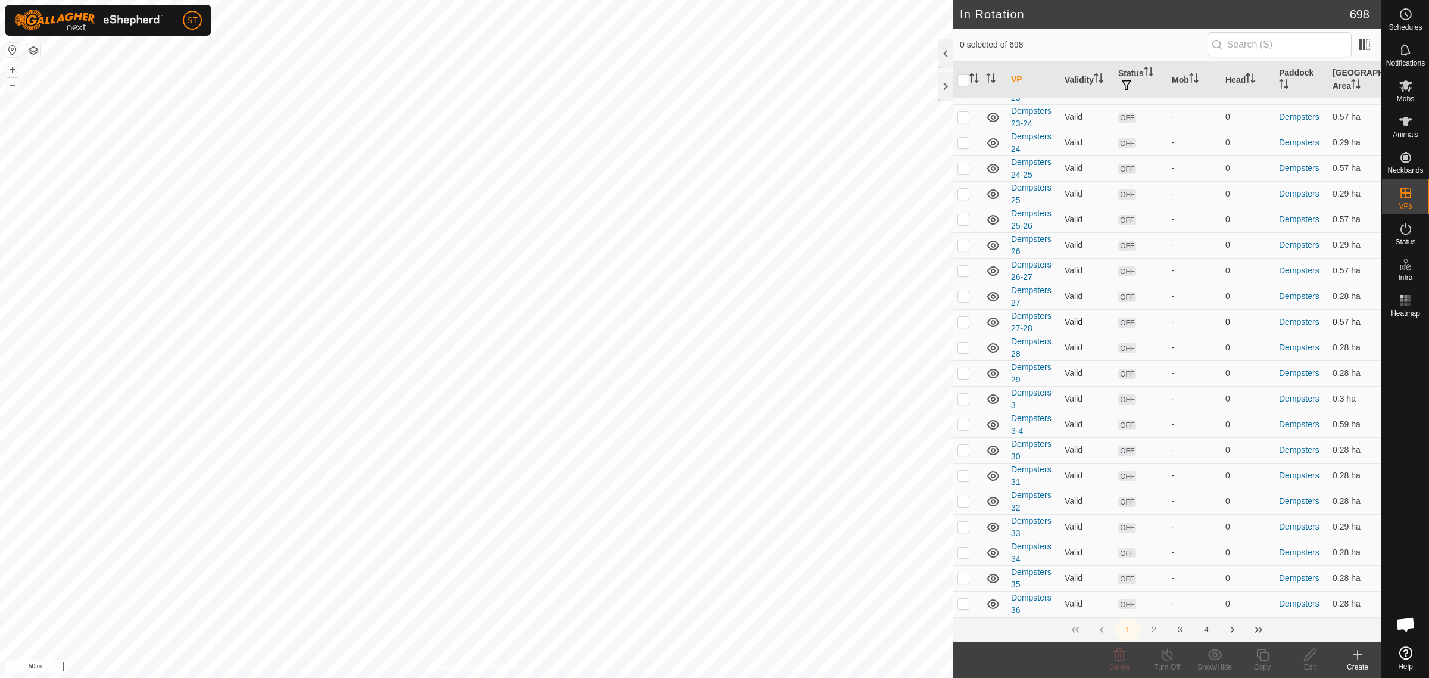
click at [960, 325] on td at bounding box center [967, 322] width 29 height 26
click at [963, 322] on p-checkbox at bounding box center [964, 322] width 12 height 10
checkbox input "false"
click at [1359, 664] on div "Create" at bounding box center [1358, 667] width 48 height 11
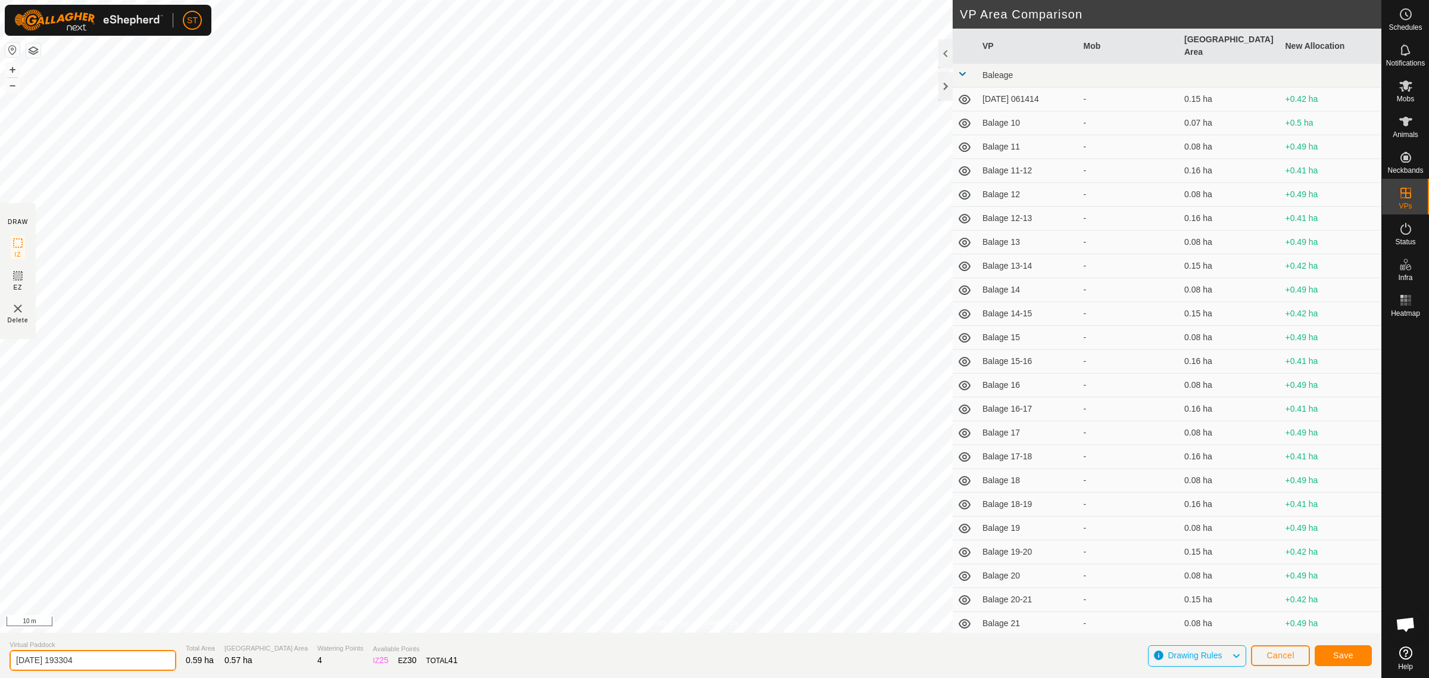
drag, startPoint x: 122, startPoint y: 665, endPoint x: -34, endPoint y: 666, distance: 156.0
click at [0, 666] on html "ST Schedules Notifications Mobs Animals Neckbands VPs Status Infra Heatmap Help…" at bounding box center [714, 339] width 1429 height 678
drag, startPoint x: 91, startPoint y: 659, endPoint x: -161, endPoint y: 644, distance: 252.3
click at [0, 644] on html "ST Schedules Notifications Mobs Animals Neckbands VPs Status Infra Heatmap Help…" at bounding box center [714, 339] width 1429 height 678
type input "Dempsters 28-29"
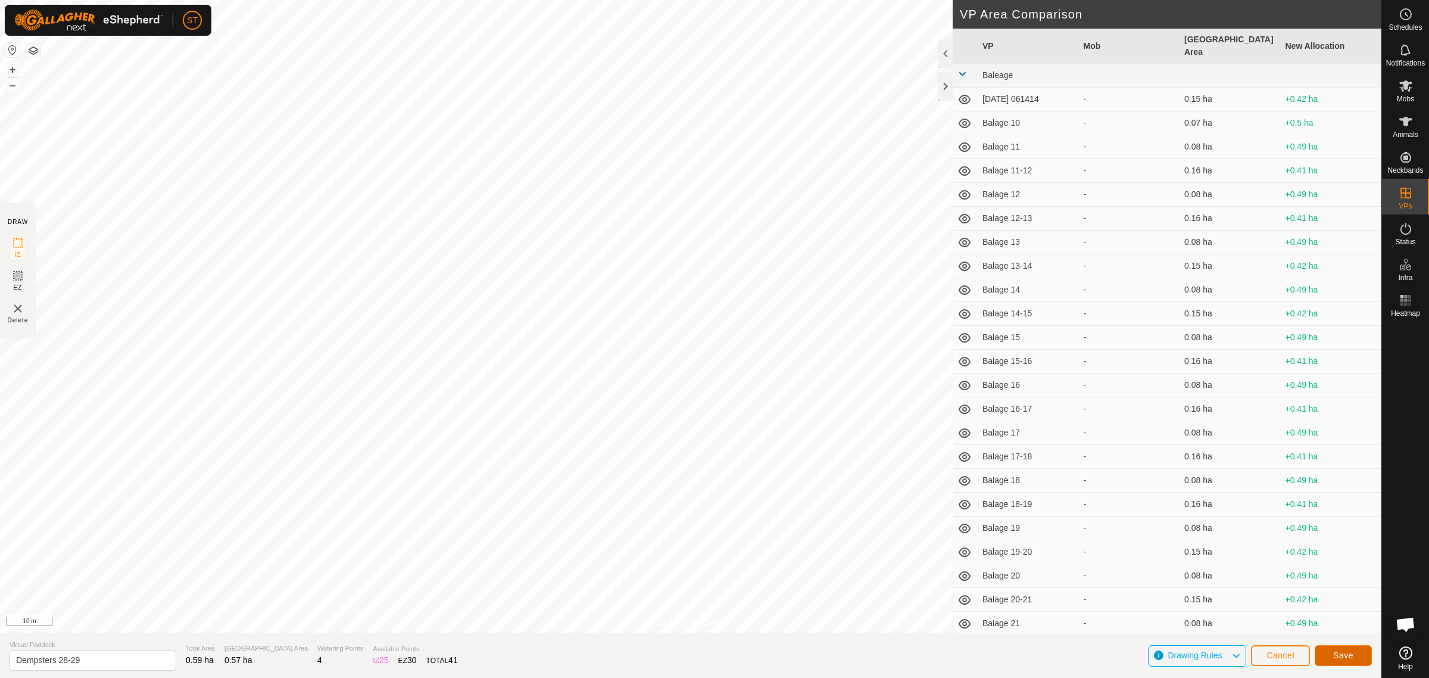
click at [1352, 659] on span "Save" at bounding box center [1343, 655] width 20 height 10
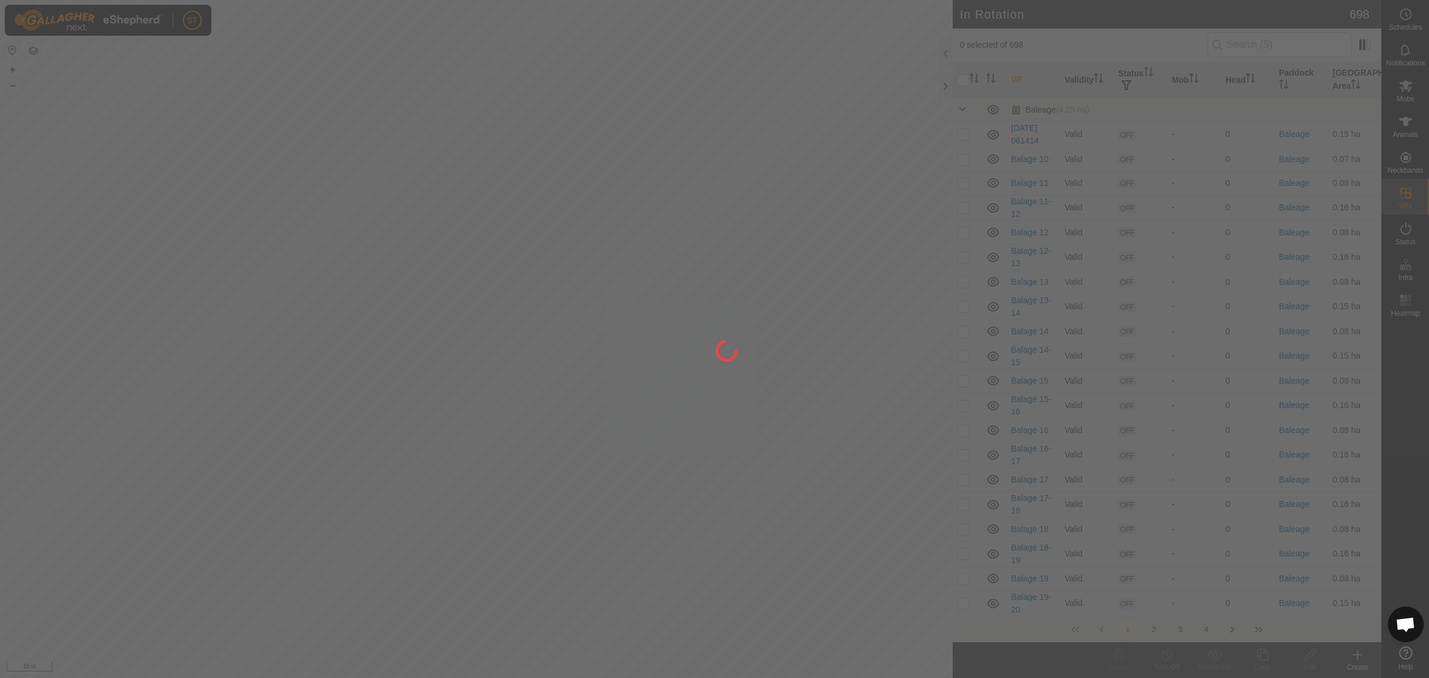
drag, startPoint x: 255, startPoint y: 157, endPoint x: 332, endPoint y: 200, distance: 88.3
click at [332, 200] on div at bounding box center [714, 339] width 1429 height 678
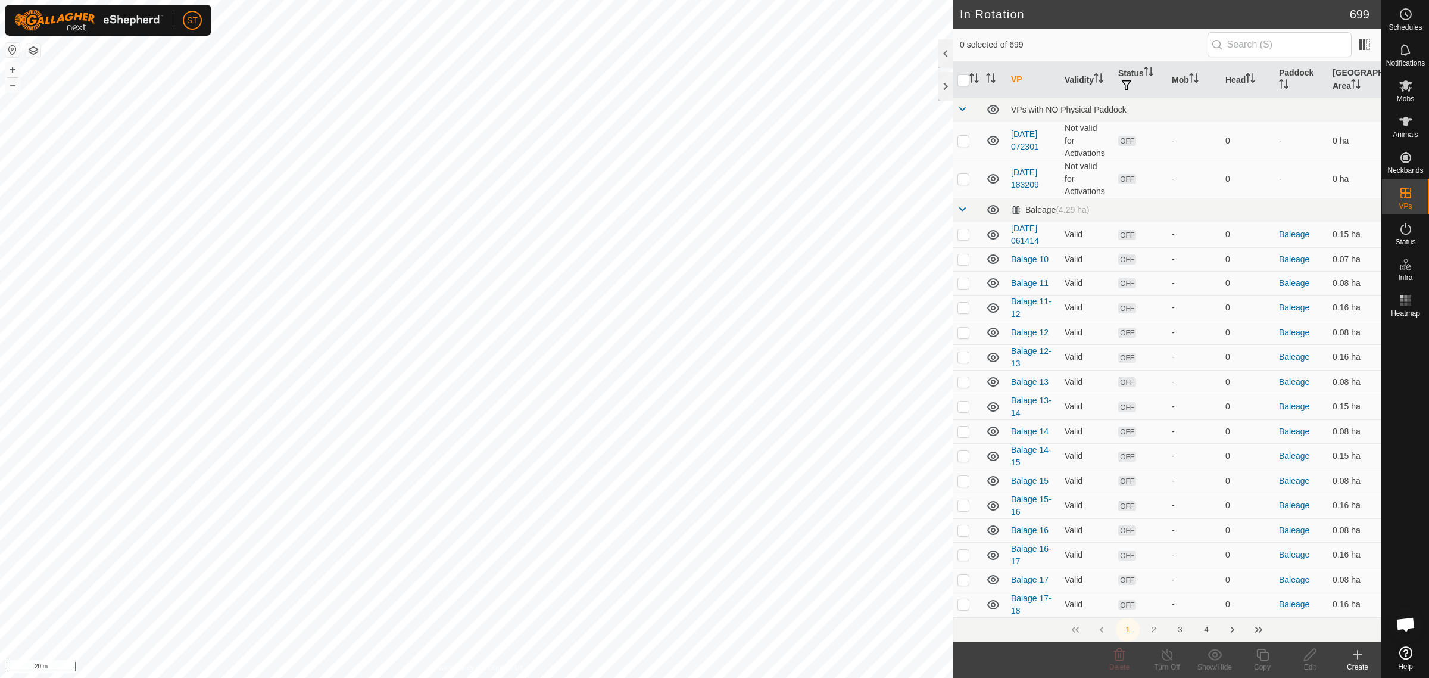
click at [1356, 660] on icon at bounding box center [1358, 654] width 14 height 14
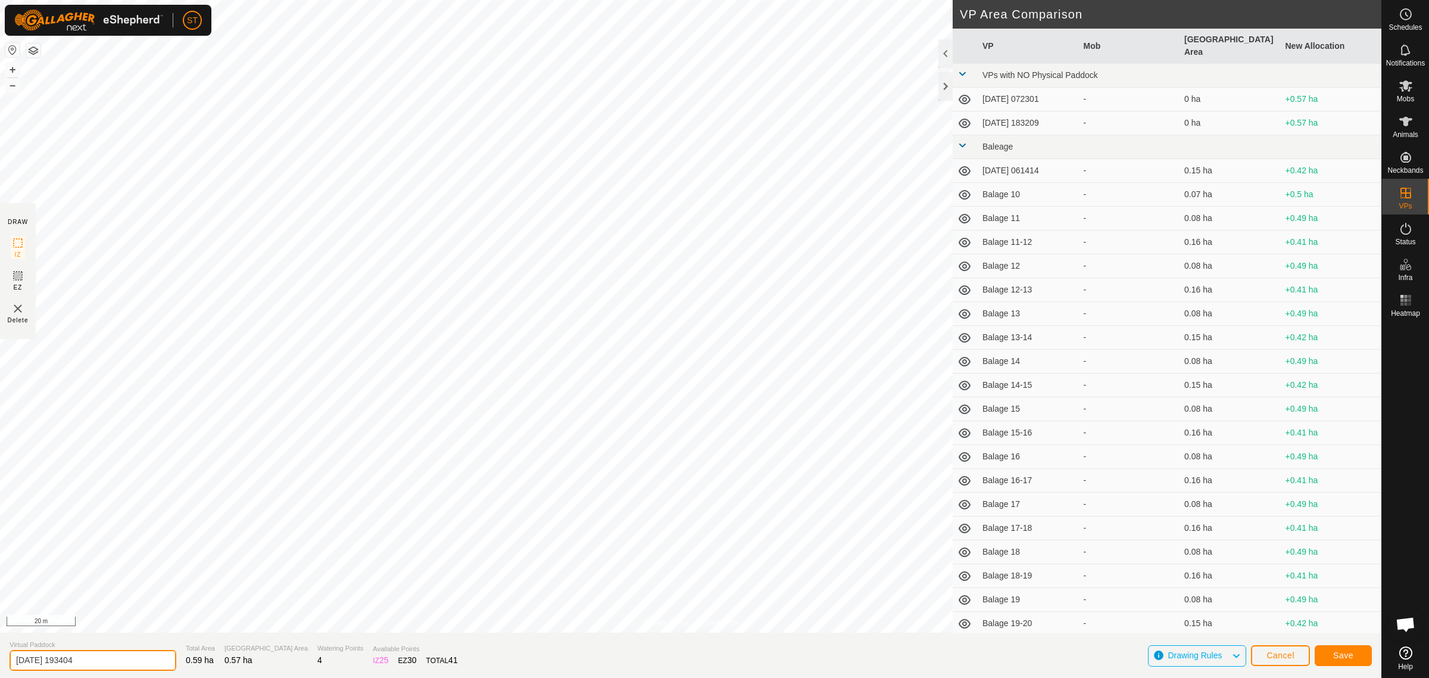
drag, startPoint x: 24, startPoint y: 658, endPoint x: -102, endPoint y: 658, distance: 126.2
click at [0, 658] on html "ST Schedules Notifications Mobs Animals Neckbands VPs Status Infra Heatmap Help…" at bounding box center [714, 339] width 1429 height 678
paste input "Dempsters 28-29"
type input "Dempsters 29-30"
click at [1330, 648] on button "Save" at bounding box center [1343, 655] width 57 height 21
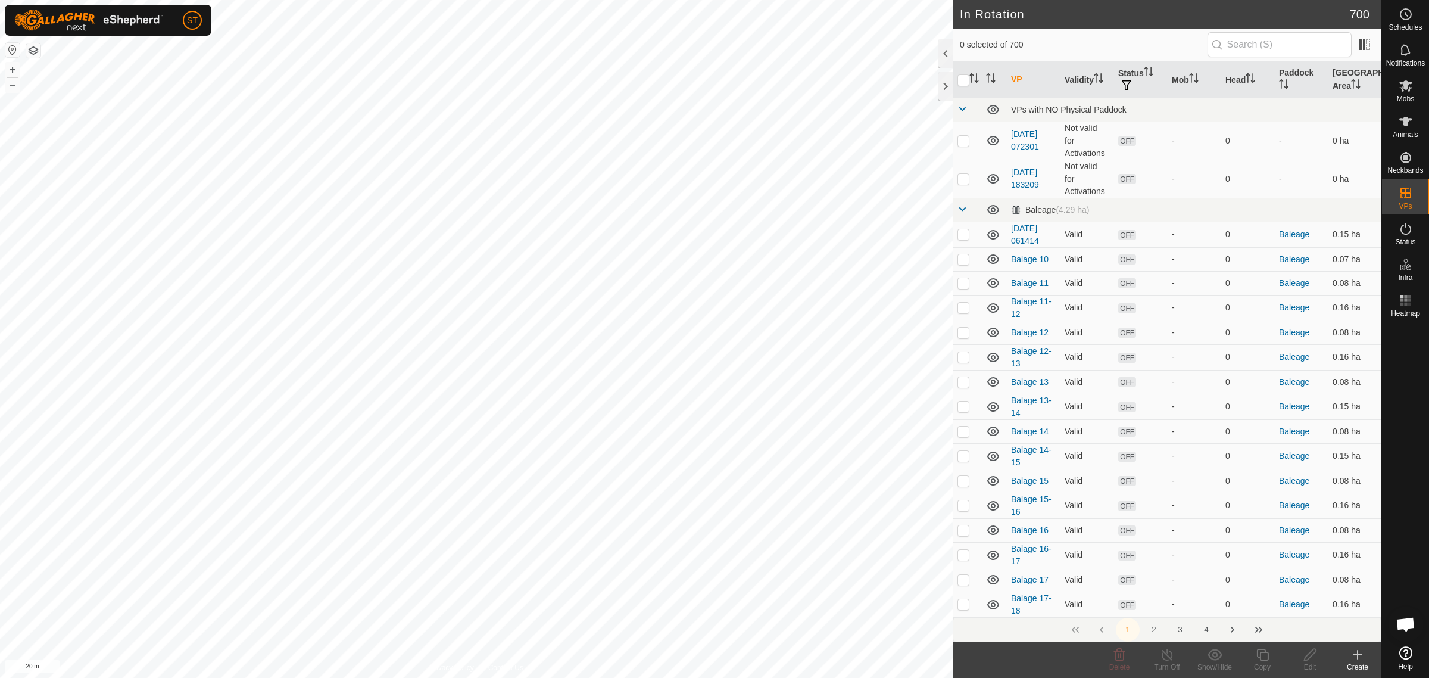
click at [1364, 659] on icon at bounding box center [1358, 654] width 14 height 14
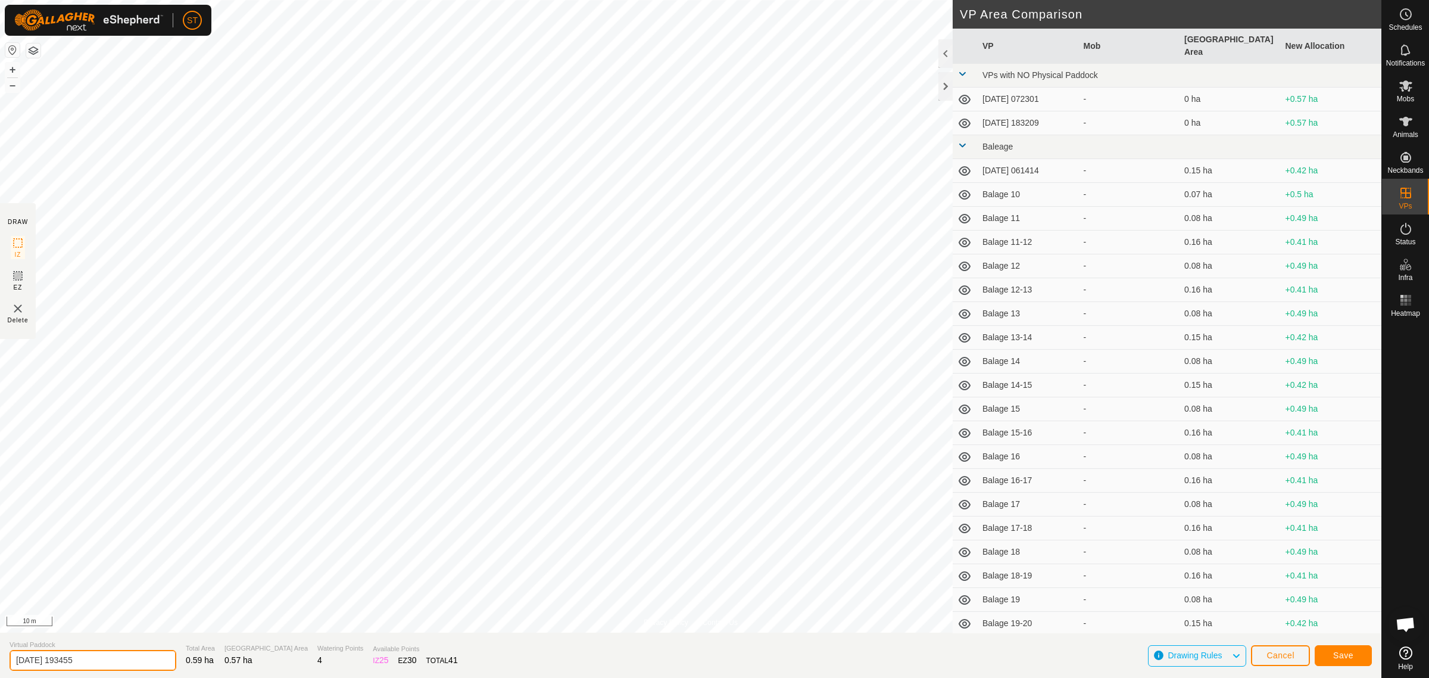
drag, startPoint x: 91, startPoint y: 659, endPoint x: -51, endPoint y: 666, distance: 141.3
click at [0, 666] on html "ST Schedules Notifications Mobs Animals Neckbands VPs Status Infra Heatmap Help…" at bounding box center [714, 339] width 1429 height 678
paste input "Dempsters 28-29"
type input "Dempsters 30-31"
click at [1343, 652] on span "Save" at bounding box center [1343, 655] width 20 height 10
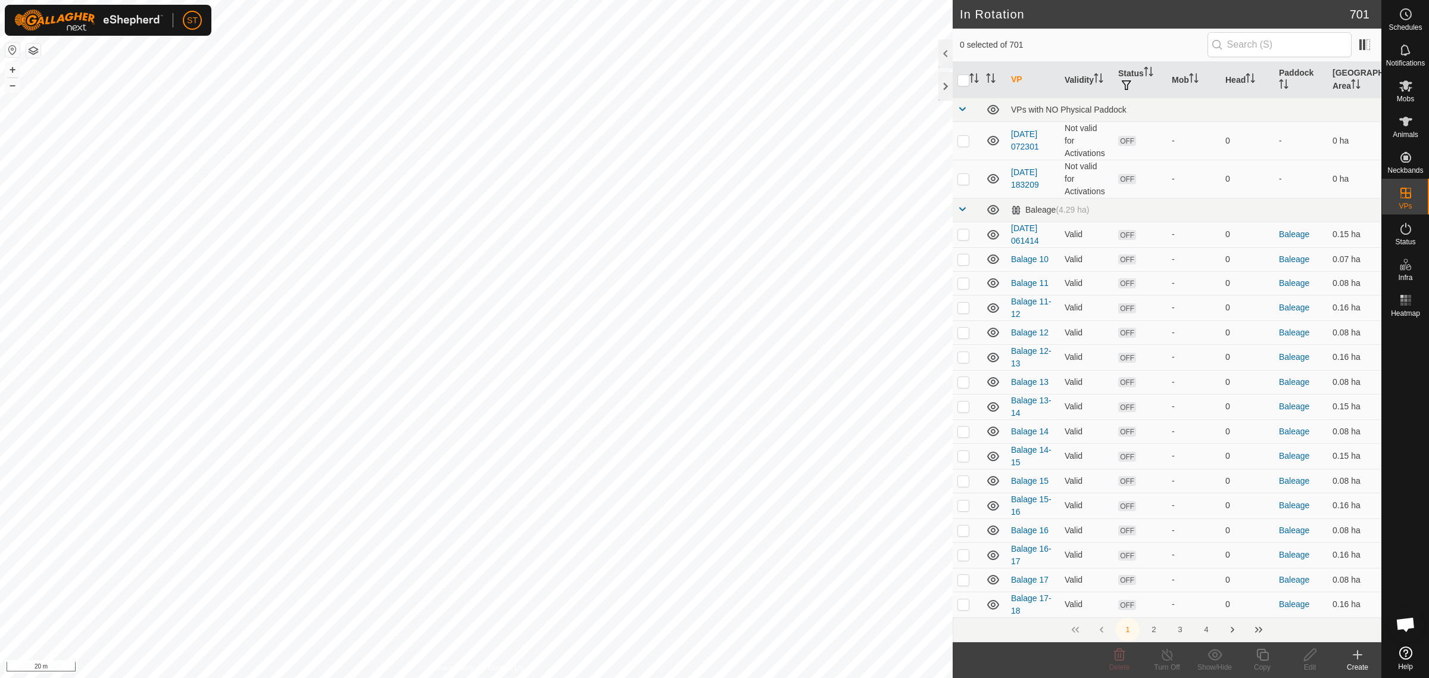
click at [1359, 664] on div "Create" at bounding box center [1358, 667] width 48 height 11
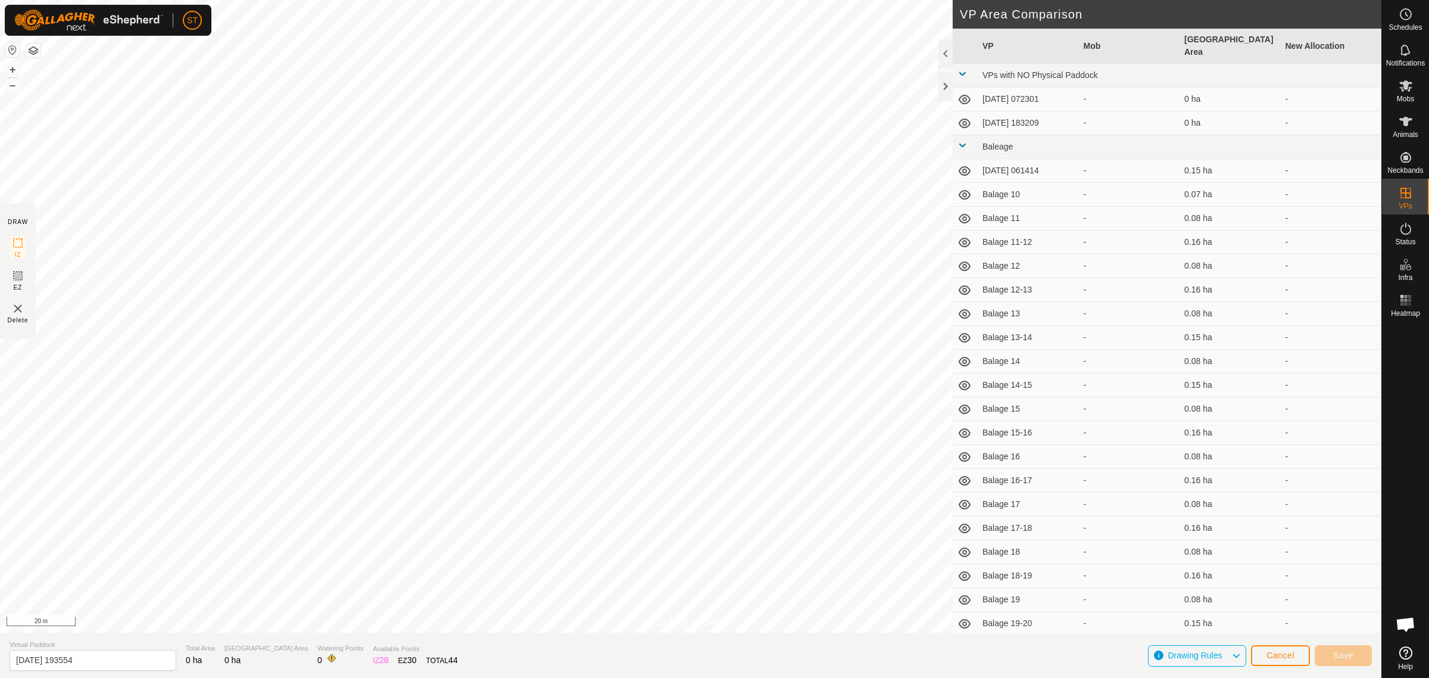
click at [11, 225] on div "Privacy Policy Contact Us WP 530 Type: trough Capacity: 100L Water Level: 100% …" at bounding box center [690, 339] width 1381 height 678
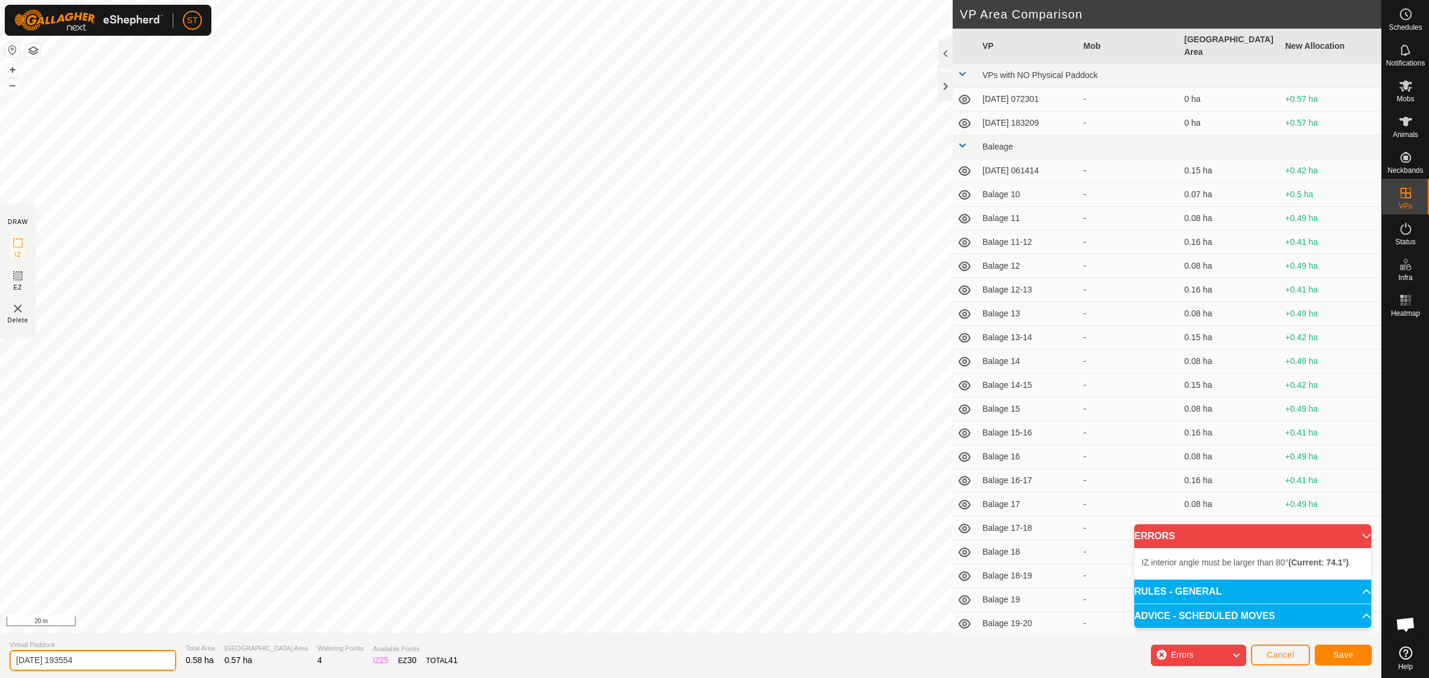
drag, startPoint x: 93, startPoint y: 656, endPoint x: -103, endPoint y: 663, distance: 196.0
click at [0, 663] on html "ST Schedules Notifications Mobs Animals Neckbands VPs Status Infra Heatmap Help…" at bounding box center [714, 339] width 1429 height 678
paste input "Dempsters 28-29"
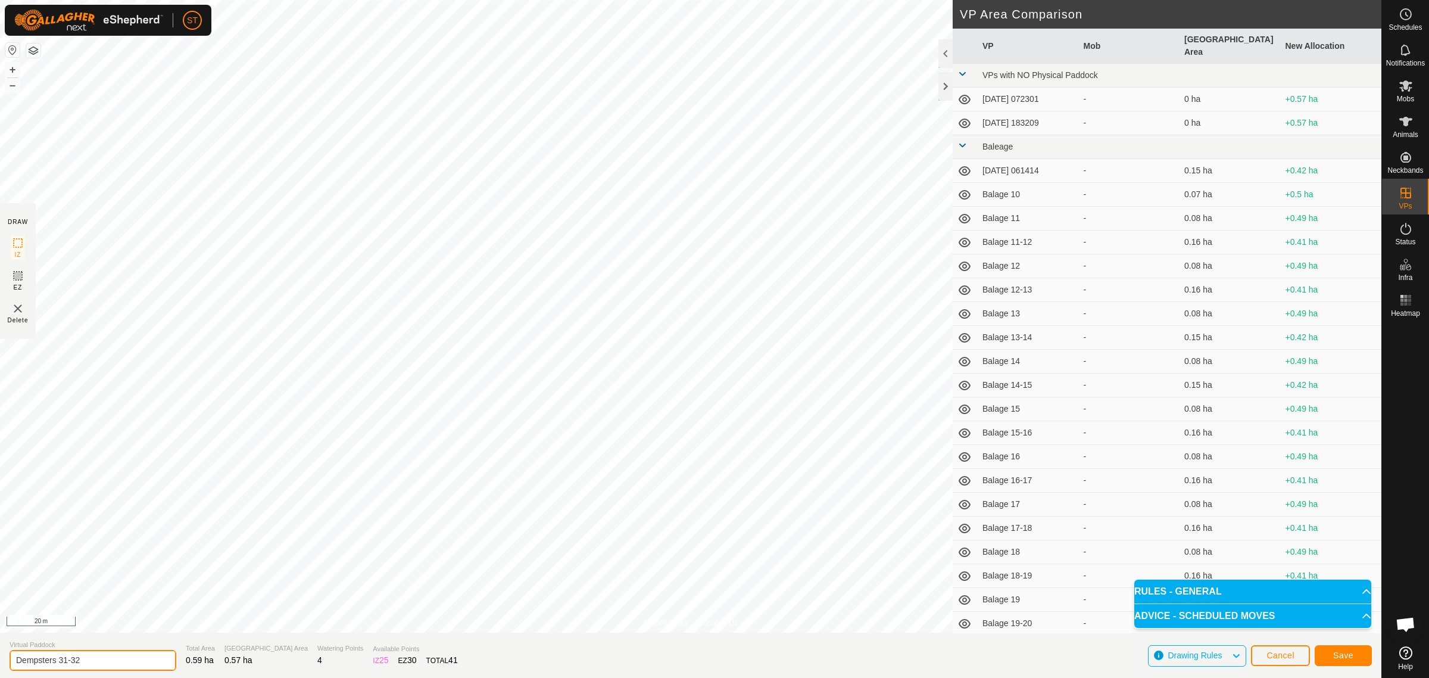
type input "Dempsters 31-32"
click at [1328, 650] on button "Save" at bounding box center [1343, 655] width 57 height 21
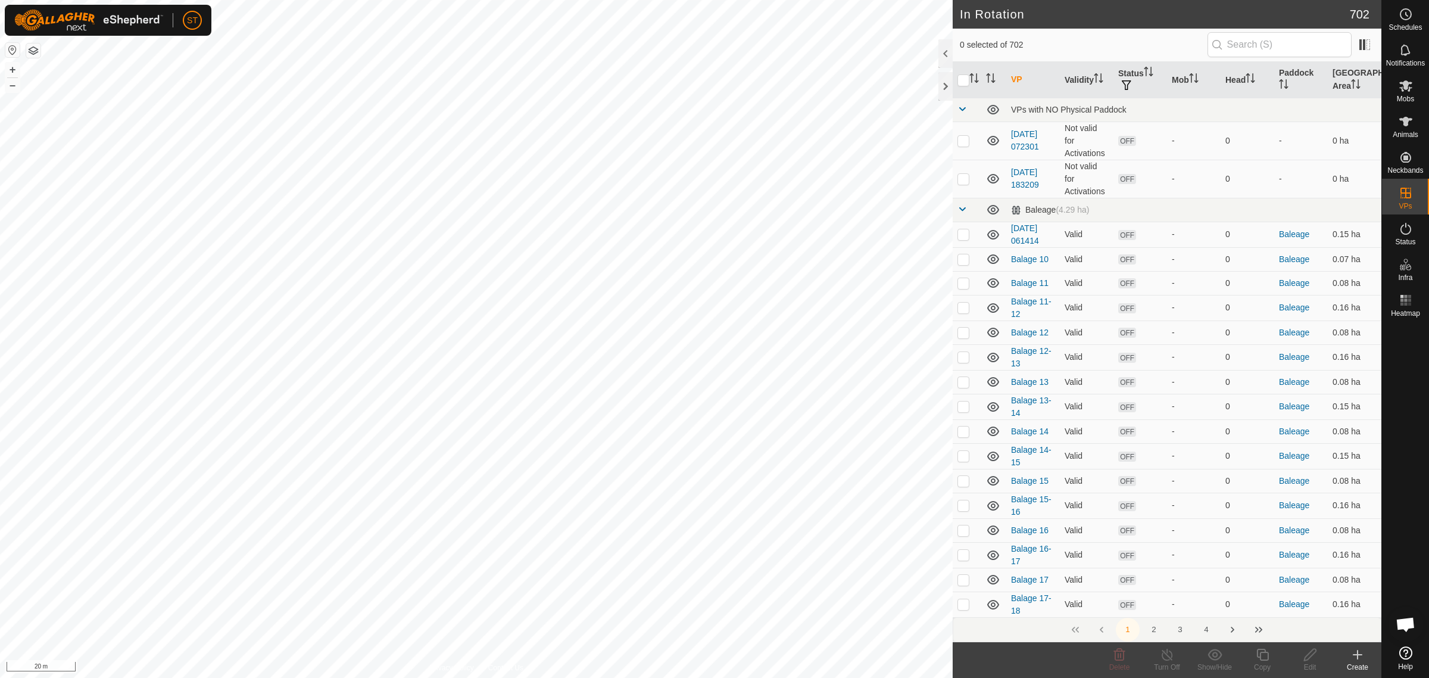
click at [1359, 654] on icon at bounding box center [1358, 654] width 8 height 0
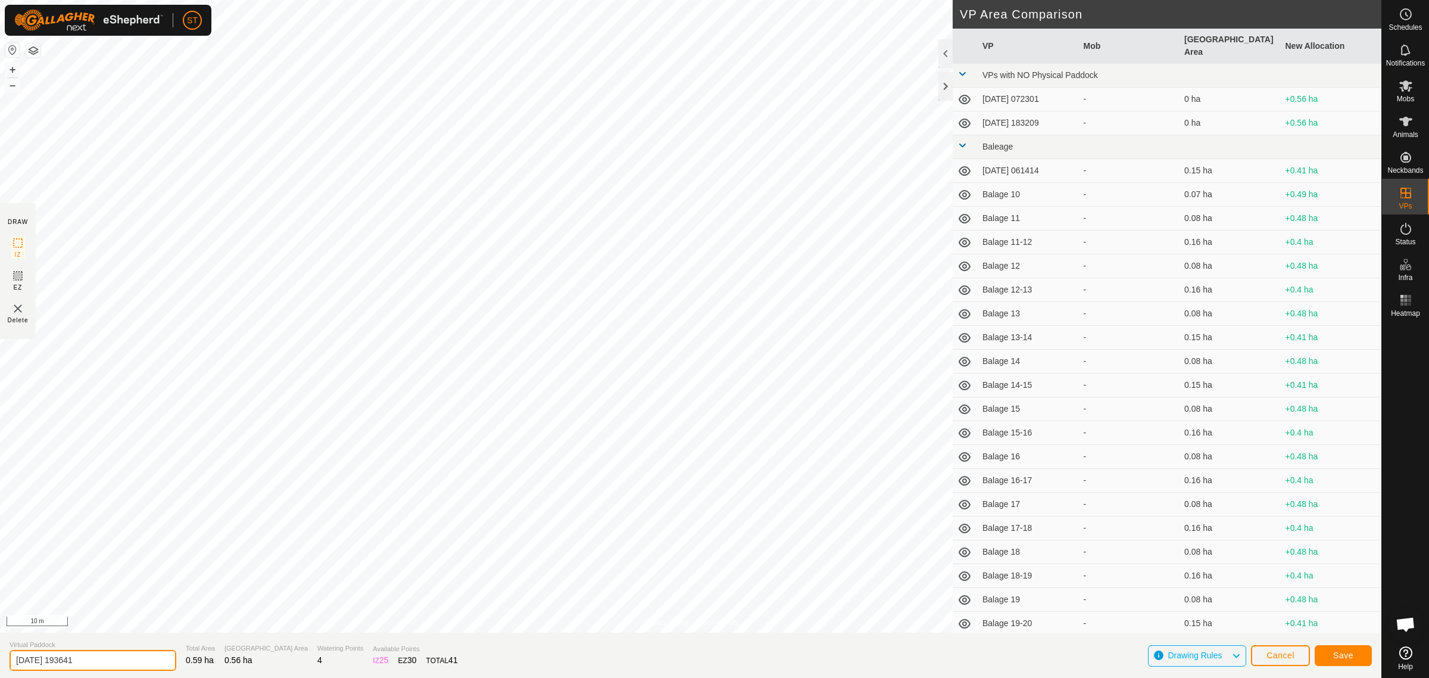
drag, startPoint x: 95, startPoint y: 665, endPoint x: -62, endPoint y: 660, distance: 157.3
click at [0, 660] on html "ST Schedules Notifications Mobs Animals Neckbands VPs Status Infra Heatmap Help…" at bounding box center [714, 339] width 1429 height 678
paste input "Dempsters 28-29"
type input "Dempsters 32-33"
click at [1338, 653] on span "Save" at bounding box center [1343, 655] width 20 height 10
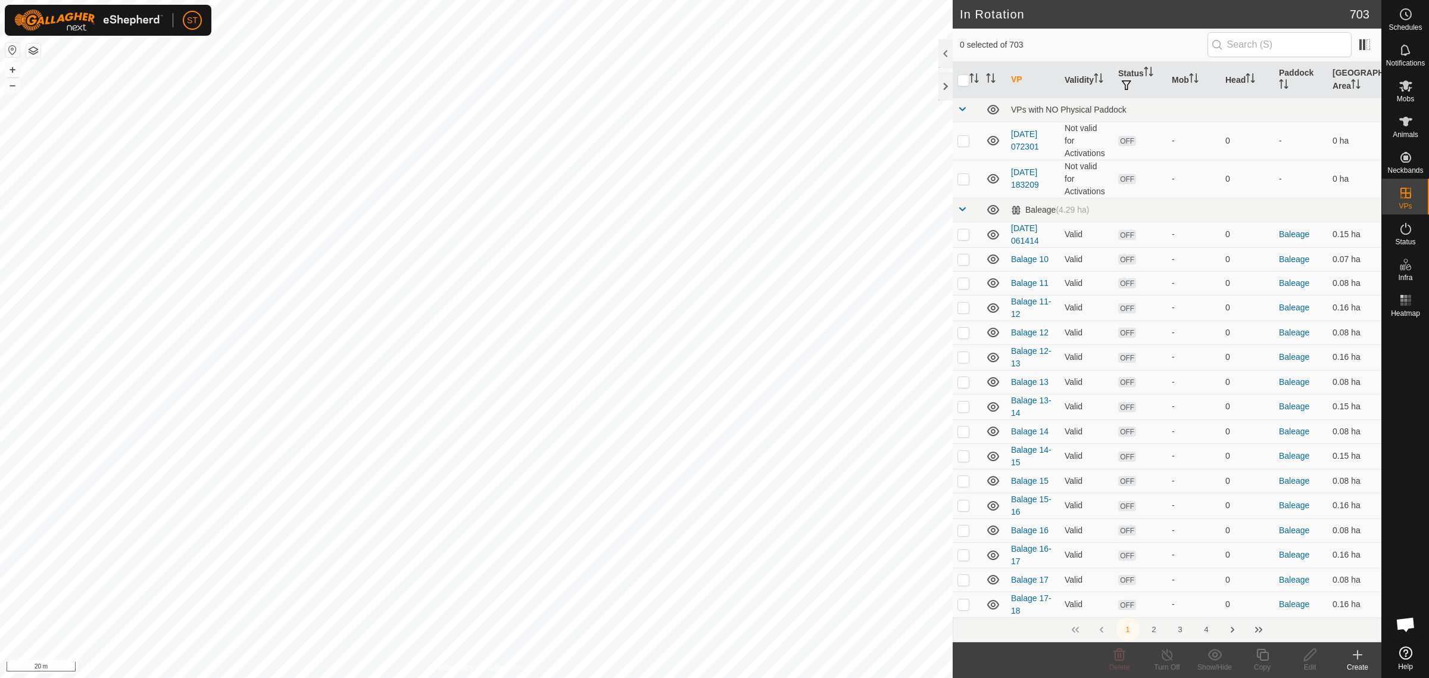
click at [1359, 661] on icon at bounding box center [1358, 654] width 14 height 14
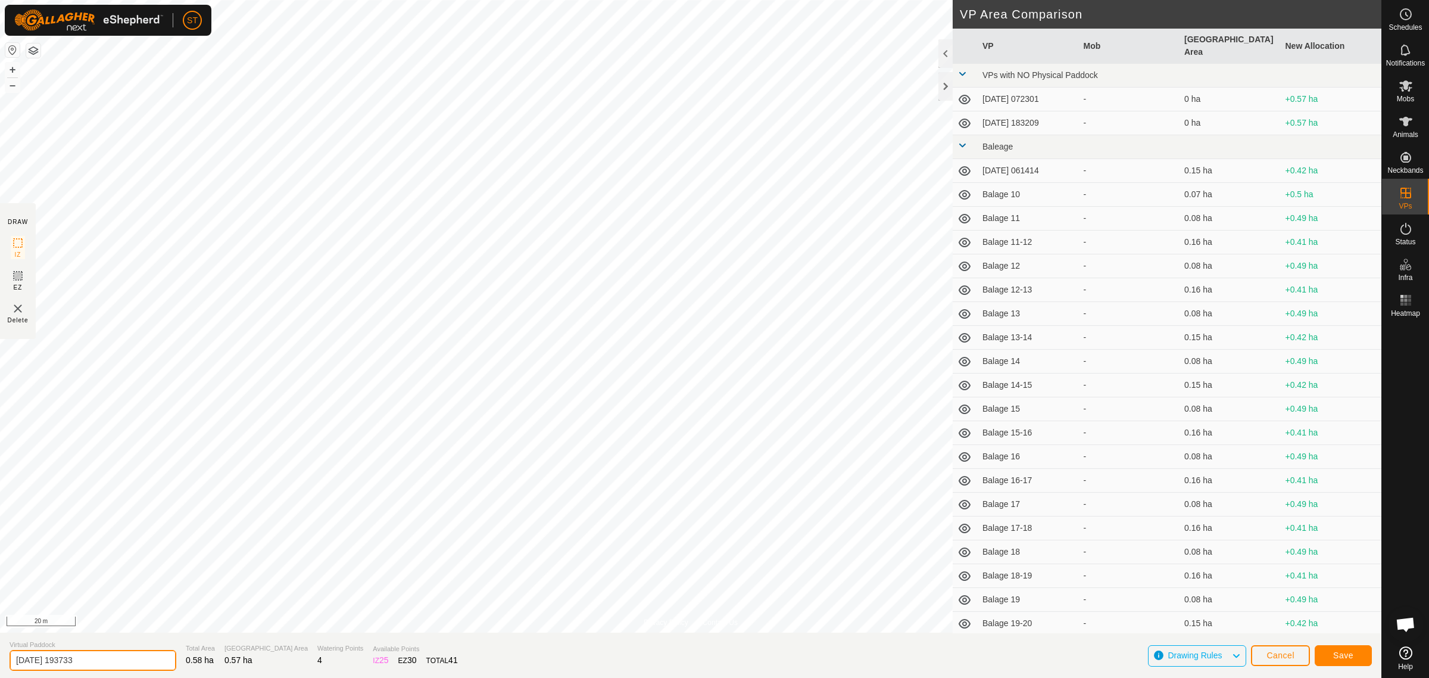
drag, startPoint x: 110, startPoint y: 659, endPoint x: -83, endPoint y: 665, distance: 193.0
click at [0, 665] on html "ST Schedules Notifications Mobs Animals Neckbands VPs Status Infra Heatmap Help…" at bounding box center [714, 339] width 1429 height 678
paste input "Dempsters 28-29"
type input "Dempsters 33-34"
click at [1333, 660] on button "Save" at bounding box center [1343, 655] width 57 height 21
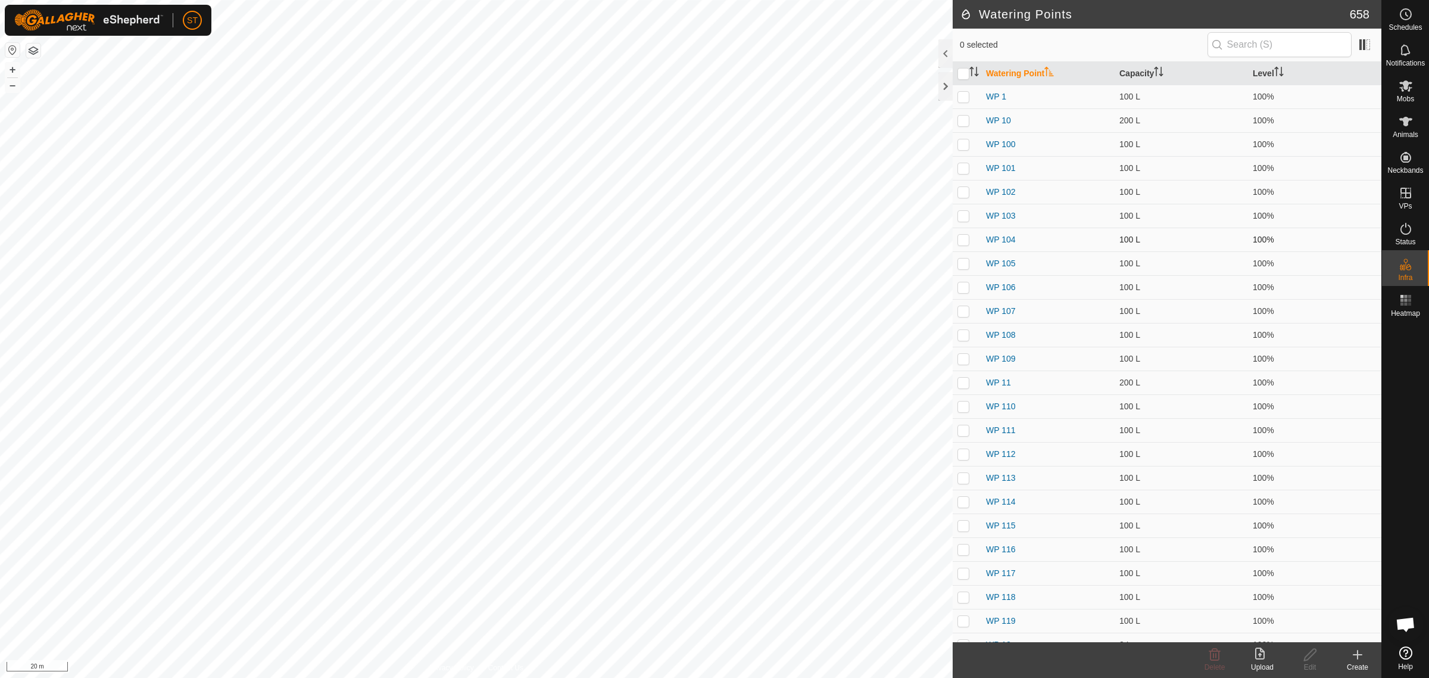
checkbox input "true"
click at [1313, 659] on icon at bounding box center [1310, 654] width 15 height 14
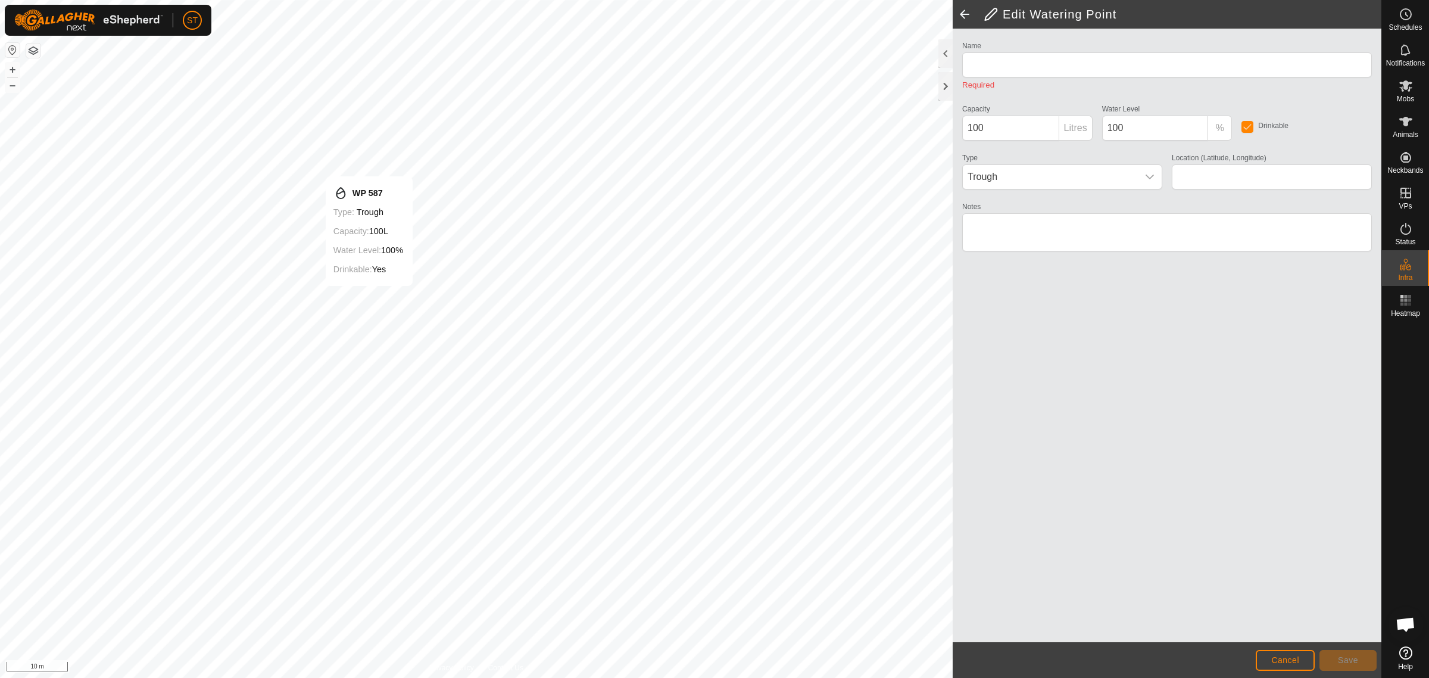
type input "-45.348235, 170.622492"
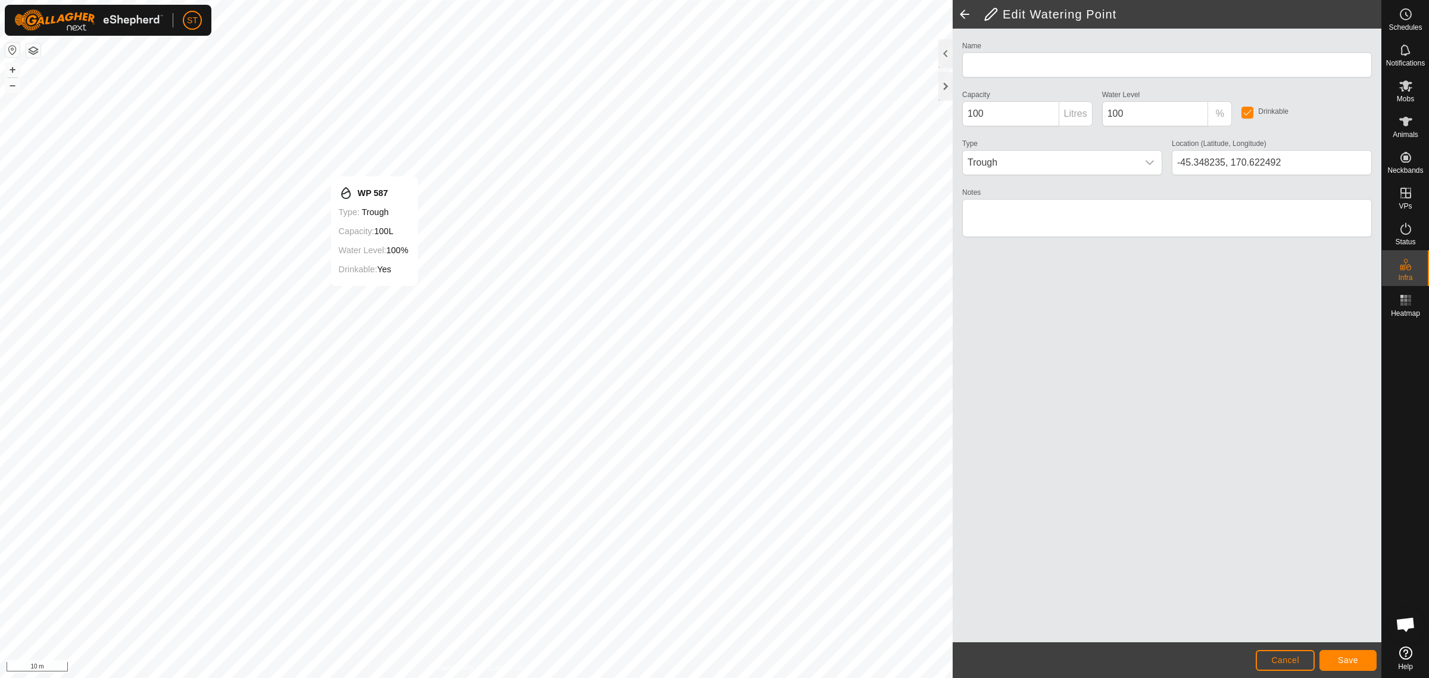
type input "WP 587"
type input "-45.348237, 170.622509"
click at [1346, 656] on span "Save" at bounding box center [1348, 660] width 20 height 10
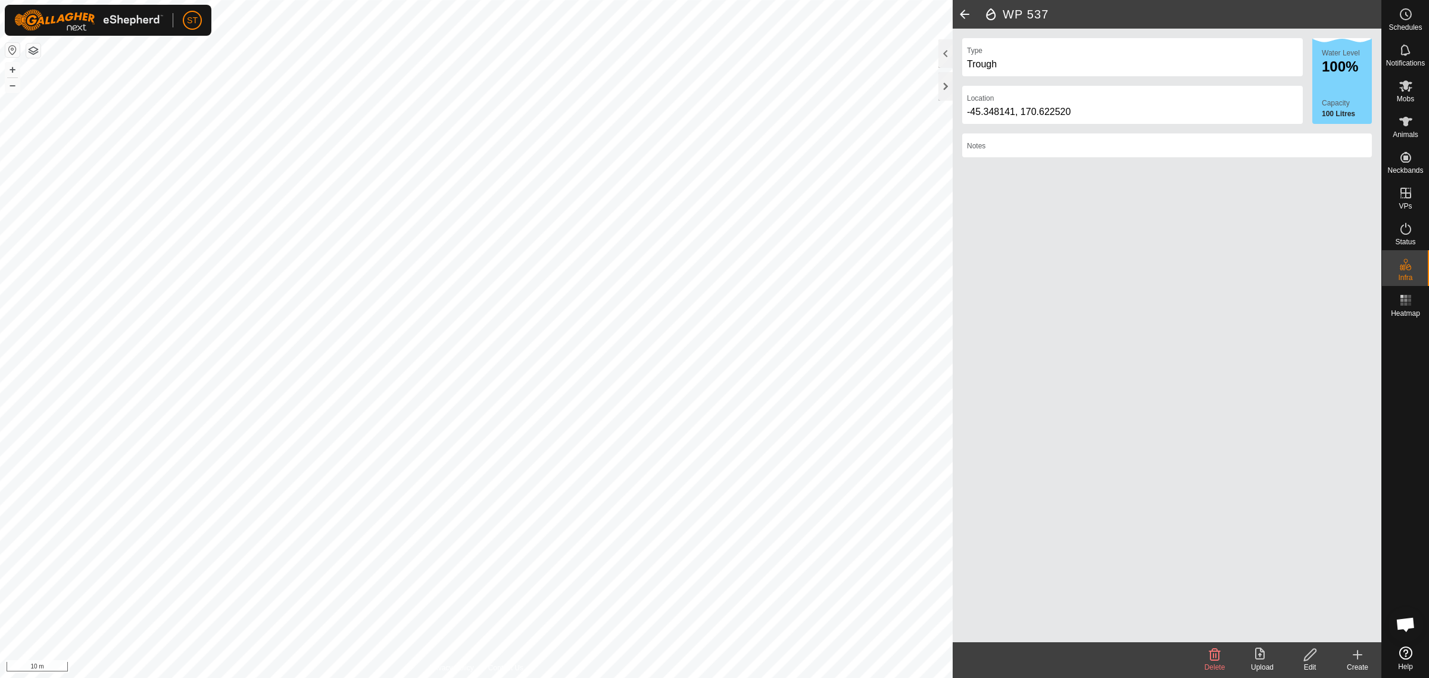
click at [1314, 655] on icon at bounding box center [1310, 654] width 15 height 14
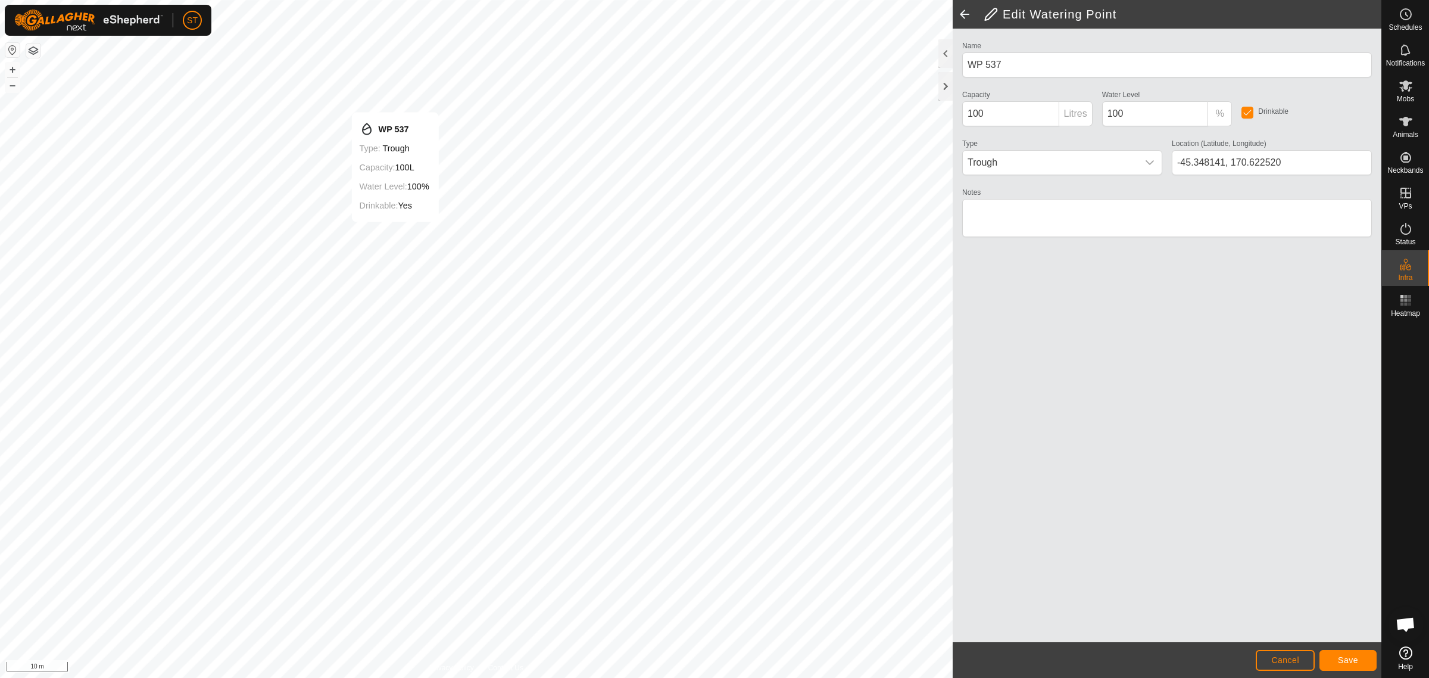
type input "-45.348137, 170.622546"
click at [1333, 665] on button "Save" at bounding box center [1348, 660] width 57 height 21
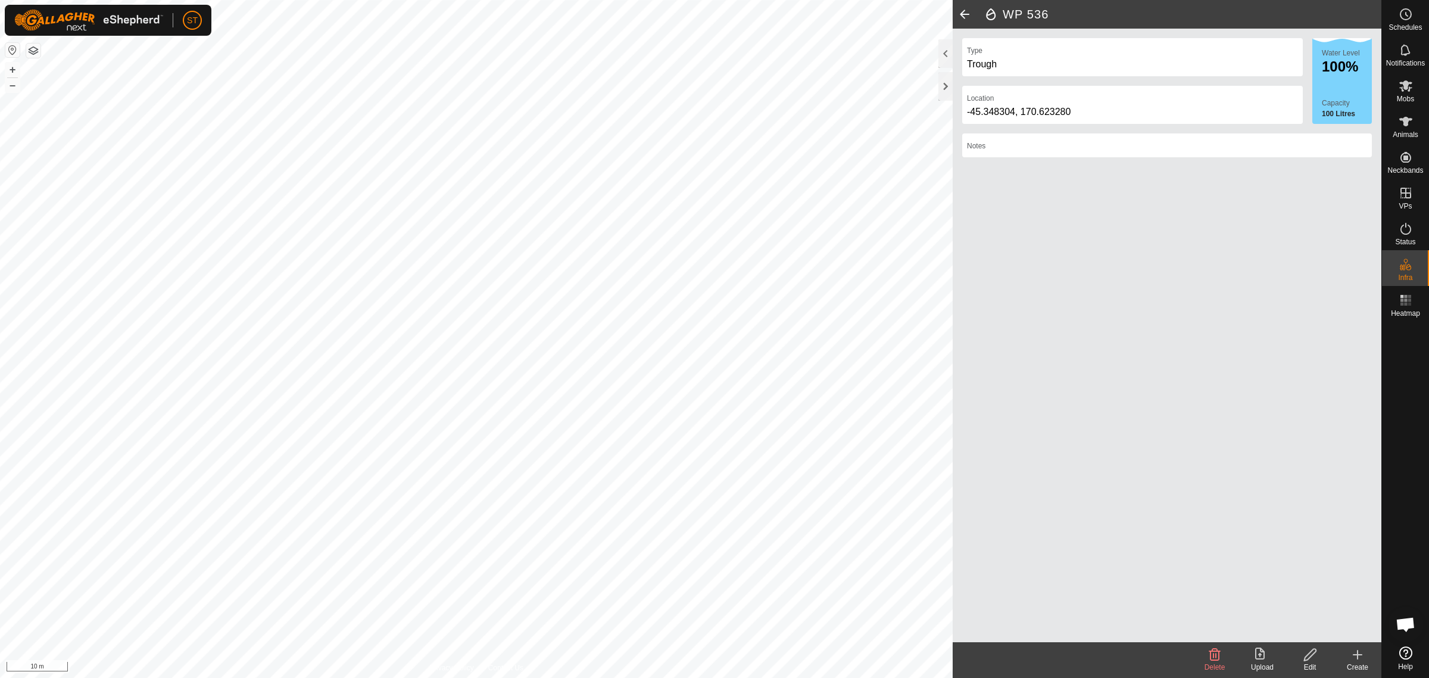
click at [1308, 658] on icon at bounding box center [1310, 654] width 12 height 12
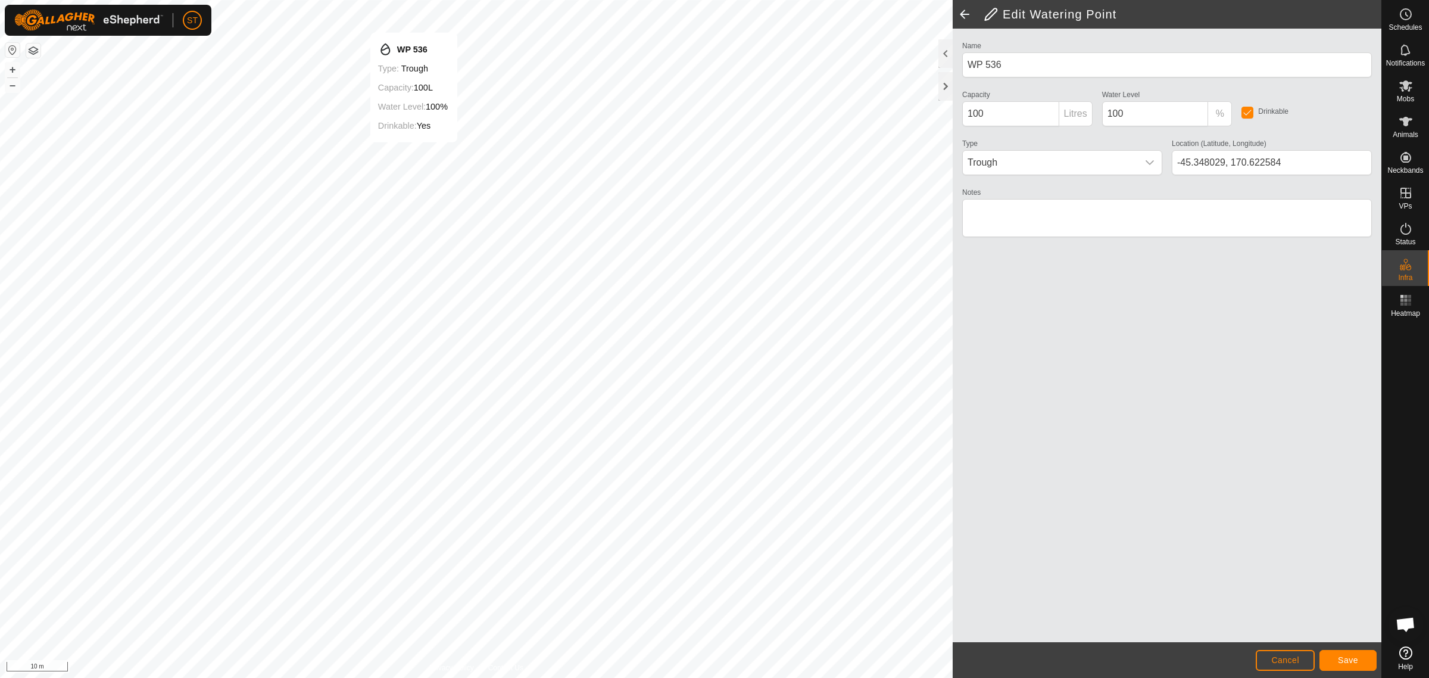
type input "-45.348030, 170.622587"
click at [1345, 666] on button "Save" at bounding box center [1348, 660] width 57 height 21
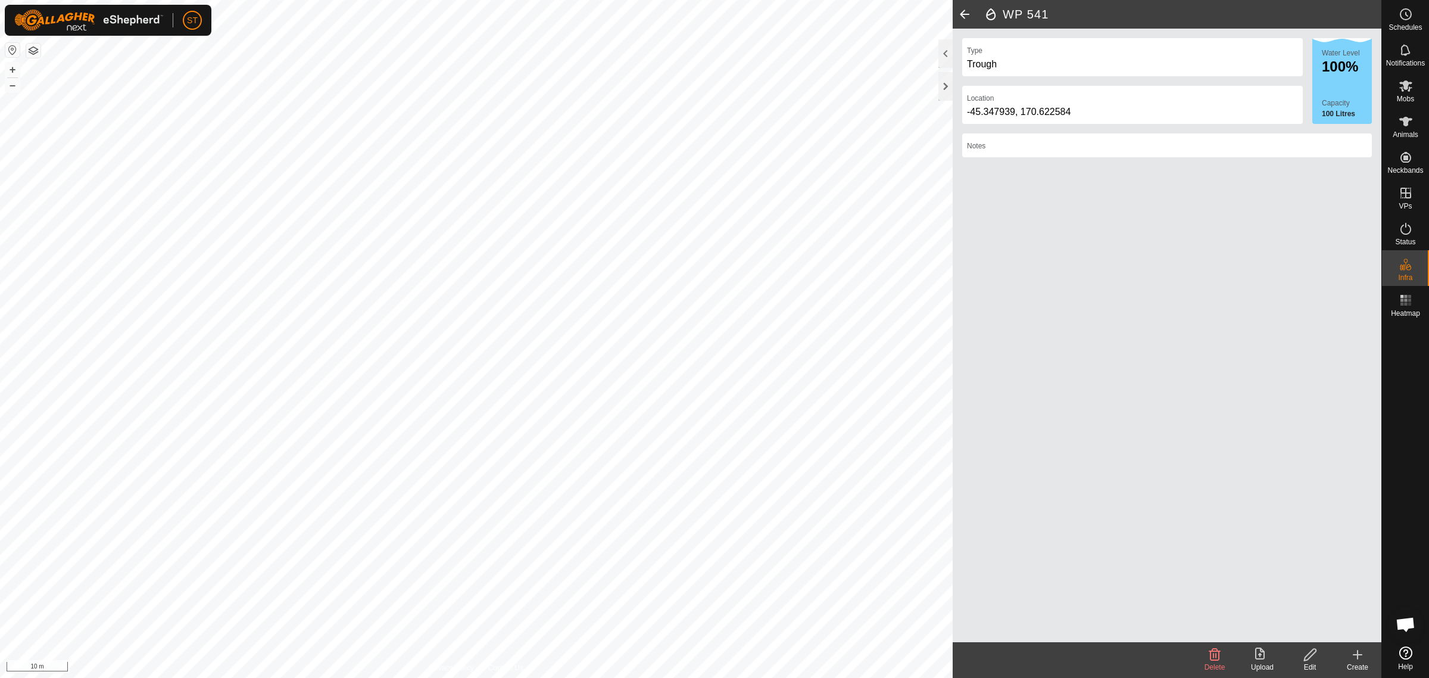
click at [1308, 658] on icon at bounding box center [1310, 654] width 12 height 12
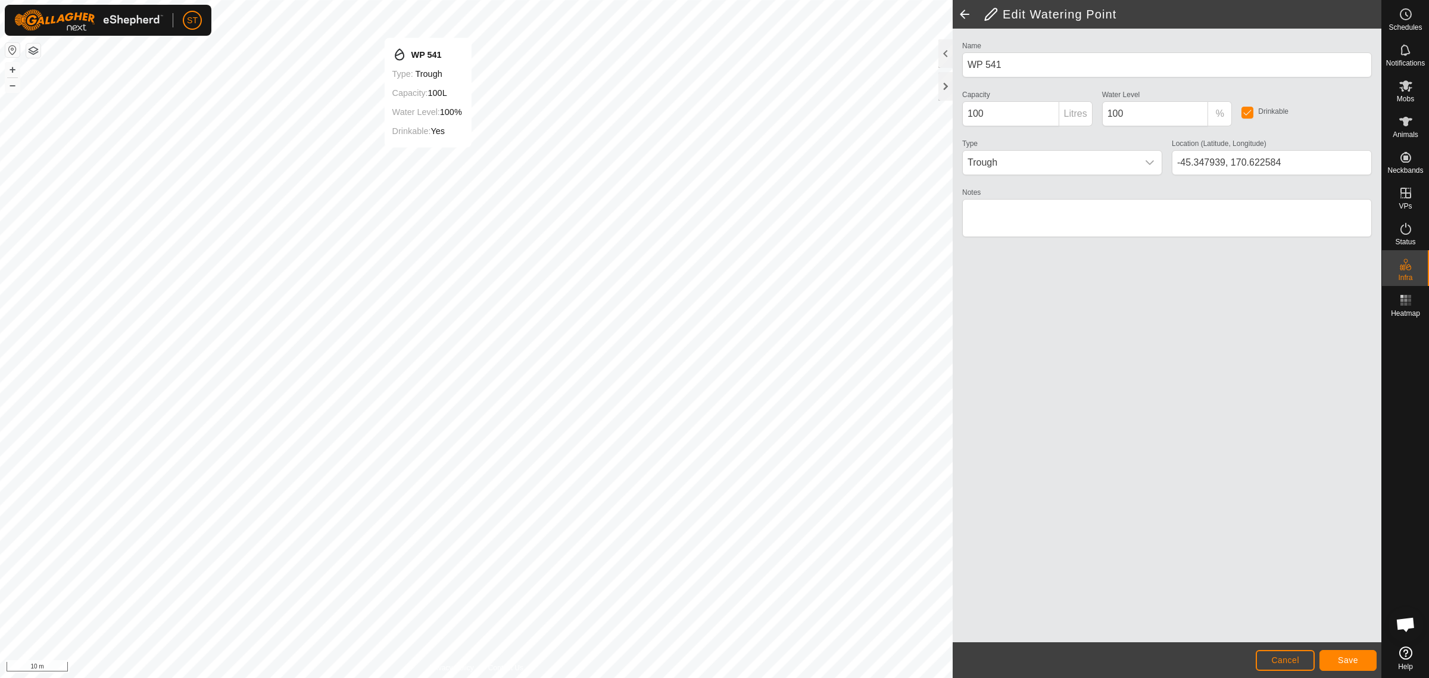
type input "-45.347934, 170.622621"
click at [1349, 660] on span "Save" at bounding box center [1348, 660] width 20 height 10
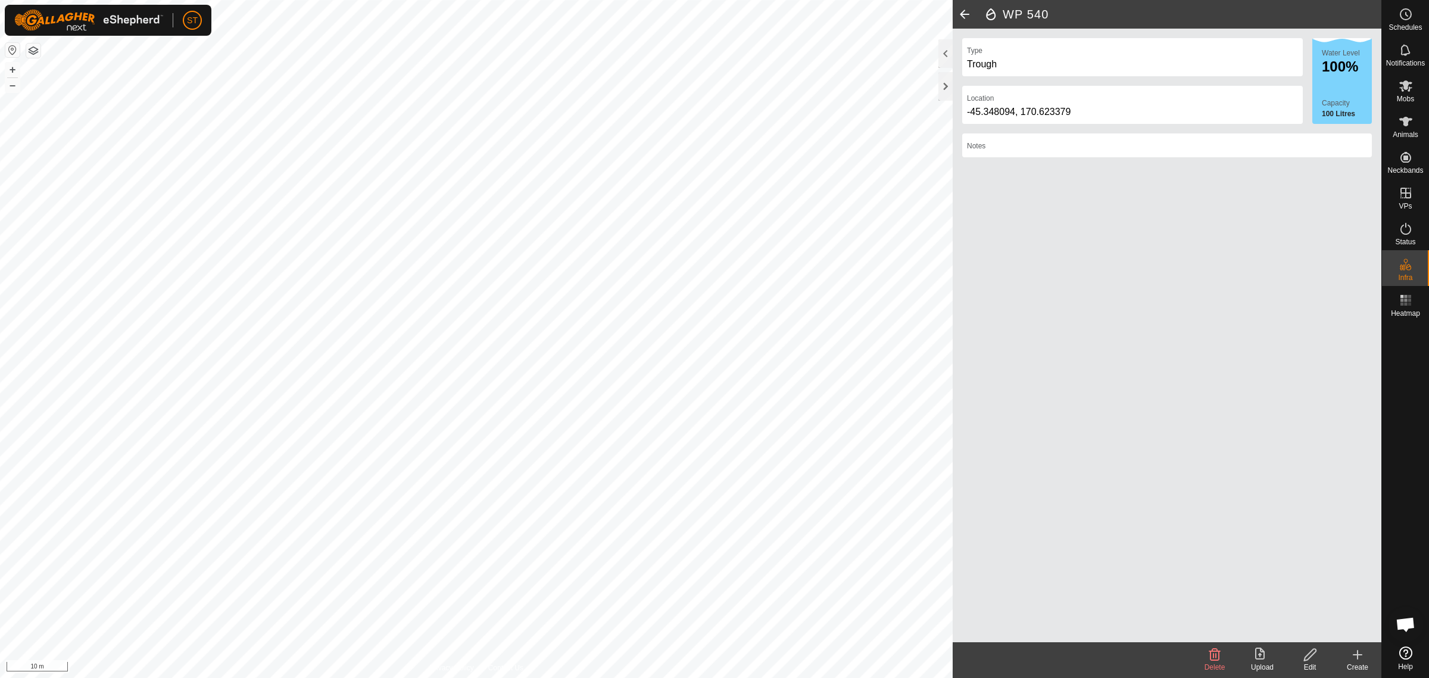
click at [1315, 660] on icon at bounding box center [1310, 654] width 15 height 14
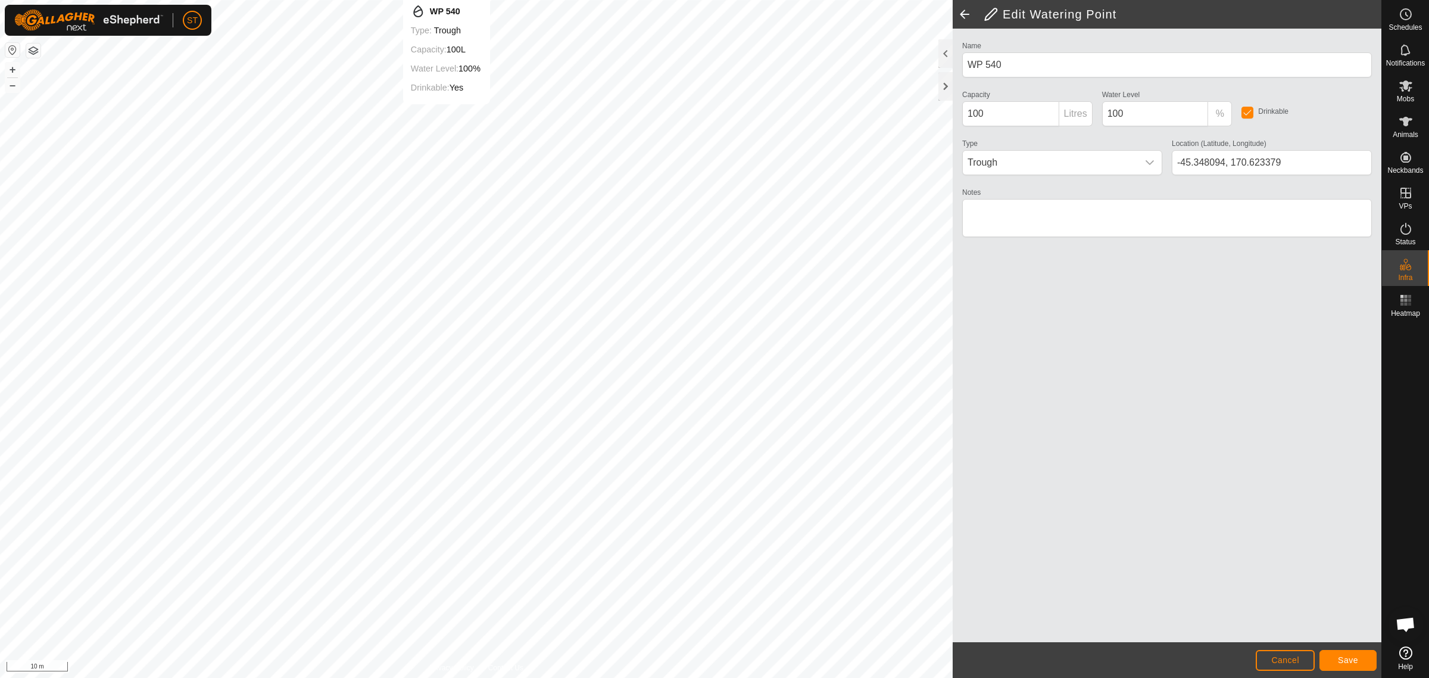
type input "-45.347833, 170.622659"
click at [1355, 657] on span "Save" at bounding box center [1348, 660] width 20 height 10
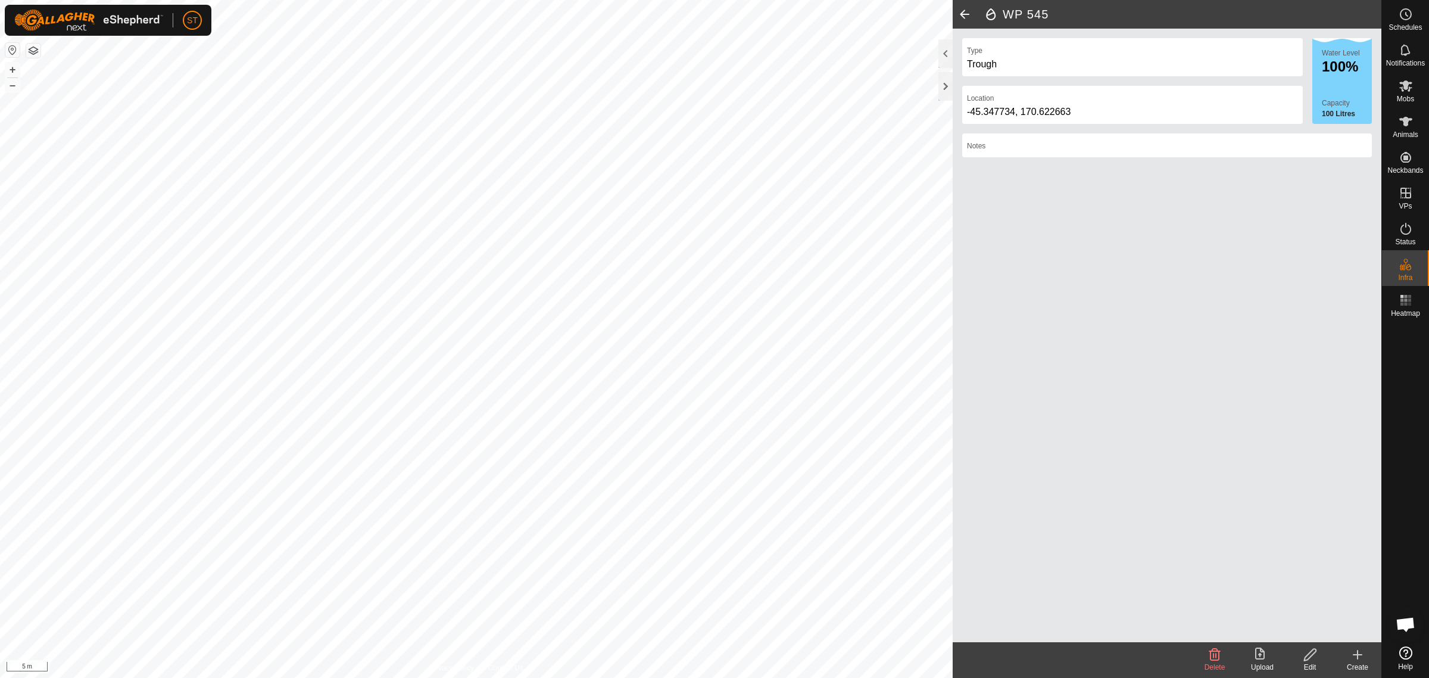
click at [1315, 658] on icon at bounding box center [1310, 654] width 15 height 14
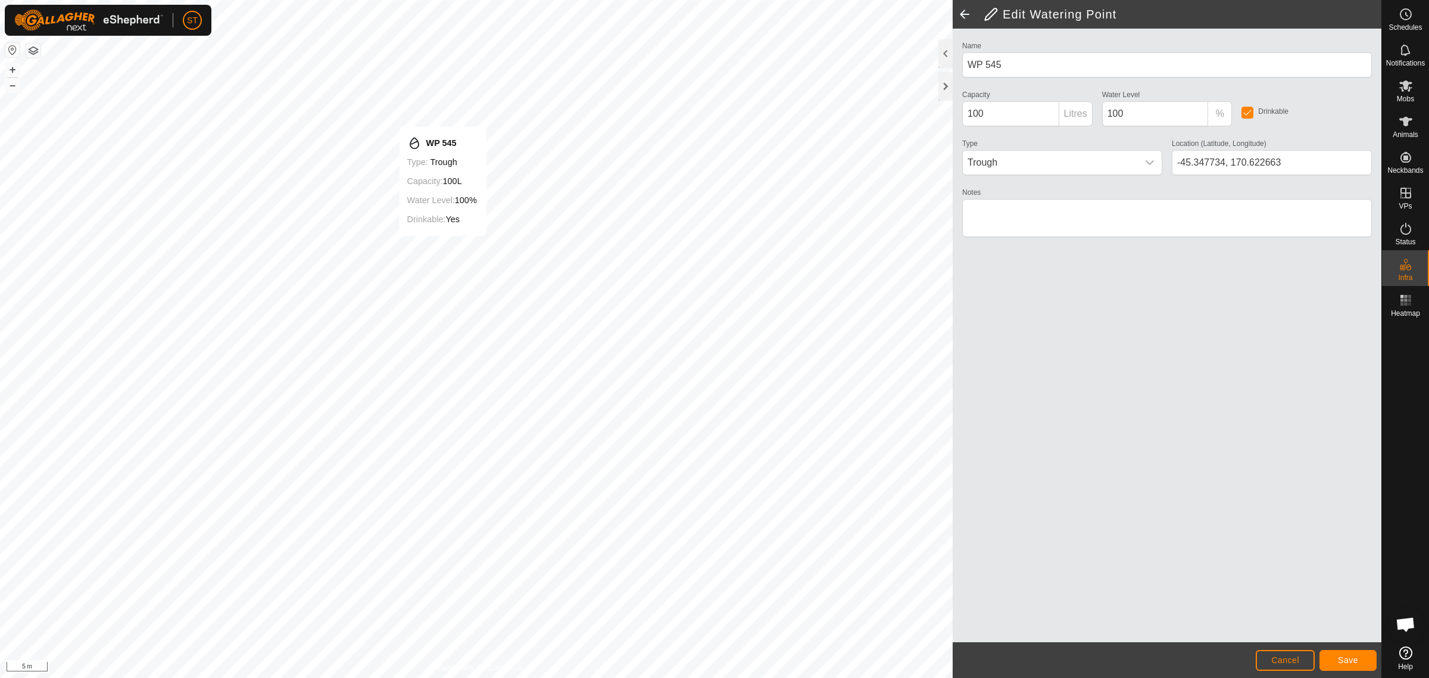
type input "-45.347739, 170.622696"
click at [1346, 658] on span "Save" at bounding box center [1348, 660] width 20 height 10
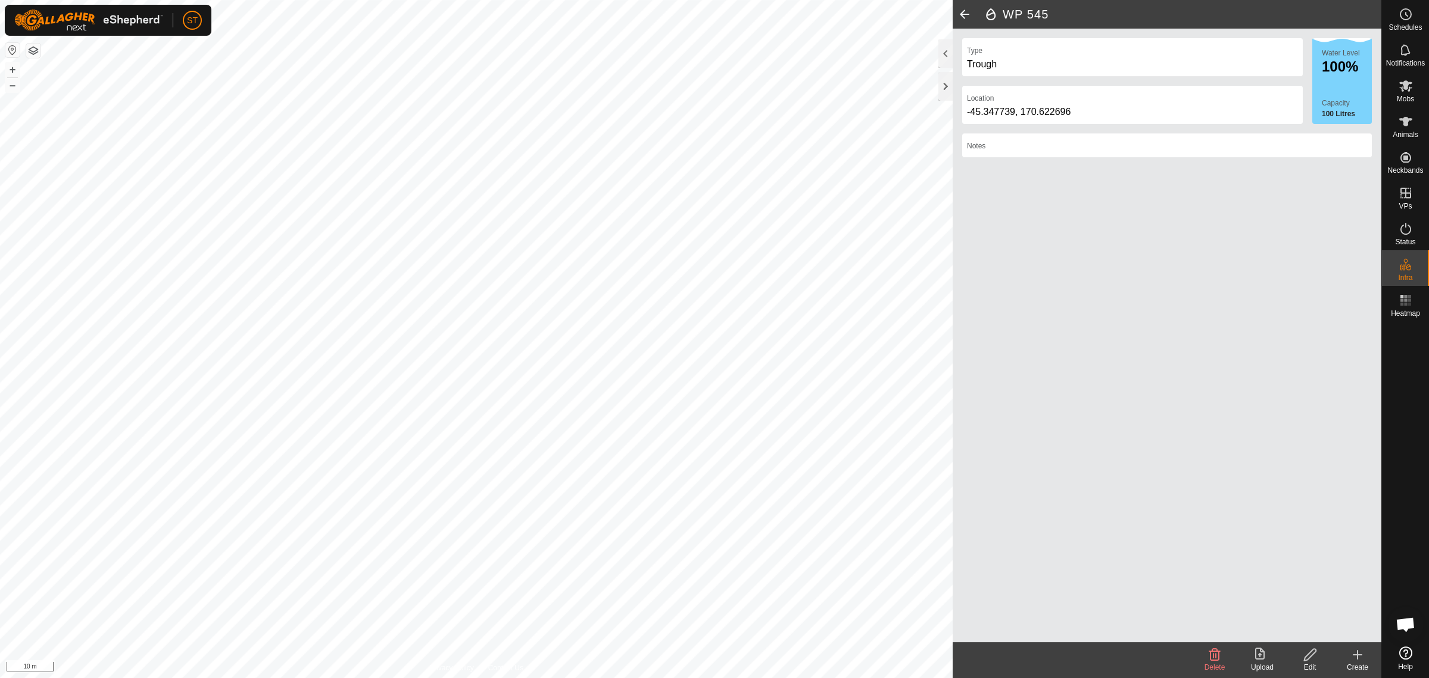
click at [1309, 657] on icon at bounding box center [1310, 654] width 12 height 12
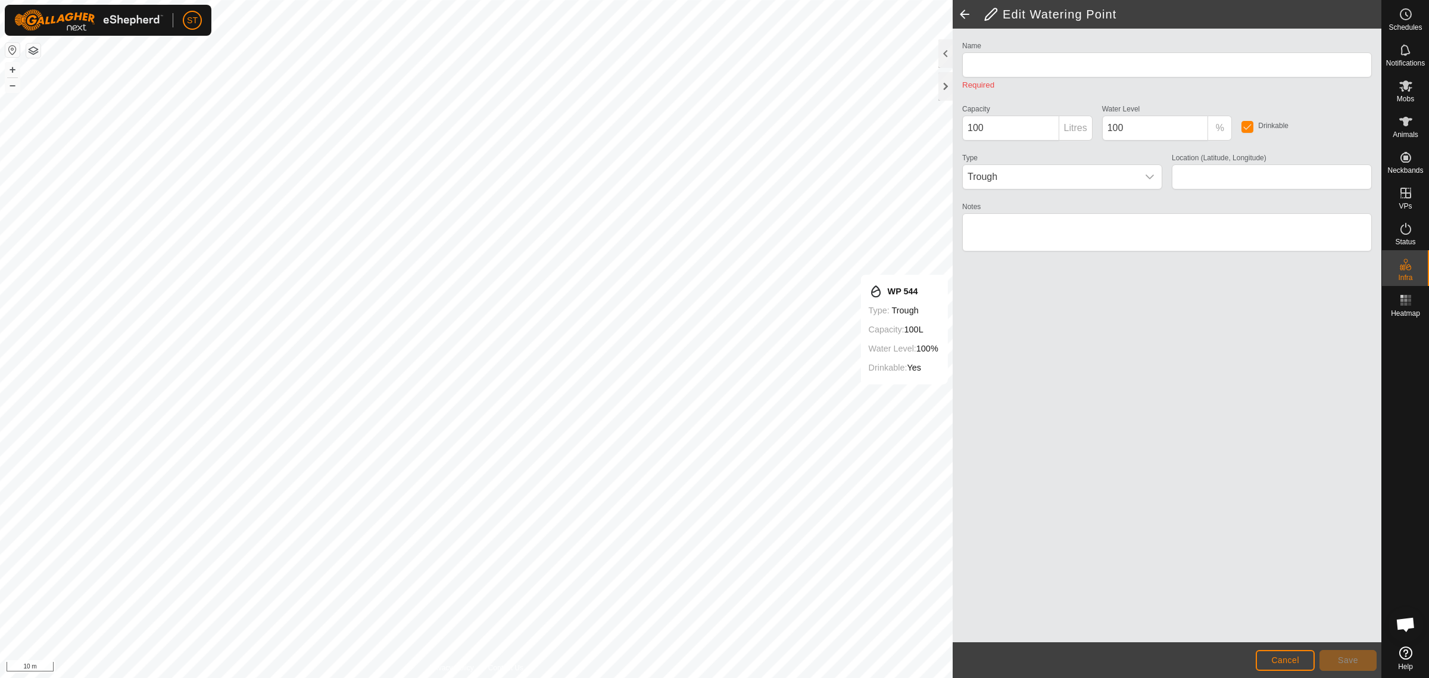
type input "WP 544"
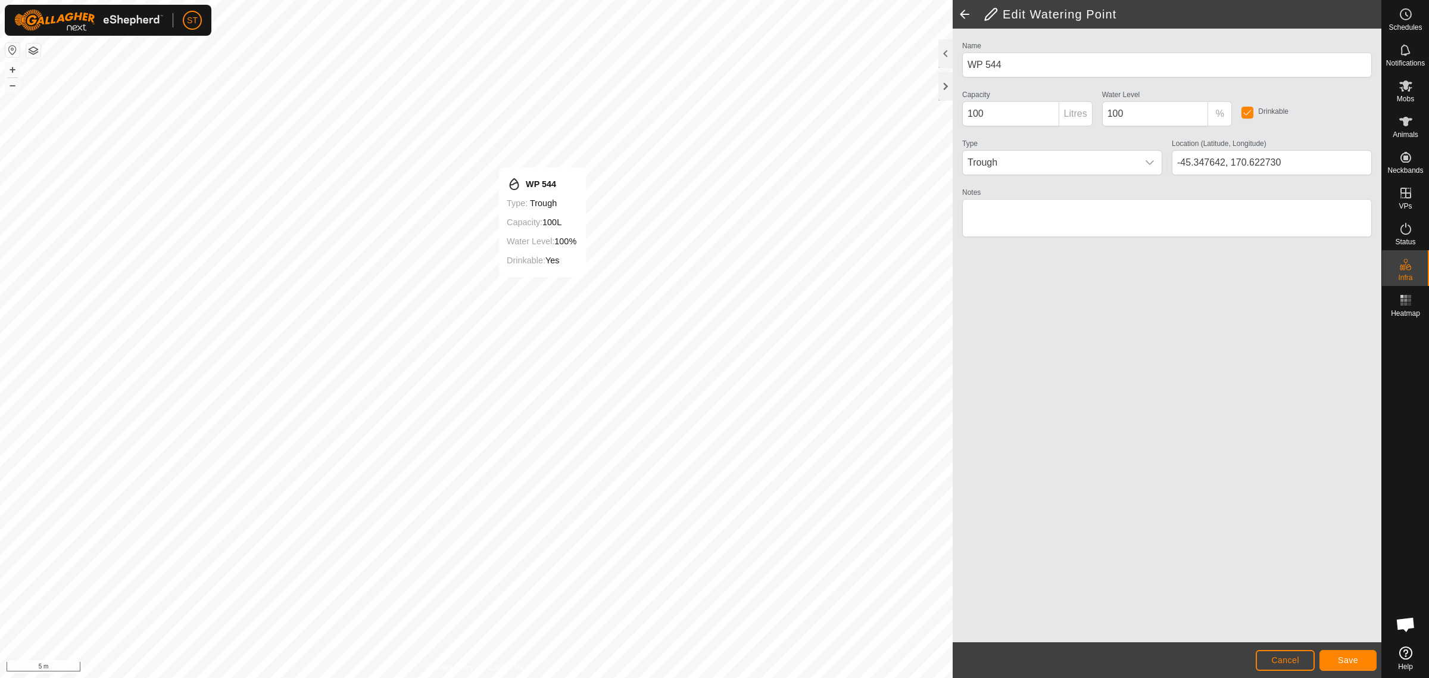
type input "-45.347634, 170.622737"
click at [1346, 663] on span "Save" at bounding box center [1348, 660] width 20 height 10
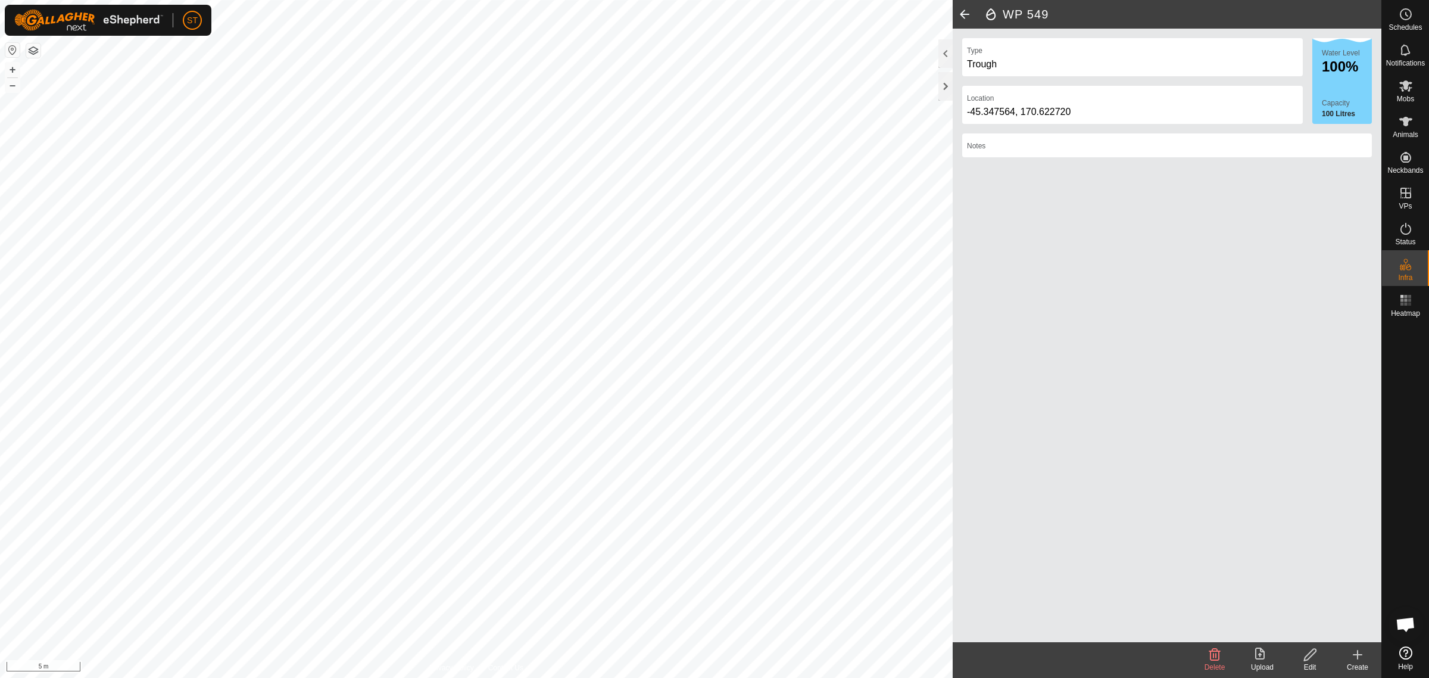
click at [1306, 657] on icon at bounding box center [1310, 654] width 15 height 14
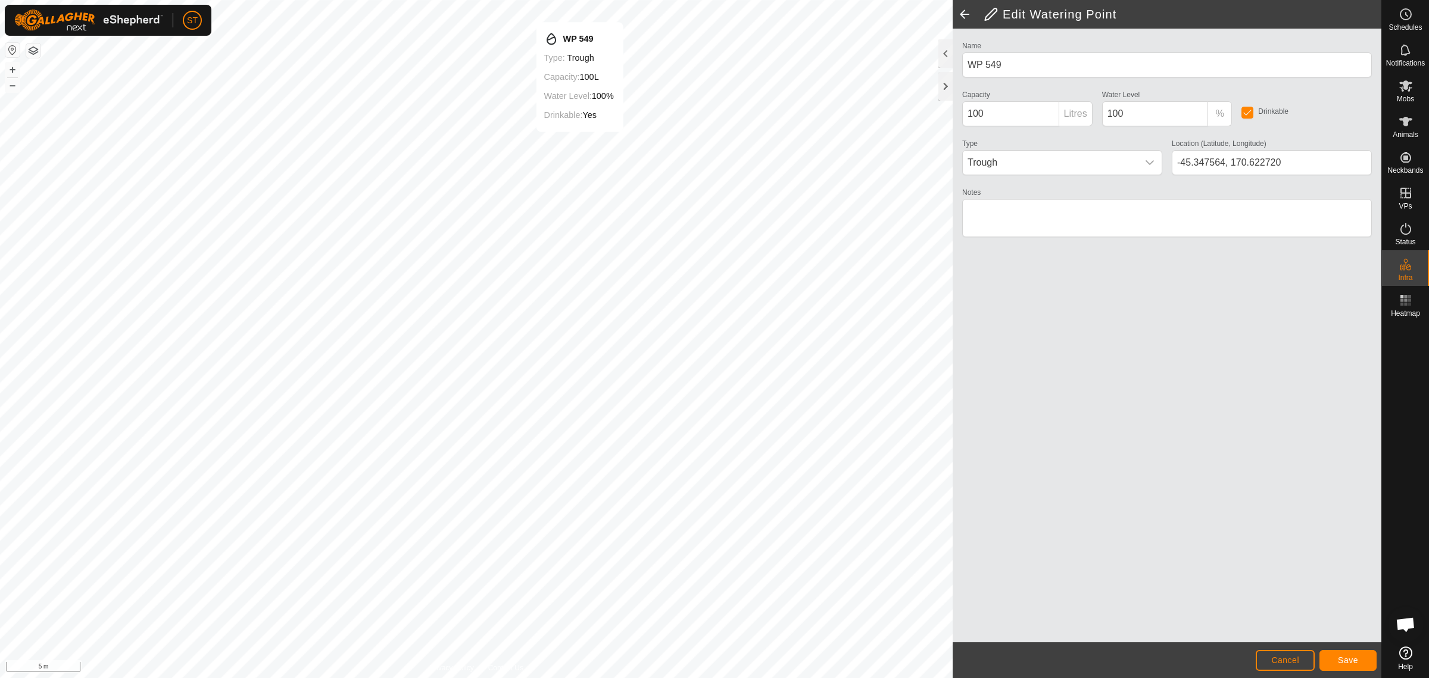
type input "-45.347544, 170.622770"
click at [1346, 661] on span "Save" at bounding box center [1348, 660] width 20 height 10
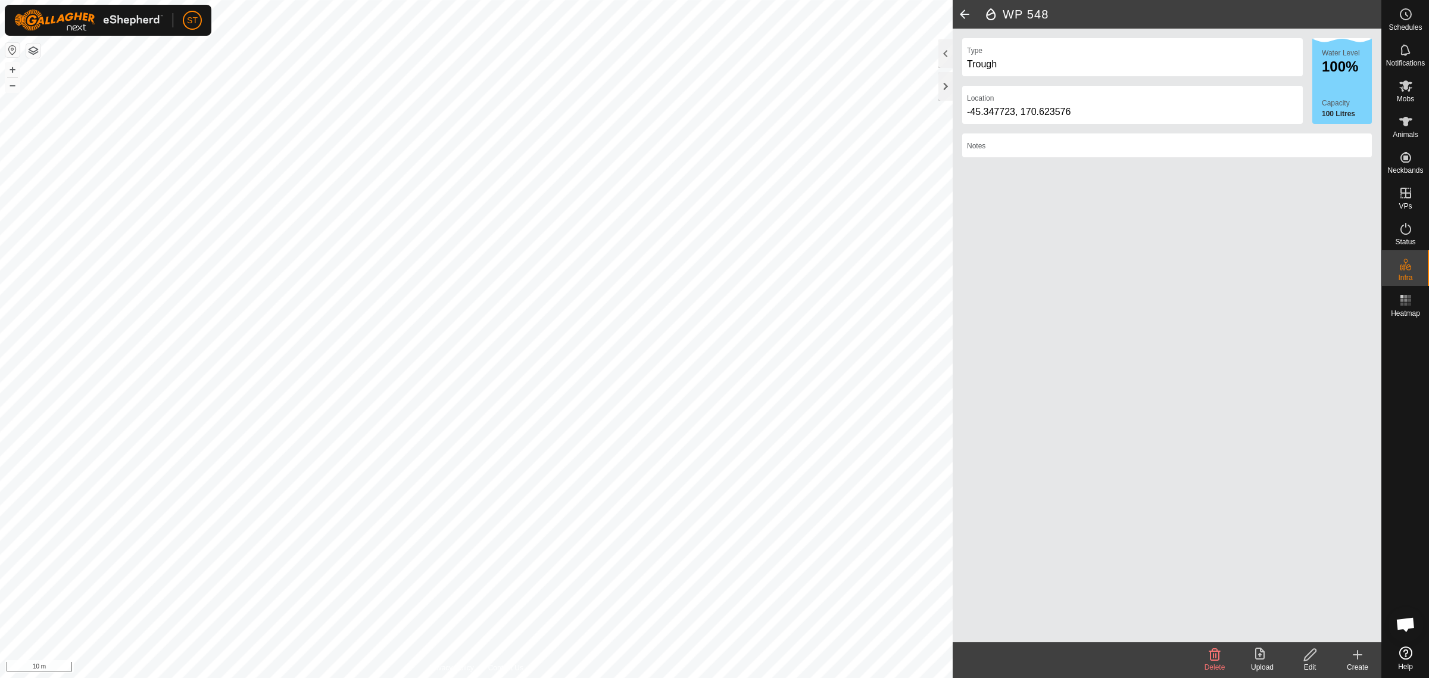
click at [1314, 662] on div "Edit" at bounding box center [1310, 667] width 48 height 11
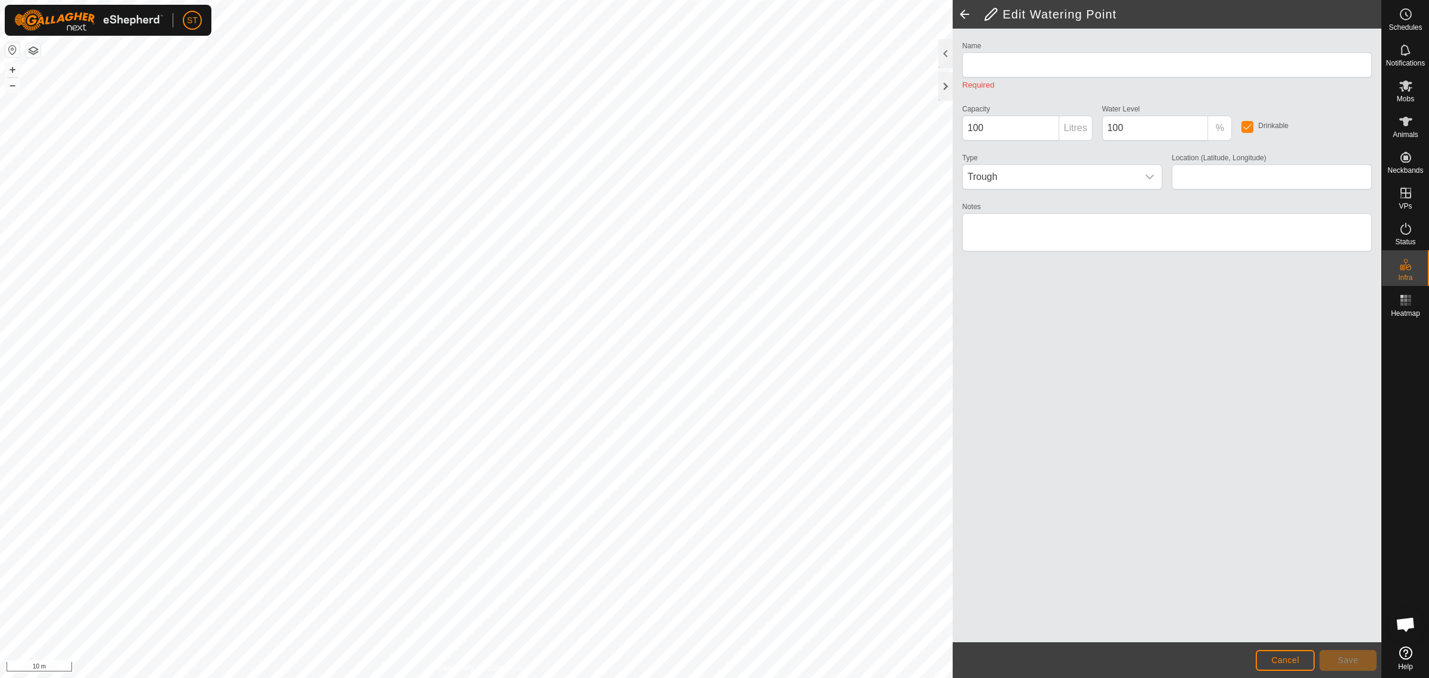
type input "WP 548"
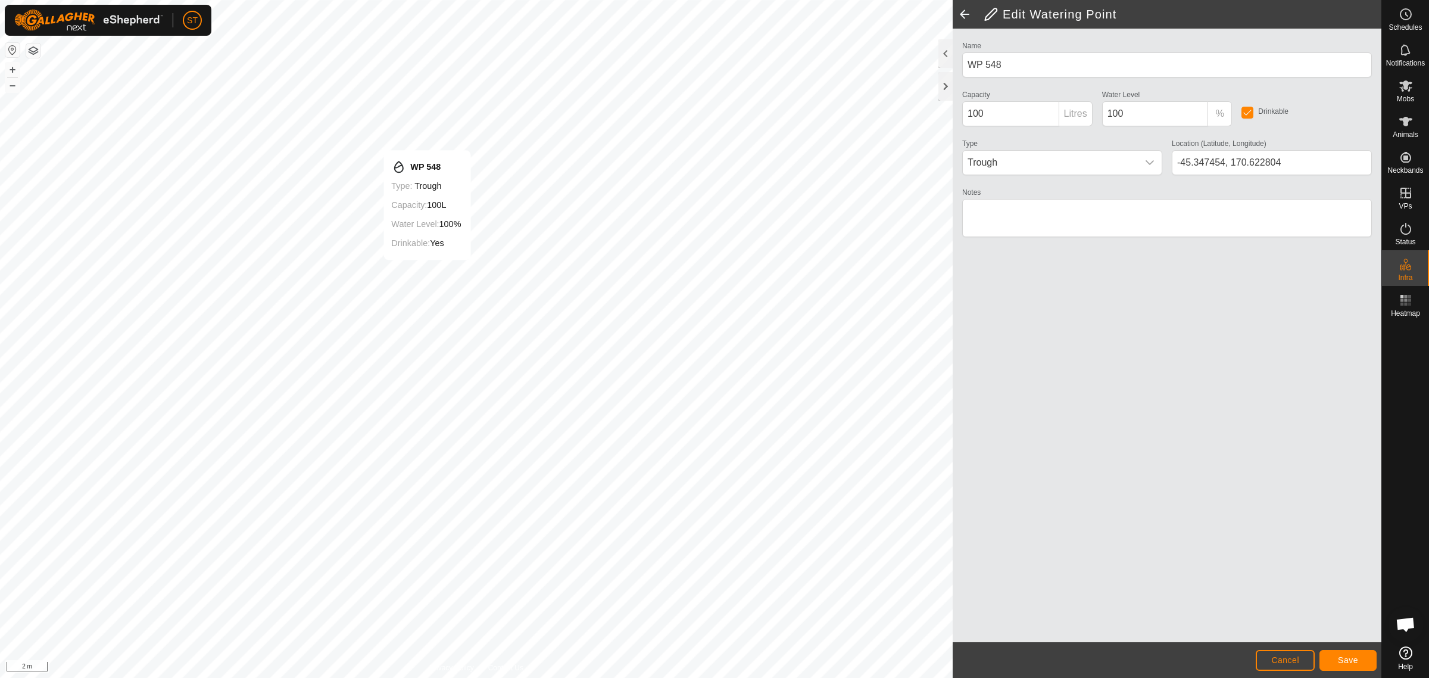
type input "-45.347448, 170.622807"
click at [1352, 659] on span "Save" at bounding box center [1348, 660] width 20 height 10
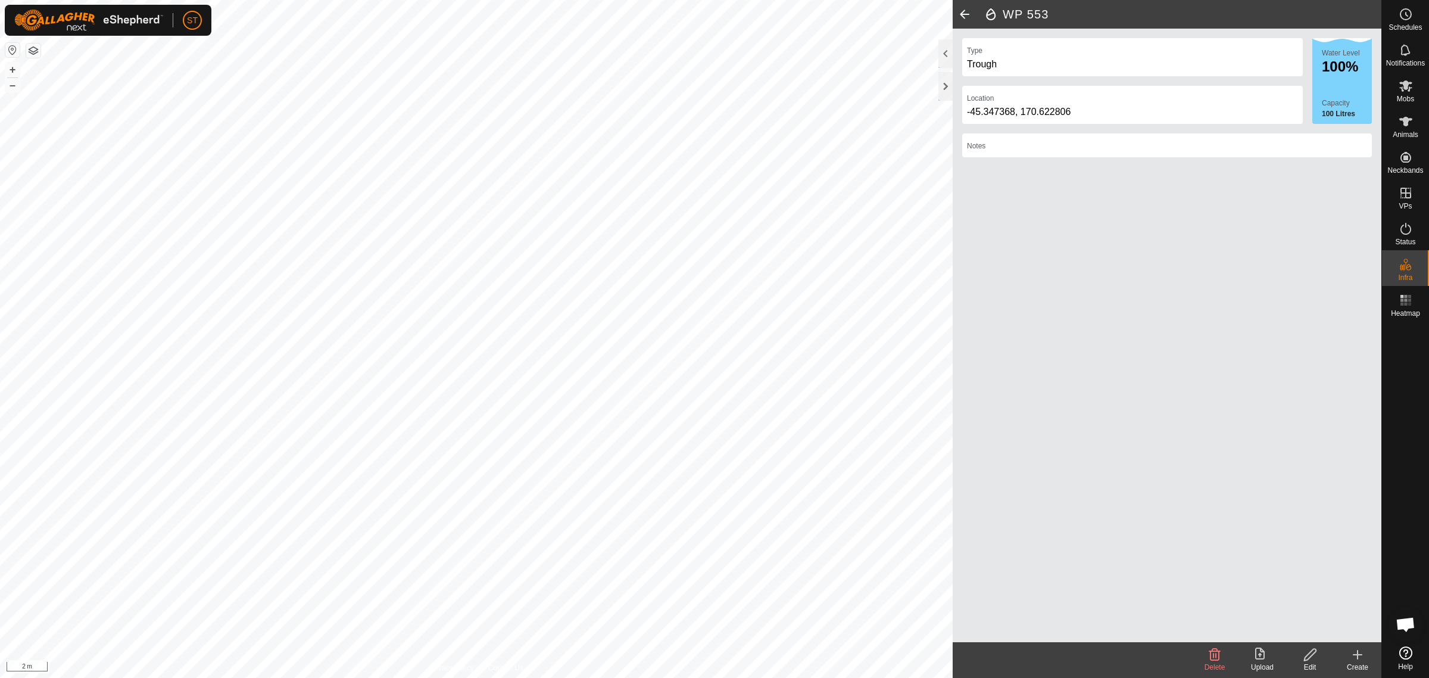
click at [1306, 659] on icon at bounding box center [1310, 654] width 15 height 14
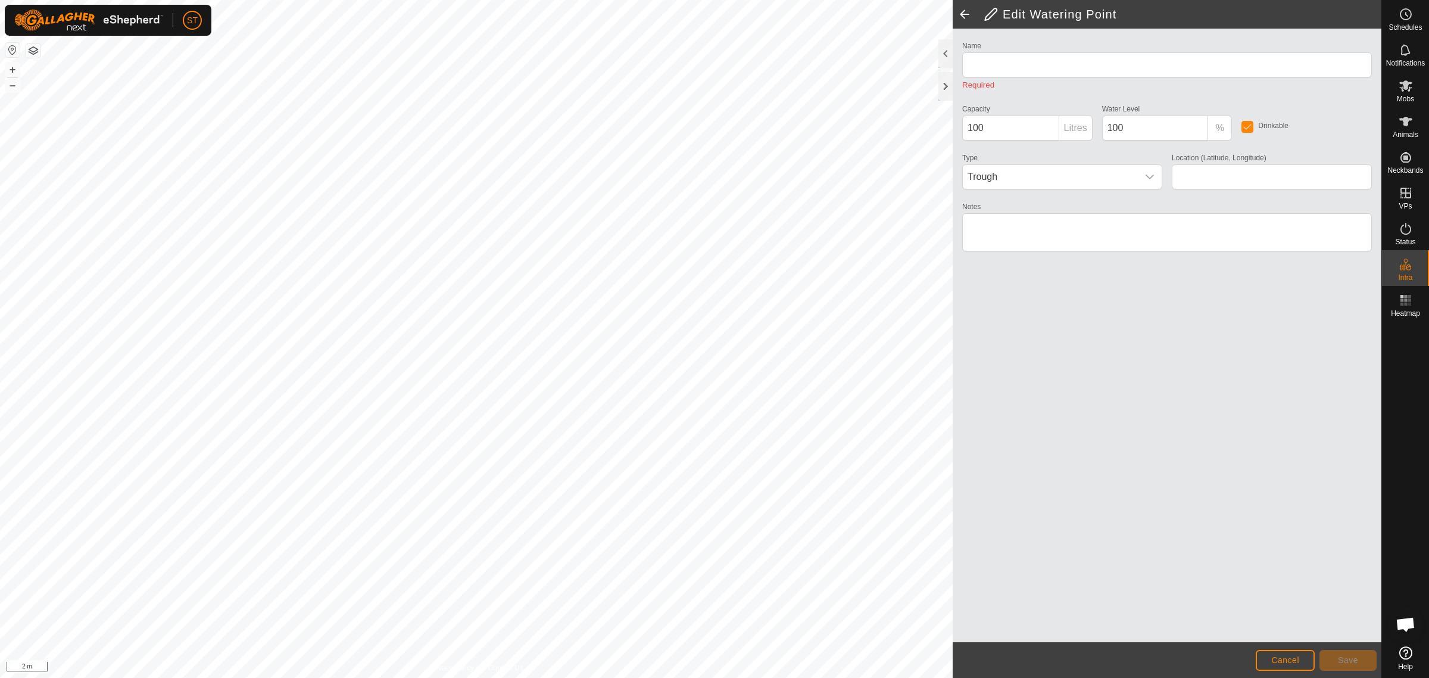
type input "WP 553"
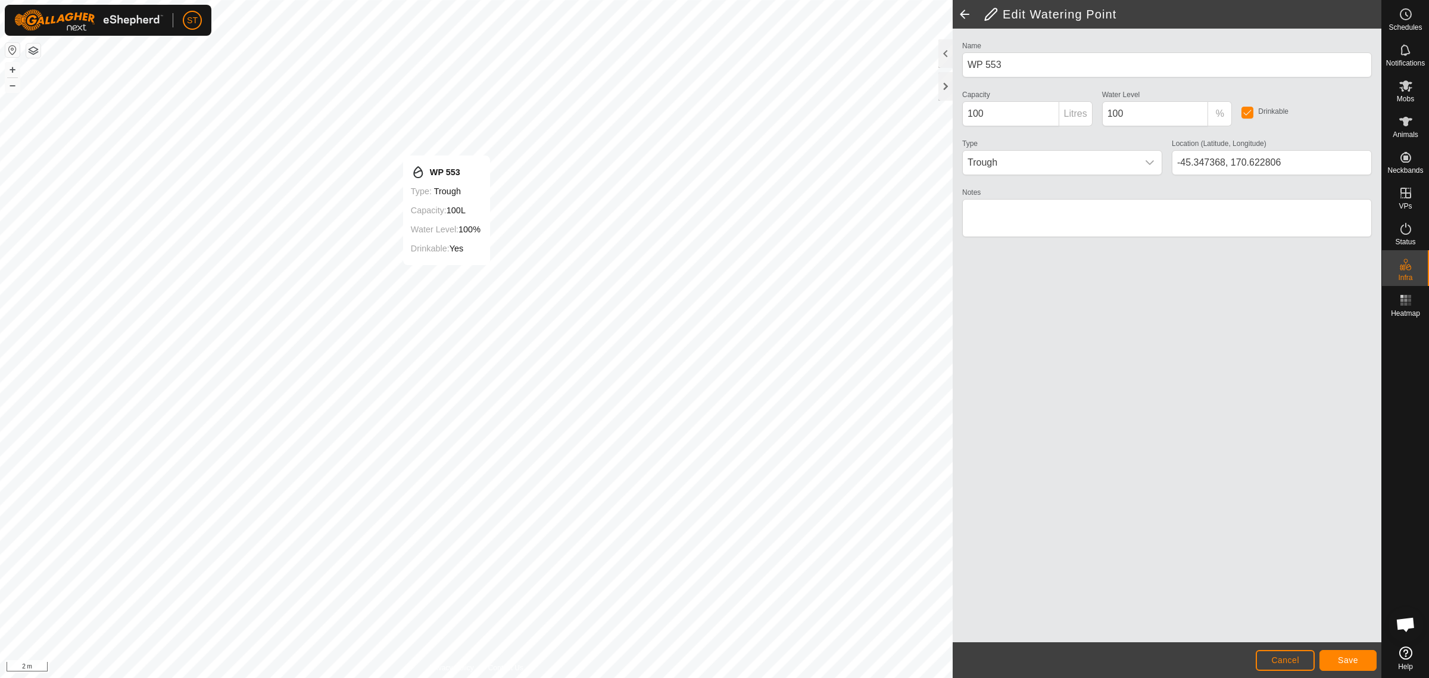
type input "-45.347356, 170.622841"
click at [1340, 657] on span "Save" at bounding box center [1348, 660] width 20 height 10
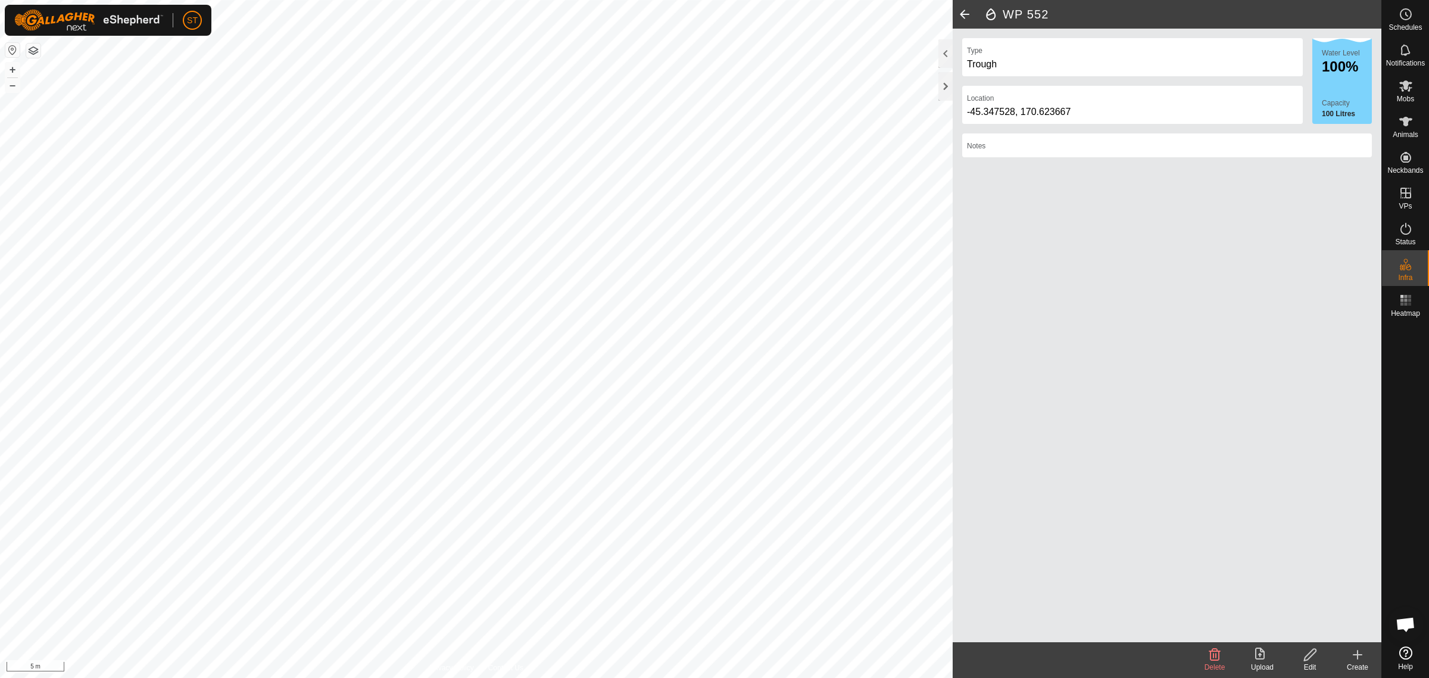
click at [1311, 659] on icon at bounding box center [1310, 654] width 15 height 14
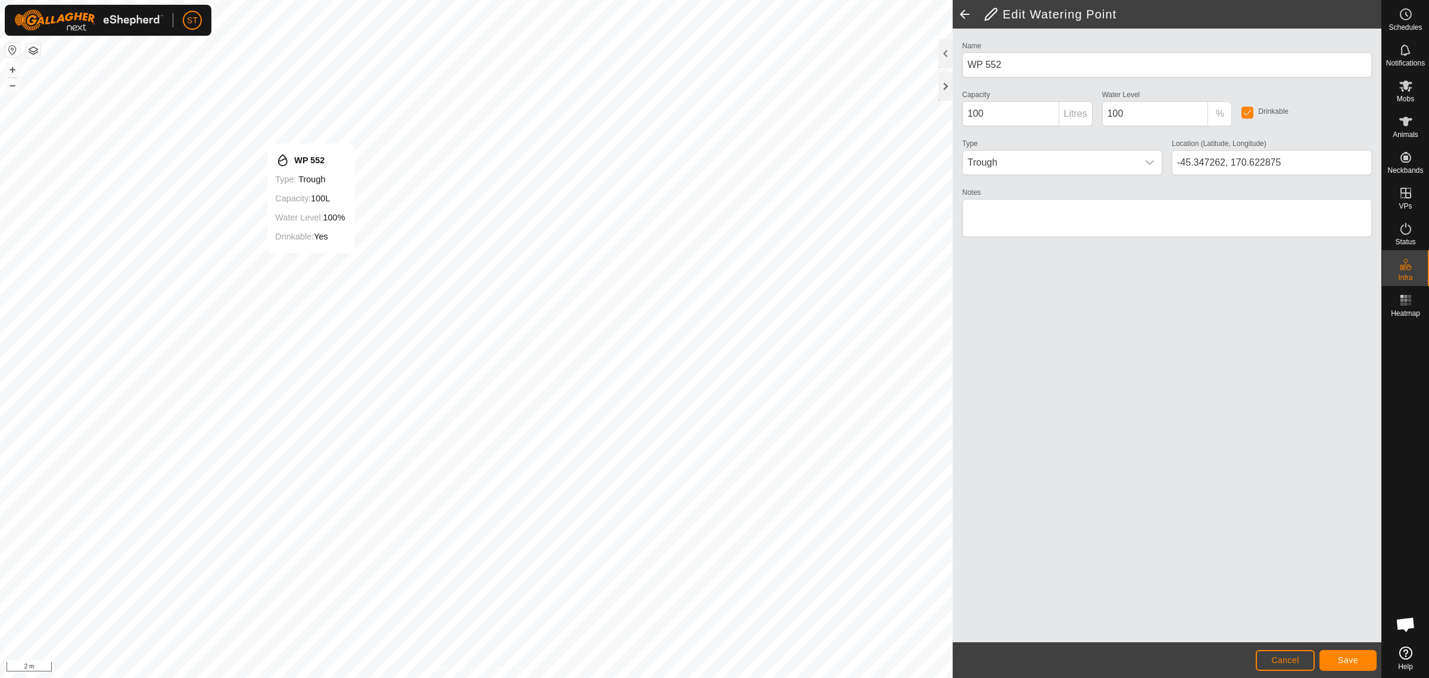
type input "-45.347262, 170.622876"
click at [1345, 659] on span "Save" at bounding box center [1348, 660] width 20 height 10
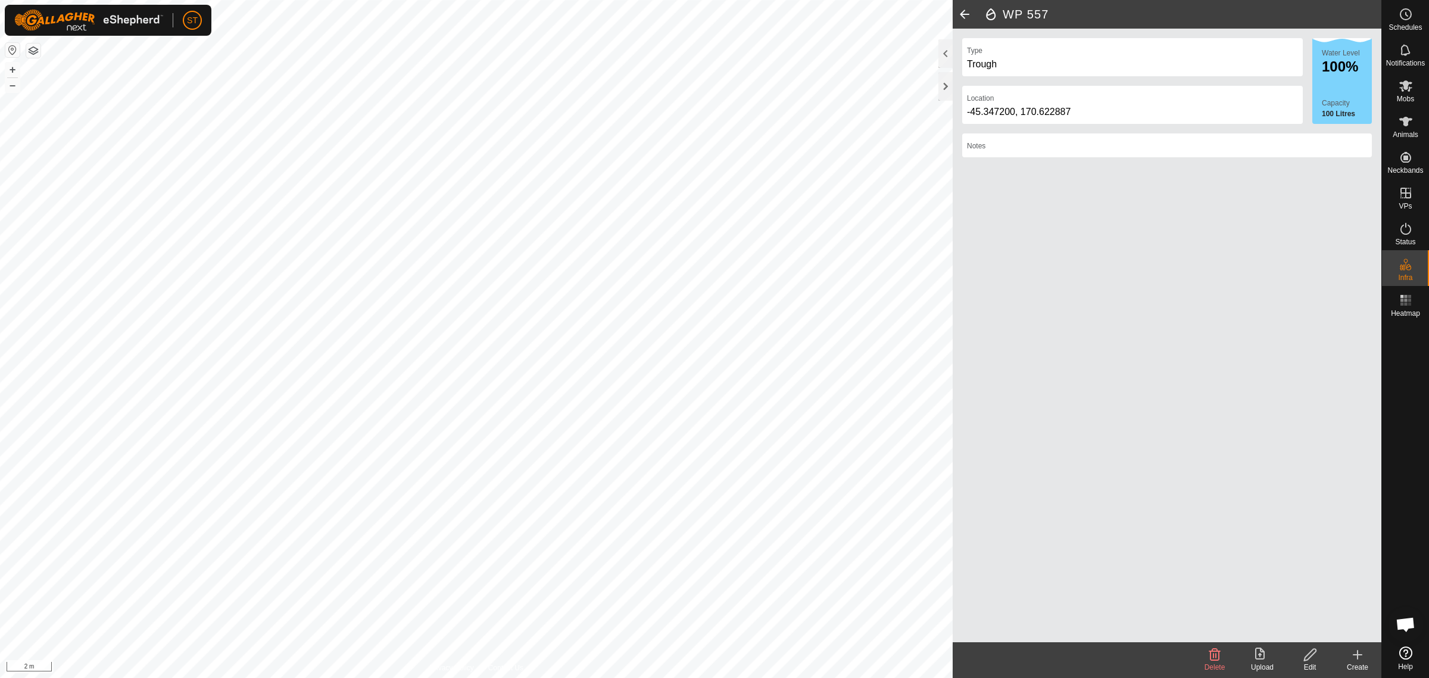
click at [1314, 657] on icon at bounding box center [1310, 654] width 15 height 14
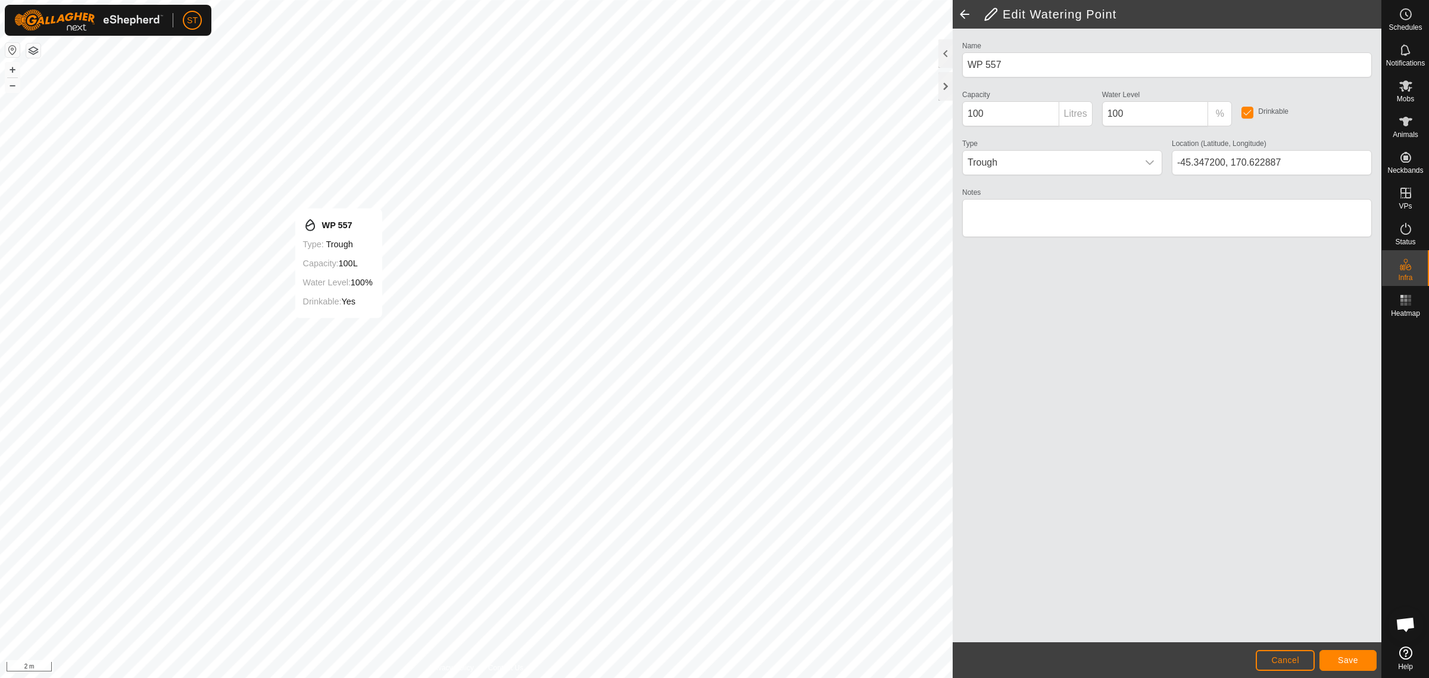
type input "-45.347176, 170.622909"
click at [1339, 659] on span "Save" at bounding box center [1348, 660] width 20 height 10
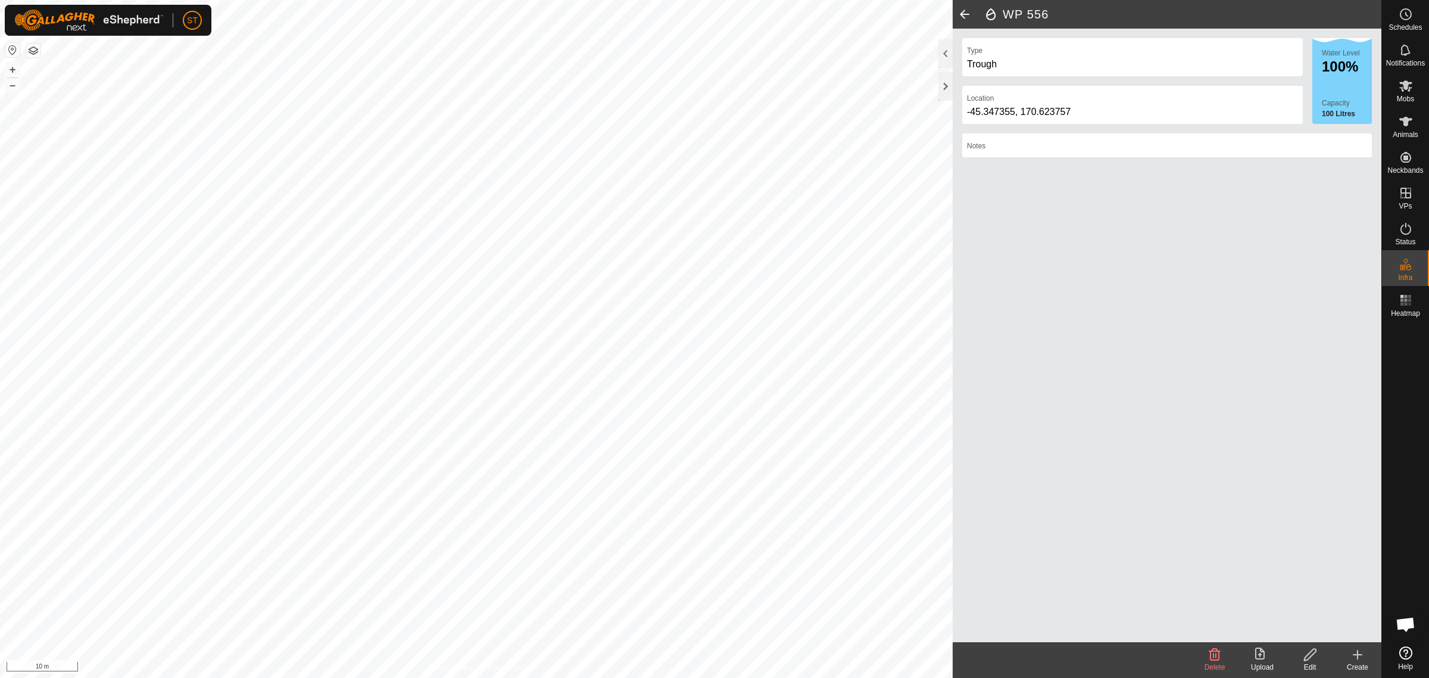
click at [1311, 663] on div "Edit" at bounding box center [1310, 667] width 48 height 11
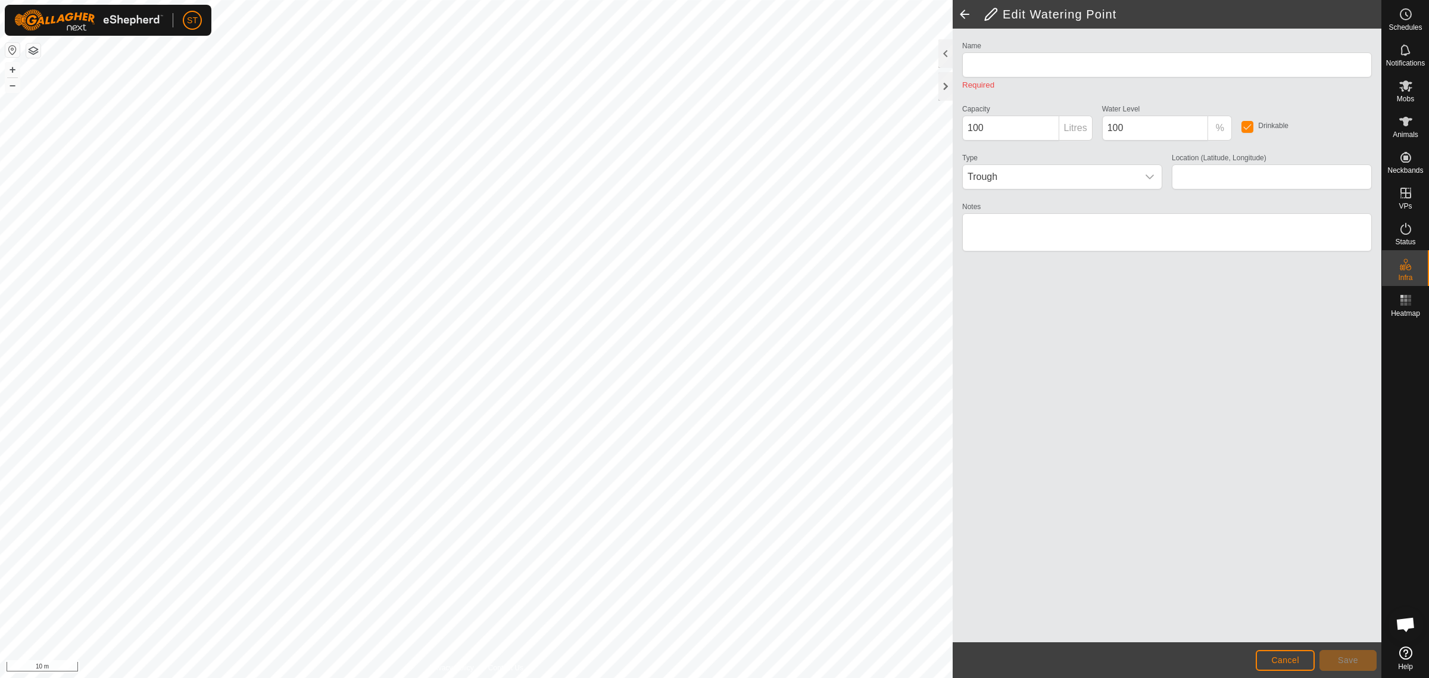
type input "WP 556"
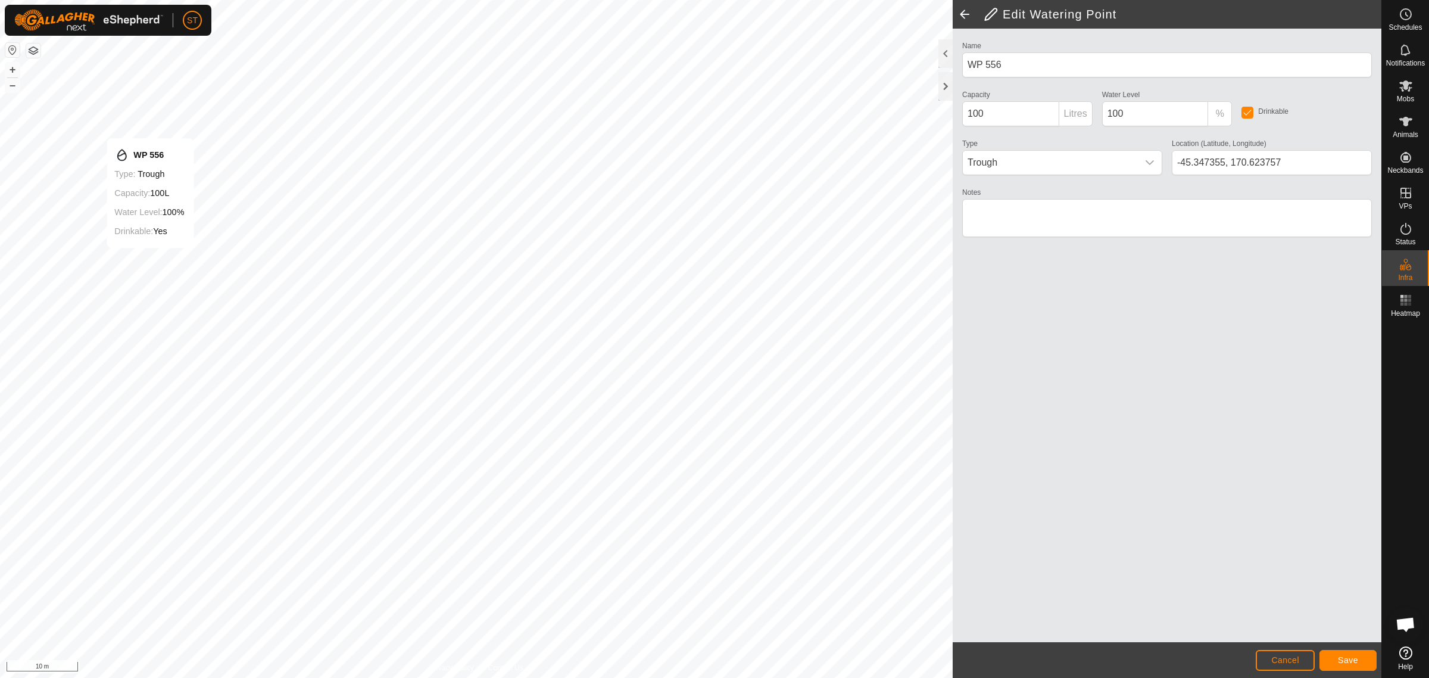
type input "-45.347090, 170.622943"
click at [1352, 658] on span "Save" at bounding box center [1348, 660] width 20 height 10
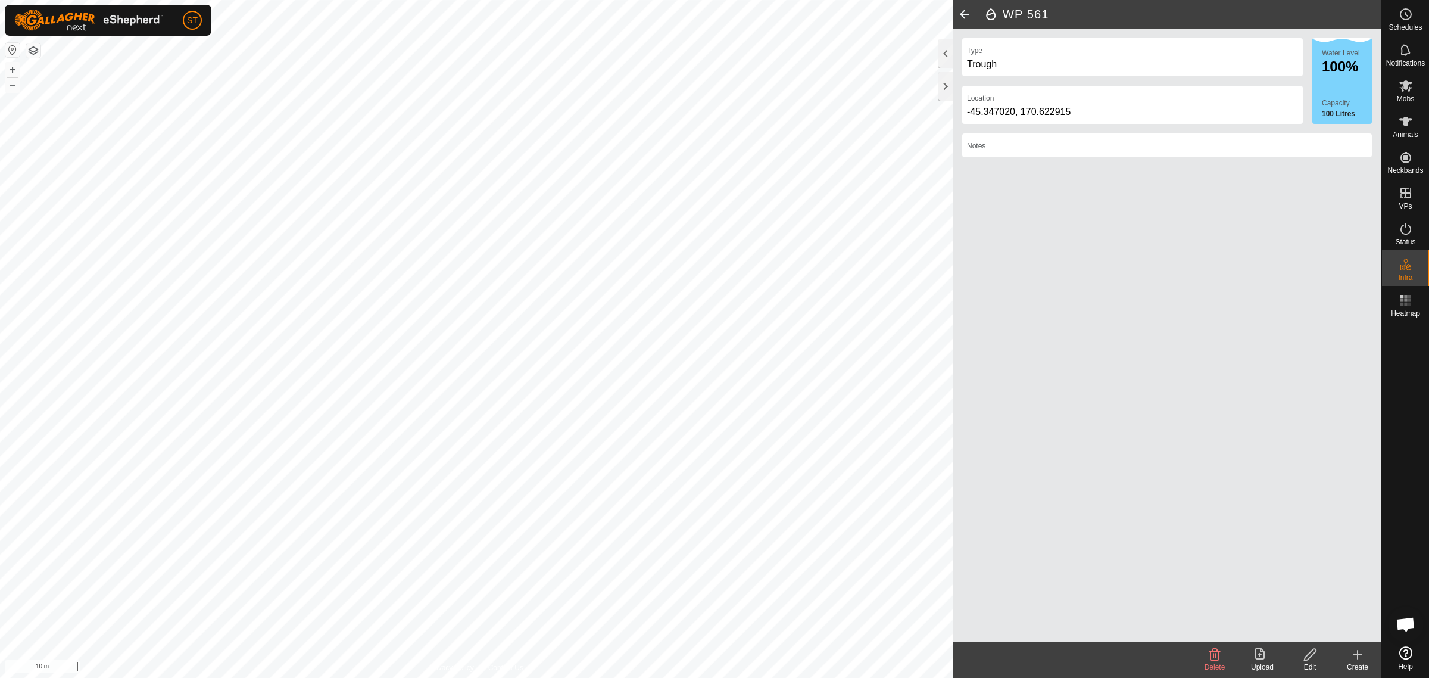
click at [1317, 656] on edit-svg-icon at bounding box center [1310, 654] width 48 height 14
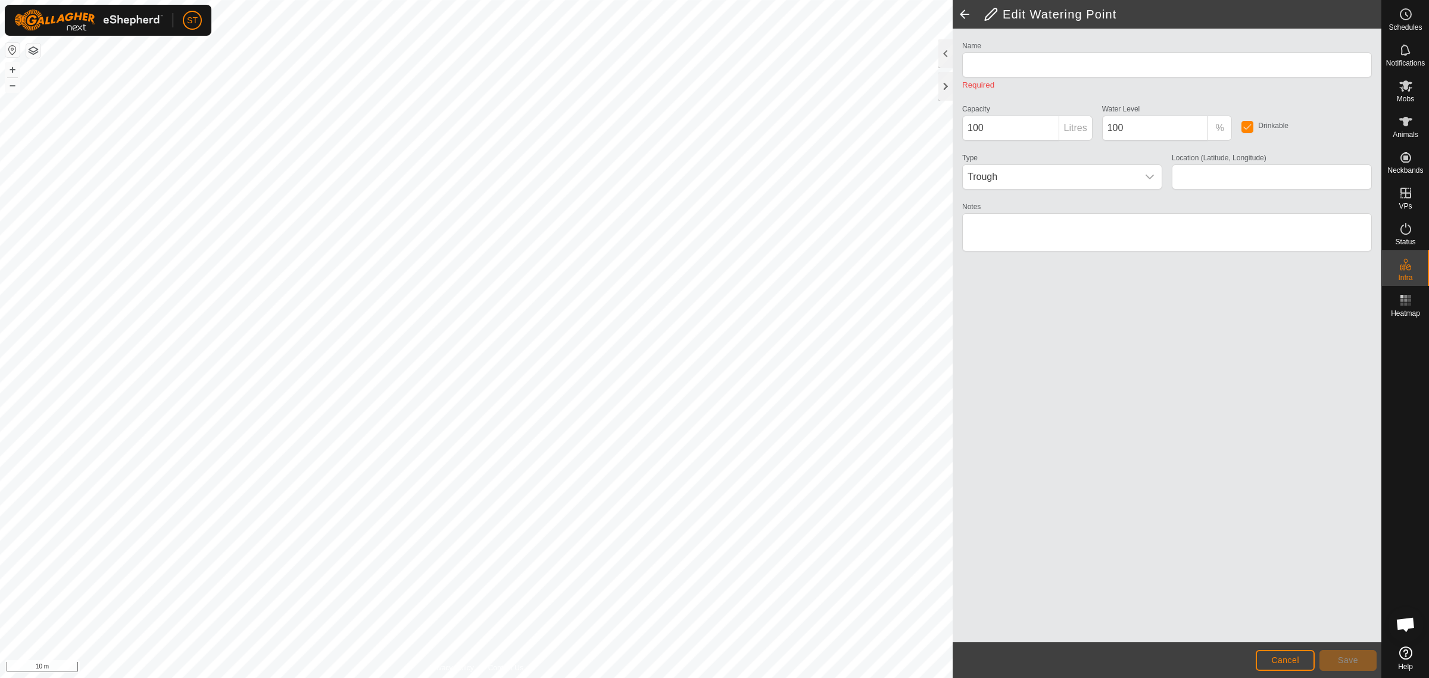
type input "WP 561"
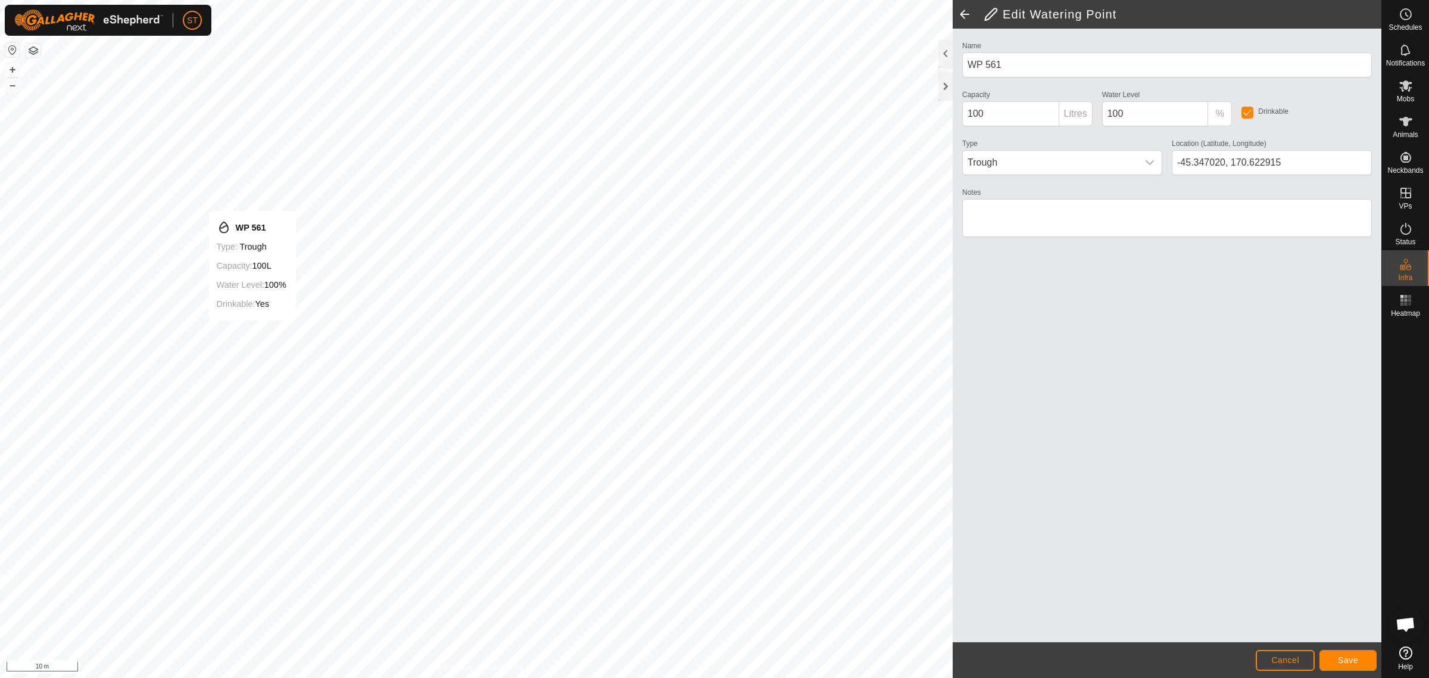
type input "-45.347004, 170.622974"
click at [1338, 659] on span "Save" at bounding box center [1348, 660] width 20 height 10
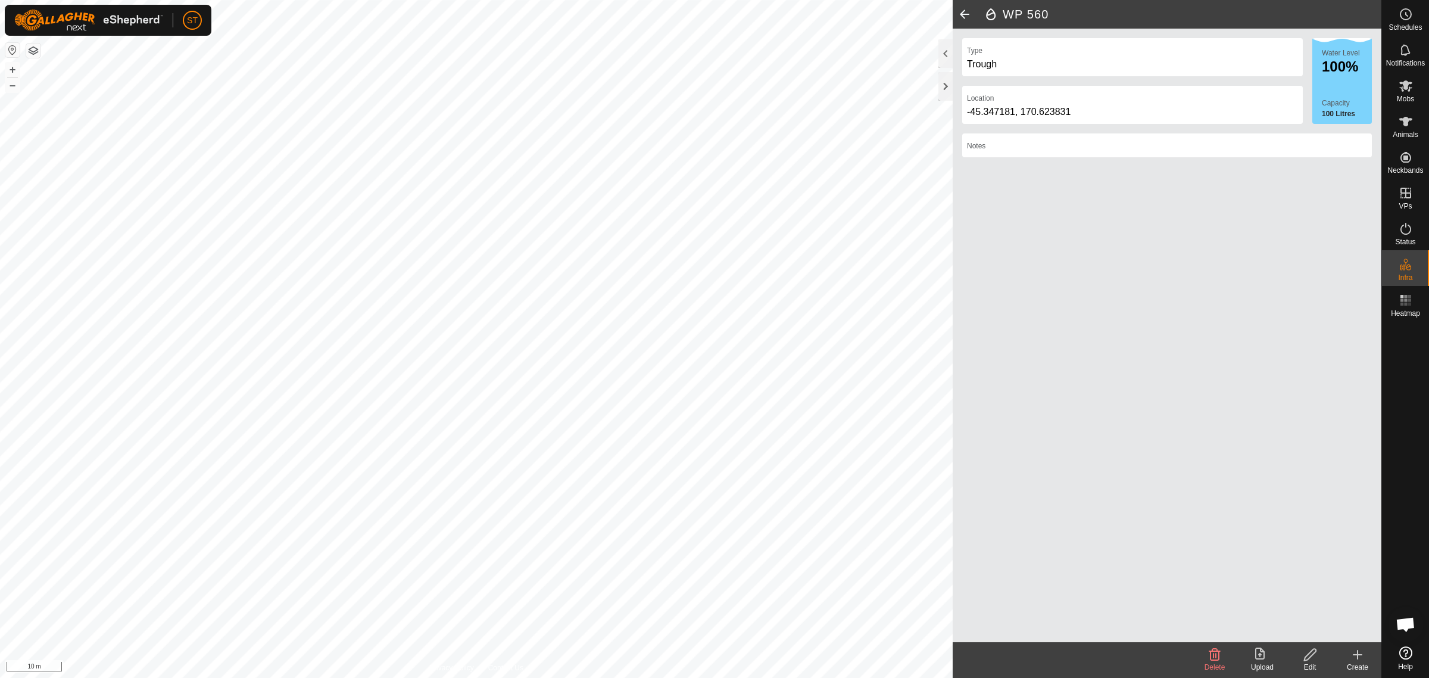
click at [1311, 656] on icon at bounding box center [1310, 654] width 12 height 12
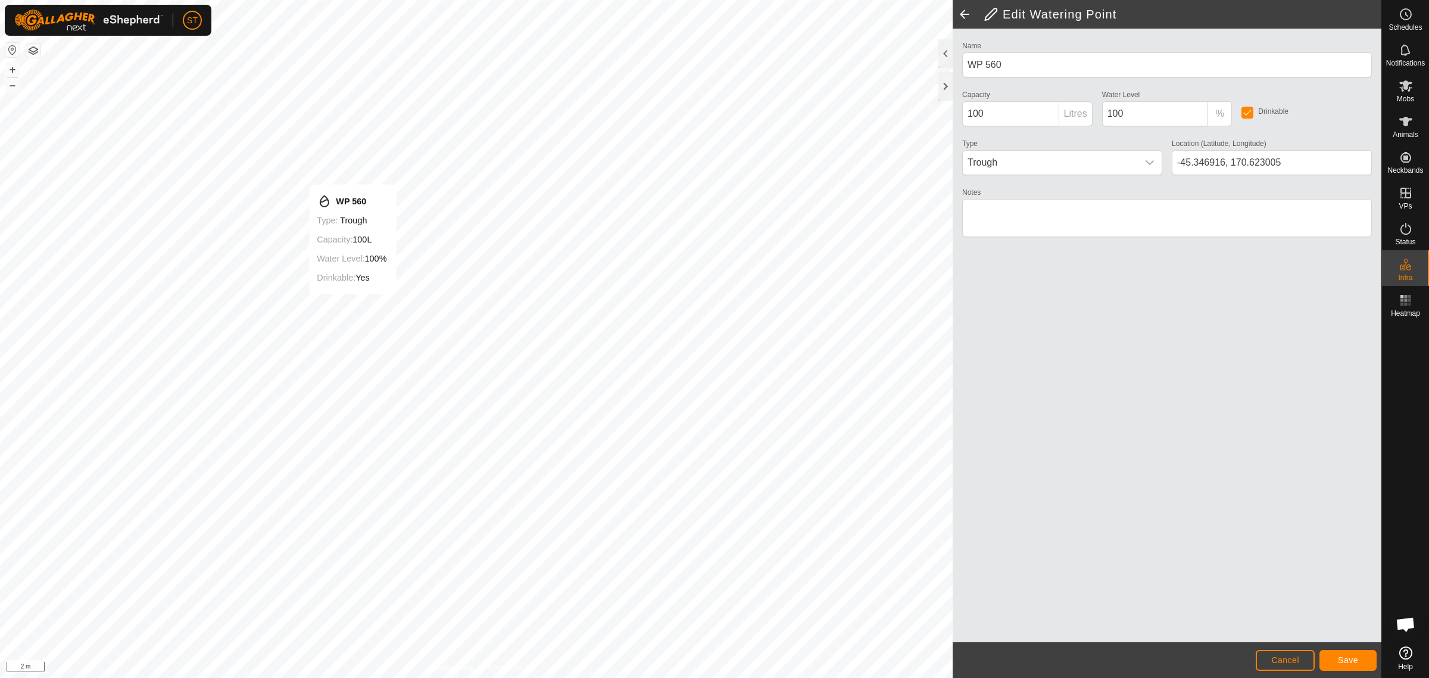
type input "-45.346912, 170.623009"
click at [1339, 652] on button "Save" at bounding box center [1348, 660] width 57 height 21
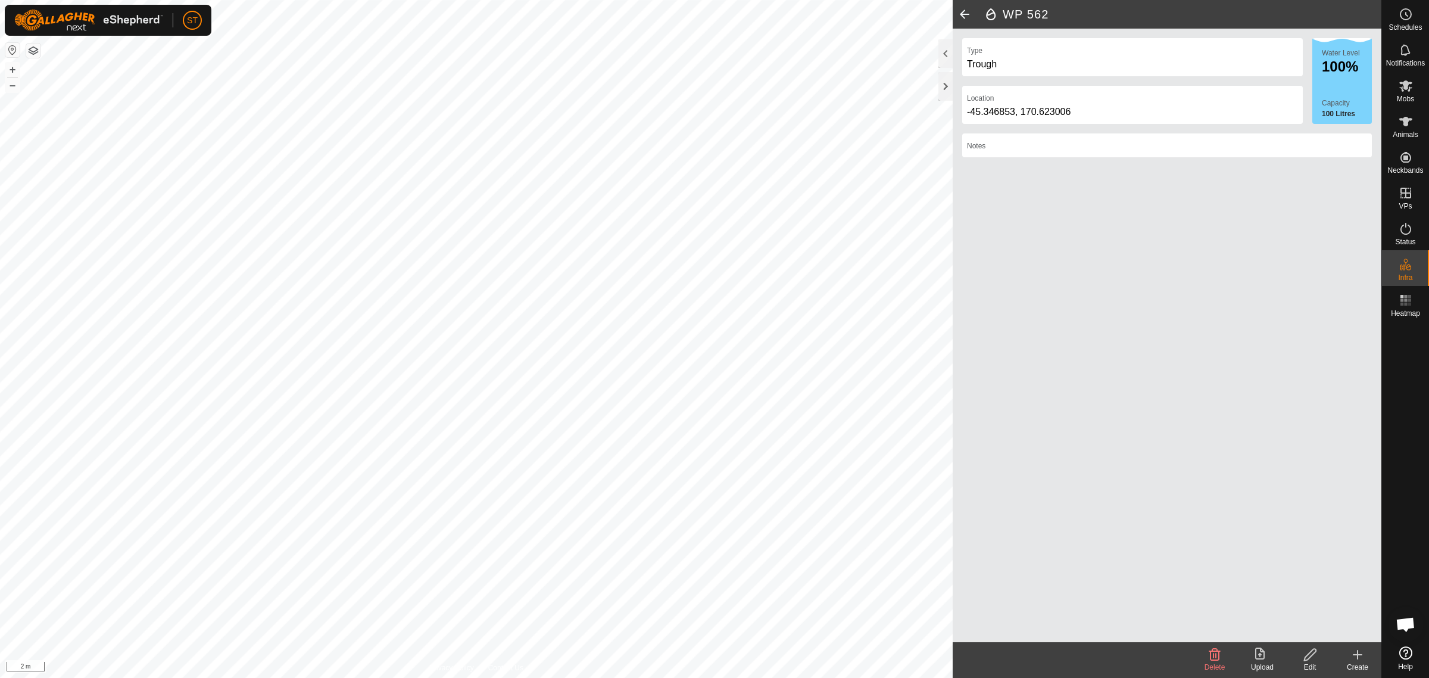
click at [1305, 656] on icon at bounding box center [1310, 654] width 15 height 14
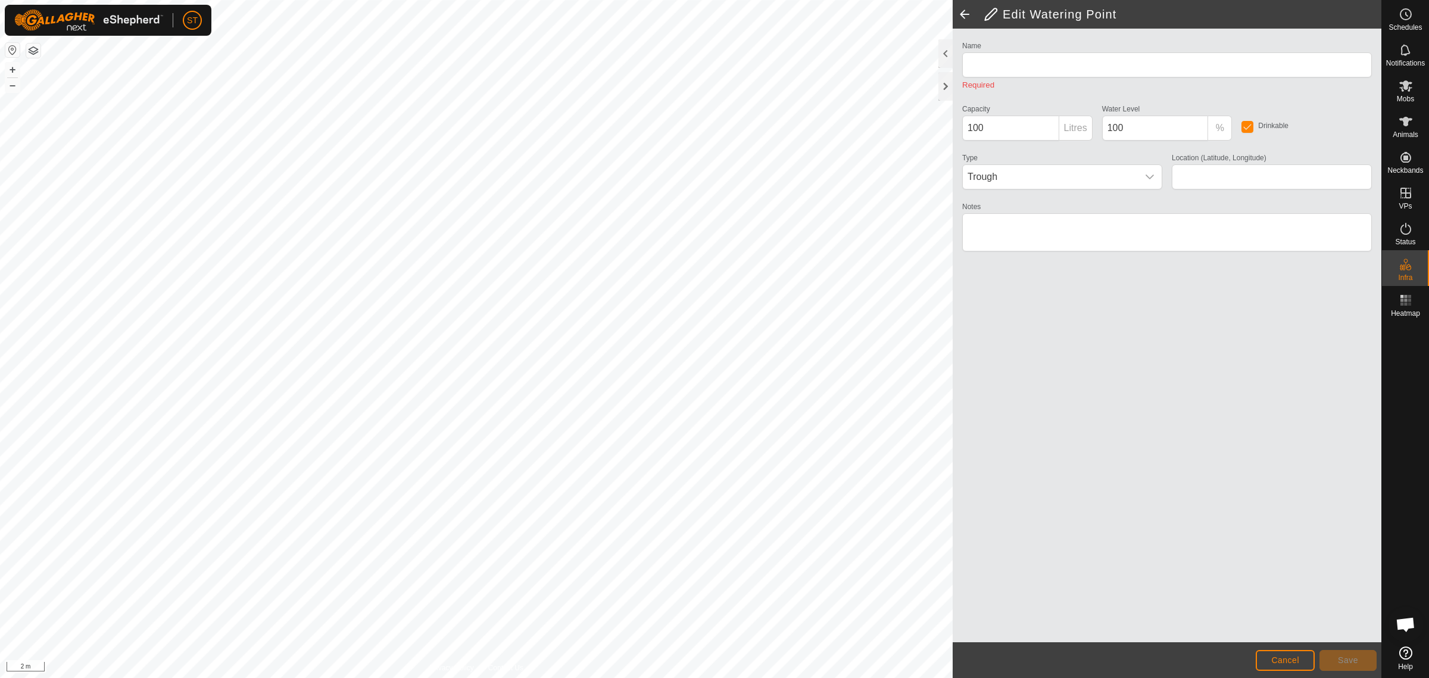
type input "WP 562"
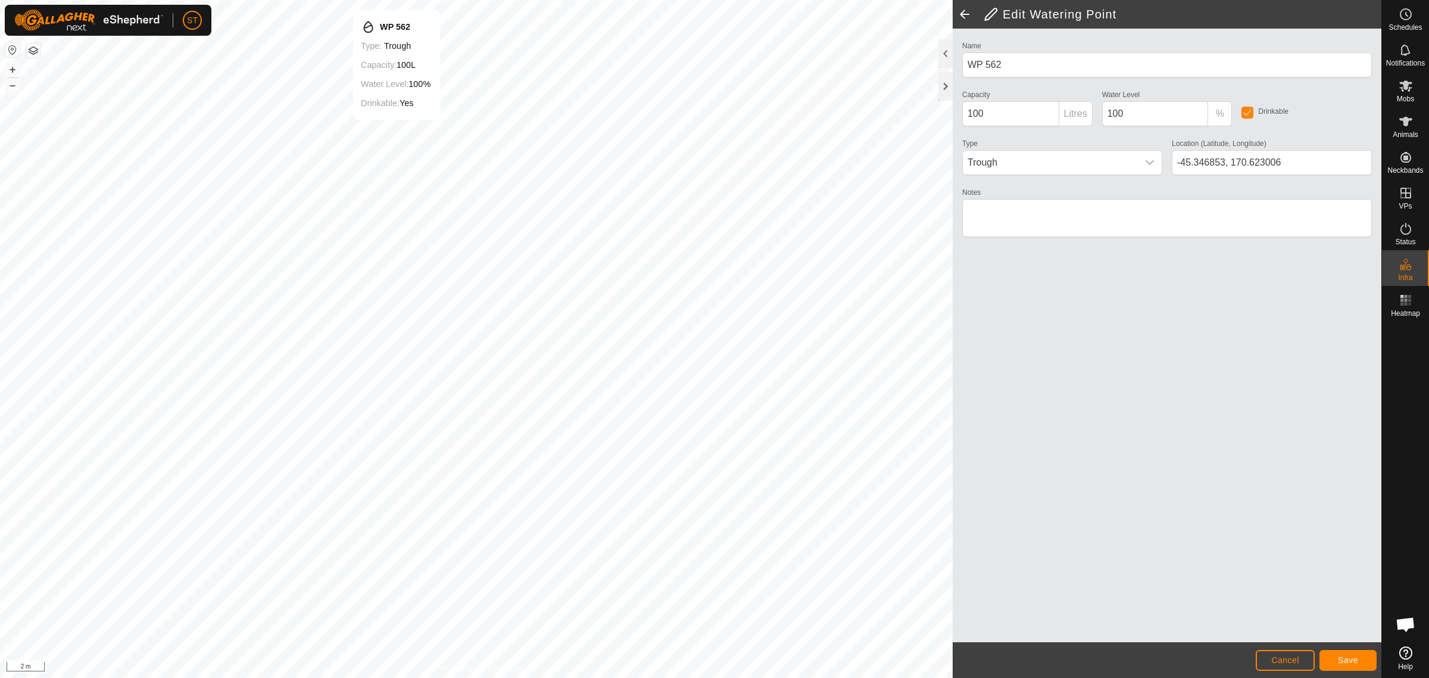
type input "-45.346829, 170.623040"
click at [1351, 660] on span "Save" at bounding box center [1348, 660] width 20 height 10
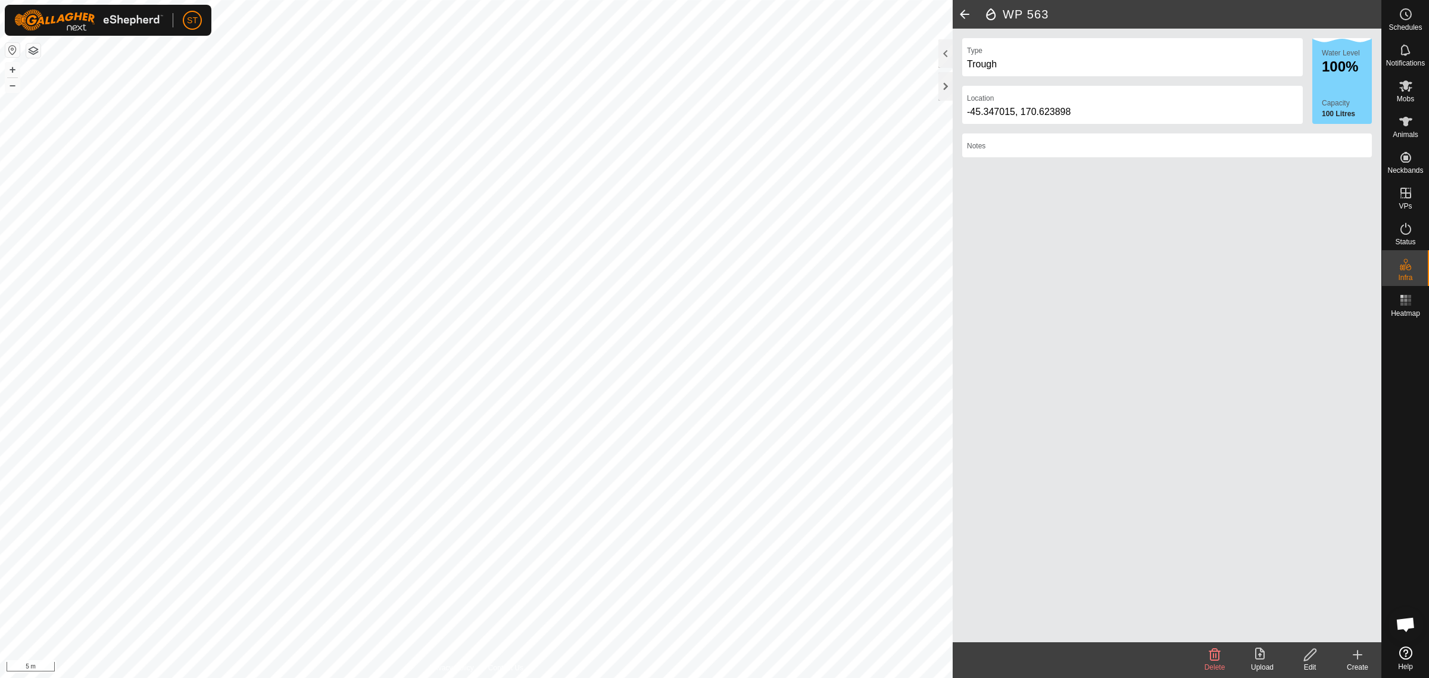
click at [1210, 657] on icon at bounding box center [1214, 654] width 11 height 12
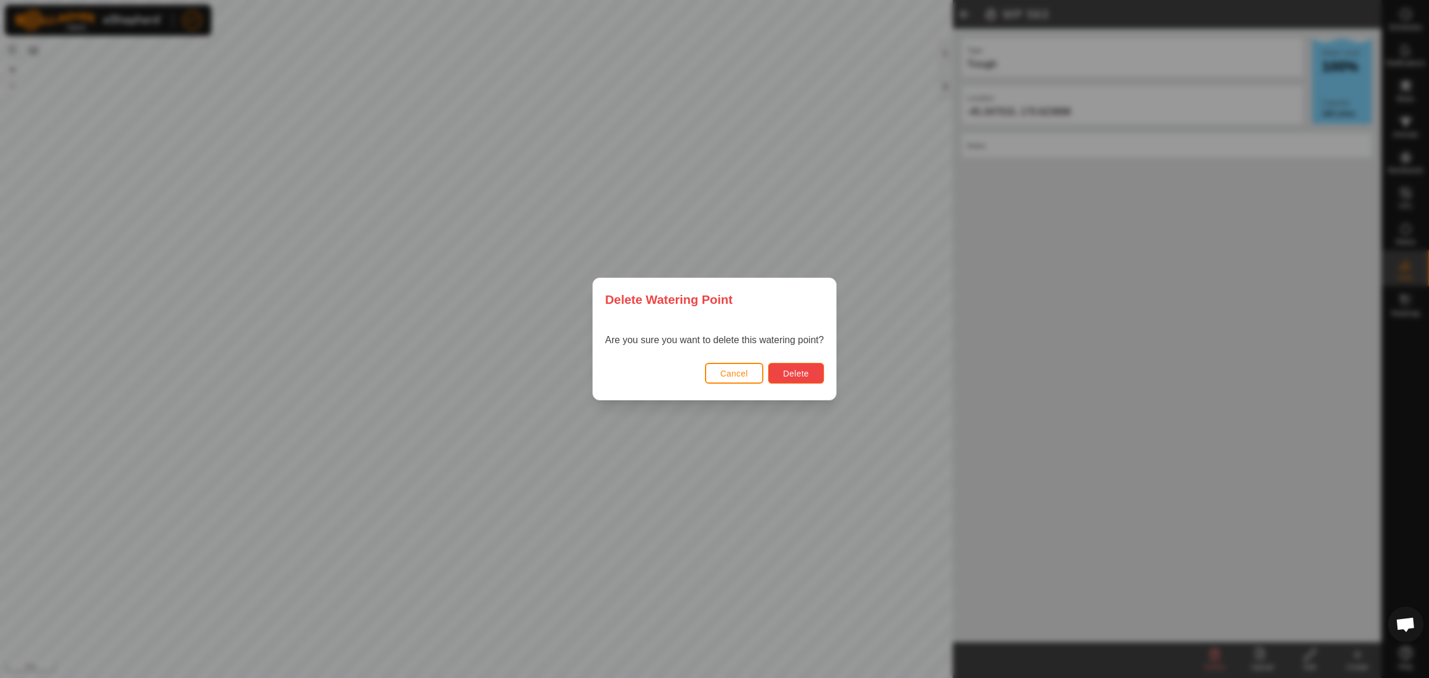
click at [794, 378] on button "Delete" at bounding box center [795, 373] width 55 height 21
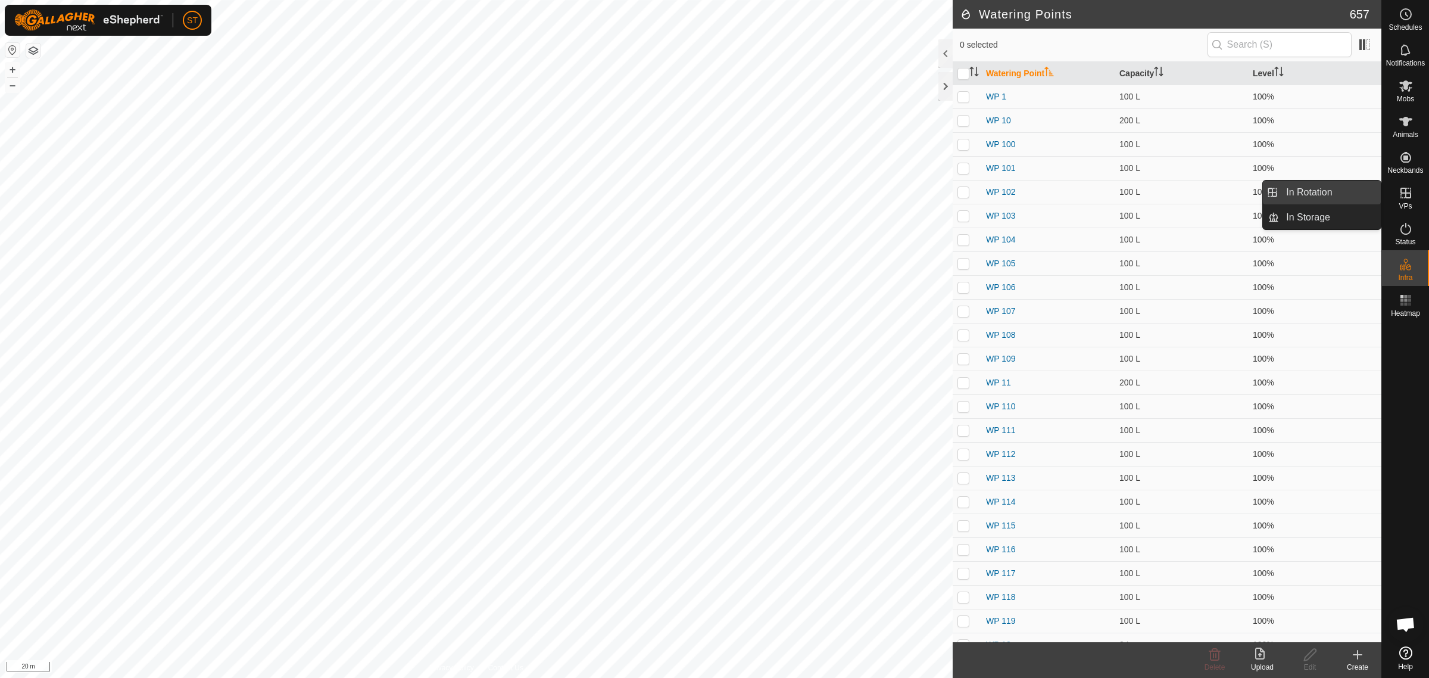
click at [1297, 189] on link "In Rotation" at bounding box center [1330, 192] width 102 height 24
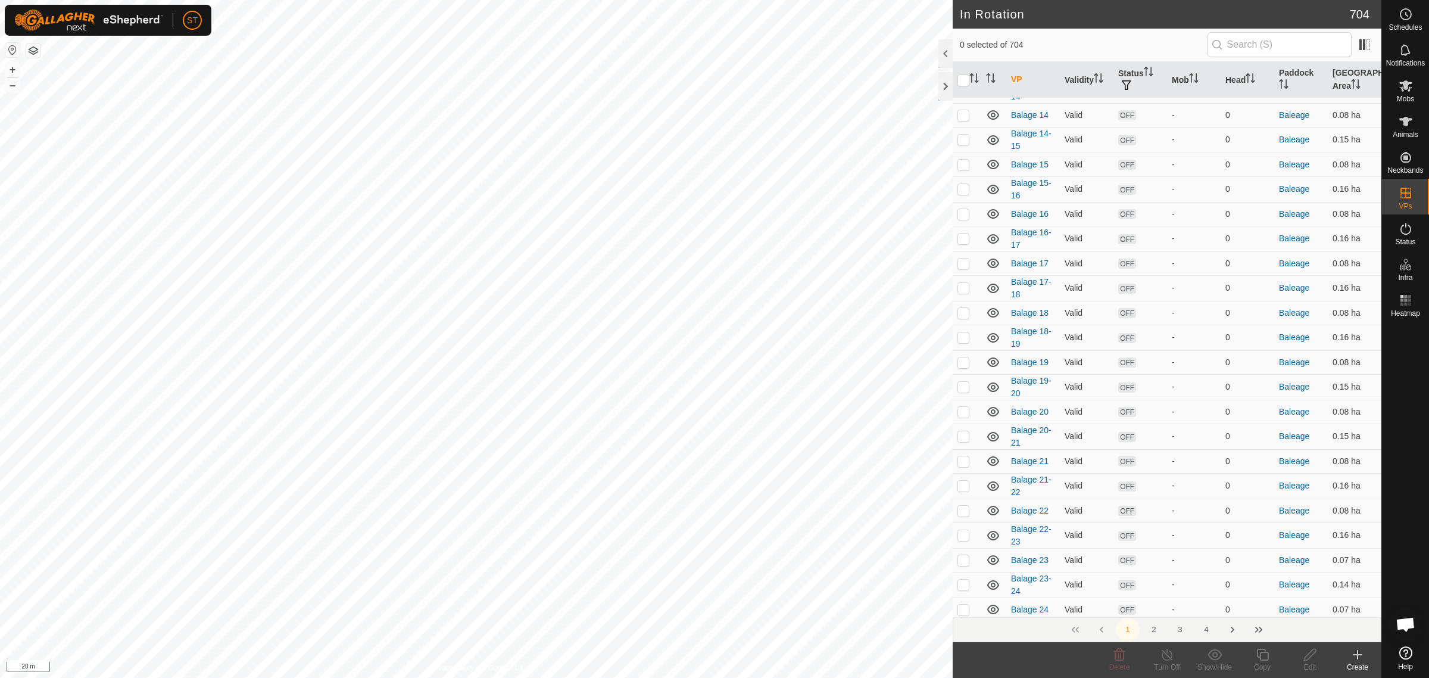
scroll to position [372, 0]
click at [1206, 629] on button "4" at bounding box center [1207, 630] width 24 height 24
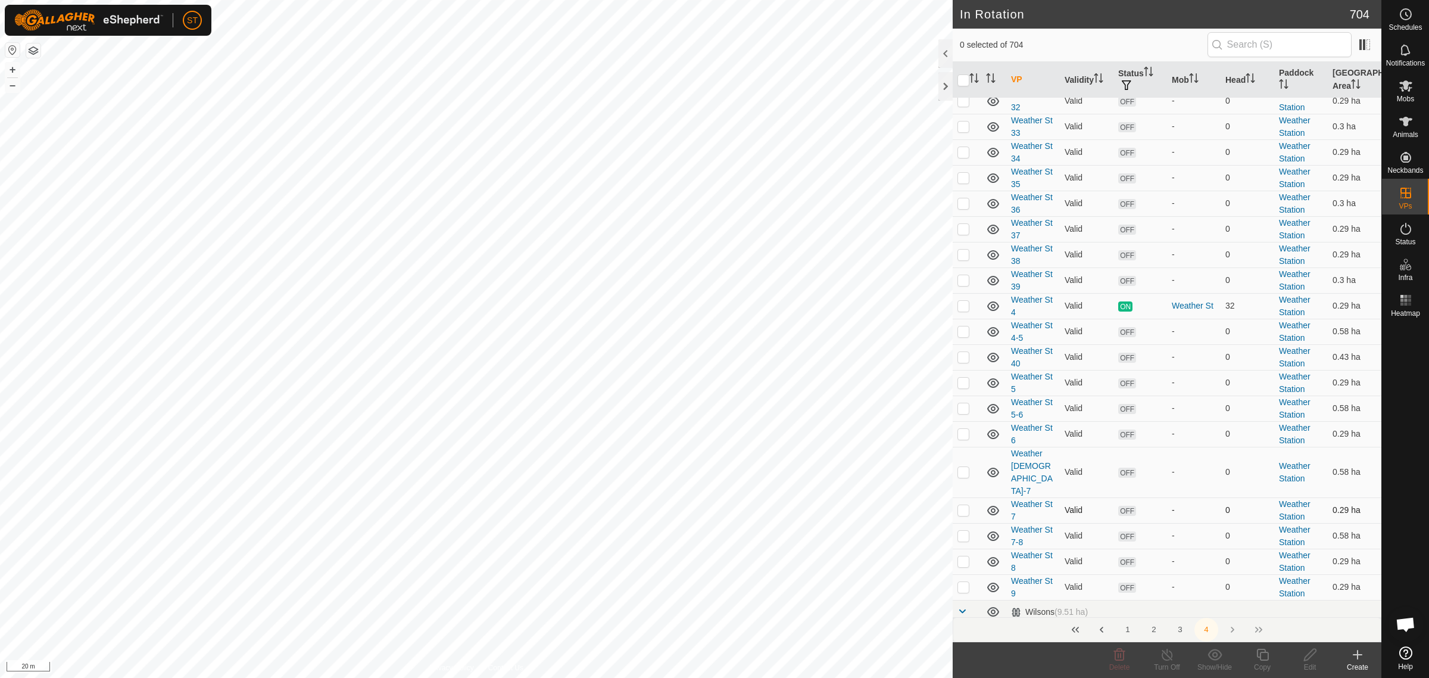
scroll to position [968, 0]
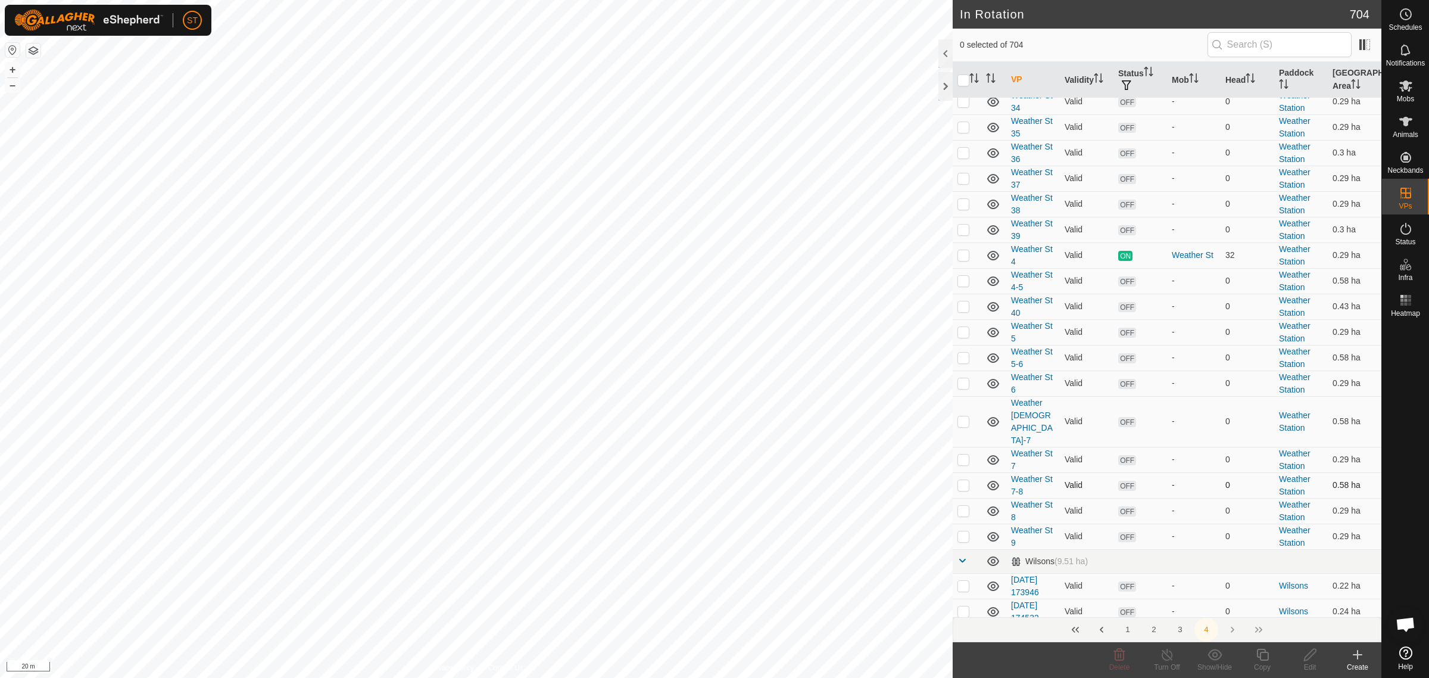
click at [966, 480] on p-checkbox at bounding box center [964, 485] width 12 height 10
click at [965, 480] on p-checkbox at bounding box center [964, 485] width 12 height 10
checkbox input "false"
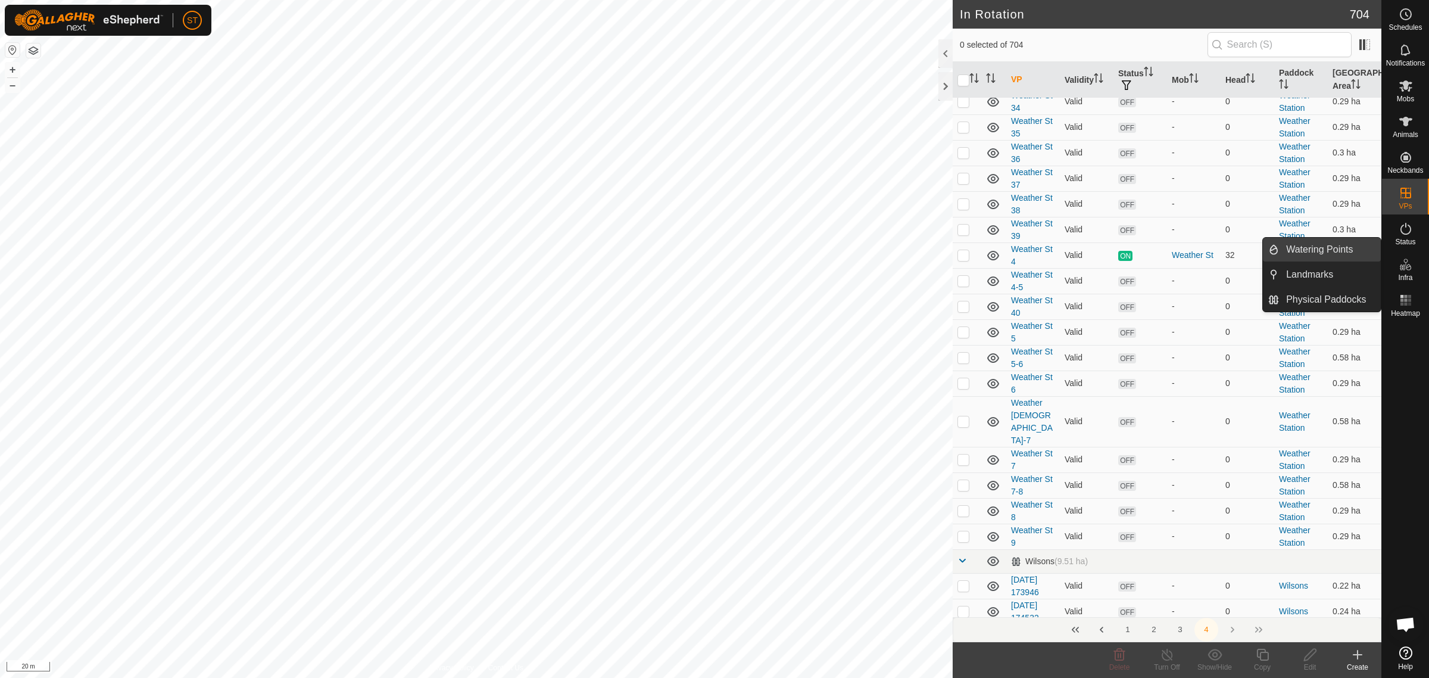
click at [1299, 249] on link "Watering Points" at bounding box center [1330, 250] width 102 height 24
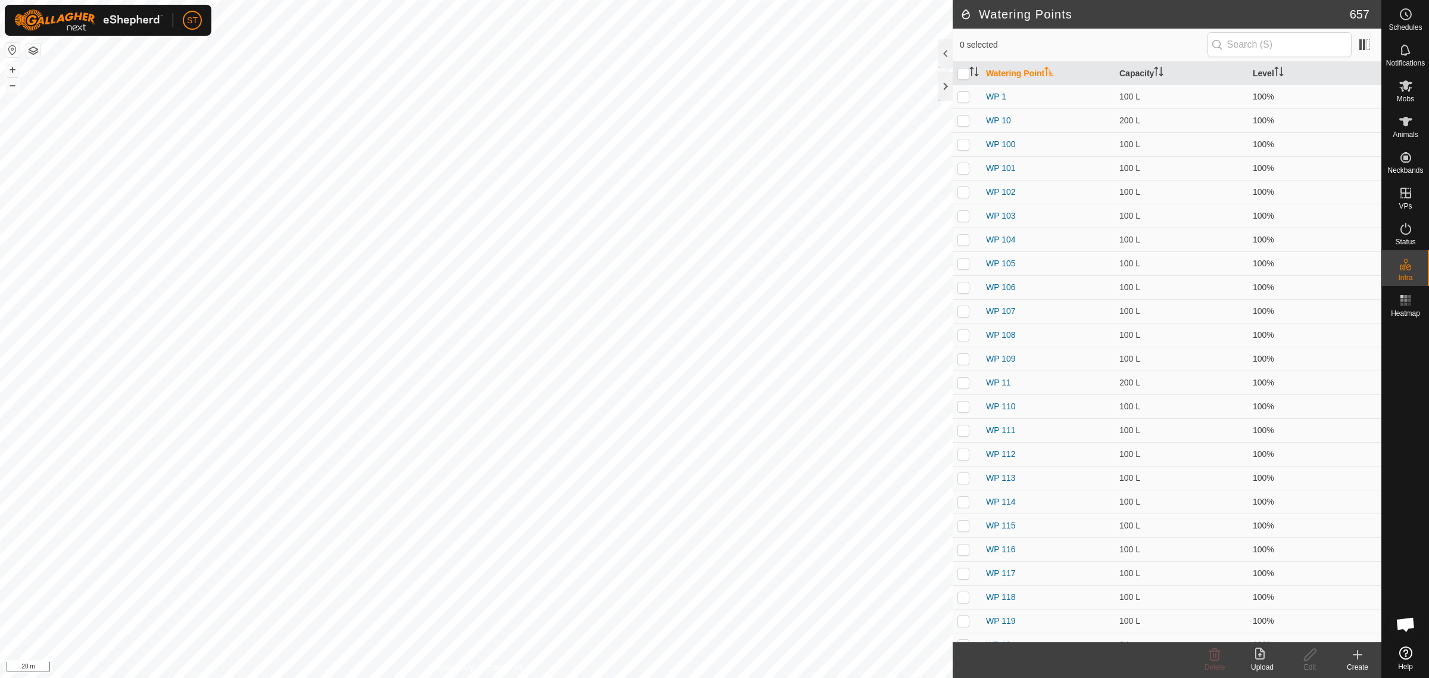
checkbox input "true"
click at [1212, 663] on span "Delete" at bounding box center [1215, 667] width 21 height 8
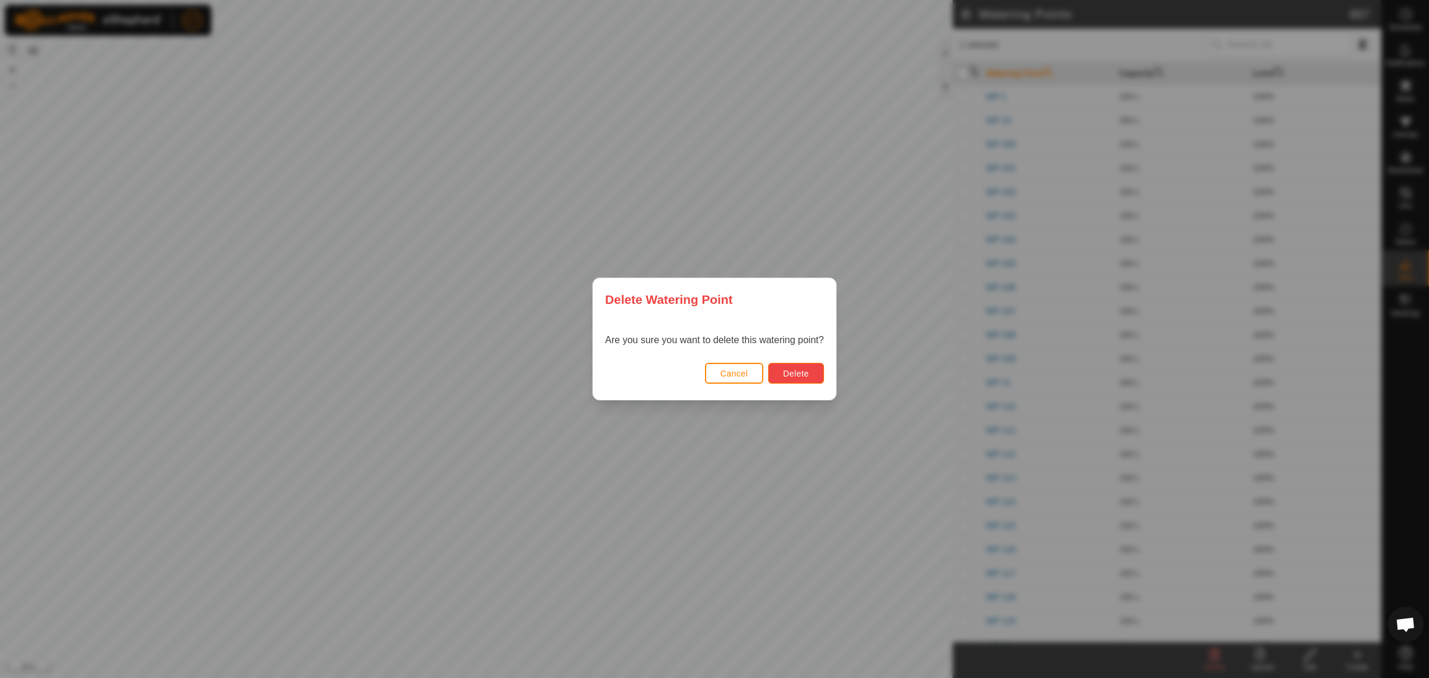
click at [793, 375] on span "Delete" at bounding box center [796, 374] width 26 height 10
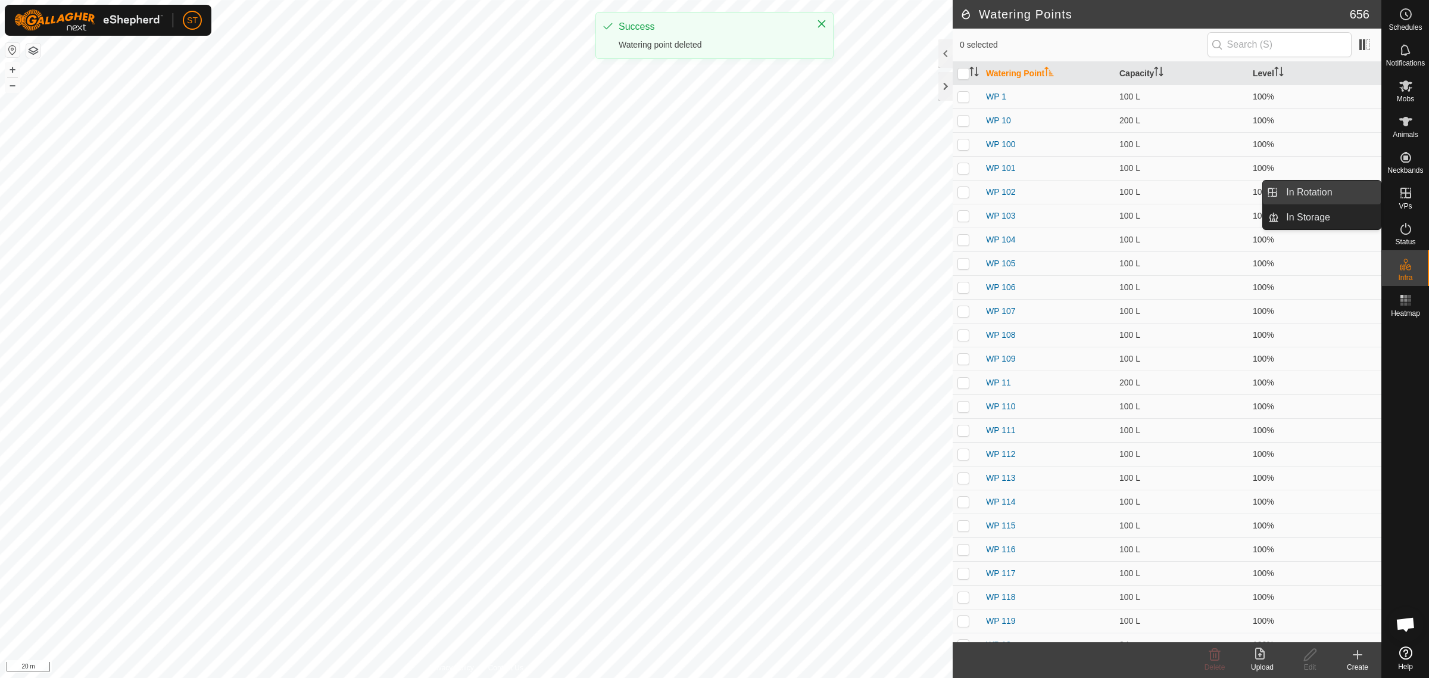
click at [1311, 192] on link "In Rotation" at bounding box center [1330, 192] width 102 height 24
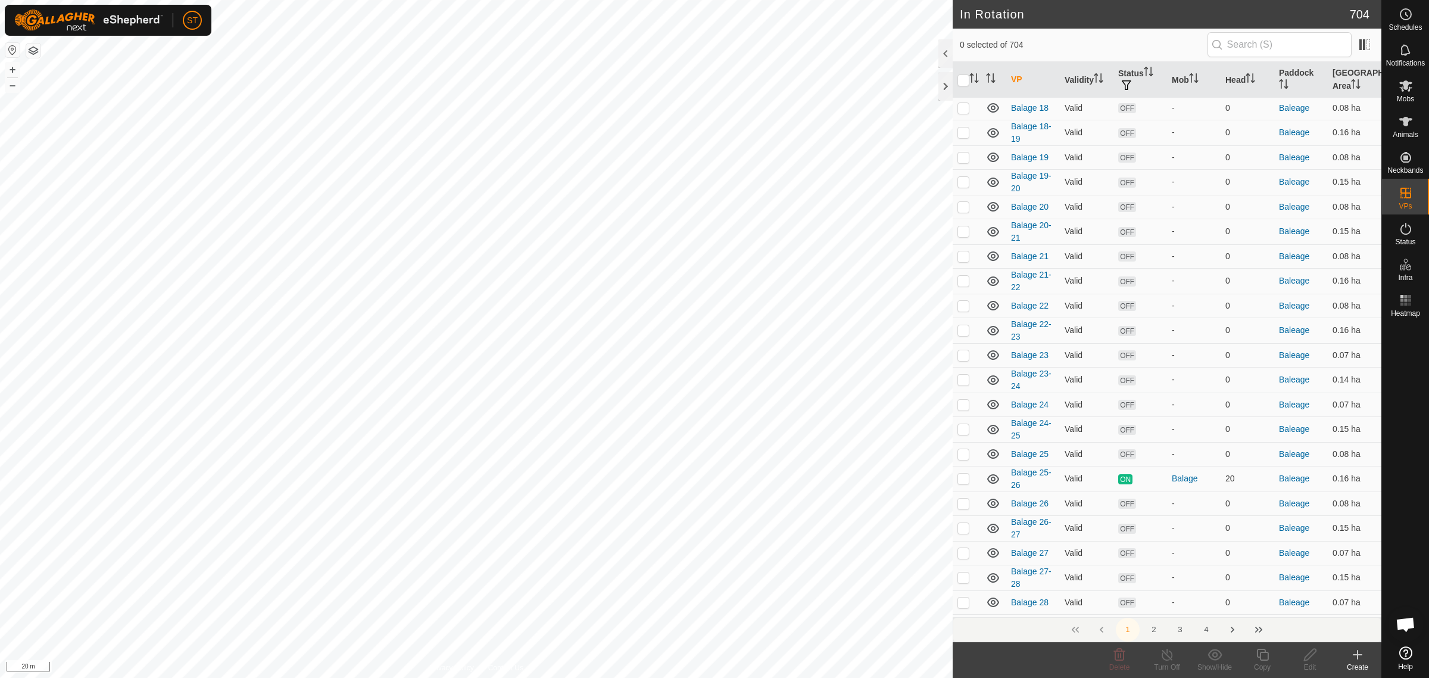
scroll to position [521, 0]
click at [1207, 631] on button "4" at bounding box center [1207, 630] width 24 height 24
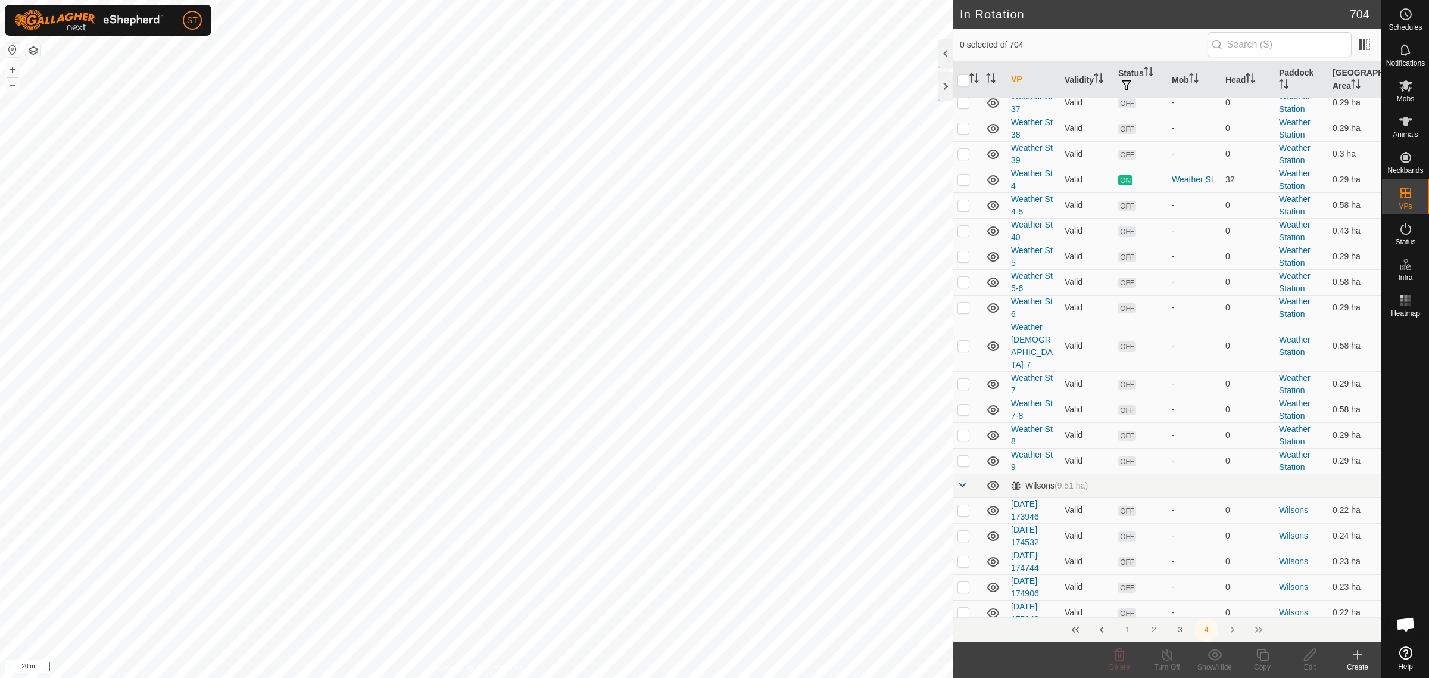
scroll to position [1042, 0]
click at [962, 406] on p-checkbox at bounding box center [964, 411] width 12 height 10
checkbox input "false"
click at [1358, 656] on icon at bounding box center [1358, 654] width 0 height 8
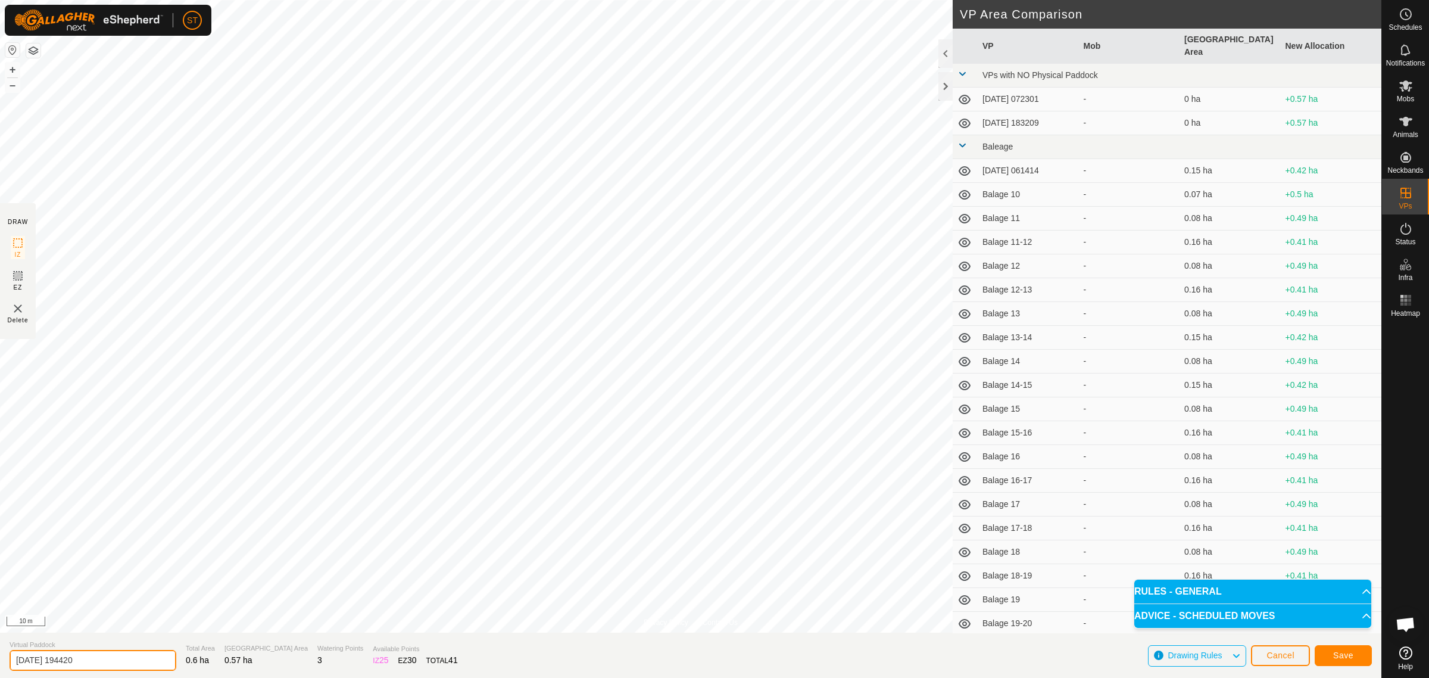
drag, startPoint x: 121, startPoint y: 662, endPoint x: -58, endPoint y: 667, distance: 178.7
click at [0, 667] on html "ST Schedules Notifications Mobs Animals Neckbands VPs Status Infra Heatmap Help…" at bounding box center [714, 339] width 1429 height 678
drag, startPoint x: 83, startPoint y: 658, endPoint x: -80, endPoint y: 650, distance: 163.3
click at [0, 650] on html "ST Schedules Notifications Mobs Animals Neckbands VPs Status Infra Heatmap Help…" at bounding box center [714, 339] width 1429 height 678
type input "Weather St 8-9"
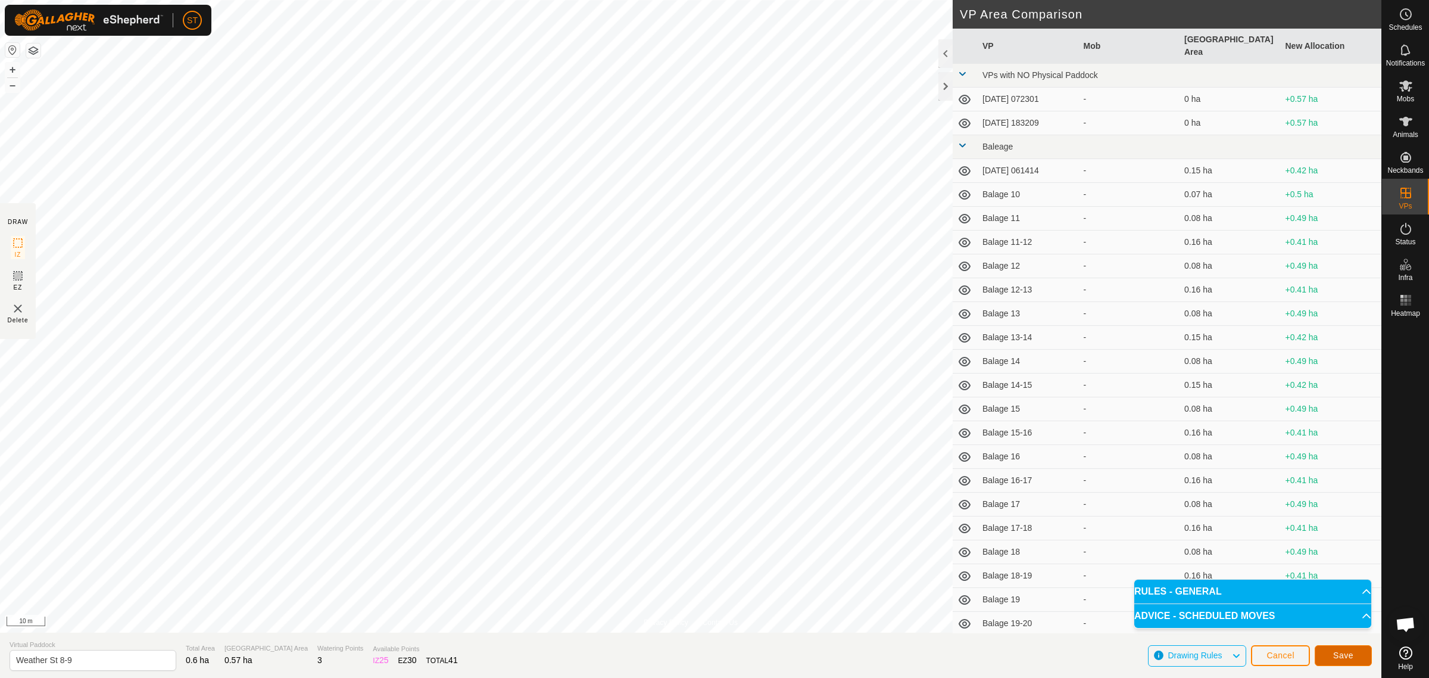
click at [1333, 659] on span "Save" at bounding box center [1343, 655] width 20 height 10
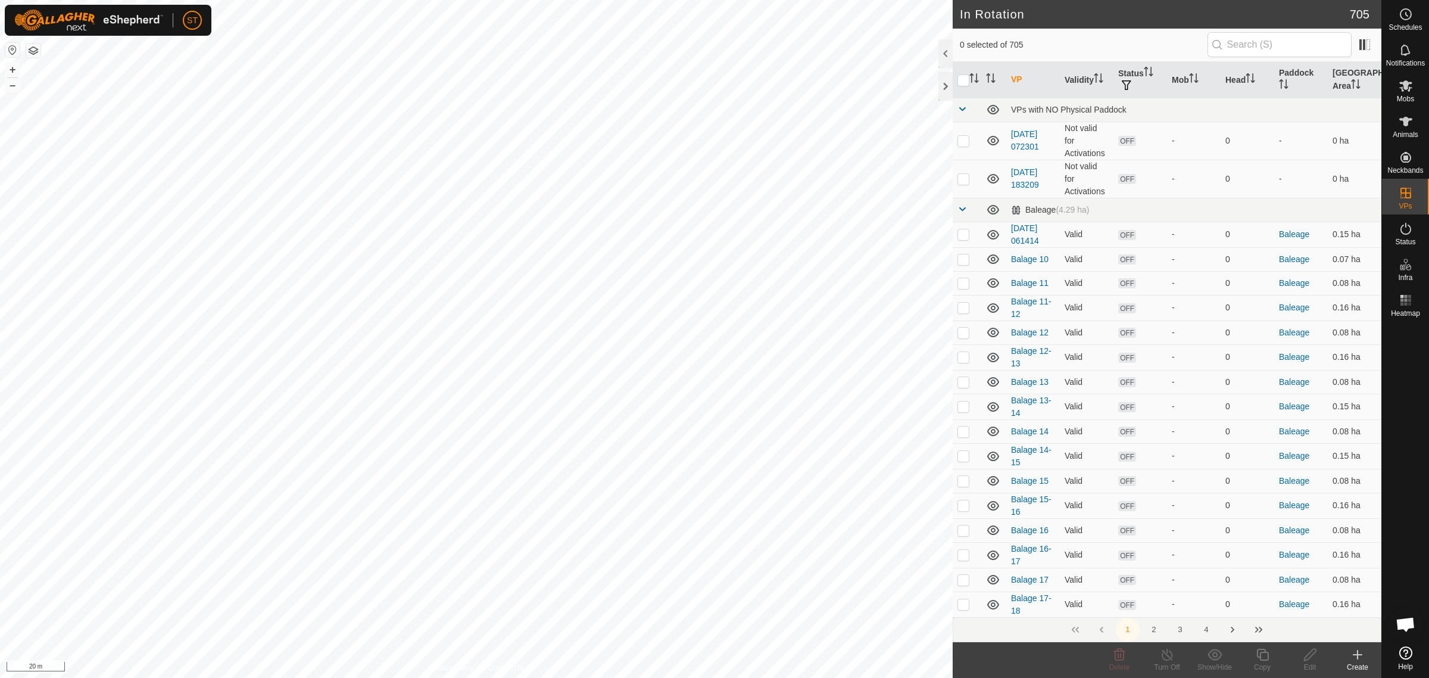
click at [1358, 662] on div "Create" at bounding box center [1358, 667] width 48 height 11
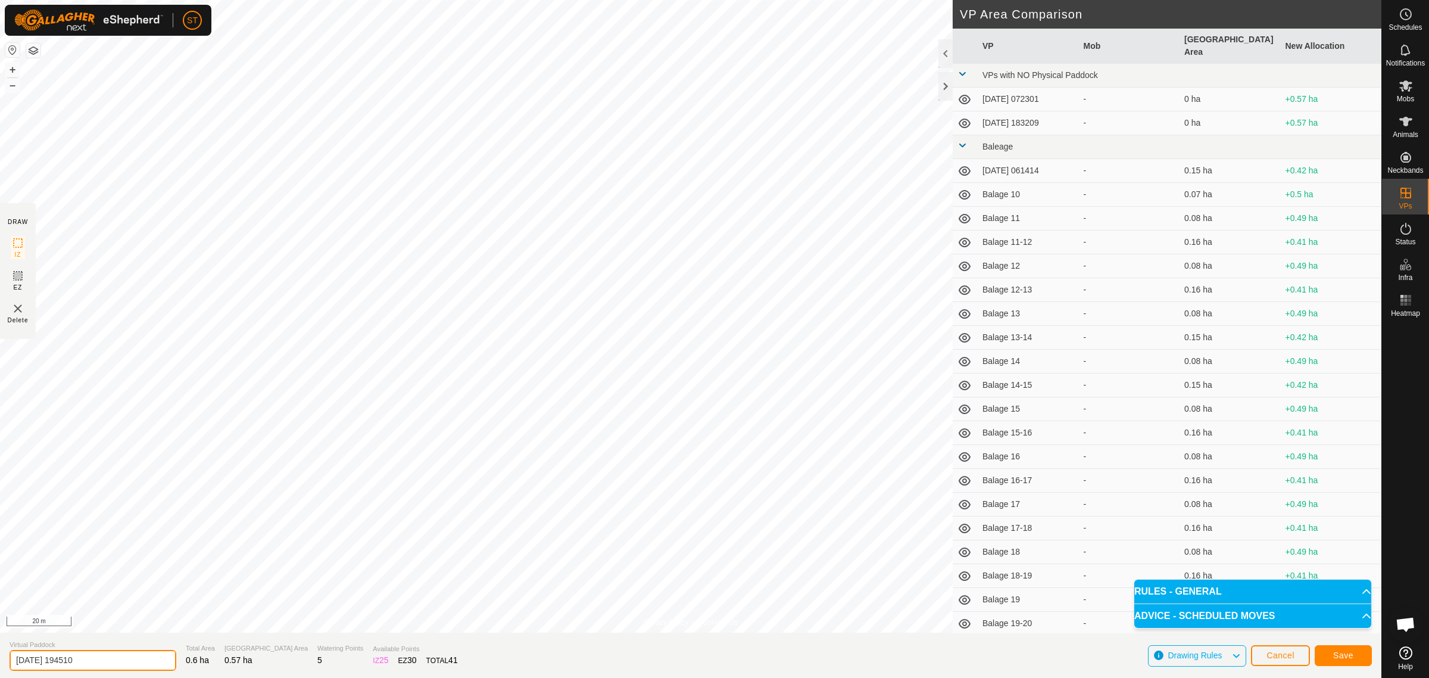
drag, startPoint x: 108, startPoint y: 660, endPoint x: -55, endPoint y: 660, distance: 163.2
click at [0, 660] on html "ST Schedules Notifications Mobs Animals Neckbands VPs Status Infra Heatmap Help…" at bounding box center [714, 339] width 1429 height 678
paste input "Weather St 8-9"
type input "Weather St 9-10"
click at [1343, 655] on span "Save" at bounding box center [1343, 655] width 20 height 10
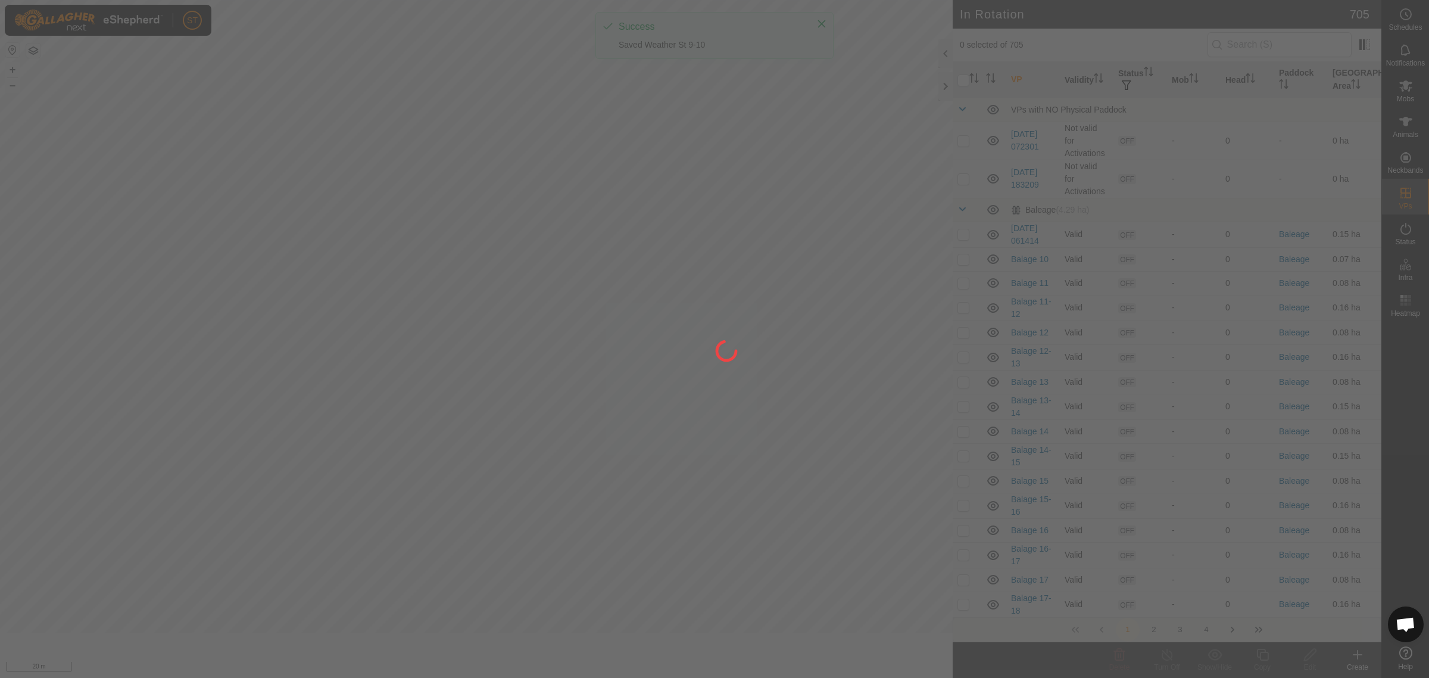
drag, startPoint x: 725, startPoint y: 415, endPoint x: 614, endPoint y: 408, distance: 111.0
click at [614, 408] on div at bounding box center [714, 339] width 1429 height 678
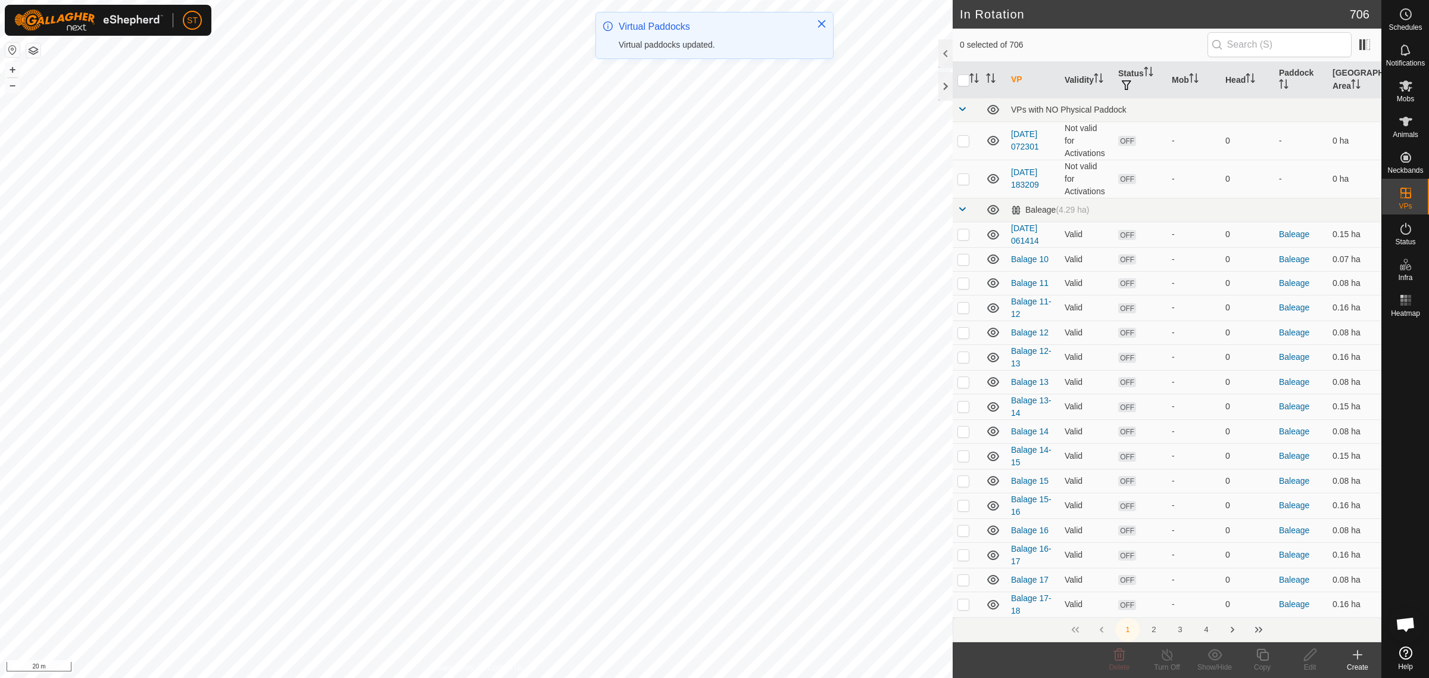
click at [1206, 631] on button "4" at bounding box center [1207, 630] width 24 height 24
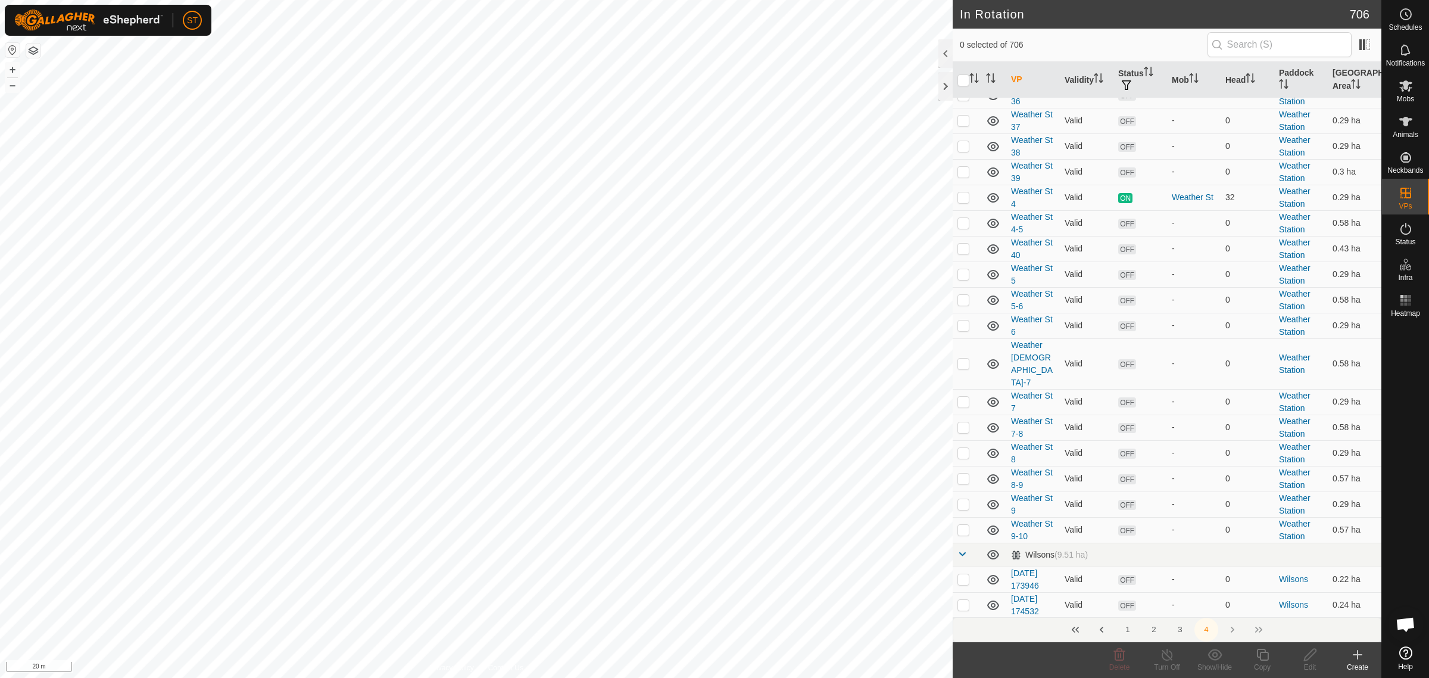
scroll to position [1117, 0]
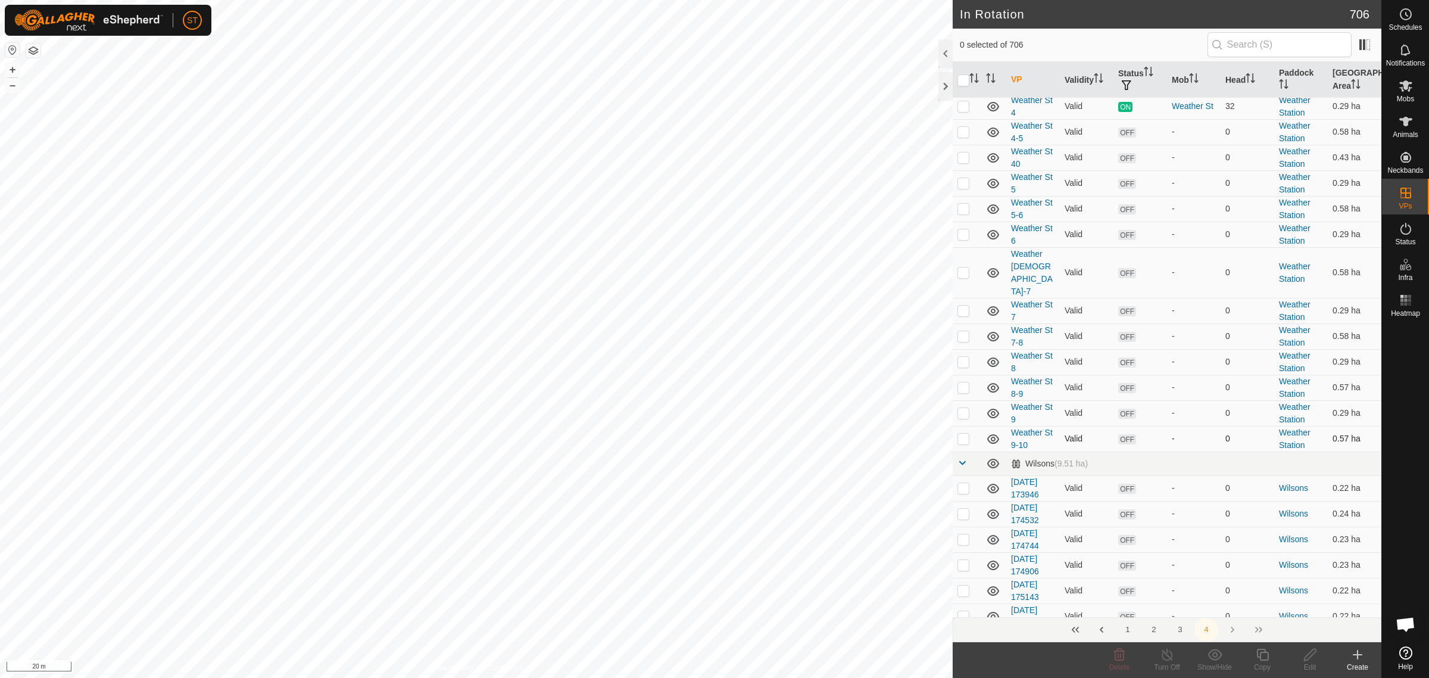
click at [960, 434] on p-checkbox at bounding box center [964, 439] width 12 height 10
checkbox input "false"
click at [1359, 659] on icon at bounding box center [1358, 654] width 14 height 14
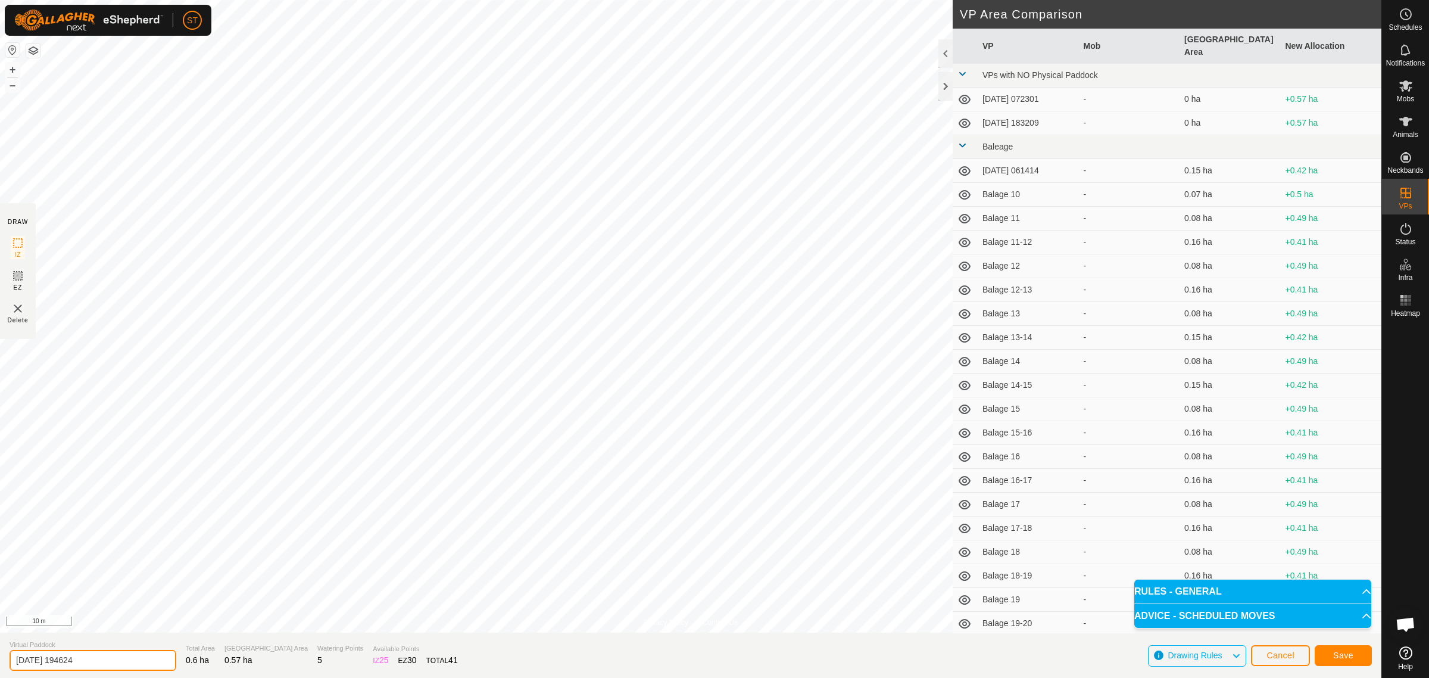
drag, startPoint x: 99, startPoint y: 665, endPoint x: -88, endPoint y: 664, distance: 187.0
click at [0, 664] on html "ST Schedules Notifications Mobs Animals Neckbands VPs Status Infra Heatmap Help…" at bounding box center [714, 339] width 1429 height 678
paste input "Weather St 8-9"
drag, startPoint x: 85, startPoint y: 655, endPoint x: 60, endPoint y: 653, distance: 24.5
click at [60, 653] on input "Weather St 9-10" at bounding box center [93, 660] width 167 height 24
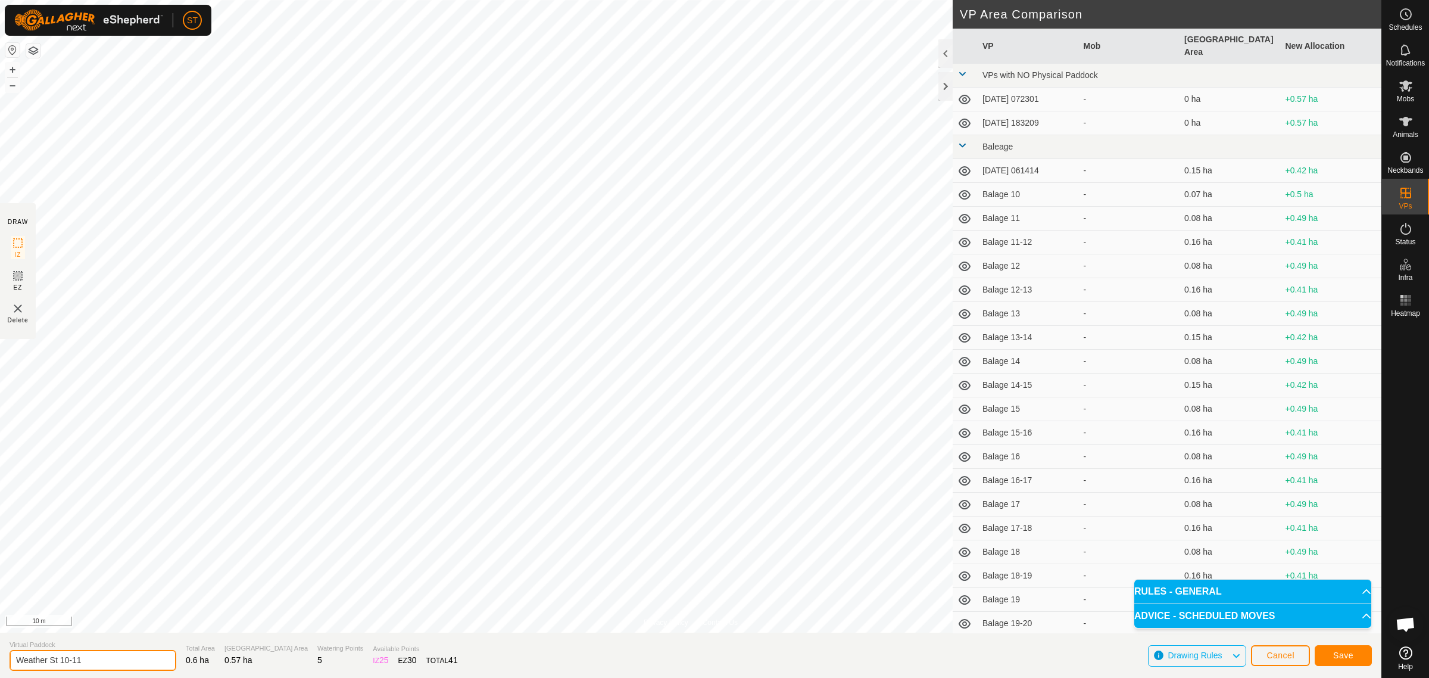
type input "Weather St 10-11"
click at [1334, 653] on span "Save" at bounding box center [1343, 655] width 20 height 10
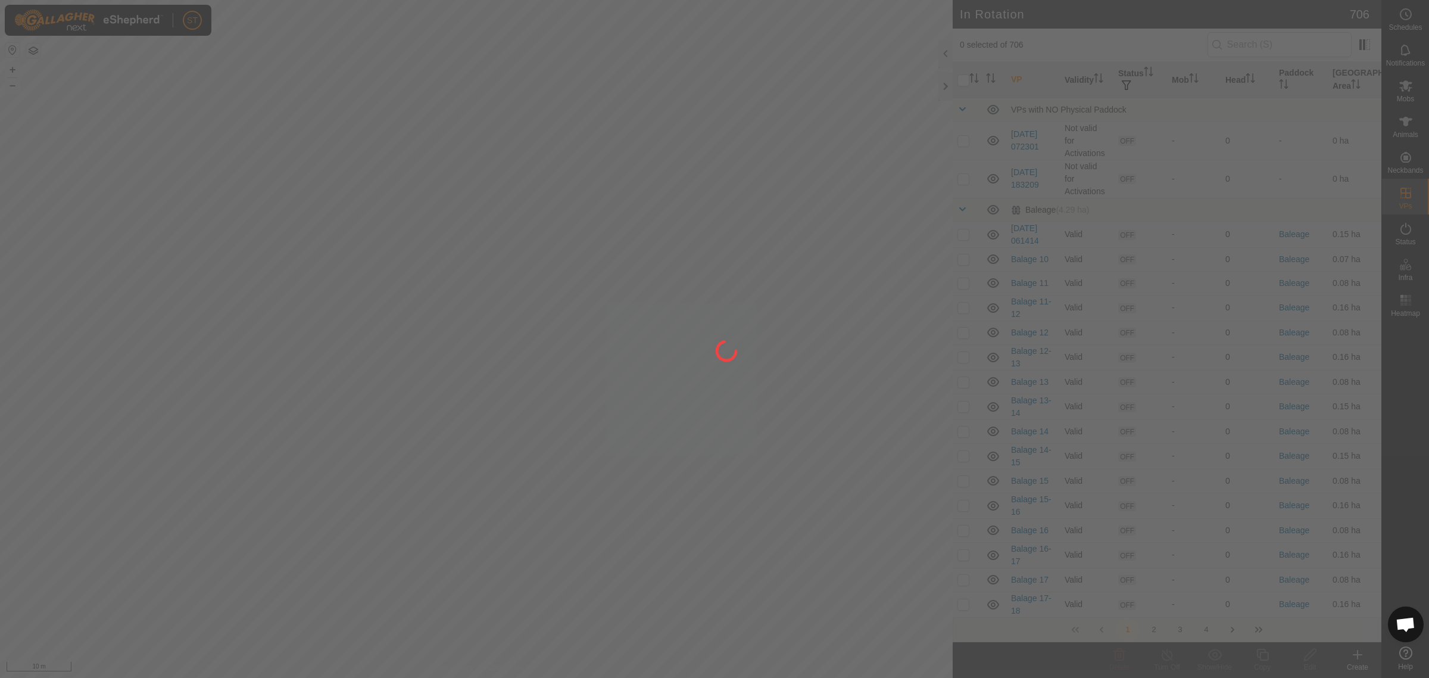
drag, startPoint x: 755, startPoint y: 528, endPoint x: 712, endPoint y: 492, distance: 55.9
click at [712, 492] on div at bounding box center [714, 339] width 1429 height 678
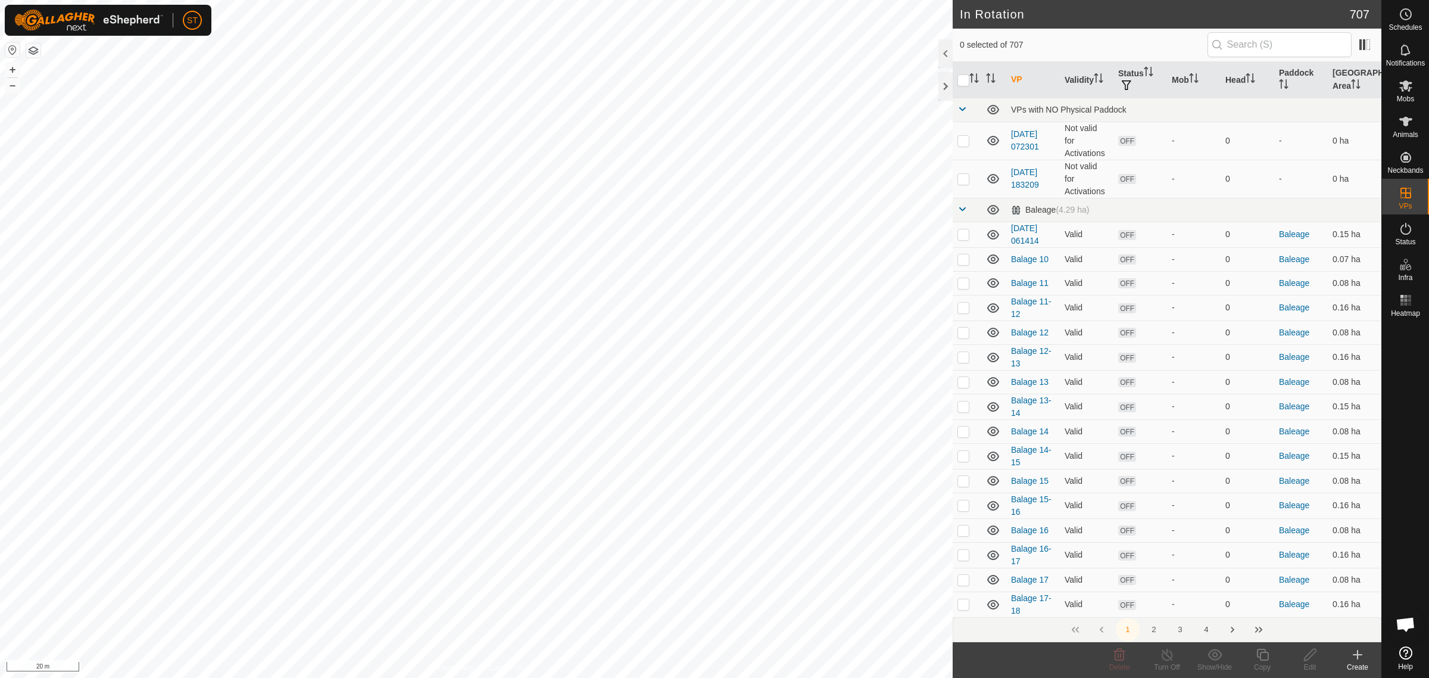
click at [1208, 630] on button "4" at bounding box center [1207, 630] width 24 height 24
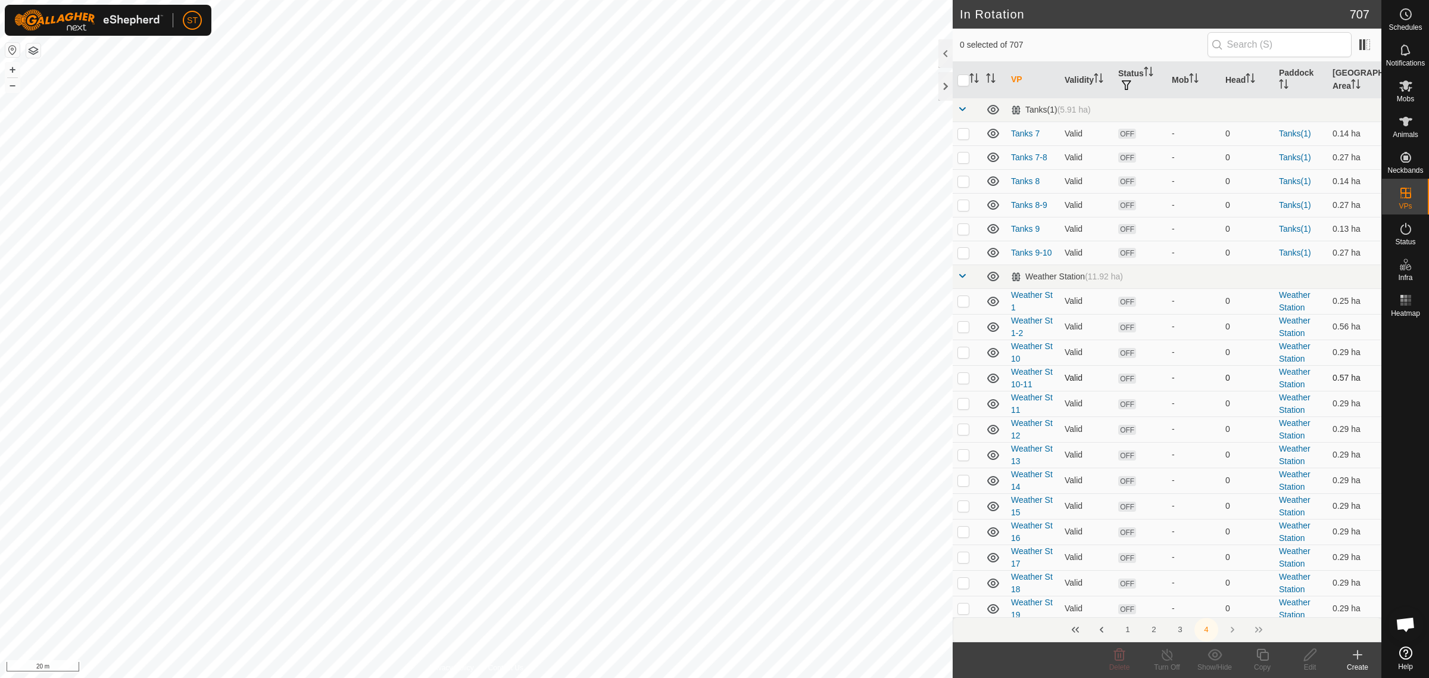
click at [962, 379] on p-checkbox at bounding box center [964, 378] width 12 height 10
checkbox input "false"
click at [1356, 661] on icon at bounding box center [1358, 654] width 14 height 14
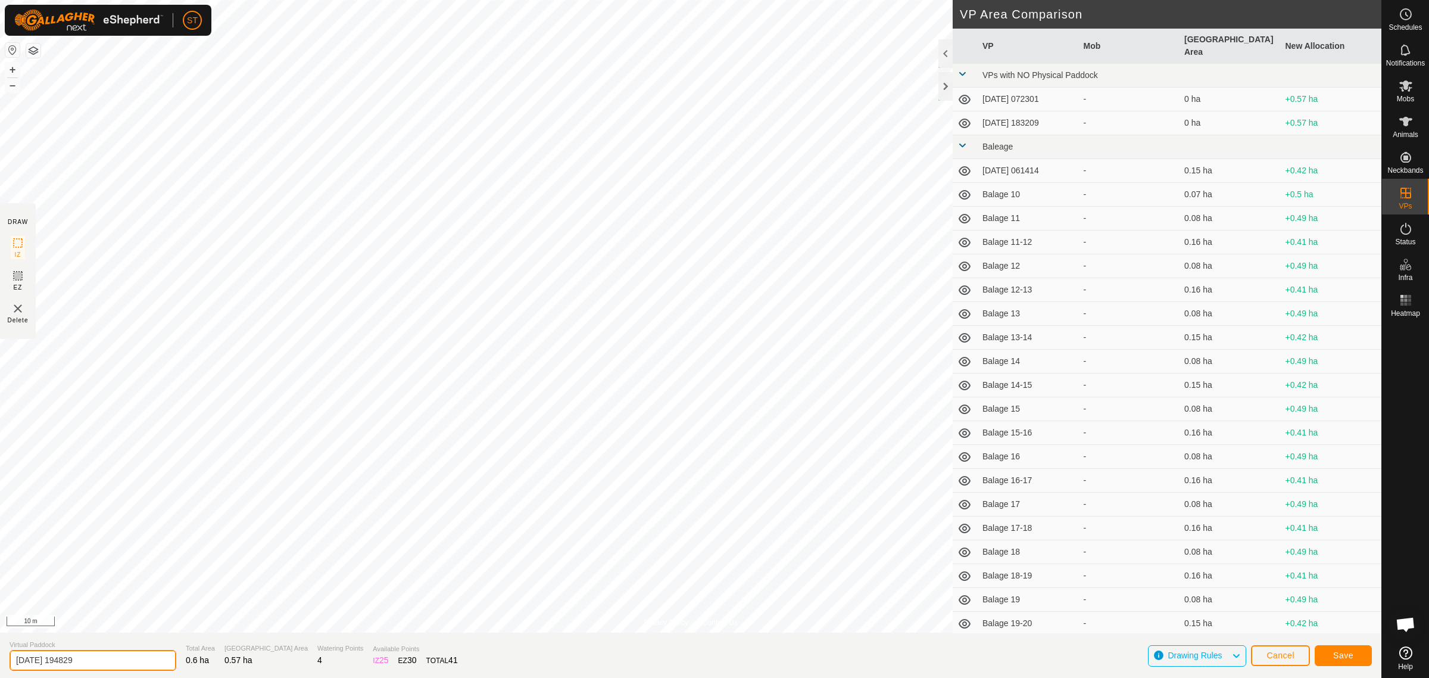
drag, startPoint x: 57, startPoint y: 662, endPoint x: -64, endPoint y: 662, distance: 120.9
click at [0, 662] on html "ST Schedules Notifications Mobs Animals Neckbands VPs Status Infra Heatmap Help…" at bounding box center [714, 339] width 1429 height 678
paste input "Weather St 8-"
type input "Weather St 11-12"
click at [1346, 655] on span "Save" at bounding box center [1343, 655] width 20 height 10
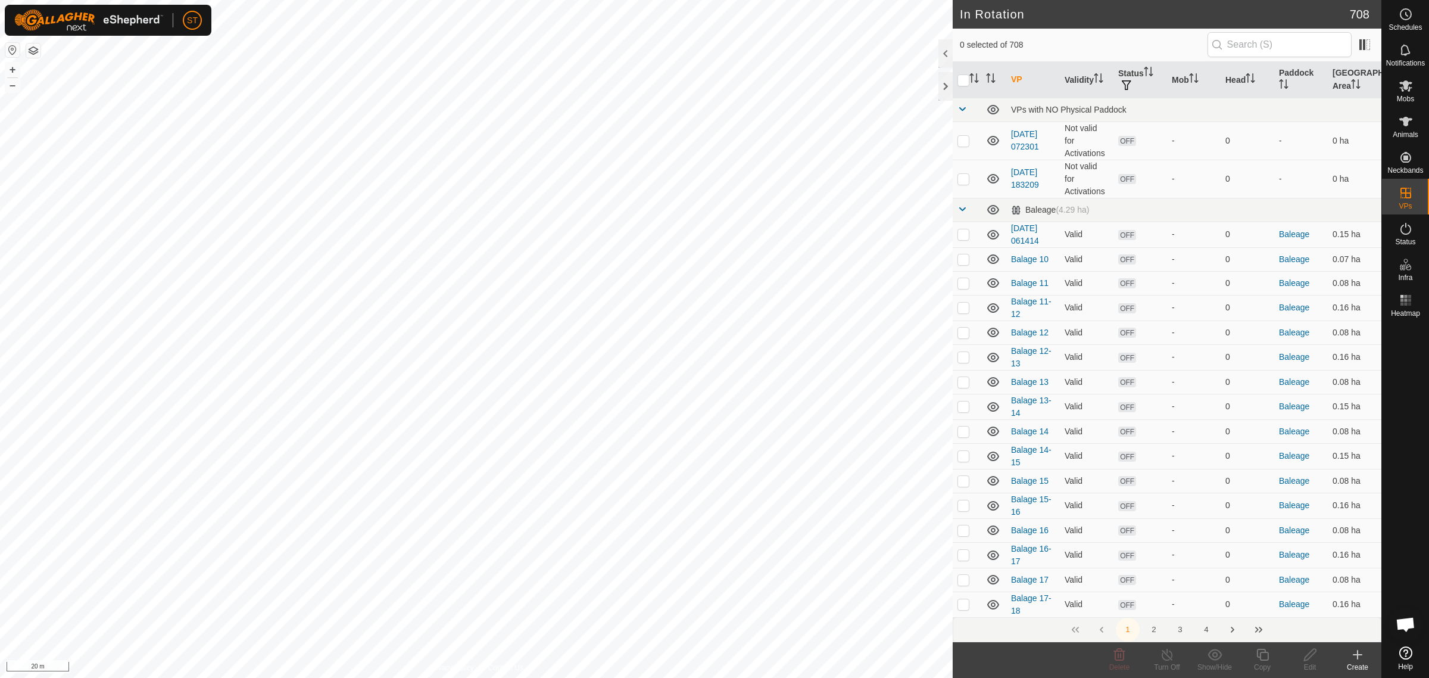
click at [1209, 628] on button "4" at bounding box center [1207, 630] width 24 height 24
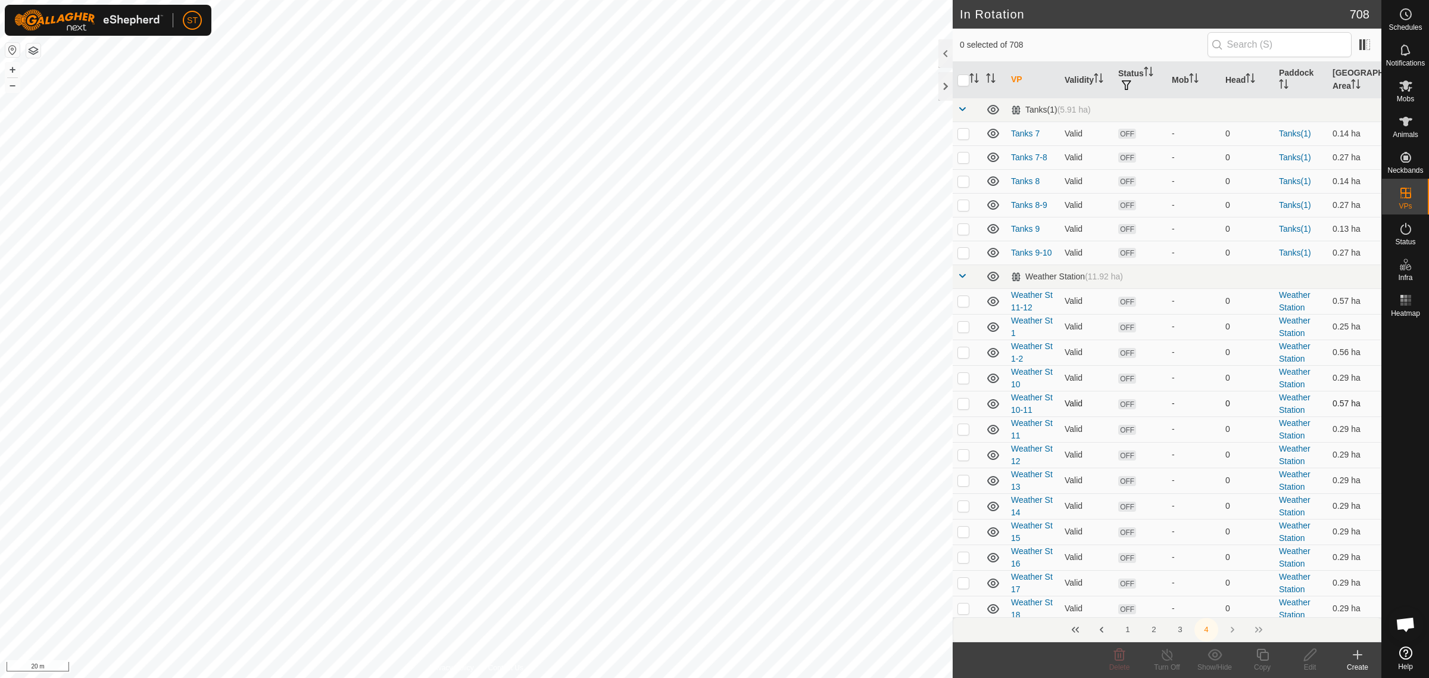
click at [962, 404] on p-checkbox at bounding box center [964, 403] width 12 height 10
click at [960, 403] on p-checkbox at bounding box center [964, 403] width 12 height 10
checkbox input "false"
click at [965, 302] on p-checkbox at bounding box center [964, 301] width 12 height 10
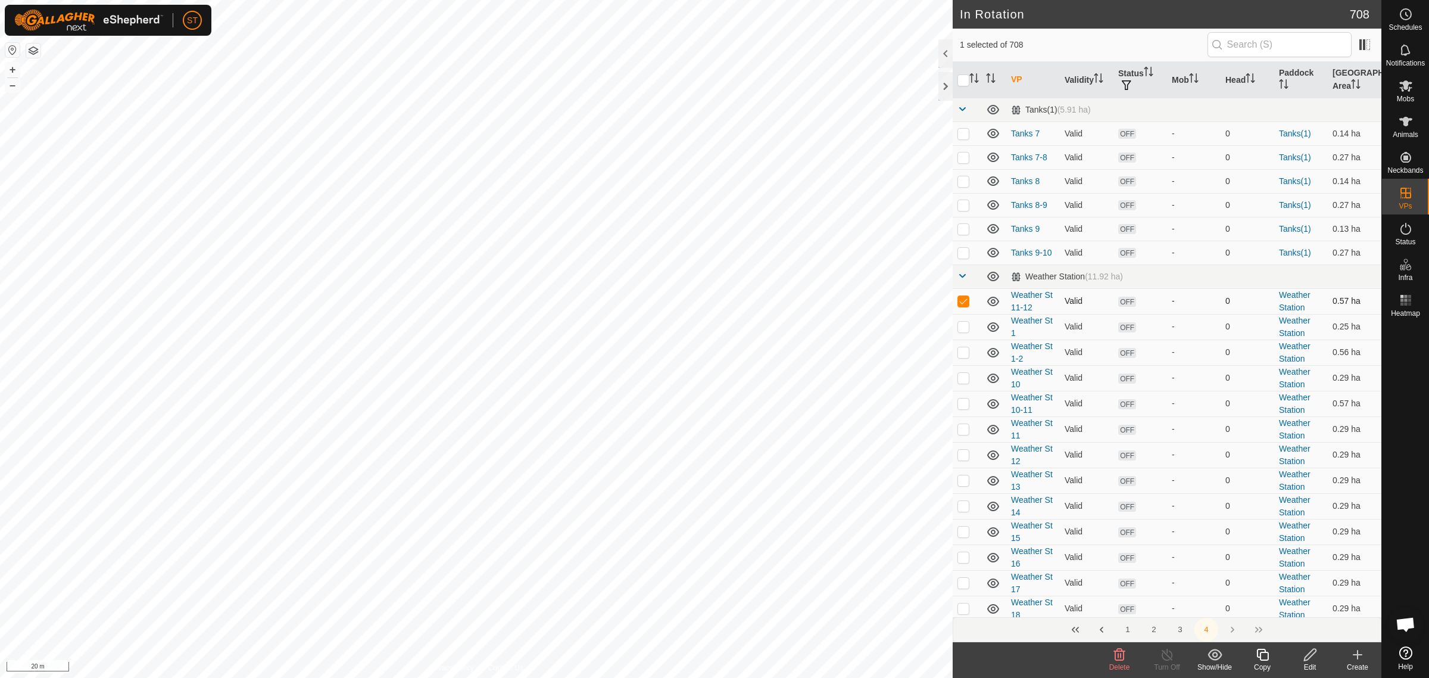
checkbox input "false"
click at [1356, 659] on icon at bounding box center [1358, 654] width 14 height 14
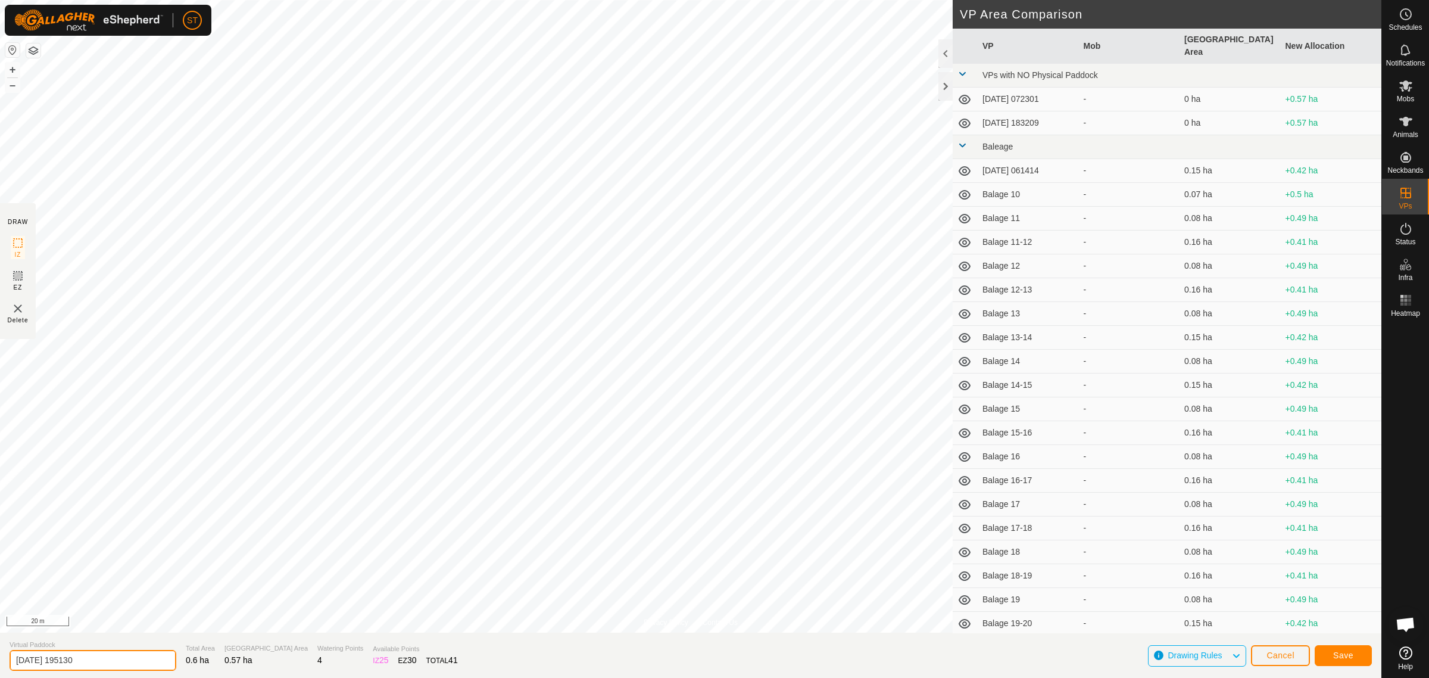
drag, startPoint x: 107, startPoint y: 656, endPoint x: -18, endPoint y: 671, distance: 125.9
click at [0, 671] on html "ST Schedules Notifications Mobs Animals Neckbands VPs Status Infra Heatmap Help…" at bounding box center [714, 339] width 1429 height 678
paste input "Weather St 8-9"
type input "Weather St 12-13"
click at [1337, 654] on span "Save" at bounding box center [1343, 655] width 20 height 10
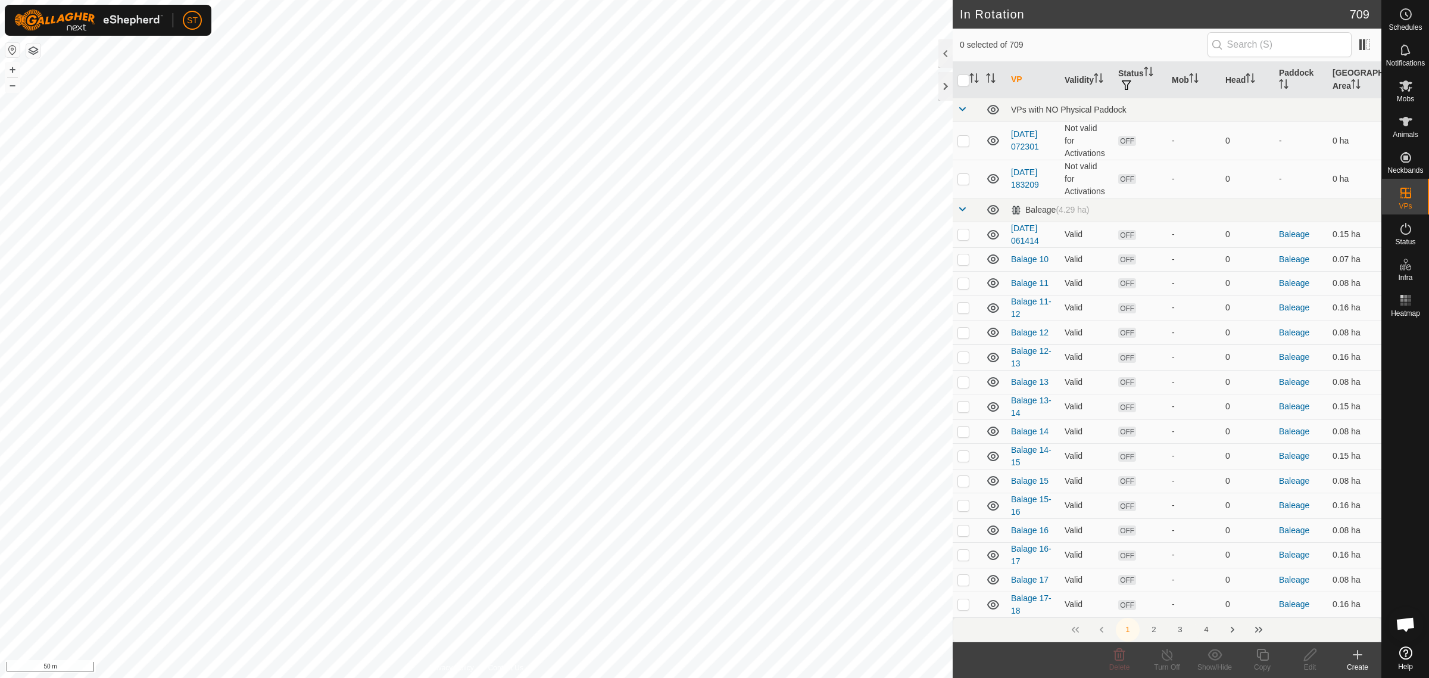
click at [1206, 627] on button "4" at bounding box center [1207, 630] width 24 height 24
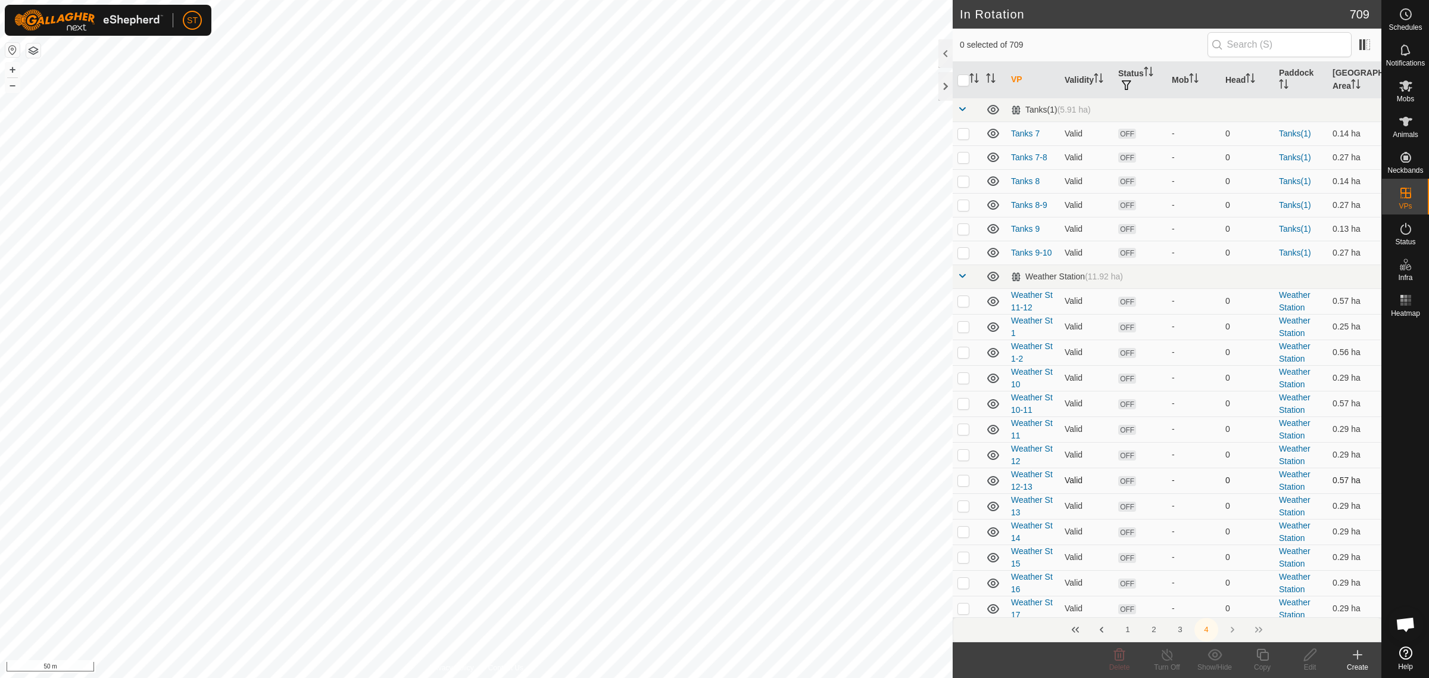
click at [963, 481] on p-checkbox at bounding box center [964, 480] width 12 height 10
click at [965, 481] on p-checkbox at bounding box center [964, 480] width 12 height 10
checkbox input "false"
click at [1361, 658] on icon at bounding box center [1358, 654] width 14 height 14
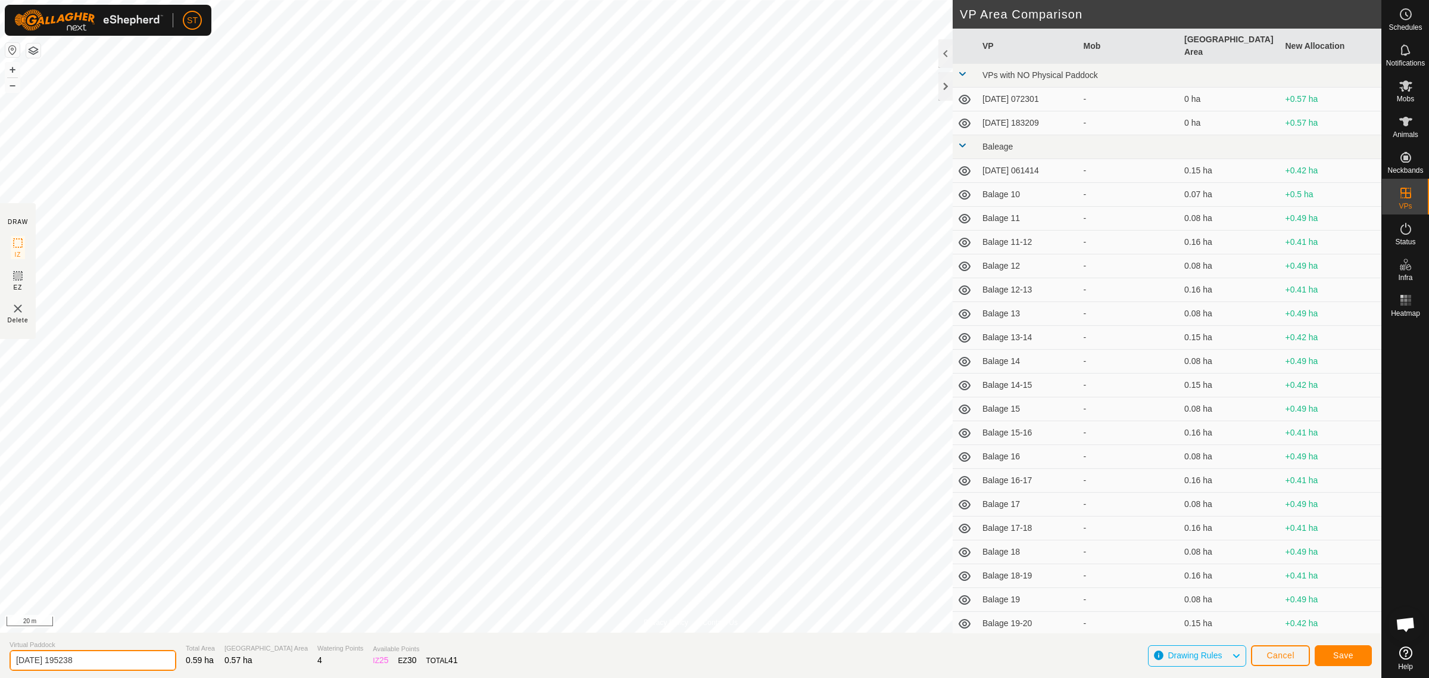
drag, startPoint x: 85, startPoint y: 655, endPoint x: -13, endPoint y: 656, distance: 97.7
click at [0, 656] on html "ST Schedules Notifications Mobs Animals Neckbands VPs Status Infra Heatmap Help…" at bounding box center [714, 339] width 1429 height 678
paste input "Weather St 8-9"
type input "Weather St 13-14"
click at [1334, 653] on span "Save" at bounding box center [1343, 655] width 20 height 10
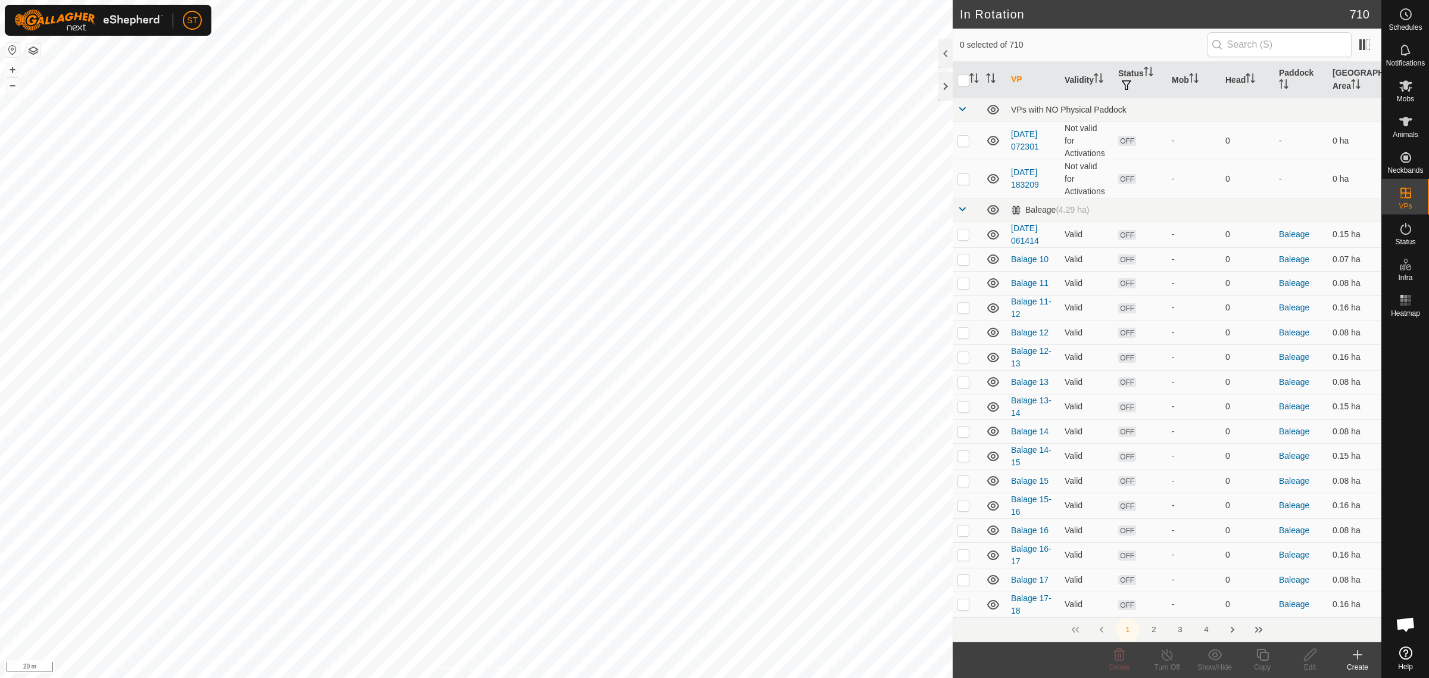
click at [1358, 660] on icon at bounding box center [1358, 654] width 14 height 14
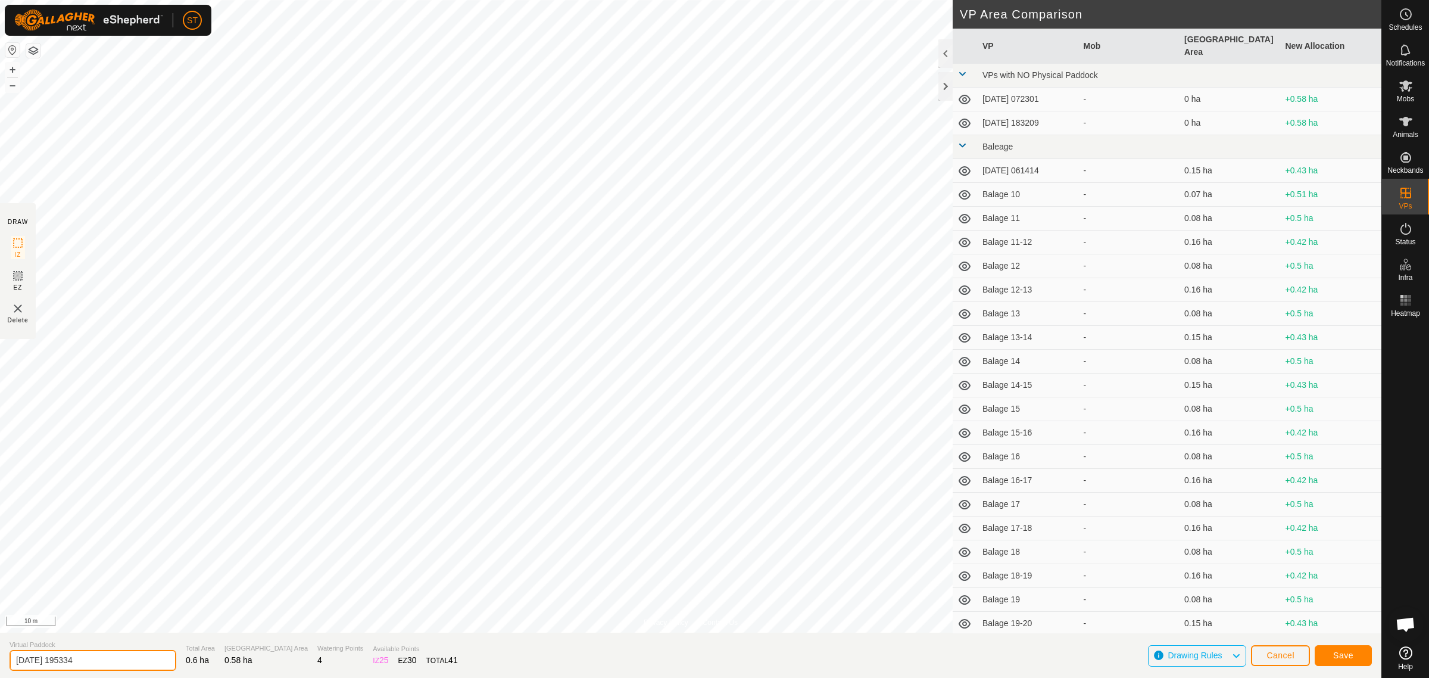
drag, startPoint x: 101, startPoint y: 658, endPoint x: -88, endPoint y: 660, distance: 189.4
click at [0, 660] on html "ST Schedules Notifications Mobs Animals Neckbands VPs Status Infra Heatmap Help…" at bounding box center [714, 339] width 1429 height 678
paste input "Weather St 8-9"
type input "Weather St 14-15"
click at [1349, 653] on span "Save" at bounding box center [1343, 655] width 20 height 10
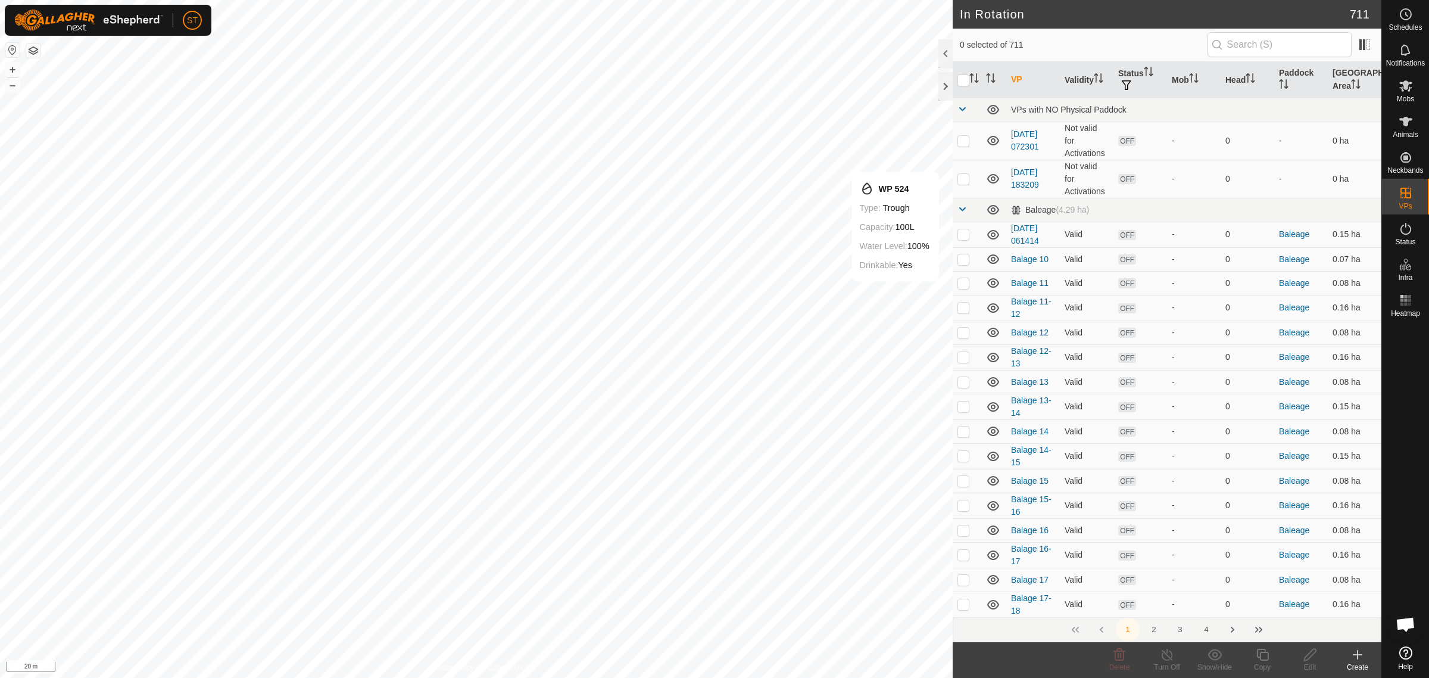
click at [1208, 632] on button "4" at bounding box center [1207, 630] width 24 height 24
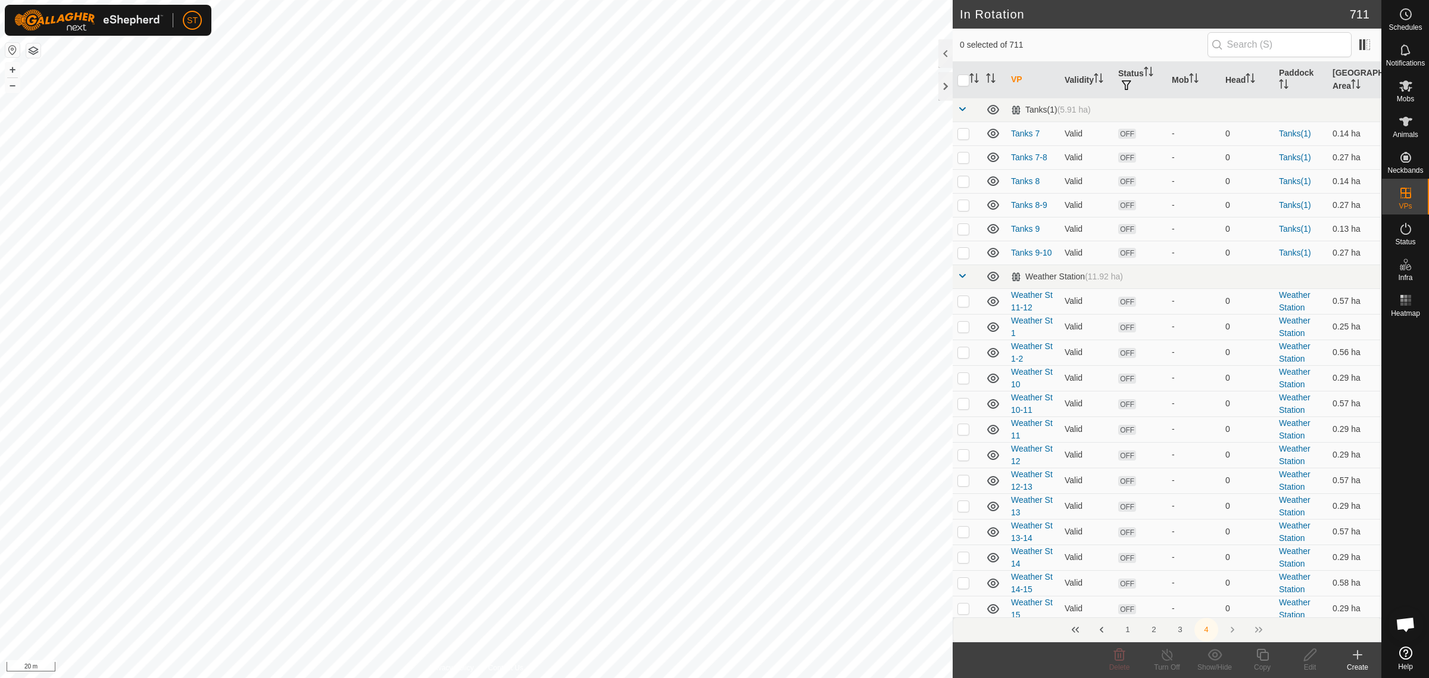
click at [1355, 659] on icon at bounding box center [1358, 654] width 14 height 14
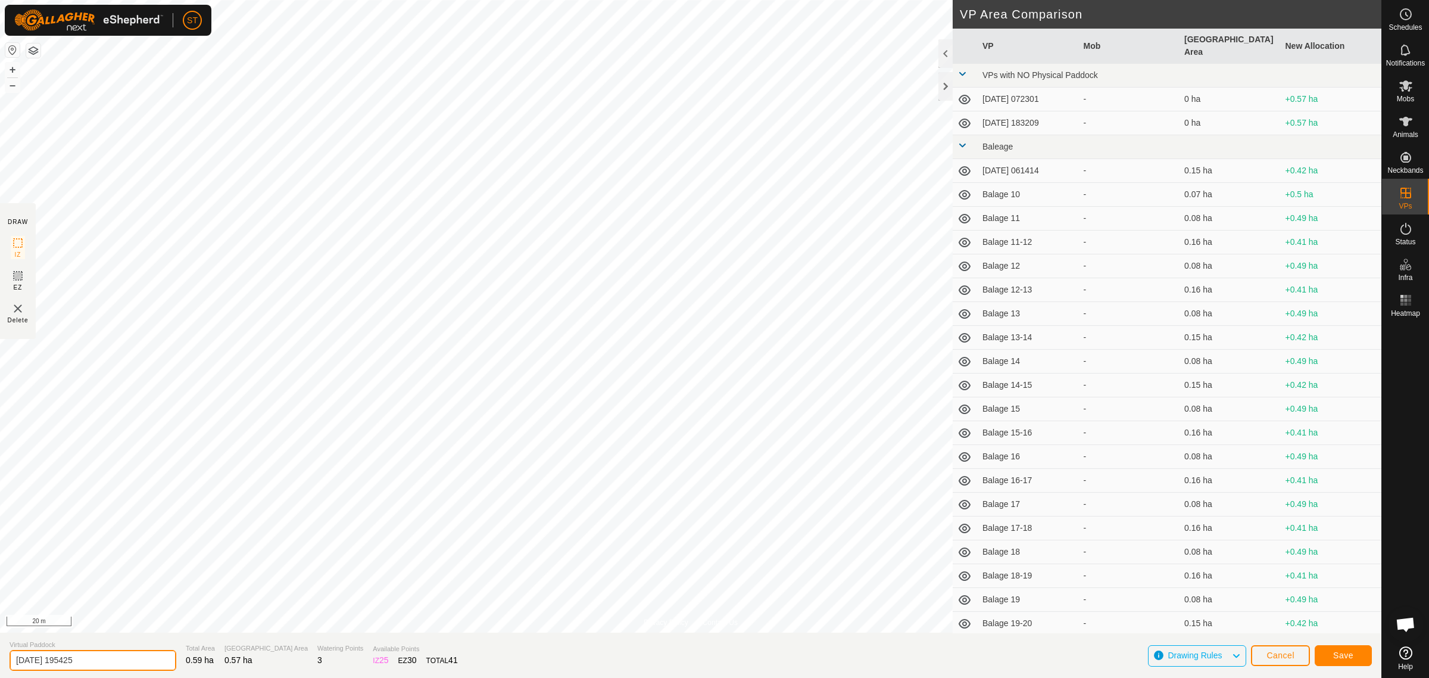
drag, startPoint x: 108, startPoint y: 653, endPoint x: -39, endPoint y: 664, distance: 147.5
click at [0, 664] on html "ST Schedules Notifications Mobs Animals Neckbands VPs Status Infra Heatmap Help…" at bounding box center [714, 339] width 1429 height 678
paste input "Weather St 8-9"
type input "Weather St 15-16"
click at [1326, 652] on button "Save" at bounding box center [1343, 655] width 57 height 21
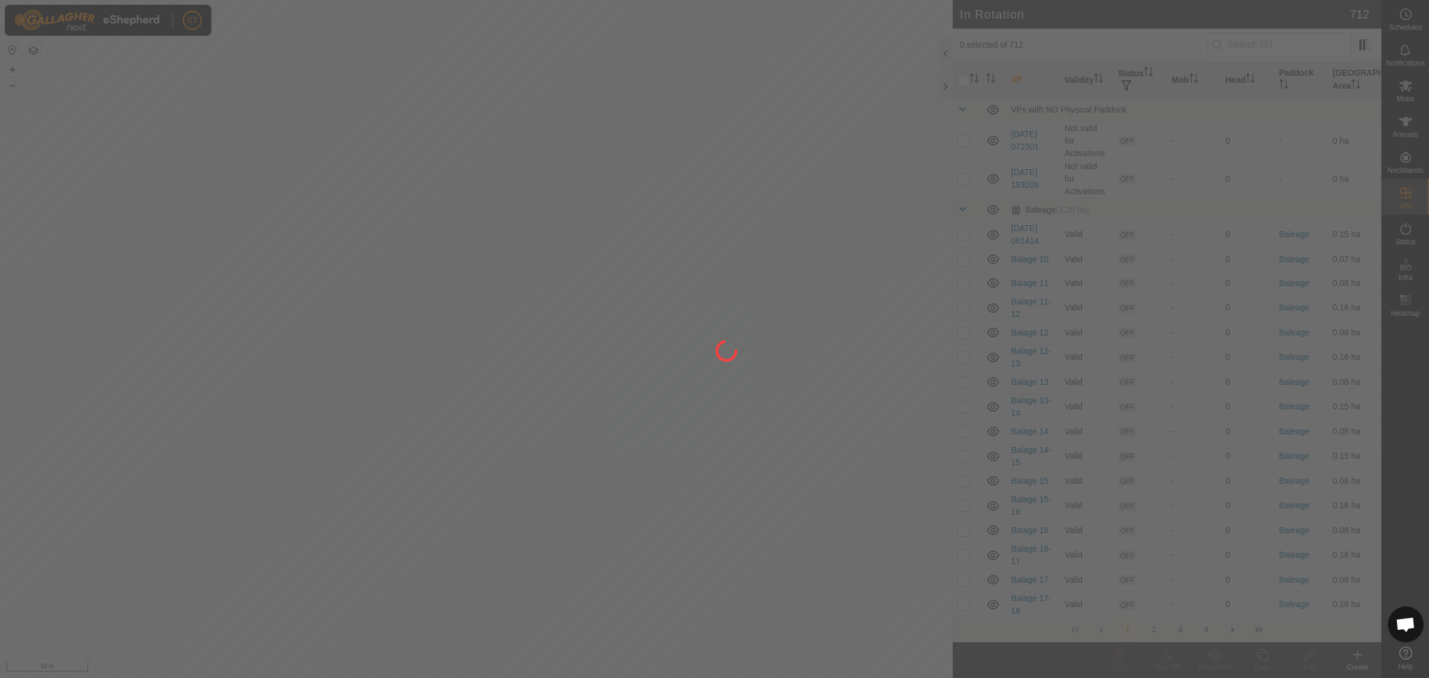
drag, startPoint x: 822, startPoint y: 480, endPoint x: 753, endPoint y: 392, distance: 111.6
click at [753, 392] on div at bounding box center [714, 339] width 1429 height 678
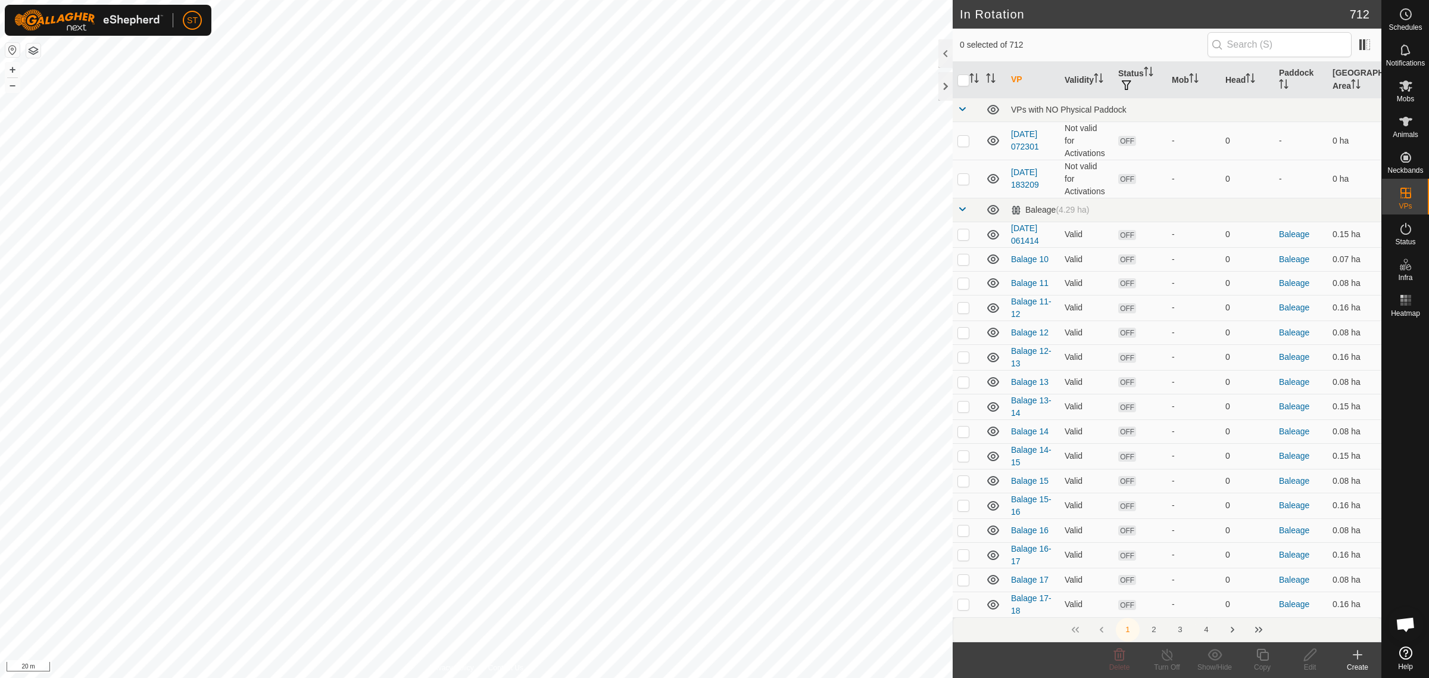
click at [1209, 630] on button "4" at bounding box center [1207, 630] width 24 height 24
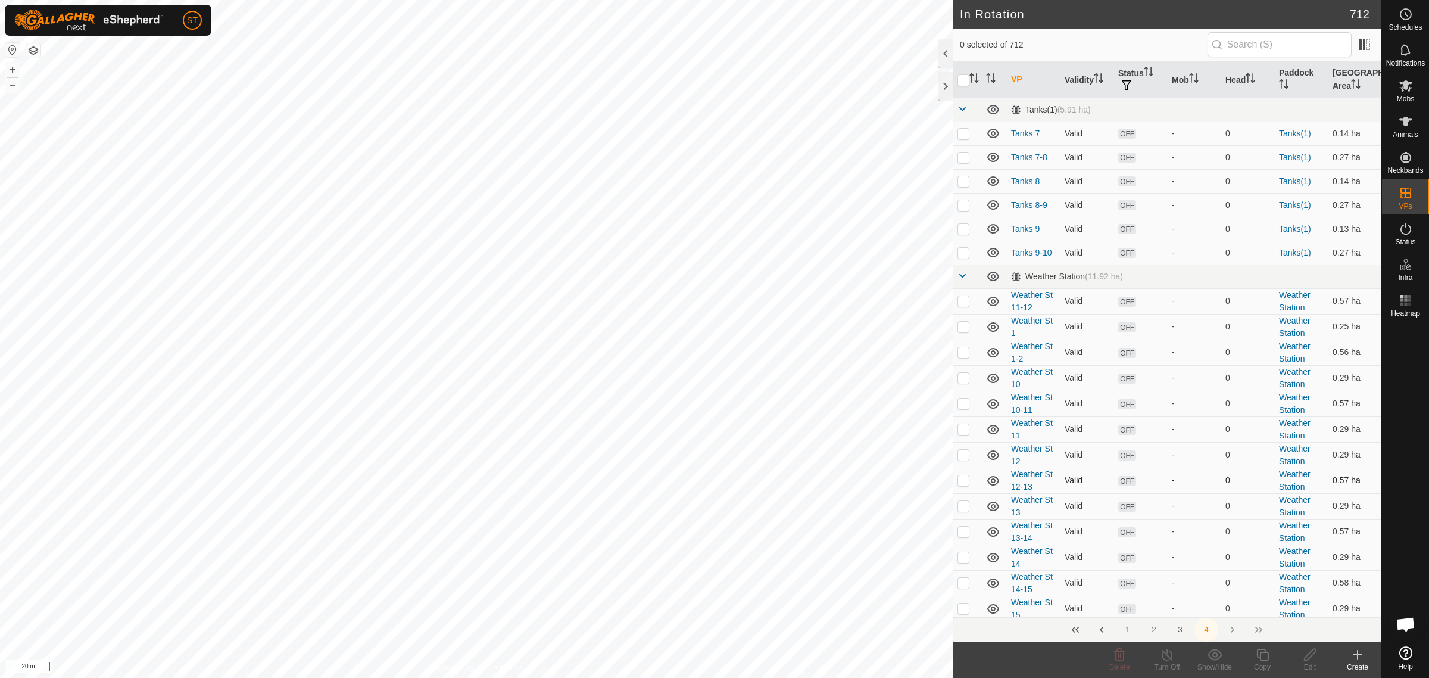
click at [962, 480] on p-checkbox at bounding box center [964, 480] width 12 height 10
checkbox input "true"
click at [963, 530] on p-checkbox at bounding box center [964, 531] width 12 height 10
checkbox input "true"
click at [963, 584] on p-checkbox at bounding box center [964, 583] width 12 height 10
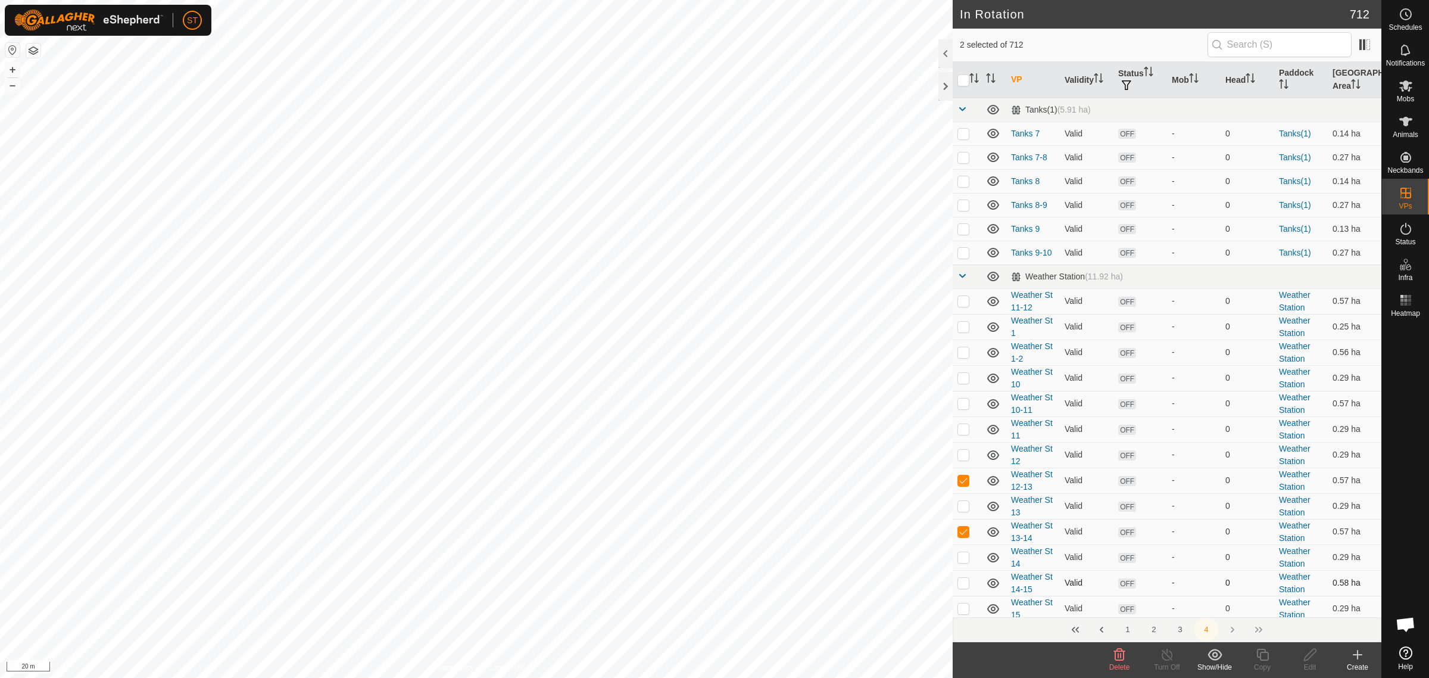
checkbox input "true"
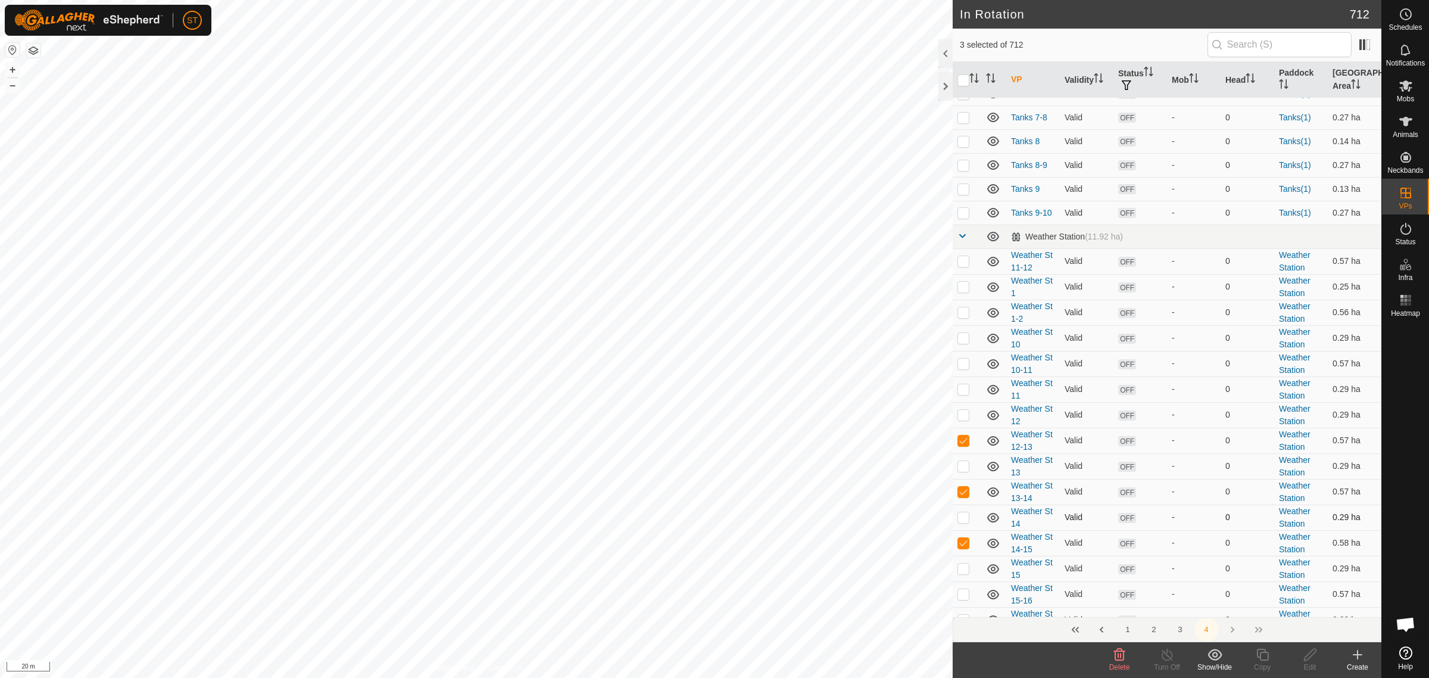
scroll to position [74, 0]
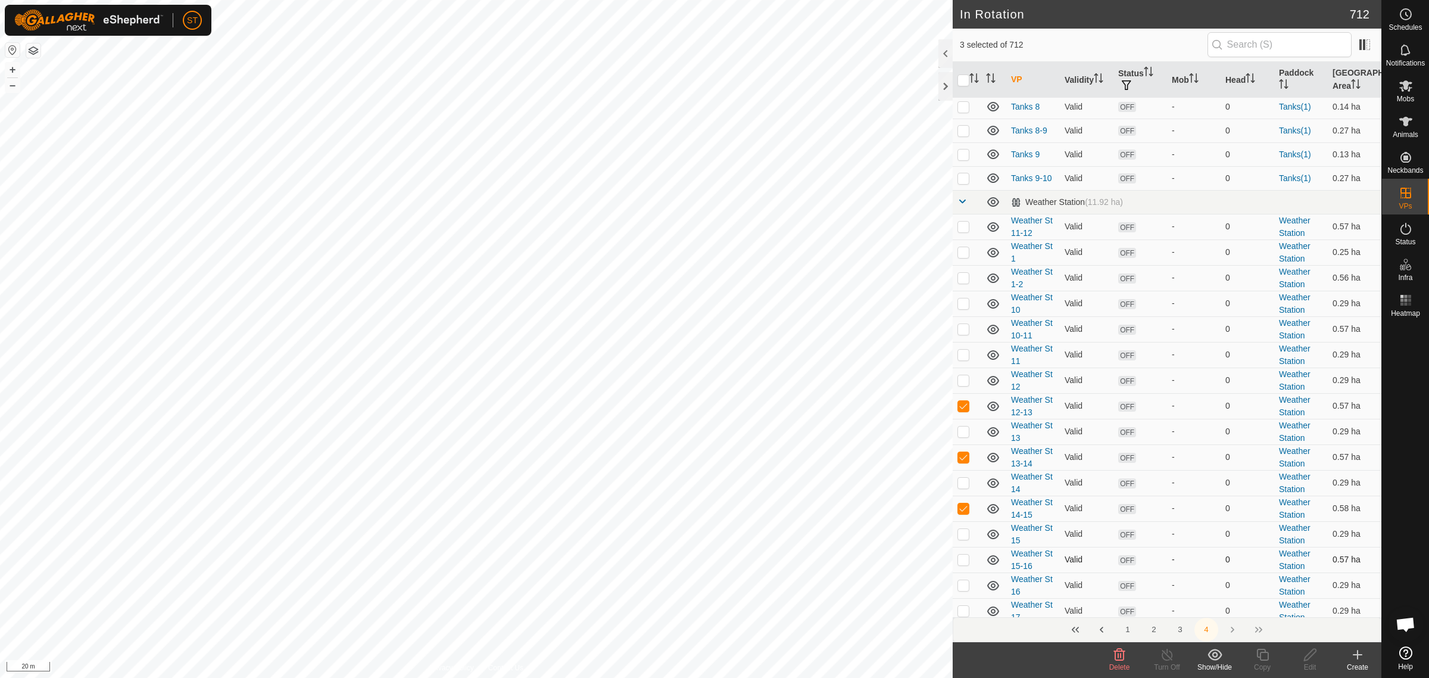
click at [965, 560] on p-checkbox at bounding box center [964, 559] width 12 height 10
checkbox input "true"
click at [962, 225] on p-checkbox at bounding box center [964, 227] width 12 height 10
checkbox input "true"
click at [963, 328] on p-checkbox at bounding box center [964, 329] width 12 height 10
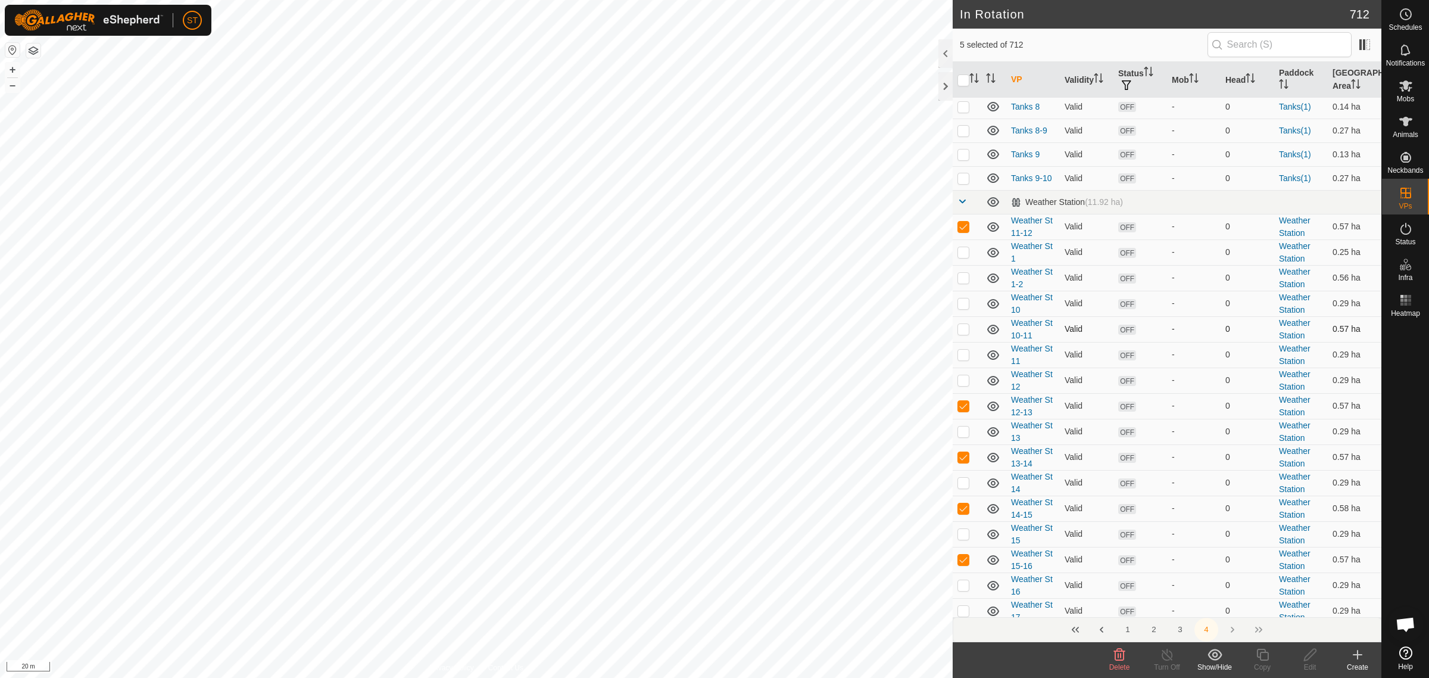
checkbox input "true"
click at [965, 229] on p-checkbox at bounding box center [964, 227] width 12 height 10
checkbox input "false"
click at [965, 331] on p-checkbox at bounding box center [964, 329] width 12 height 10
checkbox input "false"
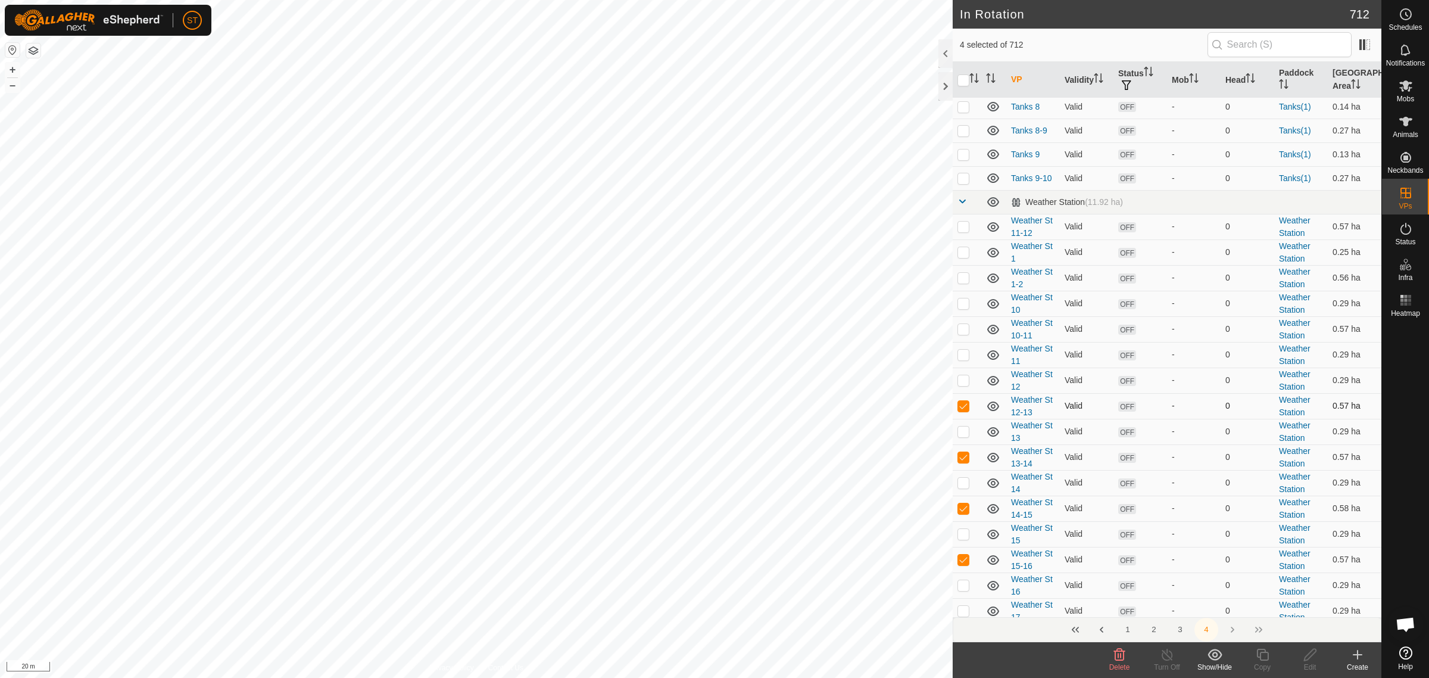
click at [963, 406] on p-checkbox at bounding box center [964, 406] width 12 height 10
checkbox input "false"
click at [962, 460] on p-checkbox at bounding box center [964, 457] width 12 height 10
checkbox input "false"
click at [958, 511] on p-checkbox at bounding box center [964, 508] width 12 height 10
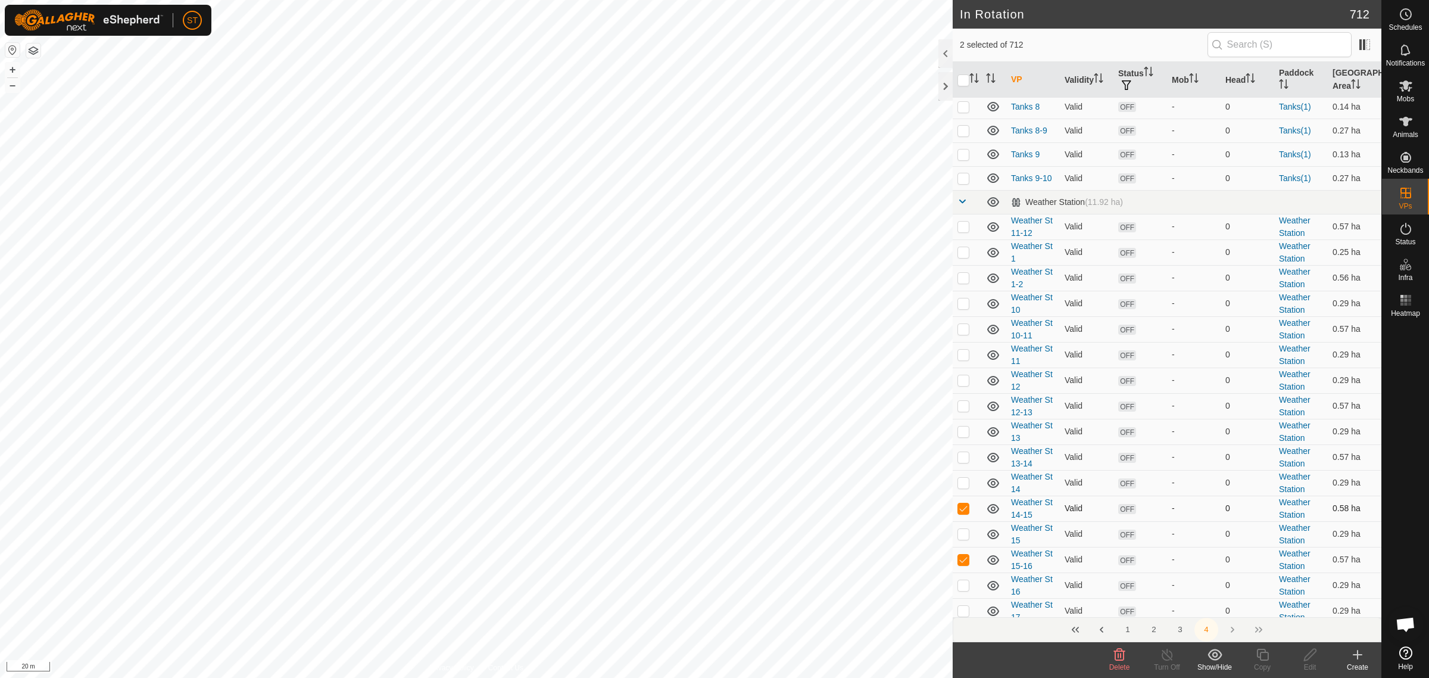
checkbox input "false"
click at [966, 561] on p-checkbox at bounding box center [964, 559] width 12 height 10
checkbox input "false"
click at [1356, 654] on icon at bounding box center [1358, 654] width 8 height 0
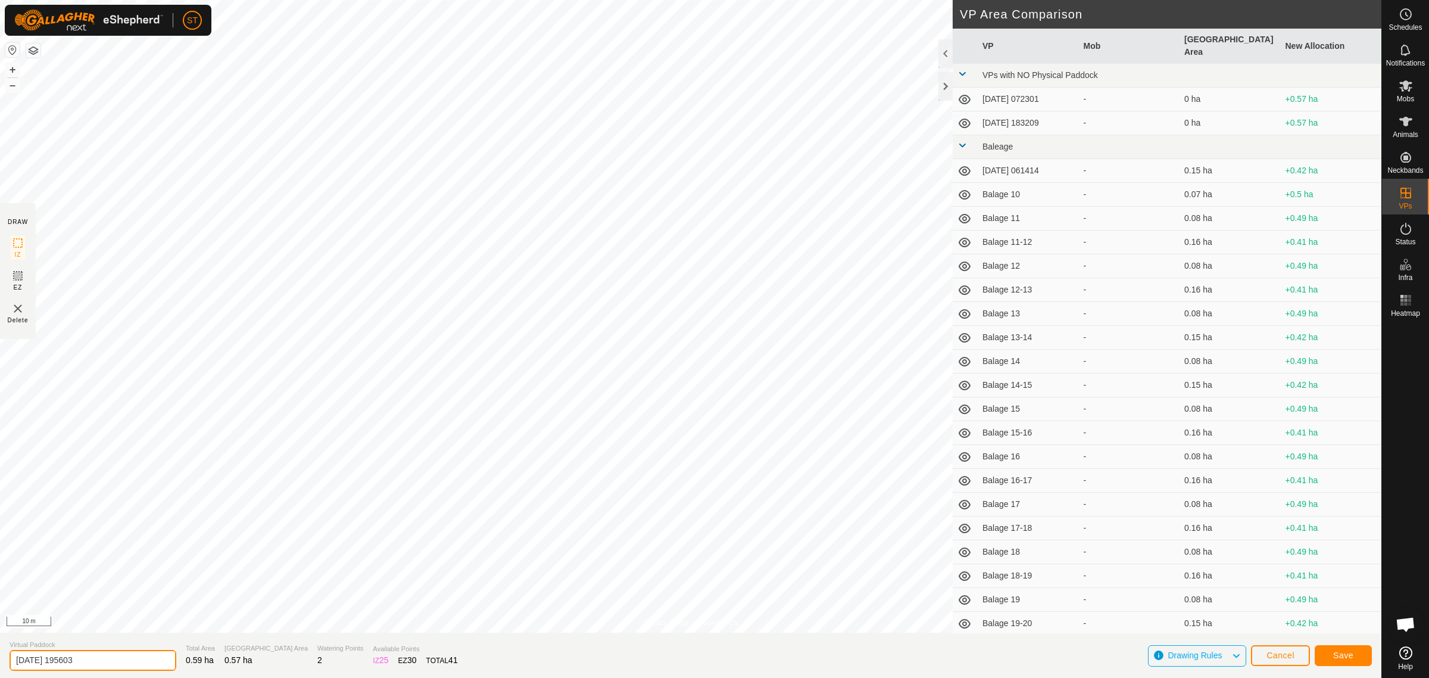
drag, startPoint x: 42, startPoint y: 659, endPoint x: -127, endPoint y: 660, distance: 169.7
click at [0, 660] on html "ST Schedules Notifications Mobs Animals Neckbands VPs Status Infra Heatmap Help…" at bounding box center [714, 339] width 1429 height 678
paste input "Weather St 8-9"
type input "Weather St 16-17"
click at [1326, 660] on button "Save" at bounding box center [1343, 655] width 57 height 21
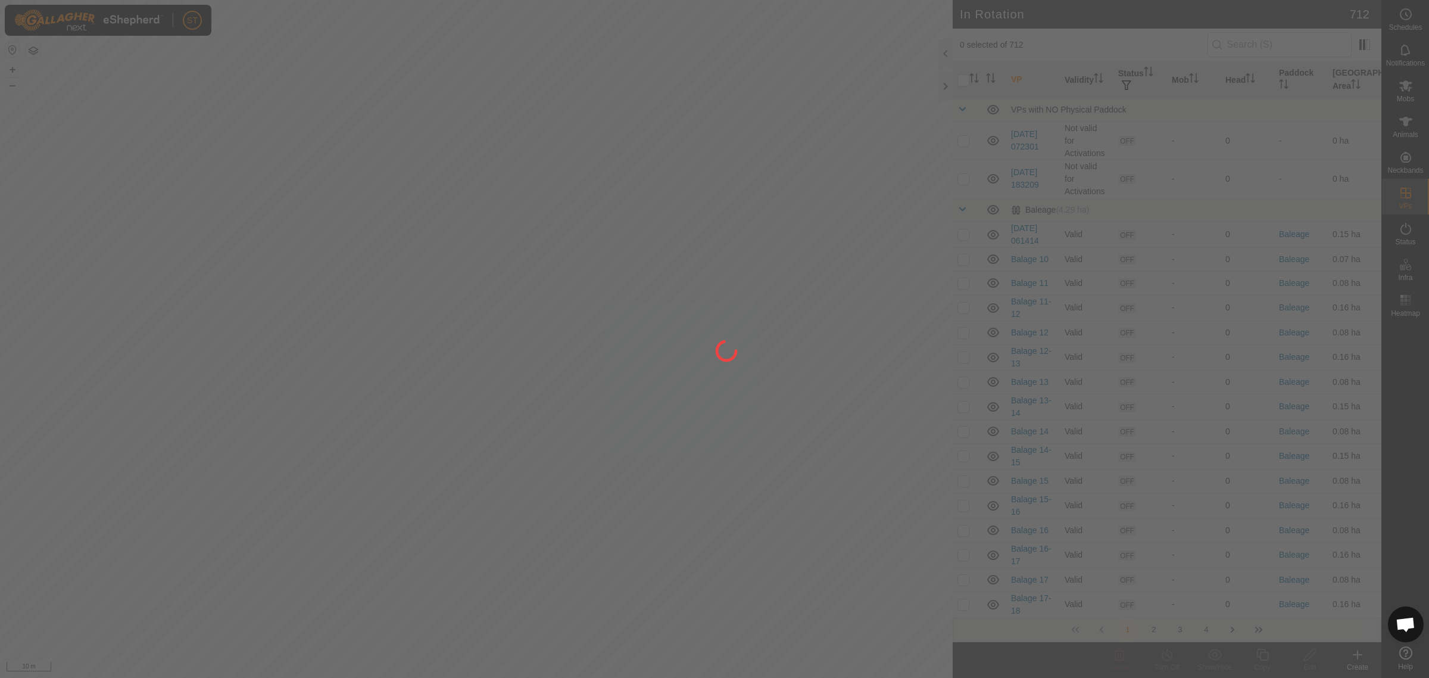
click at [1342, 657] on div at bounding box center [714, 339] width 1429 height 678
click at [76, 654] on div at bounding box center [714, 339] width 1429 height 678
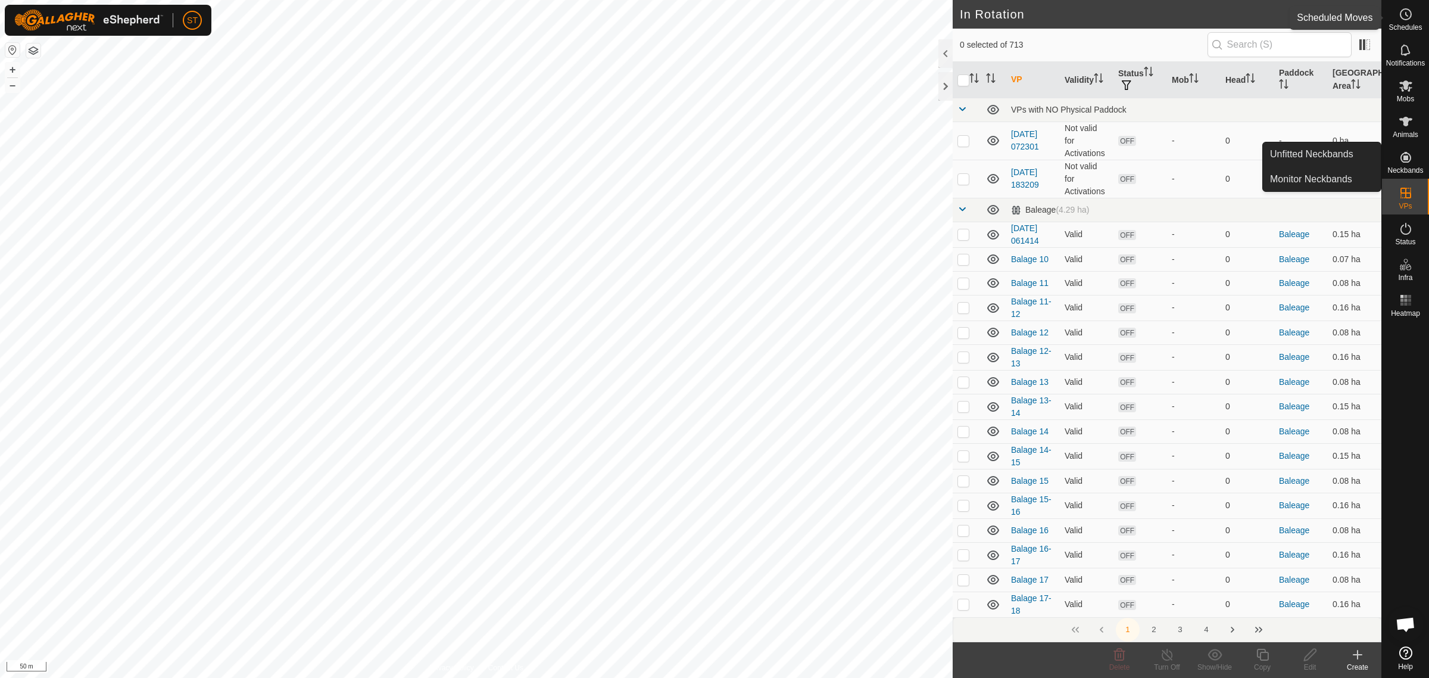
click at [1409, 16] on icon at bounding box center [1406, 14] width 14 height 14
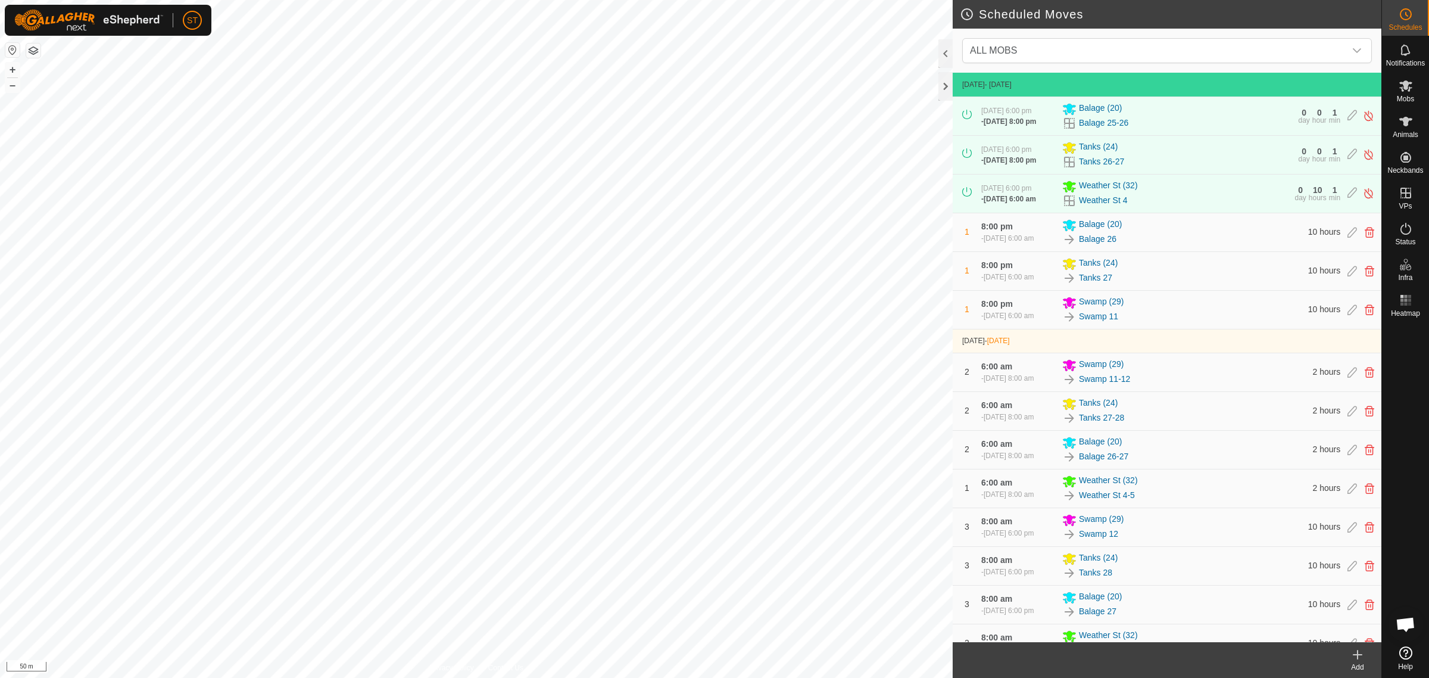
click at [1359, 659] on icon at bounding box center [1358, 654] width 14 height 14
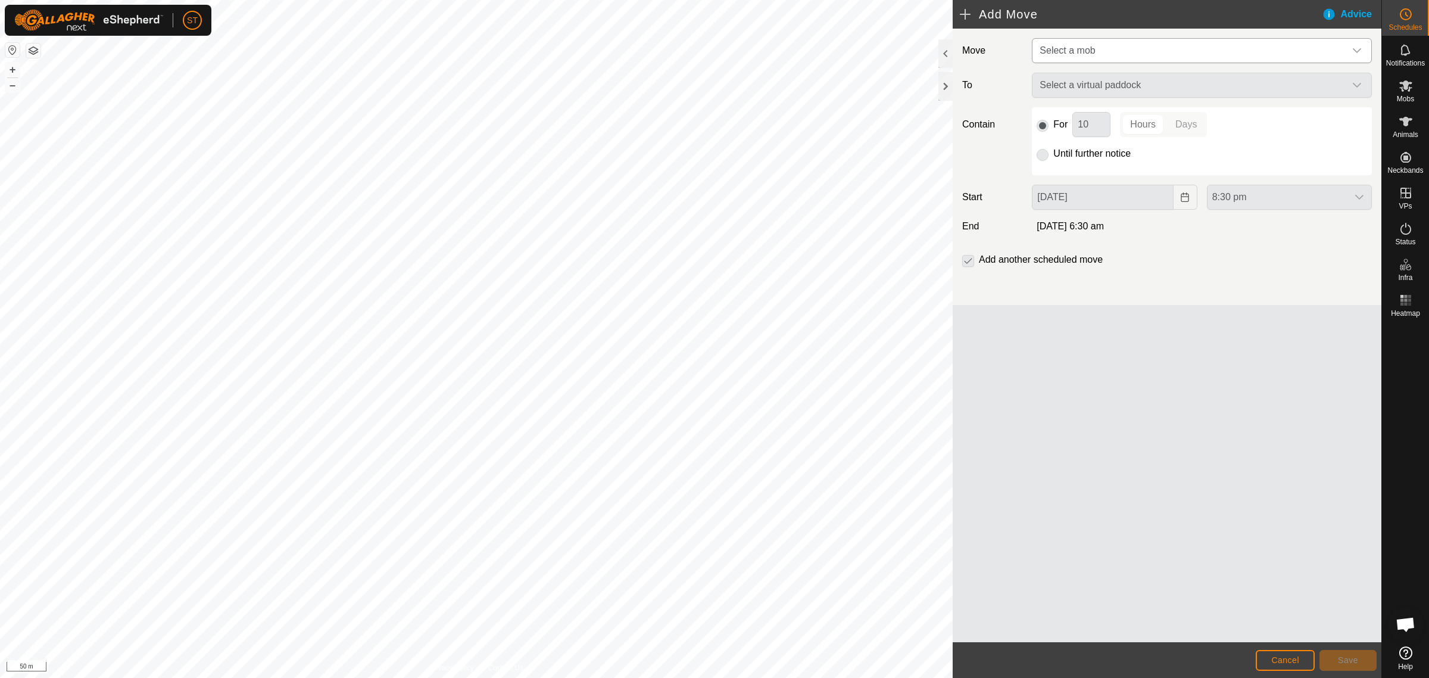
click at [1361, 49] on icon "dropdown trigger" at bounding box center [1357, 51] width 10 height 10
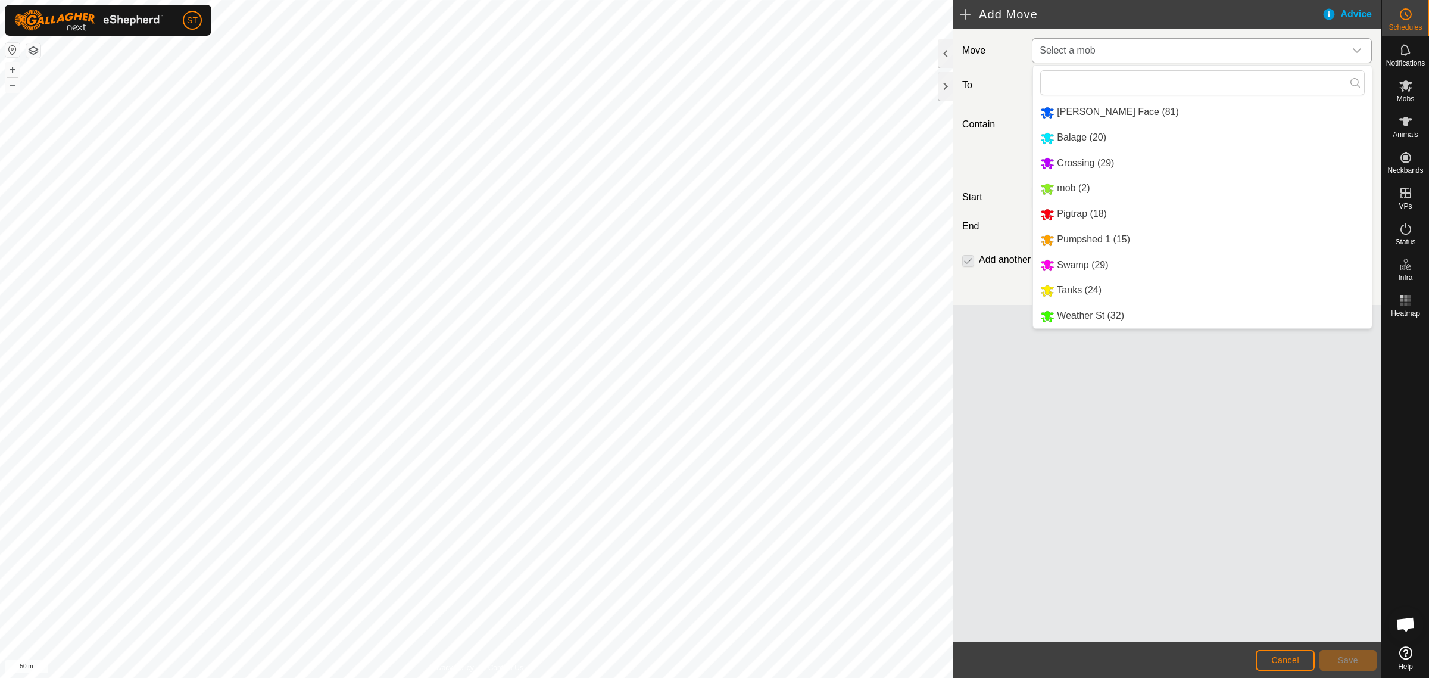
click at [1096, 317] on li "Weather St (32)" at bounding box center [1202, 316] width 339 height 24
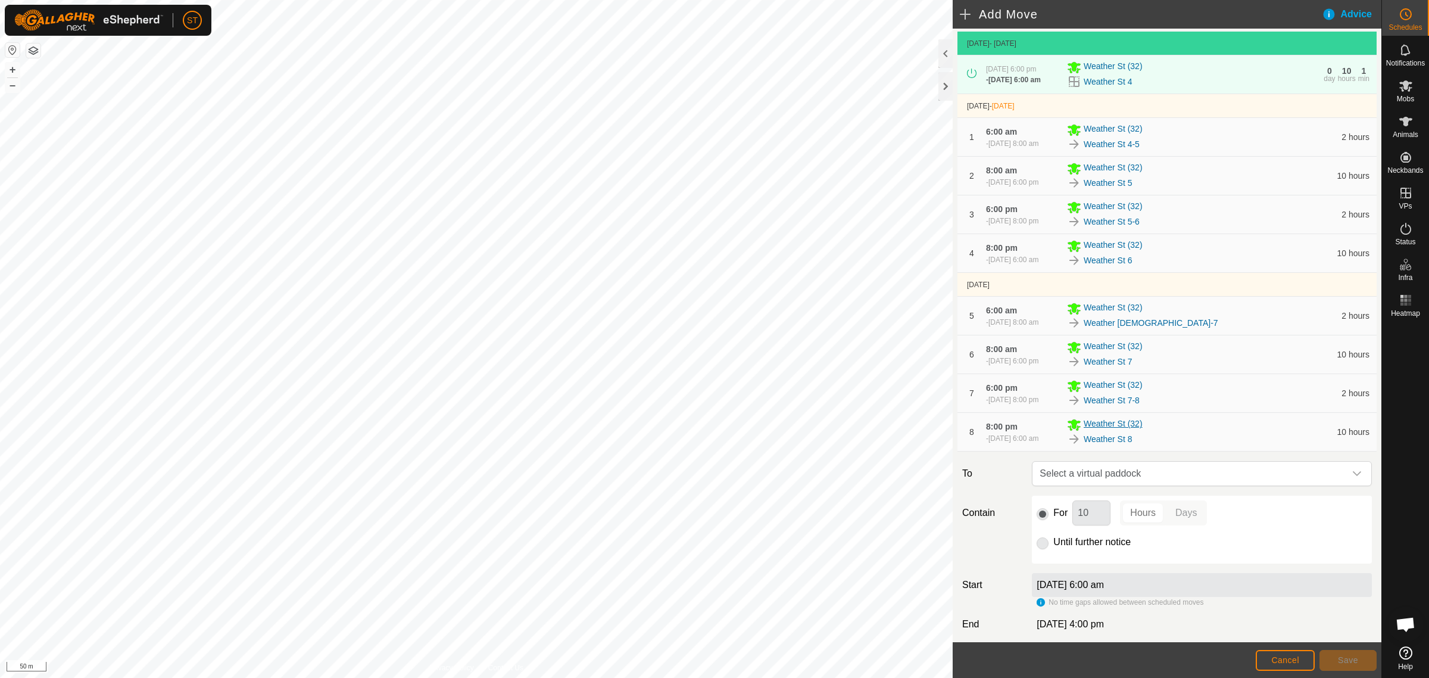
scroll to position [161, 0]
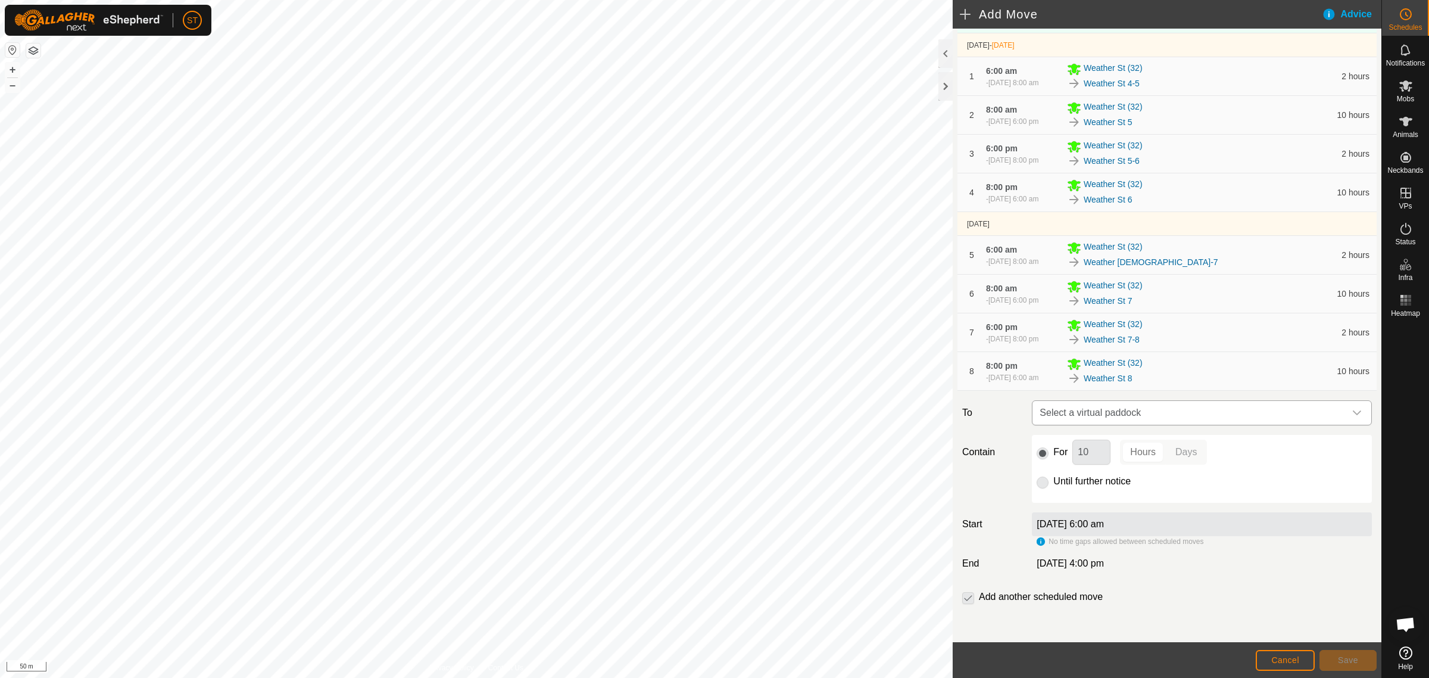
click at [1351, 413] on div "dropdown trigger" at bounding box center [1357, 413] width 24 height 24
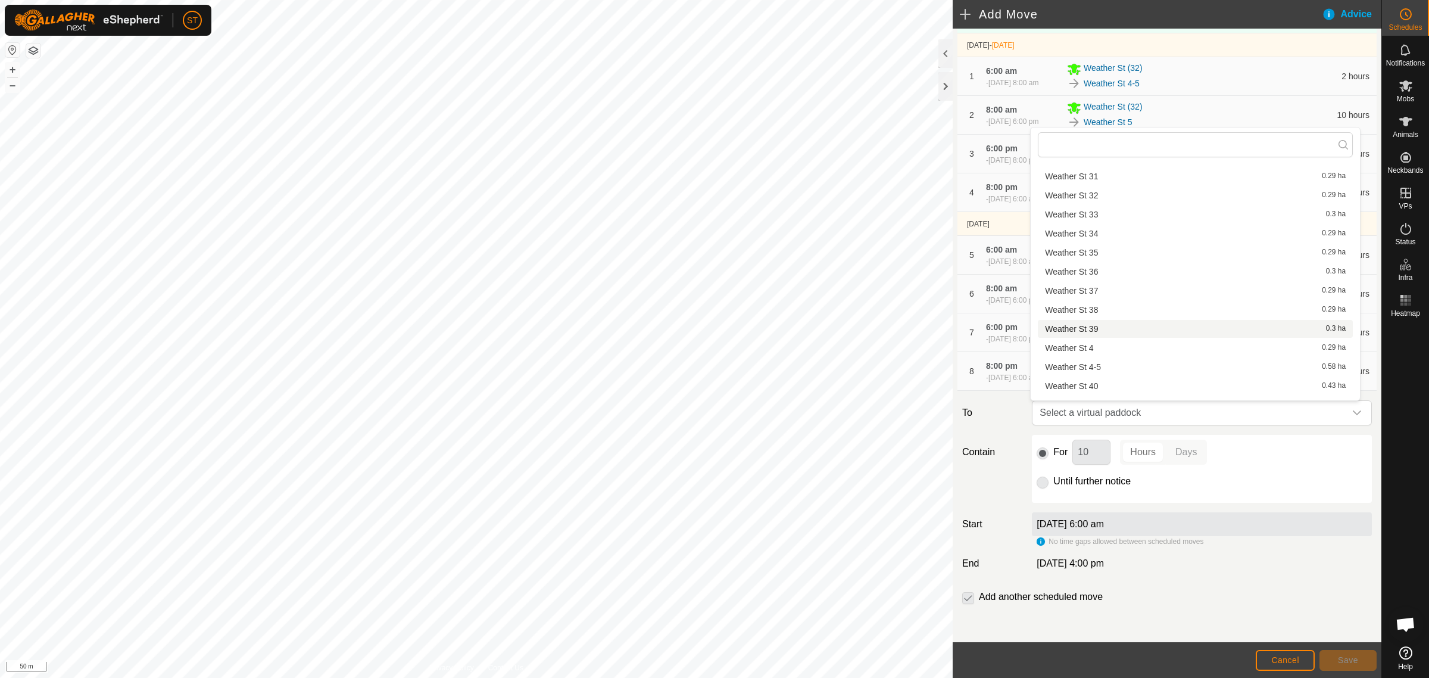
scroll to position [835, 0]
click at [1092, 350] on li "Weather St 8-9 0.57 ha" at bounding box center [1195, 354] width 315 height 18
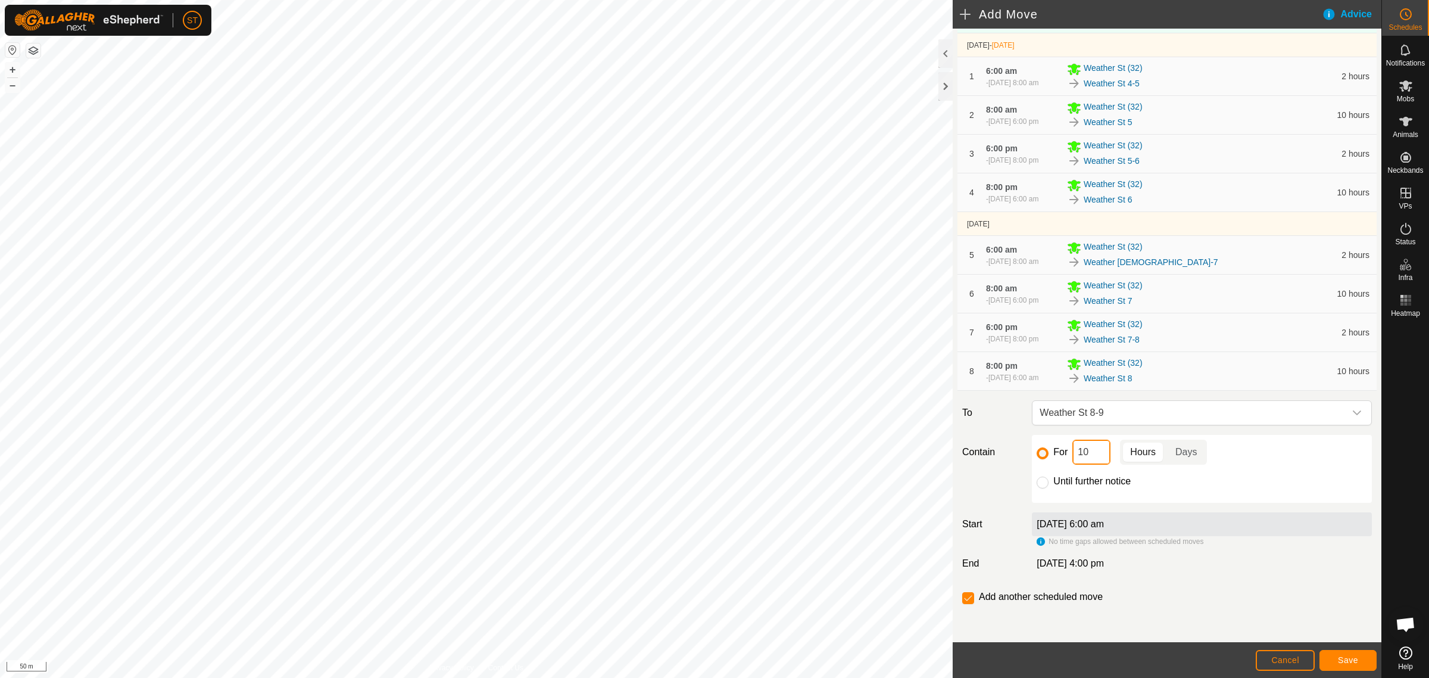
drag, startPoint x: 1091, startPoint y: 456, endPoint x: 1068, endPoint y: 456, distance: 23.2
click at [1072, 456] on input "10" at bounding box center [1091, 451] width 38 height 25
click at [1361, 659] on button "Save" at bounding box center [1348, 660] width 57 height 21
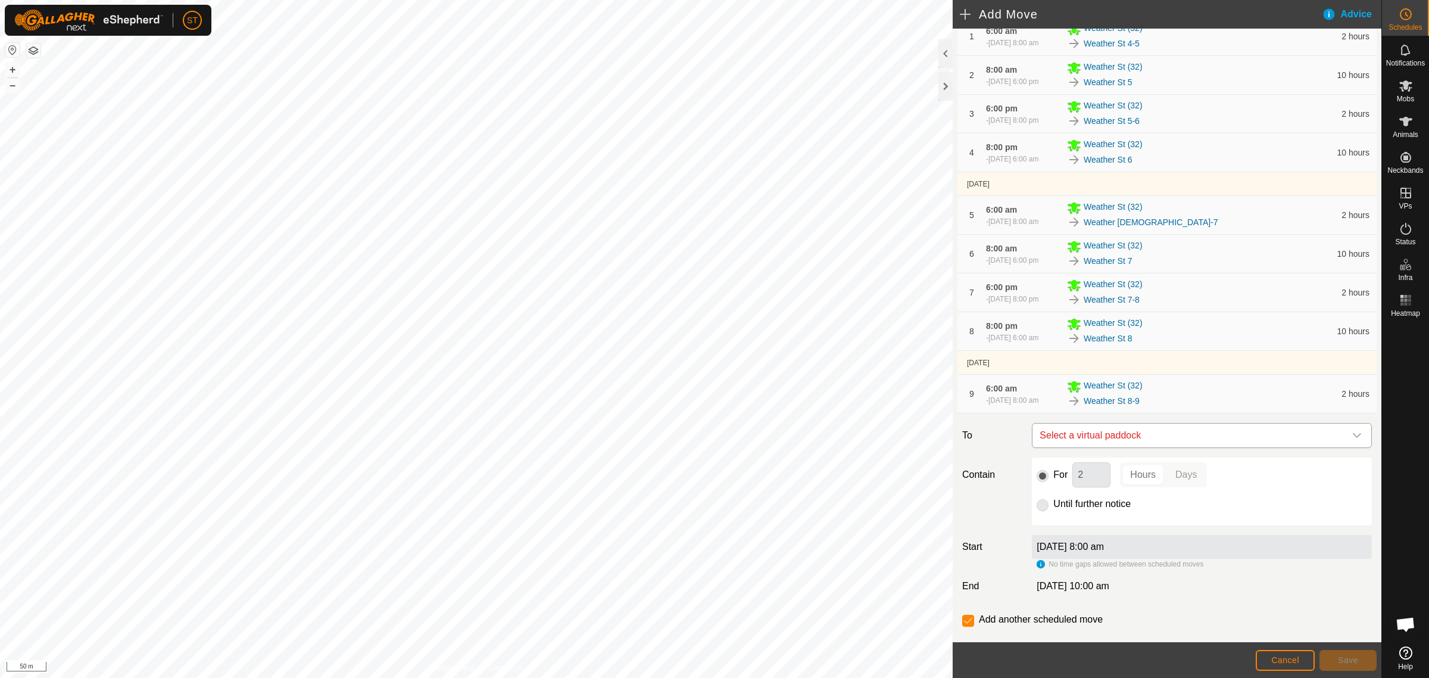
scroll to position [229, 0]
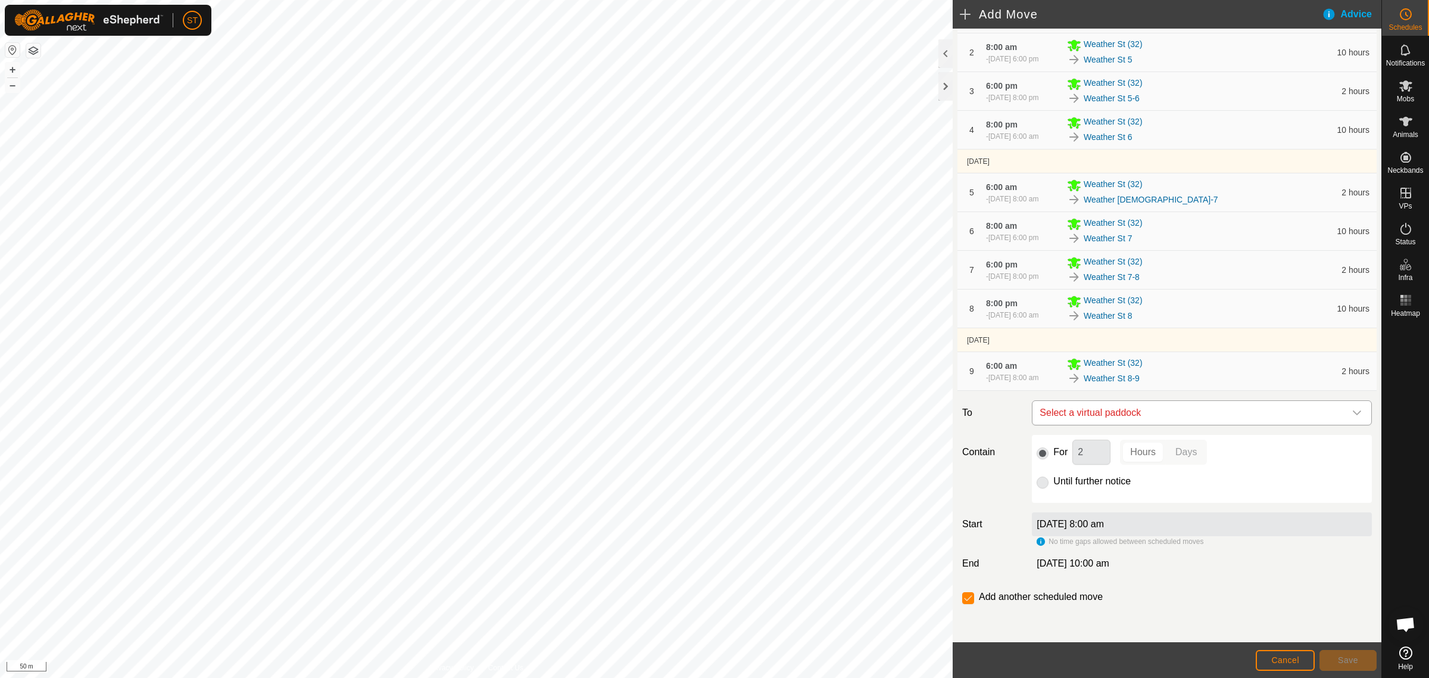
click at [1352, 413] on icon "dropdown trigger" at bounding box center [1357, 413] width 10 height 10
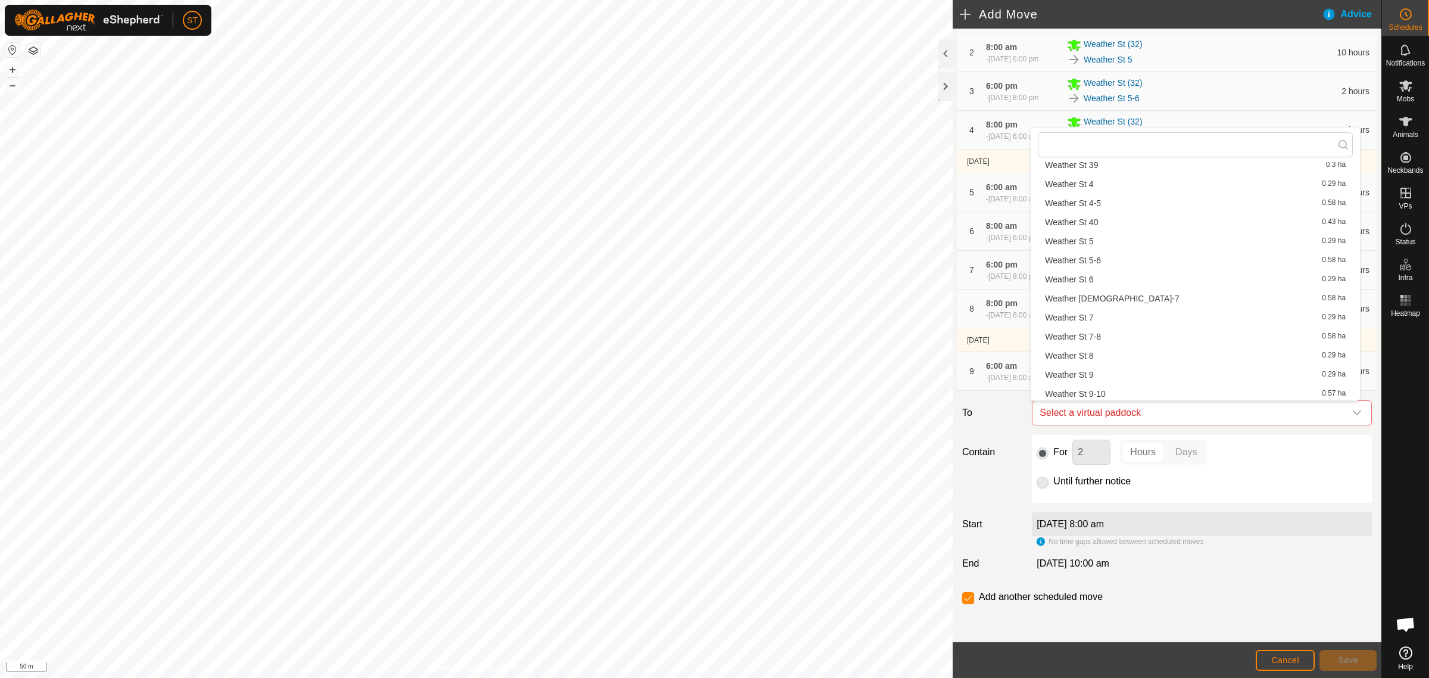
scroll to position [835, 0]
click at [1090, 370] on li "Weather St 9 0.29 ha" at bounding box center [1195, 373] width 315 height 18
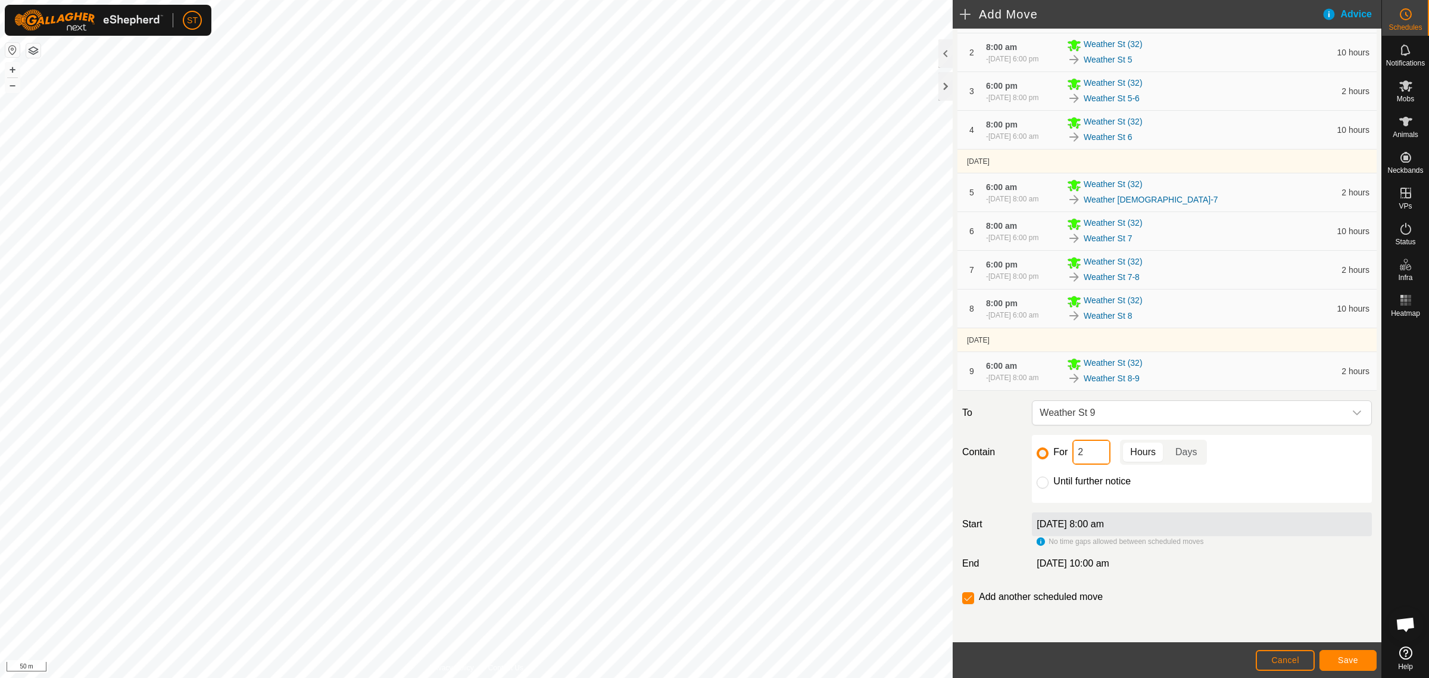
drag, startPoint x: 1085, startPoint y: 456, endPoint x: 1064, endPoint y: 456, distance: 21.4
click at [1064, 456] on div "For 2 Hours Days" at bounding box center [1202, 451] width 330 height 25
click at [1336, 659] on button "Save" at bounding box center [1348, 660] width 57 height 21
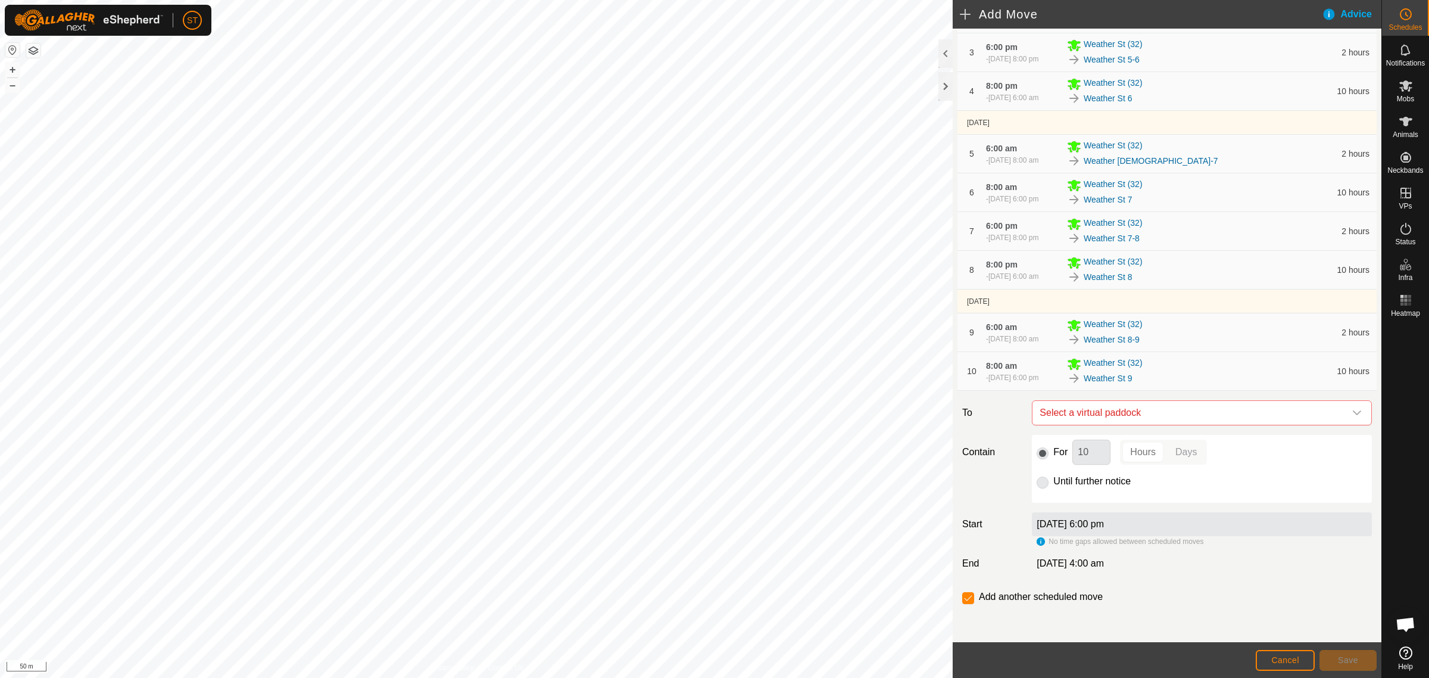
scroll to position [273, 0]
click at [1352, 411] on icon "dropdown trigger" at bounding box center [1357, 413] width 10 height 10
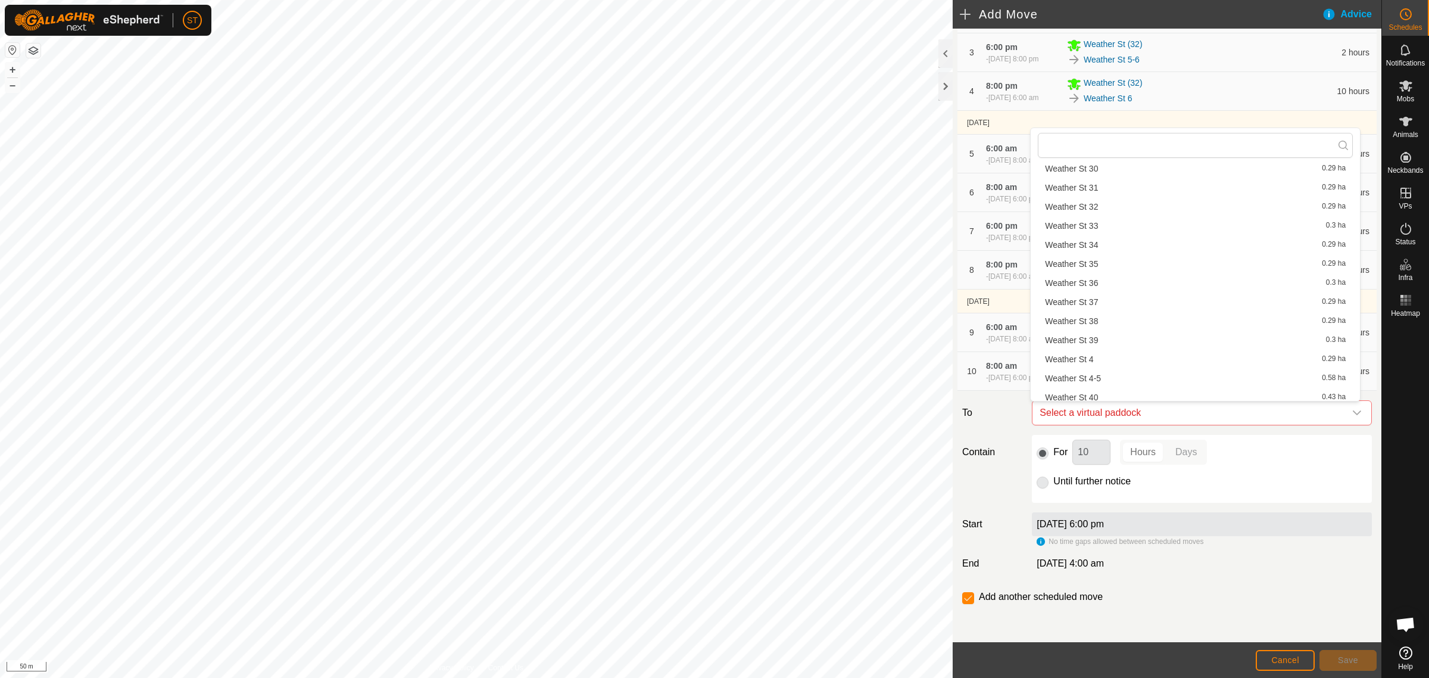
scroll to position [835, 0]
click at [1093, 391] on li "Weather St 9-10 0.57 ha" at bounding box center [1195, 393] width 315 height 18
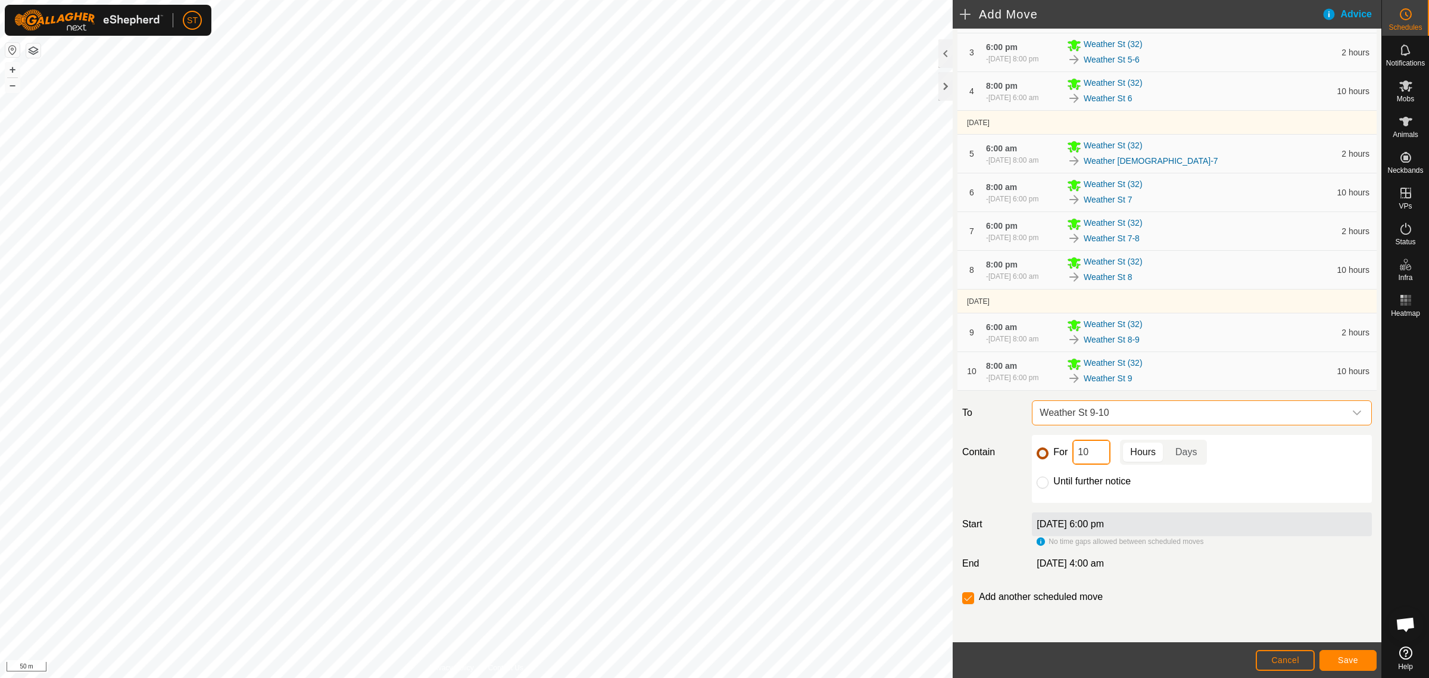
drag, startPoint x: 1093, startPoint y: 453, endPoint x: 1040, endPoint y: 451, distance: 52.5
click at [1040, 451] on div "For 10 Hours Days" at bounding box center [1202, 451] width 330 height 25
click at [1344, 661] on span "Save" at bounding box center [1348, 660] width 20 height 10
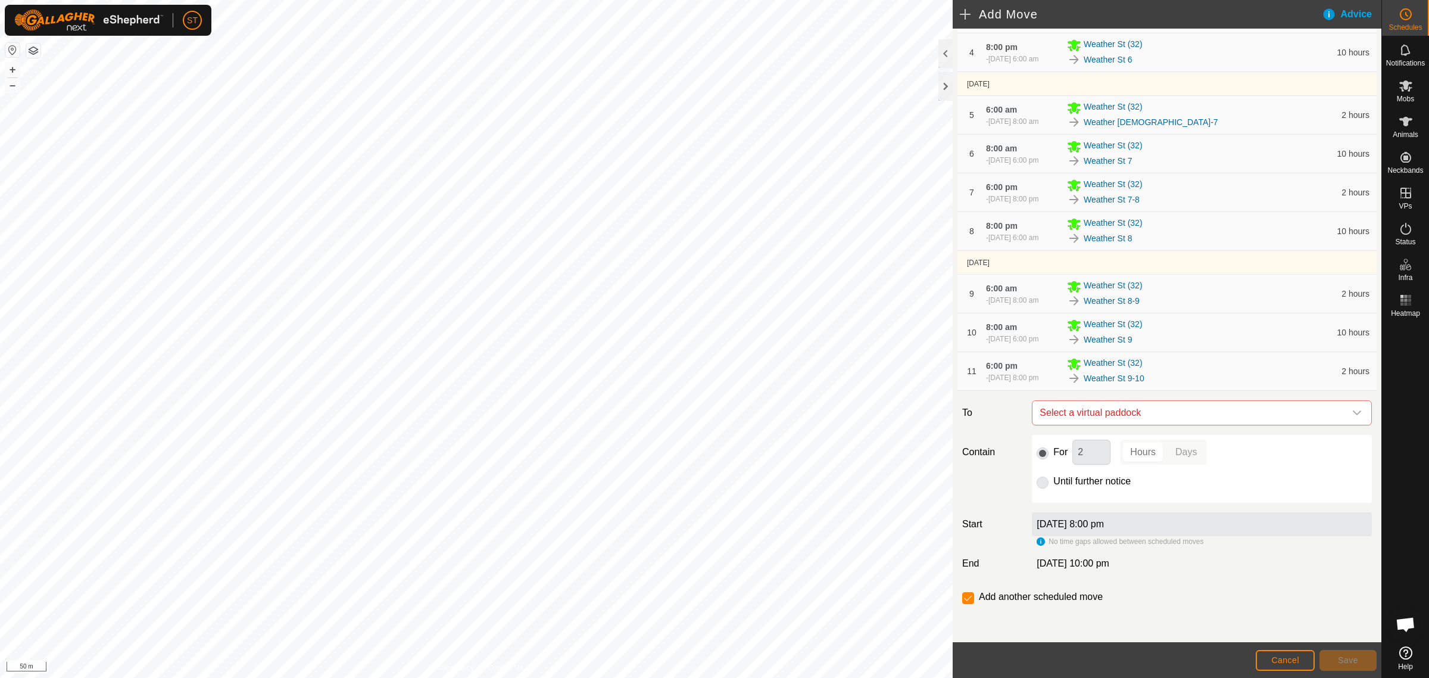
scroll to position [317, 0]
click at [1353, 413] on icon "dropdown trigger" at bounding box center [1357, 412] width 8 height 5
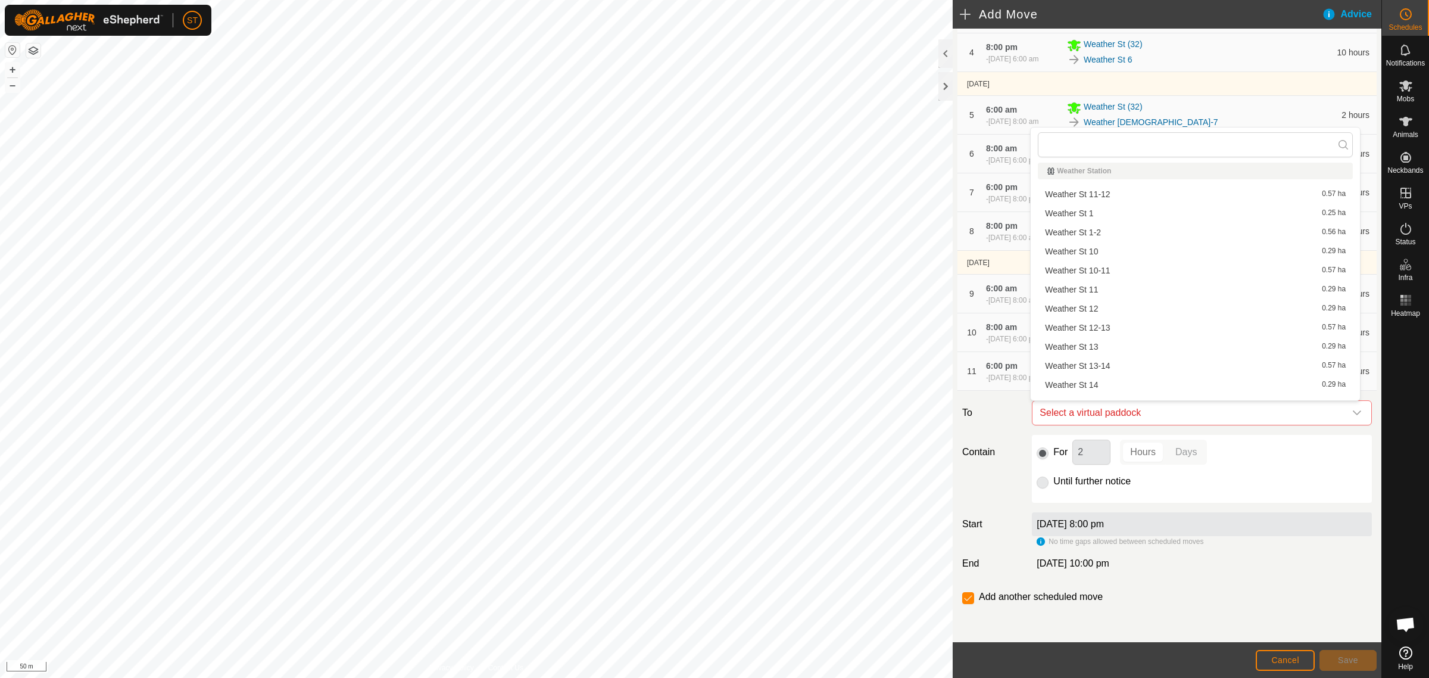
scroll to position [0, 0]
click at [1097, 255] on li "Weather St 10 0.29 ha" at bounding box center [1195, 256] width 315 height 18
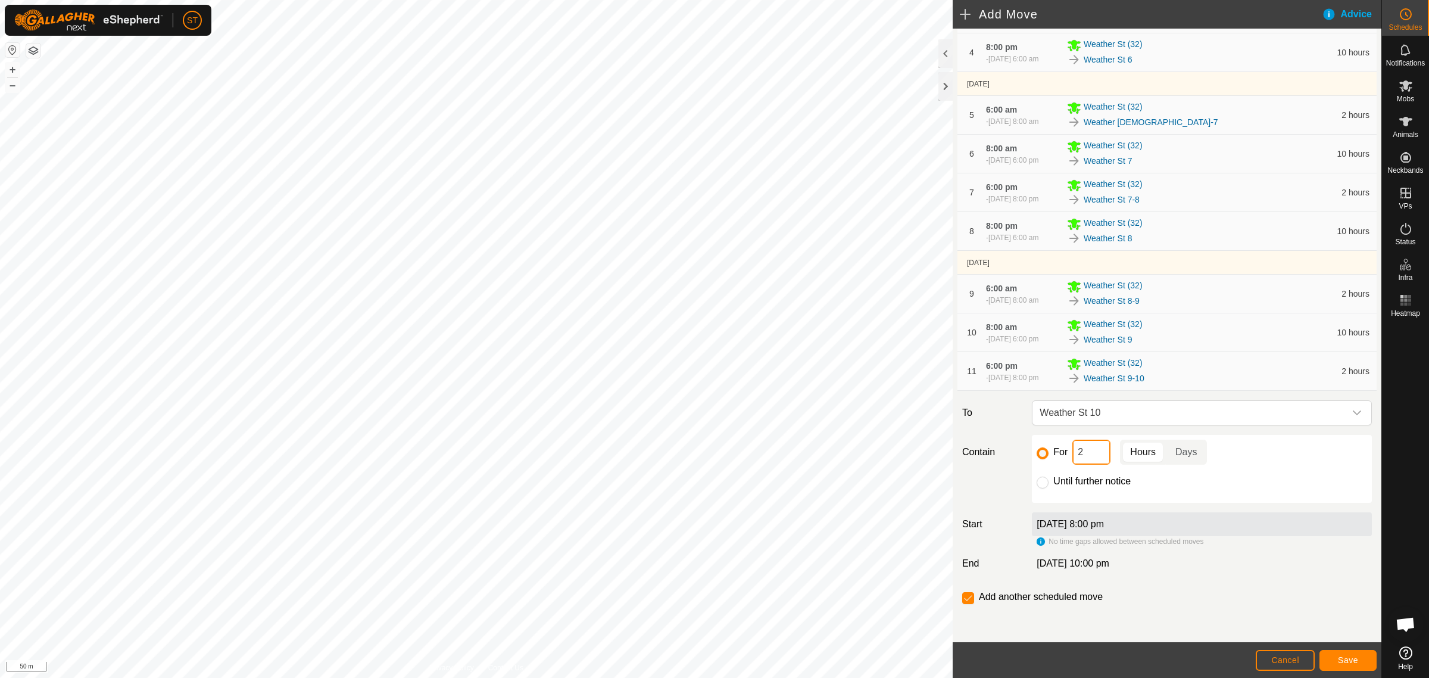
drag, startPoint x: 1084, startPoint y: 460, endPoint x: 1052, endPoint y: 460, distance: 32.8
click at [1052, 460] on div "For 2 Hours Days" at bounding box center [1202, 451] width 330 height 25
click at [1355, 662] on span "Save" at bounding box center [1348, 660] width 20 height 10
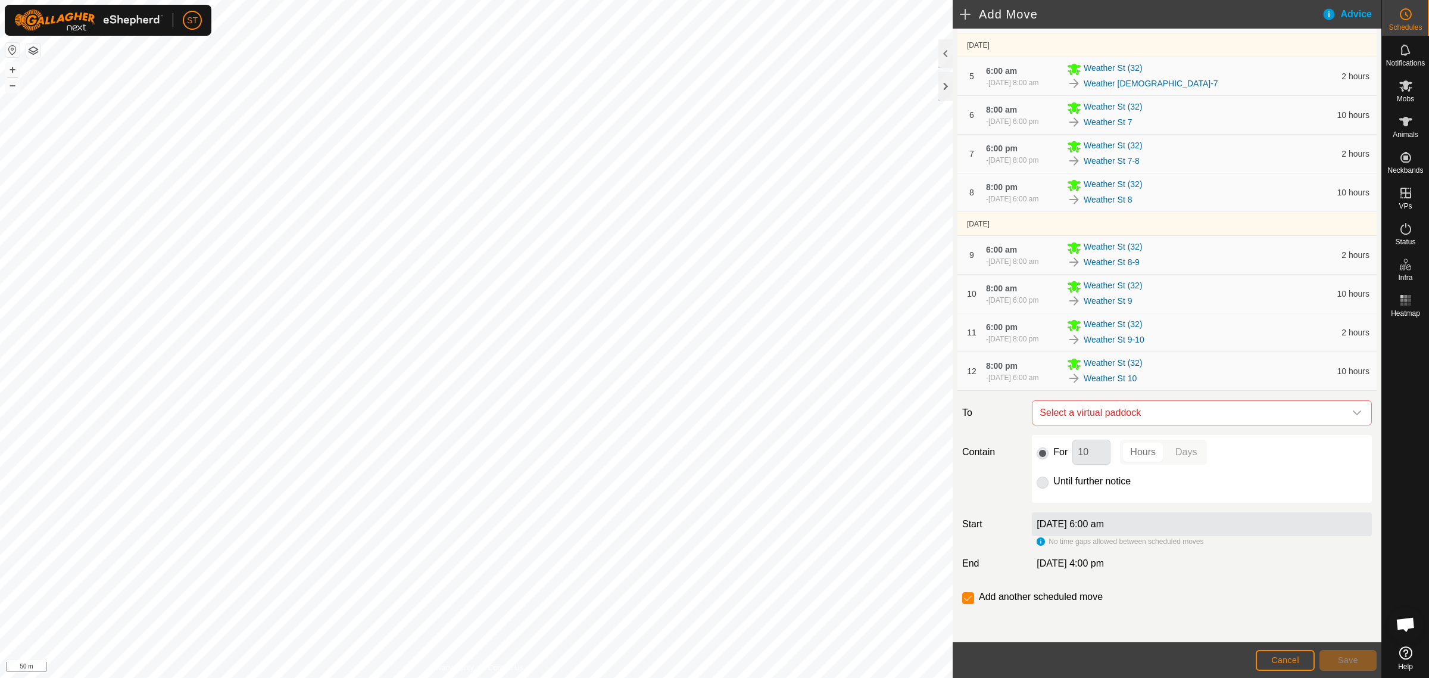
scroll to position [361, 0]
click at [1352, 411] on icon "dropdown trigger" at bounding box center [1357, 413] width 10 height 10
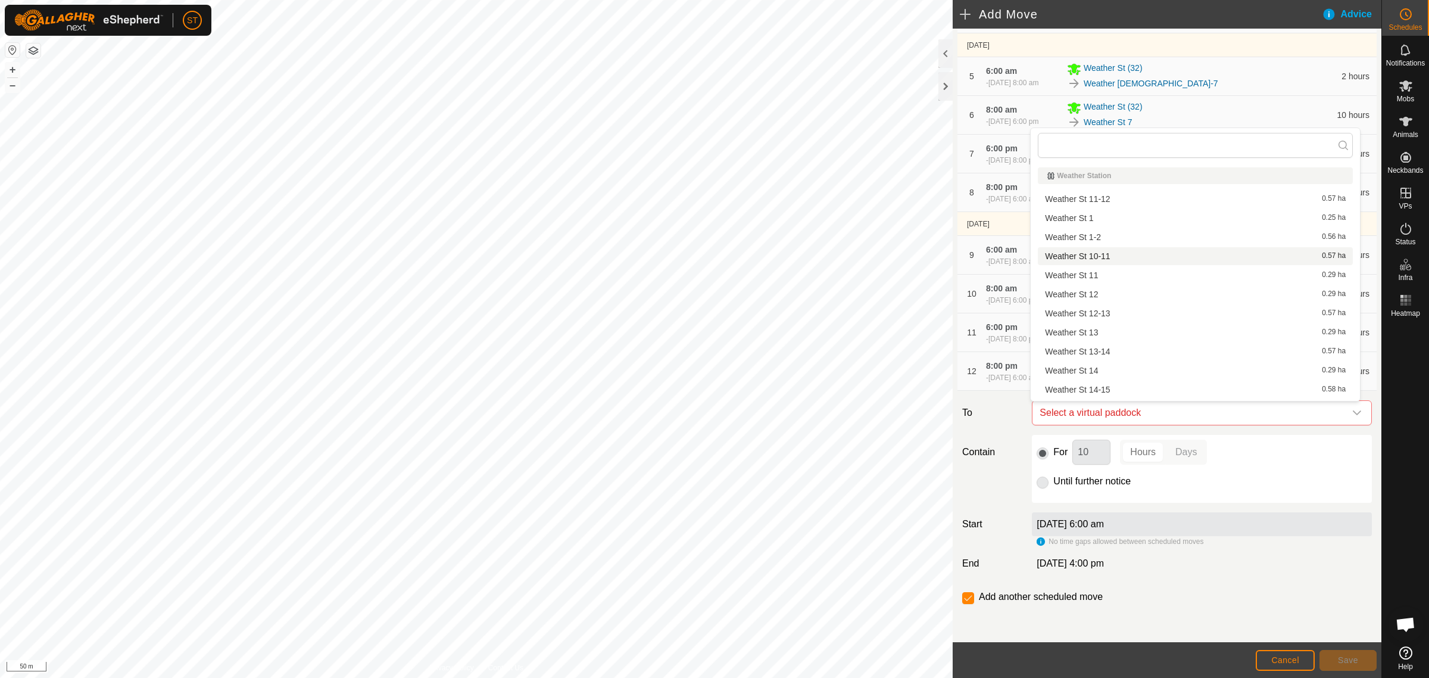
click at [1097, 256] on li "Weather St 10-11 0.57 ha" at bounding box center [1195, 256] width 315 height 18
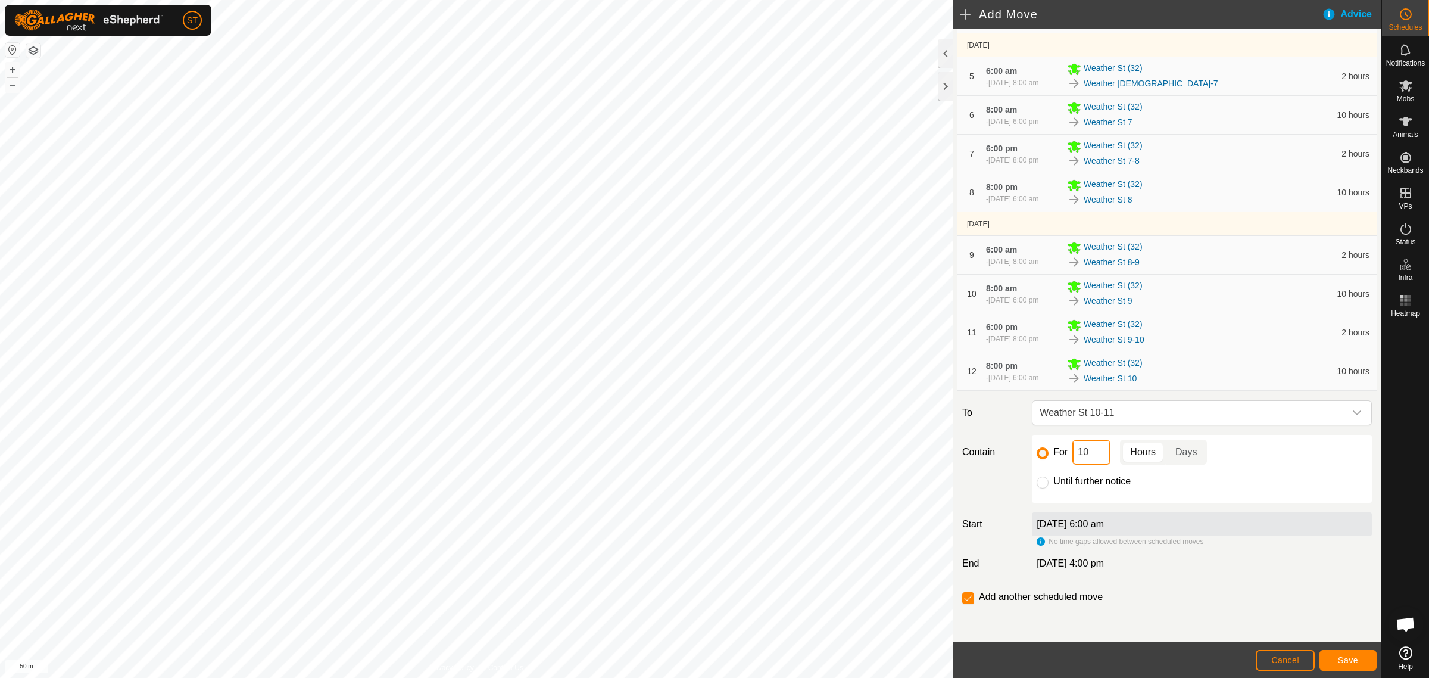
drag, startPoint x: 1087, startPoint y: 456, endPoint x: 1051, endPoint y: 456, distance: 36.3
click at [1052, 456] on div "For 10 Hours Days" at bounding box center [1202, 451] width 330 height 25
click at [1338, 658] on span "Save" at bounding box center [1348, 660] width 20 height 10
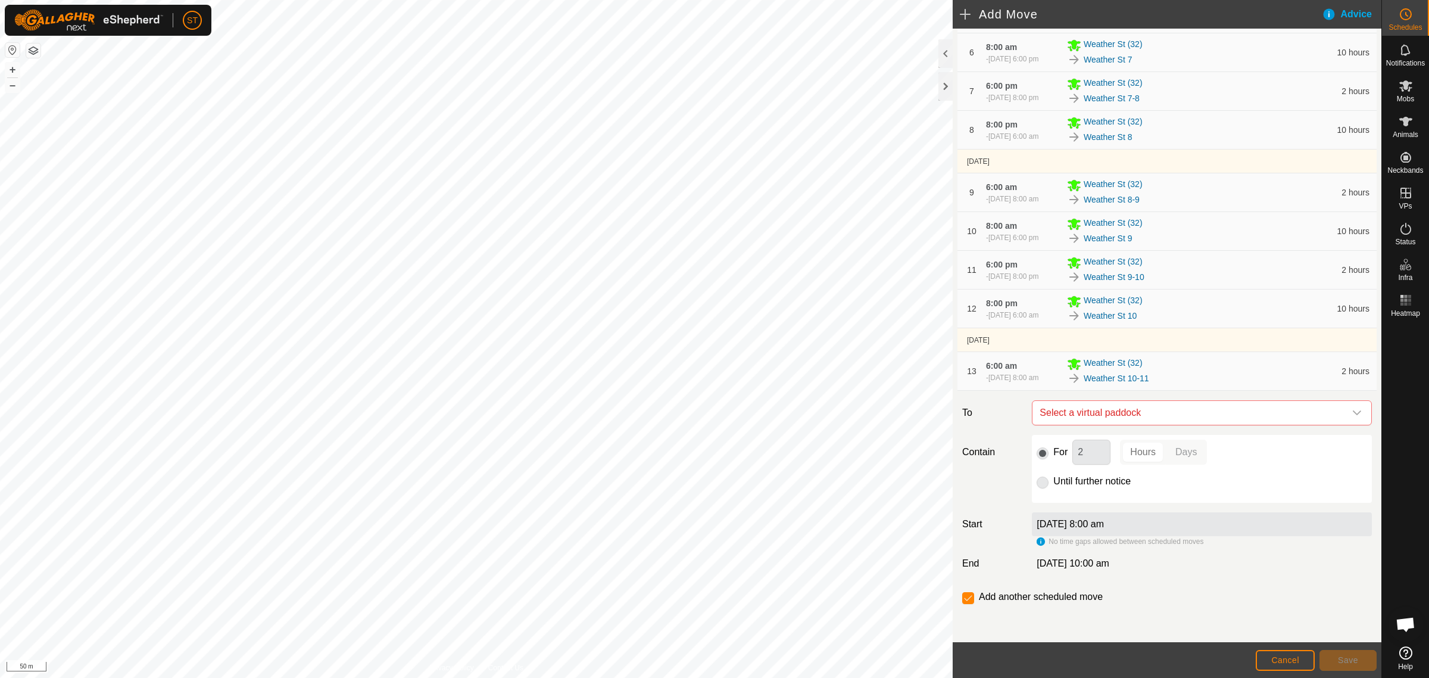
scroll to position [429, 0]
click at [1352, 411] on icon "dropdown trigger" at bounding box center [1357, 413] width 10 height 10
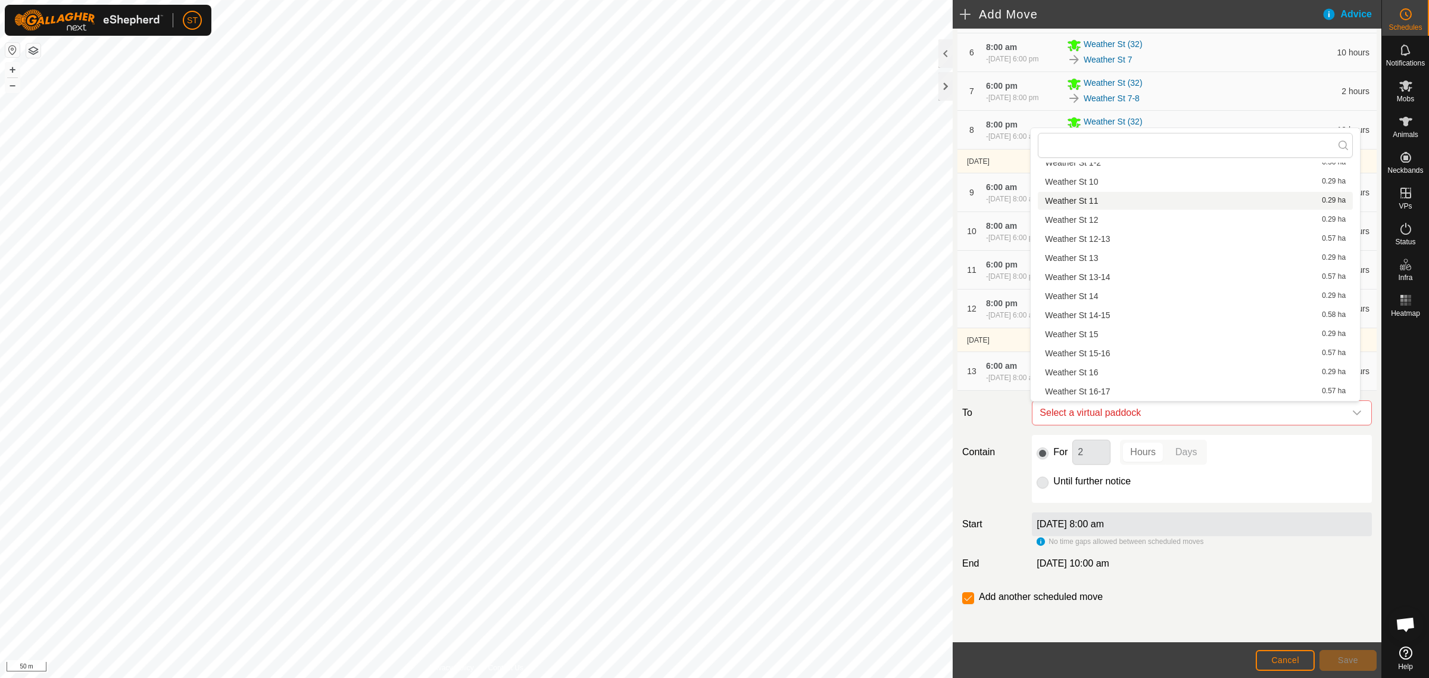
scroll to position [0, 0]
click at [1088, 277] on li "Weather St 11 0.29 ha" at bounding box center [1195, 275] width 315 height 18
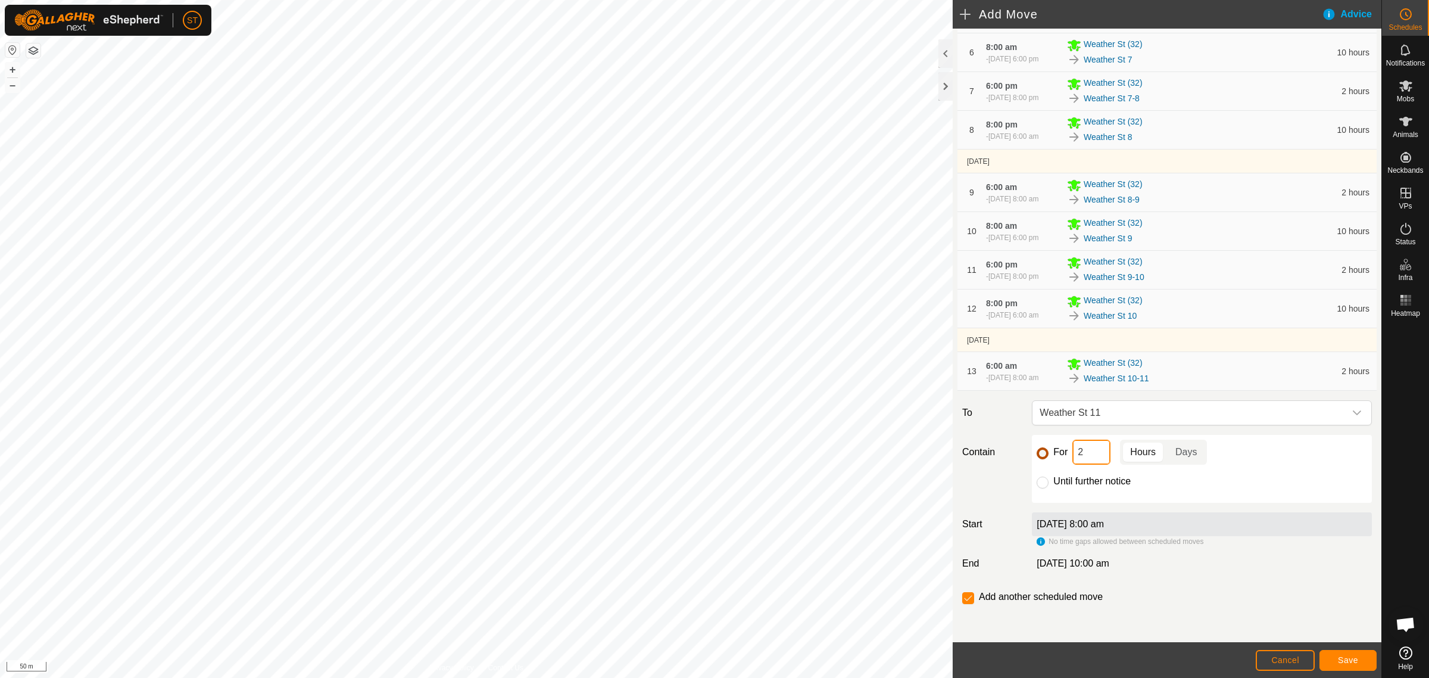
drag, startPoint x: 1083, startPoint y: 457, endPoint x: 1046, endPoint y: 454, distance: 37.0
click at [1046, 454] on div "For 2 Hours Days" at bounding box center [1202, 451] width 330 height 25
click at [1336, 656] on button "Save" at bounding box center [1348, 660] width 57 height 21
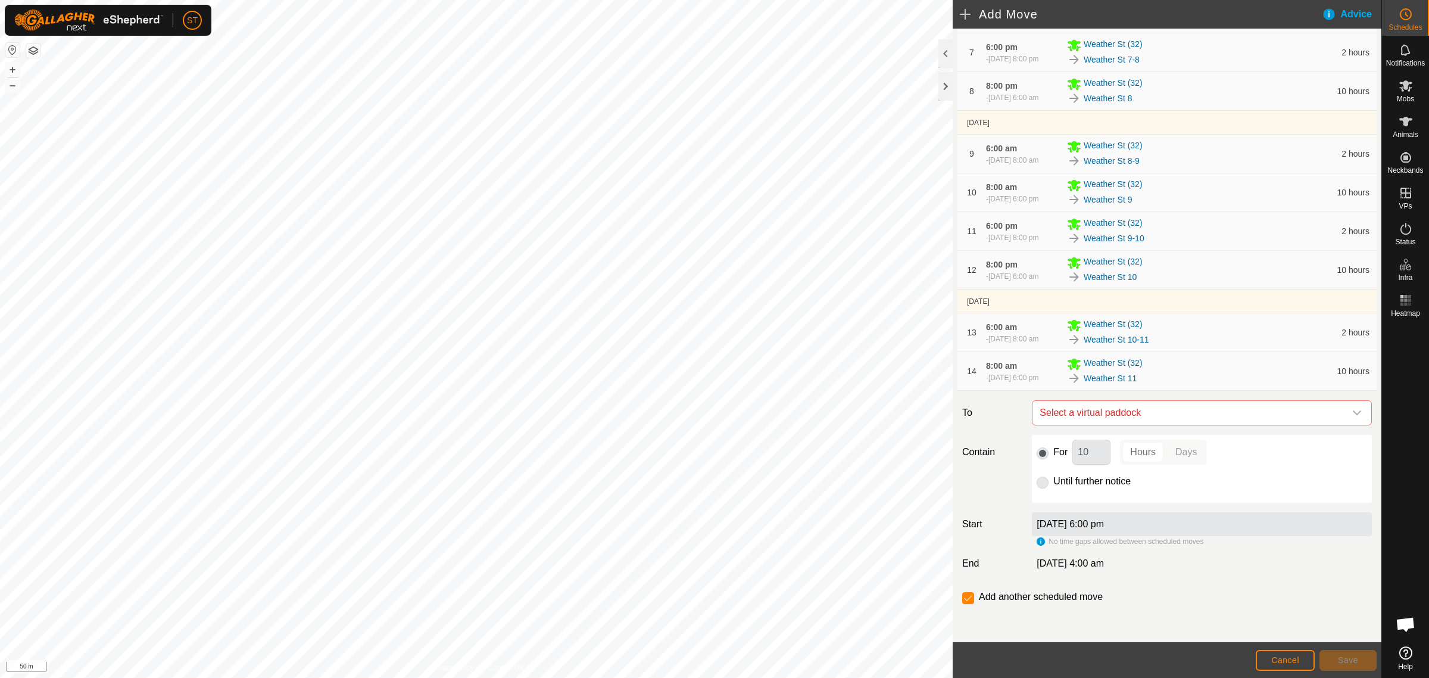
scroll to position [474, 0]
click at [1352, 414] on icon "dropdown trigger" at bounding box center [1357, 413] width 10 height 10
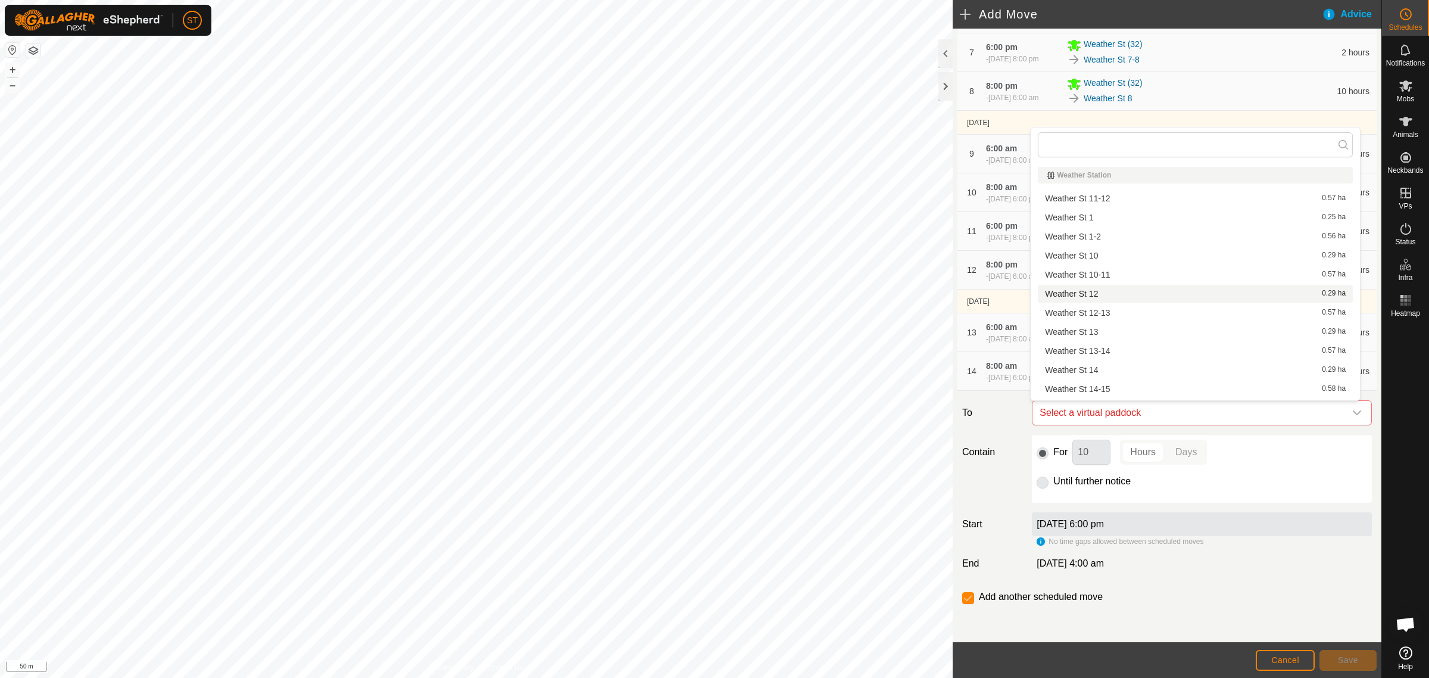
scroll to position [16, 0]
click at [1102, 182] on li "Weather St 11-12 0.57 ha" at bounding box center [1195, 182] width 315 height 18
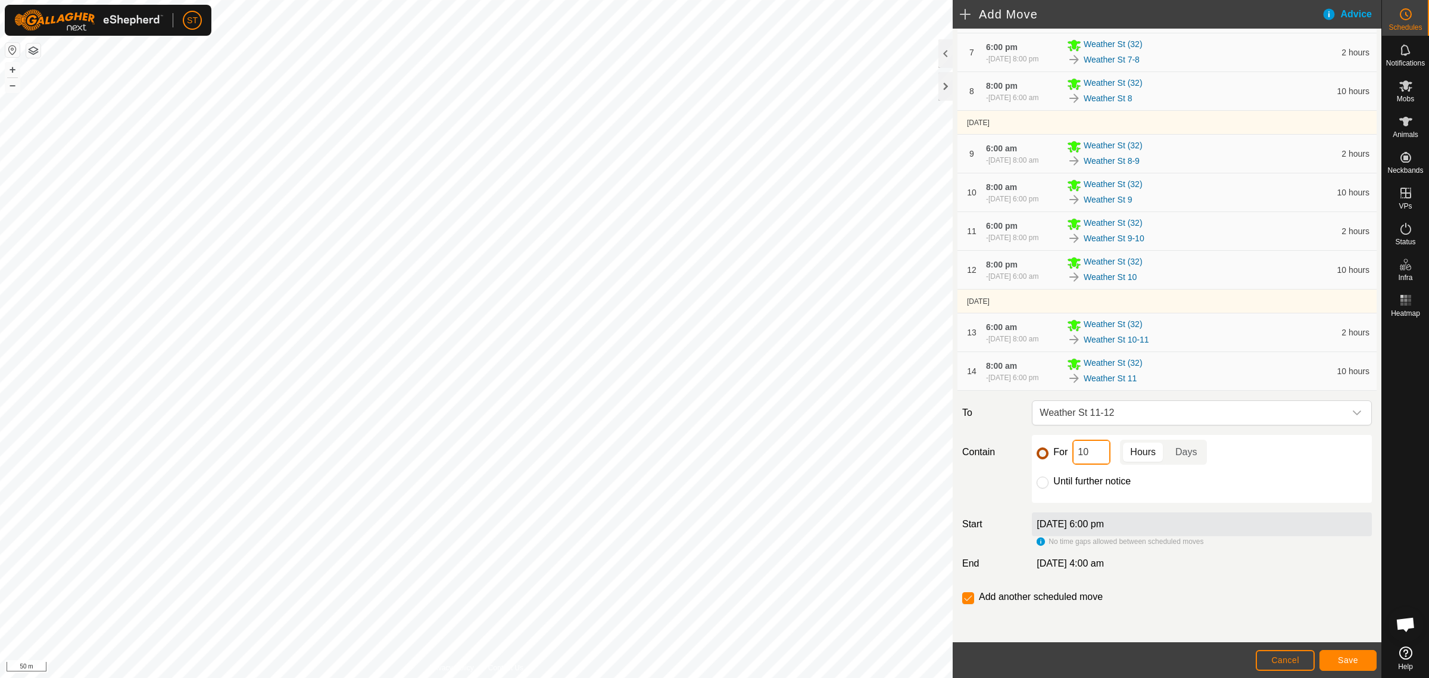
drag, startPoint x: 1077, startPoint y: 456, endPoint x: 1038, endPoint y: 453, distance: 38.8
click at [1041, 454] on div "For 10 Hours Days" at bounding box center [1202, 451] width 330 height 25
click at [1337, 656] on button "Save" at bounding box center [1348, 660] width 57 height 21
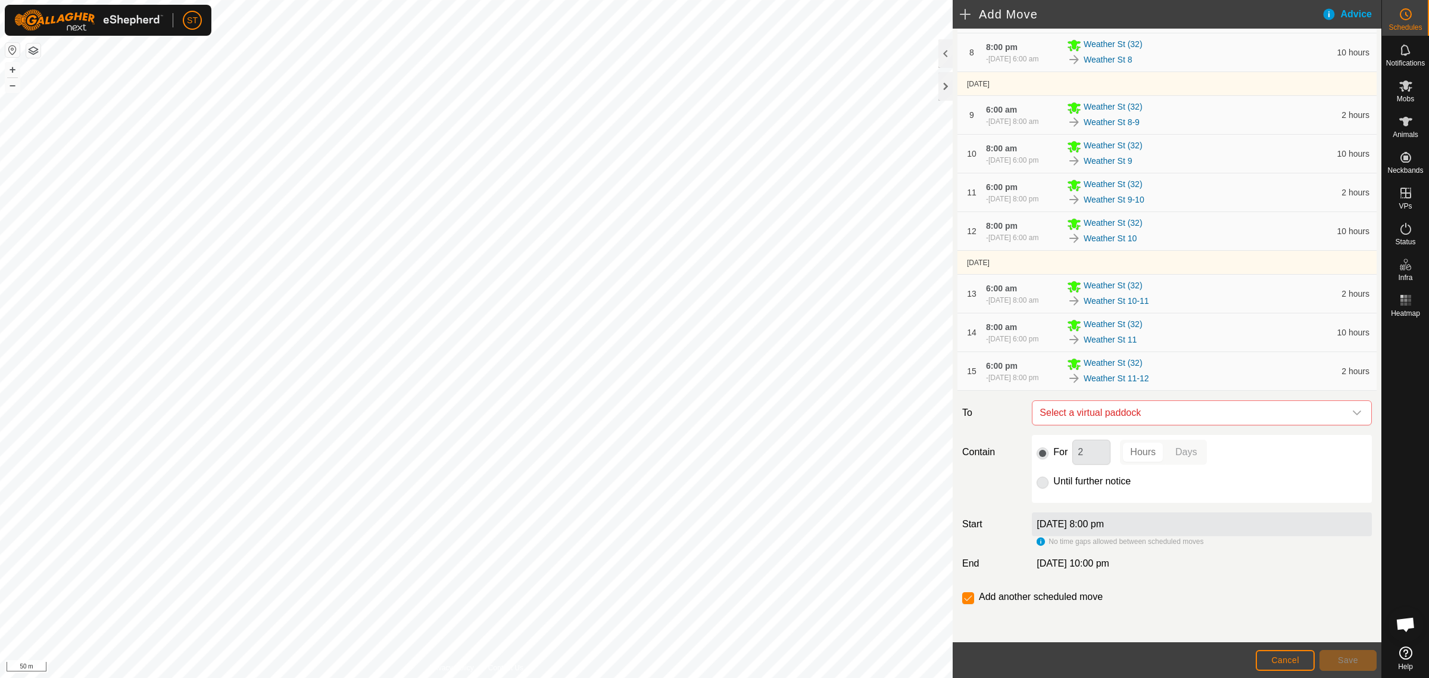
scroll to position [518, 0]
click at [1353, 413] on icon "dropdown trigger" at bounding box center [1357, 412] width 8 height 5
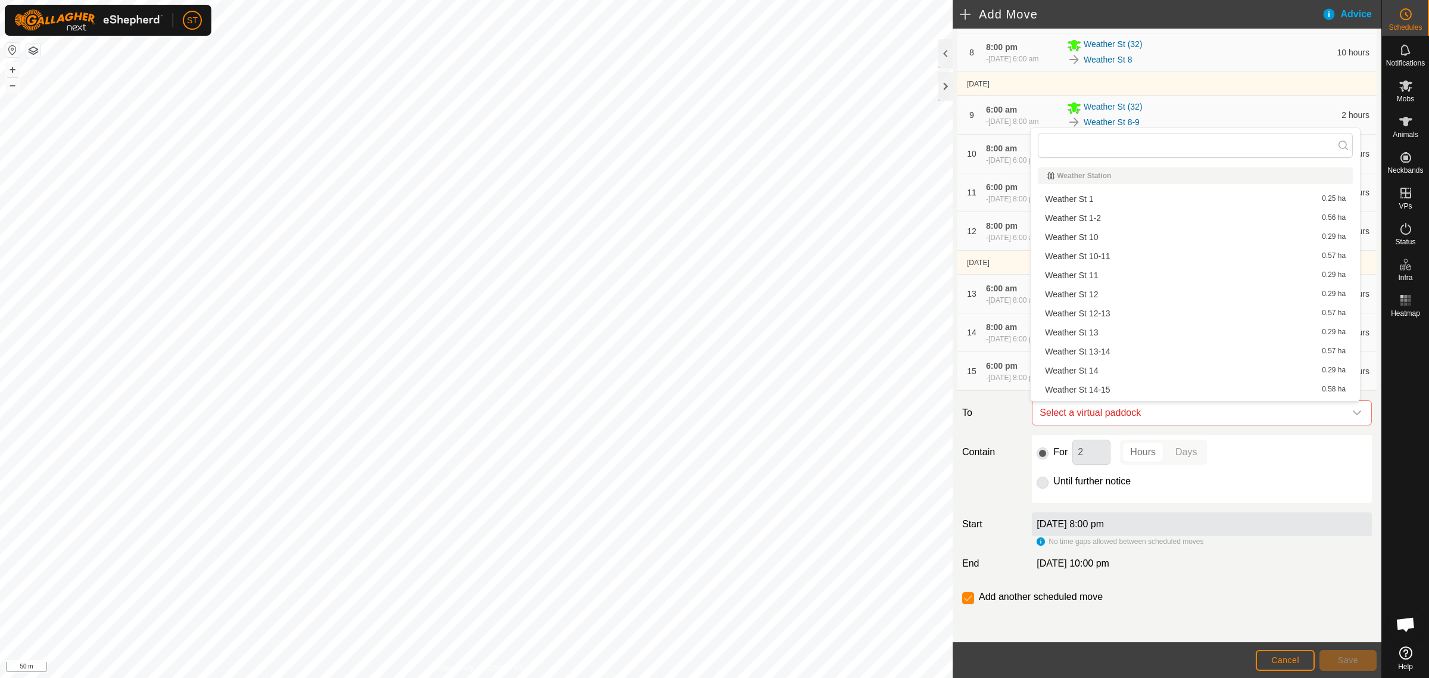
click at [1093, 296] on li "Weather St 12 0.29 ha" at bounding box center [1195, 294] width 315 height 18
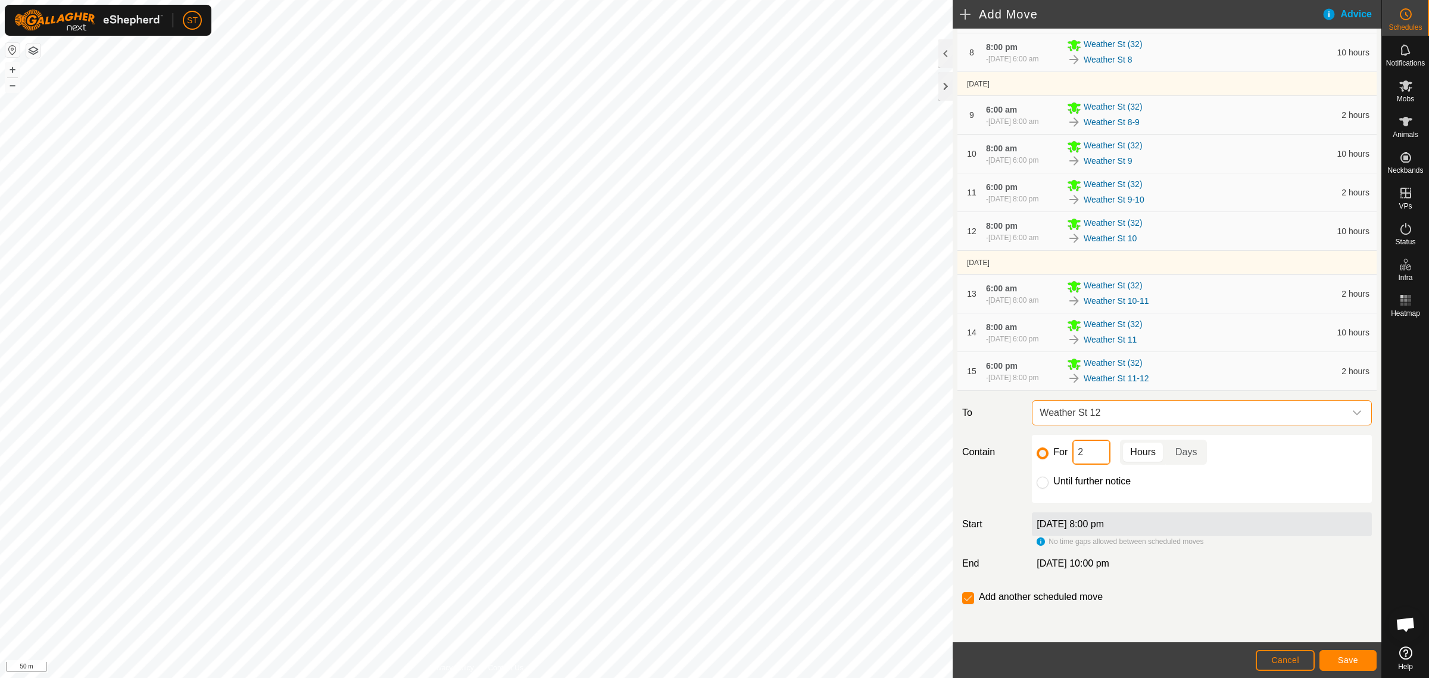
drag, startPoint x: 1040, startPoint y: 450, endPoint x: 1008, endPoint y: 447, distance: 31.7
click at [1012, 448] on div "Contain For 2 Hours Days Until further notice" at bounding box center [1167, 469] width 419 height 68
click at [1339, 657] on span "Save" at bounding box center [1348, 660] width 20 height 10
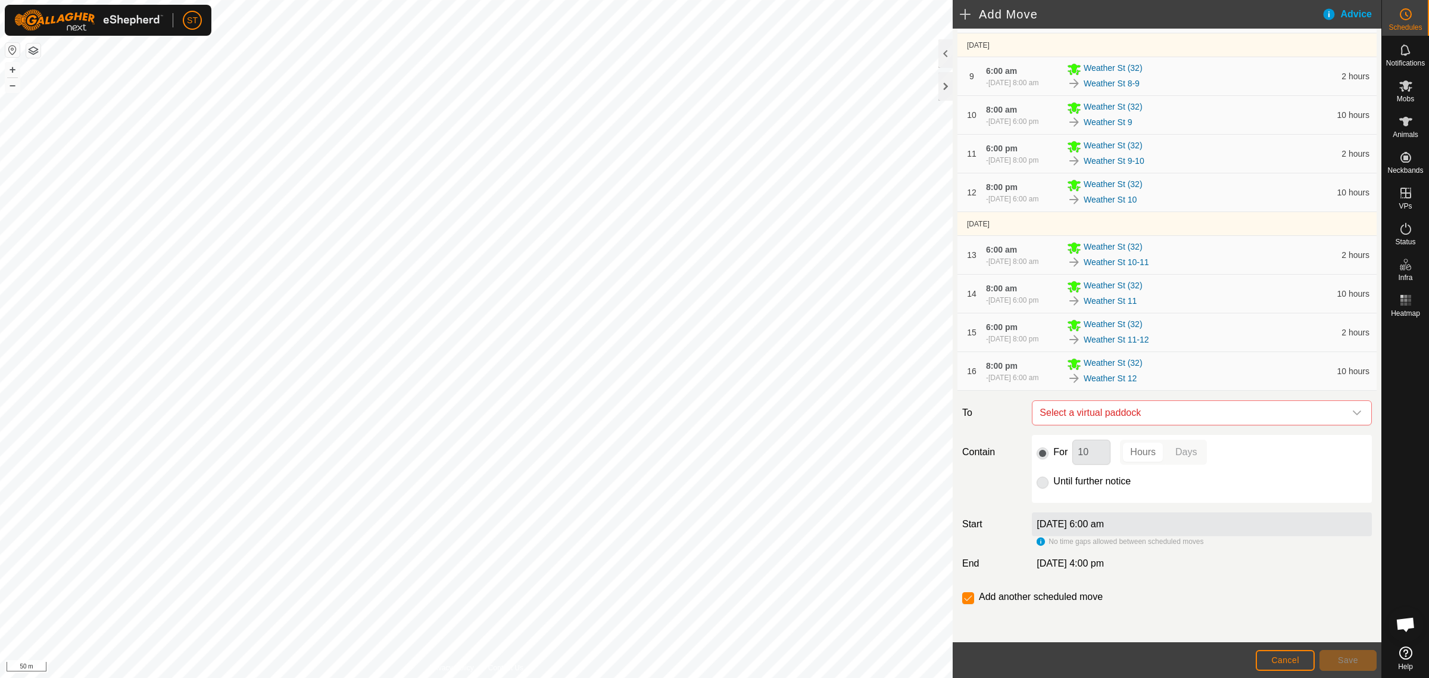
scroll to position [562, 0]
click at [1352, 414] on icon "dropdown trigger" at bounding box center [1357, 413] width 10 height 10
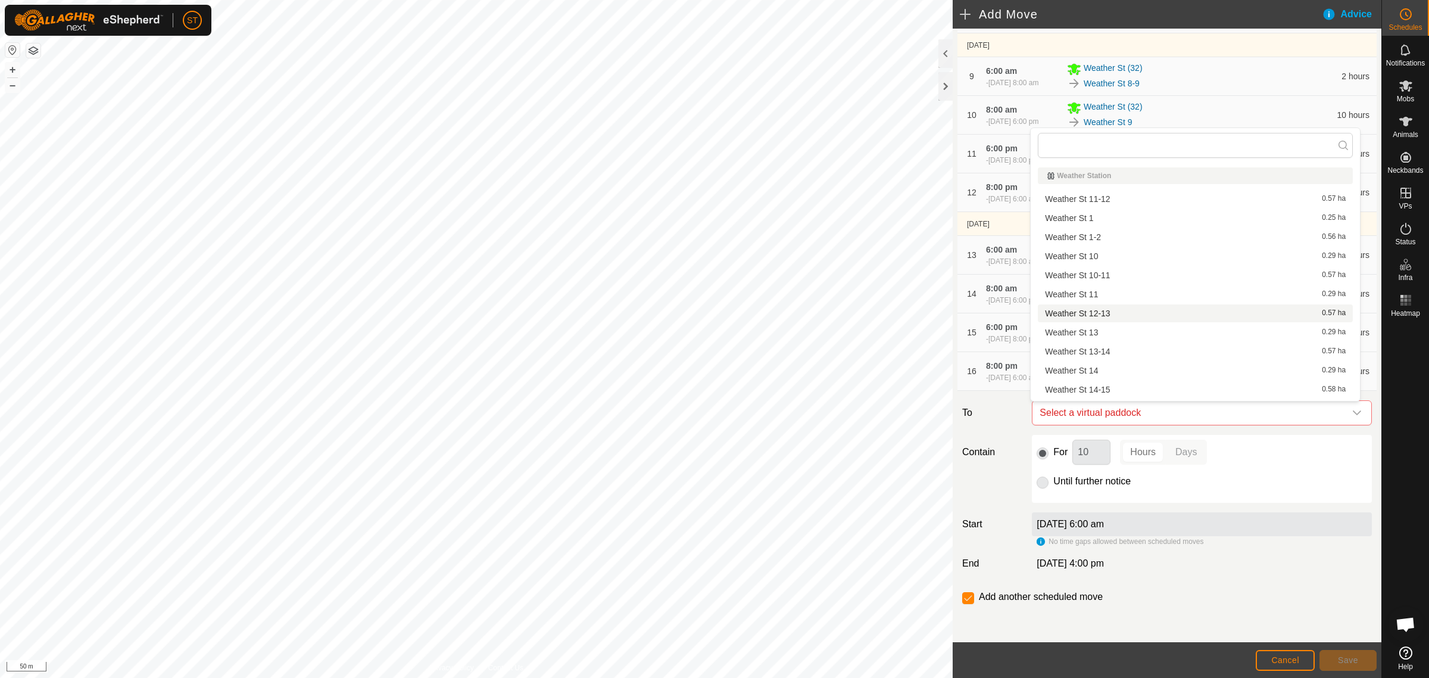
click at [1117, 311] on li "Weather St 12-13 0.57 ha" at bounding box center [1195, 313] width 315 height 18
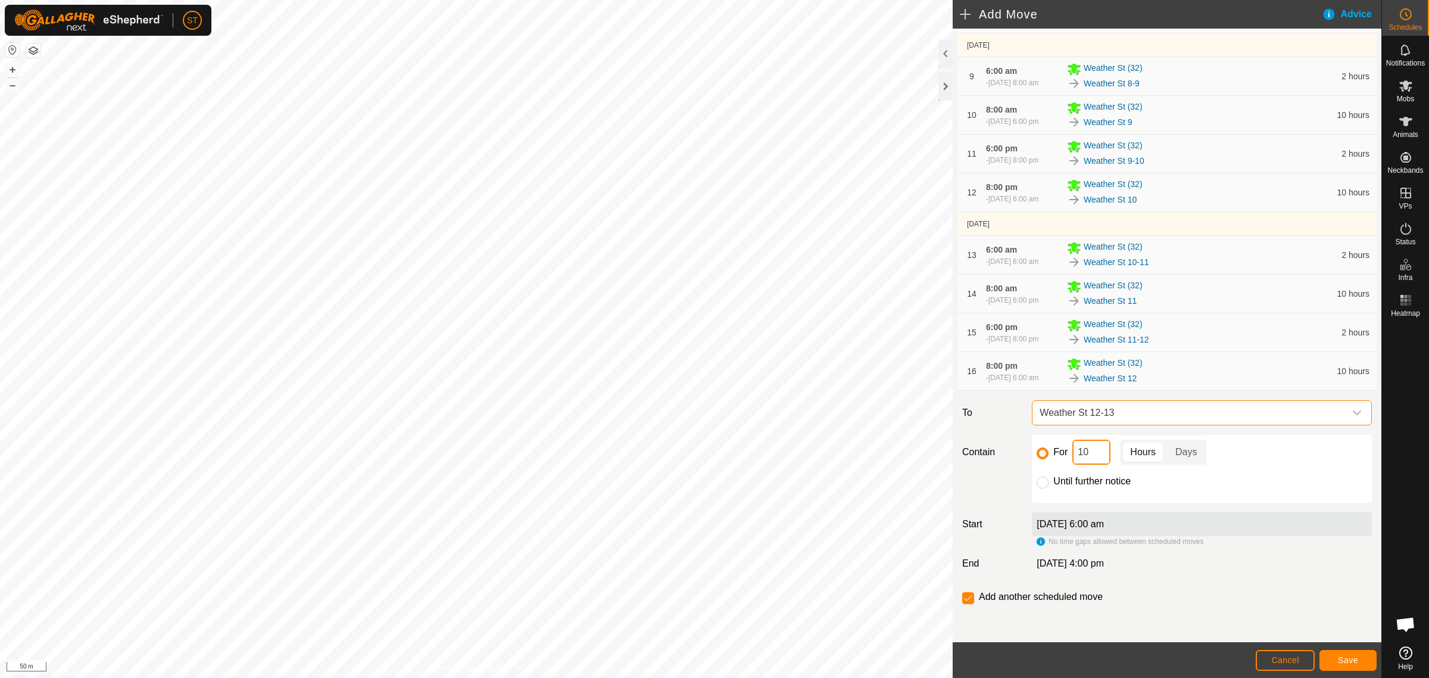
drag, startPoint x: 1088, startPoint y: 454, endPoint x: 1048, endPoint y: 450, distance: 40.1
click at [1051, 450] on div "For 10 Hours Days" at bounding box center [1202, 451] width 330 height 25
click at [1338, 657] on span "Save" at bounding box center [1348, 660] width 20 height 10
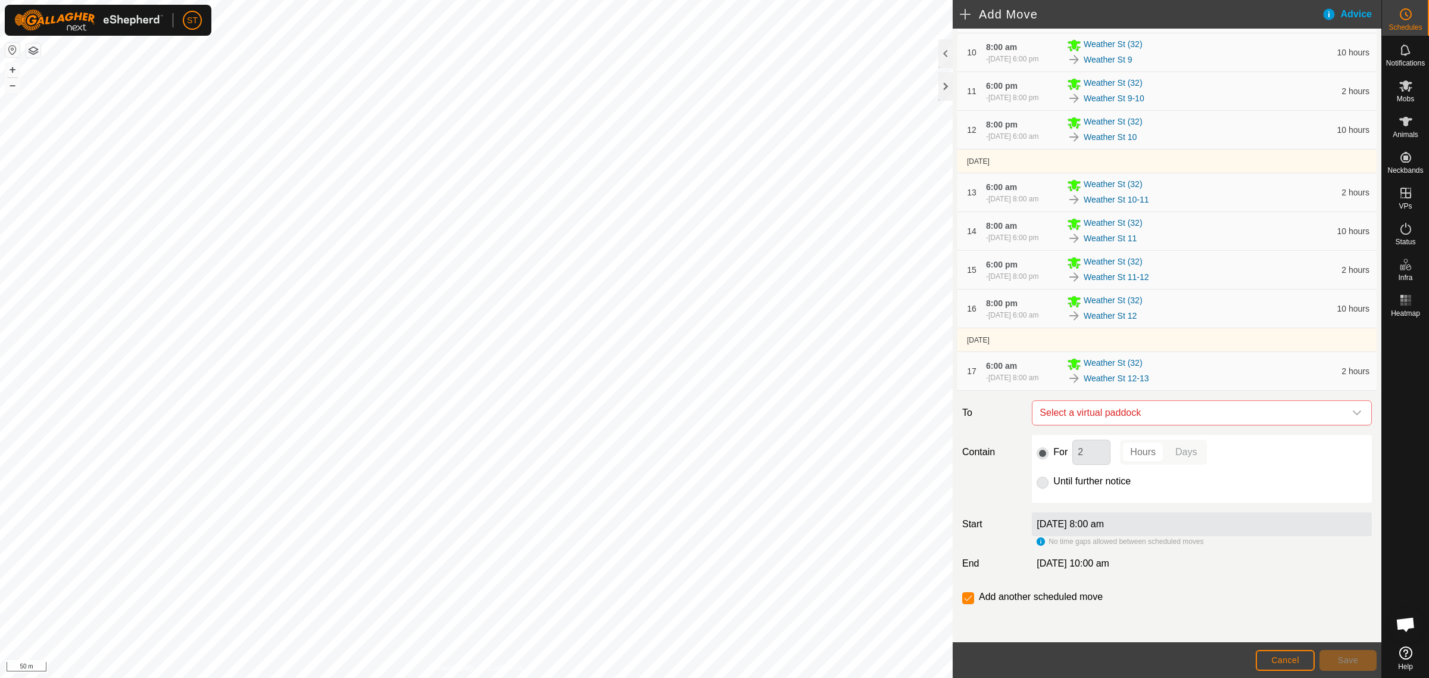
scroll to position [630, 0]
click at [1352, 413] on icon "dropdown trigger" at bounding box center [1357, 413] width 10 height 10
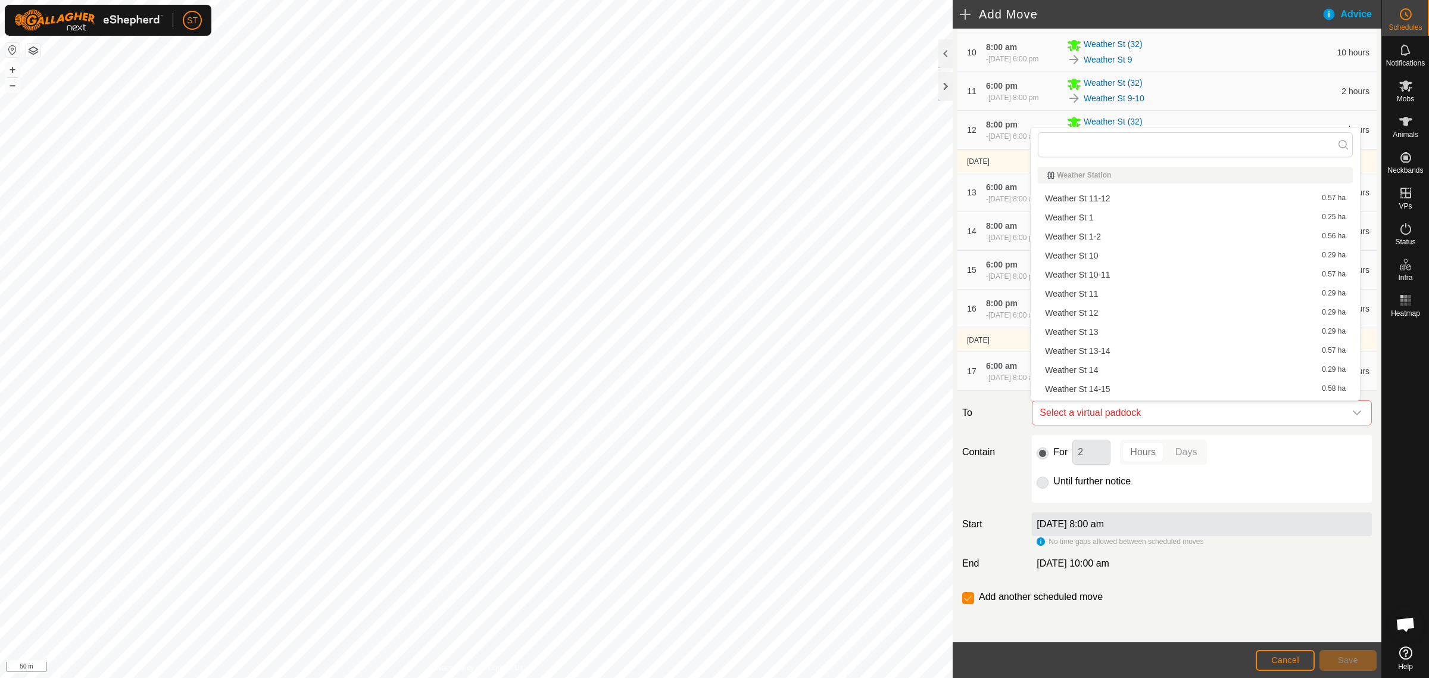
click at [1099, 330] on li "Weather St 13 0.29 ha" at bounding box center [1195, 332] width 315 height 18
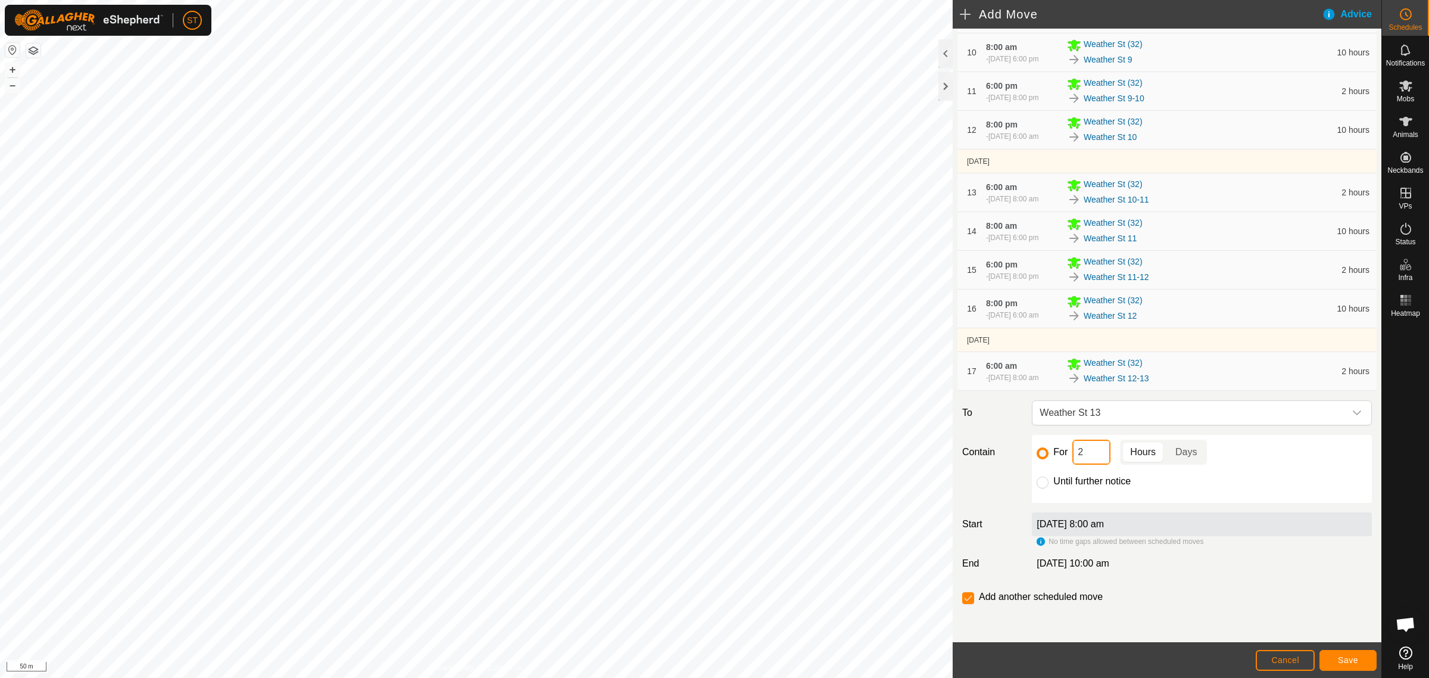
drag, startPoint x: 1069, startPoint y: 451, endPoint x: 1043, endPoint y: 447, distance: 26.5
click at [1047, 448] on div "For 2 Hours Days" at bounding box center [1202, 451] width 330 height 25
click at [1344, 662] on span "Save" at bounding box center [1348, 660] width 20 height 10
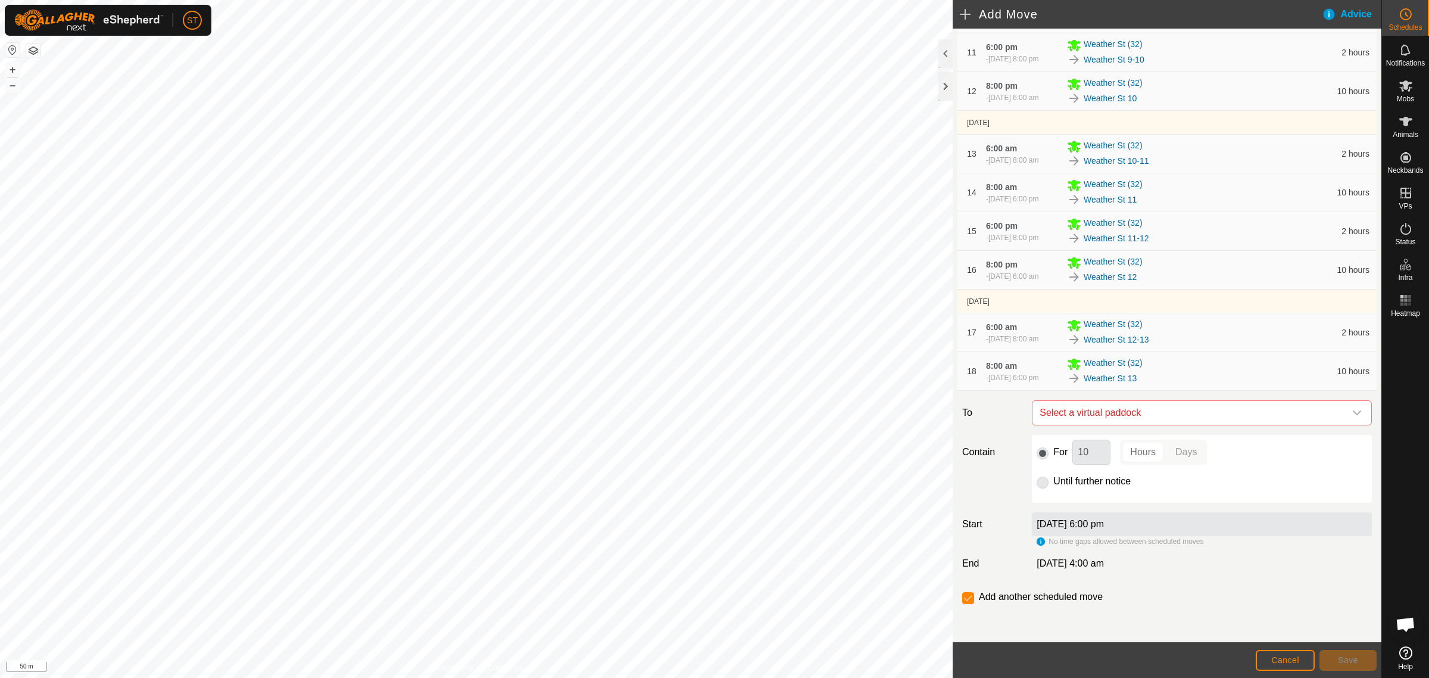
scroll to position [670, 0]
click at [1352, 417] on icon "dropdown trigger" at bounding box center [1357, 413] width 10 height 10
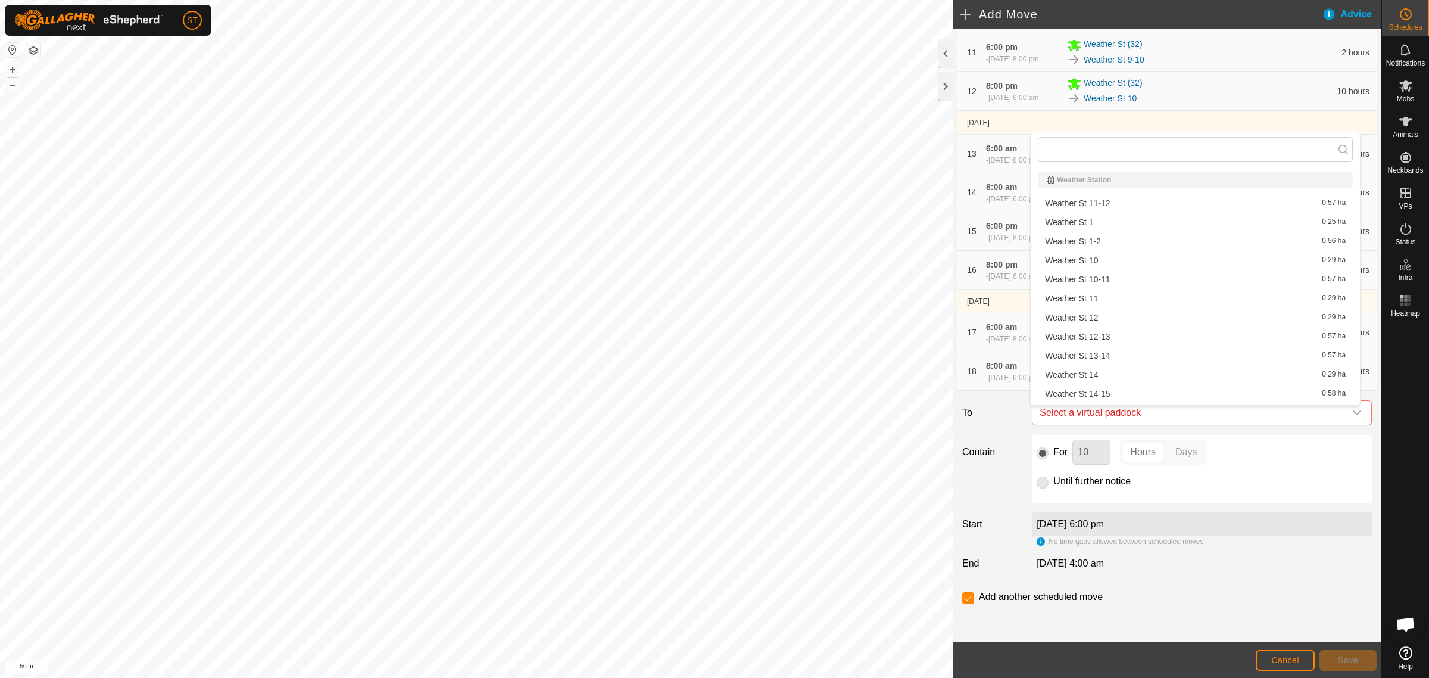
click at [1093, 356] on li "Weather St 13-14 0.57 ha" at bounding box center [1195, 356] width 315 height 18
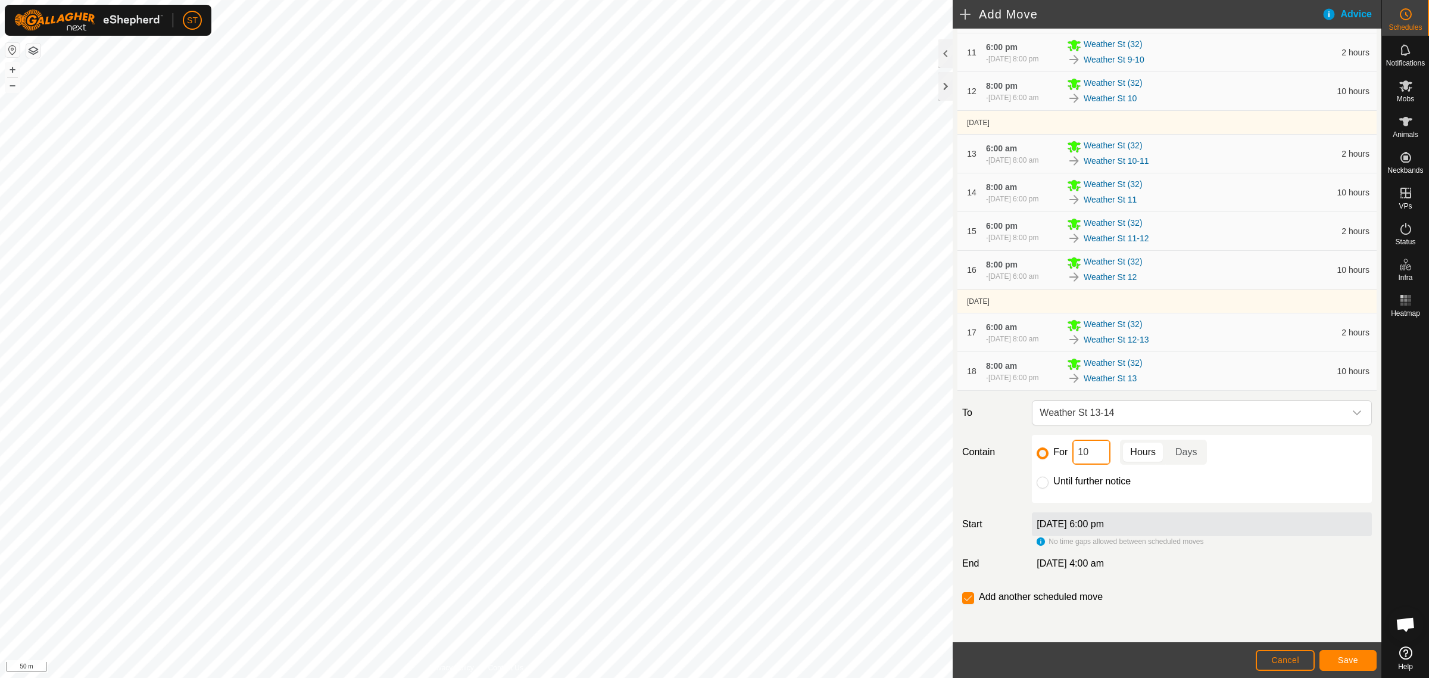
drag, startPoint x: 1087, startPoint y: 459, endPoint x: 1049, endPoint y: 460, distance: 38.1
click at [1049, 460] on div "For 10 Hours Days" at bounding box center [1202, 451] width 330 height 25
click at [1349, 659] on span "Save" at bounding box center [1348, 660] width 20 height 10
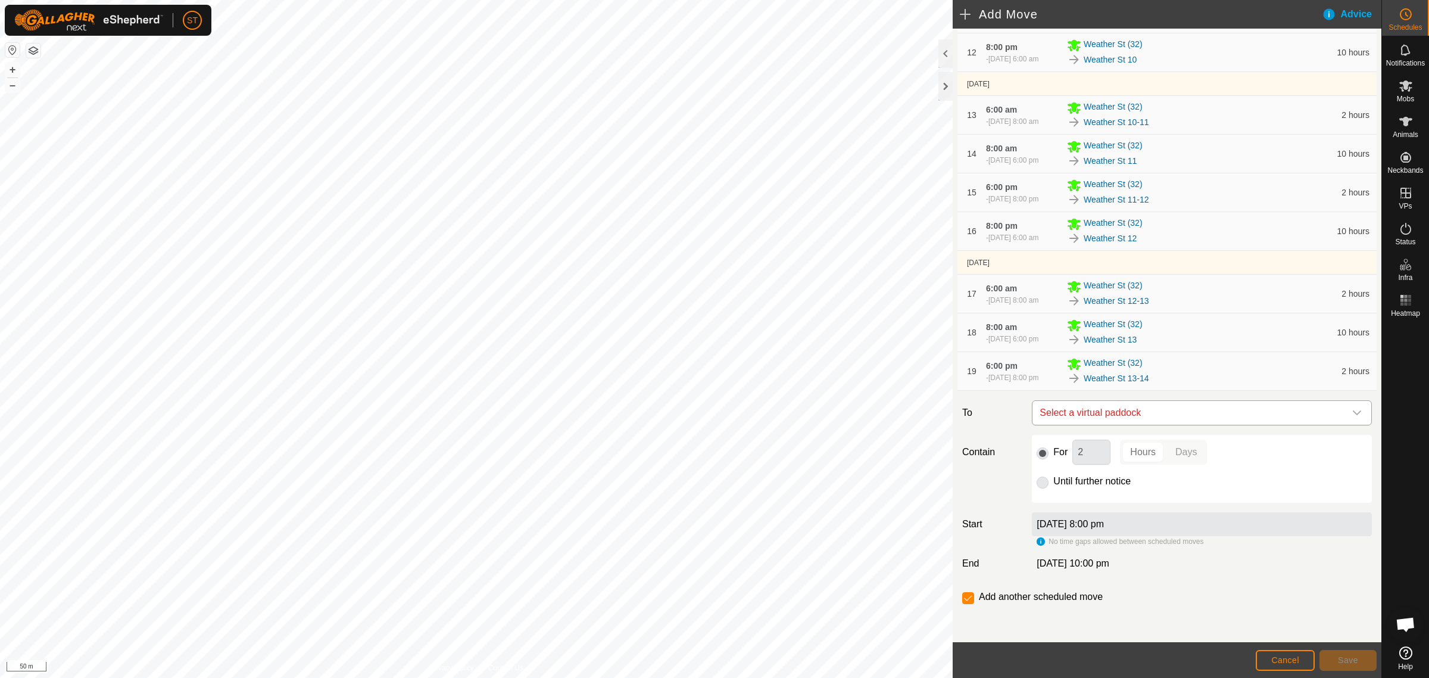
scroll to position [719, 0]
click at [1352, 414] on icon "dropdown trigger" at bounding box center [1357, 413] width 10 height 10
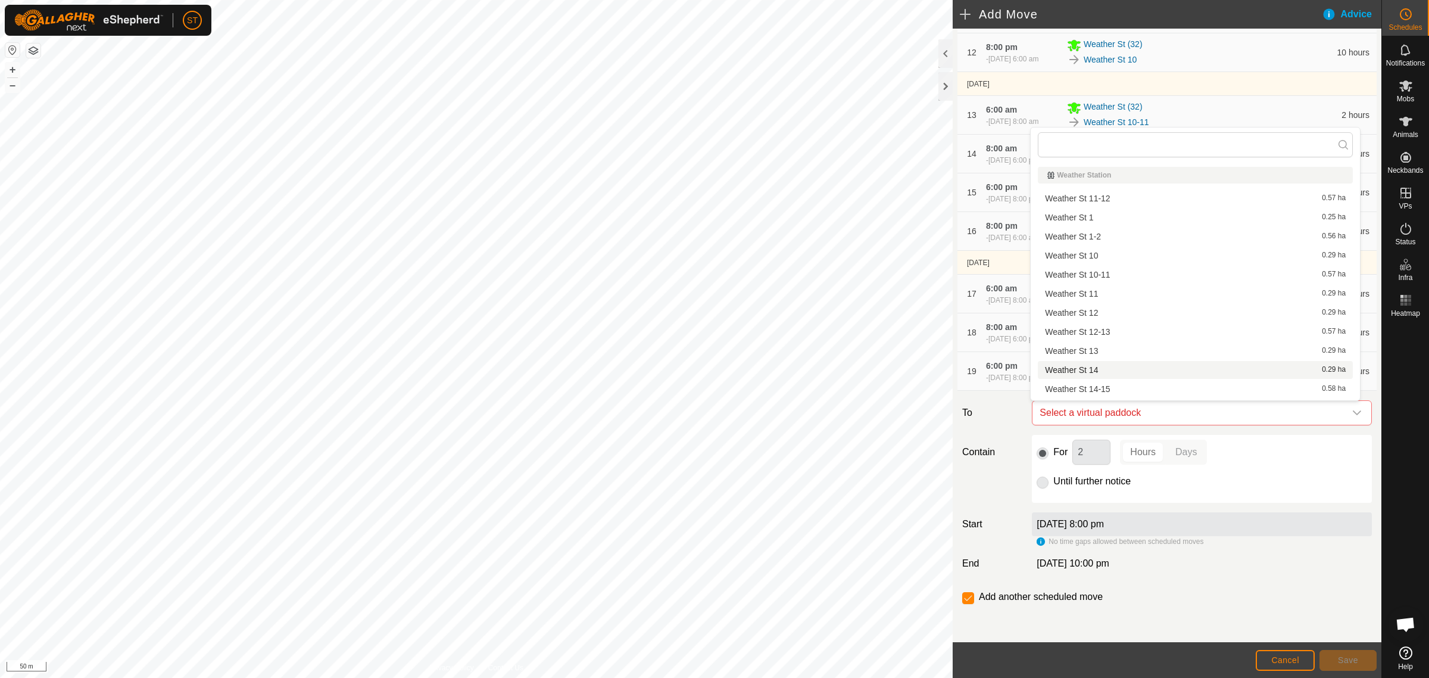
click at [1082, 368] on li "Weather St 14 0.29 ha" at bounding box center [1195, 370] width 315 height 18
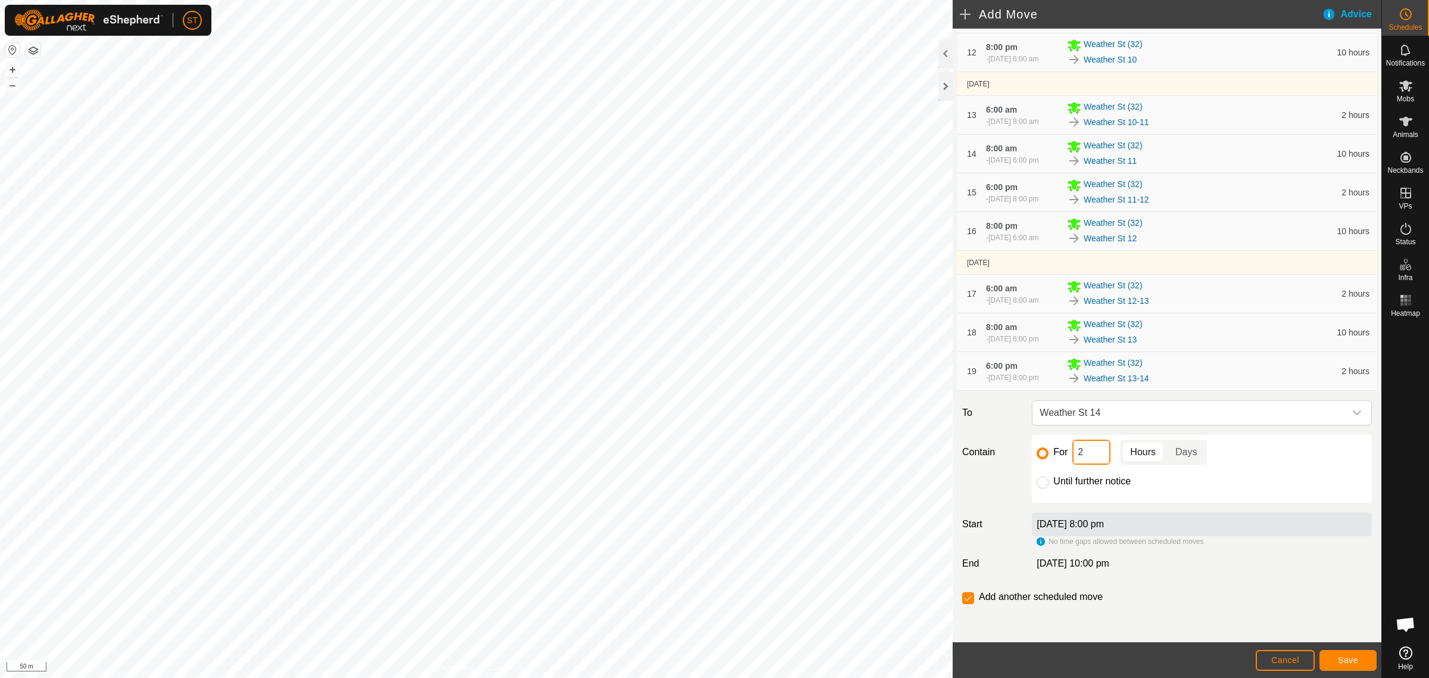
drag, startPoint x: 1089, startPoint y: 448, endPoint x: 1024, endPoint y: 441, distance: 64.6
click at [1037, 450] on div "For 2 Hours Days" at bounding box center [1202, 451] width 330 height 25
click at [1347, 662] on span "Save" at bounding box center [1348, 660] width 20 height 10
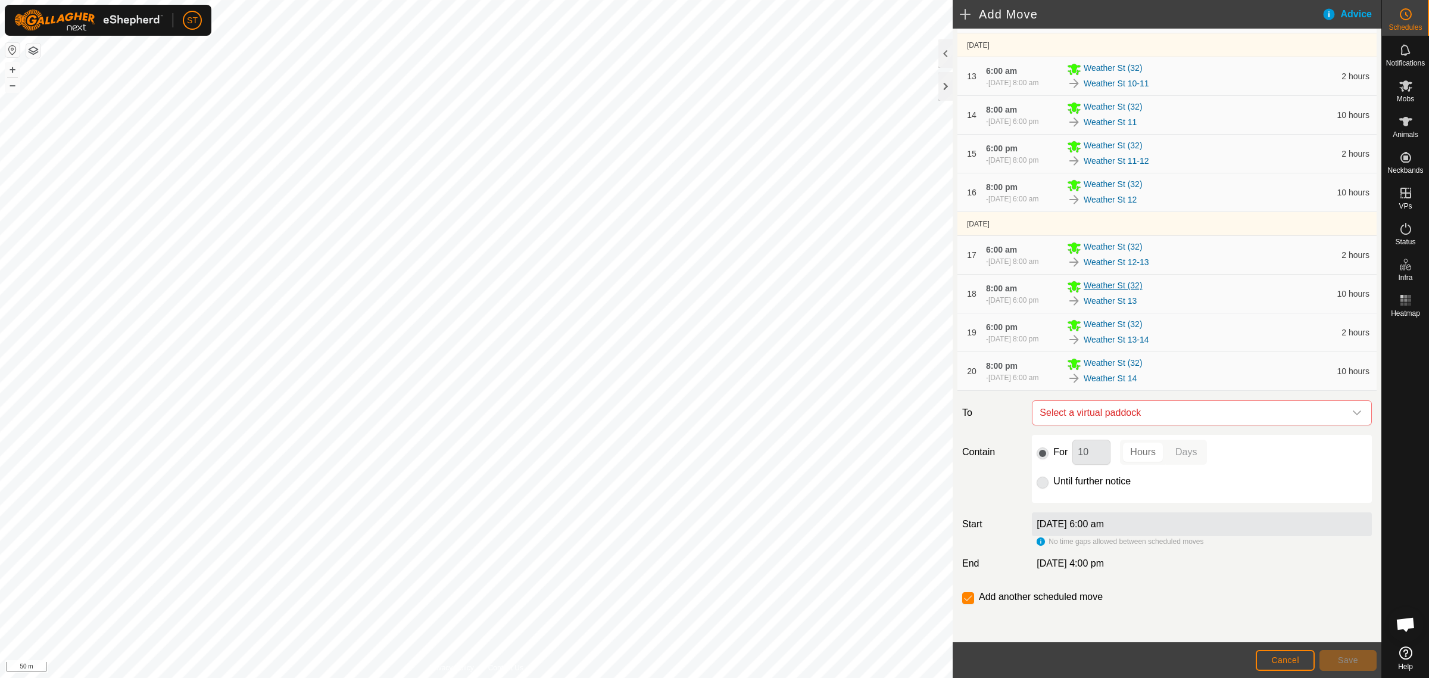
scroll to position [763, 0]
click at [1352, 415] on icon "dropdown trigger" at bounding box center [1357, 413] width 10 height 10
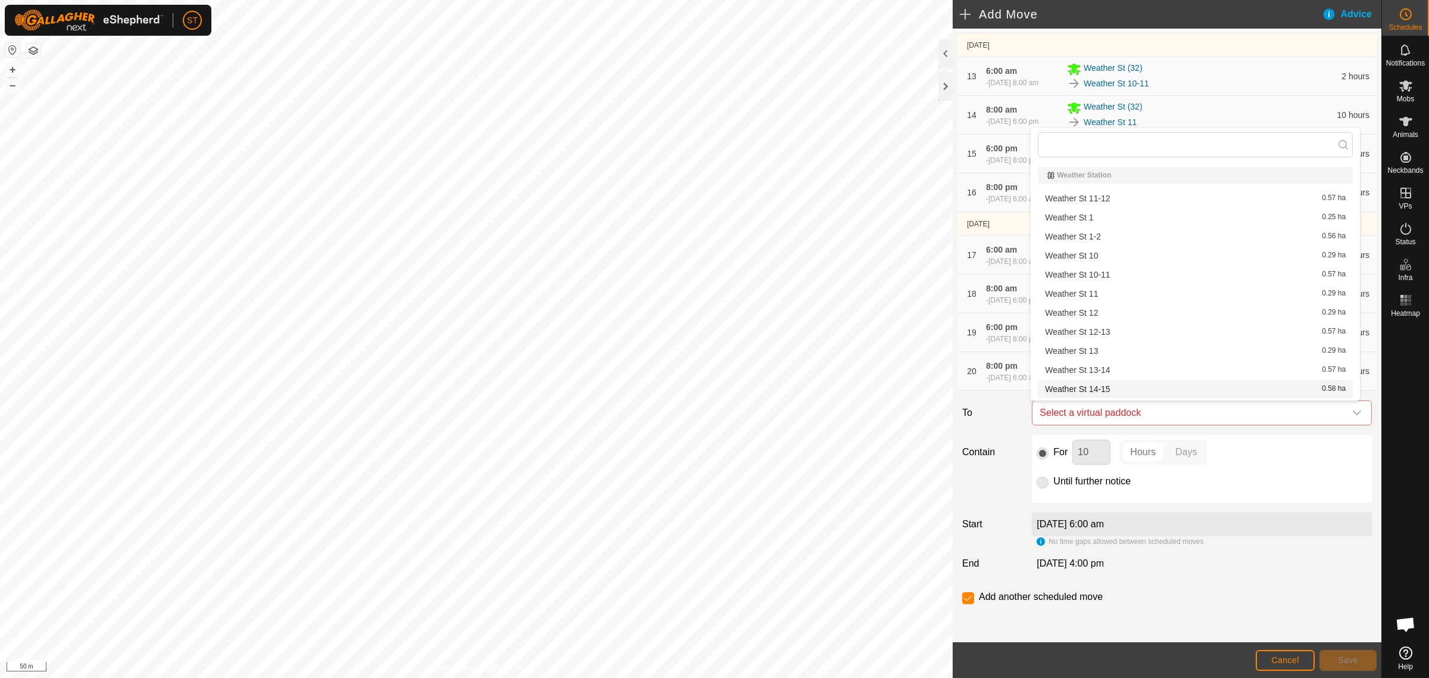
click at [1103, 385] on li "Weather St 14-15 0.58 ha" at bounding box center [1195, 389] width 315 height 18
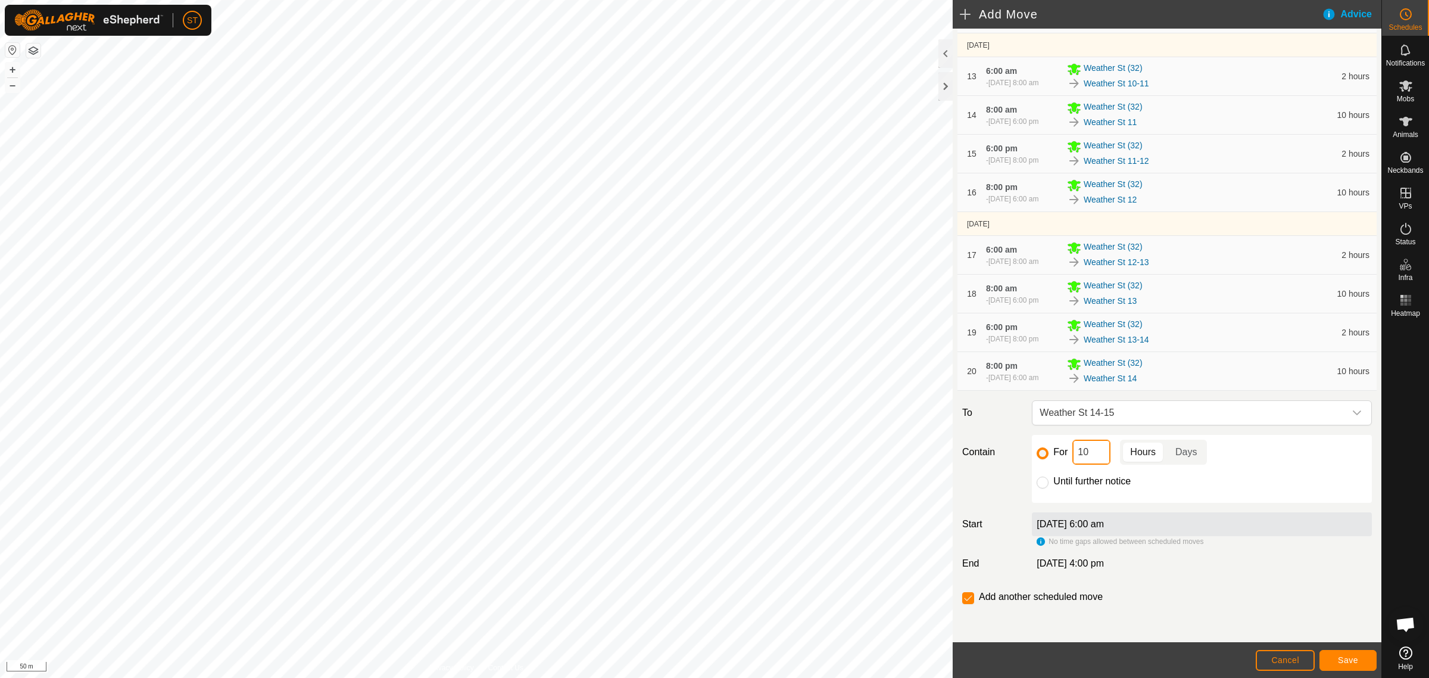
drag, startPoint x: 1092, startPoint y: 460, endPoint x: 1049, endPoint y: 457, distance: 42.4
click at [1049, 457] on div "For 10 Hours Days" at bounding box center [1202, 451] width 330 height 25
click at [1337, 654] on button "Save" at bounding box center [1348, 660] width 57 height 21
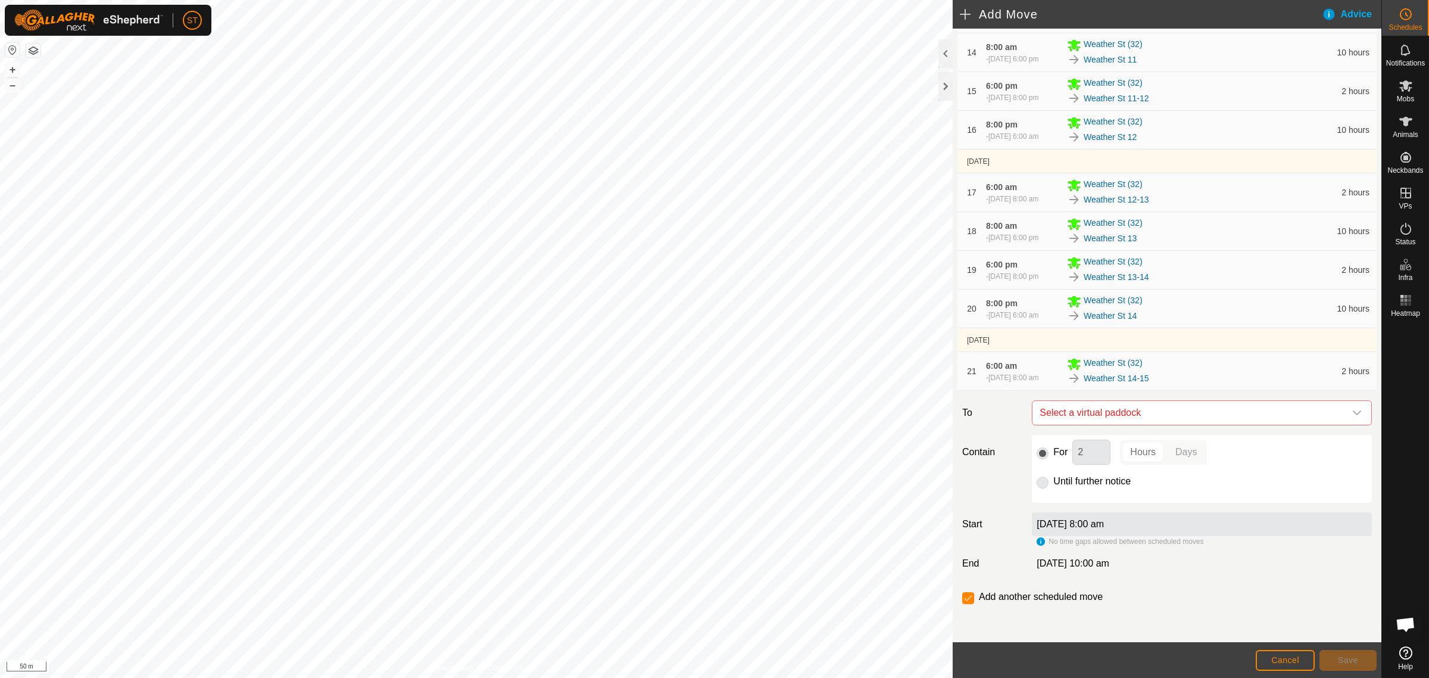
scroll to position [831, 0]
click at [1352, 411] on div "dropdown trigger" at bounding box center [1357, 413] width 24 height 24
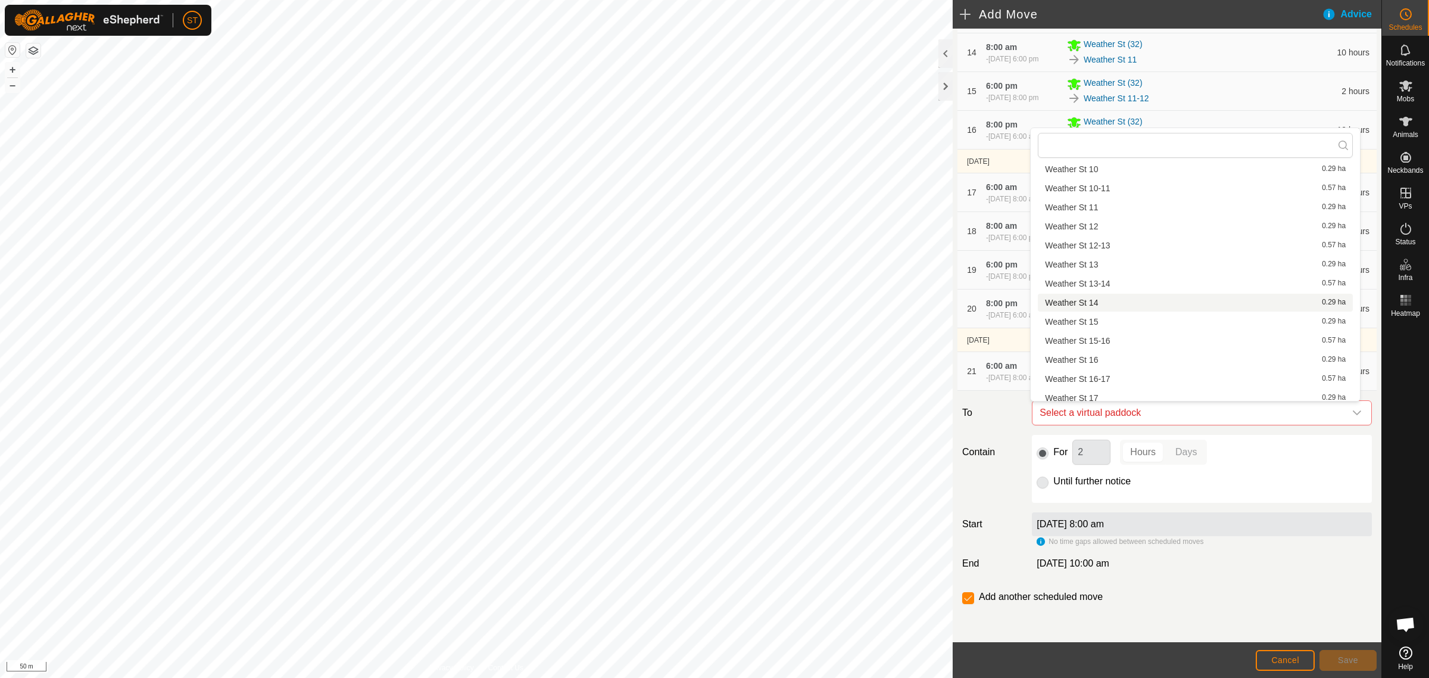
scroll to position [91, 0]
click at [1089, 314] on li "Weather St 15 0.29 ha" at bounding box center [1195, 318] width 315 height 18
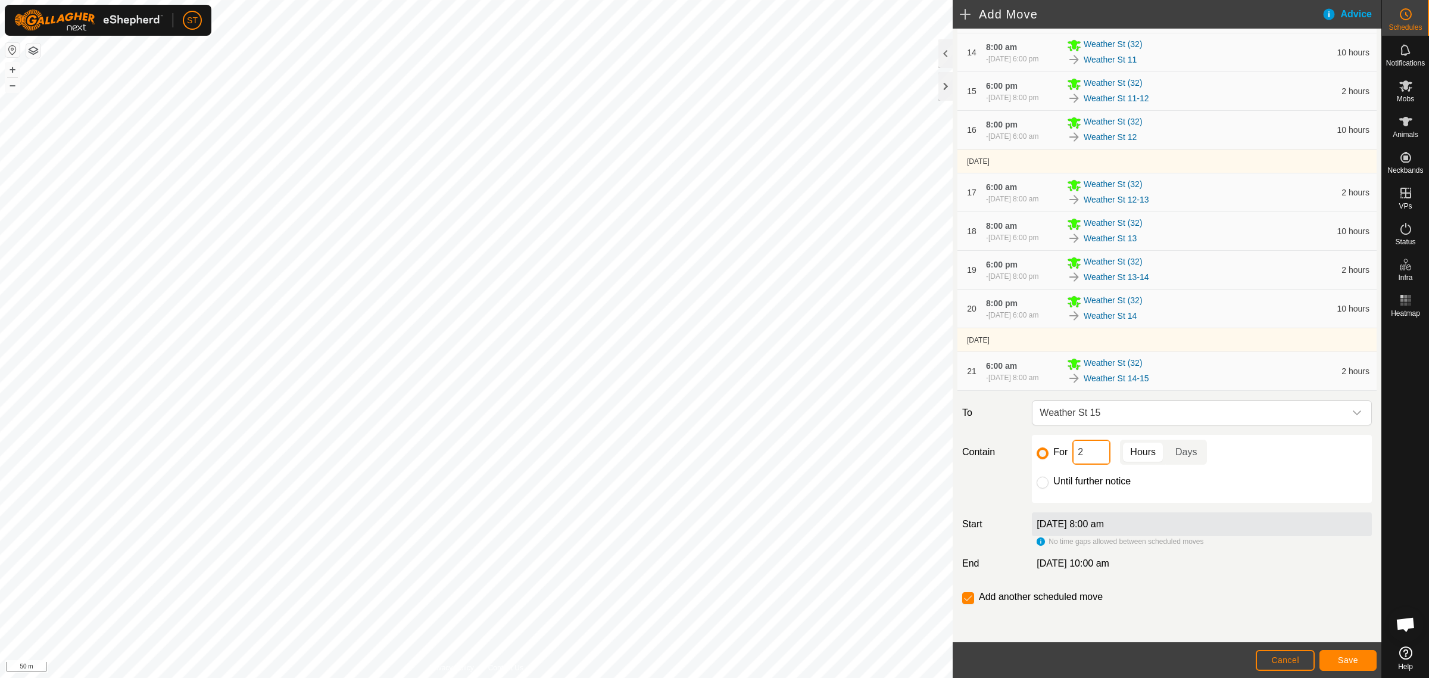
drag, startPoint x: 1079, startPoint y: 456, endPoint x: 1031, endPoint y: 451, distance: 48.5
click at [1034, 453] on div "For 2 Hours Days Until further notice" at bounding box center [1202, 469] width 340 height 68
type input "10"
click at [1343, 654] on button "Save" at bounding box center [1348, 660] width 57 height 21
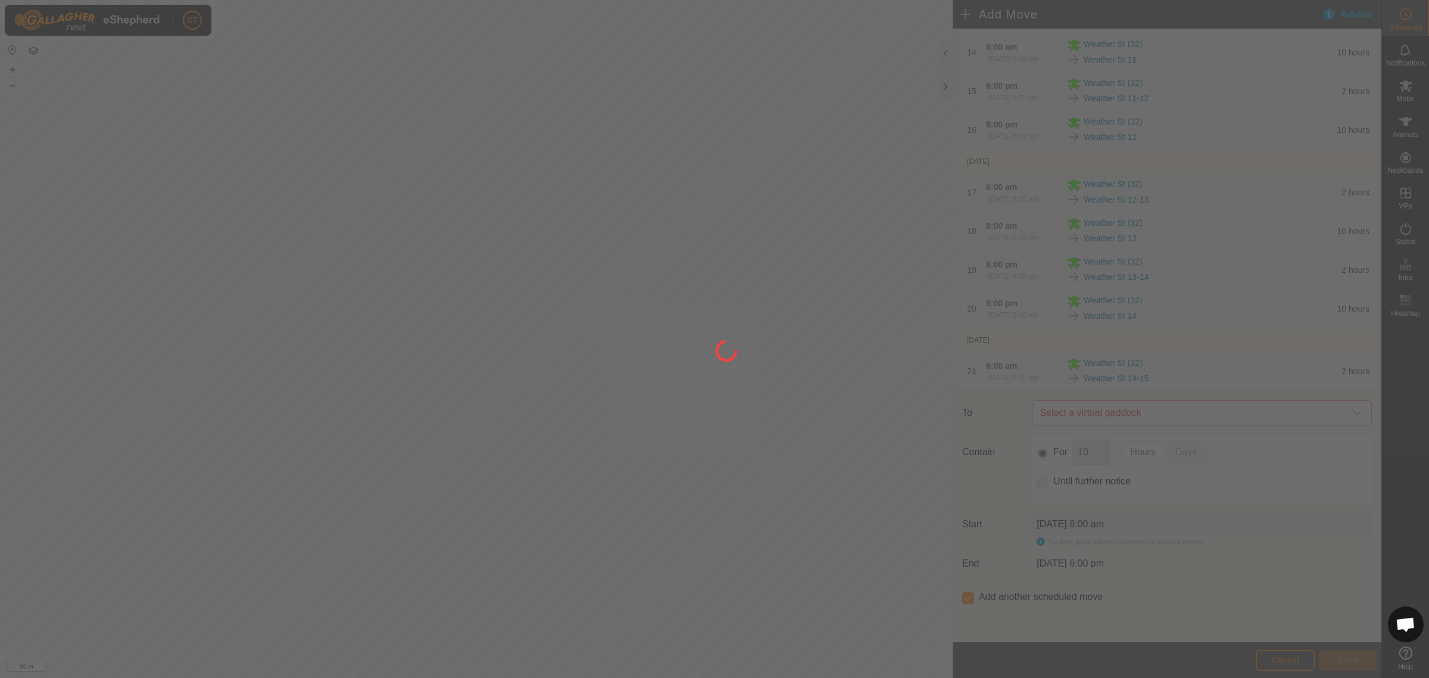
scroll to position [0, 0]
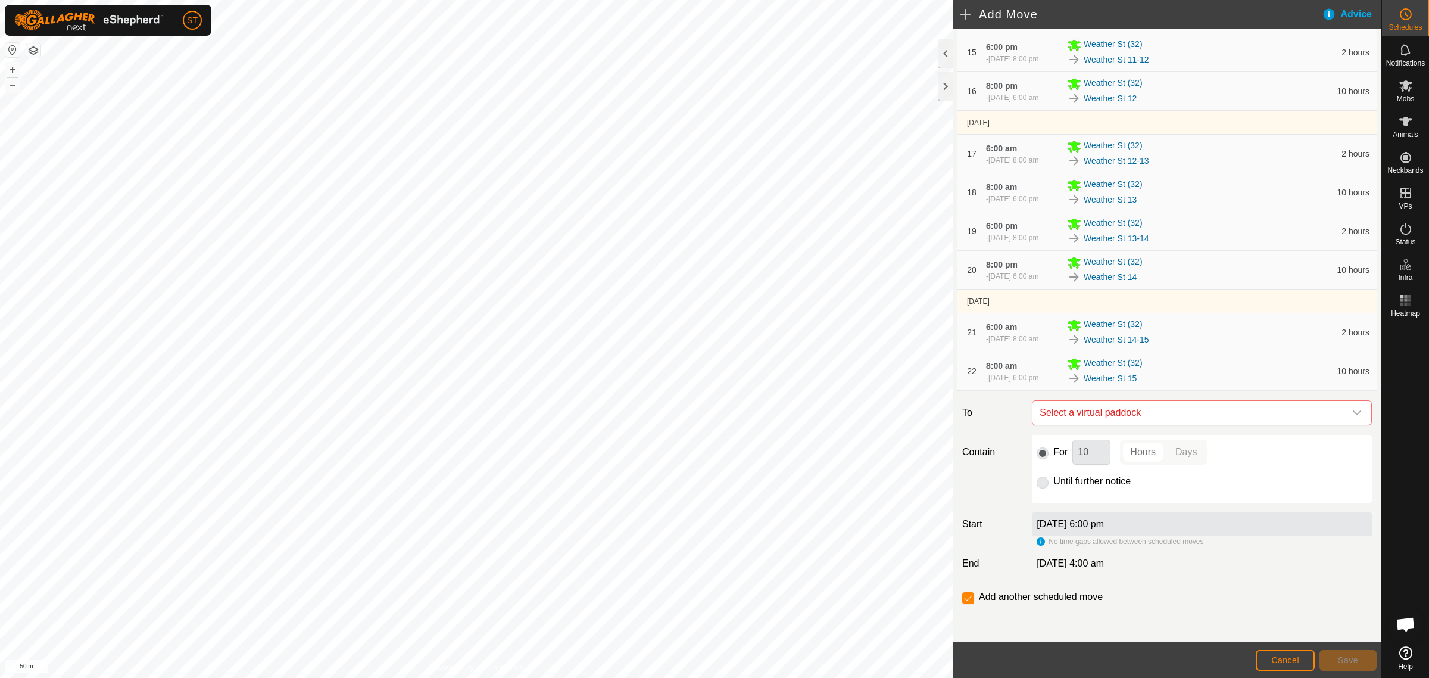
scroll to position [875, 0]
click at [1352, 412] on icon "dropdown trigger" at bounding box center [1357, 413] width 10 height 10
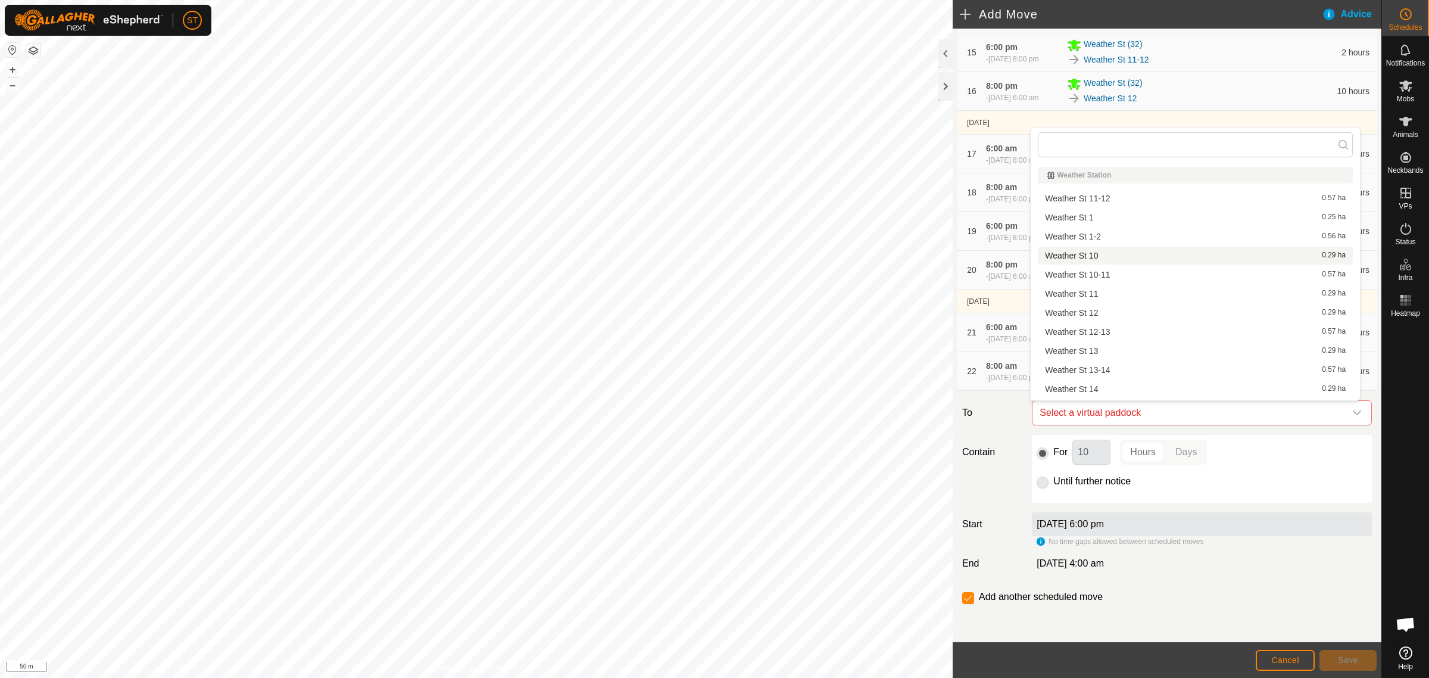
scroll to position [149, 0]
click at [1111, 277] on li "Weather St 15-16 0.57 ha" at bounding box center [1195, 278] width 315 height 18
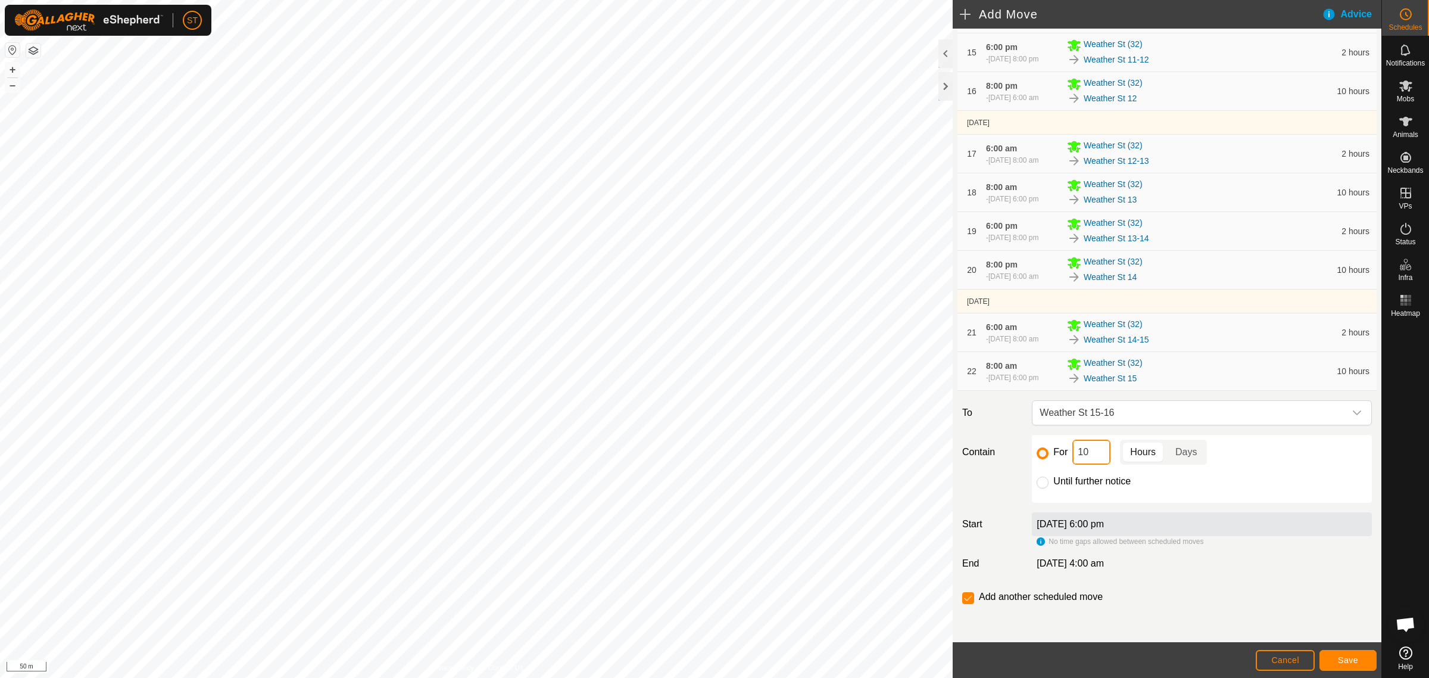
drag, startPoint x: 1090, startPoint y: 450, endPoint x: 1026, endPoint y: 450, distance: 63.7
click at [1028, 450] on div "For 10 Hours Days Until further notice" at bounding box center [1202, 469] width 350 height 68
click at [1351, 659] on span "Save" at bounding box center [1348, 660] width 20 height 10
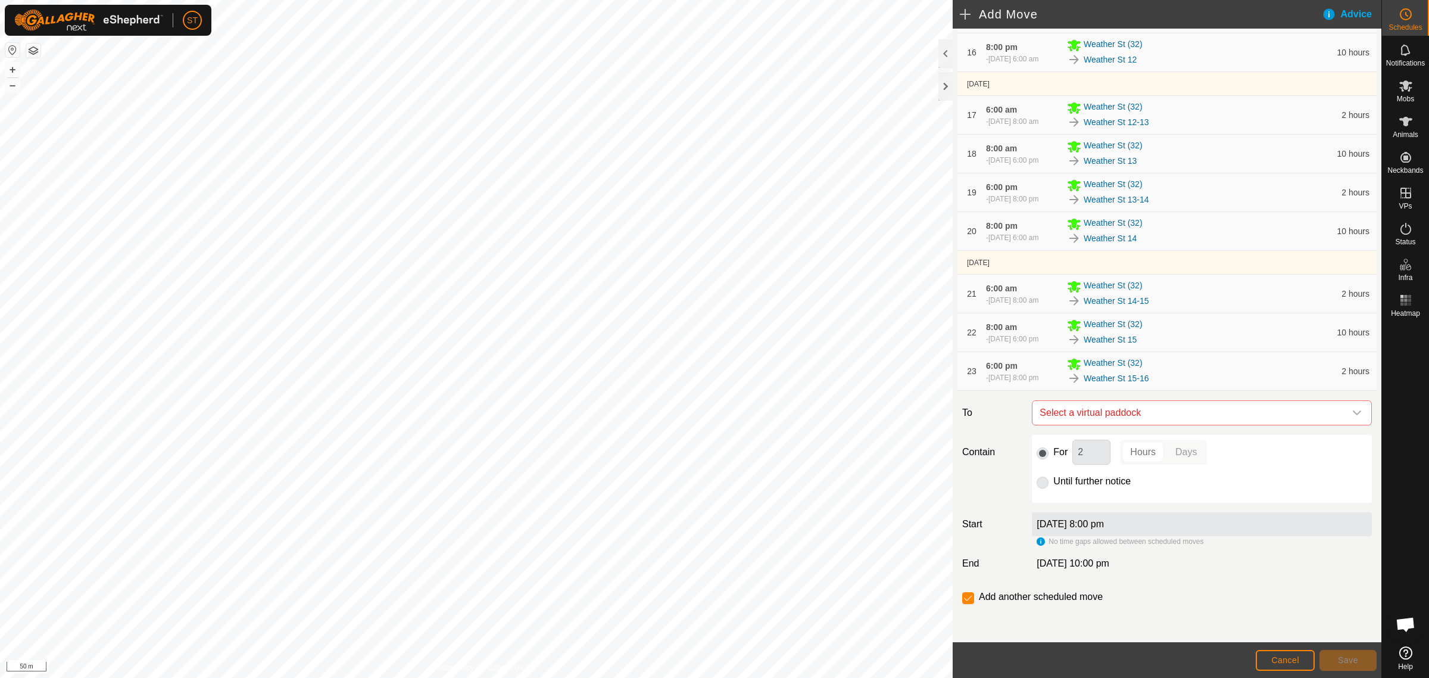
scroll to position [893, 0]
click at [1353, 415] on icon "dropdown trigger" at bounding box center [1357, 412] width 8 height 5
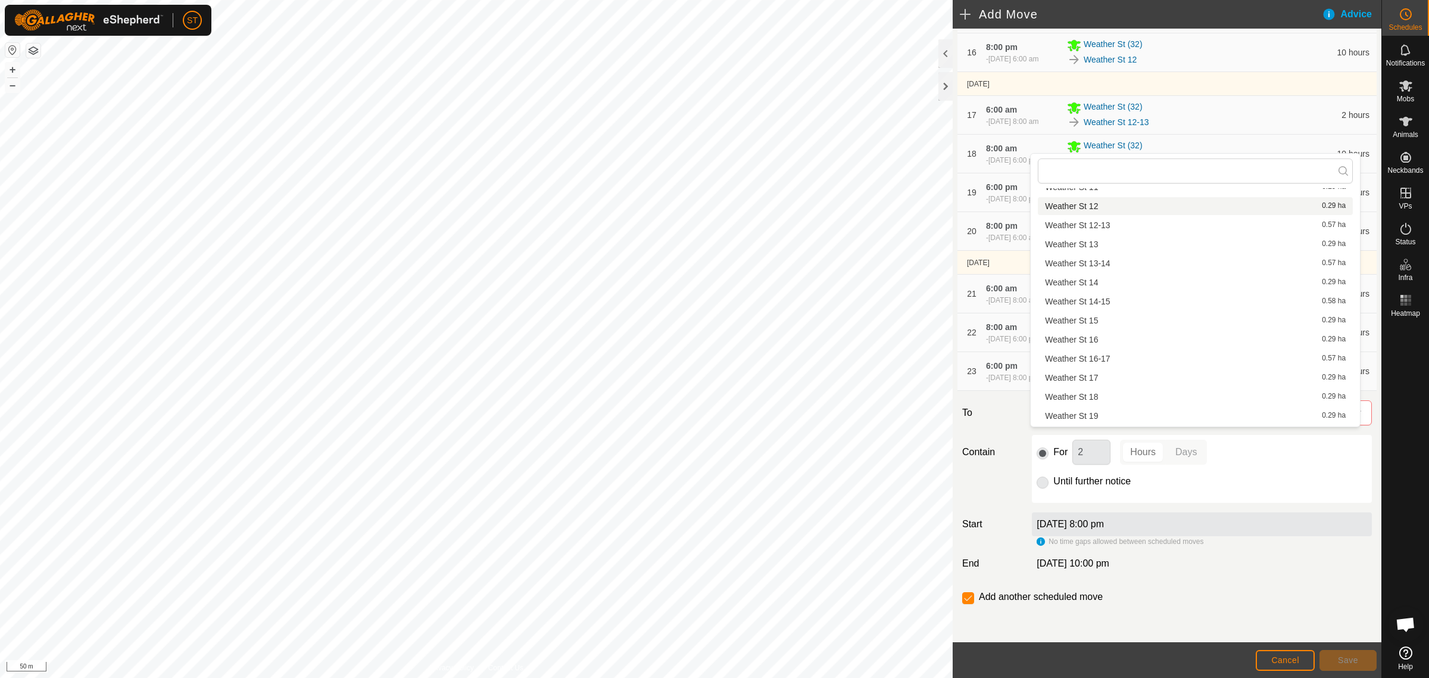
scroll to position [149, 0]
click at [1103, 322] on li "Weather St 16 0.29 ha" at bounding box center [1195, 323] width 315 height 18
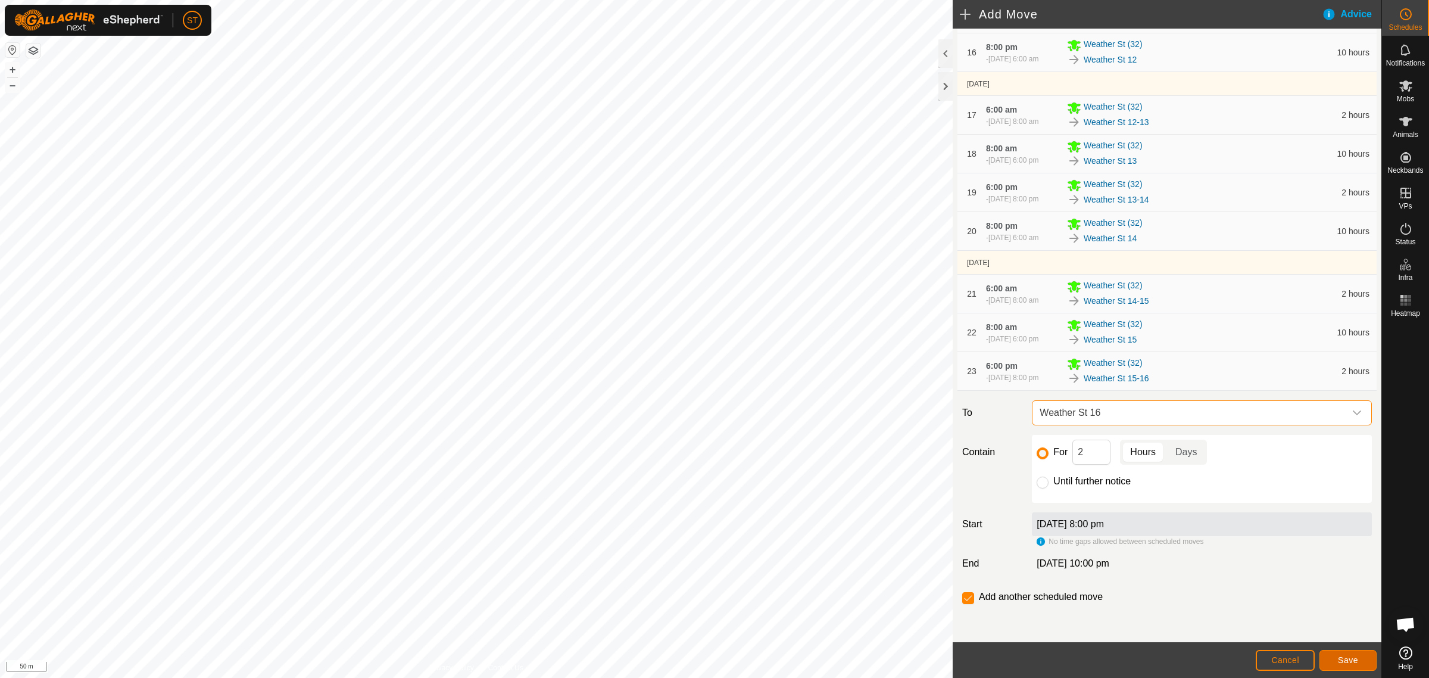
click at [1351, 654] on button "Save" at bounding box center [1348, 660] width 57 height 21
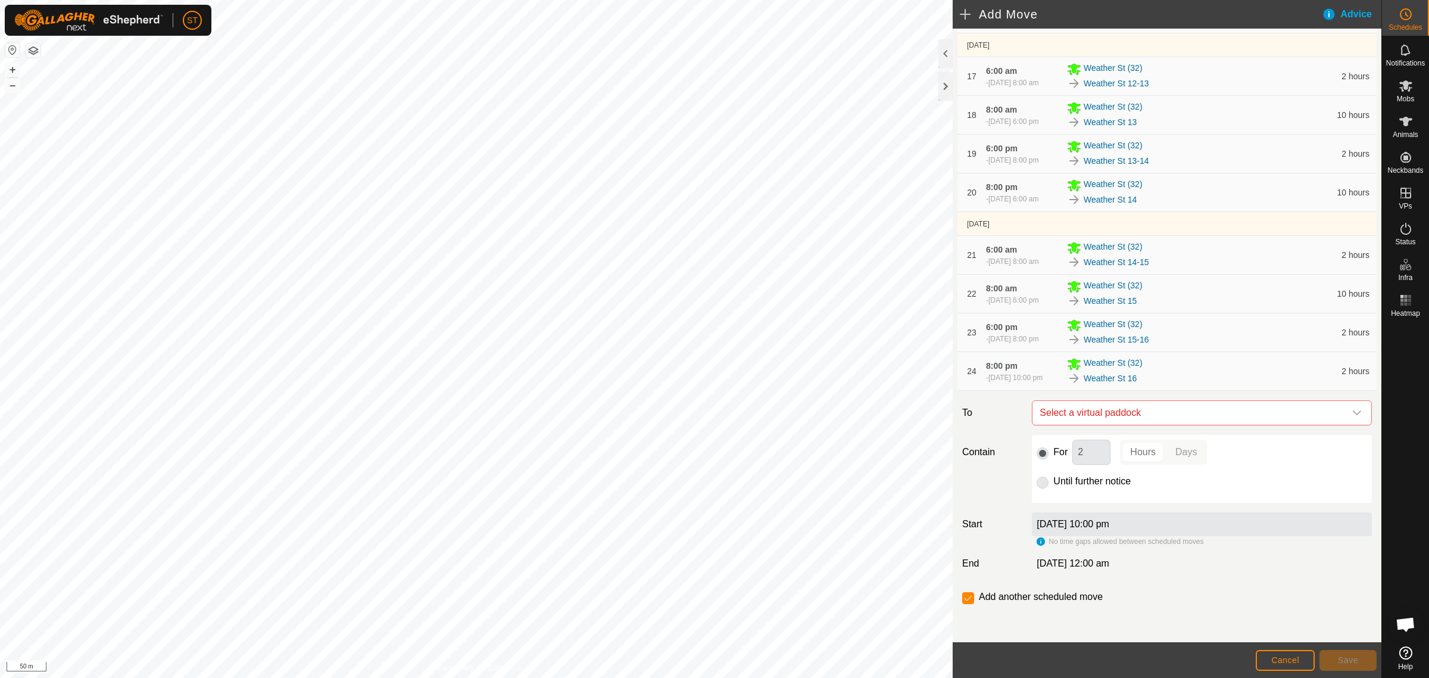
scroll to position [963, 0]
click at [1352, 413] on icon "dropdown trigger" at bounding box center [1357, 413] width 10 height 10
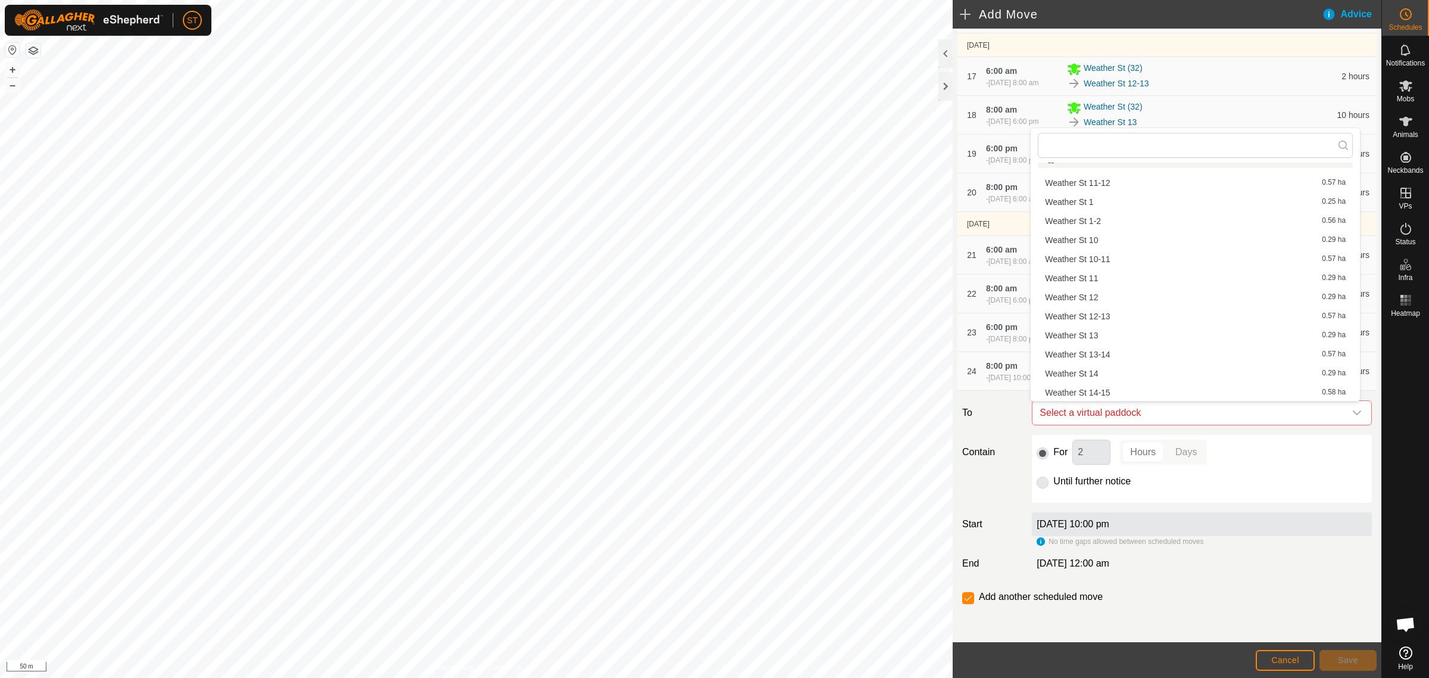
scroll to position [165, 0]
click at [1100, 301] on li "Weather St 16-17 0.57 ha" at bounding box center [1195, 301] width 315 height 18
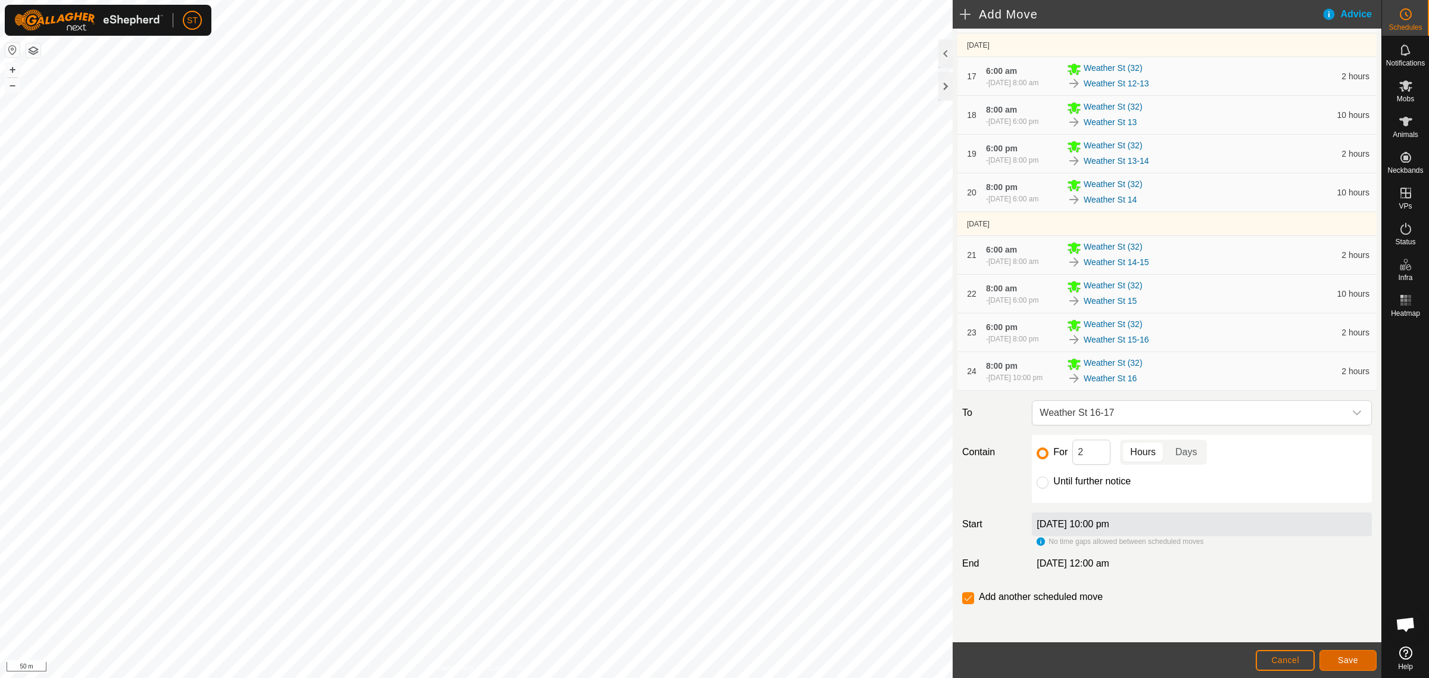
click at [1350, 662] on span "Save" at bounding box center [1348, 660] width 20 height 10
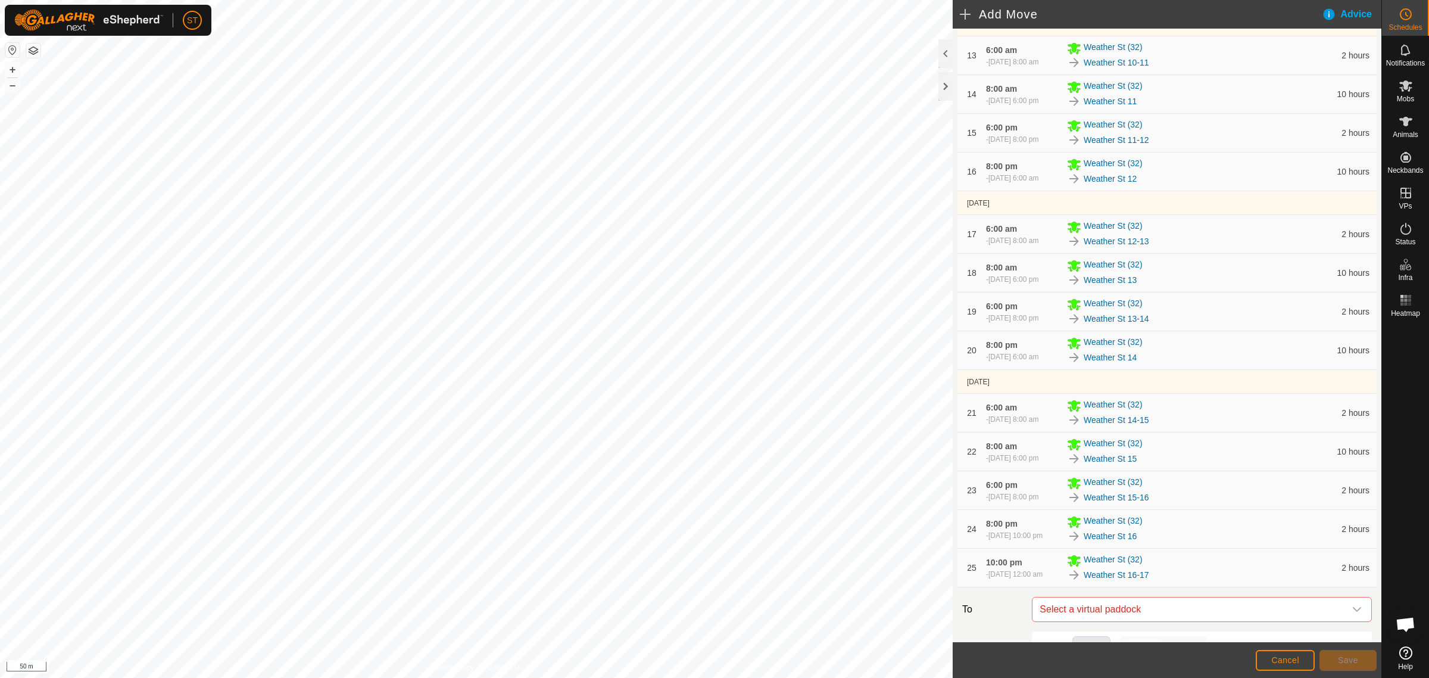
scroll to position [1008, 0]
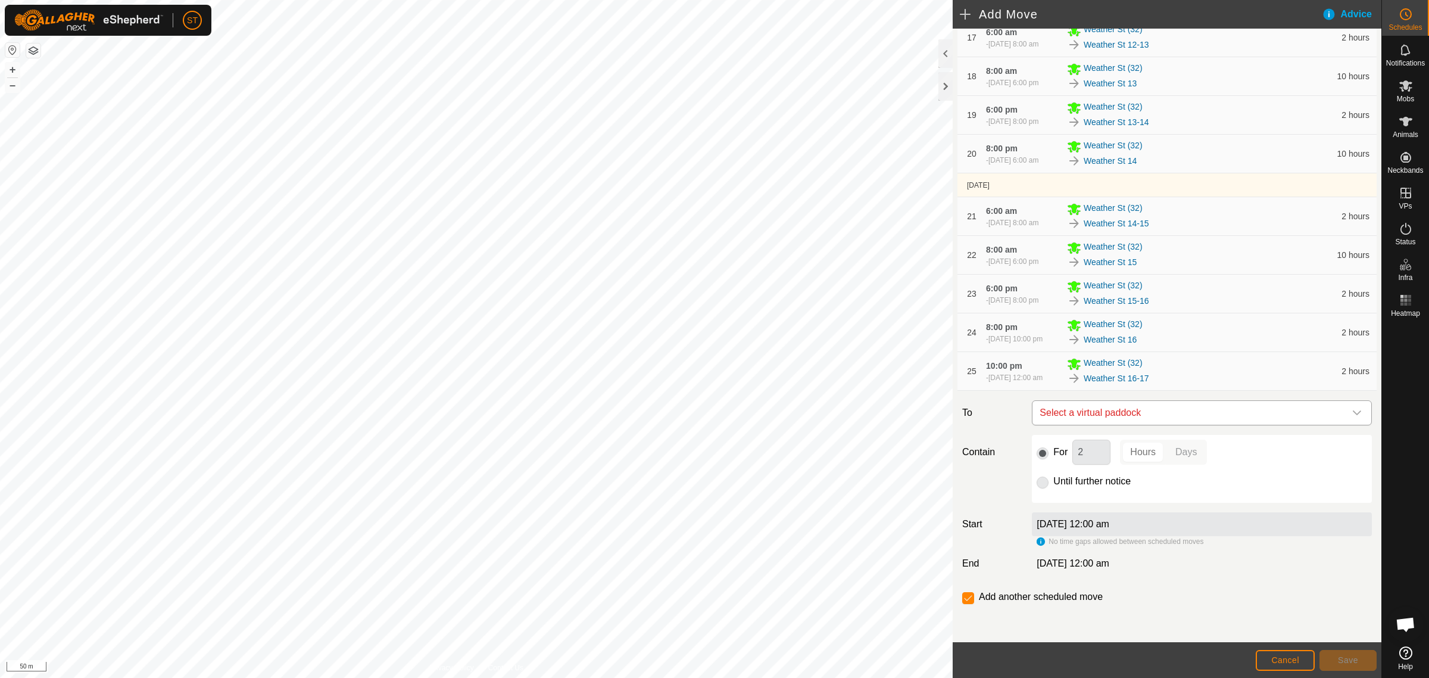
click at [1352, 409] on icon "dropdown trigger" at bounding box center [1357, 413] width 10 height 10
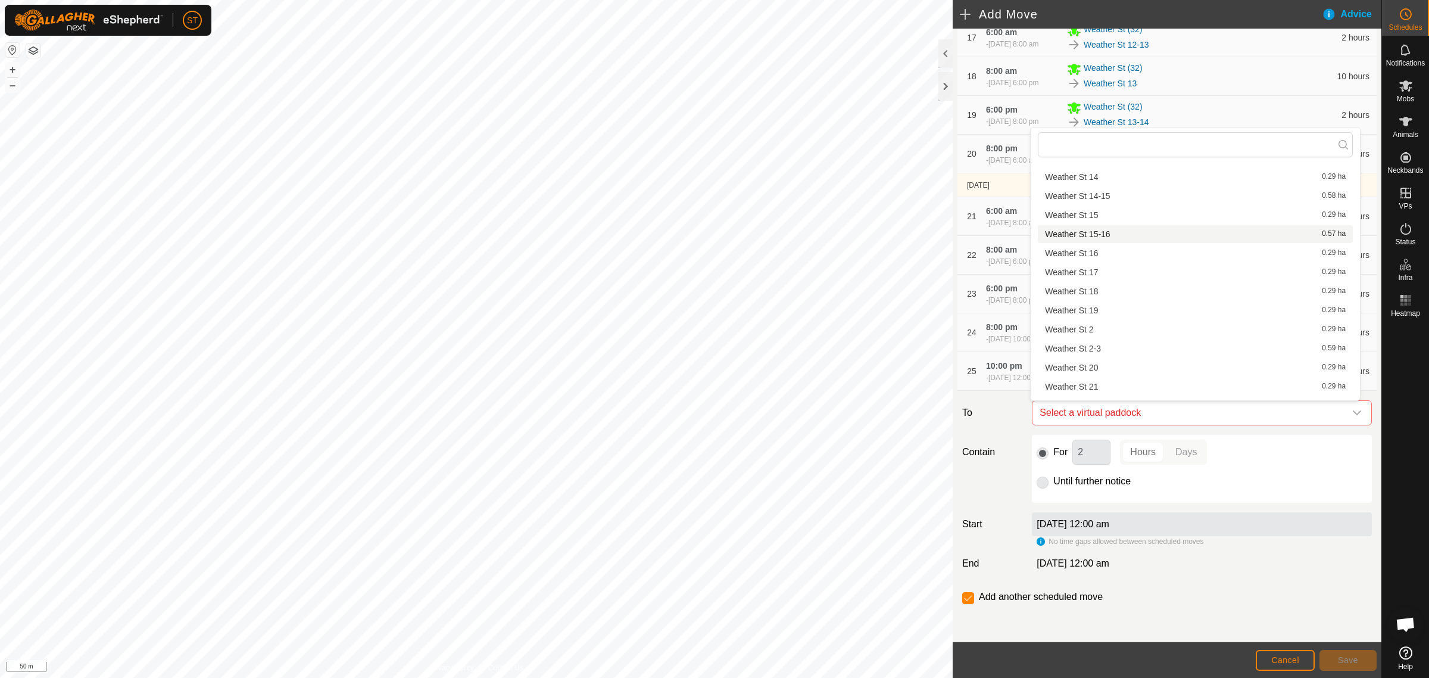
scroll to position [223, 0]
click at [1089, 263] on li "Weather St 17 0.29 ha" at bounding box center [1195, 261] width 315 height 18
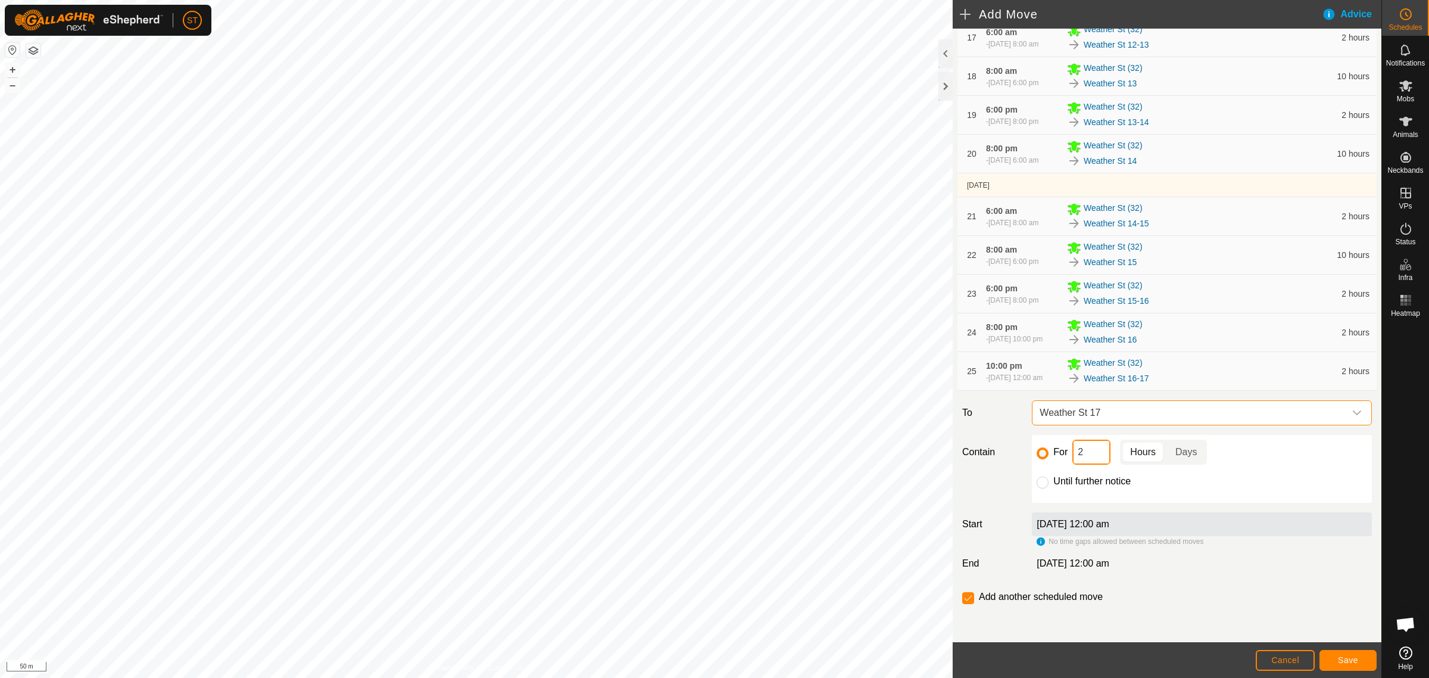
drag, startPoint x: 1093, startPoint y: 451, endPoint x: 1055, endPoint y: 453, distance: 38.2
click at [1055, 453] on div "For 2 Hours Days" at bounding box center [1202, 451] width 330 height 25
type input "10"
click at [968, 596] on input "checkbox" at bounding box center [968, 598] width 12 height 12
checkbox input "false"
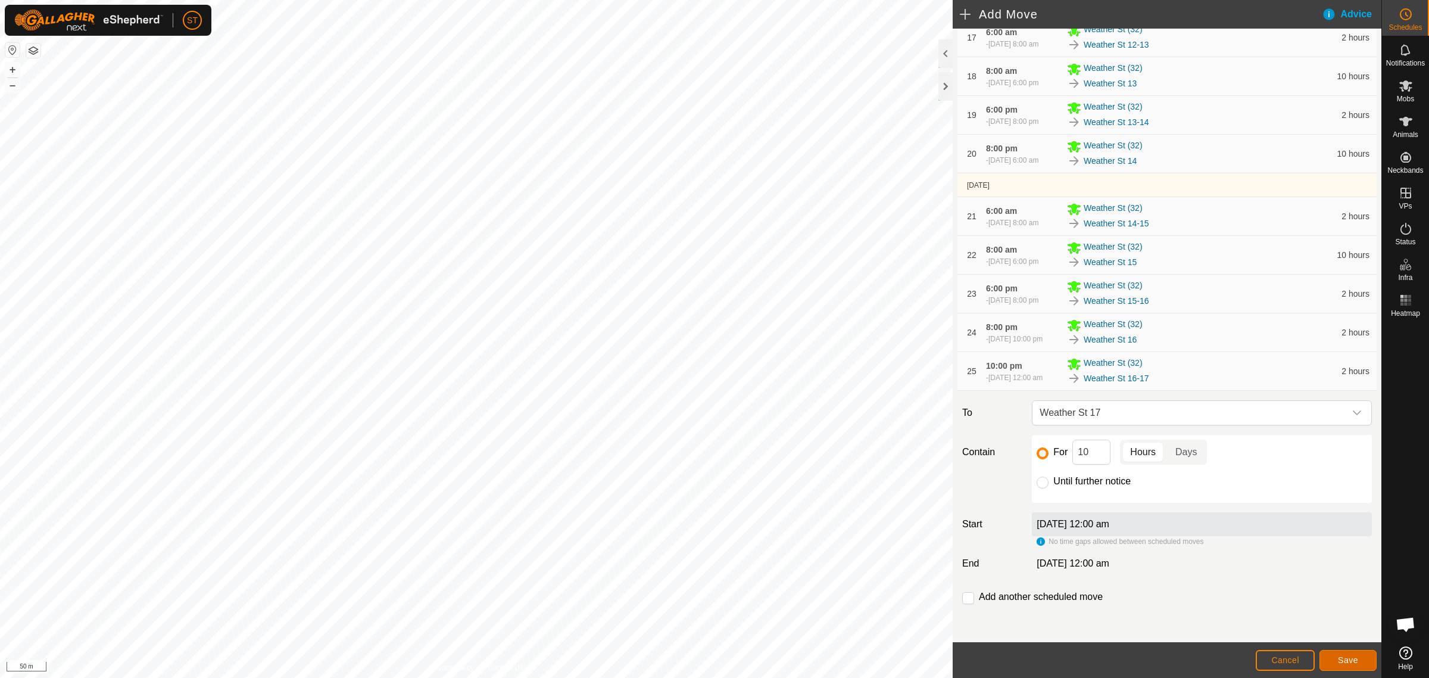
click at [1352, 657] on span "Save" at bounding box center [1348, 660] width 20 height 10
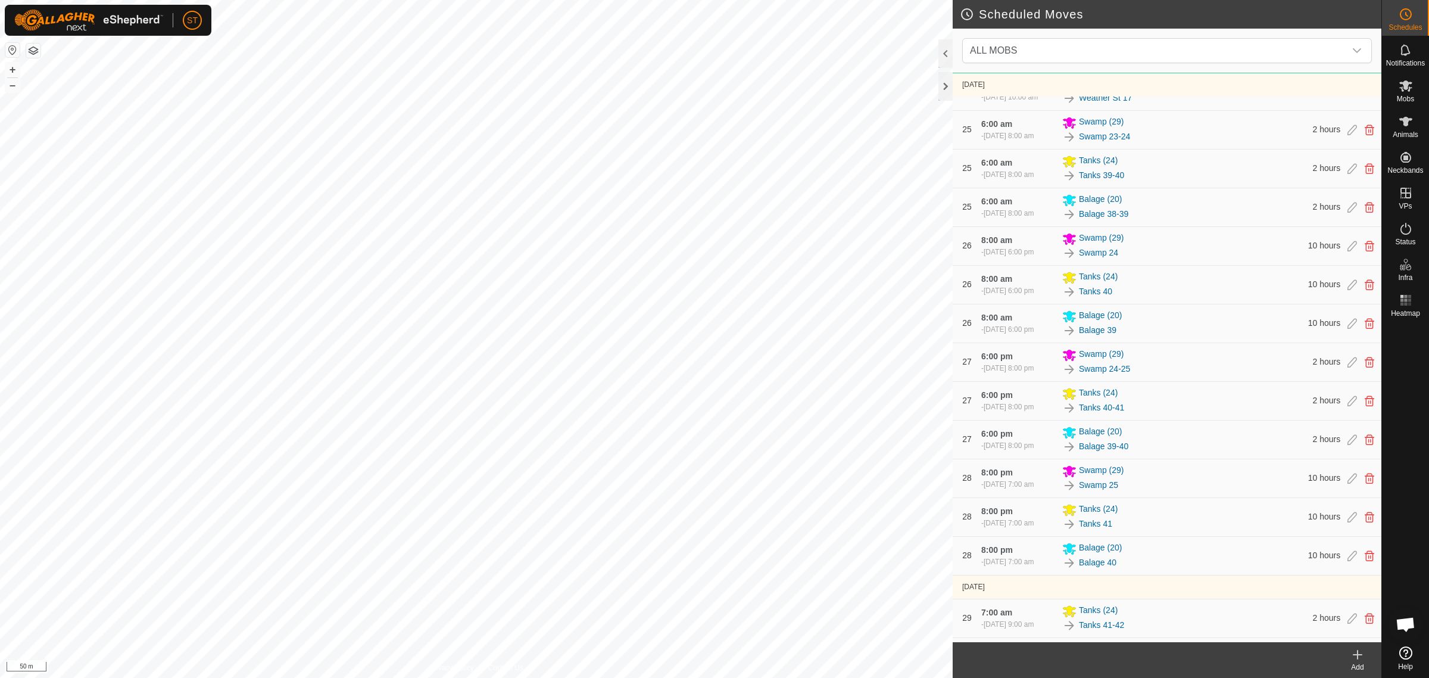
scroll to position [4168, 0]
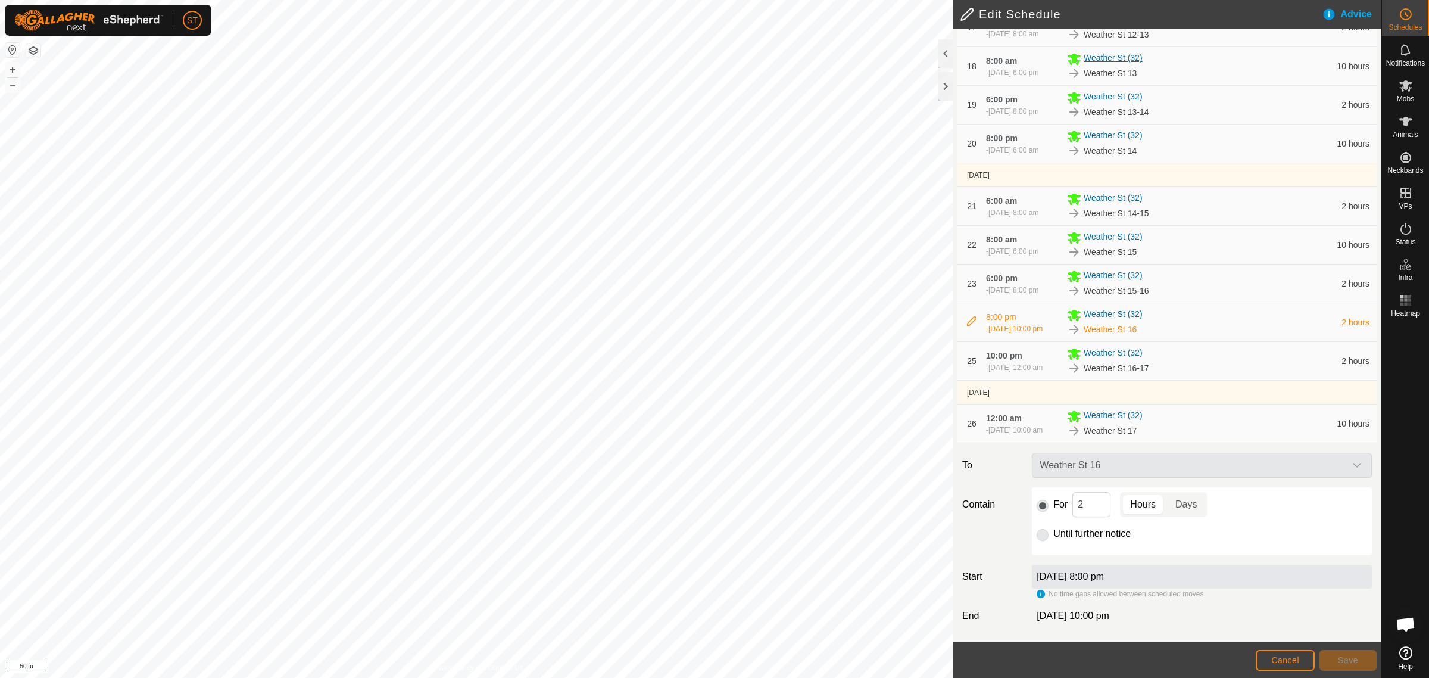
scroll to position [1023, 0]
drag, startPoint x: 1090, startPoint y: 508, endPoint x: 1070, endPoint y: 509, distance: 20.3
click at [1072, 509] on input "2" at bounding box center [1091, 504] width 38 height 25
type input "10"
click at [1339, 662] on span "Save" at bounding box center [1348, 660] width 20 height 10
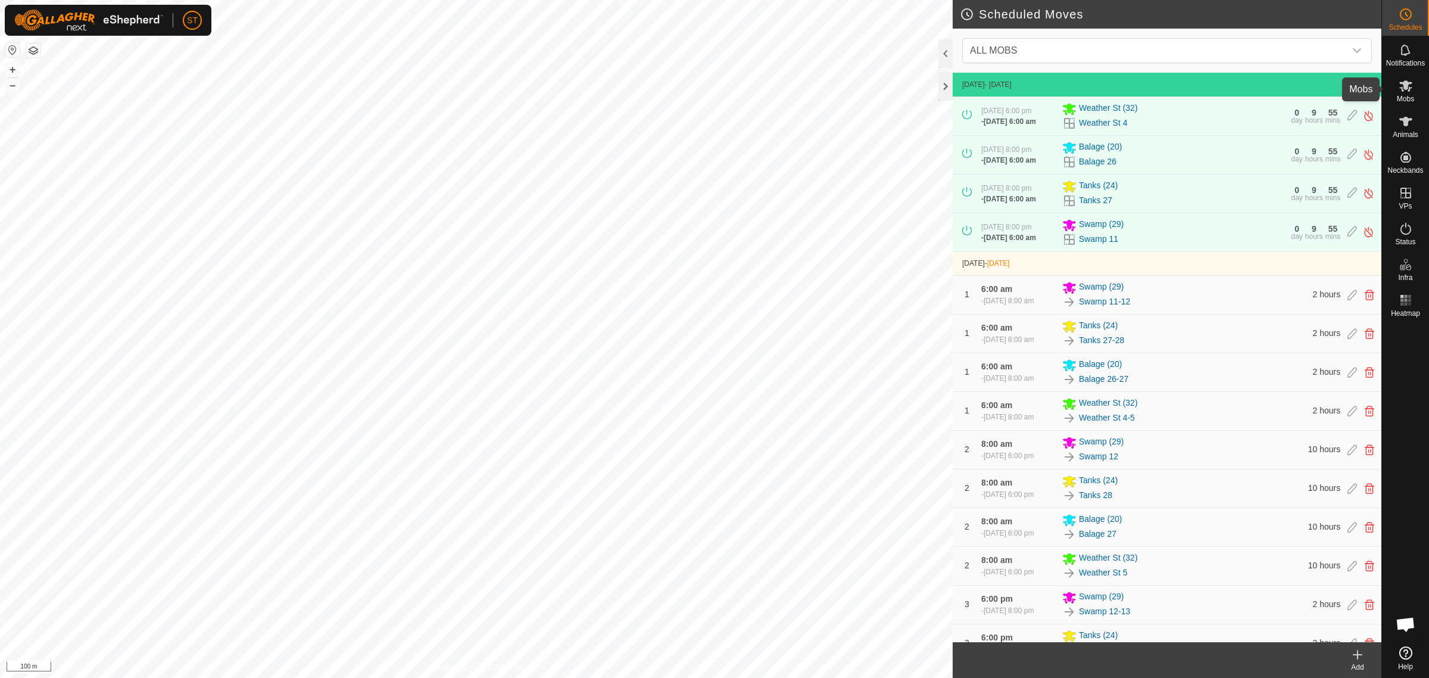
click at [1404, 89] on icon at bounding box center [1406, 86] width 14 height 14
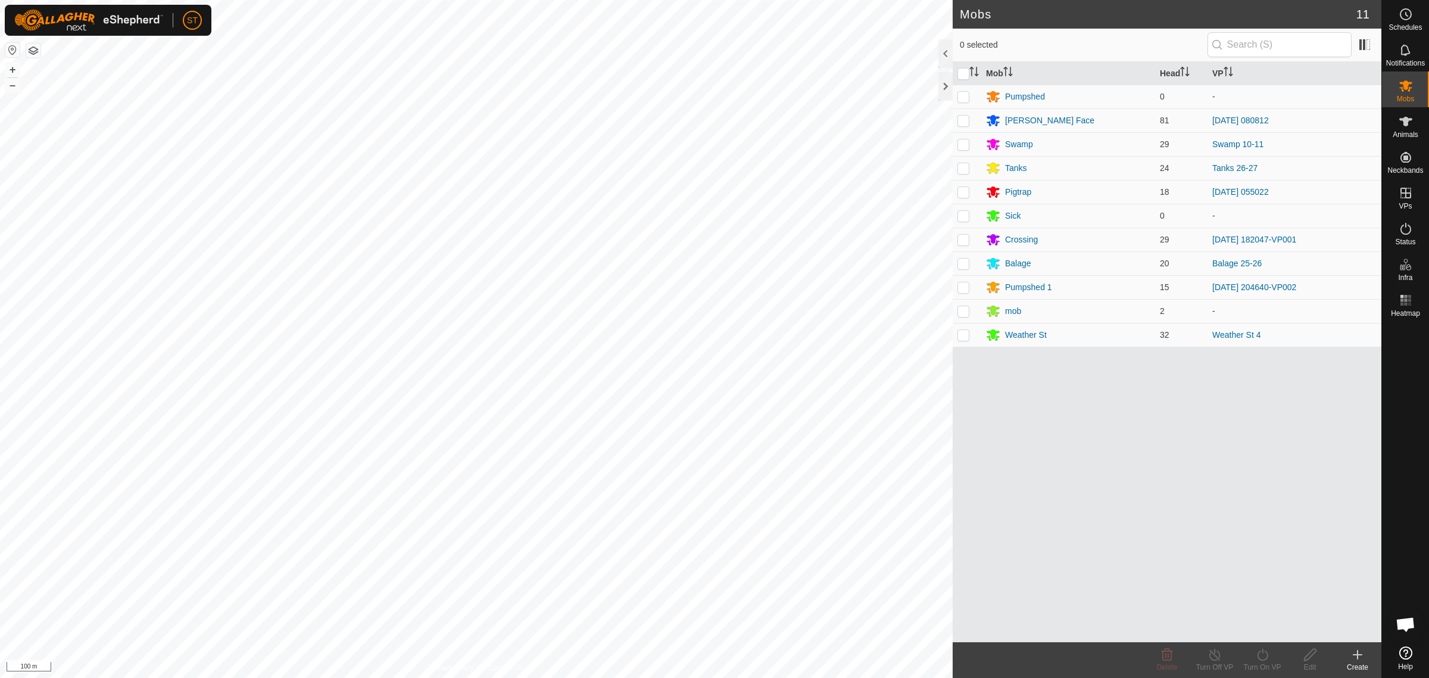
click at [1358, 661] on icon at bounding box center [1358, 654] width 14 height 14
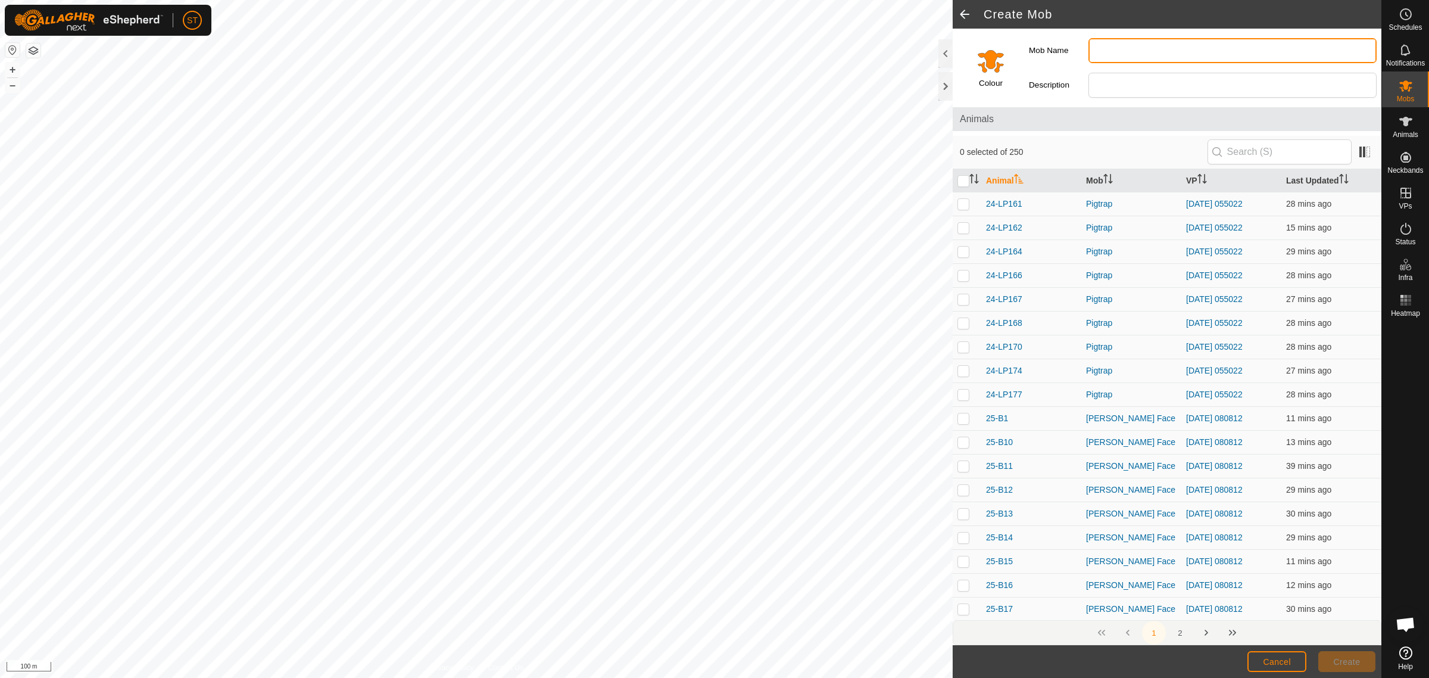
click at [1109, 55] on input "Mob Name" at bounding box center [1233, 50] width 288 height 25
type input "Rory"
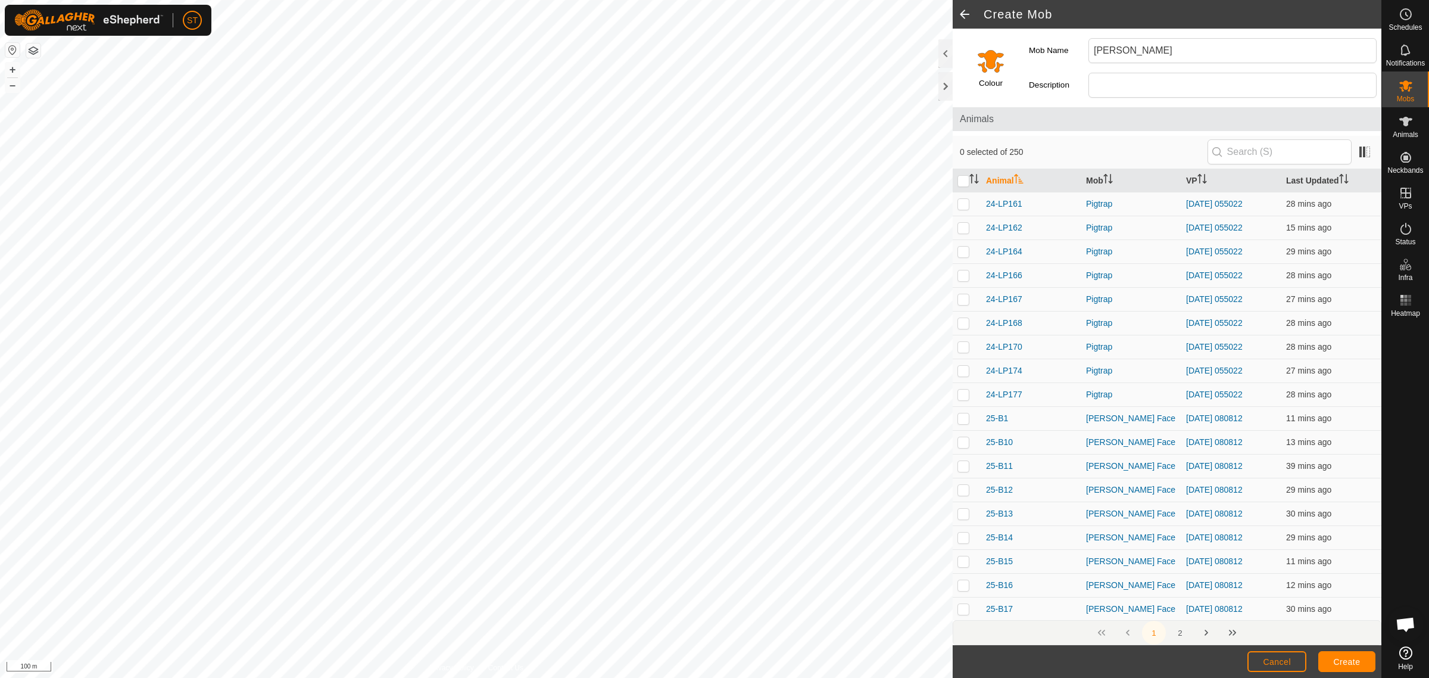
click at [983, 60] on input "Select a color" at bounding box center [991, 60] width 29 height 29
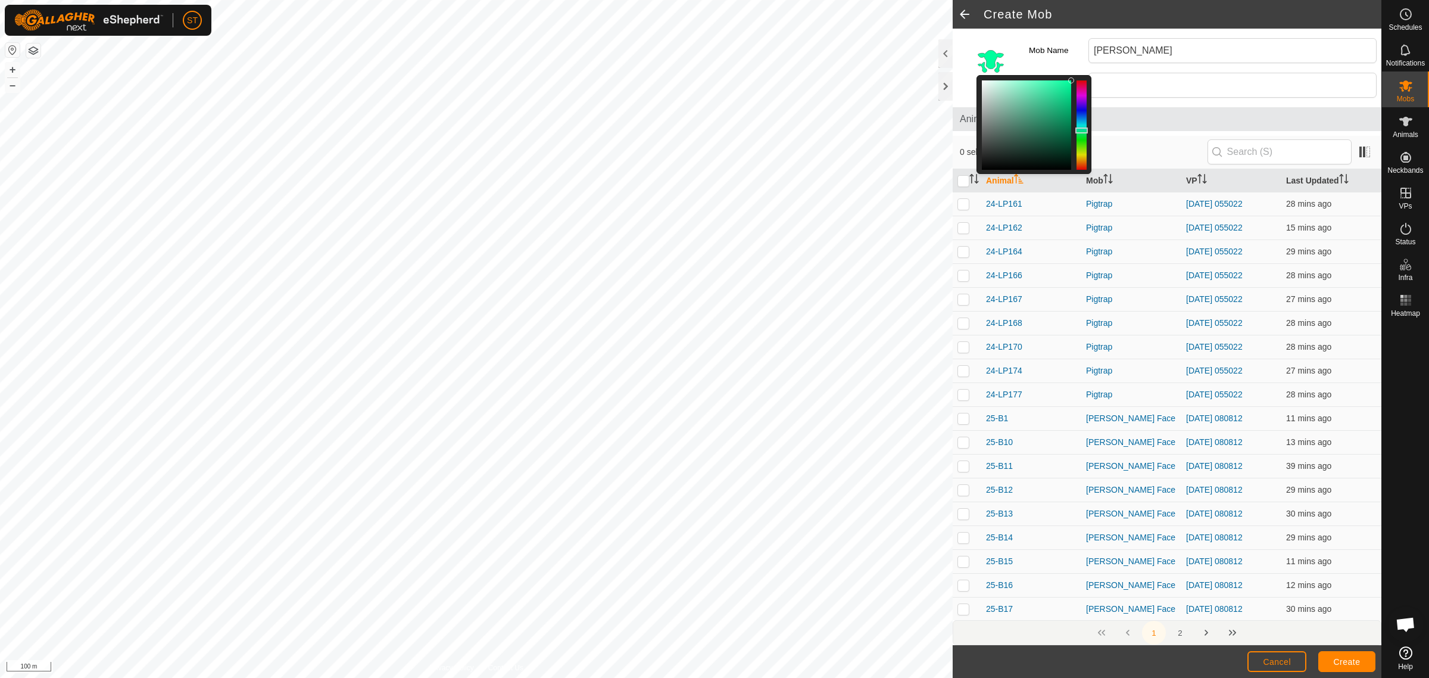
drag, startPoint x: 1082, startPoint y: 161, endPoint x: 1085, endPoint y: 131, distance: 30.5
click at [1085, 131] on div at bounding box center [1081, 130] width 13 height 6
click at [1355, 663] on span "Create" at bounding box center [1347, 662] width 27 height 10
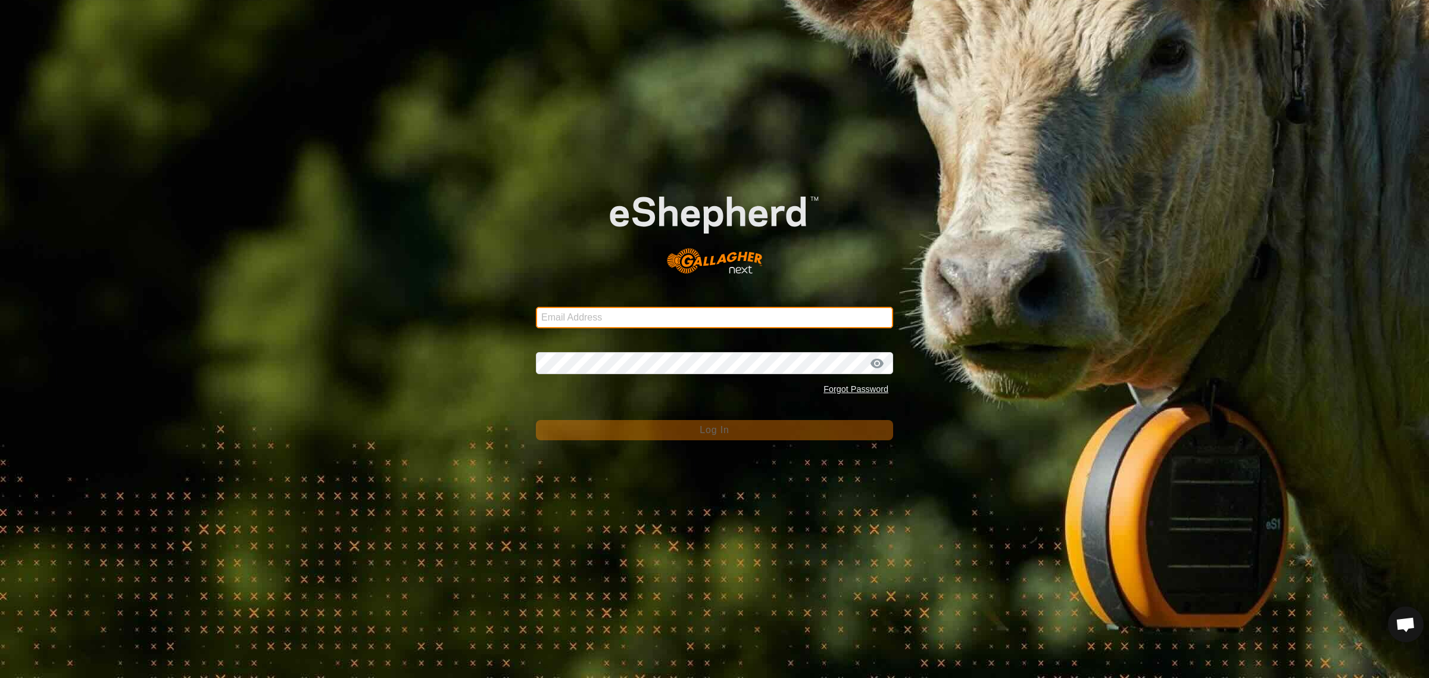
type input "waihemodowns@gmail.com"
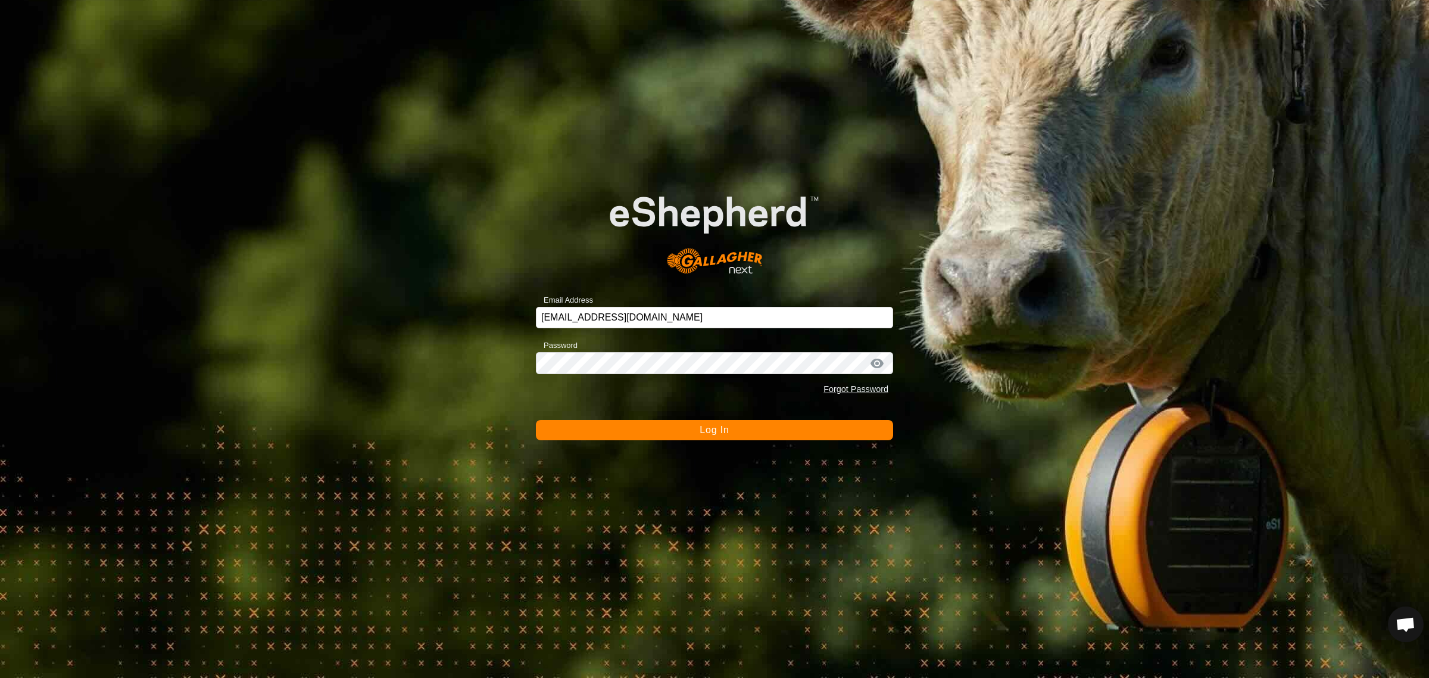
click at [713, 428] on span "Log In" at bounding box center [714, 430] width 29 height 10
